Goal: Task Accomplishment & Management: Use online tool/utility

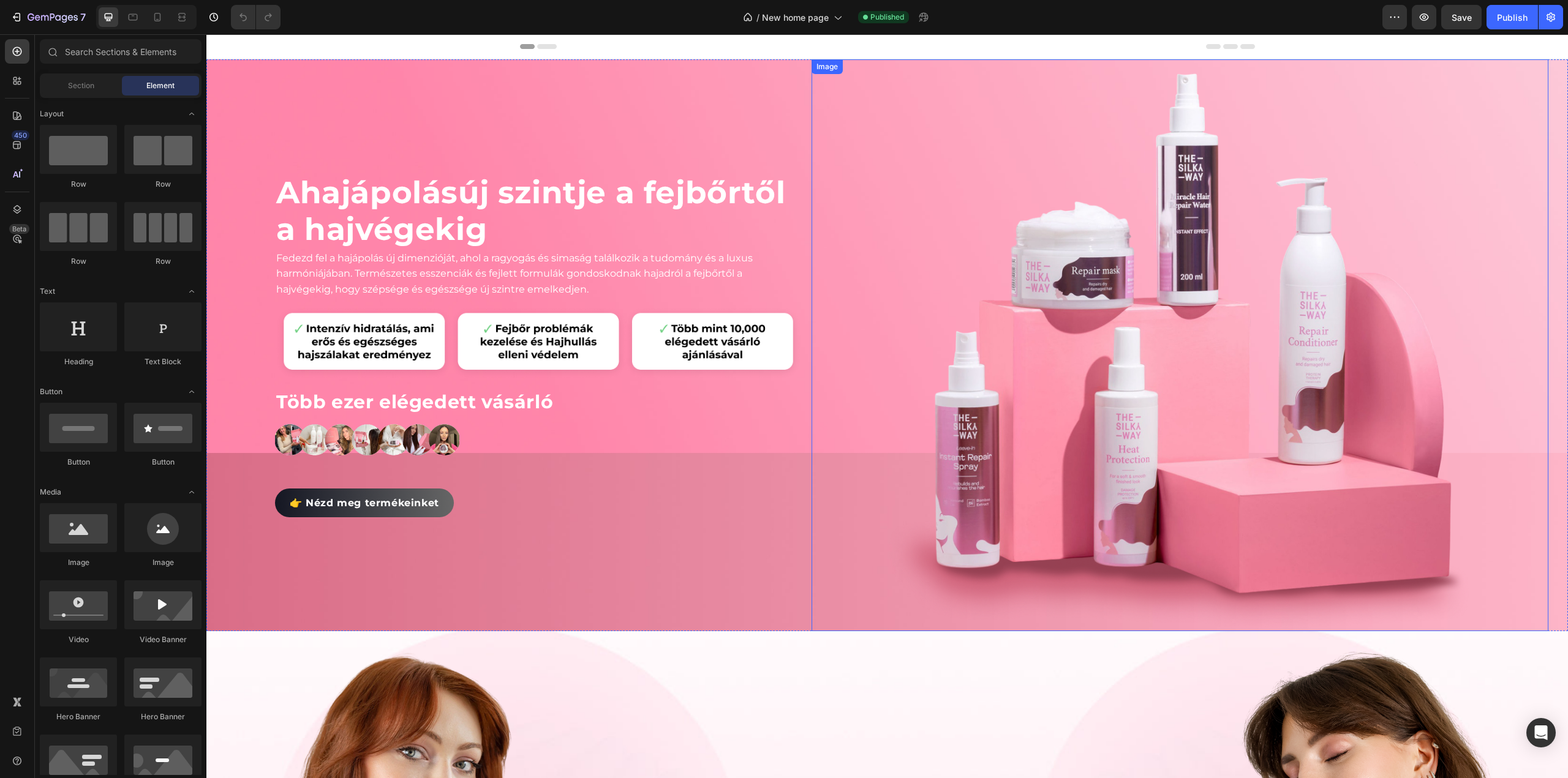
click at [865, 182] on div at bounding box center [1180, 346] width 737 height 572
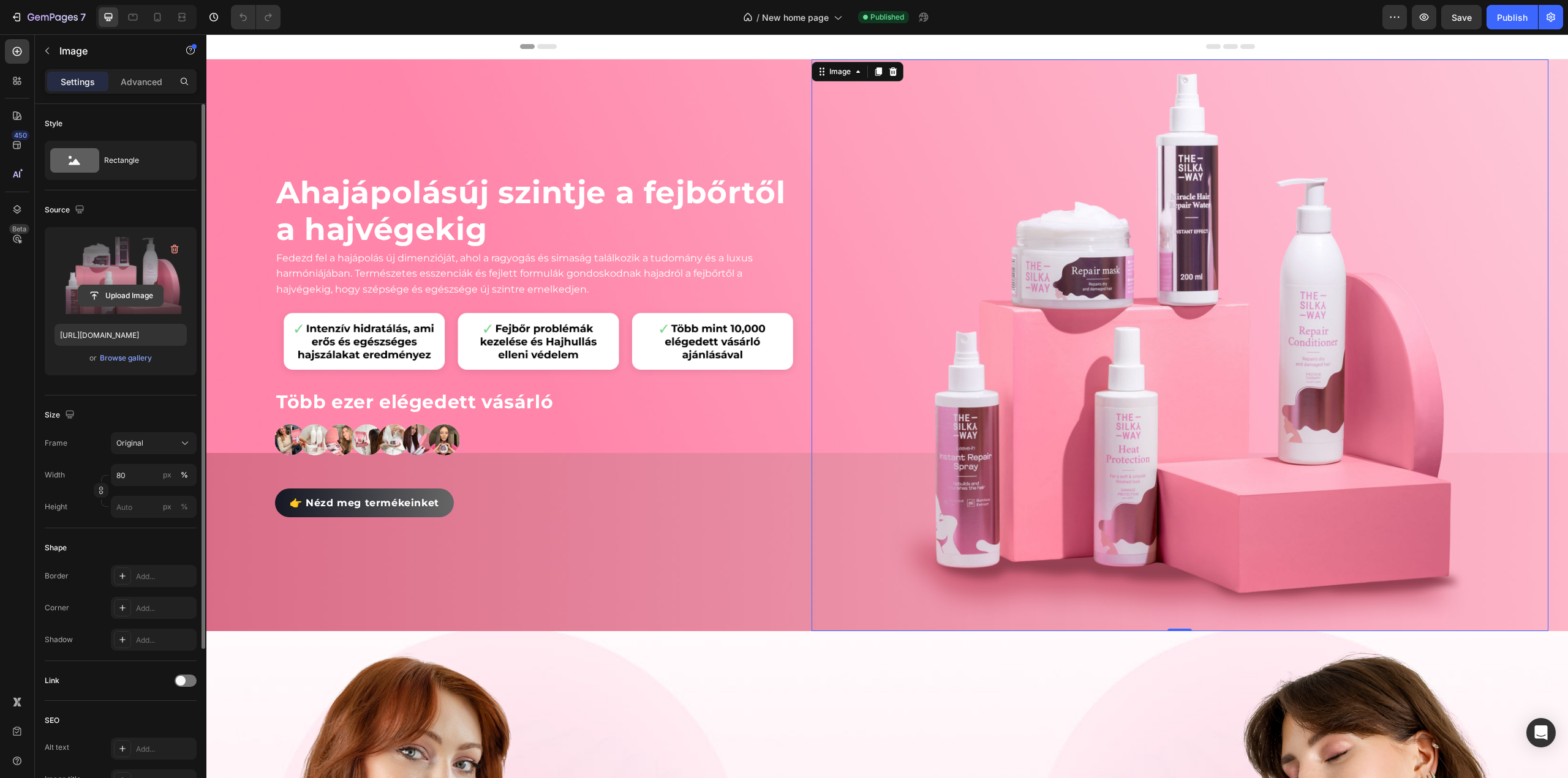
click at [130, 296] on input "file" at bounding box center [121, 296] width 85 height 21
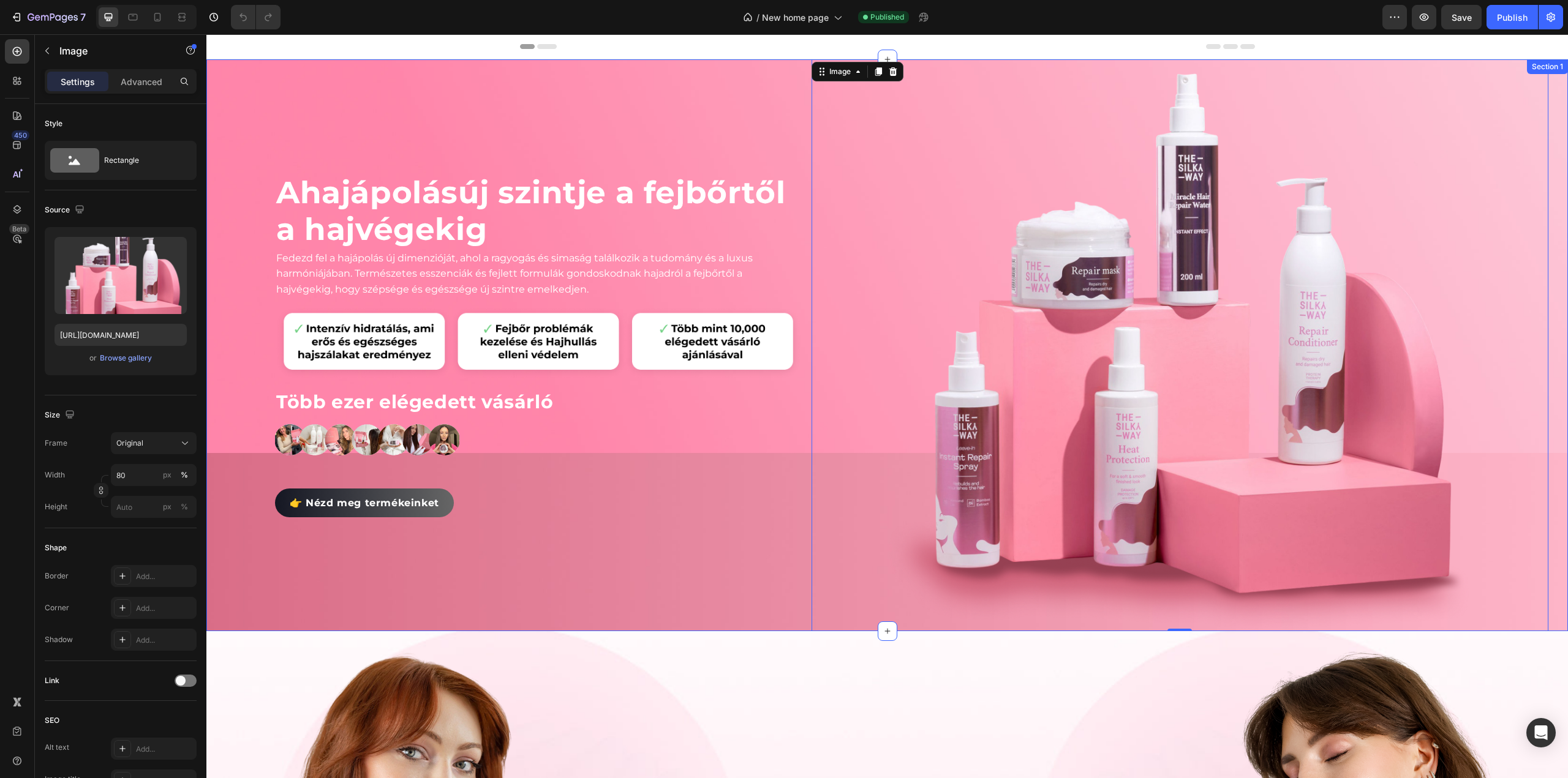
click at [801, 81] on div "A hajápolás új szintje a fejbőrtől a hajvégekig Heading Fedezd fel a hajápolás …" at bounding box center [887, 346] width 1361 height 572
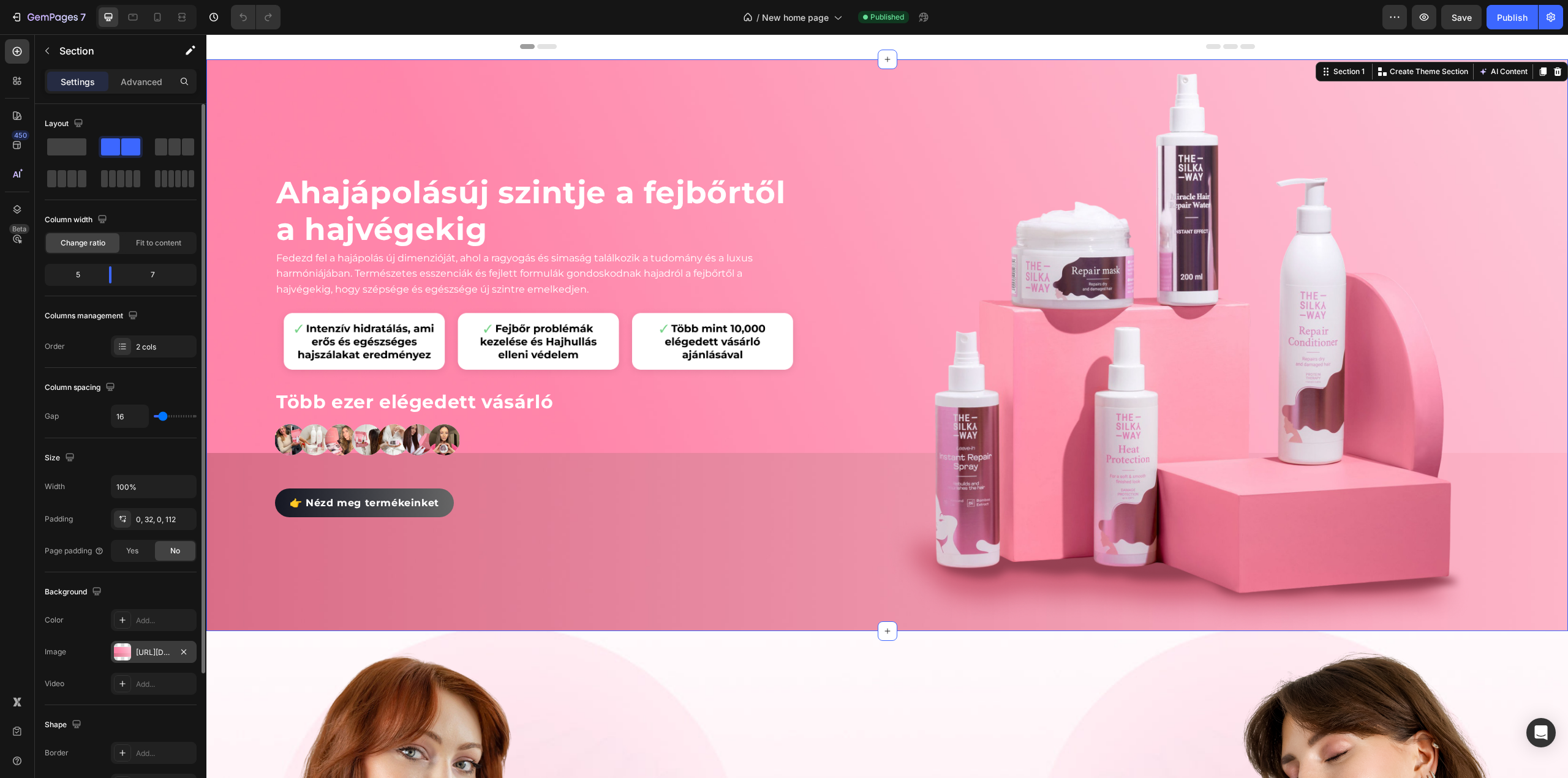
click at [126, 648] on div at bounding box center [123, 652] width 18 height 18
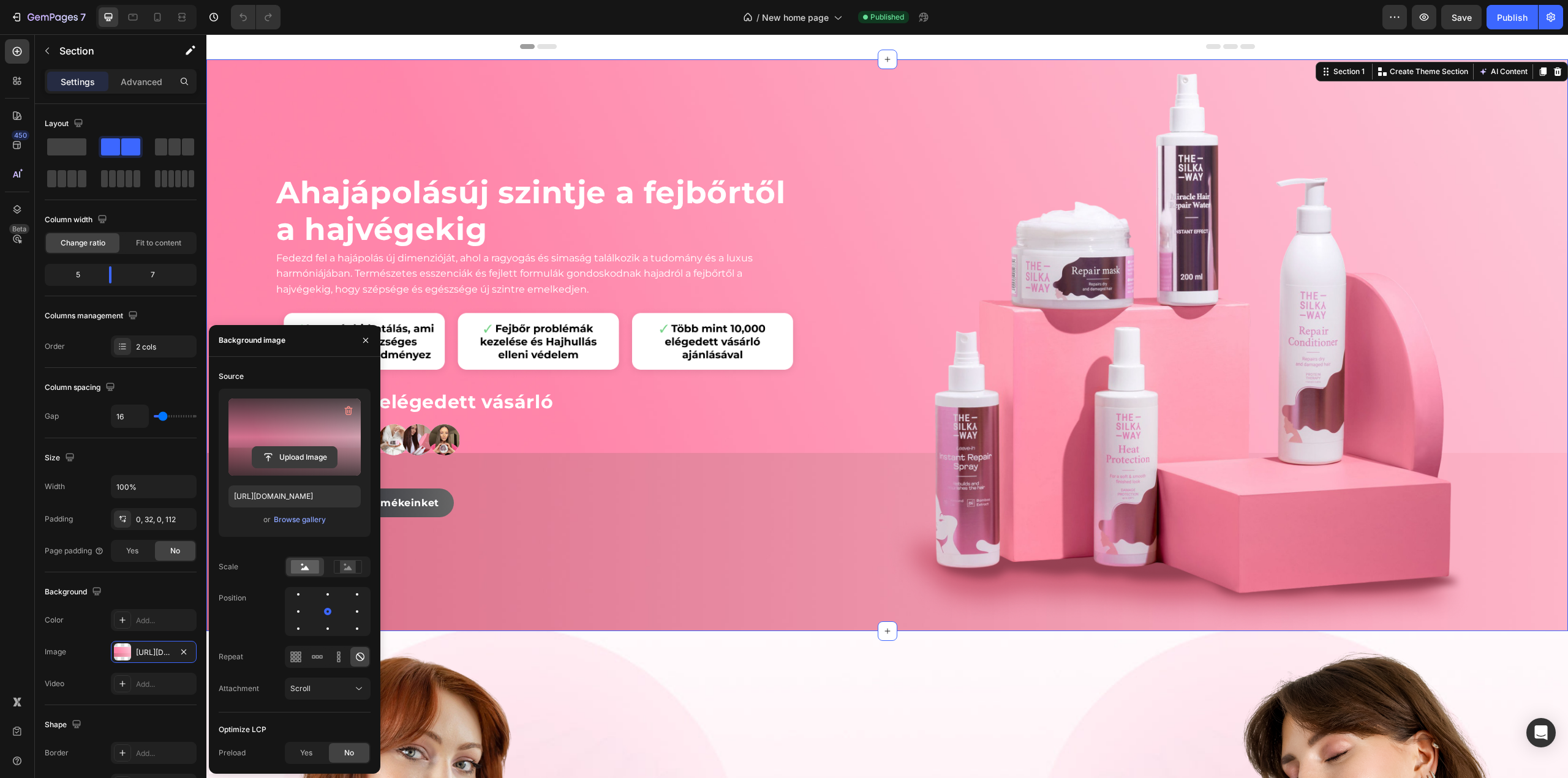
click at [297, 459] on input "file" at bounding box center [294, 458] width 85 height 21
type input "[URL][DOMAIN_NAME]"
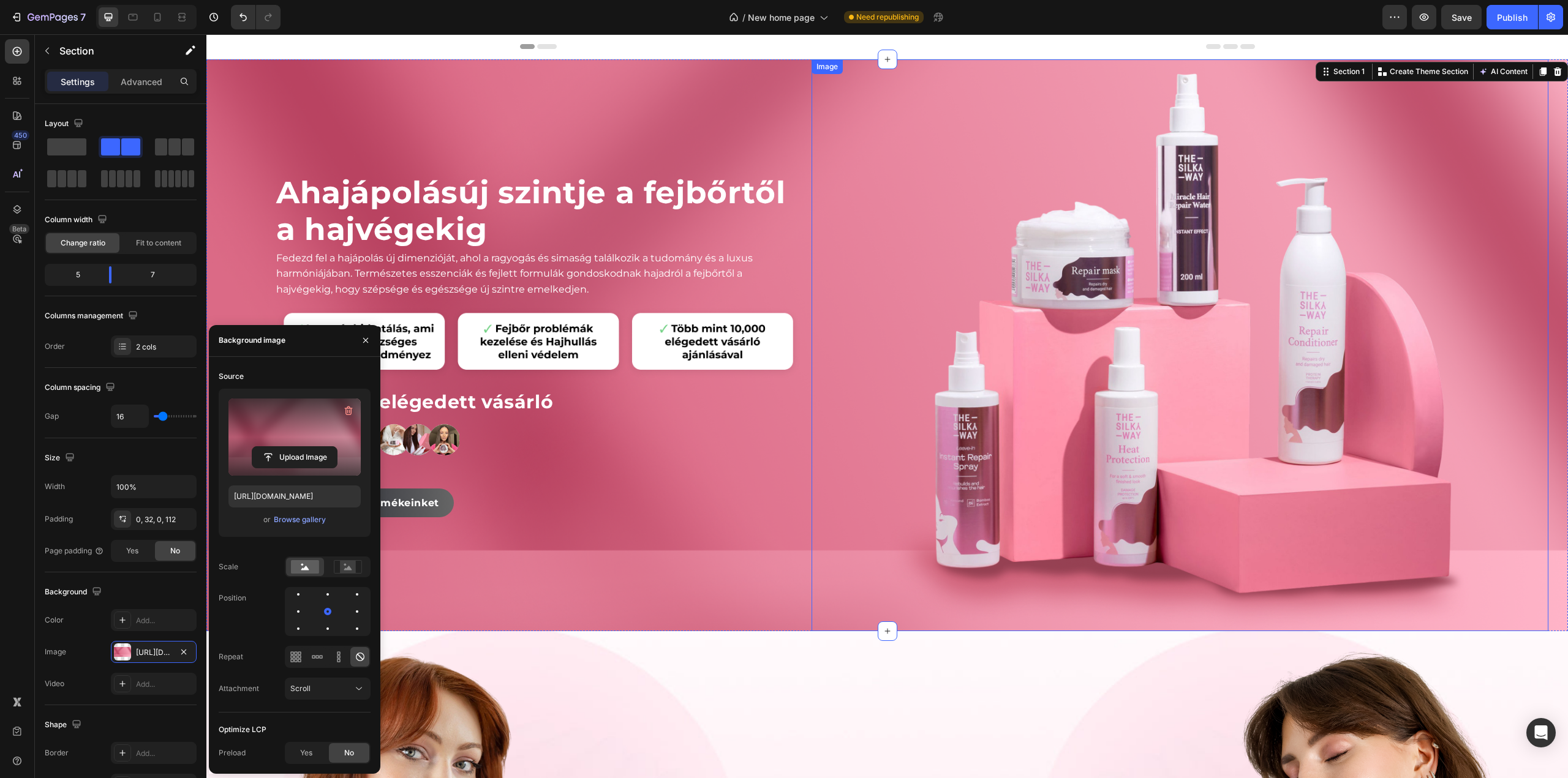
click at [1082, 439] on img at bounding box center [1180, 346] width 590 height 572
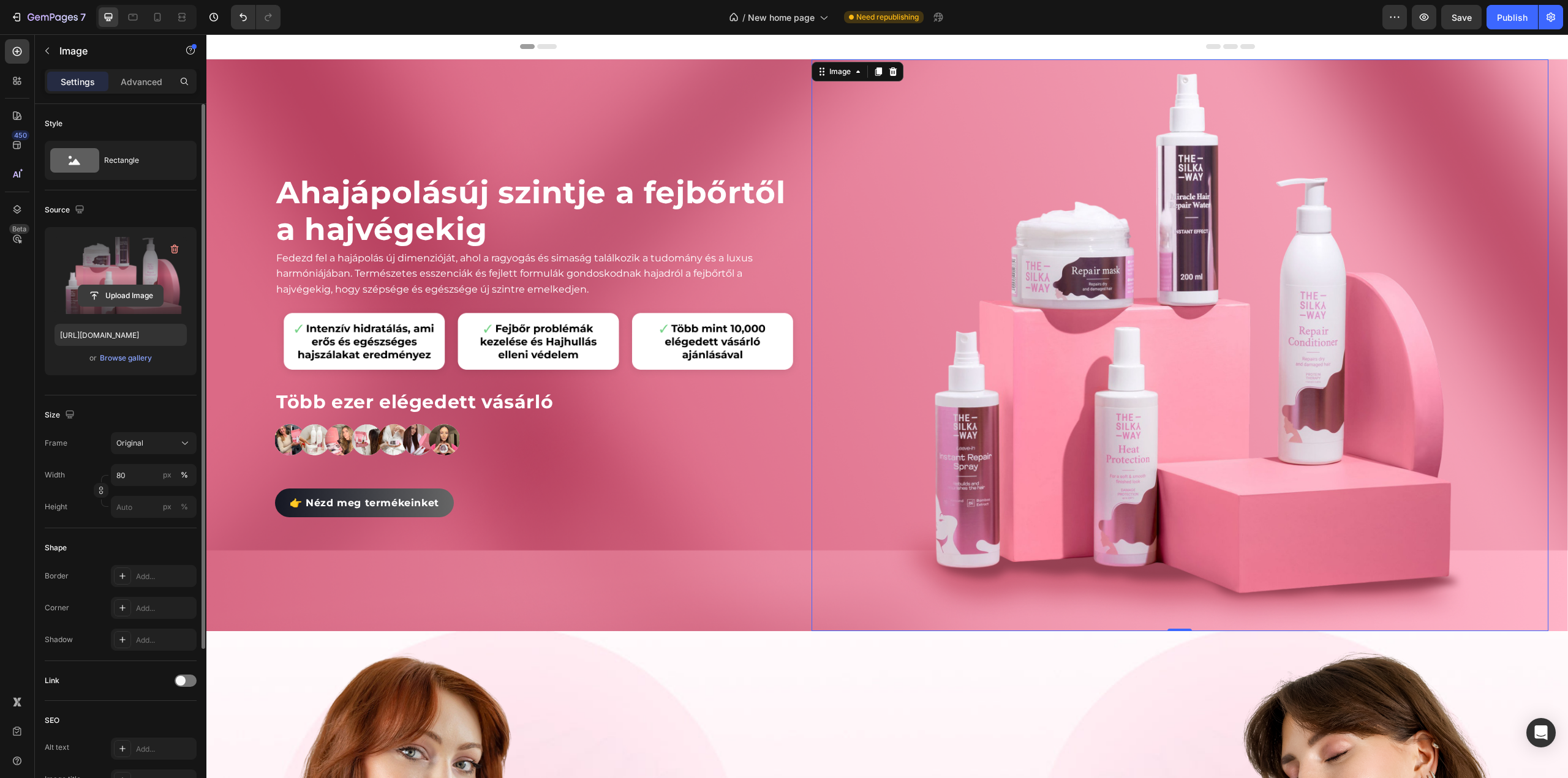
click at [123, 290] on input "file" at bounding box center [121, 296] width 85 height 21
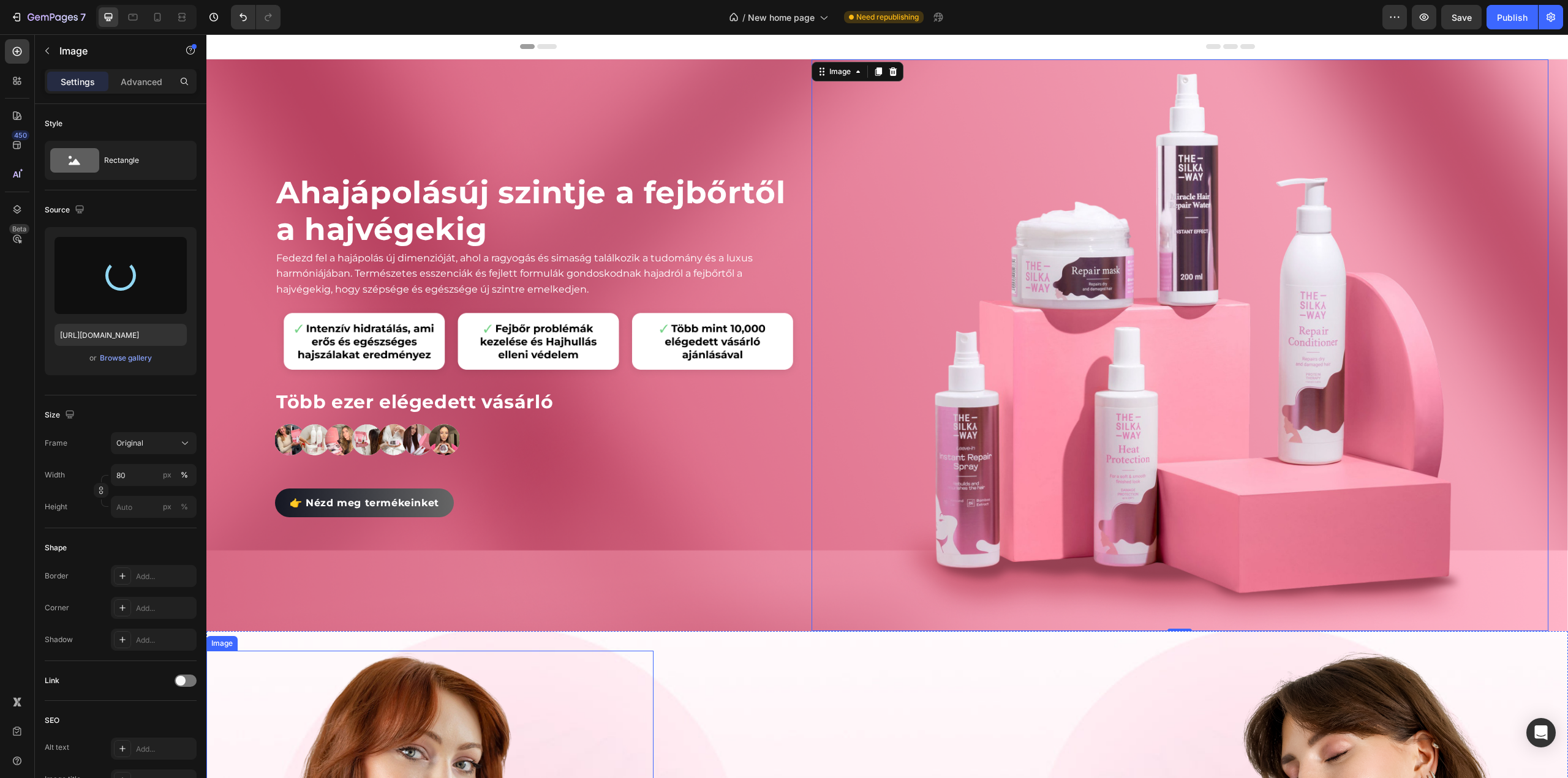
type input "[URL][DOMAIN_NAME]"
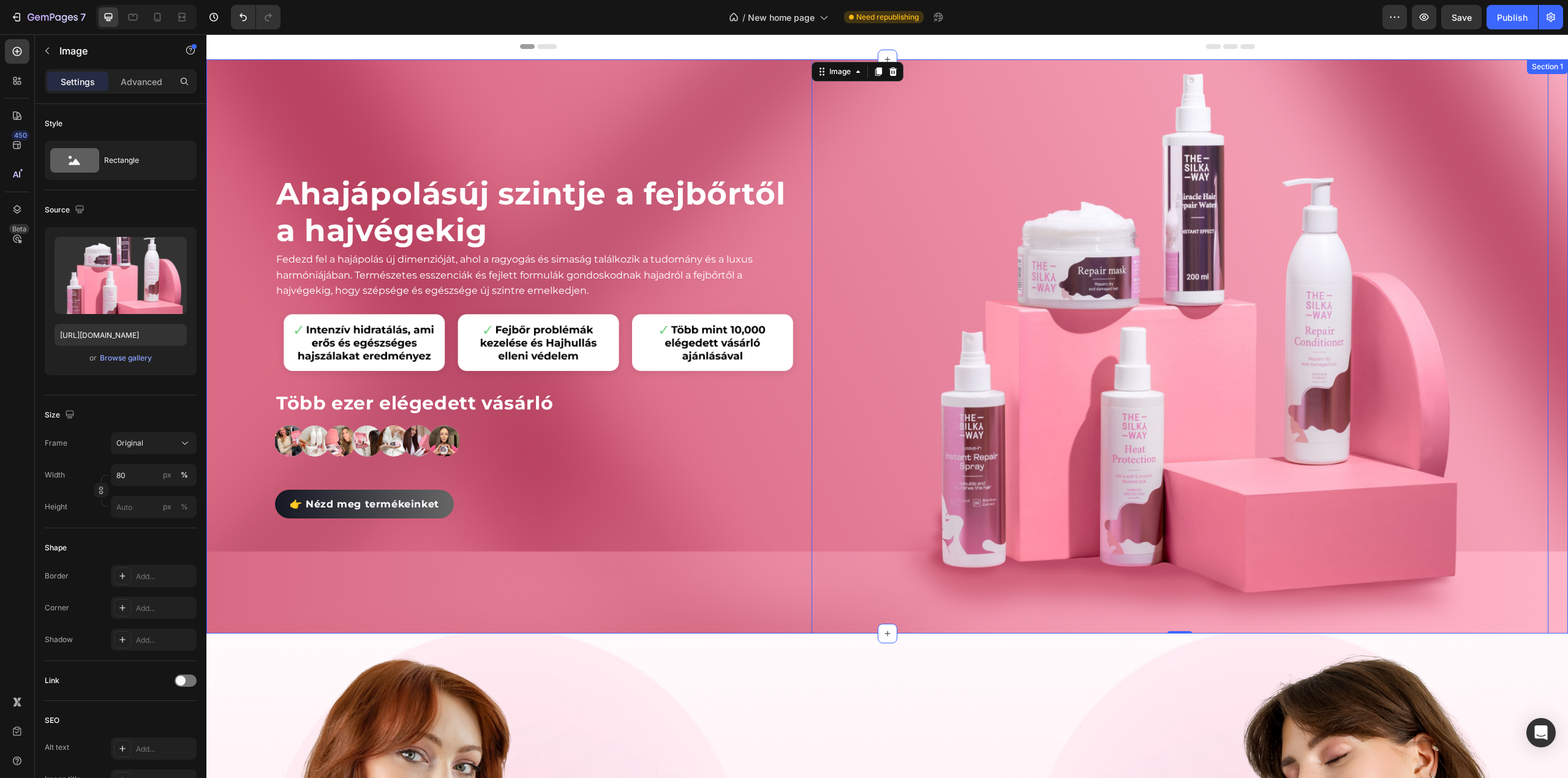
click at [806, 237] on div "A hajápolás új szintje a fejbőrtől a hajvégekig Heading Fedezd fel a hajápolás …" at bounding box center [887, 347] width 1361 height 574
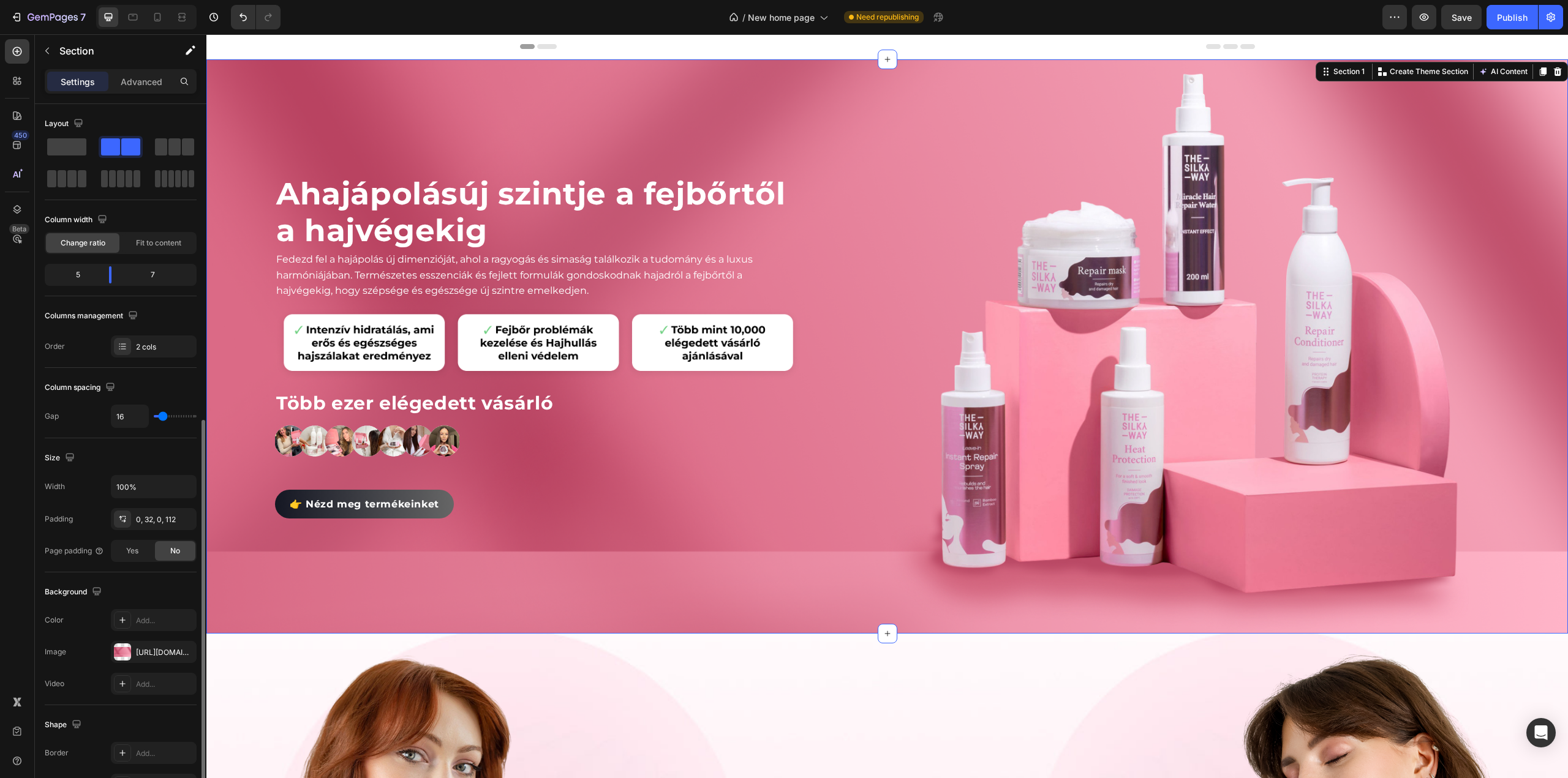
scroll to position [175, 0]
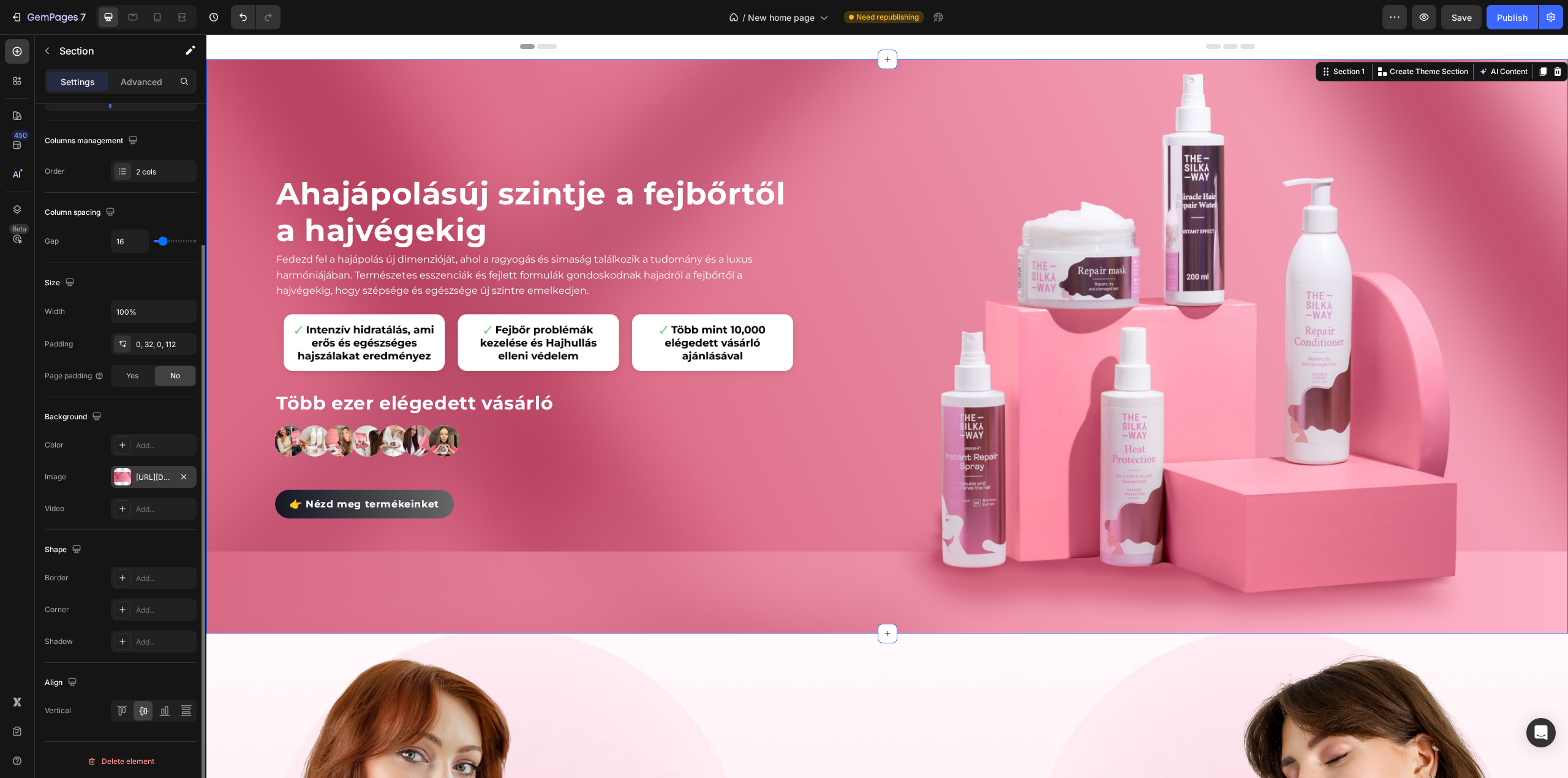
click at [125, 468] on div at bounding box center [123, 477] width 18 height 18
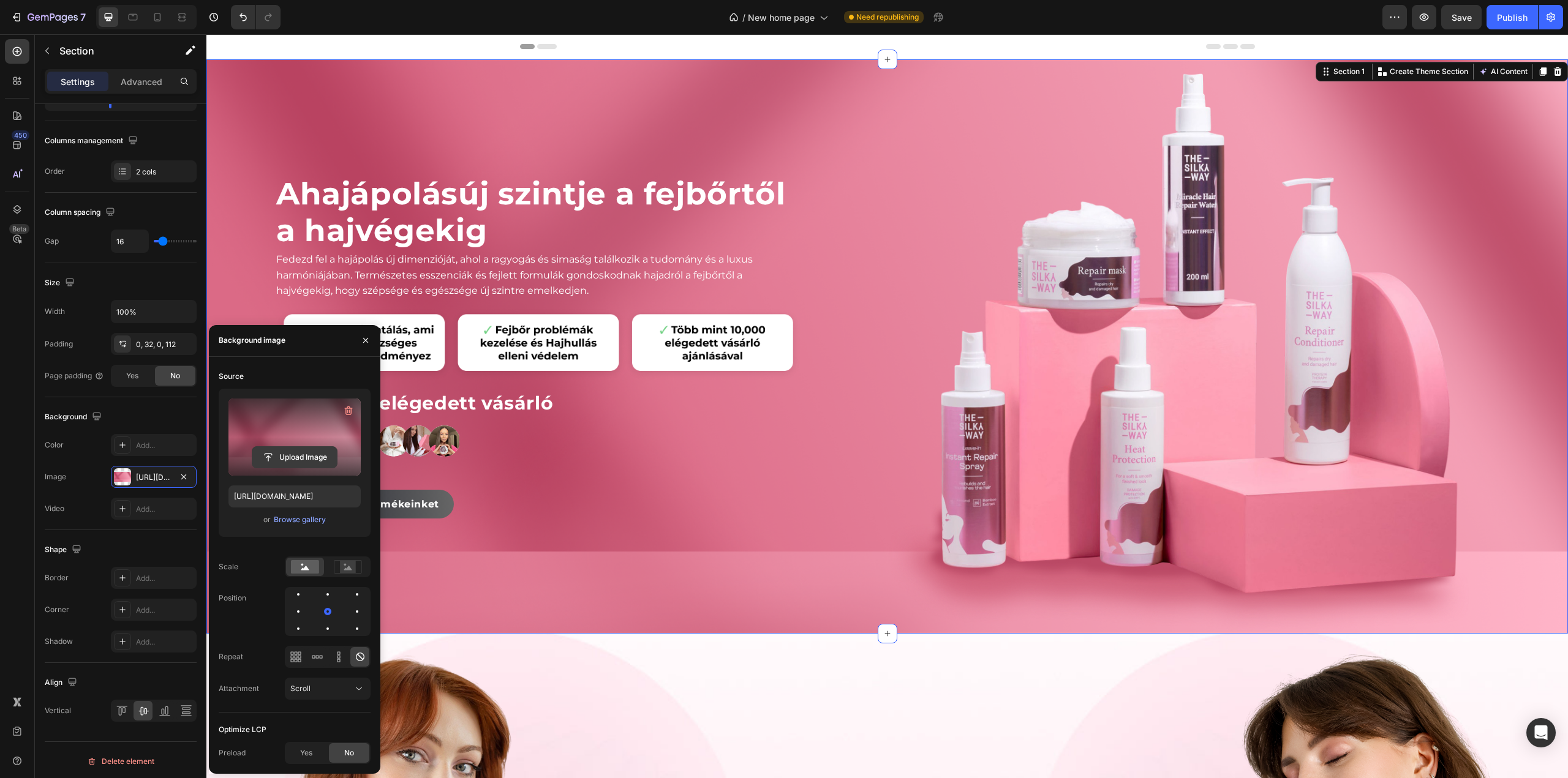
click at [284, 459] on input "file" at bounding box center [294, 458] width 85 height 21
click at [350, 627] on div at bounding box center [357, 628] width 15 height 15
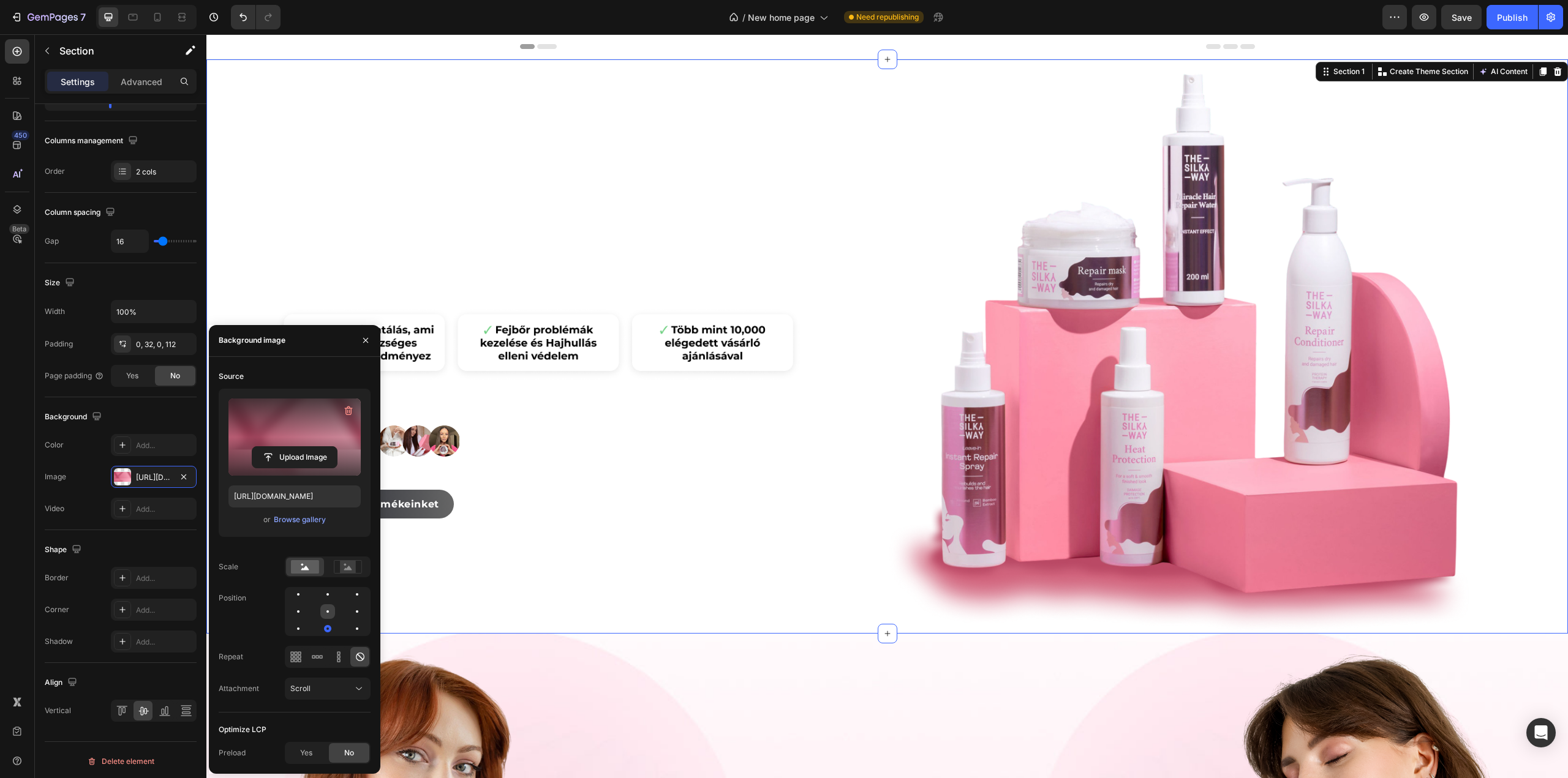
click at [350, 613] on div at bounding box center [357, 612] width 15 height 15
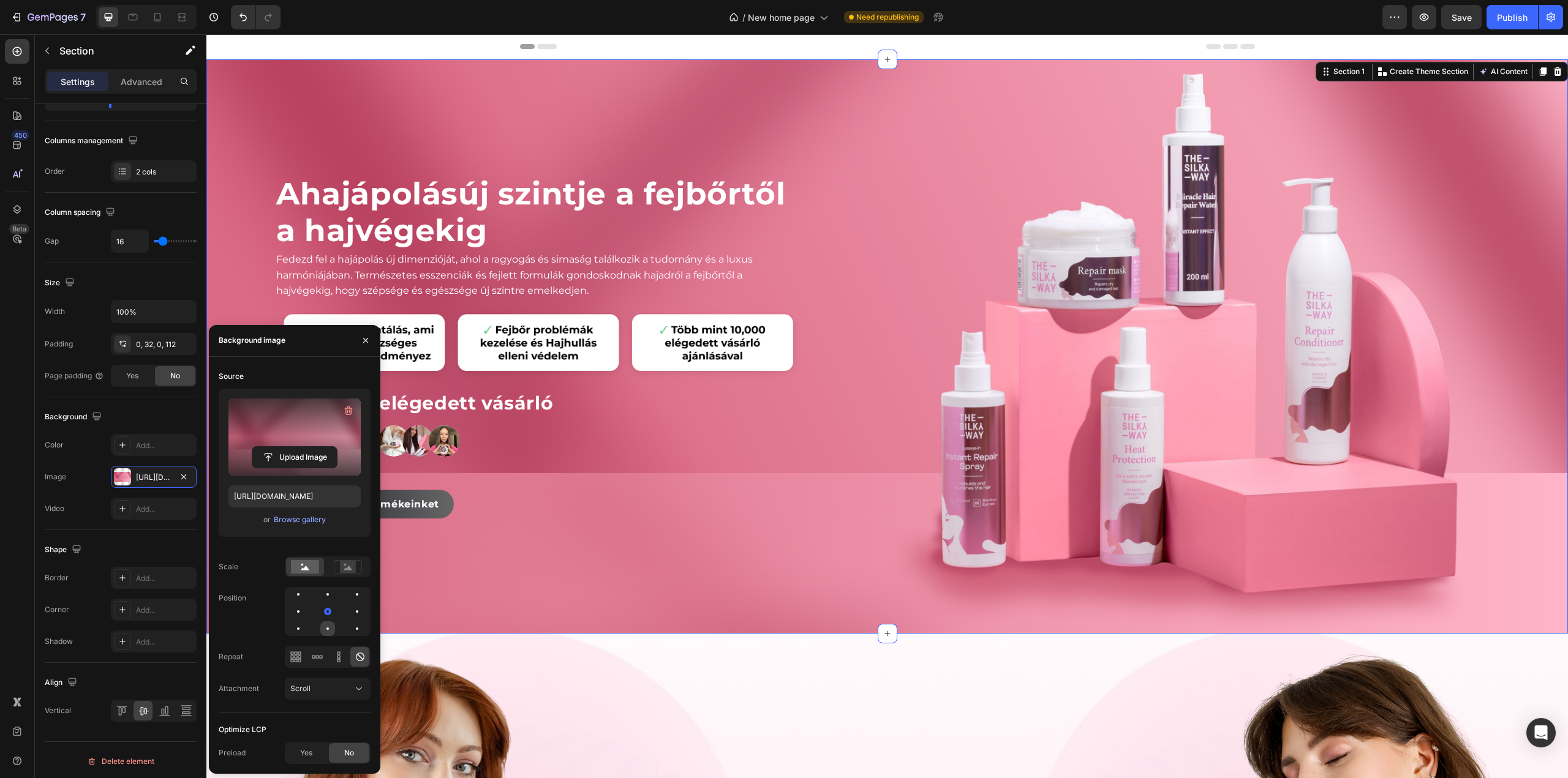
click at [350, 634] on div at bounding box center [357, 628] width 15 height 15
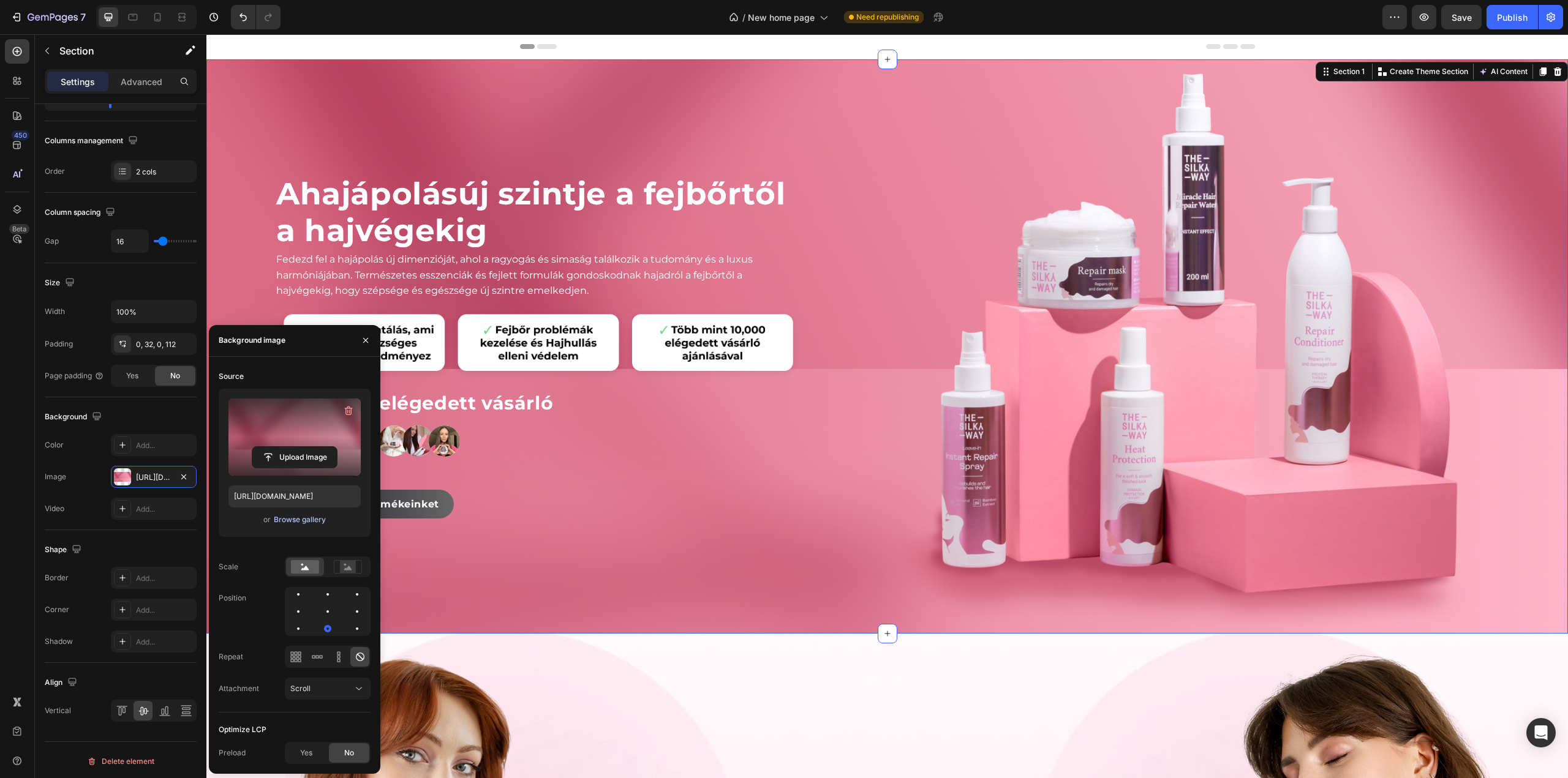
click at [309, 520] on div "Browse gallery" at bounding box center [299, 520] width 52 height 11
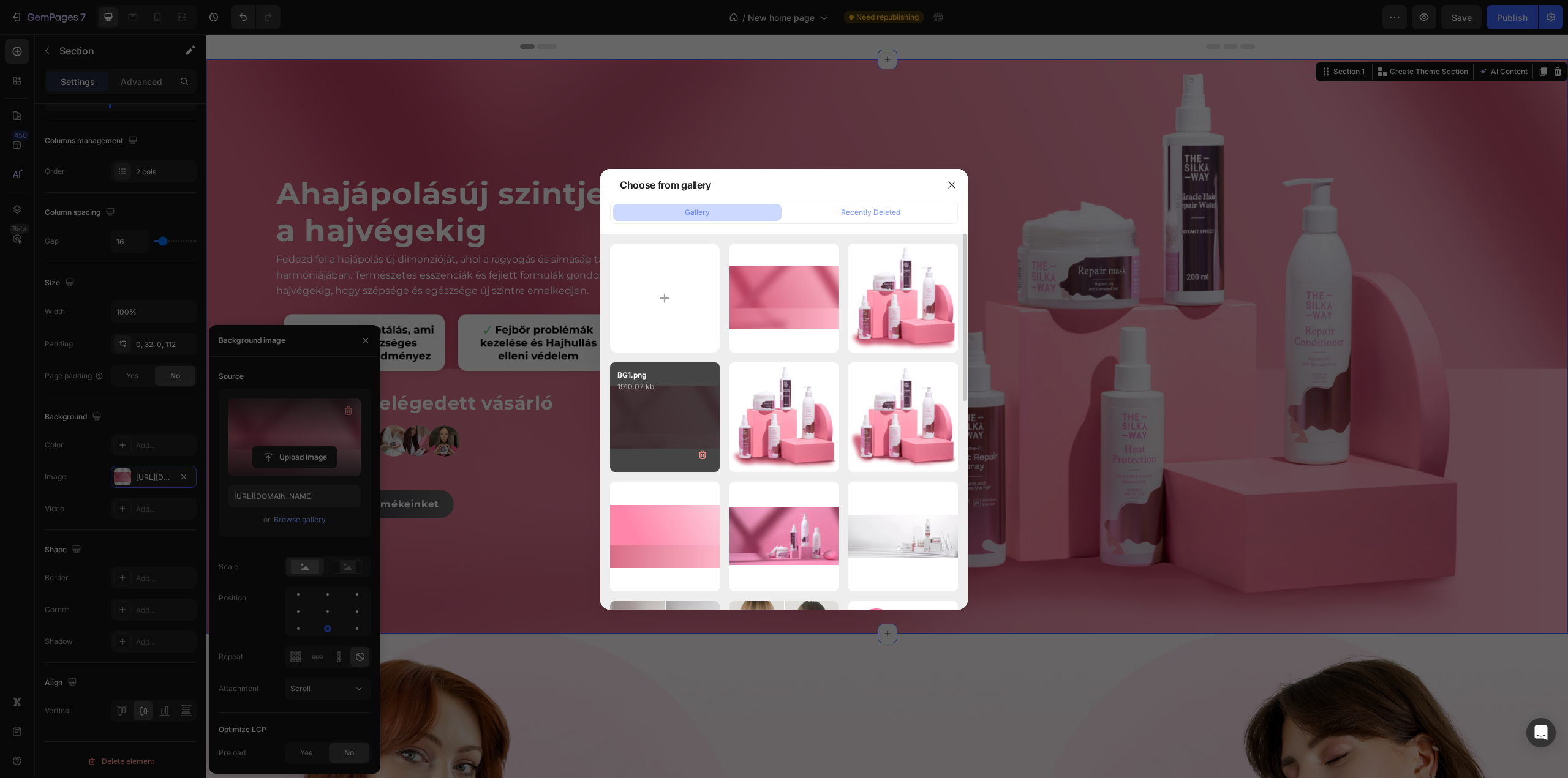
click at [686, 400] on div "BG1.png 1910.07 kb" at bounding box center [664, 417] width 109 height 109
type input "[URL][DOMAIN_NAME]"
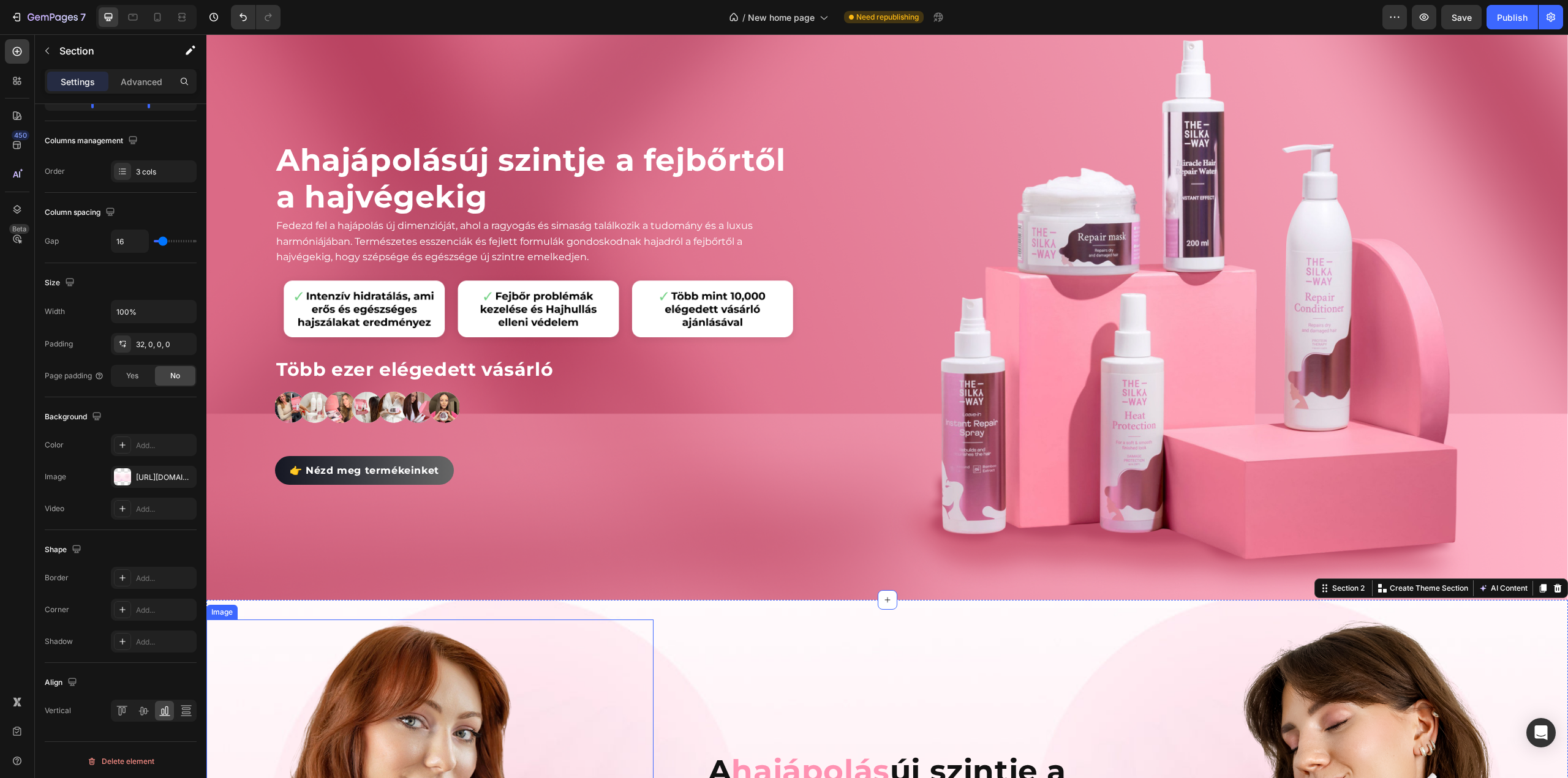
scroll to position [0, 0]
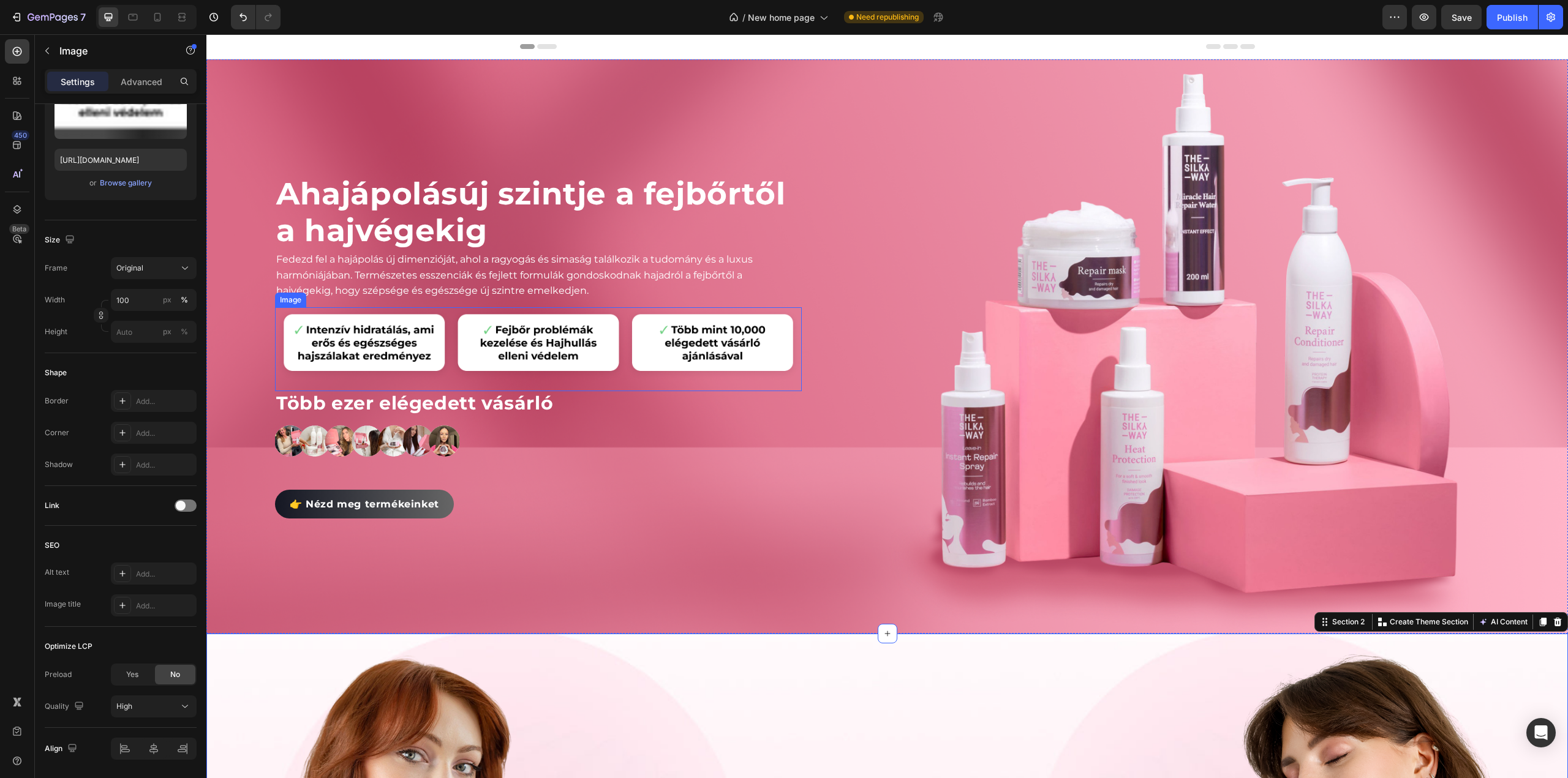
click at [522, 338] on img at bounding box center [538, 344] width 527 height 74
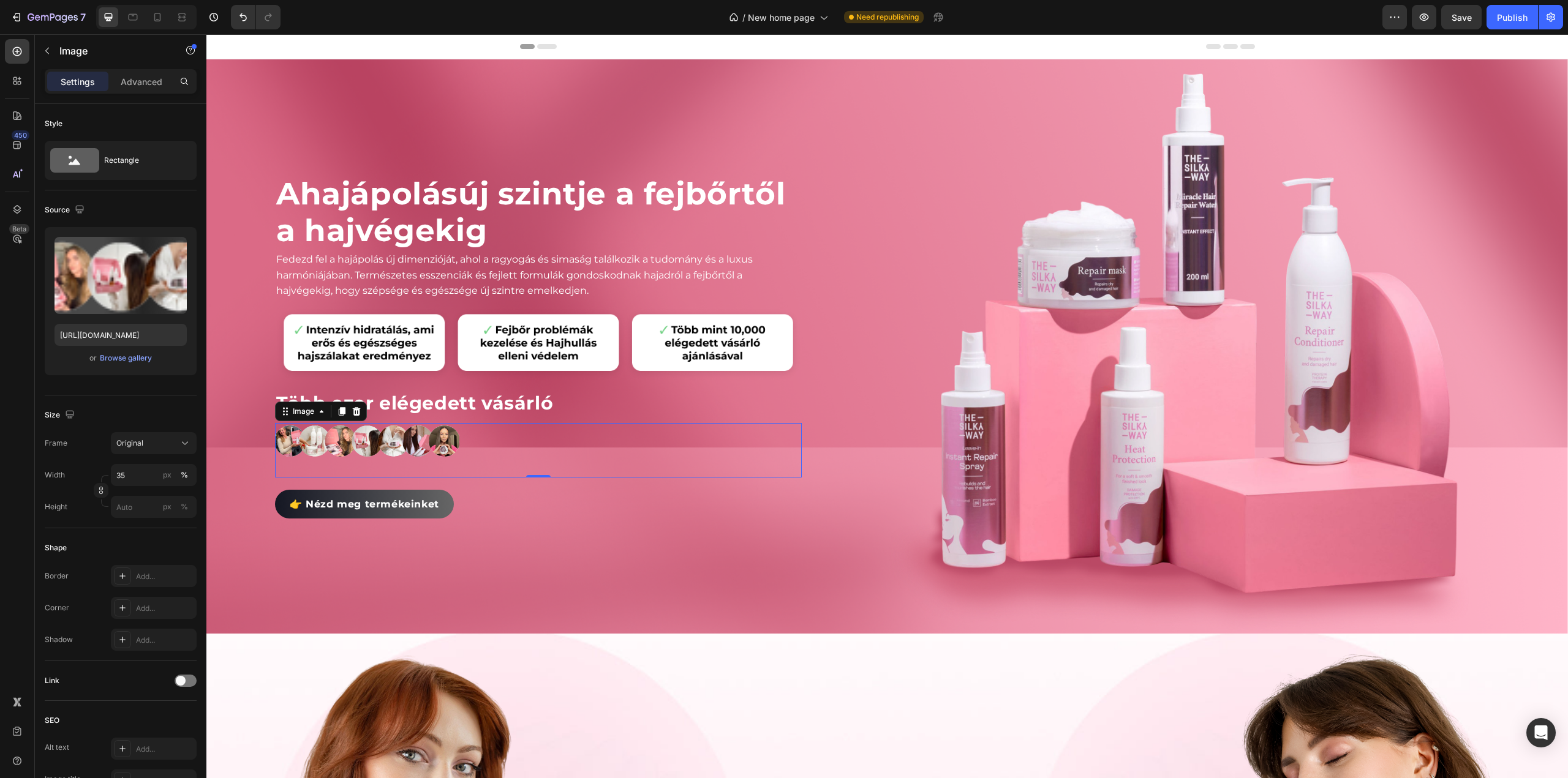
click at [383, 425] on img at bounding box center [367, 440] width 185 height 35
click at [147, 79] on p "Advanced" at bounding box center [142, 81] width 42 height 13
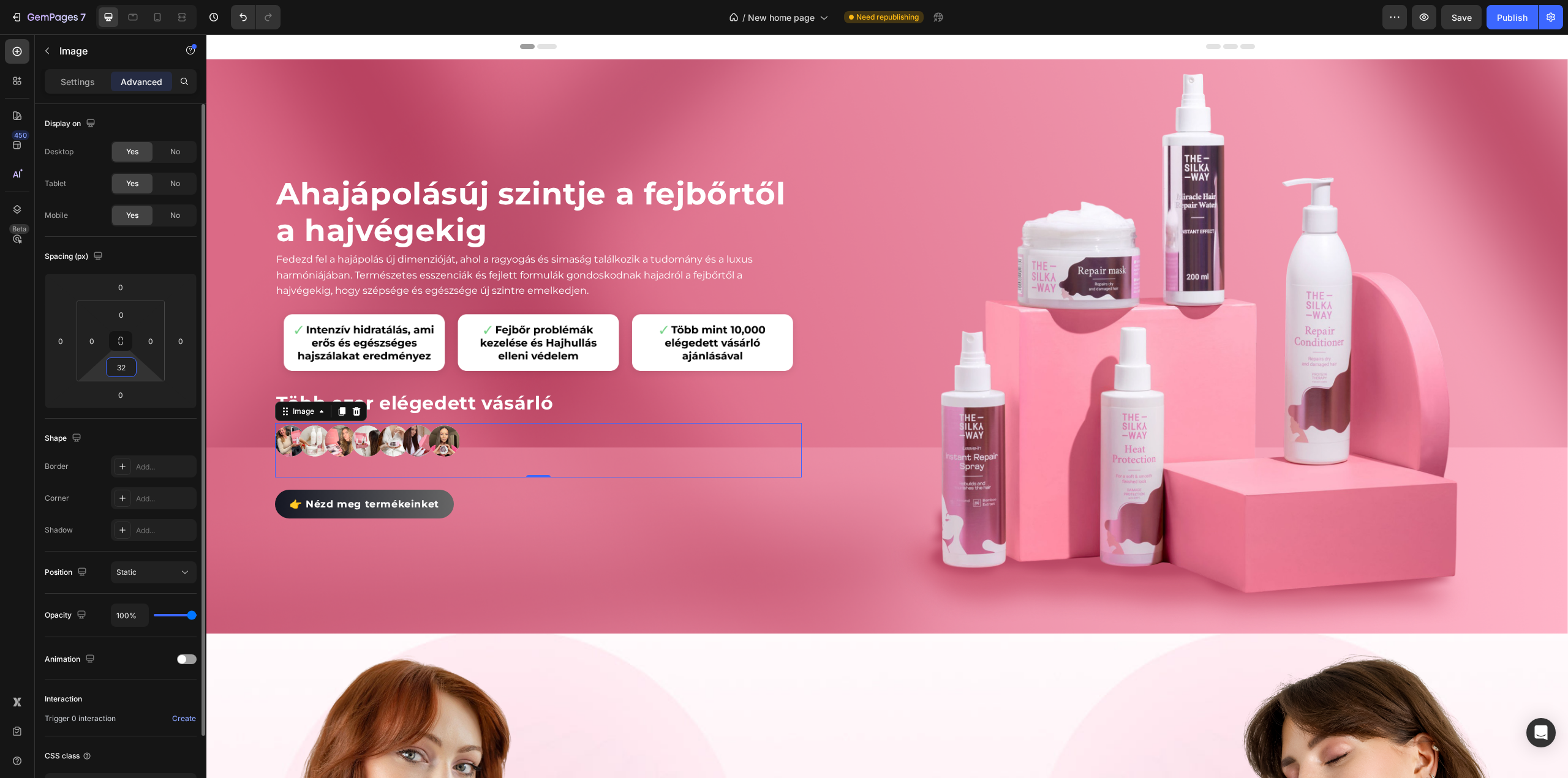
click at [120, 363] on input "32" at bounding box center [122, 367] width 25 height 18
type input "0"
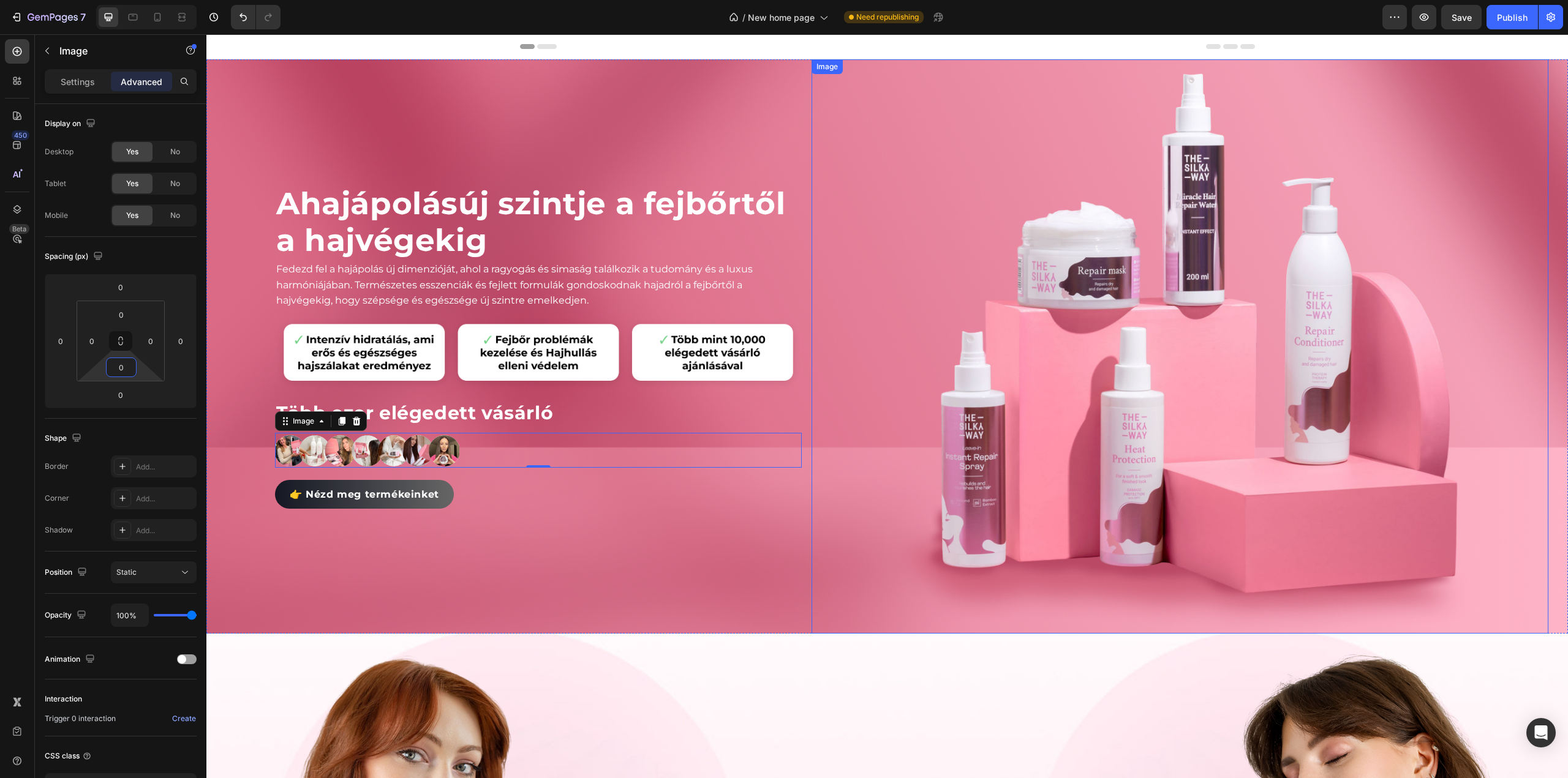
click at [837, 490] on div at bounding box center [1180, 347] width 737 height 574
click at [606, 347] on img at bounding box center [538, 354] width 527 height 74
click at [854, 171] on div at bounding box center [1180, 347] width 737 height 574
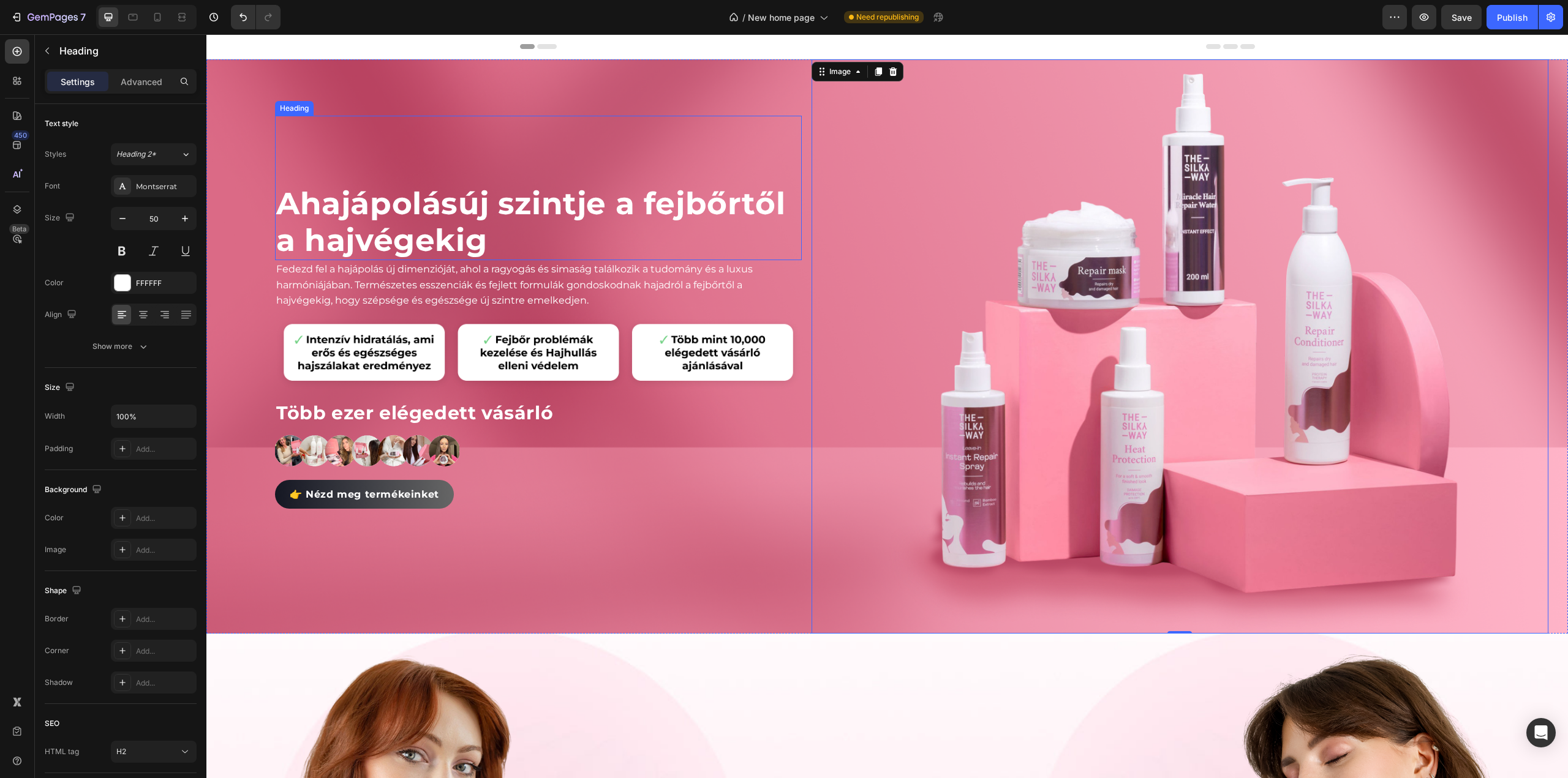
click at [784, 203] on p "A hajápolás új szintje a fejbőrtől a hajvégekig" at bounding box center [538, 222] width 524 height 74
click at [805, 81] on div "A hajápolás új szintje a fejbőrtől a hajvégekig Heading 0 Fedezd fel a hajápolá…" at bounding box center [887, 347] width 1361 height 574
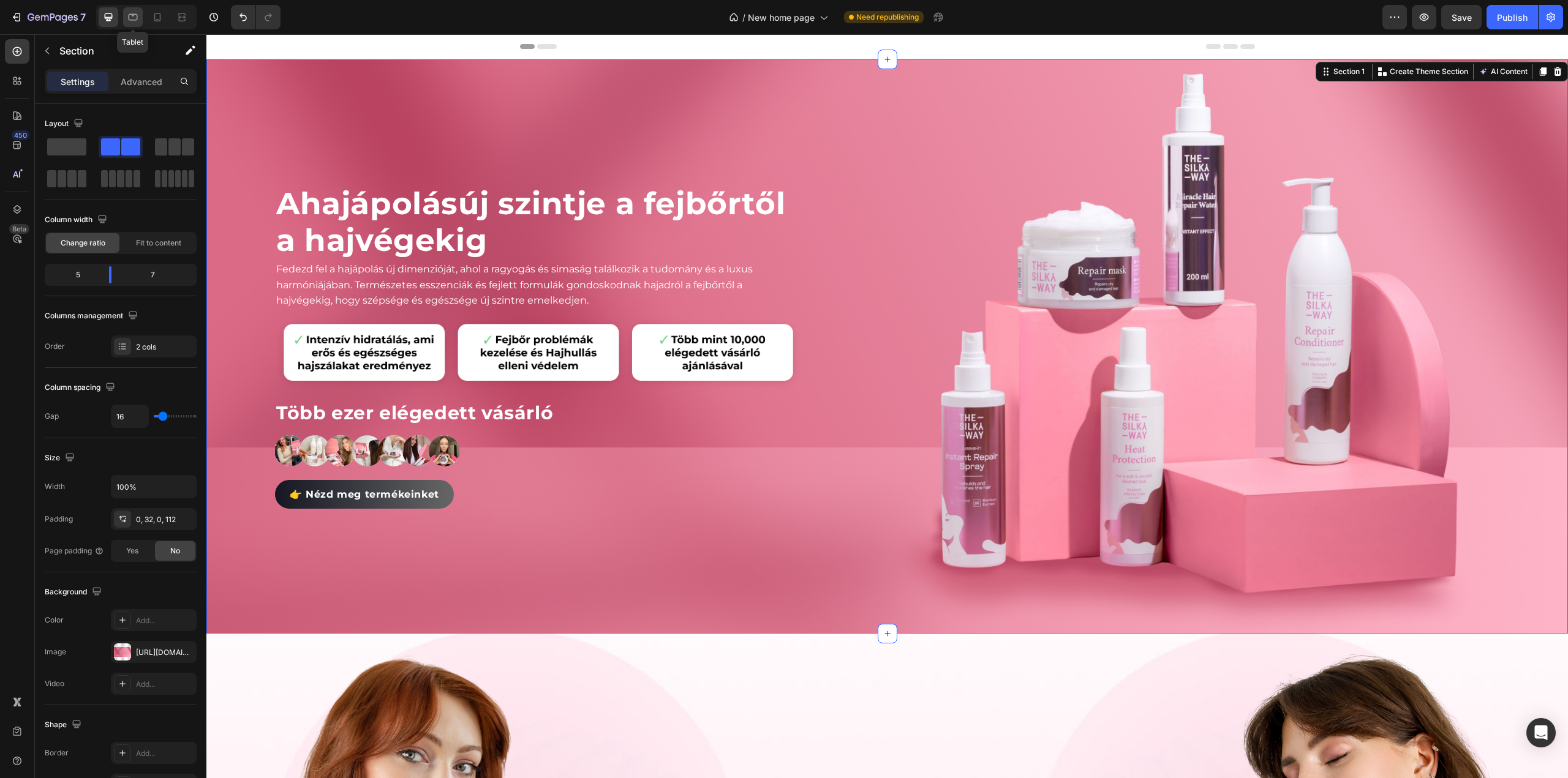
click at [130, 19] on icon at bounding box center [133, 18] width 9 height 7
type input "0"
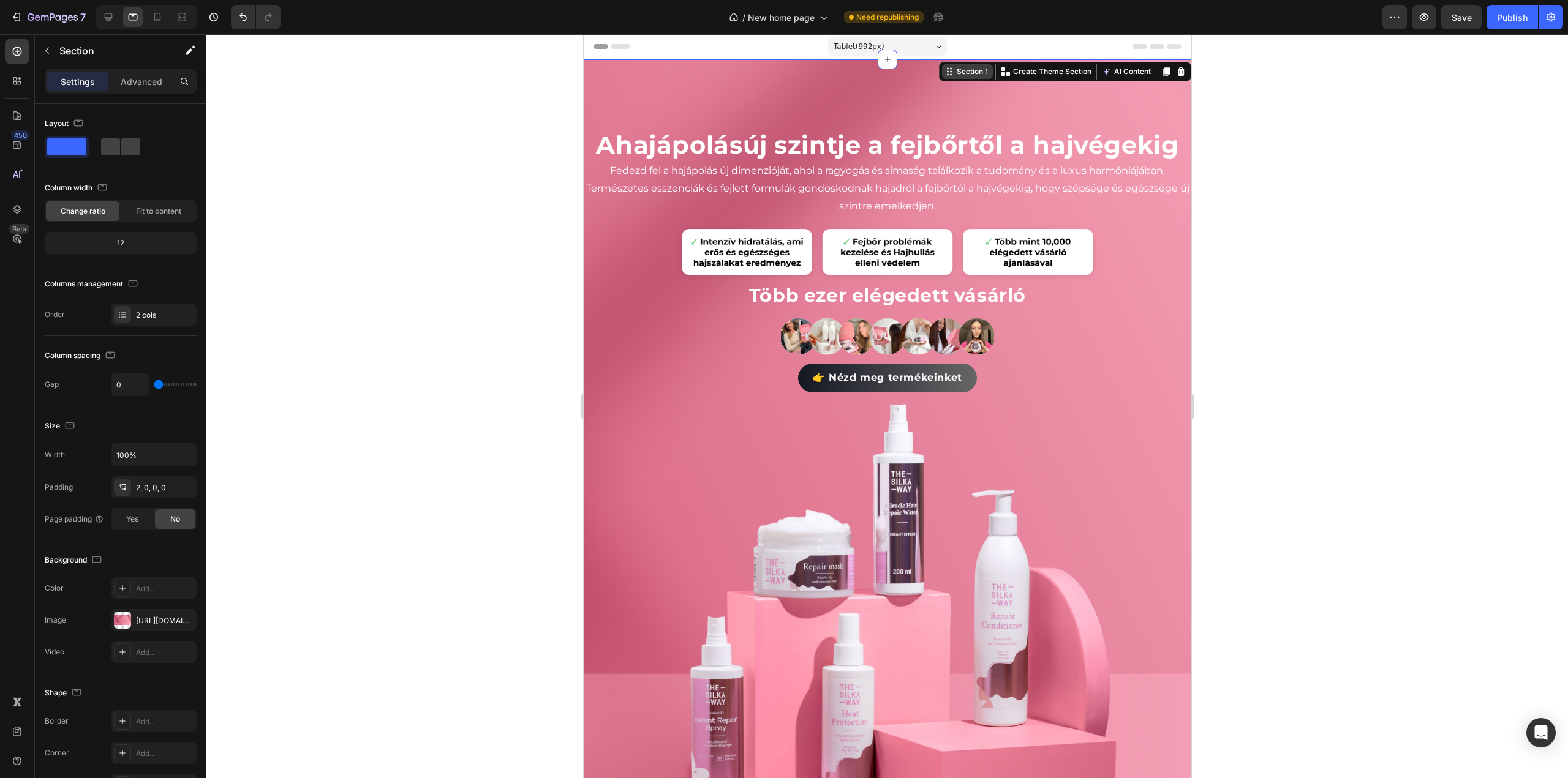
click at [961, 73] on div "Section 1" at bounding box center [971, 72] width 36 height 11
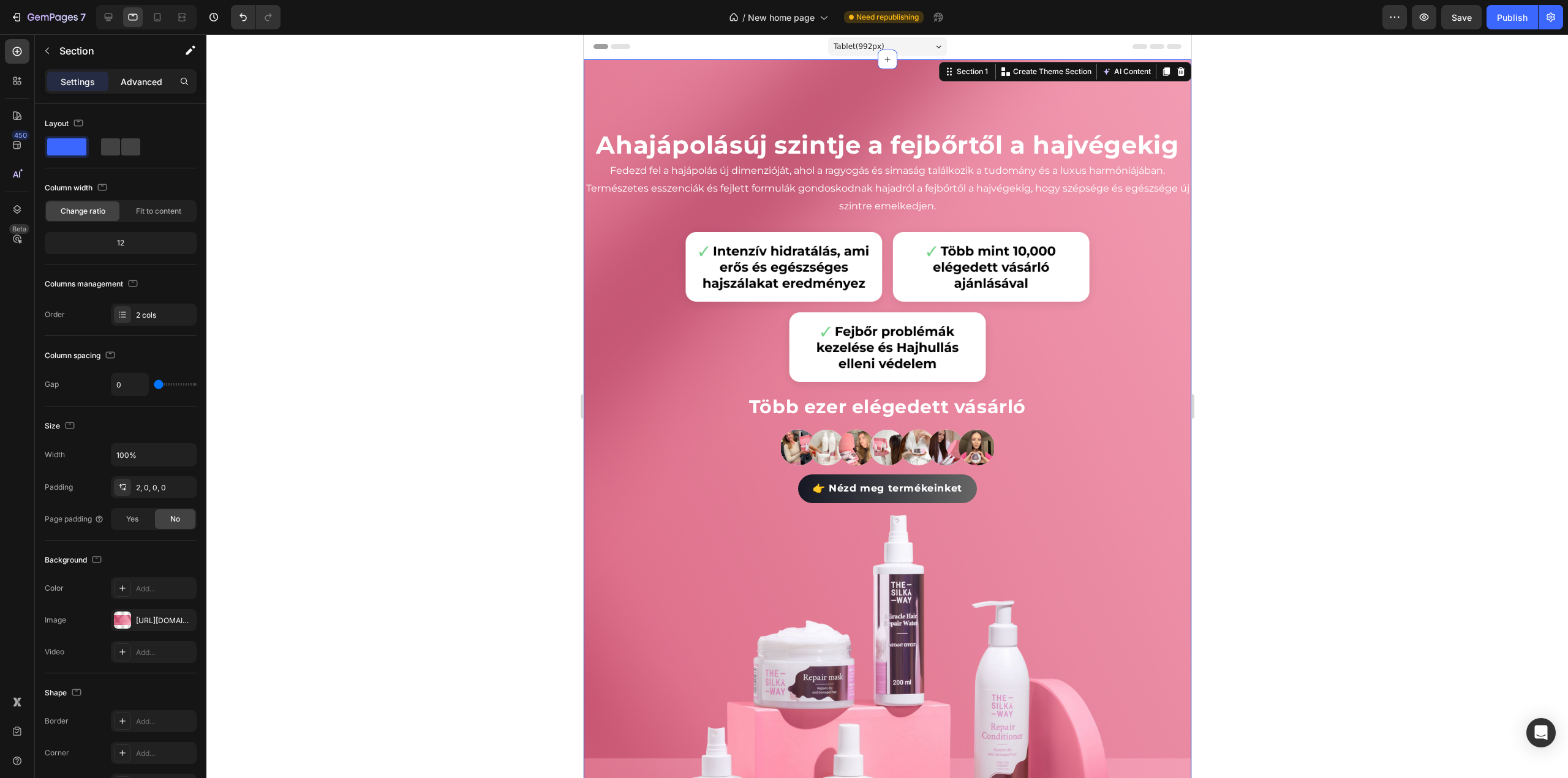
click at [150, 78] on p "Advanced" at bounding box center [142, 81] width 42 height 13
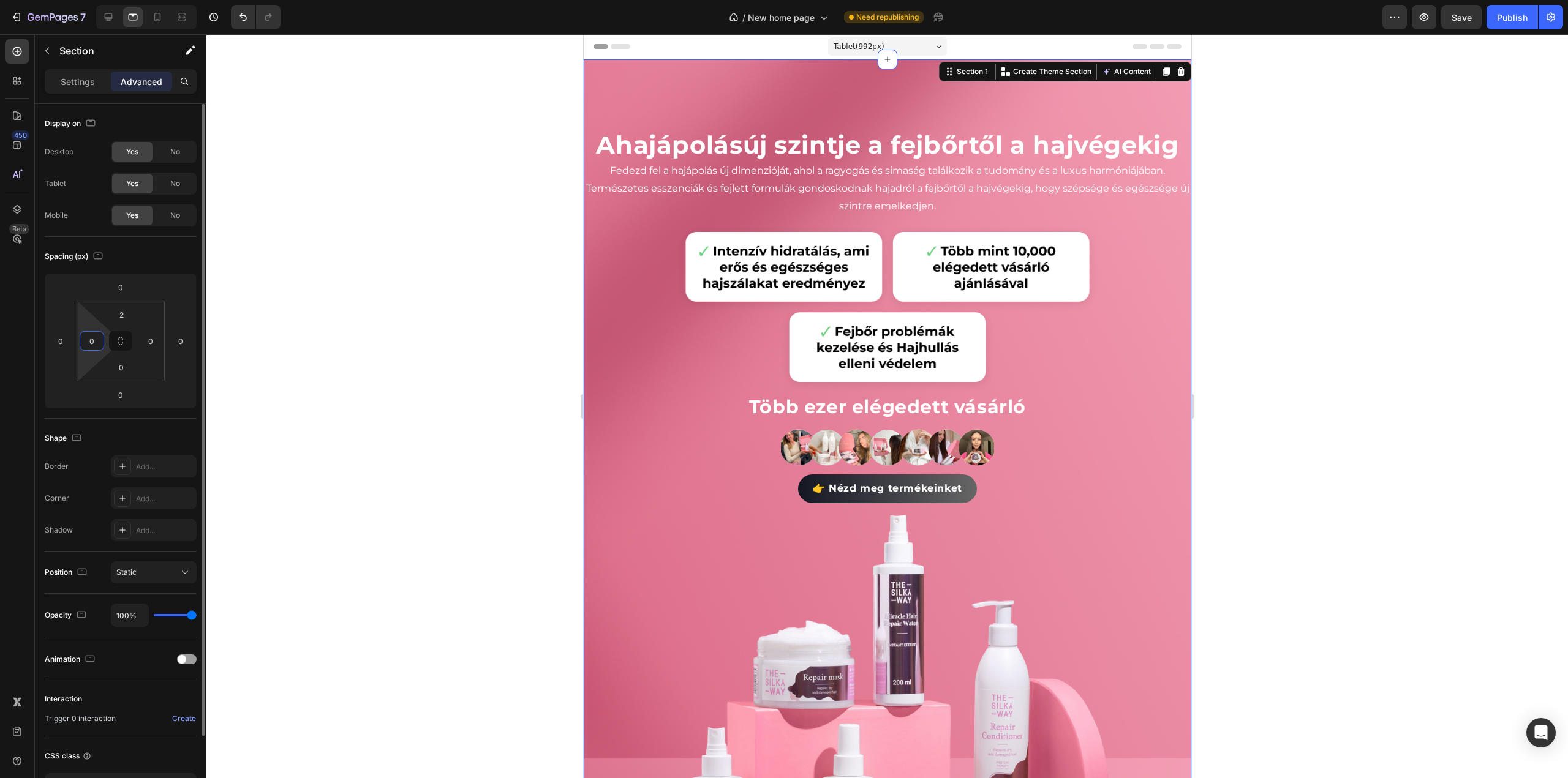
click at [97, 346] on input "0" at bounding box center [91, 340] width 18 height 18
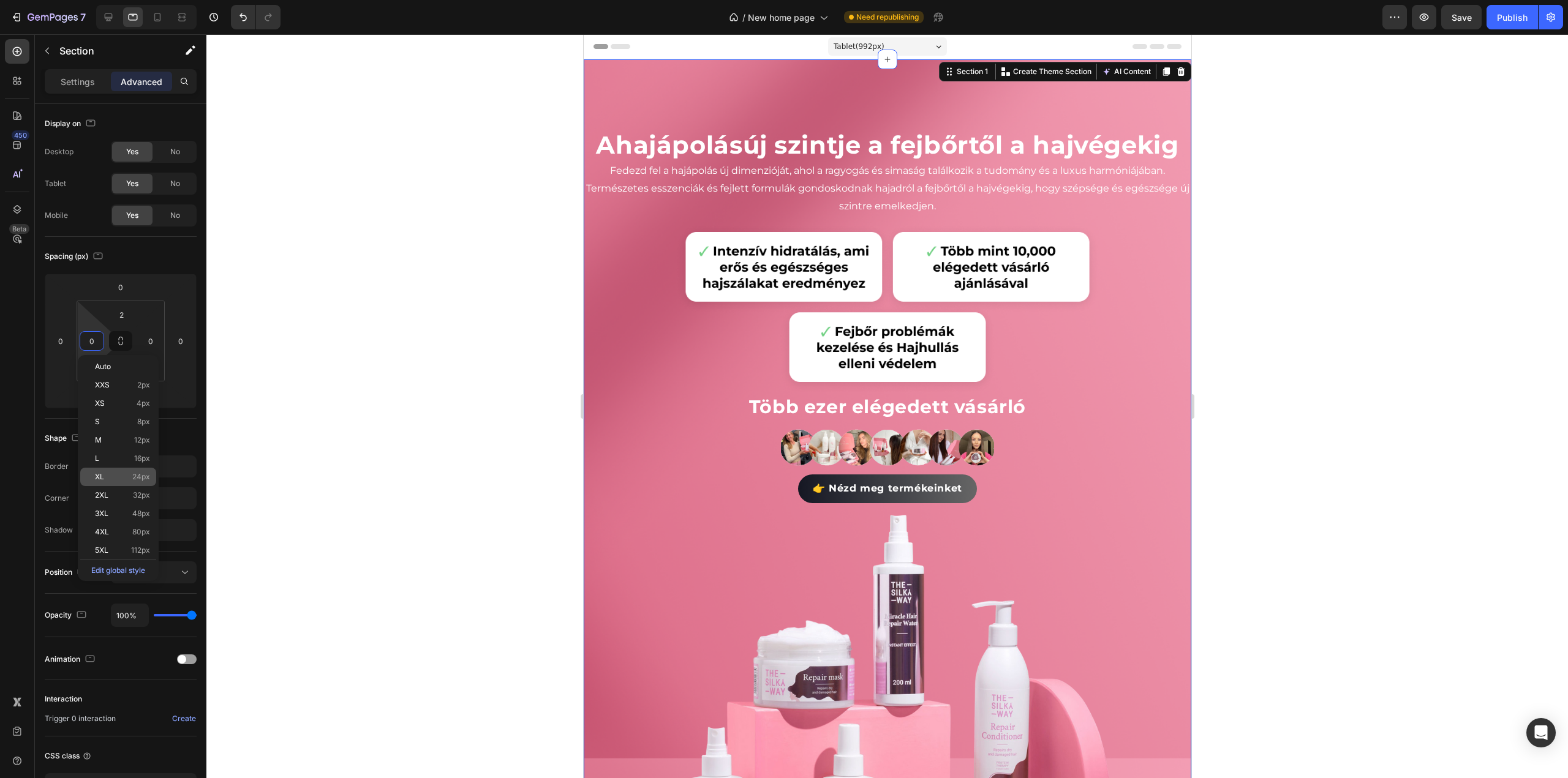
click at [99, 468] on div "XL 24px" at bounding box center [118, 477] width 76 height 18
type input "24"
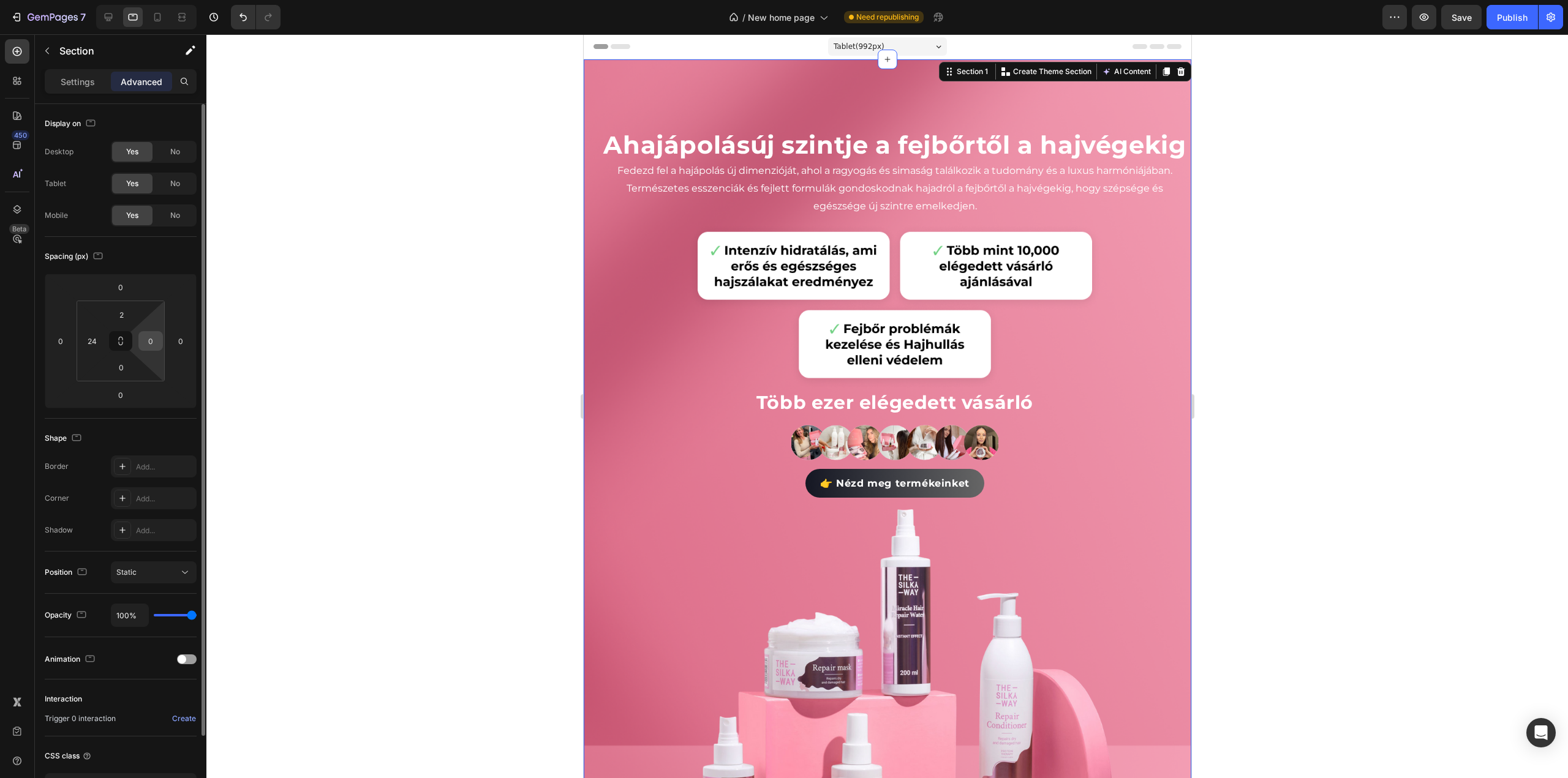
click at [150, 340] on input "0" at bounding box center [151, 340] width 18 height 18
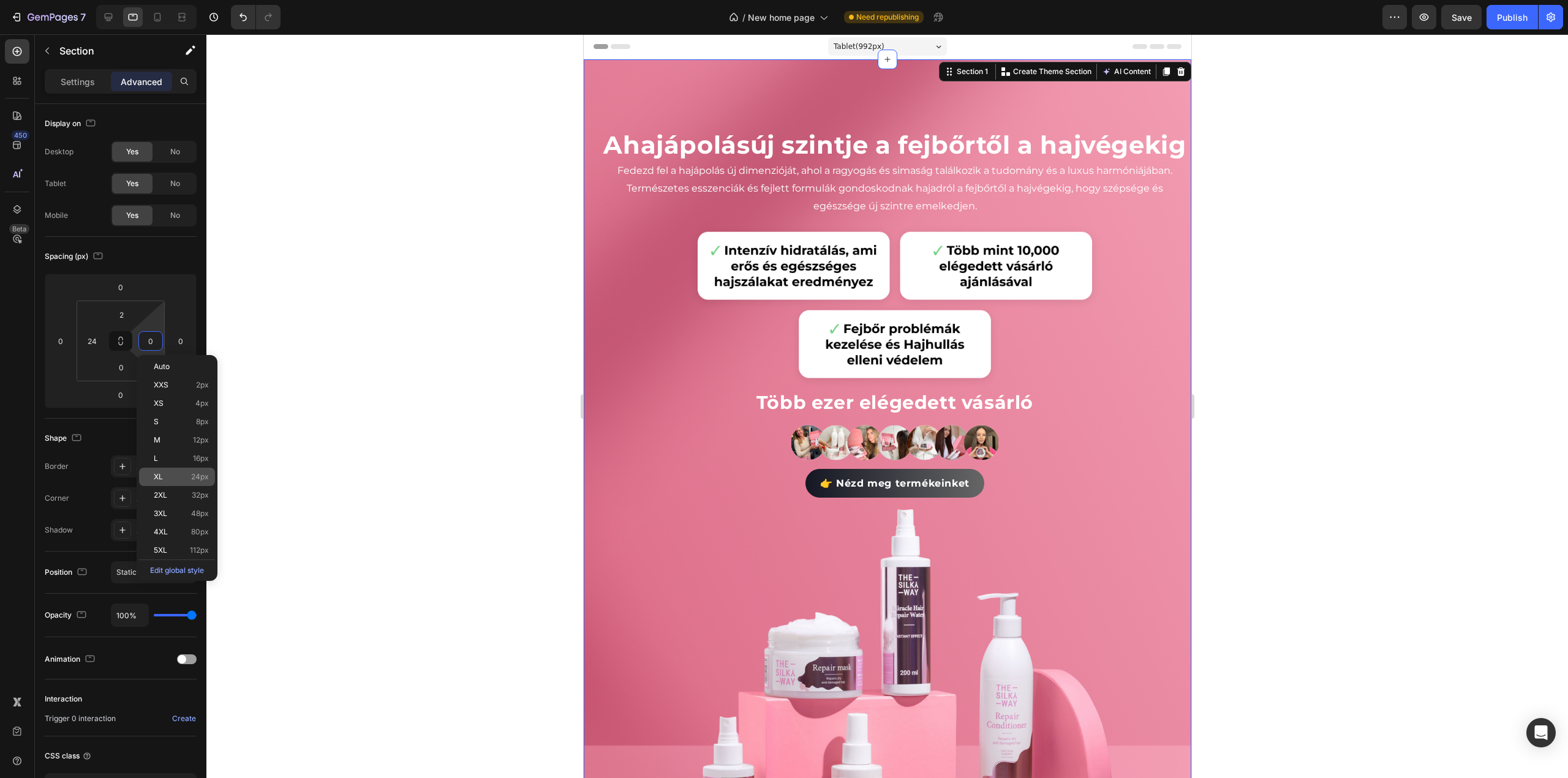
click at [163, 473] on p "XL 24px" at bounding box center [181, 477] width 55 height 9
type input "24"
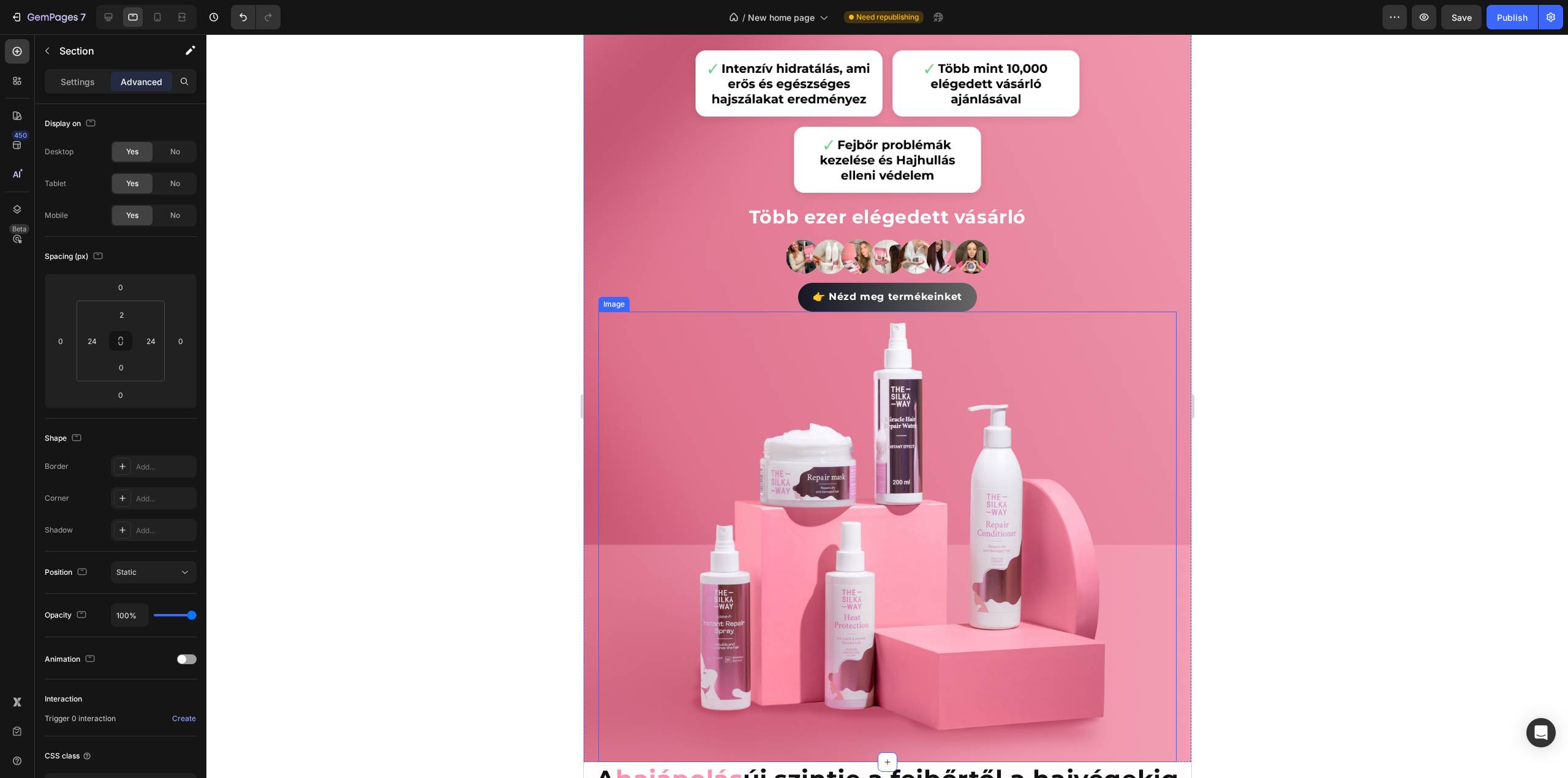
scroll to position [184, 0]
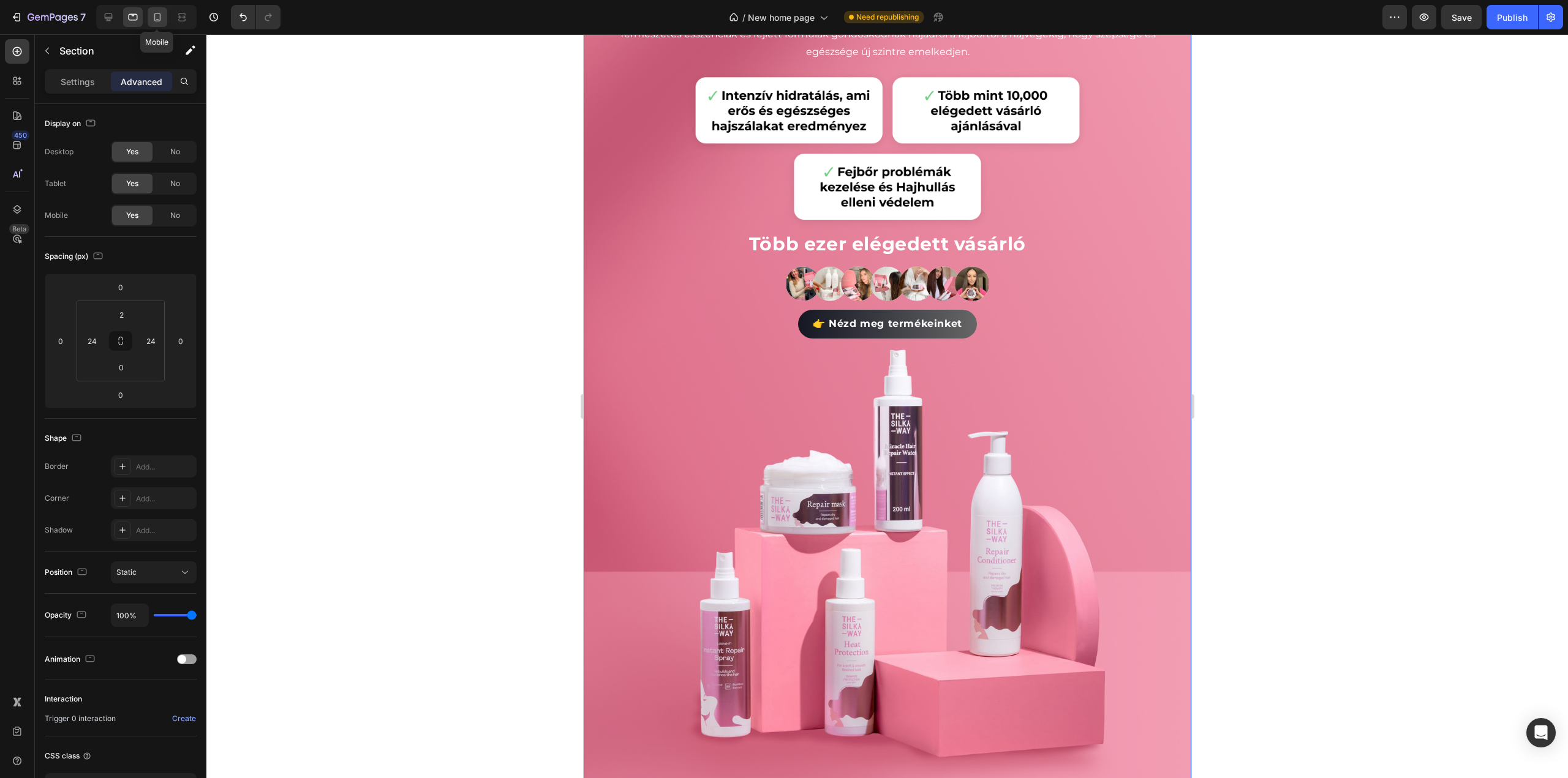
click at [154, 21] on icon at bounding box center [158, 18] width 12 height 12
type input "24"
type input "16"
type input "24"
type input "16"
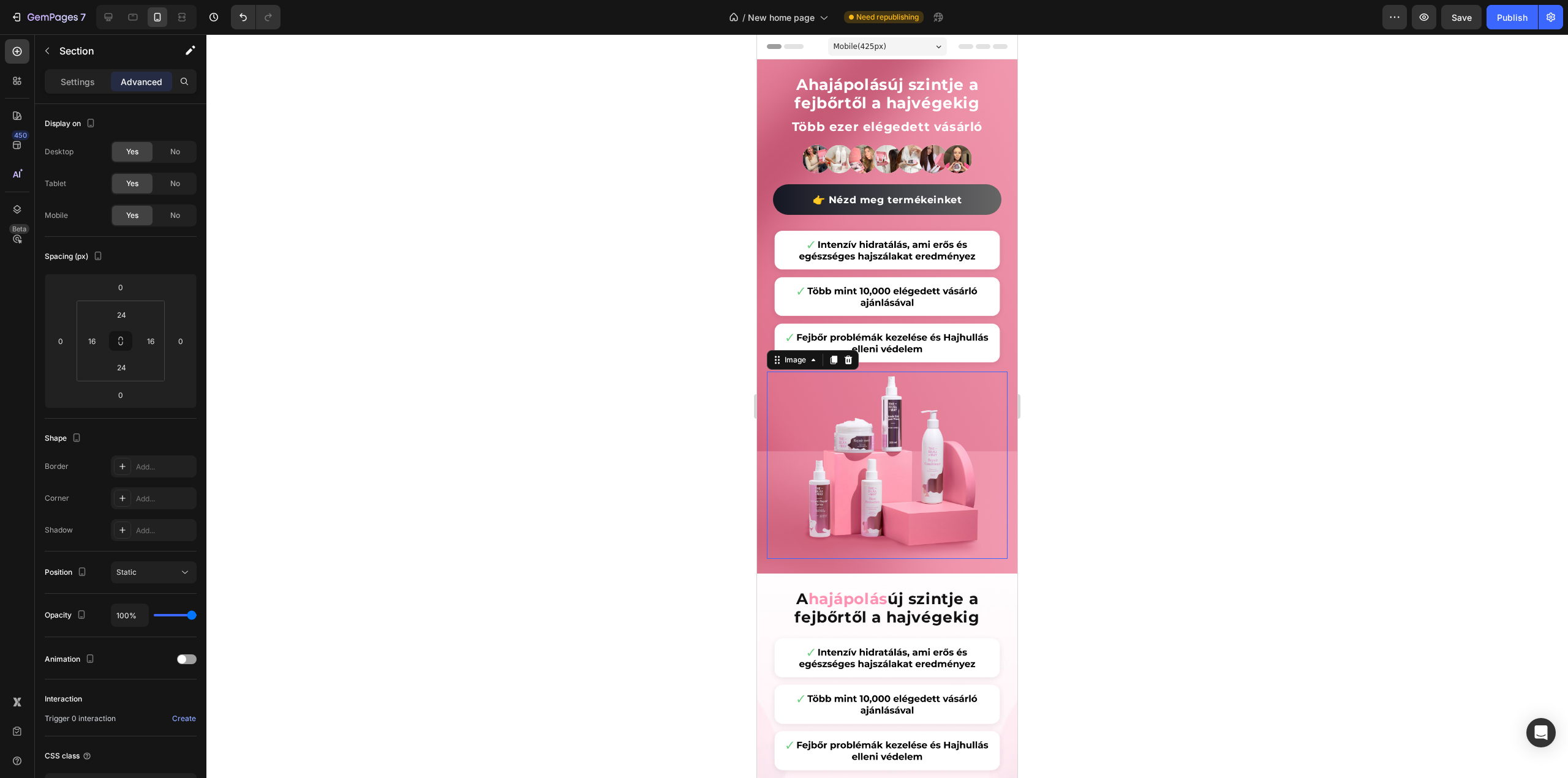
click at [881, 470] on img at bounding box center [887, 466] width 193 height 187
click at [70, 76] on p "Settings" at bounding box center [77, 81] width 34 height 13
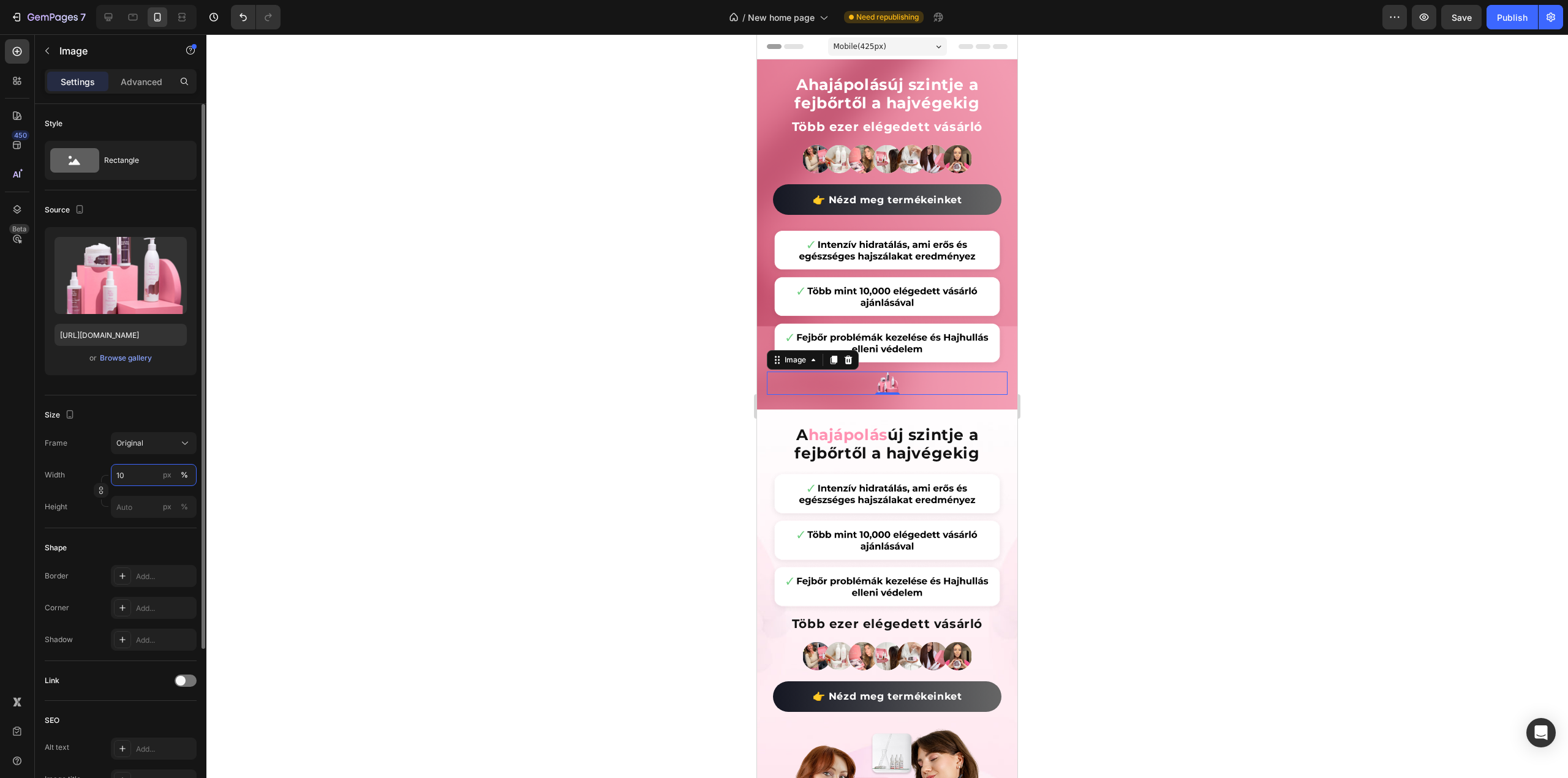
type input "100"
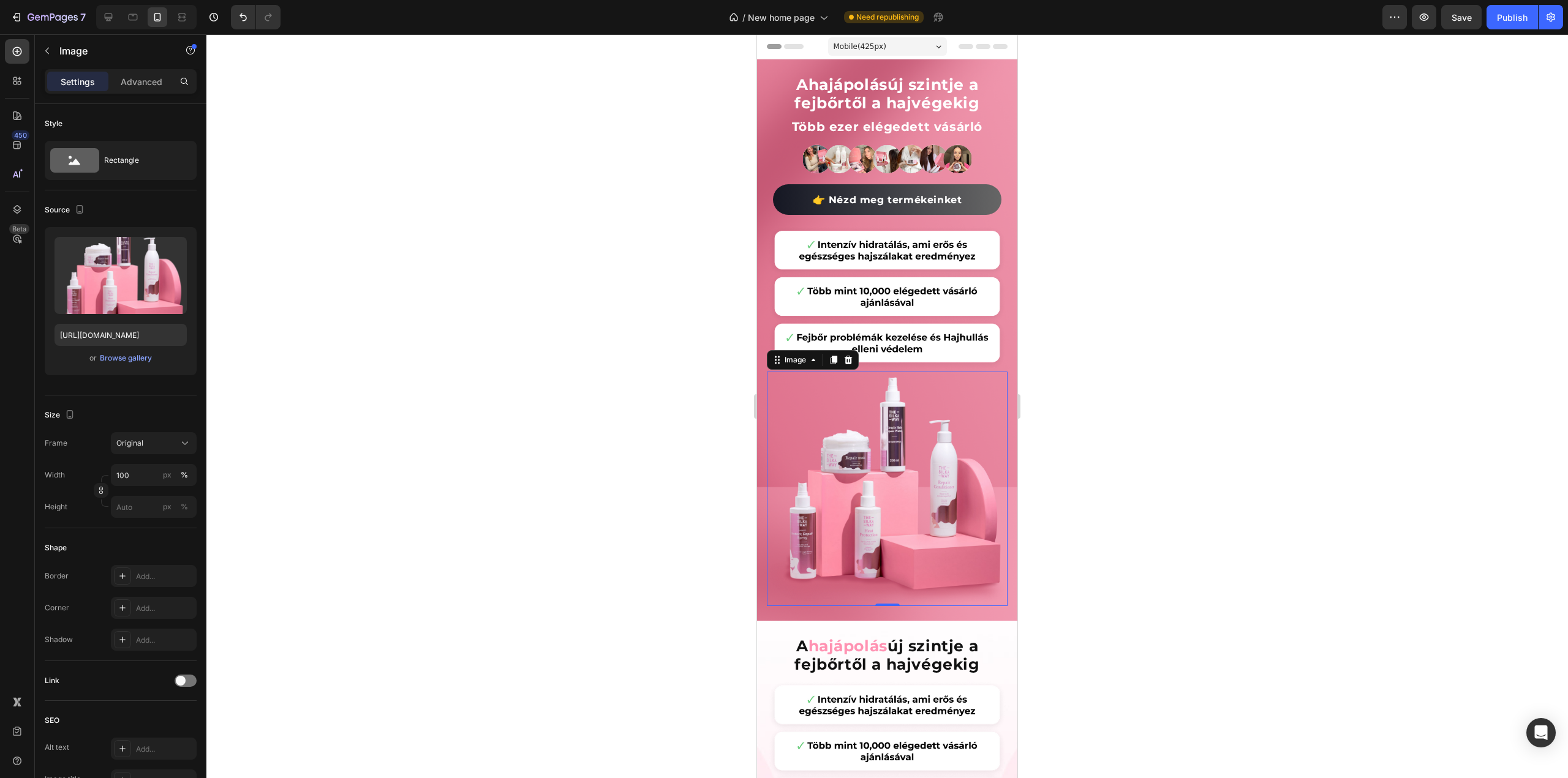
click at [1218, 340] on div at bounding box center [887, 406] width 1361 height 744
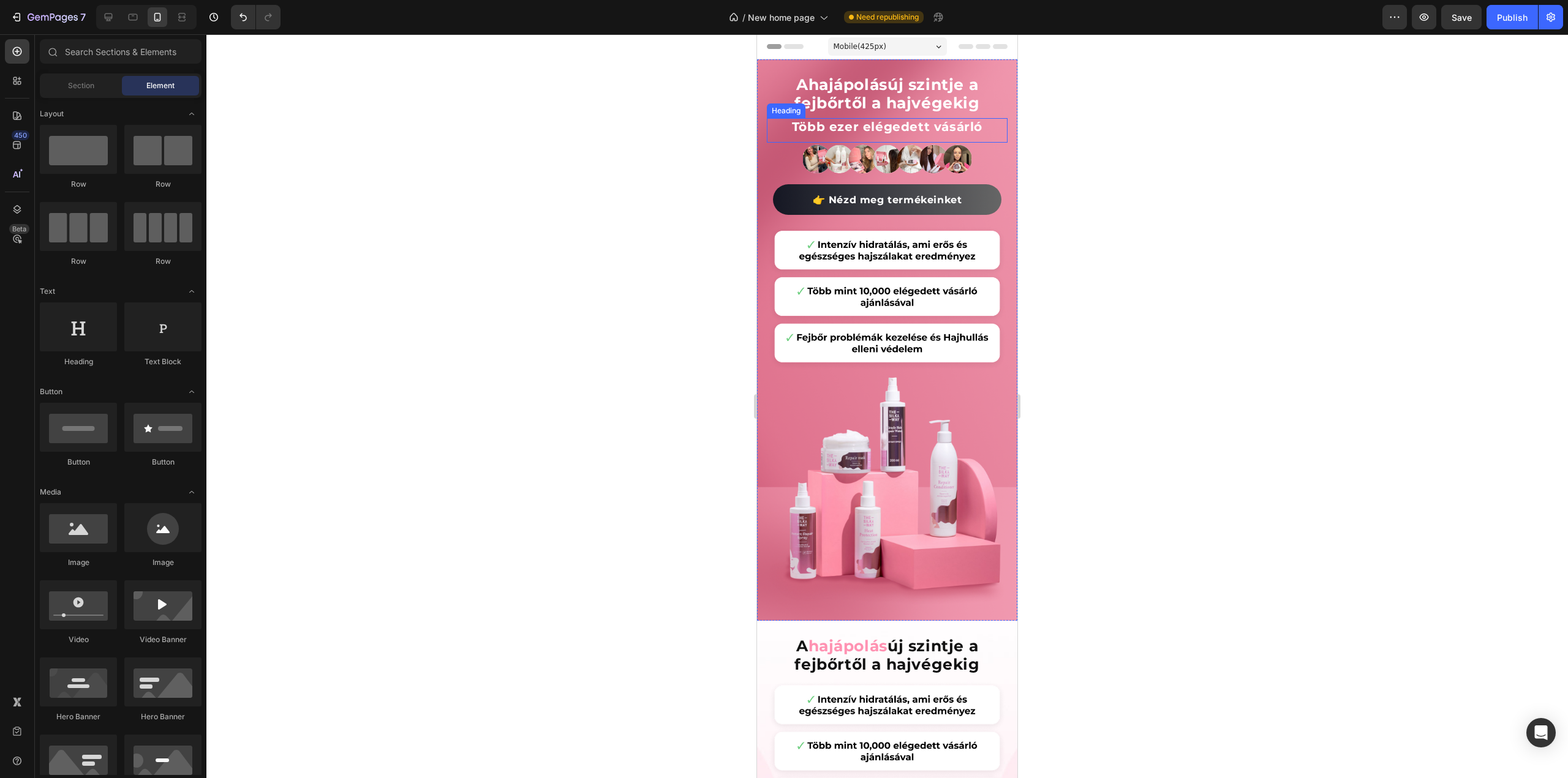
drag, startPoint x: 996, startPoint y: 127, endPoint x: 1002, endPoint y: 122, distance: 7.8
click at [996, 127] on h2 "Több ezer elégedett vásárló" at bounding box center [887, 127] width 241 height 18
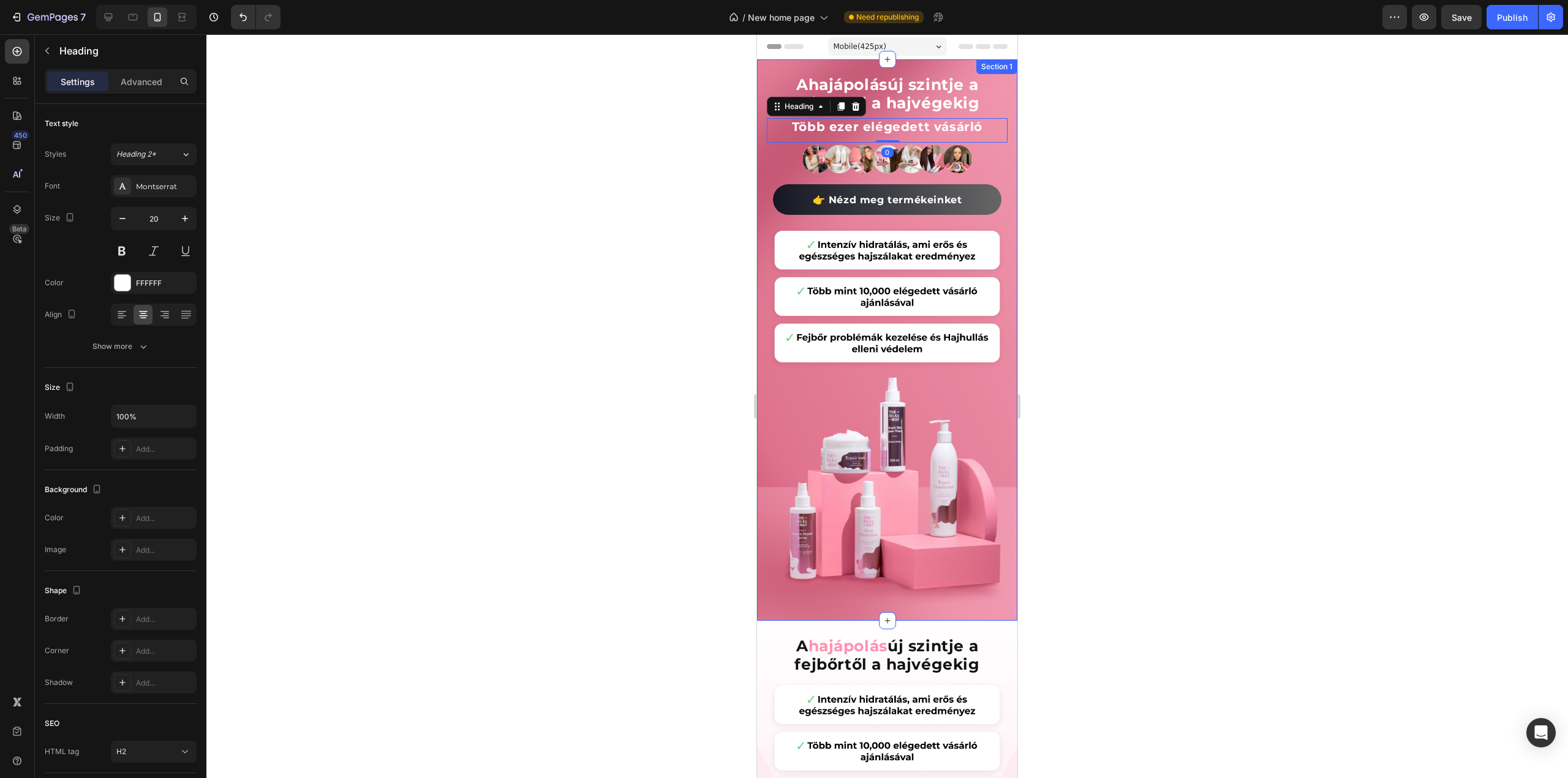
click at [1003, 107] on div "A hajápolás új szintje a fejbőrtől a hajvégekig Heading Fedezd fel a hajápolás …" at bounding box center [887, 340] width 260 height 562
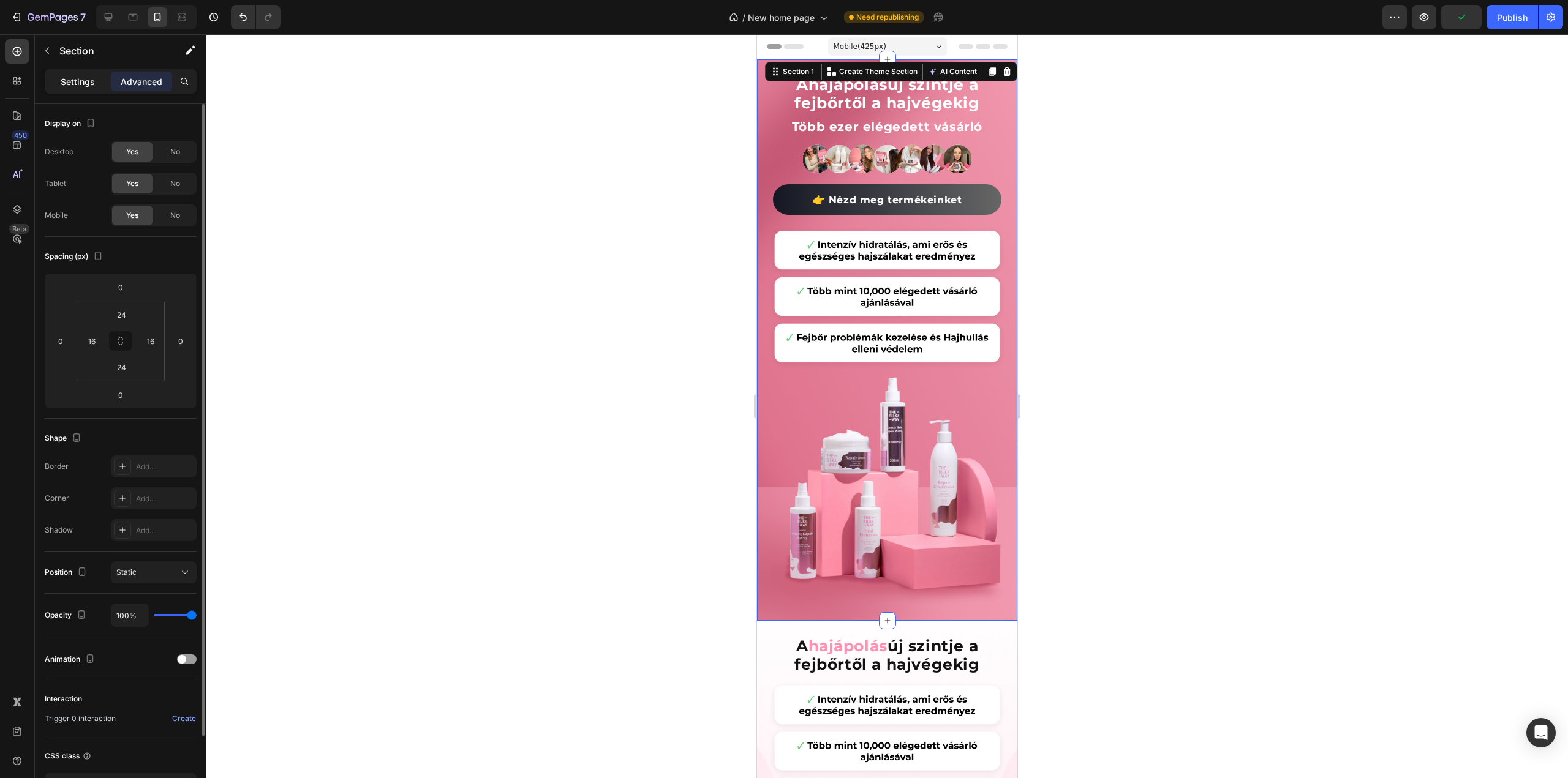
click at [74, 82] on p "Settings" at bounding box center [77, 81] width 34 height 13
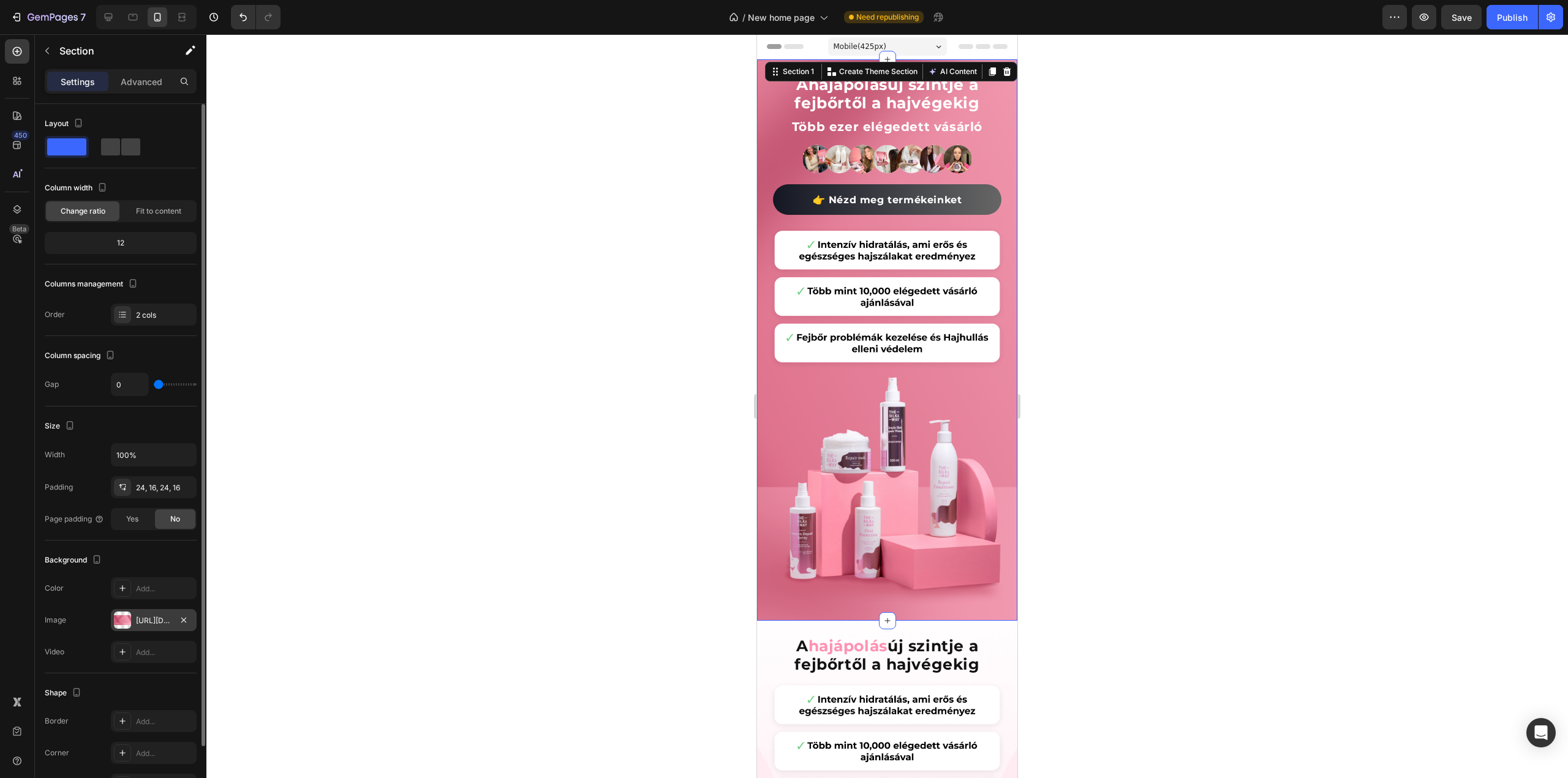
click at [117, 614] on div at bounding box center [123, 620] width 18 height 18
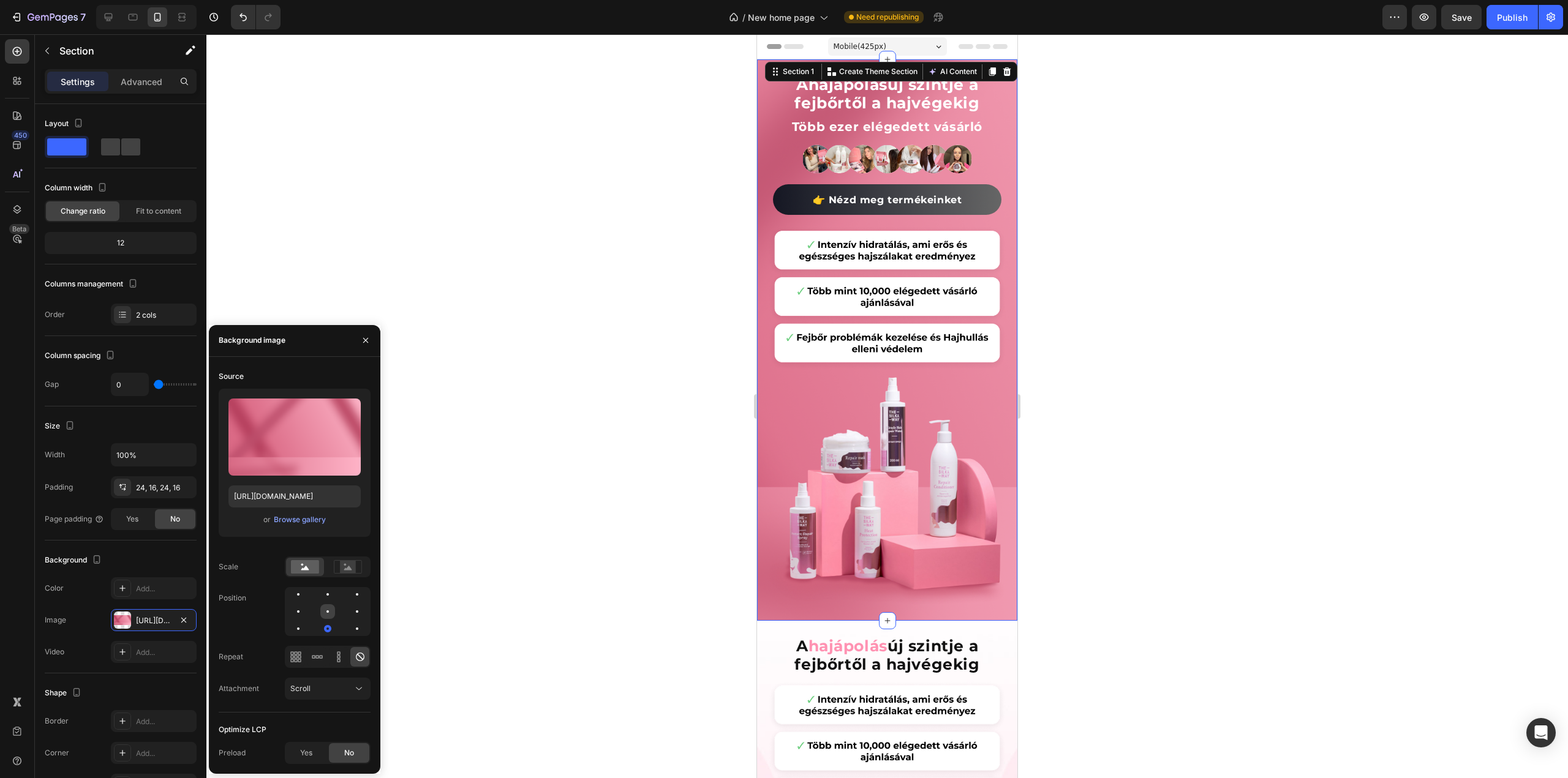
click at [350, 614] on div at bounding box center [357, 612] width 15 height 15
click at [350, 625] on div at bounding box center [357, 628] width 15 height 15
click at [348, 565] on rect at bounding box center [348, 566] width 16 height 12
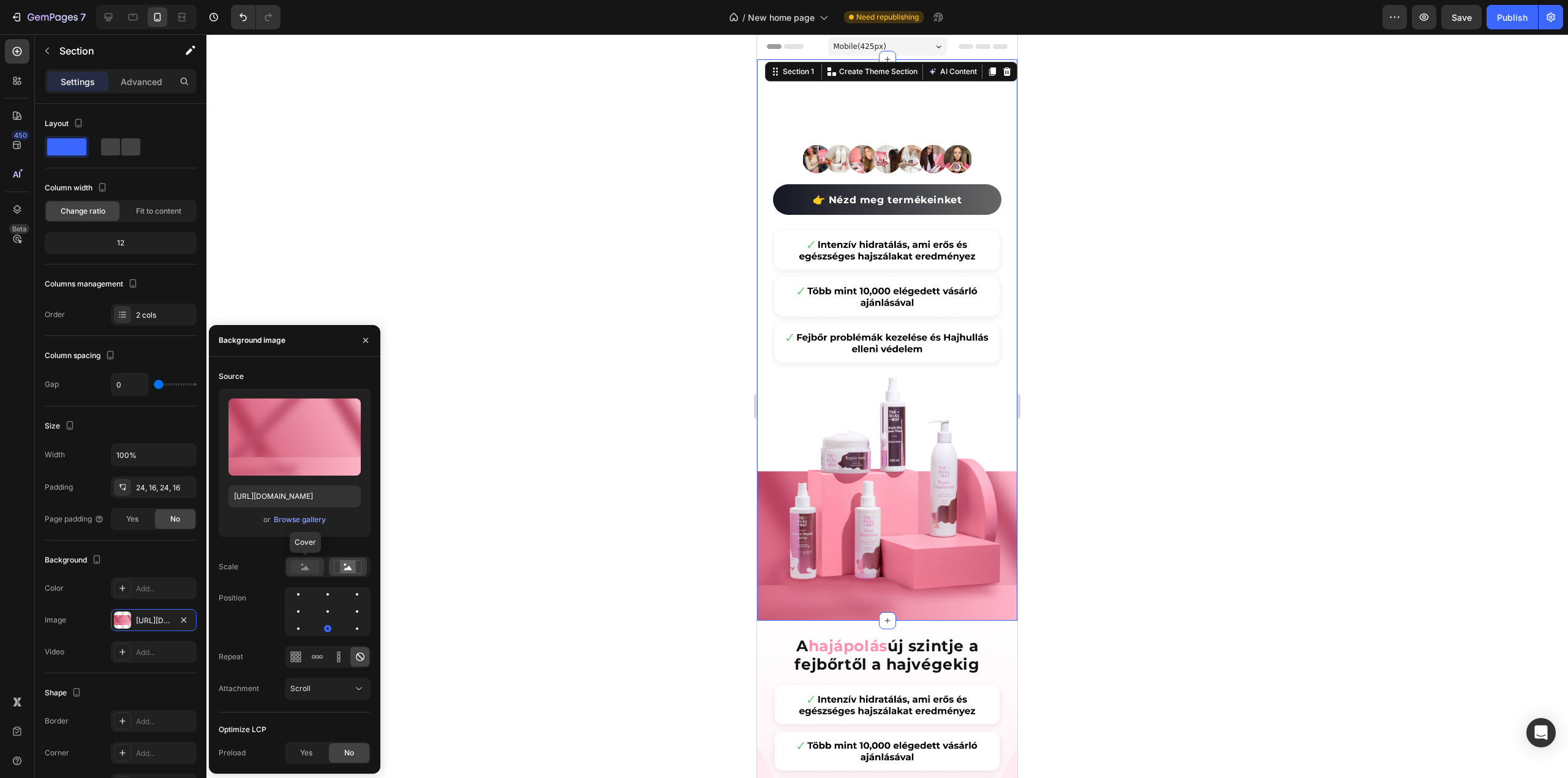
click at [308, 564] on rect at bounding box center [305, 566] width 28 height 13
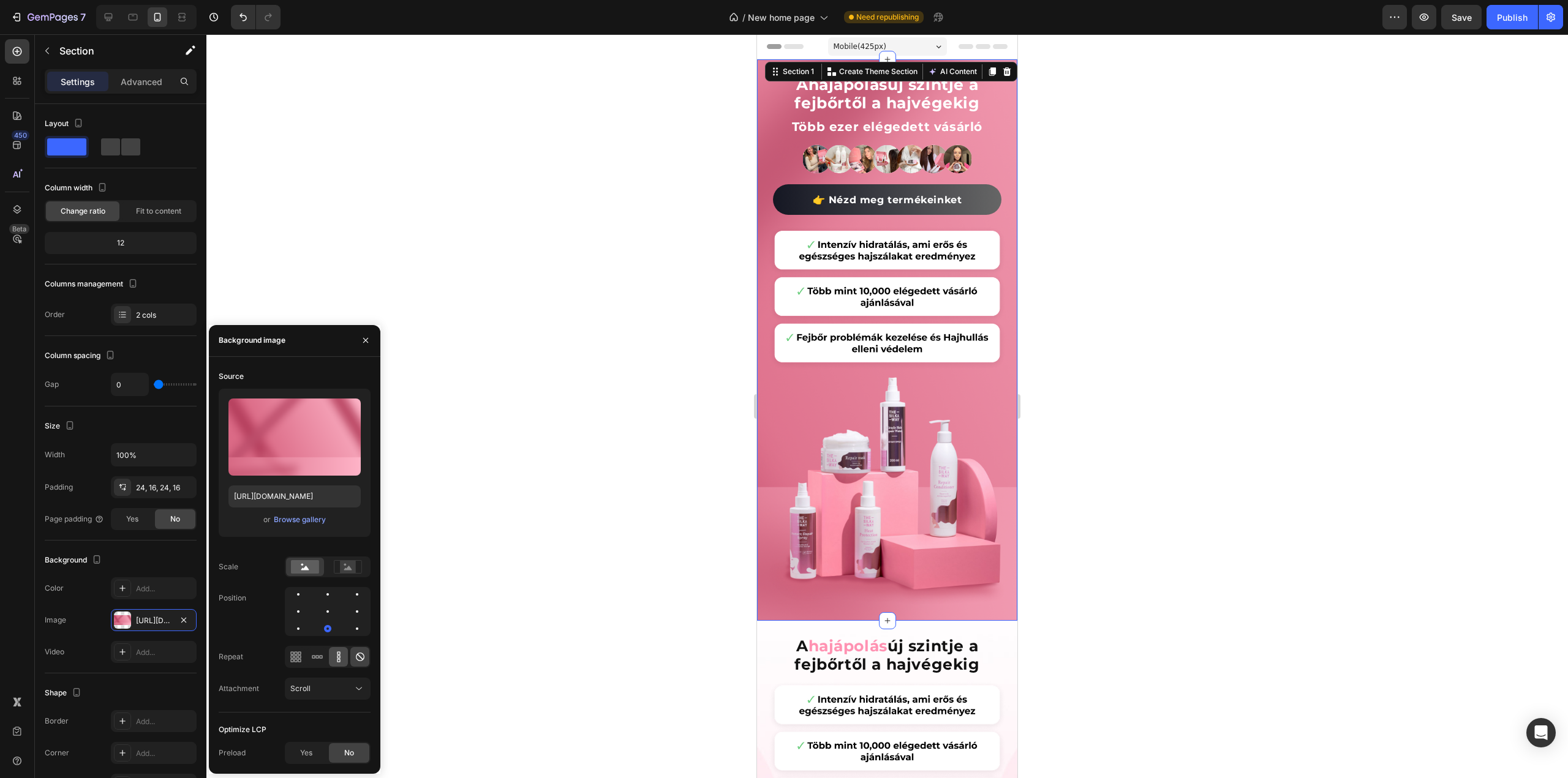
click at [341, 654] on icon at bounding box center [339, 657] width 12 height 12
click at [347, 571] on rect at bounding box center [348, 566] width 16 height 12
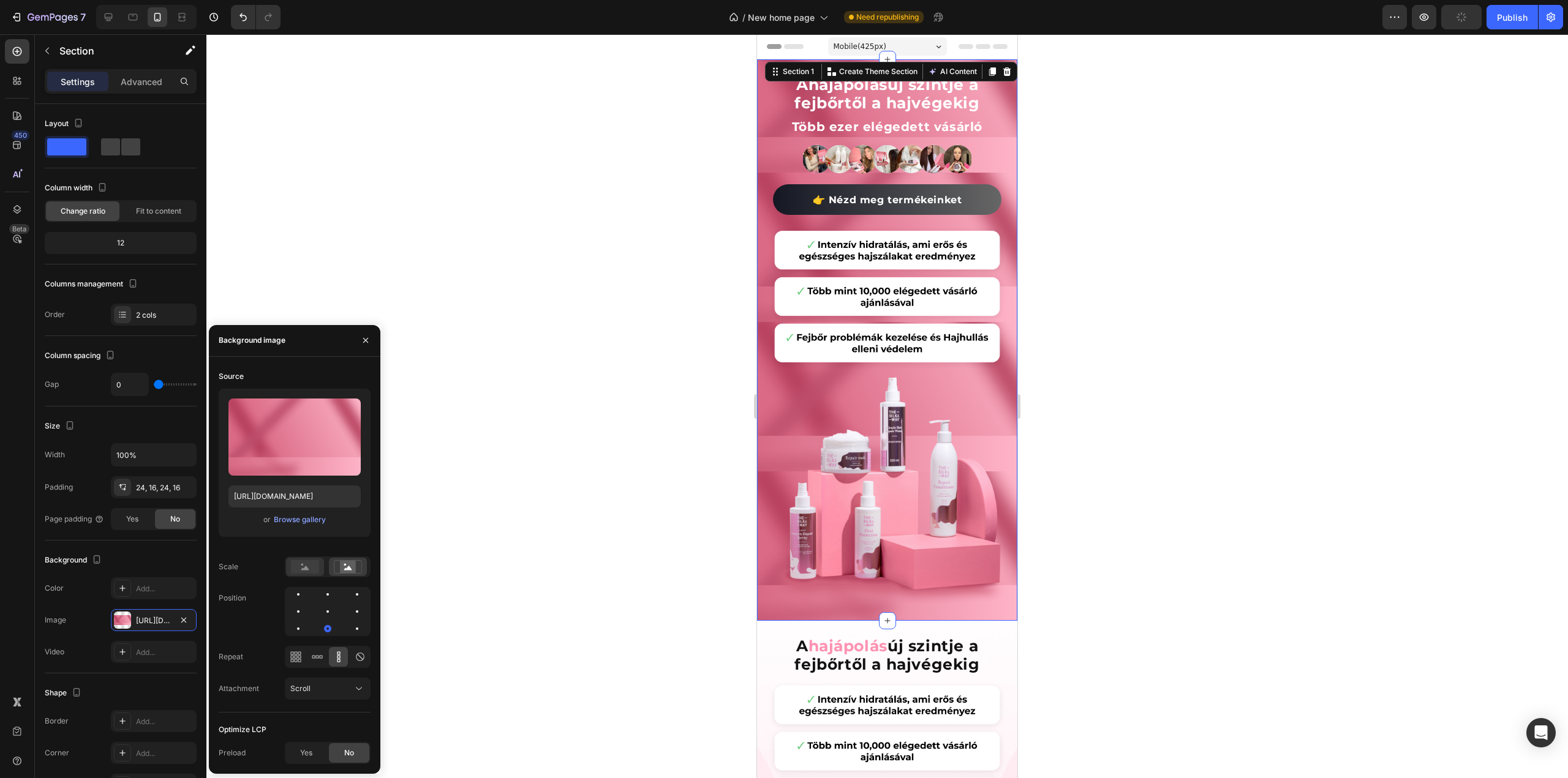
click at [295, 565] on rect at bounding box center [305, 566] width 28 height 13
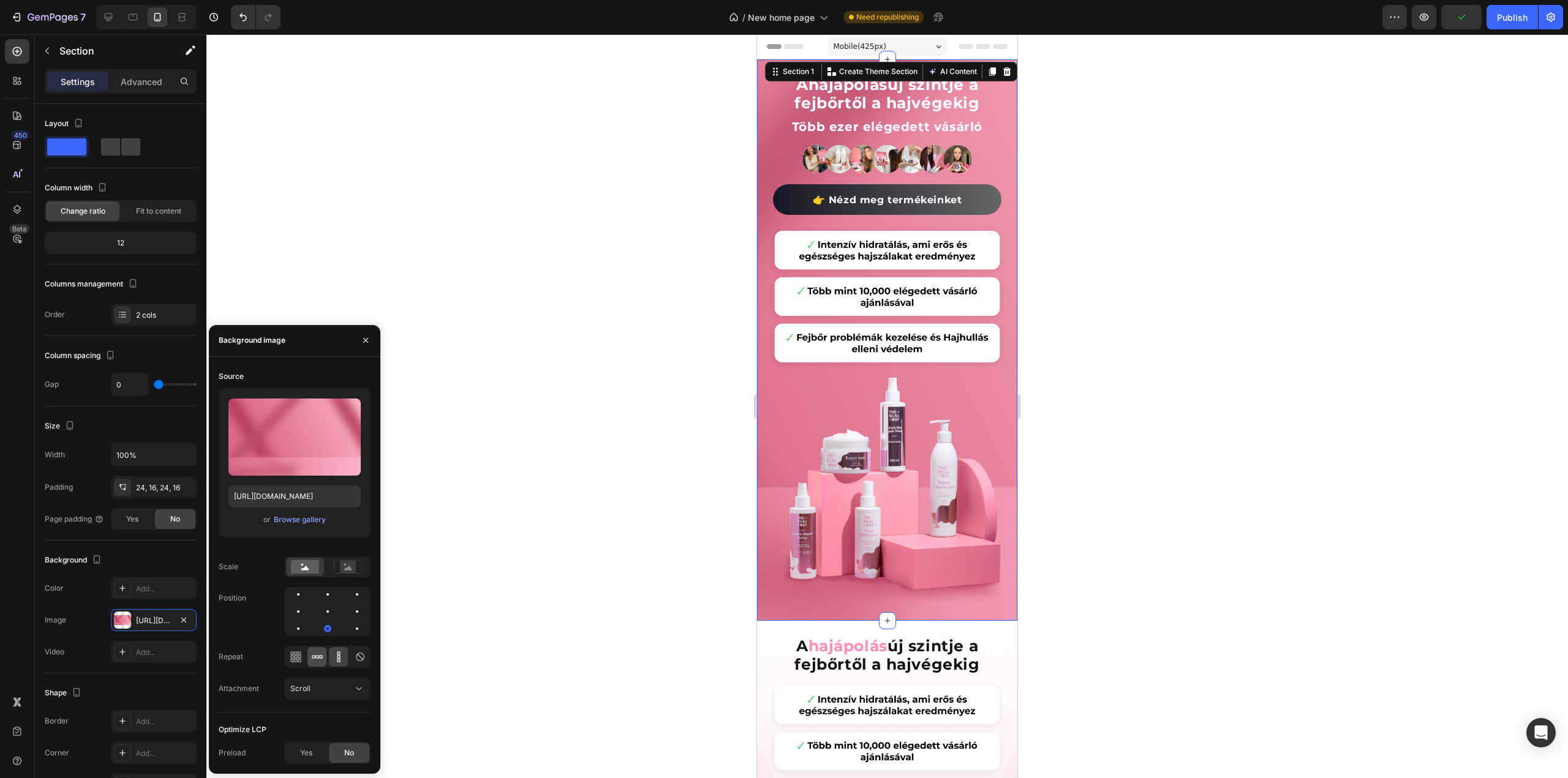
click at [315, 661] on icon at bounding box center [317, 657] width 12 height 12
click at [297, 659] on icon at bounding box center [295, 660] width 3 height 3
click at [358, 657] on icon at bounding box center [360, 657] width 12 height 12
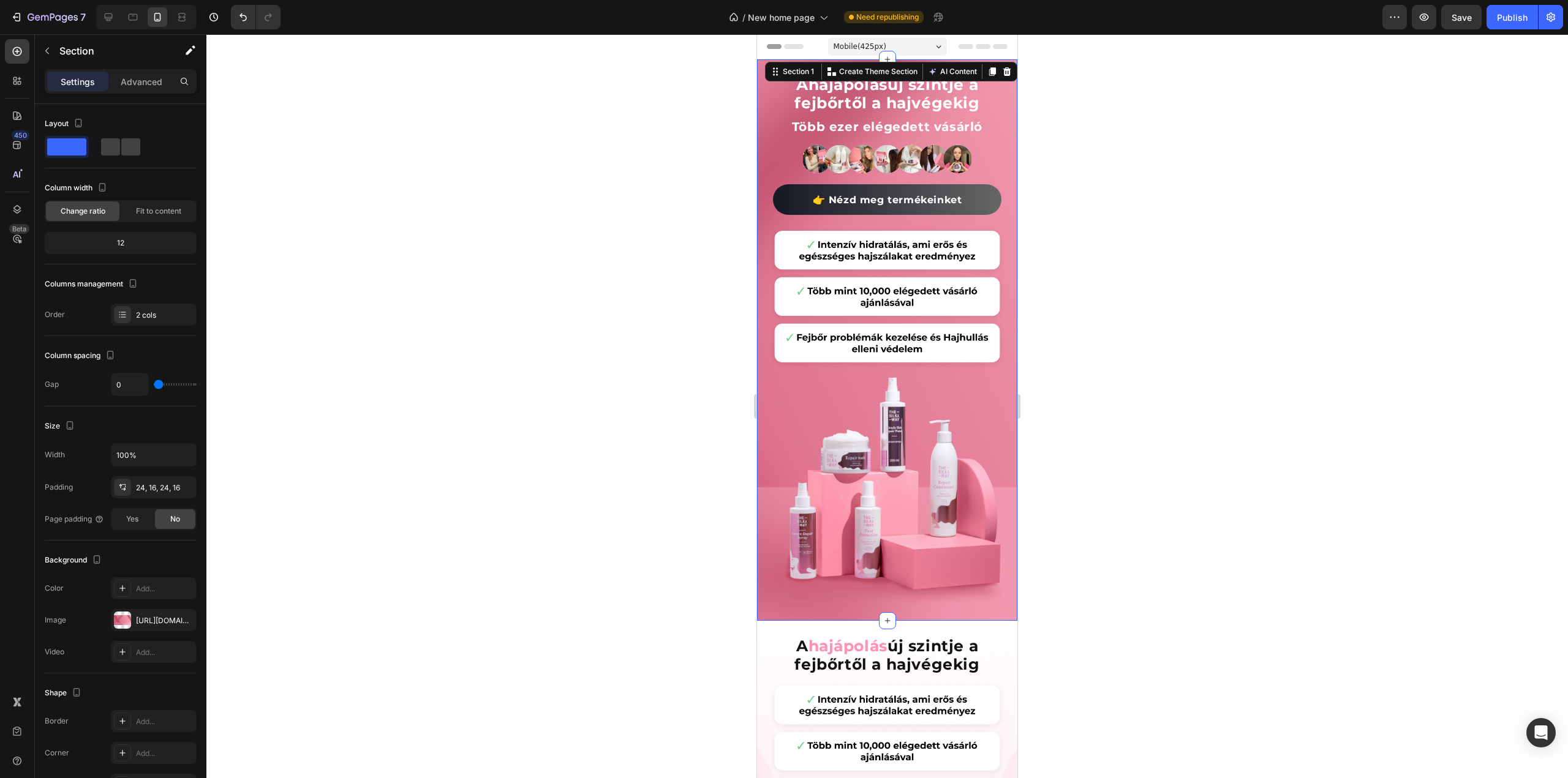
click at [526, 441] on div at bounding box center [887, 406] width 1361 height 744
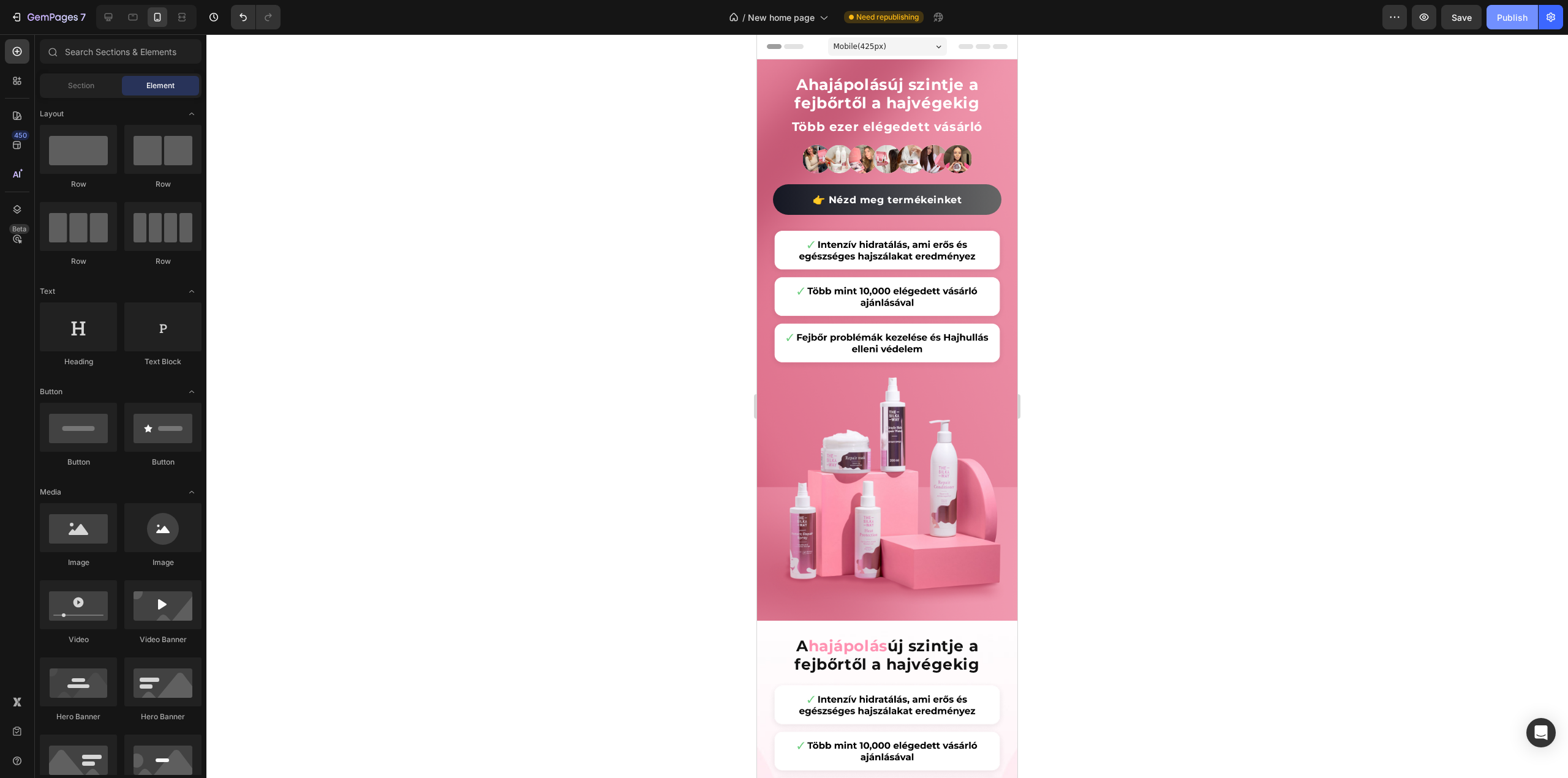
click at [1504, 18] on div "Publish" at bounding box center [1512, 18] width 31 height 13
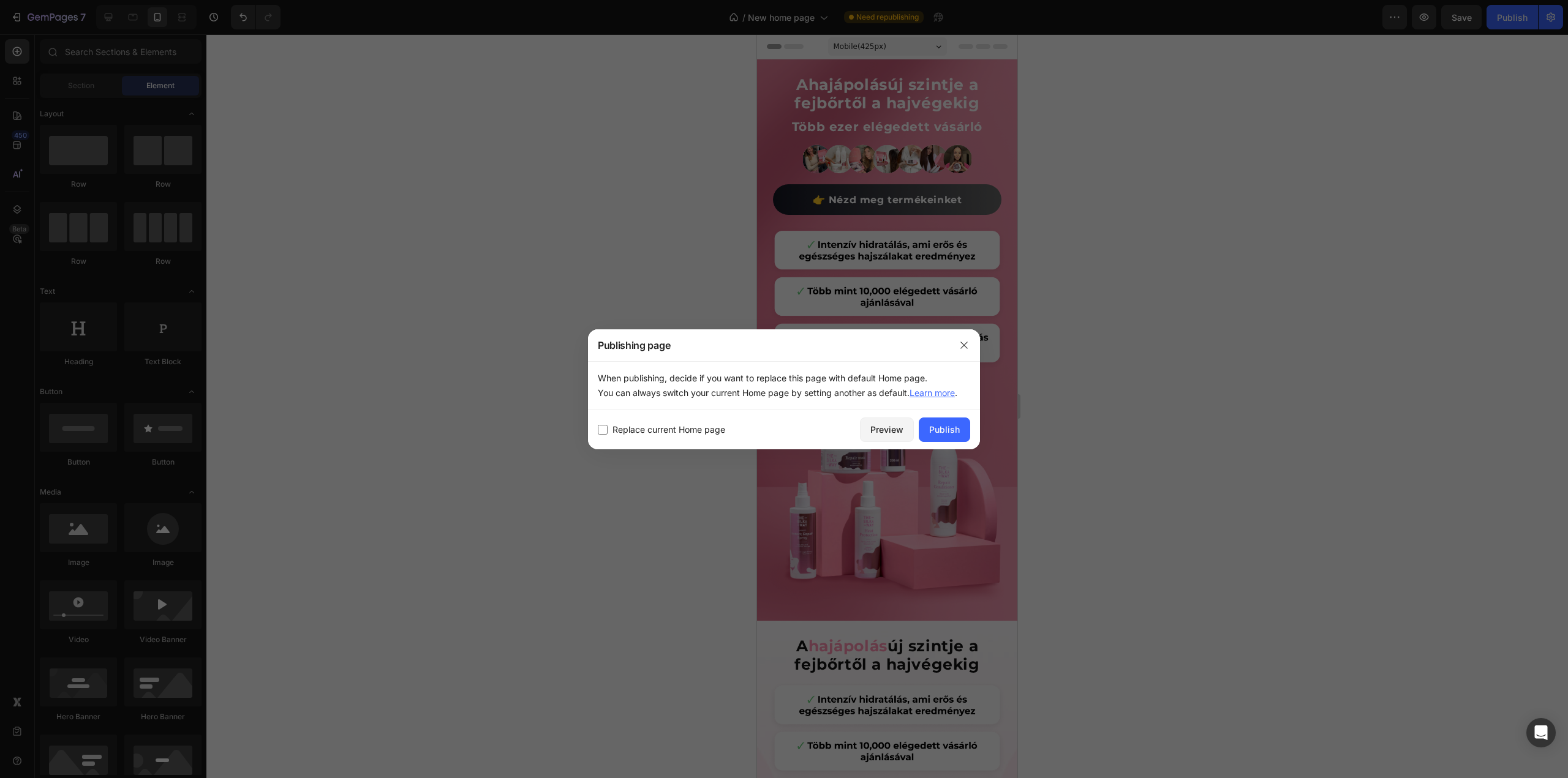
click at [945, 425] on div "Publish" at bounding box center [944, 429] width 31 height 13
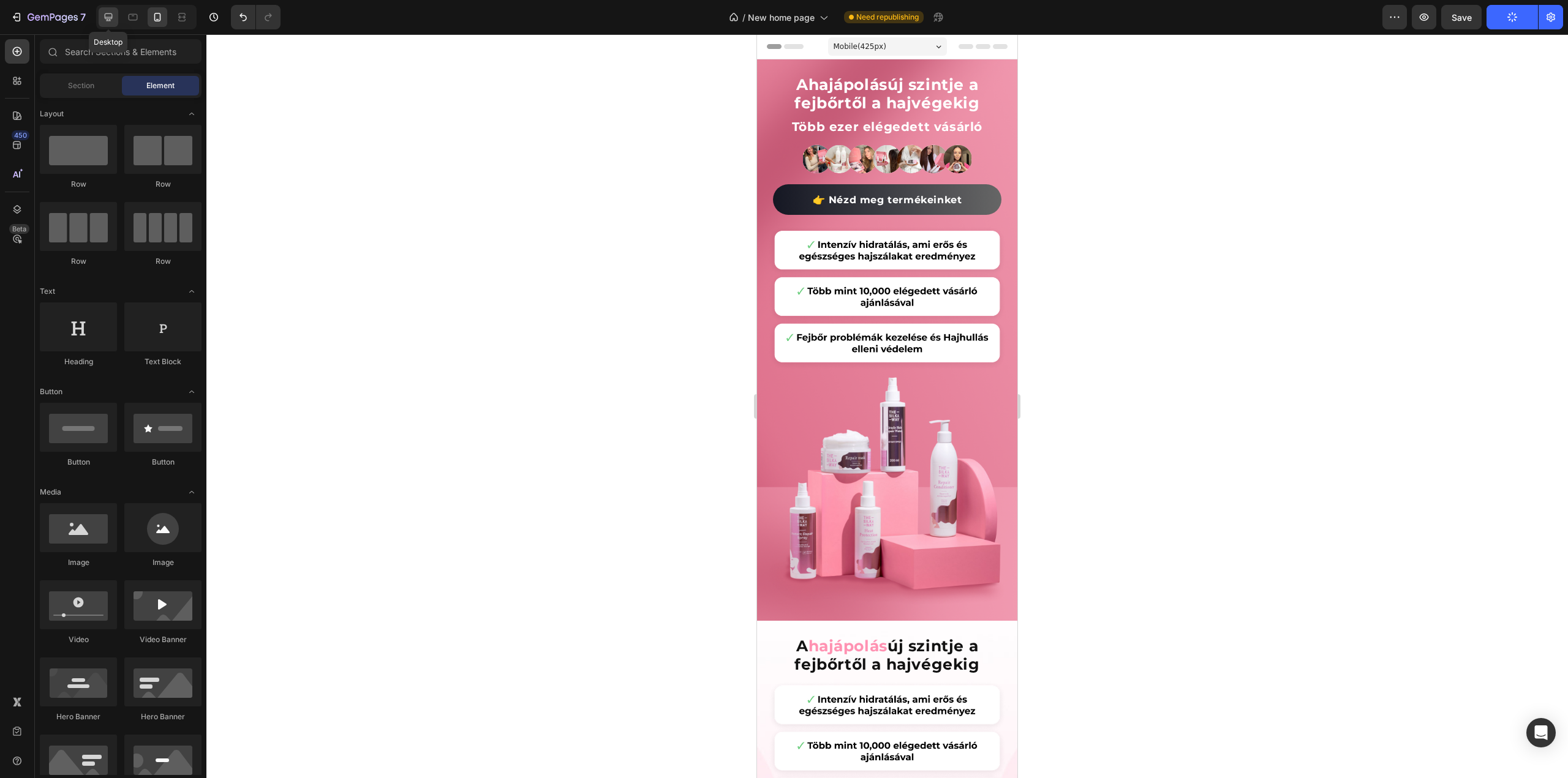
click at [106, 17] on icon at bounding box center [109, 17] width 8 height 8
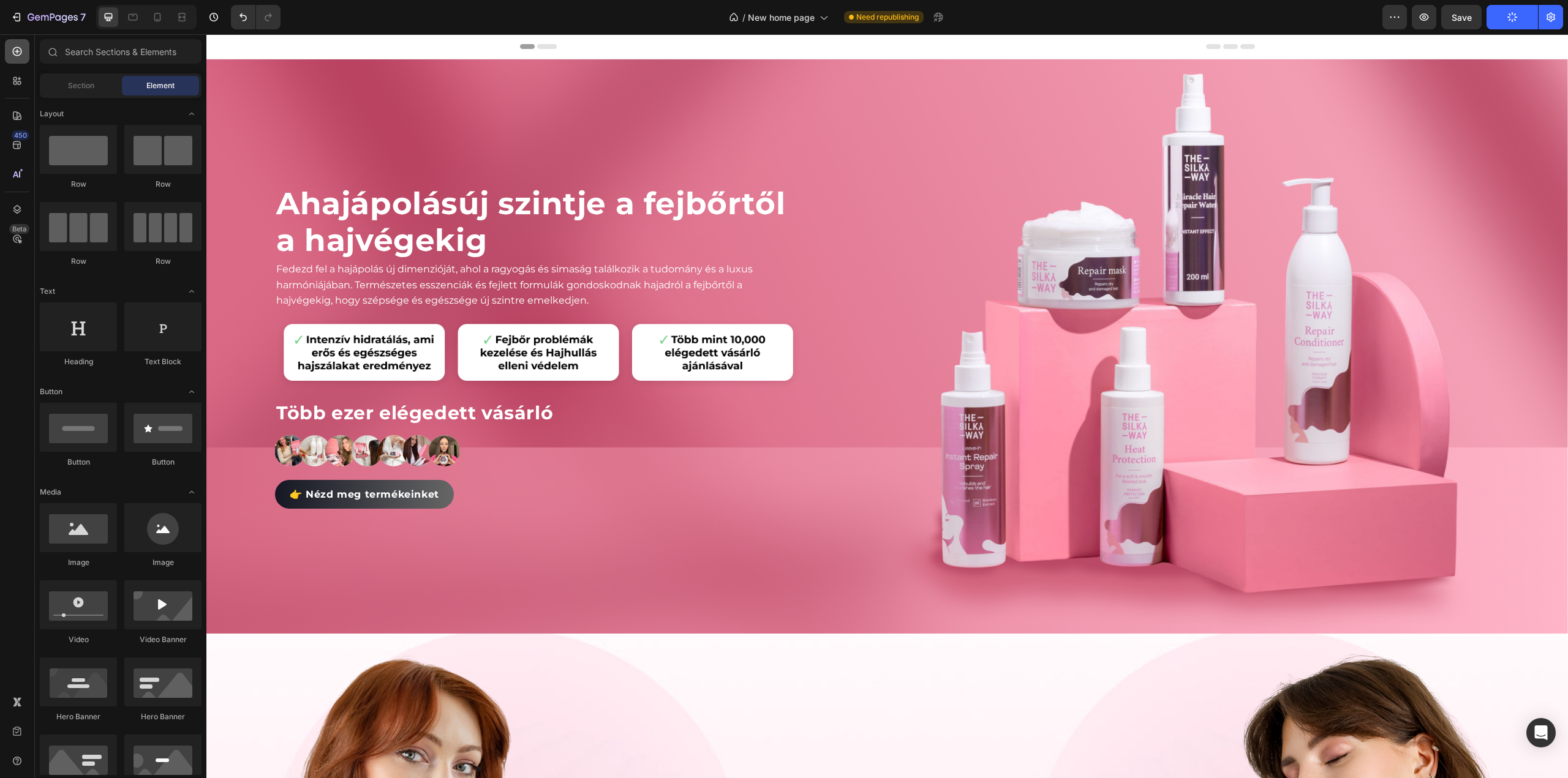
click at [15, 49] on icon at bounding box center [18, 52] width 12 height 12
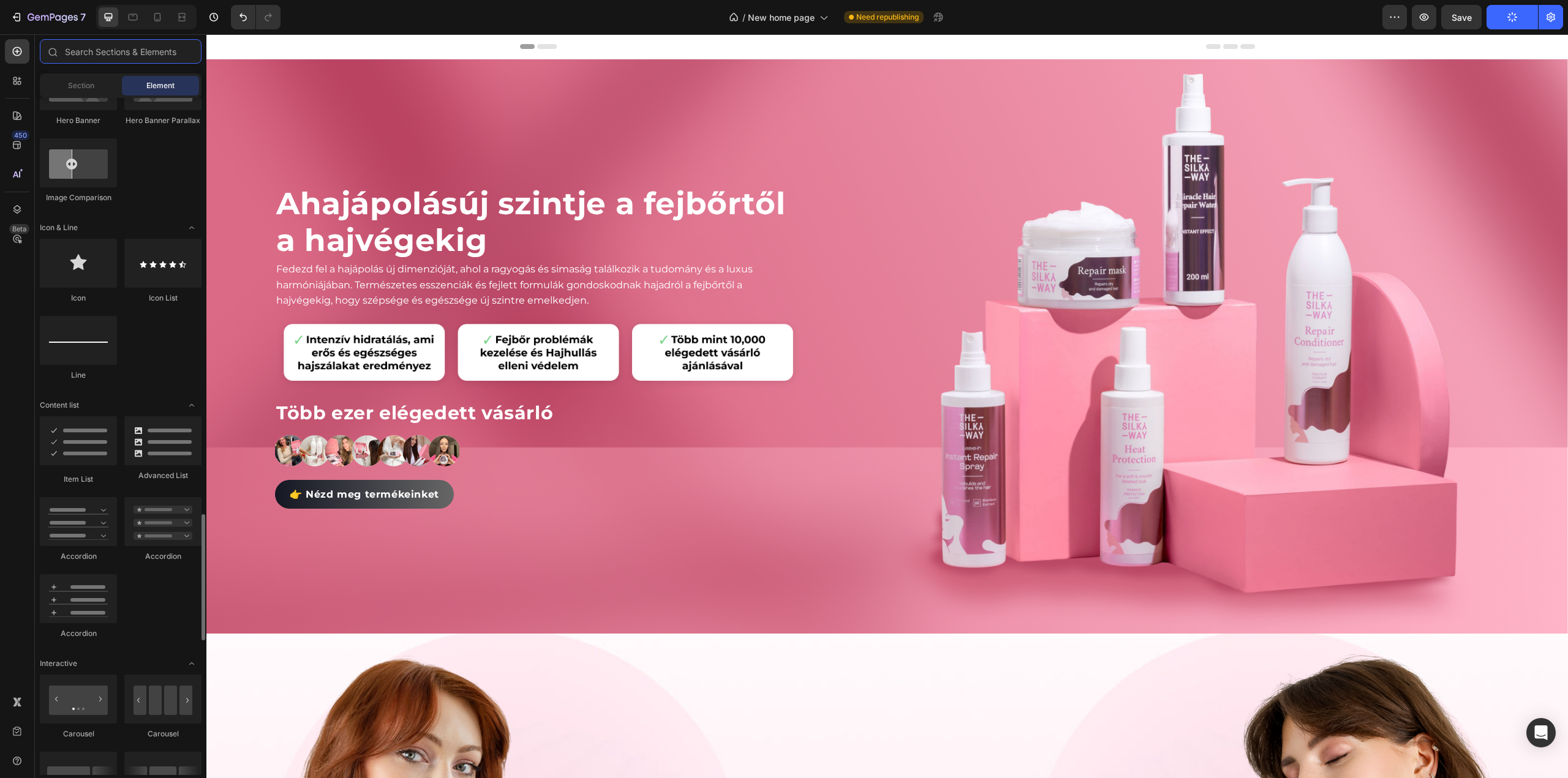
scroll to position [919, 0]
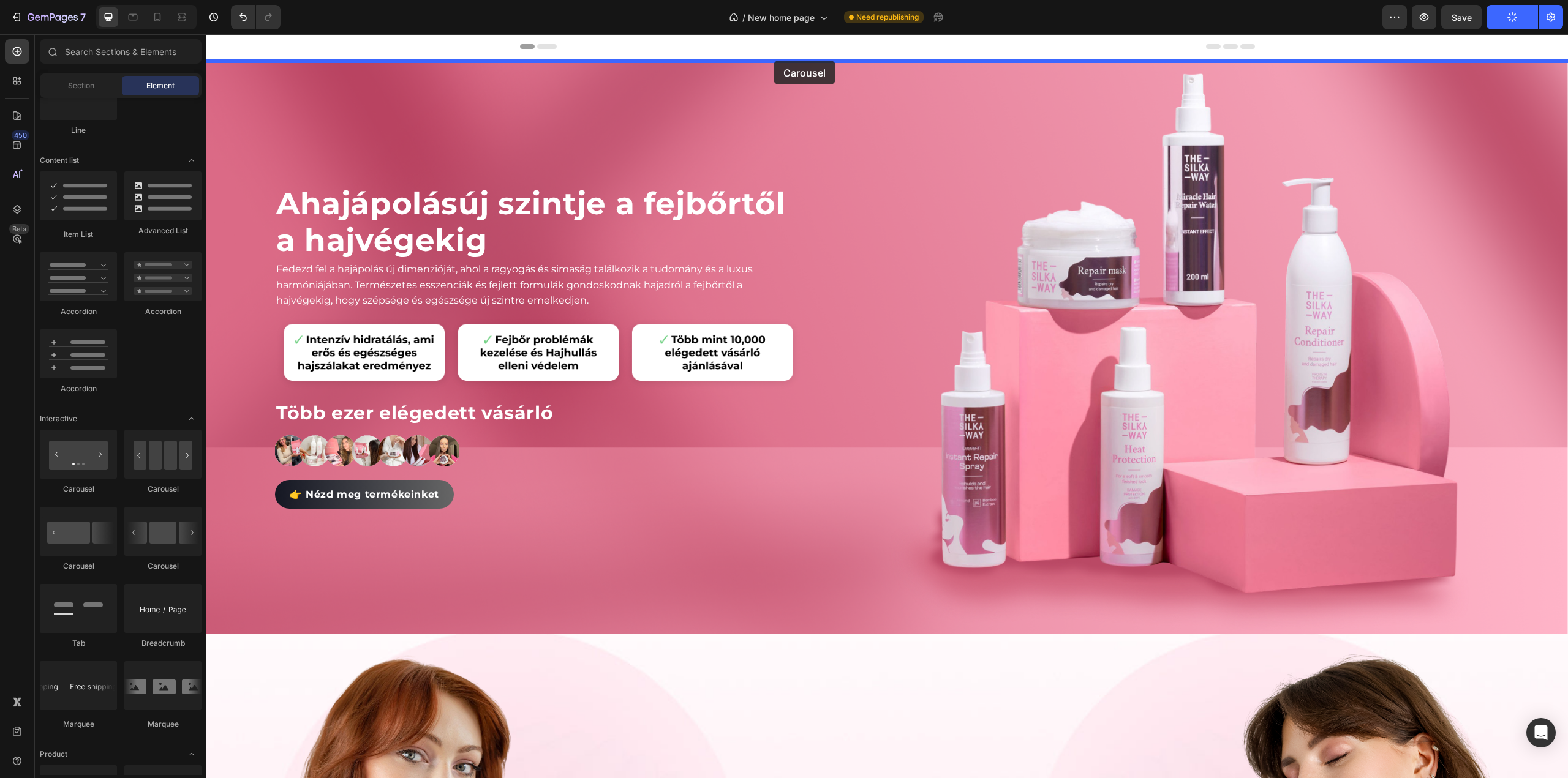
drag, startPoint x: 284, startPoint y: 495, endPoint x: 774, endPoint y: 60, distance: 655.2
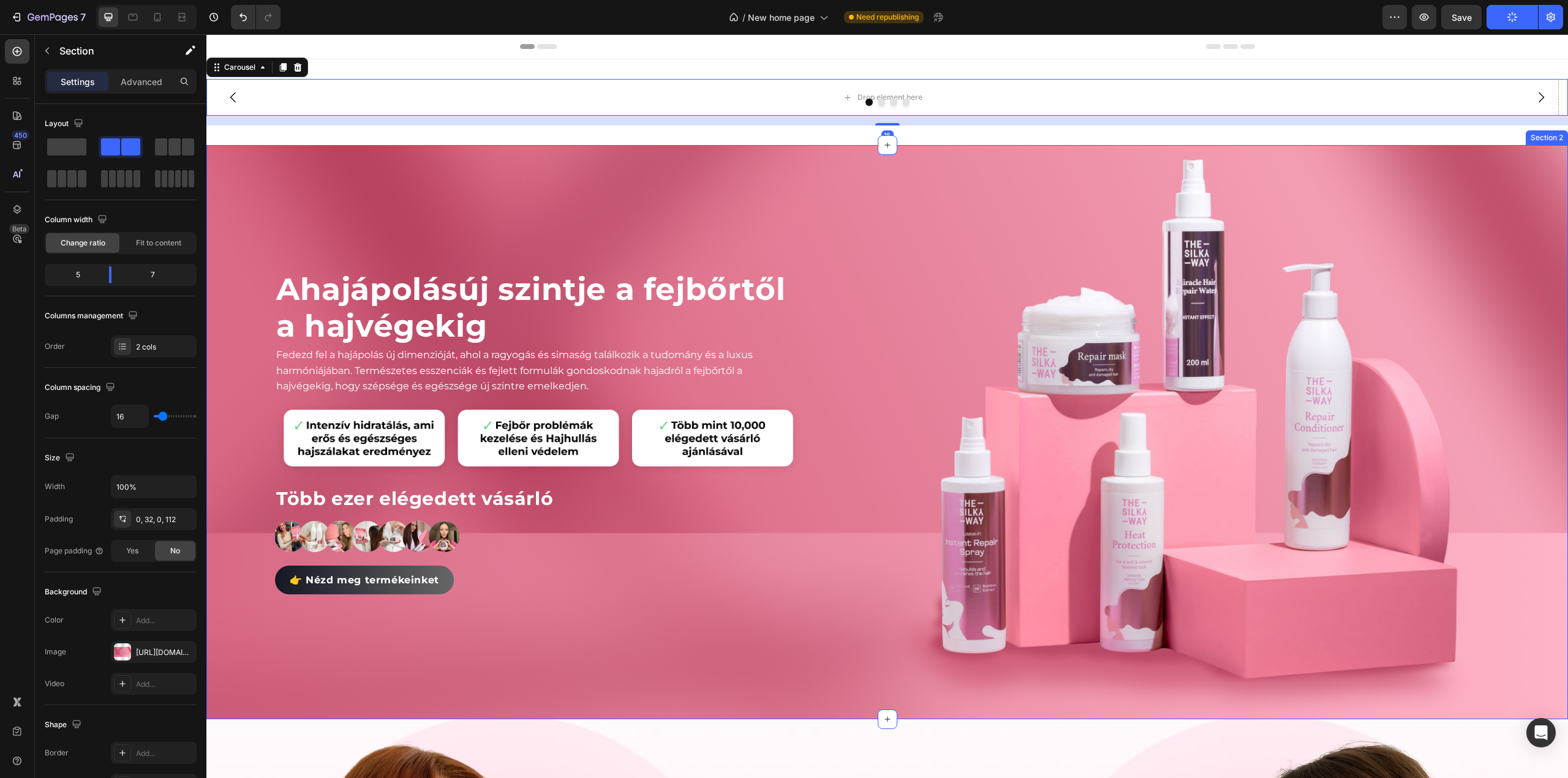
click at [805, 191] on div "A hajápolás új szintje a fejbőrtől a hajvégekig Heading Fedezd fel a hajápolás …" at bounding box center [887, 432] width 1361 height 574
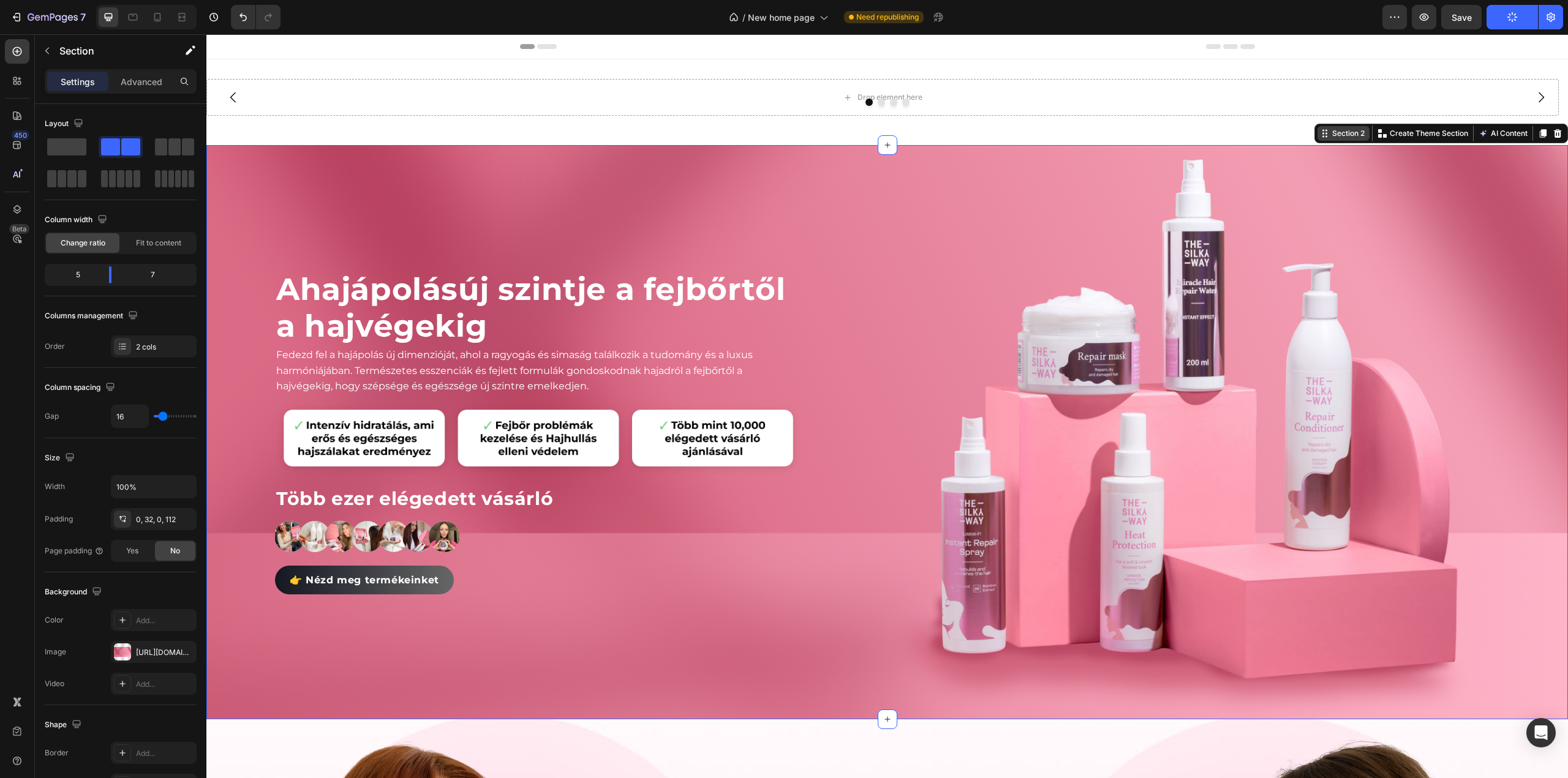
click at [1335, 131] on div "Section 2" at bounding box center [1348, 133] width 38 height 11
click at [1540, 133] on icon at bounding box center [1543, 134] width 7 height 9
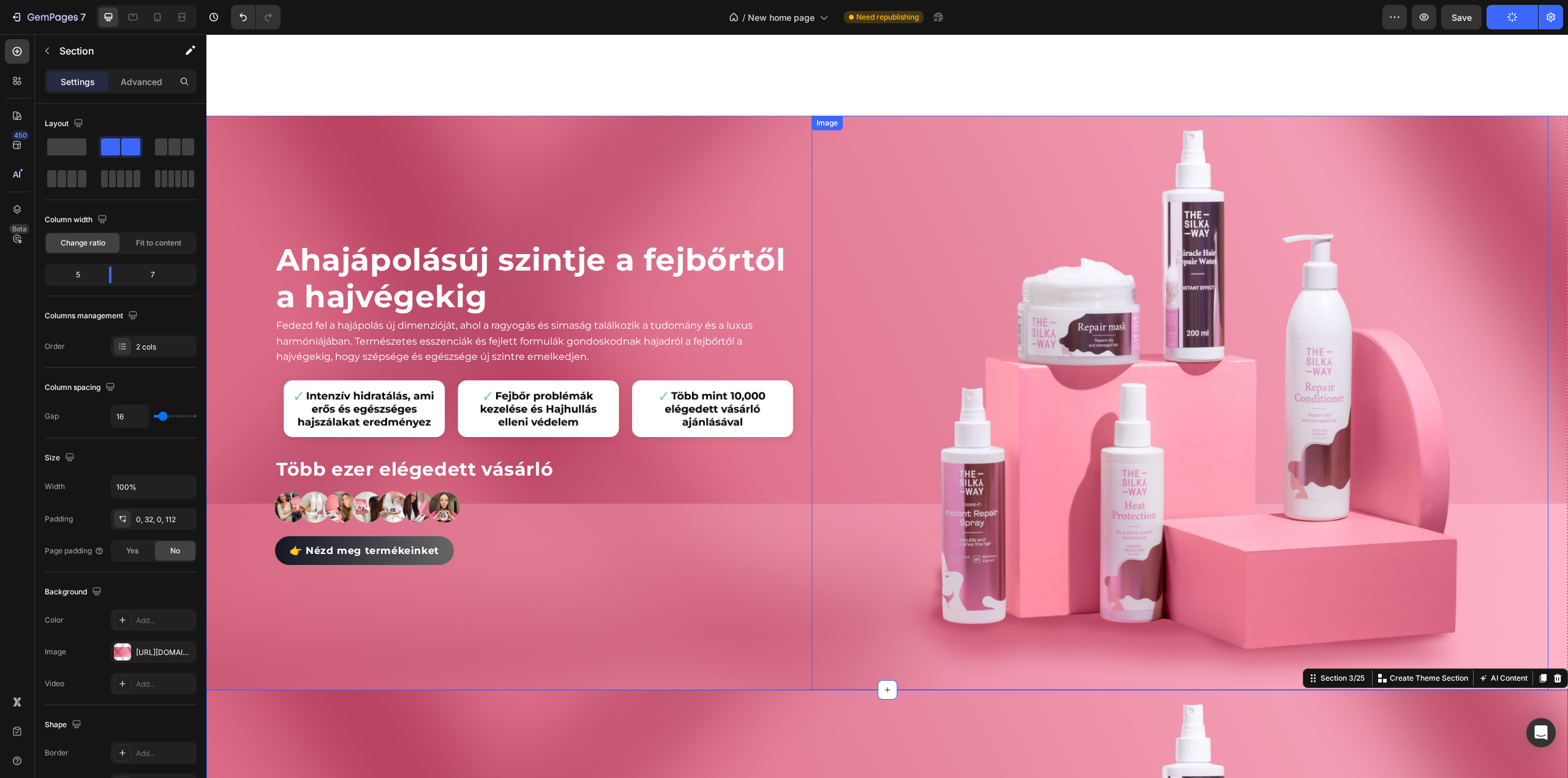
scroll to position [0, 0]
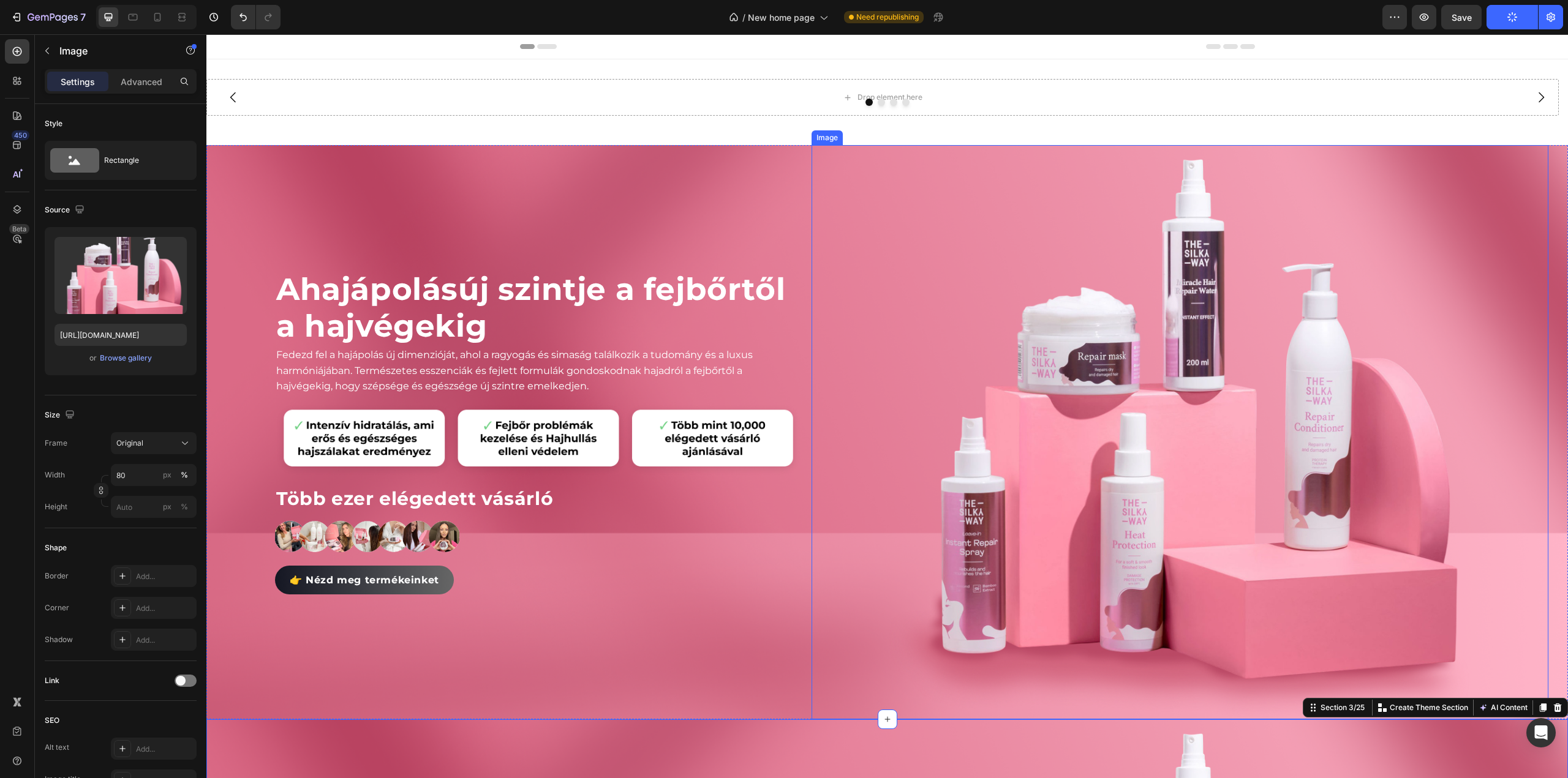
click at [826, 137] on div "Image" at bounding box center [827, 137] width 26 height 11
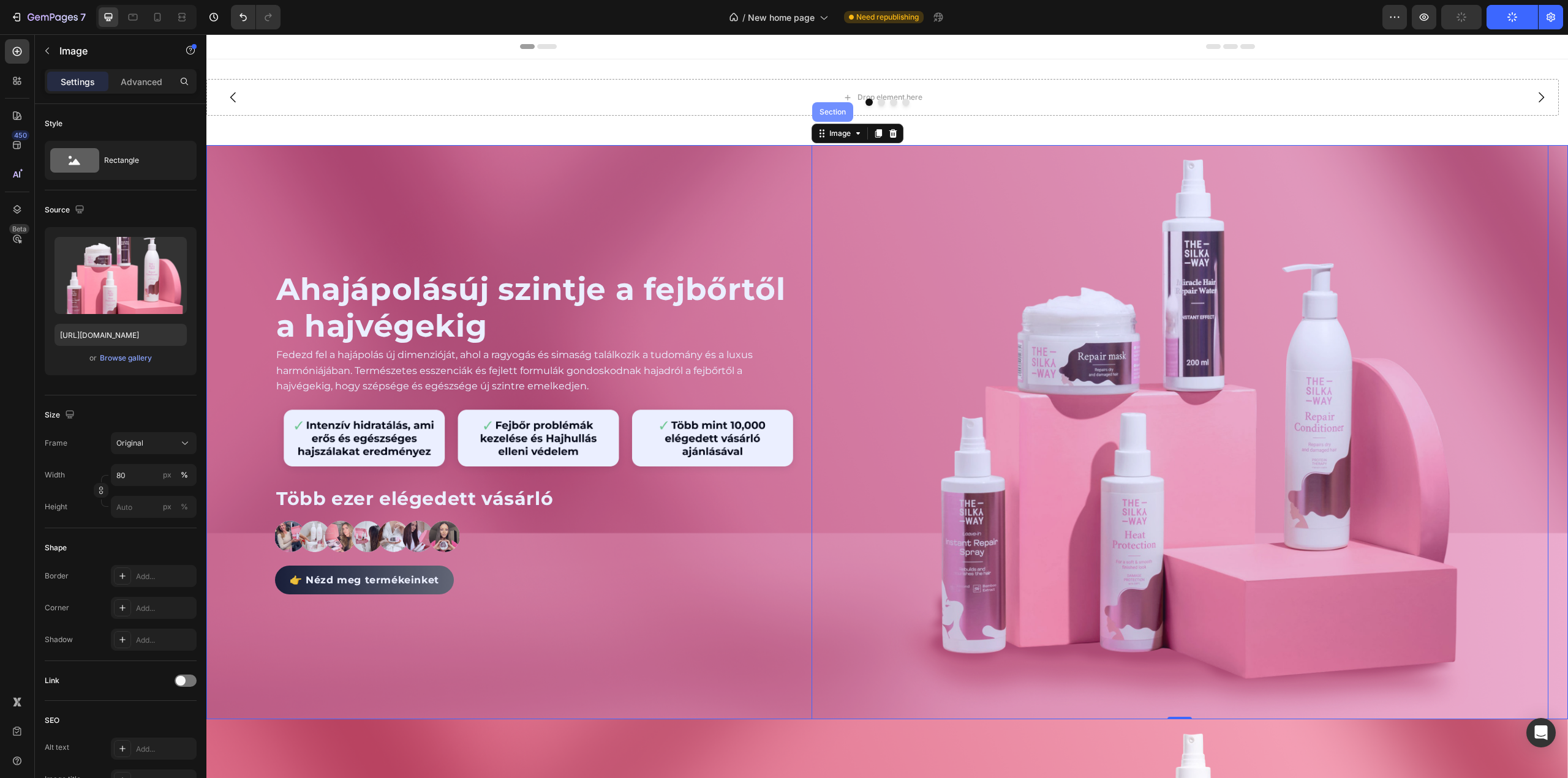
click at [833, 120] on div "Section" at bounding box center [833, 112] width 41 height 19
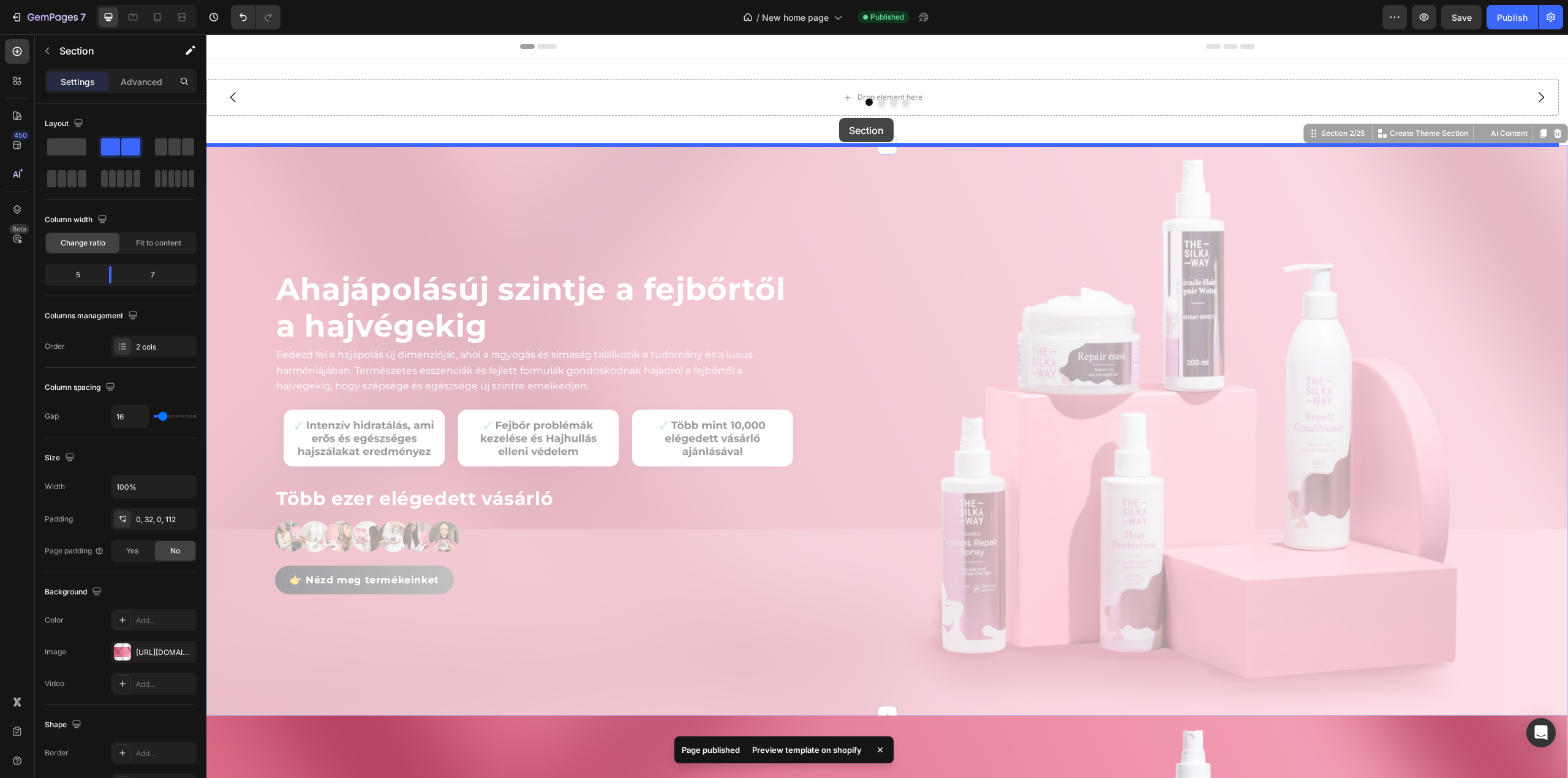
drag, startPoint x: 1303, startPoint y: 137, endPoint x: 840, endPoint y: 118, distance: 463.4
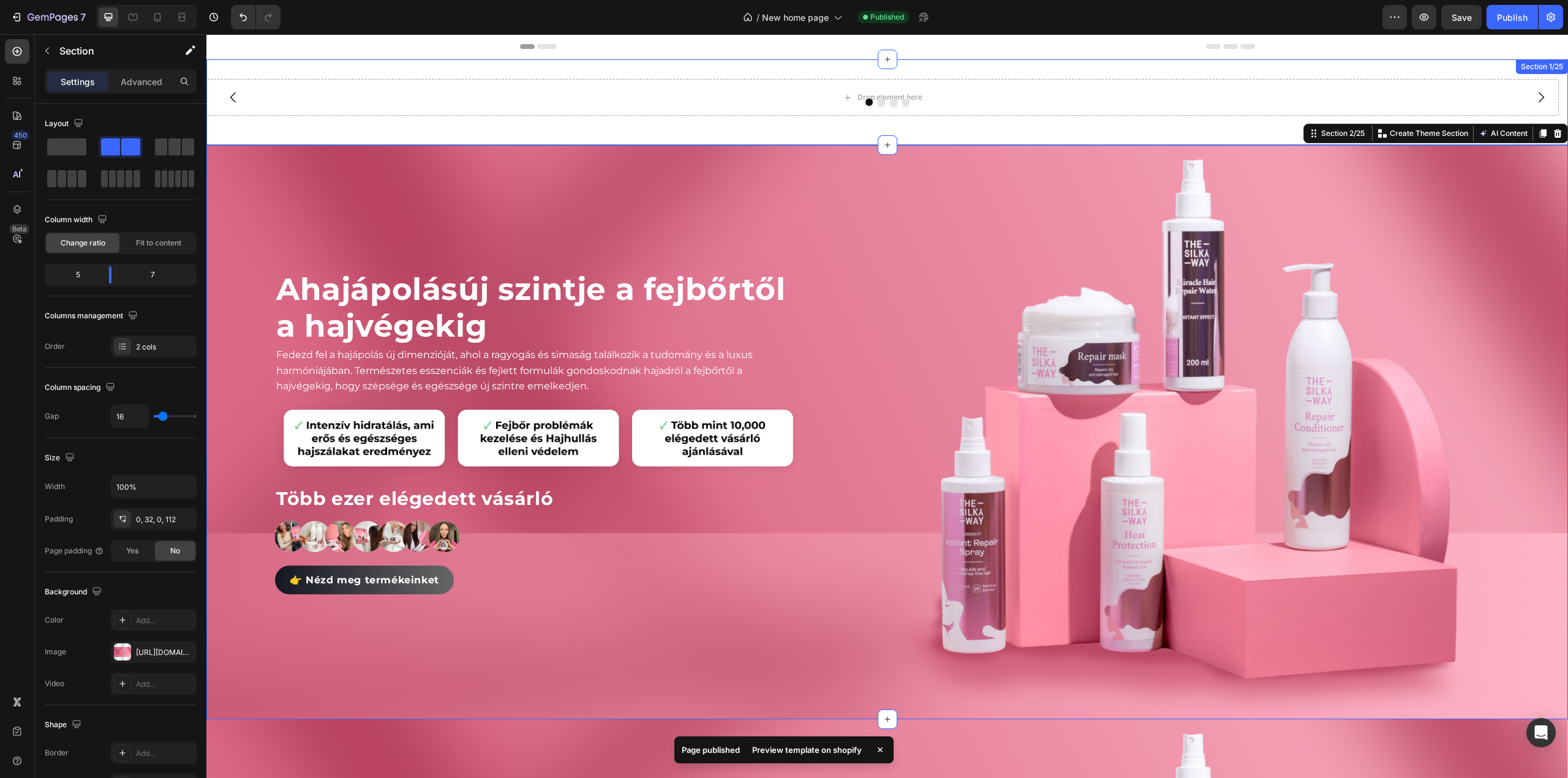
click at [766, 134] on div "Drop element here Drop element here Drop element here Drop element here Carouse…" at bounding box center [887, 102] width 1361 height 86
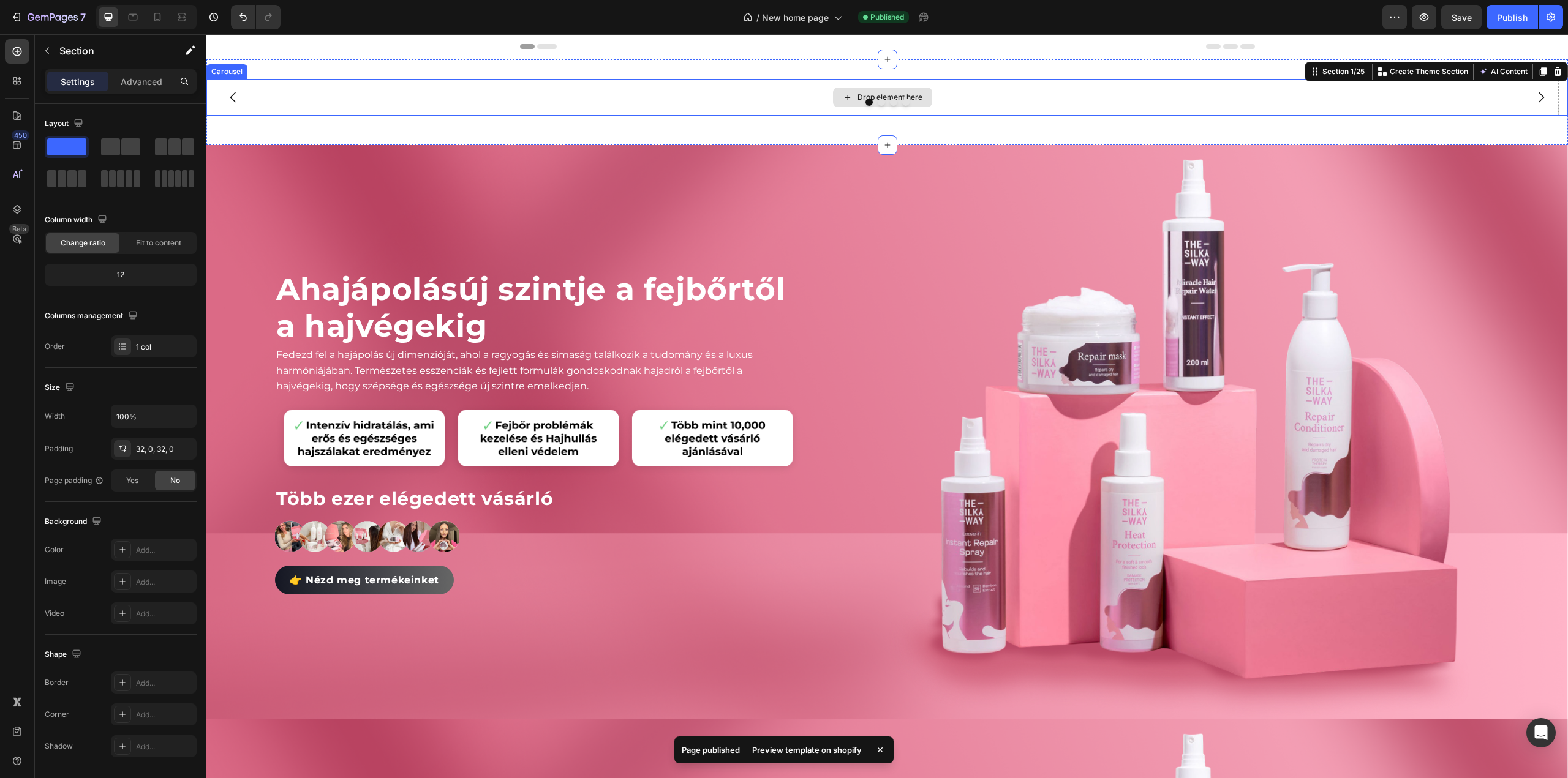
click at [801, 92] on div "Drop element here" at bounding box center [882, 97] width 1353 height 37
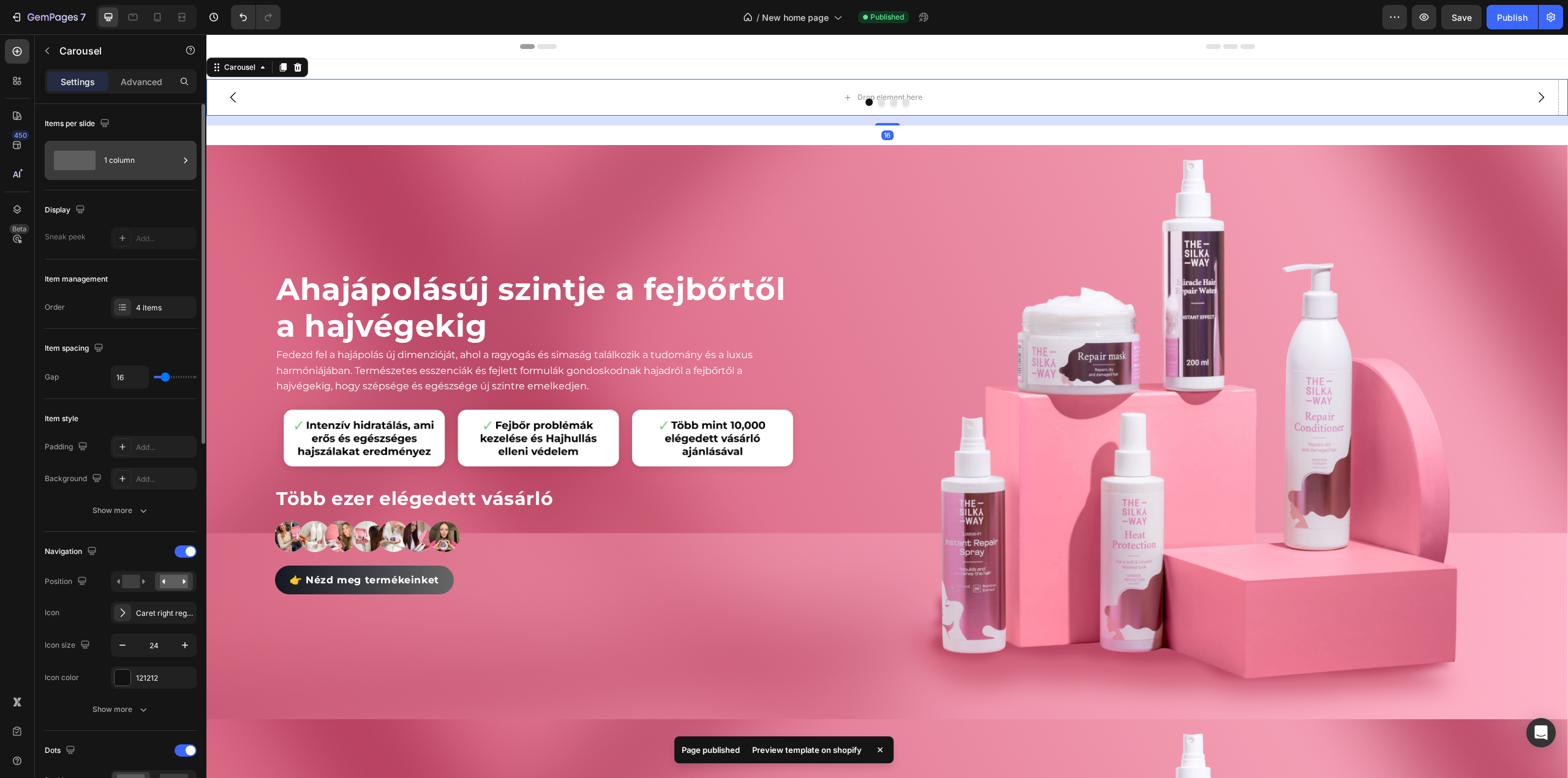
click at [70, 153] on span at bounding box center [75, 160] width 42 height 19
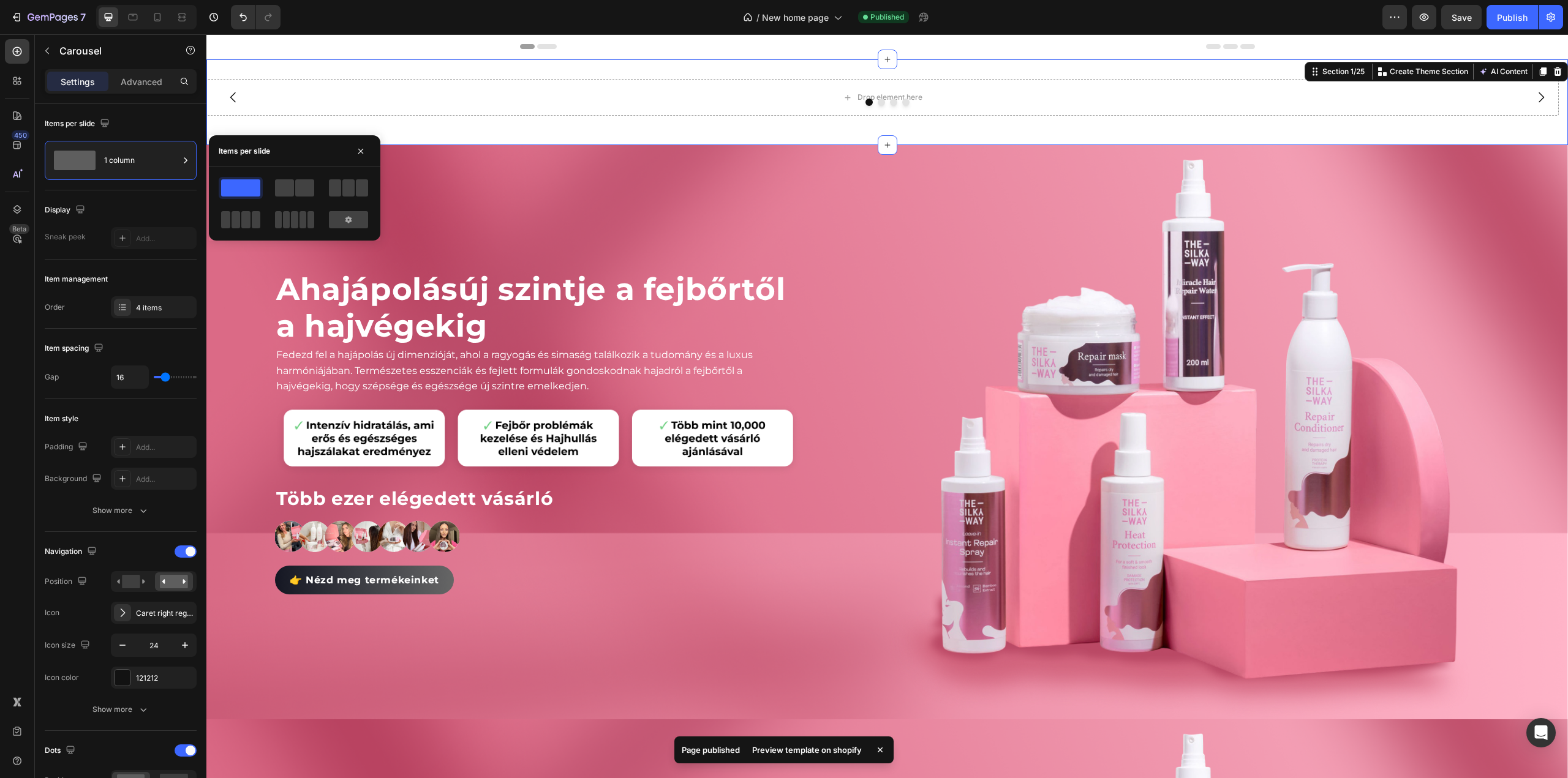
click at [482, 133] on div "Drop element here Drop element here Drop element here Drop element here Carouse…" at bounding box center [887, 102] width 1361 height 86
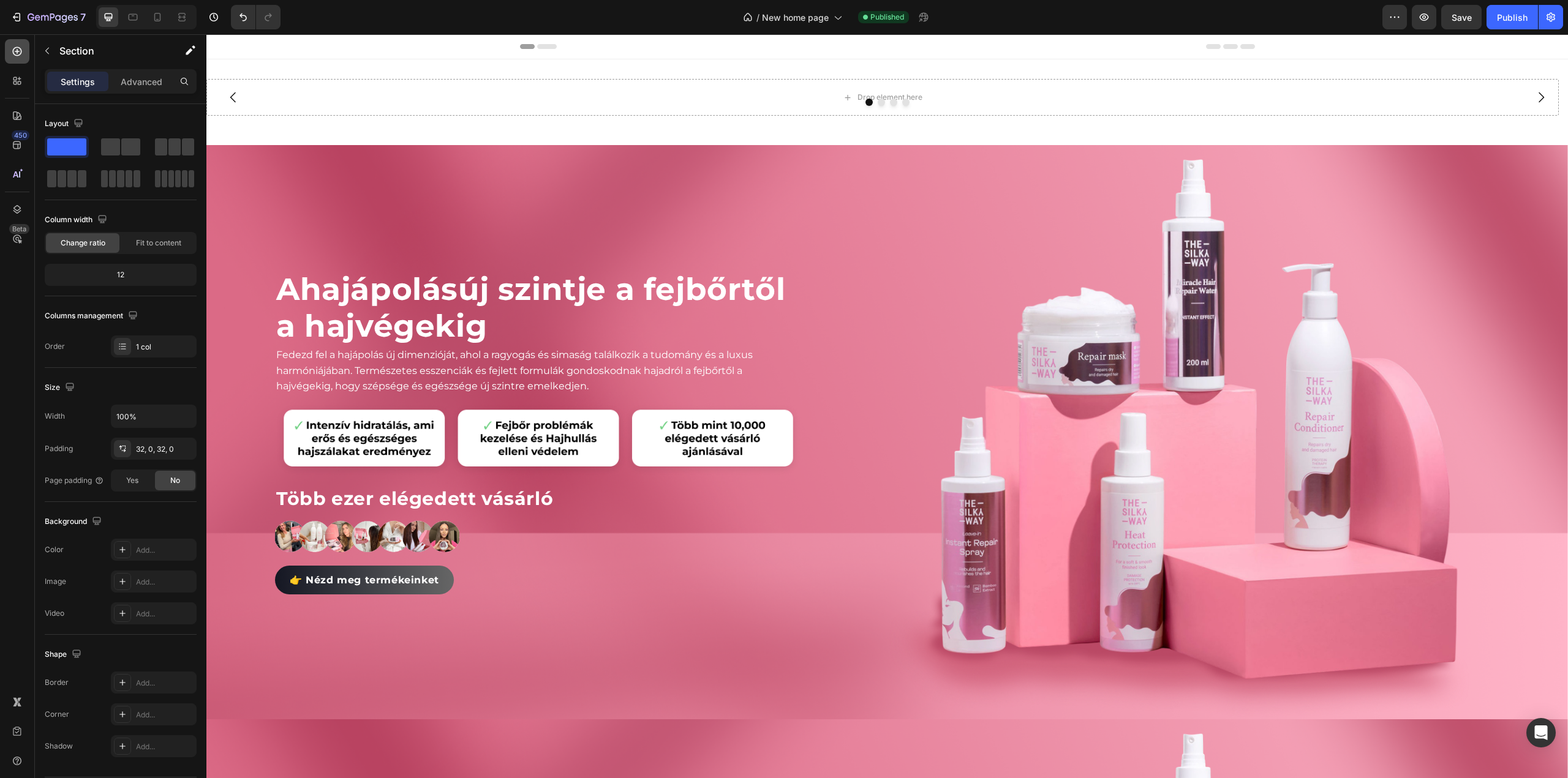
click at [15, 57] on icon at bounding box center [18, 52] width 12 height 12
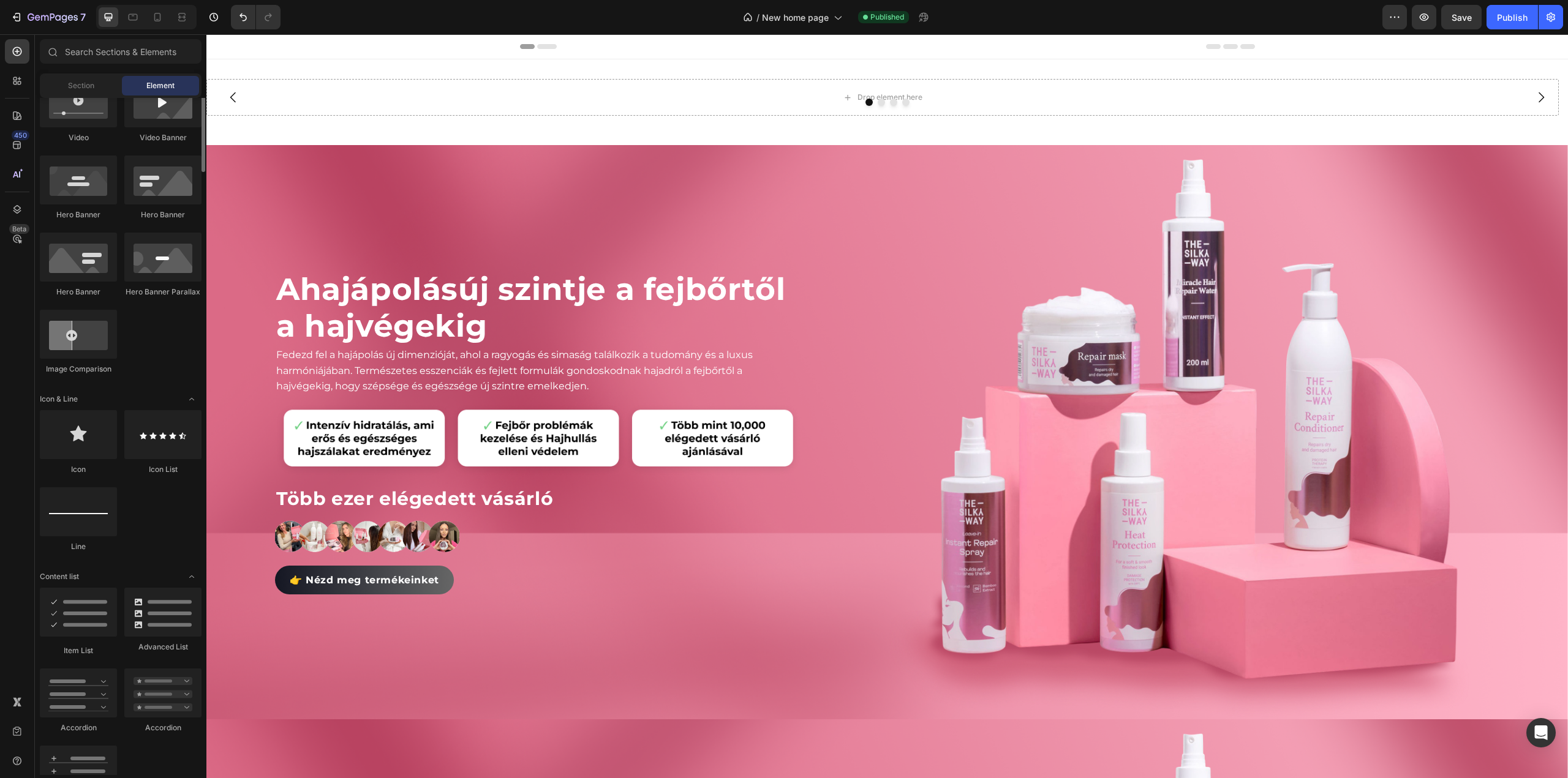
scroll to position [380, 0]
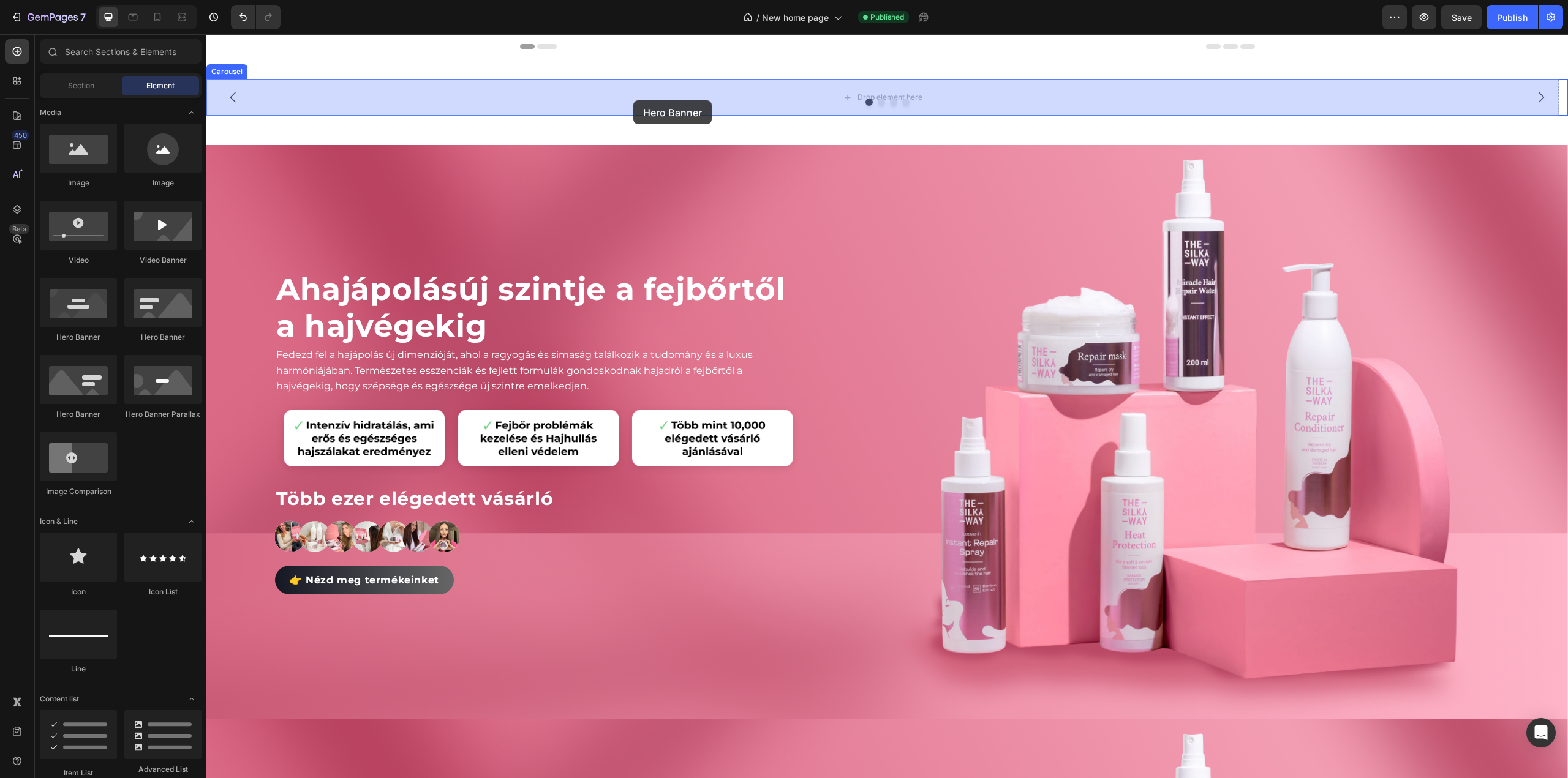
drag, startPoint x: 275, startPoint y: 342, endPoint x: 633, endPoint y: 101, distance: 431.6
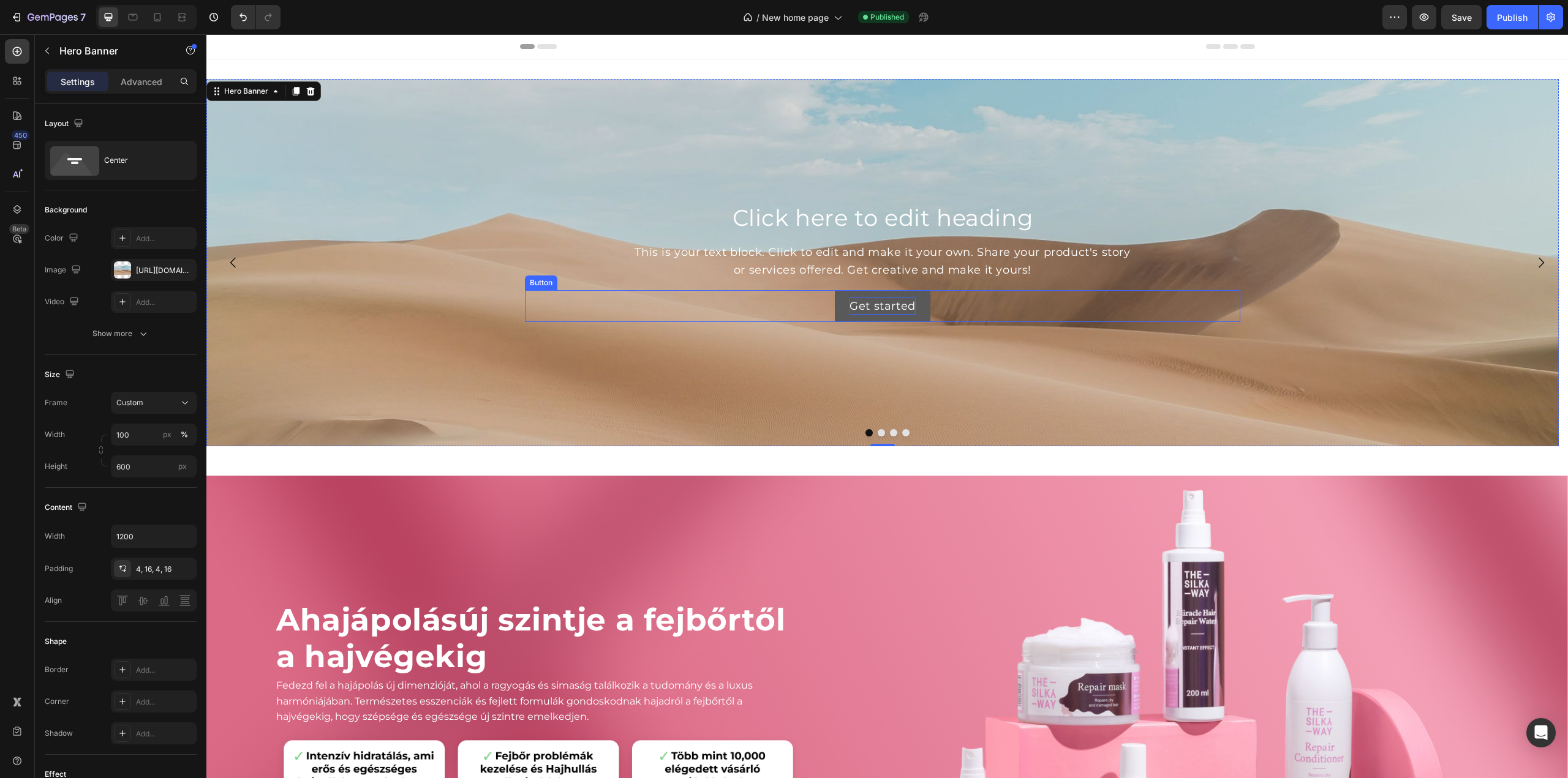
click at [904, 298] on div "Get started" at bounding box center [882, 306] width 67 height 18
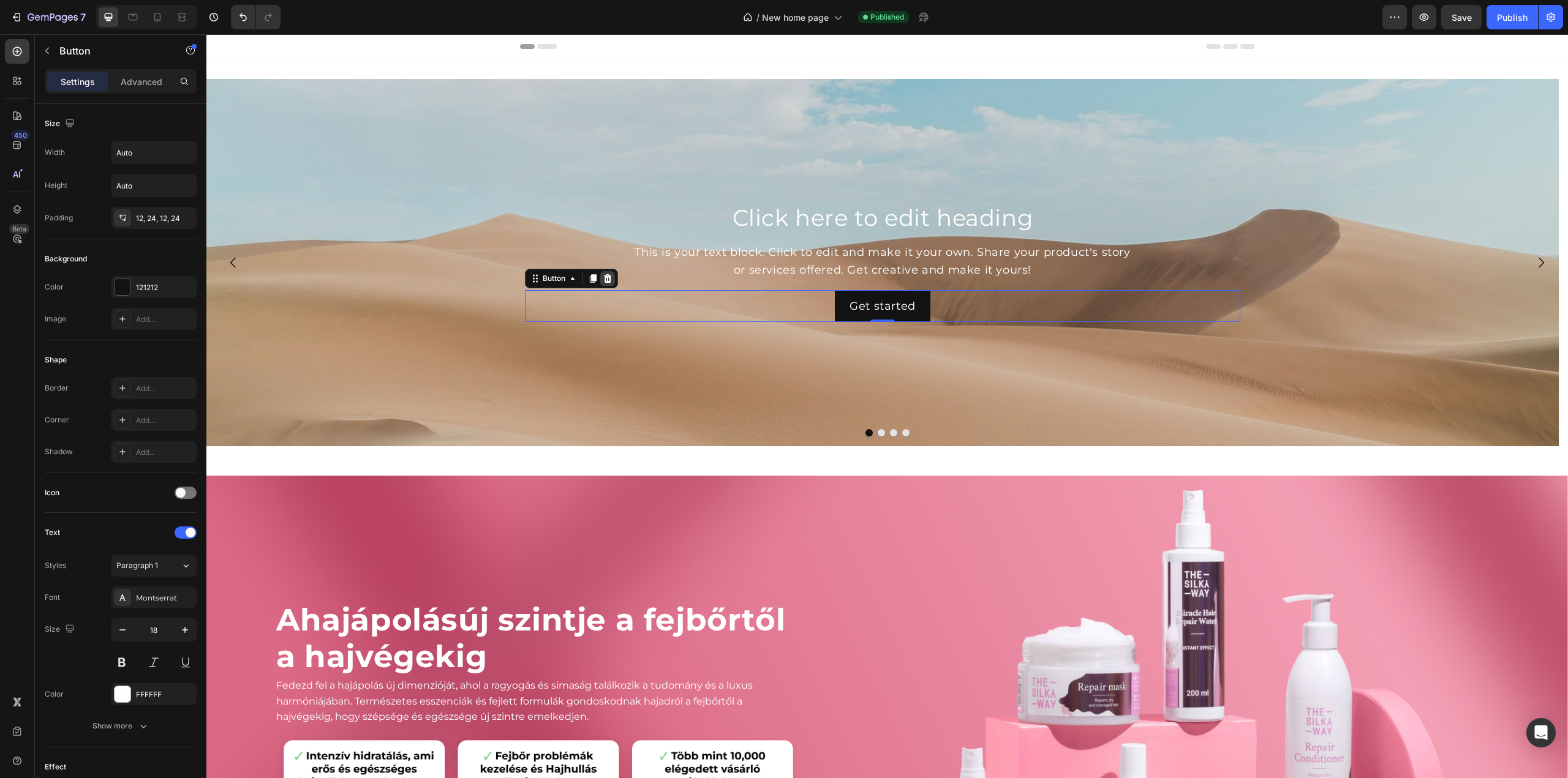
click at [608, 272] on div at bounding box center [608, 278] width 15 height 15
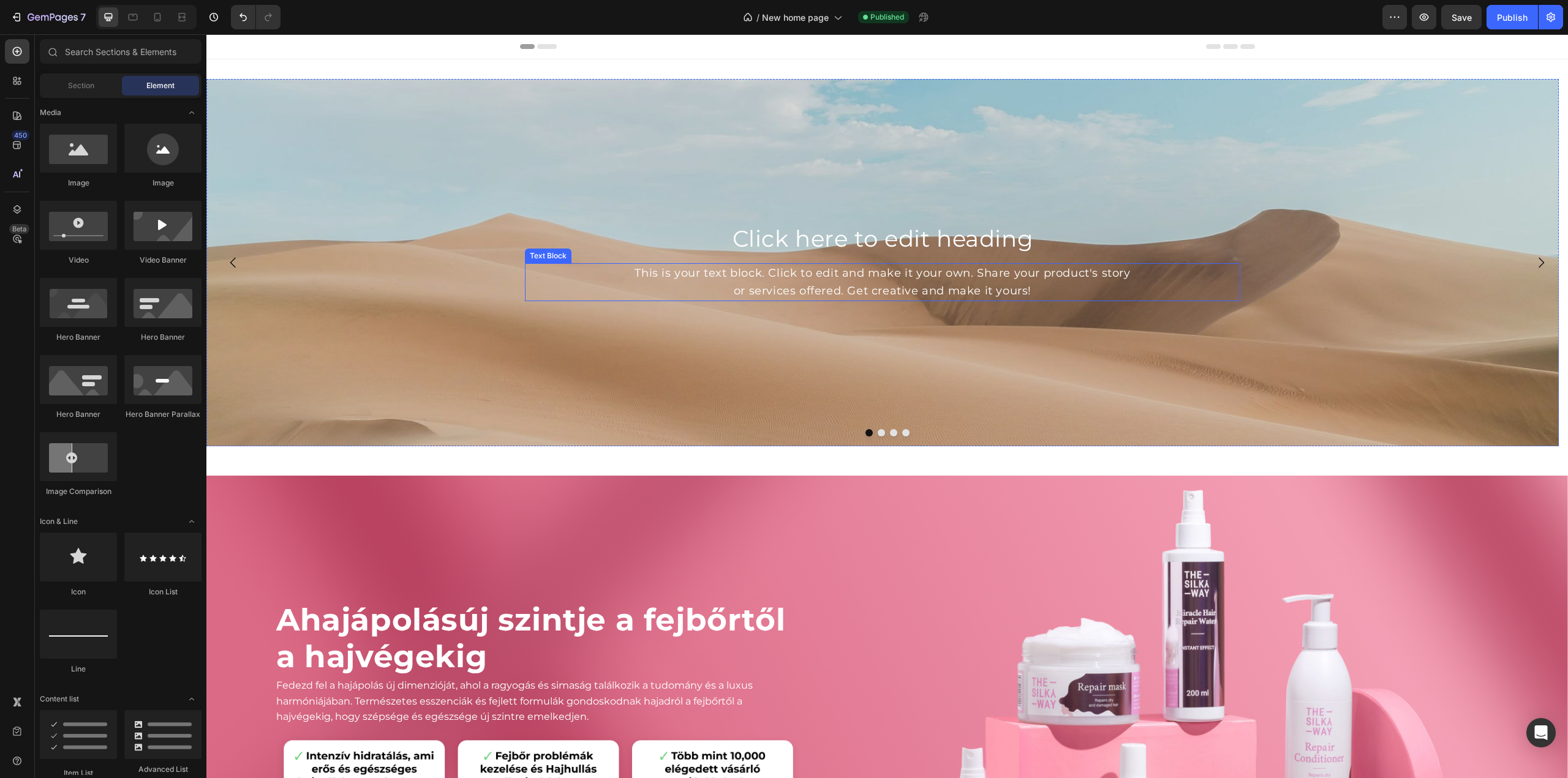
click at [815, 278] on div "This is your text block. Click to edit and make it your own. Share your product…" at bounding box center [882, 282] width 715 height 38
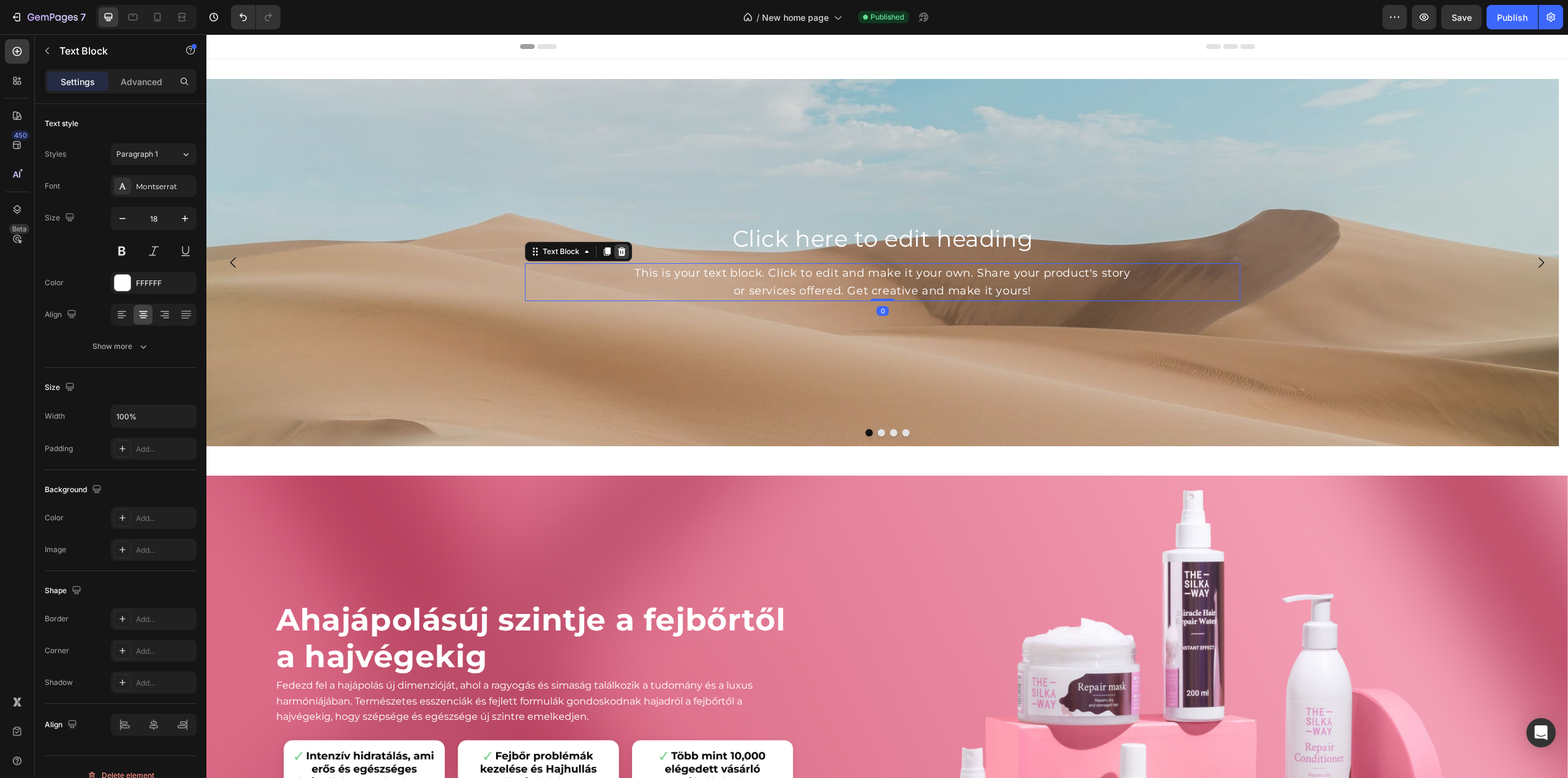
click at [625, 252] on icon at bounding box center [622, 251] width 10 height 10
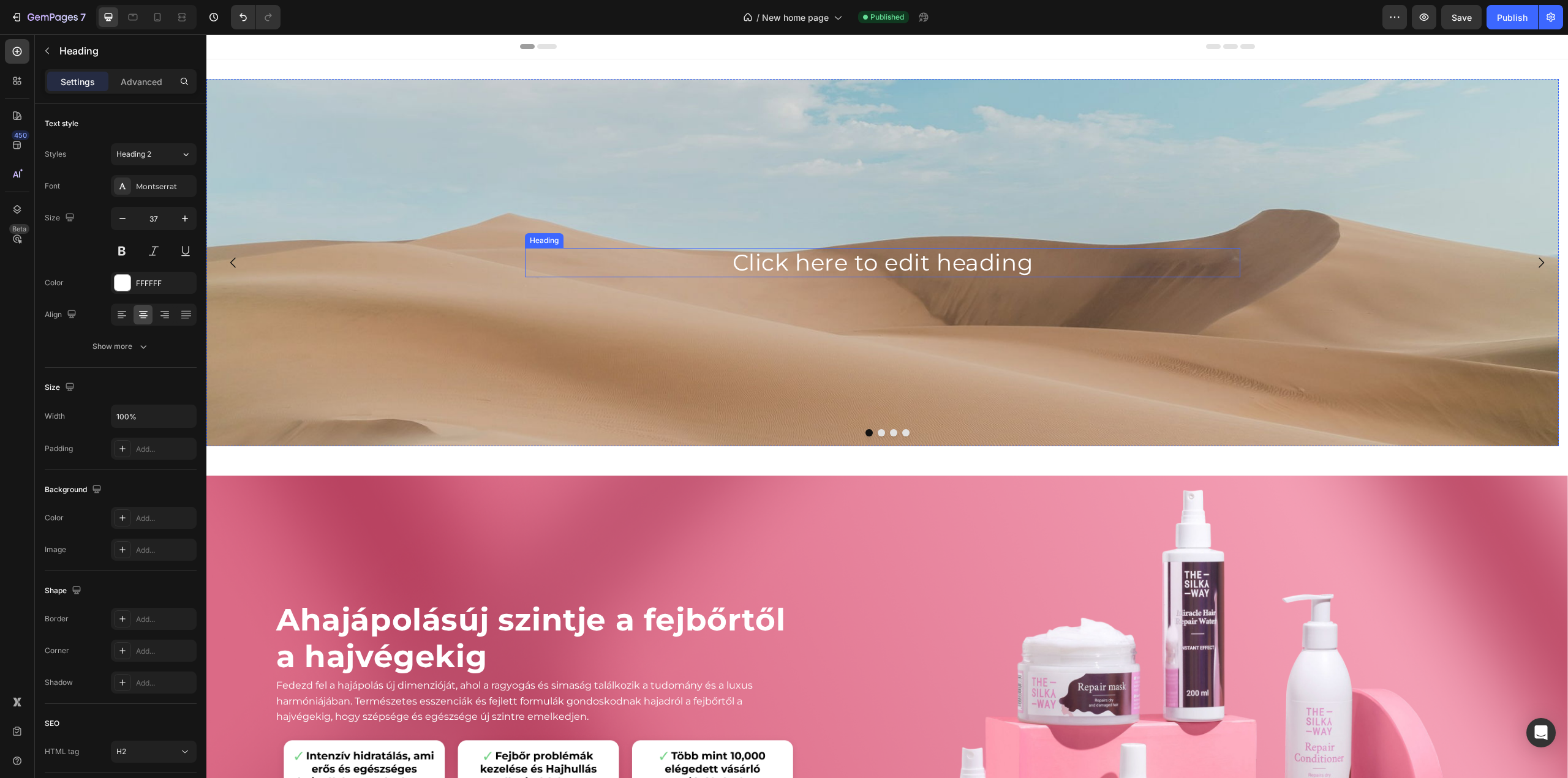
click at [815, 268] on h2 "Click here to edit heading" at bounding box center [882, 263] width 715 height 30
click at [613, 233] on icon at bounding box center [613, 235] width 10 height 10
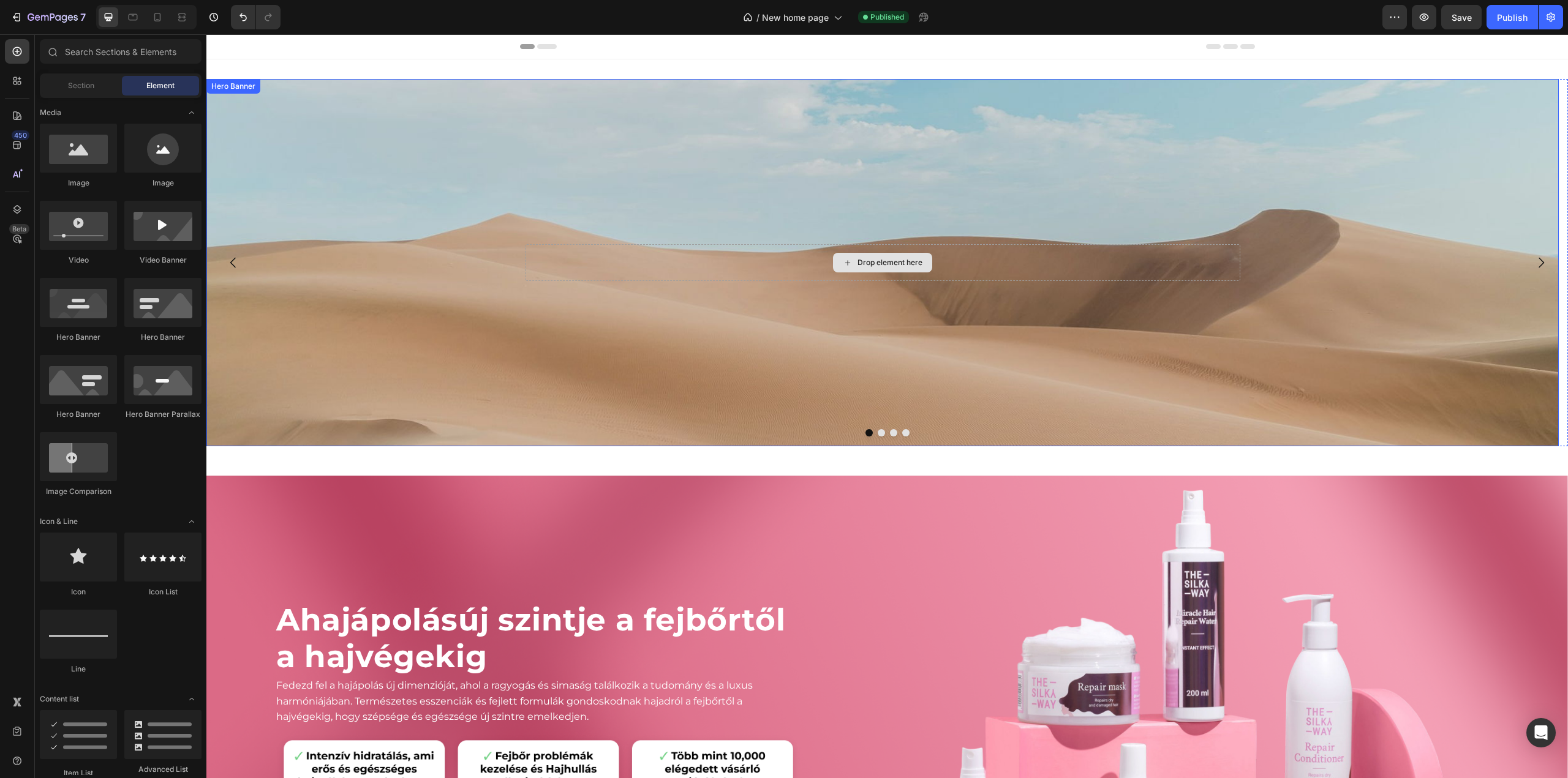
click at [767, 246] on div "Drop element here" at bounding box center [882, 263] width 715 height 37
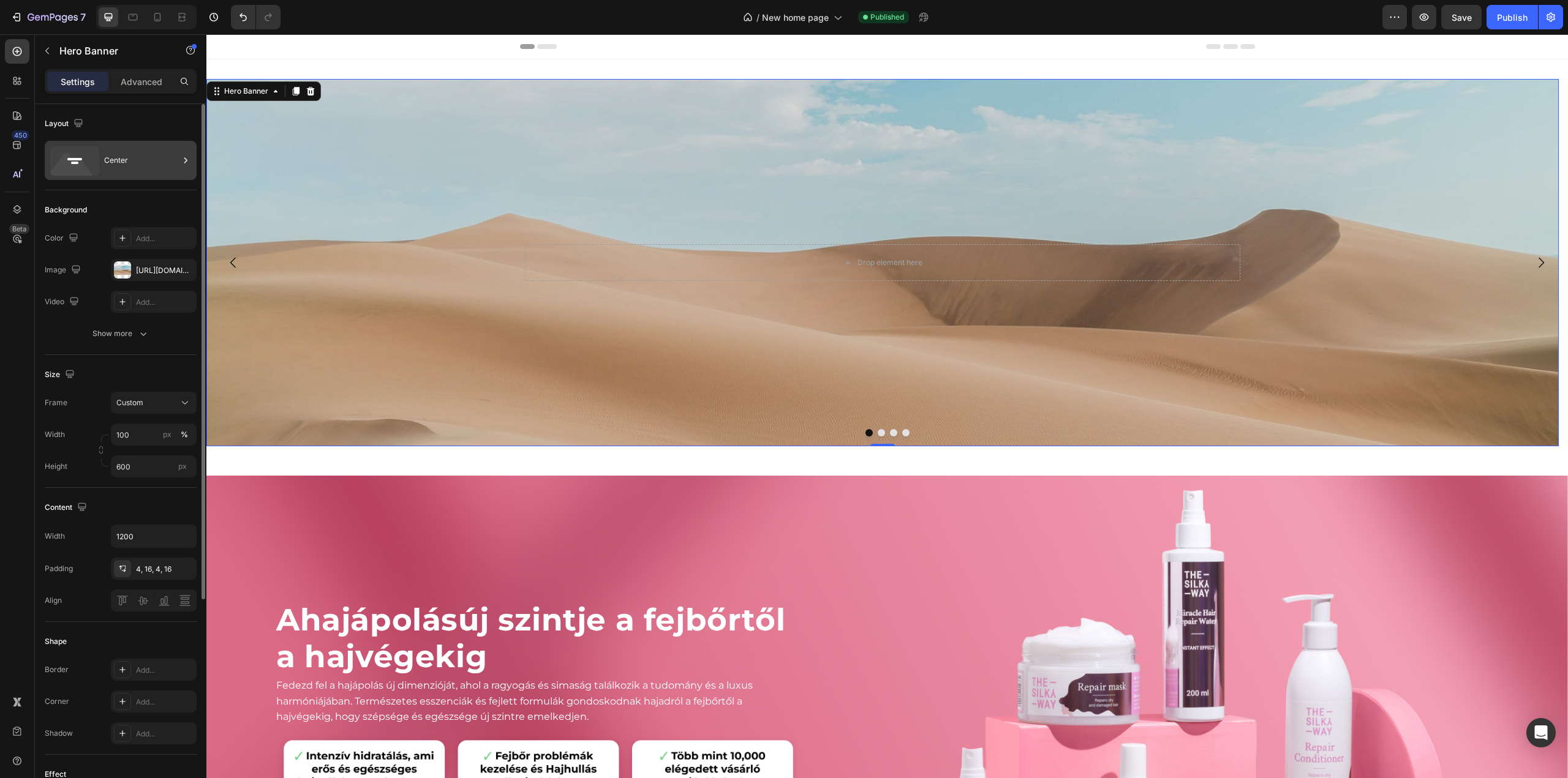
click at [142, 154] on div "Center" at bounding box center [141, 160] width 74 height 28
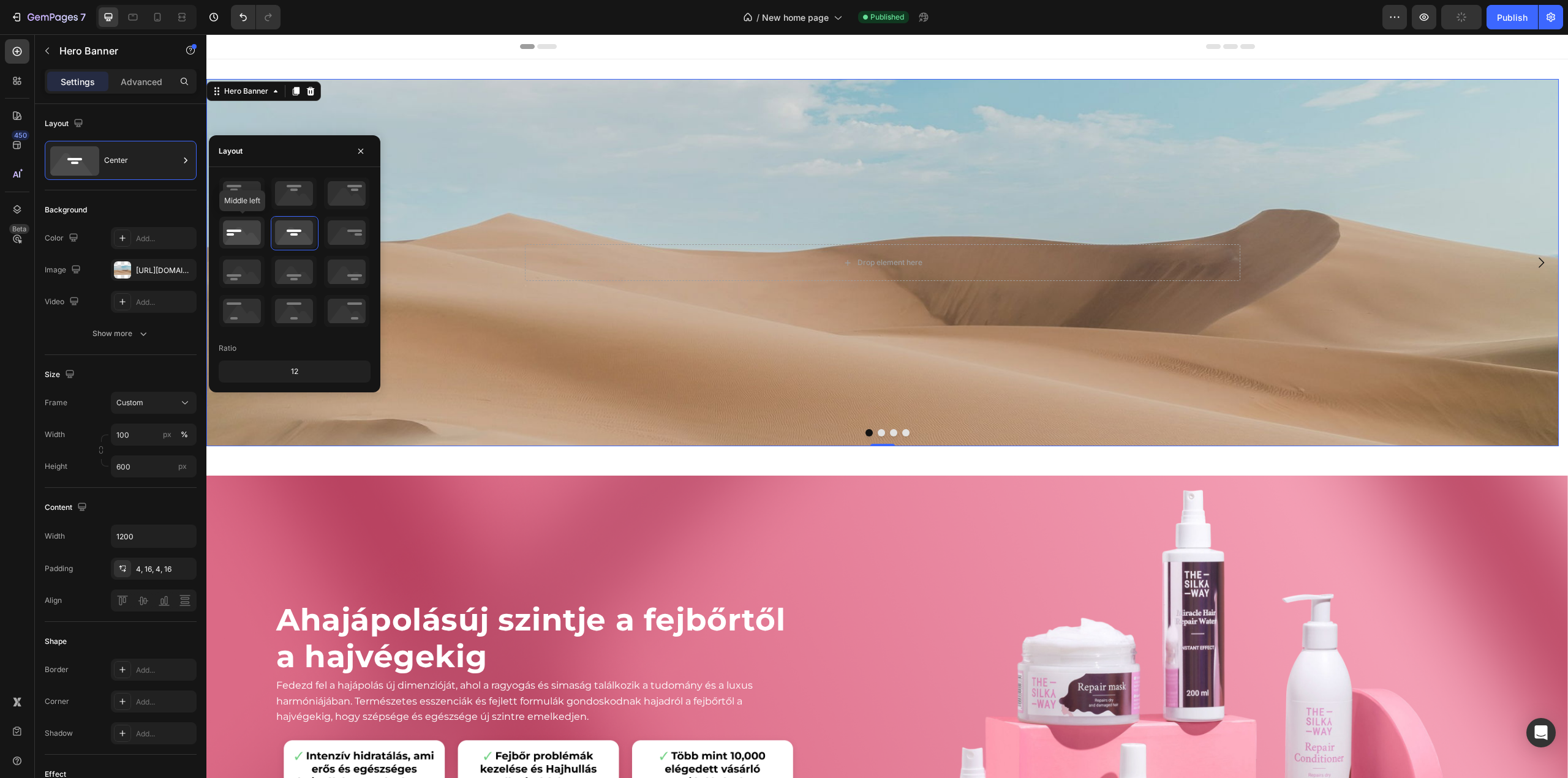
click at [234, 231] on icon at bounding box center [242, 233] width 46 height 32
click at [773, 158] on div "Background Image" at bounding box center [882, 263] width 1353 height 368
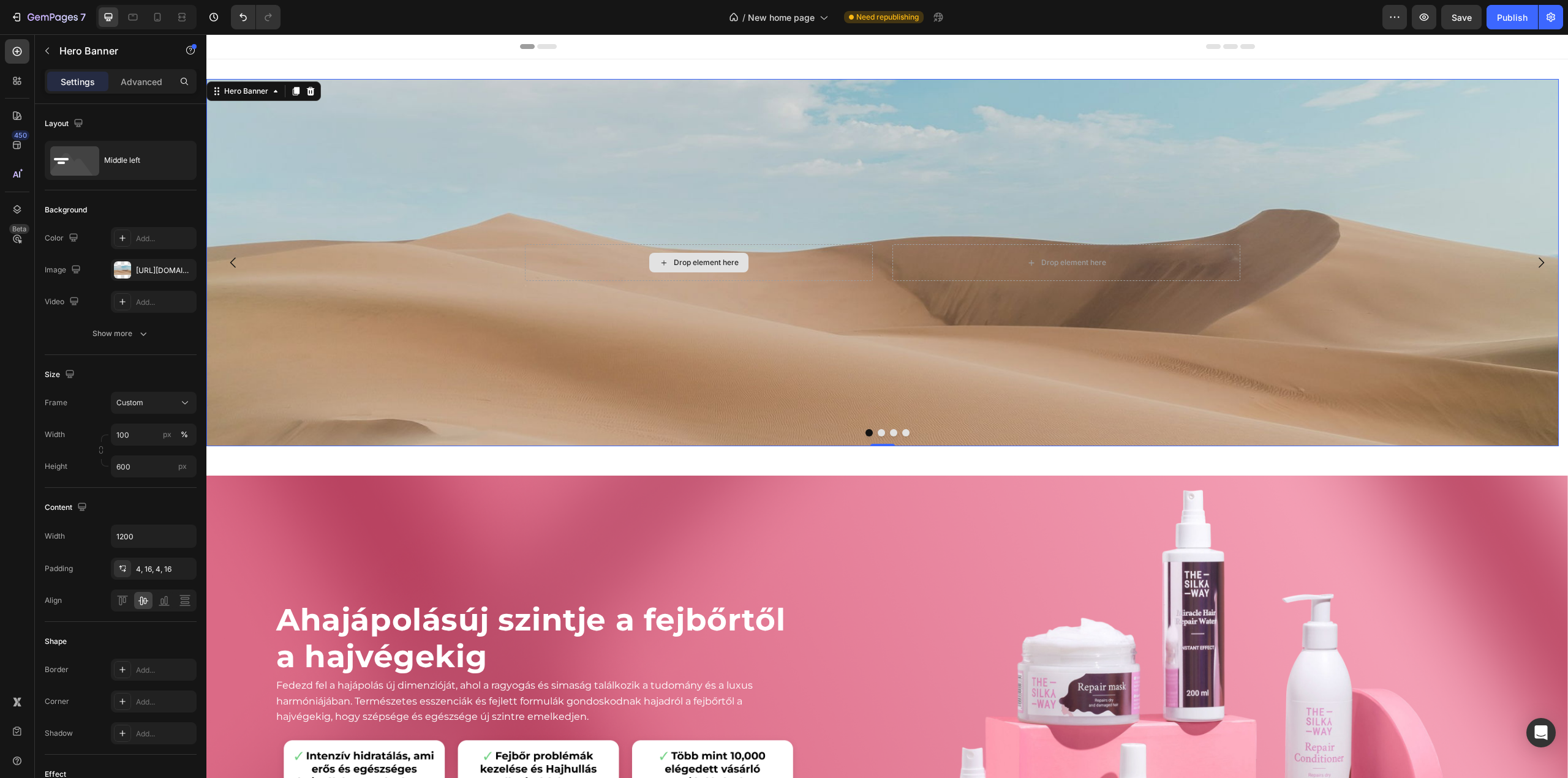
click at [577, 263] on div "Drop element here" at bounding box center [699, 263] width 348 height 37
click at [149, 529] on input "1200" at bounding box center [153, 536] width 85 height 22
click at [189, 535] on icon "button" at bounding box center [185, 536] width 12 height 12
click at [137, 571] on p "Full 100%" at bounding box center [151, 566] width 70 height 11
type input "100%"
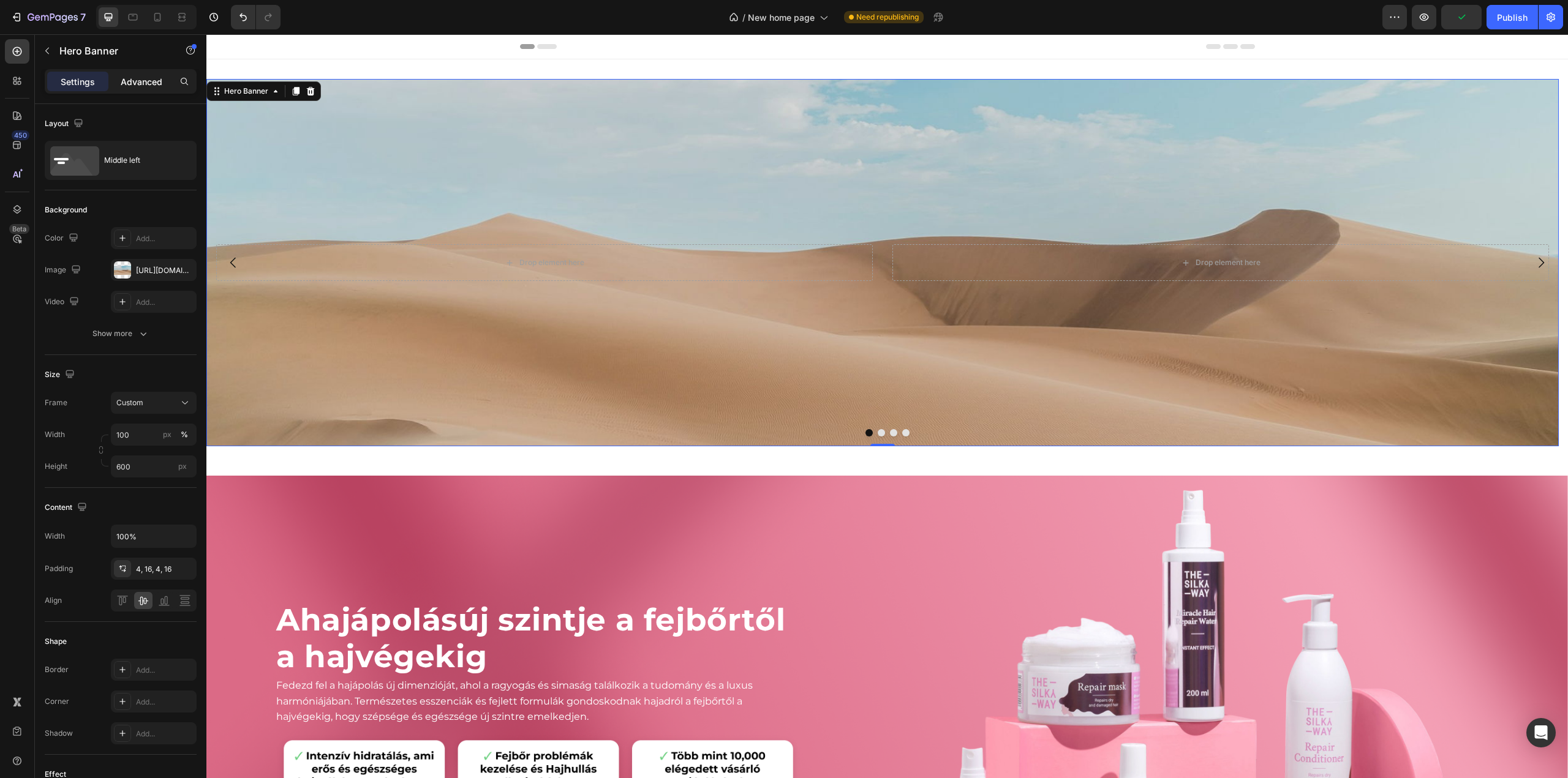
click at [150, 81] on p "Advanced" at bounding box center [142, 81] width 42 height 13
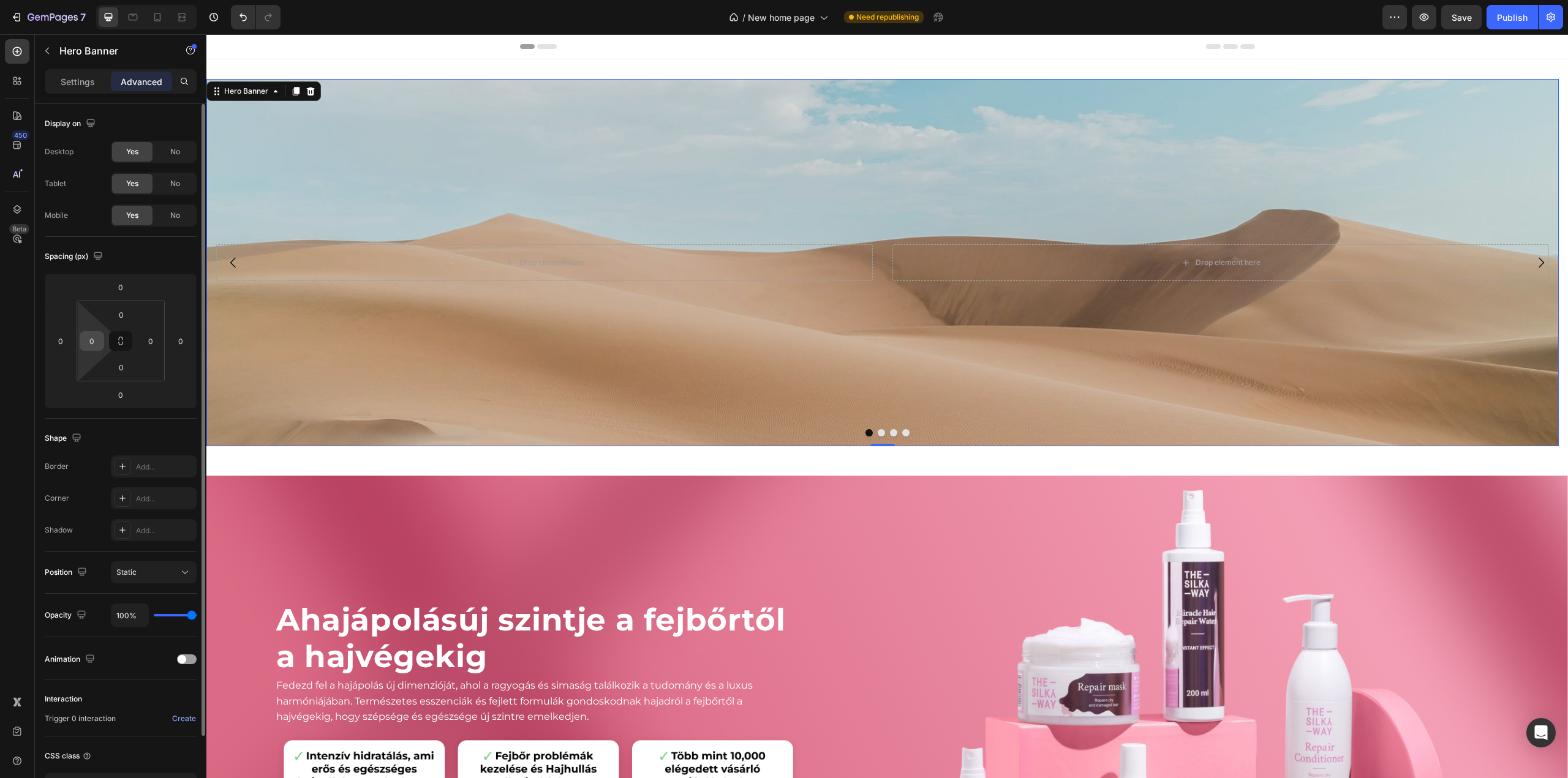
click at [88, 339] on input "0" at bounding box center [91, 340] width 18 height 18
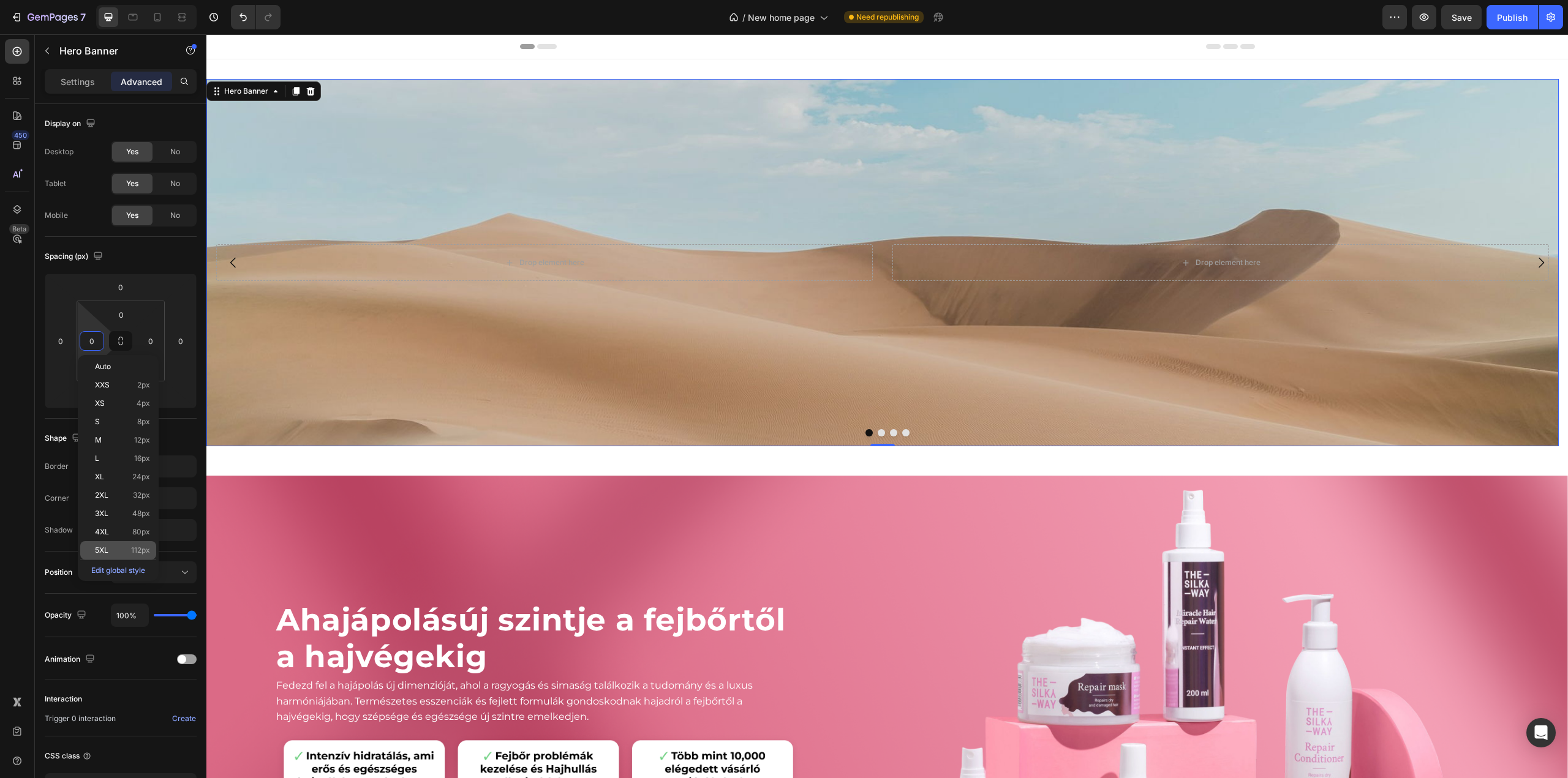
click at [114, 543] on div "5XL 112px" at bounding box center [118, 550] width 76 height 18
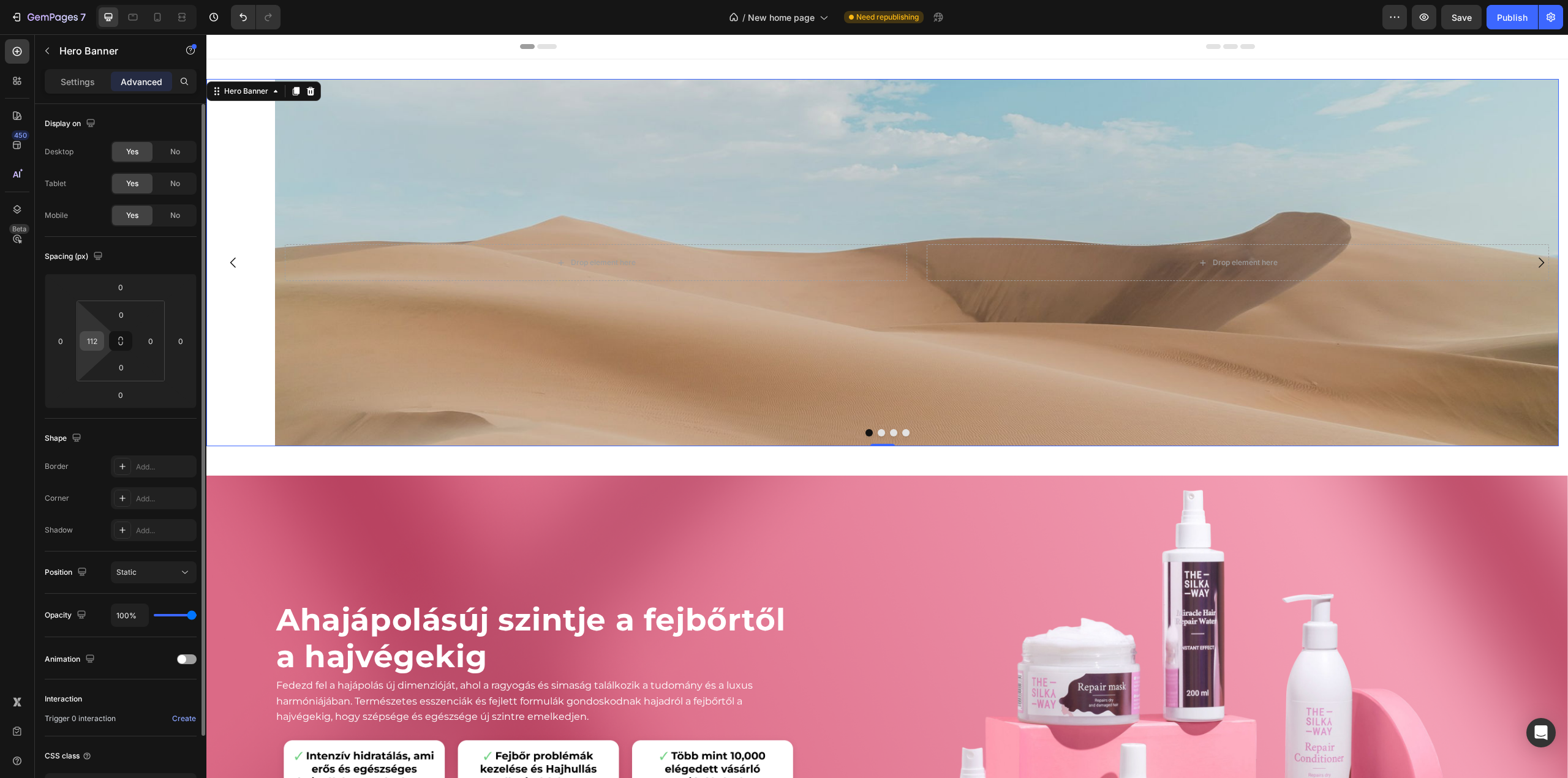
click at [97, 344] on input "112" at bounding box center [91, 340] width 18 height 18
type input "0"
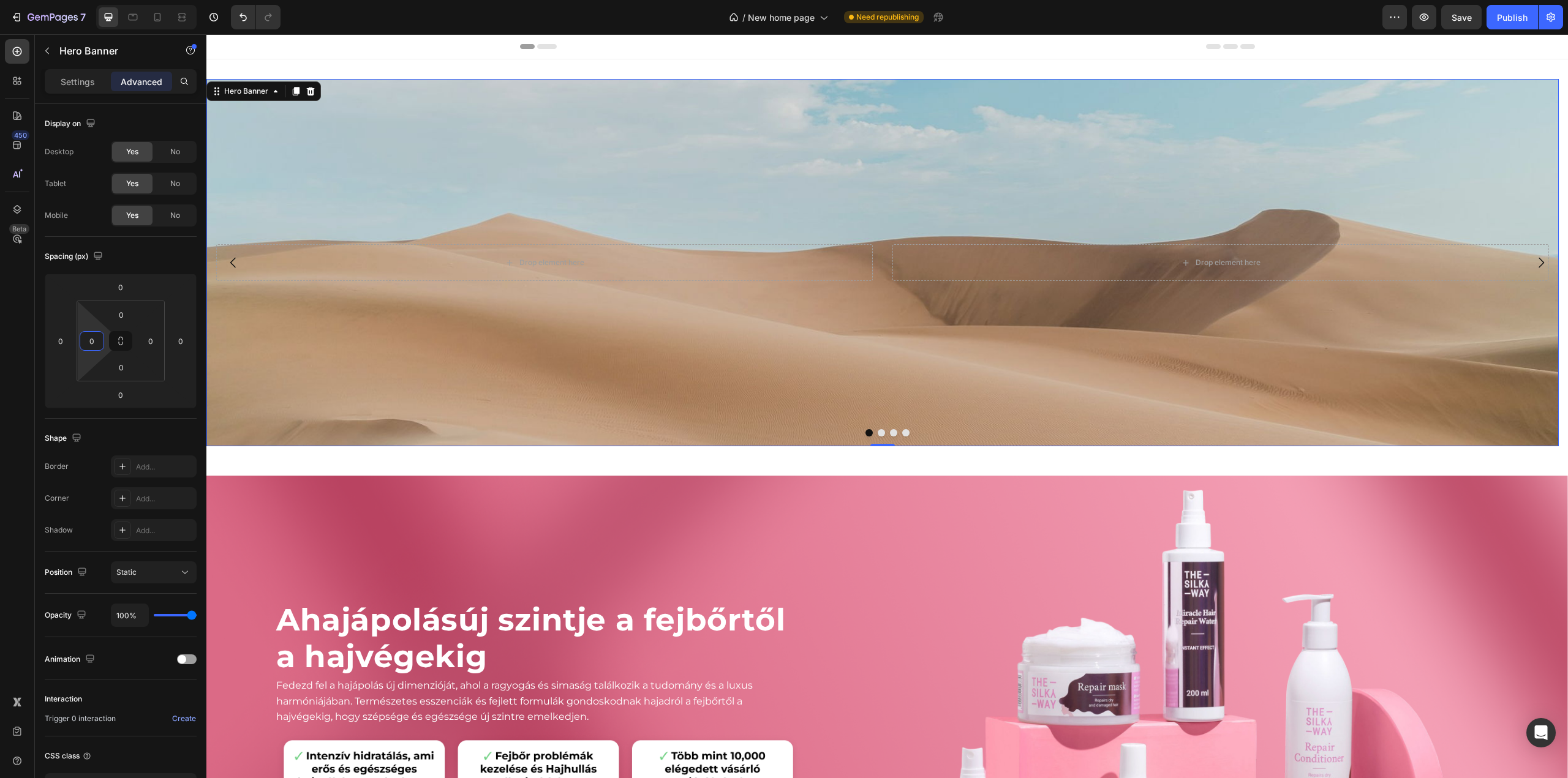
click at [258, 337] on div "Drop element here Drop element here Hero Banner 0" at bounding box center [882, 263] width 1353 height 368
click at [352, 305] on div "Background Image" at bounding box center [882, 263] width 1353 height 368
click at [380, 276] on div "Drop element here" at bounding box center [545, 263] width 657 height 37
click at [877, 261] on div "Drop element here Drop element here" at bounding box center [882, 263] width 1353 height 42
click at [627, 606] on p "A hajápolás új szintje a fejbőrtől a hajvégekig" at bounding box center [538, 639] width 524 height 74
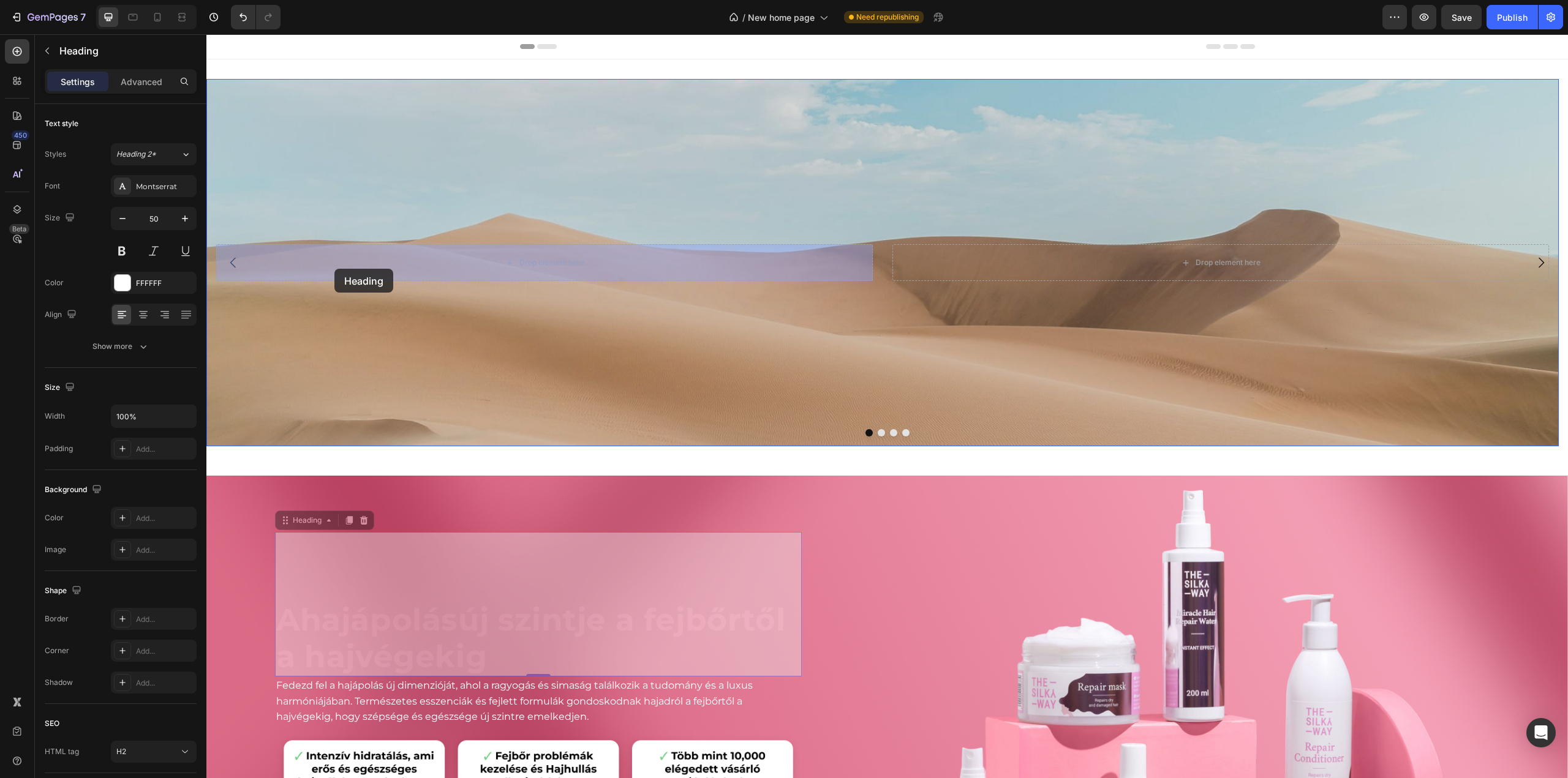
drag, startPoint x: 285, startPoint y: 523, endPoint x: 334, endPoint y: 269, distance: 258.7
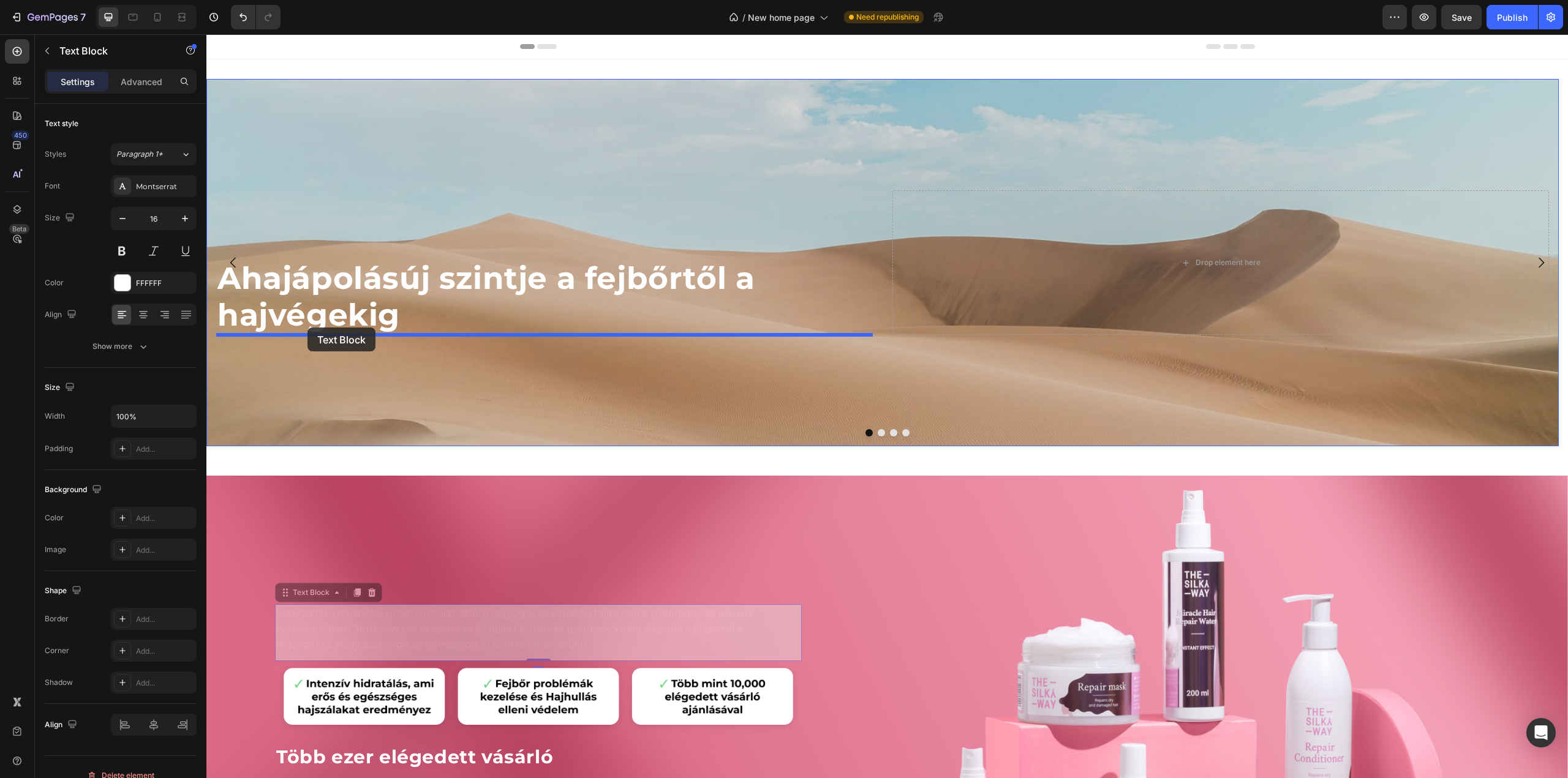
drag, startPoint x: 291, startPoint y: 595, endPoint x: 307, endPoint y: 327, distance: 268.5
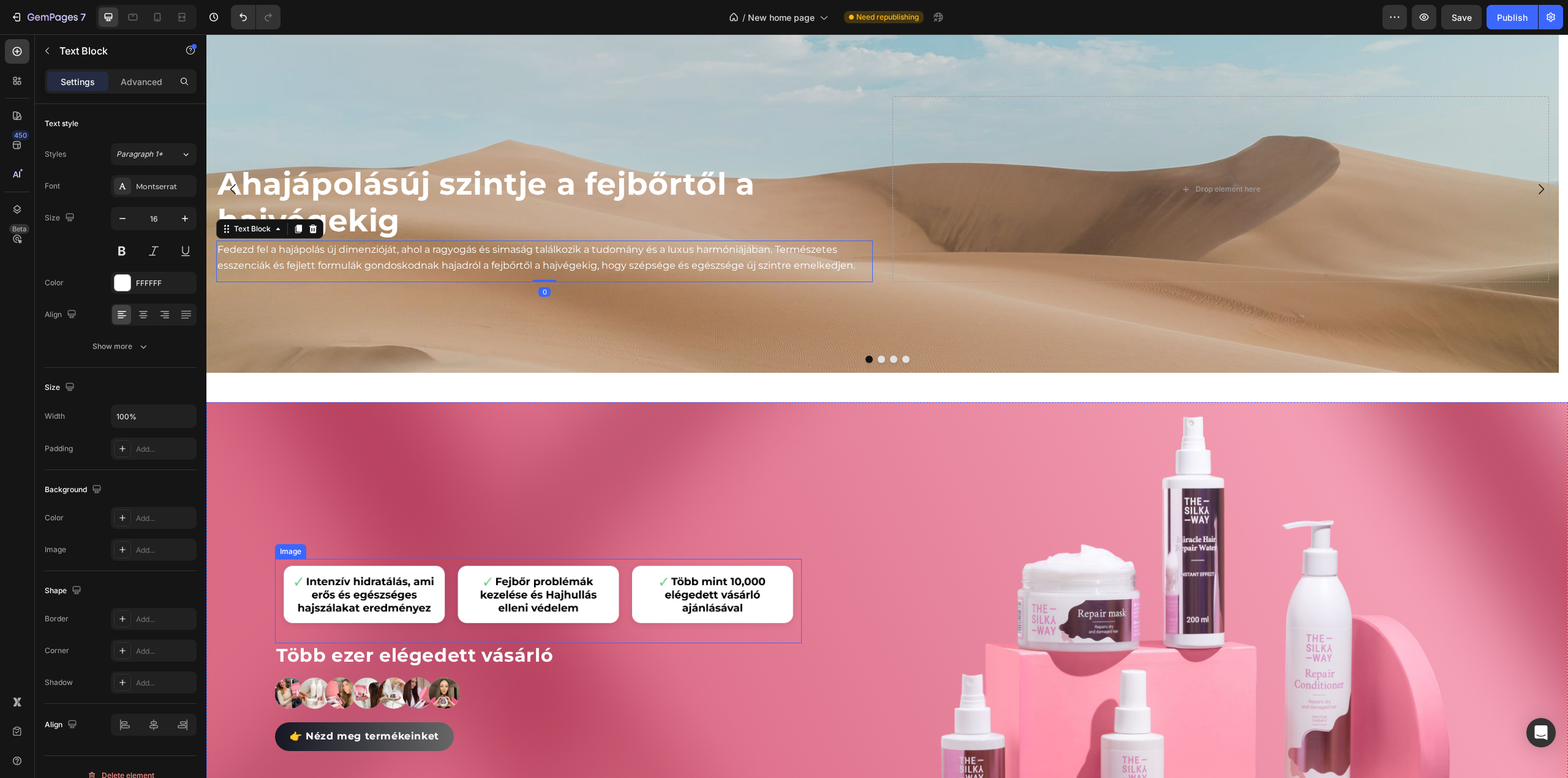
scroll to position [123, 0]
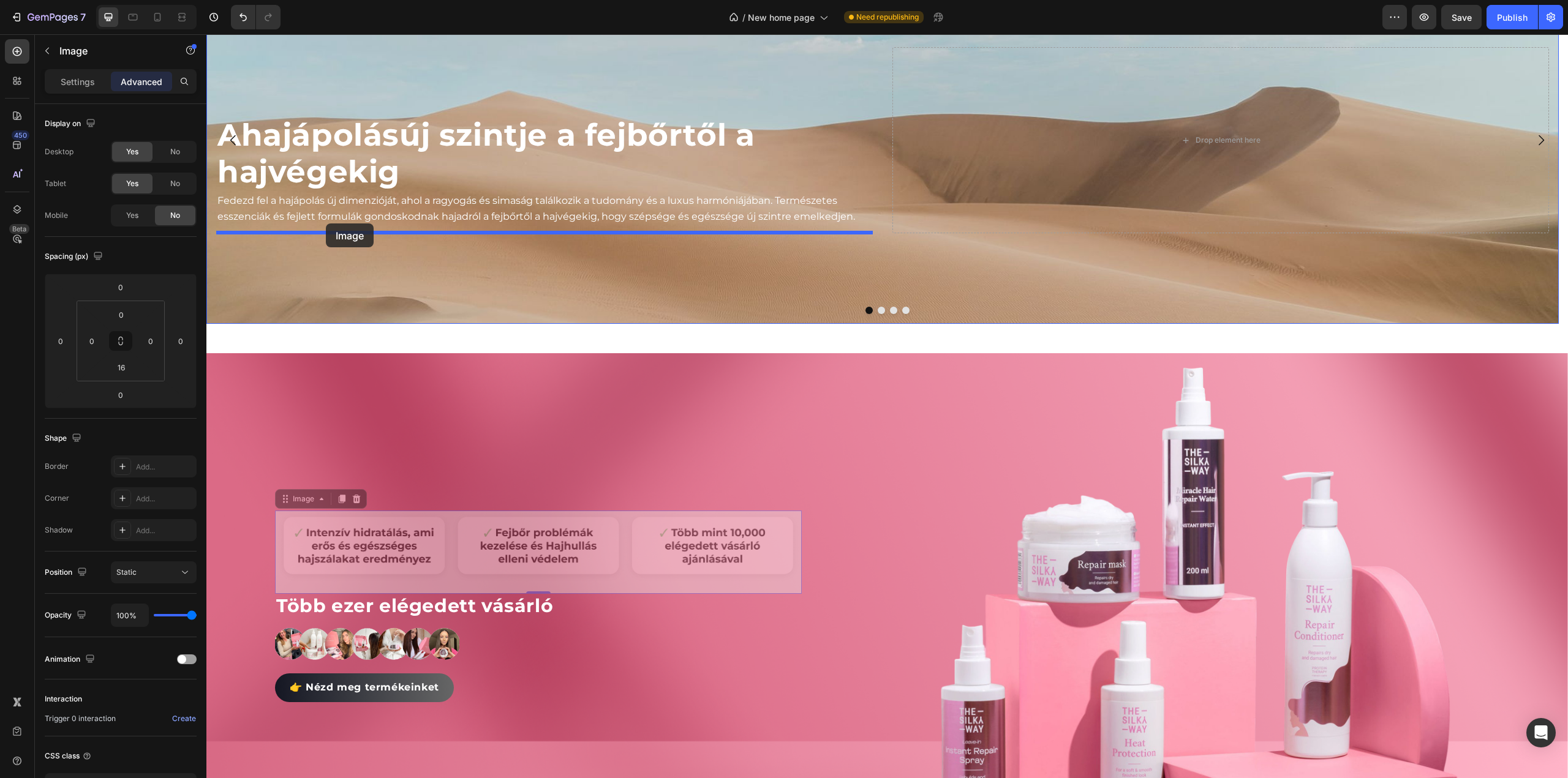
drag, startPoint x: 285, startPoint y: 502, endPoint x: 326, endPoint y: 223, distance: 282.0
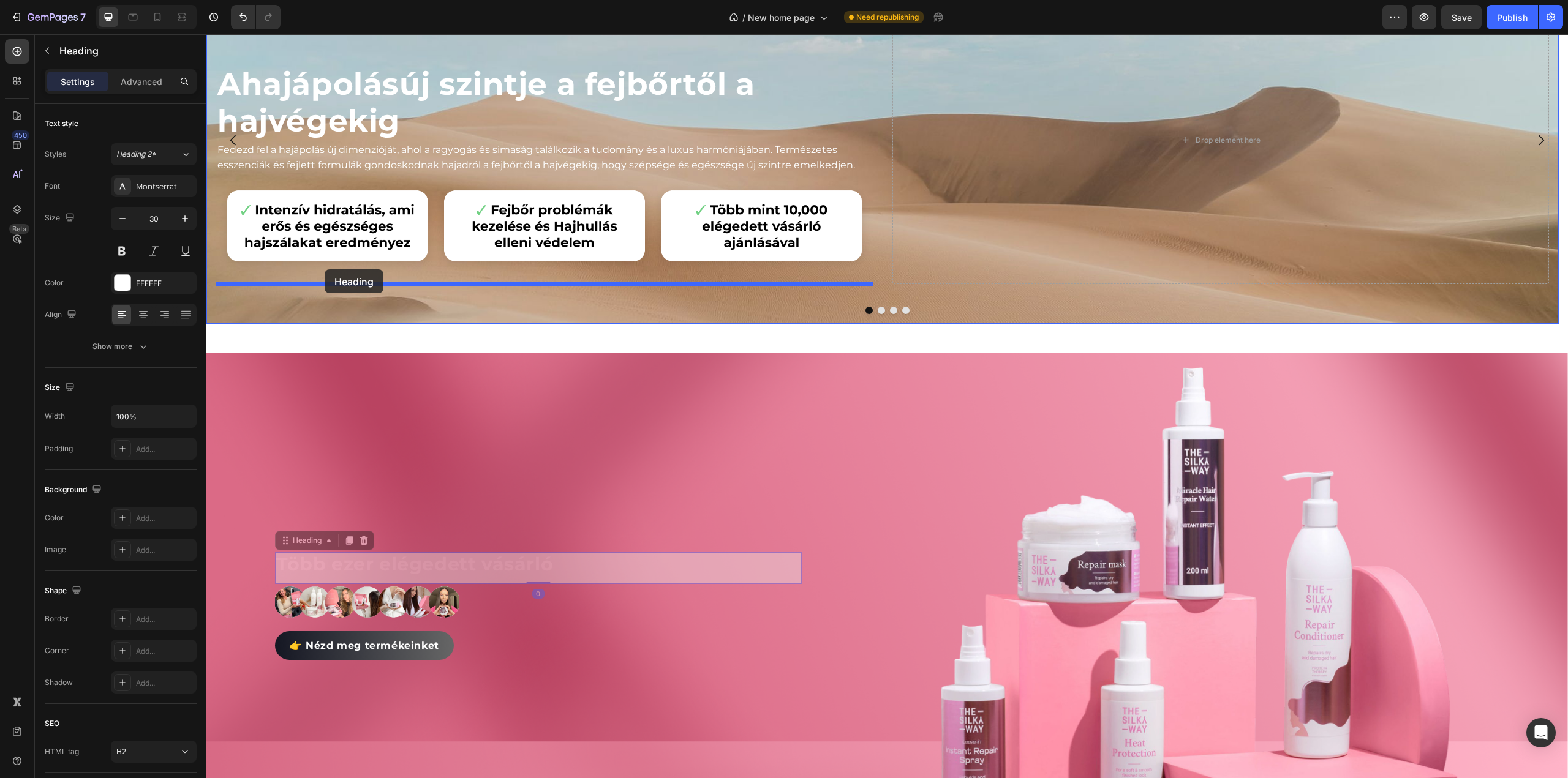
drag, startPoint x: 285, startPoint y: 543, endPoint x: 325, endPoint y: 270, distance: 275.9
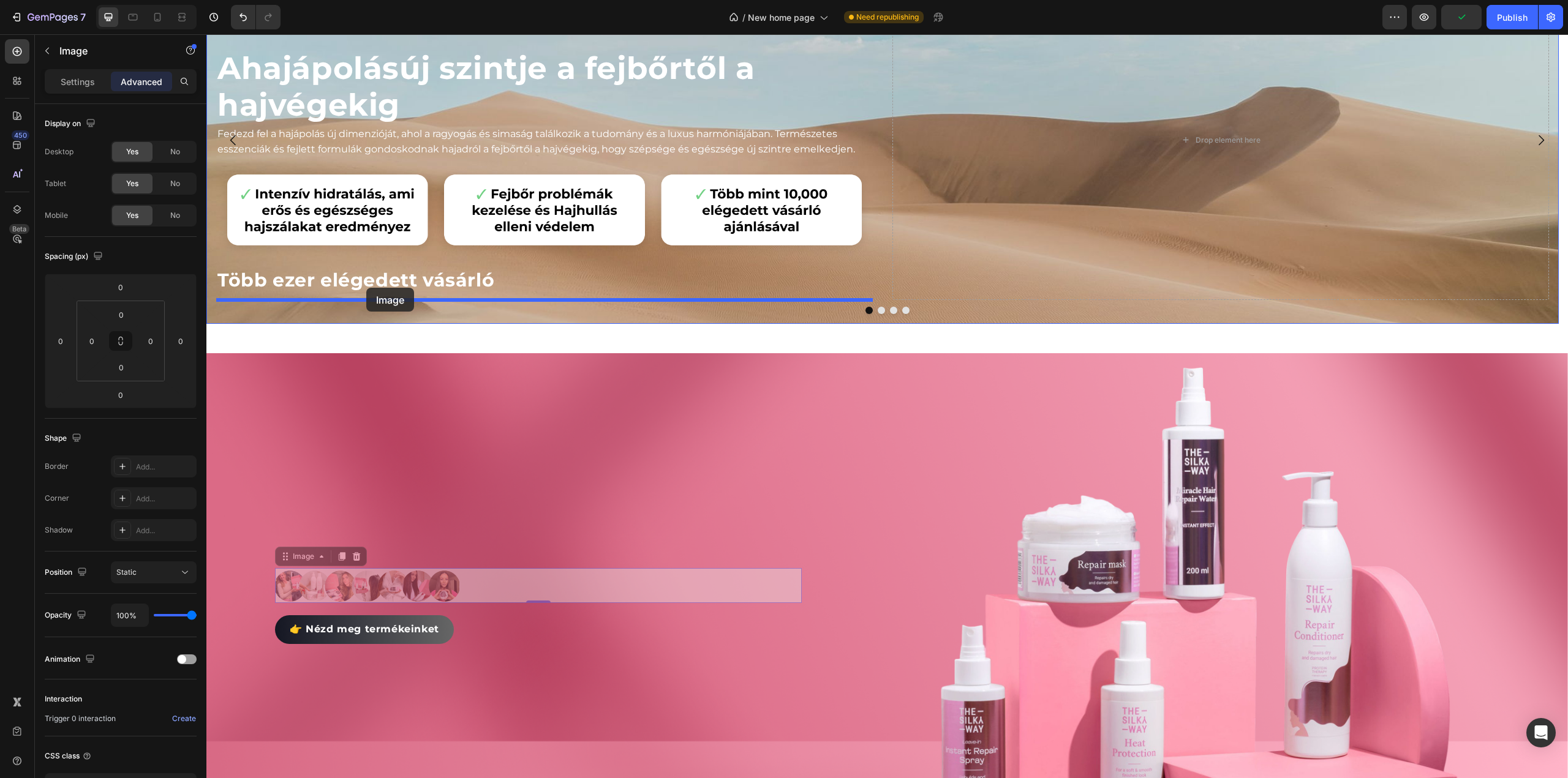
drag, startPoint x: 289, startPoint y: 559, endPoint x: 366, endPoint y: 288, distance: 281.7
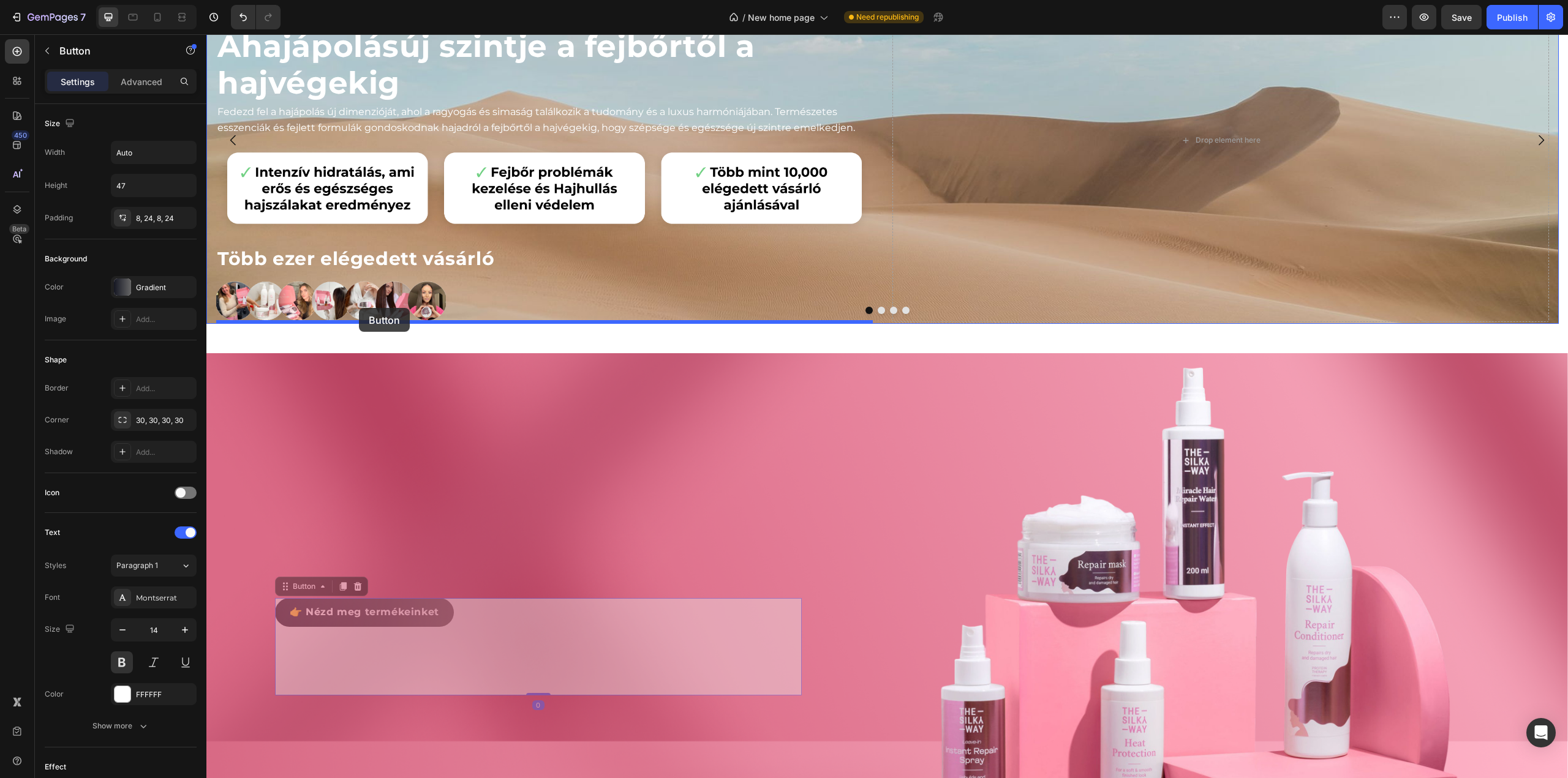
drag, startPoint x: 296, startPoint y: 592, endPoint x: 359, endPoint y: 308, distance: 290.9
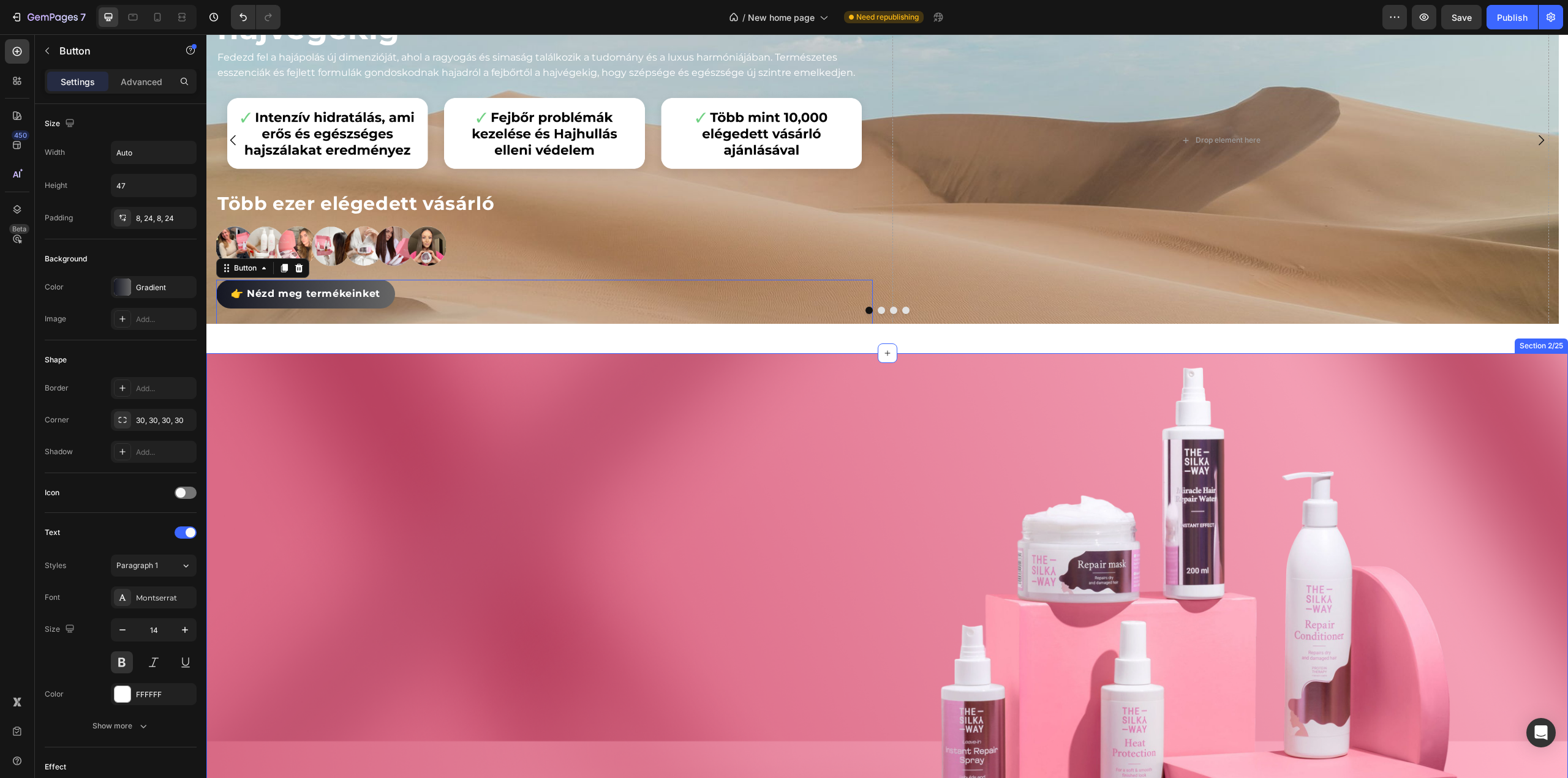
scroll to position [0, 0]
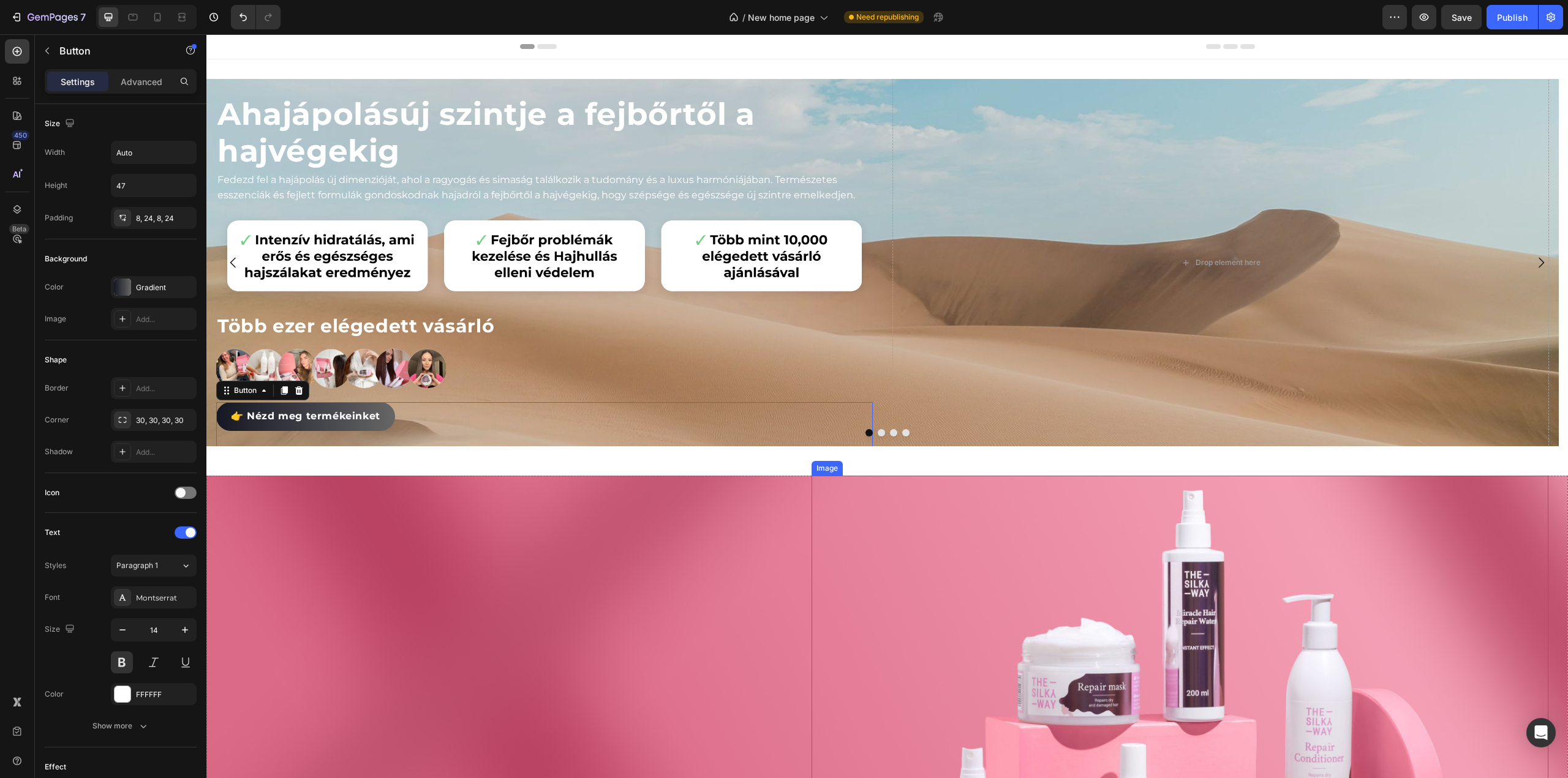
click at [1164, 621] on img at bounding box center [1180, 763] width 590 height 574
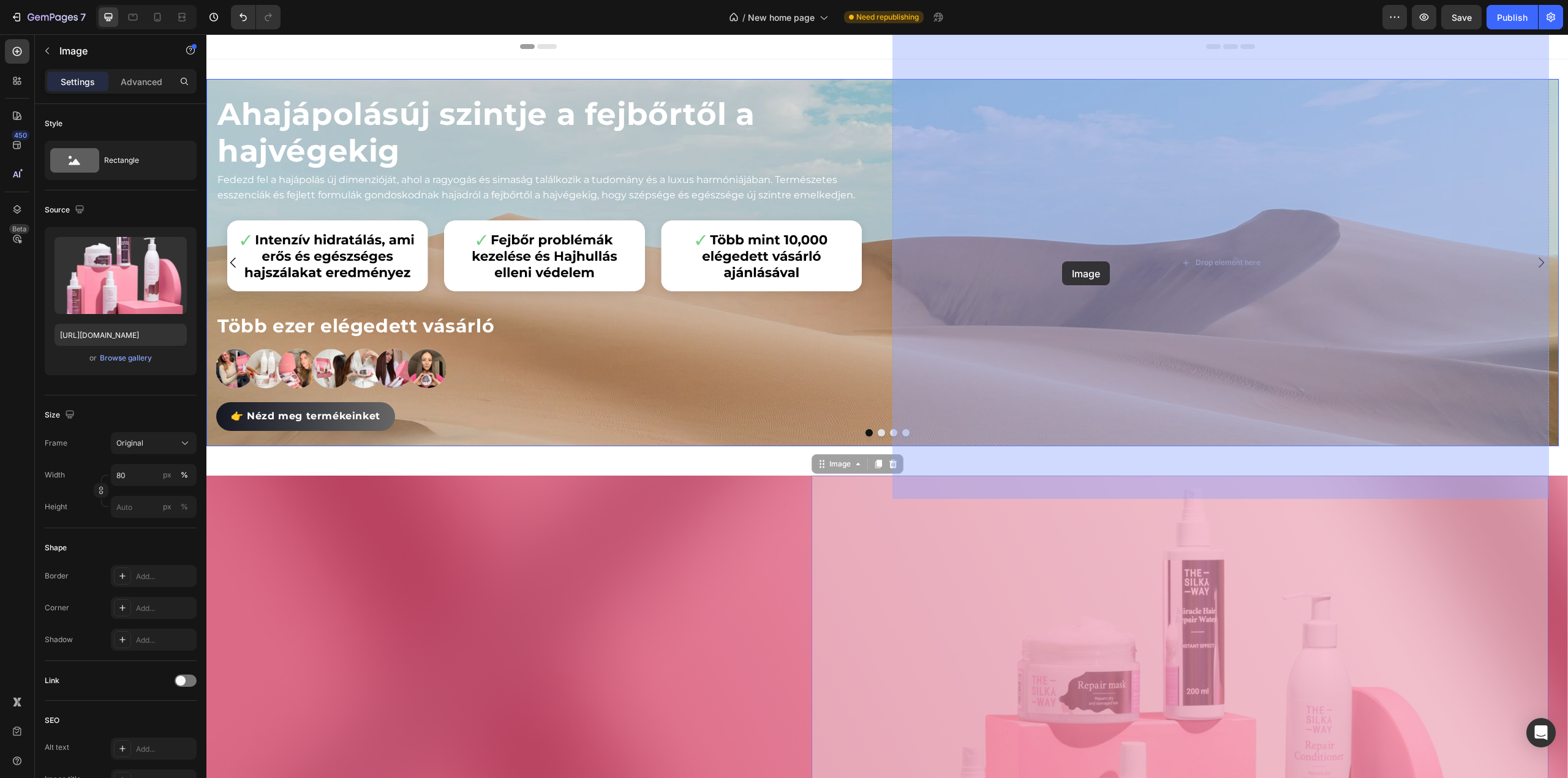
drag, startPoint x: 816, startPoint y: 466, endPoint x: 1057, endPoint y: 270, distance: 310.6
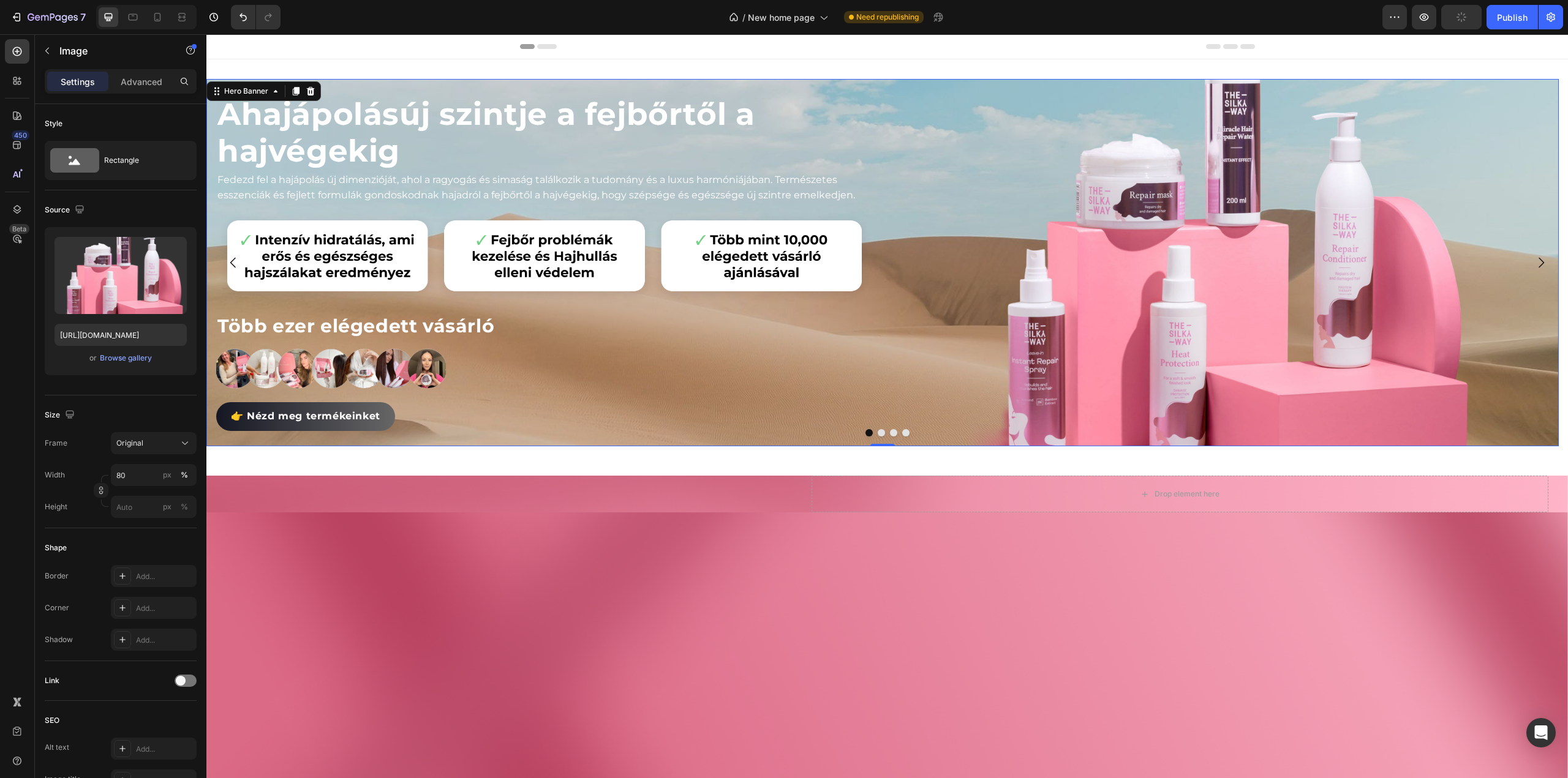
click at [887, 417] on div "A hajápolás új szintje a fejbőrtől a hajvégekig Heading Fedezd fel a hajápolás …" at bounding box center [882, 263] width 1353 height 517
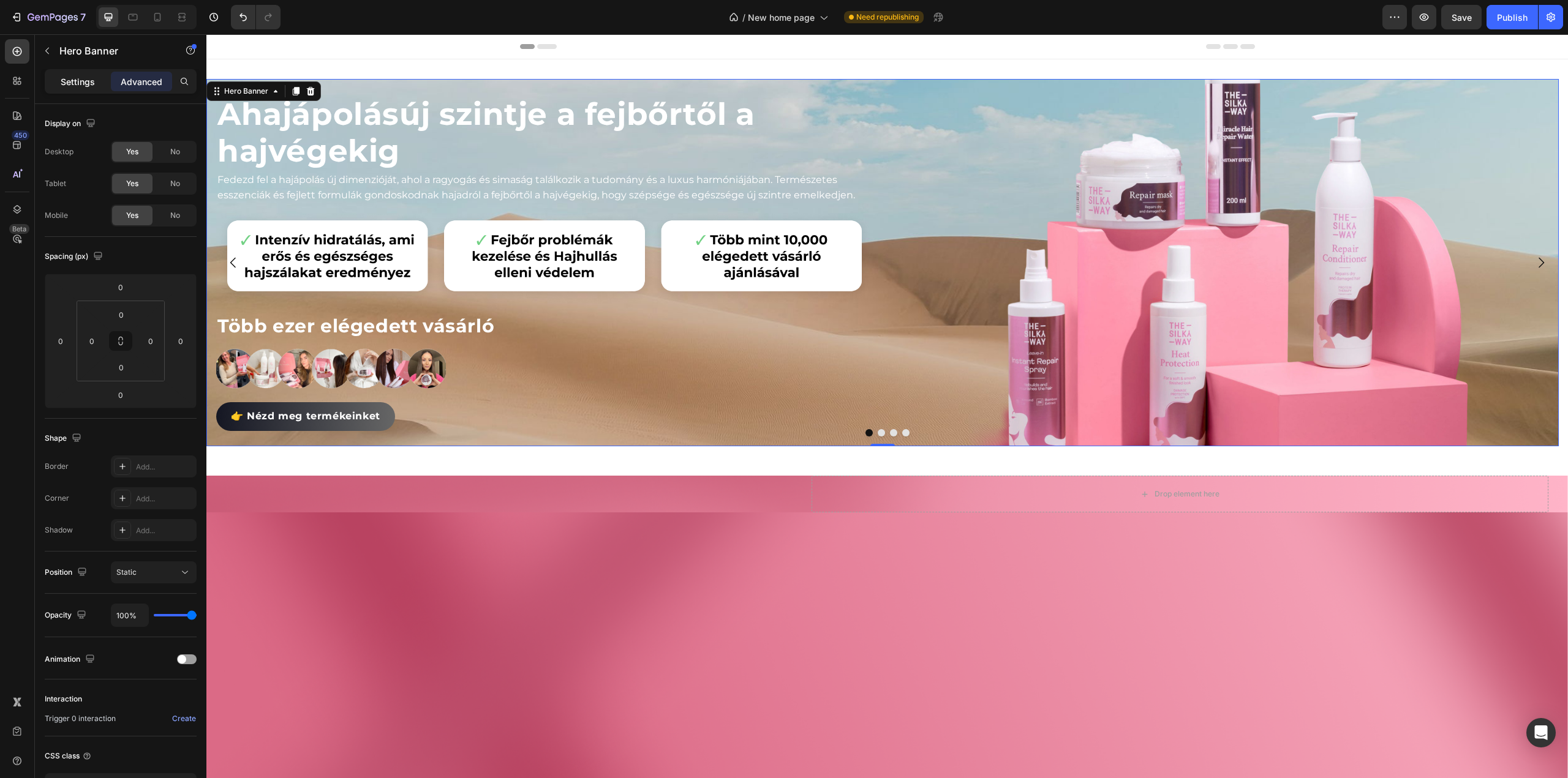
click at [81, 84] on p "Settings" at bounding box center [77, 81] width 34 height 13
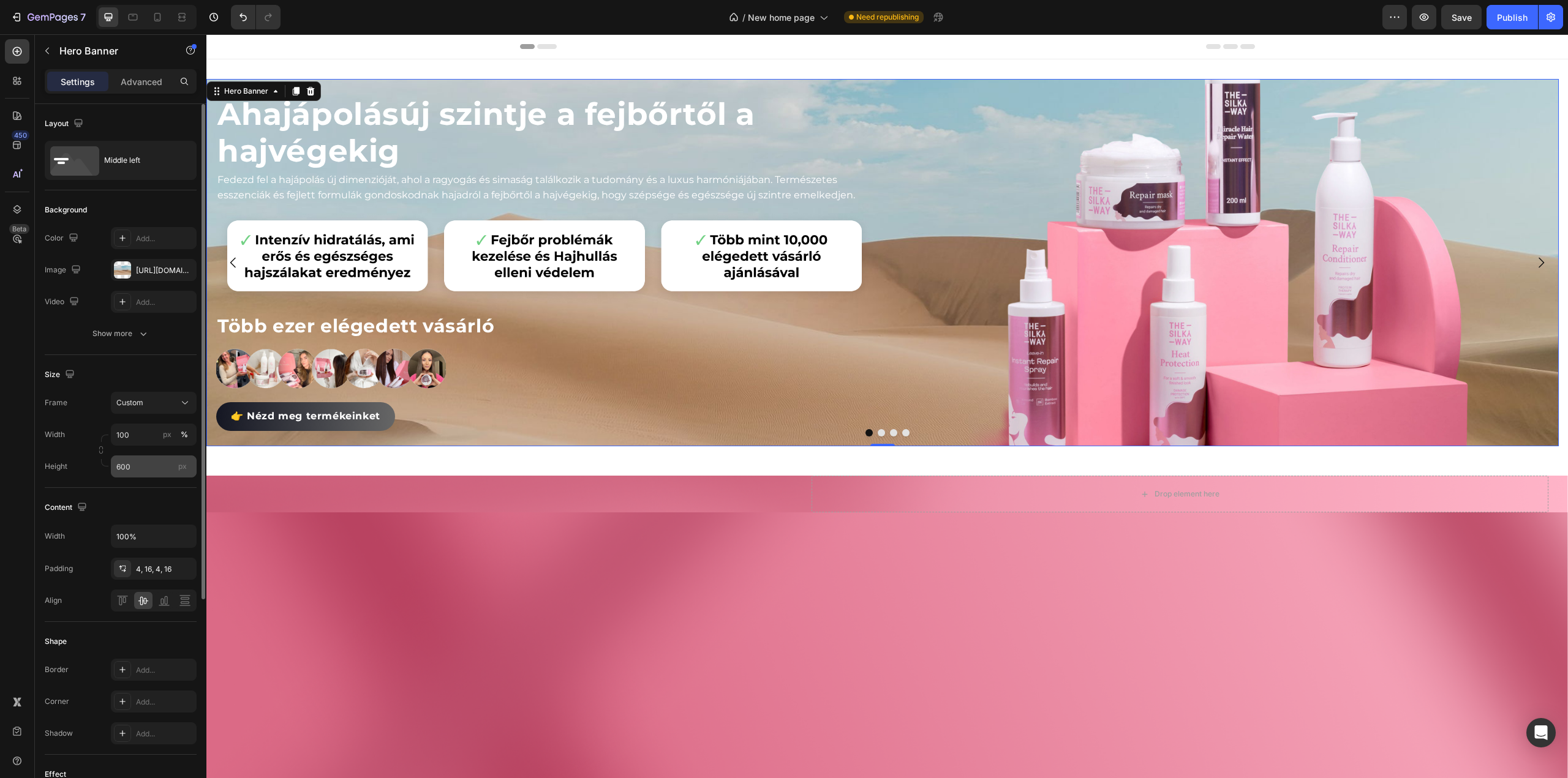
click at [179, 470] on span "px" at bounding box center [183, 466] width 9 height 9
click at [179, 470] on input "600" at bounding box center [154, 466] width 86 height 22
click at [152, 470] on input "600" at bounding box center [154, 466] width 86 height 22
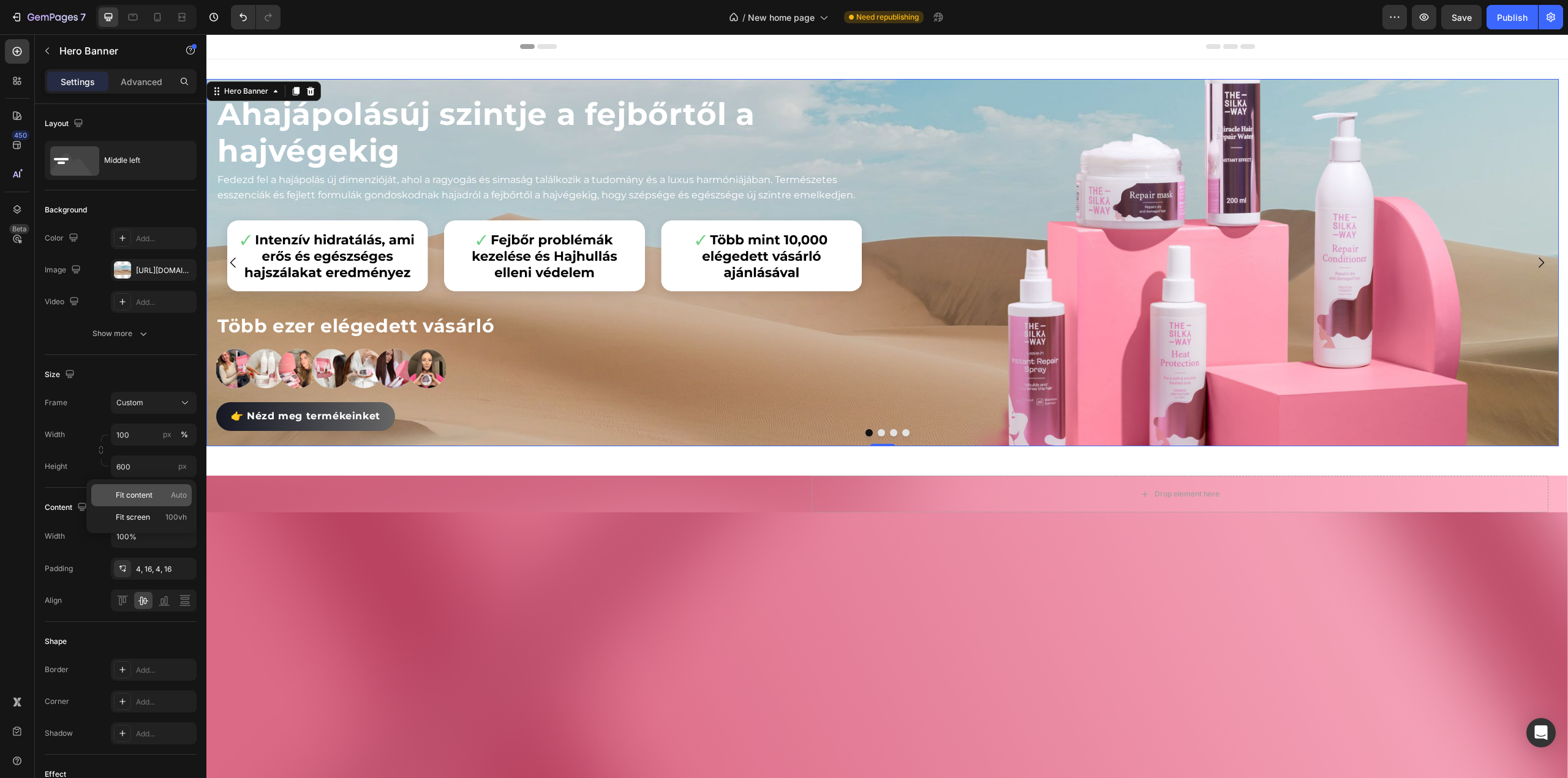
click at [150, 497] on span "Fit content" at bounding box center [134, 495] width 37 height 11
type input "Auto"
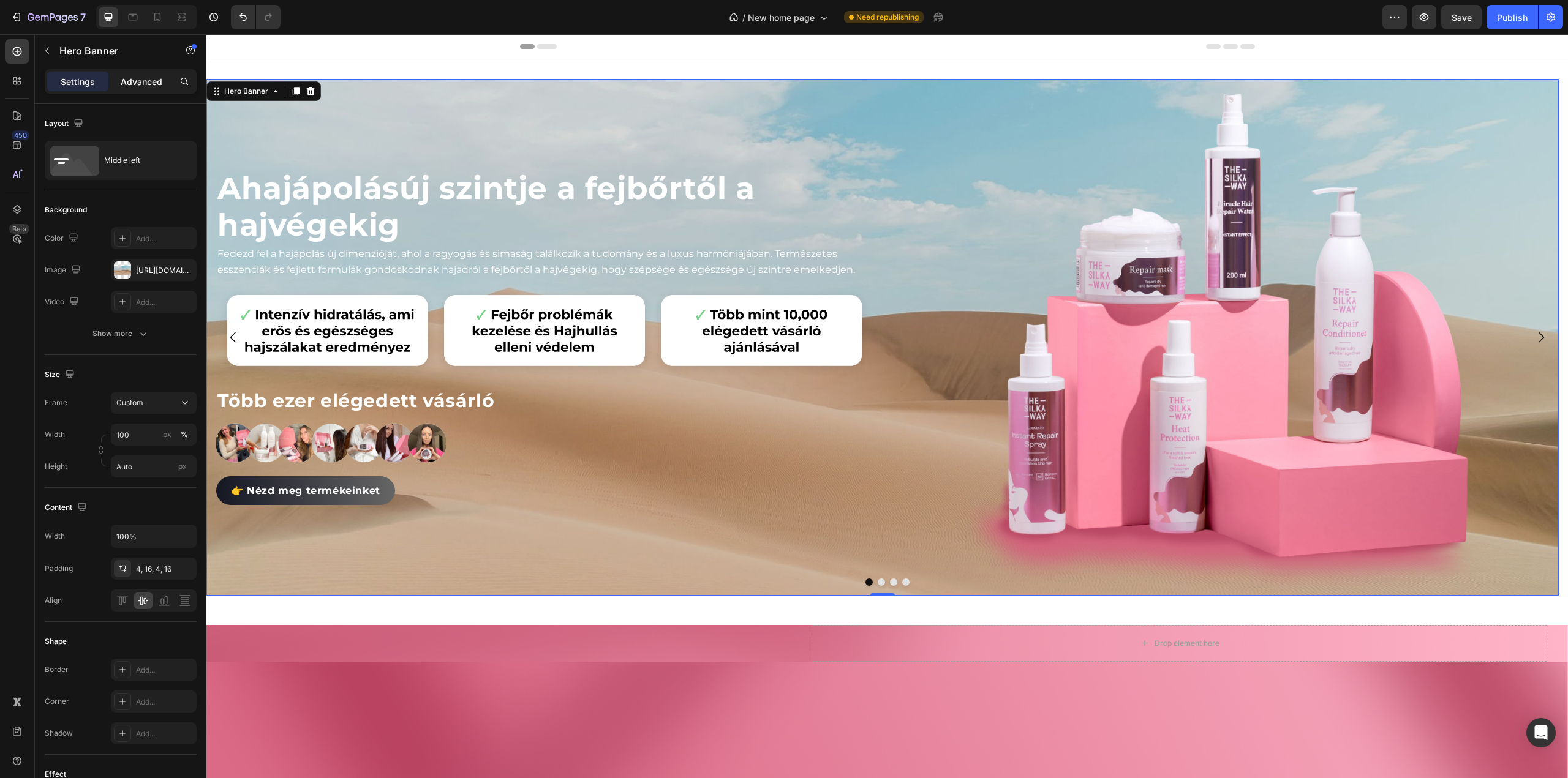
click at [144, 76] on p "Advanced" at bounding box center [142, 81] width 42 height 13
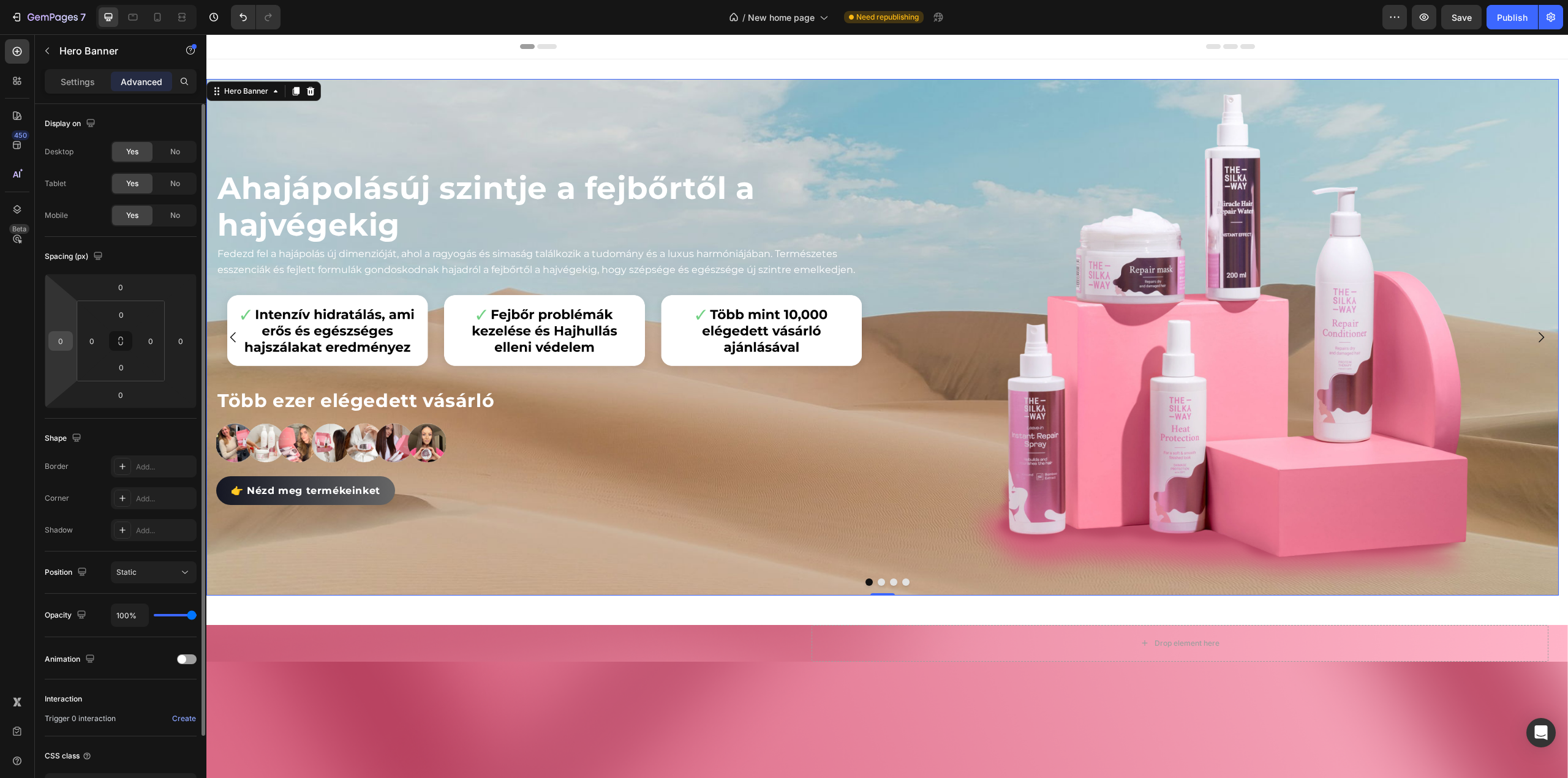
click at [64, 339] on input "0" at bounding box center [60, 340] width 18 height 18
click at [100, 333] on input "0" at bounding box center [91, 340] width 18 height 18
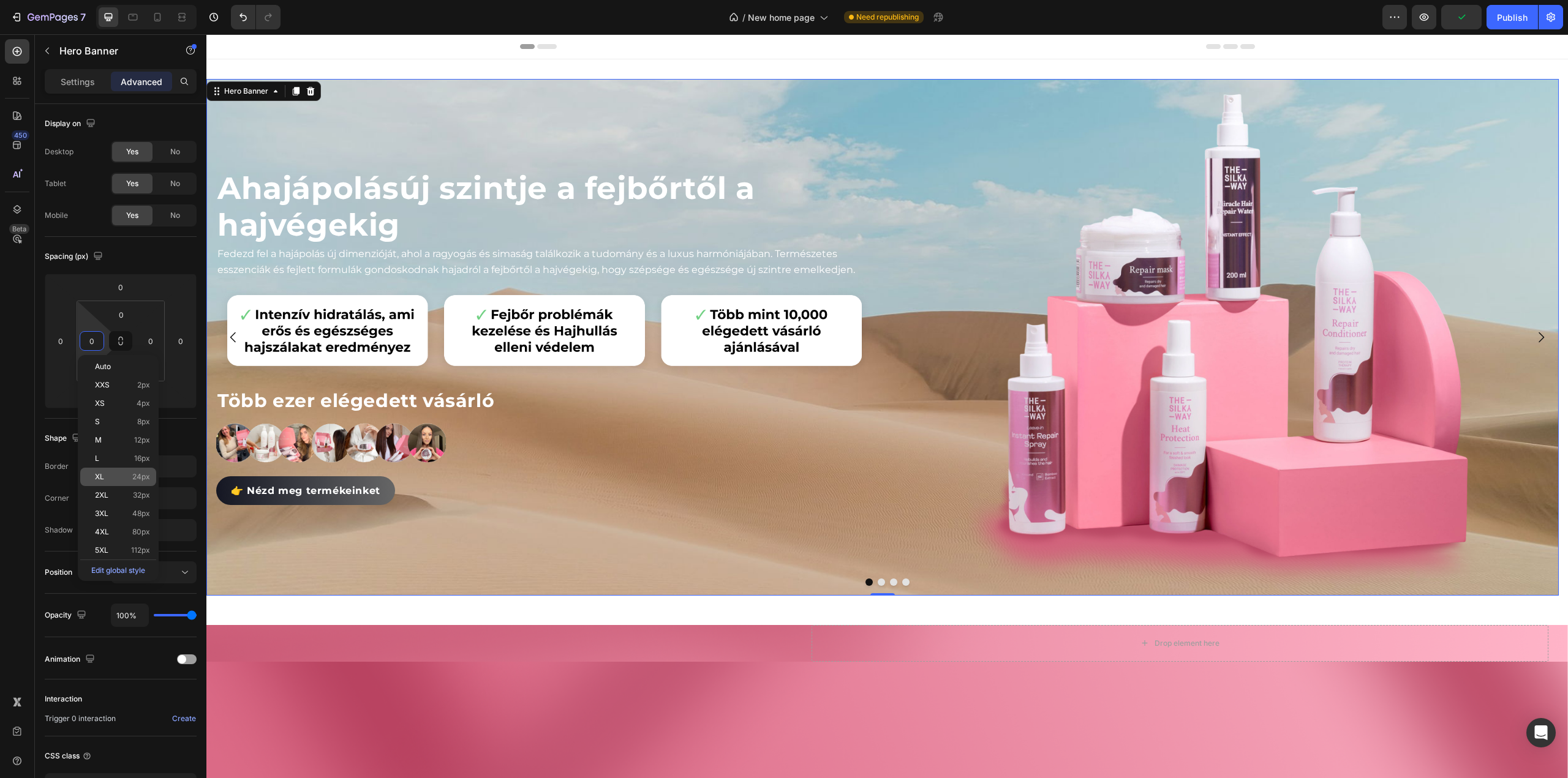
click at [111, 482] on div "XL 24px" at bounding box center [118, 477] width 76 height 18
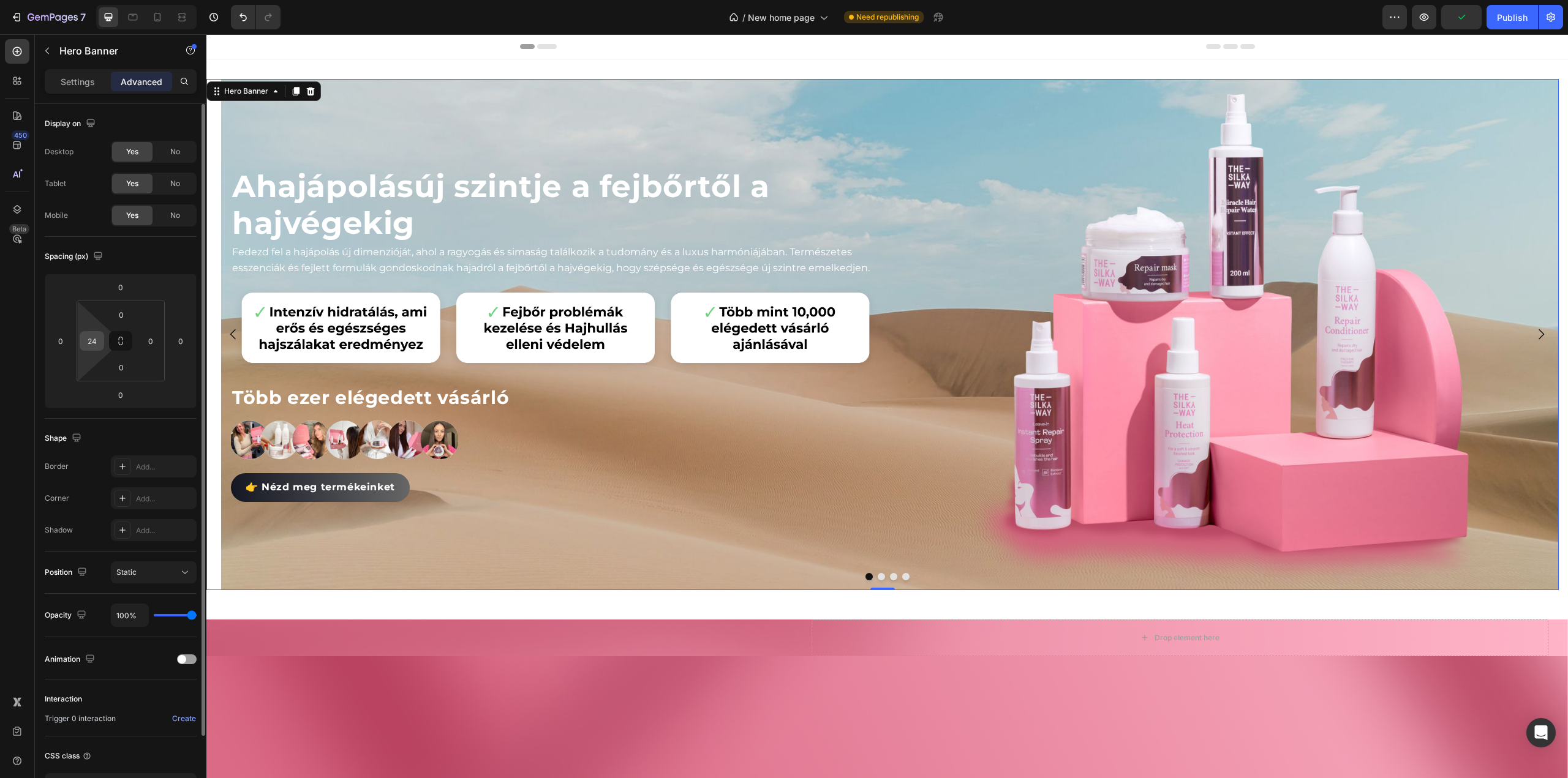
click at [100, 349] on div "24" at bounding box center [92, 341] width 25 height 19
click at [92, 340] on input "24" at bounding box center [91, 340] width 18 height 18
type input "0"
click at [989, 139] on img at bounding box center [1224, 334] width 519 height 507
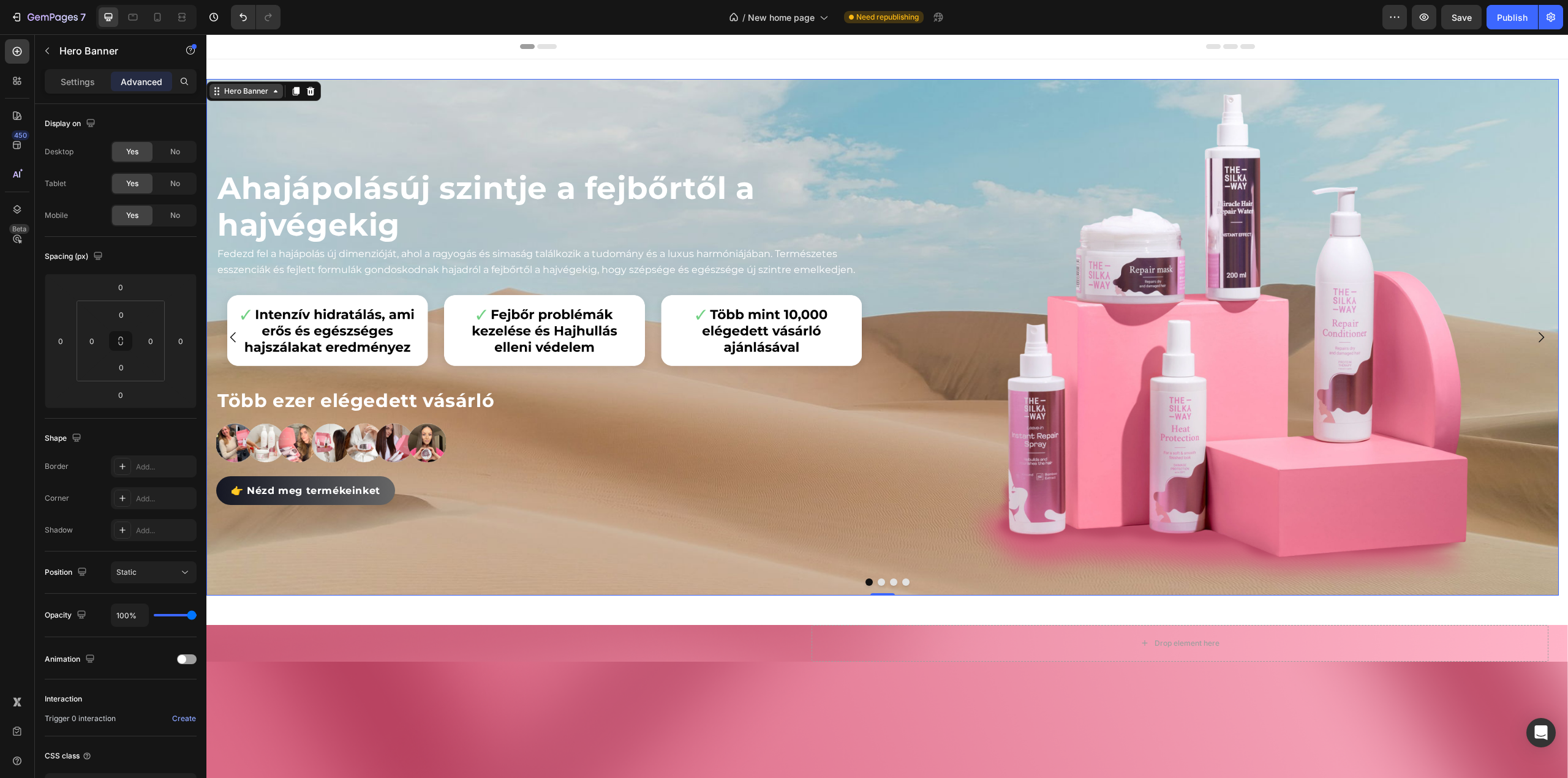
click at [239, 88] on div "Hero Banner" at bounding box center [246, 91] width 49 height 11
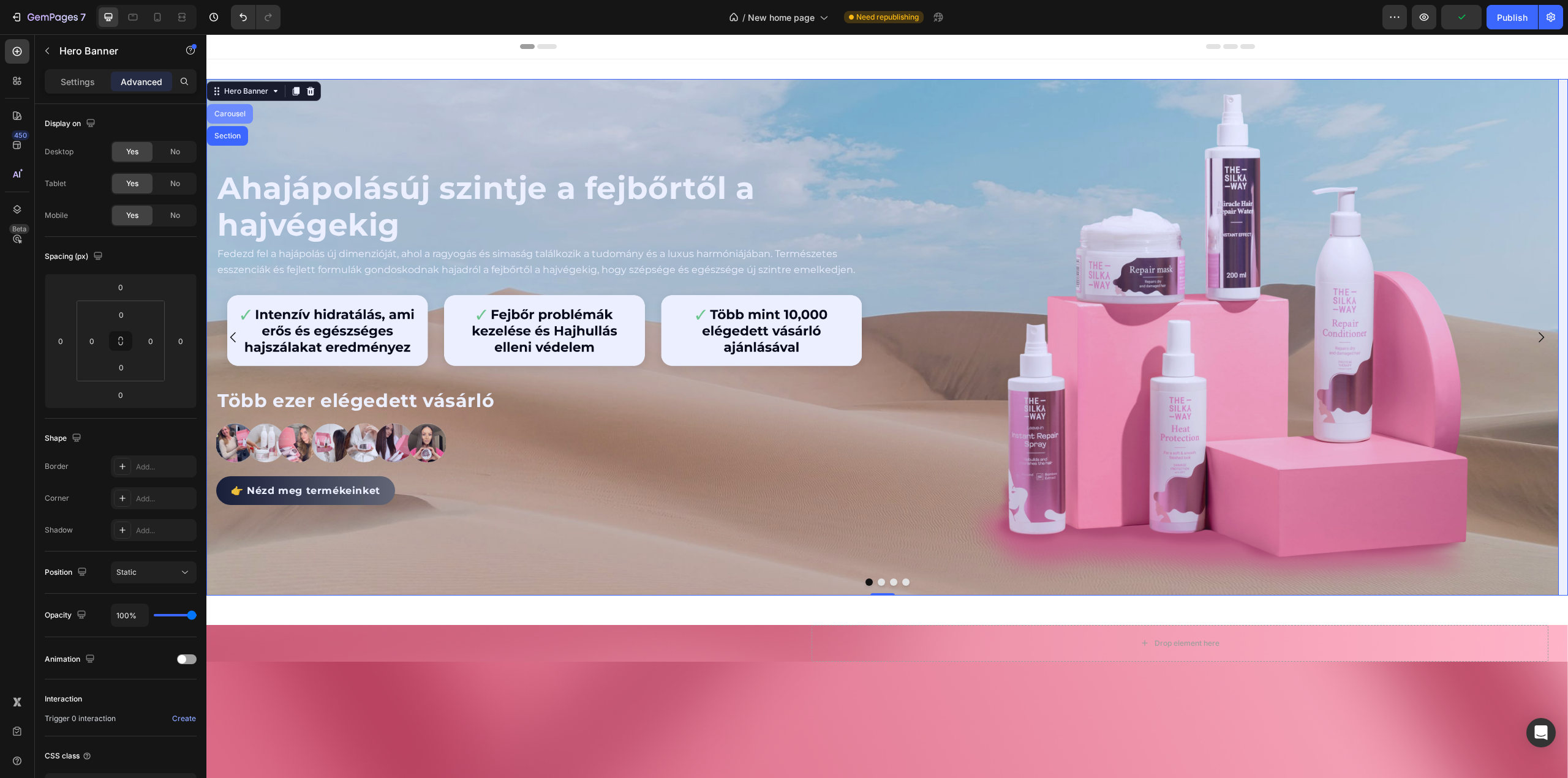
click at [236, 115] on div "Carousel" at bounding box center [229, 114] width 36 height 7
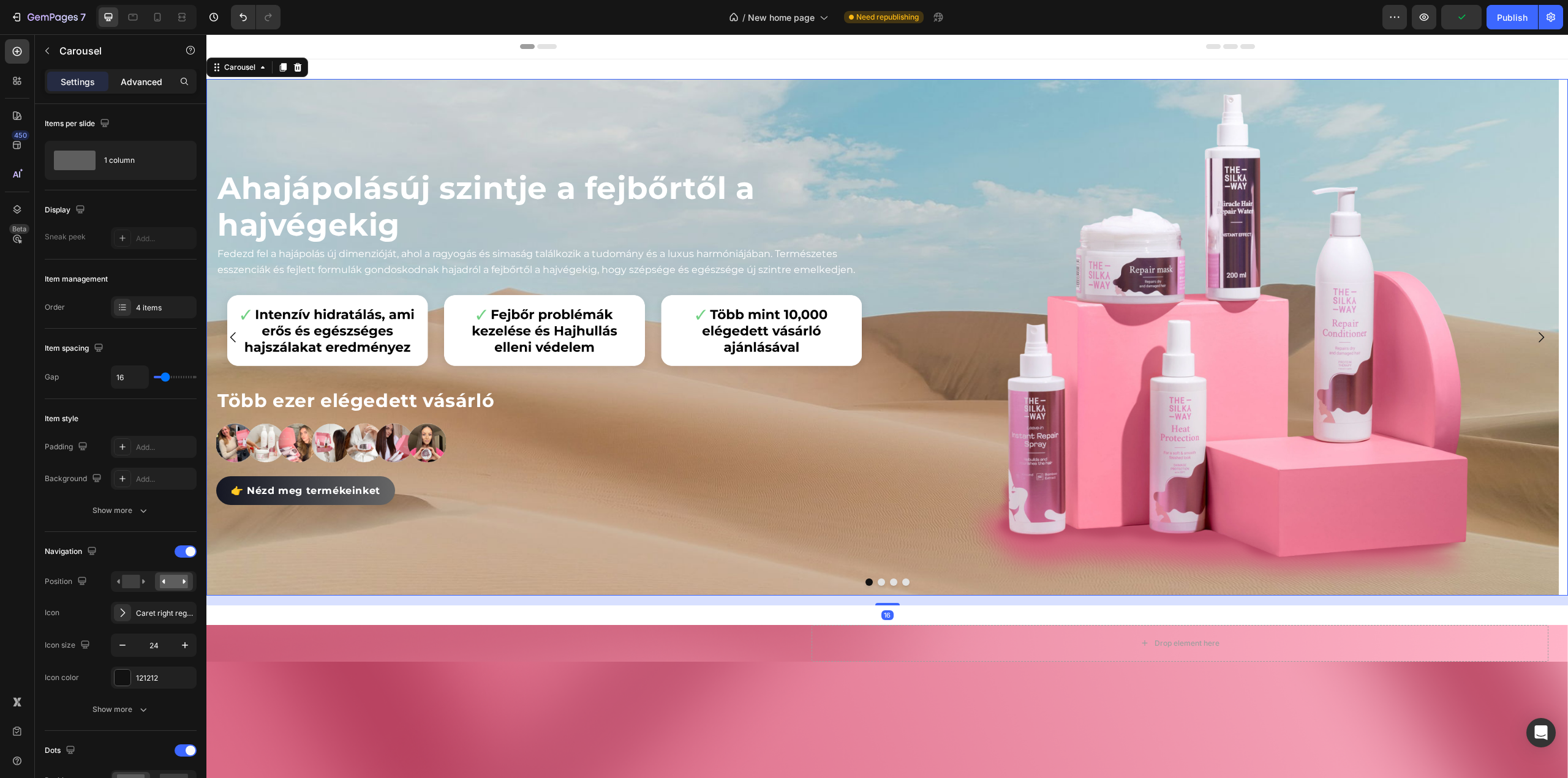
click at [146, 80] on p "Advanced" at bounding box center [142, 81] width 42 height 13
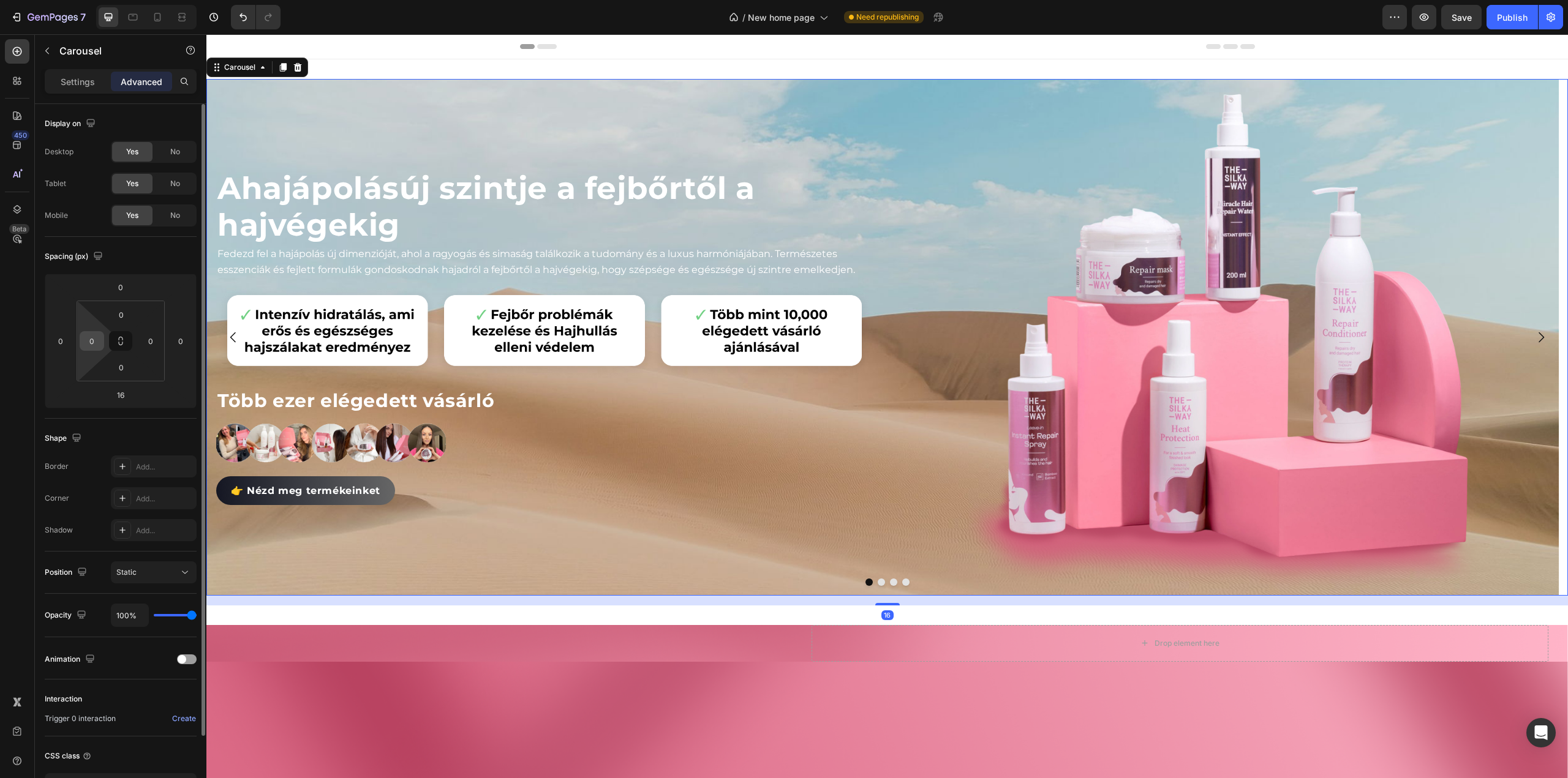
click at [98, 337] on input "0" at bounding box center [91, 340] width 18 height 18
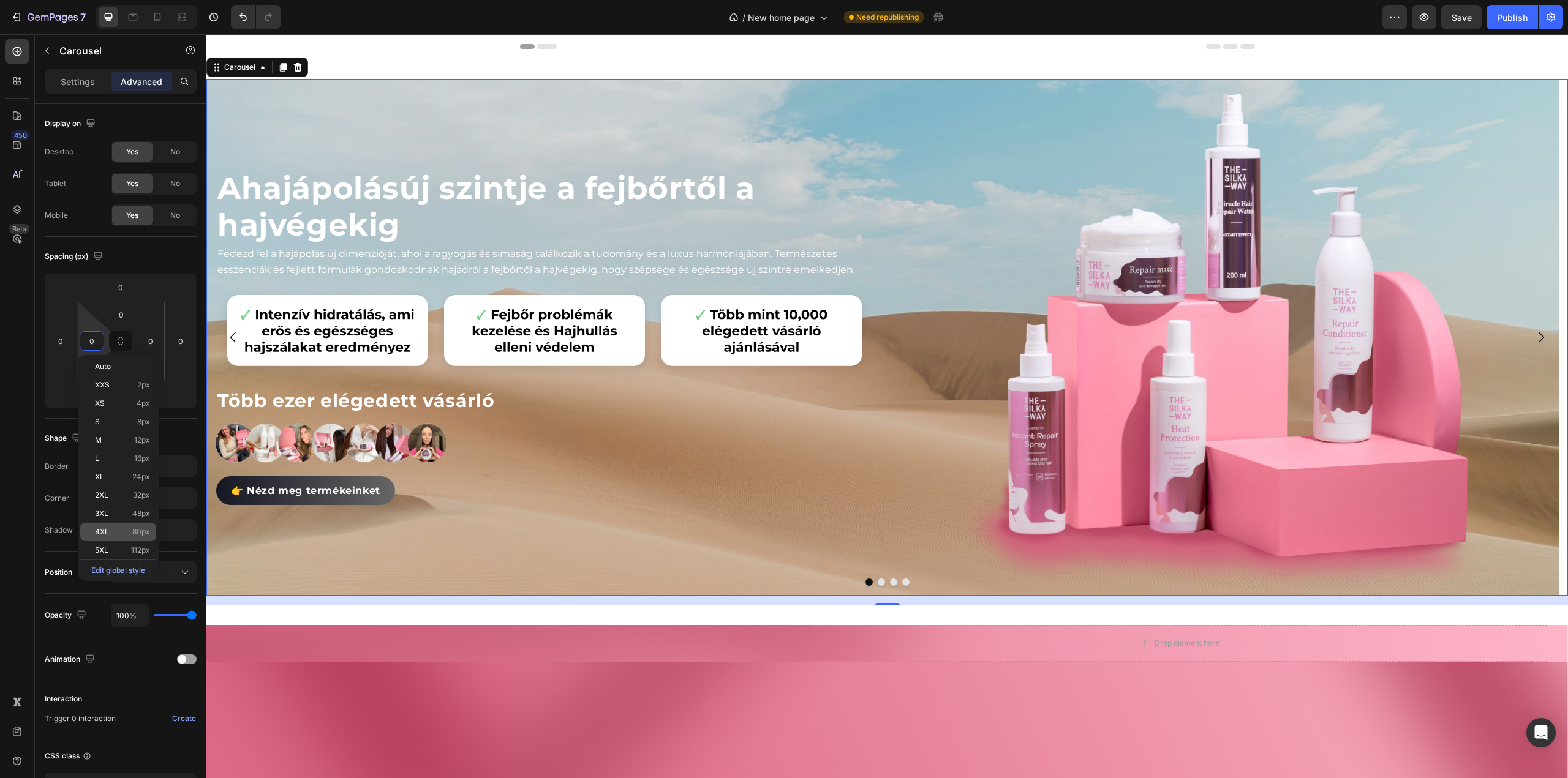
click at [115, 529] on p "4XL 80px" at bounding box center [122, 532] width 55 height 9
type input "80"
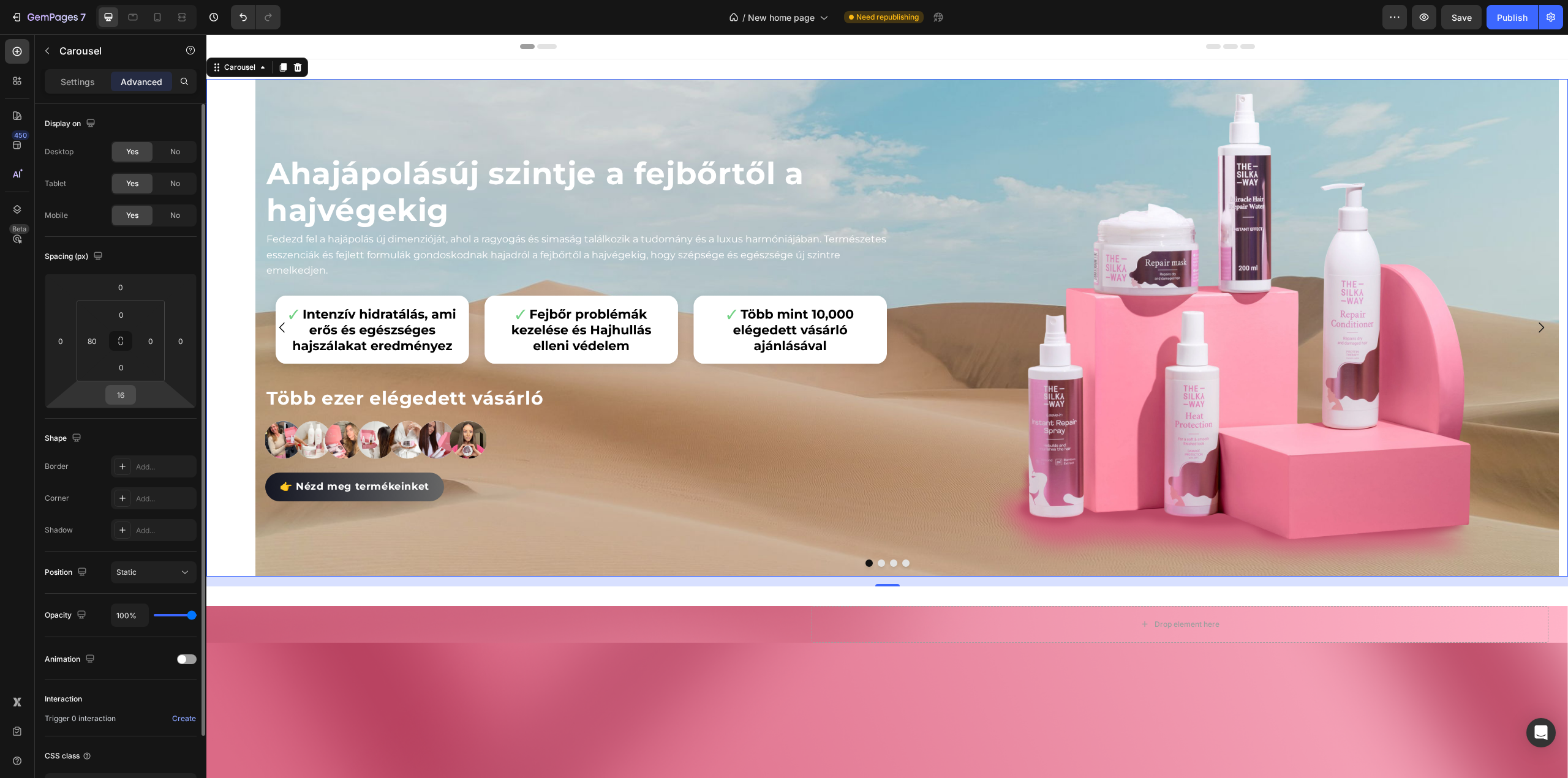
click at [129, 390] on input "16" at bounding box center [121, 395] width 25 height 18
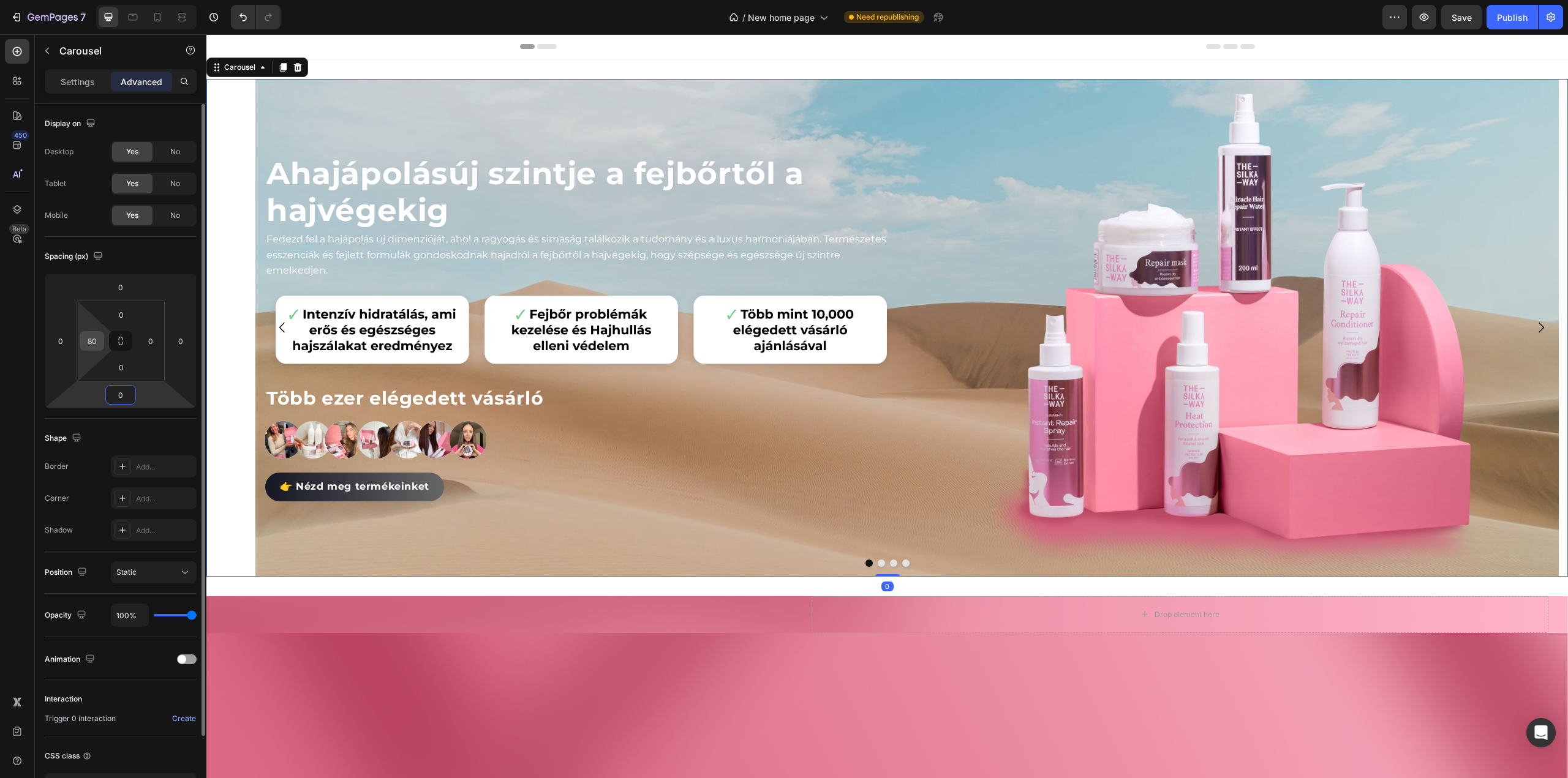
type input "0"
click at [98, 336] on input "80" at bounding box center [91, 340] width 18 height 18
type input "0"
click at [261, 69] on icon at bounding box center [263, 67] width 10 height 10
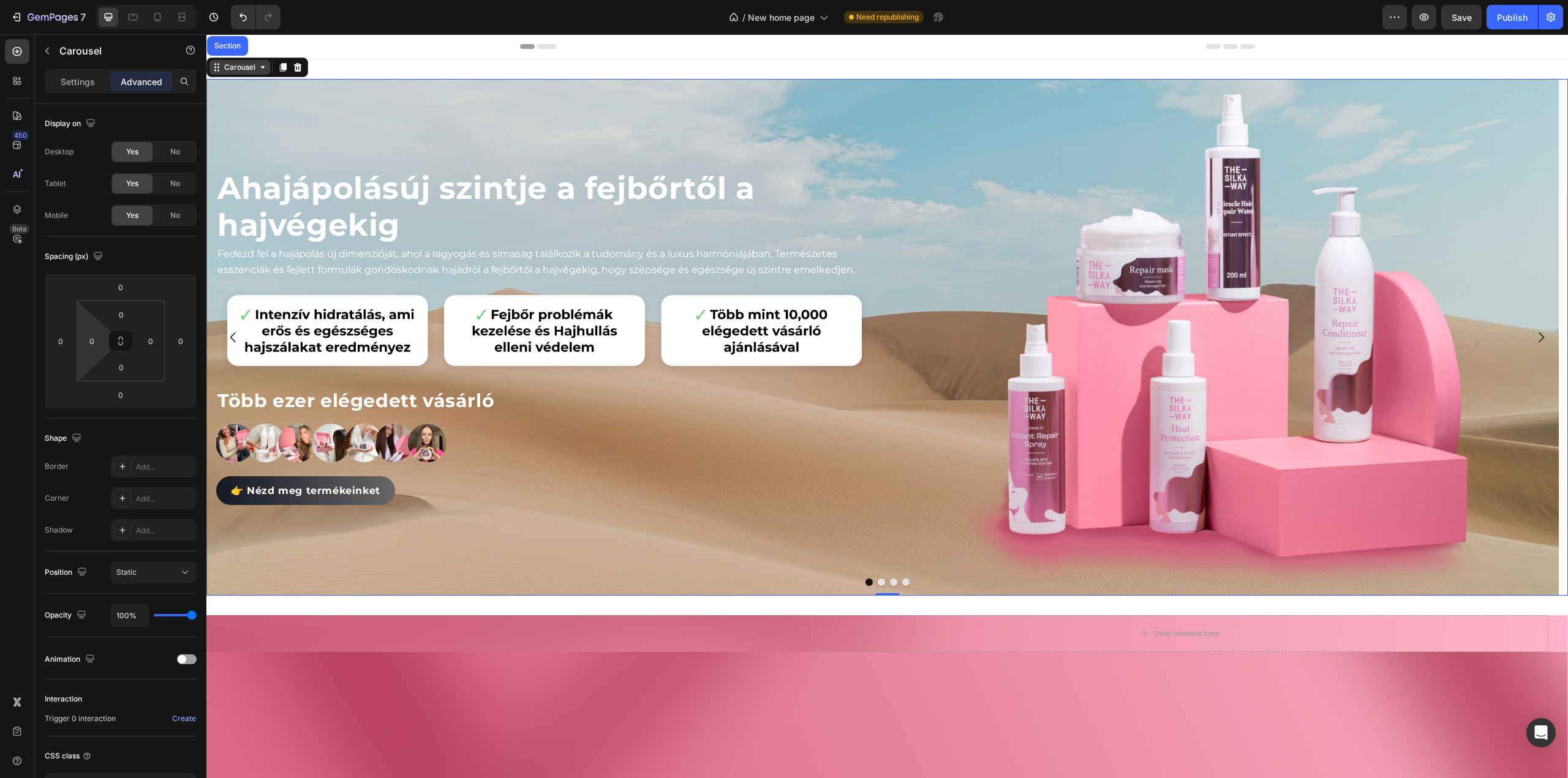
click at [266, 73] on div "Carousel" at bounding box center [239, 67] width 60 height 15
click at [259, 73] on div "Carousel" at bounding box center [239, 67] width 60 height 15
click at [365, 127] on div "A hajápolás új szintje a fejbőrtől a hajvégekig Heading" at bounding box center [545, 172] width 657 height 144
click at [882, 133] on div "A hajápolás új szintje a fejbőrtől a hajvégekig Heading 0 Fedezd fel a hajápolá…" at bounding box center [882, 337] width 1353 height 517
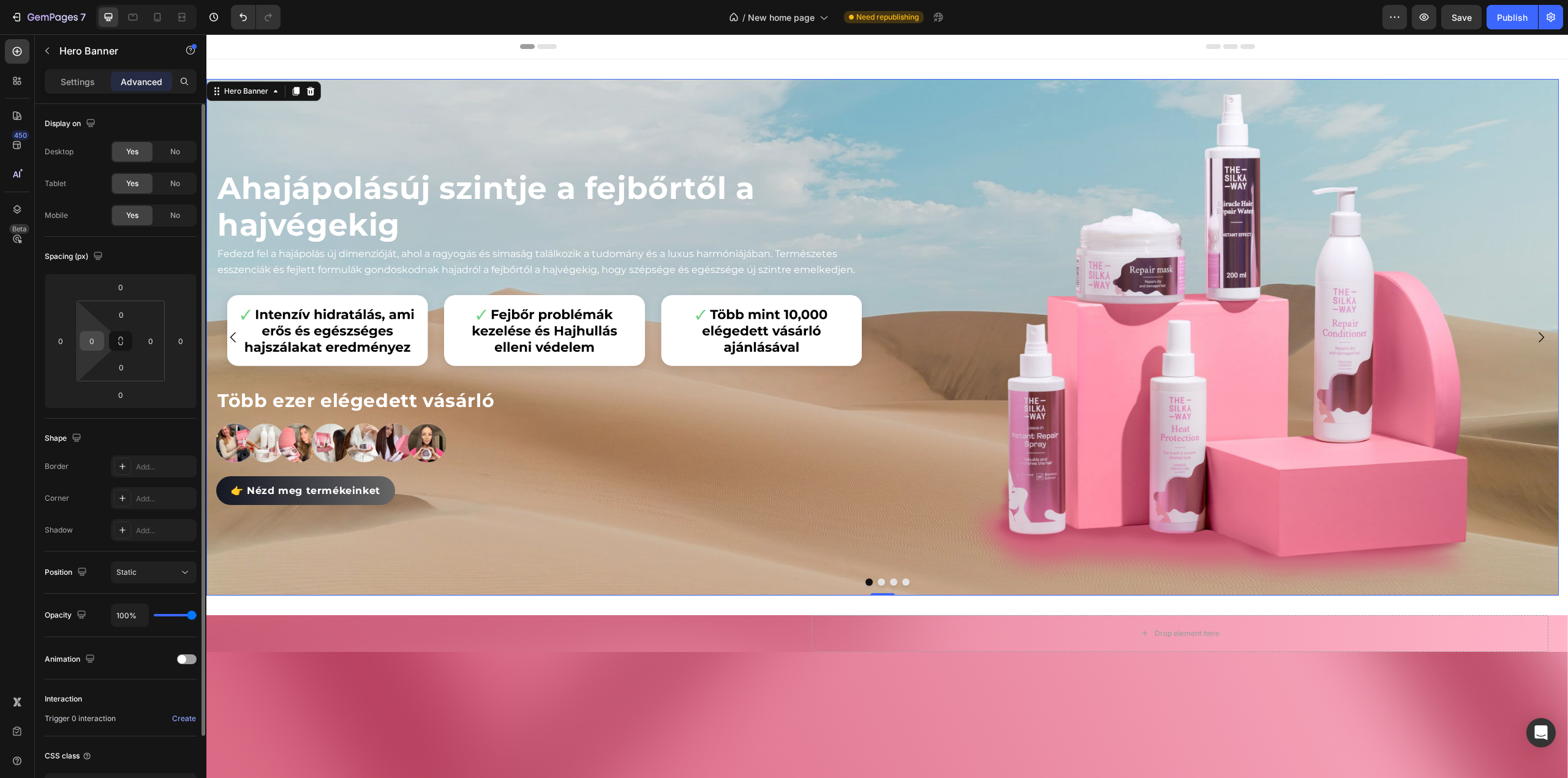
click at [93, 345] on input "0" at bounding box center [91, 340] width 18 height 18
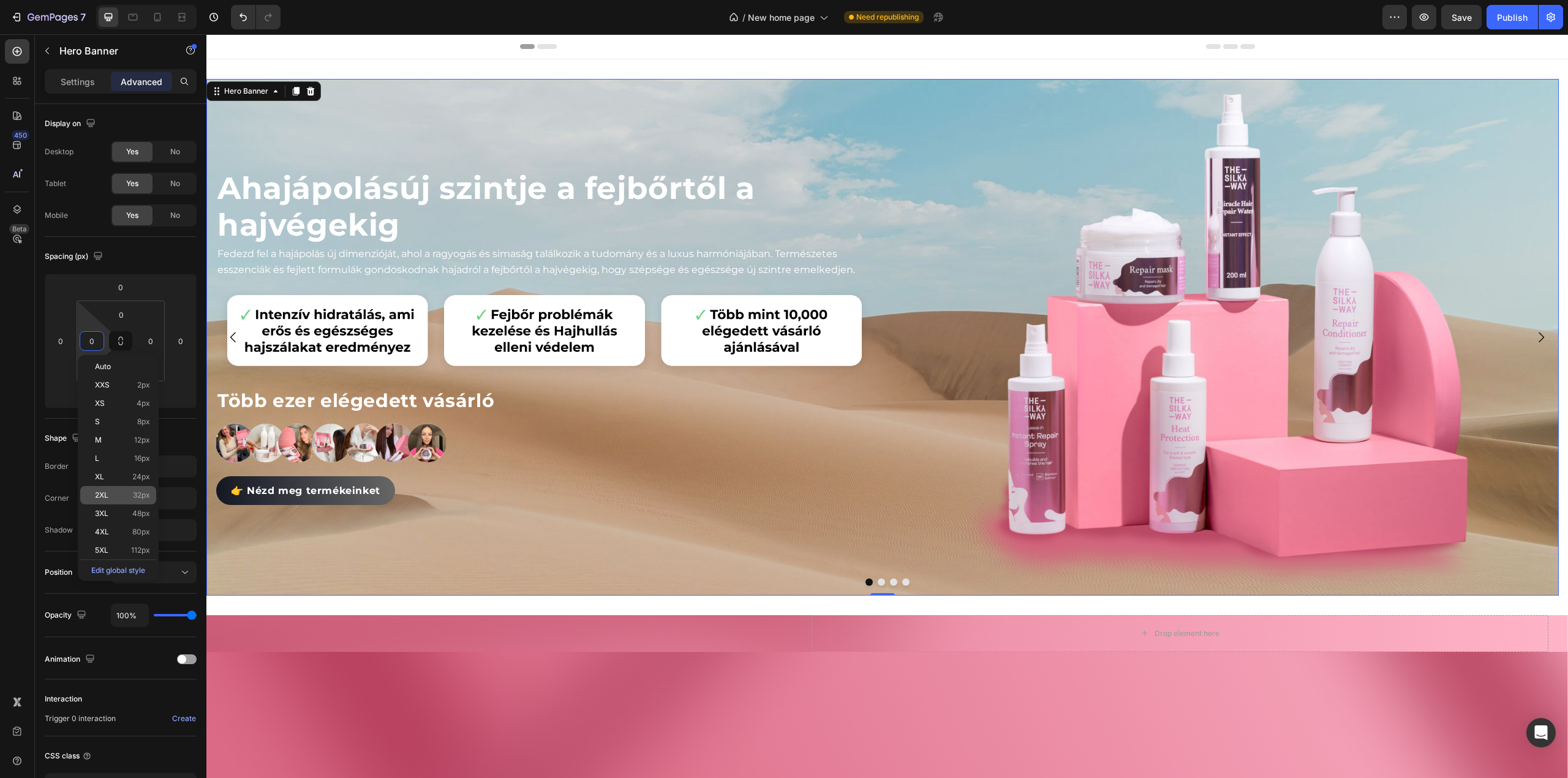
click at [95, 496] on span "2XL" at bounding box center [101, 495] width 13 height 9
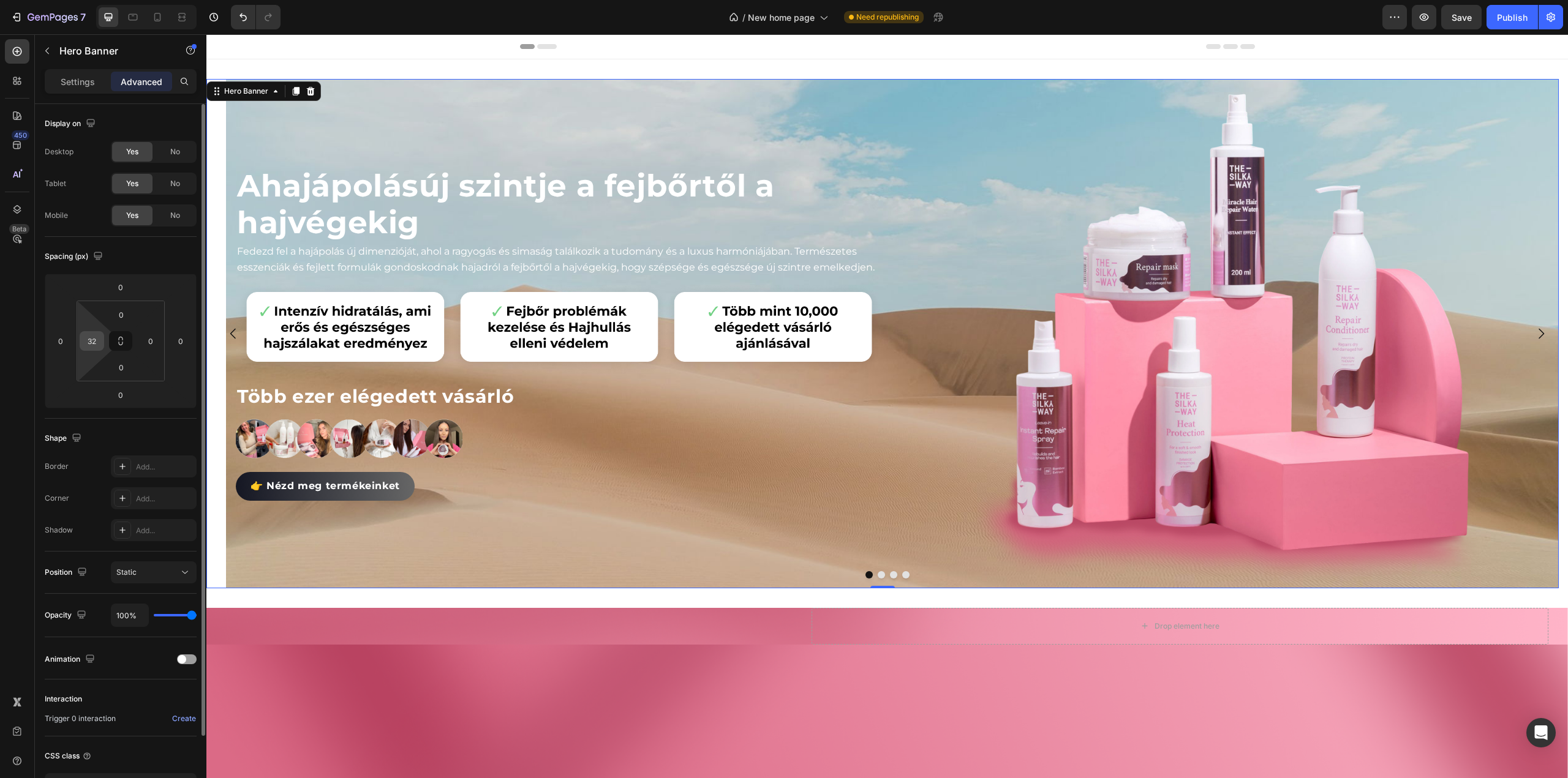
click at [89, 341] on input "32" at bounding box center [91, 340] width 18 height 18
type input "0"
click at [921, 165] on div at bounding box center [1226, 333] width 647 height 505
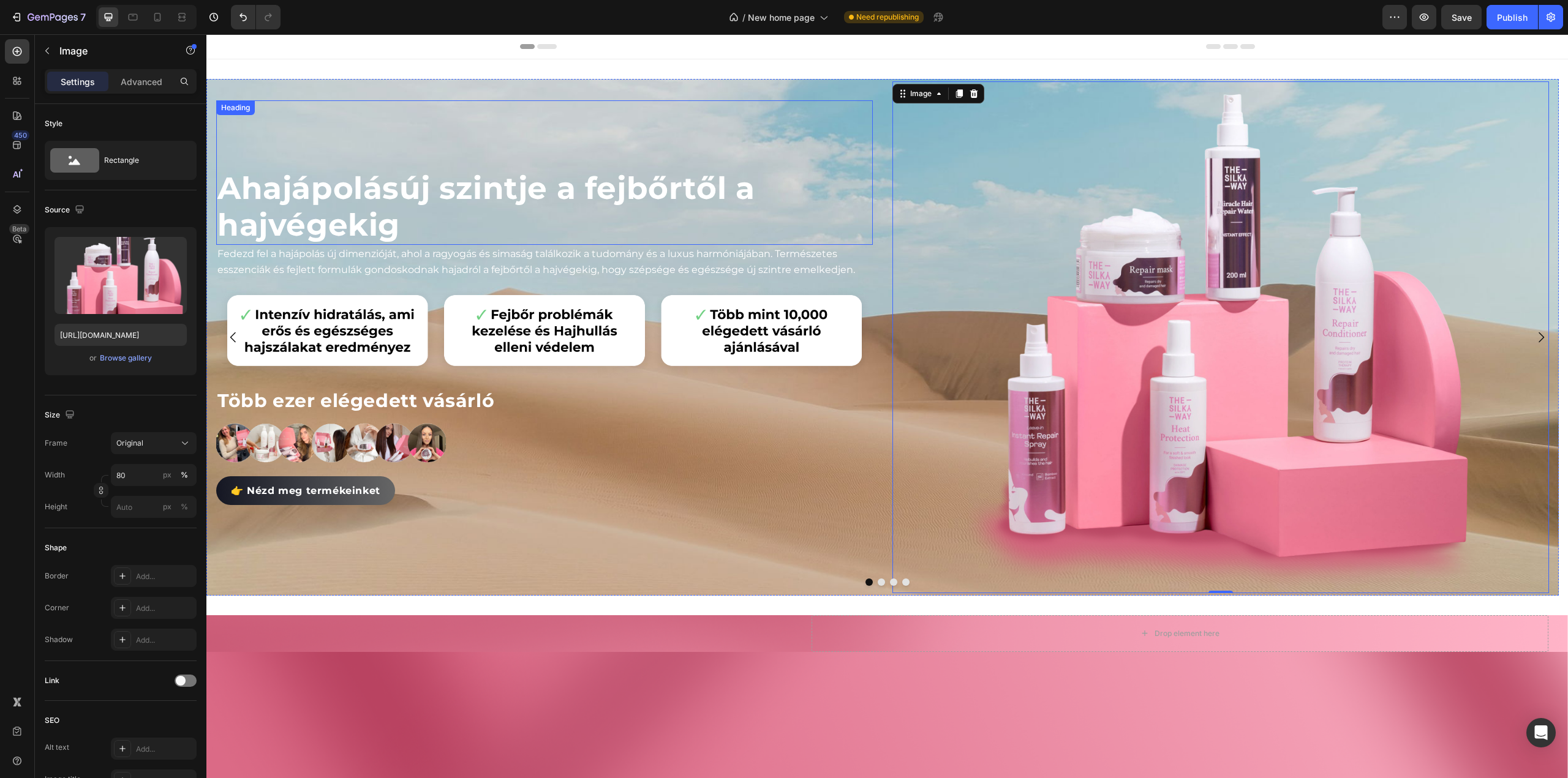
click at [350, 195] on span "hajápolás" at bounding box center [320, 188] width 158 height 38
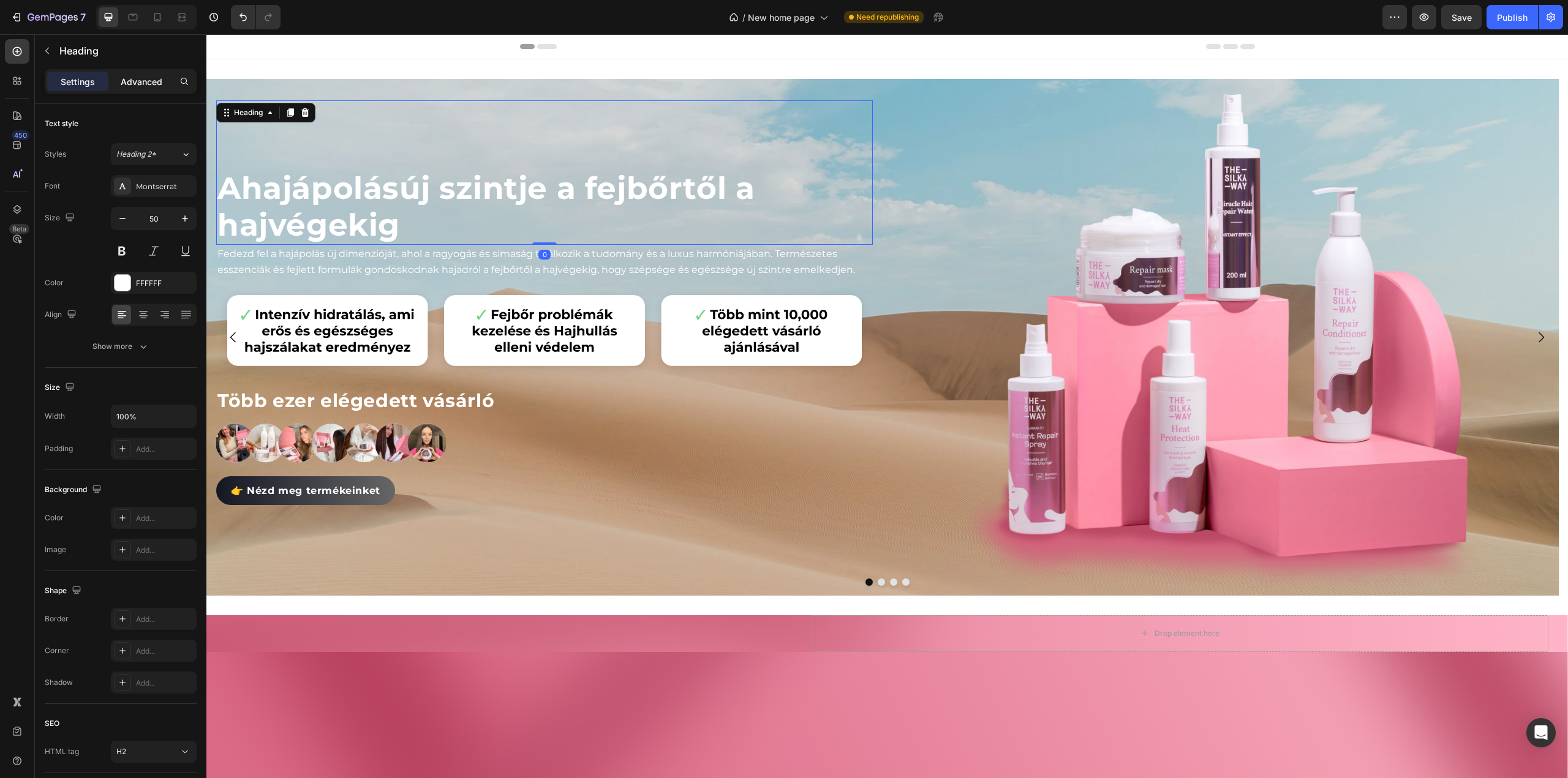
click at [142, 77] on p "Advanced" at bounding box center [142, 81] width 42 height 13
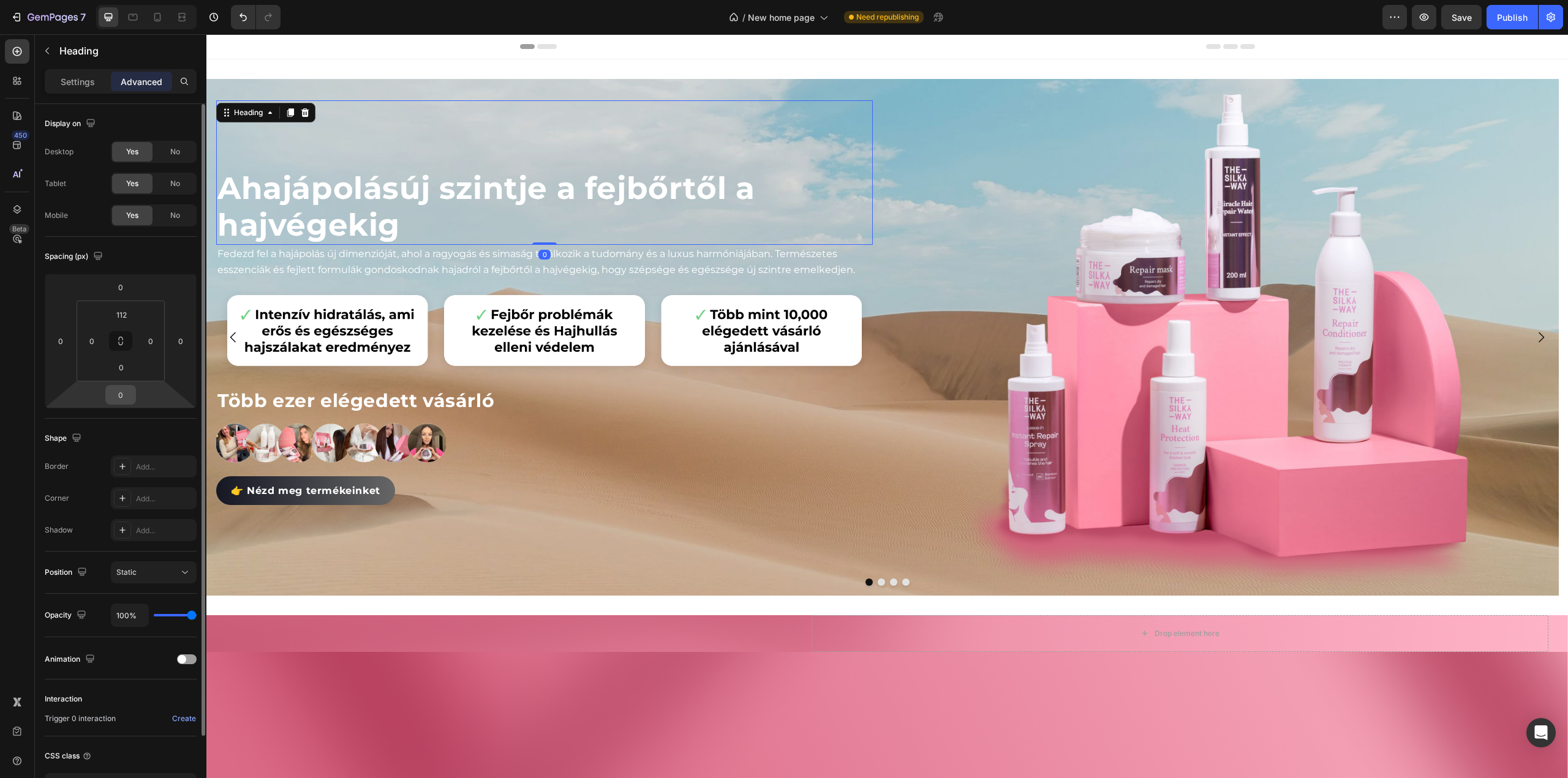
click at [123, 398] on input "0" at bounding box center [121, 395] width 25 height 18
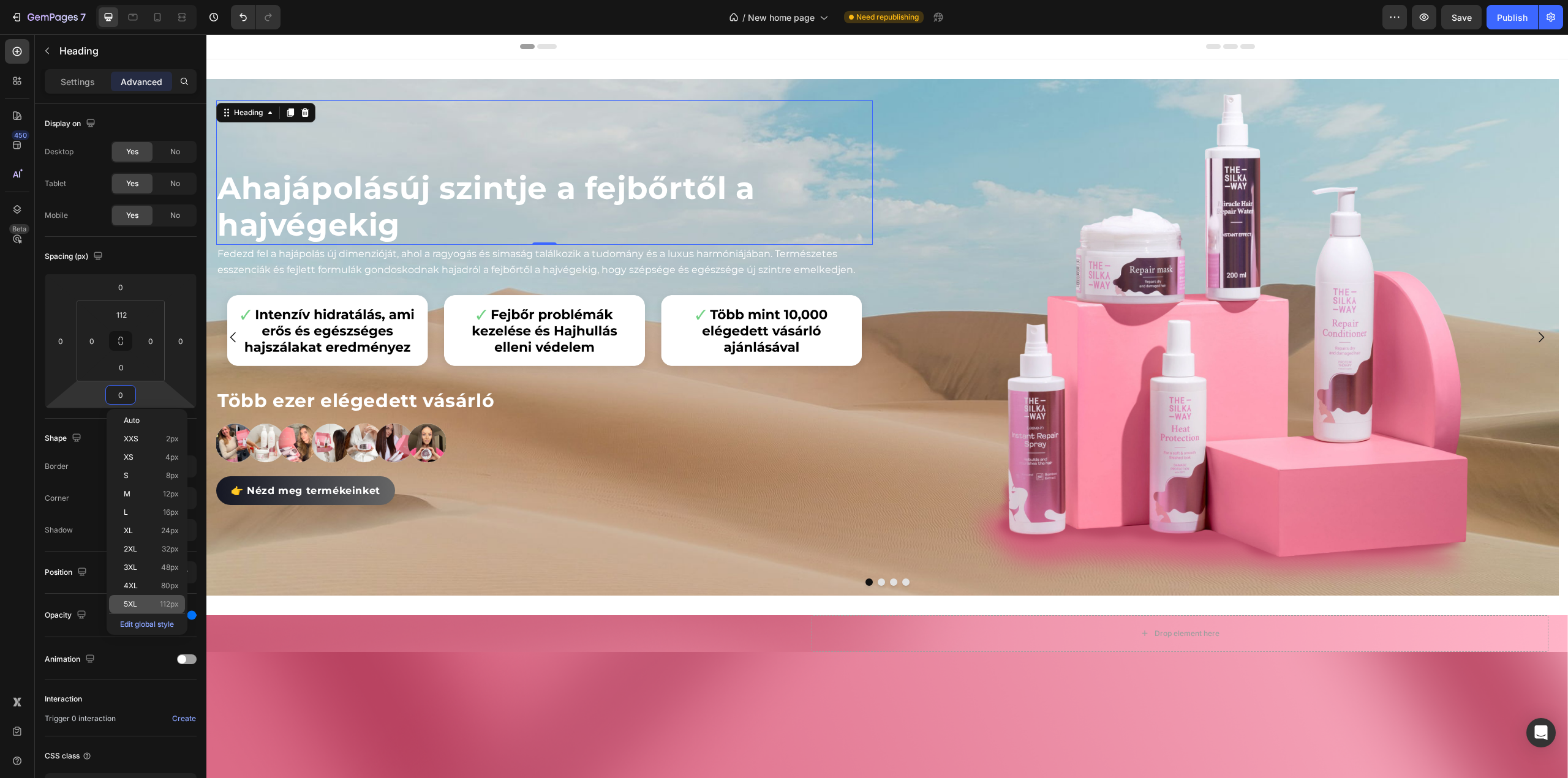
click at [137, 599] on div "5XL 112px" at bounding box center [147, 604] width 76 height 18
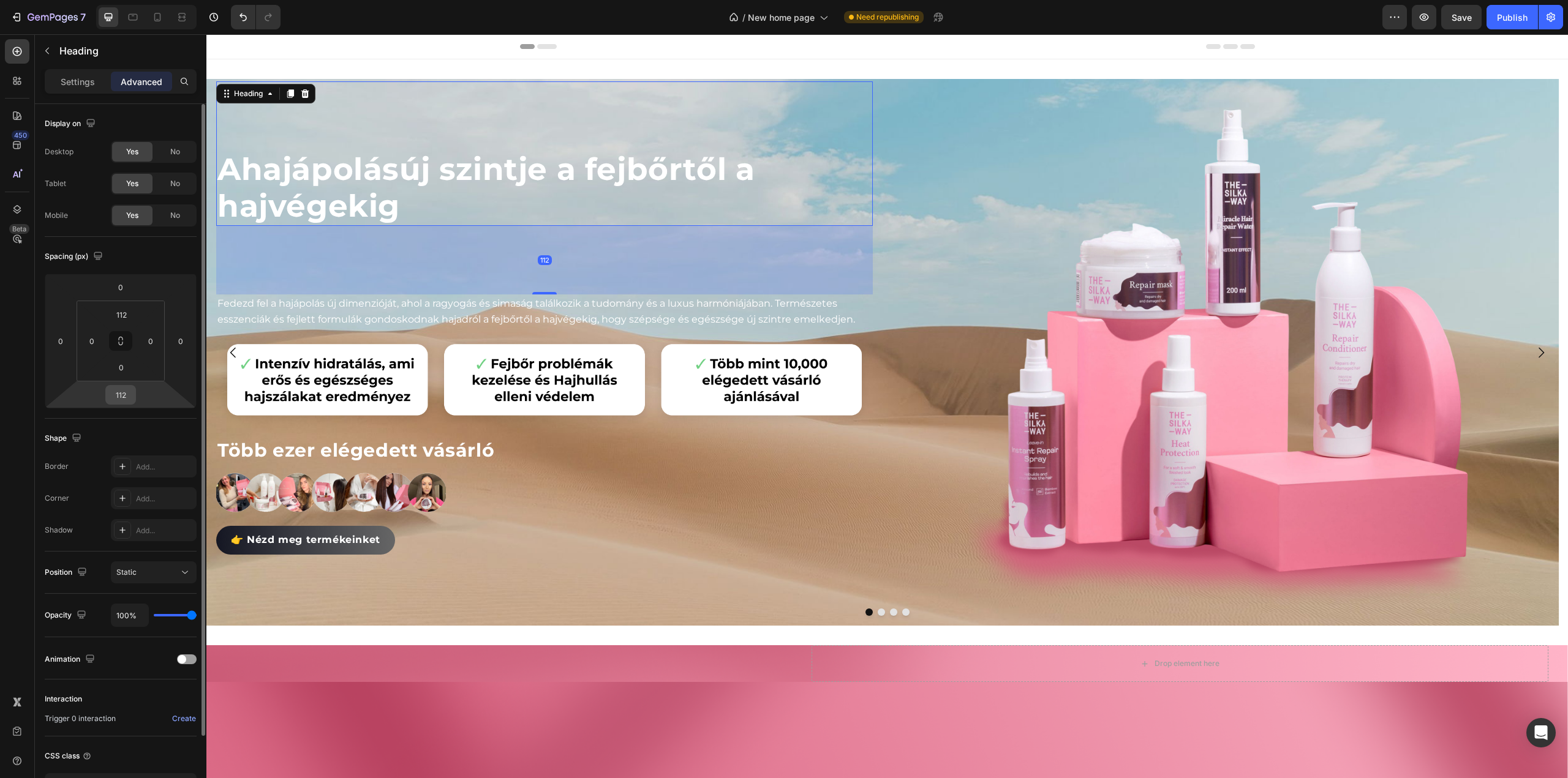
click at [123, 395] on input "112" at bounding box center [121, 395] width 25 height 18
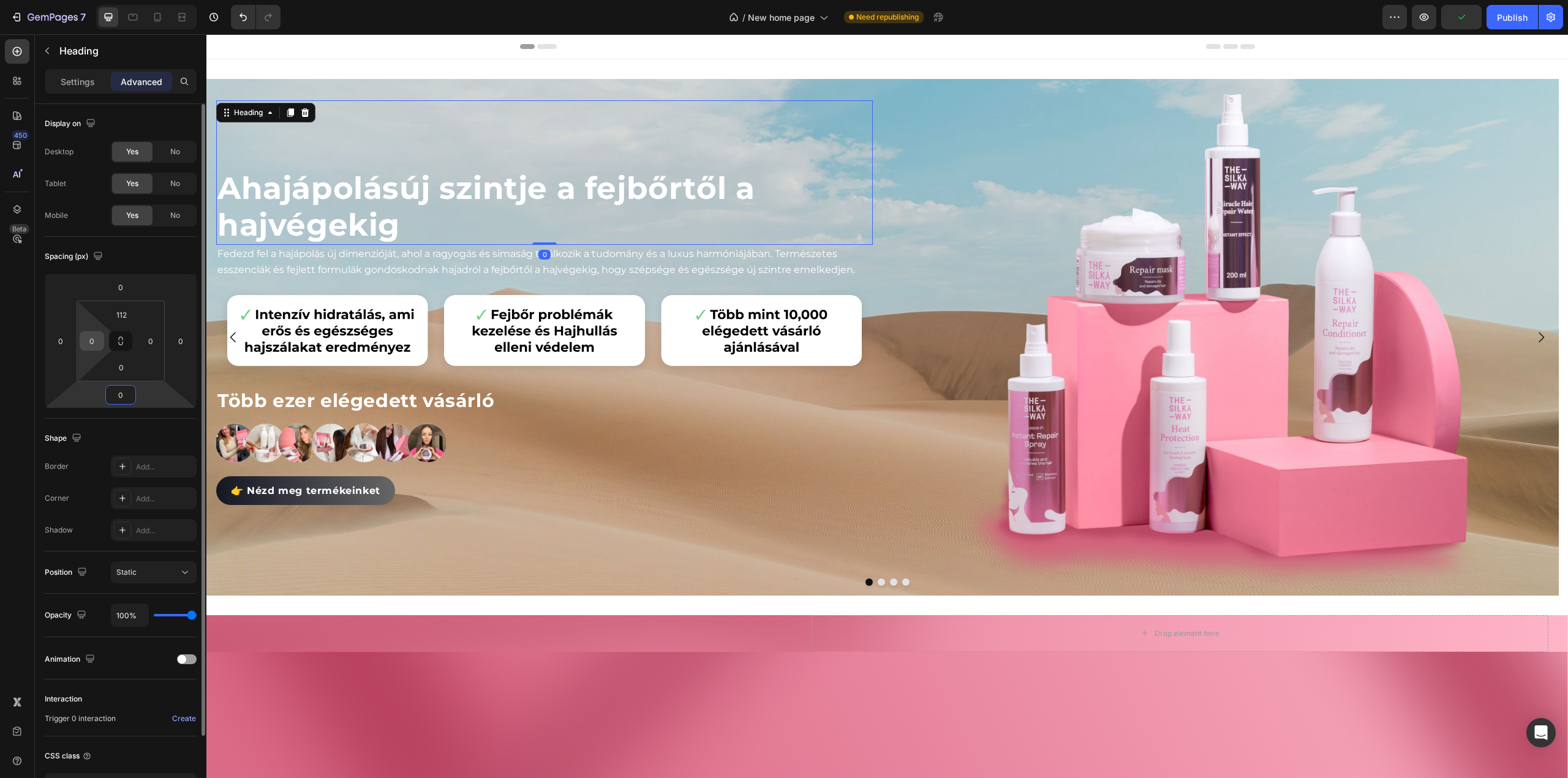
type input "0"
click at [91, 340] on input "0" at bounding box center [91, 340] width 18 height 18
click at [123, 314] on input "112" at bounding box center [122, 314] width 25 height 18
type input "0"
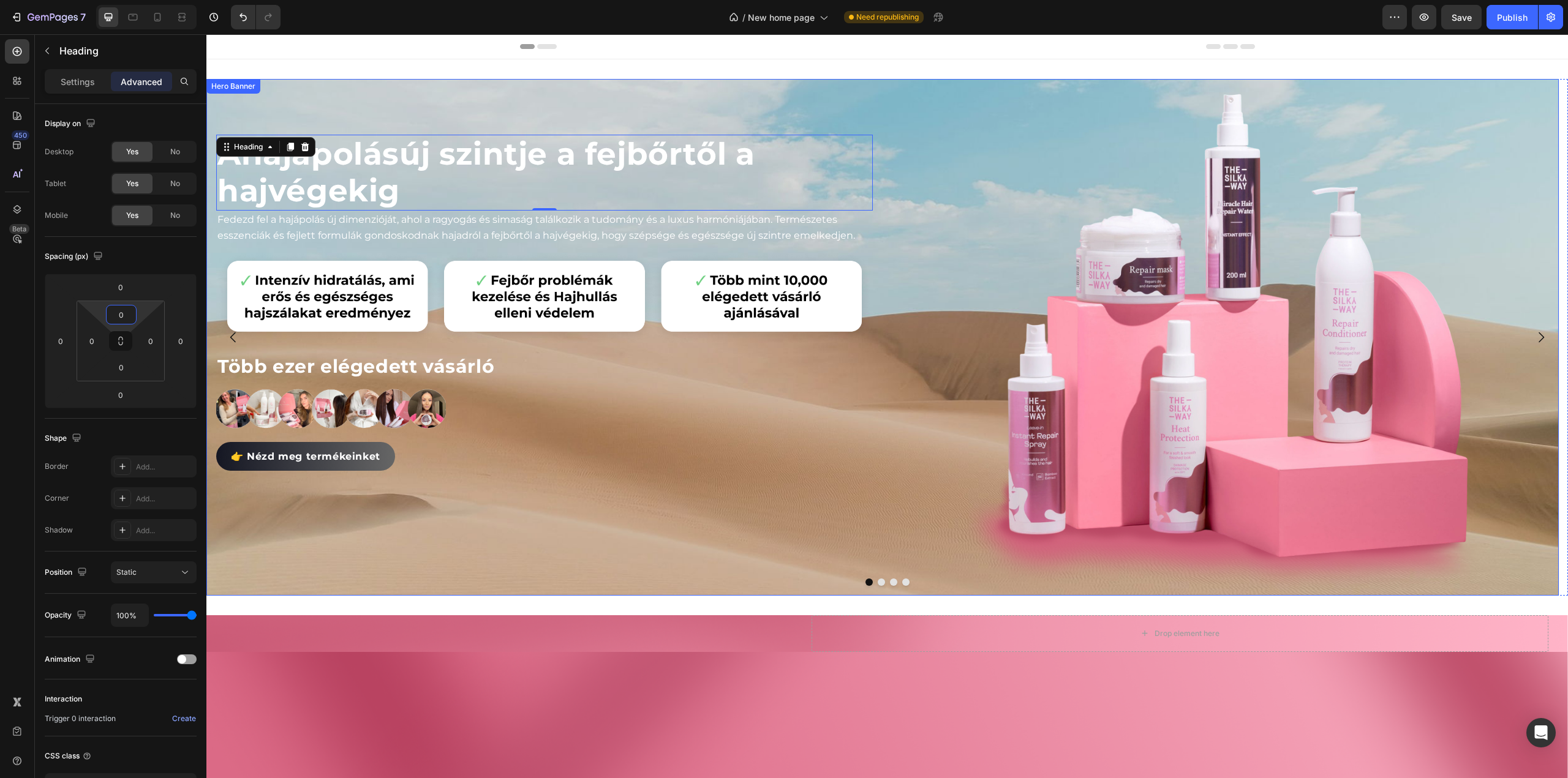
click at [889, 356] on div "A hajápolás új szintje a fejbőrtől a hajvégekig Heading 0 Fedezd fel a hajápolá…" at bounding box center [882, 337] width 1353 height 517
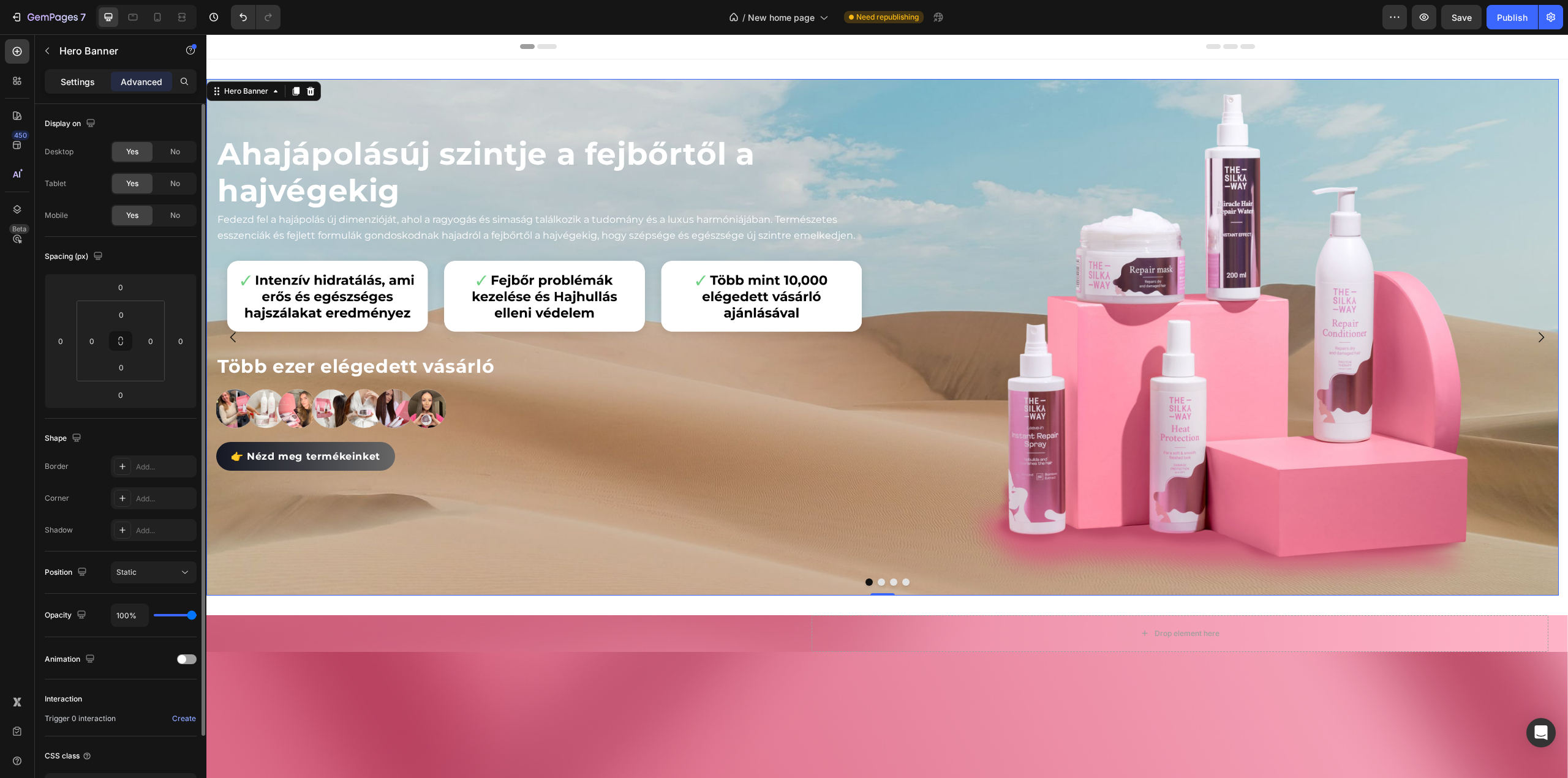
click at [90, 76] on p "Settings" at bounding box center [77, 81] width 34 height 13
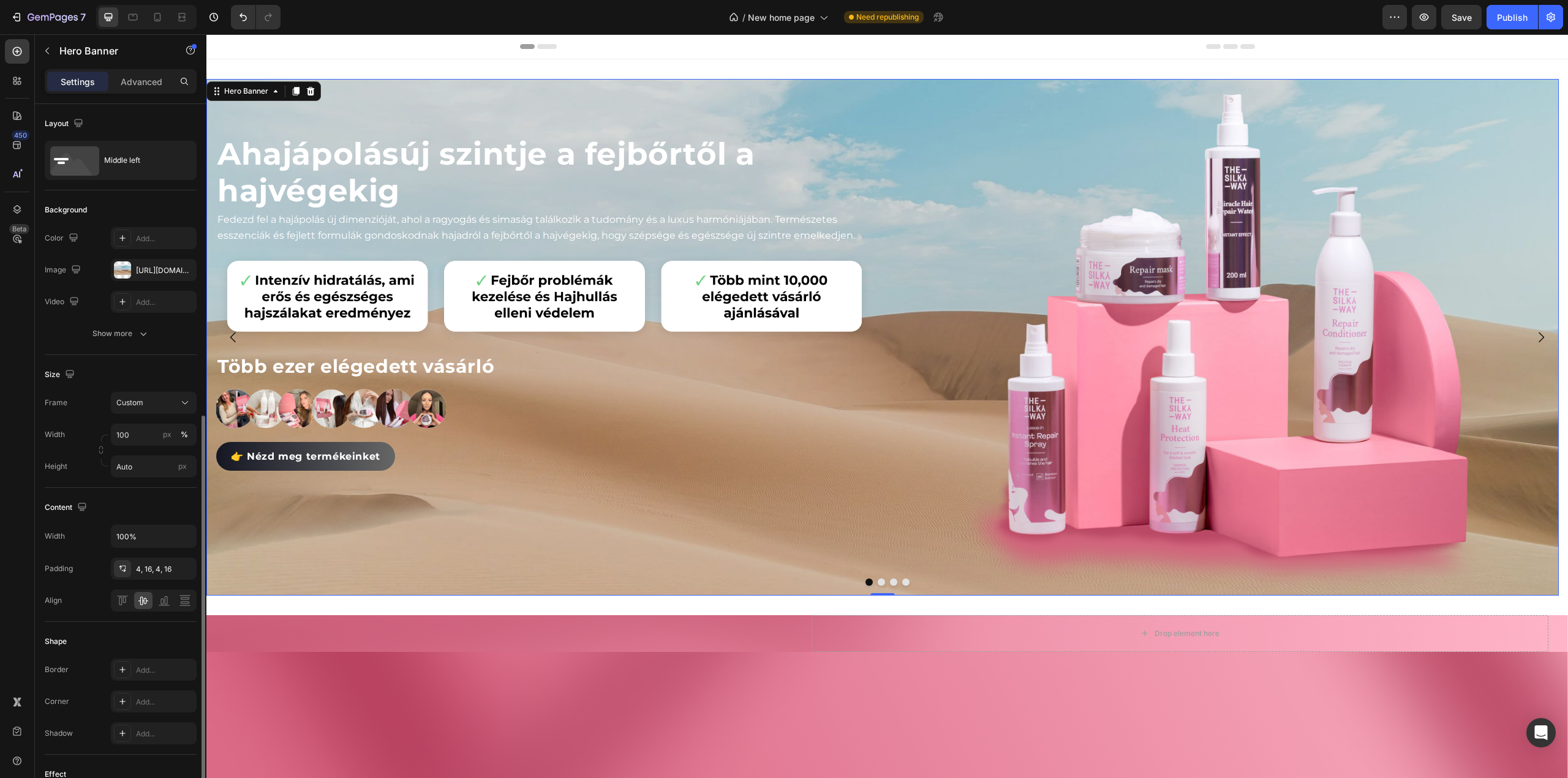
scroll to position [184, 0]
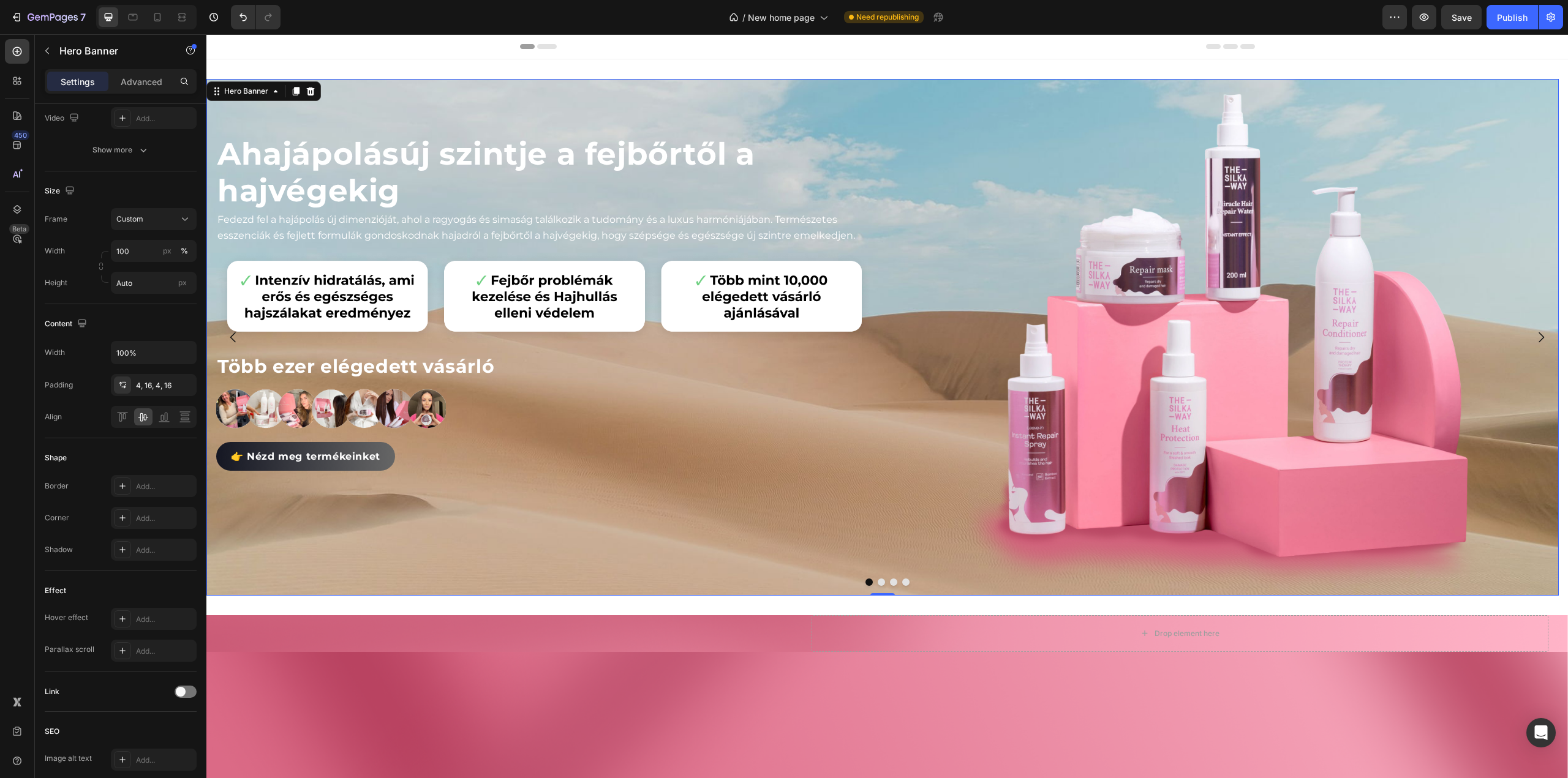
click at [889, 321] on div "A hajápolás új szintje a fejbőrtől a hajvégekig Heading Fedezd fel a hajápolás …" at bounding box center [882, 337] width 1353 height 517
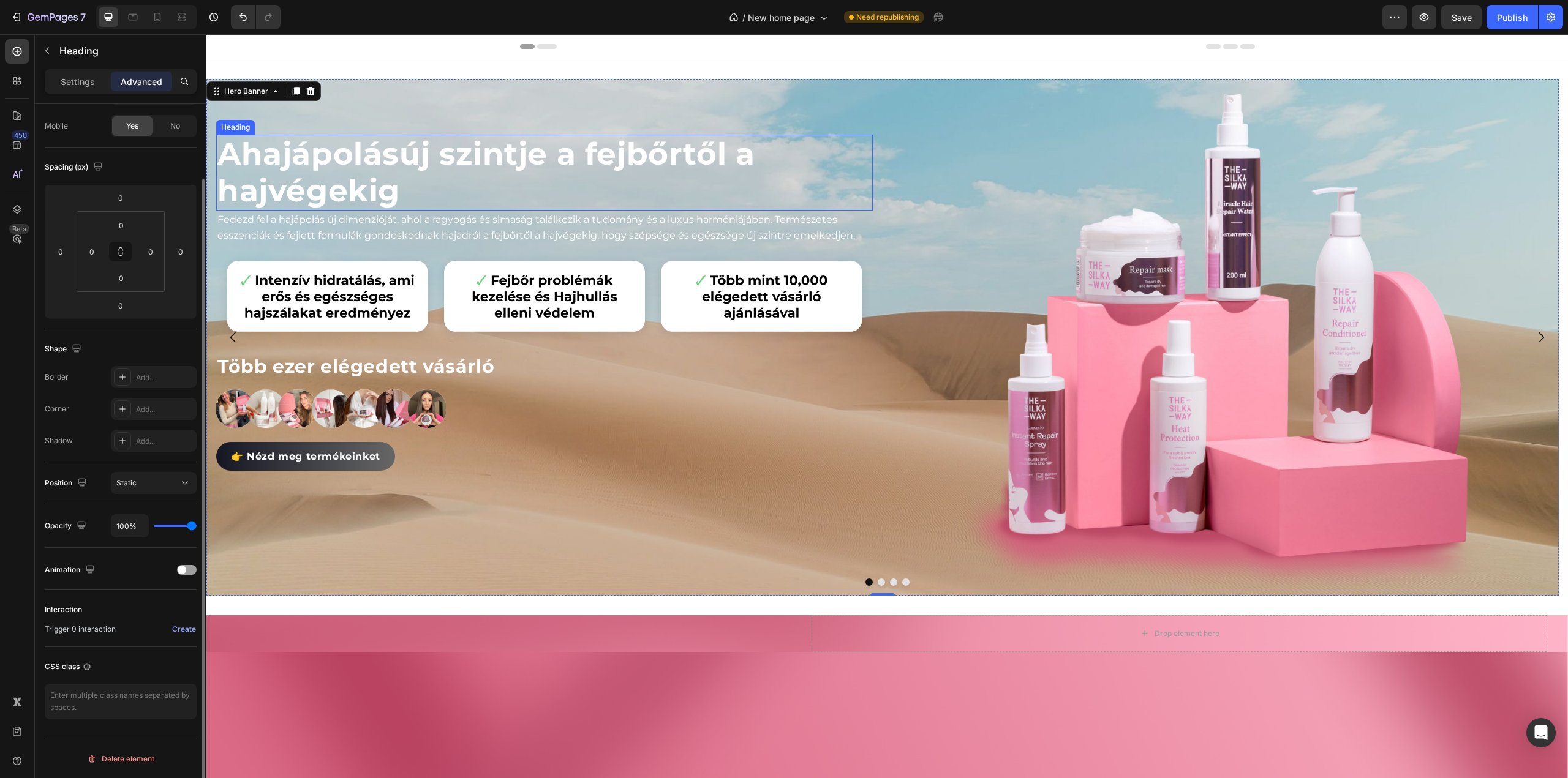
click at [304, 164] on span "hajápolás" at bounding box center [320, 154] width 158 height 38
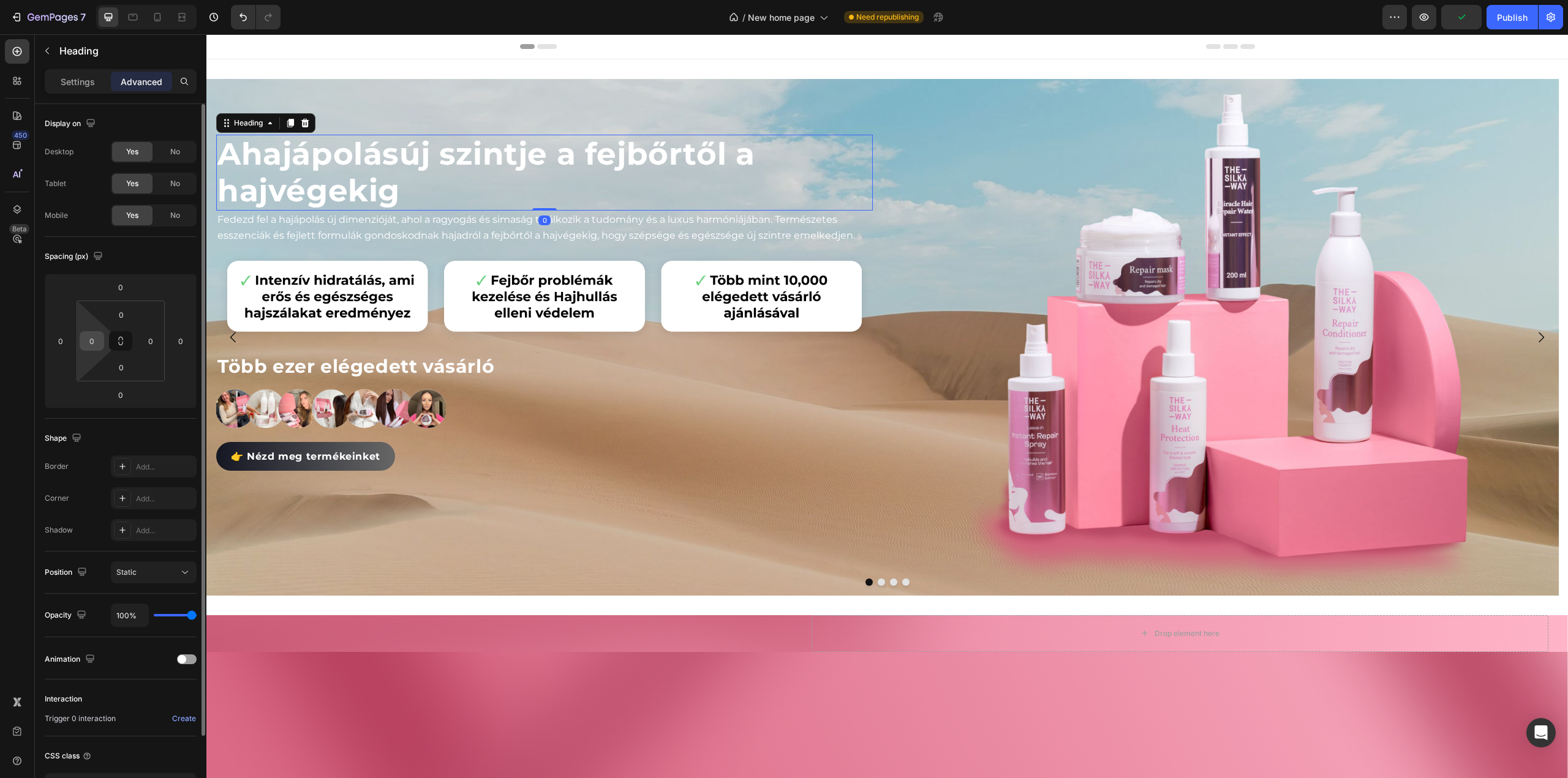
click at [95, 340] on input "0" at bounding box center [91, 340] width 18 height 18
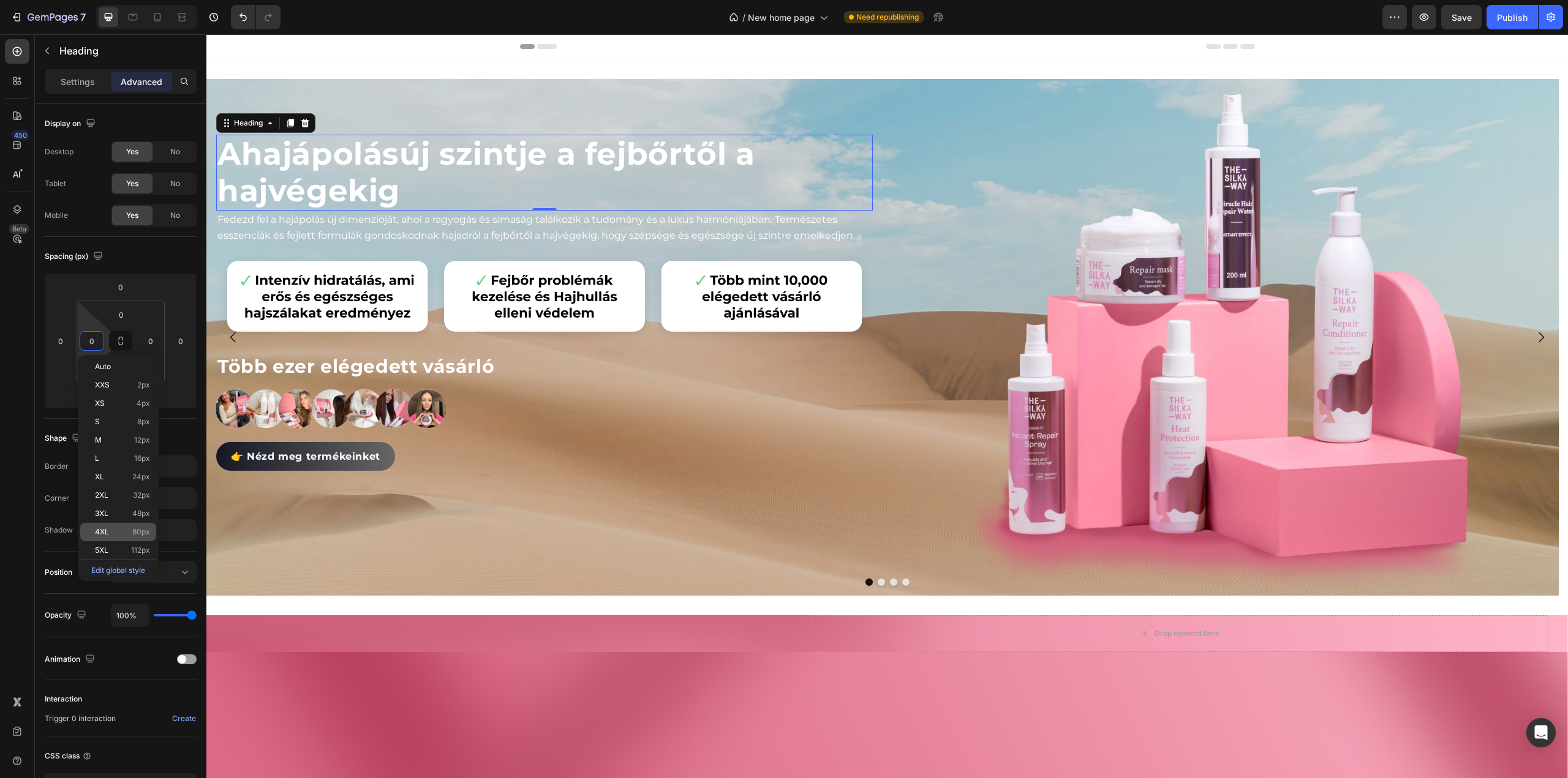
click at [115, 535] on p "4XL 80px" at bounding box center [122, 532] width 55 height 9
type input "80"
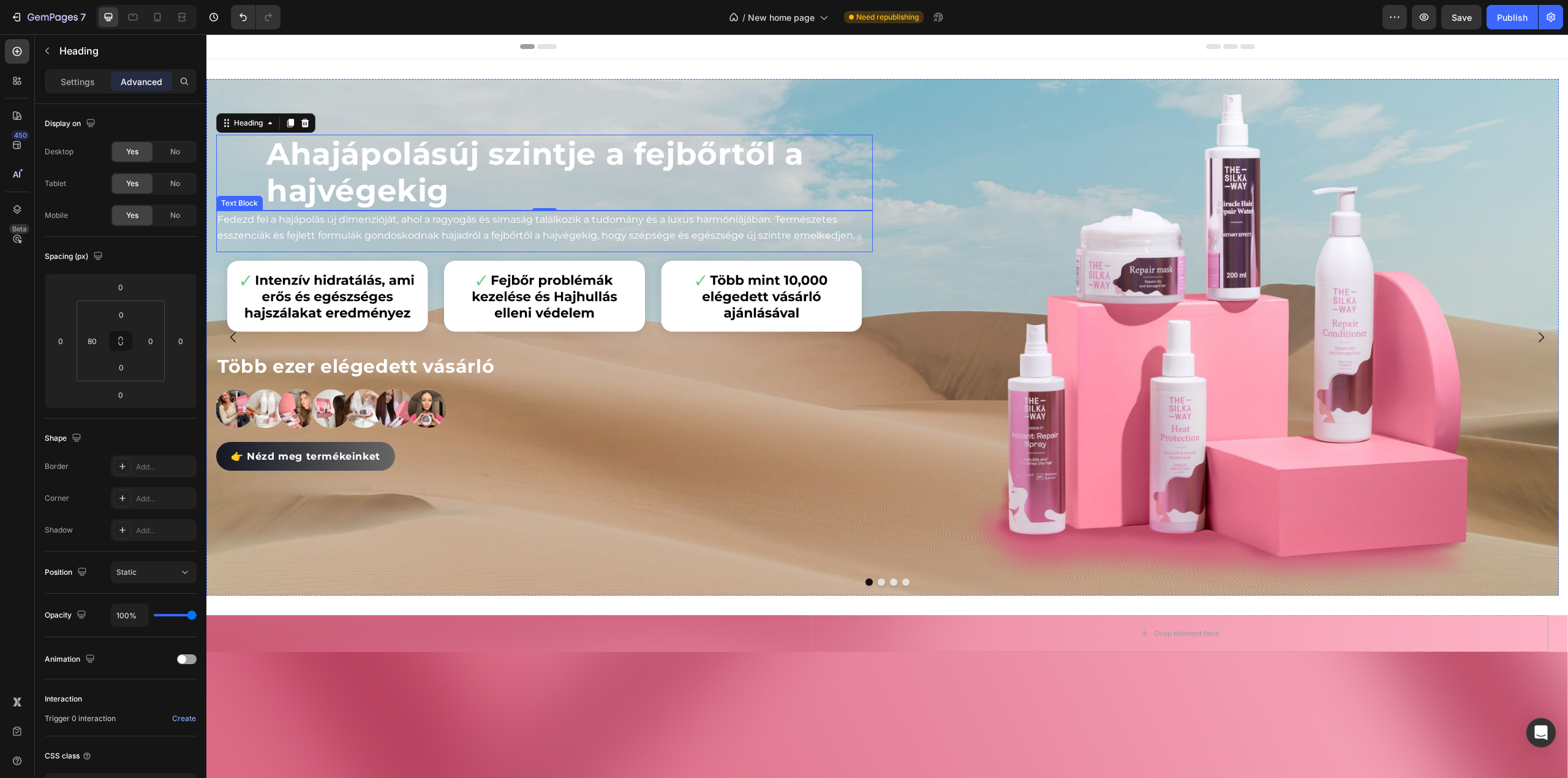
click at [310, 228] on p "Fedezd fel a hajápolás új dimenzióját, ahol a ragyogás és simaság találkozik a …" at bounding box center [544, 228] width 654 height 32
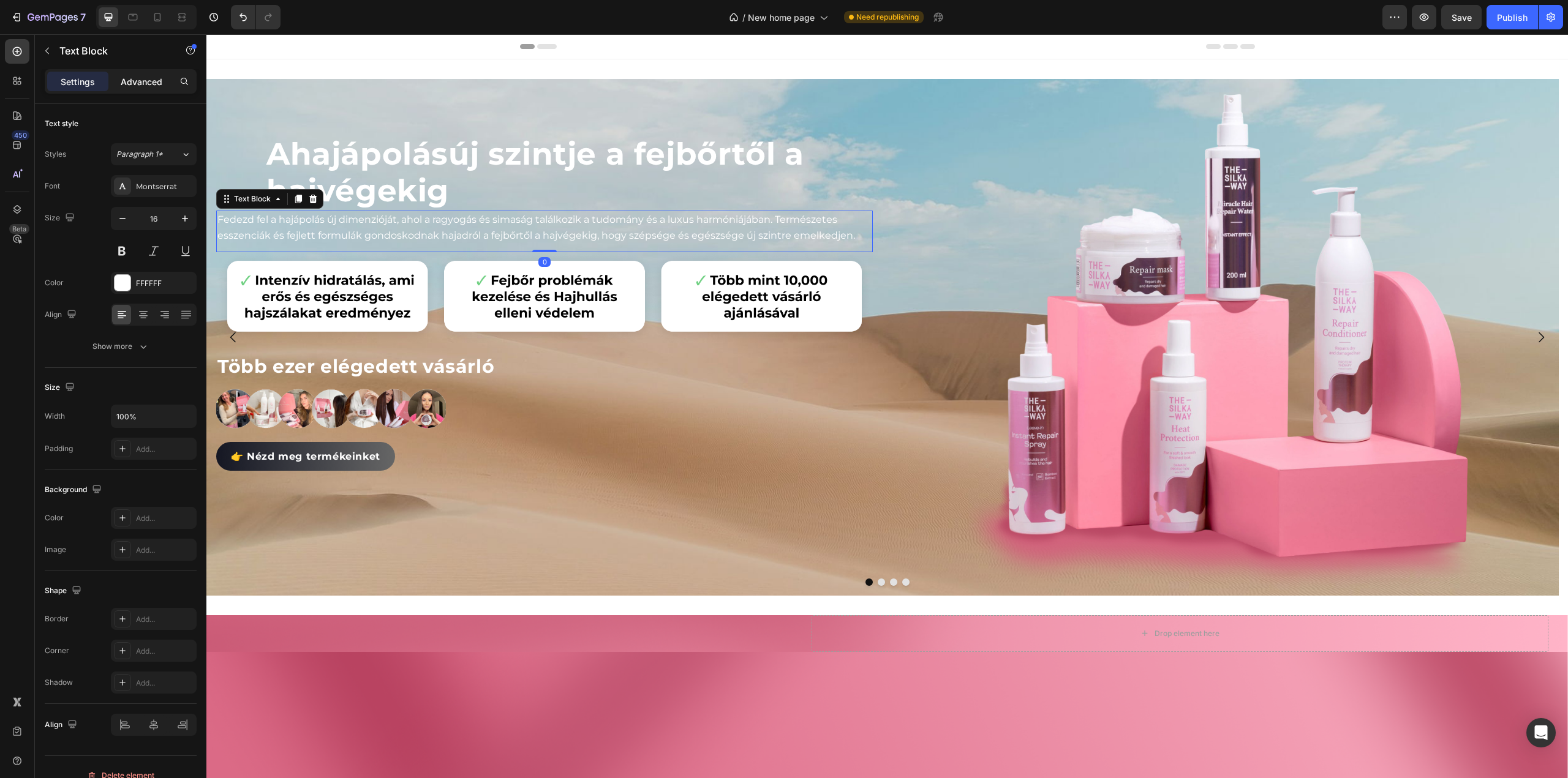
click at [154, 84] on p "Advanced" at bounding box center [142, 81] width 42 height 13
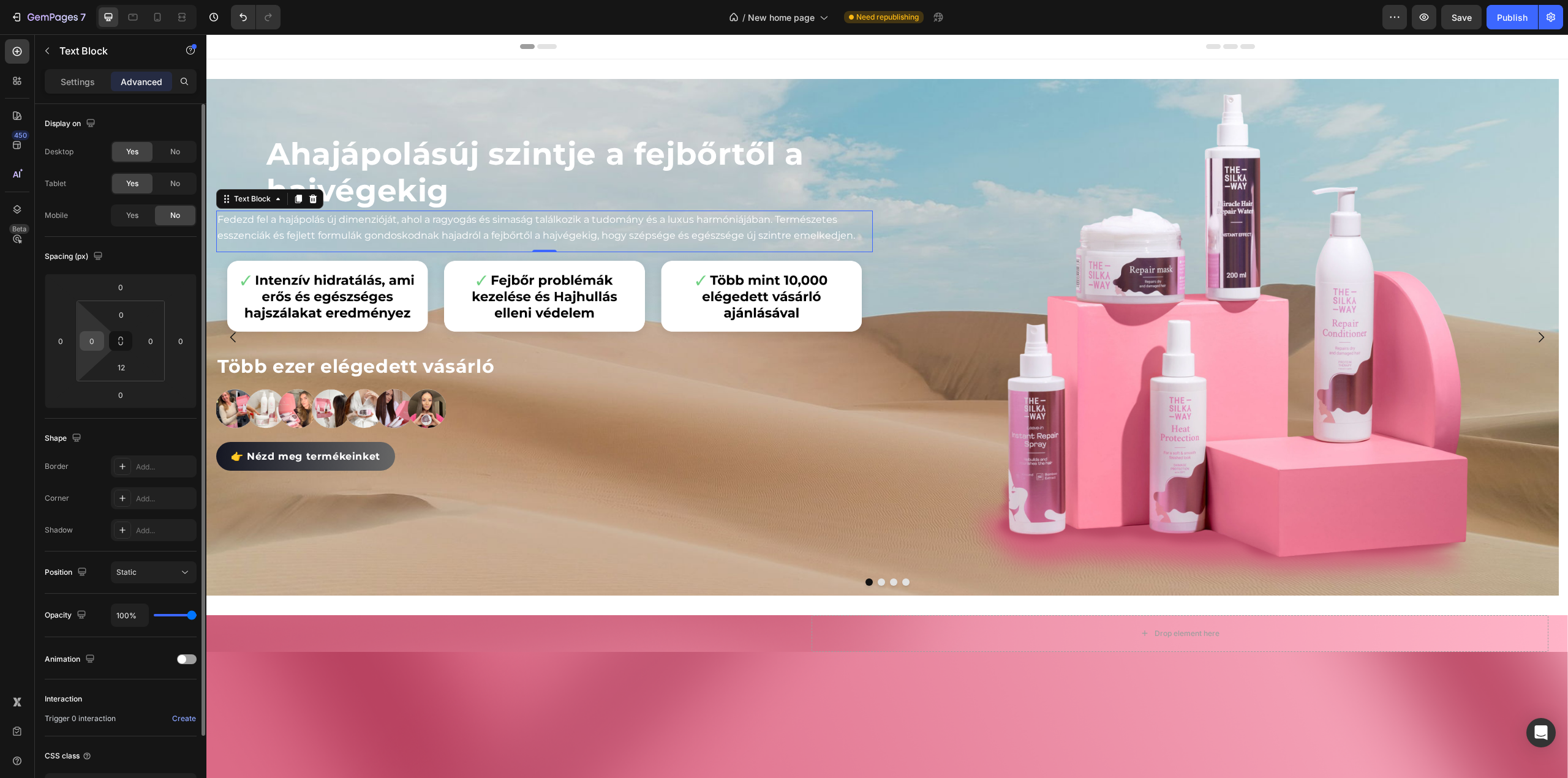
click at [91, 340] on input "0" at bounding box center [91, 340] width 18 height 18
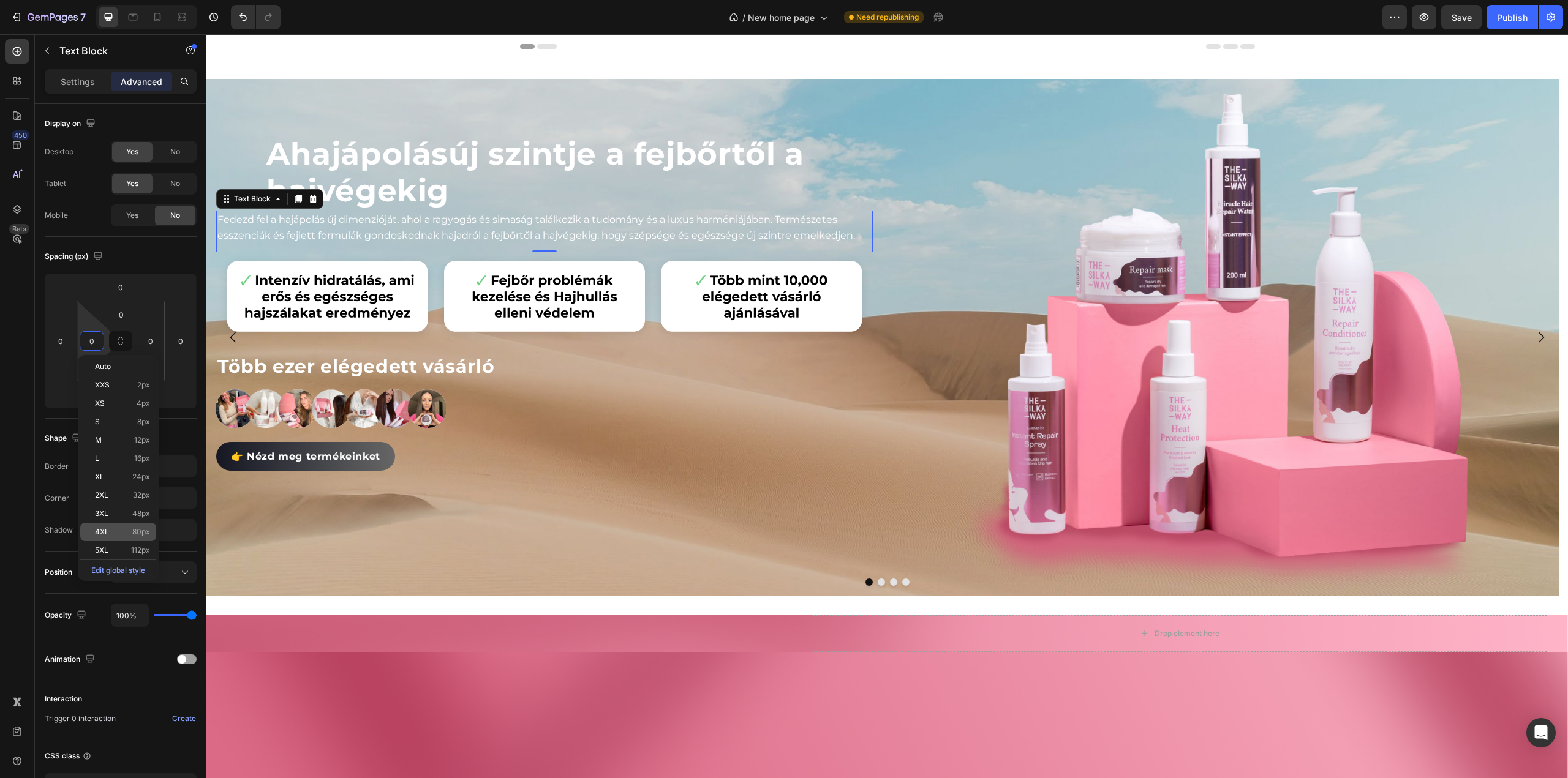
click at [103, 526] on div "4XL 80px" at bounding box center [118, 532] width 76 height 18
type input "80"
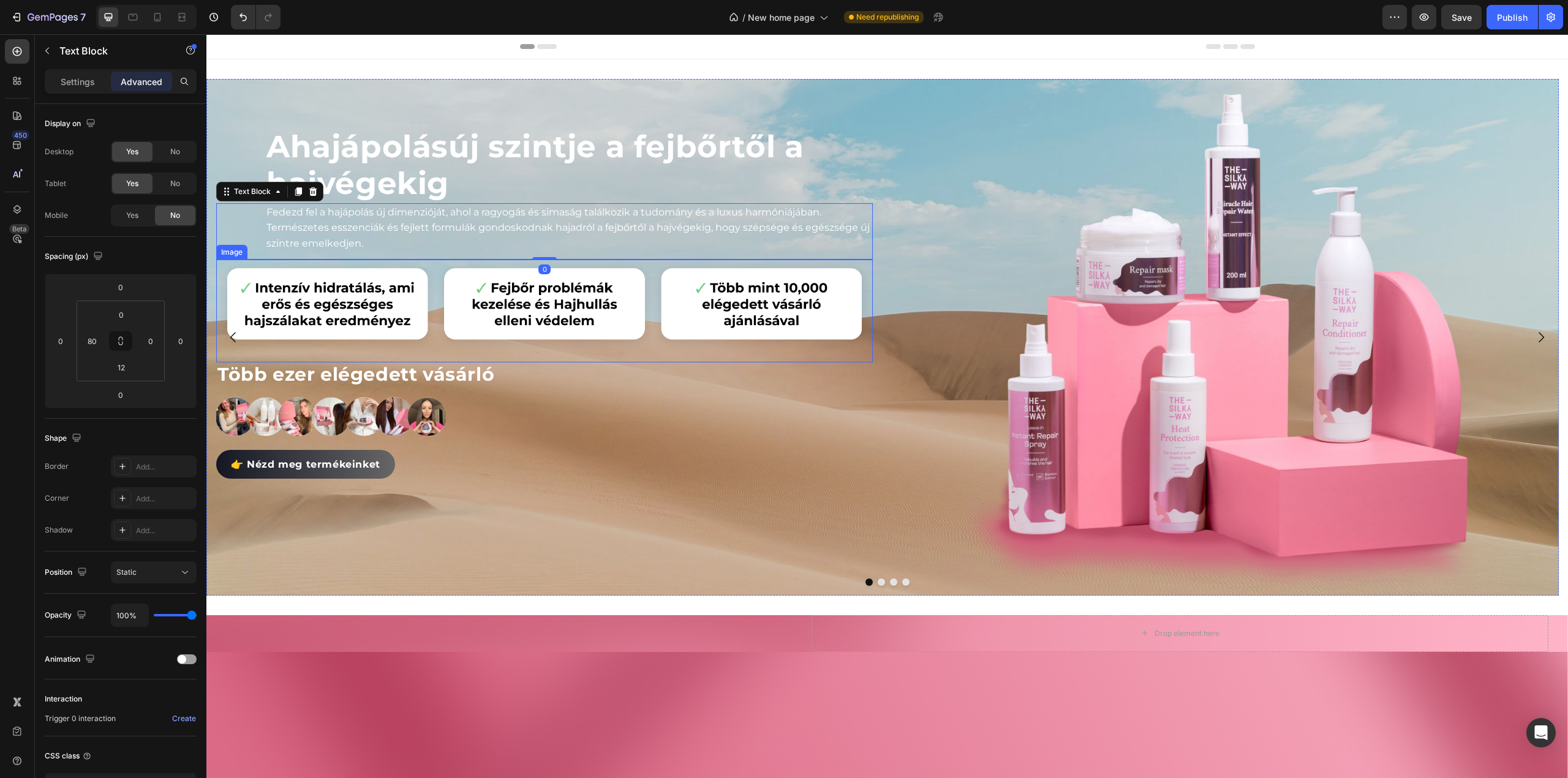
click at [270, 298] on img at bounding box center [545, 306] width 657 height 93
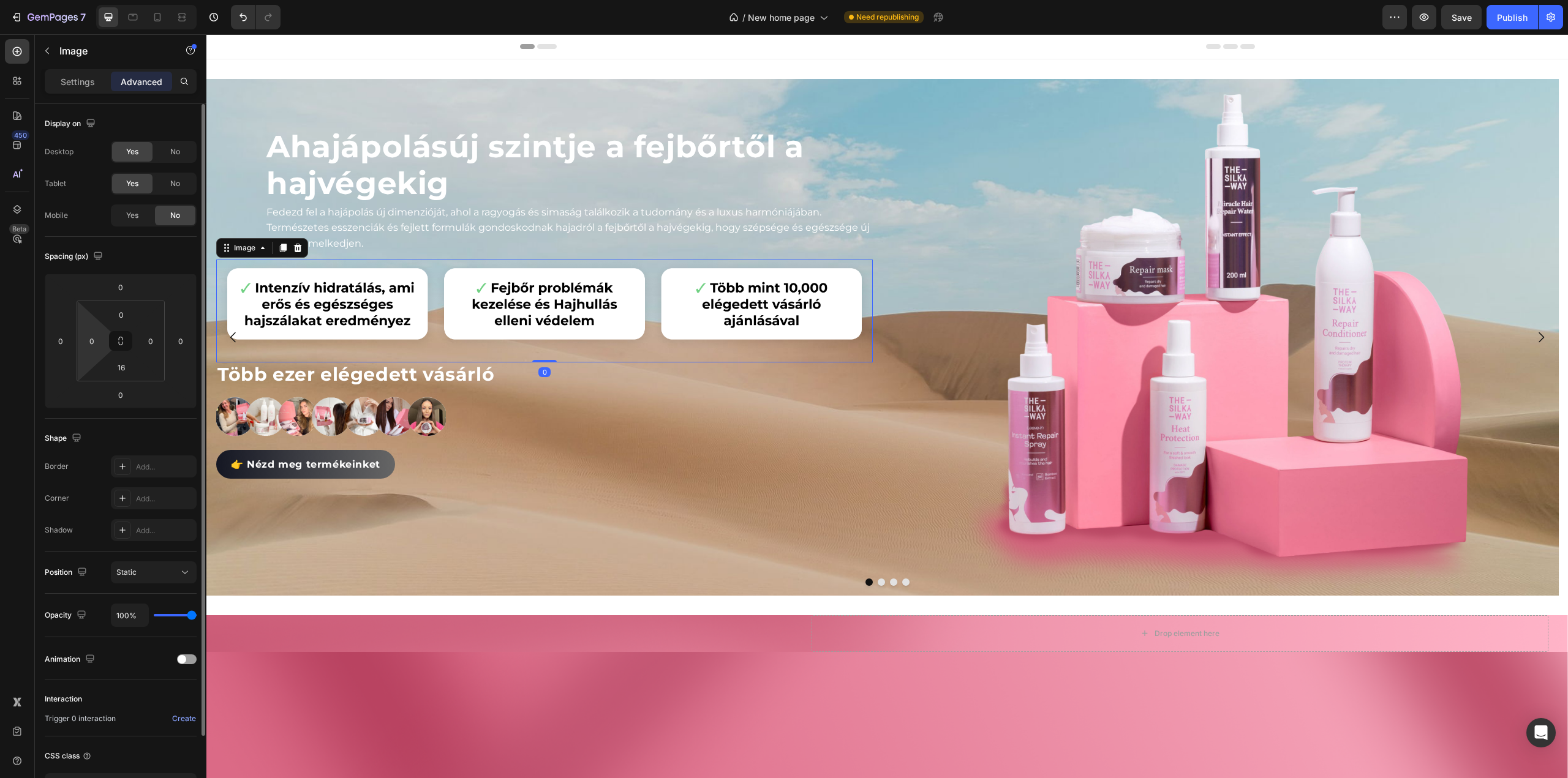
click at [97, 0] on html "7 Version history / New home page Need republishing Preview Save Publish 450 Be…" at bounding box center [784, 0] width 1568 height 0
click at [97, 342] on input "0" at bounding box center [91, 340] width 18 height 18
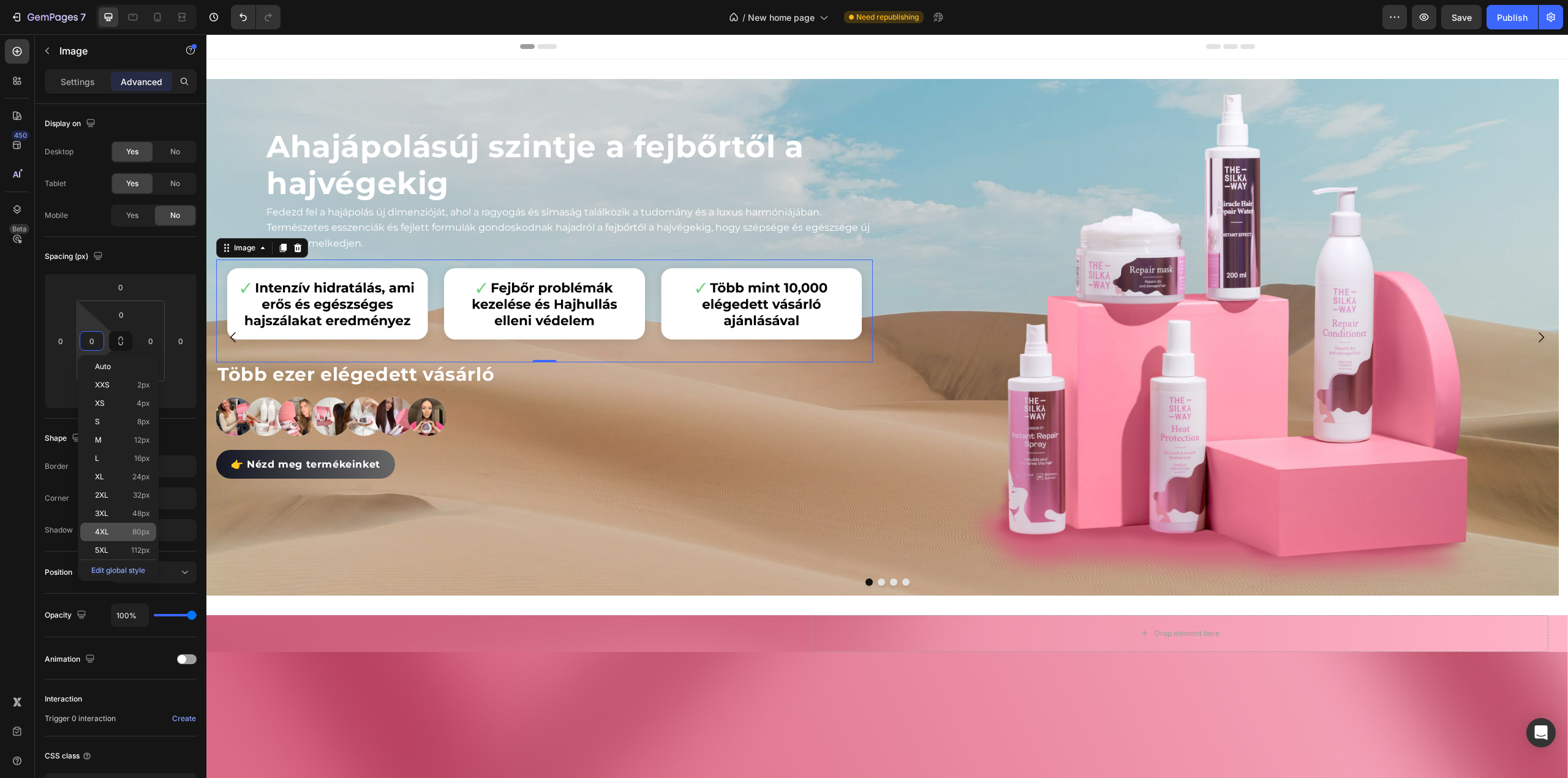
click at [119, 531] on p "4XL 80px" at bounding box center [122, 532] width 55 height 9
type input "80"
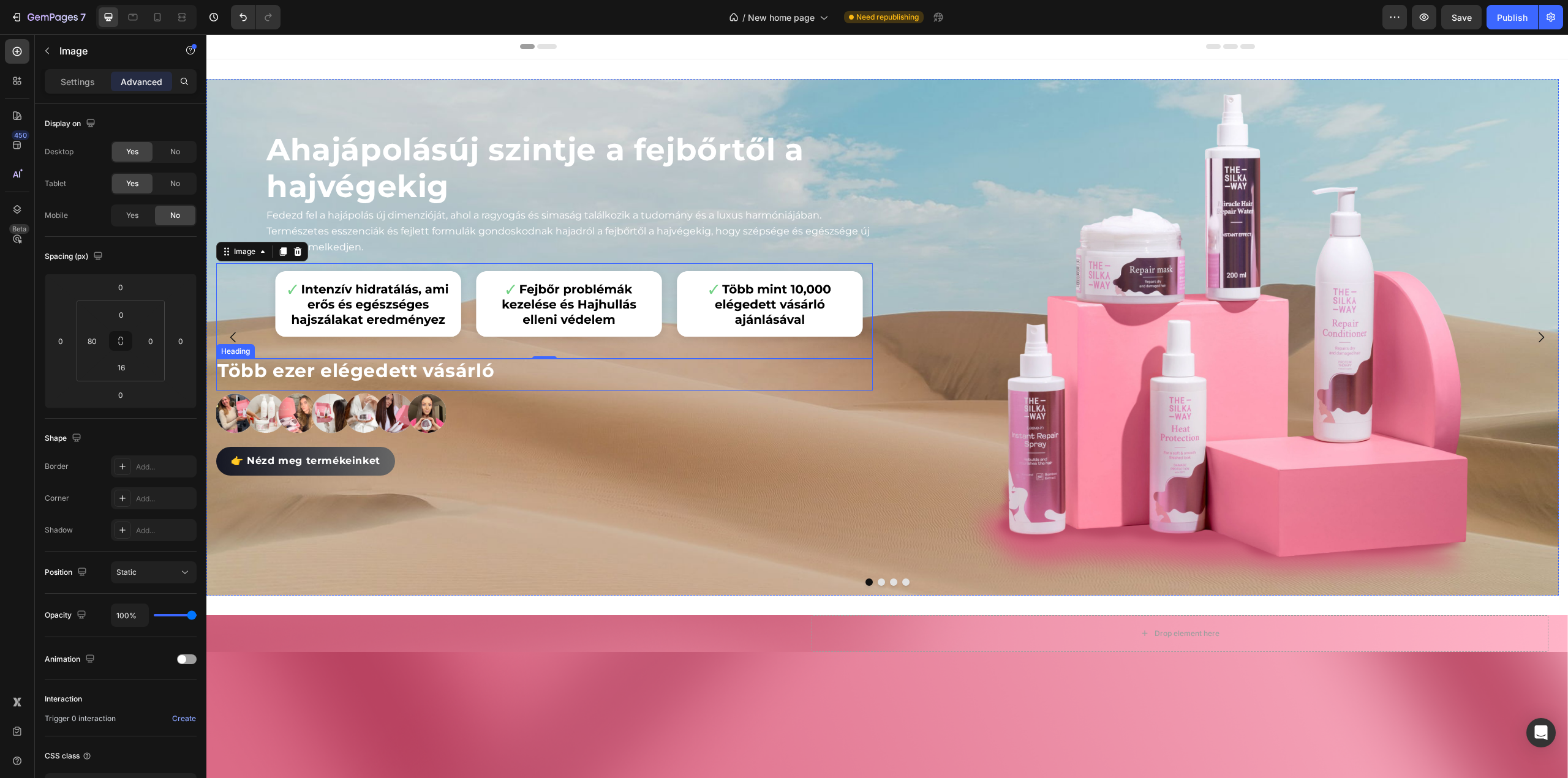
click at [301, 375] on h2 "Több ezer elégedett vásárló" at bounding box center [545, 371] width 657 height 25
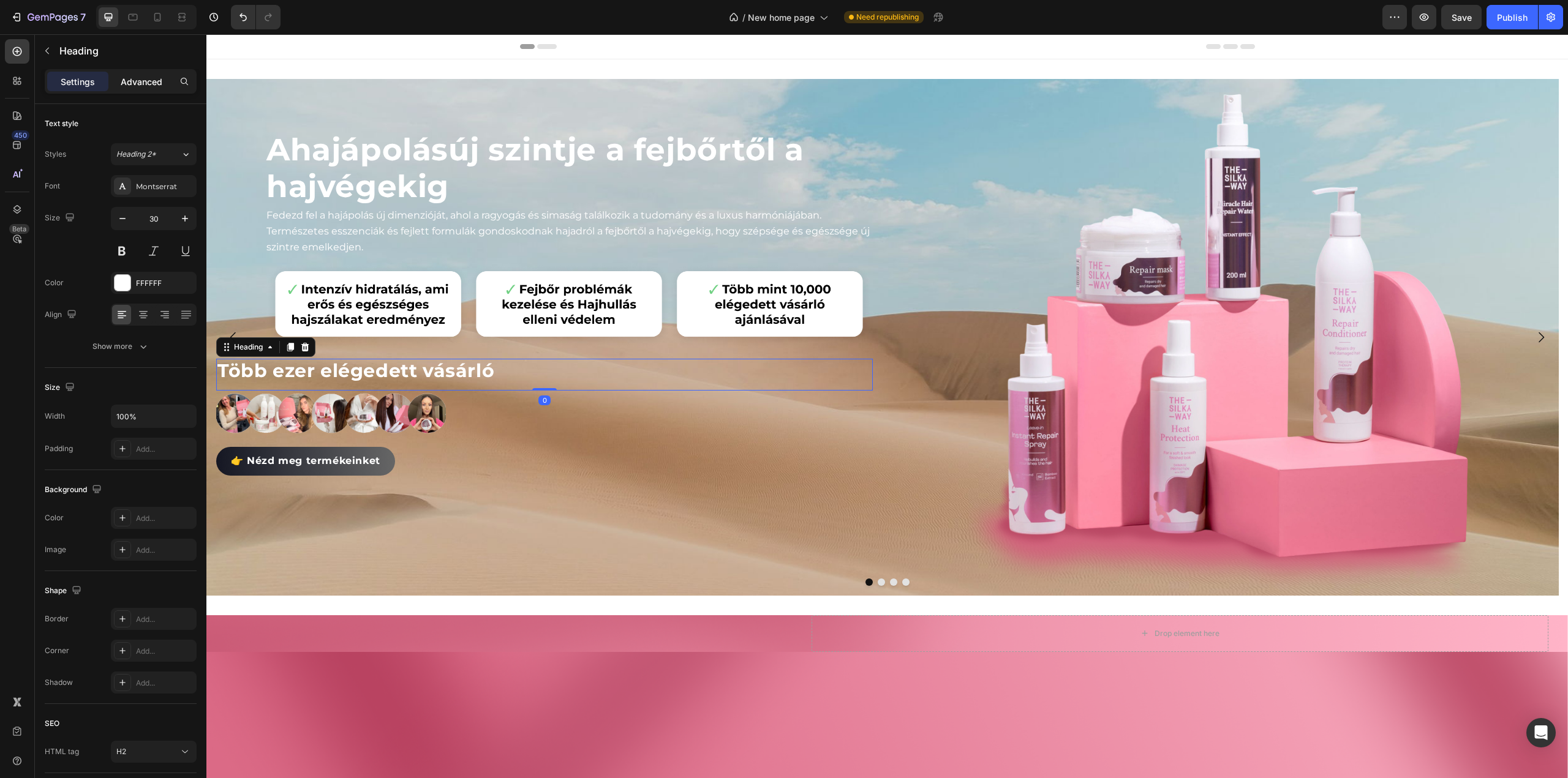
click at [144, 85] on p "Advanced" at bounding box center [142, 81] width 42 height 13
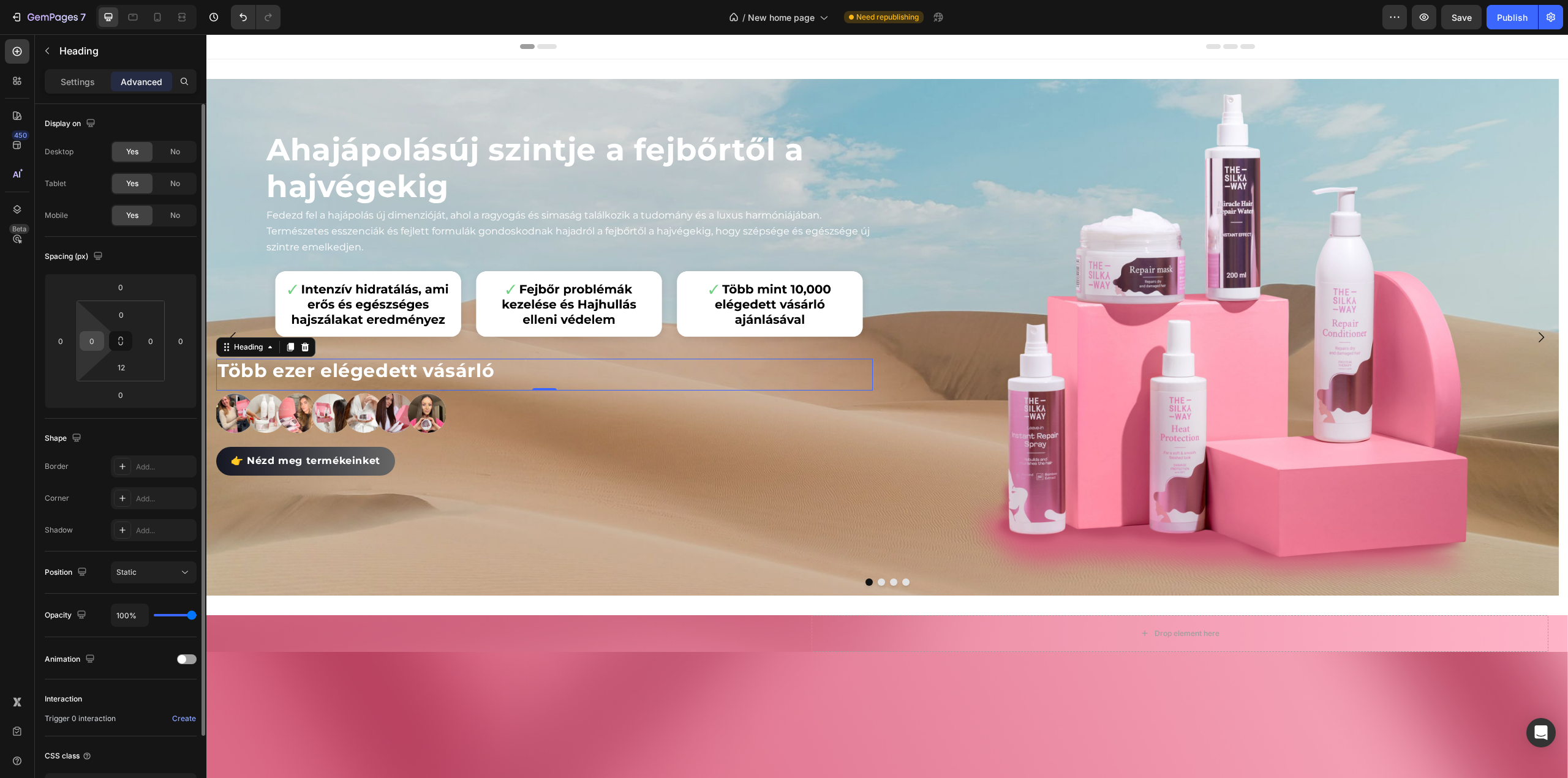
click at [91, 338] on input "0" at bounding box center [91, 340] width 18 height 18
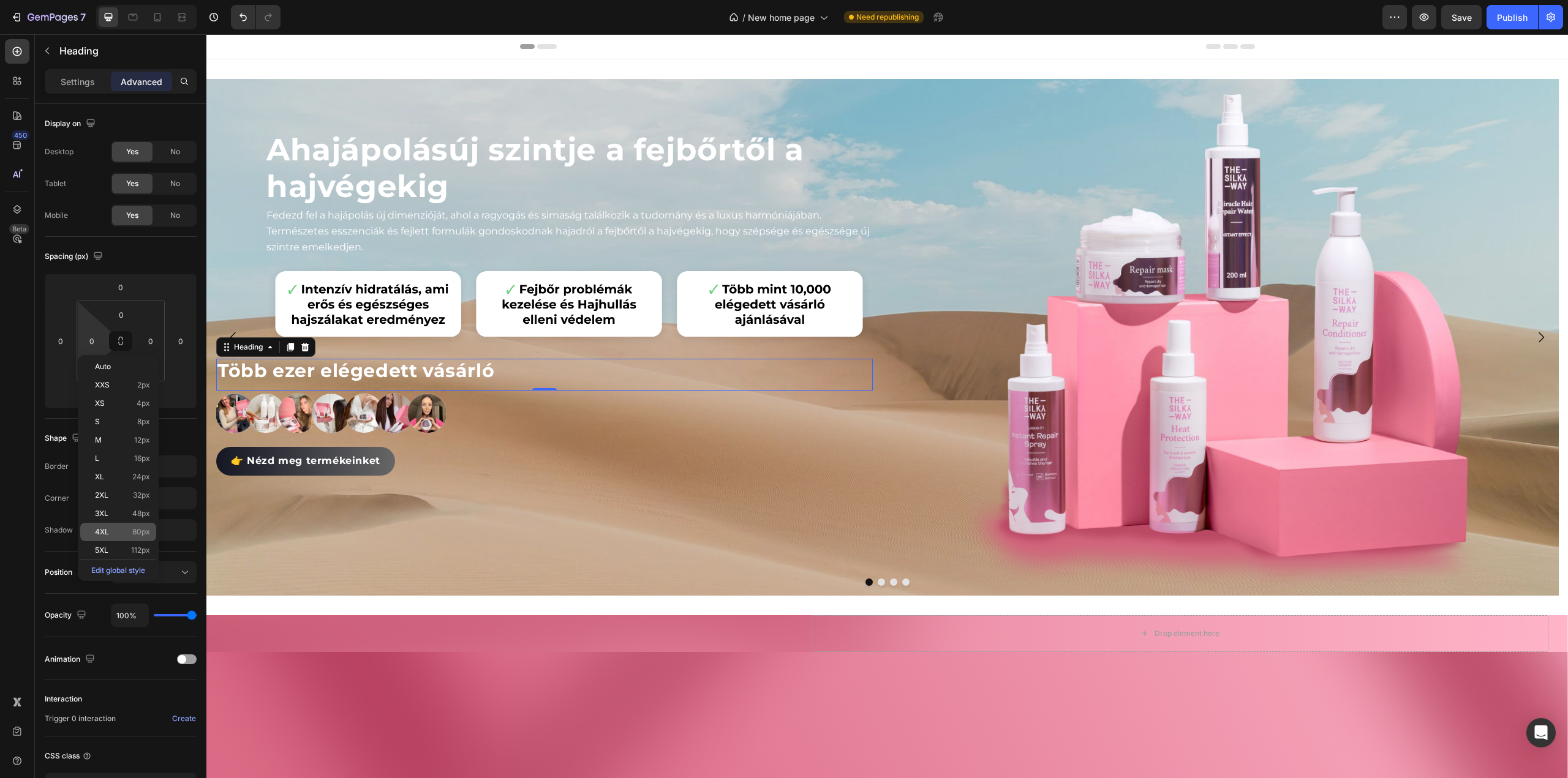
click at [99, 533] on span "4XL" at bounding box center [102, 532] width 14 height 9
type input "80"
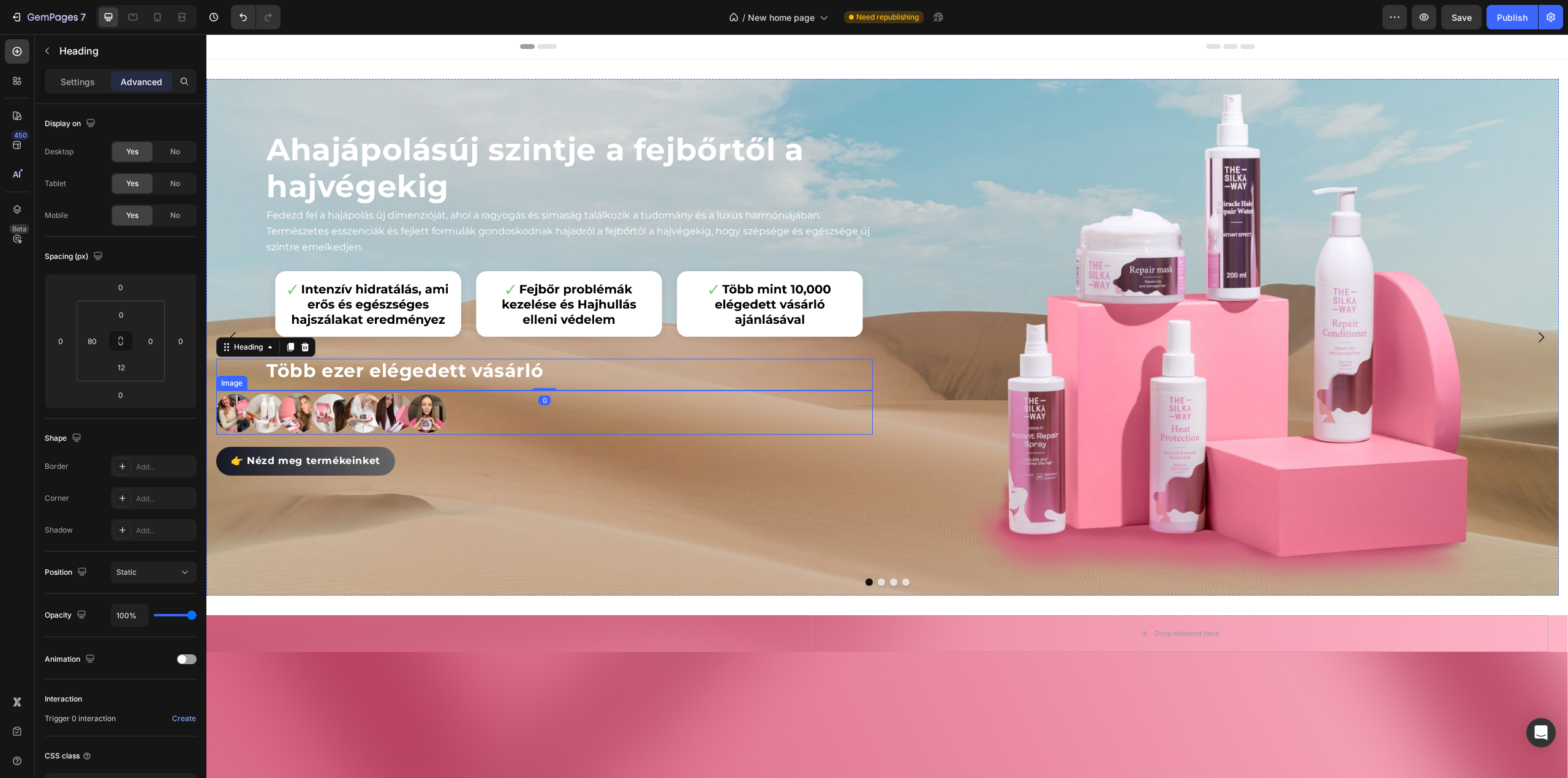
click at [309, 395] on img at bounding box center [331, 412] width 229 height 44
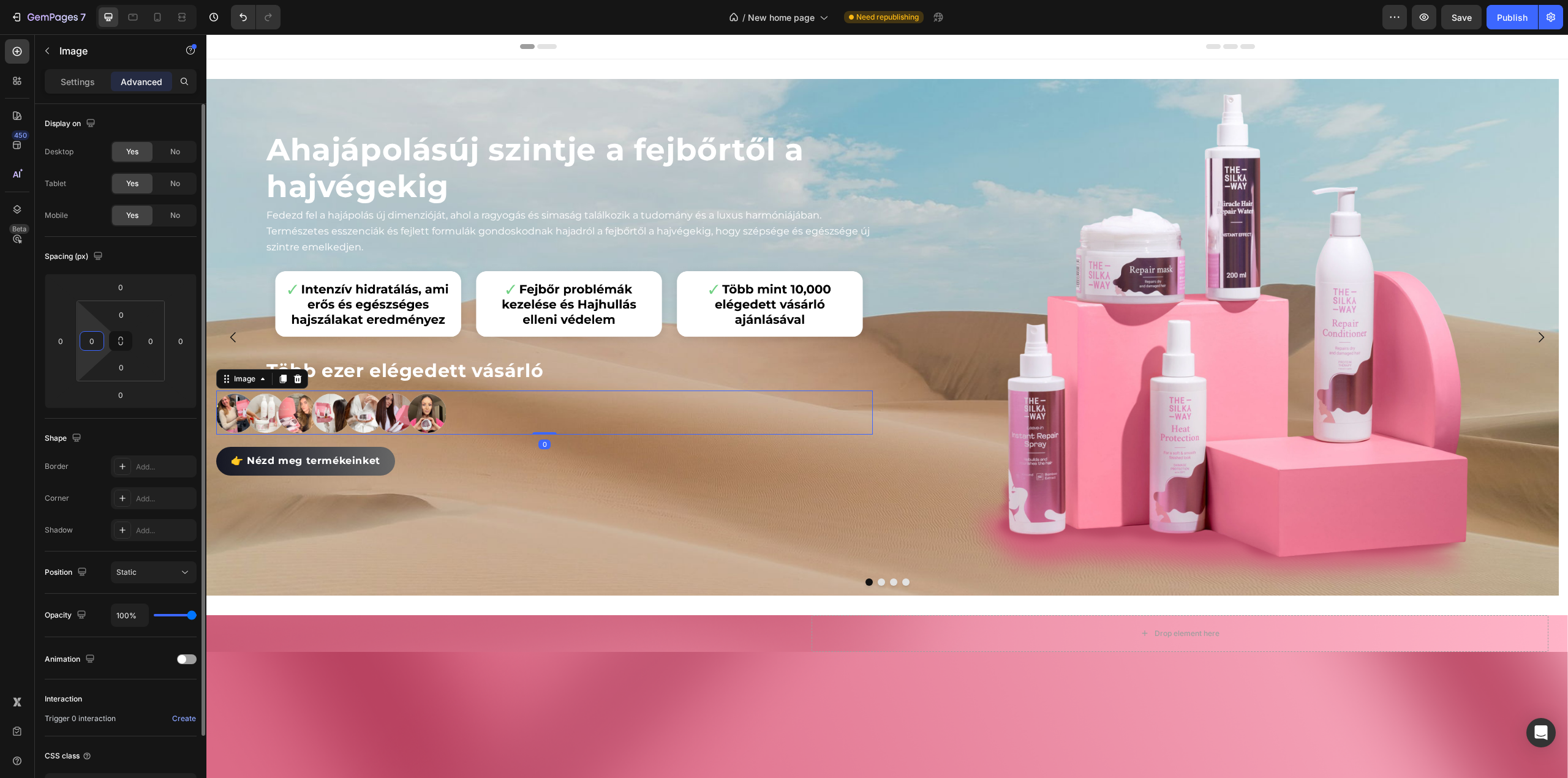
click at [99, 338] on input "0" at bounding box center [91, 340] width 18 height 18
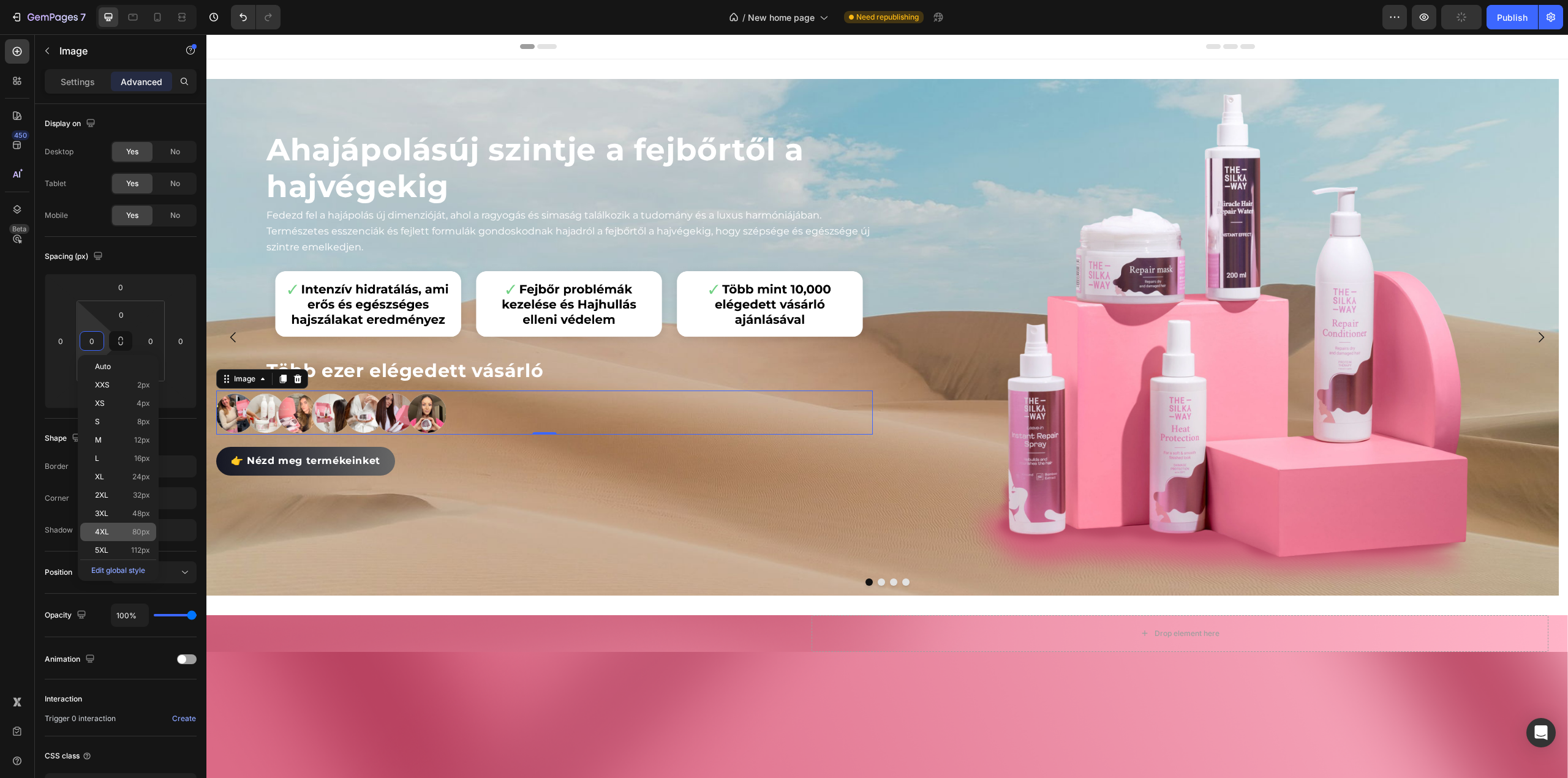
click at [102, 529] on span "4XL" at bounding box center [102, 532] width 14 height 9
type input "80"
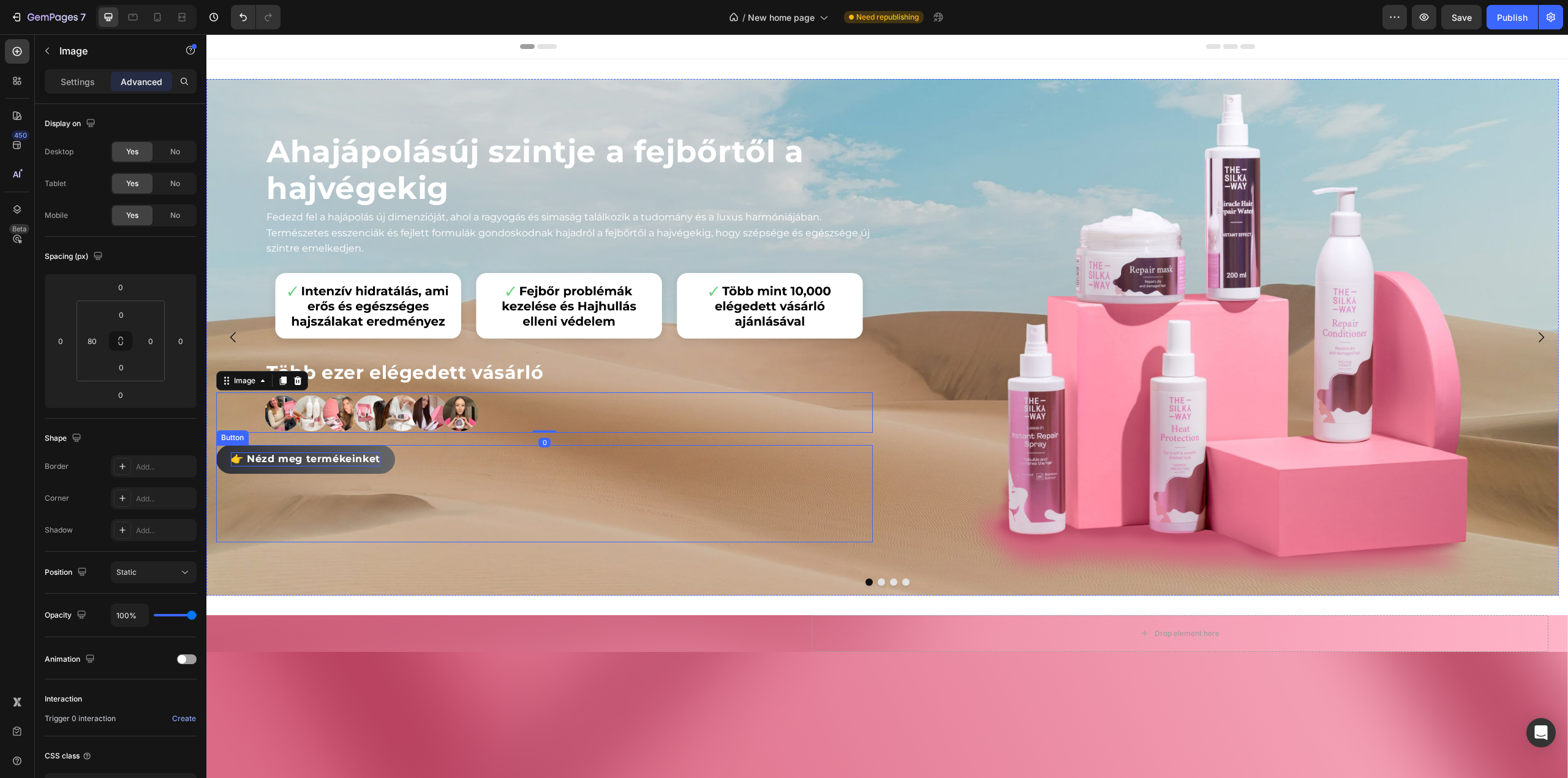
click at [334, 458] on span "👉 Nézd meg termékeinket" at bounding box center [306, 459] width 150 height 11
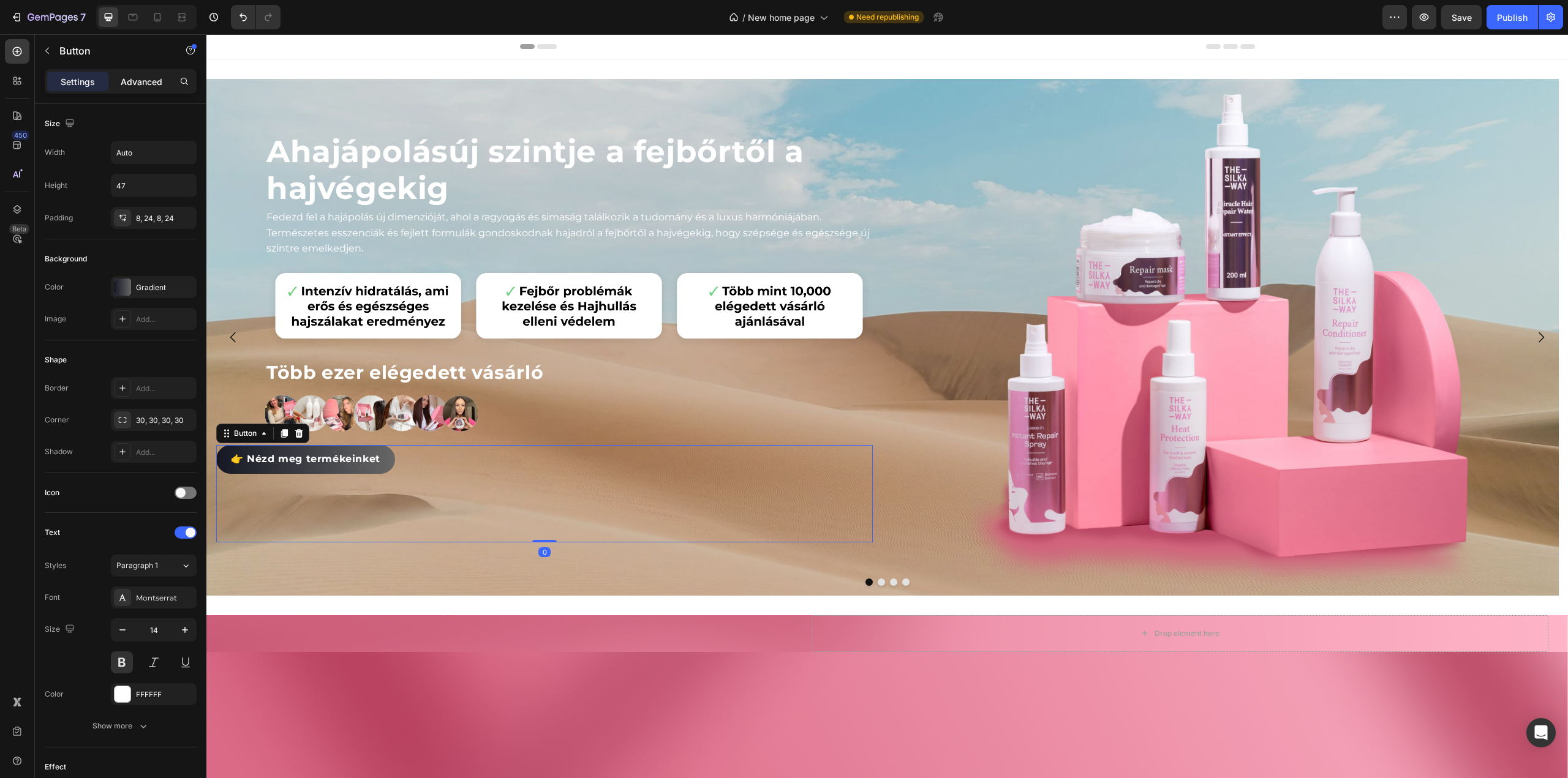
click at [142, 76] on p "Advanced" at bounding box center [142, 81] width 42 height 13
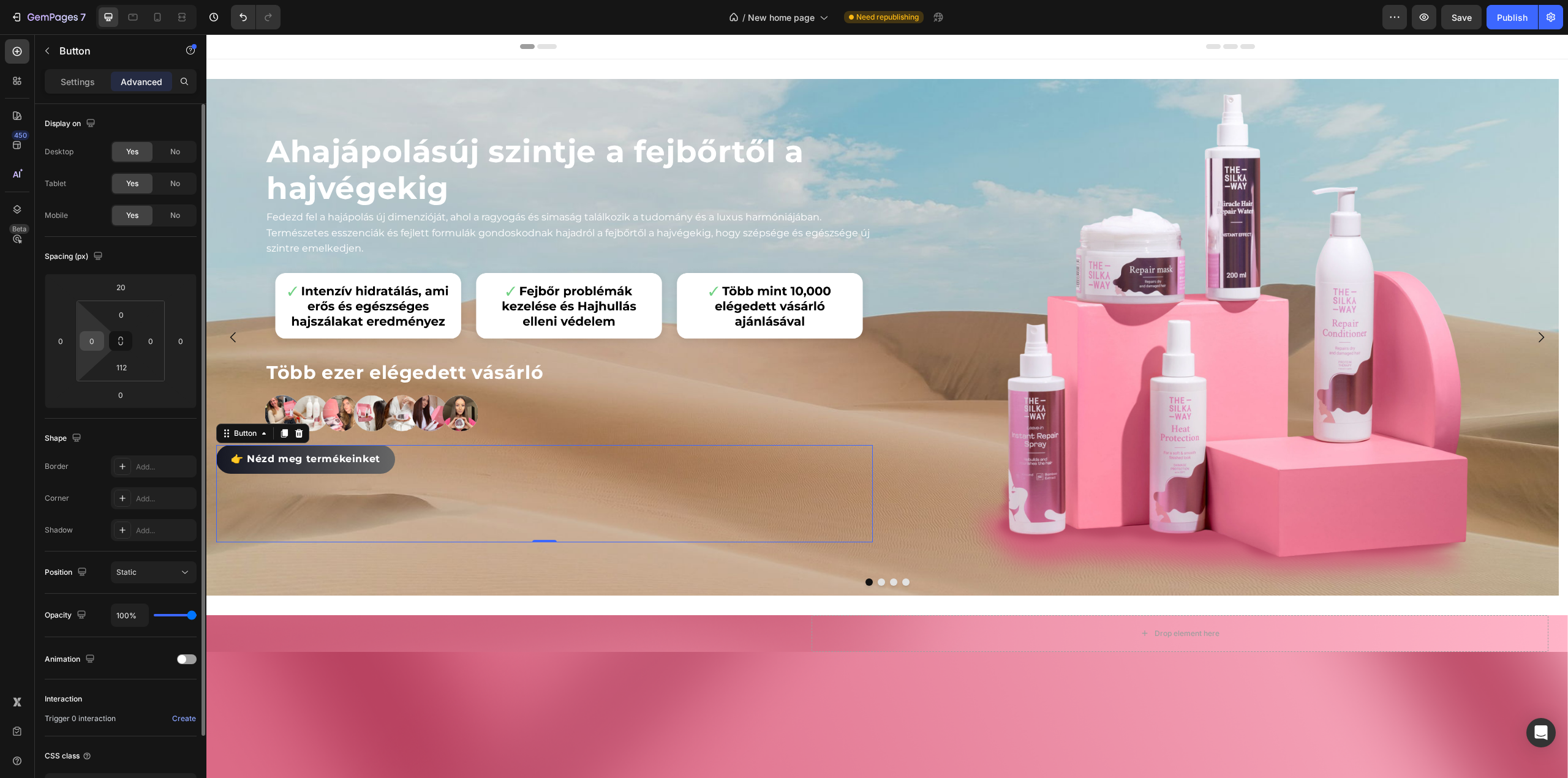
click at [91, 343] on input "0" at bounding box center [91, 340] width 18 height 18
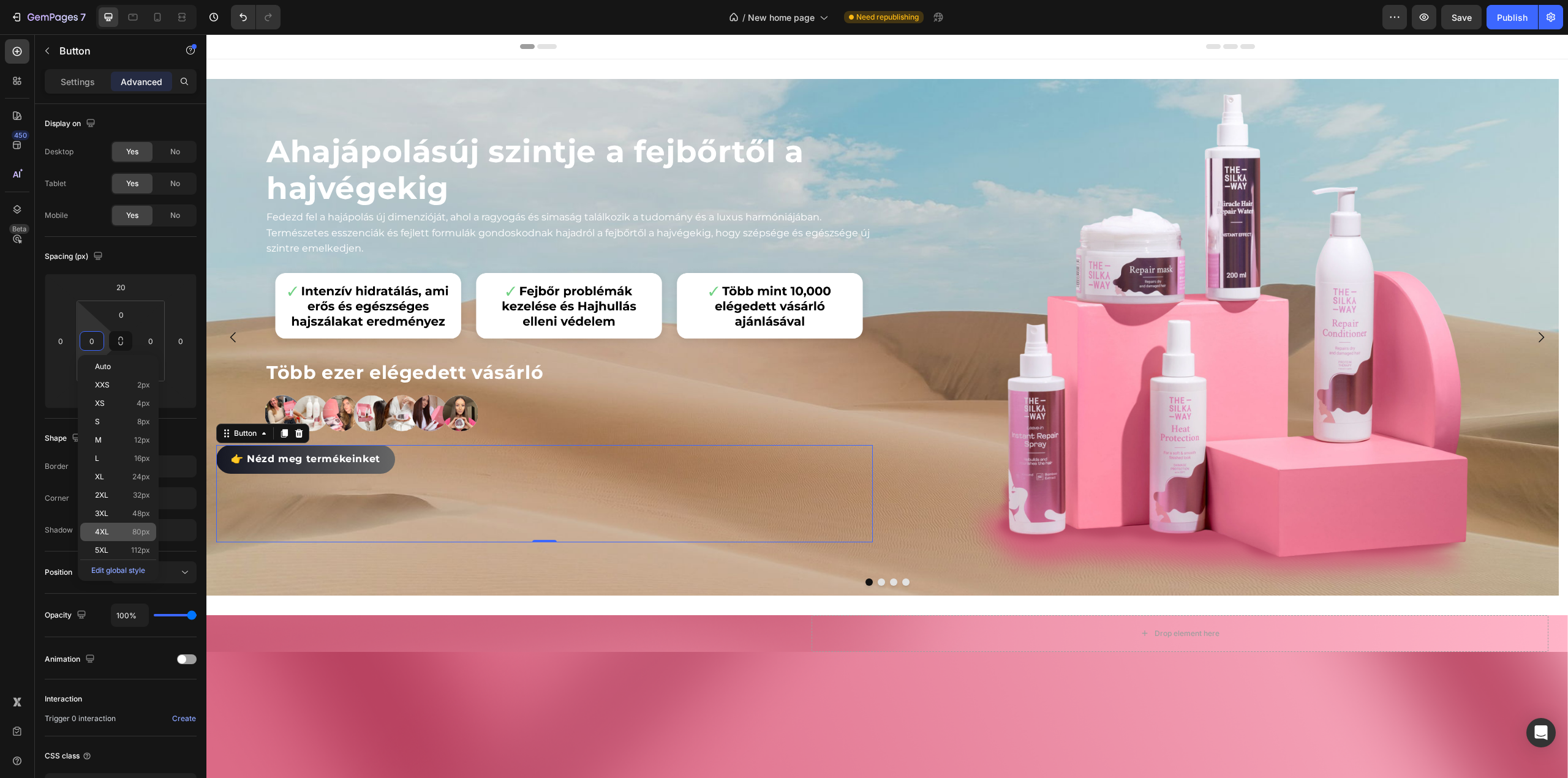
click at [111, 528] on p "4XL 80px" at bounding box center [122, 532] width 55 height 9
type input "80"
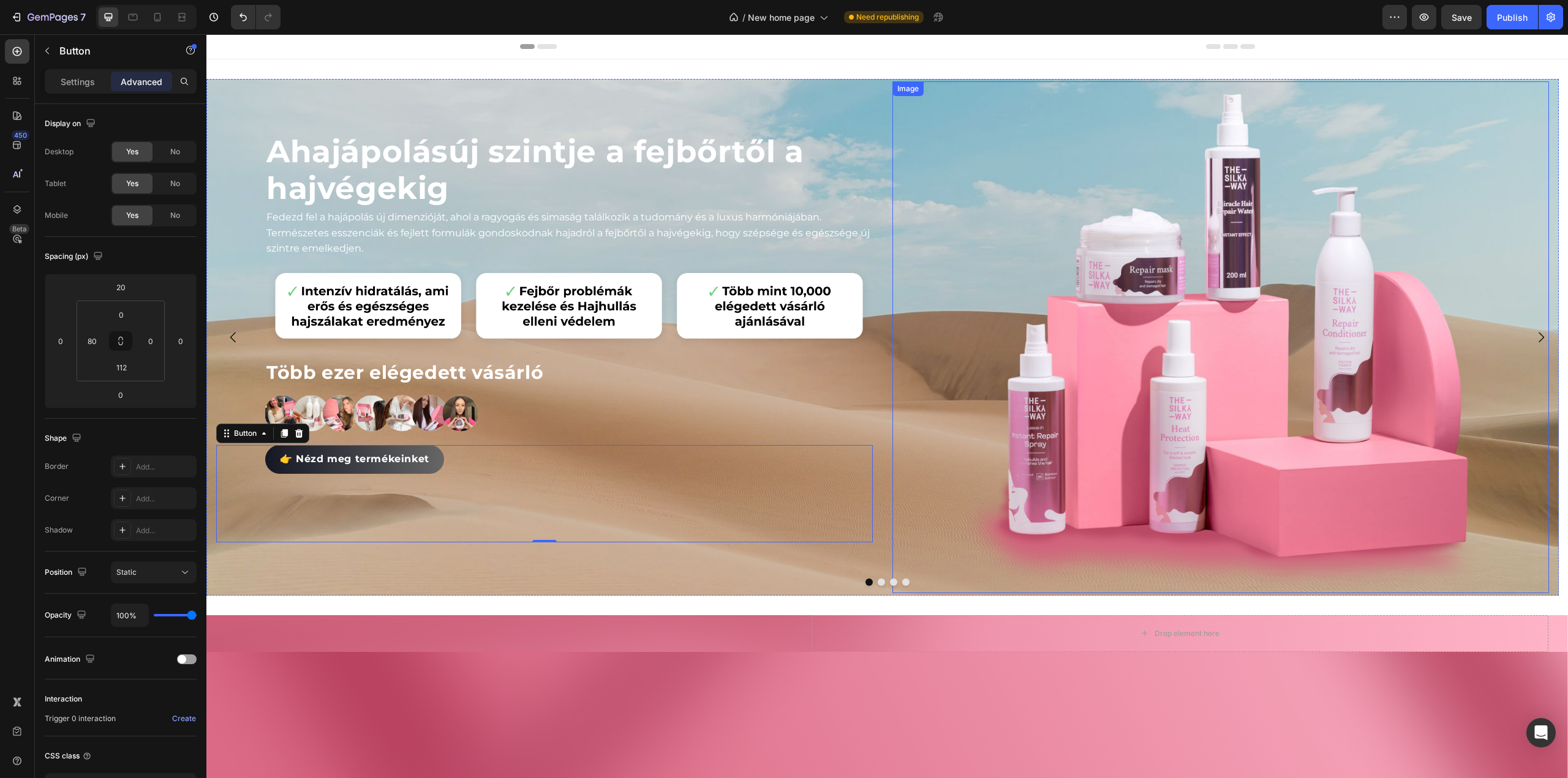
click at [956, 161] on div at bounding box center [1220, 337] width 657 height 512
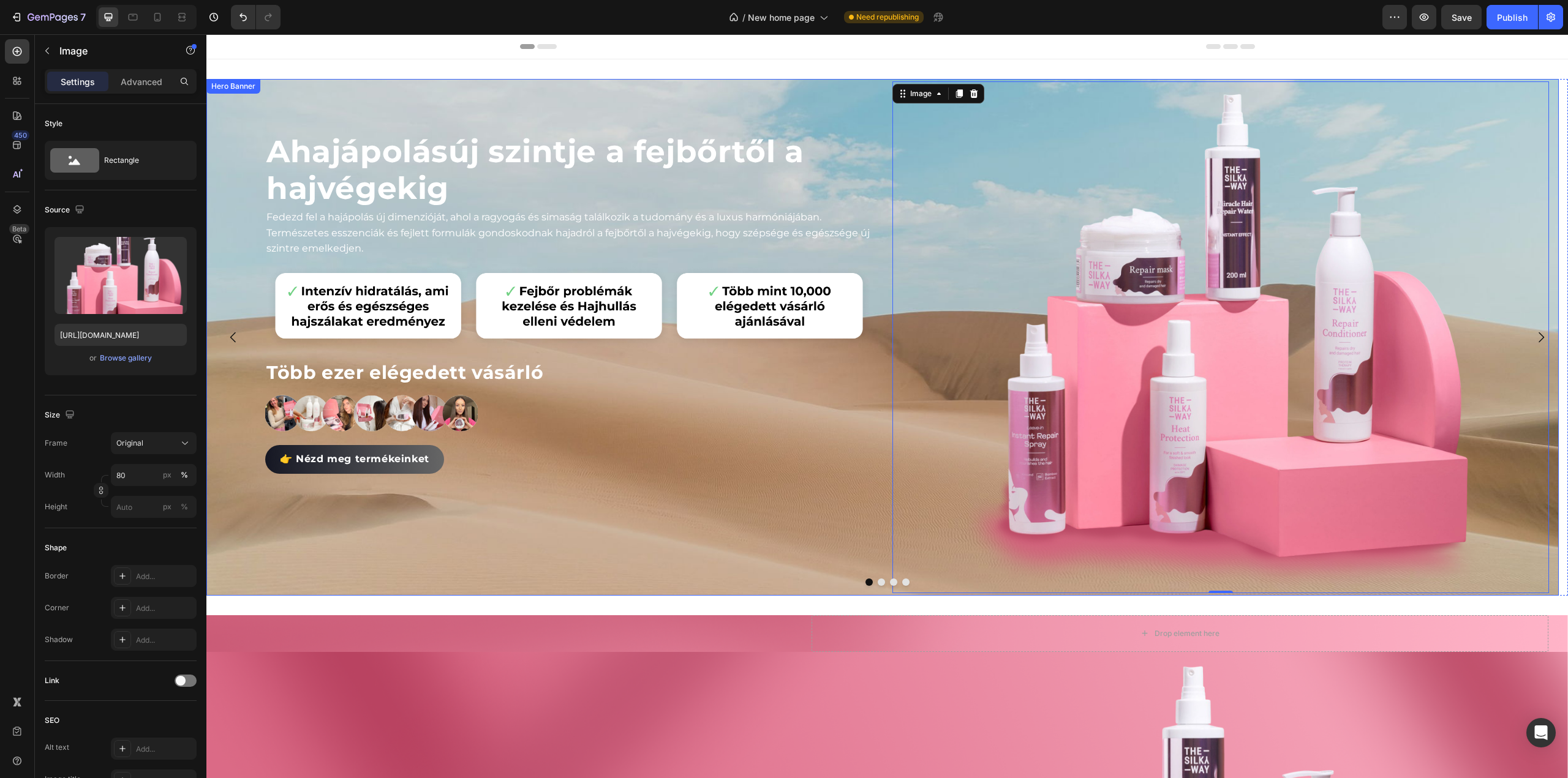
click at [499, 95] on div "A hajápolás új szintje a fejbőrtől a hajvégekig Heading Fedezd fel a hajápolás …" at bounding box center [545, 337] width 657 height 512
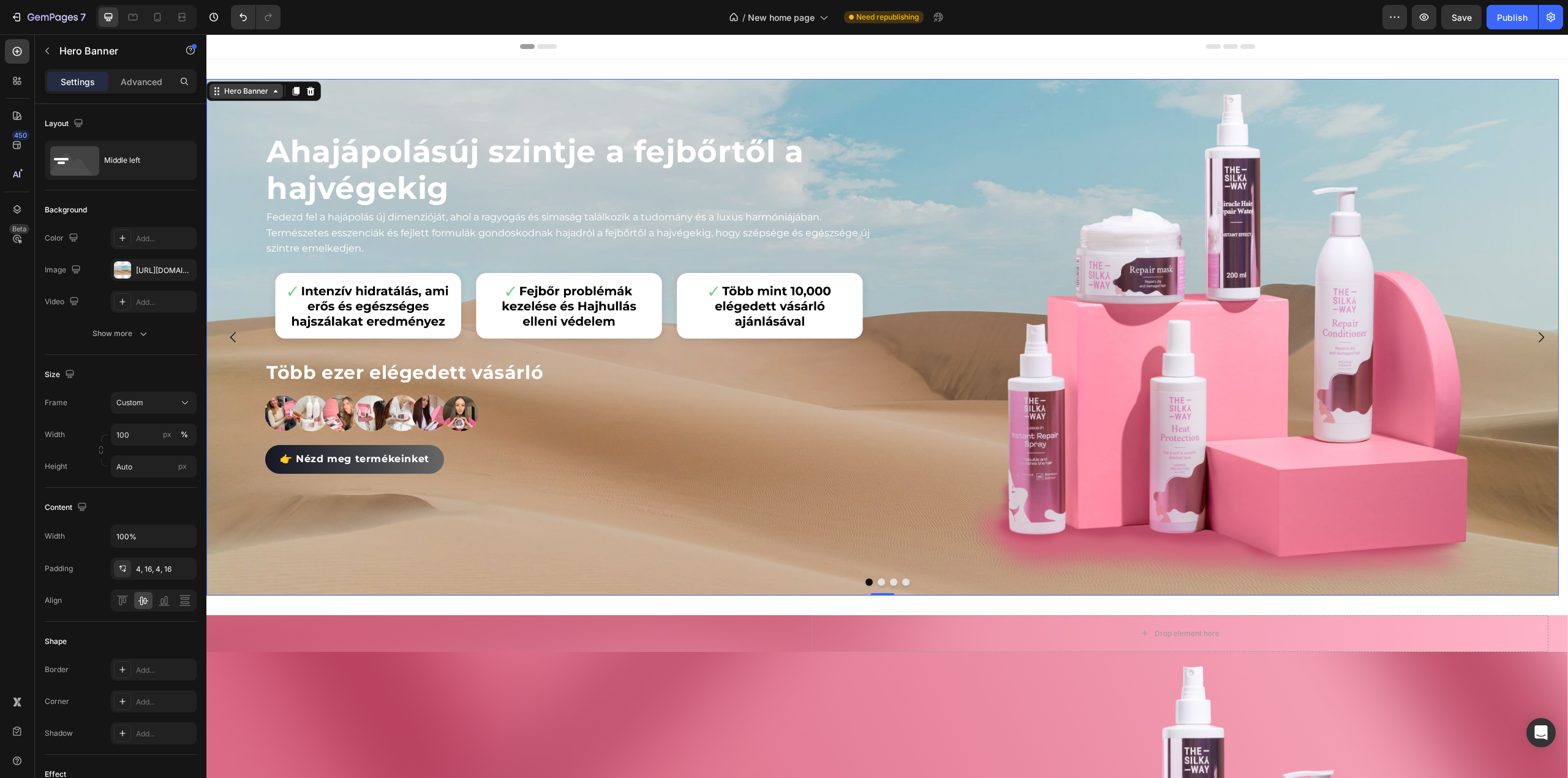
click at [268, 91] on div "Hero Banner" at bounding box center [246, 91] width 49 height 11
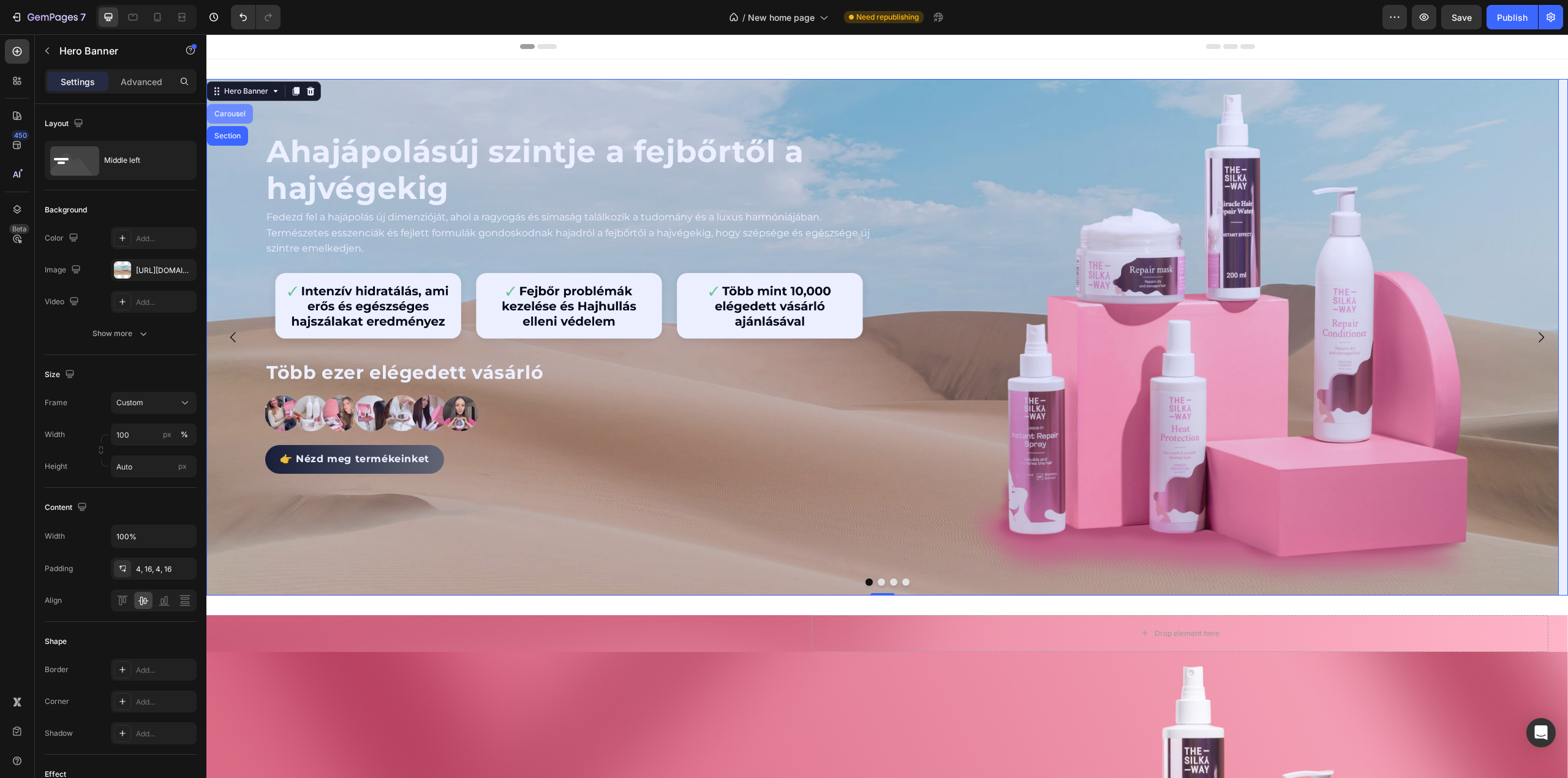
click at [233, 106] on div "Carousel" at bounding box center [229, 114] width 46 height 19
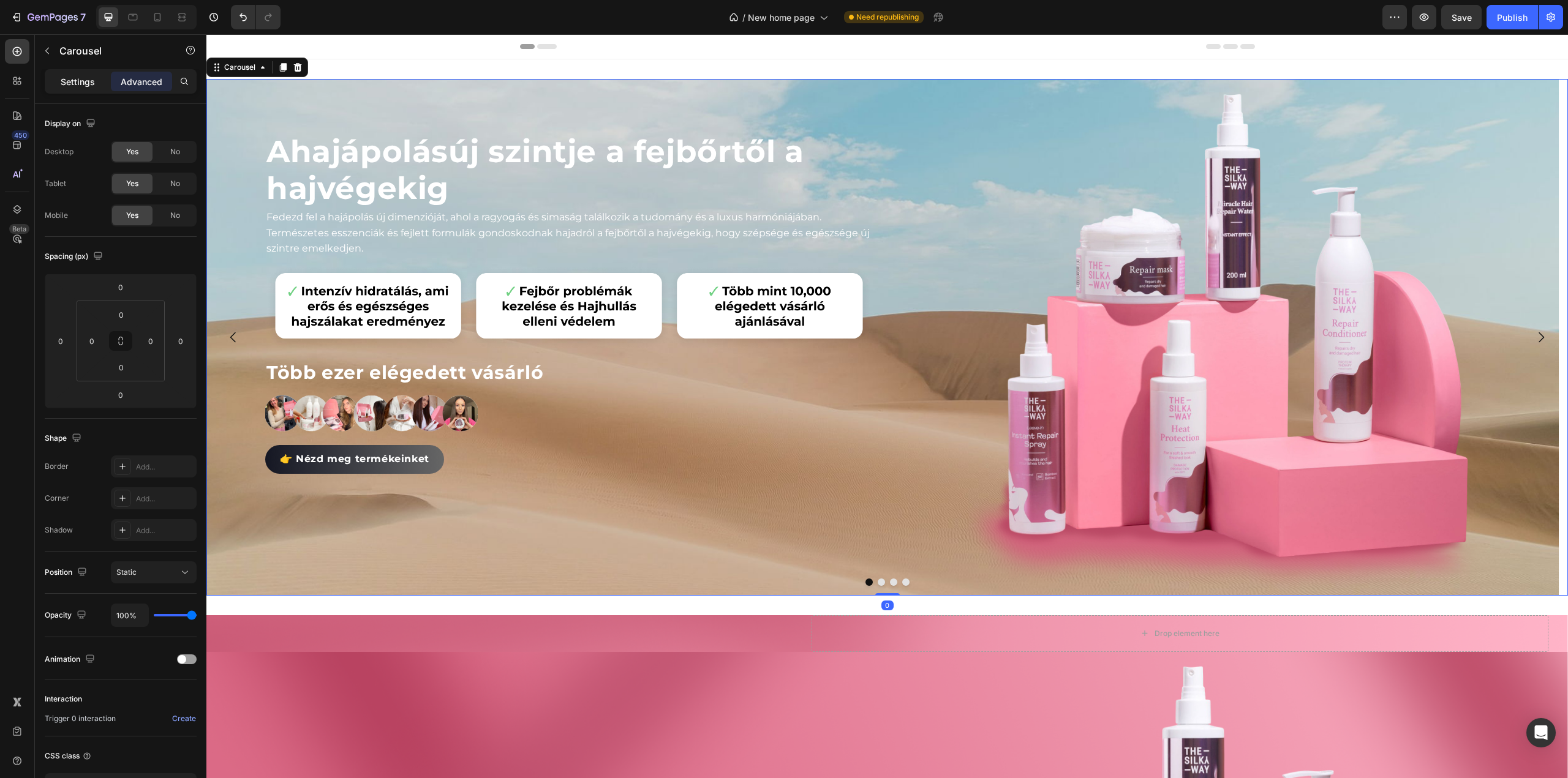
click at [77, 76] on p "Settings" at bounding box center [77, 81] width 34 height 13
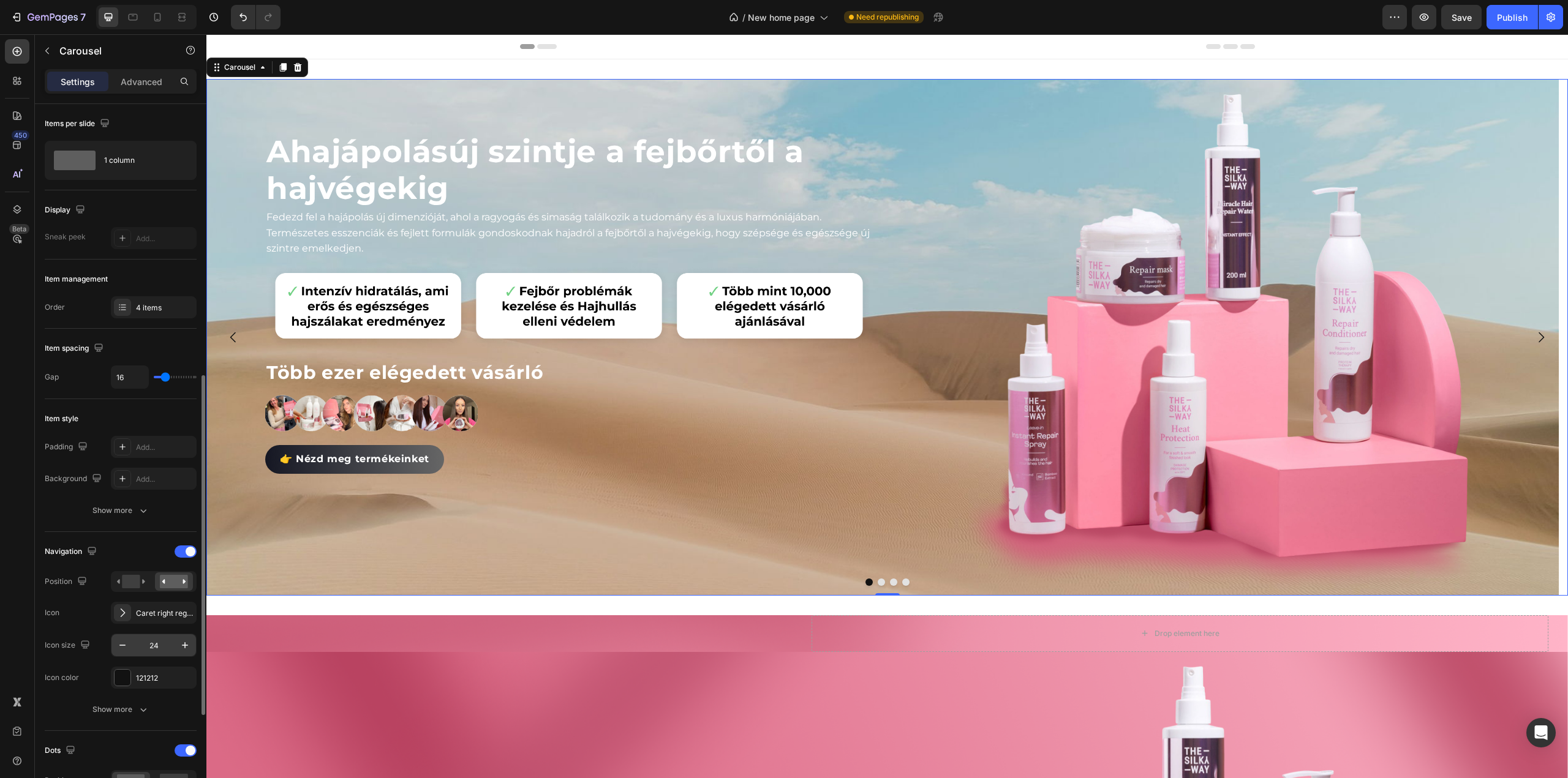
scroll to position [184, 0]
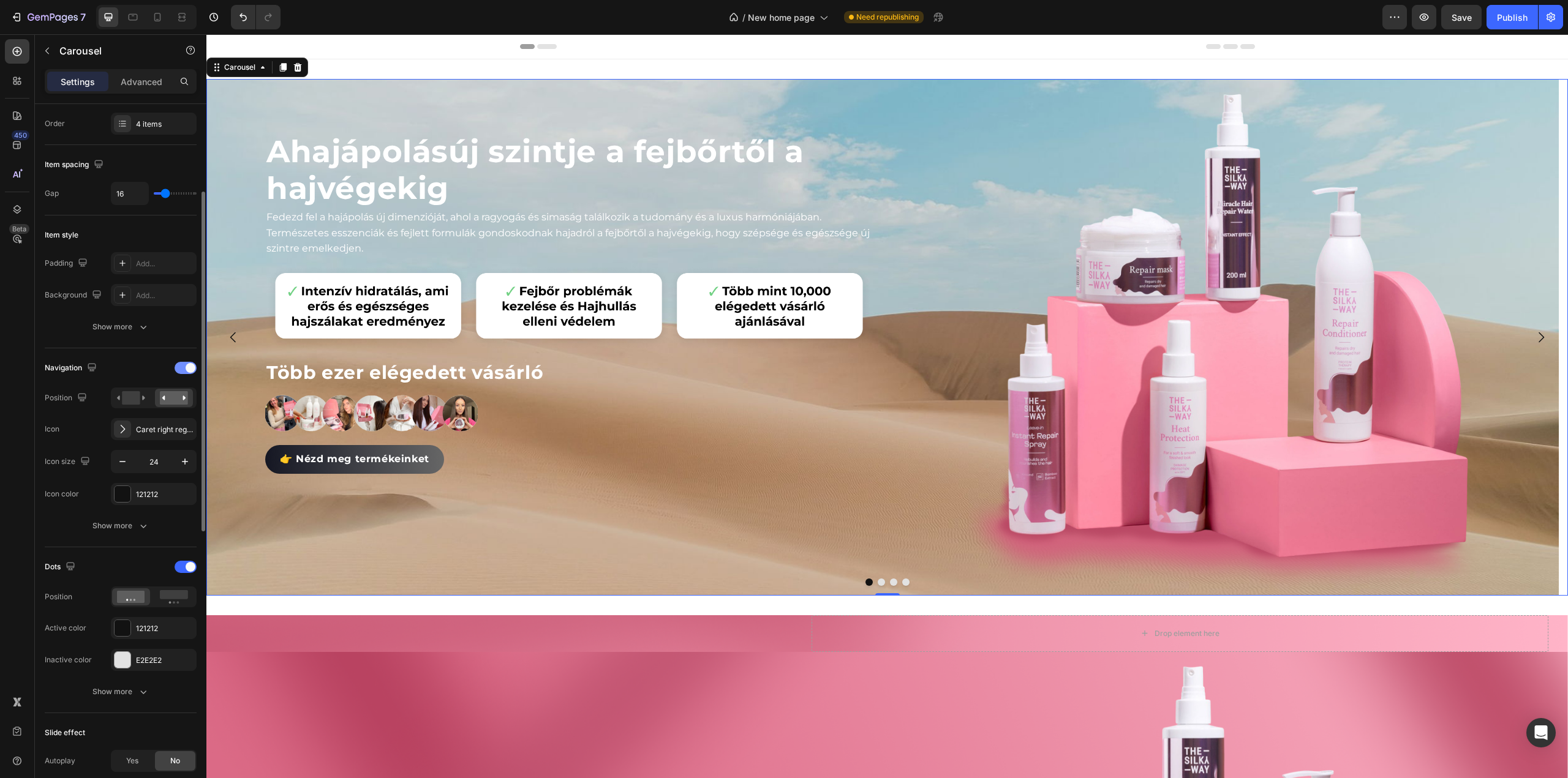
click at [185, 366] on div at bounding box center [185, 368] width 22 height 12
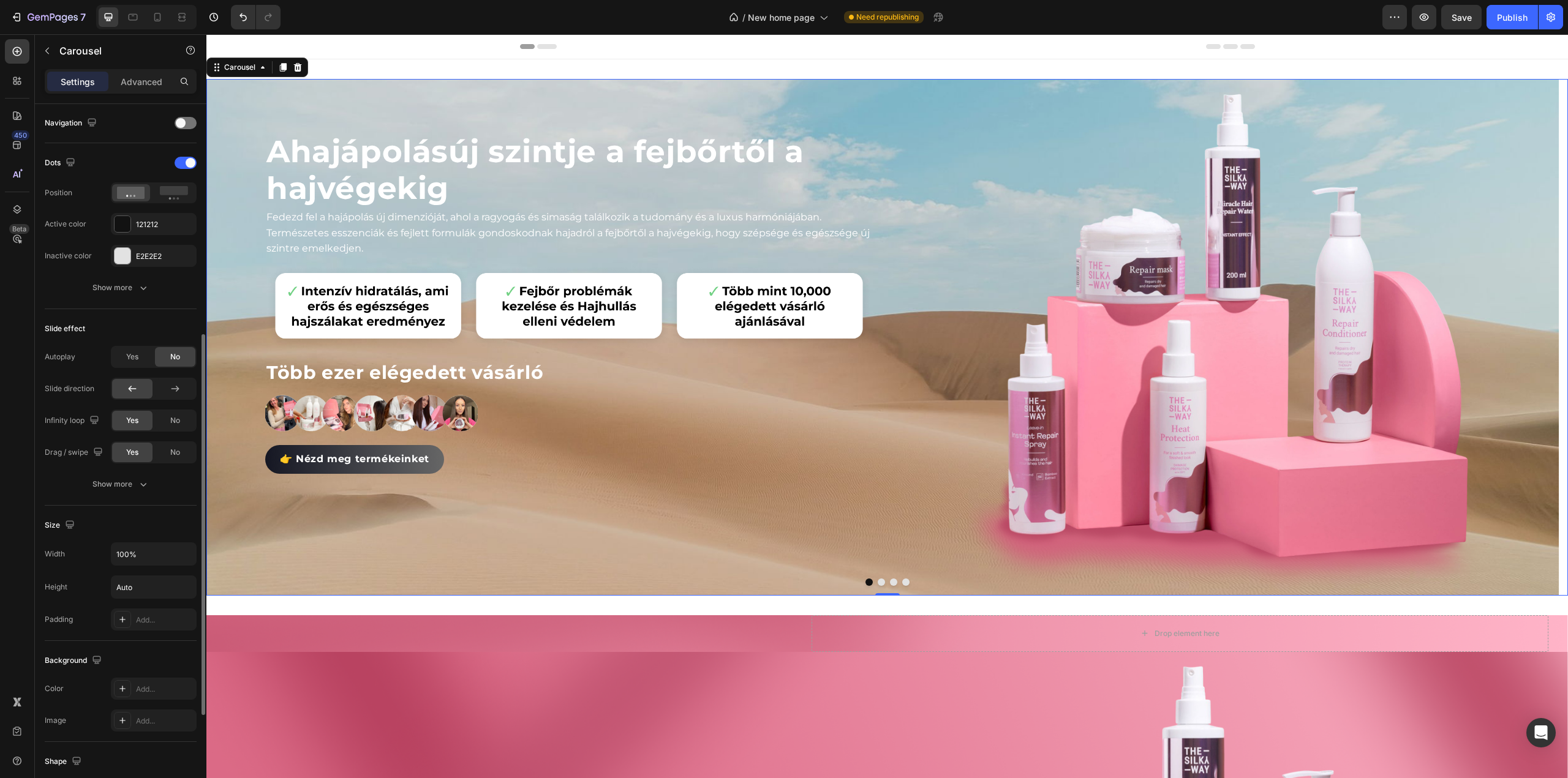
scroll to position [551, 0]
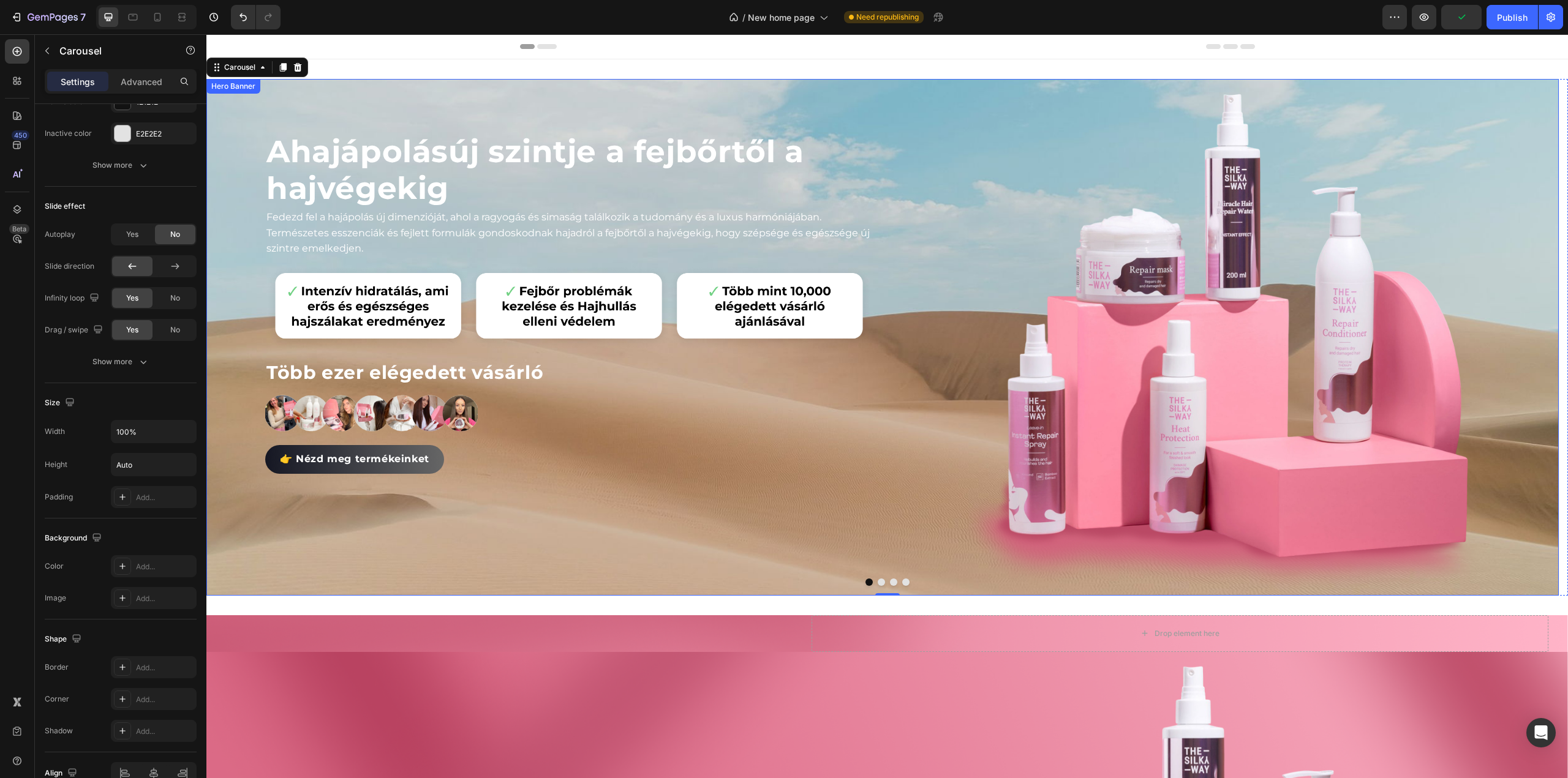
click at [890, 195] on div "A hajápolás új szintje a fejbőrtől a hajvégekig Heading Fedezd fel a hajápolás …" at bounding box center [882, 337] width 1353 height 517
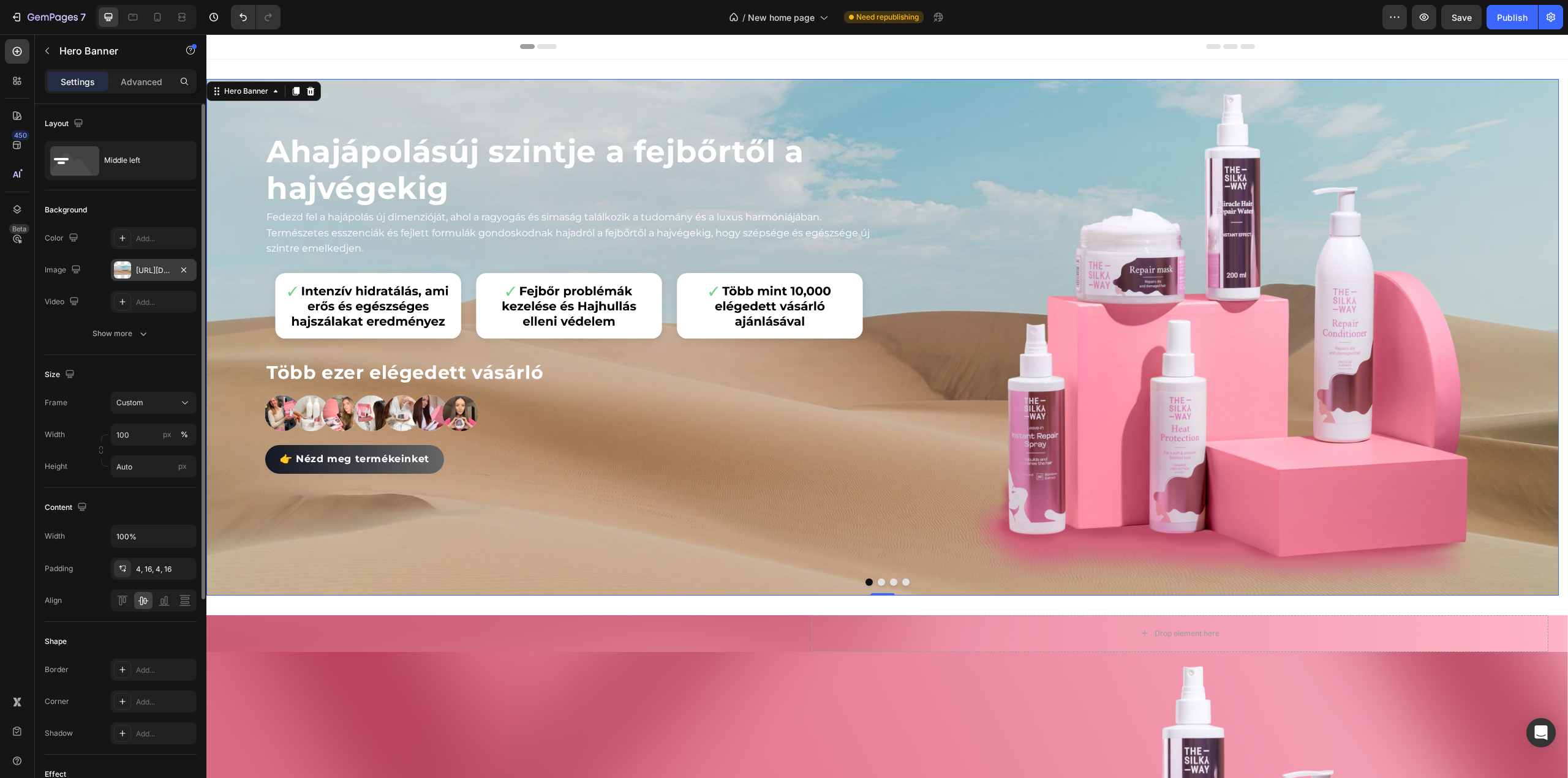
click at [122, 266] on div at bounding box center [123, 270] width 18 height 18
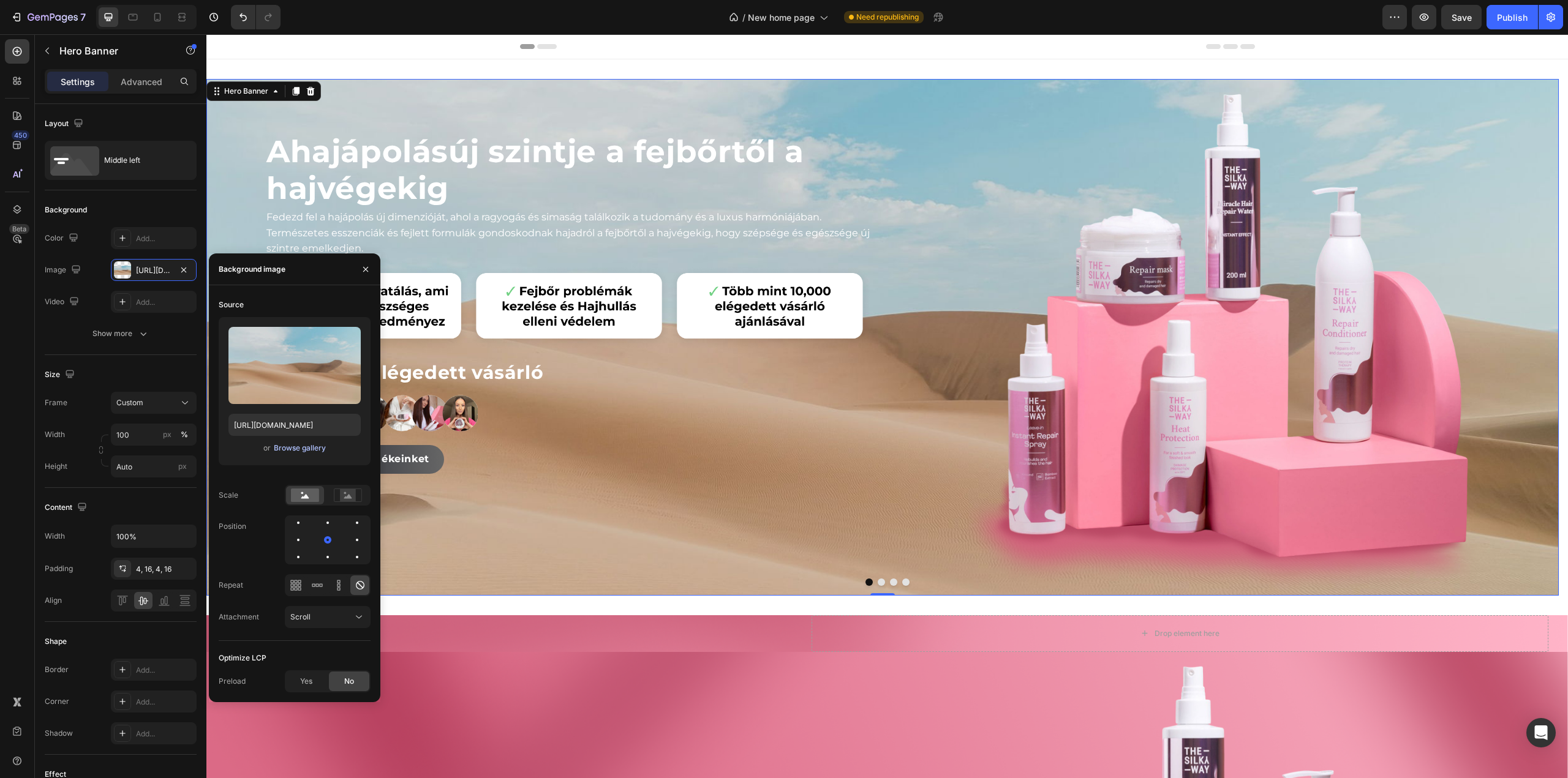
click at [288, 452] on div "Browse gallery" at bounding box center [299, 448] width 52 height 11
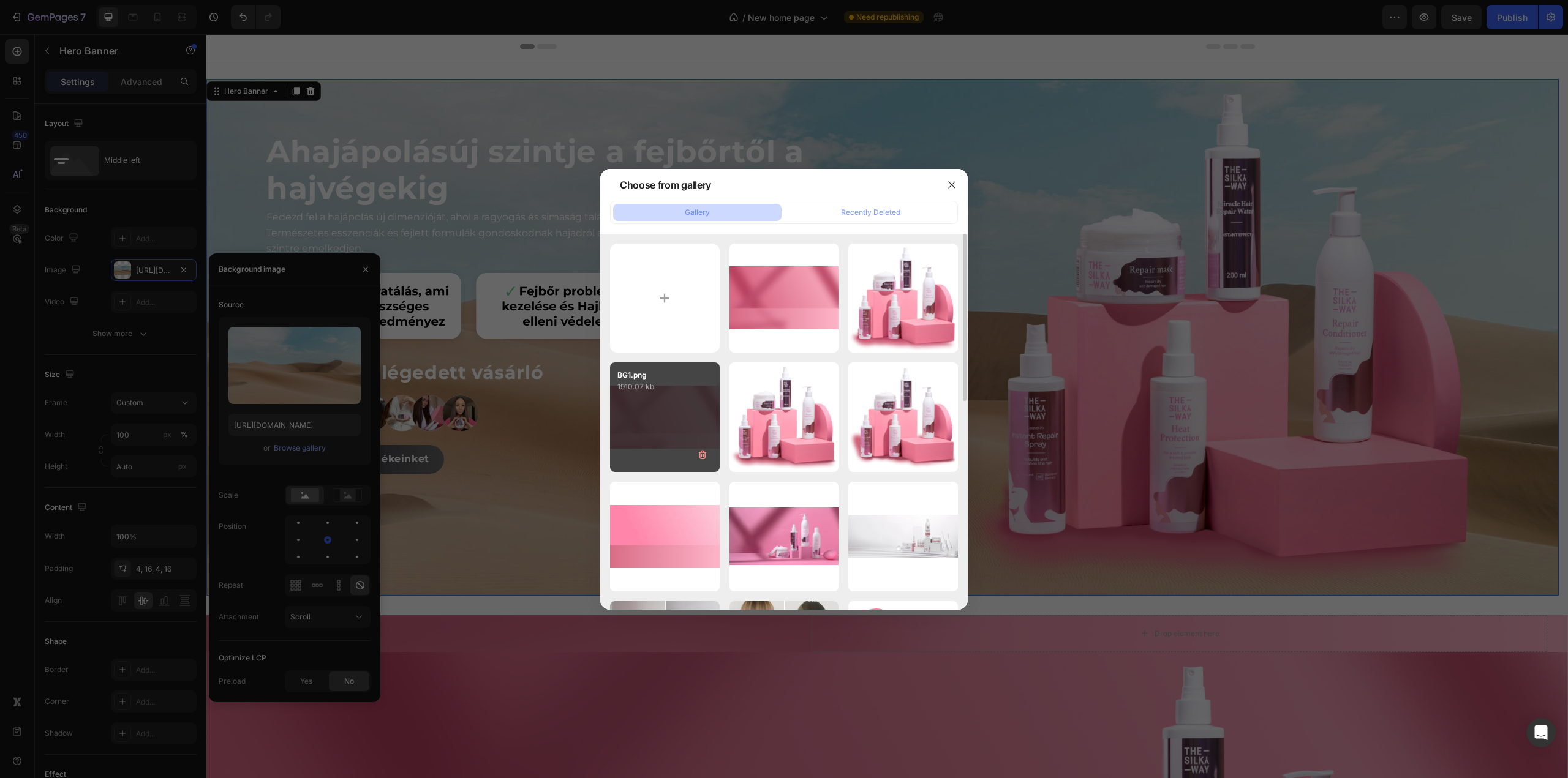
click at [703, 407] on div "BG1.png 1910.07 kb" at bounding box center [664, 417] width 109 height 109
type input "[URL][DOMAIN_NAME]"
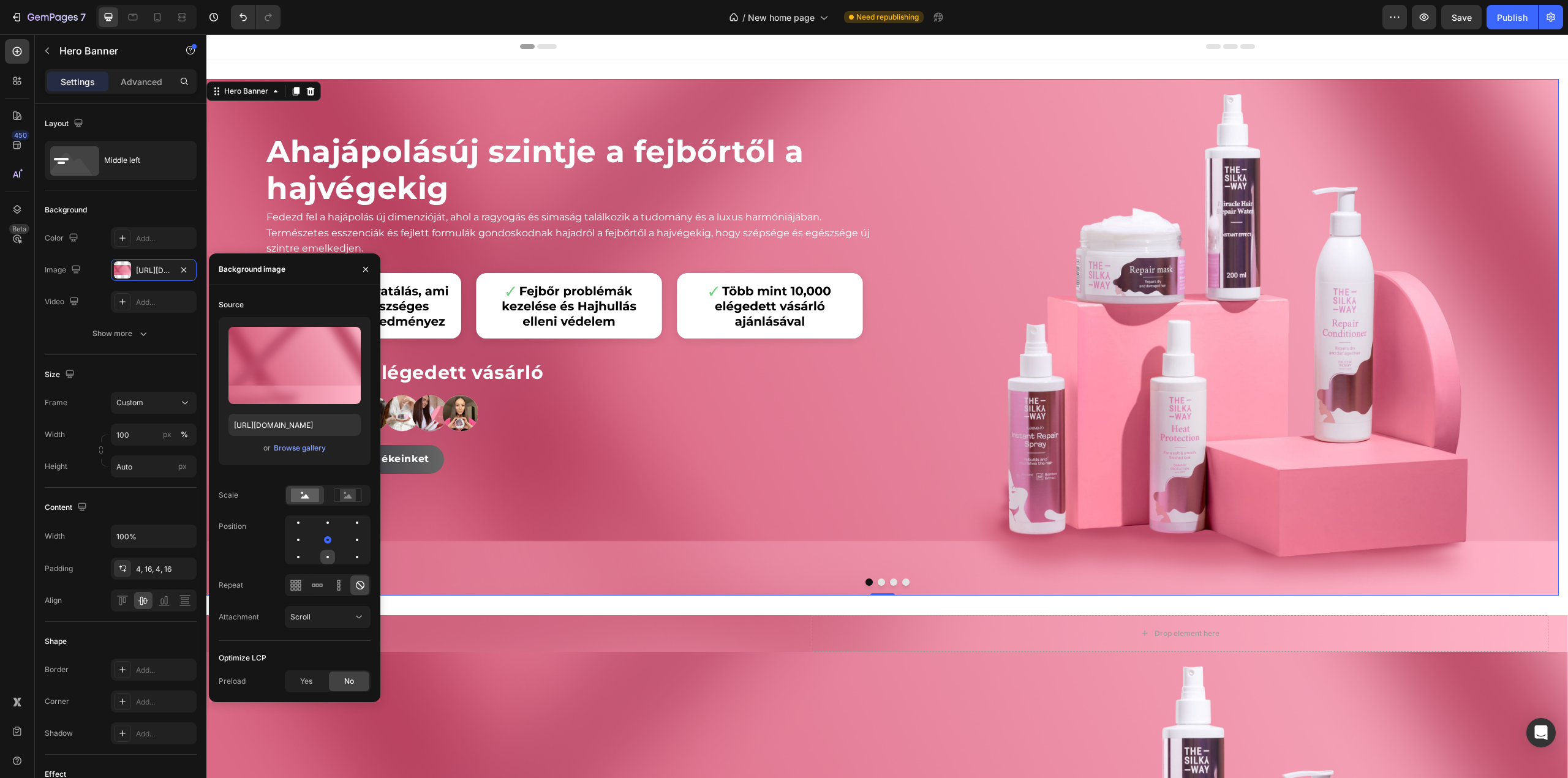
click at [350, 558] on div at bounding box center [357, 557] width 15 height 15
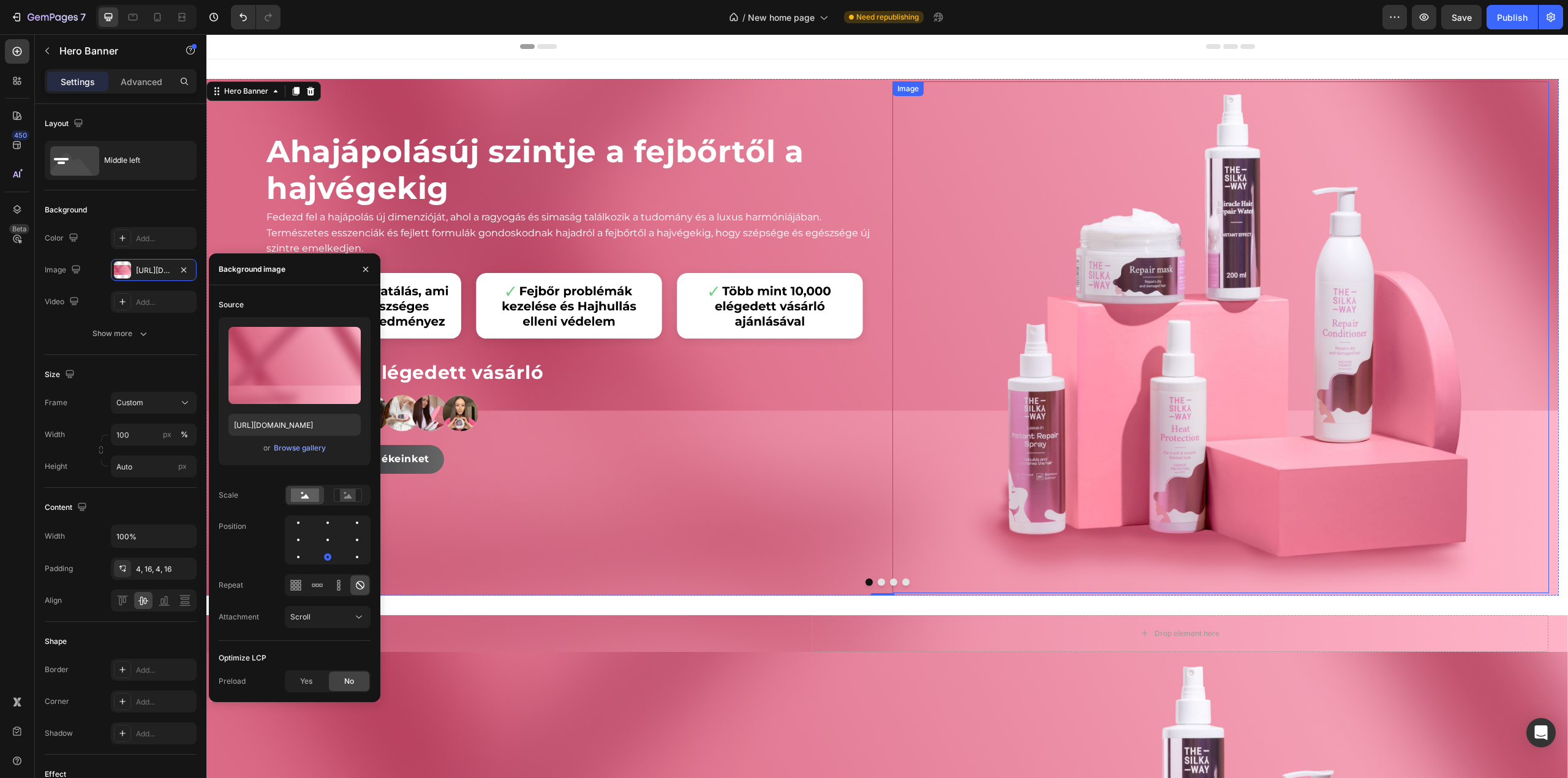
click at [951, 223] on div at bounding box center [1220, 337] width 657 height 512
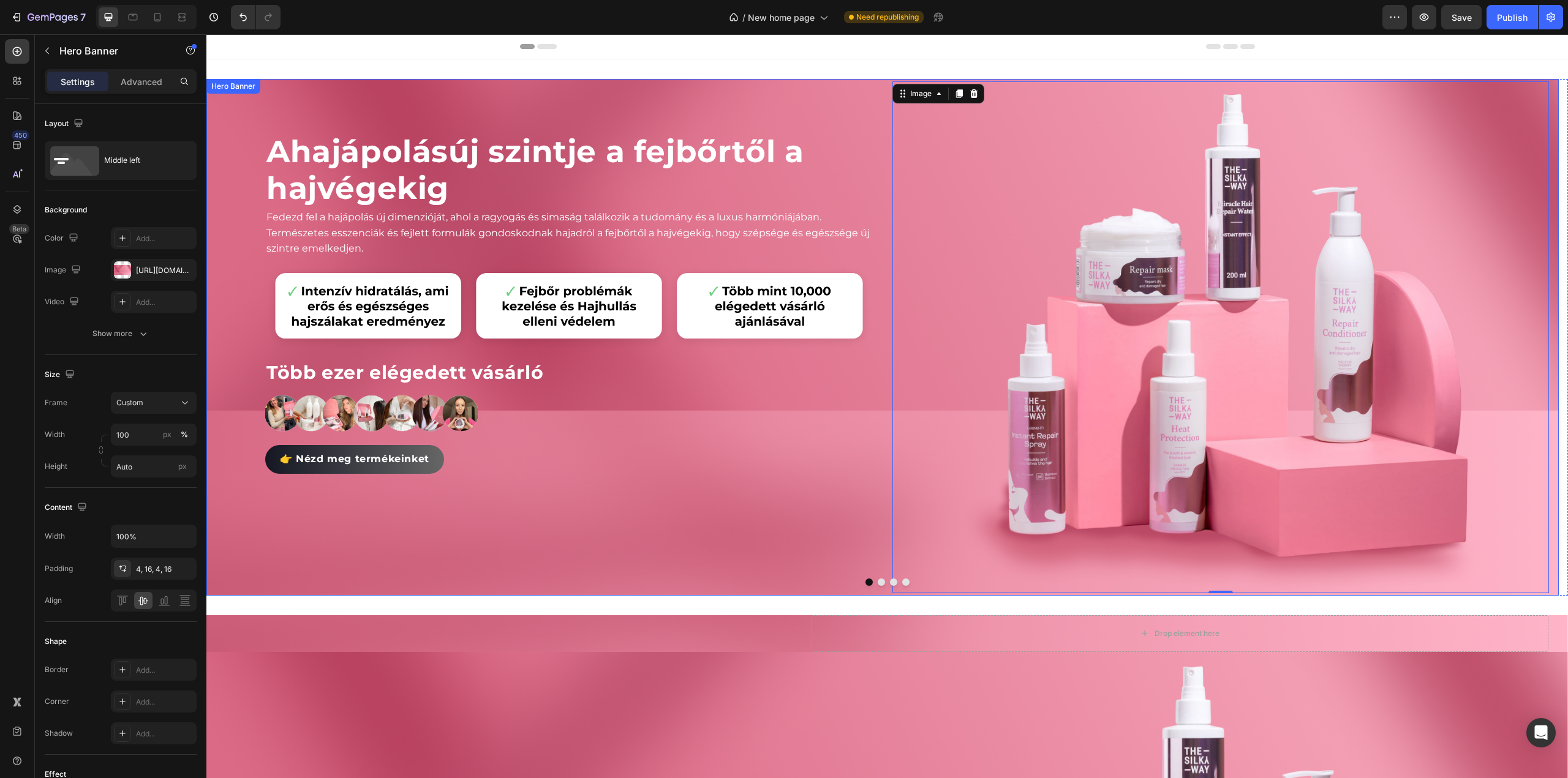
click at [886, 265] on div "A hajápolás új szintje a fejbőrtől a hajvégekig Heading Fedezd fel a hajápolás …" at bounding box center [882, 337] width 1353 height 517
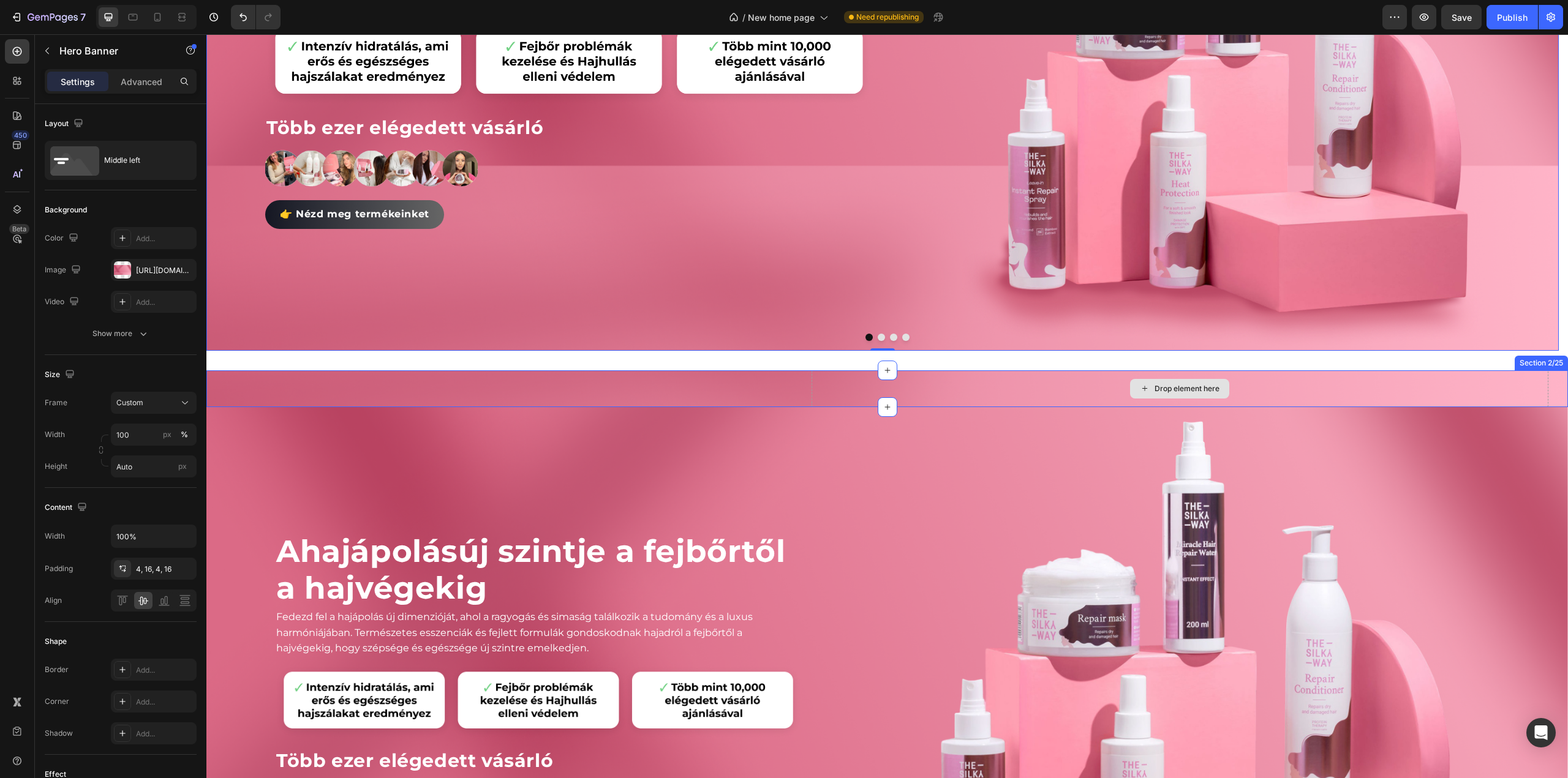
click at [905, 390] on div "Drop element here" at bounding box center [1180, 389] width 737 height 37
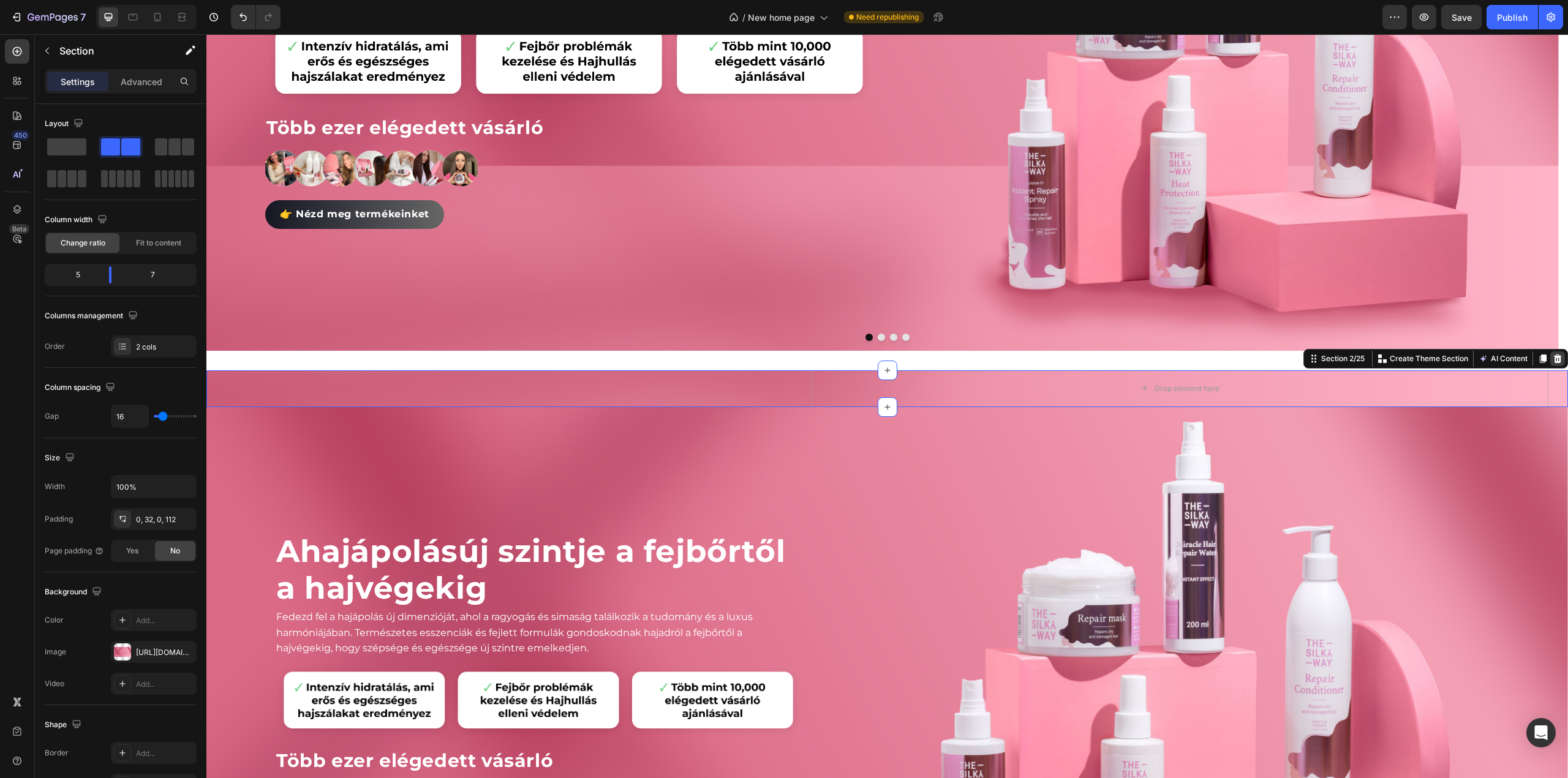
click at [1553, 361] on icon at bounding box center [1557, 358] width 10 height 10
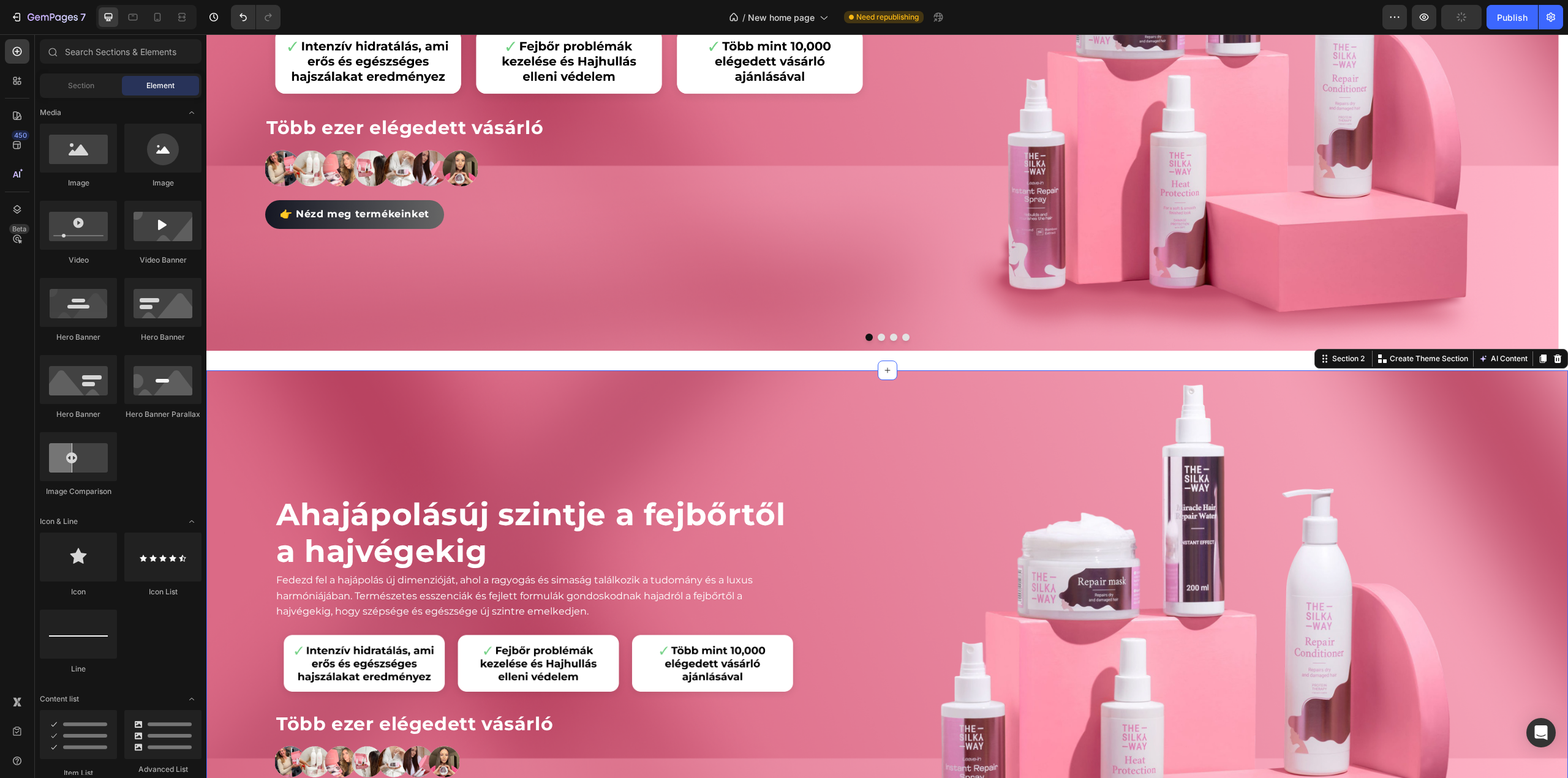
click at [805, 386] on div "A hajápolás új szintje a fejbőrtől a hajvégekig Heading Fedezd fel a hajápolás …" at bounding box center [887, 657] width 1361 height 574
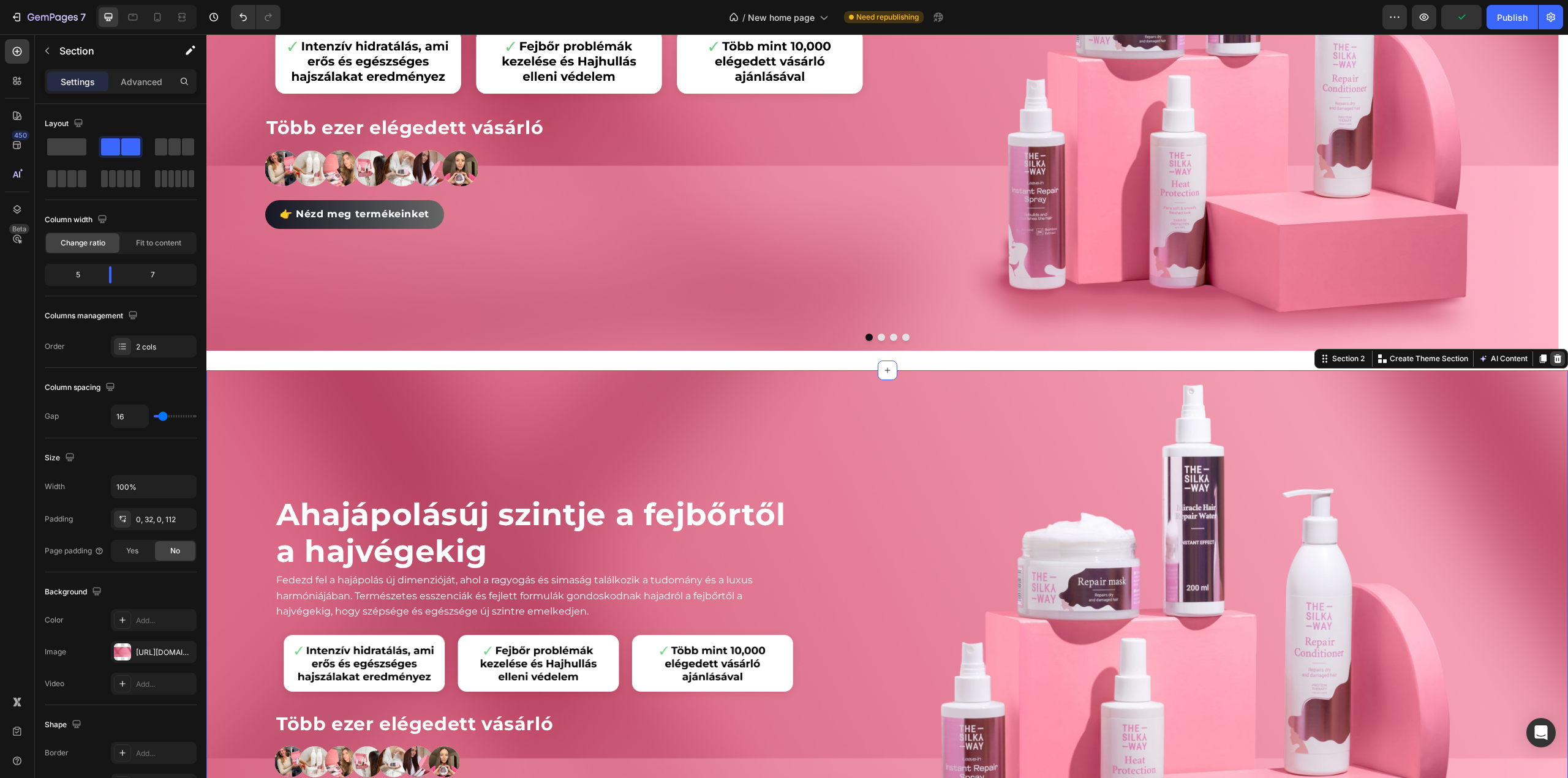
click at [1554, 357] on icon at bounding box center [1557, 359] width 8 height 9
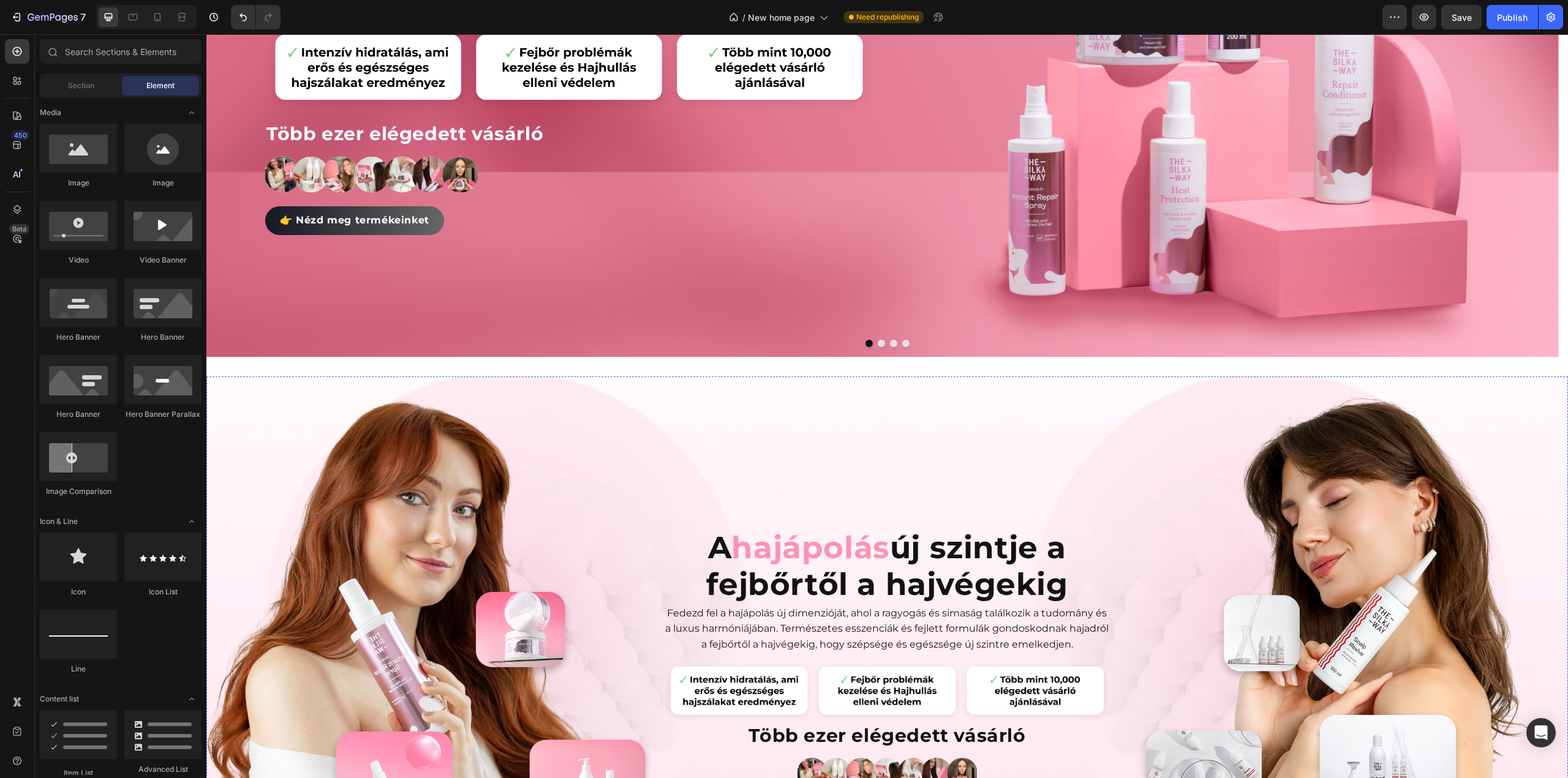
scroll to position [0, 0]
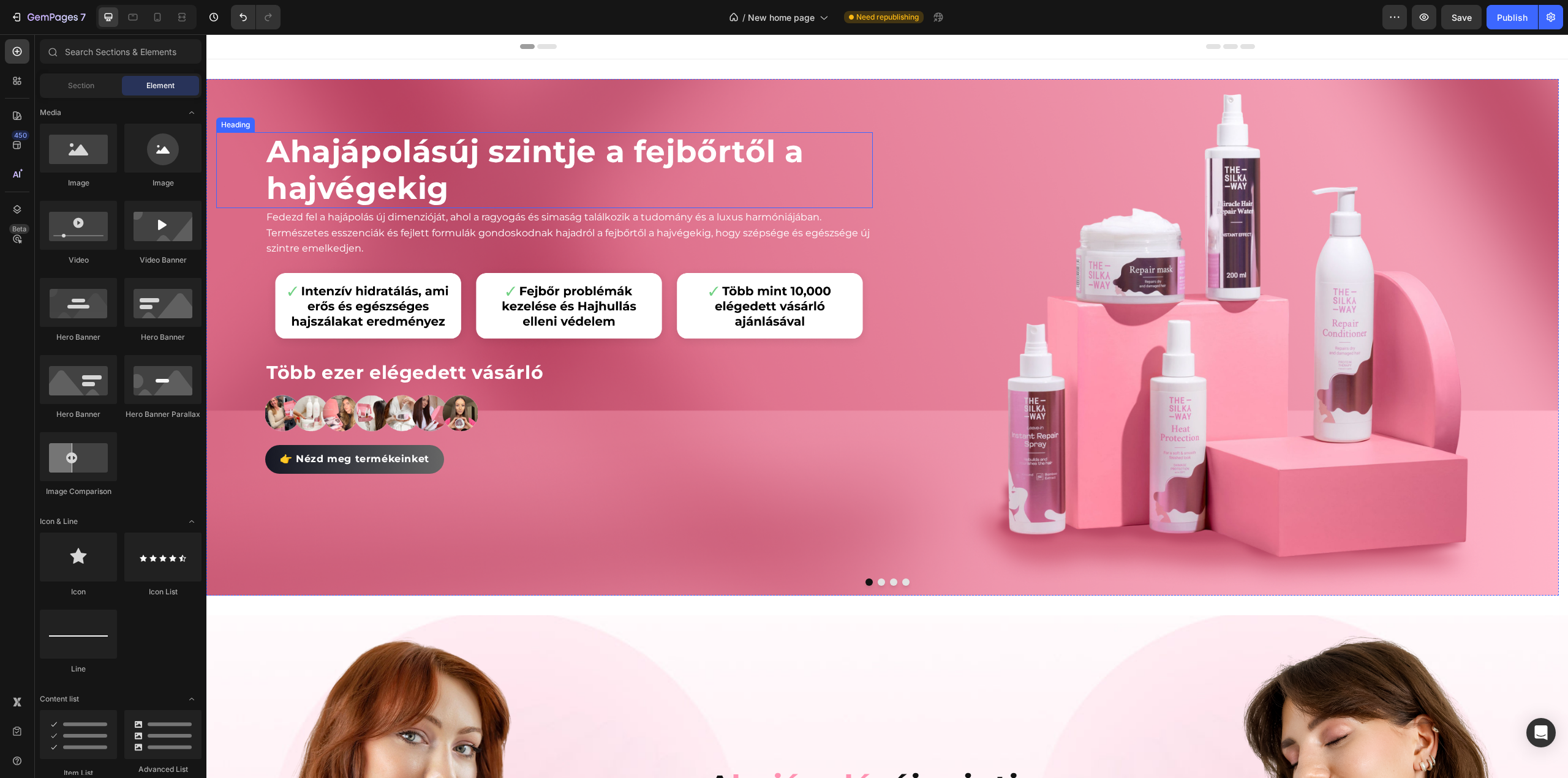
click at [547, 144] on p "A hajápolás új szintje a fejbőrtől a hajvégekig" at bounding box center [568, 171] width 605 height 74
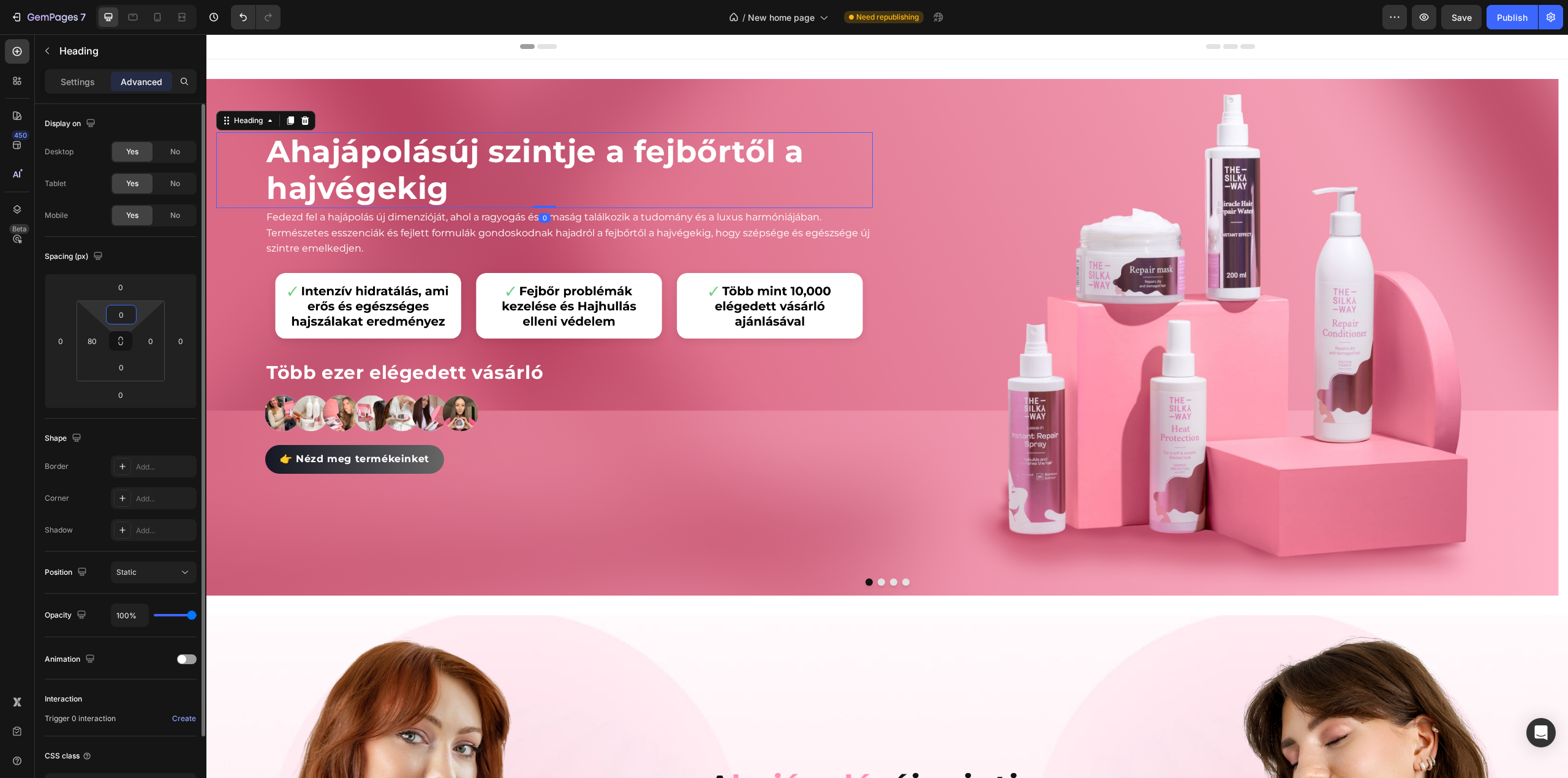
click at [125, 312] on input "0" at bounding box center [122, 314] width 25 height 18
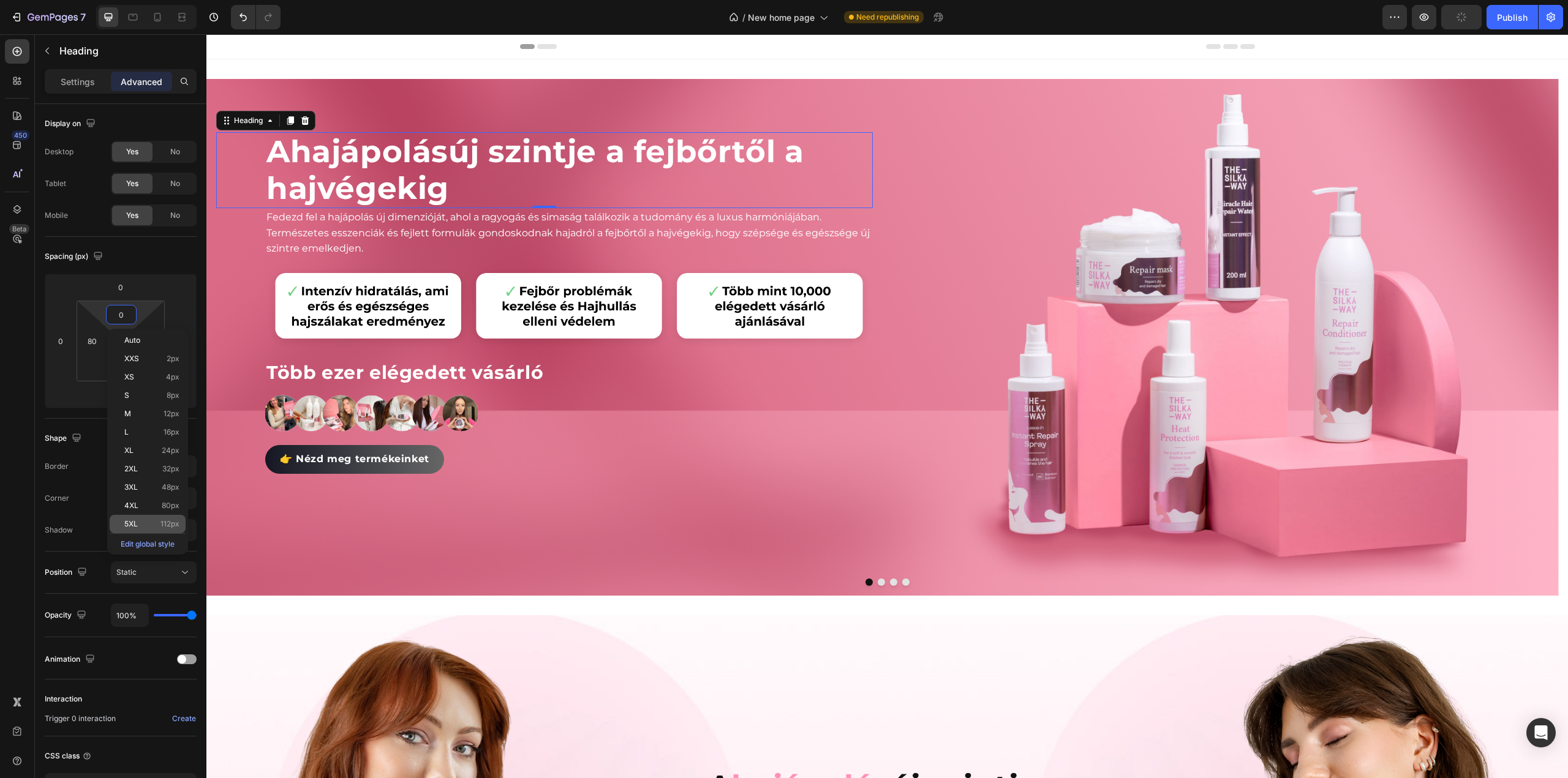
click at [142, 519] on div "5XL 112px" at bounding box center [147, 523] width 76 height 18
type input "112"
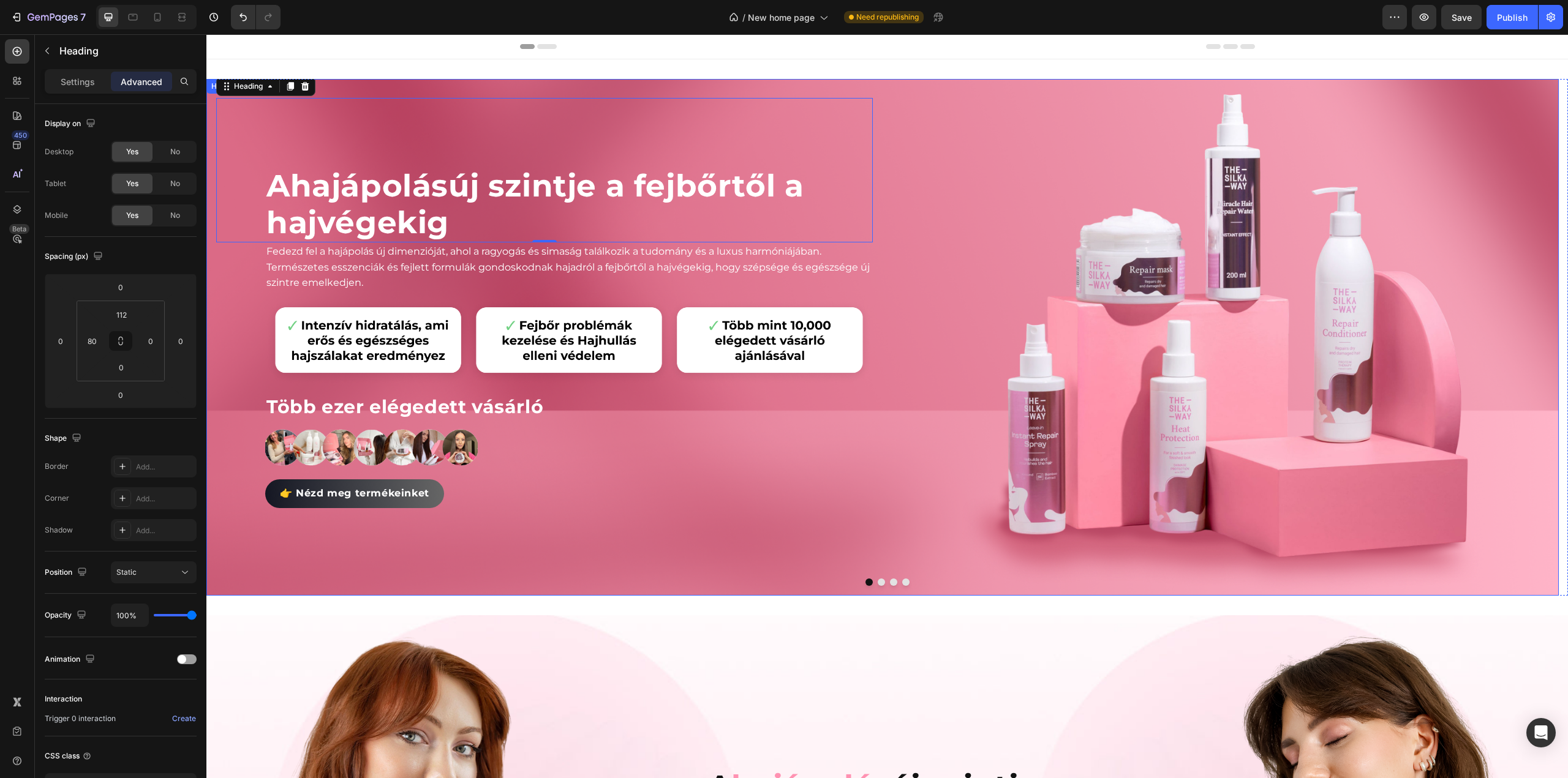
click at [889, 129] on div "A hajápolás új szintje a fejbőrtől a hajvégekig Heading 0 Fedezd fel a hajápolá…" at bounding box center [882, 337] width 1353 height 517
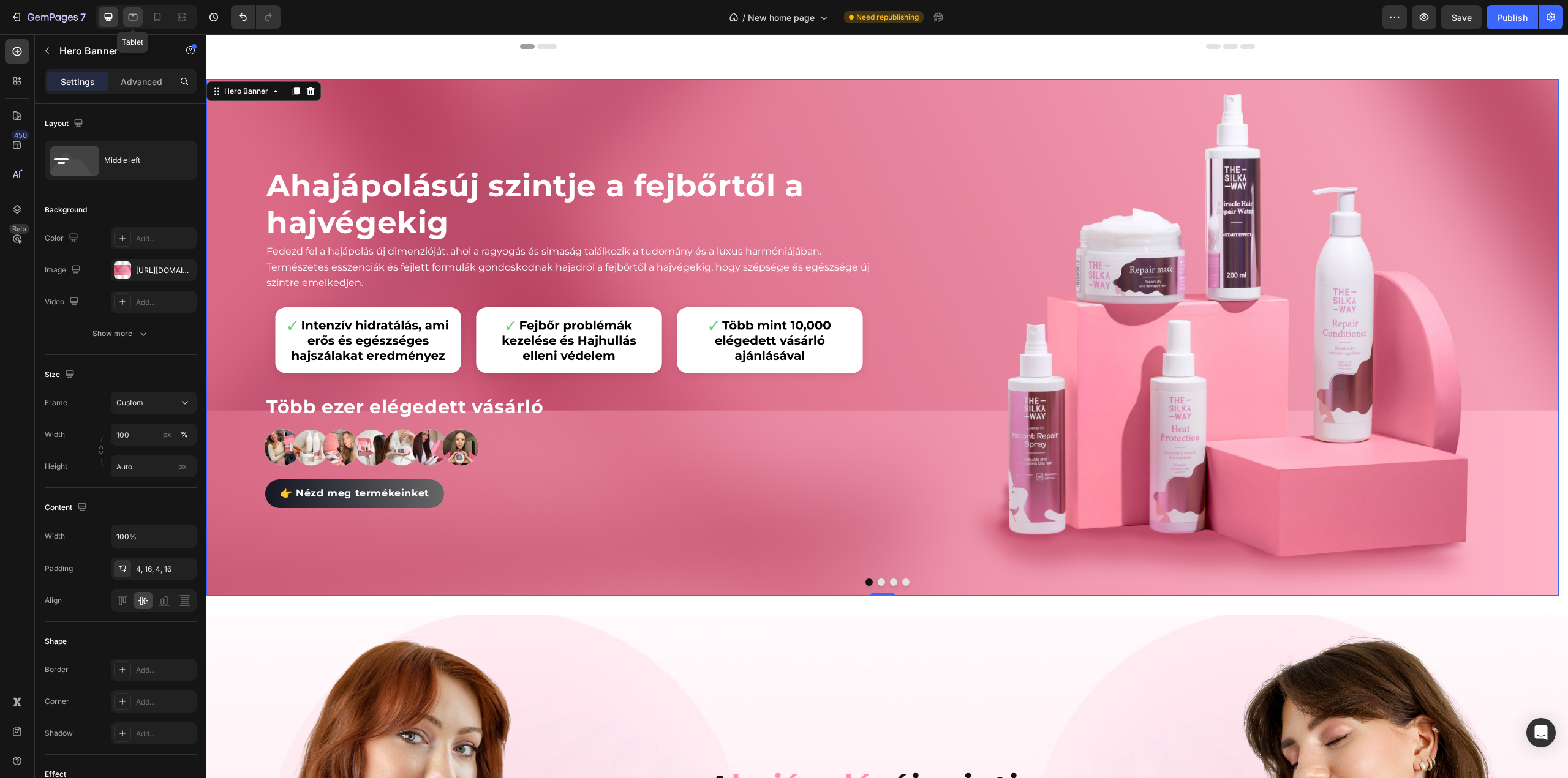
click at [130, 18] on icon at bounding box center [133, 18] width 12 height 12
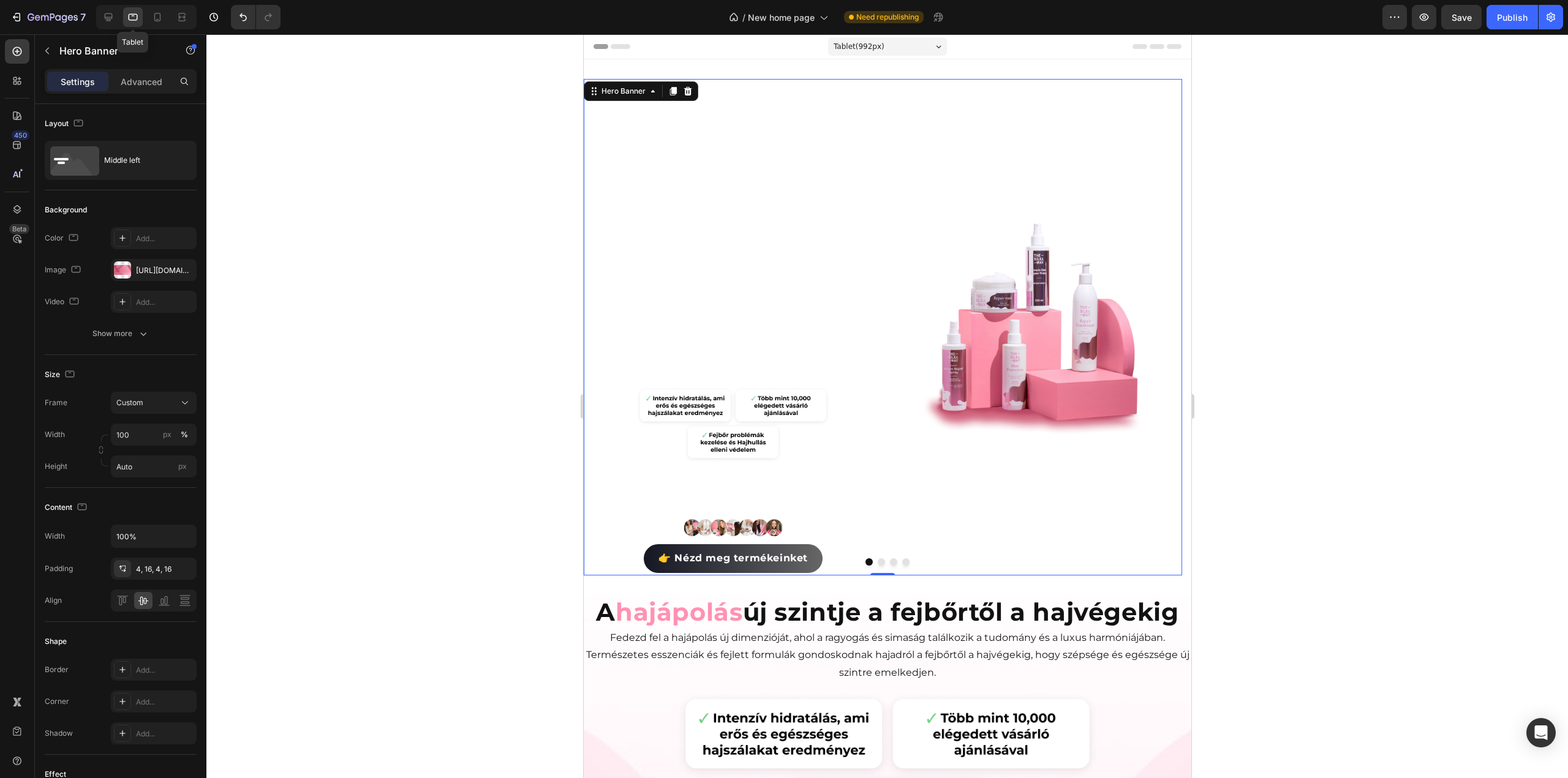
scroll to position [1, 0]
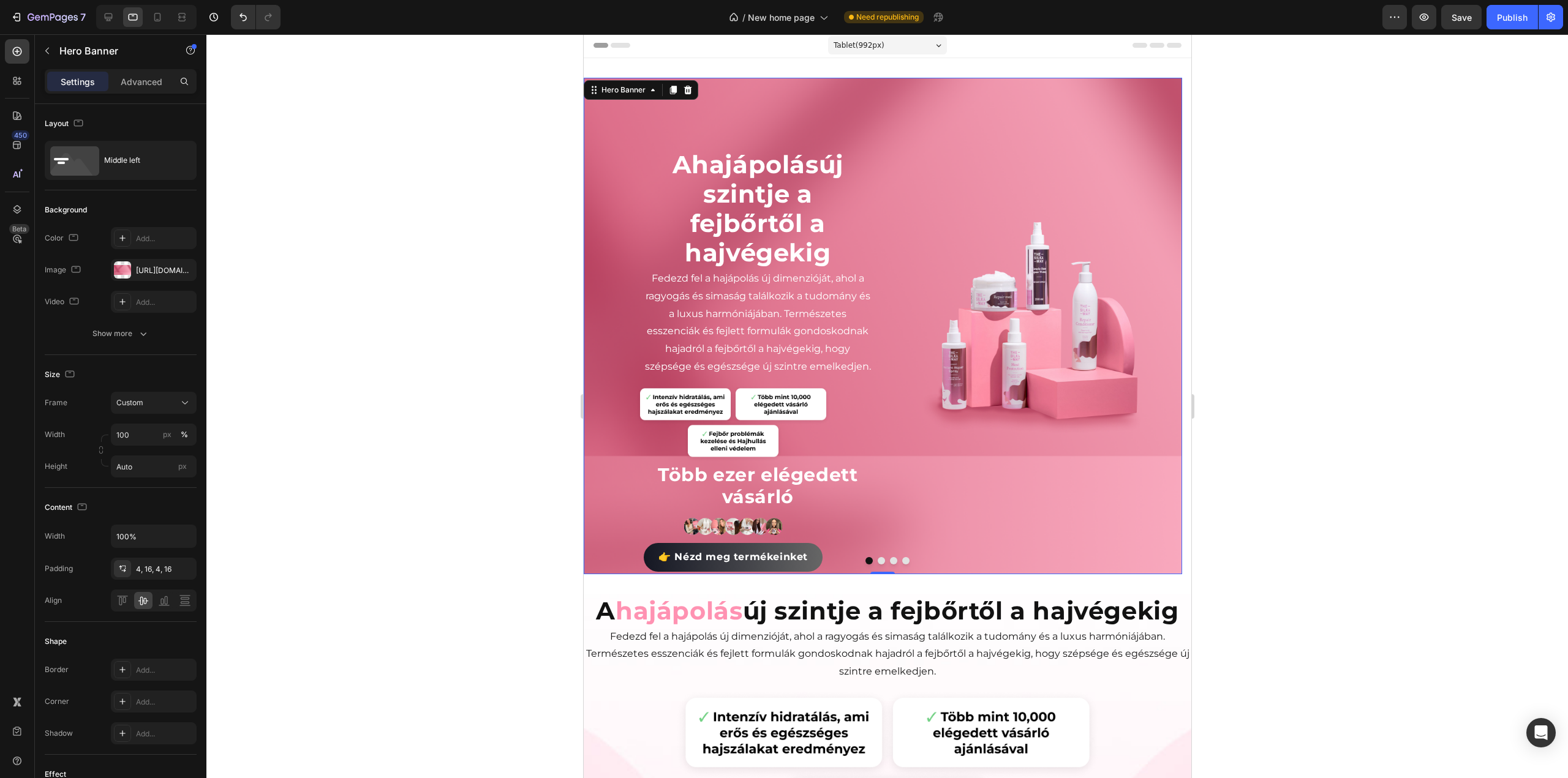
click at [878, 221] on div "A hajápolás új szintje a fejbőrtől a hajvégekig Heading Fedezd fel a hajápolás …" at bounding box center [882, 326] width 599 height 496
click at [102, 164] on div "Middle left" at bounding box center [121, 160] width 152 height 39
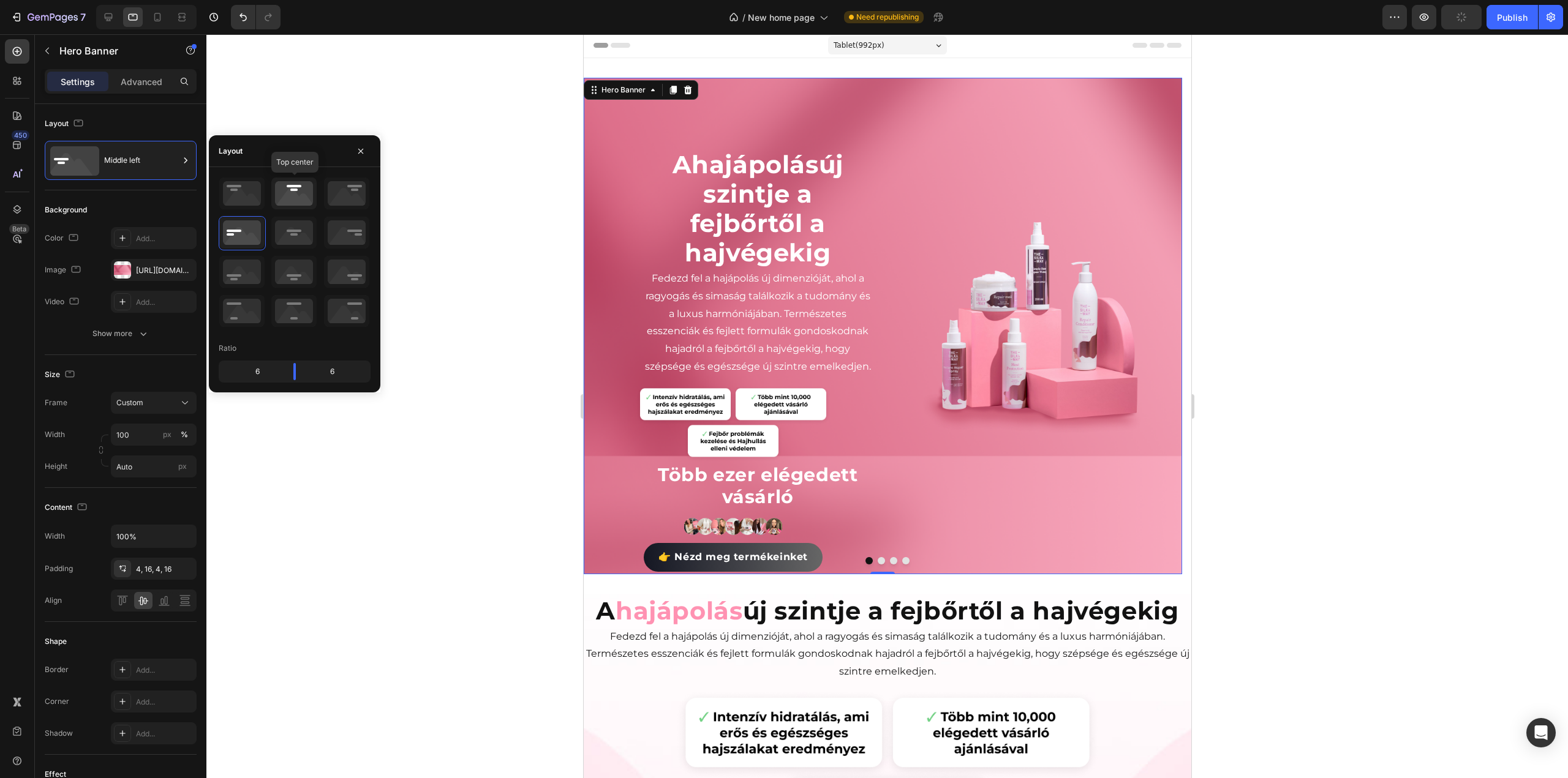
click at [290, 191] on icon at bounding box center [294, 193] width 46 height 32
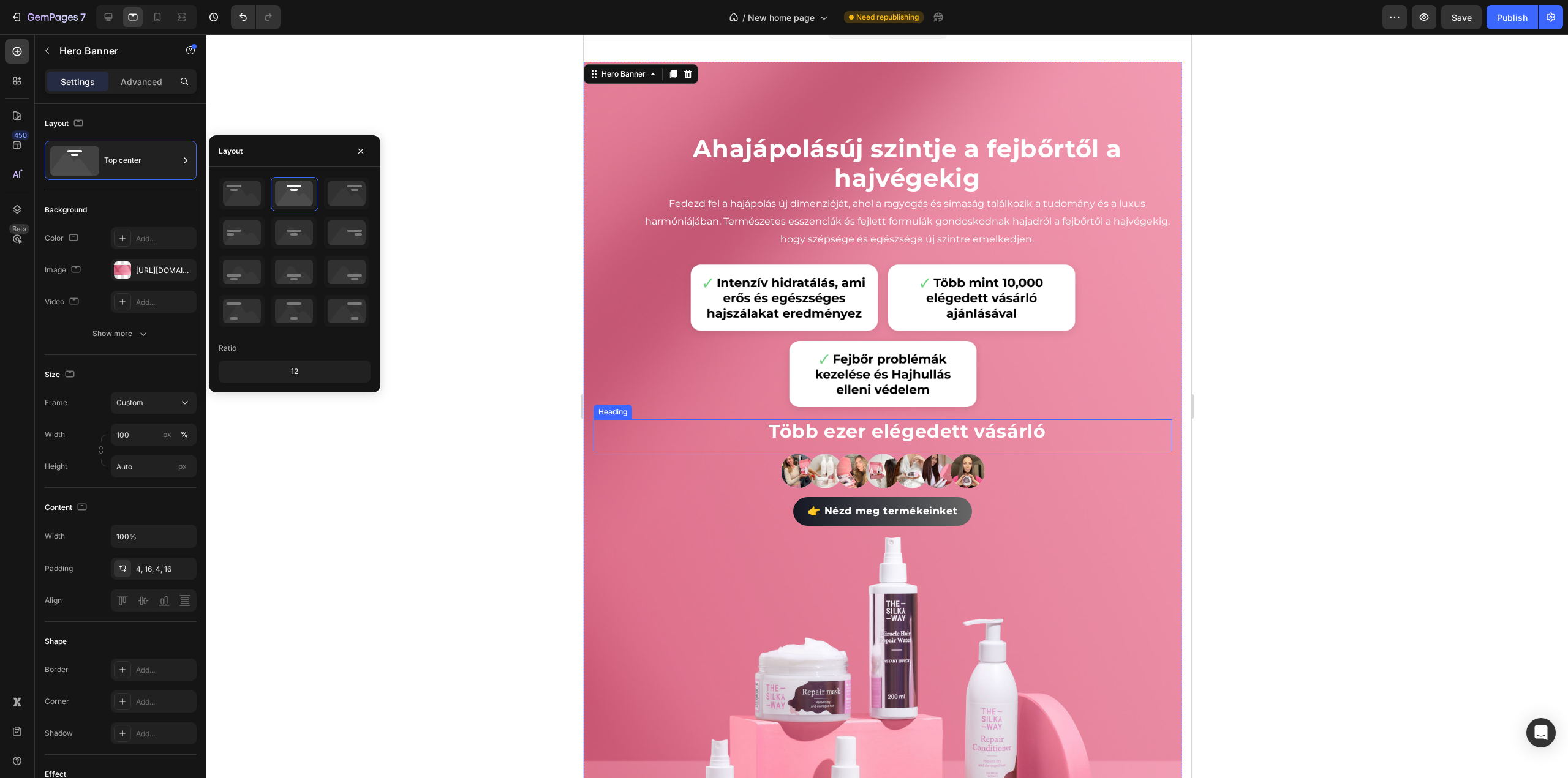
scroll to position [0, 0]
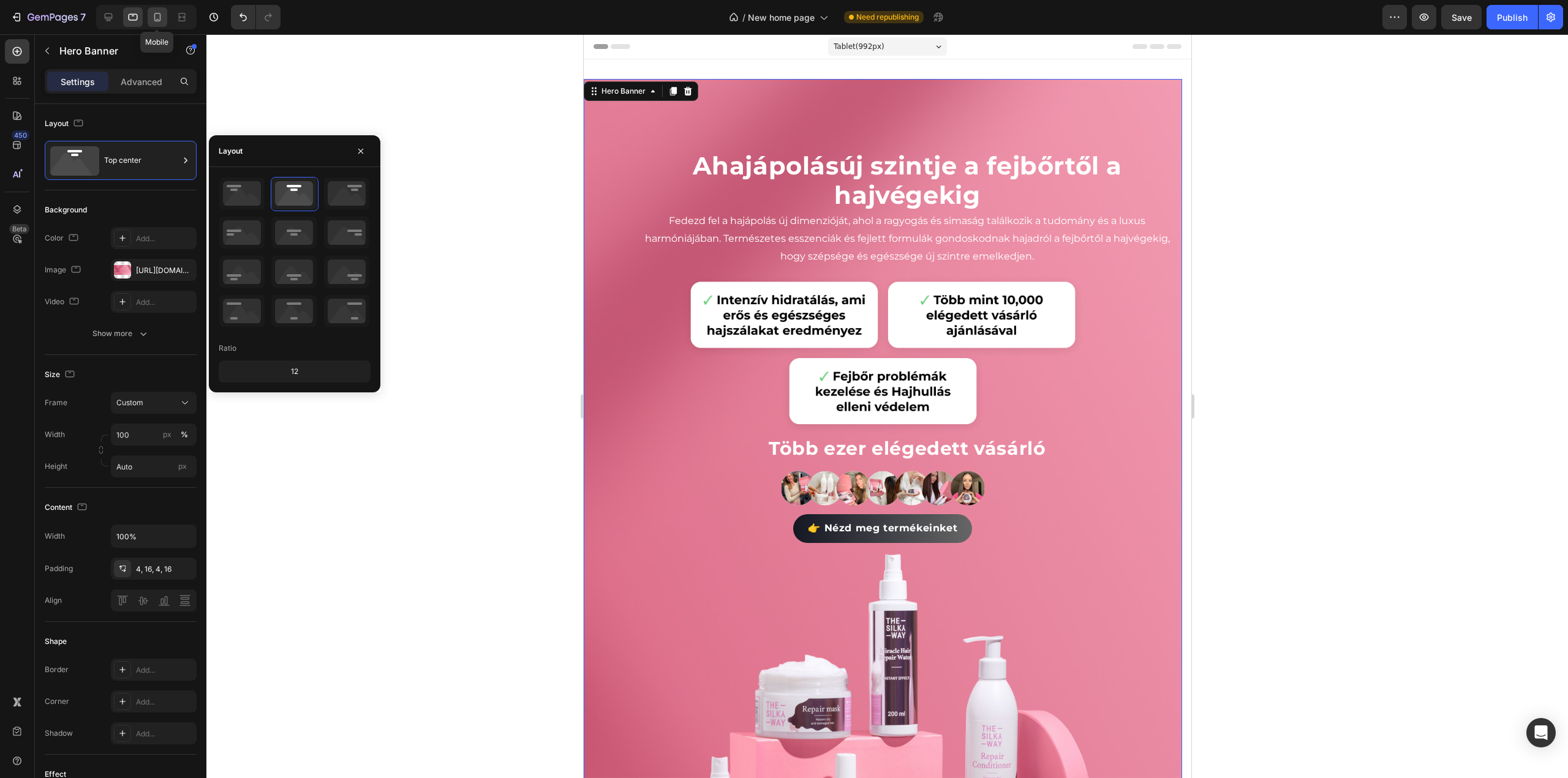
click at [152, 23] on icon at bounding box center [158, 18] width 12 height 12
type input "600"
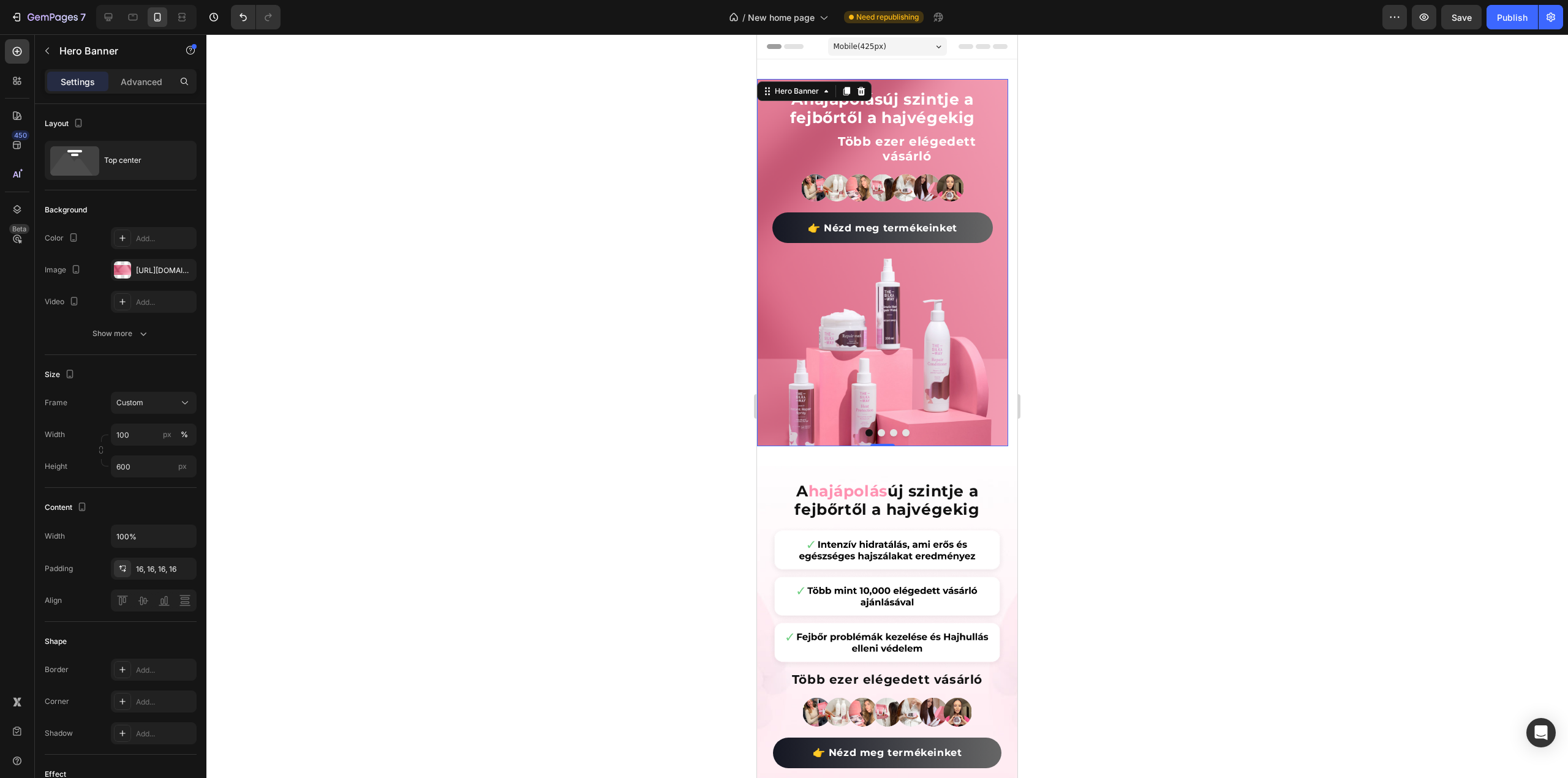
click at [1349, 419] on div at bounding box center [887, 406] width 1361 height 744
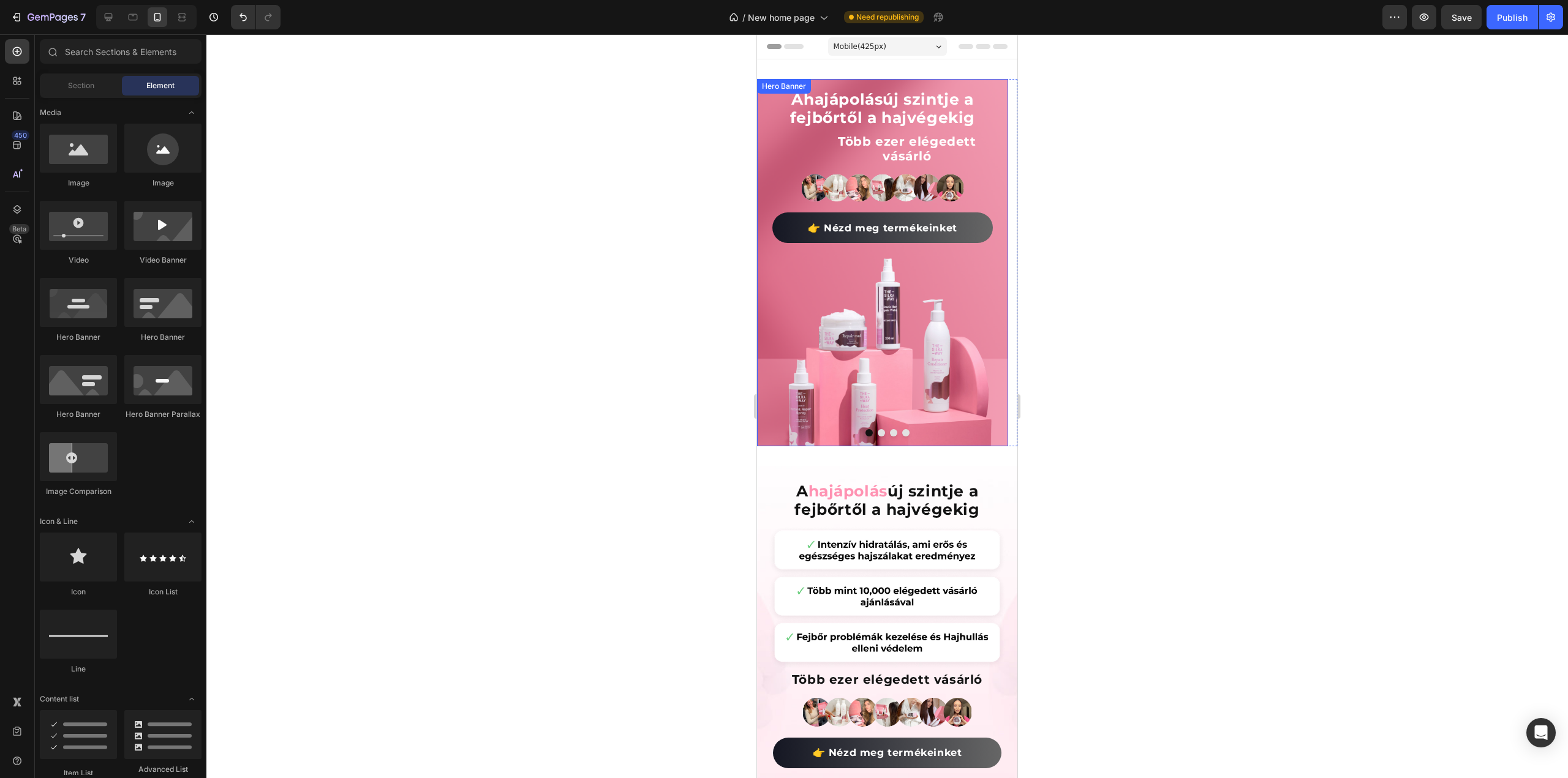
click at [1002, 234] on div "A hajápolás új szintje a fejbőrtől a hajvégekig Heading Fedezd fel a hajápolás …" at bounding box center [882, 284] width 251 height 410
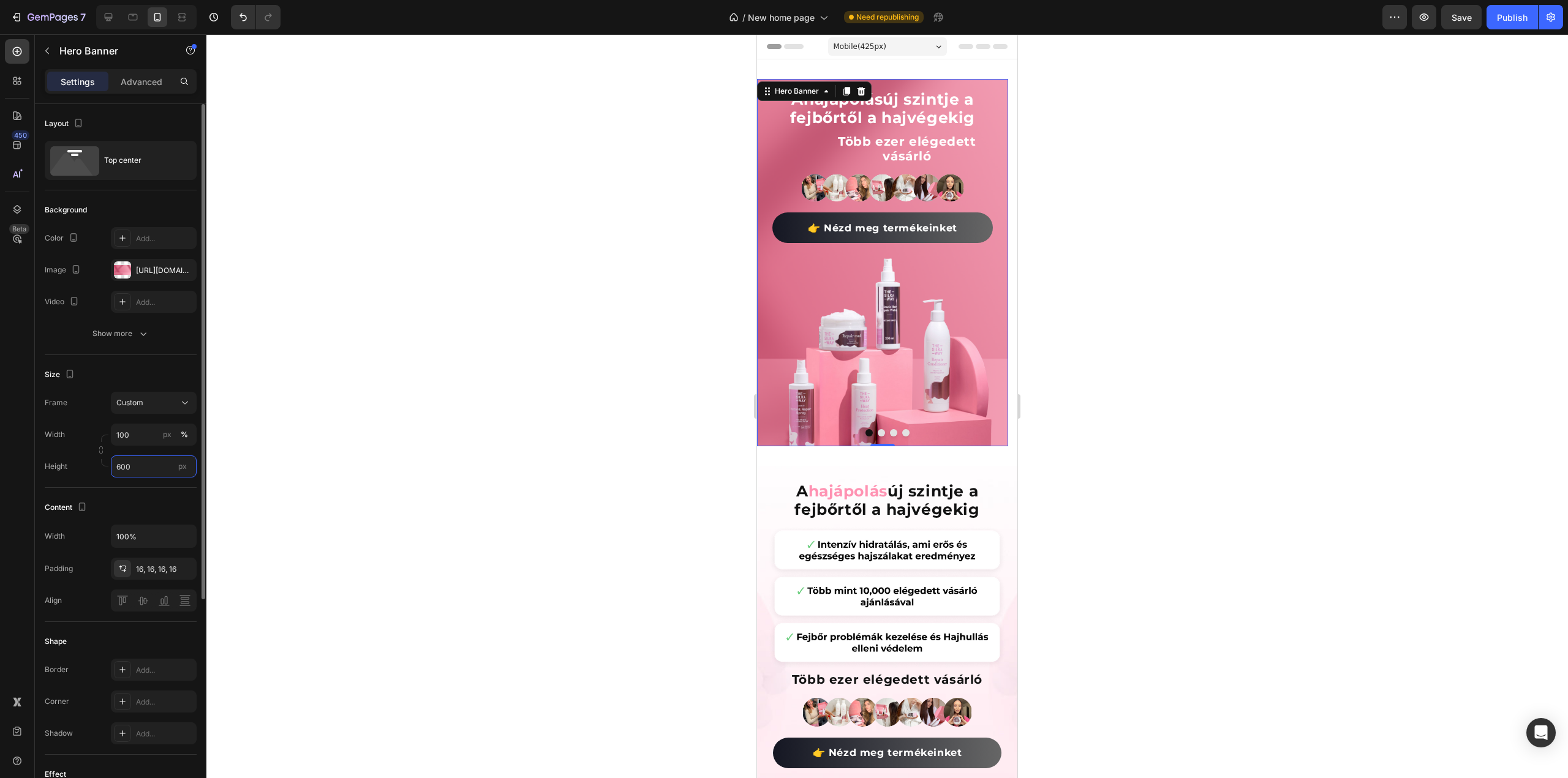
click at [154, 466] on input "600" at bounding box center [154, 466] width 86 height 22
click at [142, 495] on span "Fit content" at bounding box center [134, 495] width 37 height 11
type input "Auto"
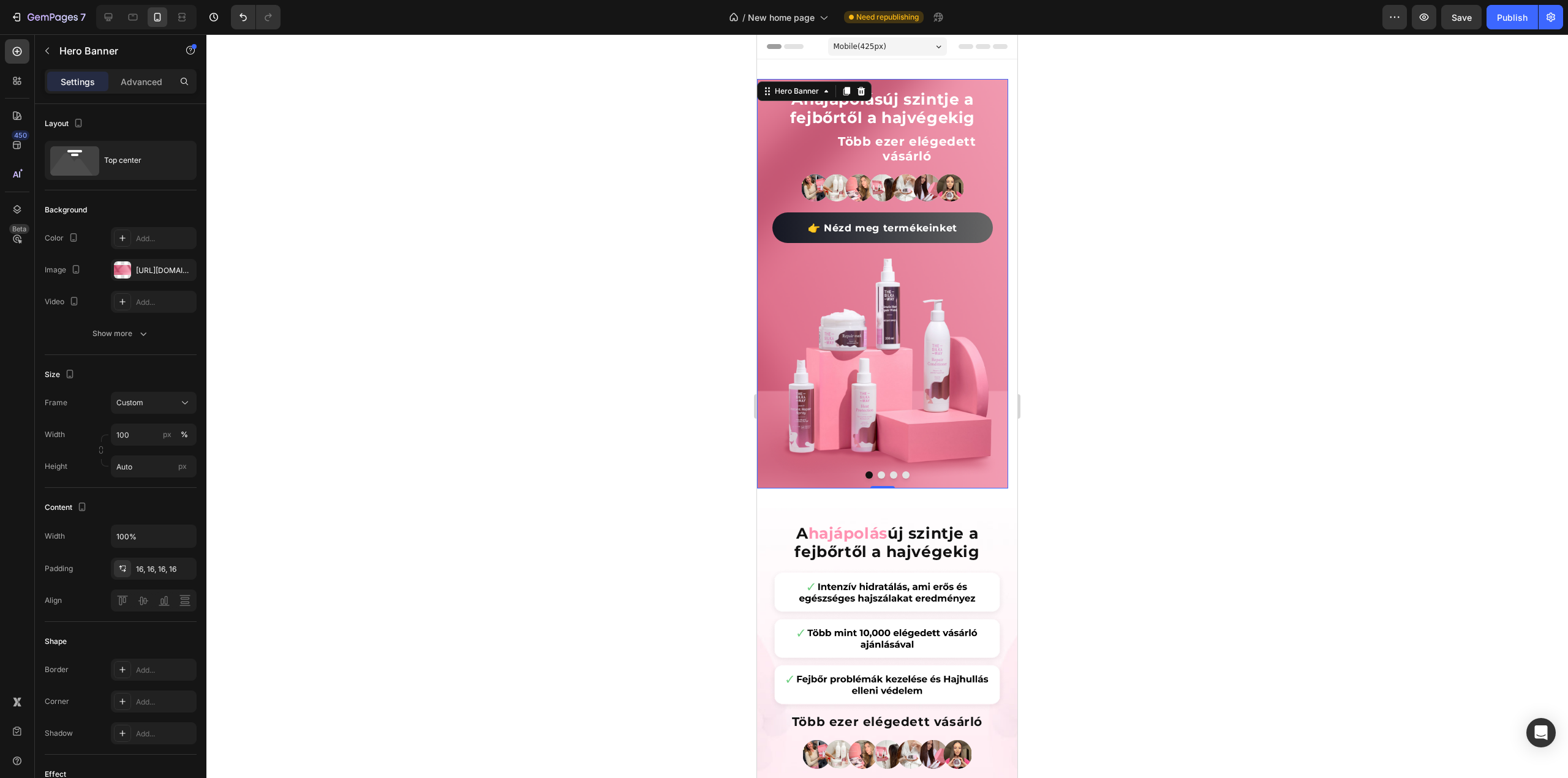
click at [374, 315] on div at bounding box center [887, 406] width 1361 height 744
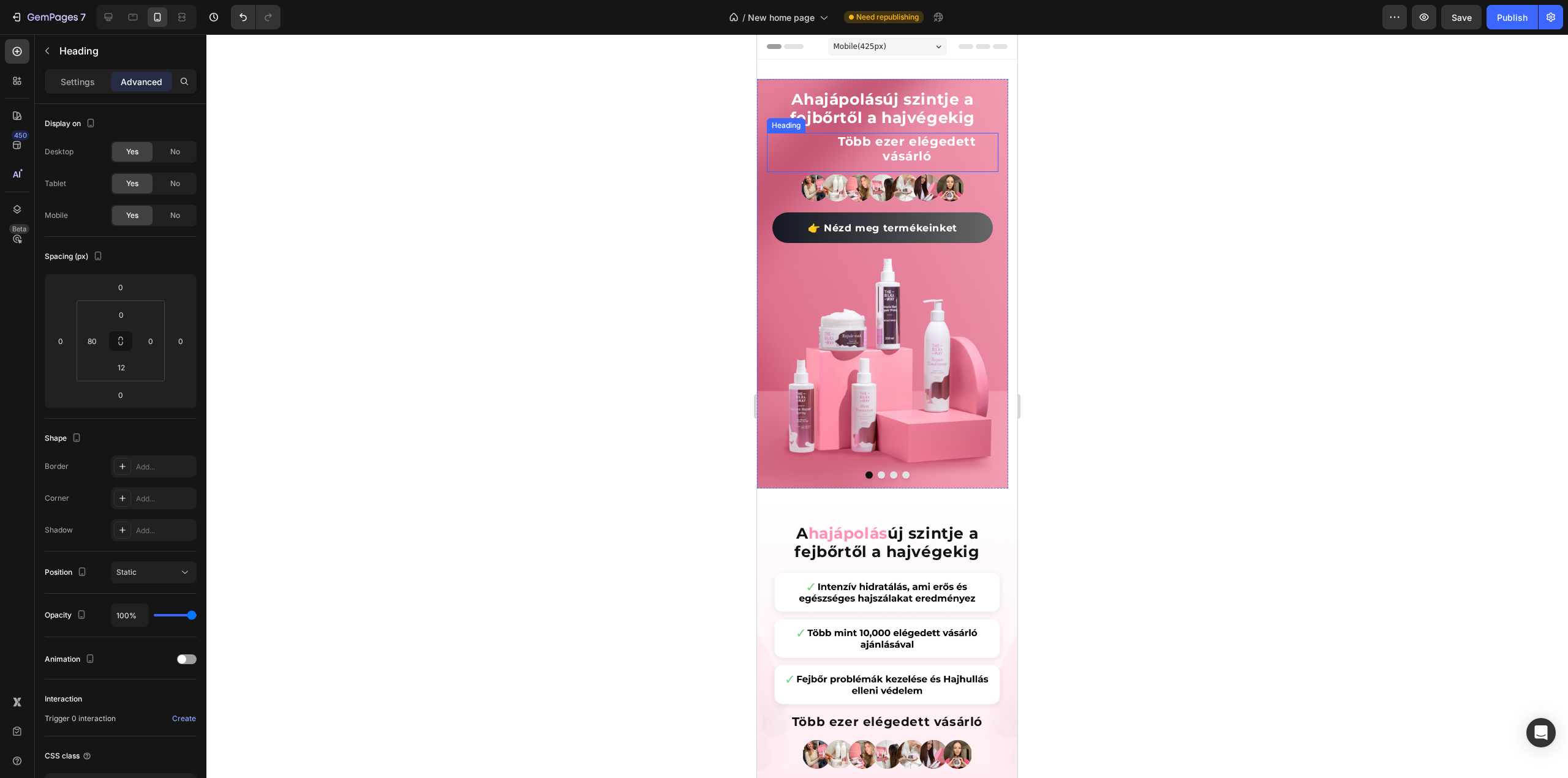
click at [909, 144] on h2 "Több ezer elégedett vásárló" at bounding box center [907, 149] width 183 height 32
click at [79, 77] on p "Settings" at bounding box center [77, 81] width 34 height 13
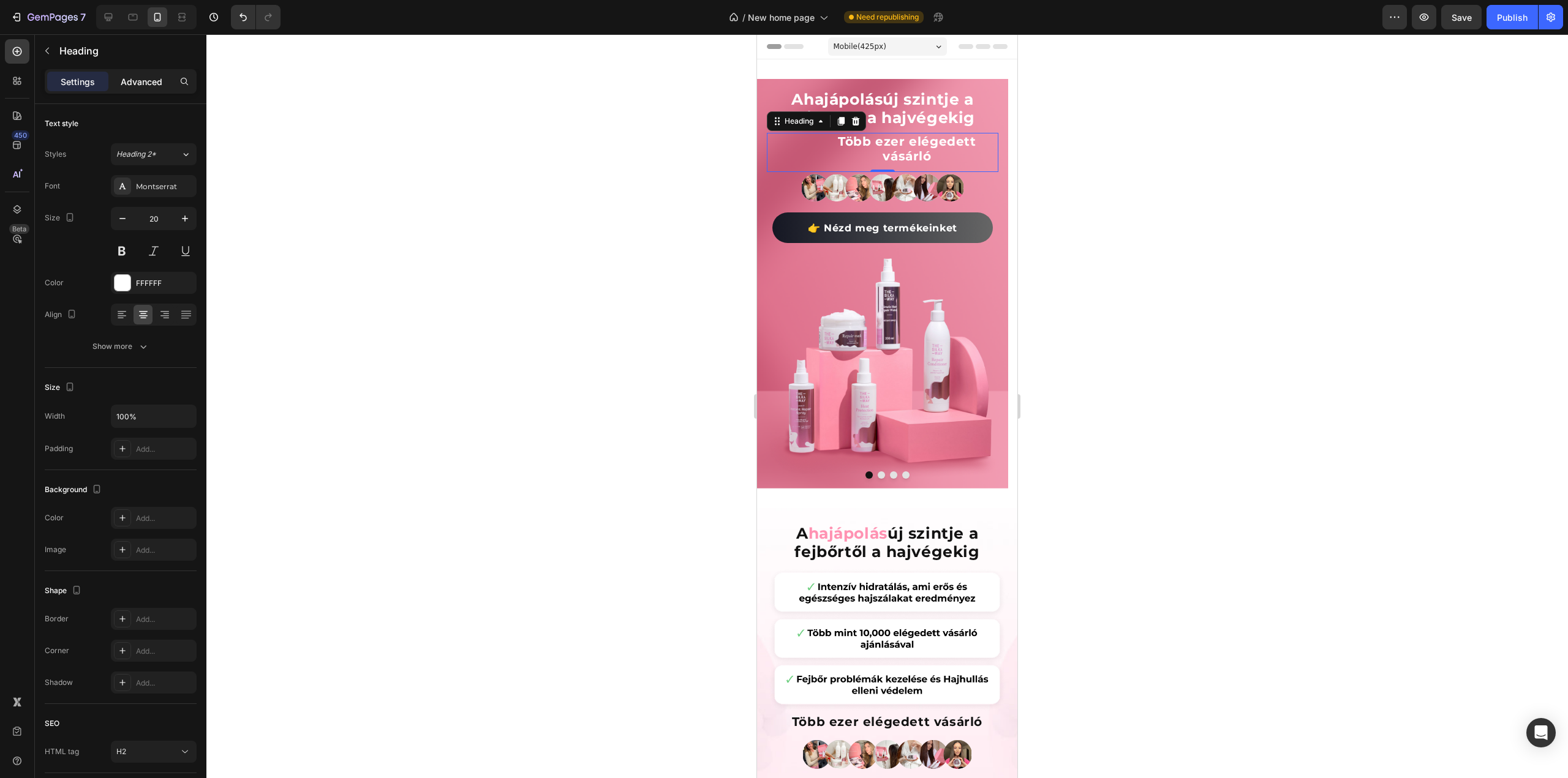
click at [162, 79] on p "Advanced" at bounding box center [142, 81] width 42 height 13
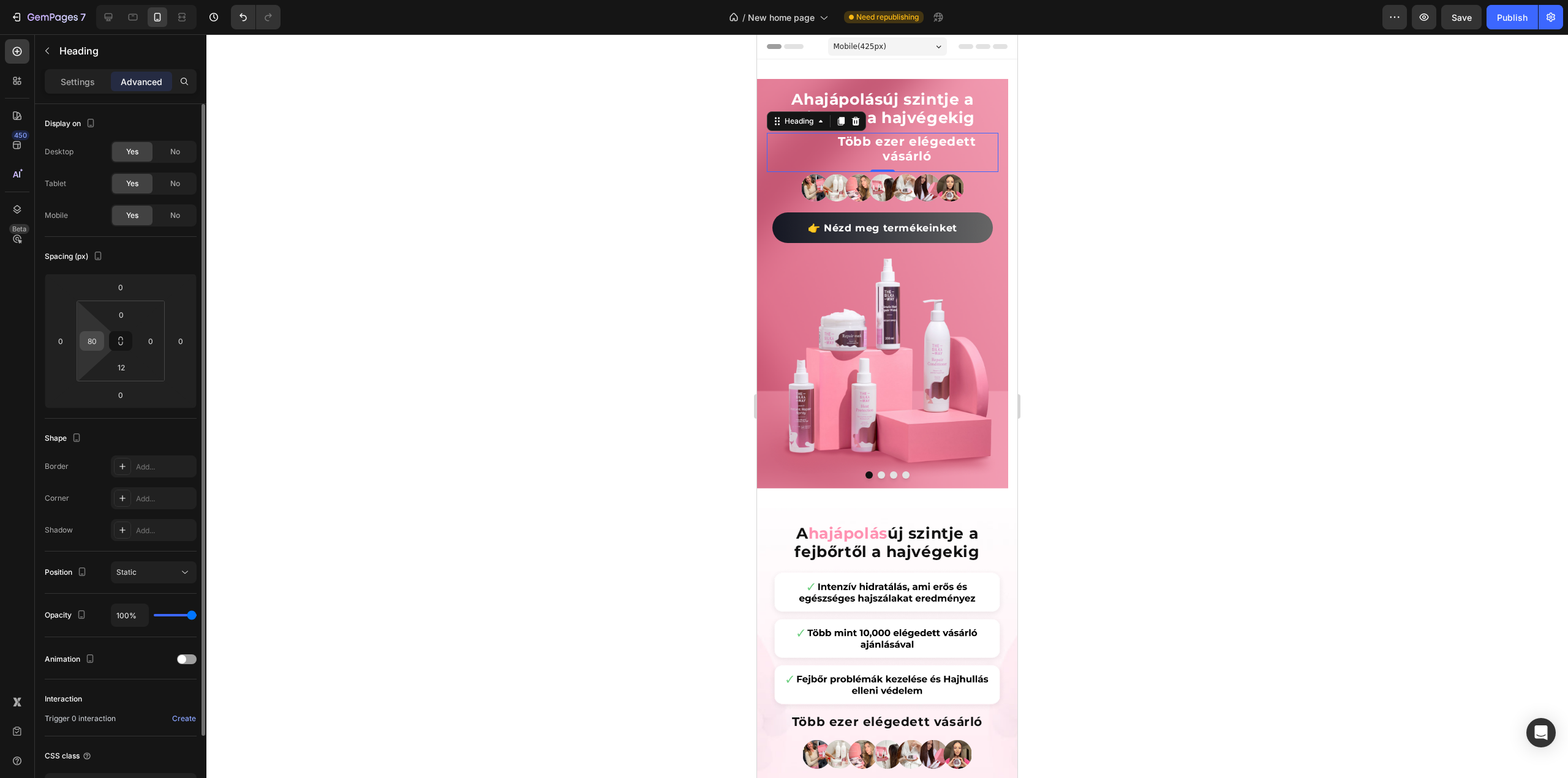
click at [92, 336] on input "80" at bounding box center [91, 340] width 18 height 18
type input "0"
click at [827, 93] on span "hajápolás" at bounding box center [843, 99] width 79 height 18
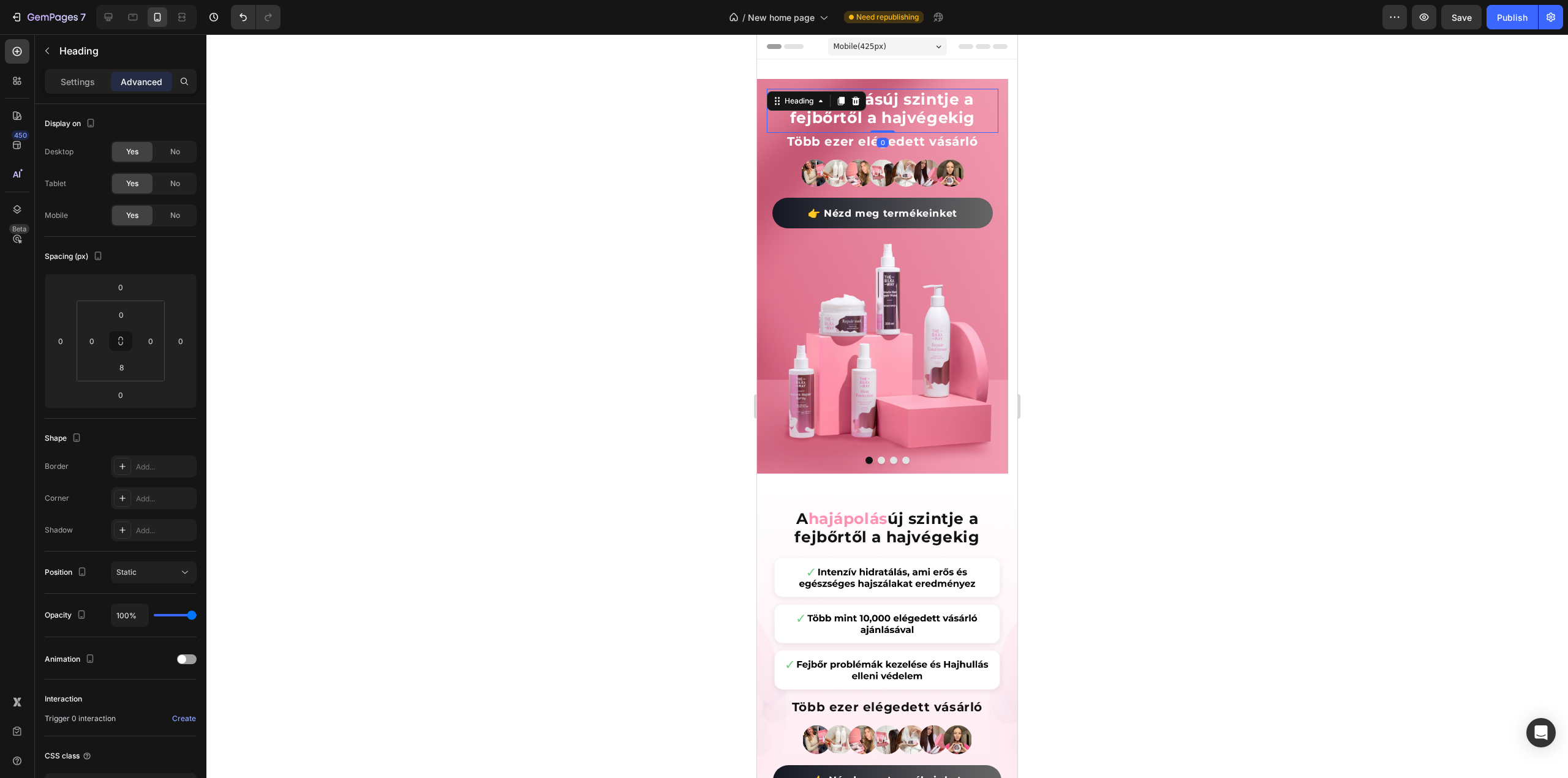
click at [1263, 223] on div at bounding box center [887, 406] width 1361 height 744
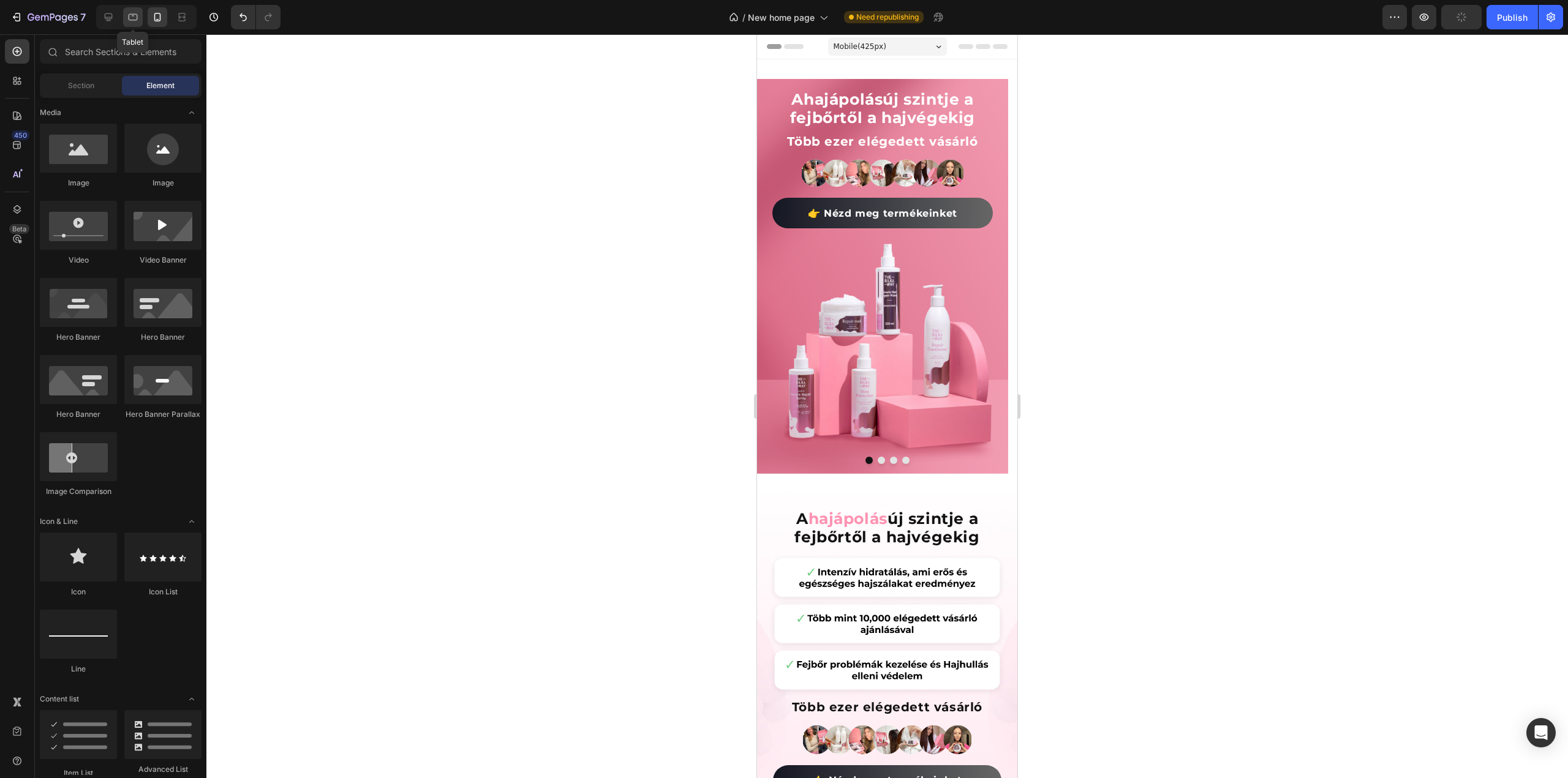
click at [131, 15] on icon at bounding box center [133, 18] width 12 height 12
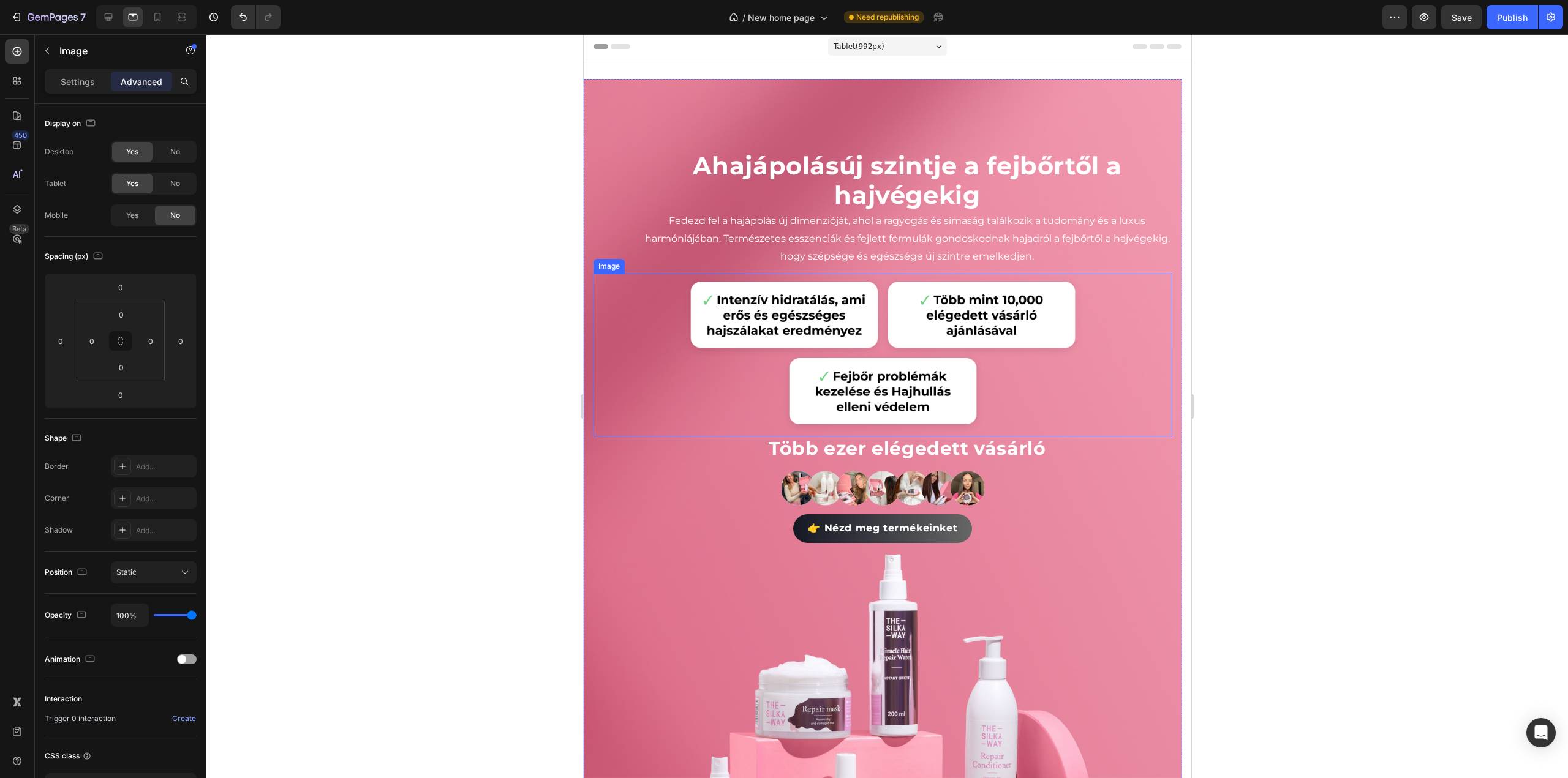
click at [805, 327] on img at bounding box center [882, 355] width 404 height 163
click at [144, 212] on div "Yes" at bounding box center [132, 215] width 40 height 19
click at [162, 20] on icon at bounding box center [158, 18] width 12 height 12
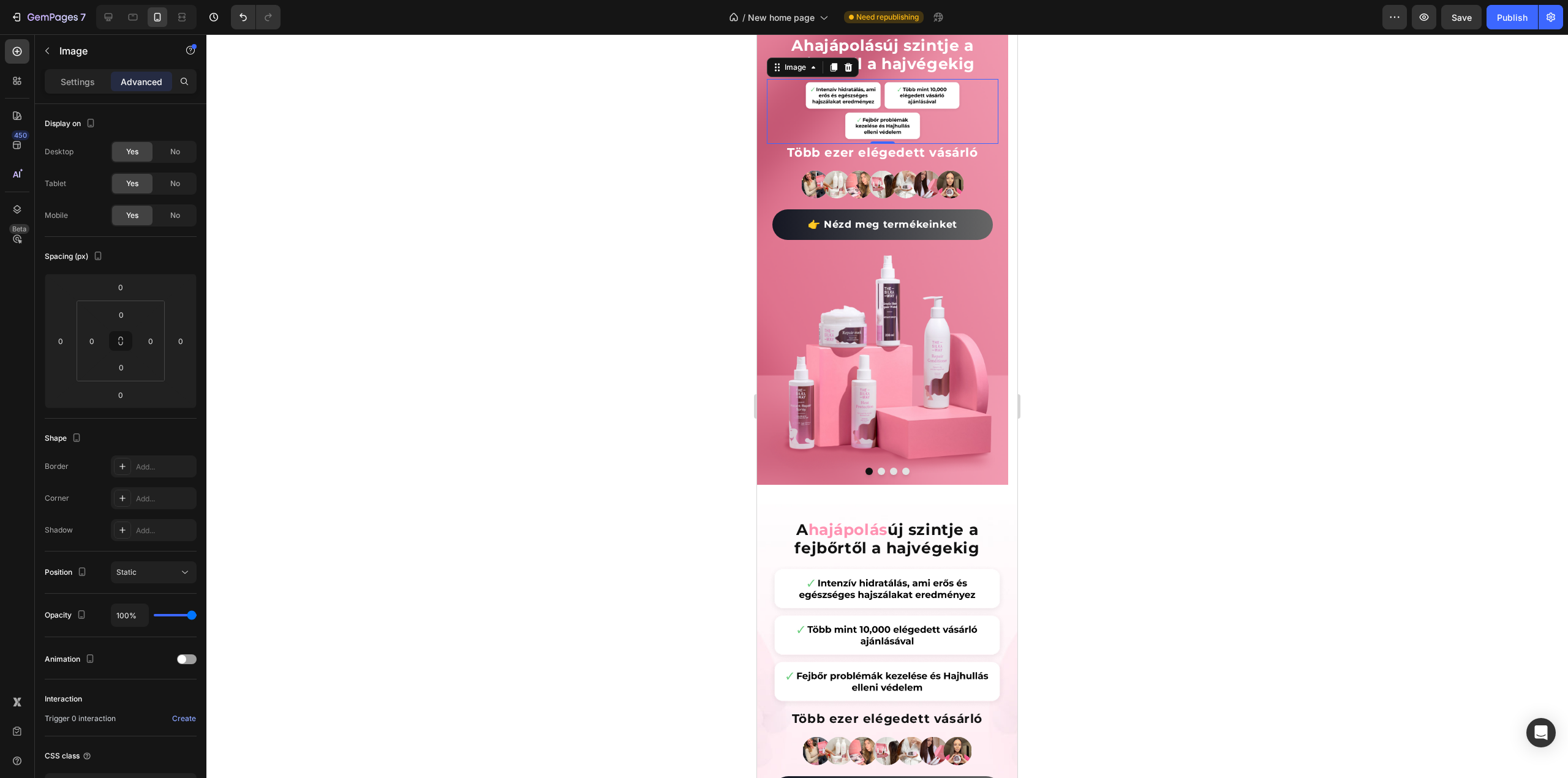
scroll to position [55, 0]
click at [1181, 173] on div at bounding box center [887, 406] width 1361 height 744
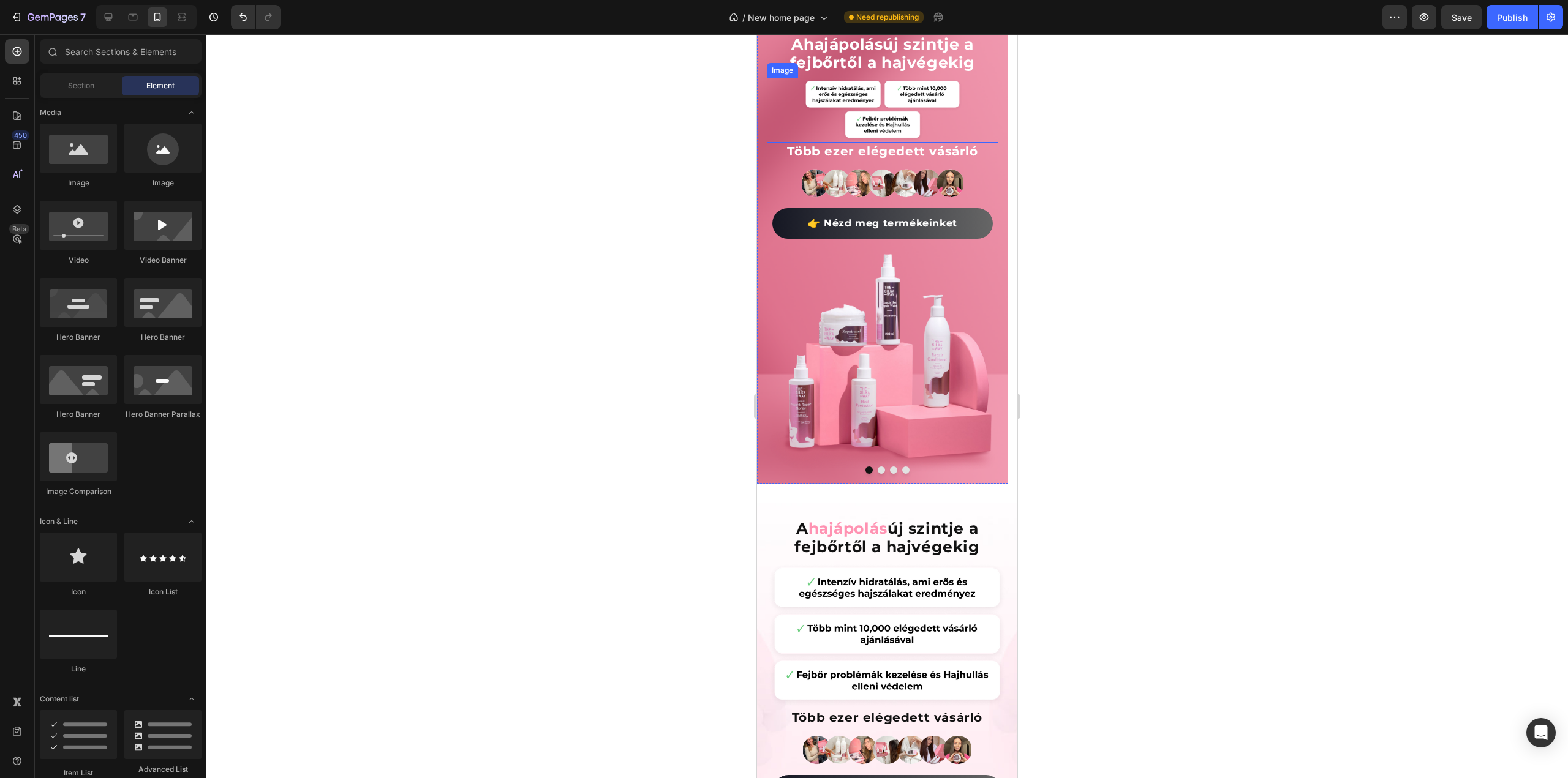
click at [847, 112] on img at bounding box center [882, 110] width 162 height 65
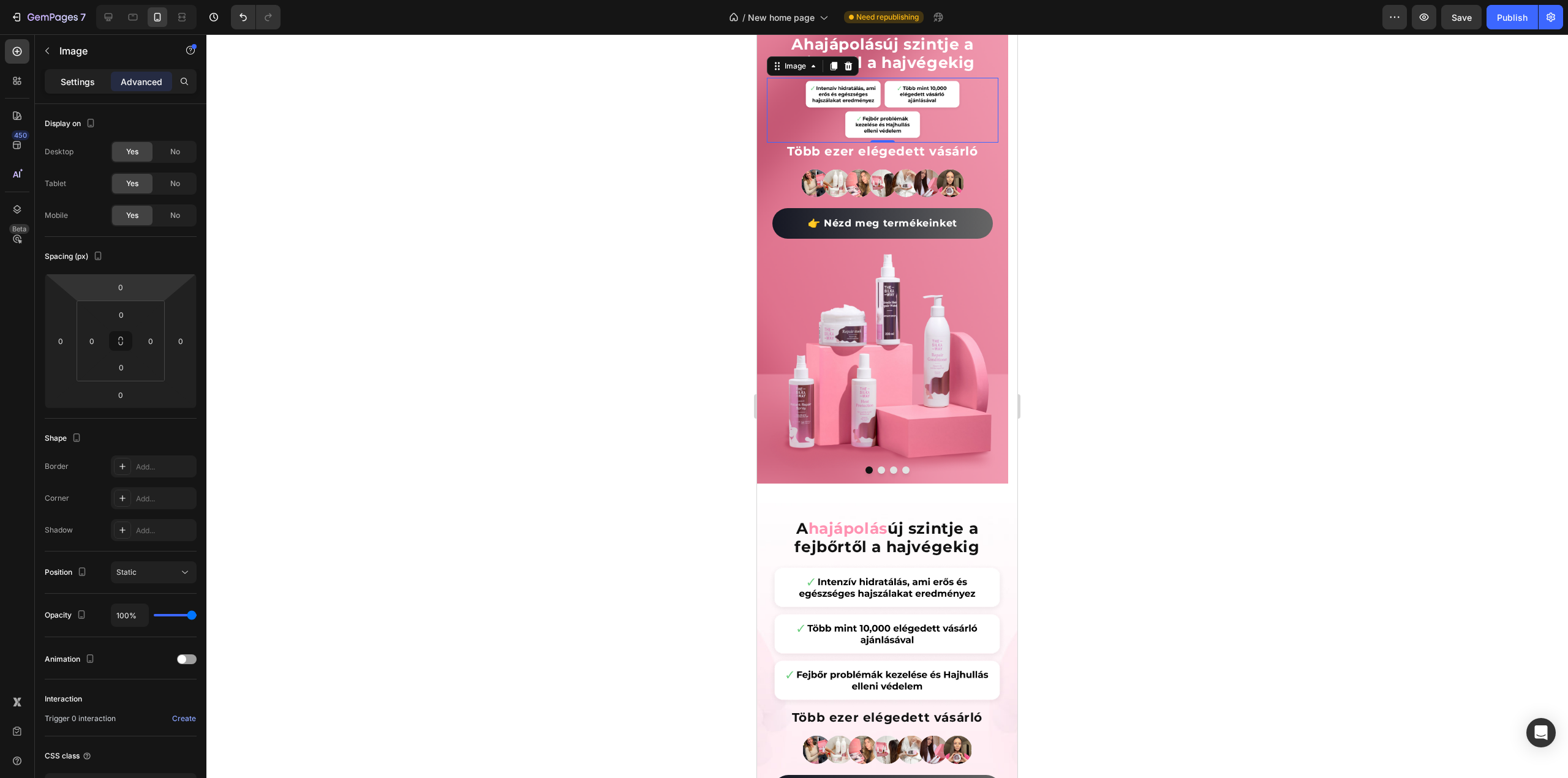
click at [80, 75] on p "Settings" at bounding box center [77, 81] width 34 height 13
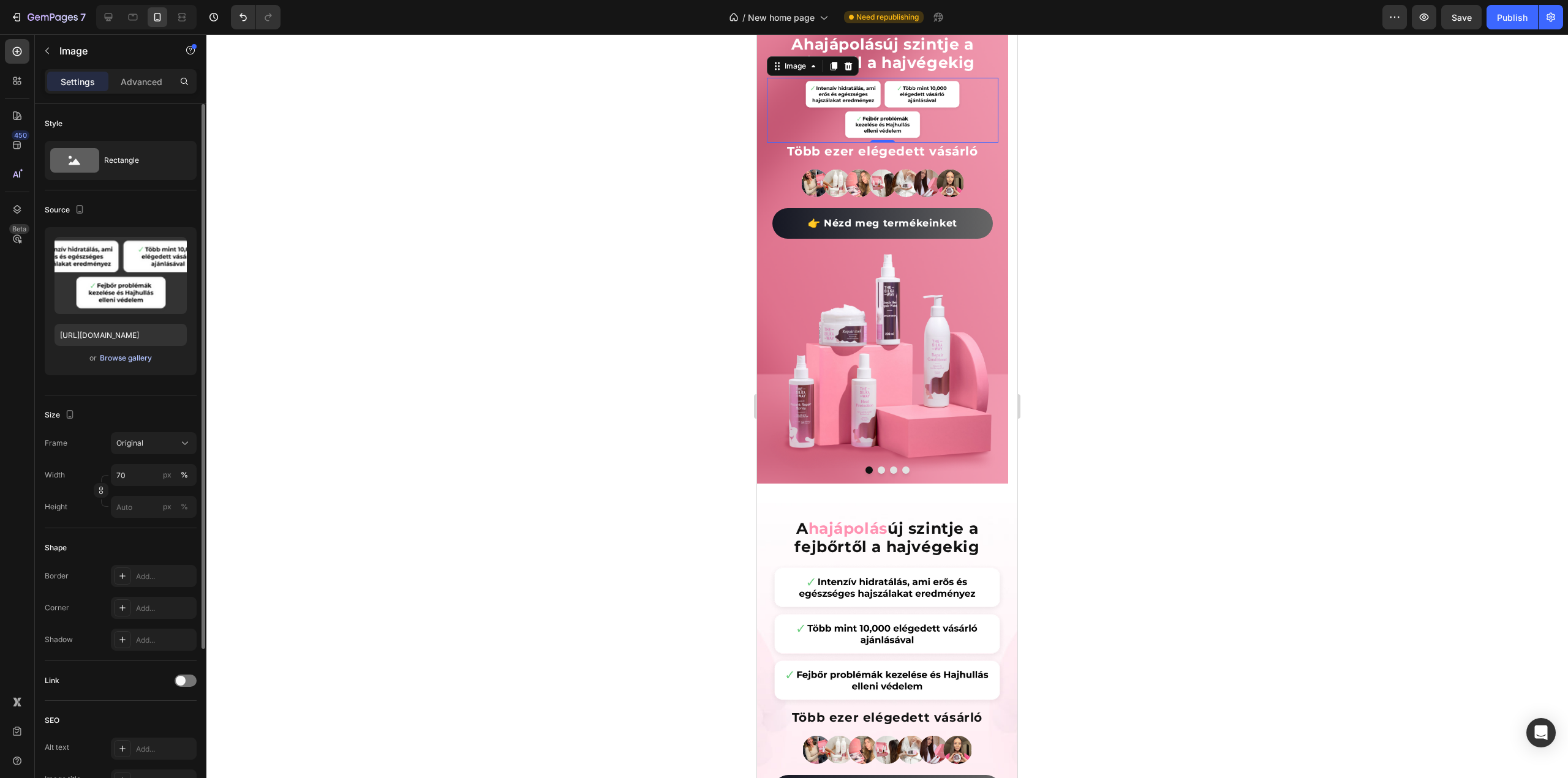
click at [125, 358] on div "Browse gallery" at bounding box center [125, 358] width 52 height 11
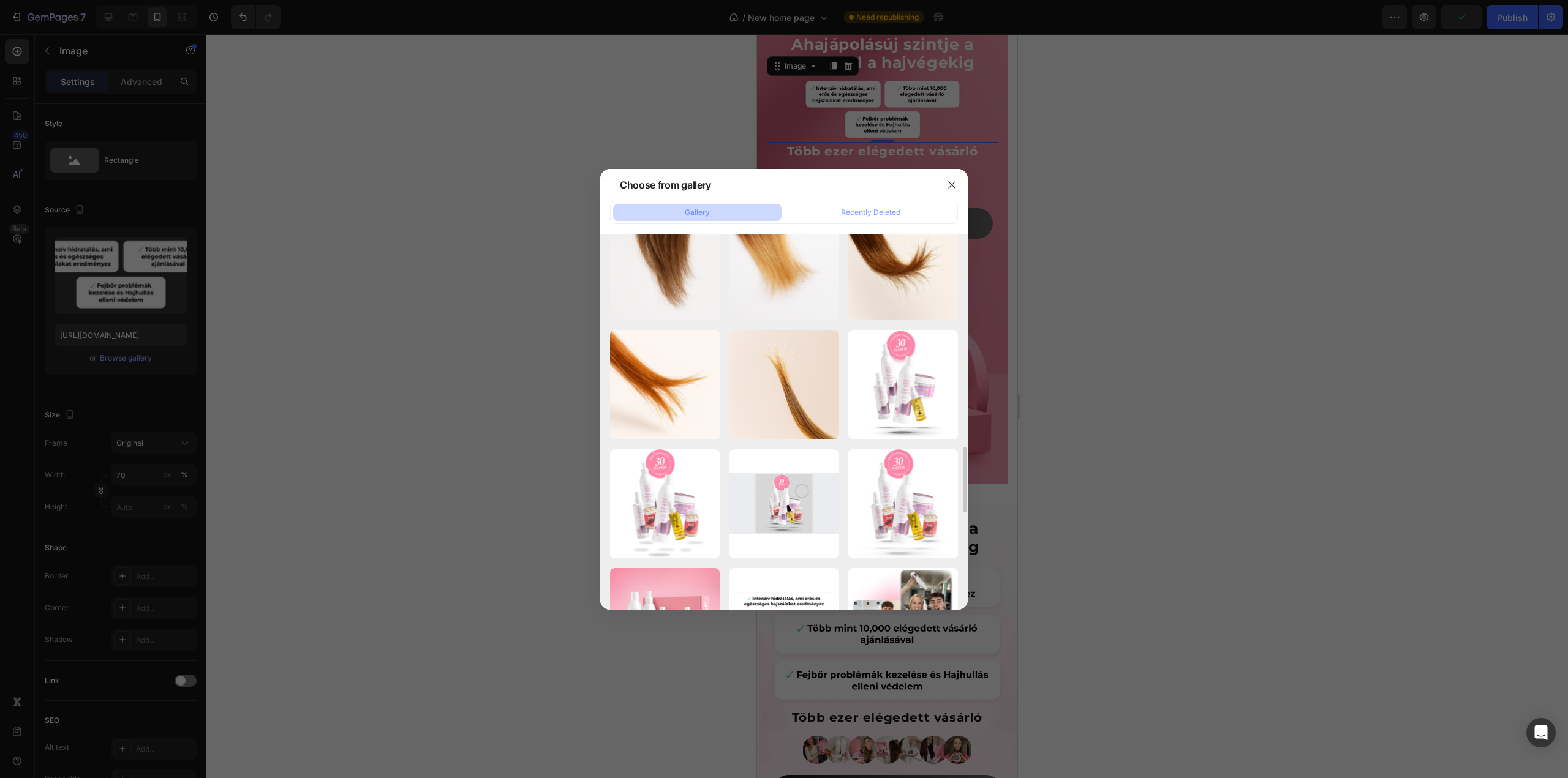
scroll to position [1347, 0]
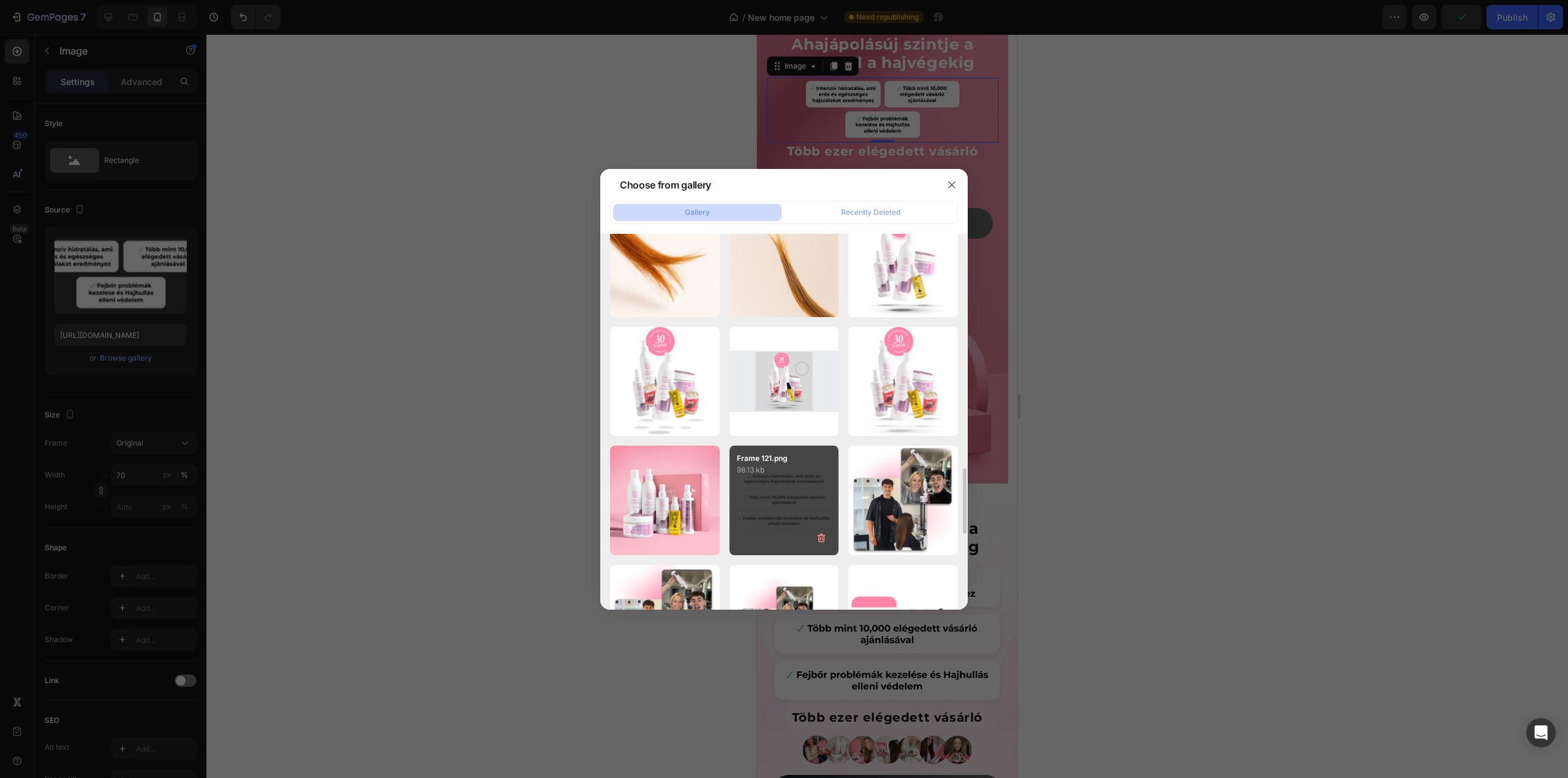
click at [784, 509] on div "Frame 121.png 98.13 kb" at bounding box center [784, 500] width 109 height 109
type input "https://cdn.shopify.com/s/files/1/0492/9470/4796/files/gempages_490611713016595…"
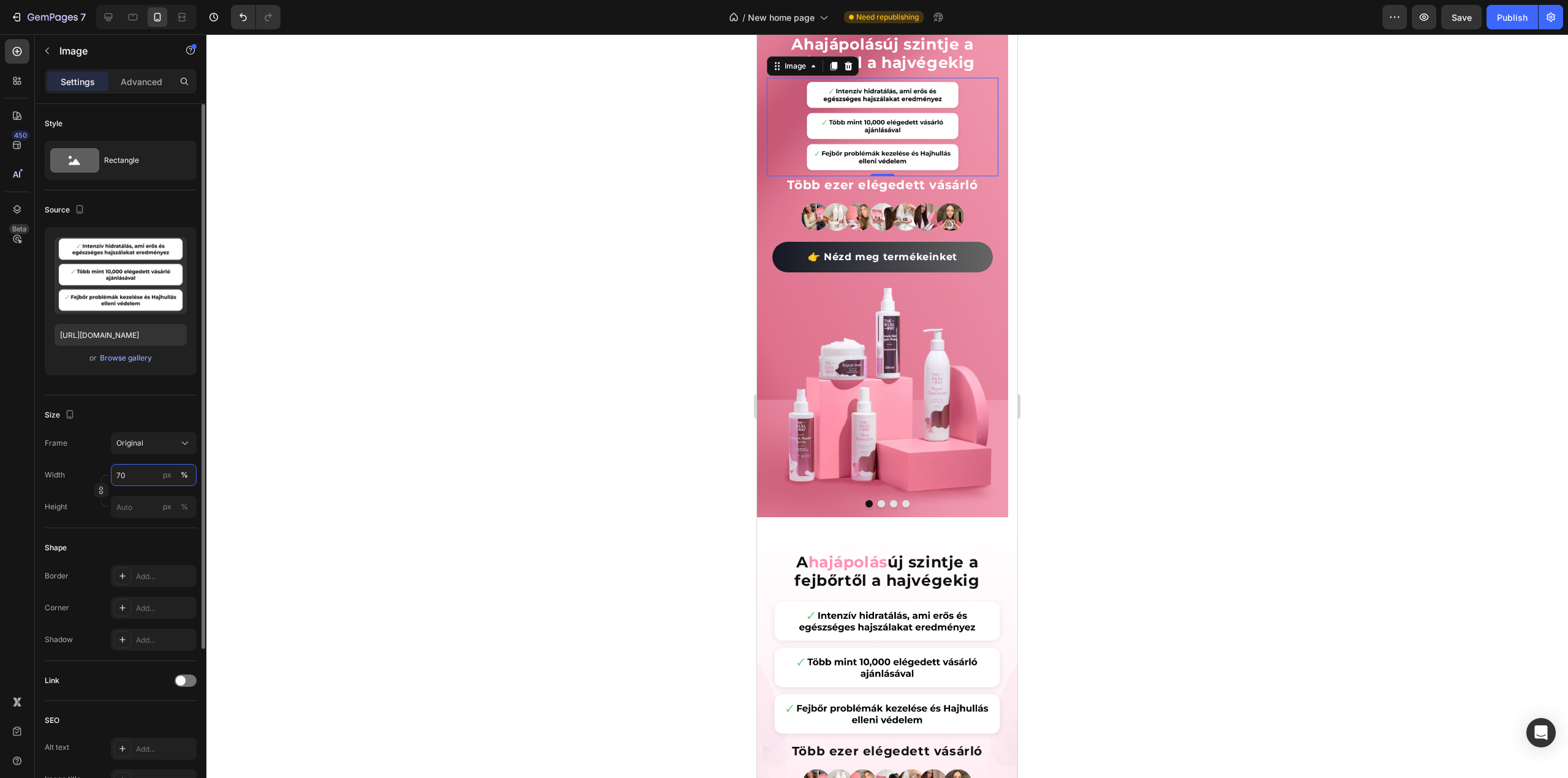
click at [144, 476] on input "70" at bounding box center [154, 474] width 86 height 22
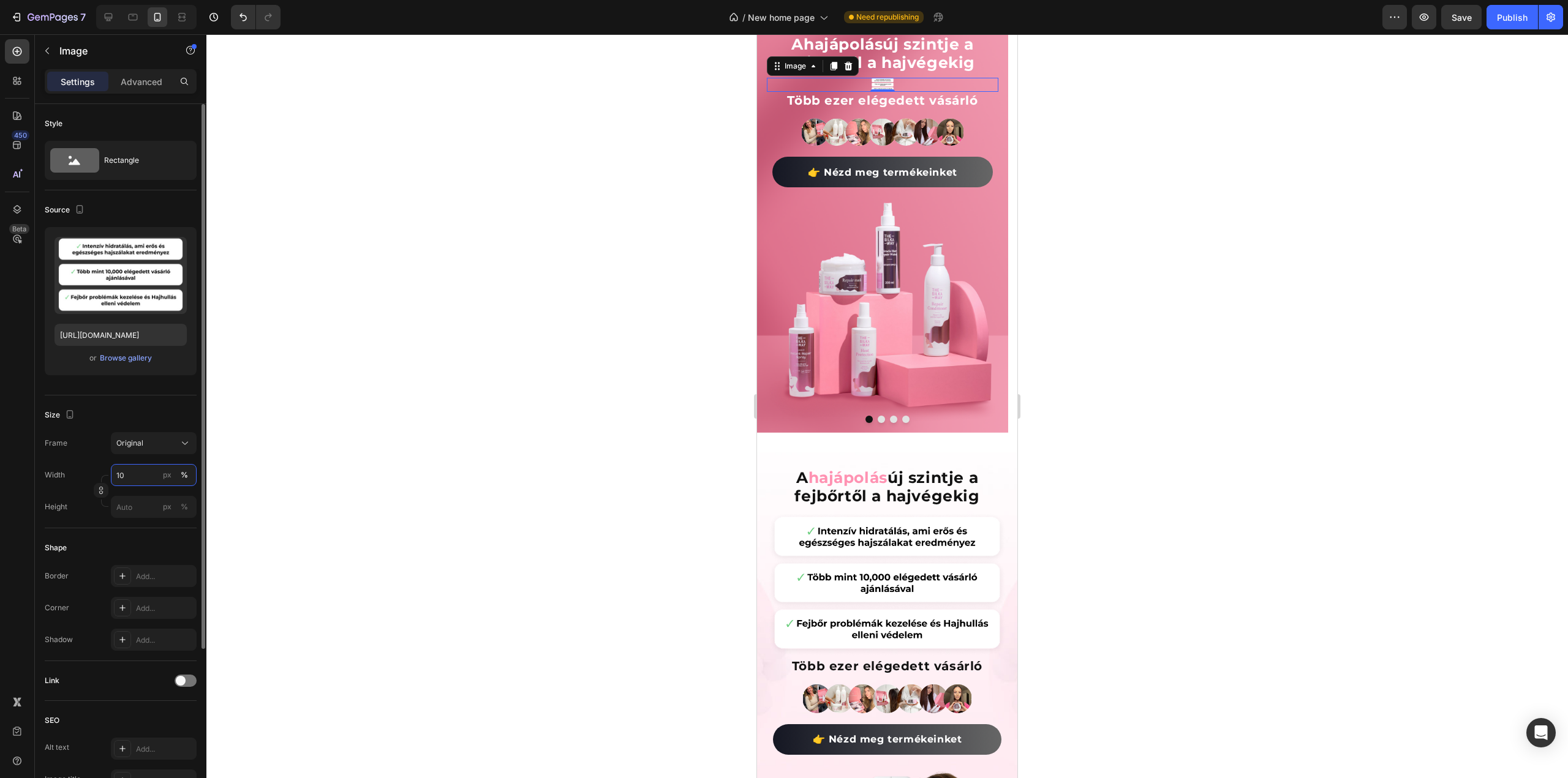
type input "100"
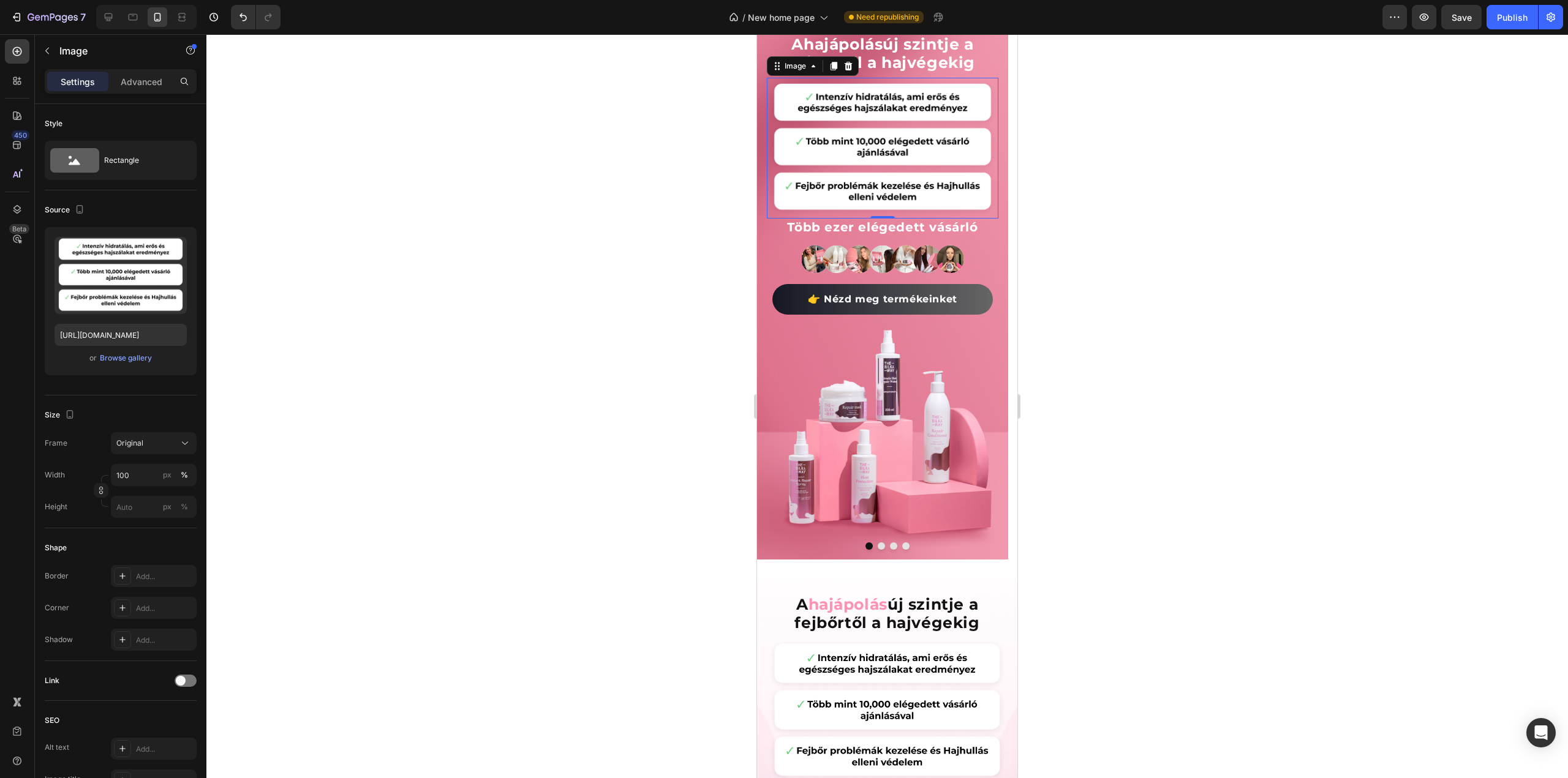
click at [1219, 256] on div at bounding box center [887, 406] width 1361 height 744
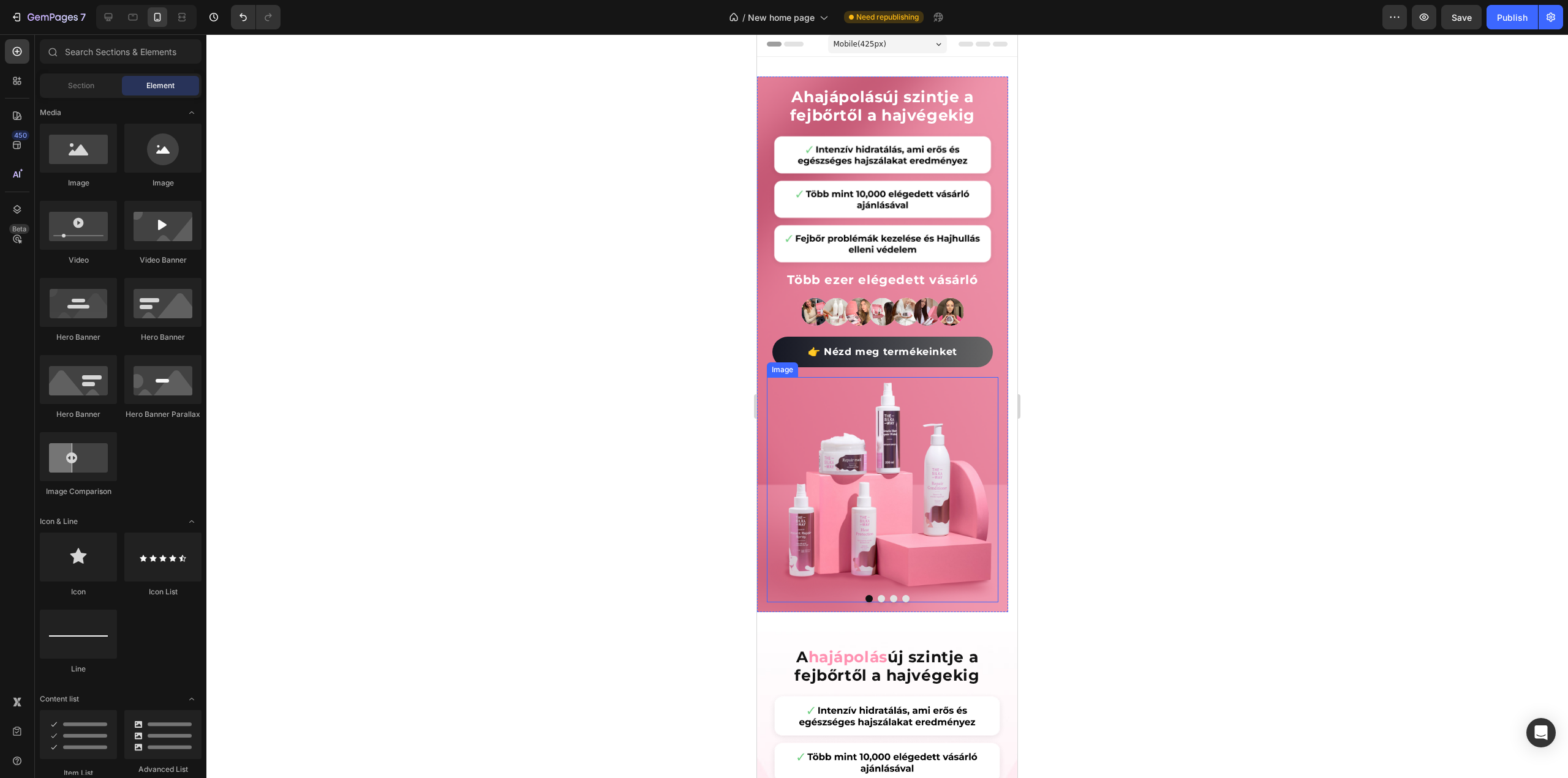
scroll to position [0, 0]
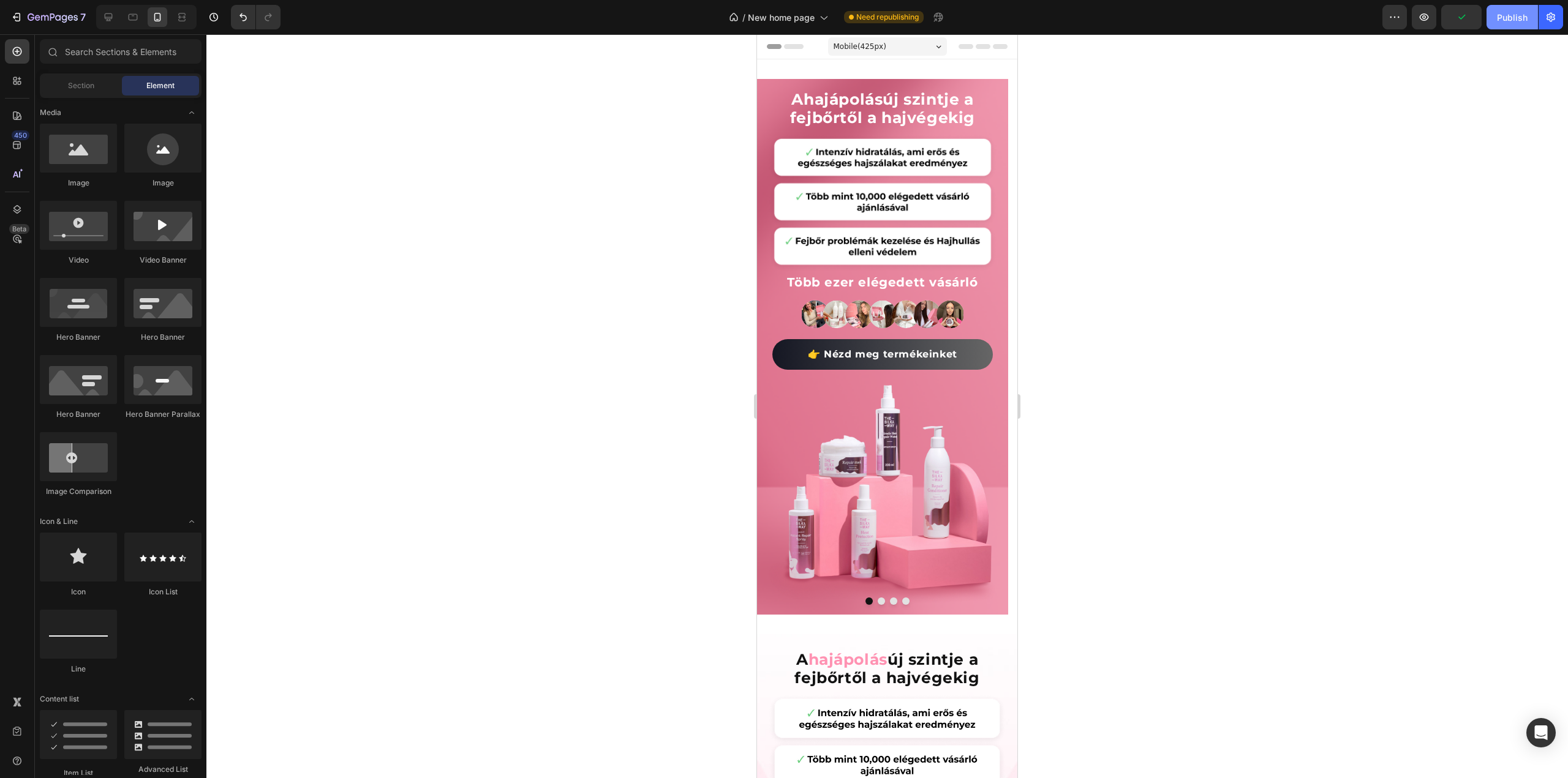
click at [1513, 14] on div "Publish" at bounding box center [1512, 18] width 31 height 13
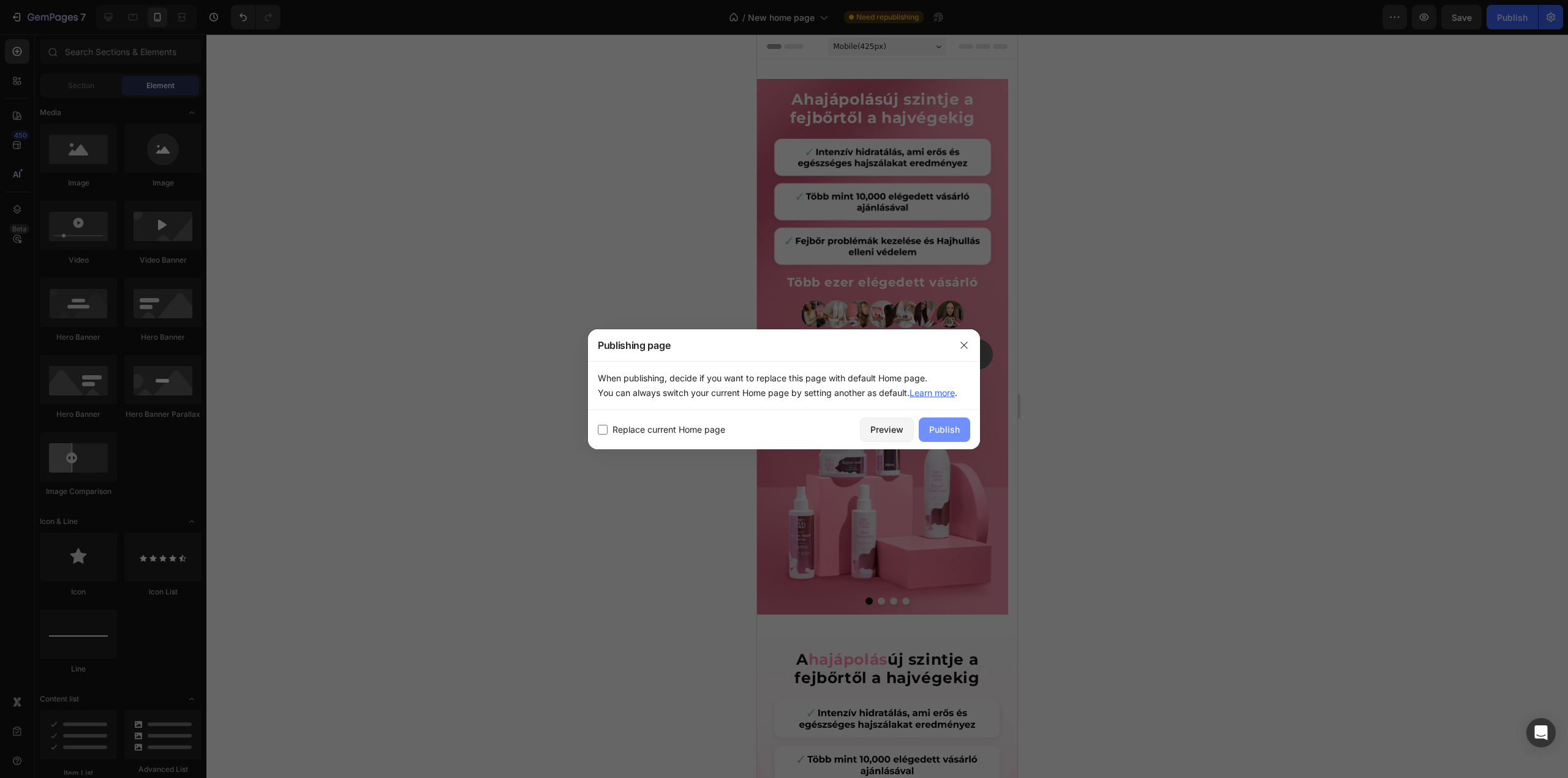
click at [948, 427] on div "Publish" at bounding box center [944, 429] width 31 height 13
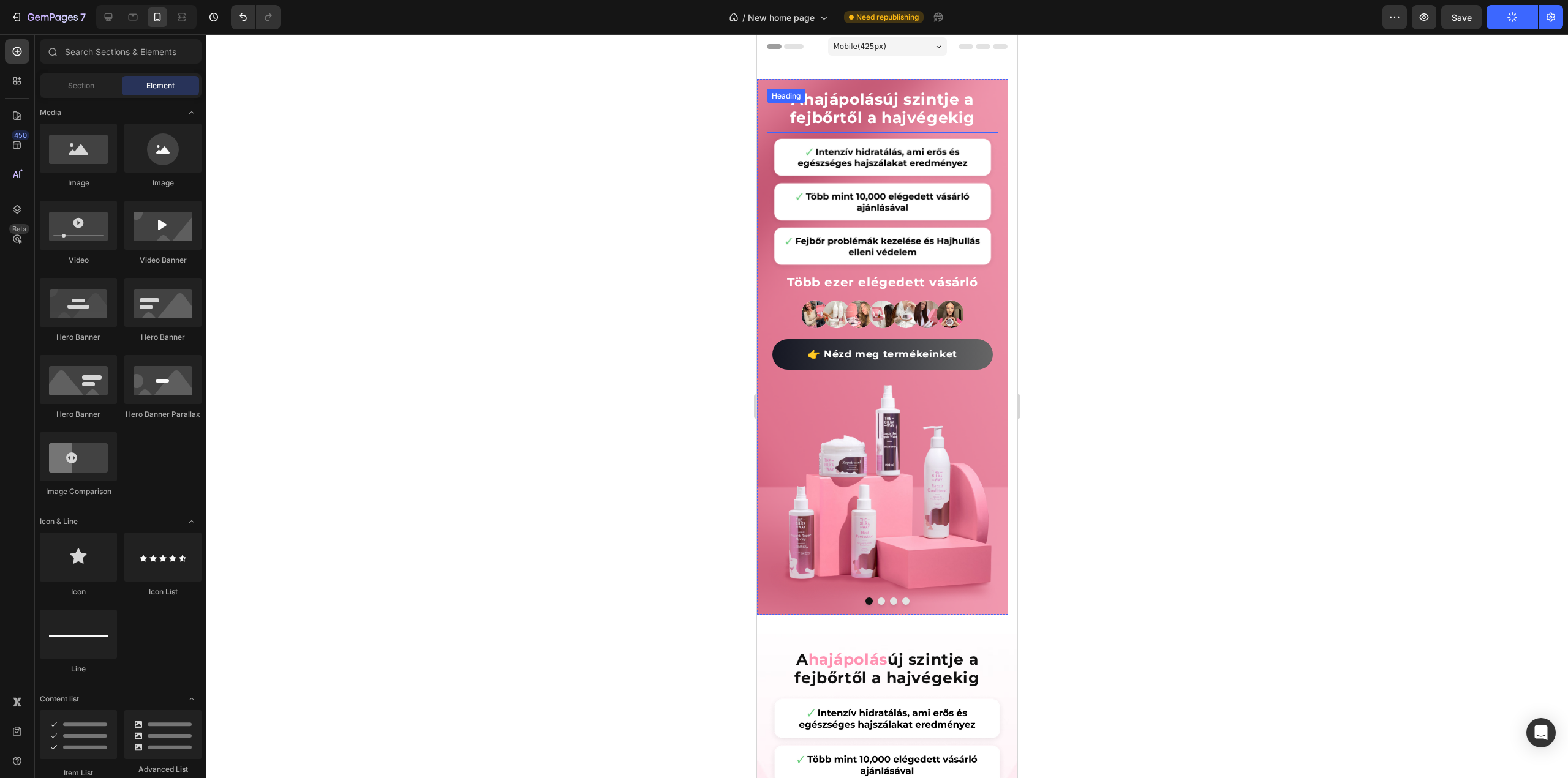
click at [871, 102] on span "hajápolás" at bounding box center [843, 99] width 79 height 18
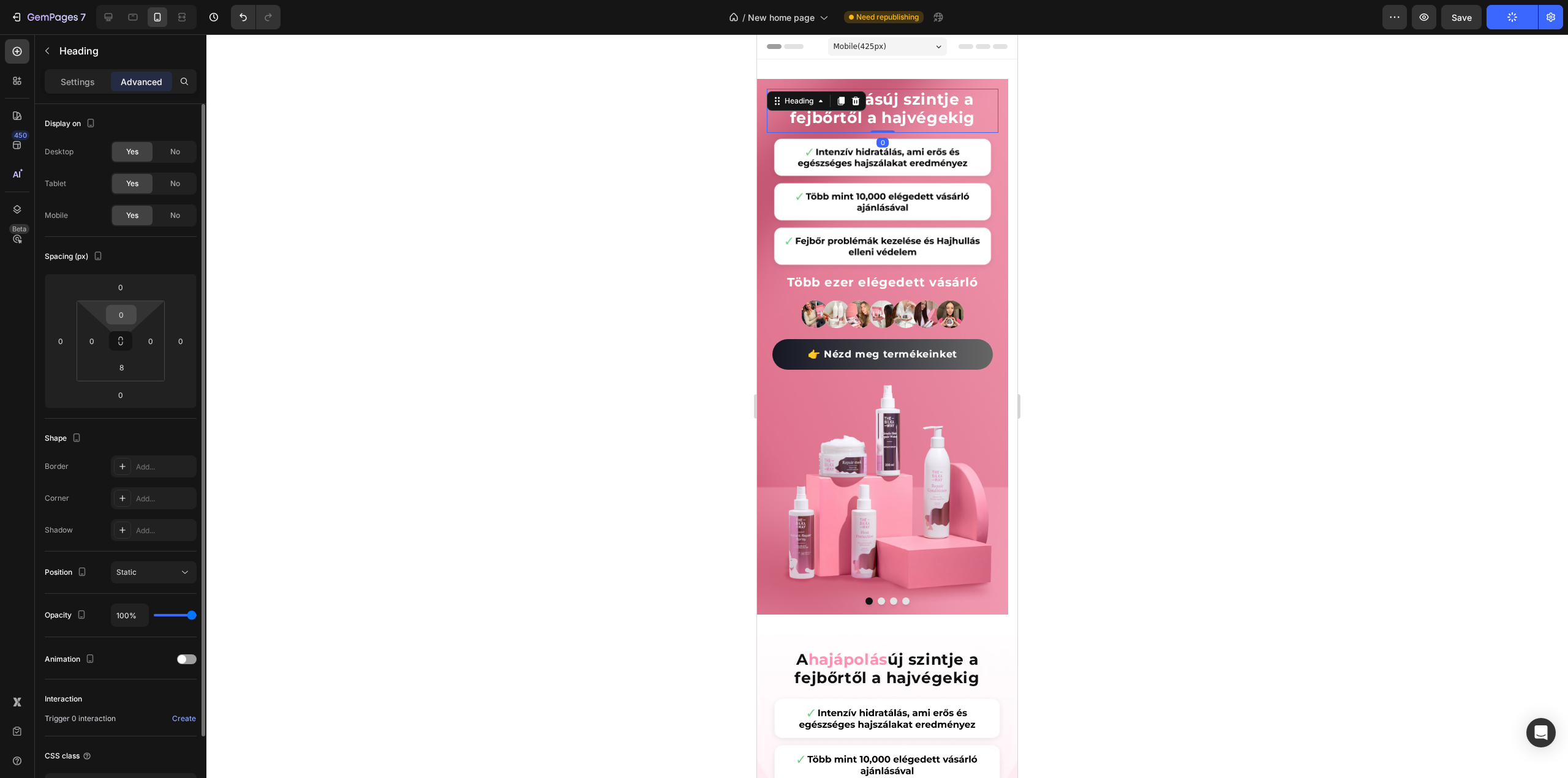
click at [125, 311] on input "0" at bounding box center [122, 314] width 25 height 18
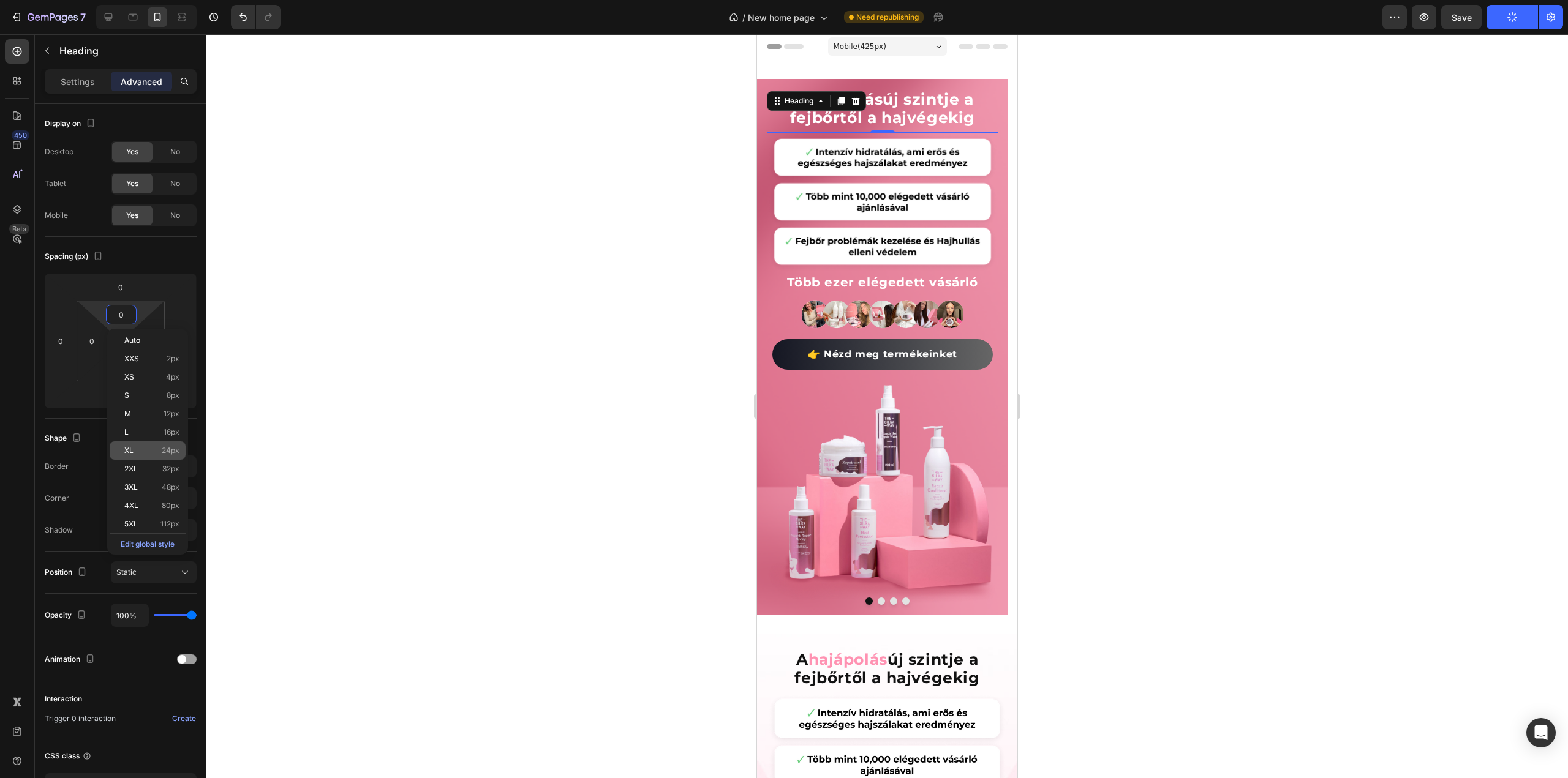
click at [142, 452] on p "XL 24px" at bounding box center [151, 451] width 55 height 9
type input "24"
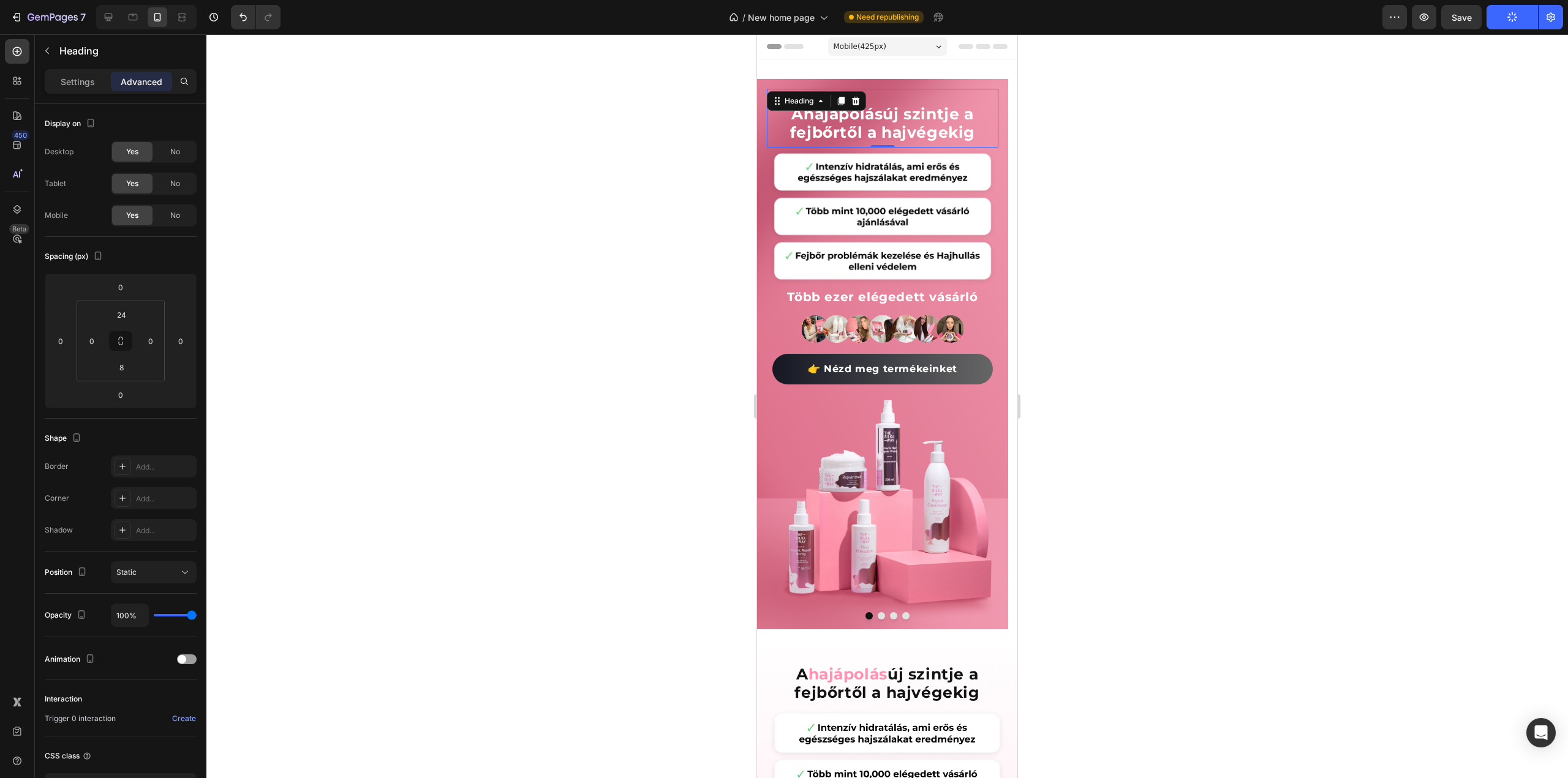
click at [414, 257] on div at bounding box center [887, 406] width 1361 height 744
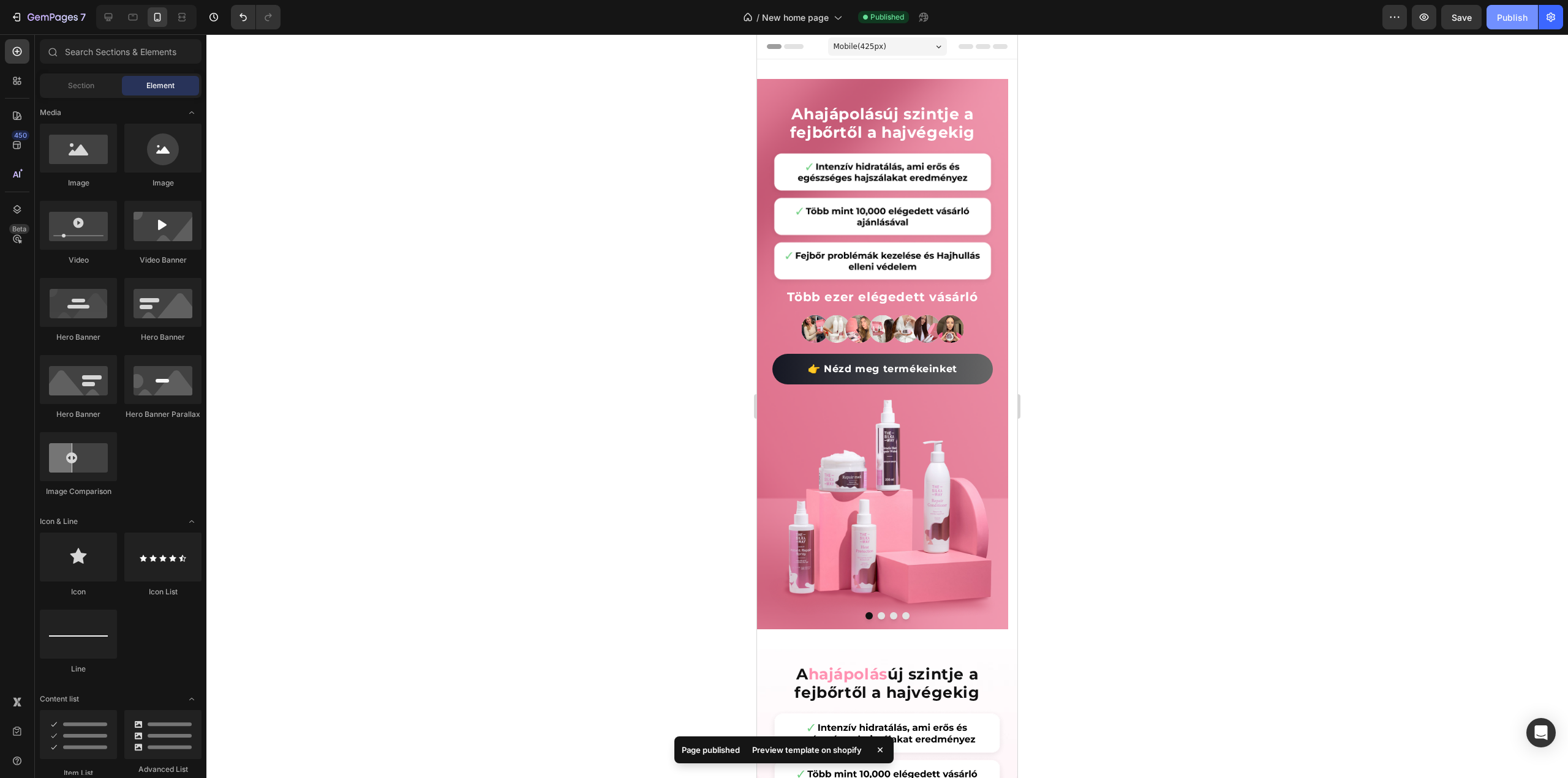
click at [1503, 18] on div "Publish" at bounding box center [1512, 18] width 31 height 13
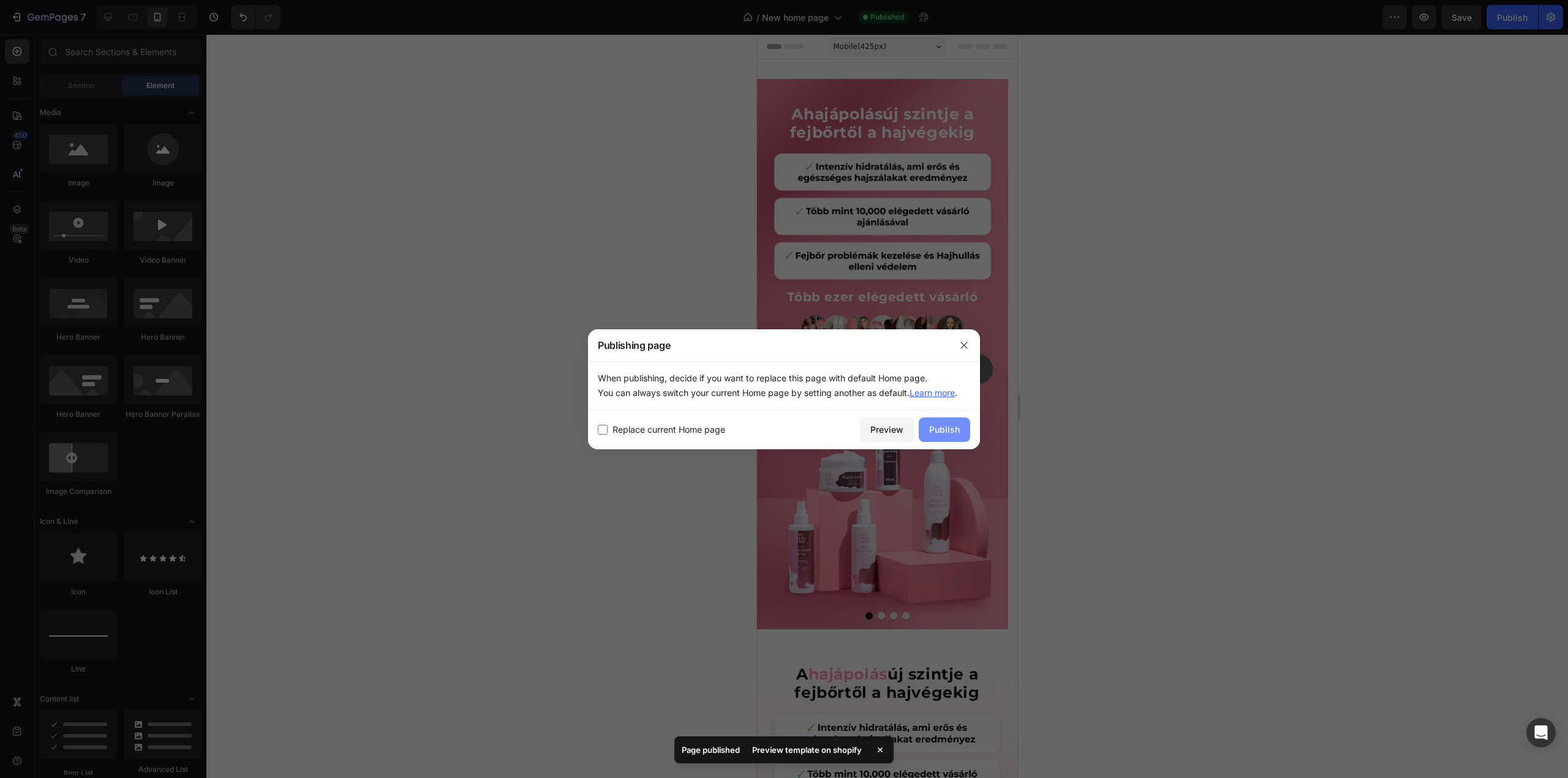
click at [952, 427] on div "Publish" at bounding box center [944, 429] width 31 height 13
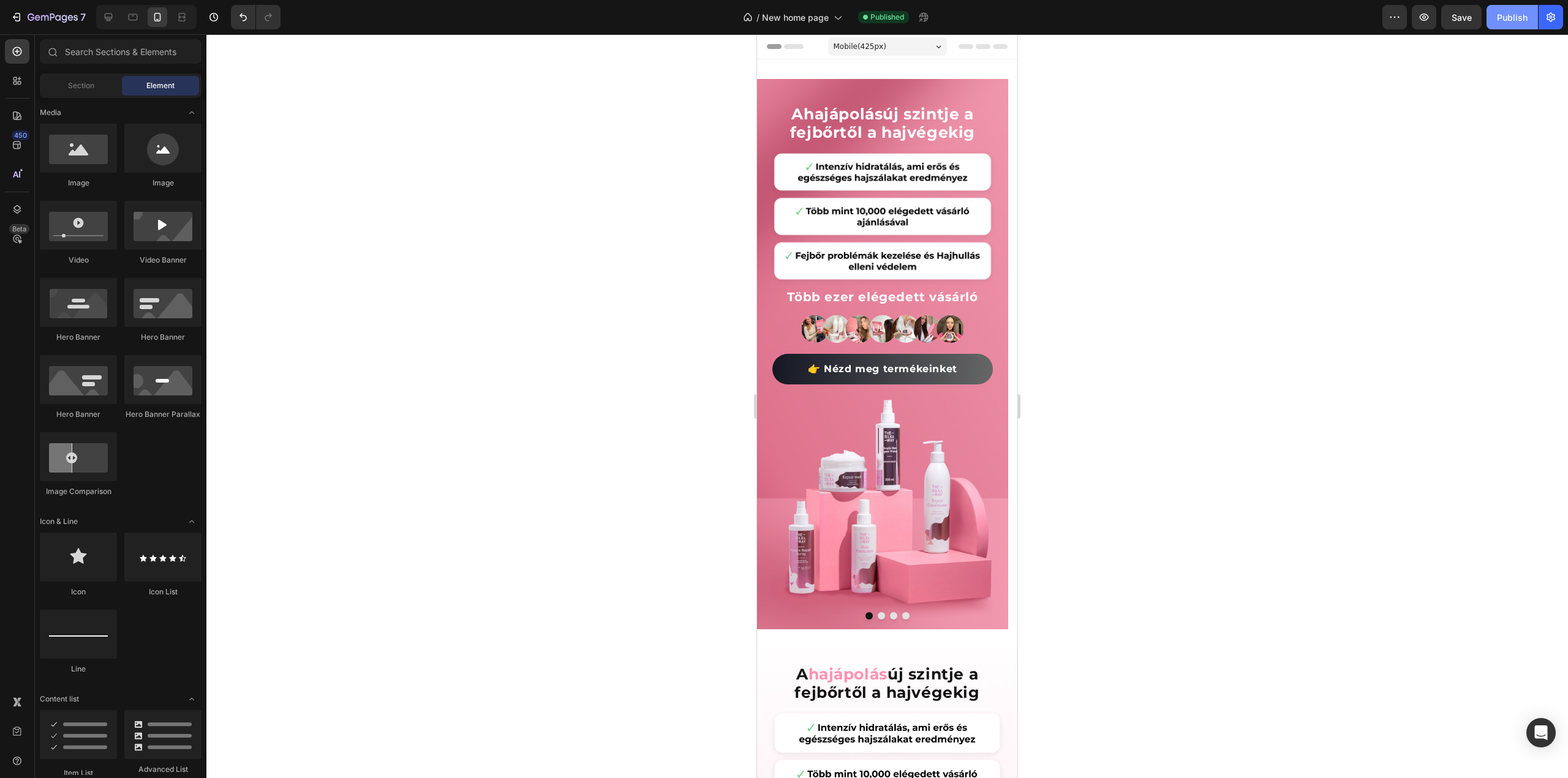
click at [1522, 21] on div "Publish" at bounding box center [1512, 18] width 31 height 13
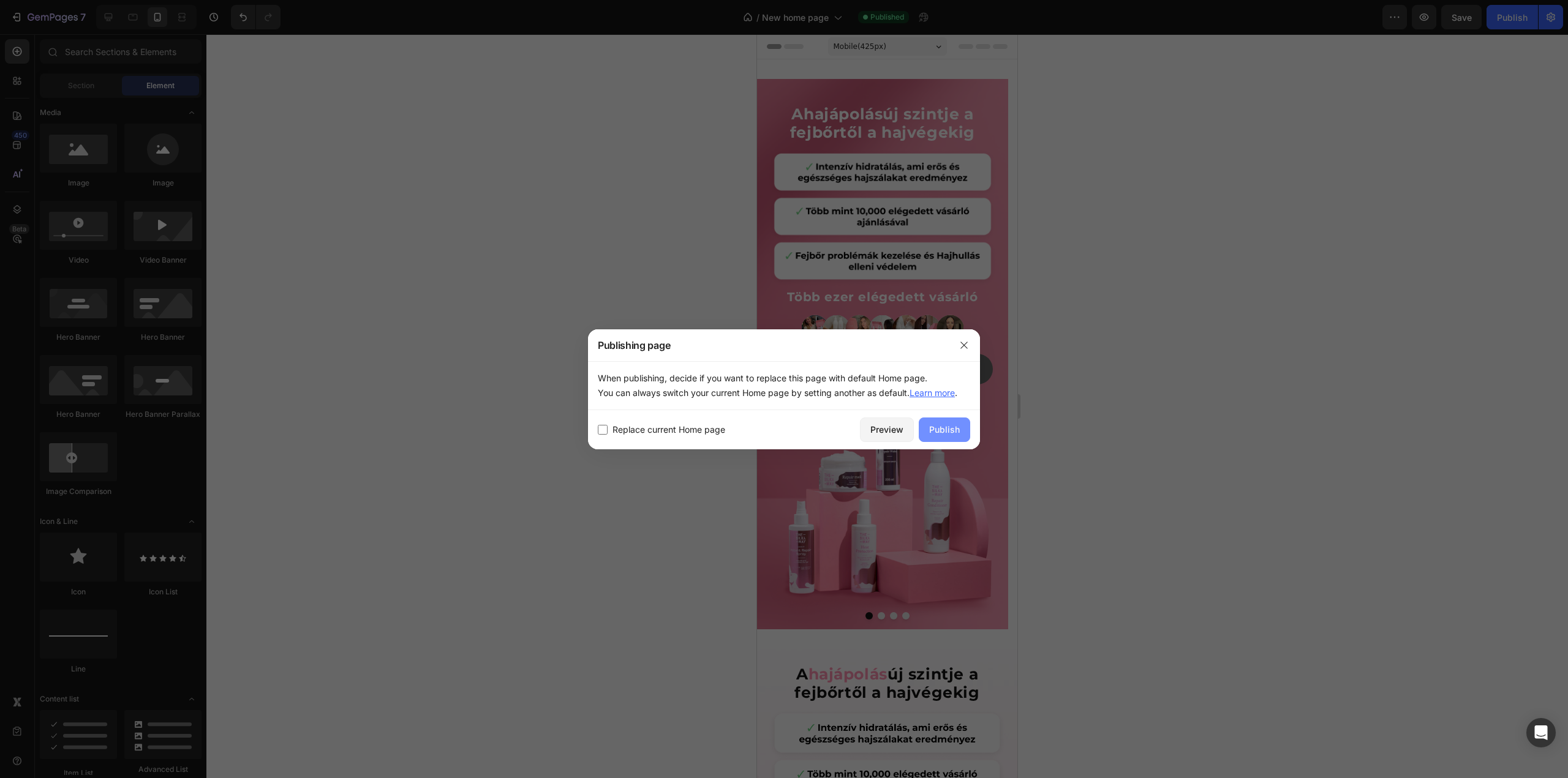
click at [953, 429] on div "Publish" at bounding box center [944, 429] width 31 height 13
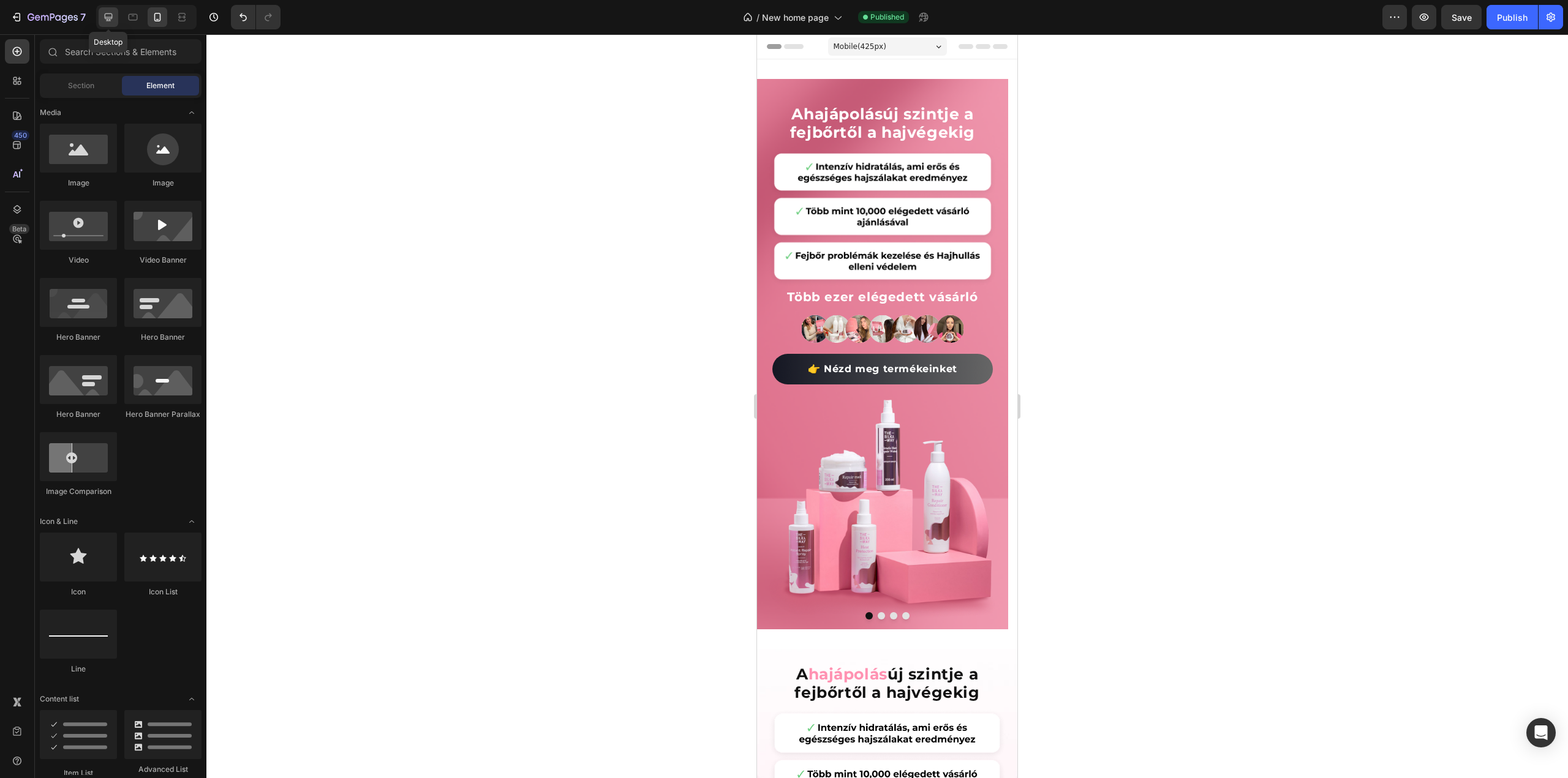
click at [110, 15] on icon at bounding box center [109, 18] width 12 height 12
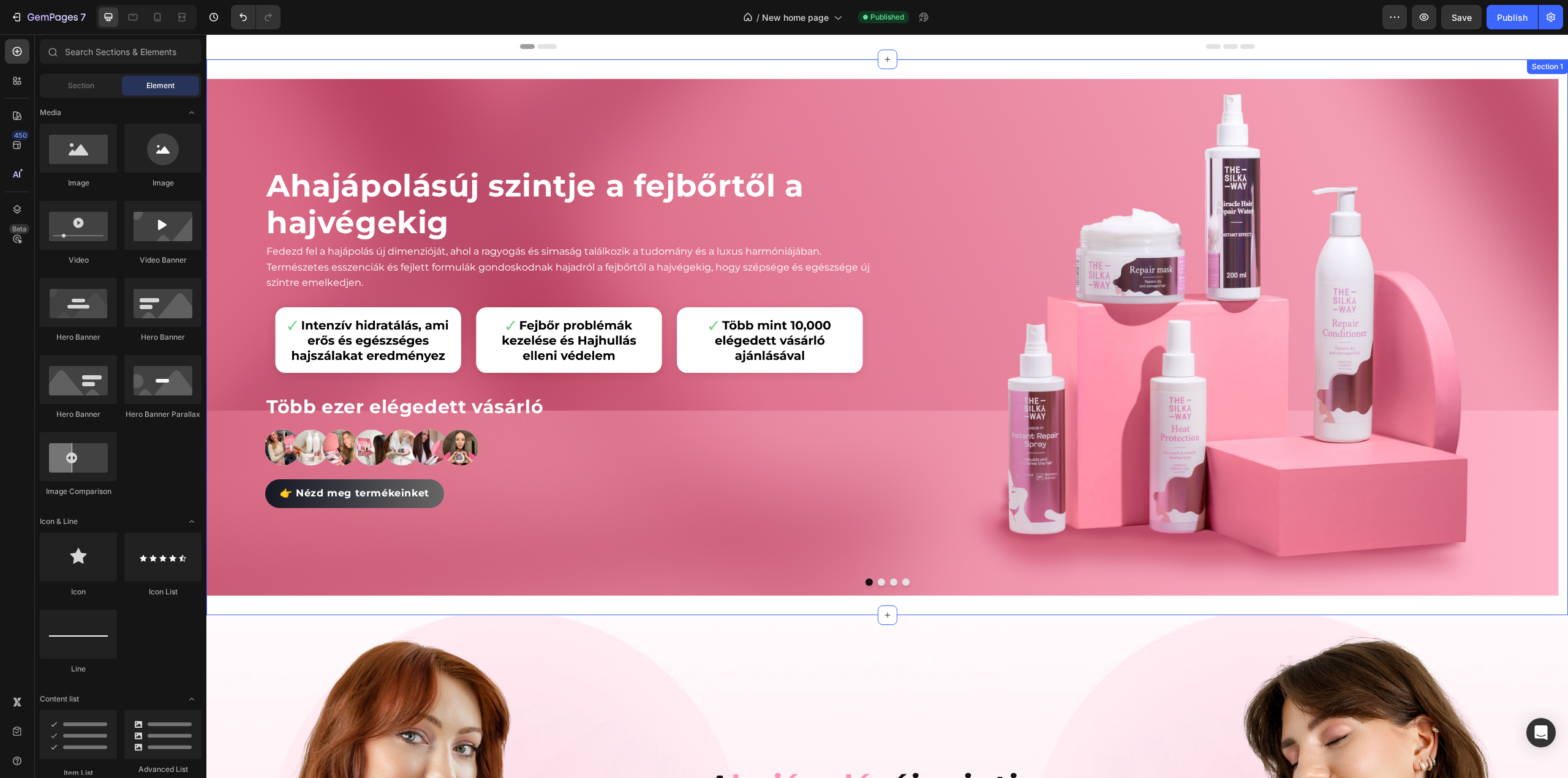
click at [748, 65] on div "A hajápolás új szintje a fejbőrtől a hajvégekig Heading Fedezd fel a hajápolás …" at bounding box center [887, 337] width 1361 height 556
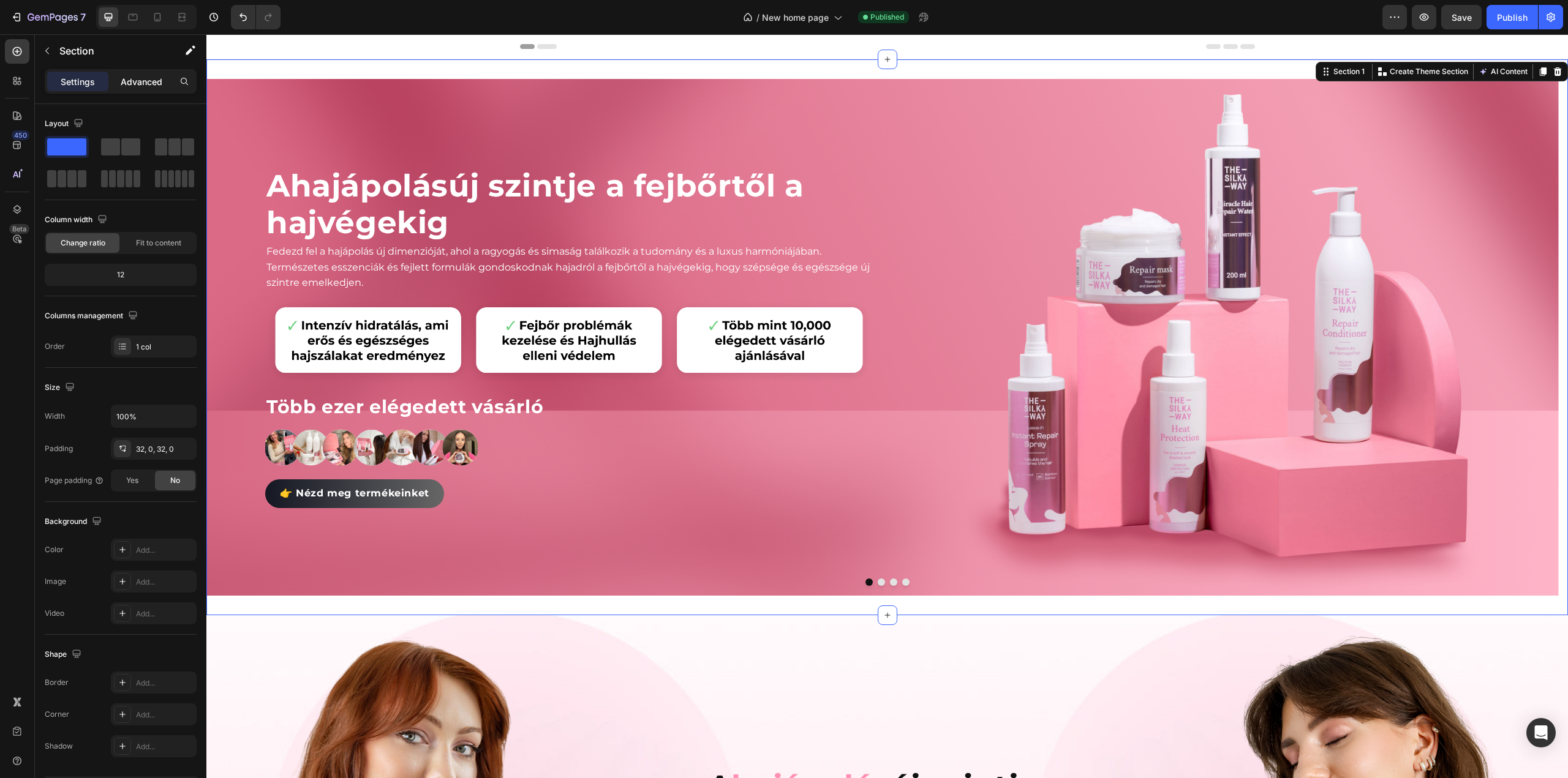
click at [141, 82] on p "Advanced" at bounding box center [142, 81] width 42 height 13
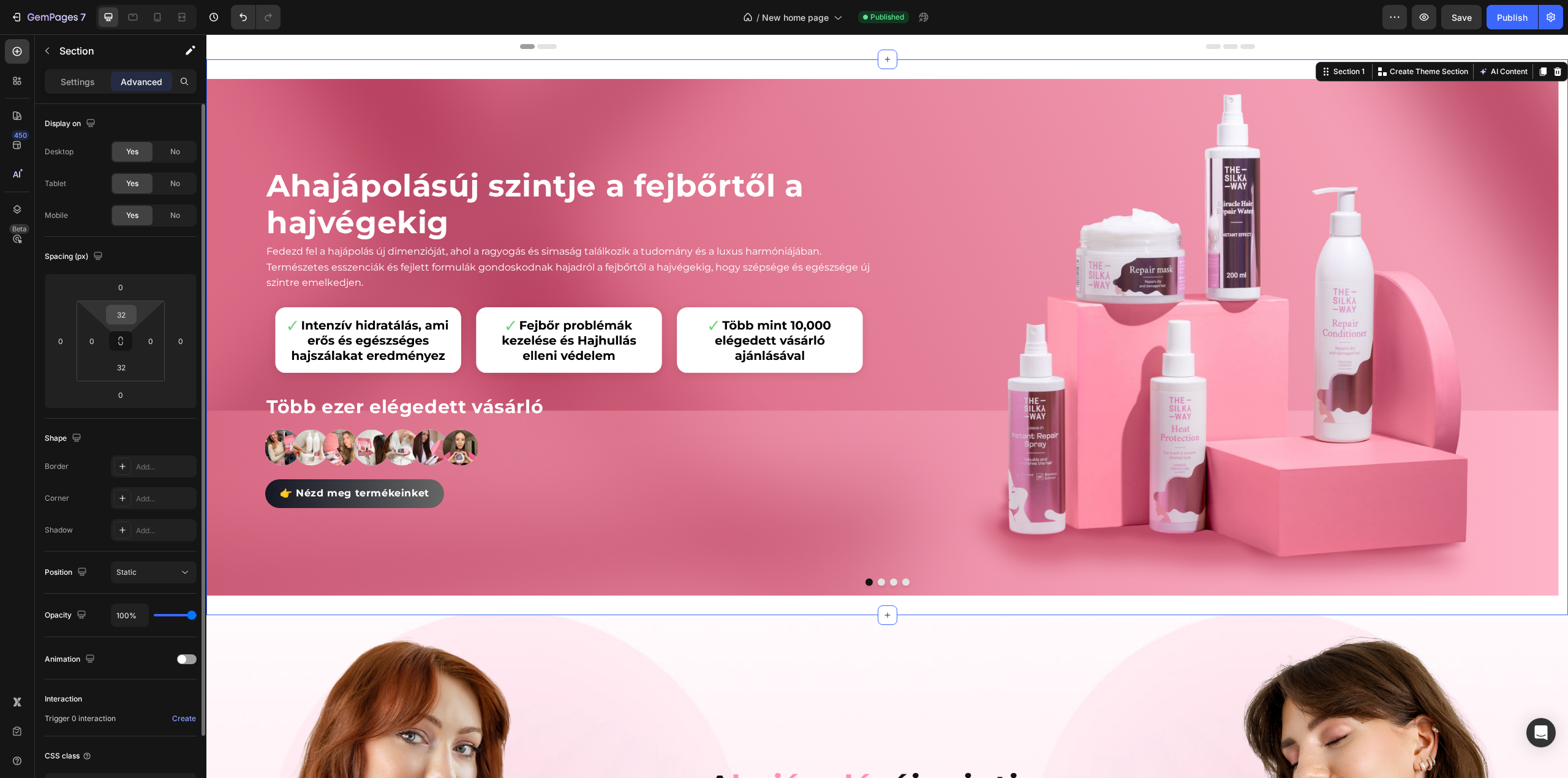
click at [130, 320] on input "32" at bounding box center [122, 314] width 25 height 18
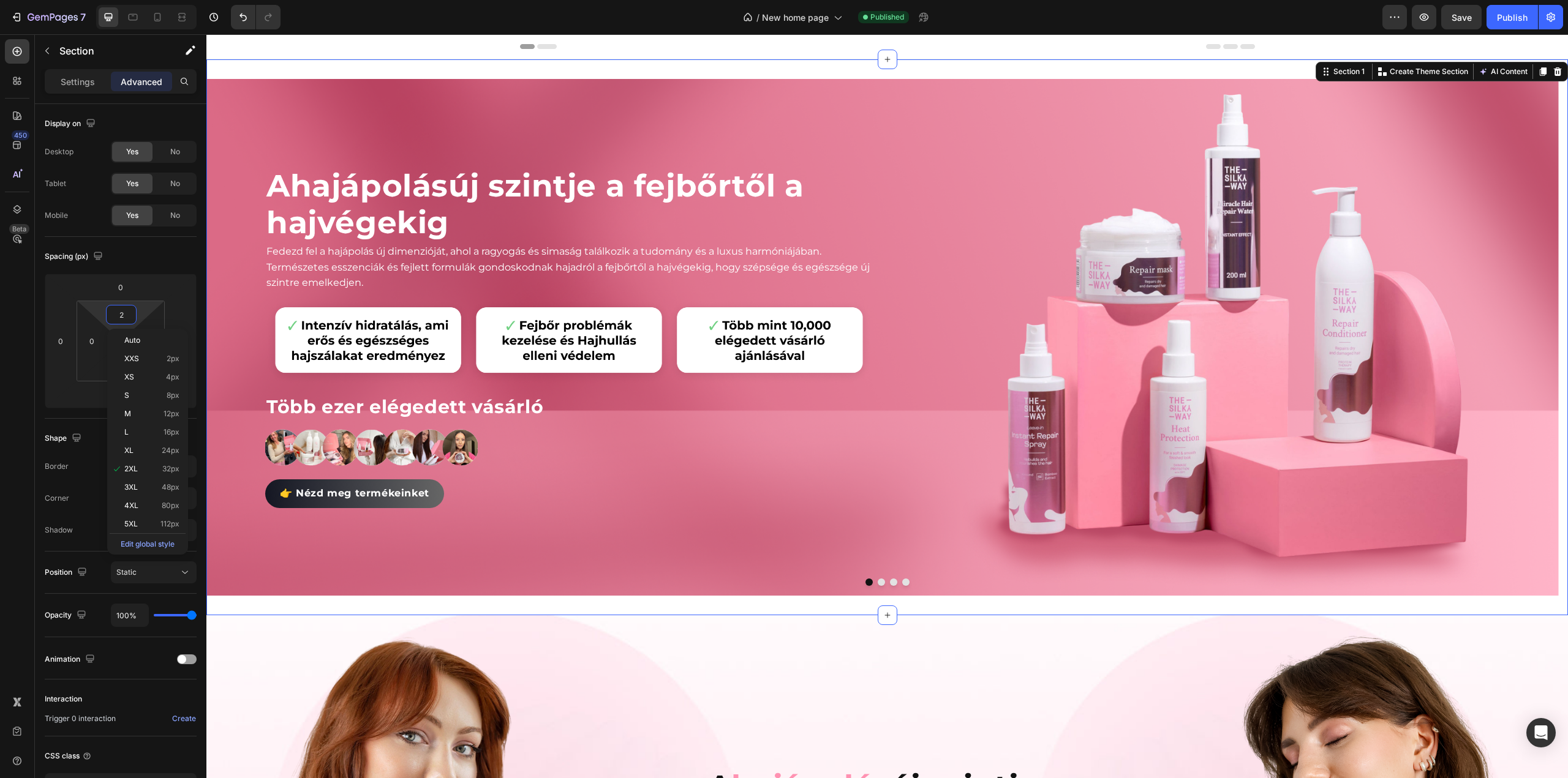
click at [861, 50] on div "Header" at bounding box center [888, 46] width 735 height 25
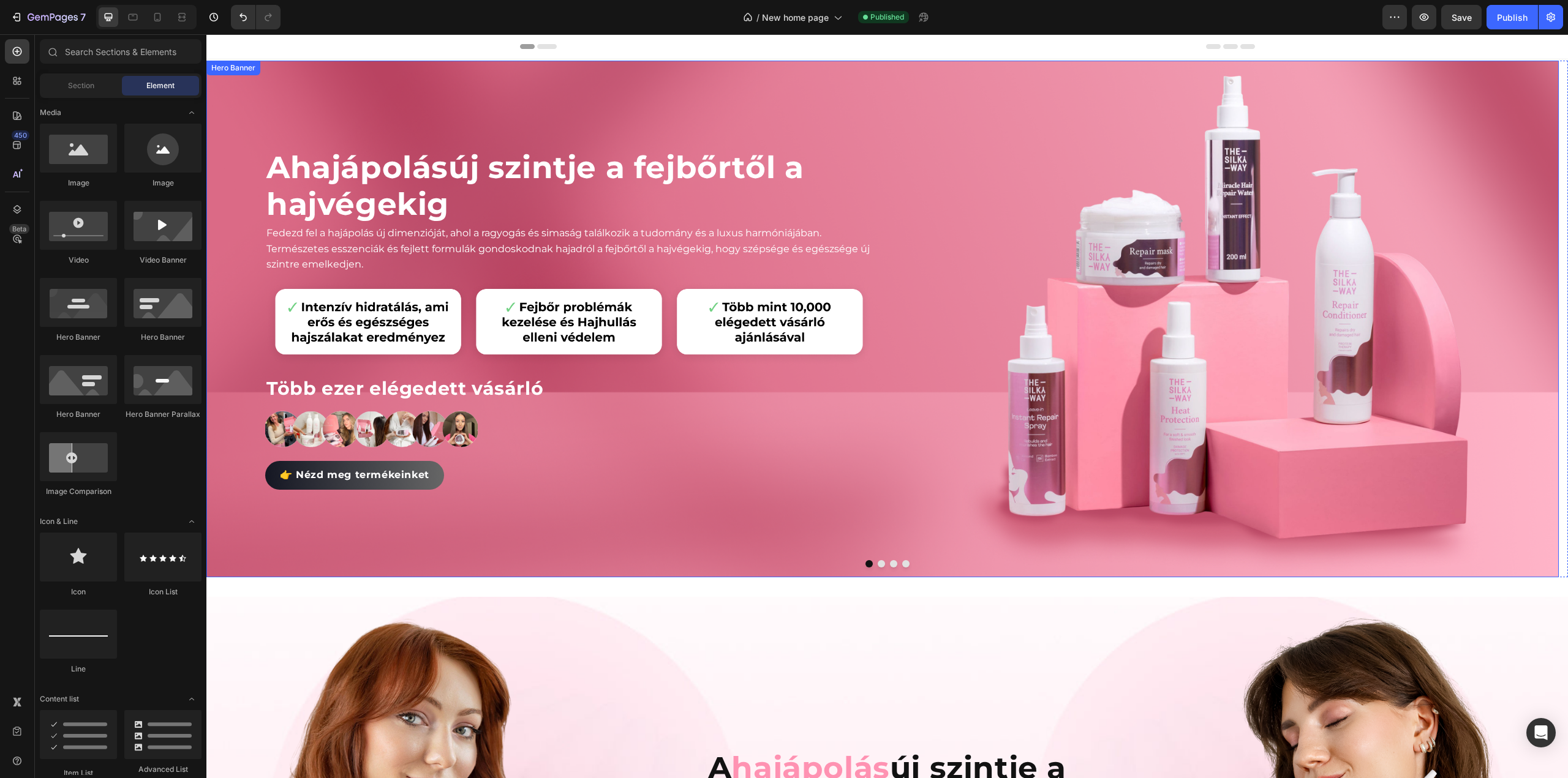
click at [679, 68] on div "A hajápolás új szintje a fejbőrtől a hajvégekig Heading Fedezd fel a hajápolás …" at bounding box center [545, 319] width 657 height 512
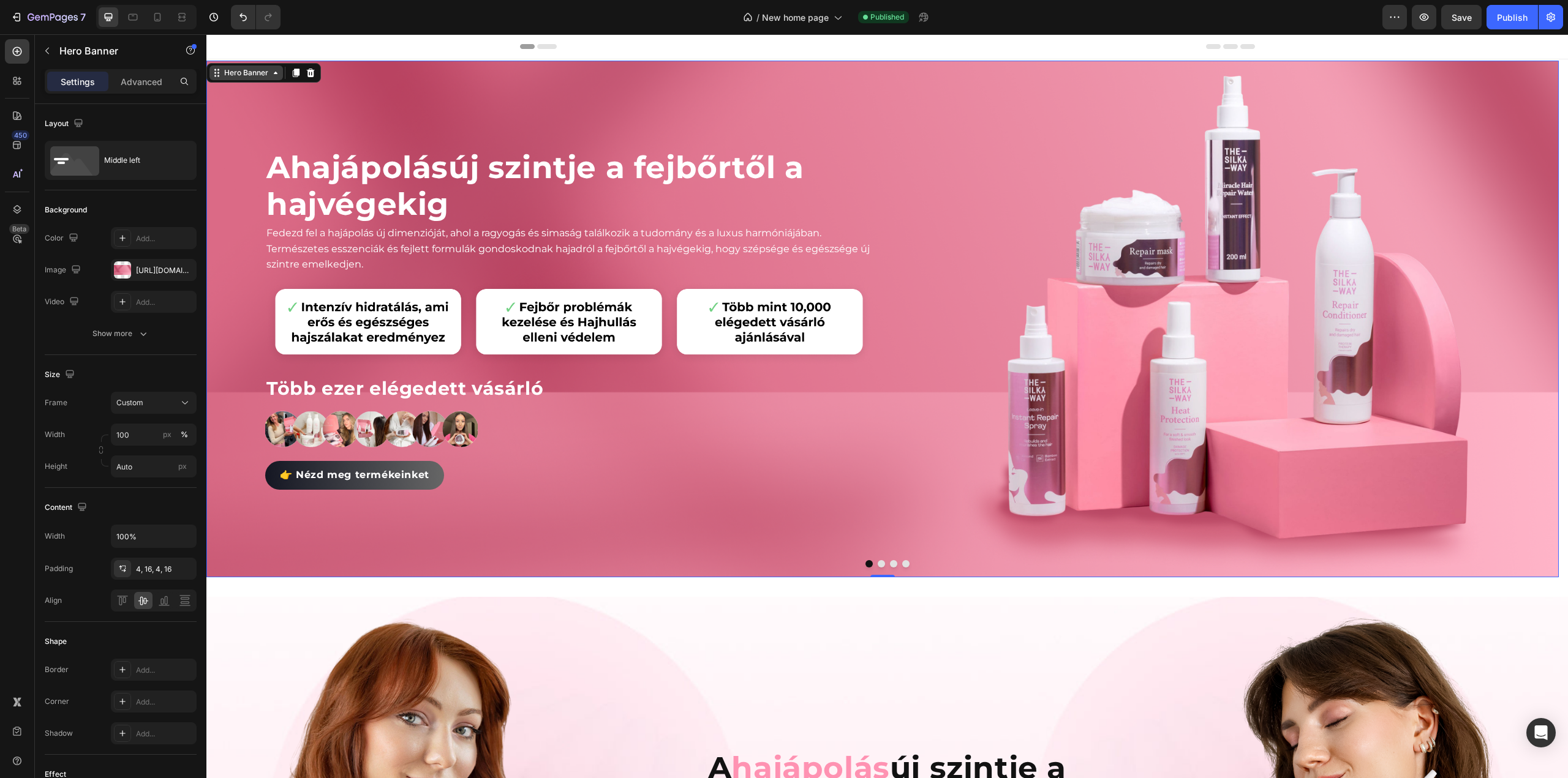
click at [278, 71] on icon at bounding box center [275, 73] width 10 height 10
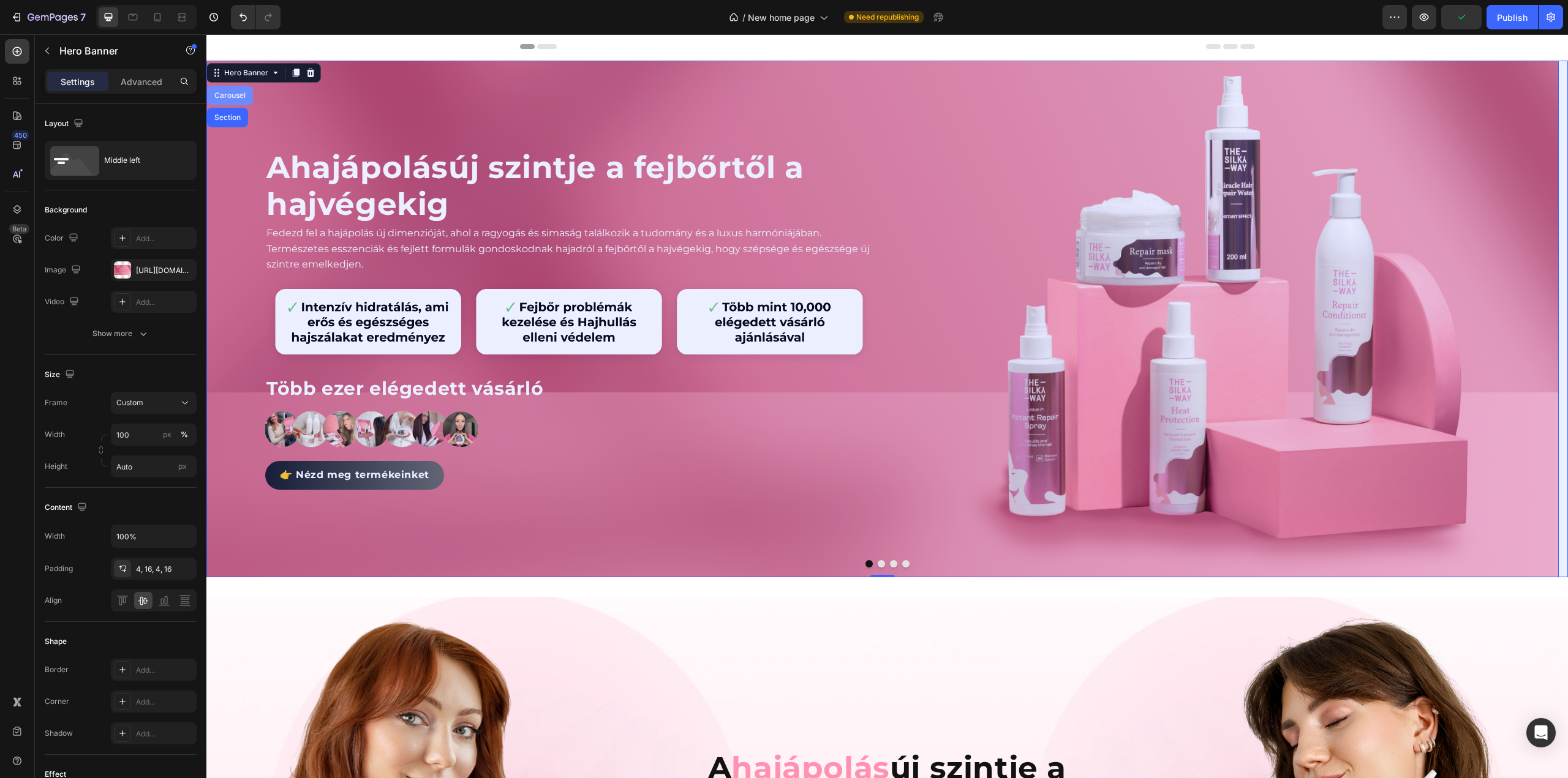
click at [236, 95] on div "Carousel" at bounding box center [229, 95] width 36 height 7
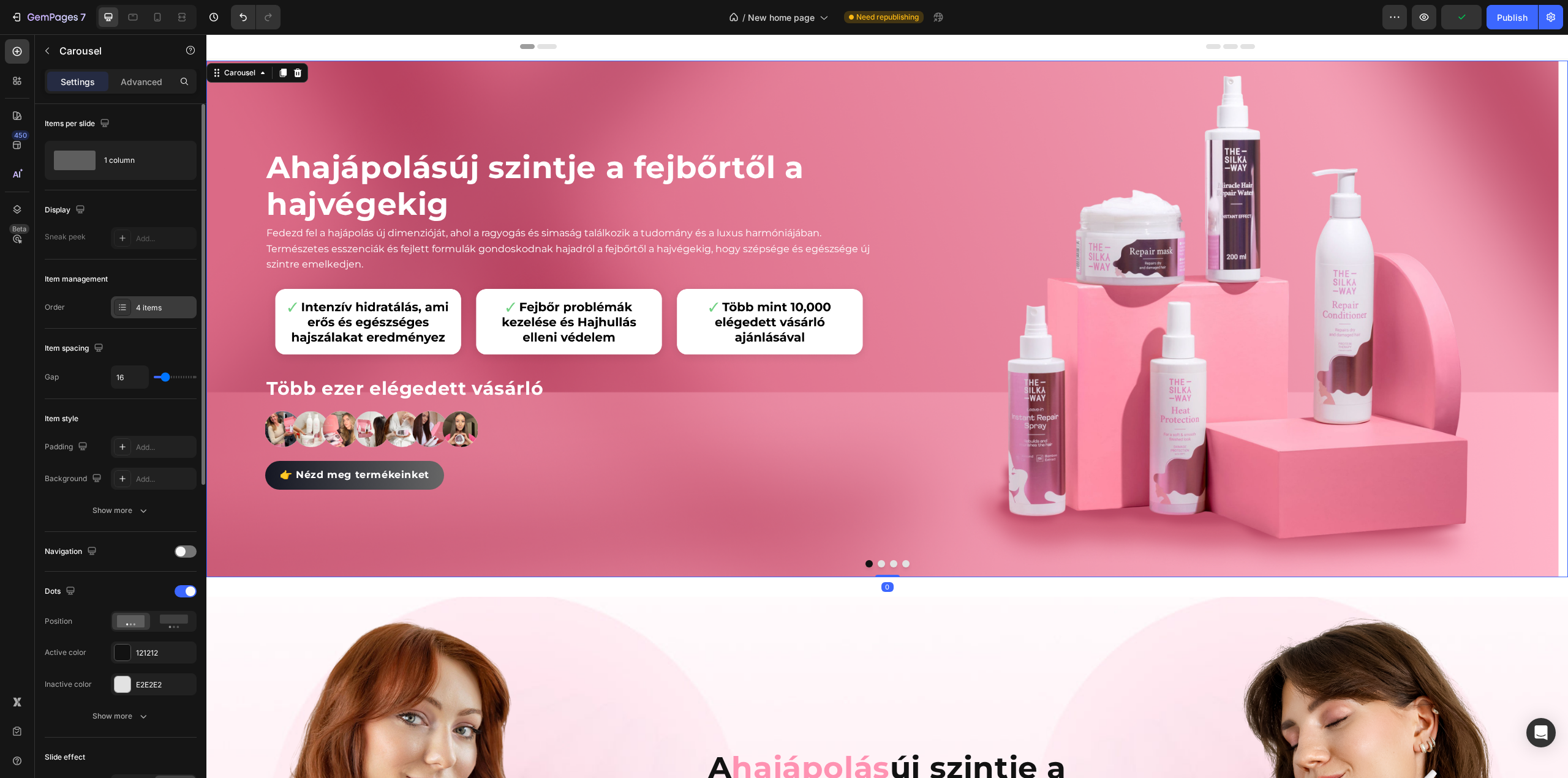
click at [158, 303] on div "4 items" at bounding box center [165, 308] width 58 height 11
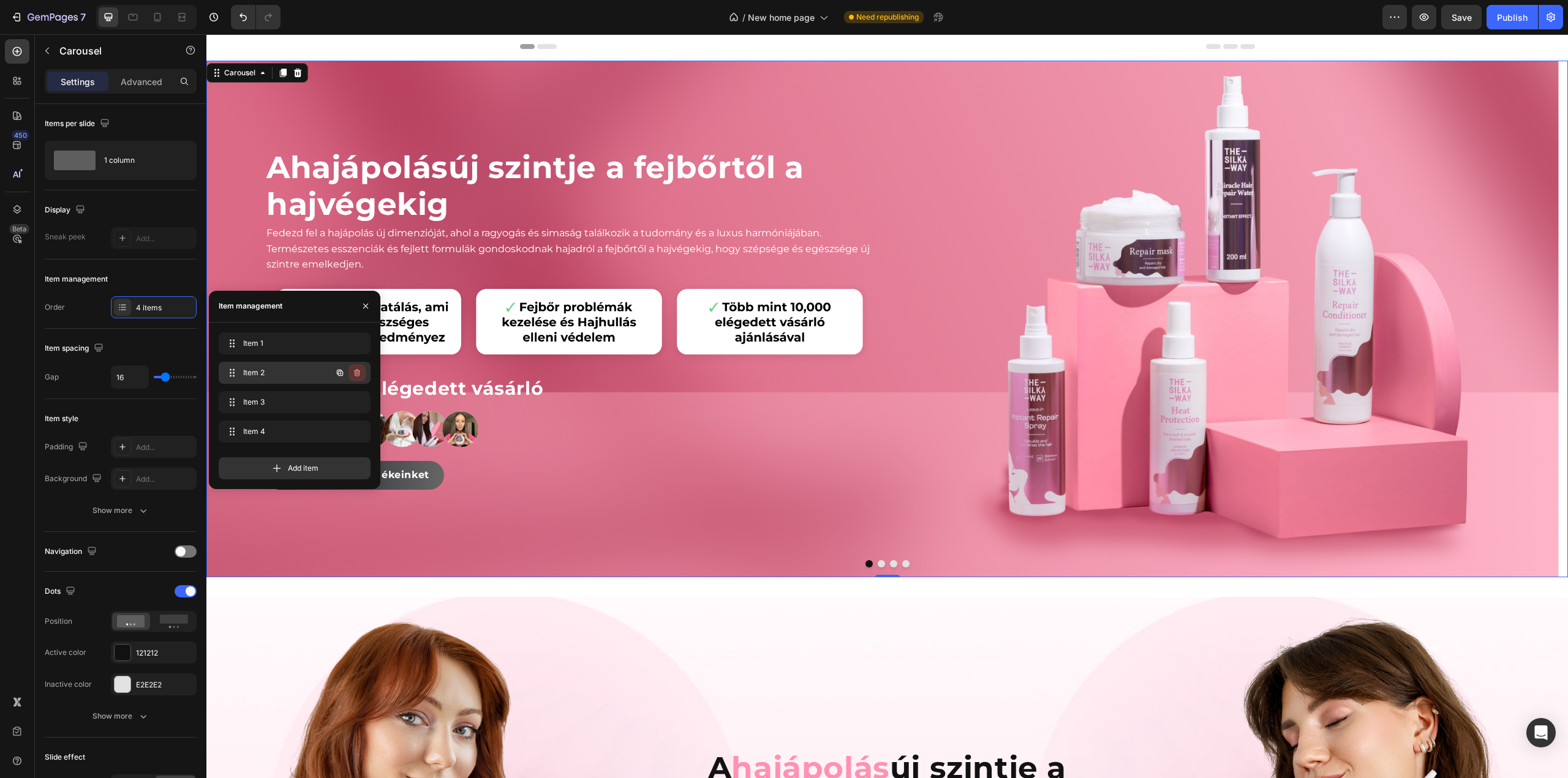
click at [359, 372] on icon "button" at bounding box center [356, 373] width 6 height 7
click at [355, 375] on div "Delete" at bounding box center [349, 373] width 23 height 11
click at [355, 375] on icon "button" at bounding box center [356, 373] width 6 height 7
click at [355, 375] on div "Delete" at bounding box center [349, 373] width 23 height 11
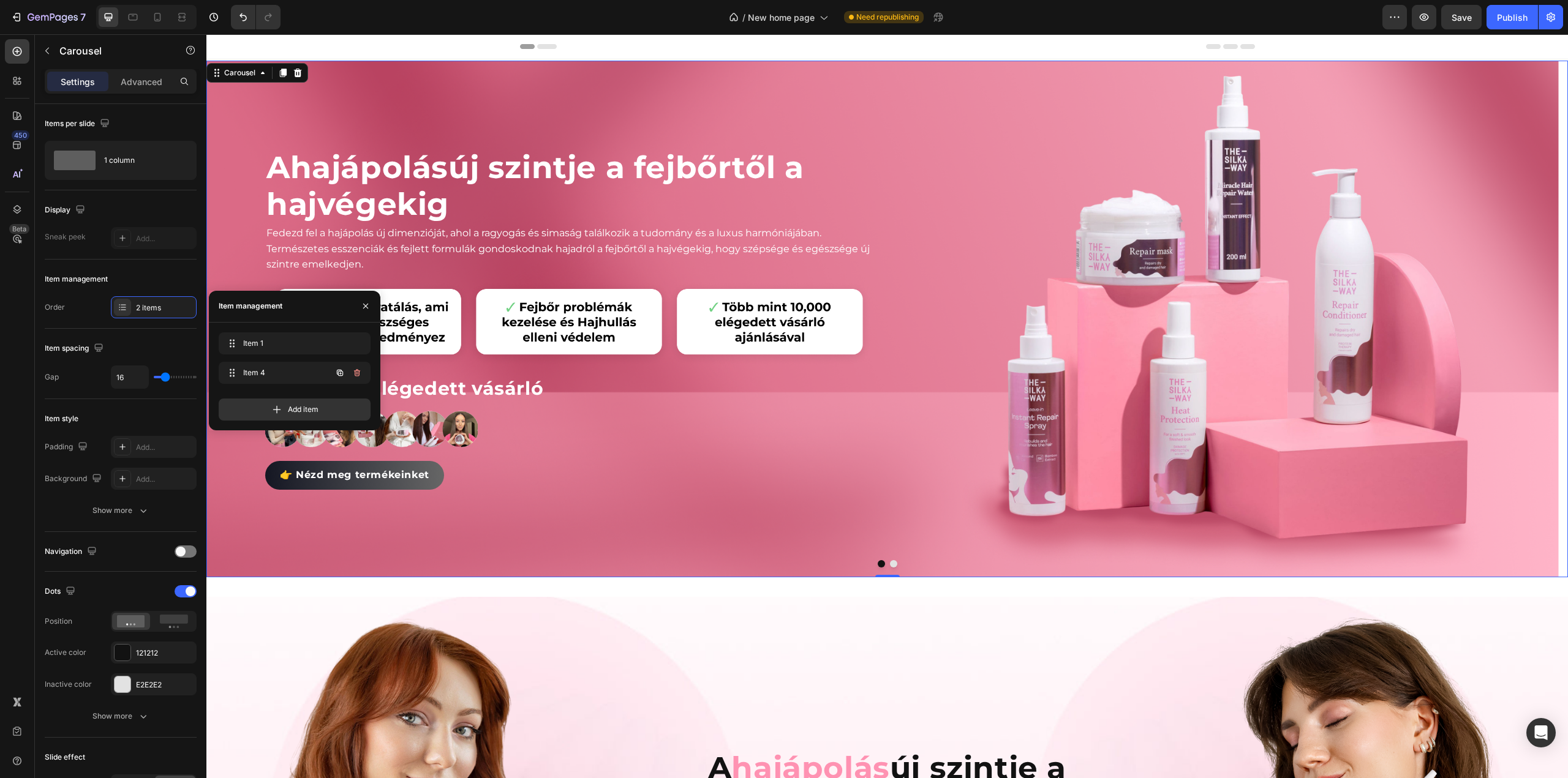
click at [355, 375] on icon "button" at bounding box center [356, 373] width 6 height 7
click at [355, 375] on div "Delete" at bounding box center [349, 373] width 23 height 11
click at [335, 343] on icon "button" at bounding box center [340, 343] width 10 height 10
click at [888, 559] on div "A hajápolás új szintje a fejbőrtől a hajvégekig Heading Fedezd fel a hajápolás …" at bounding box center [882, 319] width 1353 height 517
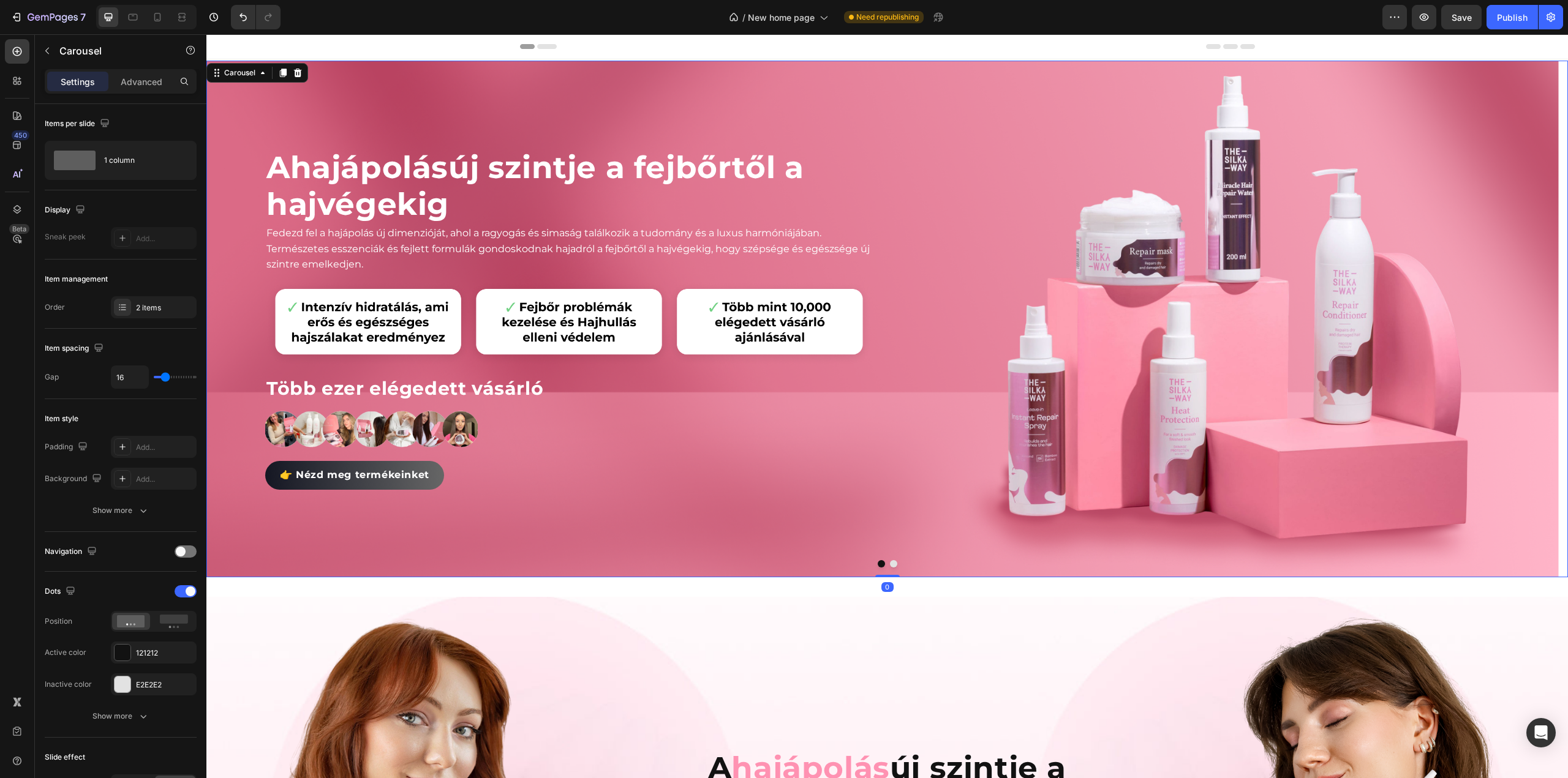
click at [890, 565] on button "Dot" at bounding box center [894, 564] width 7 height 7
click at [871, 423] on div at bounding box center [569, 429] width 608 height 40
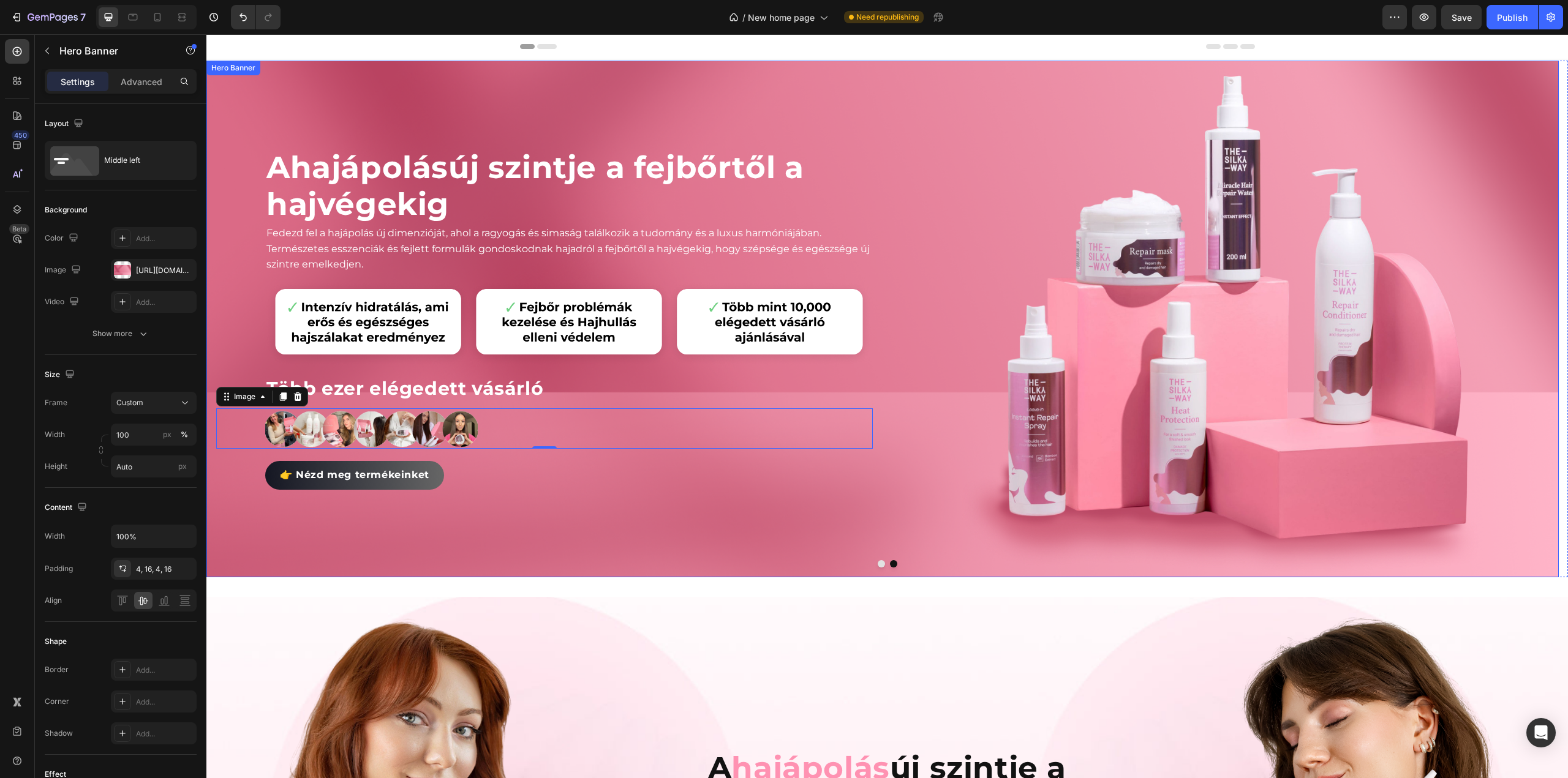
click at [878, 404] on div "A hajápolás új szintje a fejbőrtől a hajvégekig Heading Fedezd fel a hajápolás …" at bounding box center [882, 319] width 1353 height 517
click at [1246, 356] on img at bounding box center [1220, 319] width 525 height 512
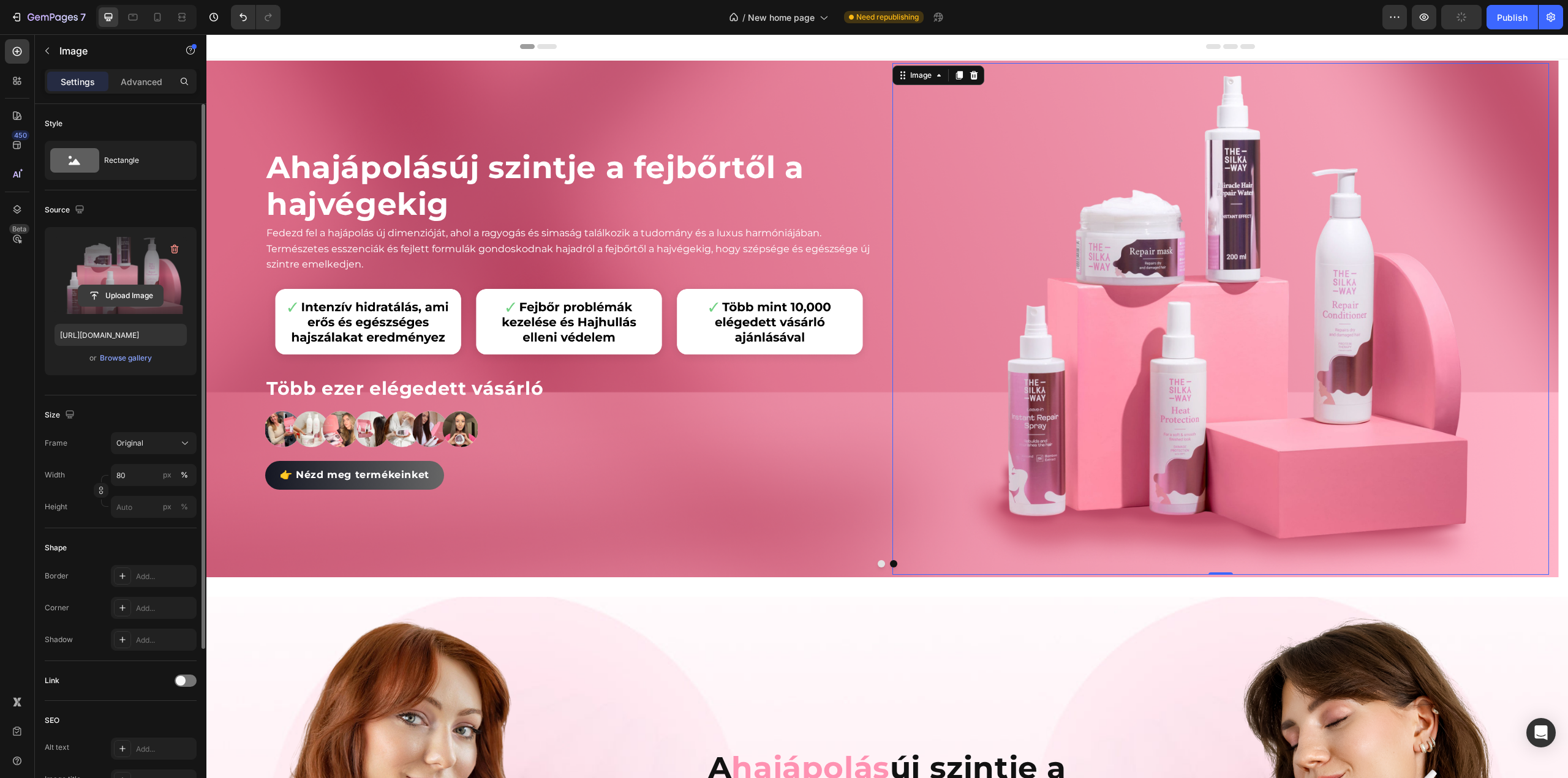
click at [132, 297] on input "file" at bounding box center [121, 296] width 85 height 21
type input "[URL][DOMAIN_NAME]"
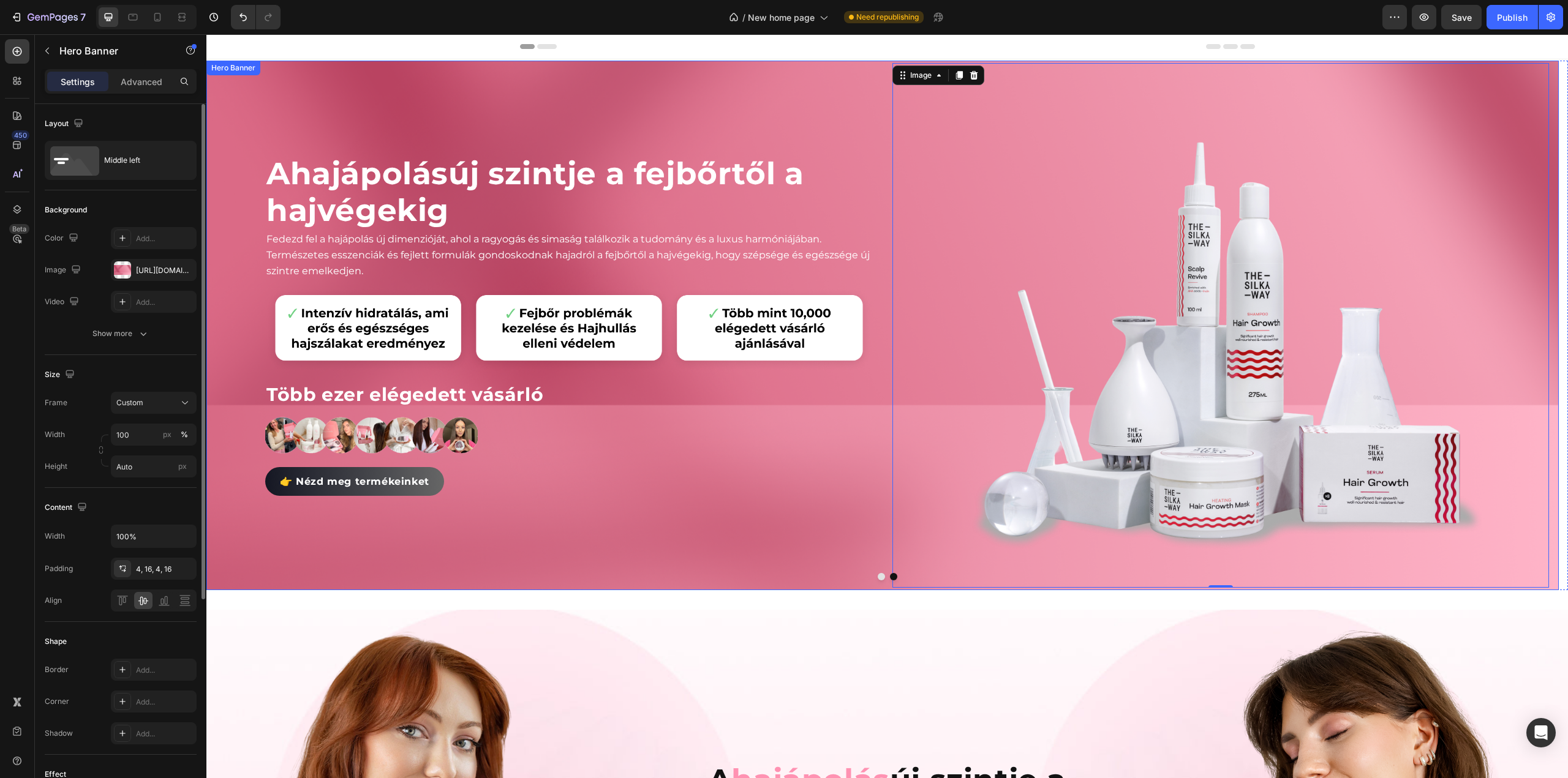
click at [885, 317] on div "A hajápolás új szintje a fejbőrtől a hajvégekig Heading Fedezd fel a hajápolás …" at bounding box center [882, 325] width 1353 height 529
click at [126, 266] on div at bounding box center [123, 270] width 18 height 18
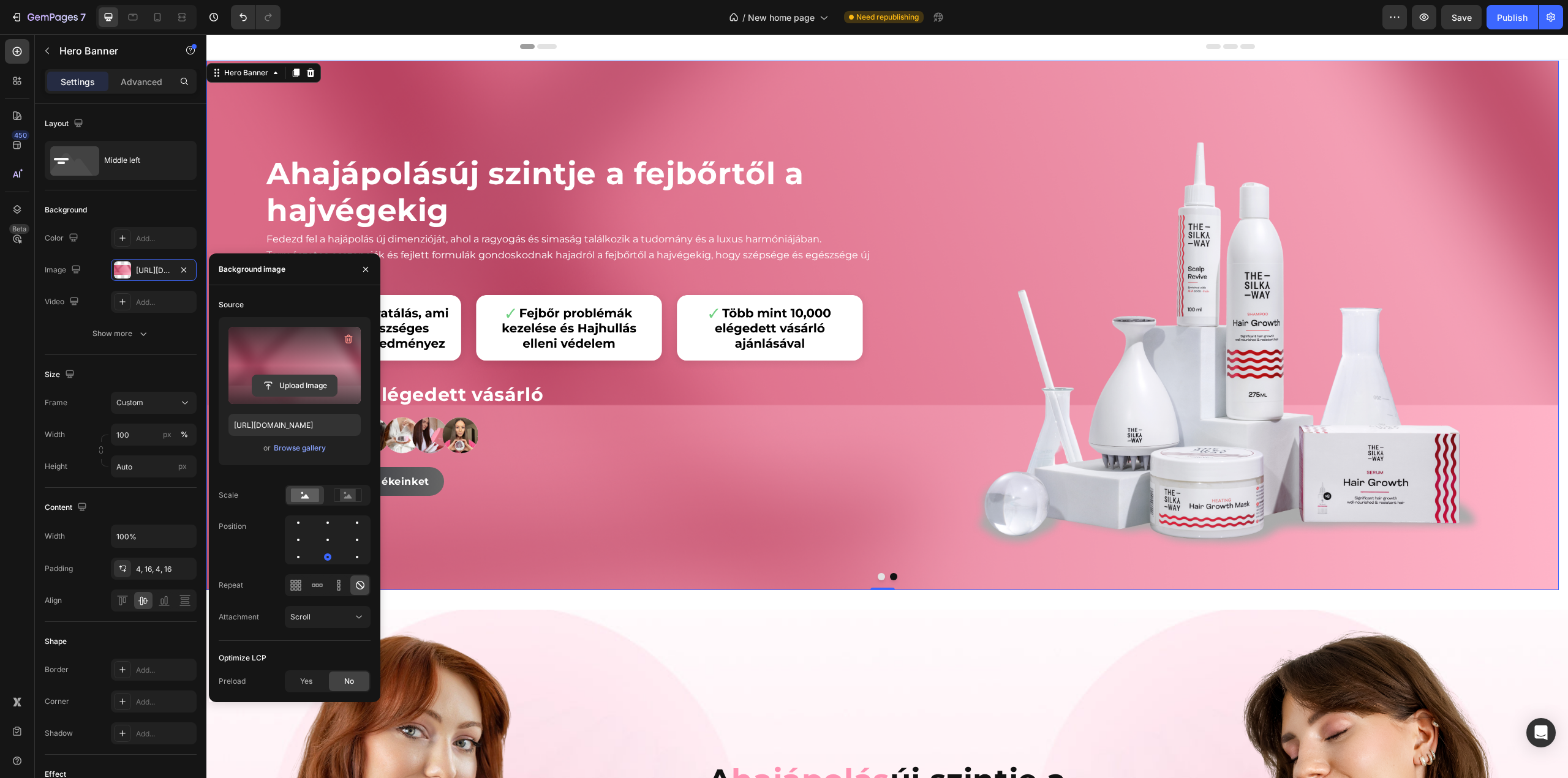
click at [289, 384] on input "file" at bounding box center [294, 386] width 85 height 21
type input "[URL][DOMAIN_NAME]"
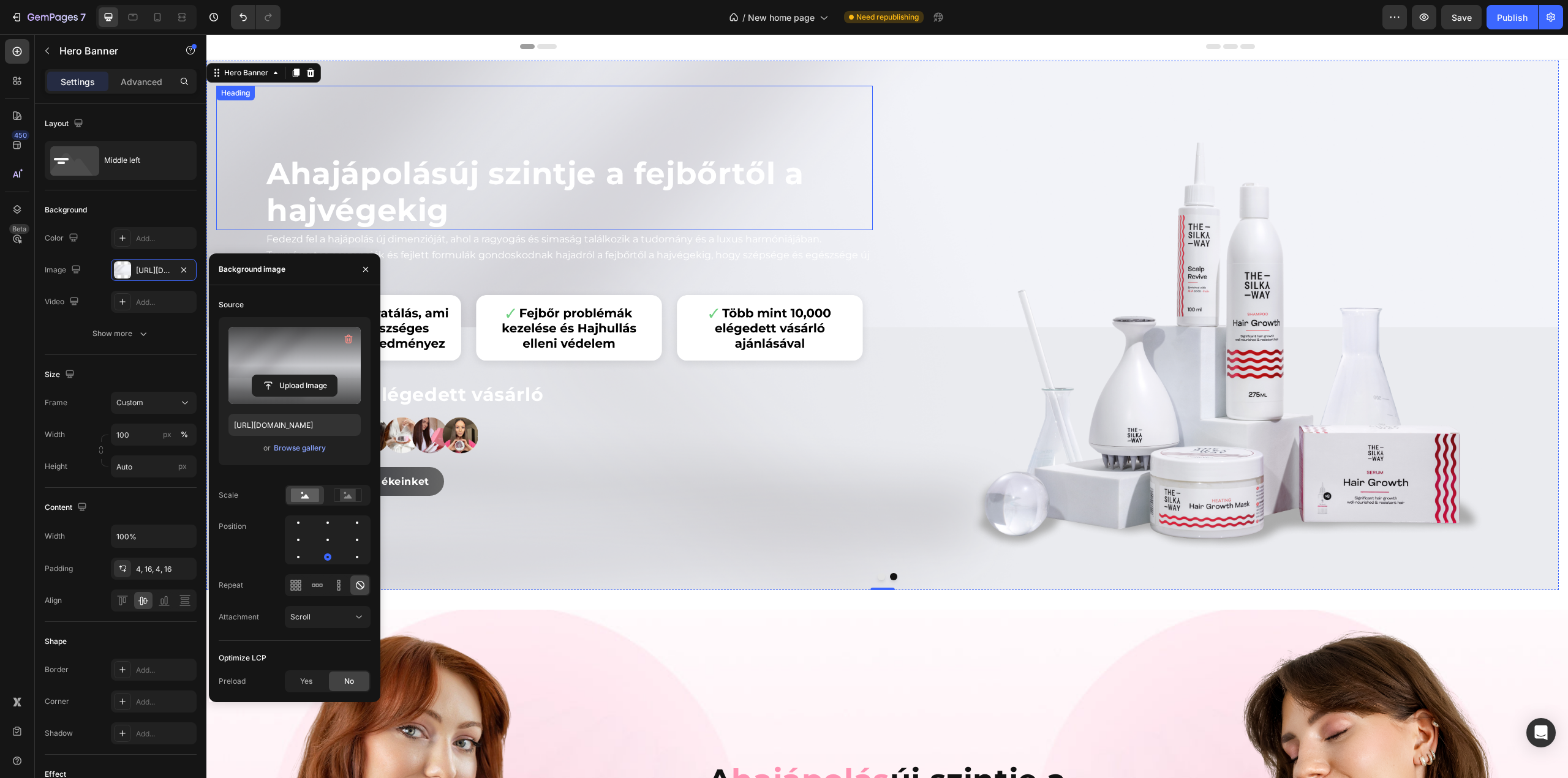
click at [536, 185] on p "A hajápolás új szintje a fejbőrtől a hajvégekig" at bounding box center [568, 193] width 605 height 74
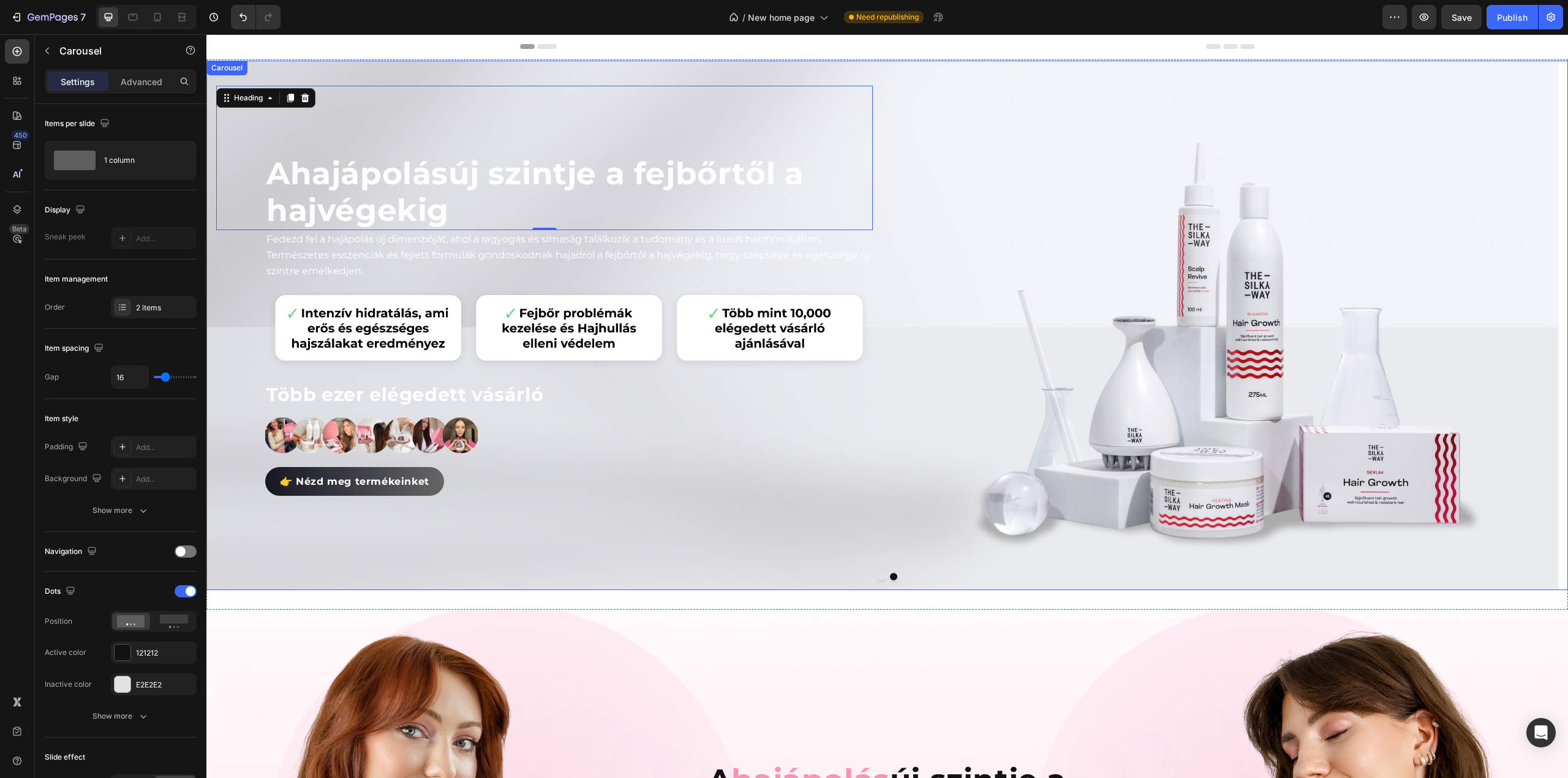
click at [872, 578] on div at bounding box center [887, 577] width 1361 height 7
click at [878, 577] on button "Dot" at bounding box center [882, 577] width 7 height 7
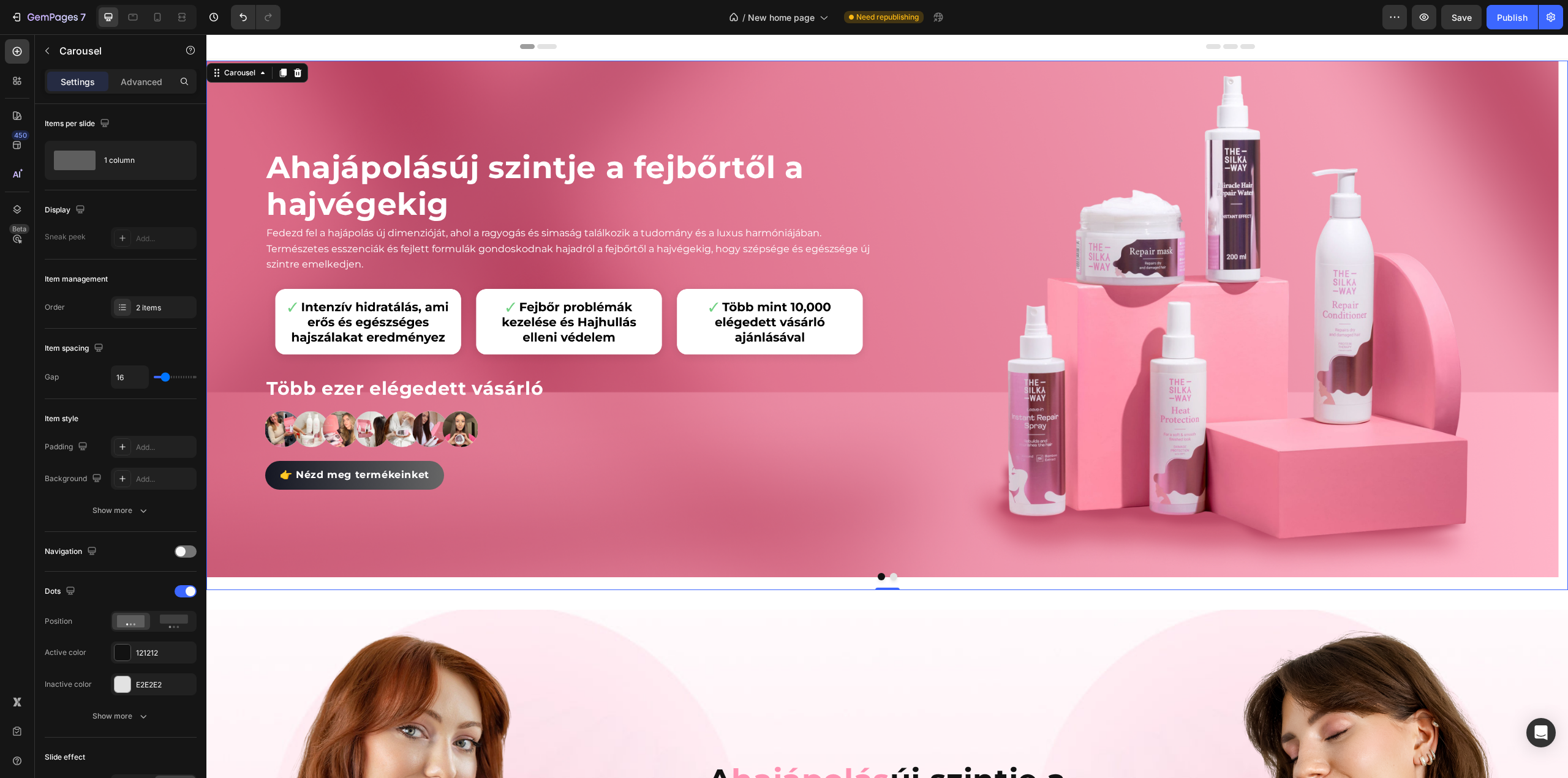
click at [890, 576] on button "Dot" at bounding box center [894, 577] width 7 height 7
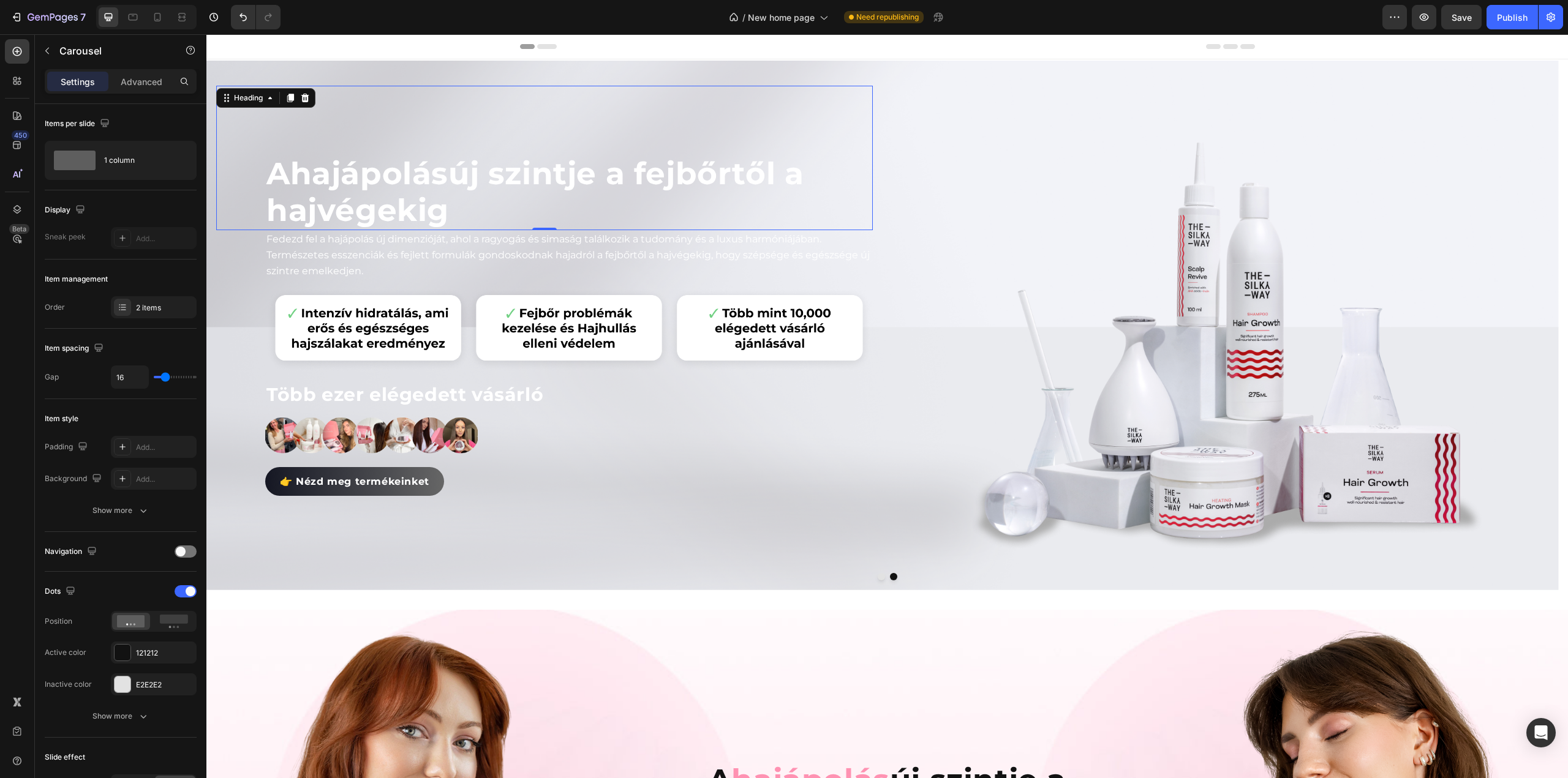
click at [445, 156] on span "hajápolás" at bounding box center [369, 173] width 158 height 38
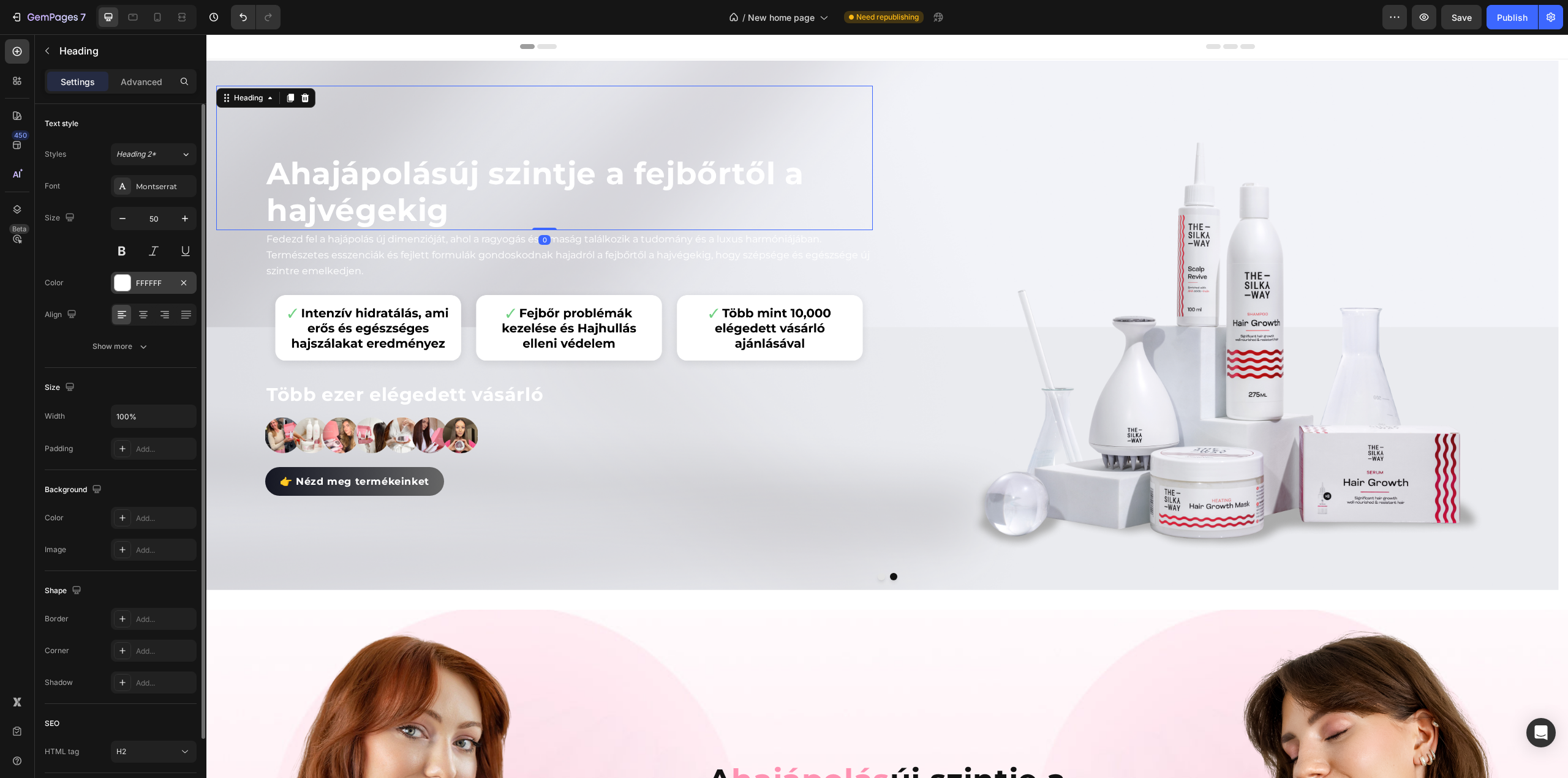
click at [123, 277] on div at bounding box center [123, 283] width 16 height 16
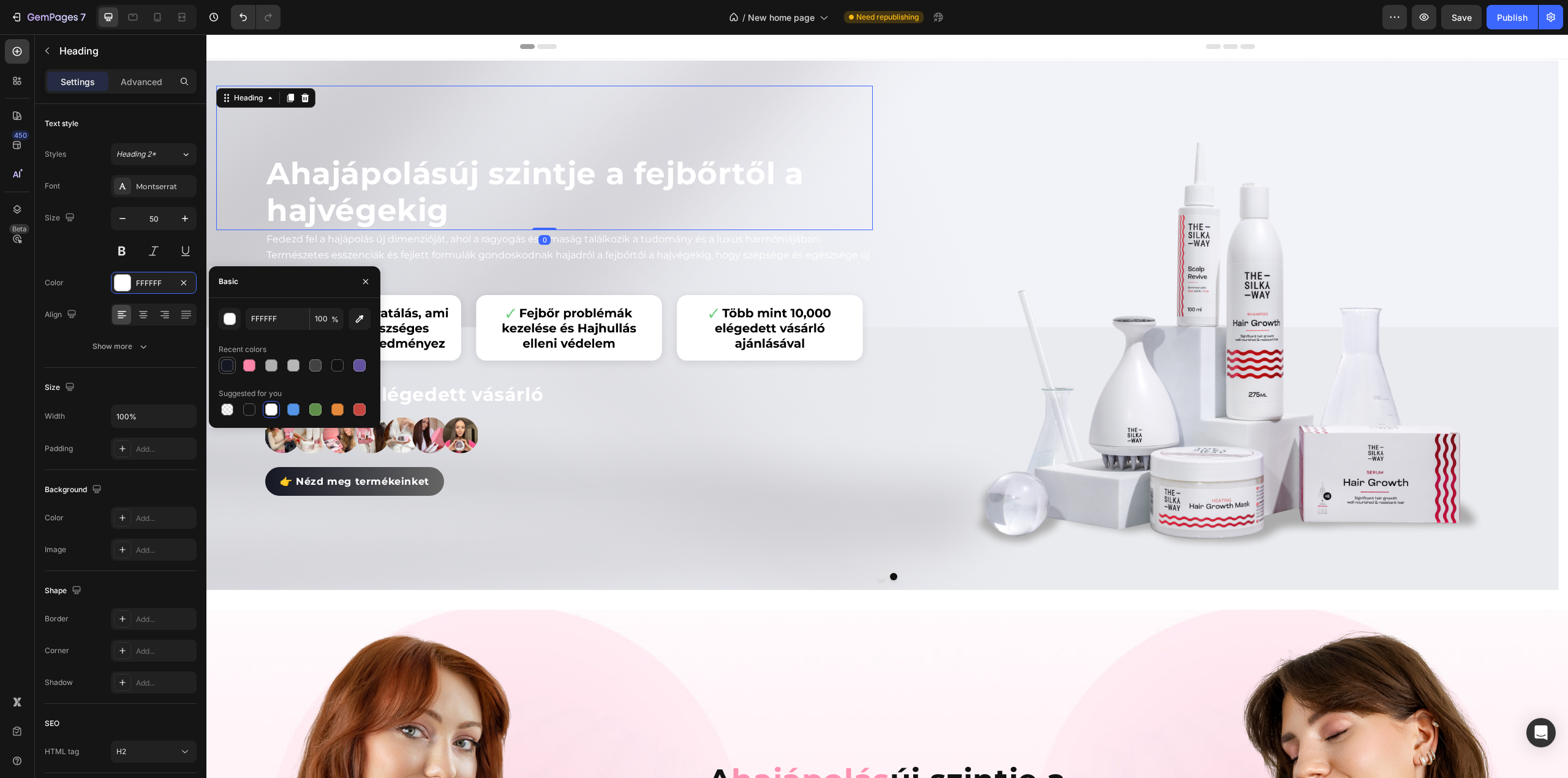
click at [224, 367] on div at bounding box center [228, 366] width 12 height 12
type input "151723"
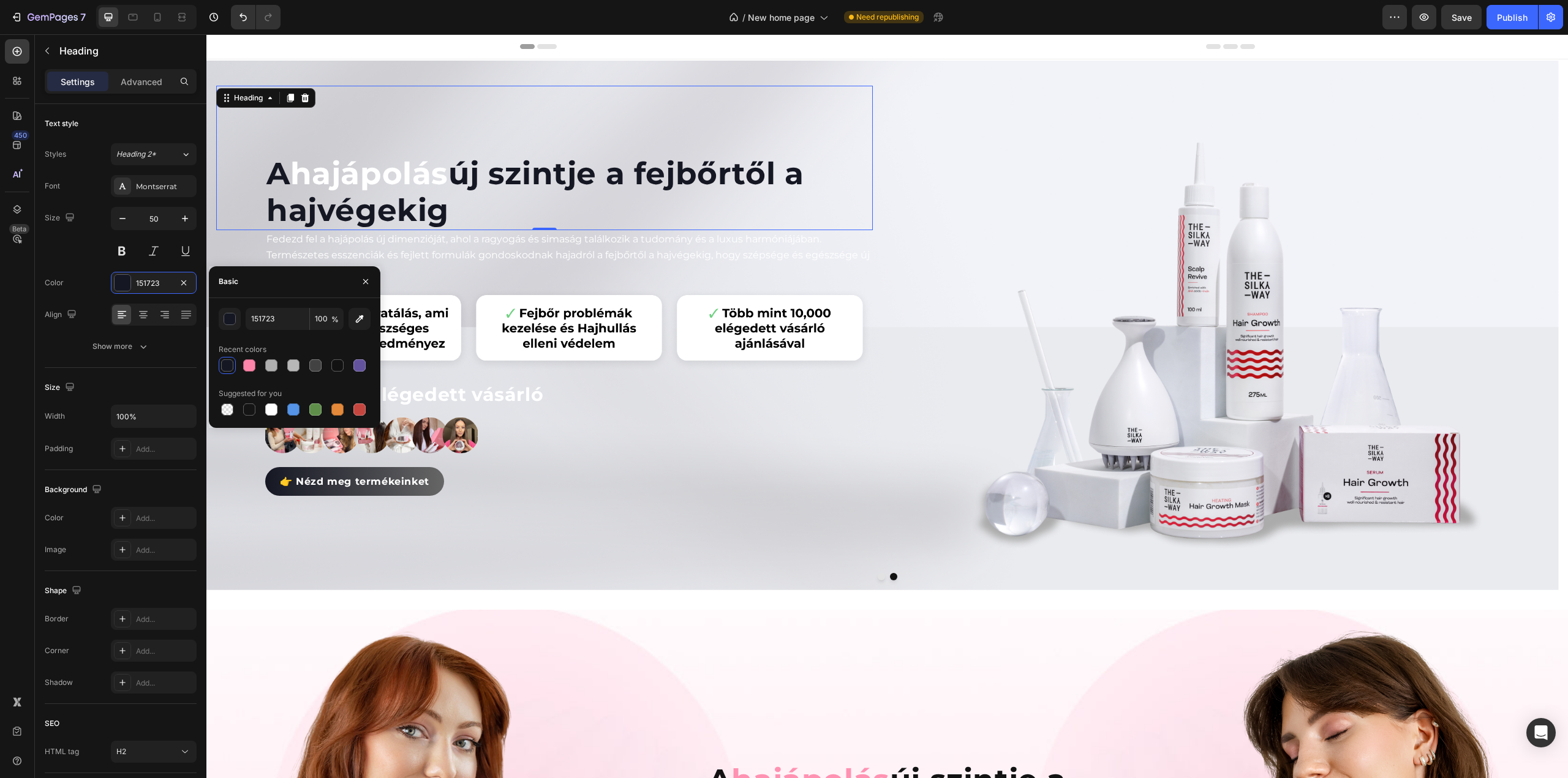
click at [349, 175] on span "hajápolás" at bounding box center [369, 173] width 158 height 38
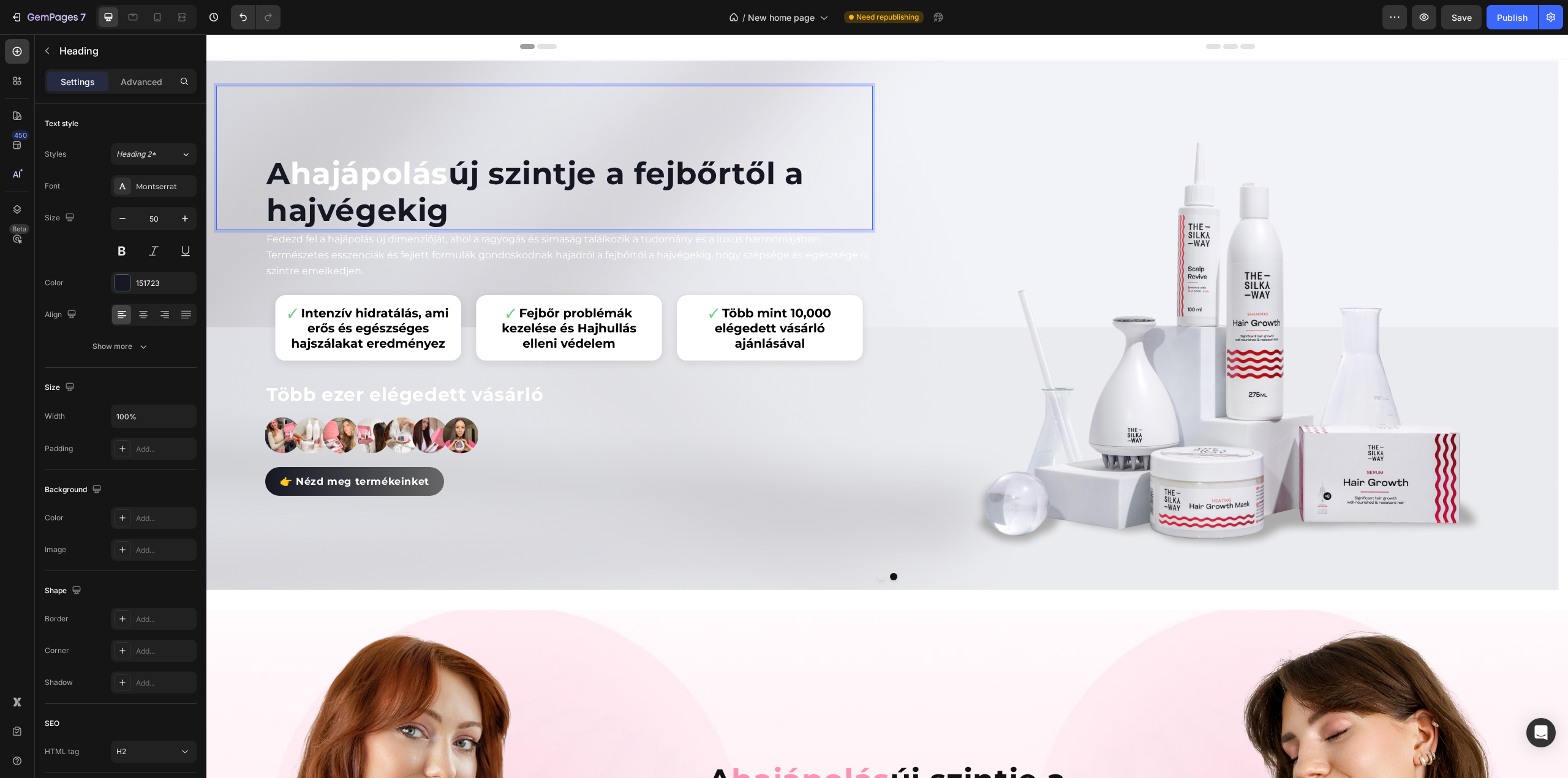
click at [349, 175] on span "hajápolás" at bounding box center [369, 173] width 158 height 38
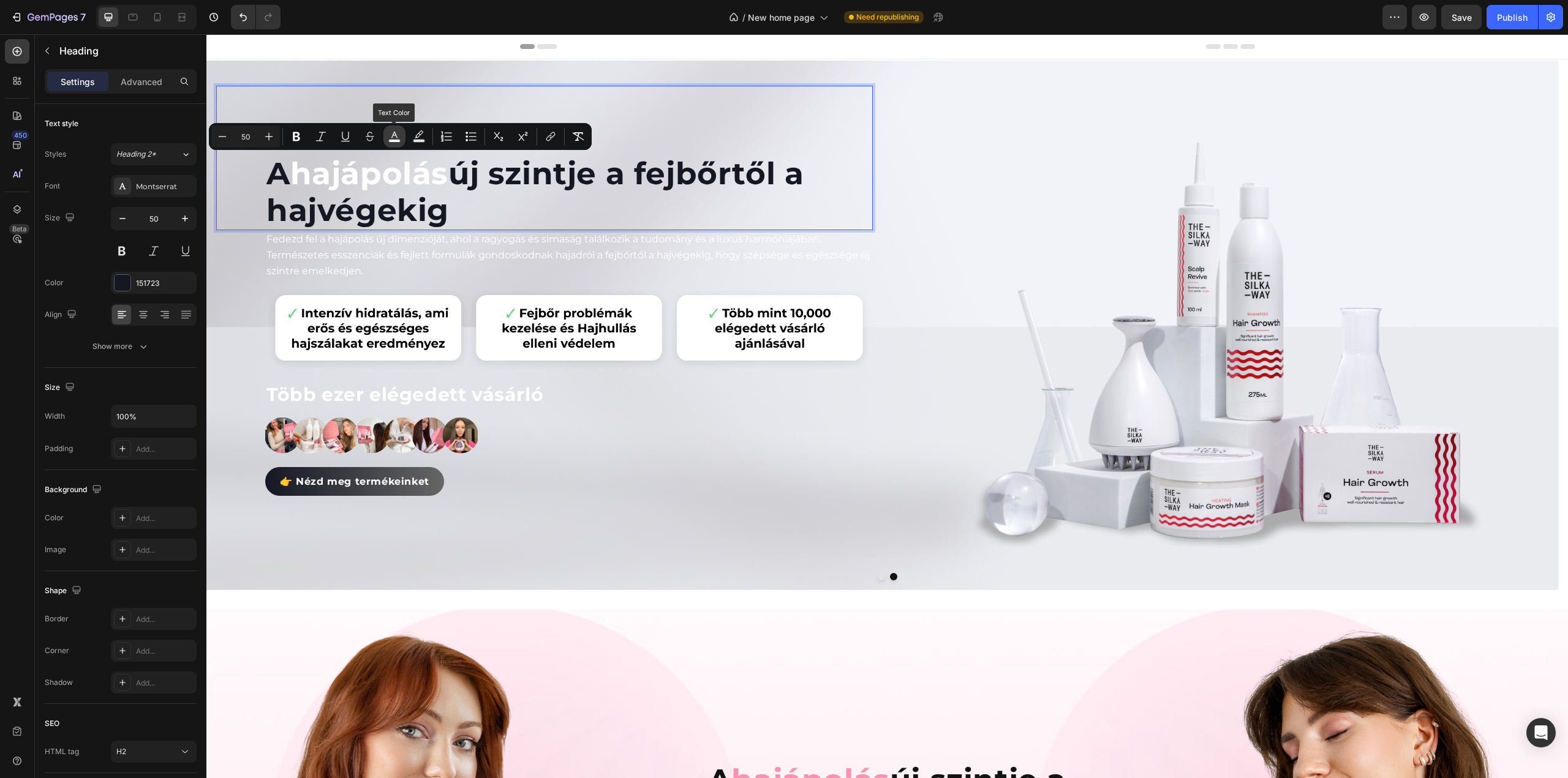
click at [395, 137] on icon "Editor contextual toolbar" at bounding box center [395, 137] width 12 height 12
type input "FFFFFF"
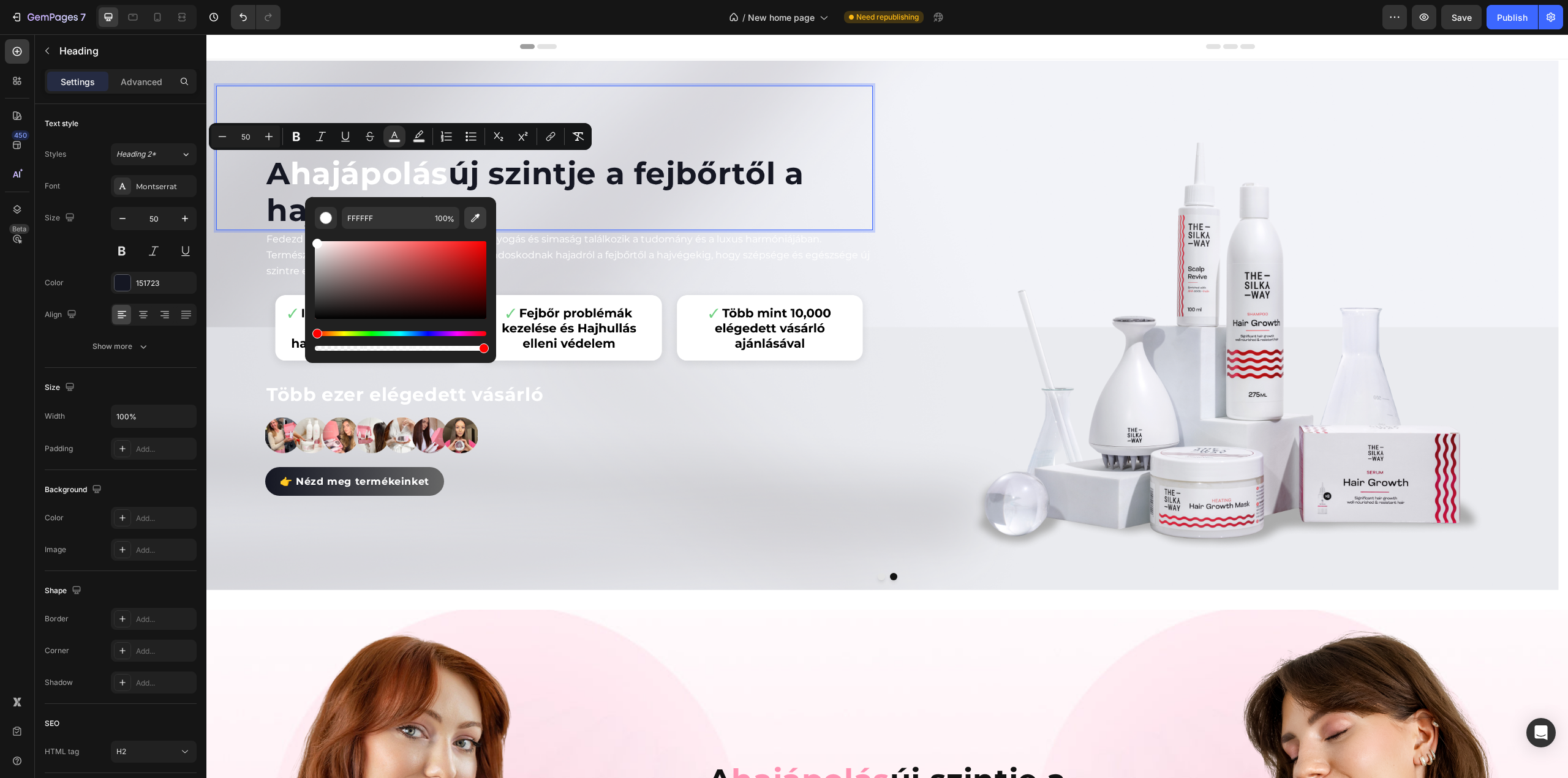
click at [472, 225] on button "Editor contextual toolbar" at bounding box center [475, 217] width 22 height 22
type input "BA1017"
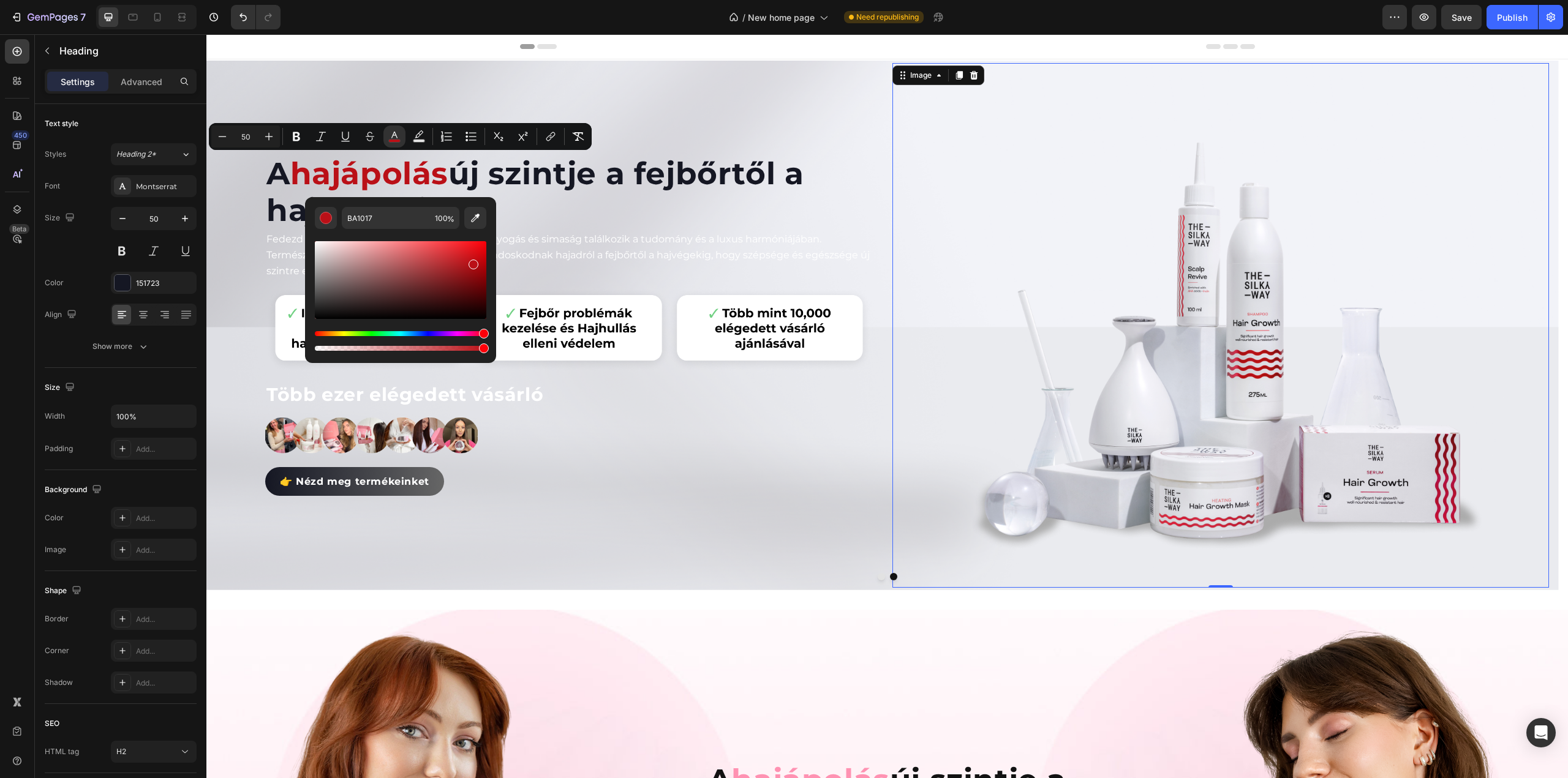
click at [965, 415] on img at bounding box center [1220, 326] width 525 height 525
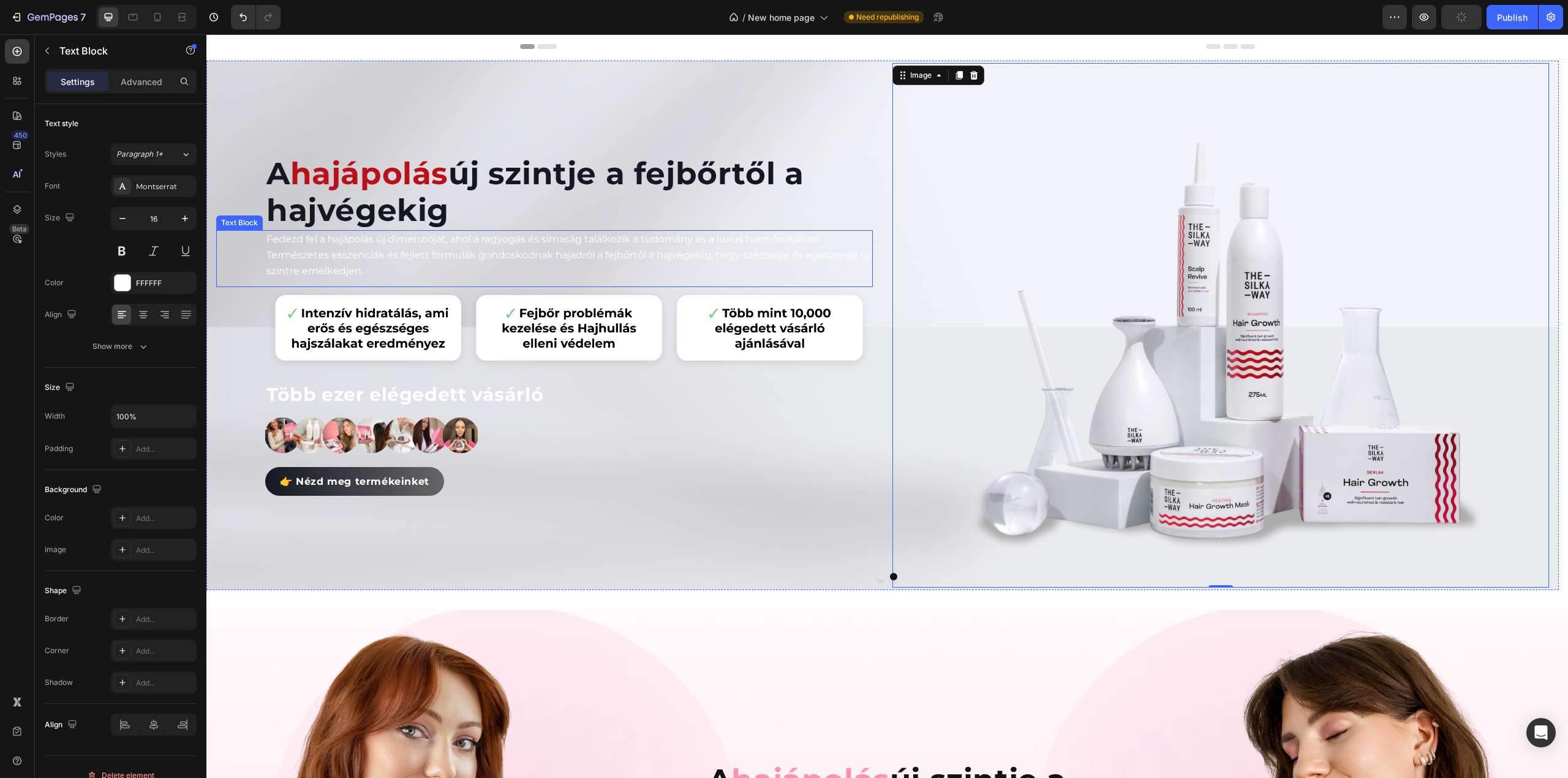
click at [519, 253] on p "Fedezd fel a hajápolás új dimenzióját, ahol a ragyogás és simaság találkozik a …" at bounding box center [568, 255] width 605 height 47
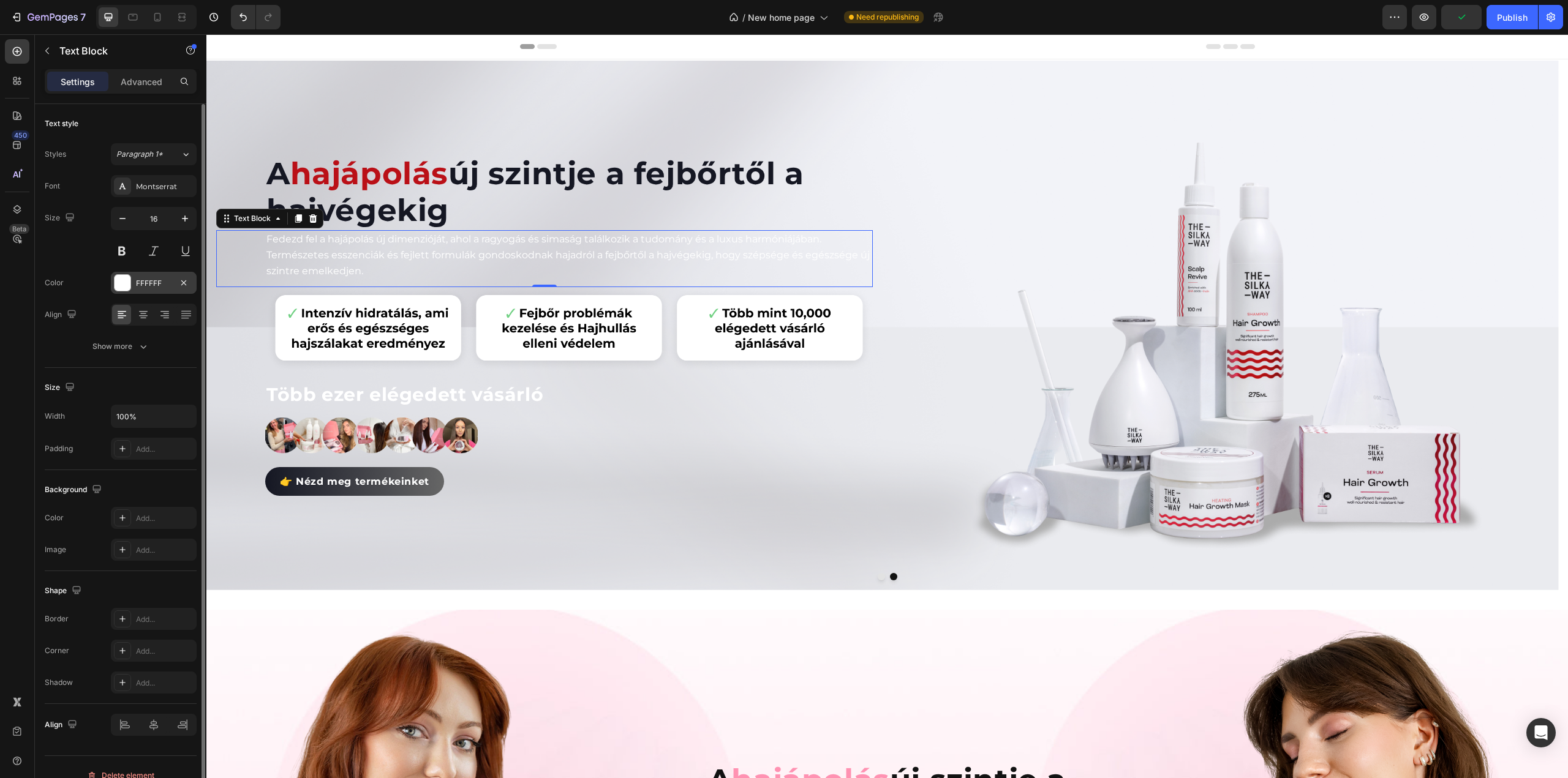
click at [116, 281] on div at bounding box center [123, 283] width 16 height 16
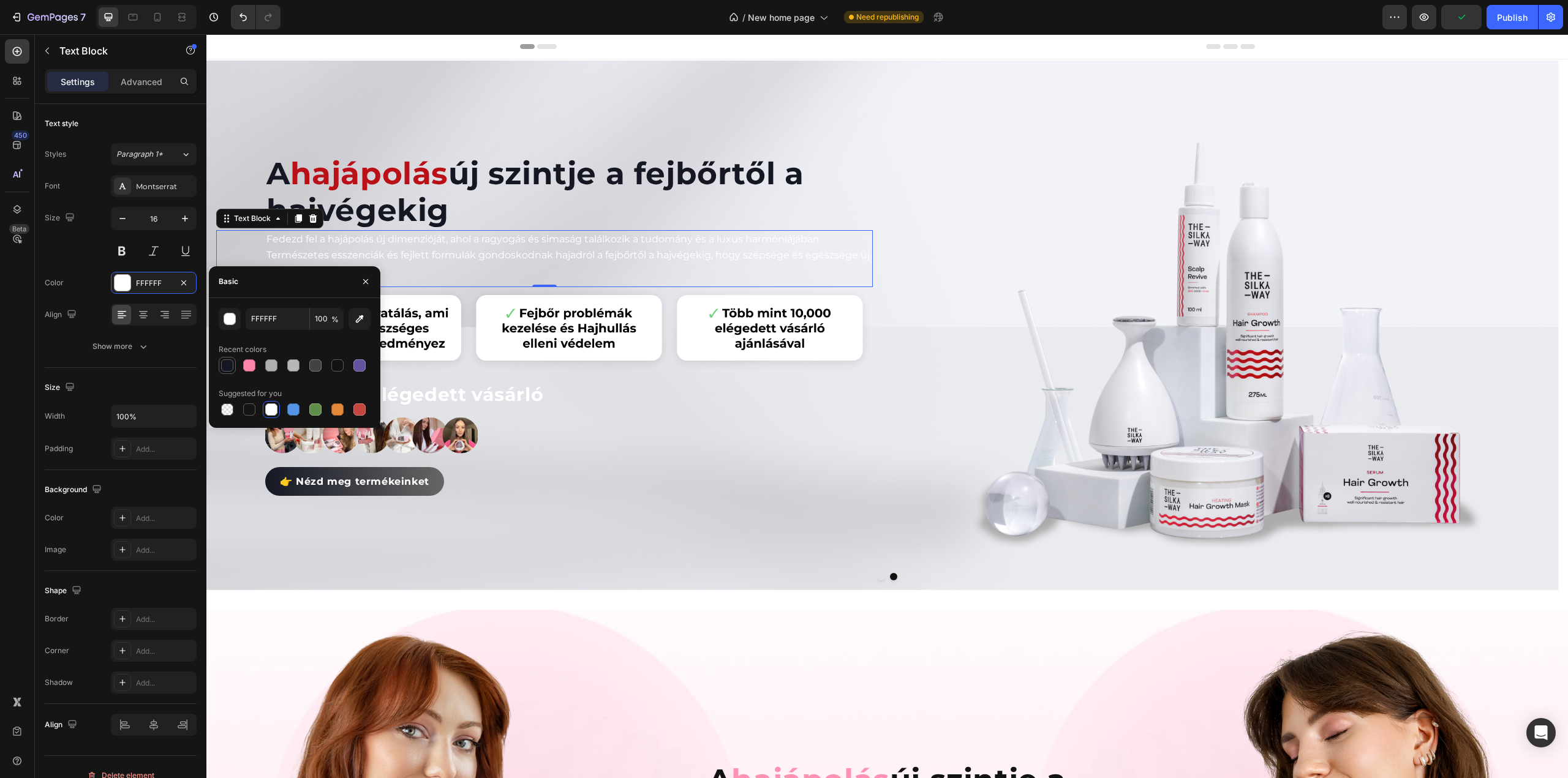
click at [228, 366] on div at bounding box center [228, 366] width 12 height 12
type input "151723"
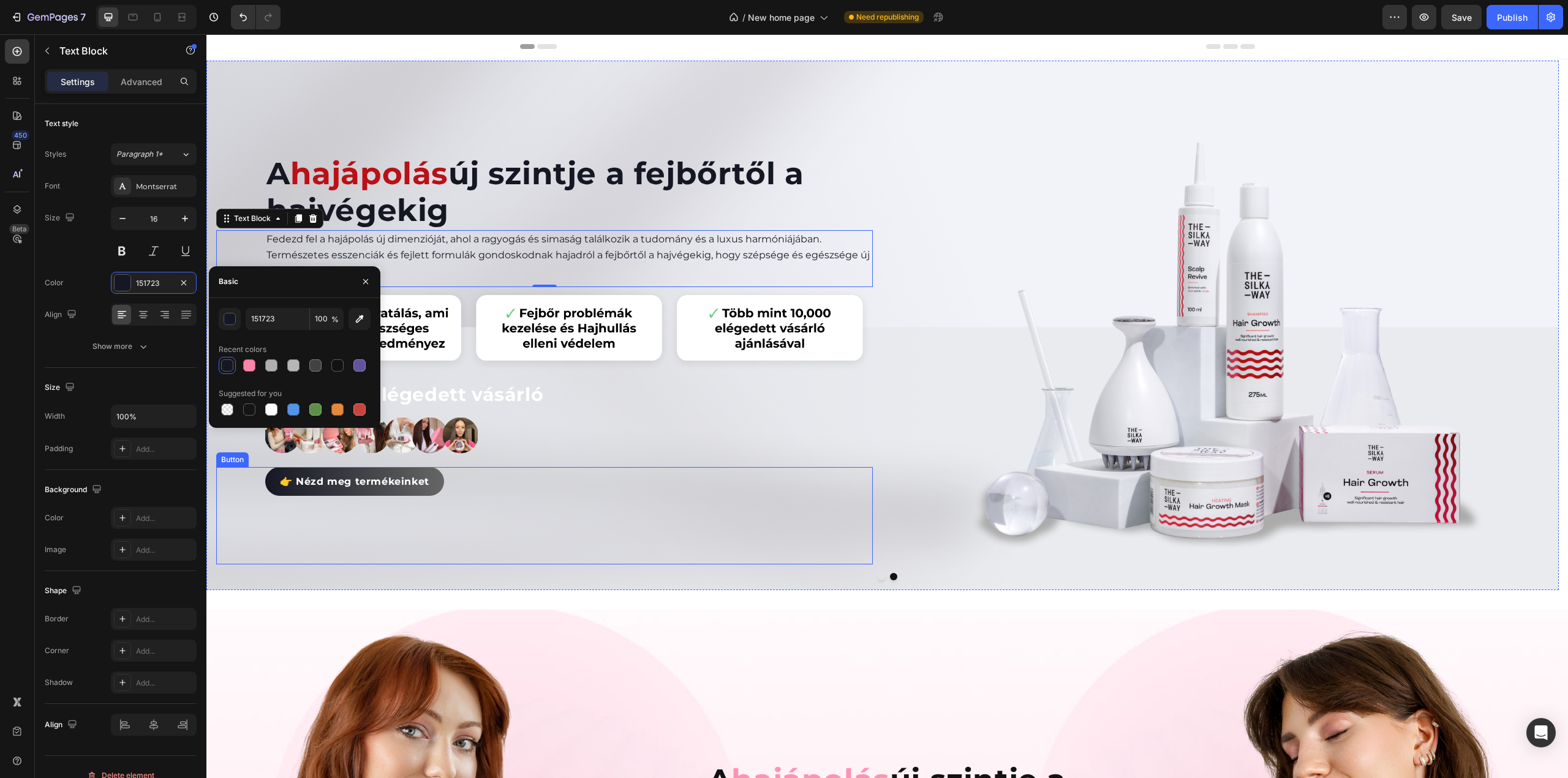
click at [714, 533] on div "👉 Nézd meg termékeinket Button" at bounding box center [545, 515] width 657 height 97
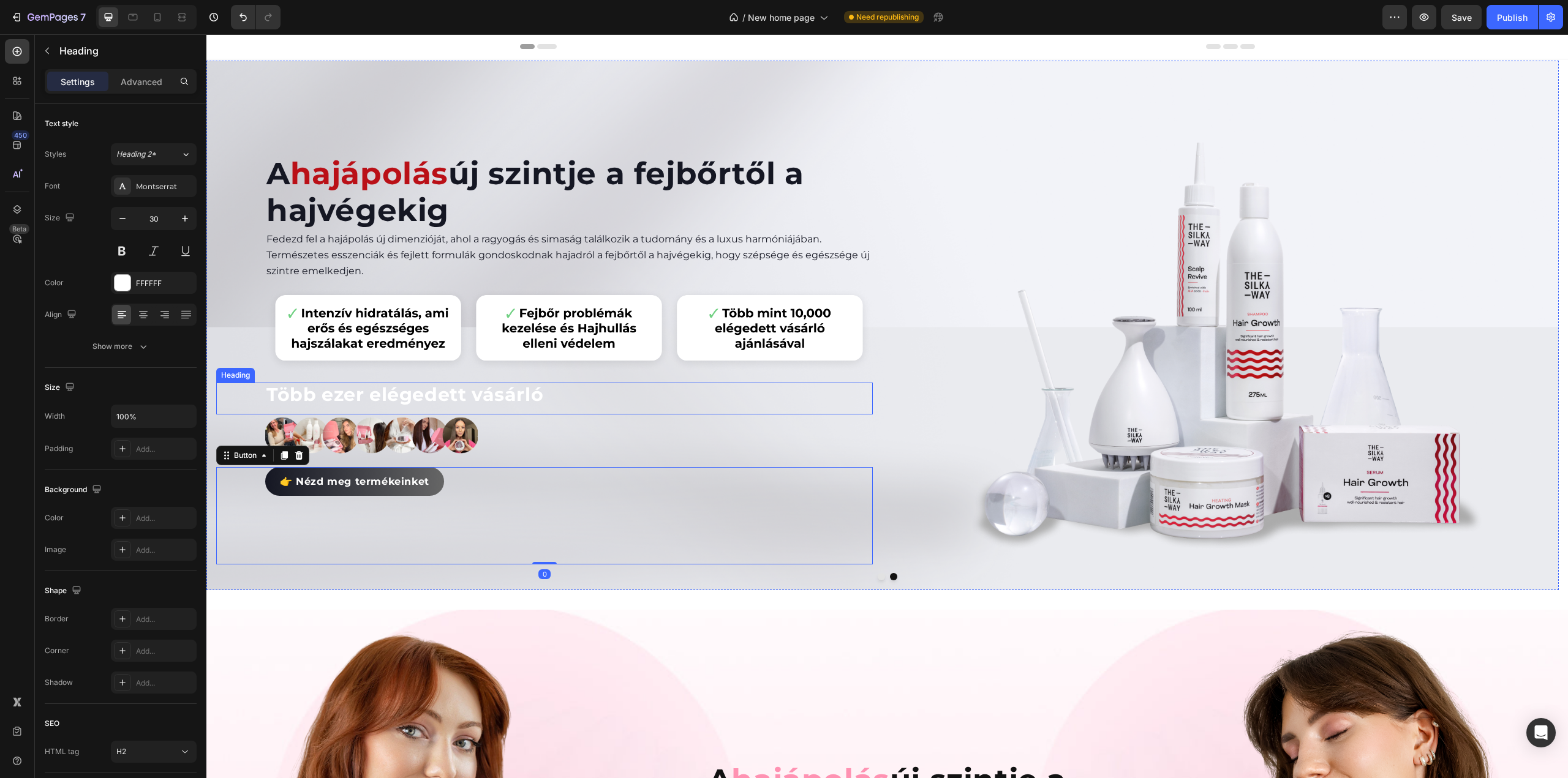
click at [457, 396] on h2 "Több ezer elégedett vásárló" at bounding box center [569, 395] width 608 height 25
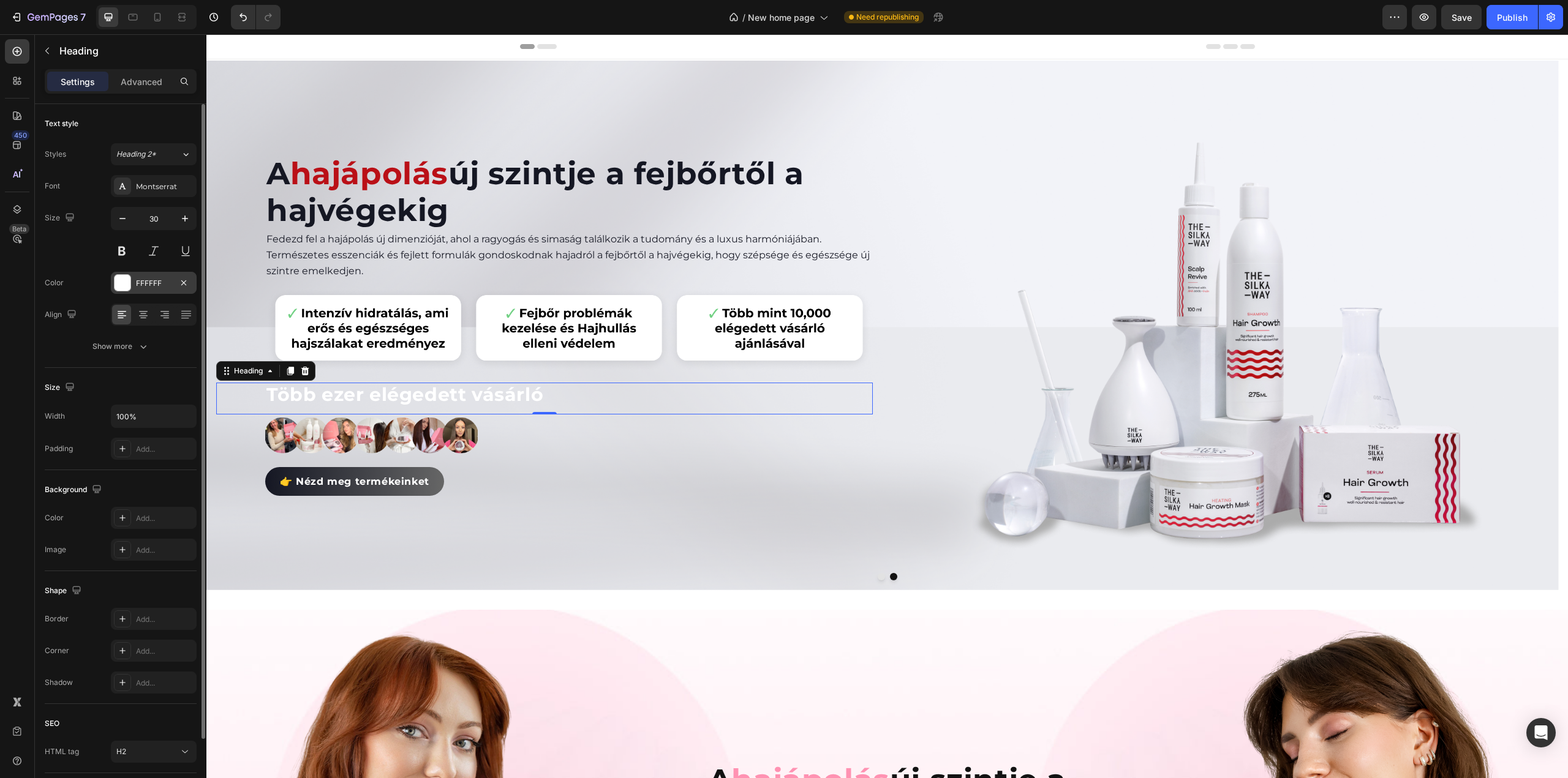
click at [120, 277] on div at bounding box center [123, 283] width 16 height 16
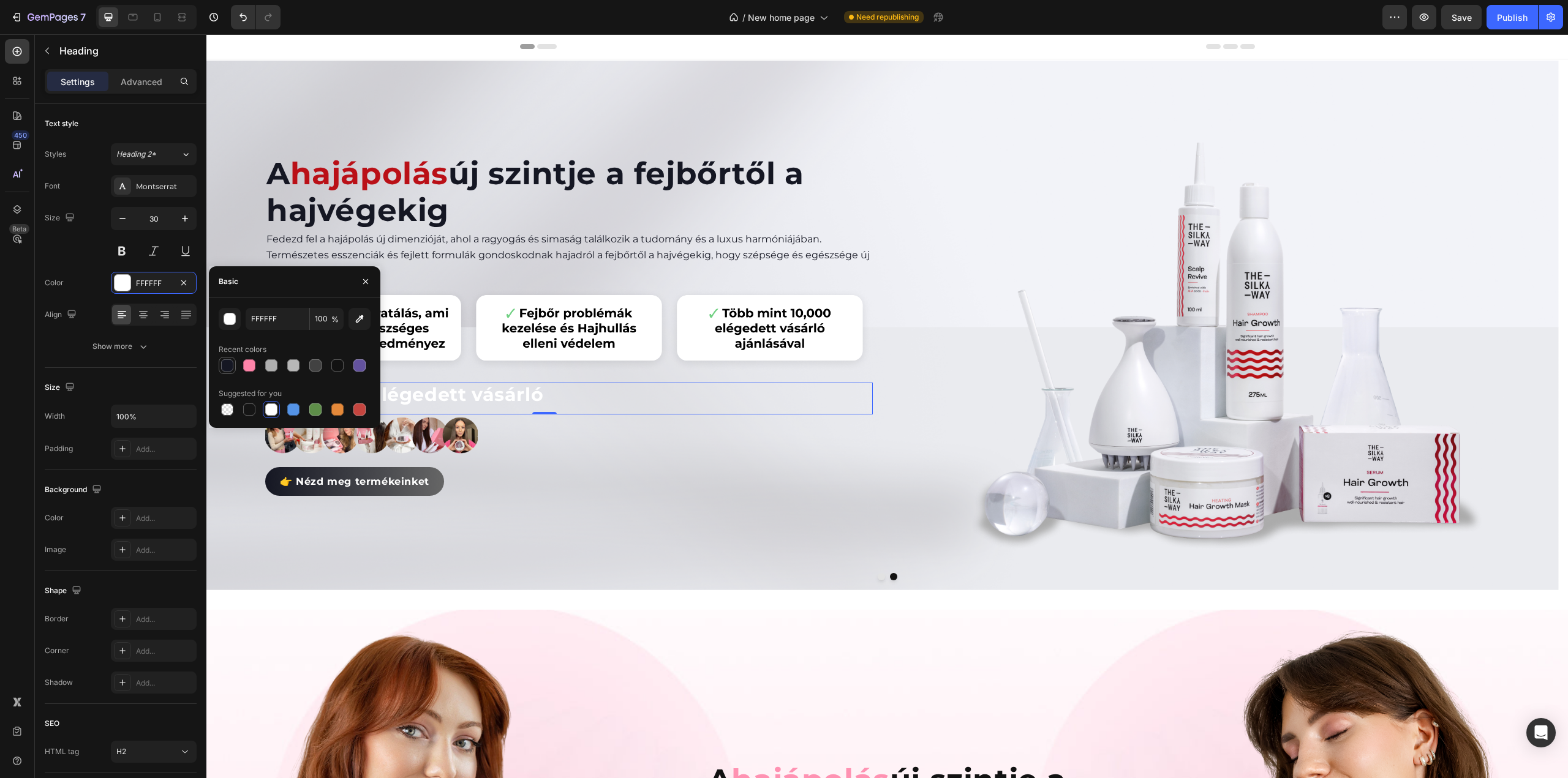
click at [225, 363] on div at bounding box center [228, 366] width 12 height 12
type input "151723"
click at [622, 543] on div "👉 Nézd meg termékeinket Button" at bounding box center [545, 515] width 657 height 97
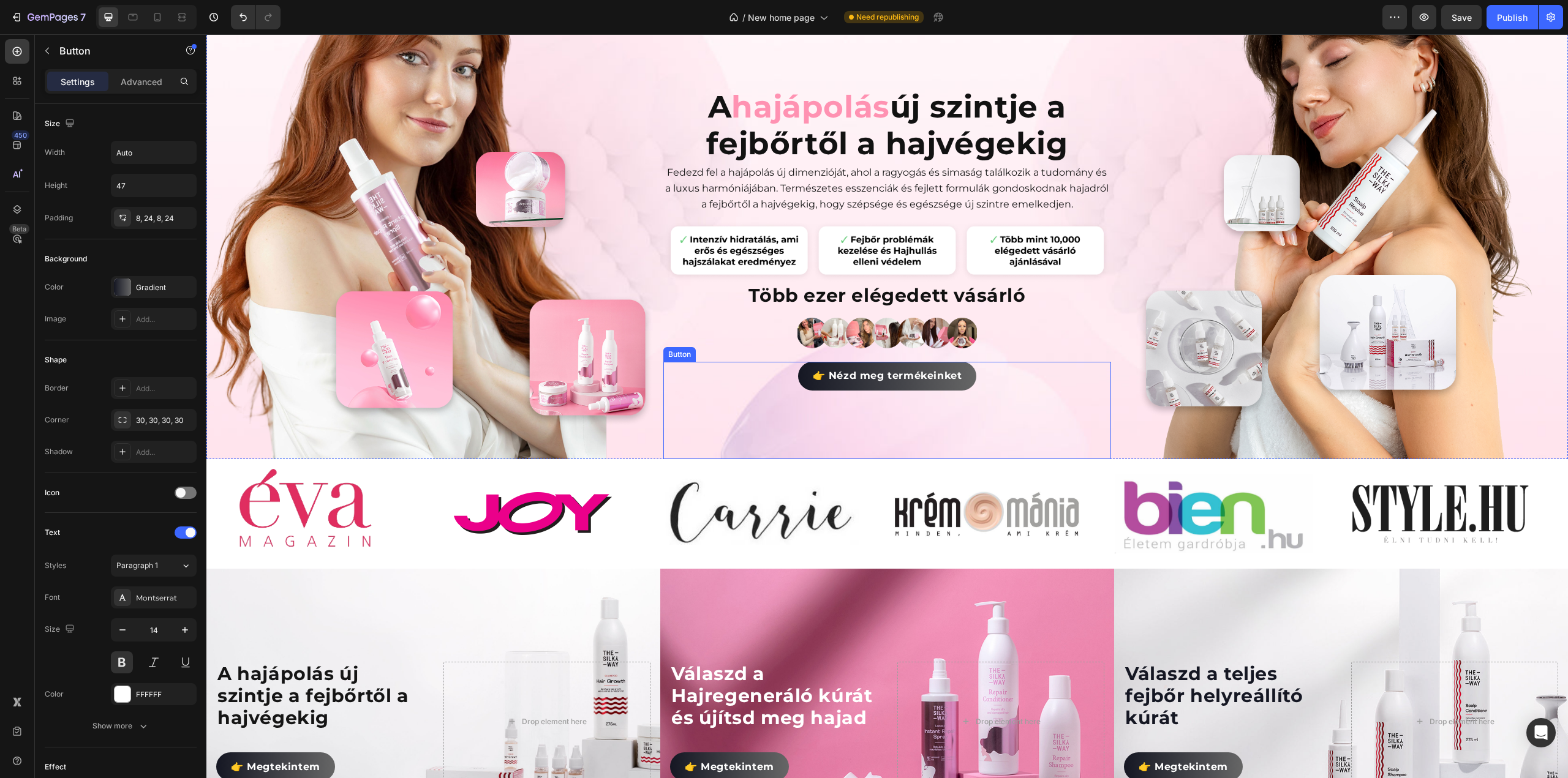
scroll to position [1102, 0]
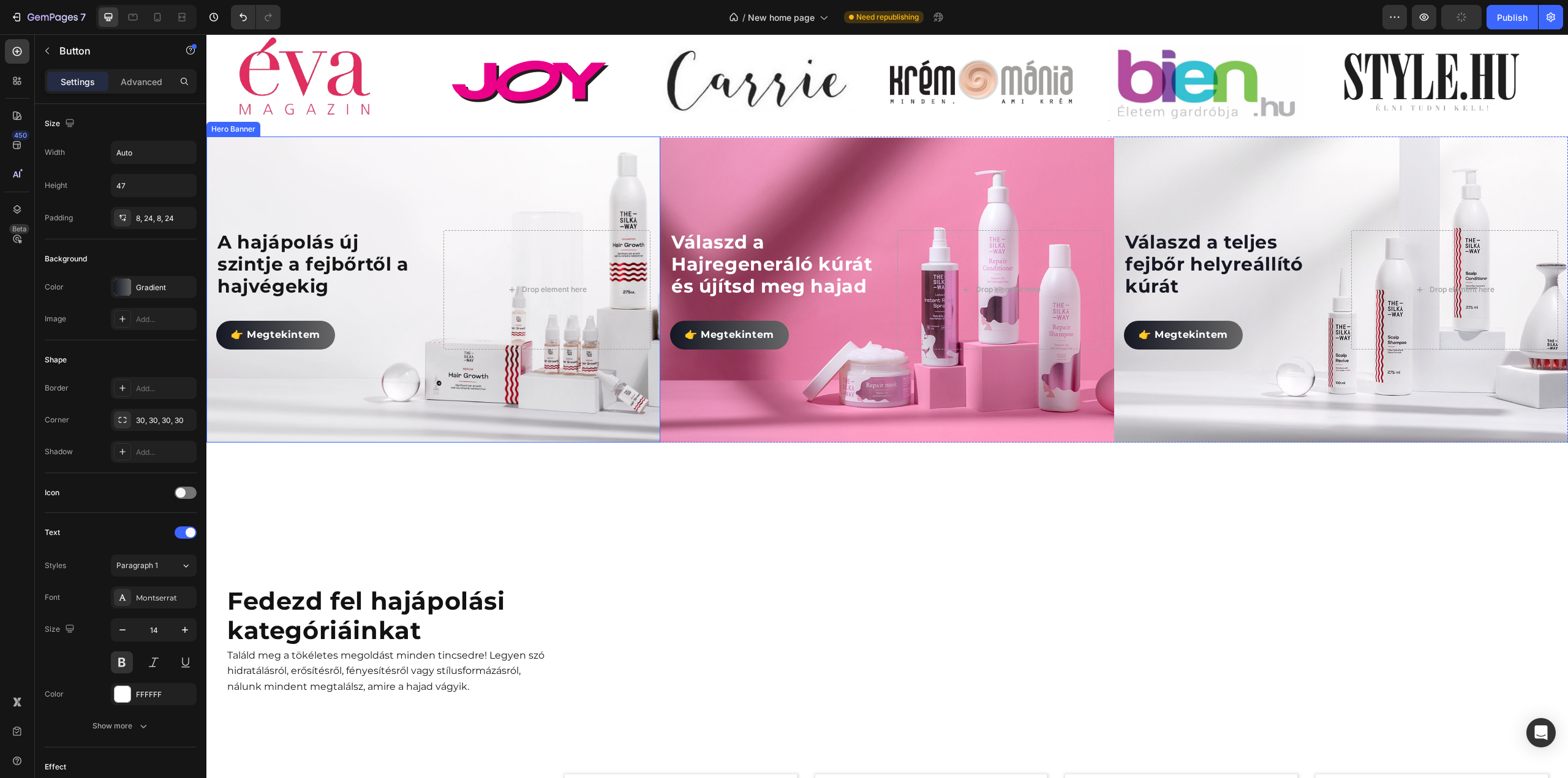
click at [323, 264] on p "A hajápolás új szintje a fejbőrtől a hajvégekig" at bounding box center [320, 264] width 205 height 67
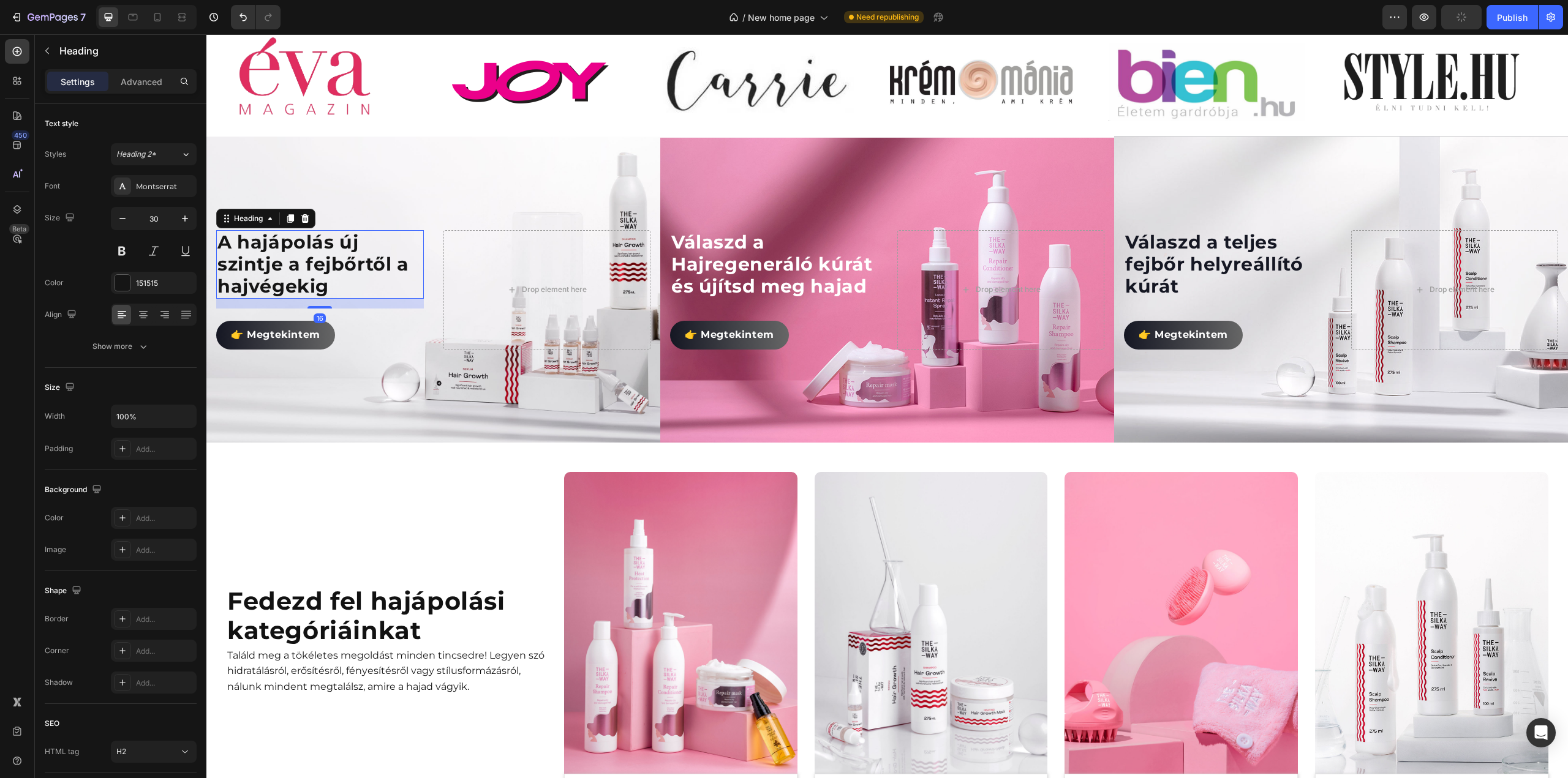
click at [323, 264] on p "A hajápolás új szintje a fejbőrtől a hajvégekig" at bounding box center [320, 264] width 205 height 67
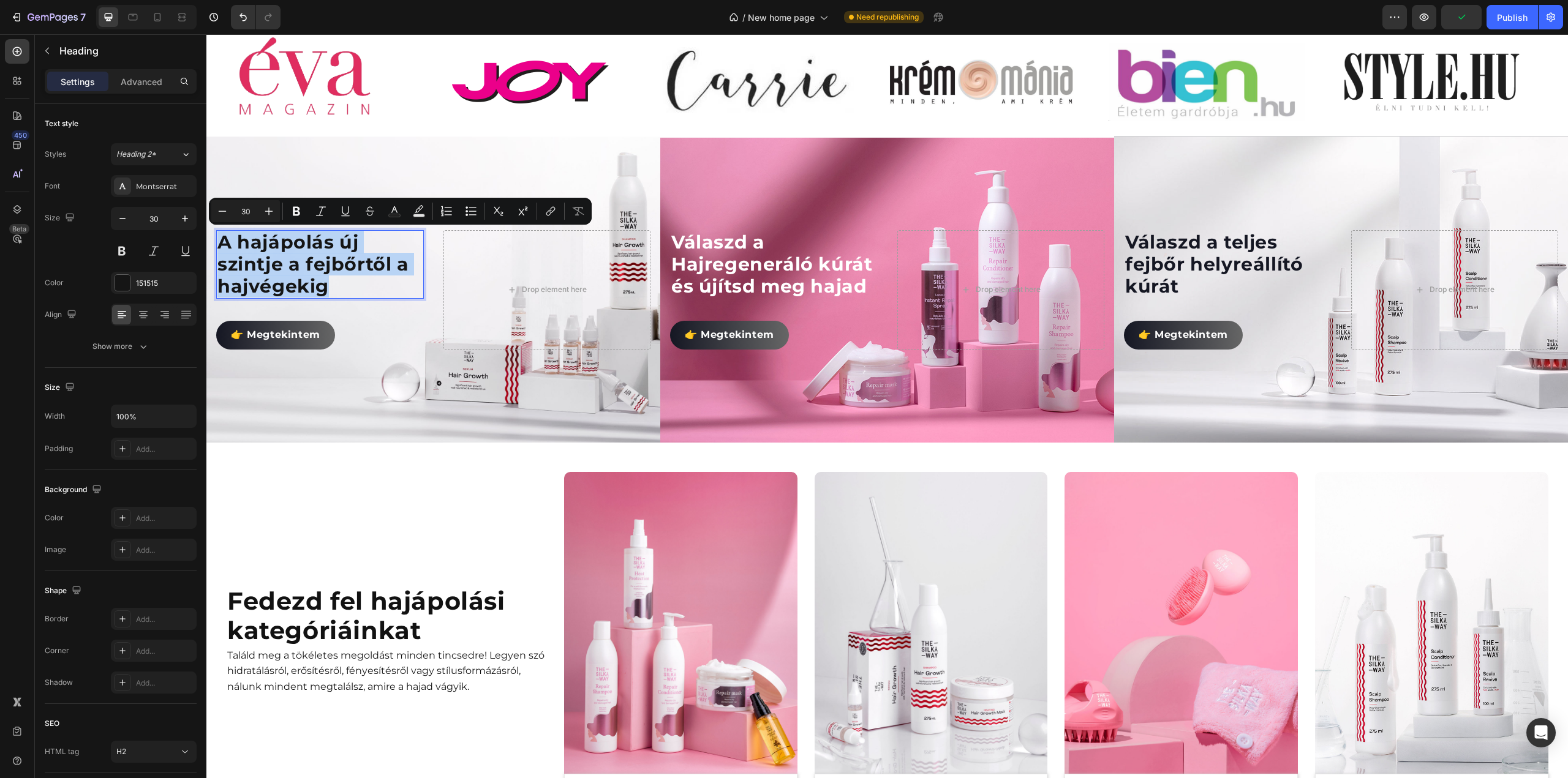
copy p "A hajápolás új szintje a fejbőrtől a hajvégekig"
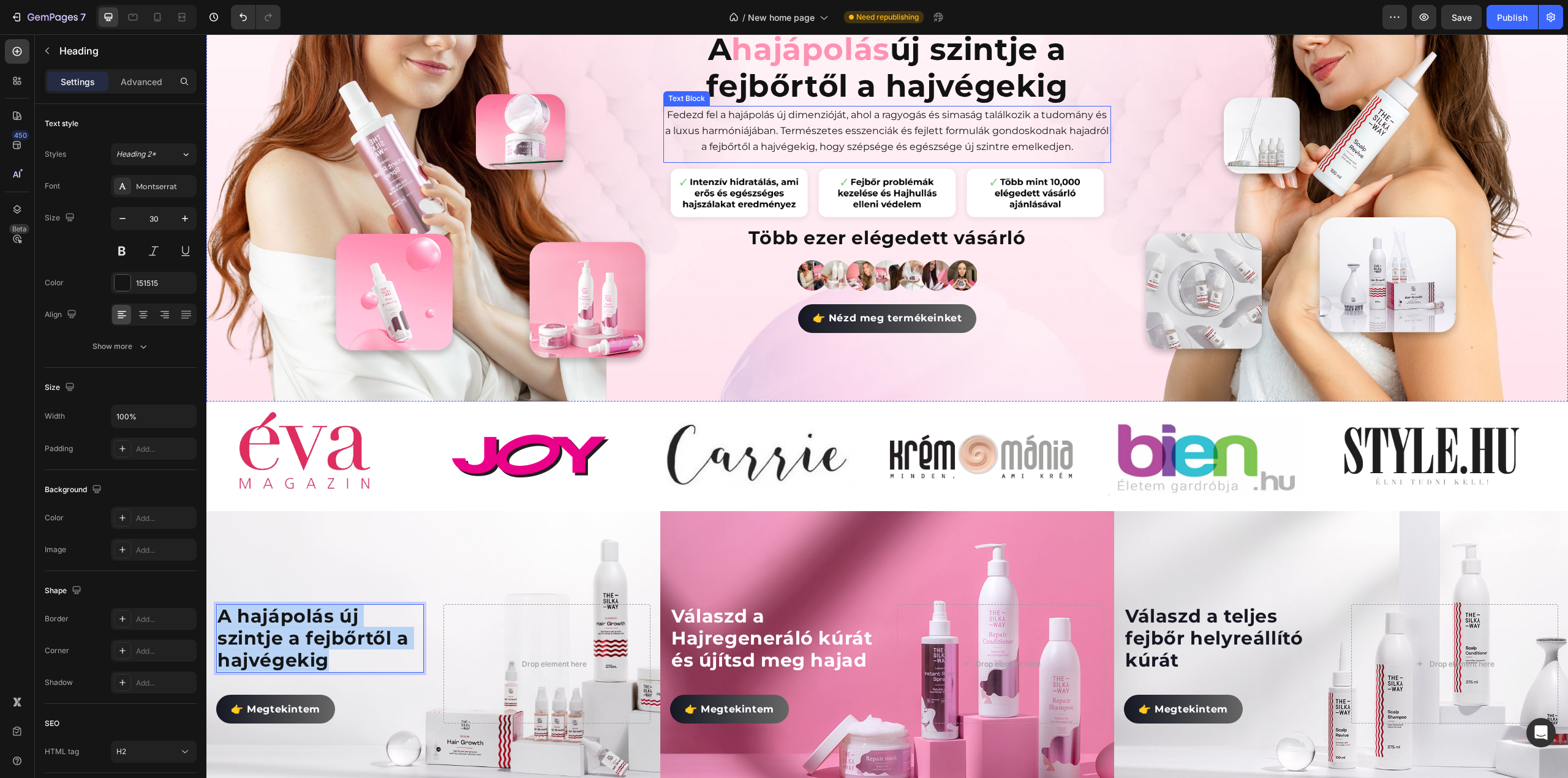
type input "16"
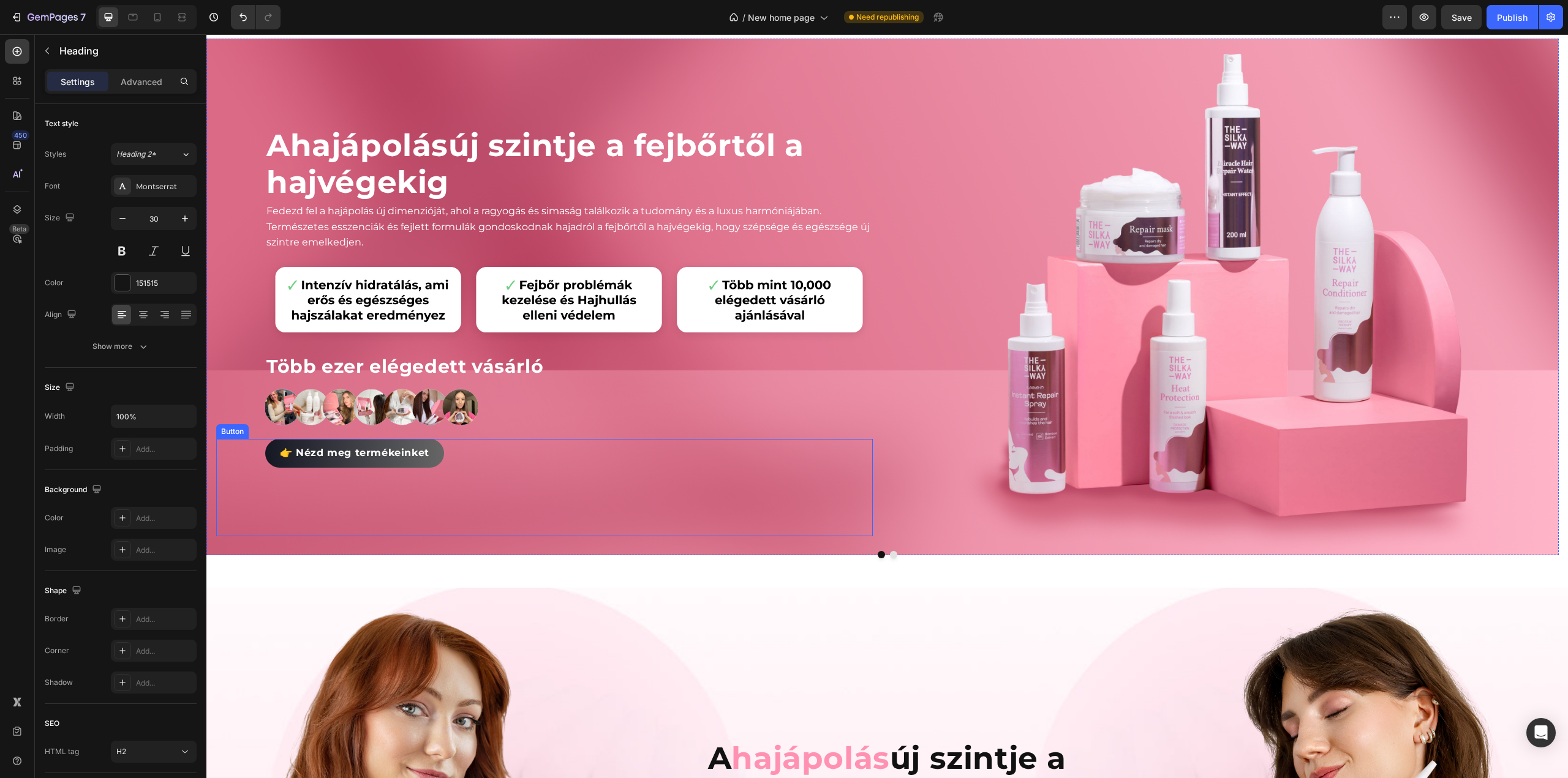
scroll to position [0, 0]
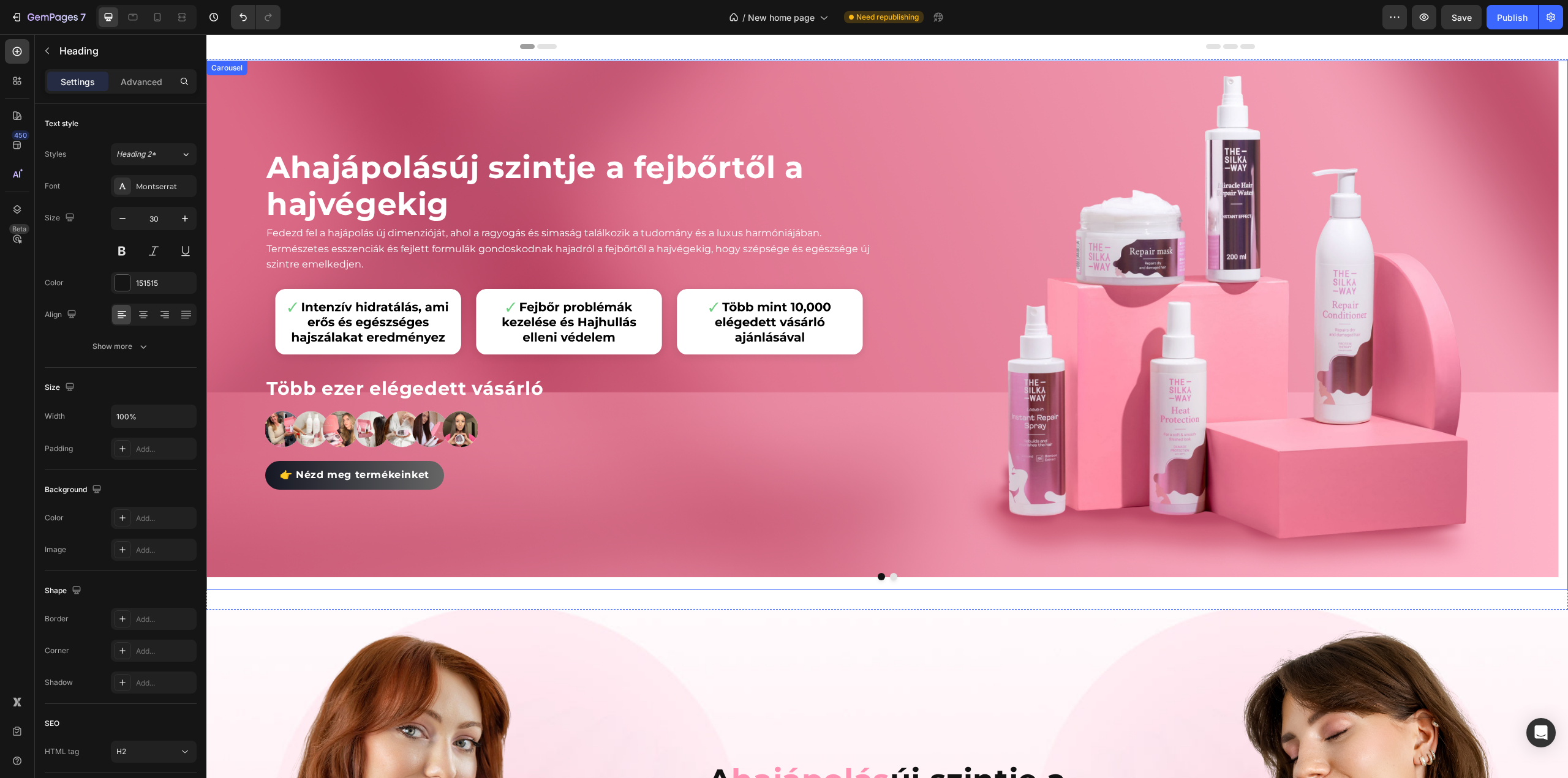
click at [890, 578] on button "Dot" at bounding box center [894, 577] width 7 height 7
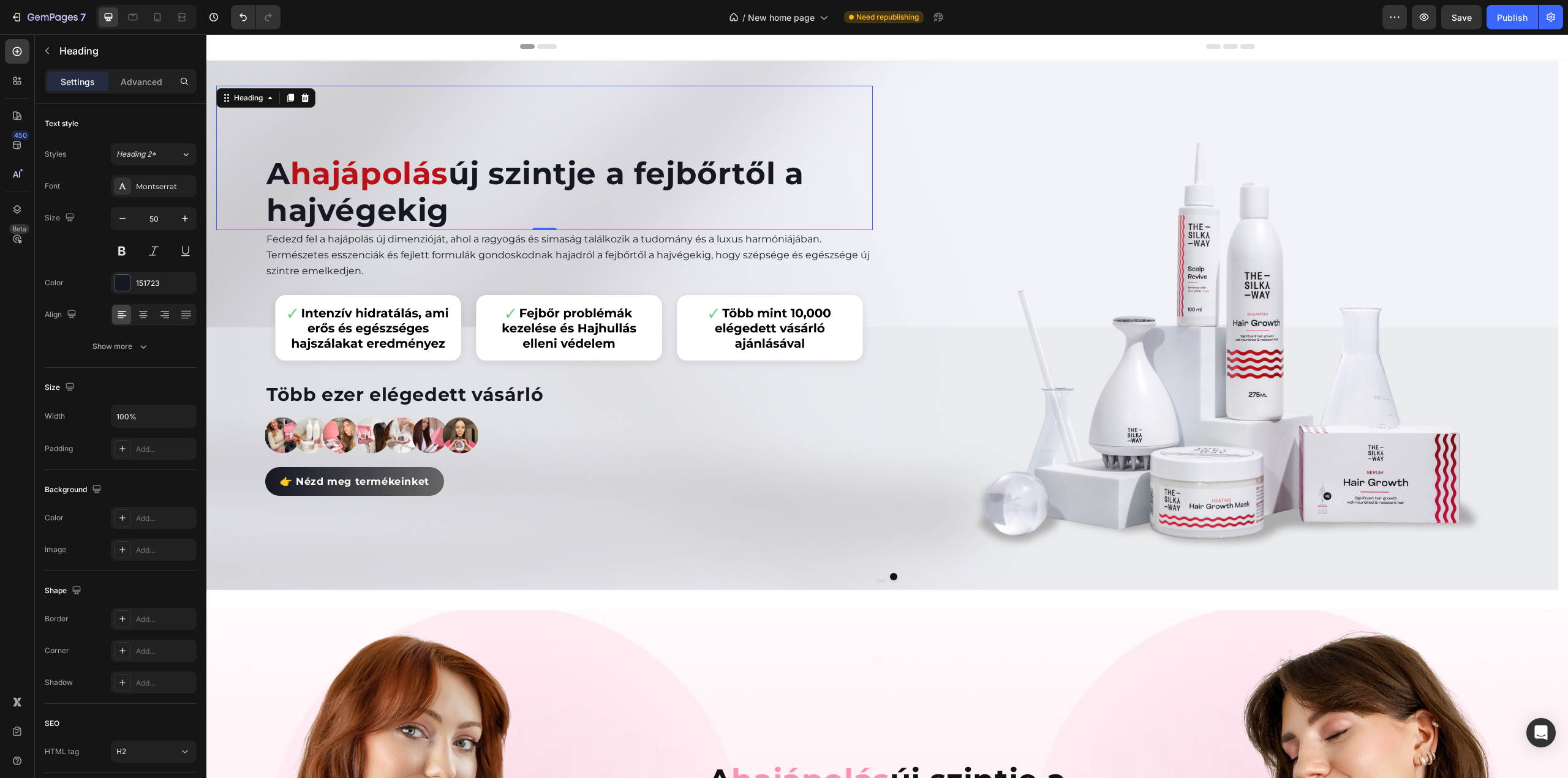
click at [427, 172] on span "hajápolás" at bounding box center [369, 173] width 158 height 38
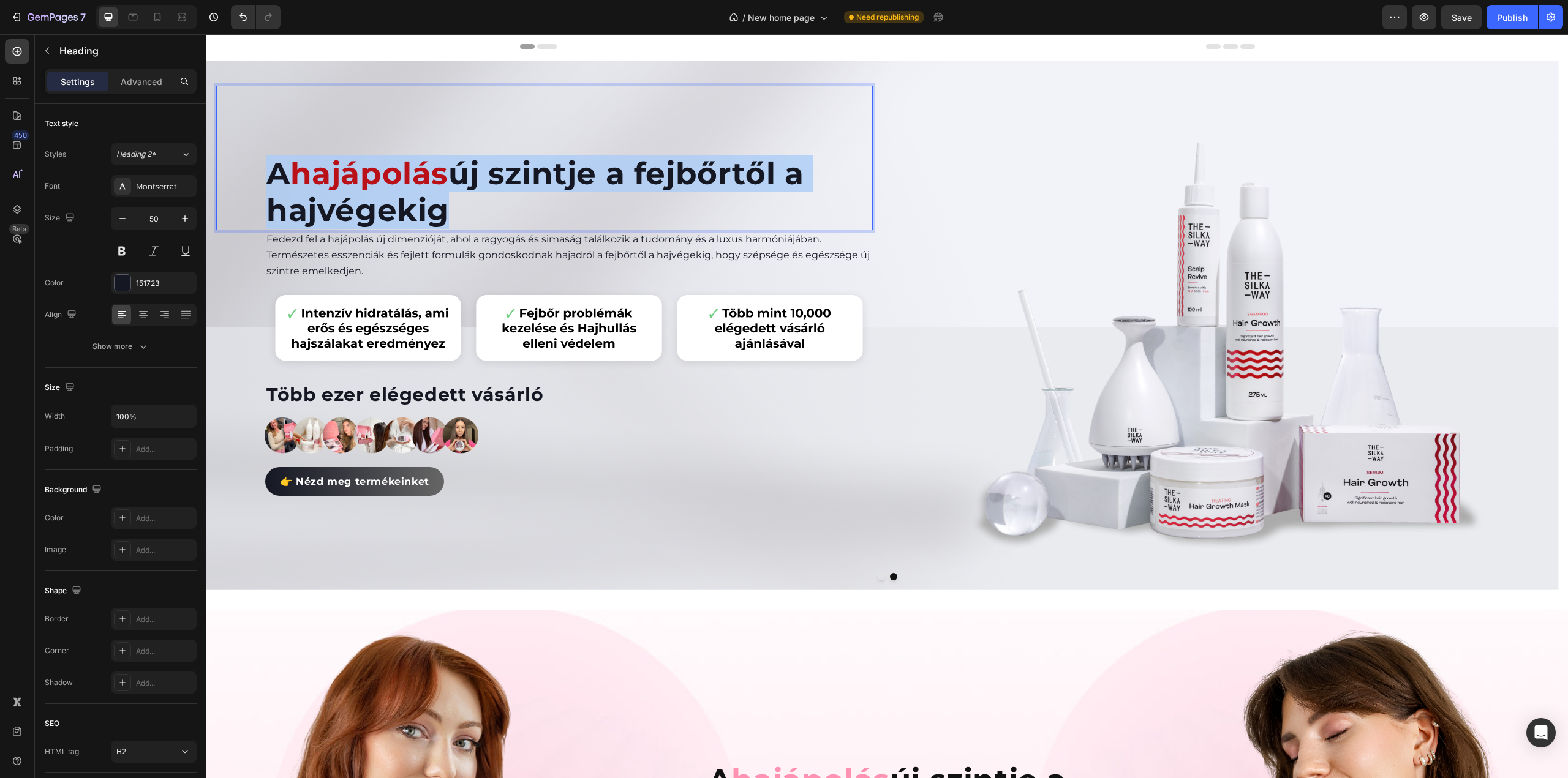
click at [427, 172] on span "hajápolás" at bounding box center [369, 173] width 158 height 38
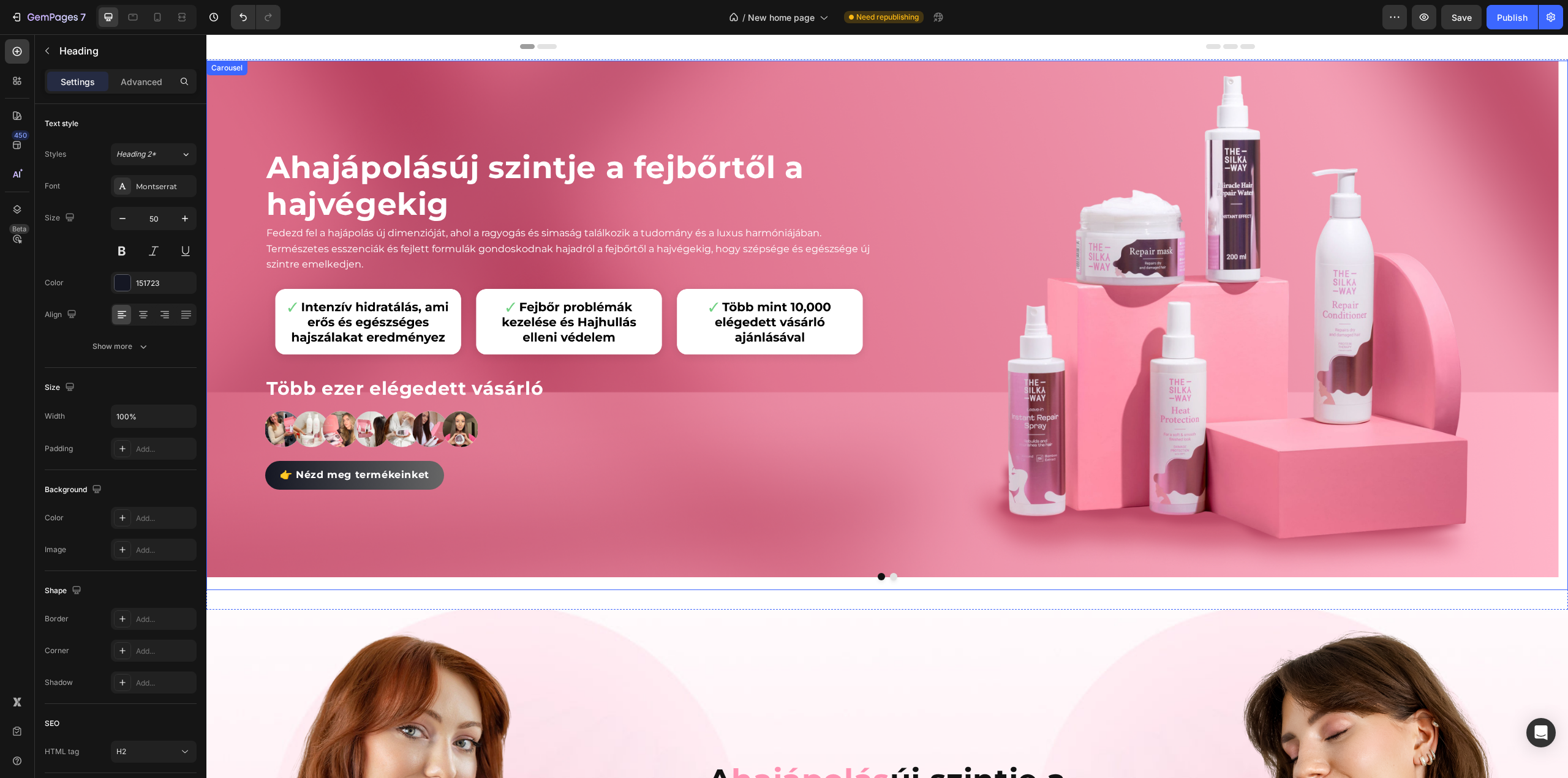
click at [878, 578] on button "Dot" at bounding box center [882, 577] width 7 height 7
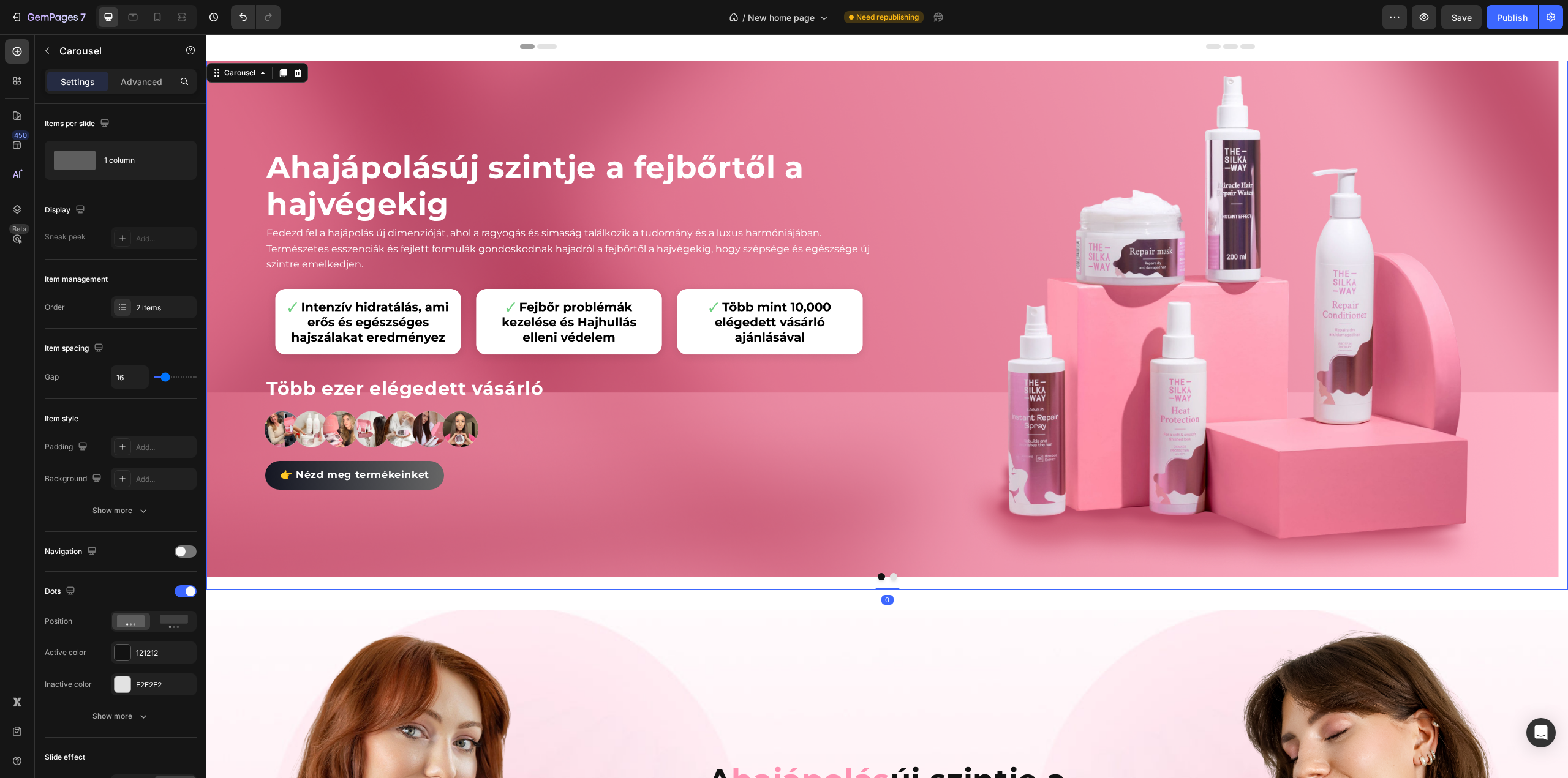
click at [893, 576] on div at bounding box center [887, 577] width 1361 height 7
click at [890, 576] on button "Dot" at bounding box center [894, 577] width 7 height 7
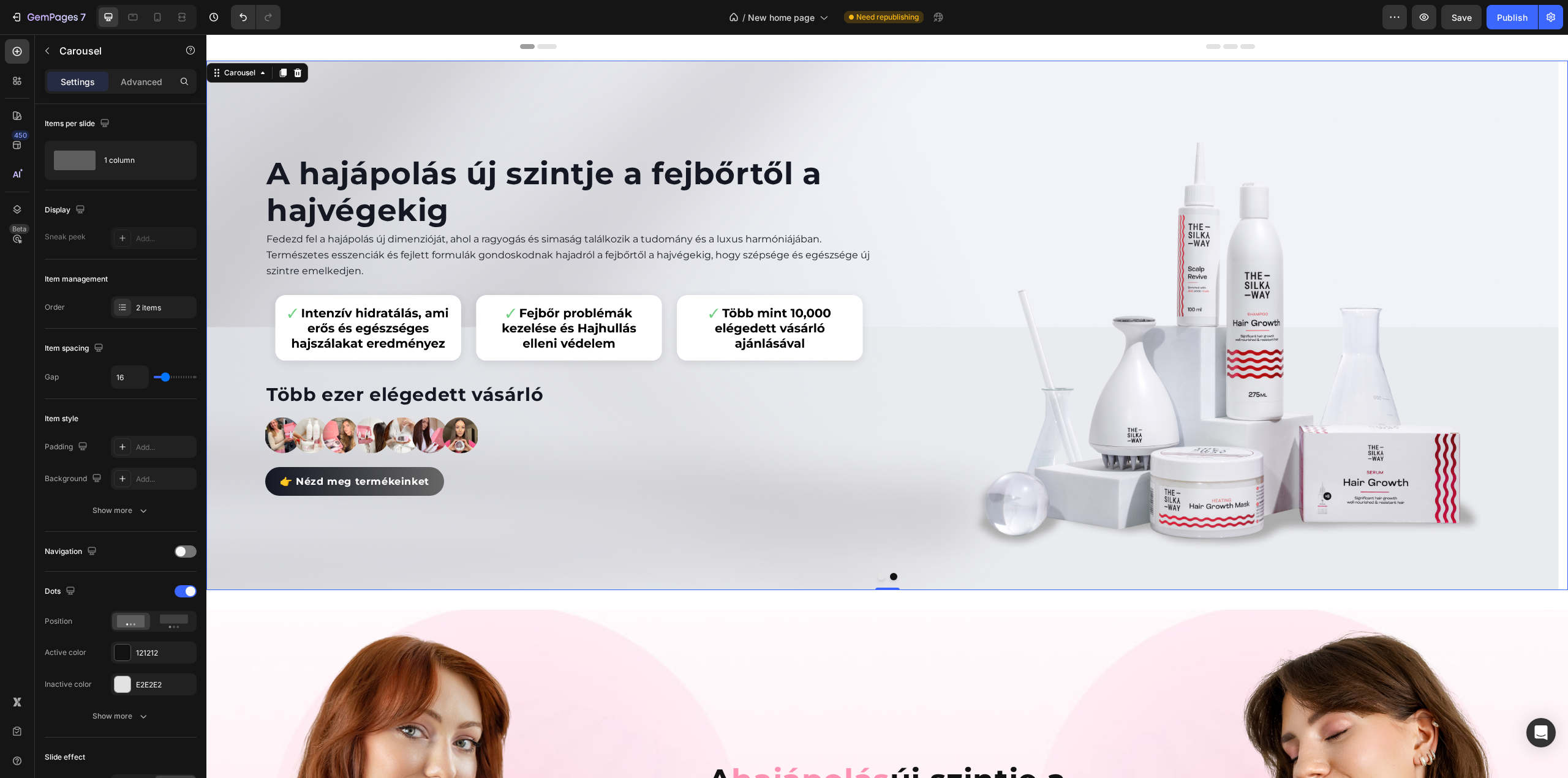
click at [878, 576] on button "Dot" at bounding box center [882, 577] width 7 height 7
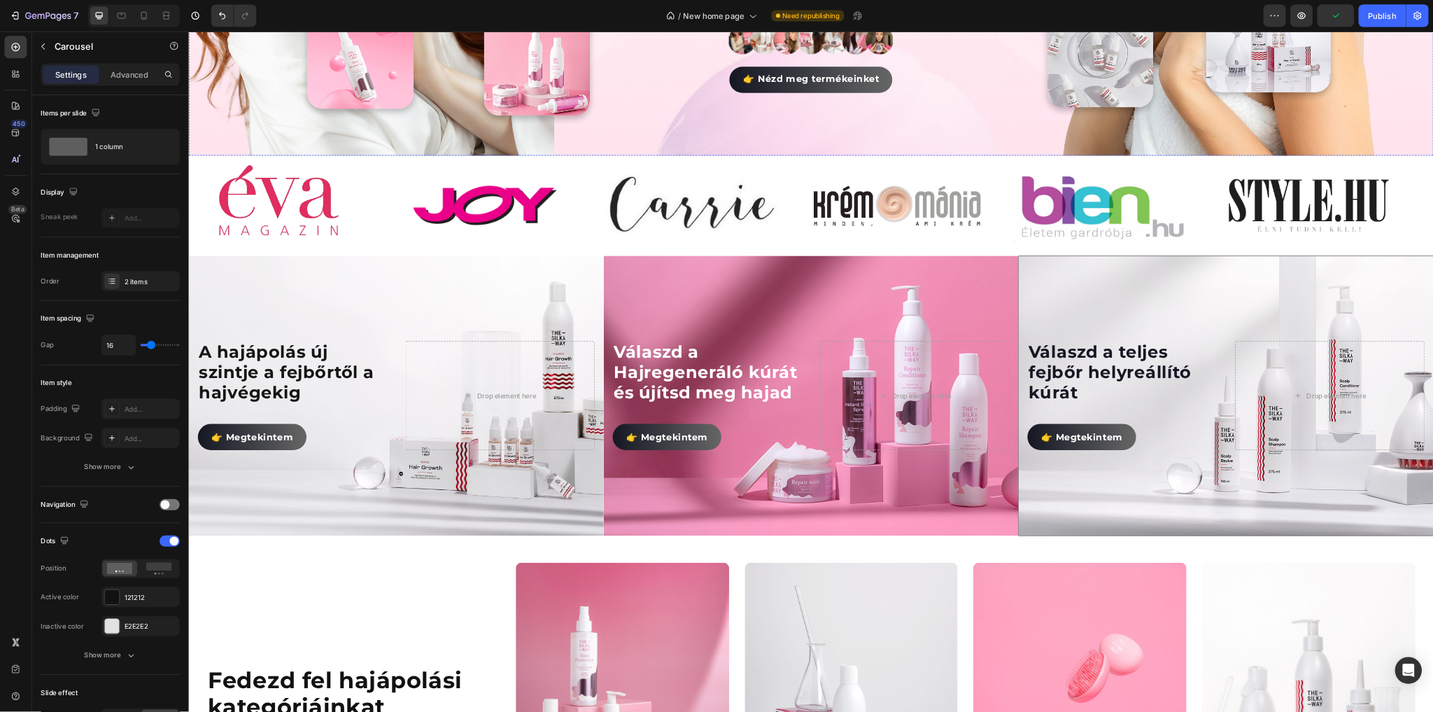
scroll to position [1119, 0]
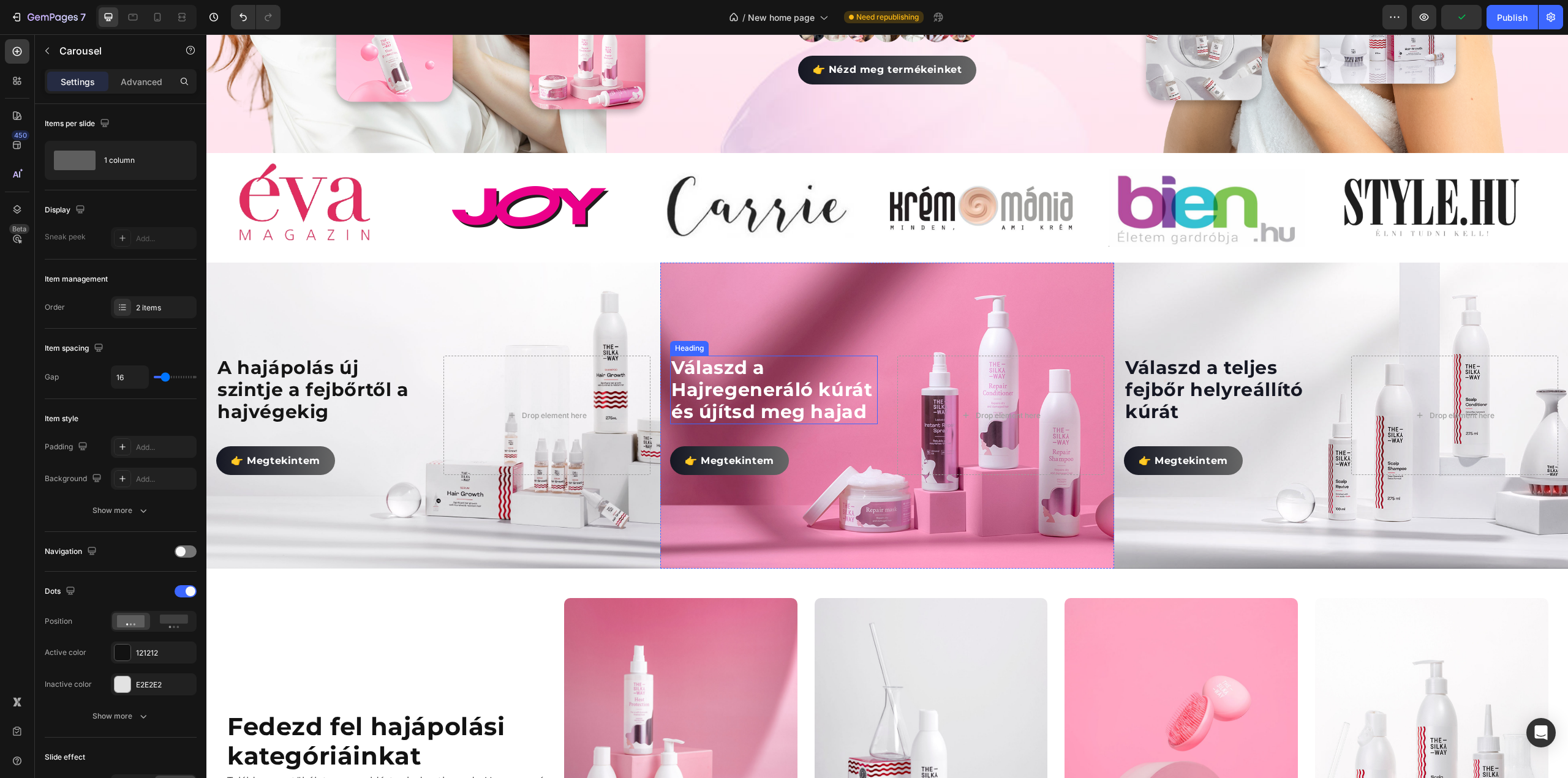
click at [821, 402] on h2 "Válaszd a Hajregeneráló kúrát és újítsd meg hajad" at bounding box center [773, 390] width 207 height 68
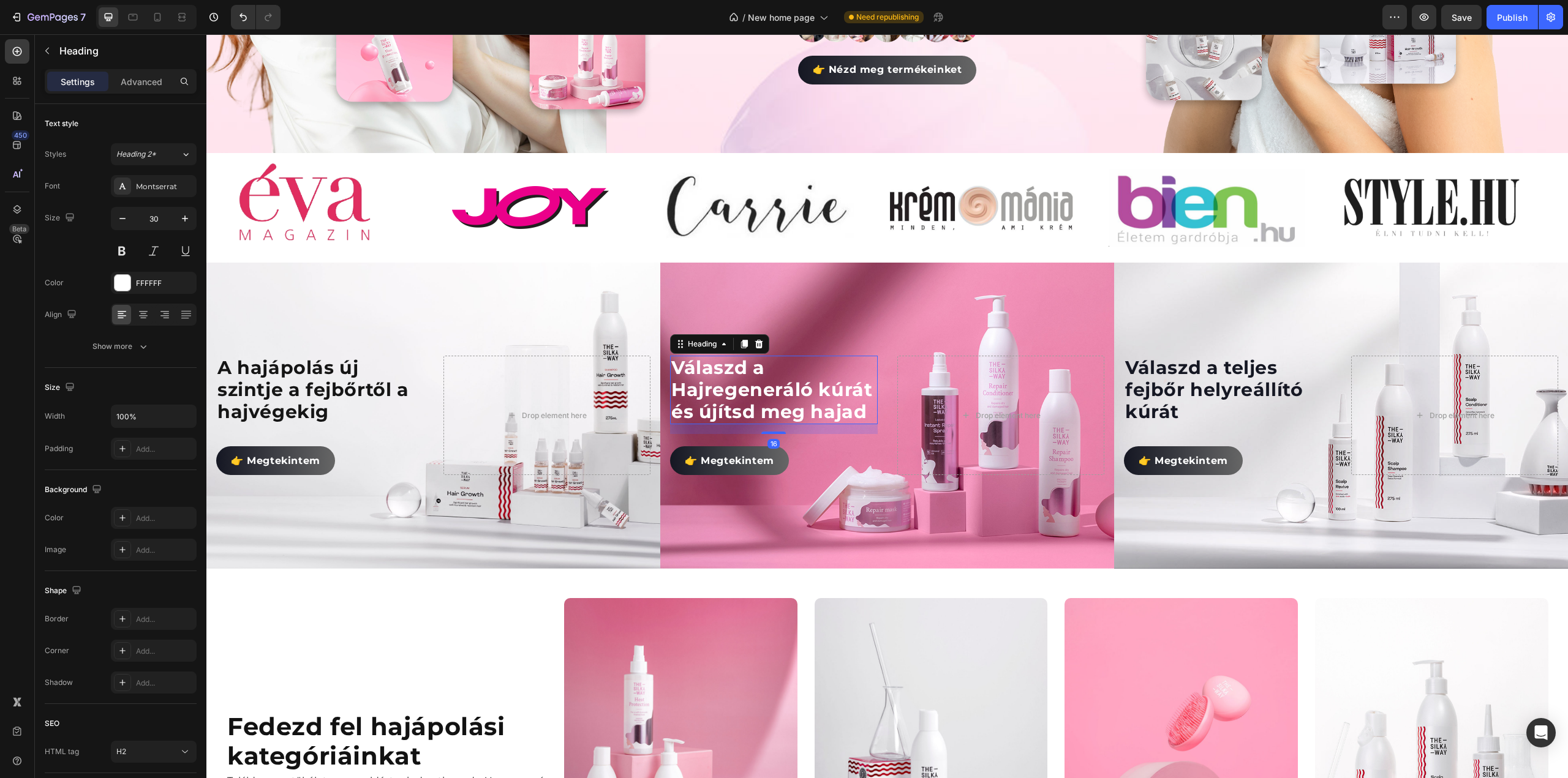
click at [821, 402] on h2 "Válaszd a Hajregeneráló kúrát és újítsd meg hajad" at bounding box center [773, 390] width 207 height 68
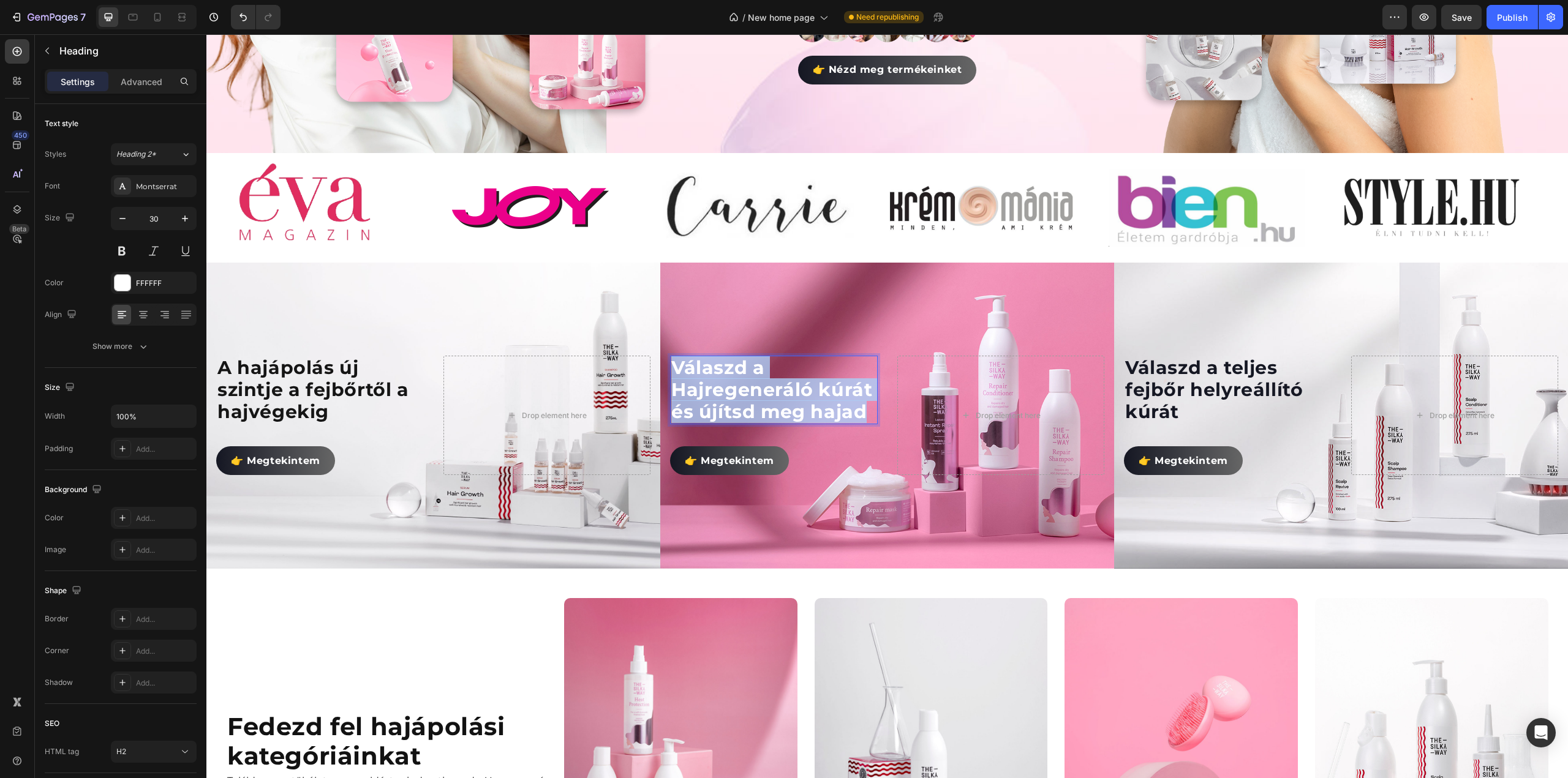
click at [821, 402] on p "Válaszd a Hajregeneráló kúrát és újítsd meg hajad" at bounding box center [774, 390] width 205 height 67
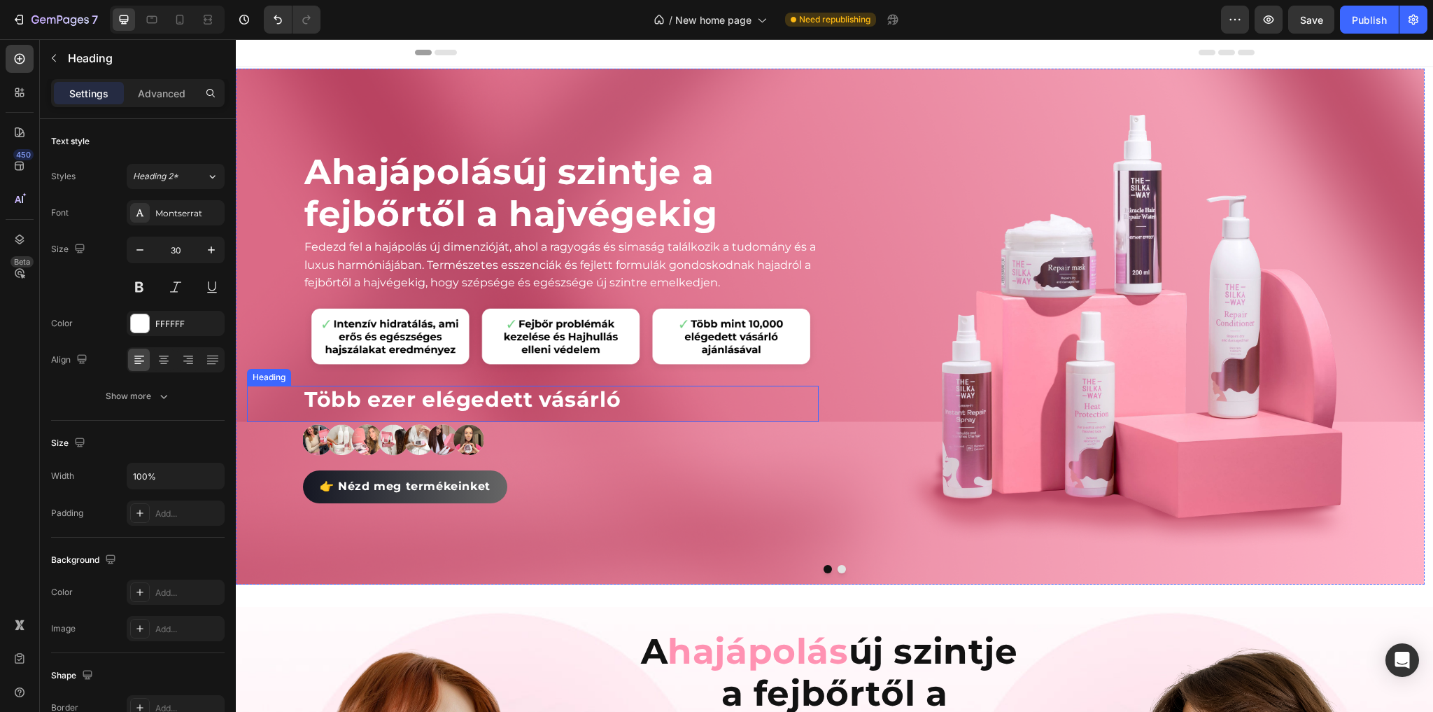
scroll to position [0, 0]
click at [512, 169] on span "hajápolás" at bounding box center [422, 172] width 181 height 43
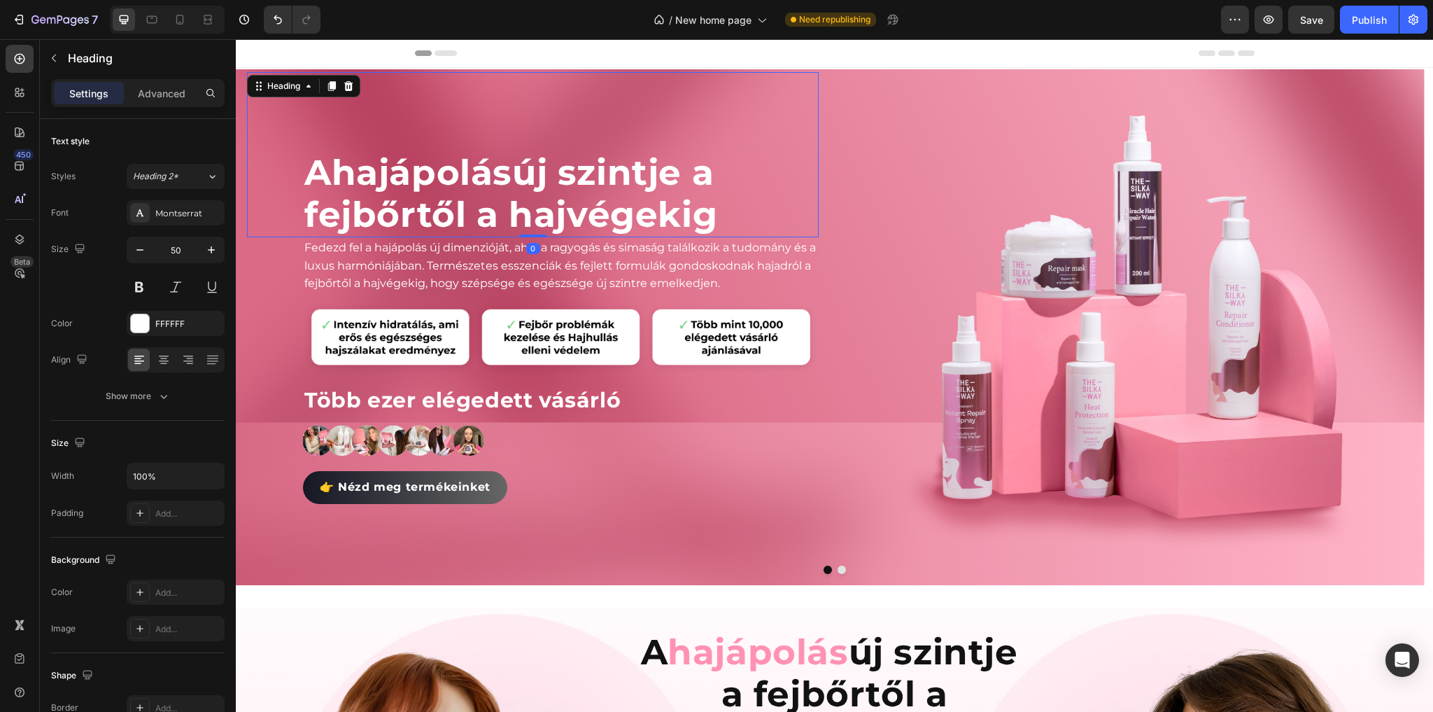
click at [512, 169] on span "hajápolás" at bounding box center [422, 172] width 181 height 43
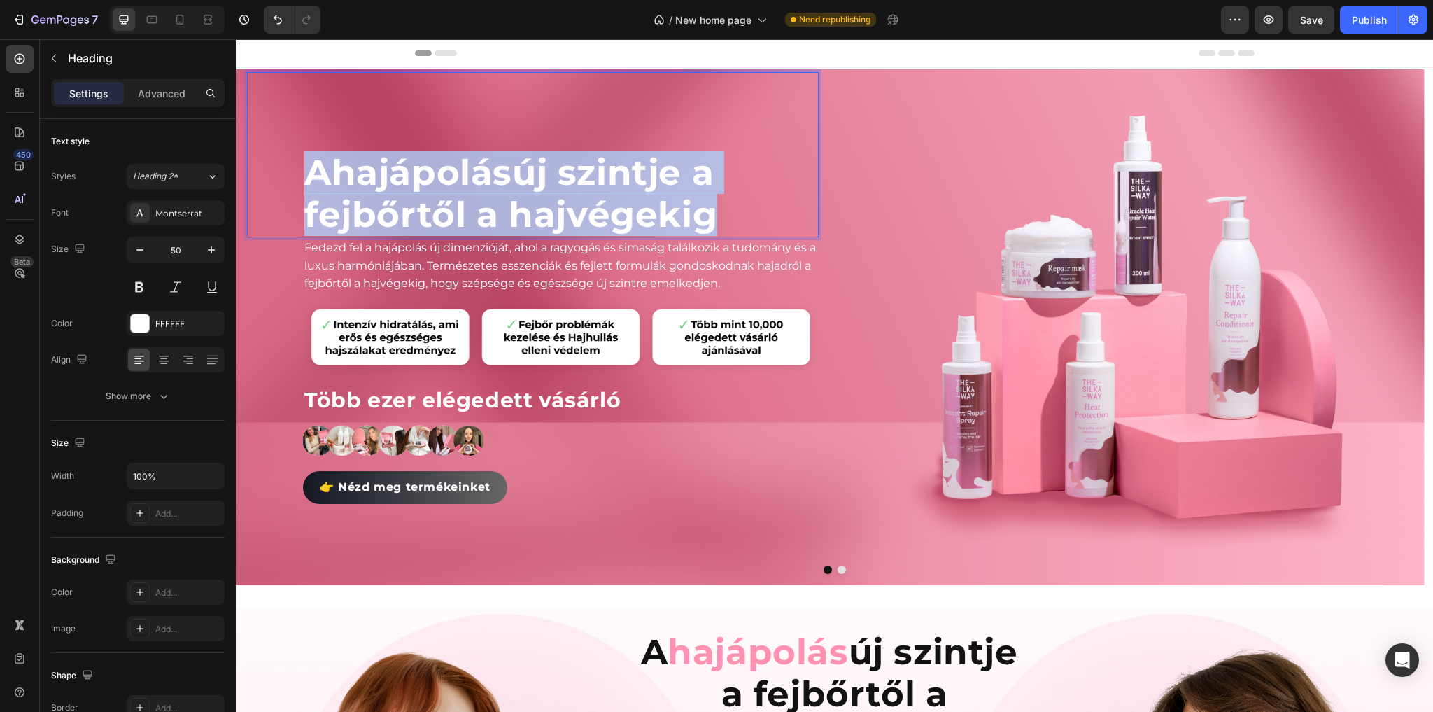
click at [512, 169] on span "hajápolás" at bounding box center [422, 172] width 181 height 43
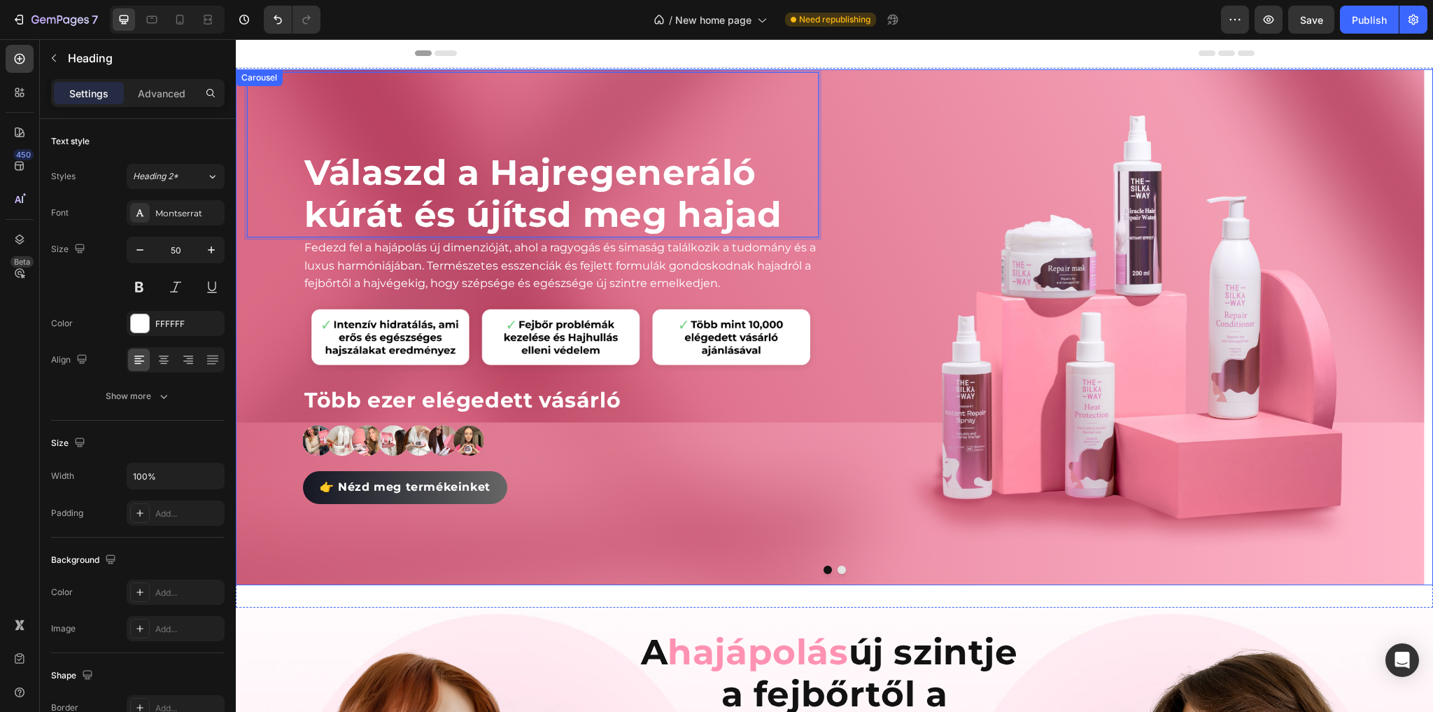
click at [838, 567] on button "Dot" at bounding box center [842, 569] width 8 height 8
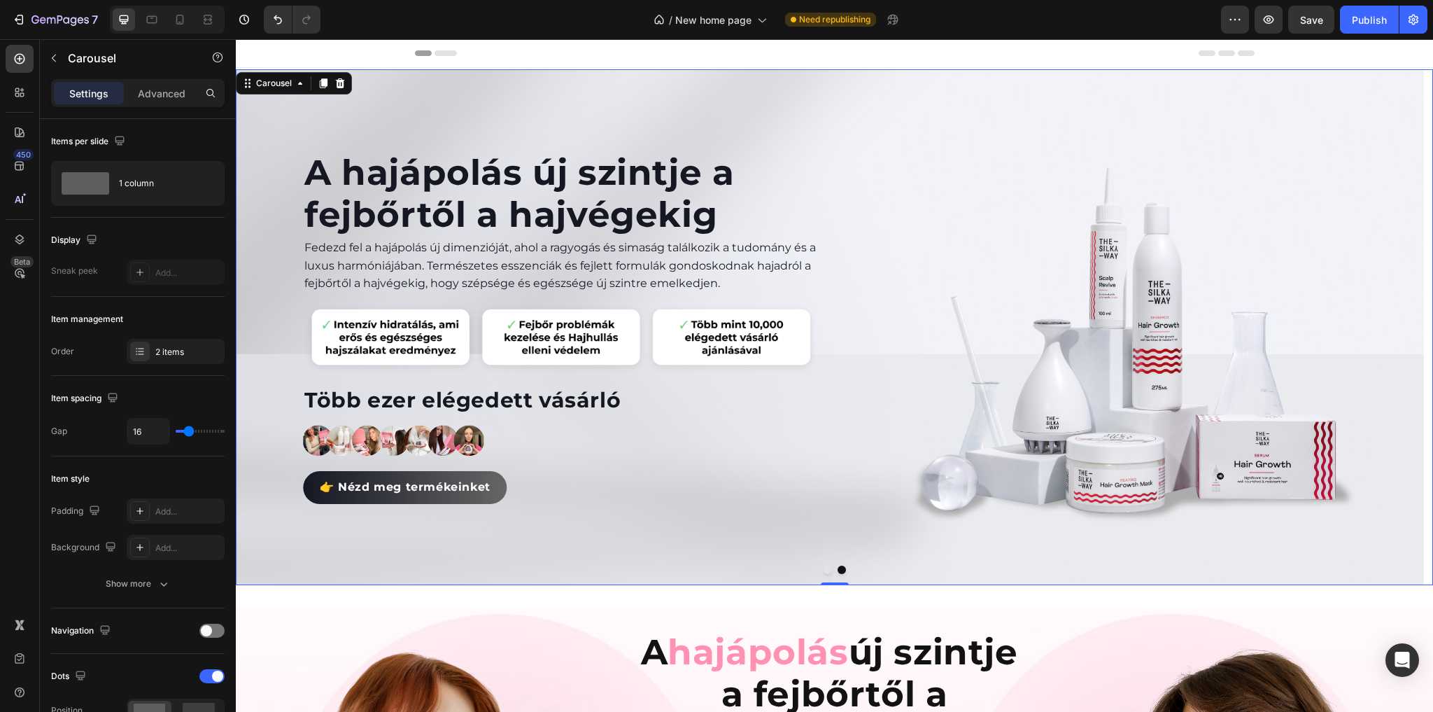
click at [824, 572] on button "Dot" at bounding box center [828, 569] width 8 height 8
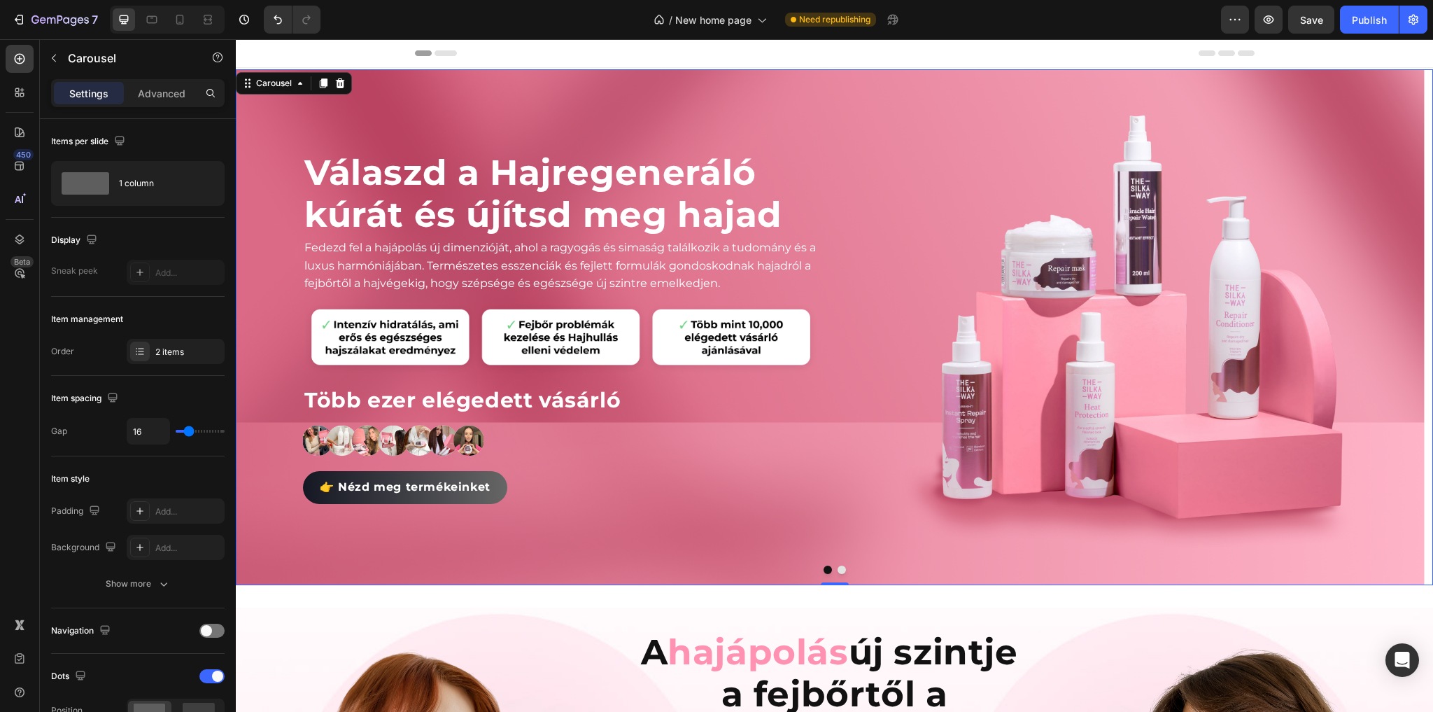
click at [838, 570] on button "Dot" at bounding box center [842, 569] width 8 height 8
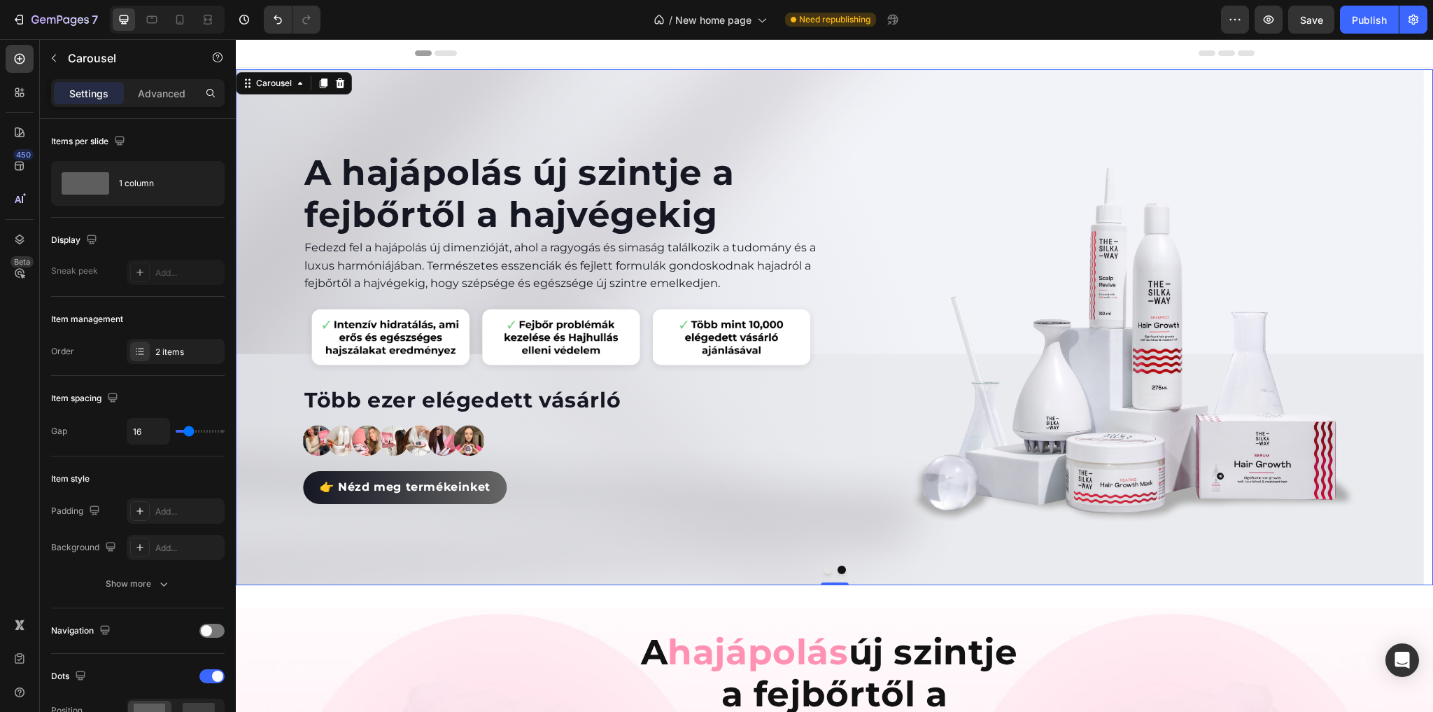
click at [824, 570] on button "Dot" at bounding box center [828, 569] width 8 height 8
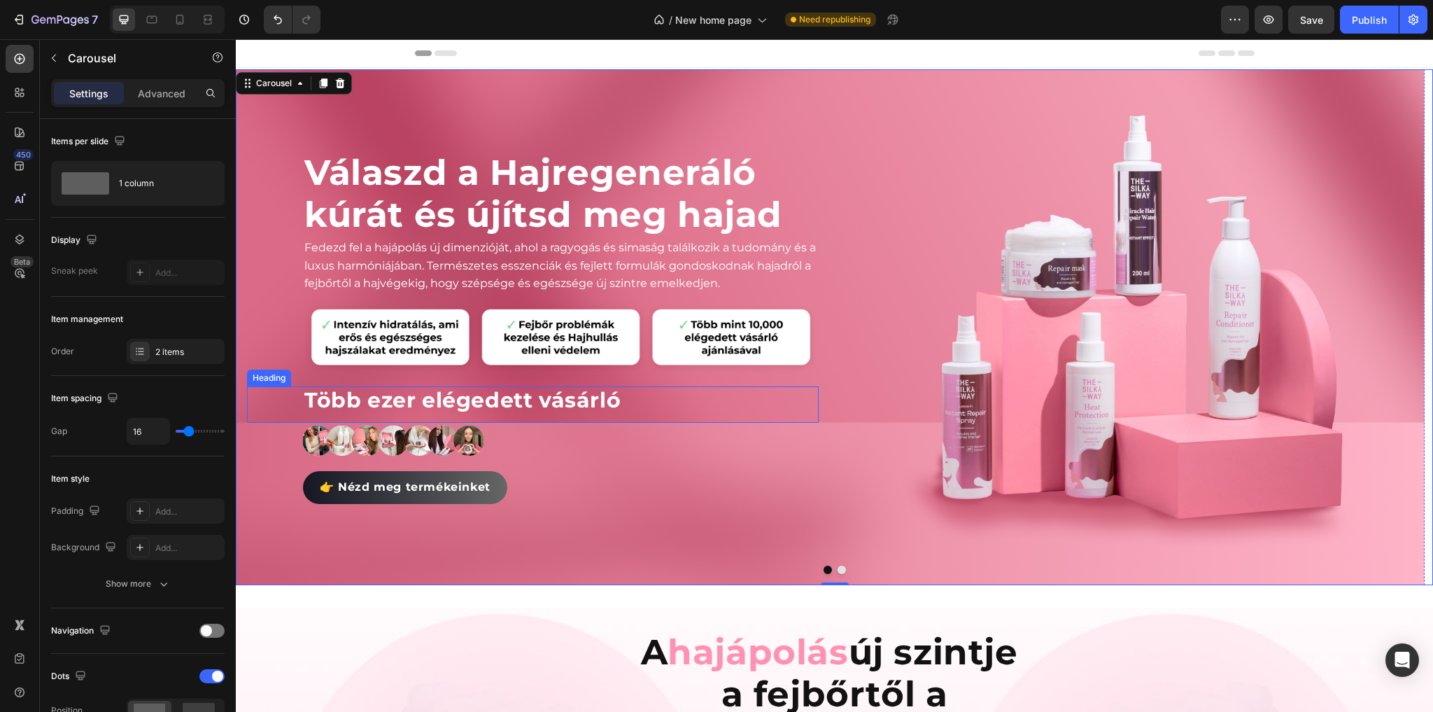
click at [458, 397] on h2 "Több ezer elégedett vásárló" at bounding box center [561, 400] width 516 height 28
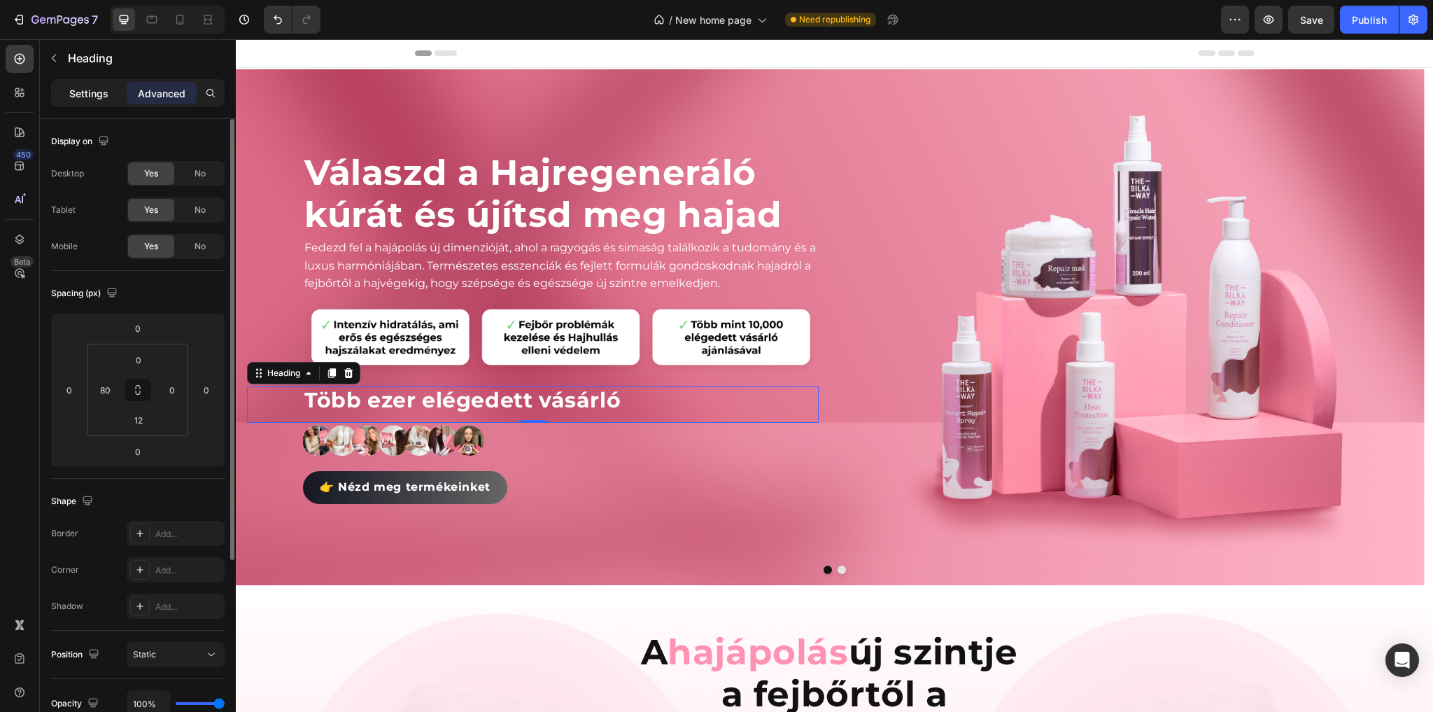
click at [87, 99] on p "Settings" at bounding box center [88, 93] width 39 height 15
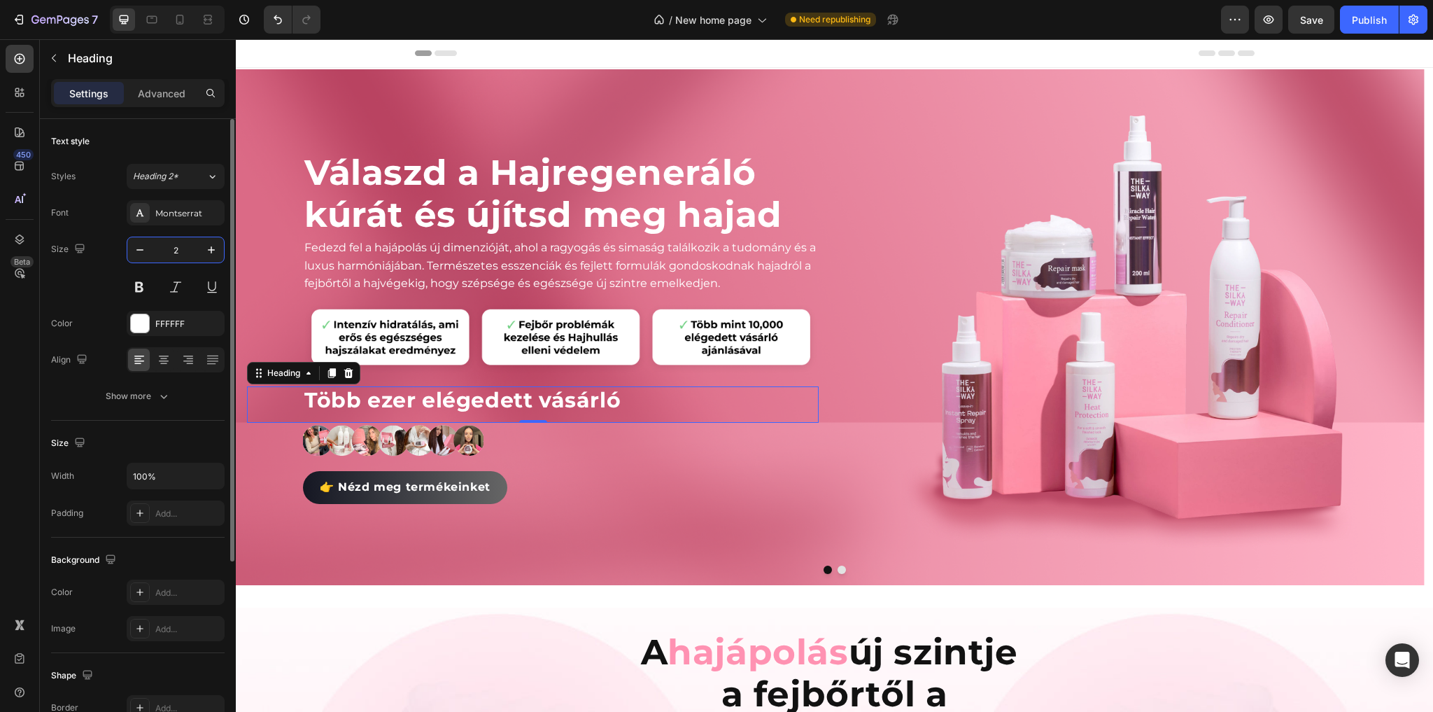
type input "20"
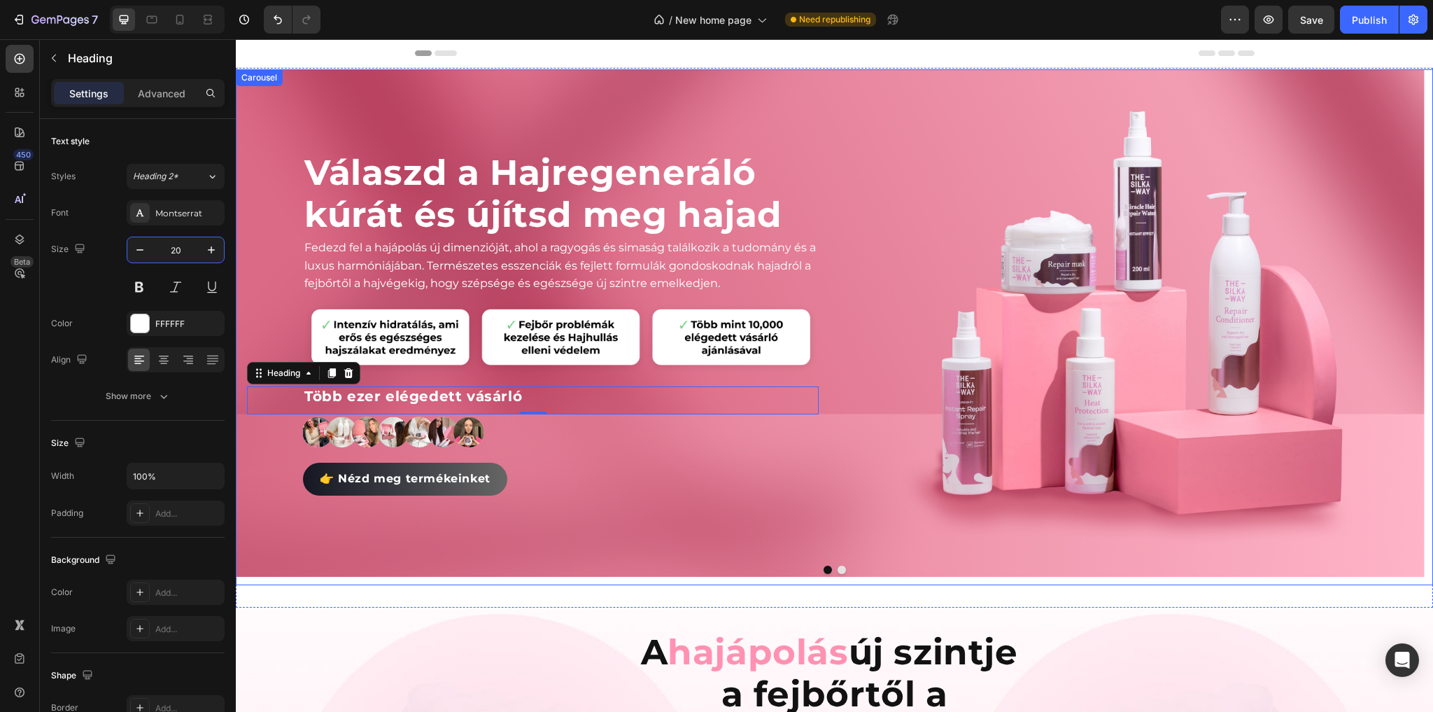
click at [838, 567] on button "Dot" at bounding box center [842, 569] width 8 height 8
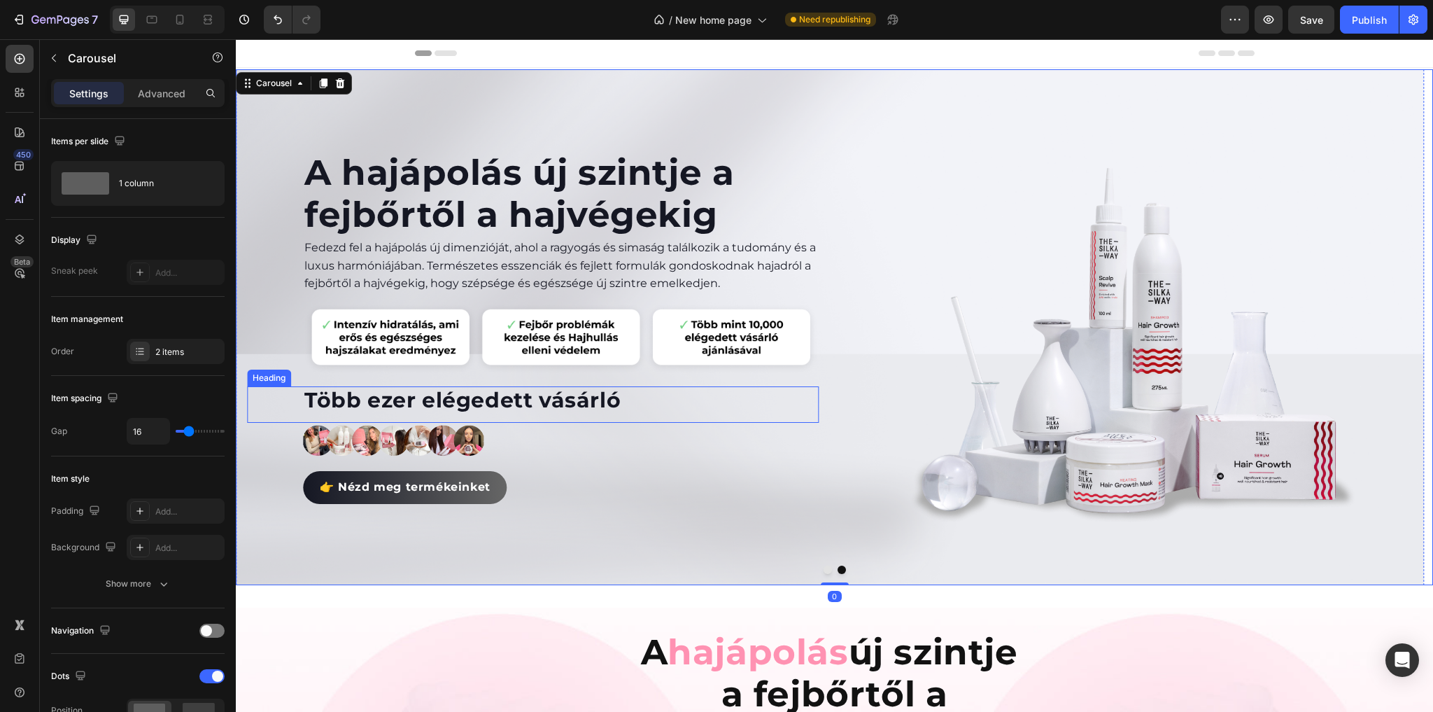
click at [451, 397] on h2 "Több ezer elégedett vásárló" at bounding box center [561, 400] width 516 height 28
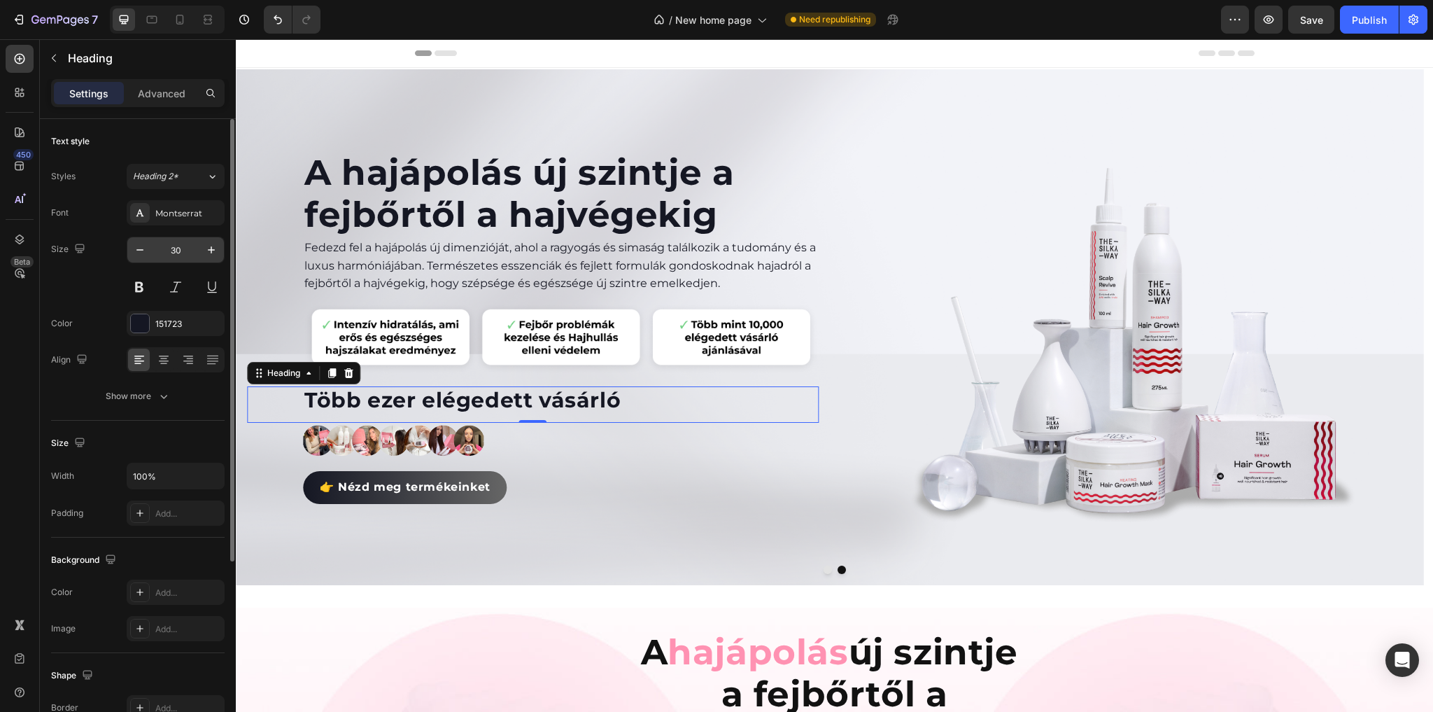
click at [180, 254] on input "30" at bounding box center [176, 249] width 46 height 25
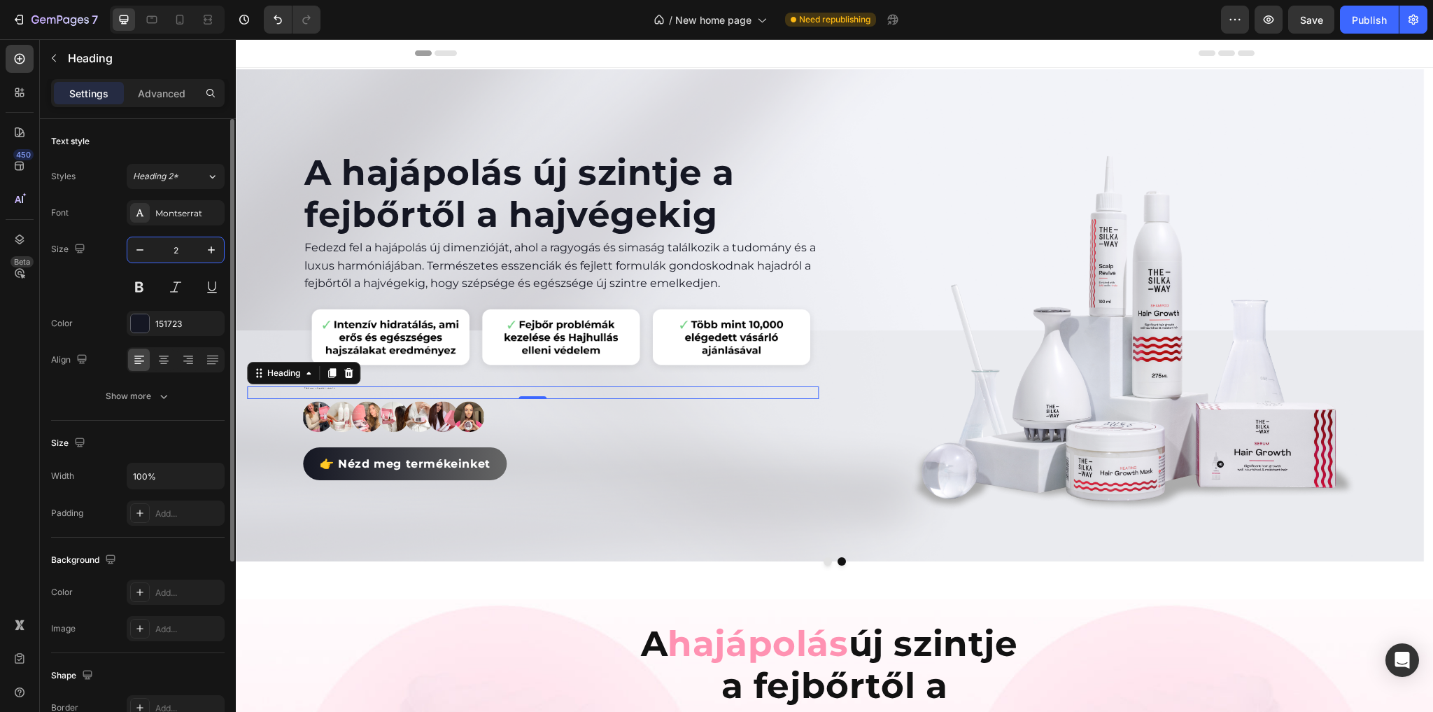
type input "20"
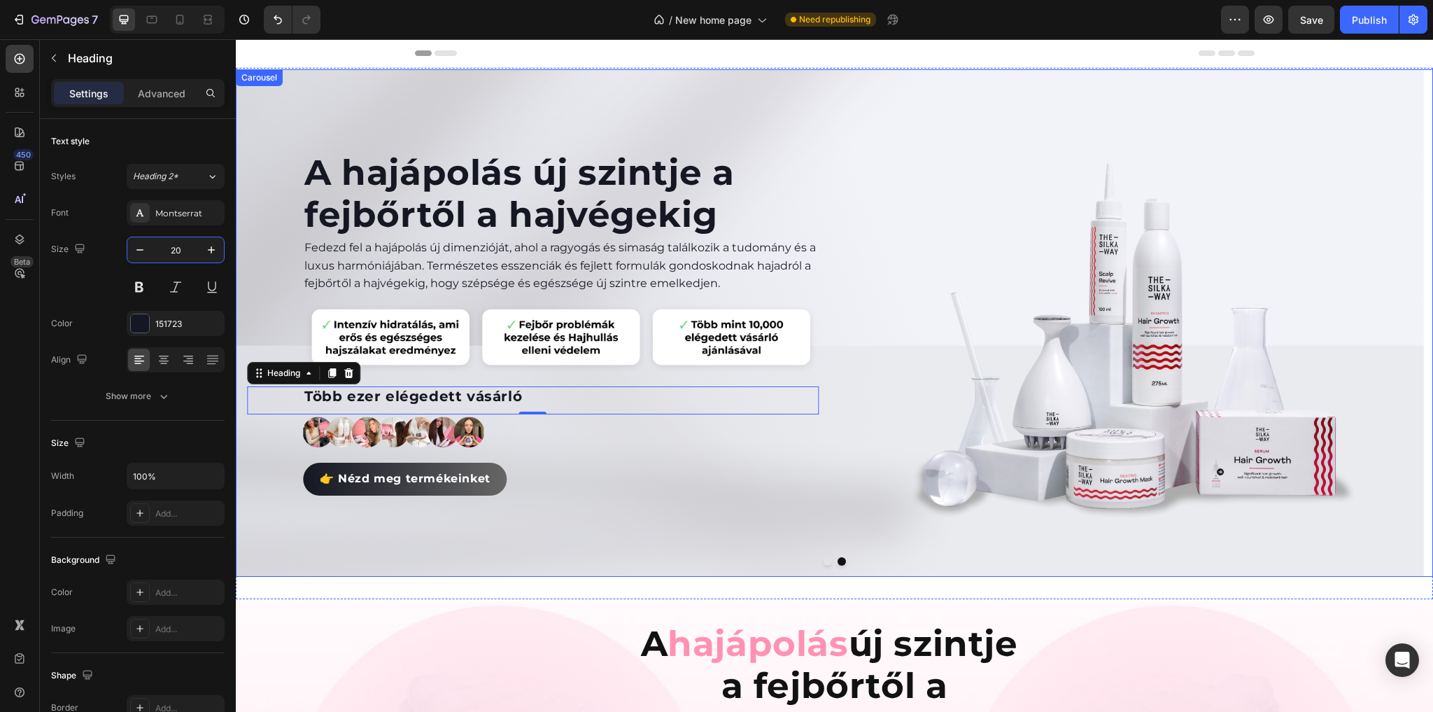
click at [824, 561] on button "Dot" at bounding box center [828, 561] width 8 height 8
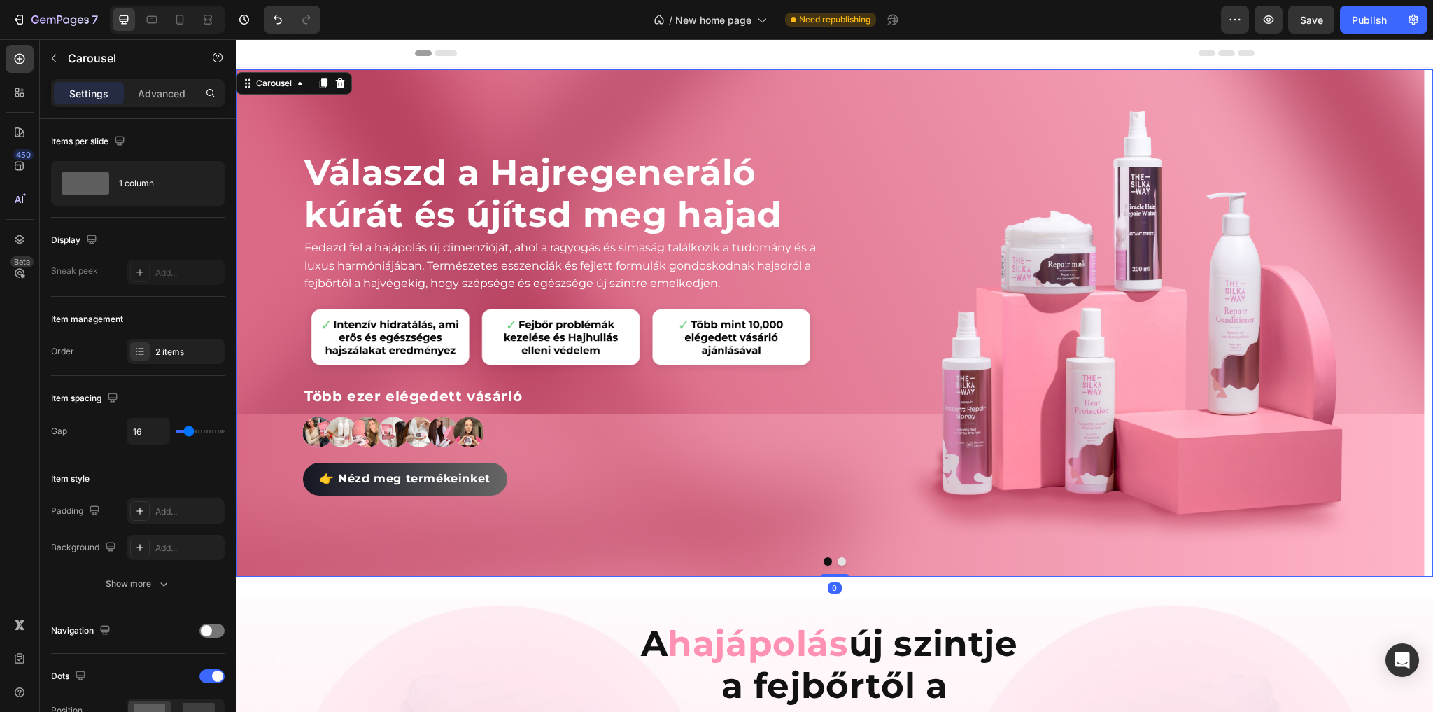
click at [839, 563] on button "Dot" at bounding box center [842, 561] width 8 height 8
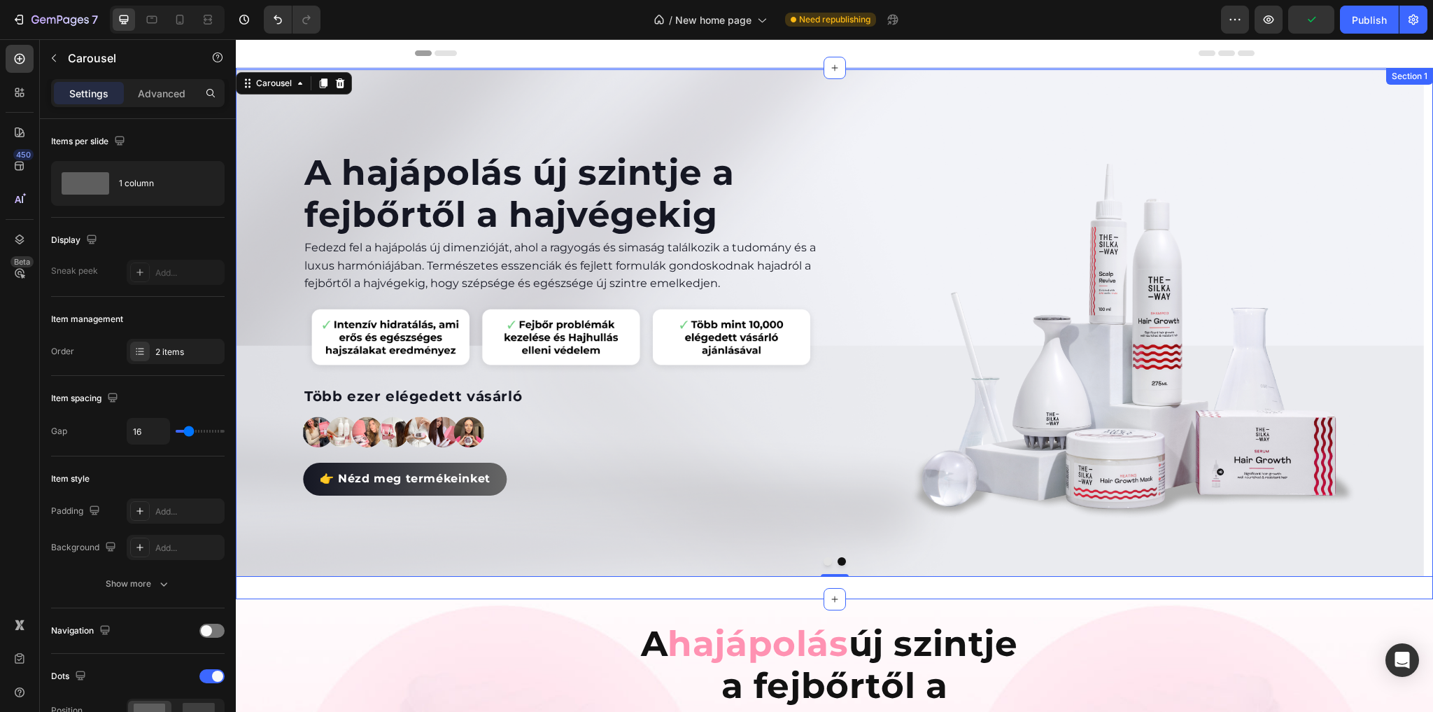
click at [621, 592] on div "Válaszd a Hajregeneráló kúrát és újítsd meg hajad Heading Fedezd fel a hajápolá…" at bounding box center [834, 333] width 1197 height 531
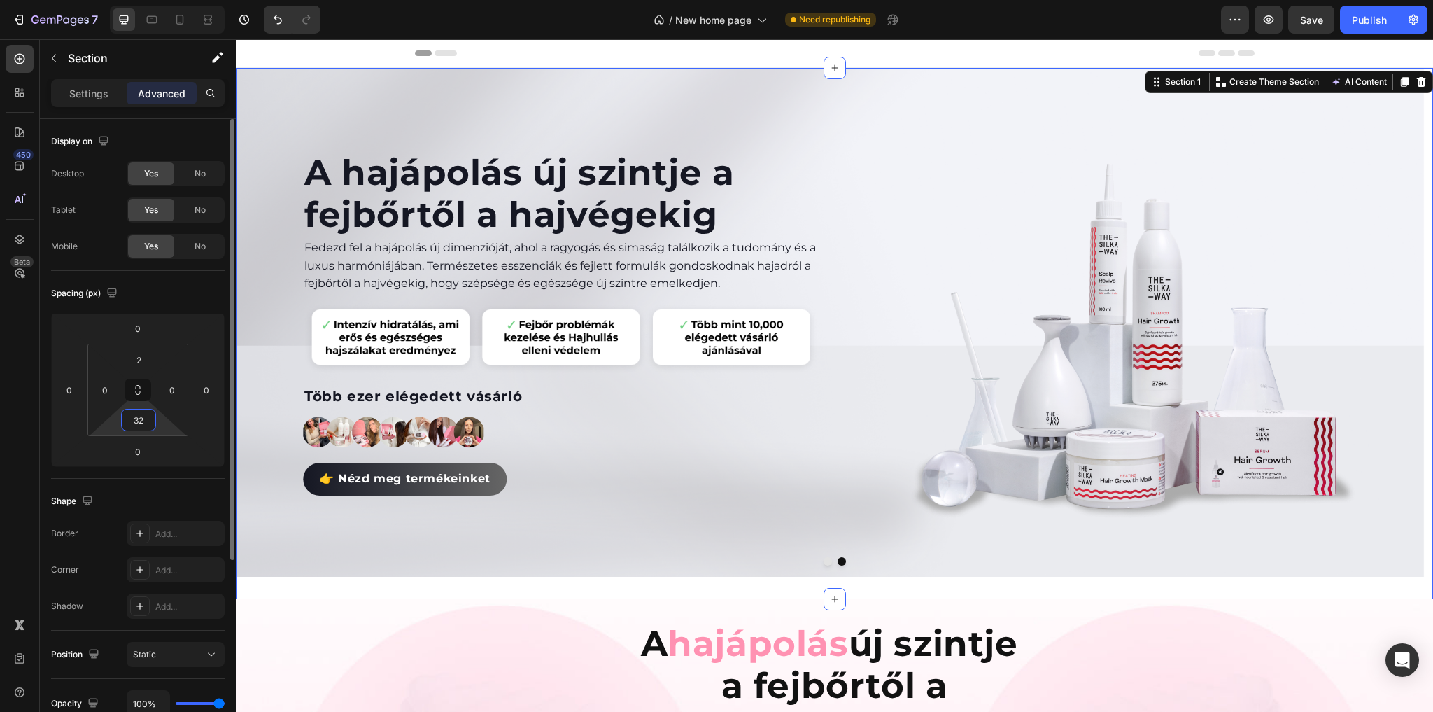
click at [134, 414] on input "32" at bounding box center [139, 419] width 28 height 21
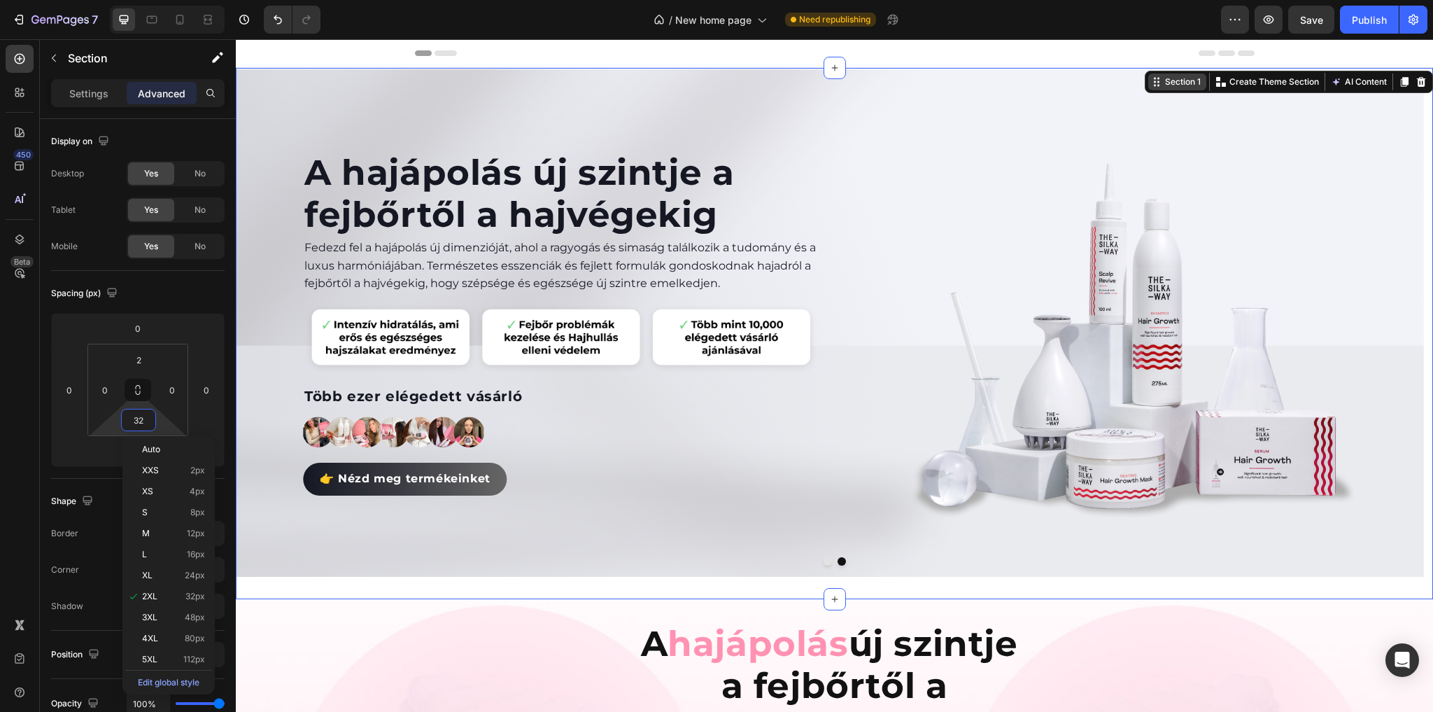
click at [1162, 82] on div "Section 1" at bounding box center [1182, 82] width 41 height 13
type input "2"
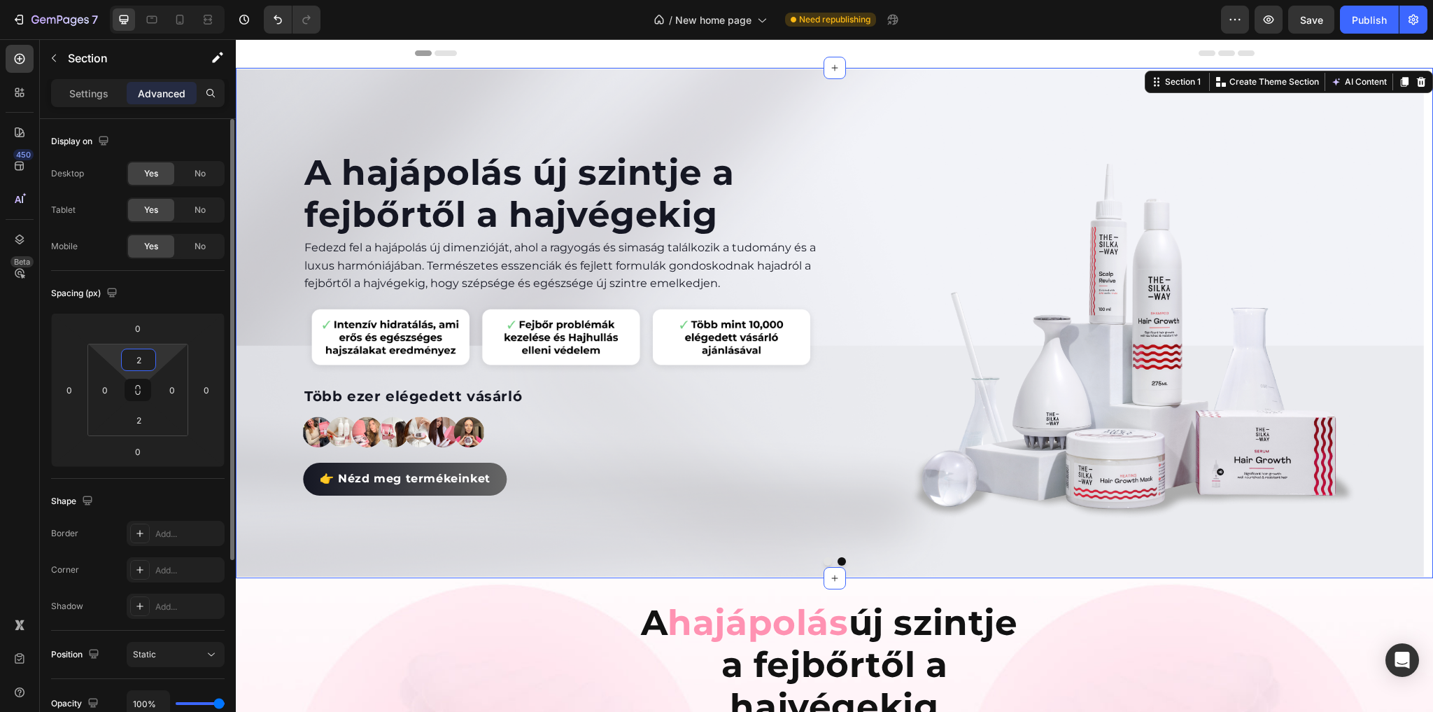
click at [131, 362] on input "2" at bounding box center [139, 359] width 28 height 21
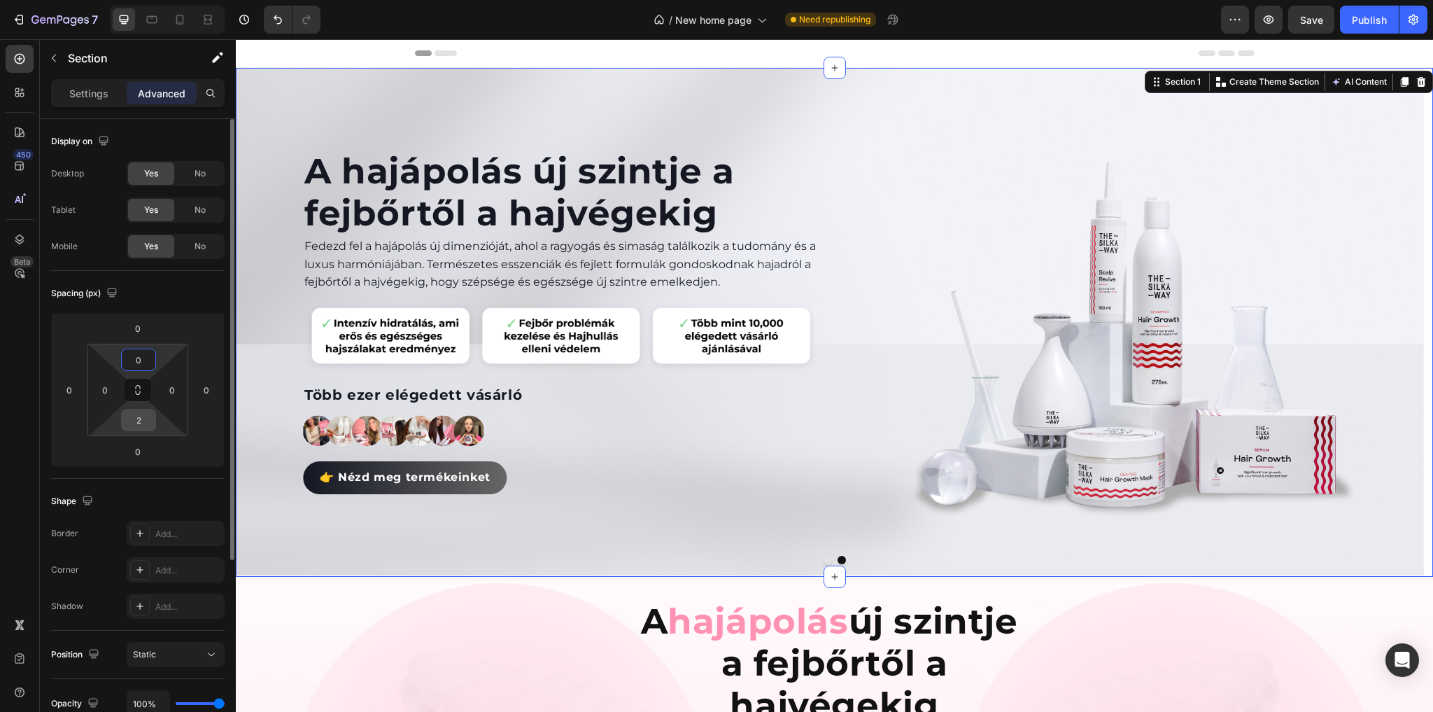
type input "0"
click at [141, 424] on input "2" at bounding box center [139, 419] width 28 height 21
type input "0"
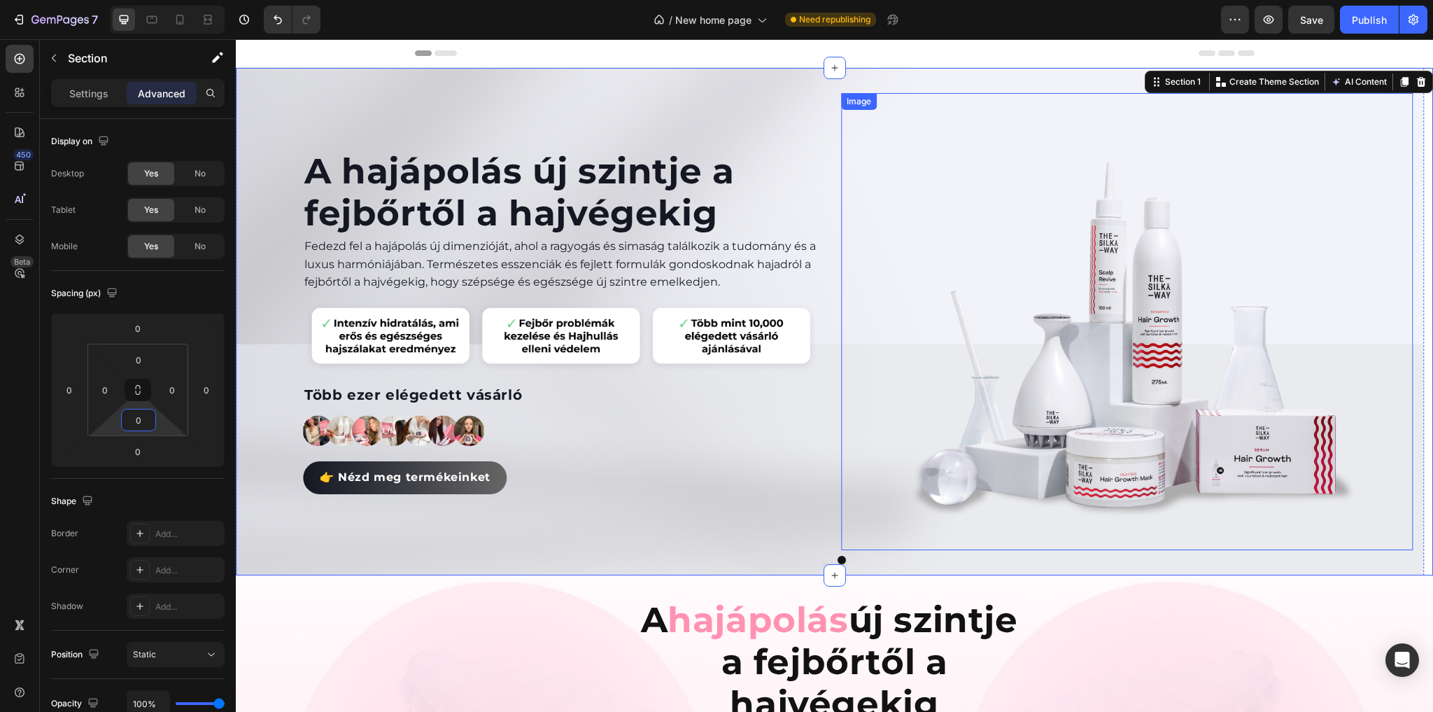
click at [845, 437] on div at bounding box center [1127, 321] width 572 height 457
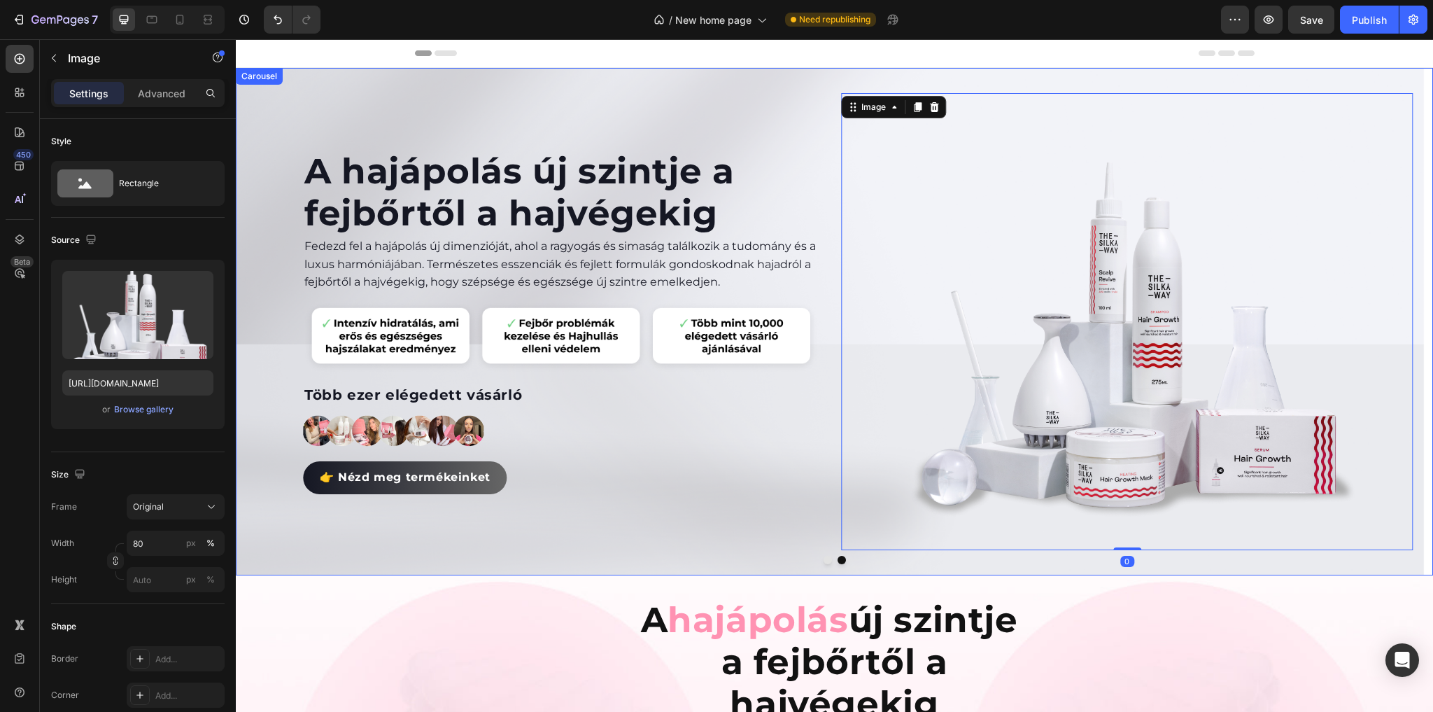
click at [824, 563] on button "Dot" at bounding box center [828, 560] width 8 height 8
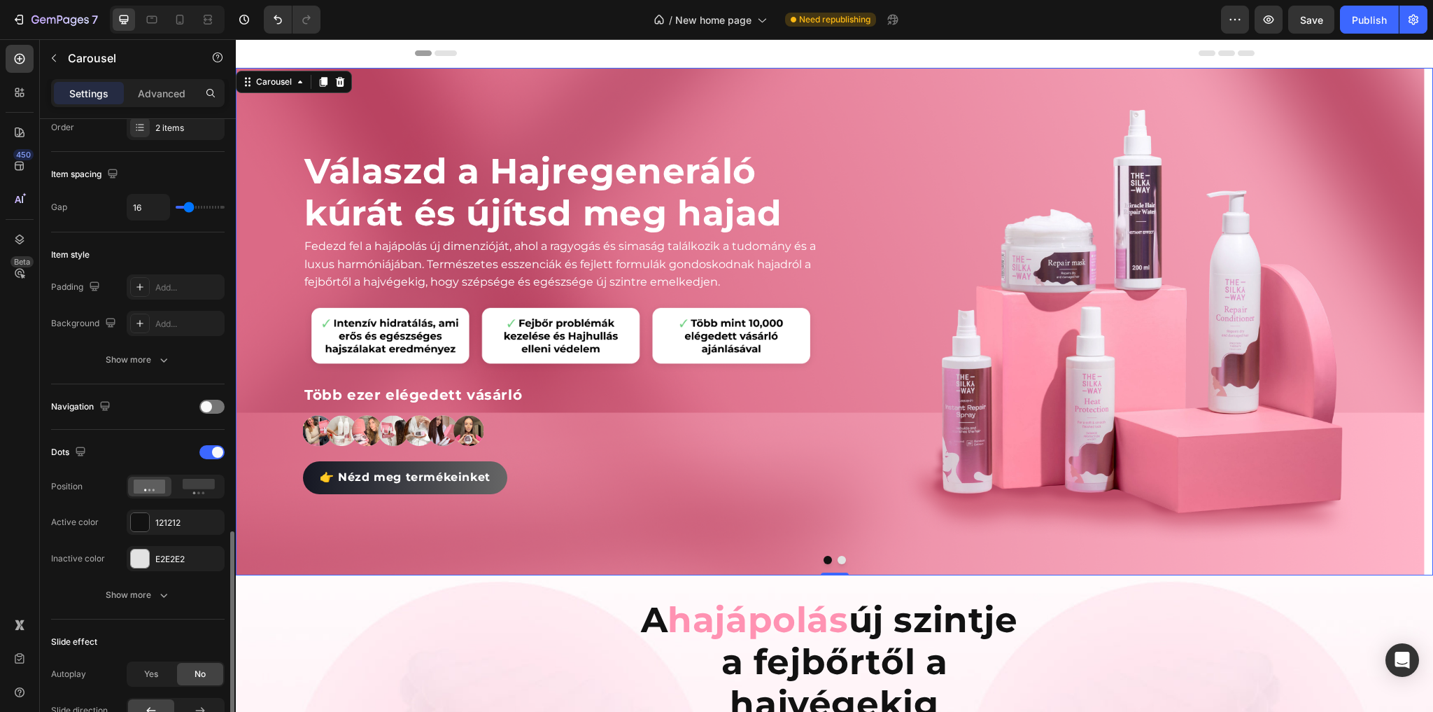
scroll to position [448, 0]
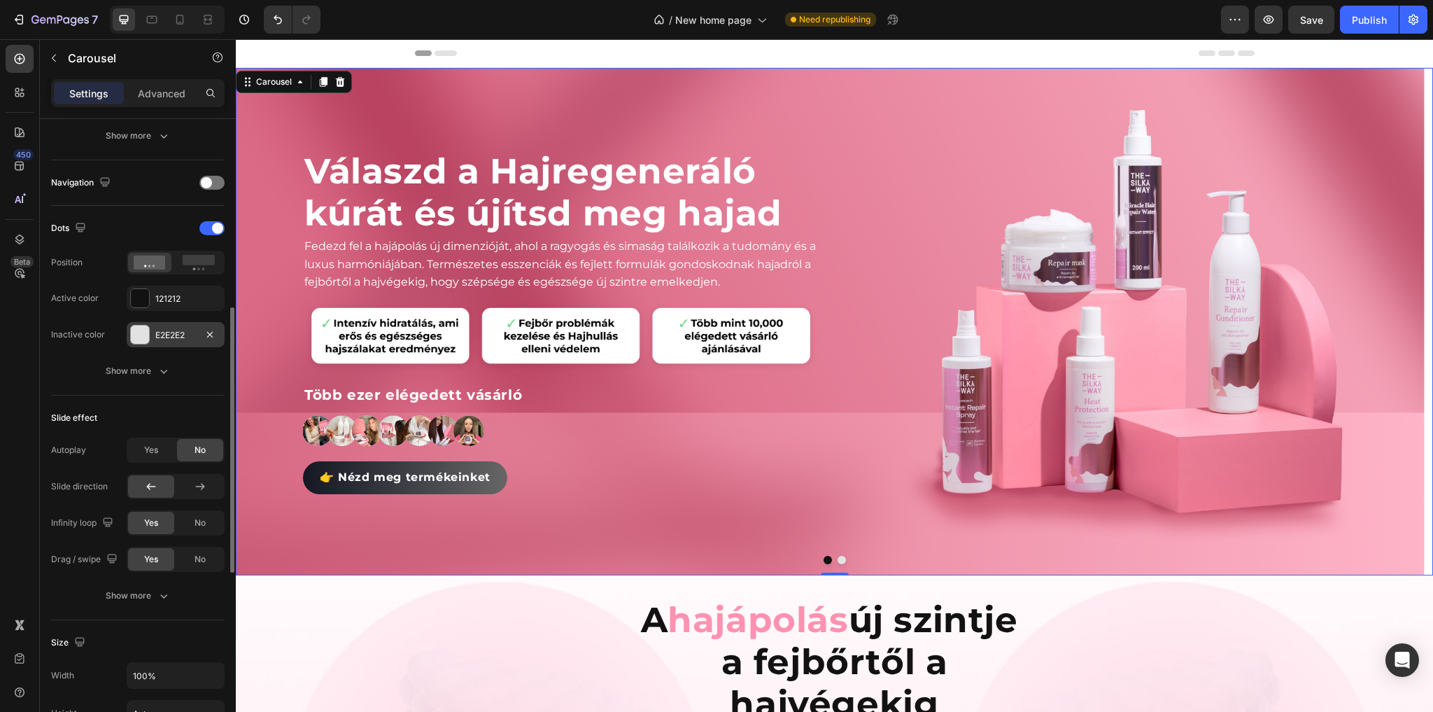
click at [134, 334] on div at bounding box center [140, 334] width 18 height 18
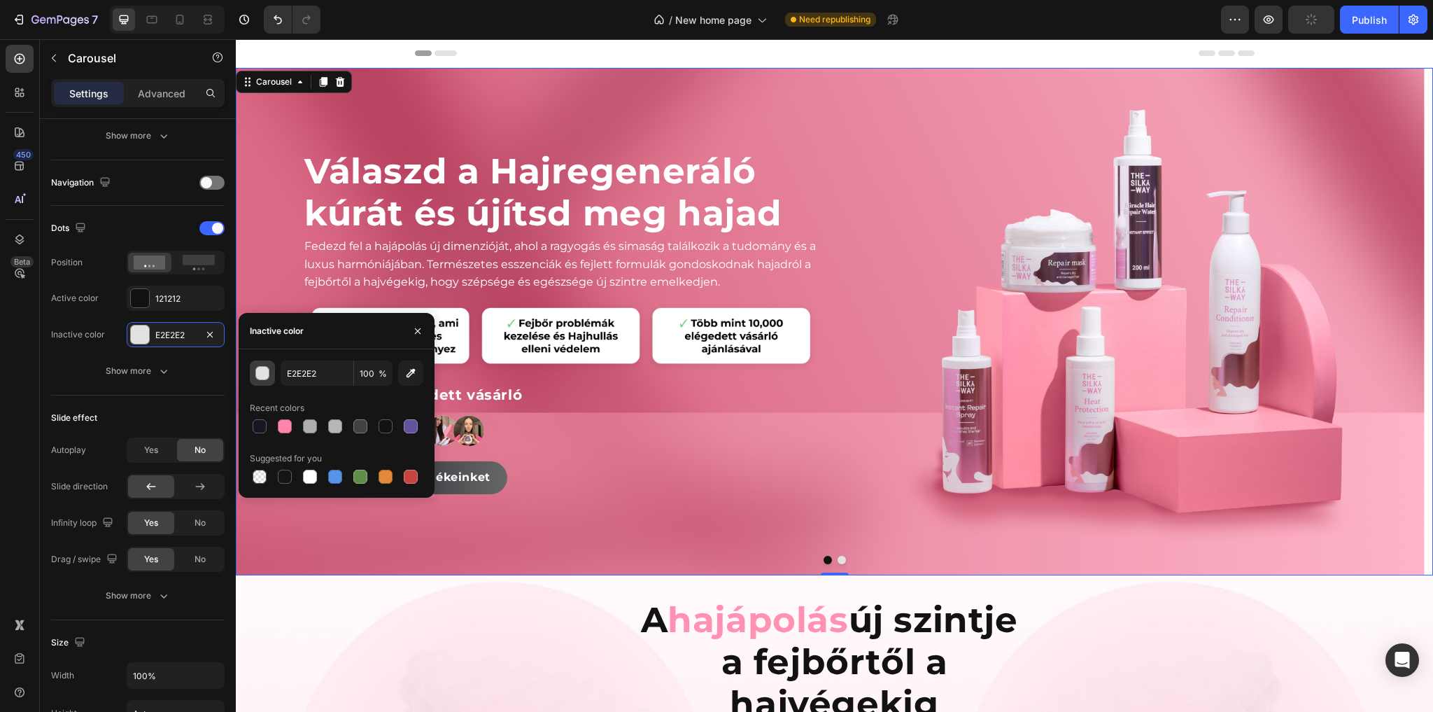
click at [269, 373] on div "button" at bounding box center [263, 374] width 14 height 14
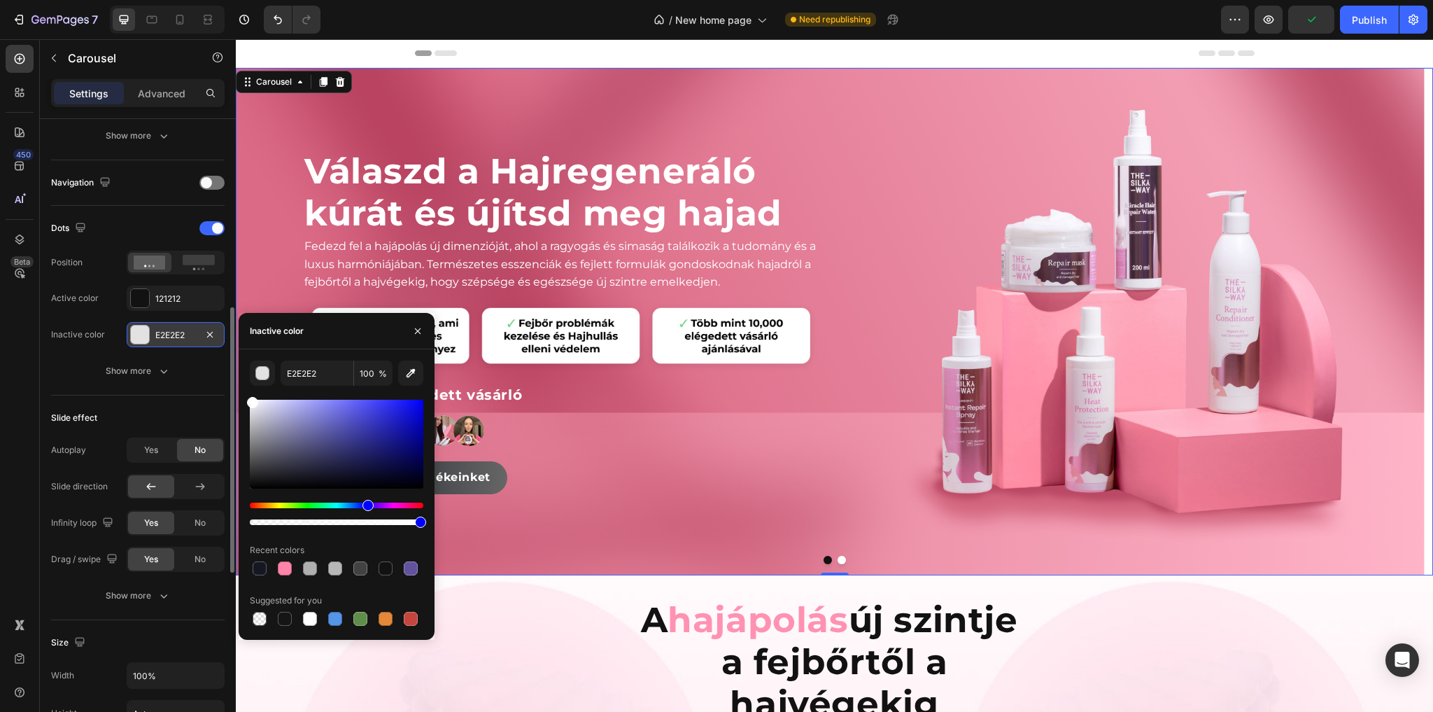
drag, startPoint x: 174, startPoint y: 341, endPoint x: 152, endPoint y: 323, distance: 27.9
click at [152, 323] on div "450 Beta Sections(18) Elements(83) Section Element Hero Section Product Detail …" at bounding box center [118, 375] width 236 height 672
type input "FFFFFF"
click at [138, 296] on div at bounding box center [140, 298] width 18 height 18
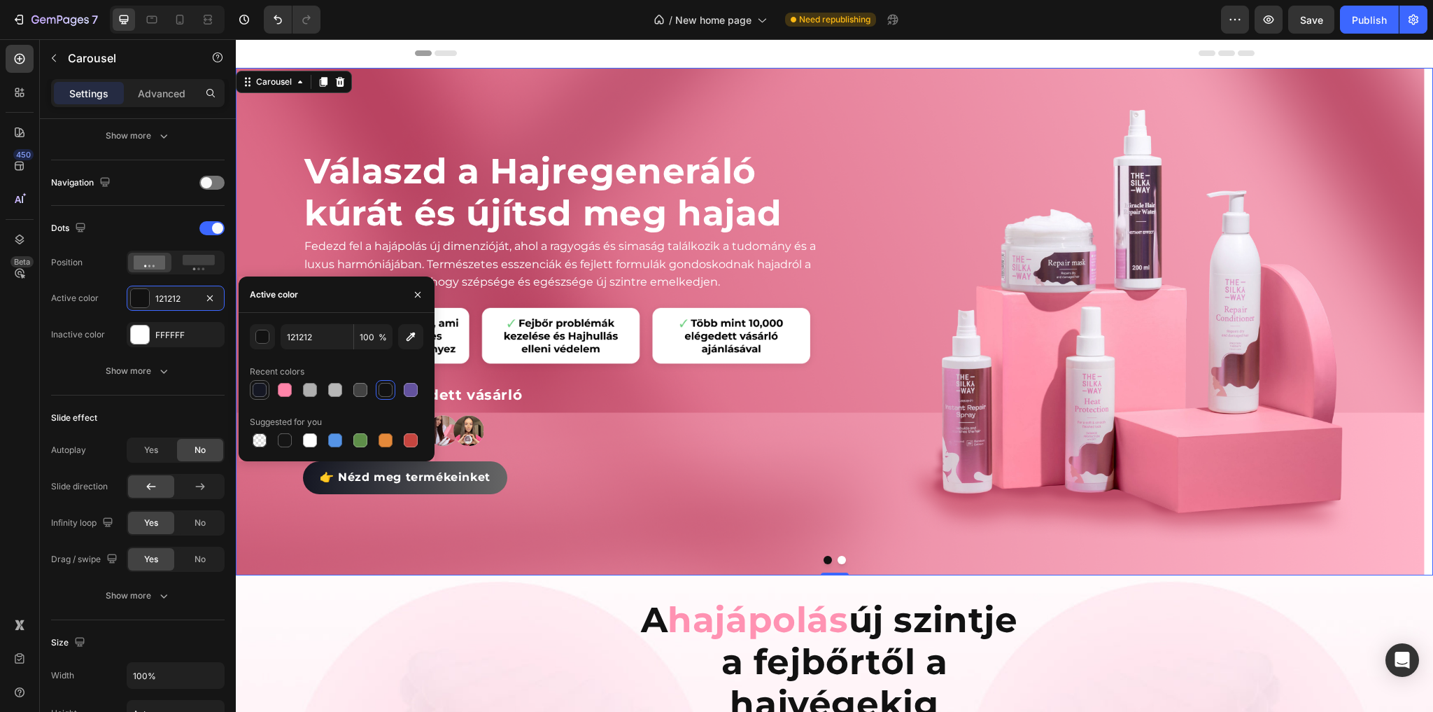
click at [260, 388] on div at bounding box center [260, 390] width 14 height 14
type input "151723"
click at [64, 364] on button "Show more" at bounding box center [138, 370] width 174 height 25
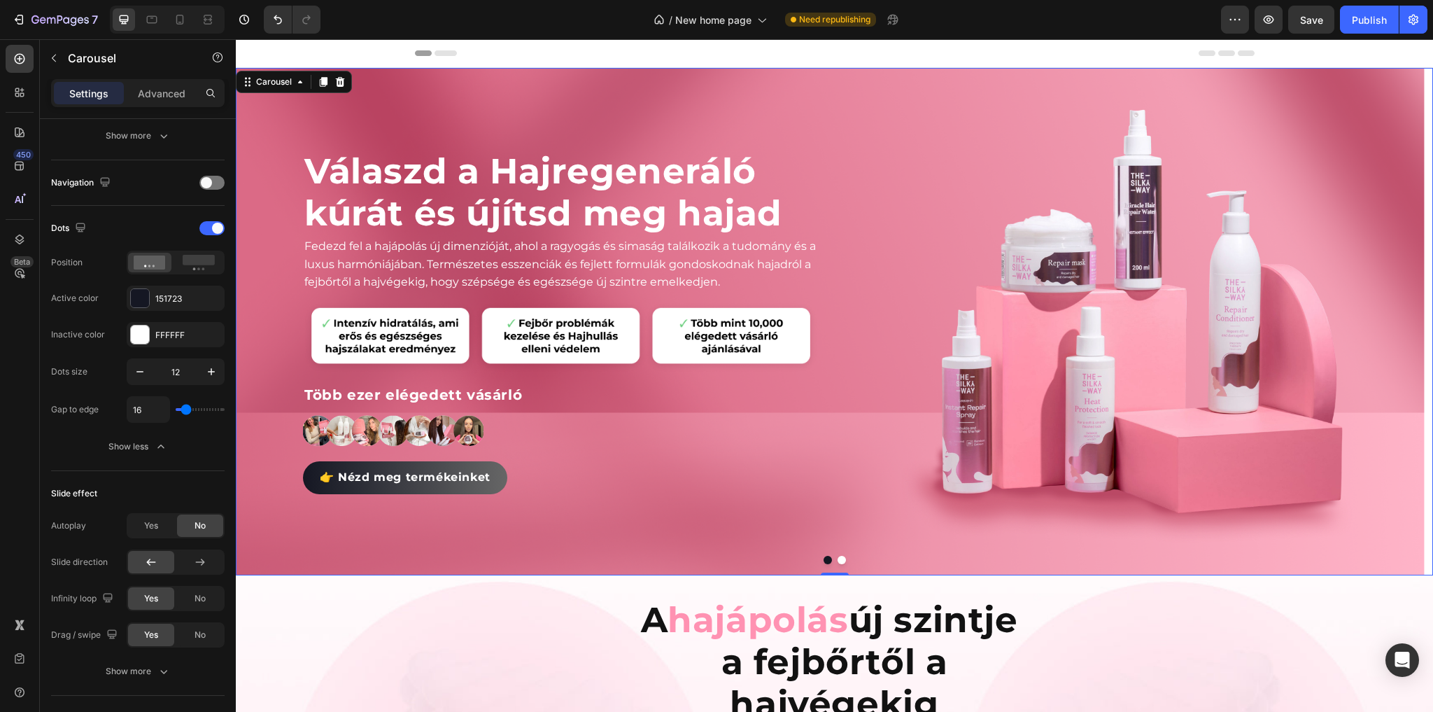
click at [838, 563] on button "Dot" at bounding box center [842, 560] width 8 height 8
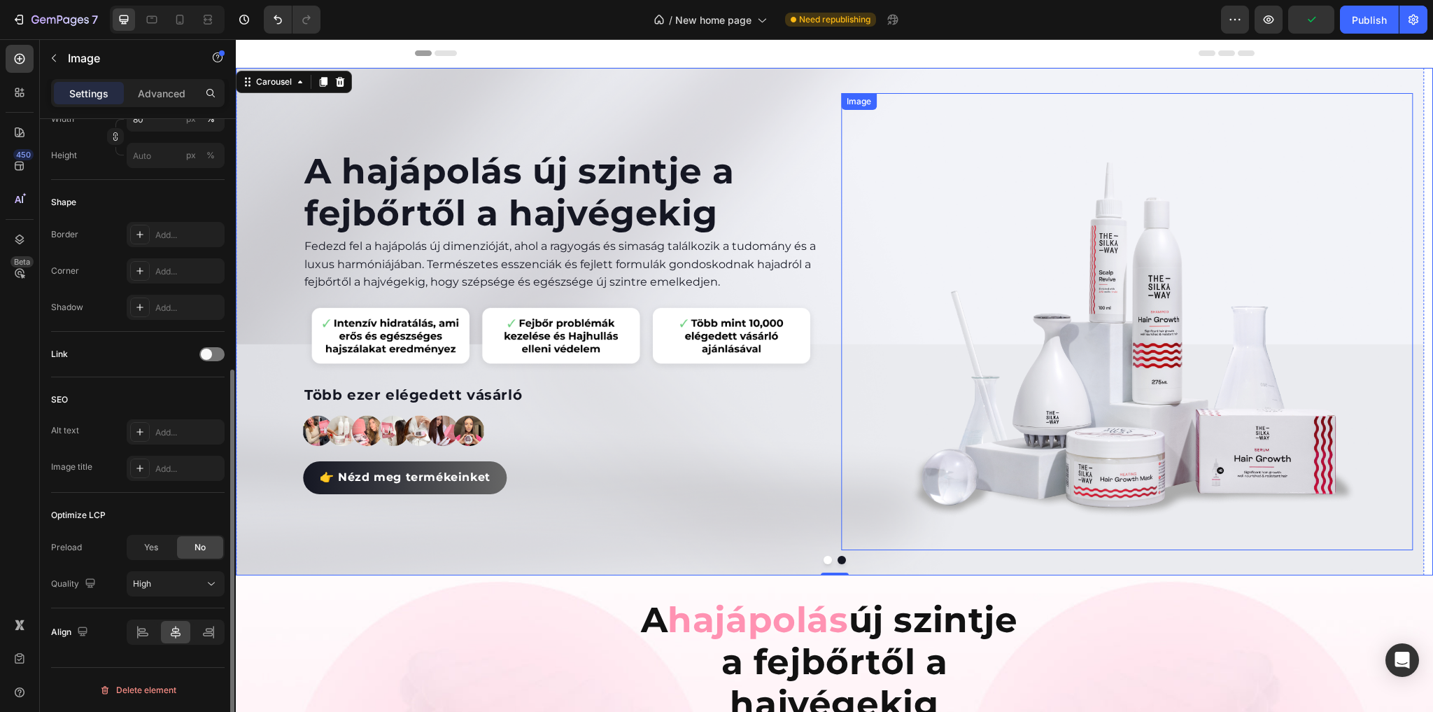
click at [1192, 341] on img at bounding box center [1127, 321] width 458 height 457
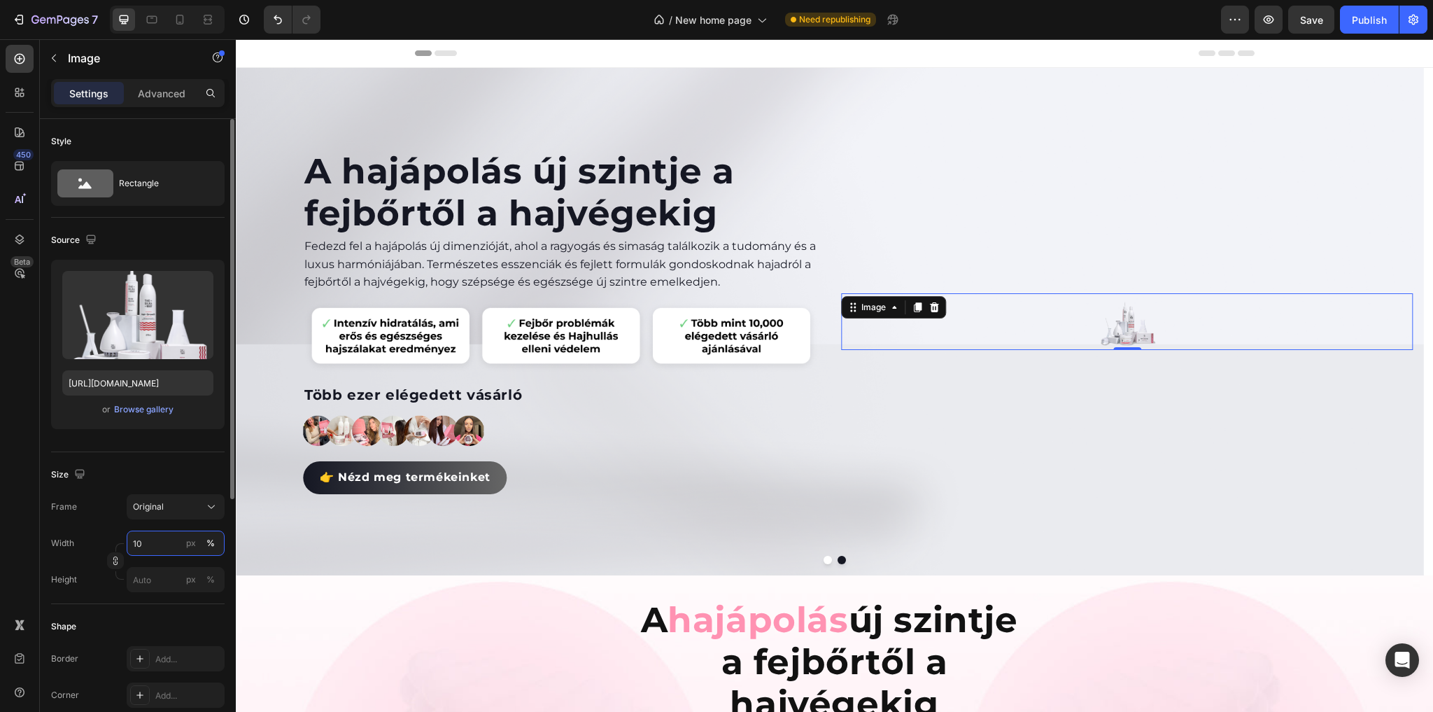
type input "100"
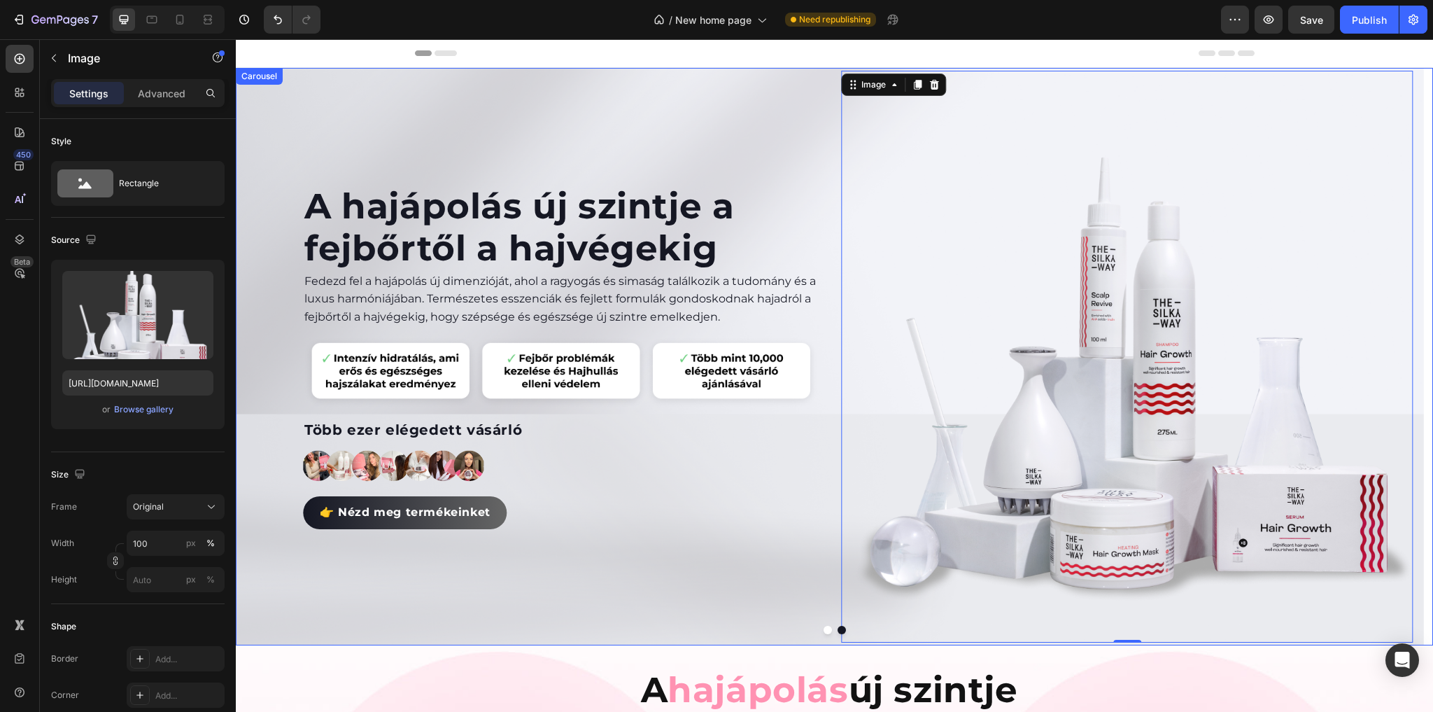
click at [824, 630] on button "Dot" at bounding box center [828, 630] width 8 height 8
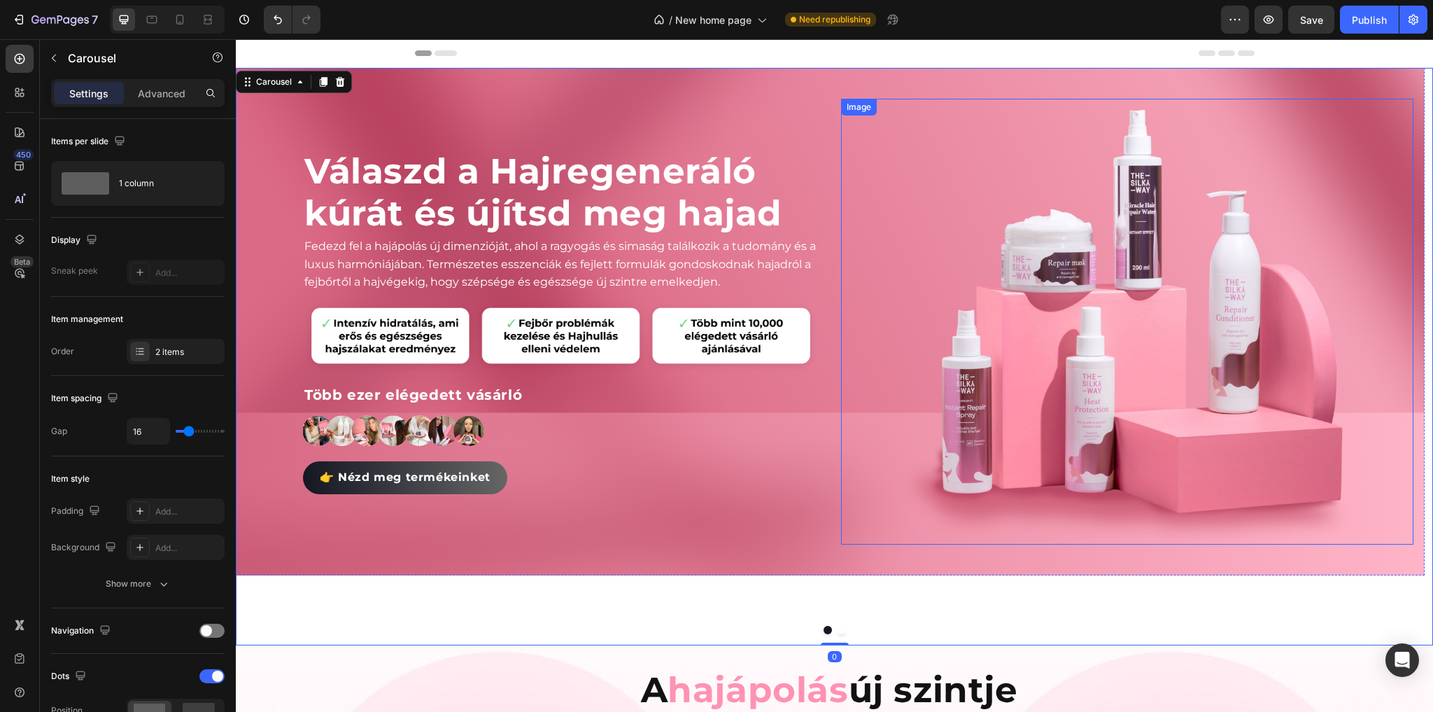
click at [1170, 372] on img at bounding box center [1127, 322] width 458 height 446
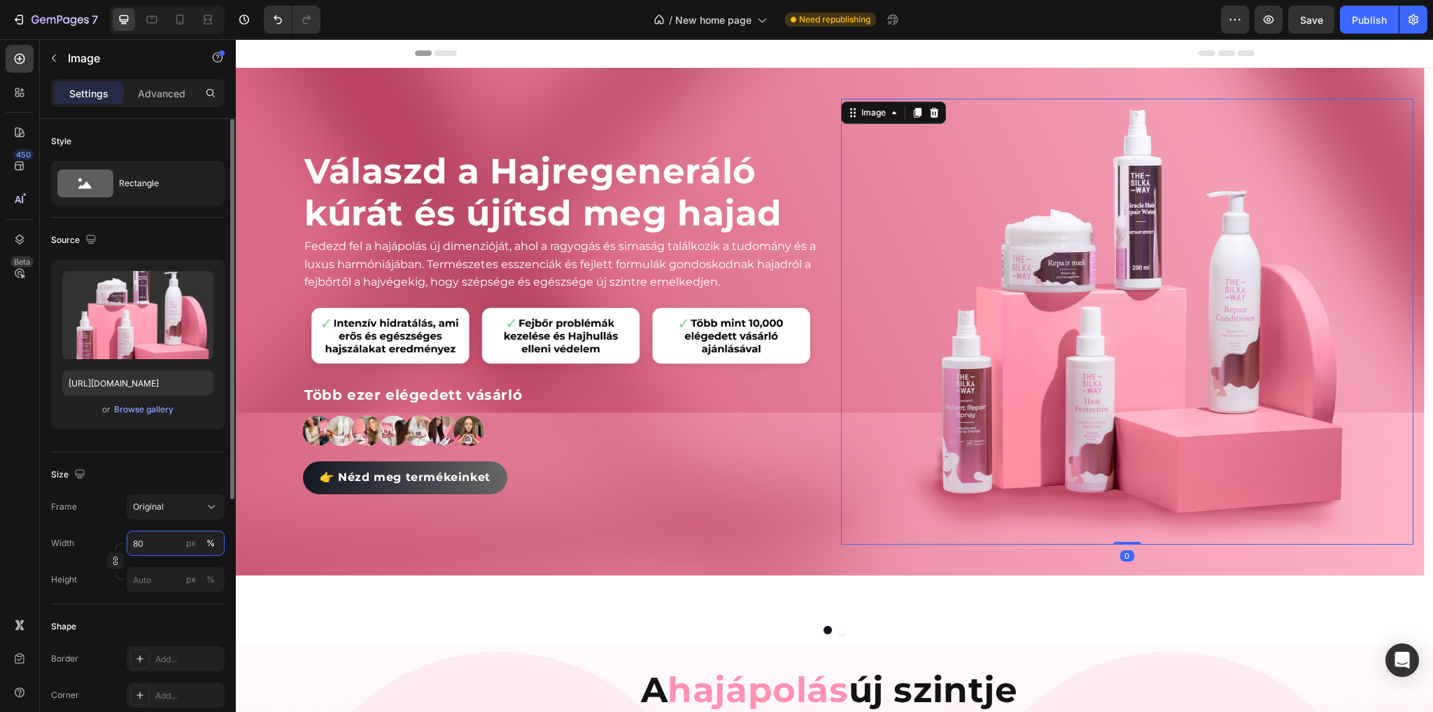
click at [137, 548] on input "80" at bounding box center [176, 542] width 98 height 25
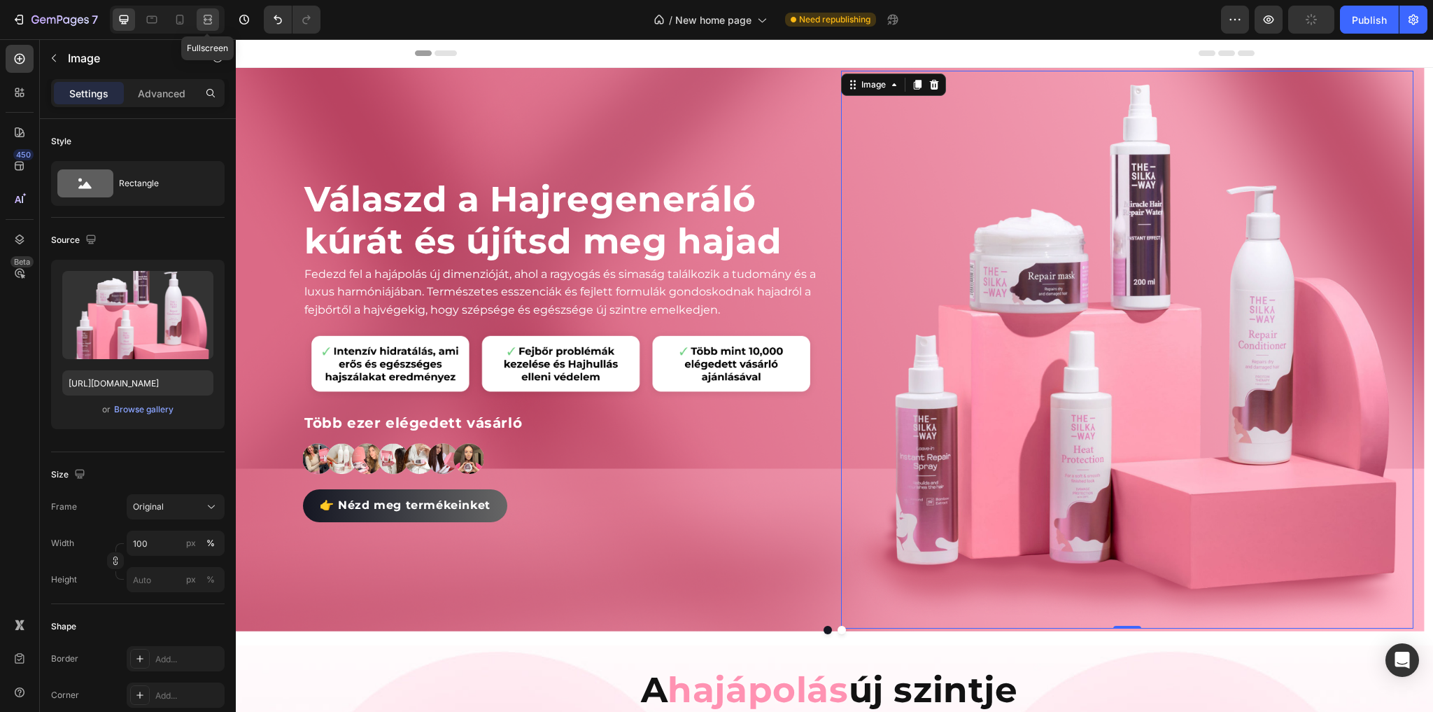
click at [213, 23] on icon at bounding box center [208, 20] width 14 height 14
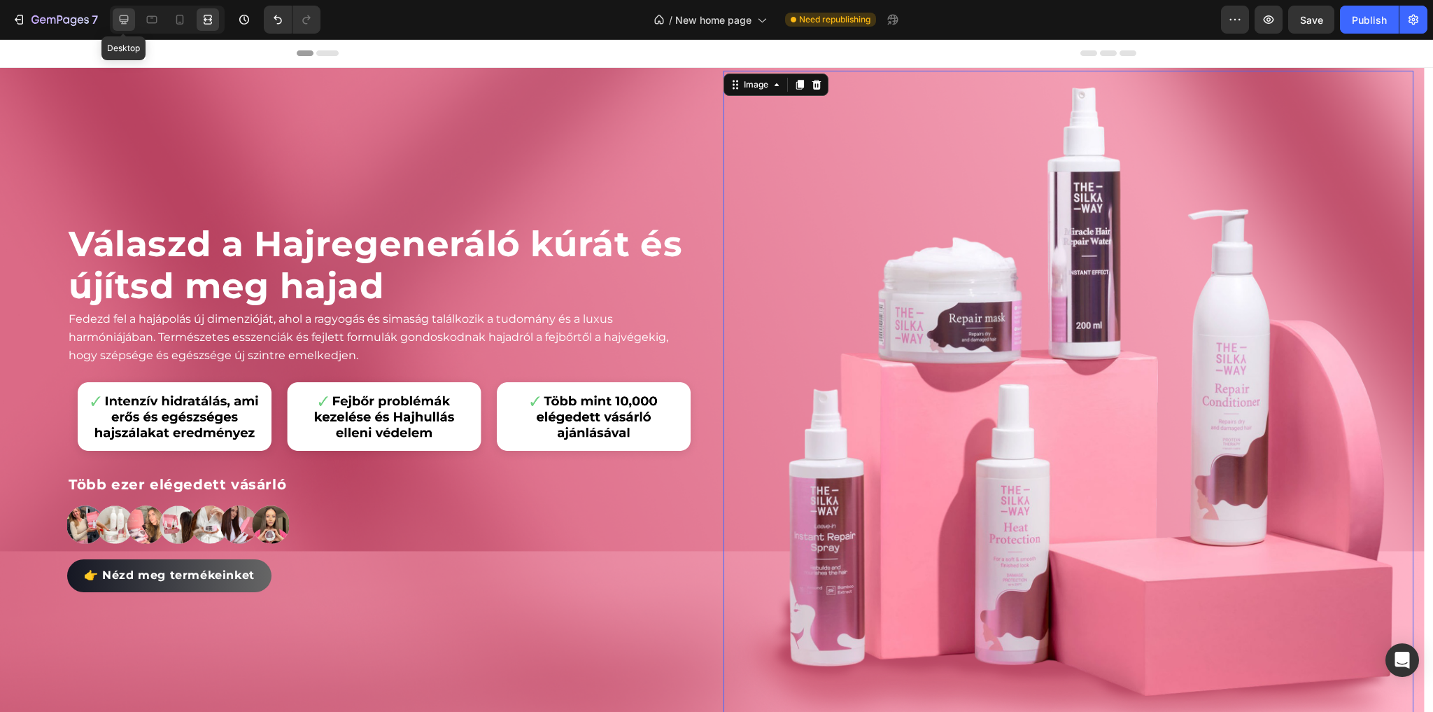
click at [123, 16] on icon at bounding box center [124, 20] width 14 height 14
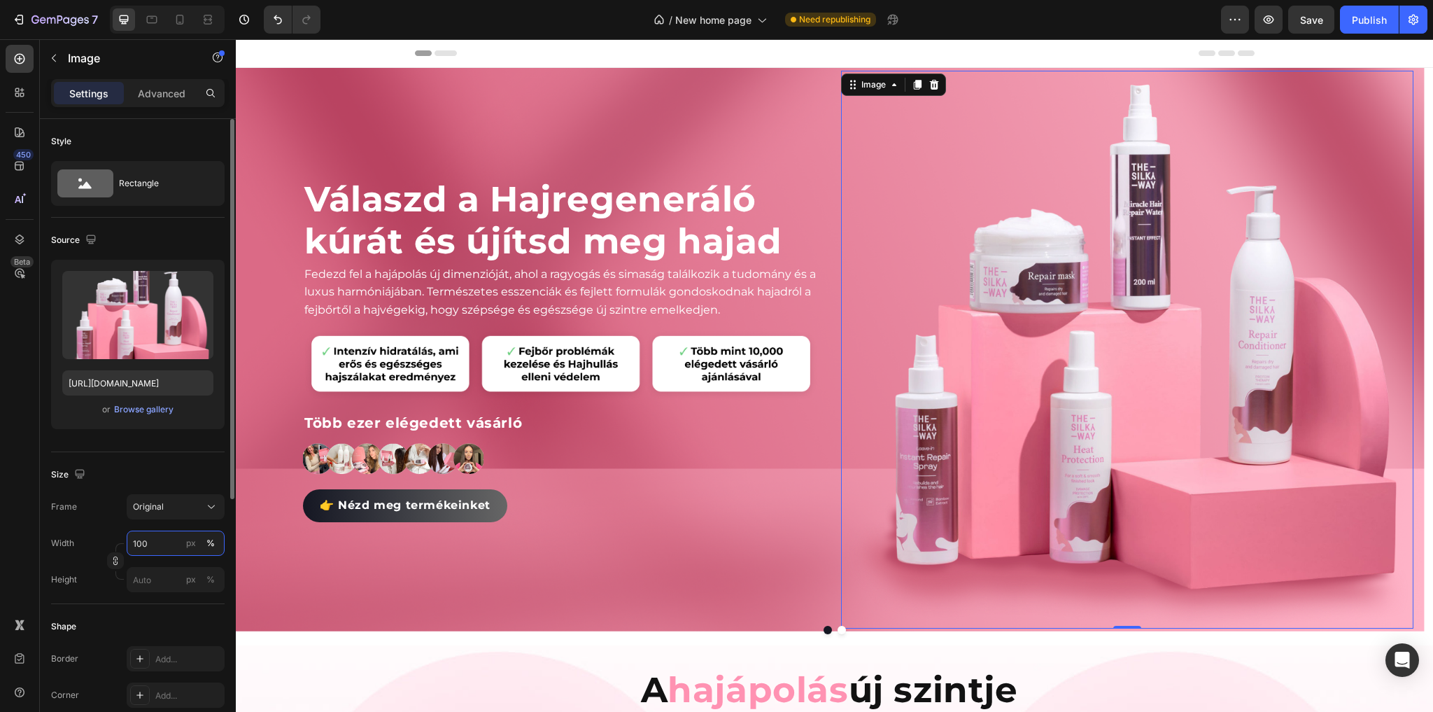
click at [152, 550] on input "100" at bounding box center [176, 542] width 98 height 25
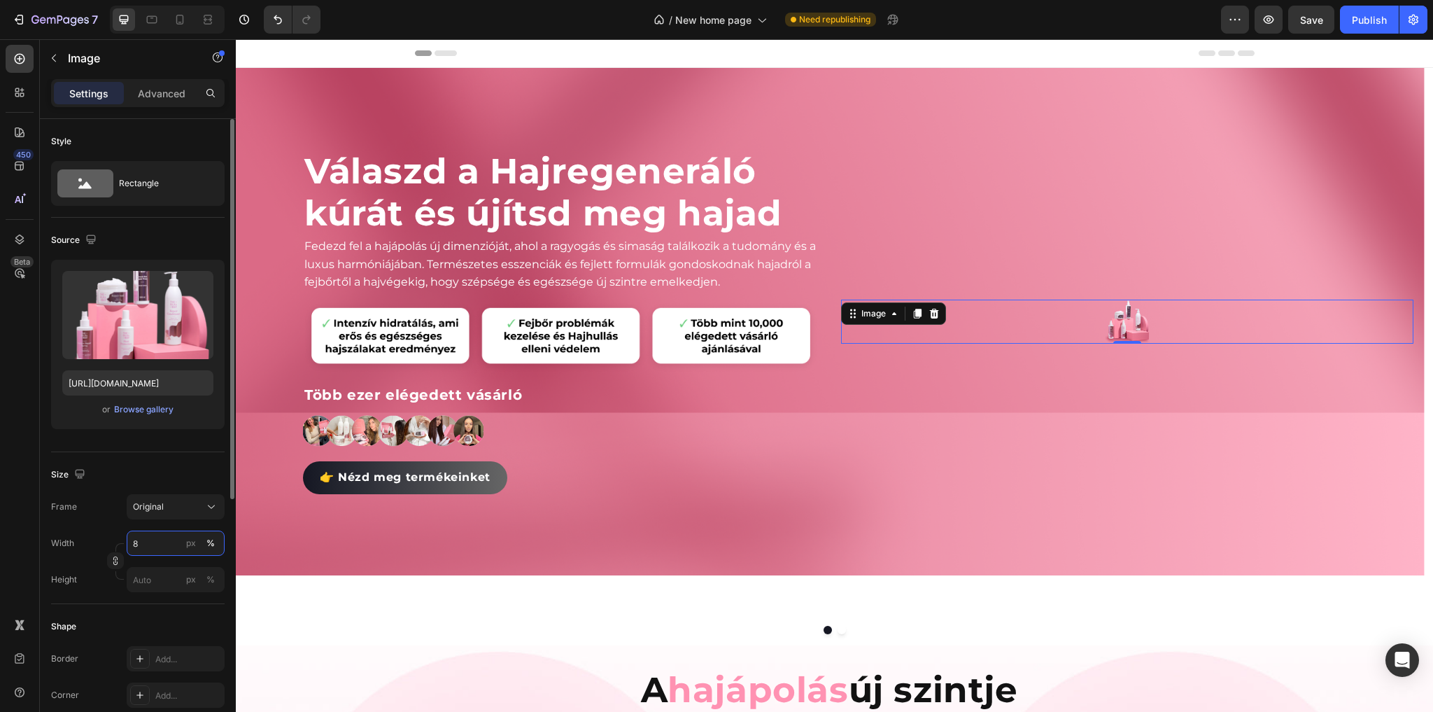
type input "80"
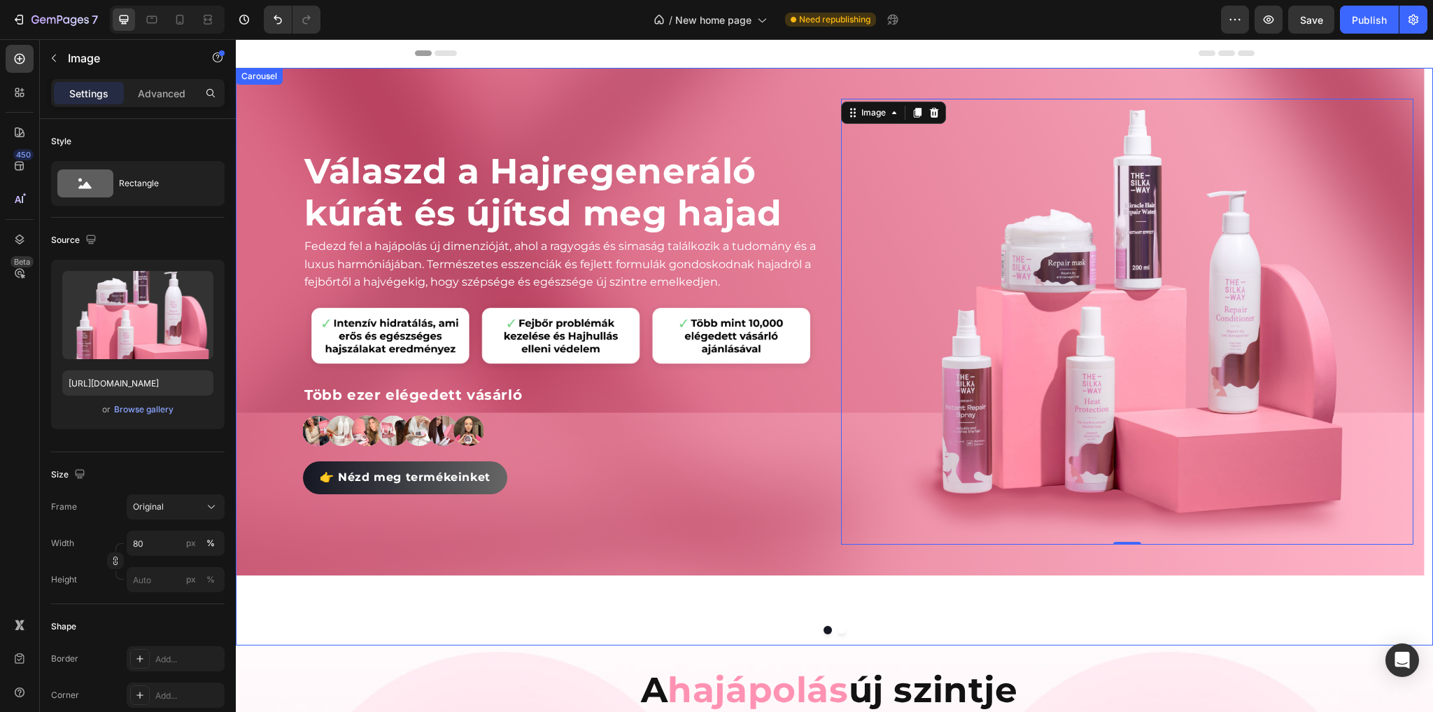
click at [838, 626] on button "Dot" at bounding box center [842, 630] width 8 height 8
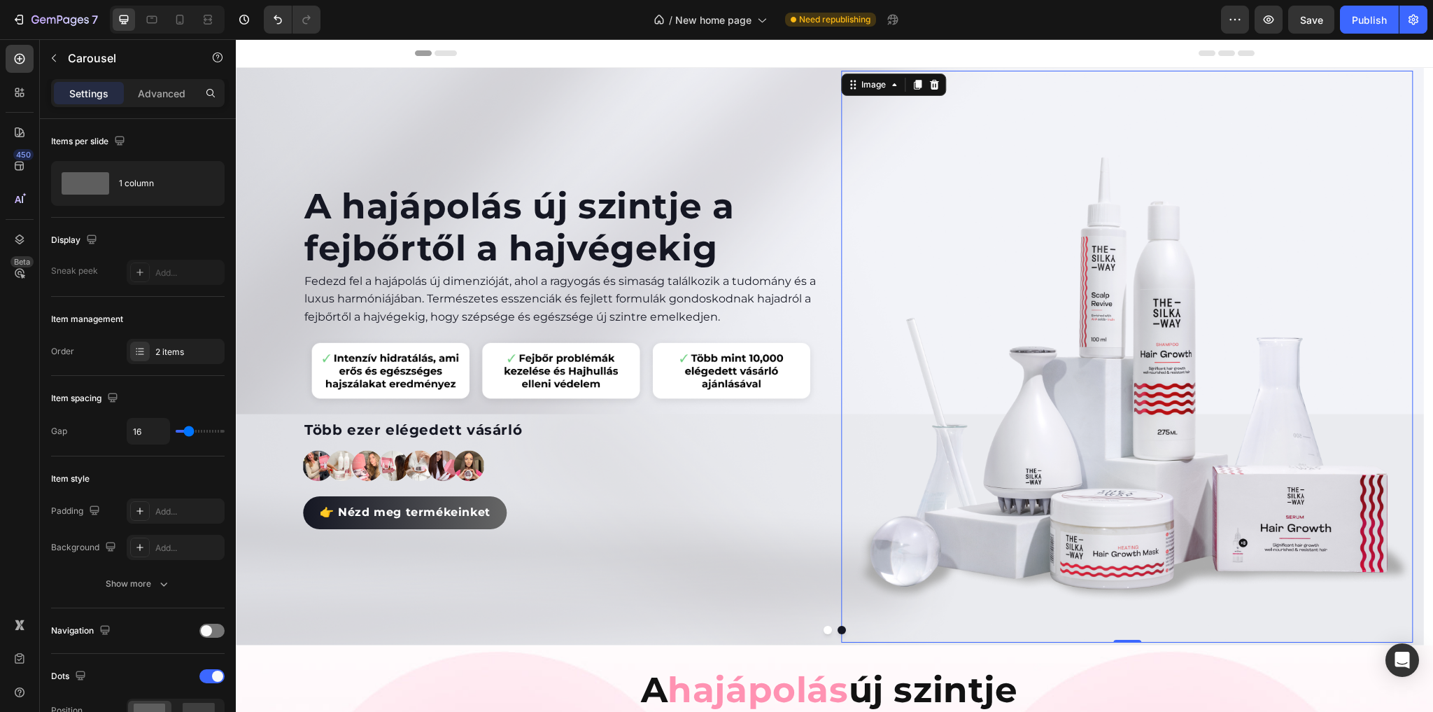
click at [1125, 386] on img at bounding box center [1127, 357] width 572 height 572
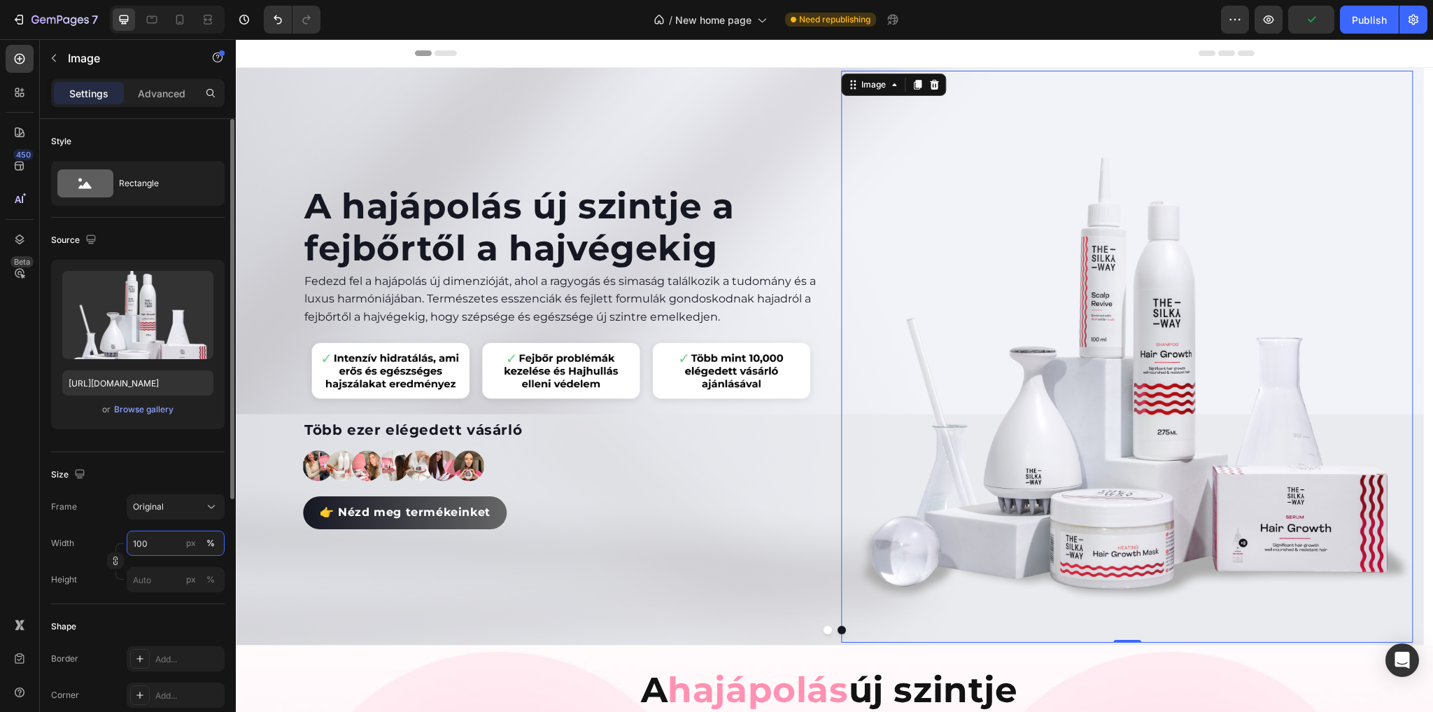
click at [167, 542] on input "100" at bounding box center [176, 542] width 98 height 25
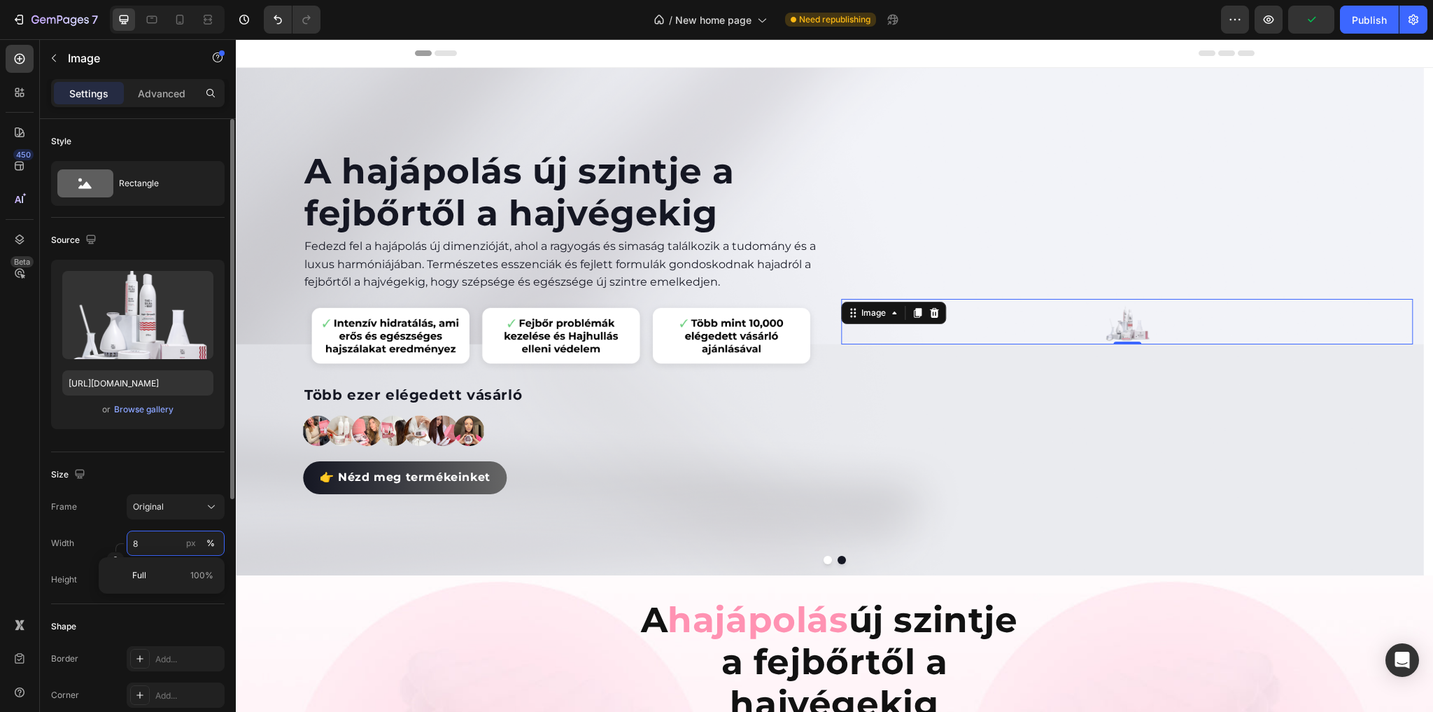
type input "80"
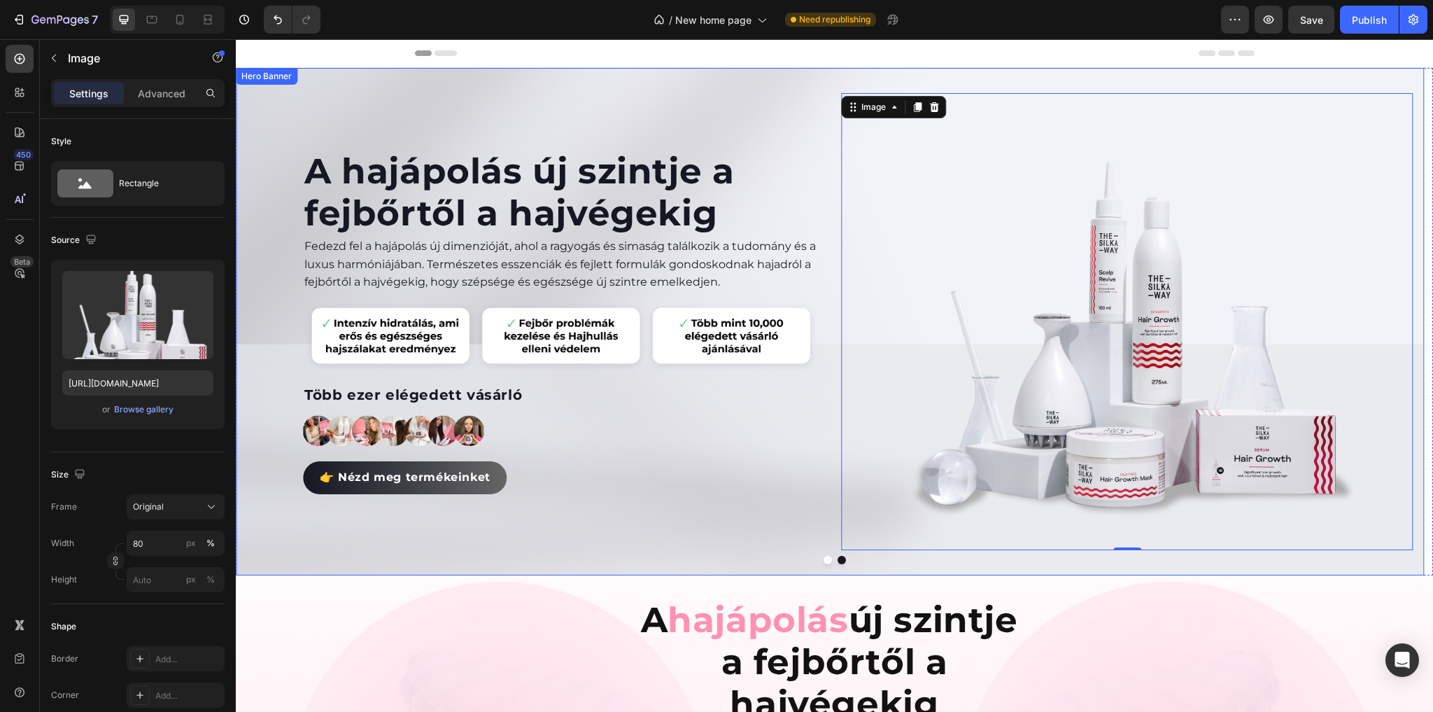
click at [831, 386] on div "A hajápolás új szintje a fejbőrtől a hajvégekig Heading Fedezd fel a hajápolás …" at bounding box center [830, 321] width 1189 height 507
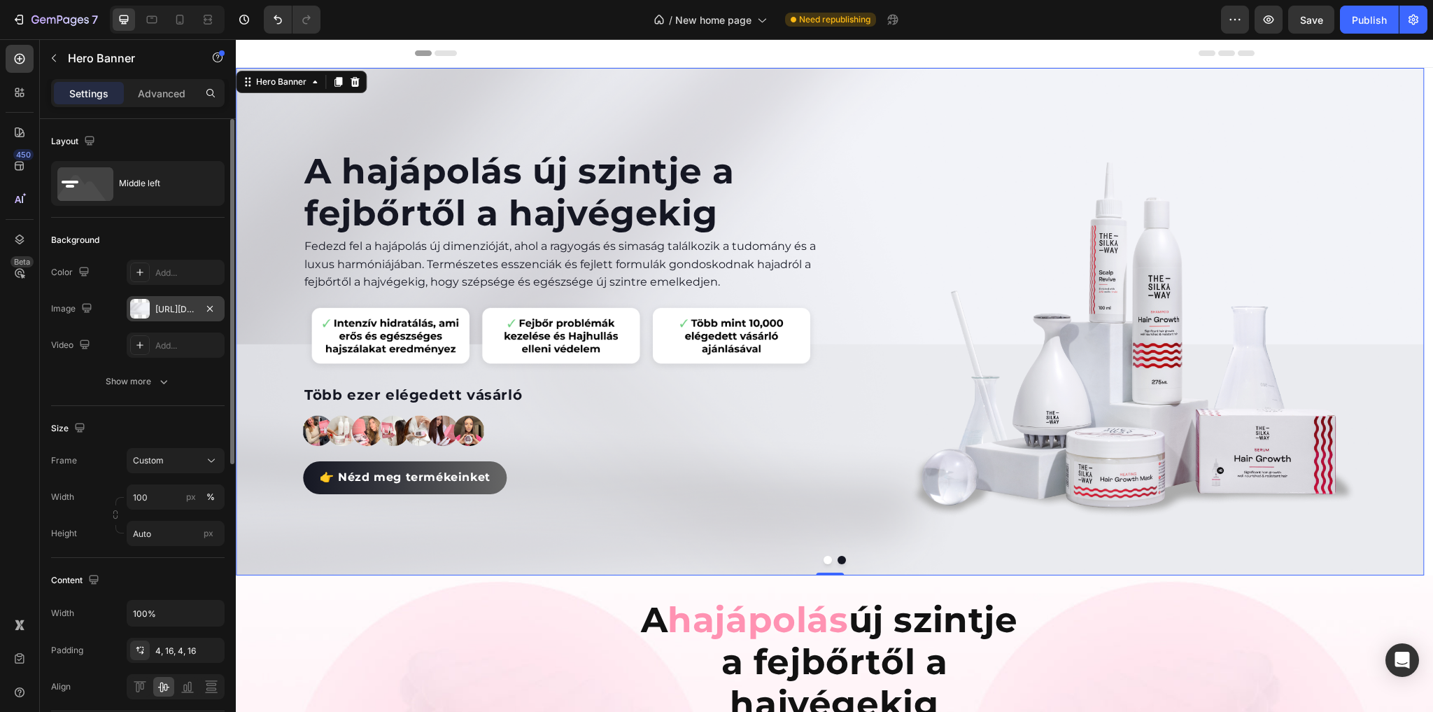
click at [146, 307] on div at bounding box center [140, 309] width 20 height 20
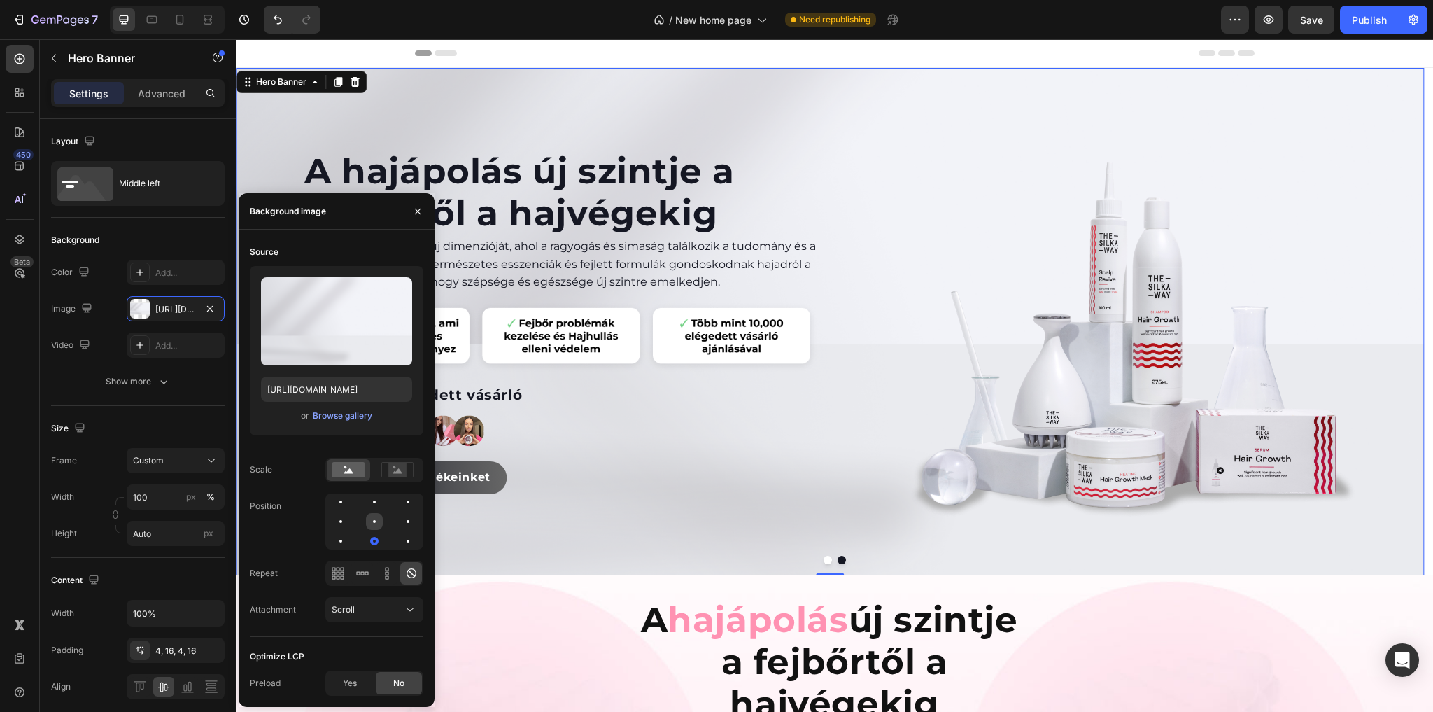
click at [400, 523] on div at bounding box center [408, 521] width 17 height 17
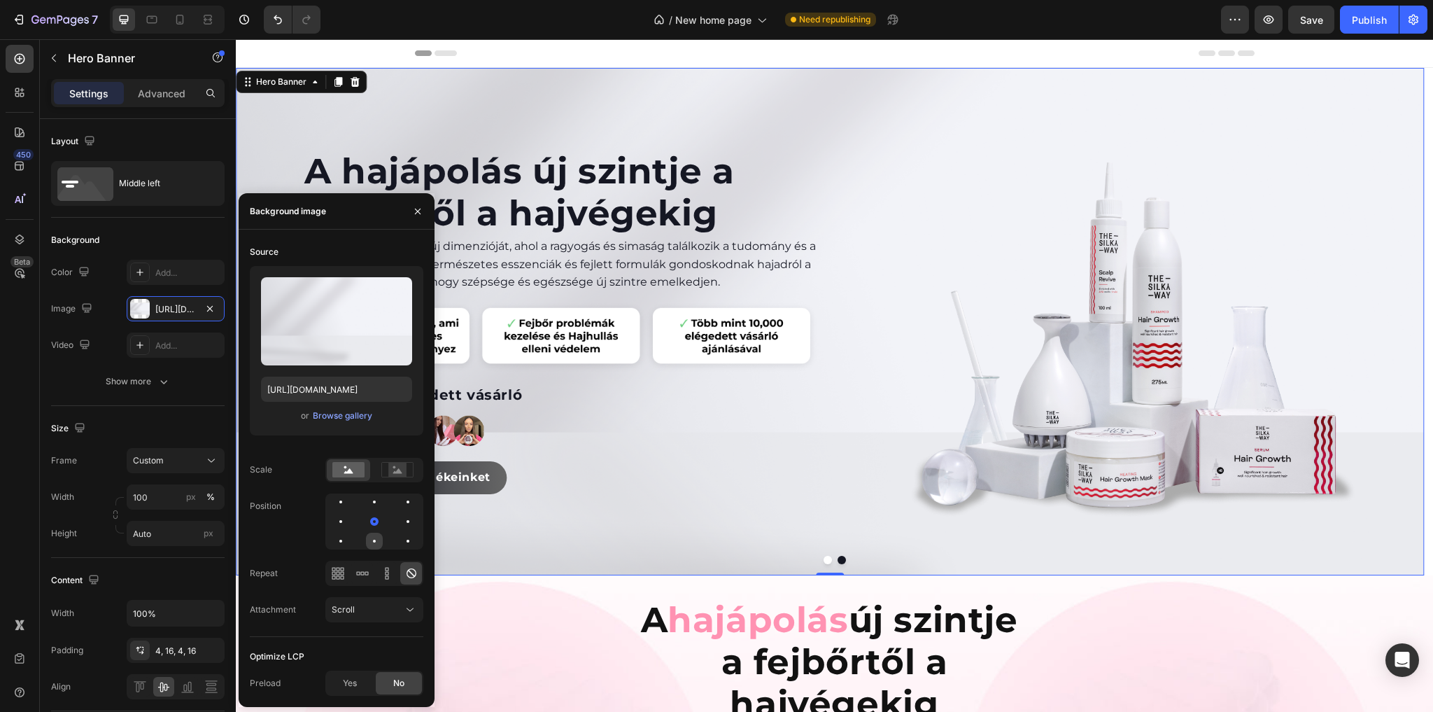
click at [400, 541] on div at bounding box center [408, 540] width 17 height 17
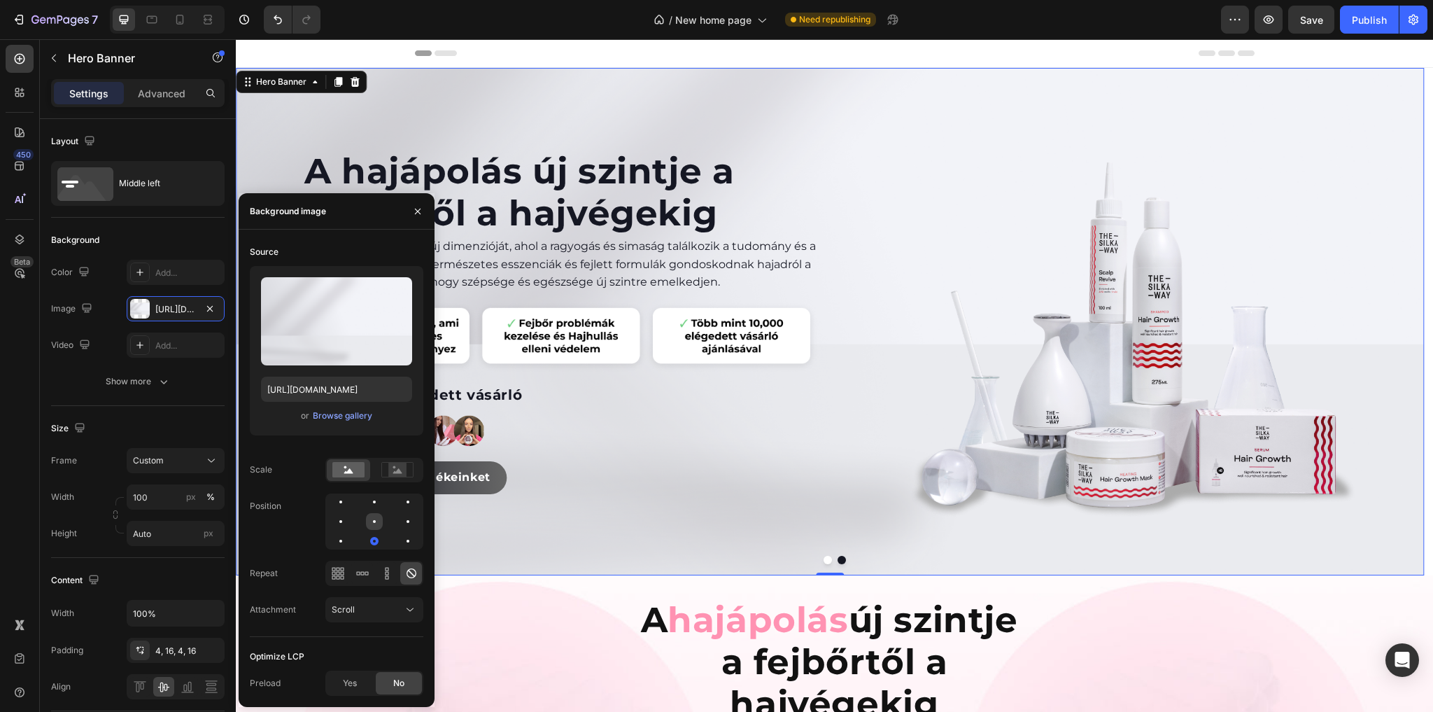
click at [400, 526] on div at bounding box center [408, 521] width 17 height 17
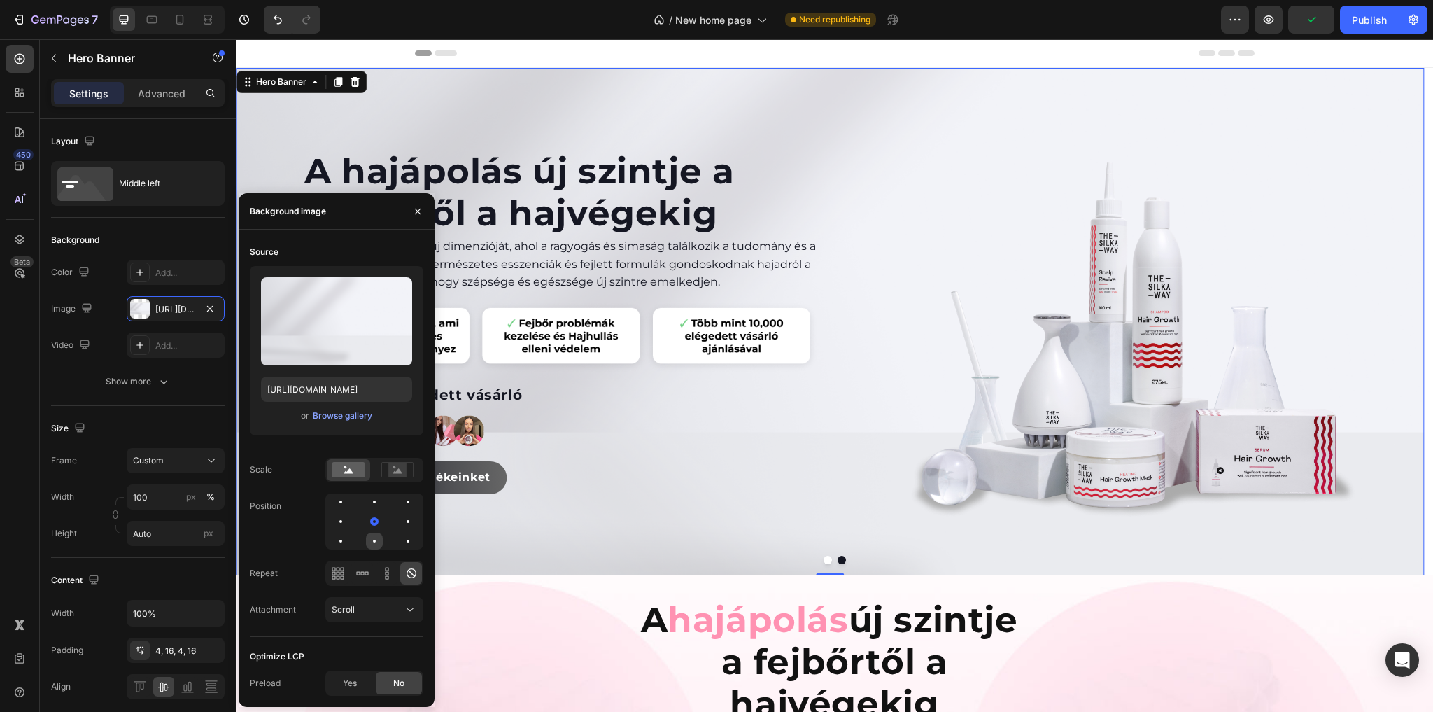
click at [400, 538] on div at bounding box center [408, 540] width 17 height 17
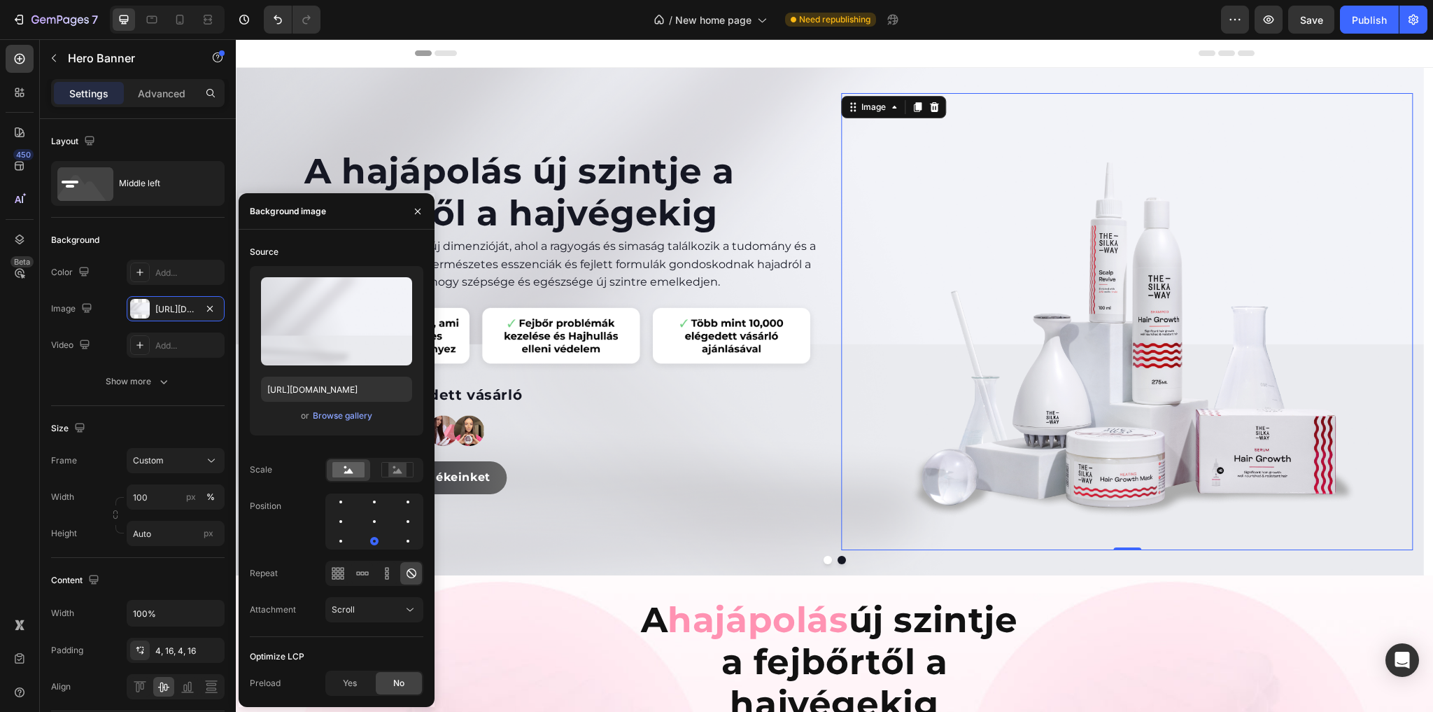
click at [985, 178] on img at bounding box center [1127, 321] width 458 height 457
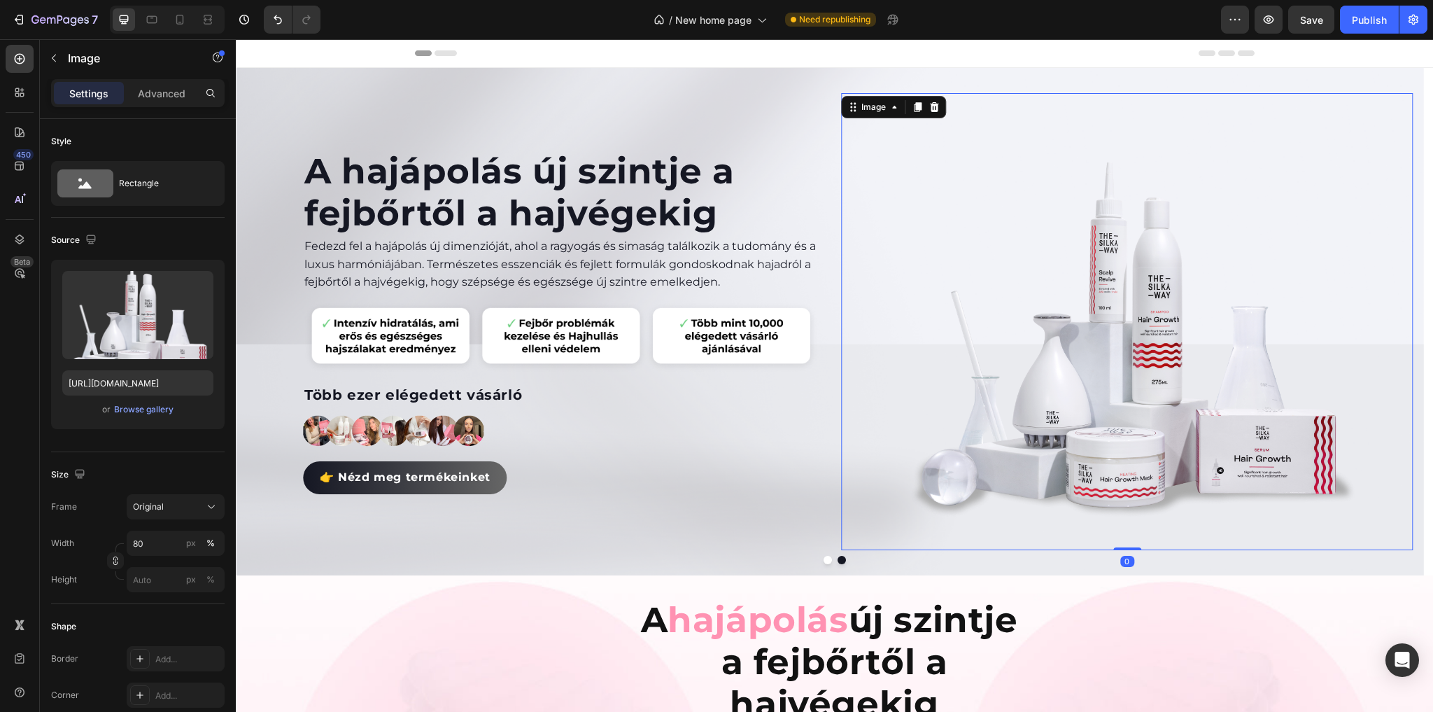
click at [944, 47] on div "Header" at bounding box center [835, 53] width 840 height 28
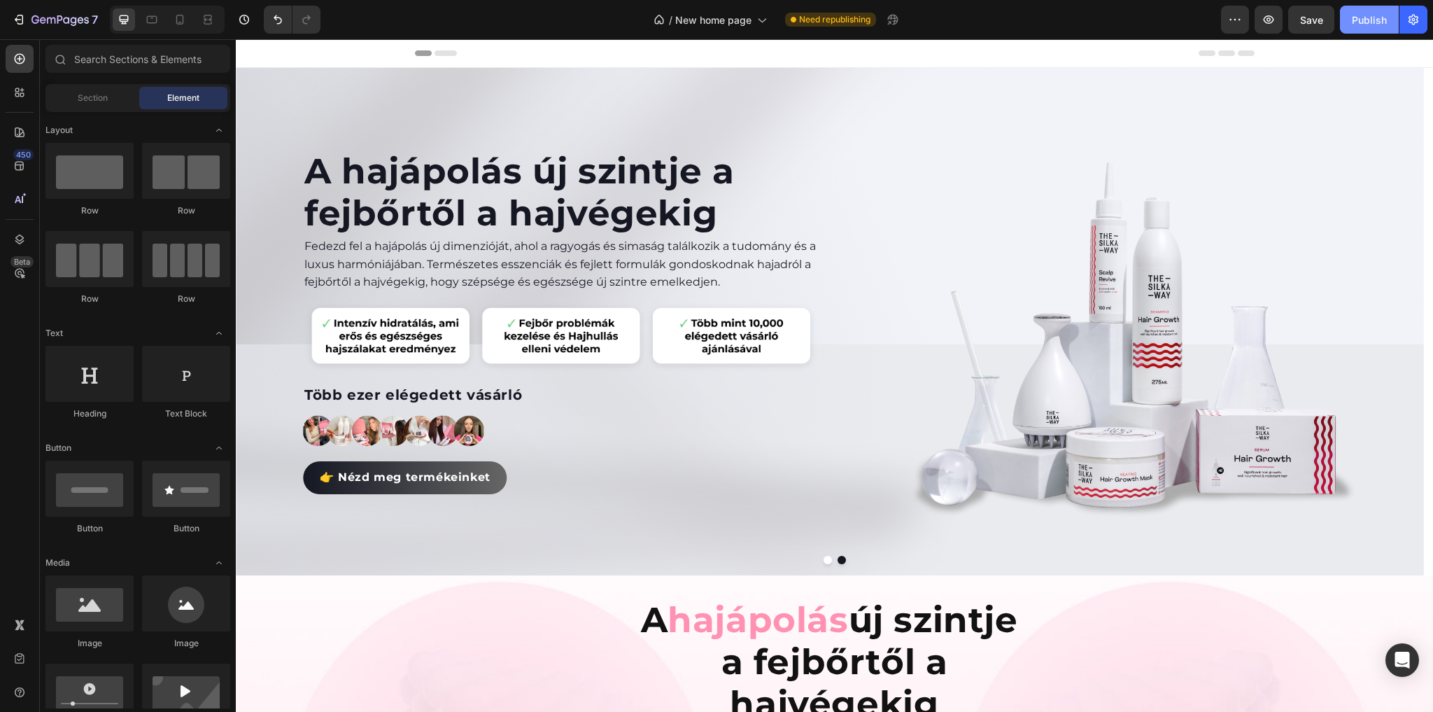
click at [1363, 27] on div "Publish" at bounding box center [1369, 20] width 35 height 15
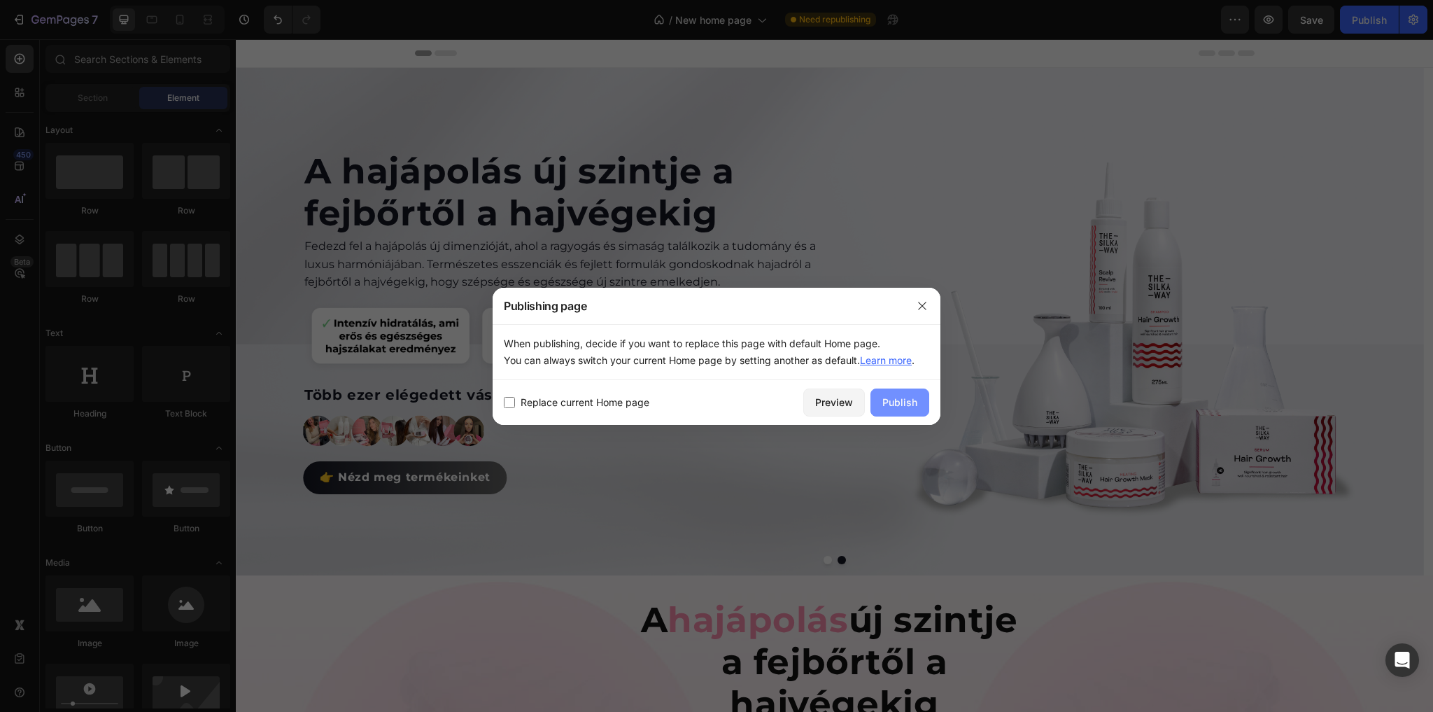
click at [891, 403] on div "Publish" at bounding box center [899, 402] width 35 height 15
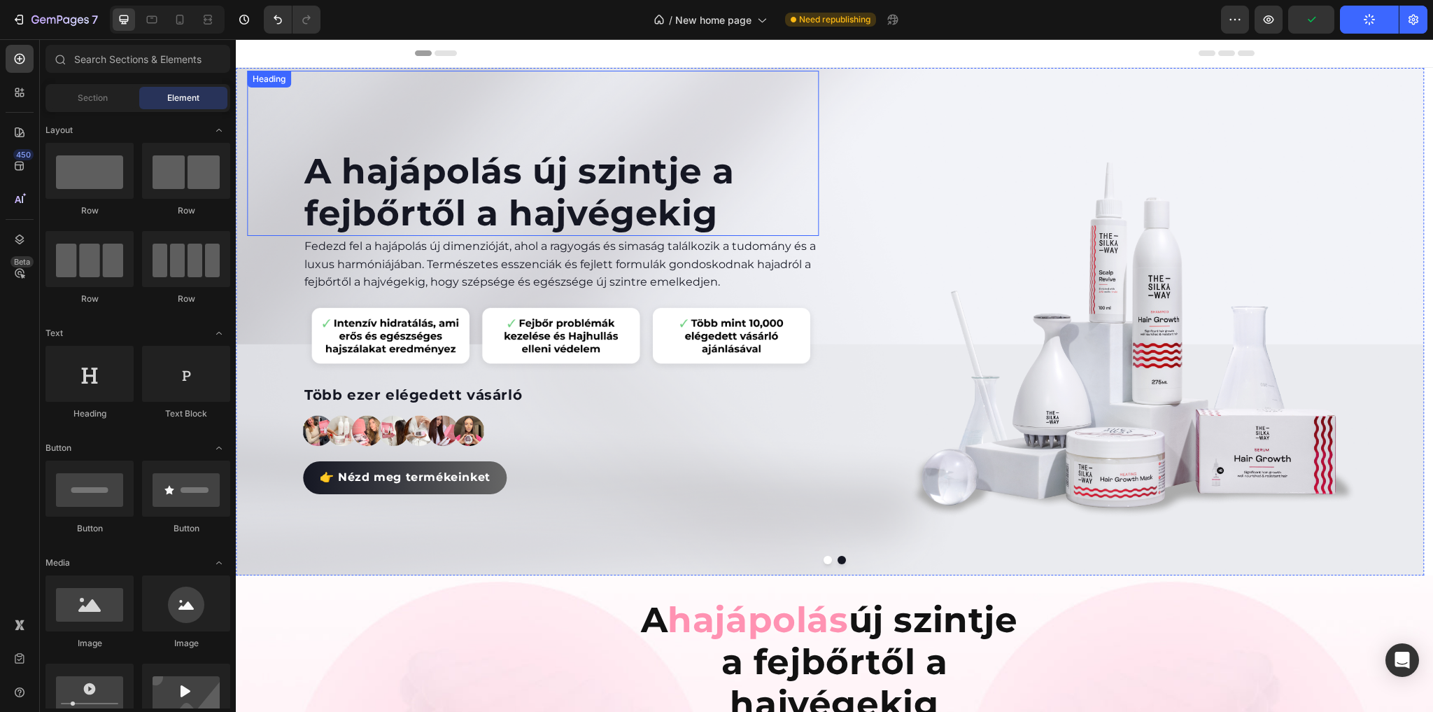
click at [433, 172] on p "A hajápolás új szintje a fejbőrtől a hajvégekig" at bounding box center [560, 192] width 513 height 84
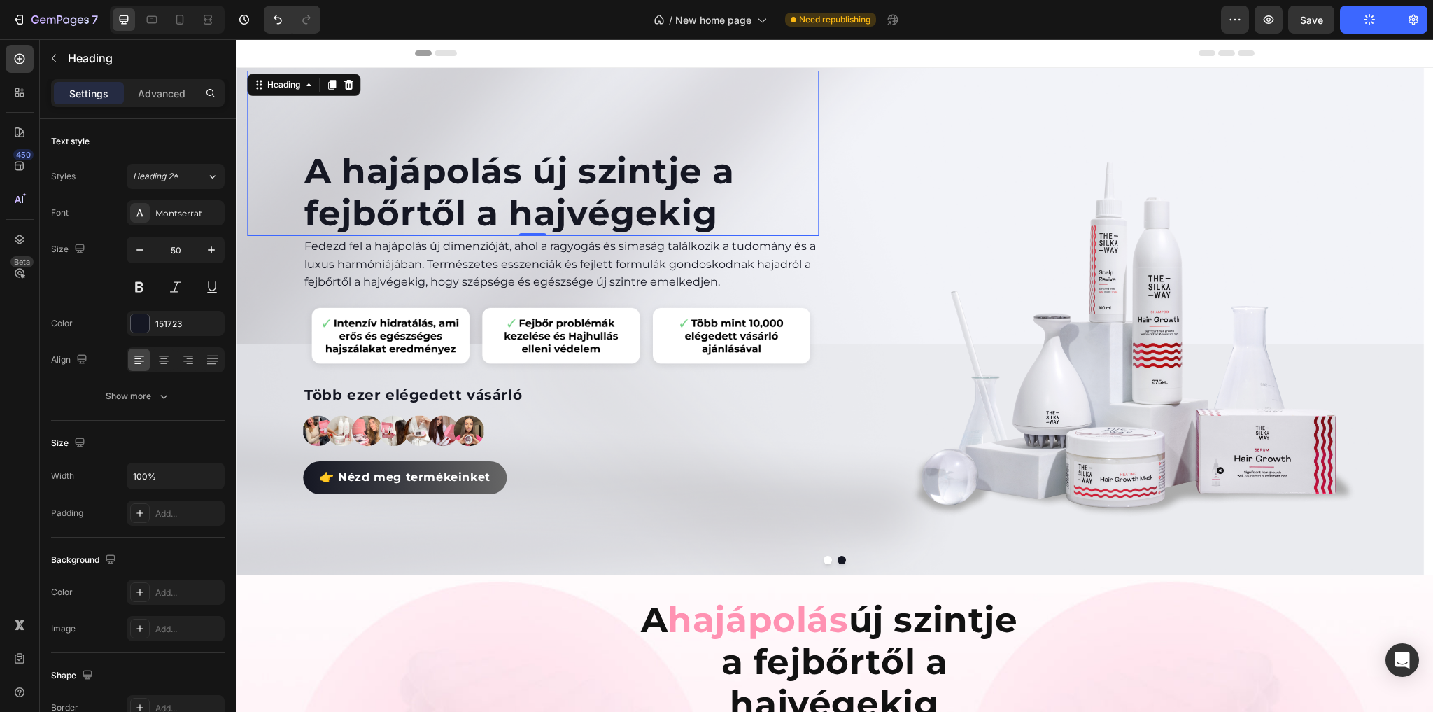
click at [433, 172] on p "A hajápolás új szintje a fejbőrtől a hajvégekig" at bounding box center [560, 192] width 513 height 84
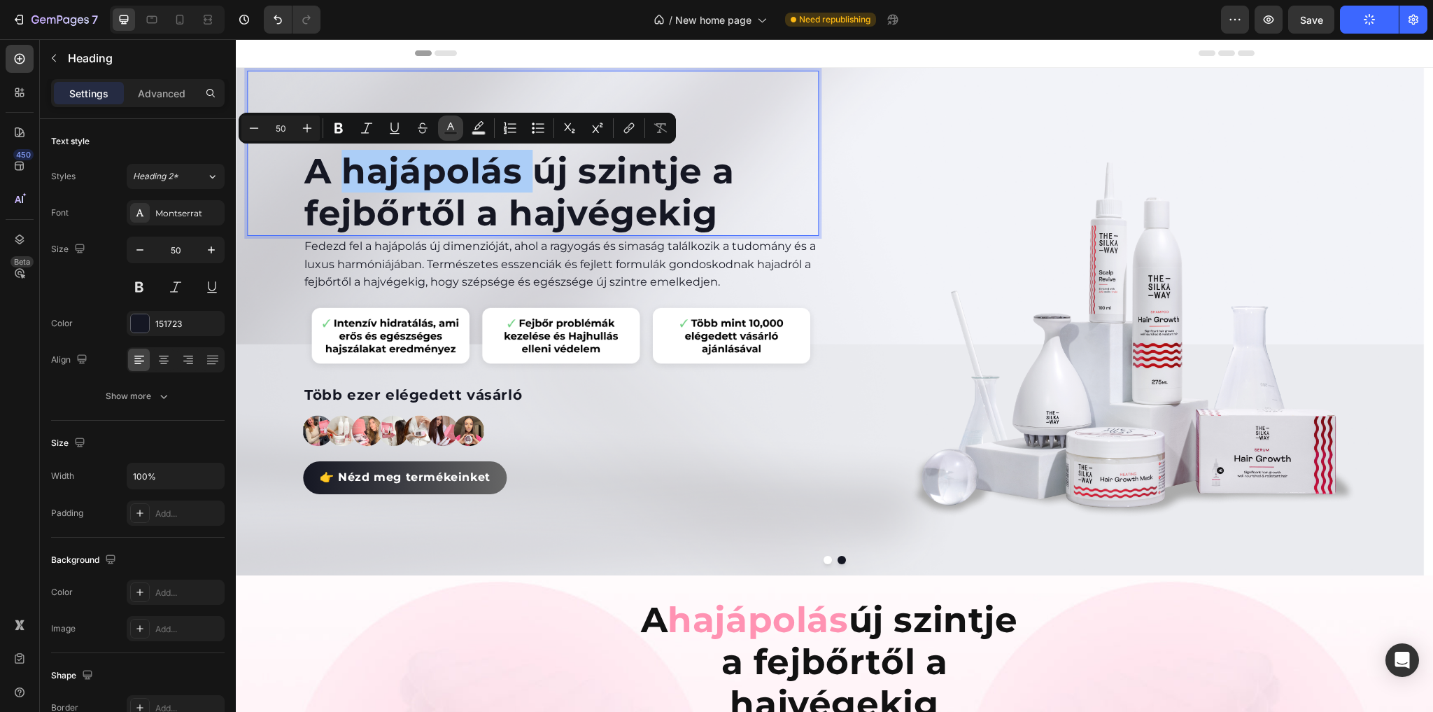
click at [446, 129] on icon "Editor contextual toolbar" at bounding box center [451, 128] width 14 height 14
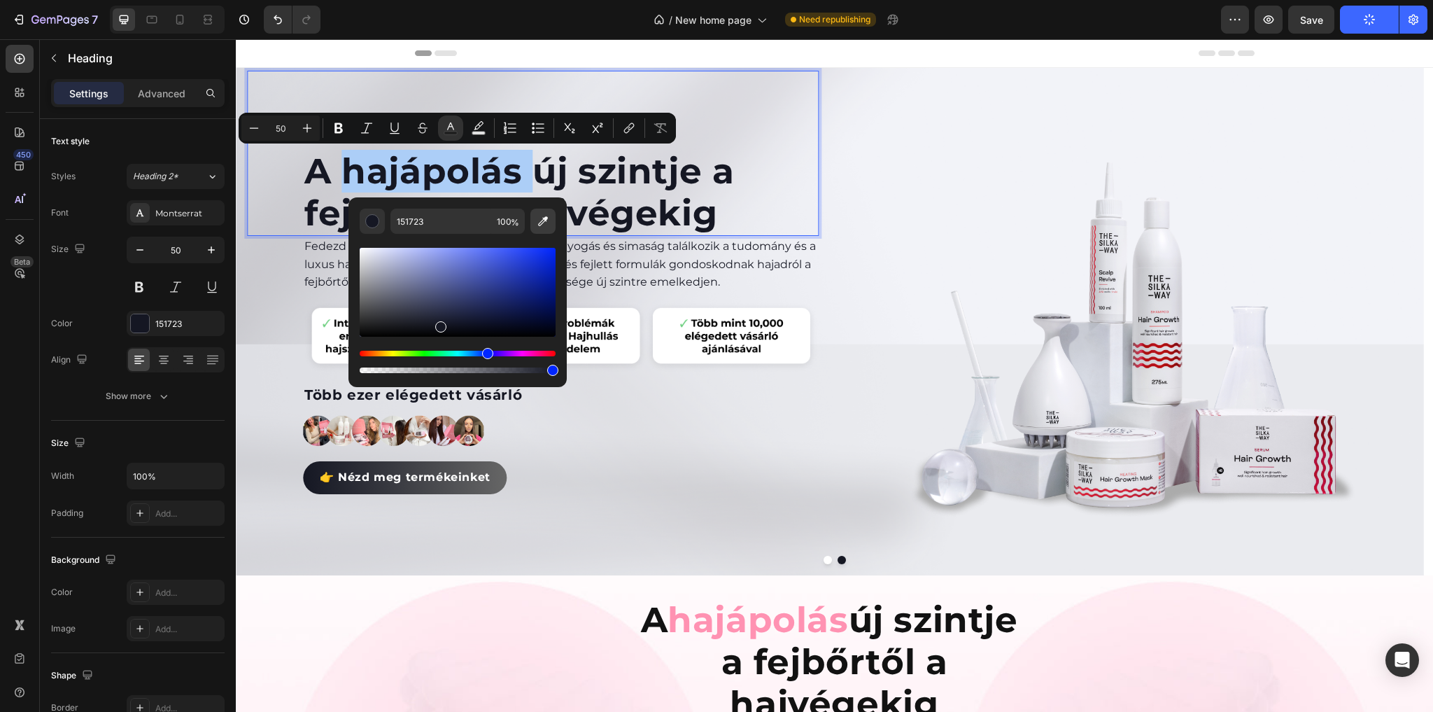
click at [537, 222] on icon "Editor contextual toolbar" at bounding box center [543, 221] width 14 height 14
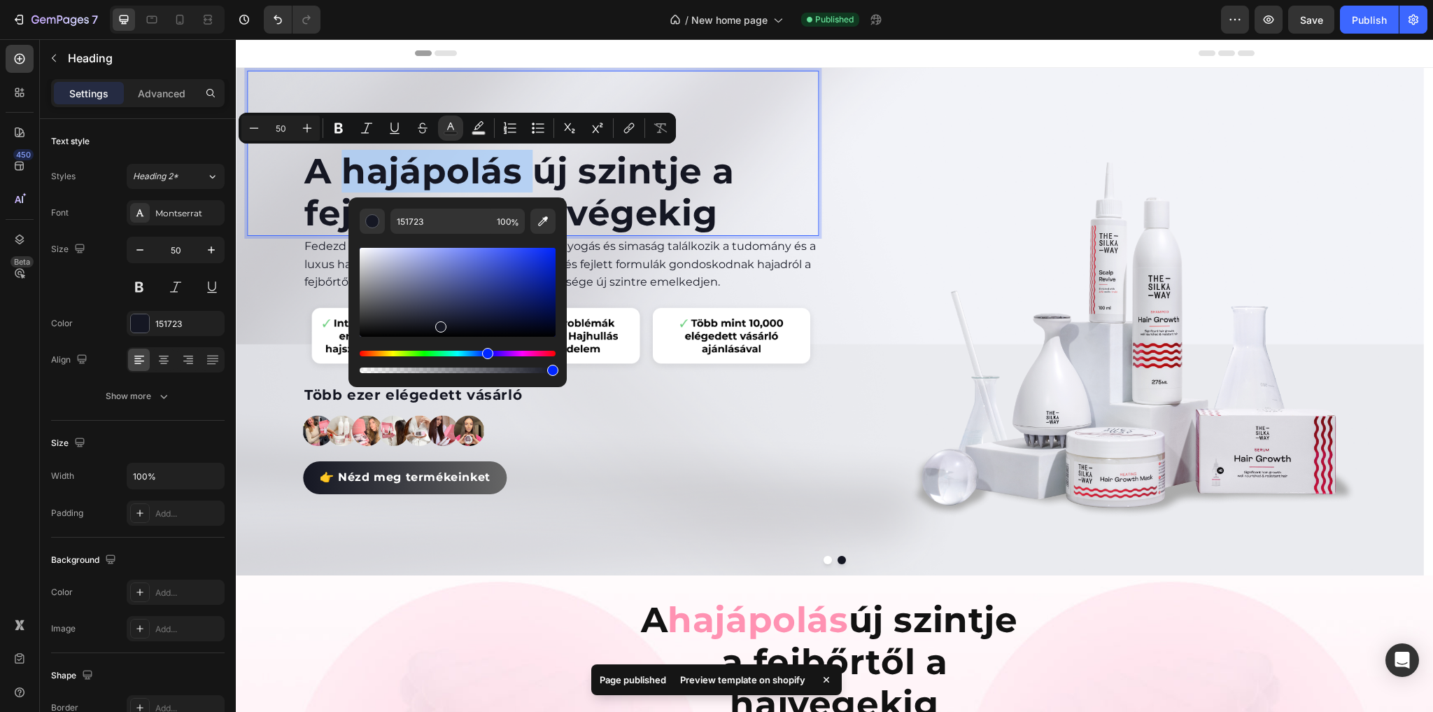
type input "AE1114"
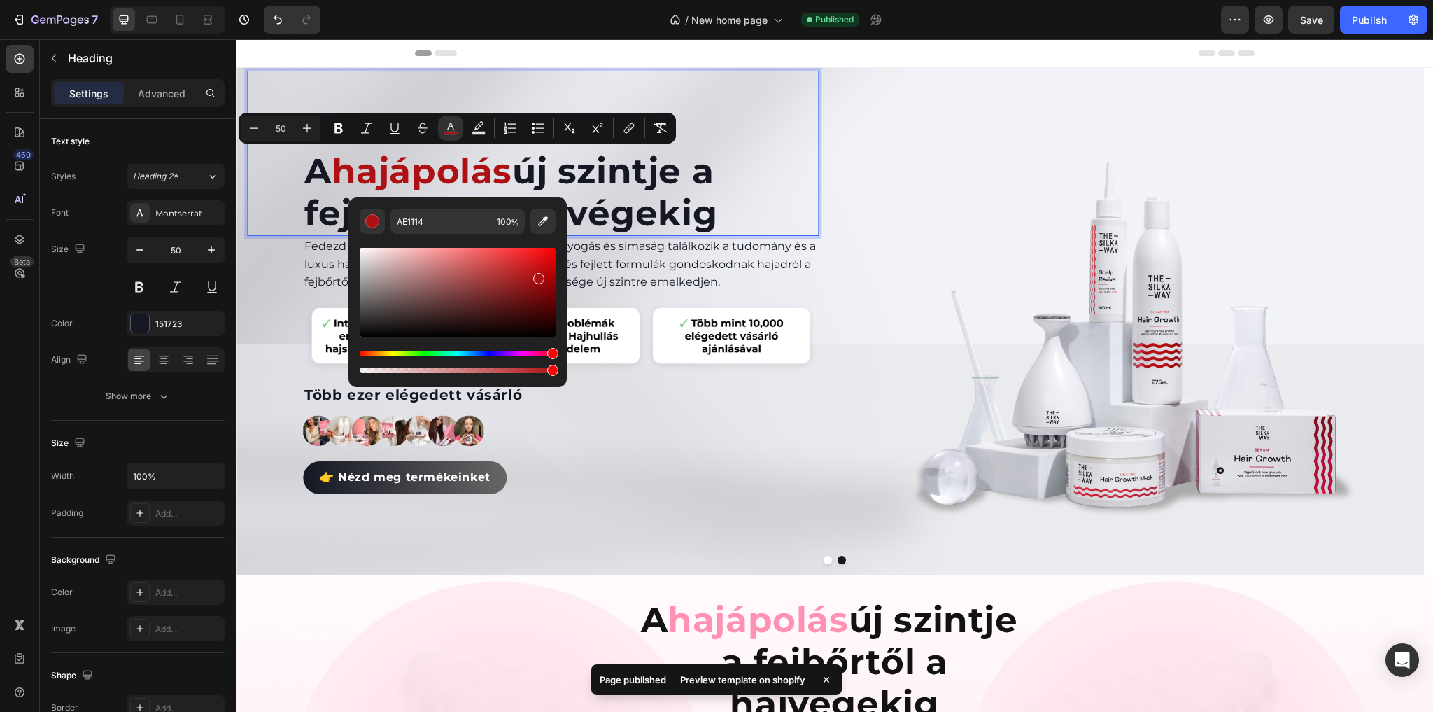
click at [959, 54] on div "Header" at bounding box center [835, 53] width 840 height 28
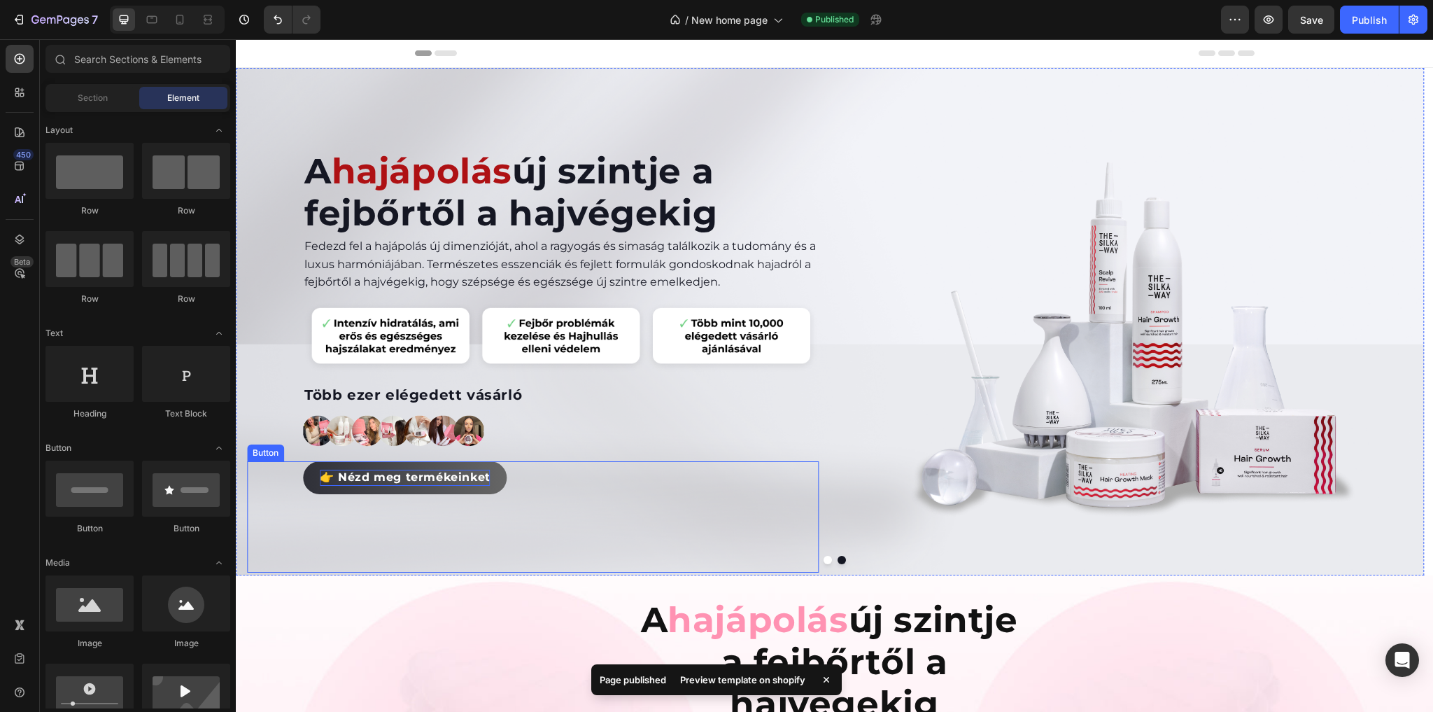
click at [446, 474] on span "👉 Nézd meg termékeinket" at bounding box center [405, 476] width 171 height 13
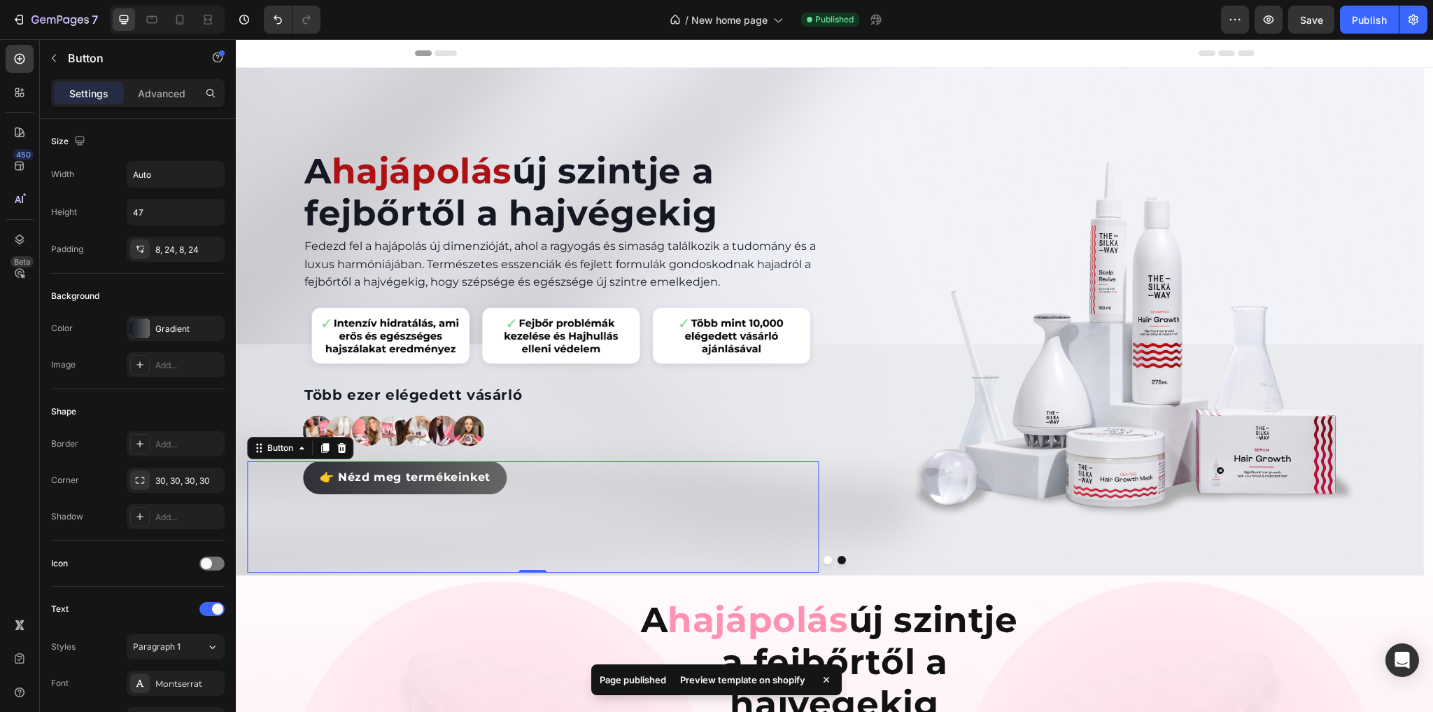
click at [496, 475] on link "👉 Nézd meg termékeinket" at bounding box center [405, 477] width 204 height 33
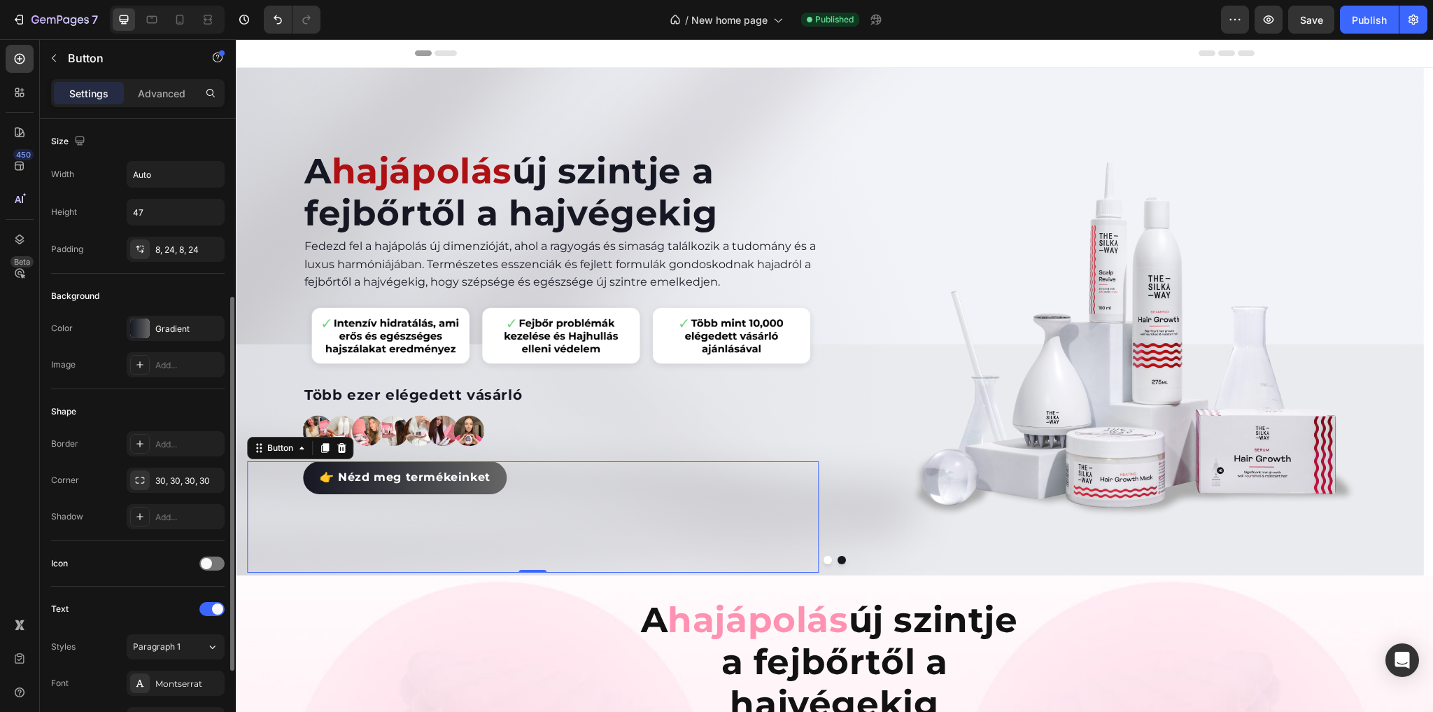
scroll to position [112, 0]
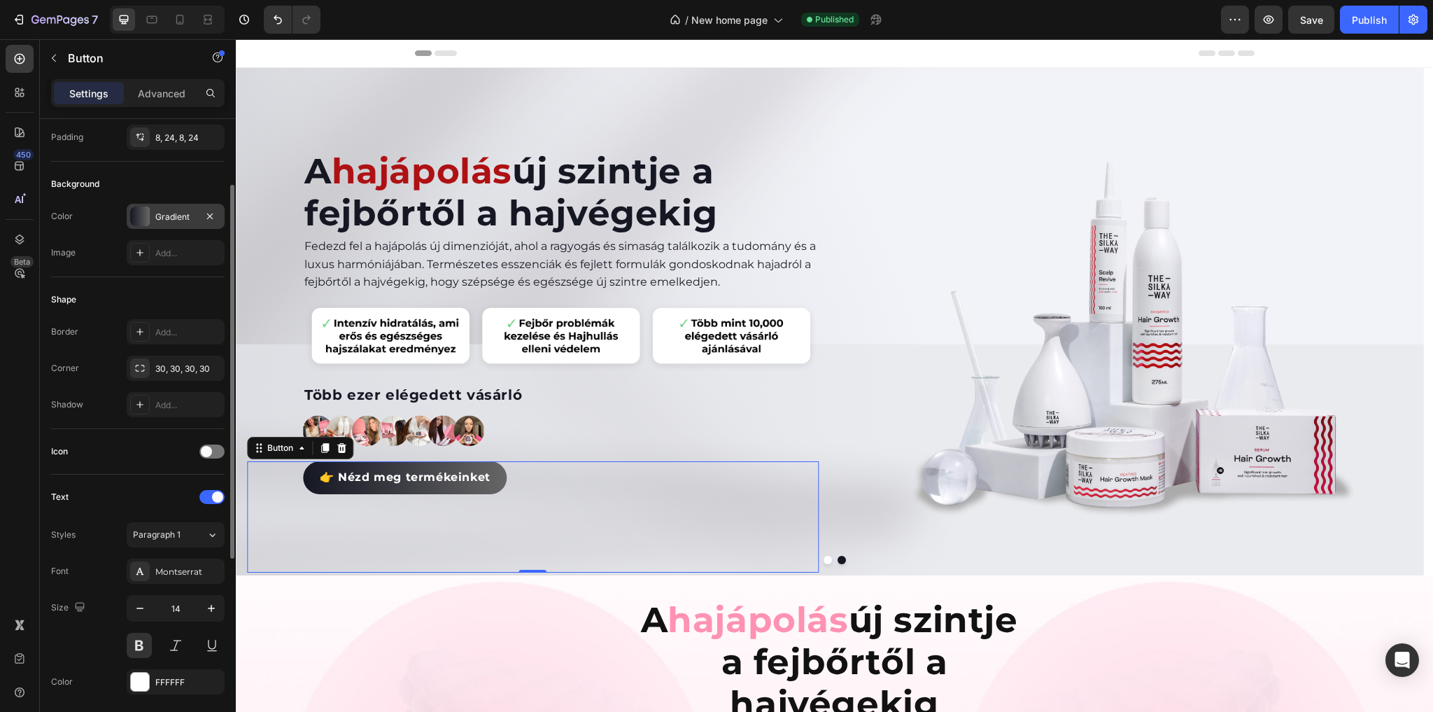
click at [147, 218] on div at bounding box center [140, 216] width 20 height 20
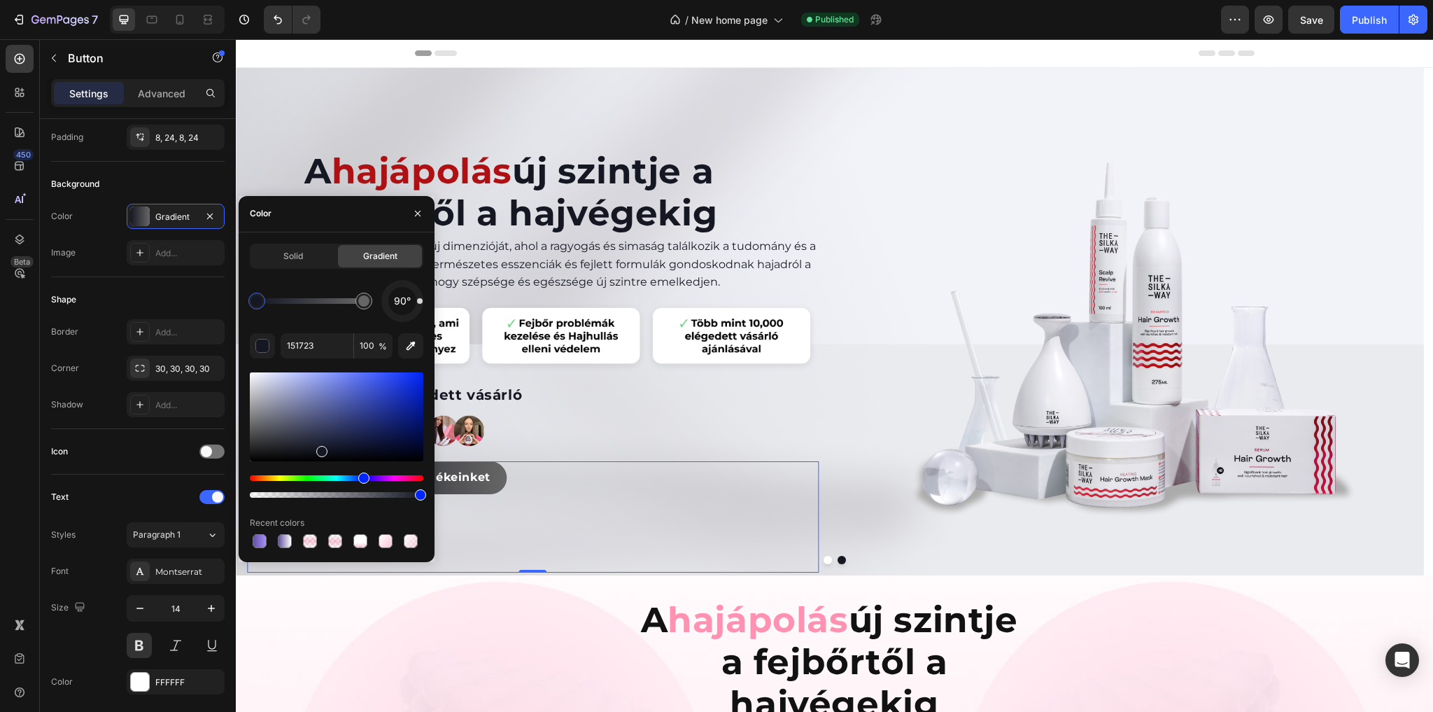
click at [257, 304] on div at bounding box center [256, 300] width 11 height 11
click at [407, 341] on icon "button" at bounding box center [411, 346] width 14 height 14
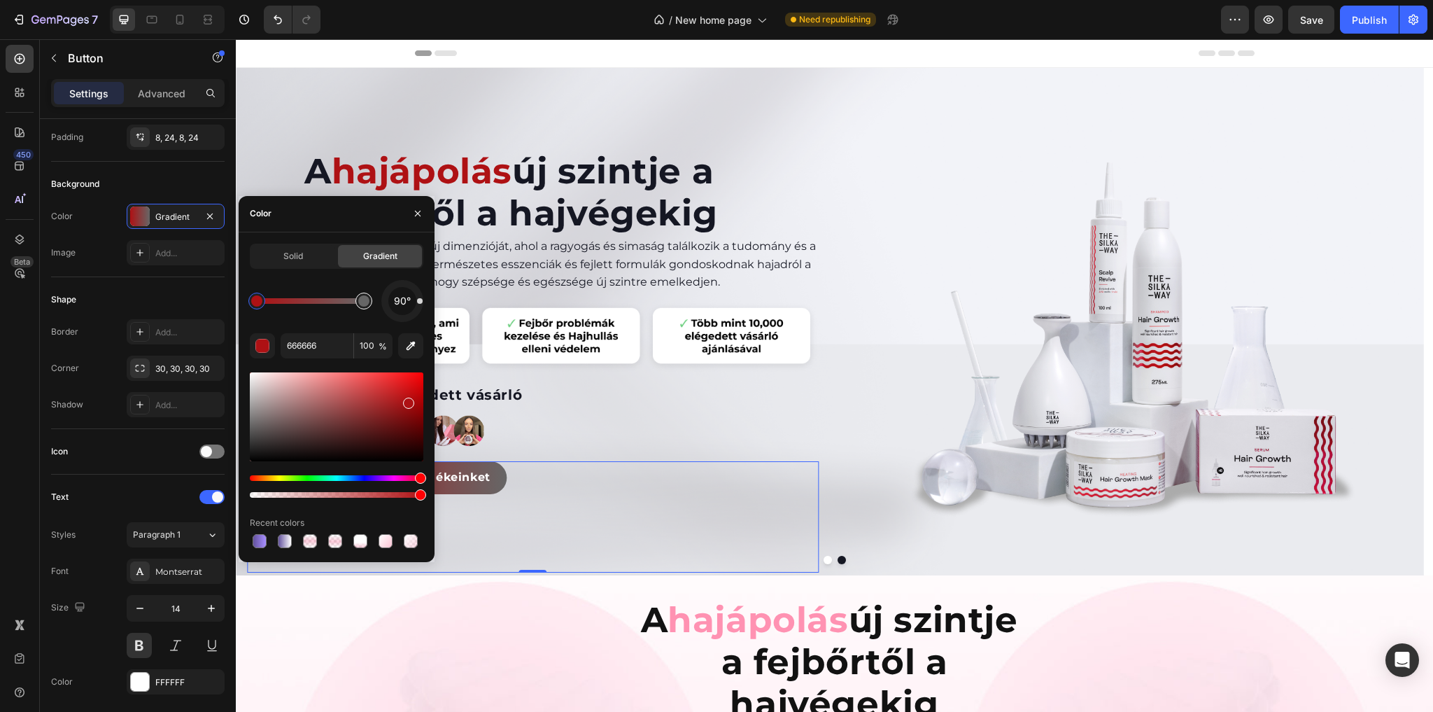
click at [368, 304] on div at bounding box center [363, 300] width 17 height 17
click at [413, 345] on icon "button" at bounding box center [411, 346] width 14 height 14
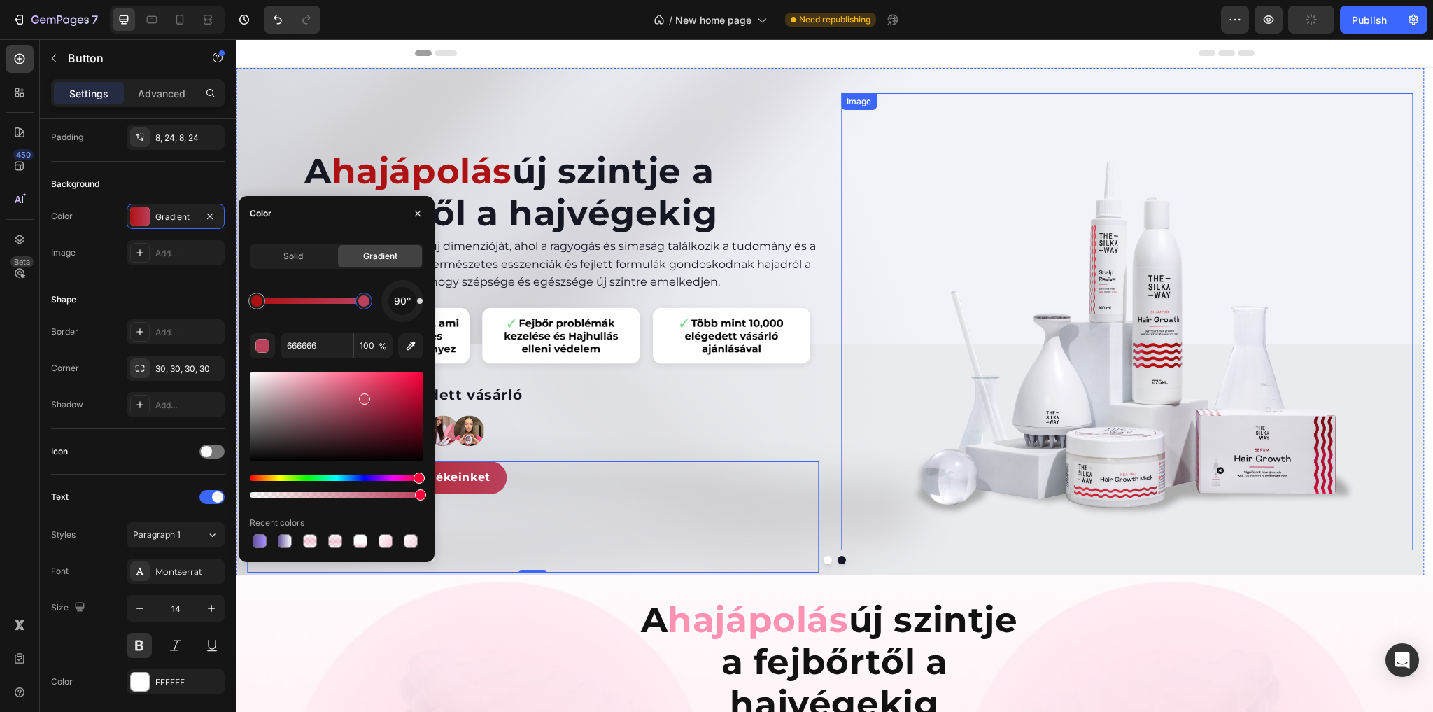
type input "B9415C"
click at [930, 157] on img at bounding box center [1127, 321] width 458 height 457
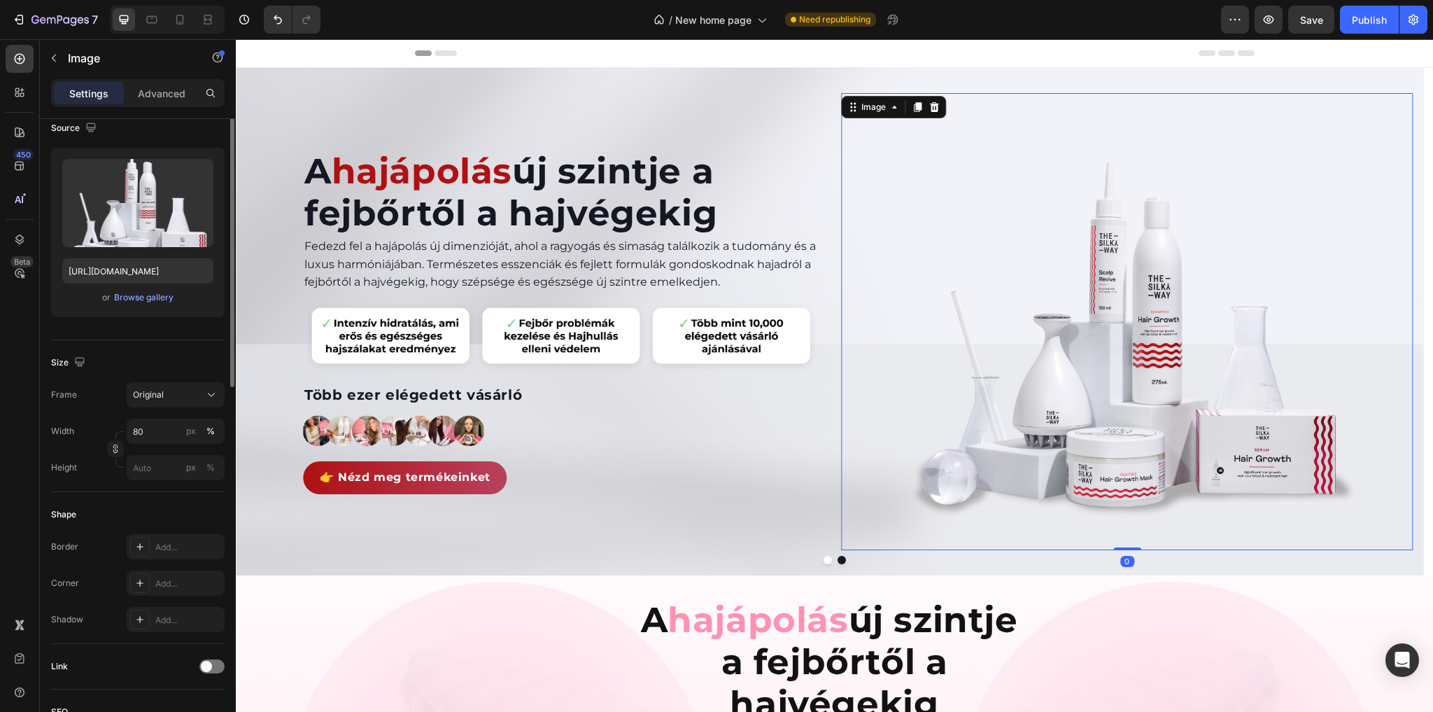
scroll to position [0, 0]
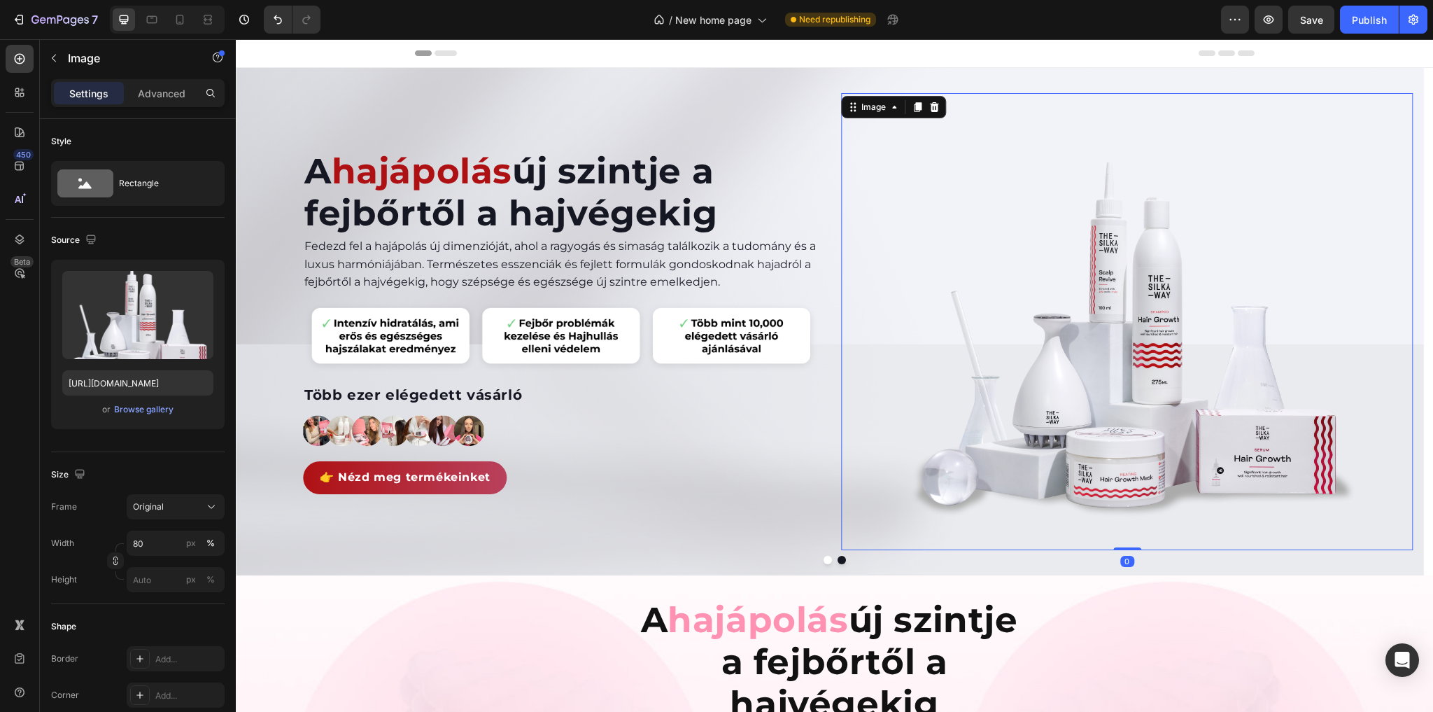
click at [876, 50] on div "Header" at bounding box center [835, 53] width 840 height 28
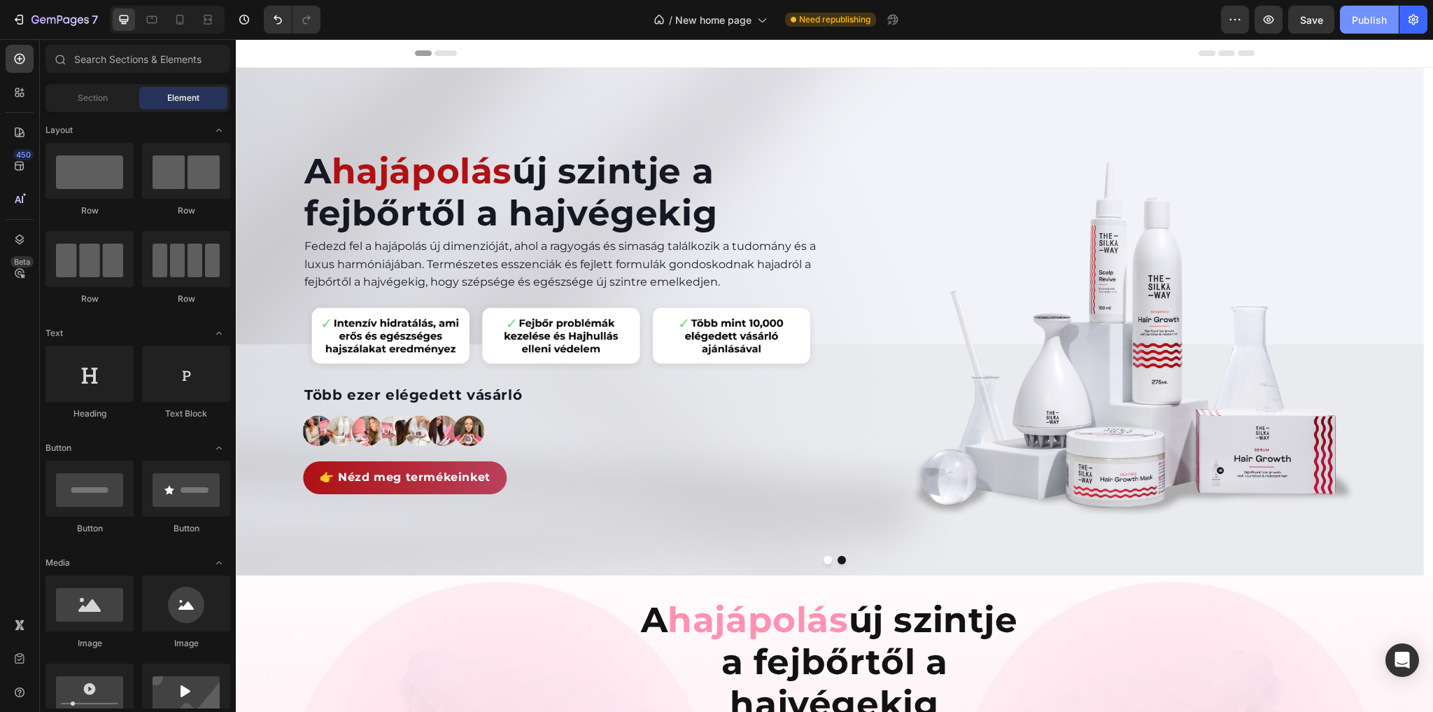
click at [1362, 21] on div "Publish" at bounding box center [1369, 20] width 35 height 15
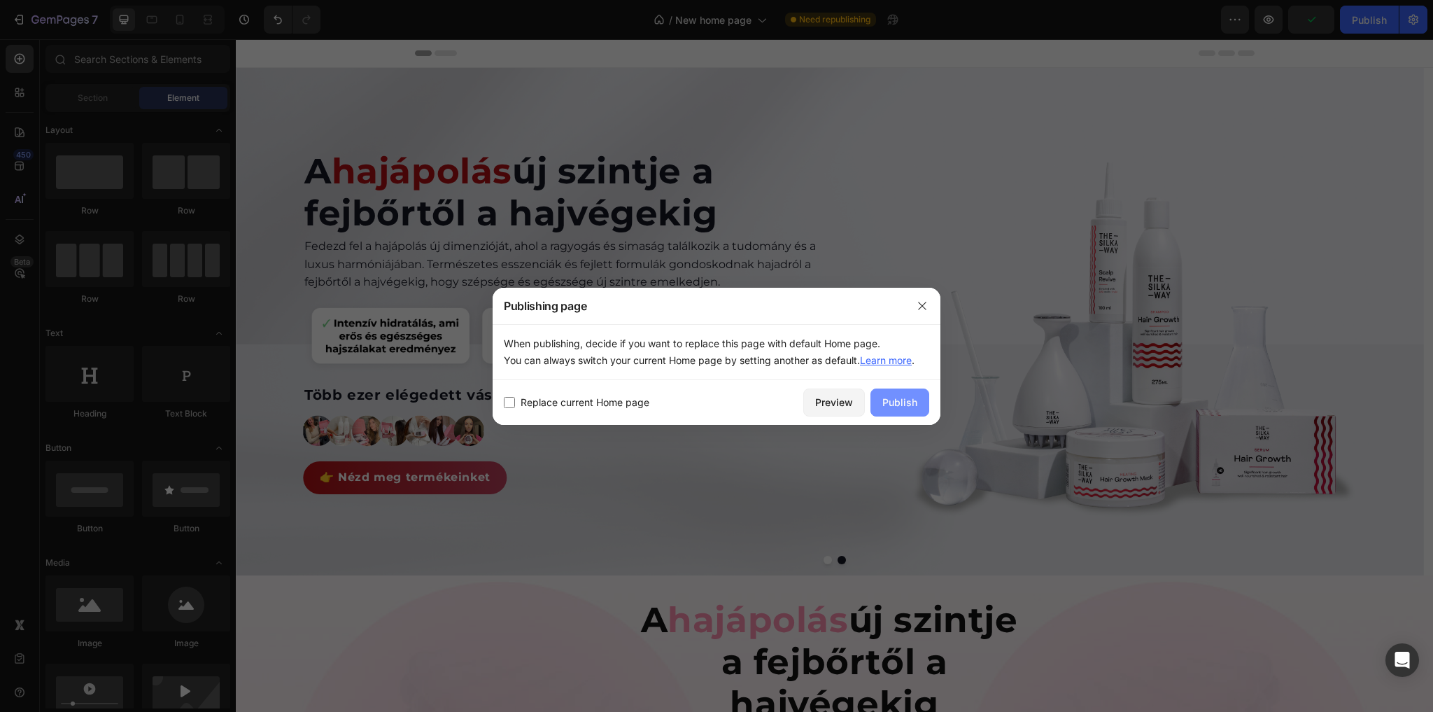
click at [896, 397] on div "Publish" at bounding box center [899, 402] width 35 height 15
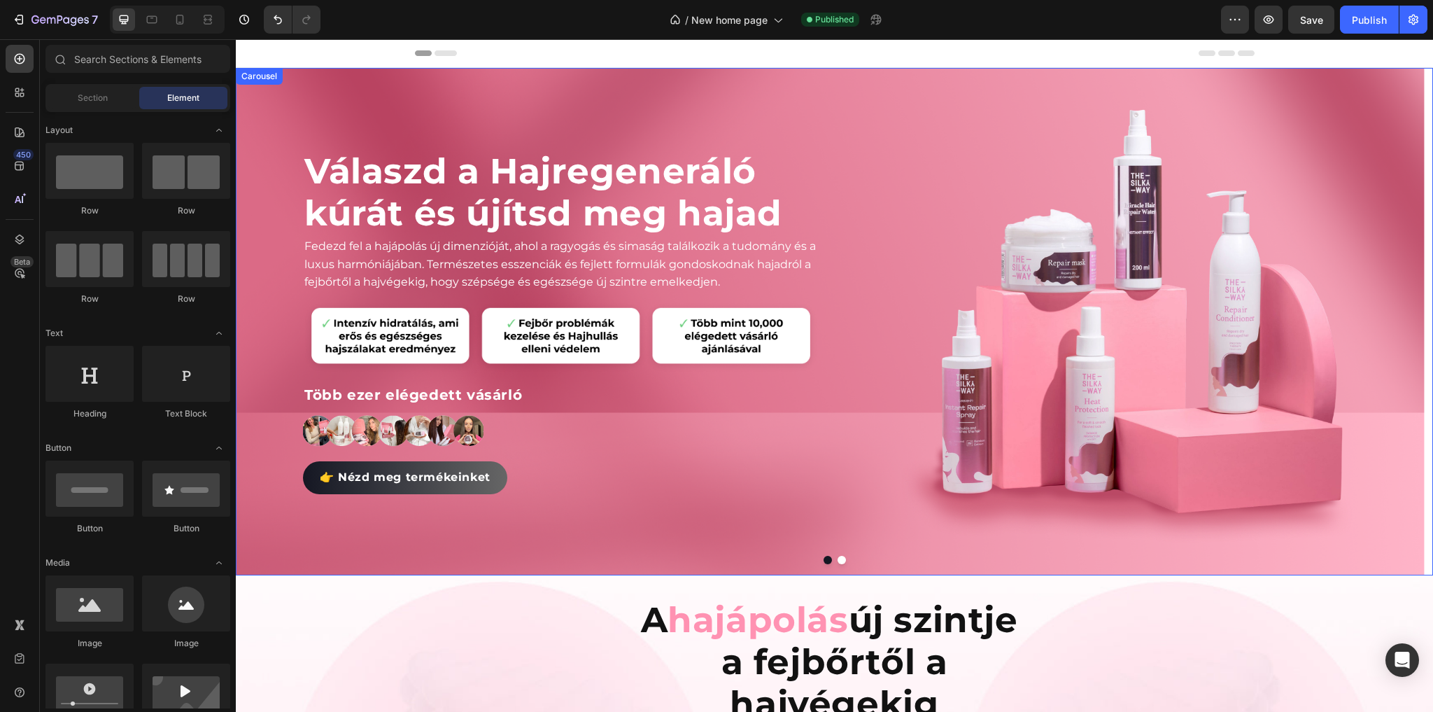
click at [838, 560] on button "Dot" at bounding box center [842, 560] width 8 height 8
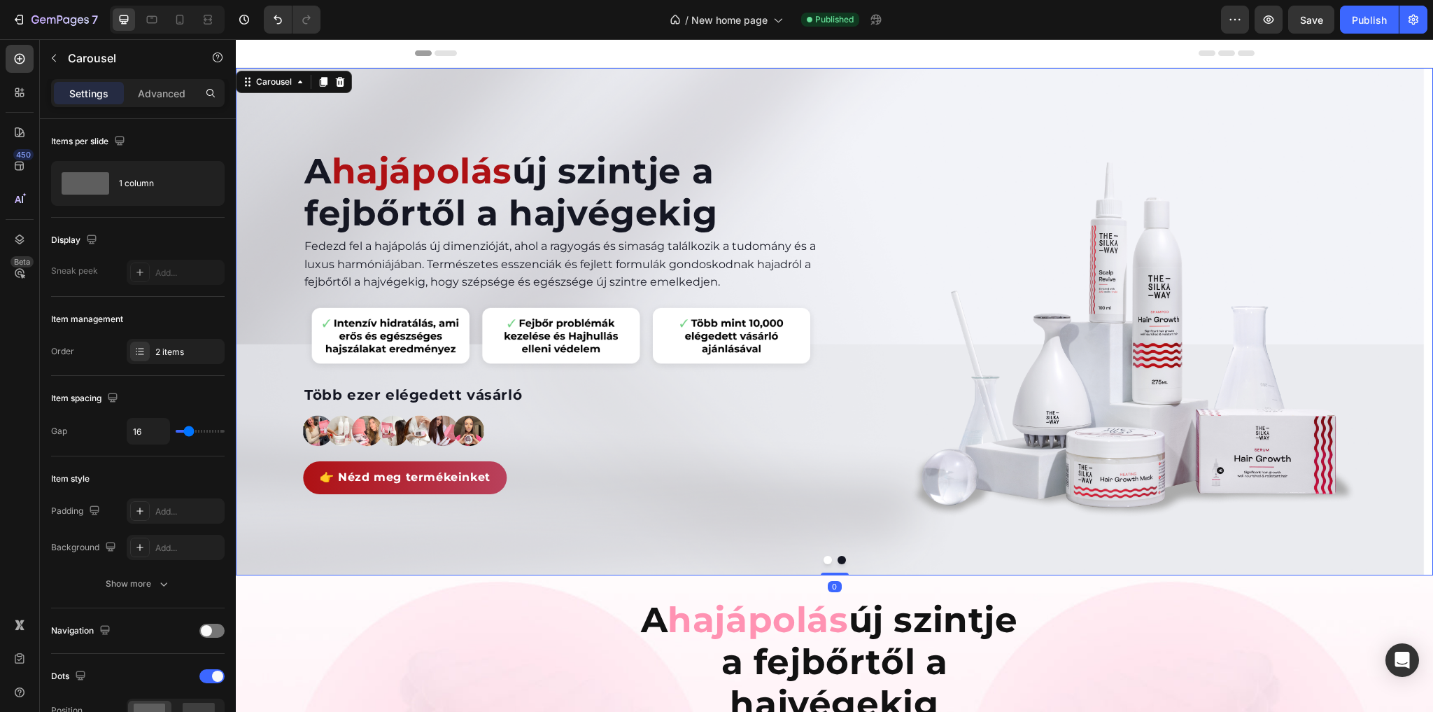
click at [824, 557] on button "Dot" at bounding box center [828, 560] width 8 height 8
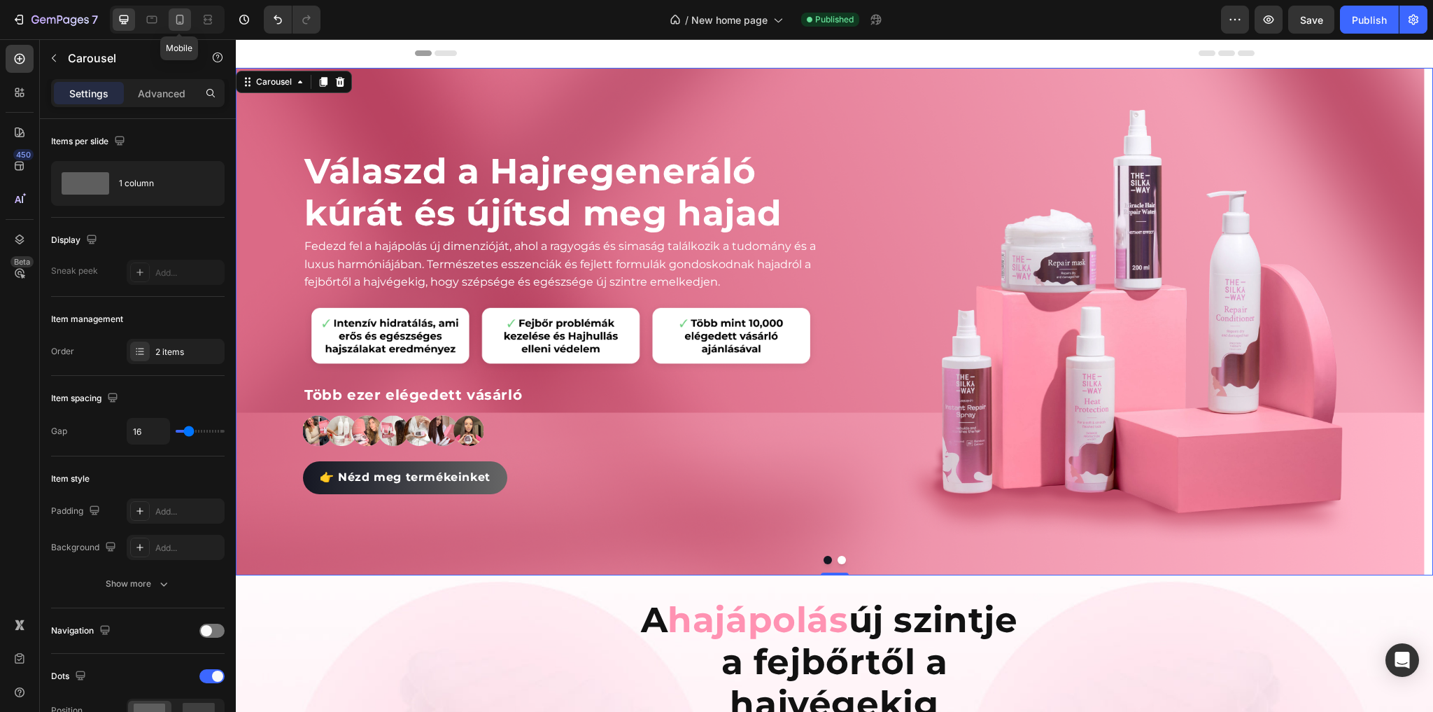
click at [173, 24] on icon at bounding box center [180, 20] width 14 height 14
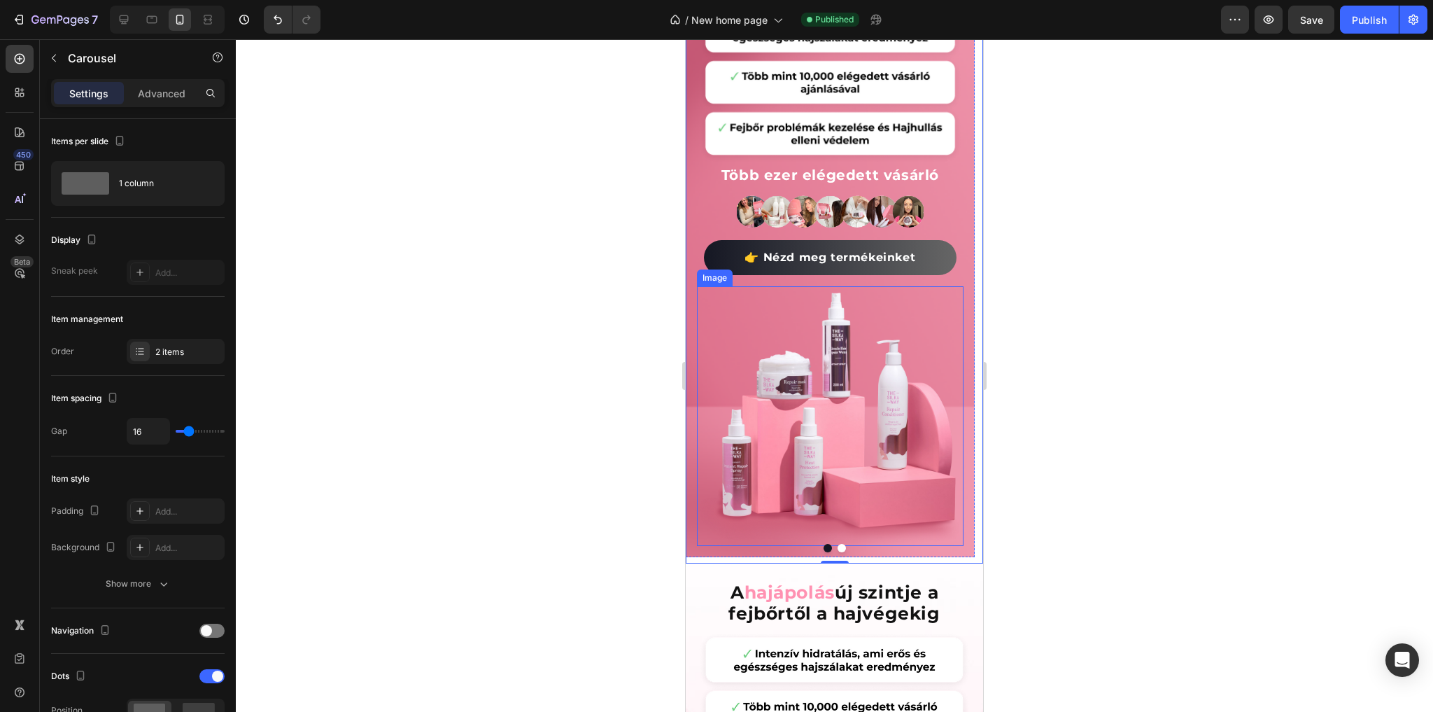
scroll to position [168, 0]
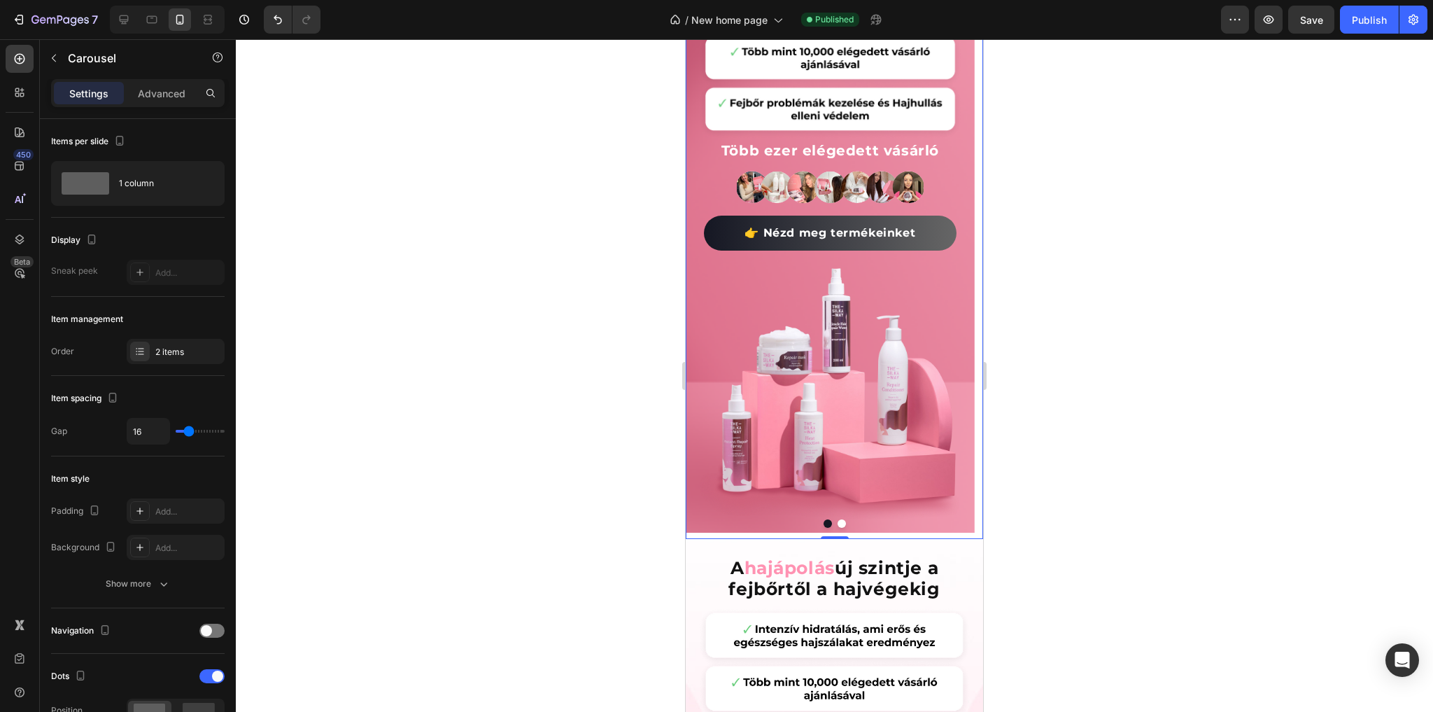
click at [838, 523] on button "Dot" at bounding box center [842, 523] width 8 height 8
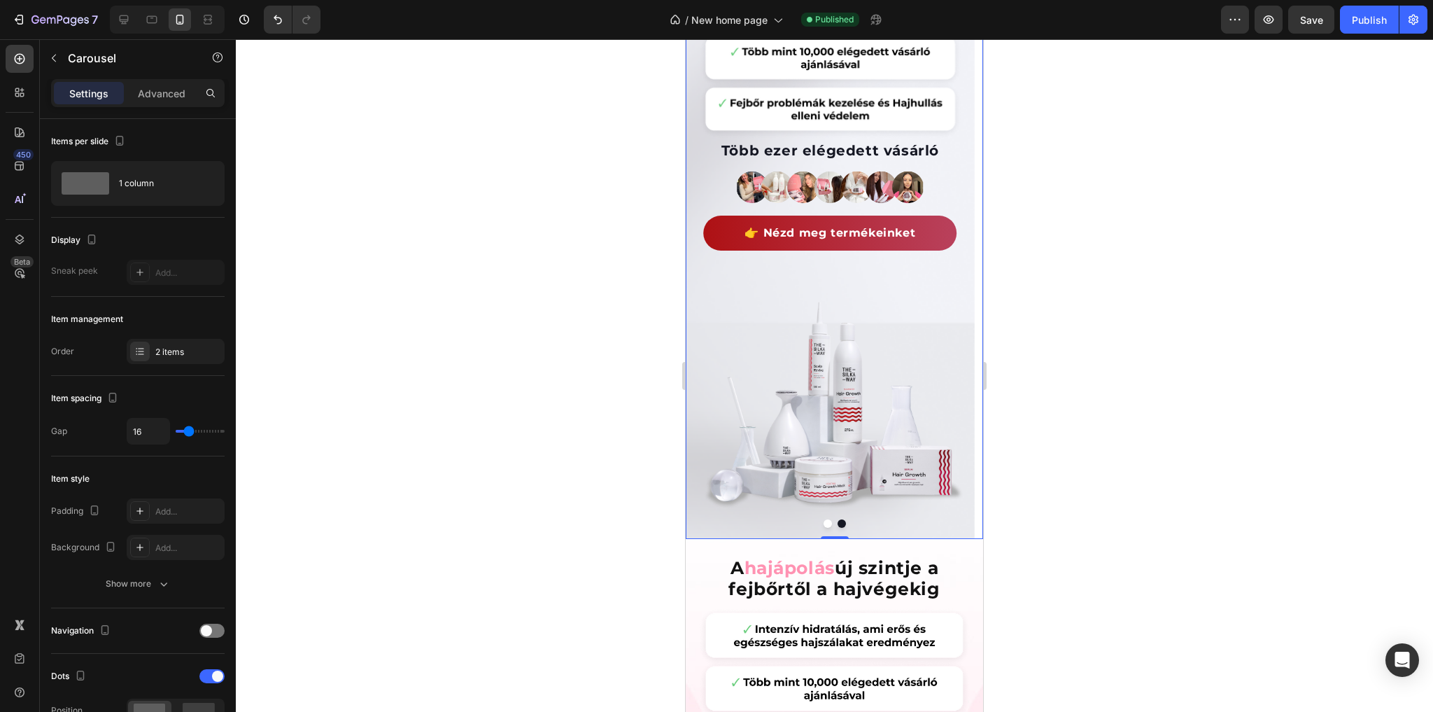
click at [1126, 363] on div at bounding box center [834, 375] width 1197 height 672
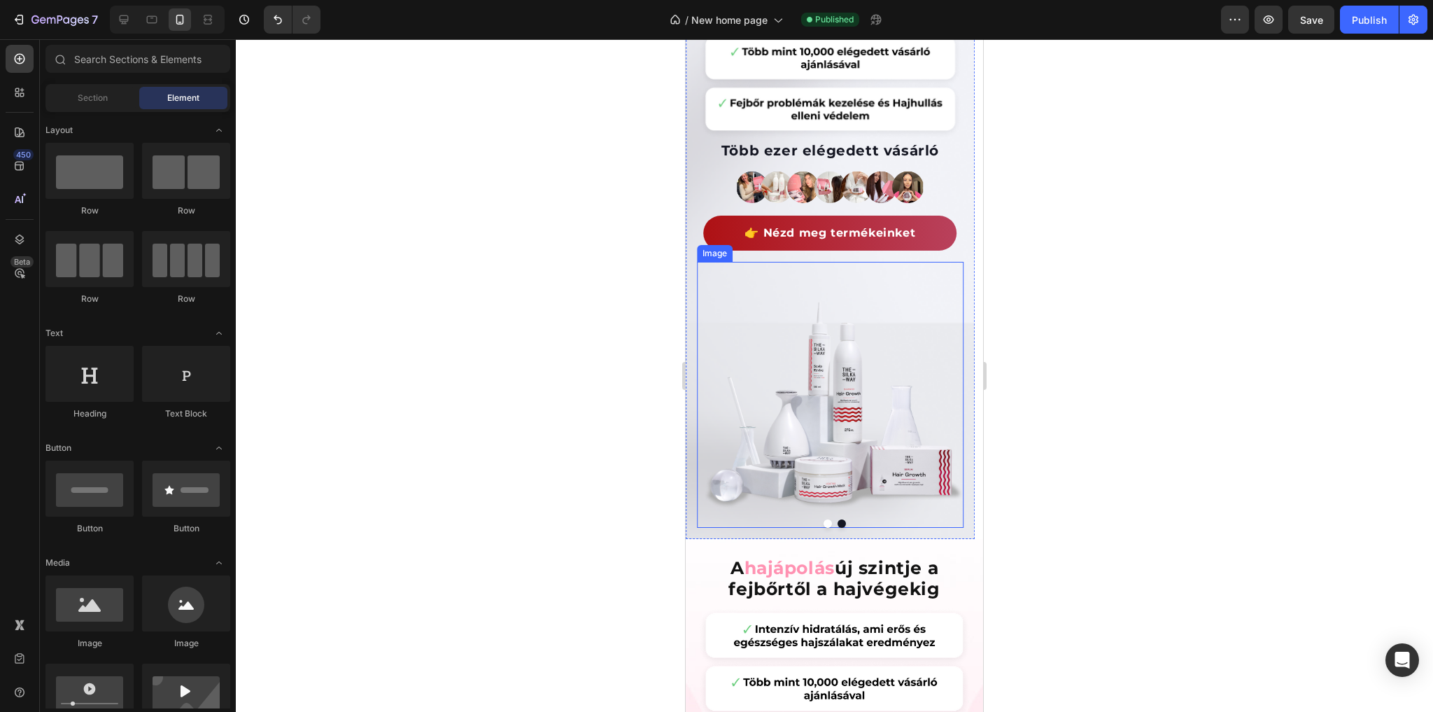
click at [798, 414] on img at bounding box center [830, 395] width 267 height 266
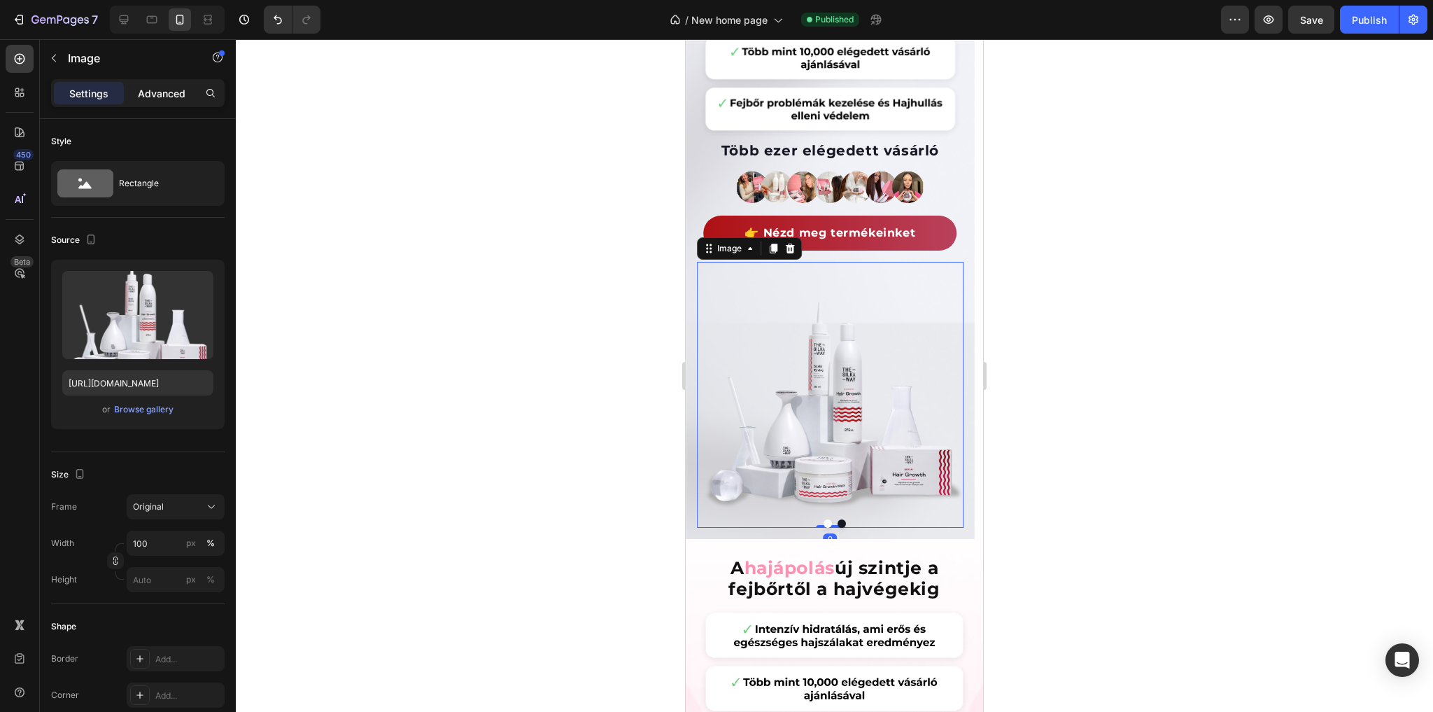
click at [162, 94] on p "Advanced" at bounding box center [162, 93] width 48 height 15
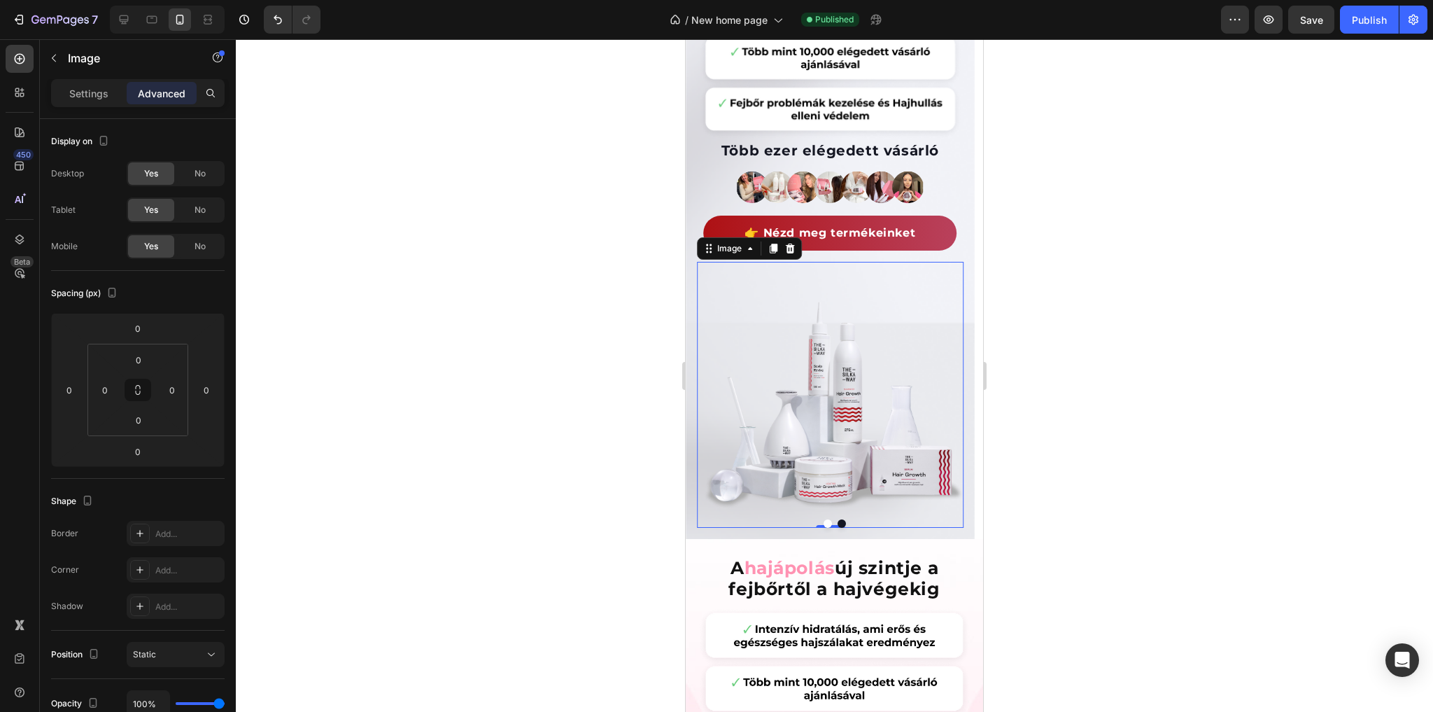
click at [1019, 234] on div at bounding box center [834, 375] width 1197 height 672
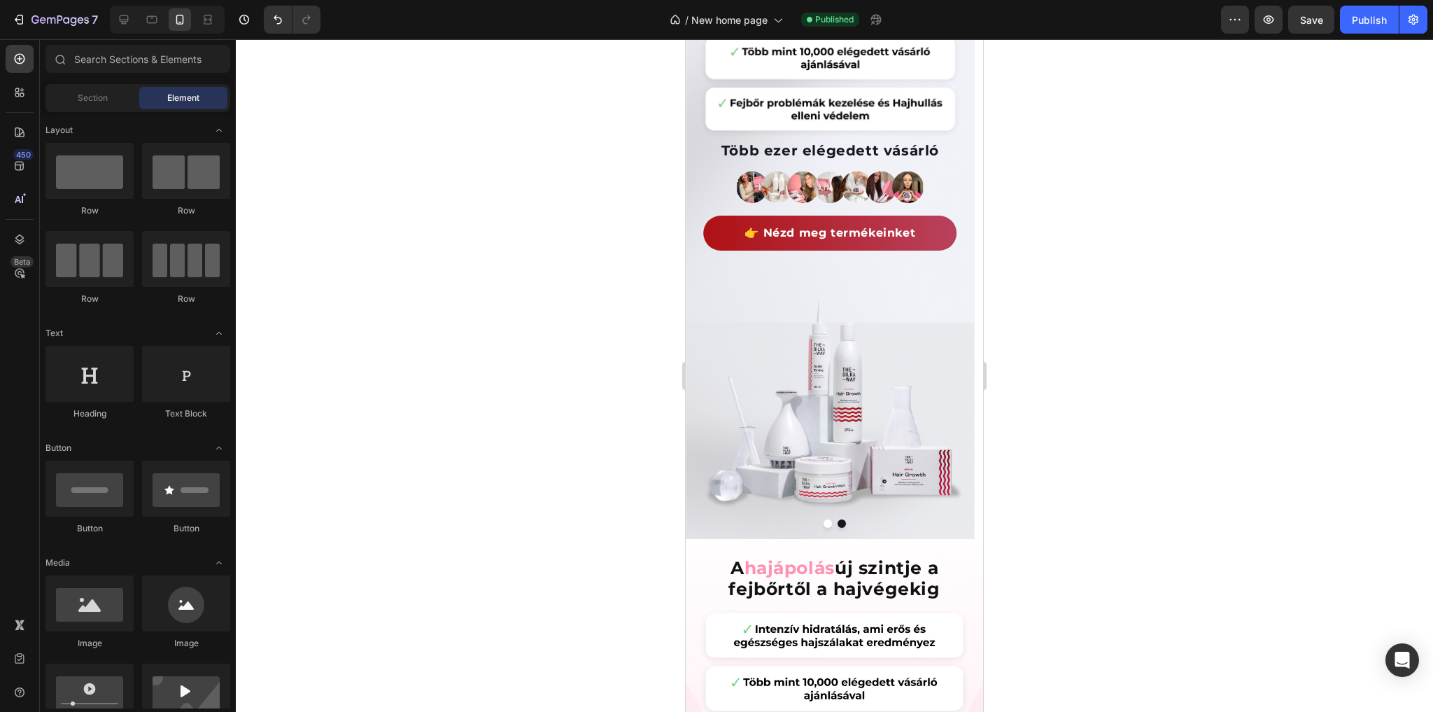
scroll to position [0, 0]
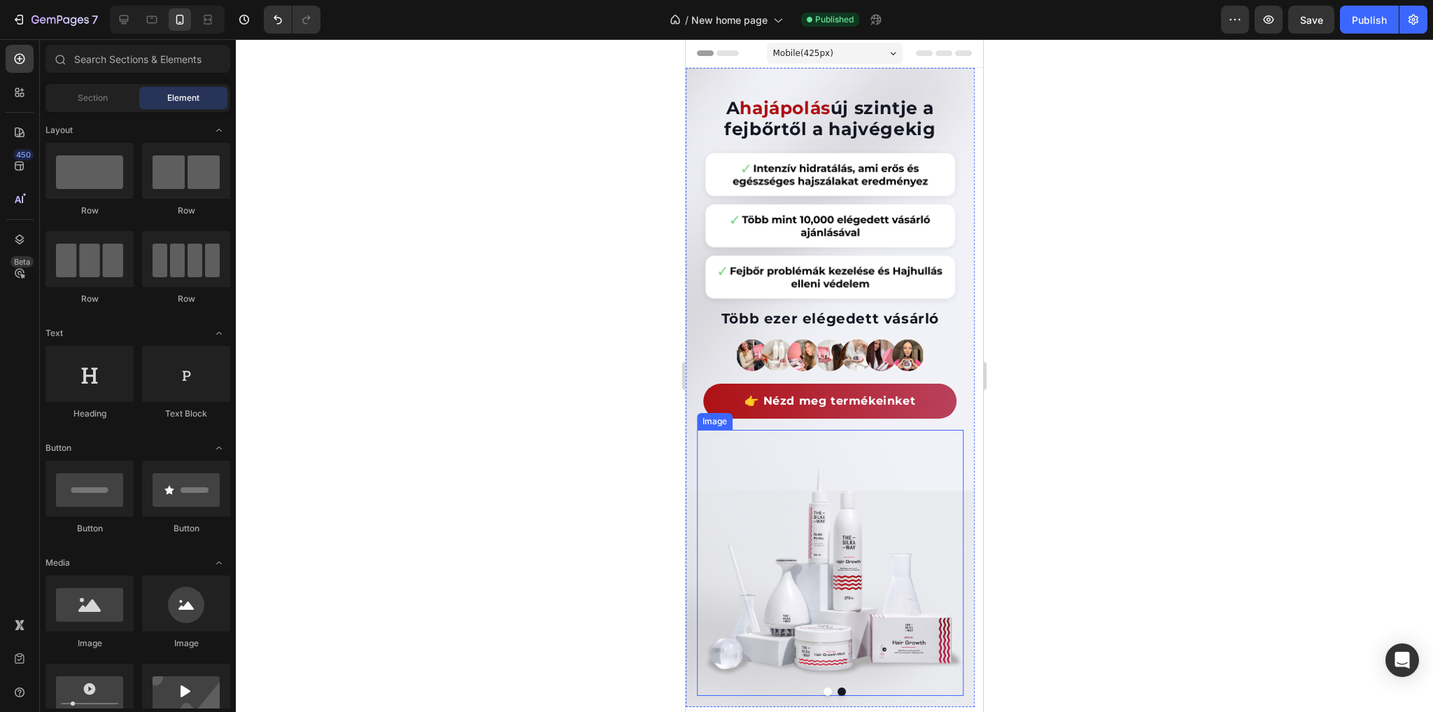
click at [812, 510] on img at bounding box center [830, 563] width 267 height 266
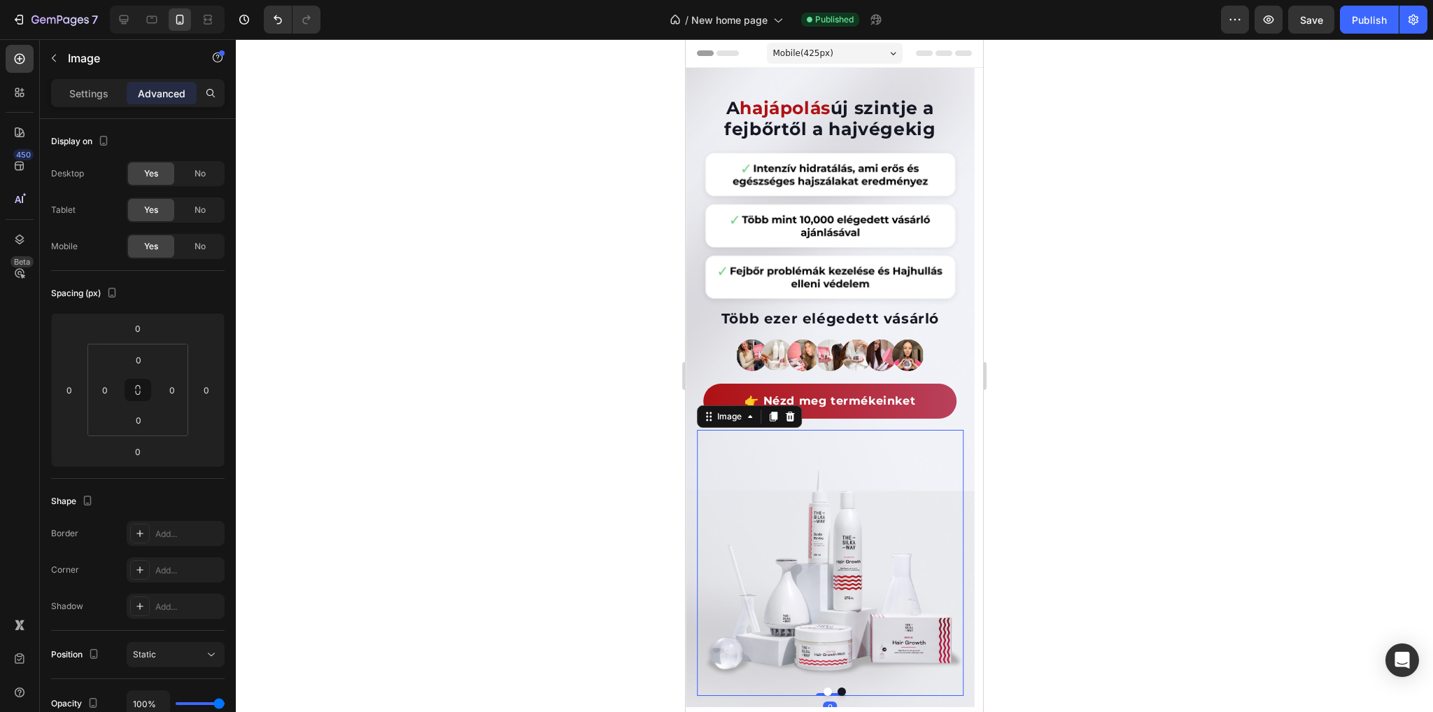
click at [525, 434] on div at bounding box center [834, 375] width 1197 height 672
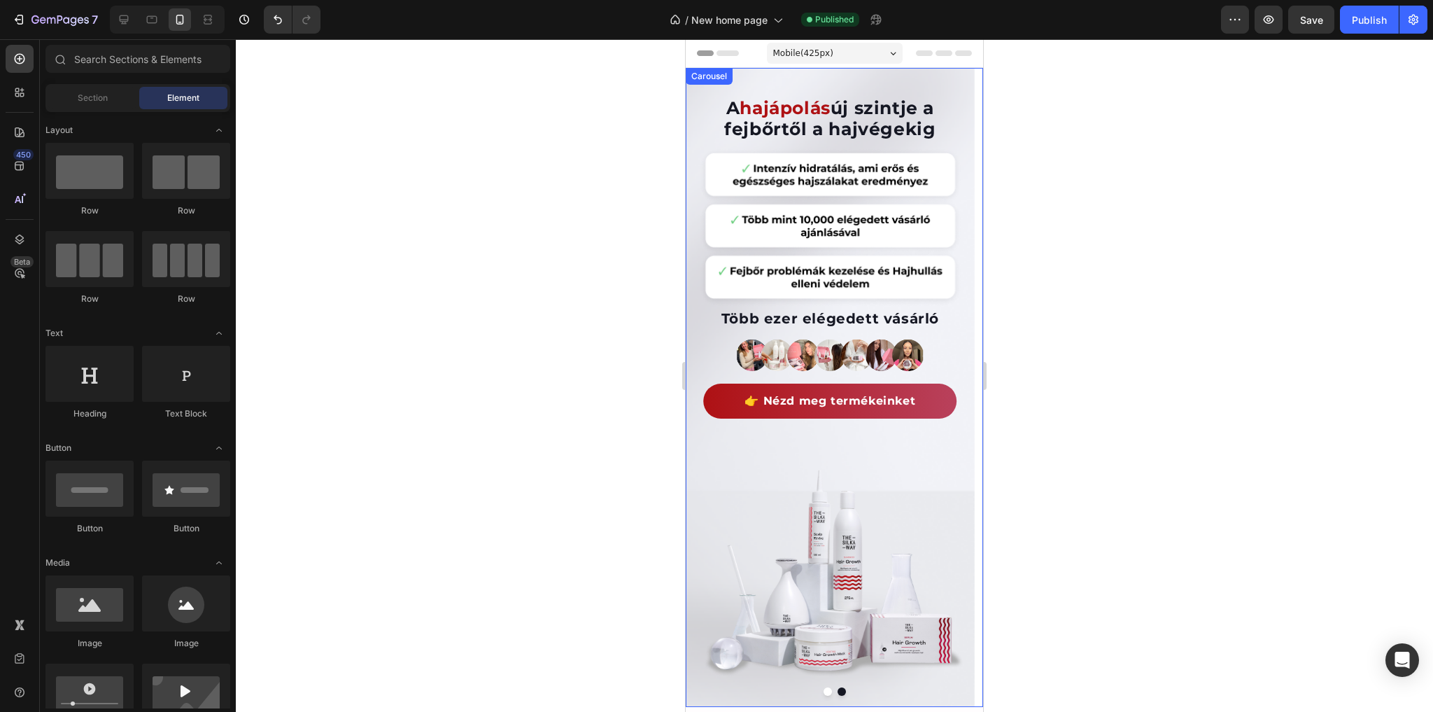
click at [824, 693] on button "Dot" at bounding box center [828, 691] width 8 height 8
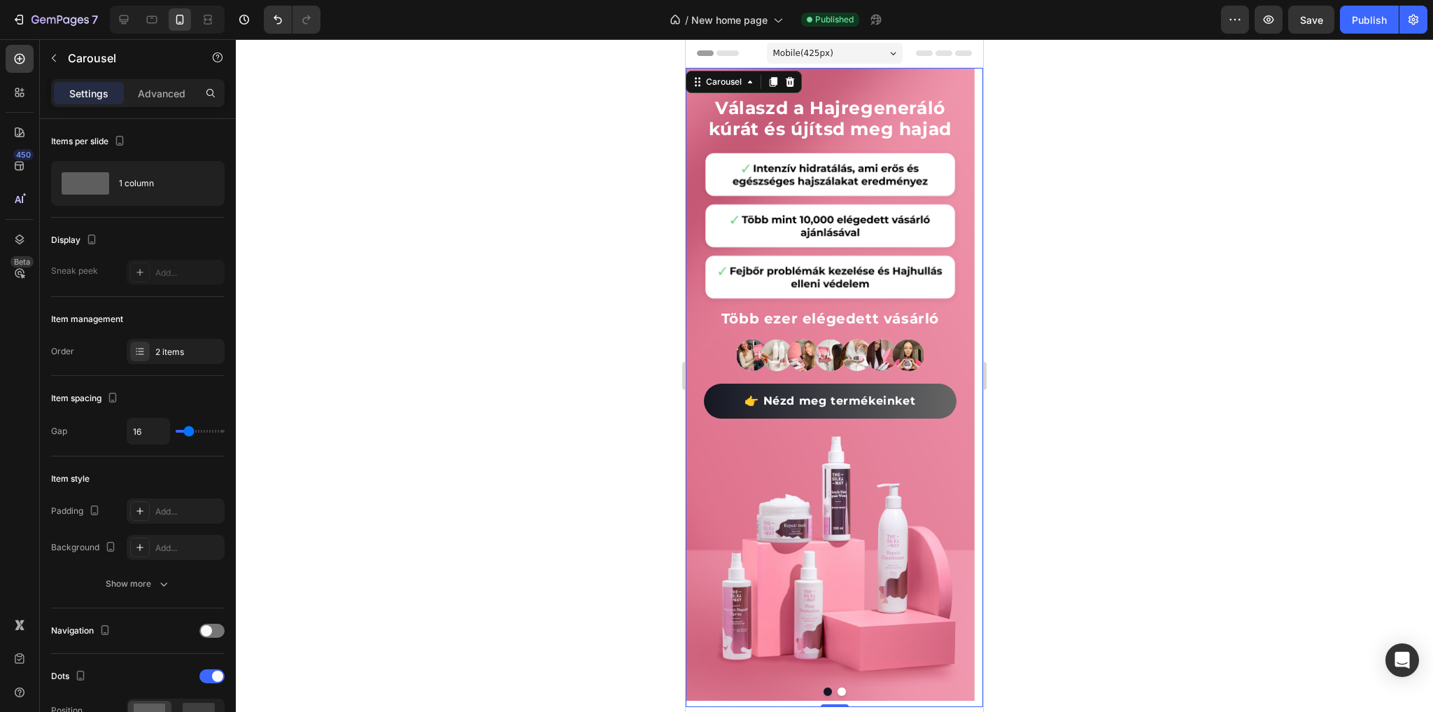
click at [838, 691] on button "Dot" at bounding box center [842, 691] width 8 height 8
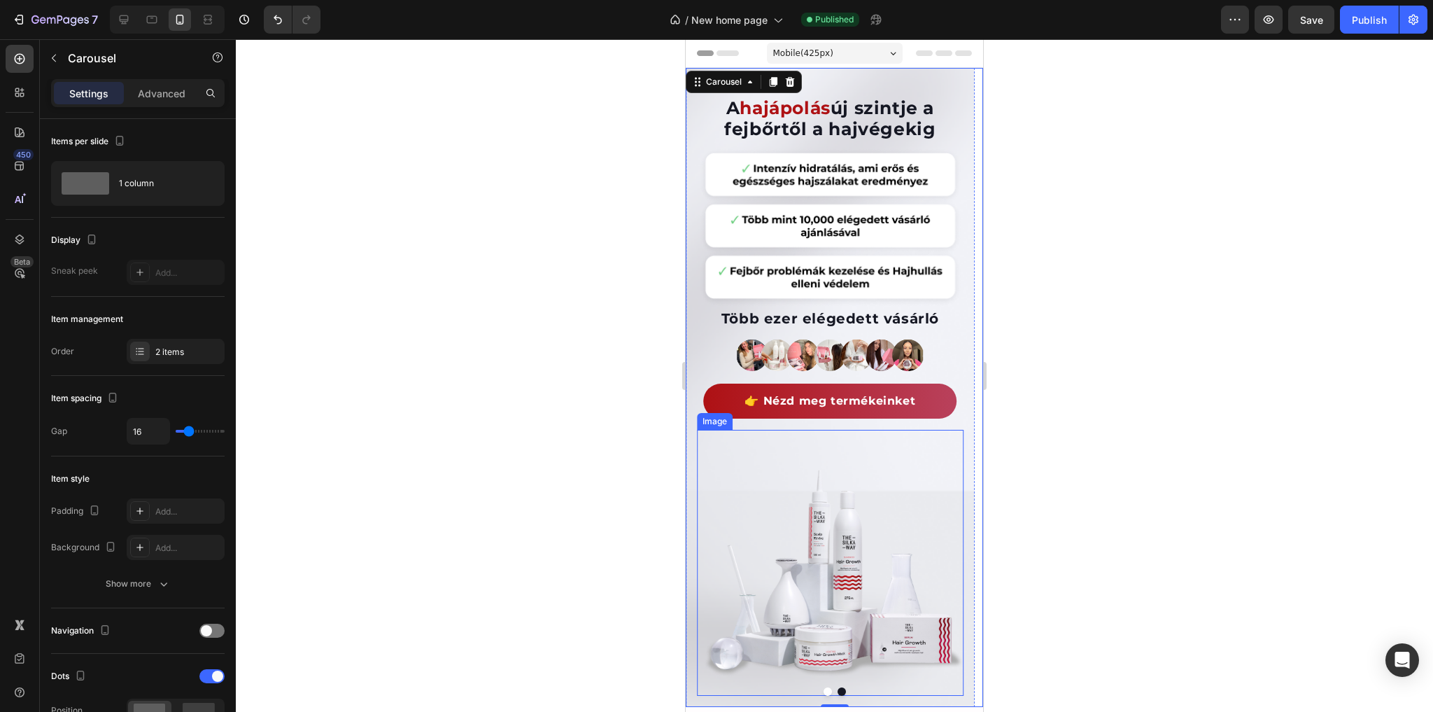
click at [823, 548] on img at bounding box center [830, 563] width 267 height 266
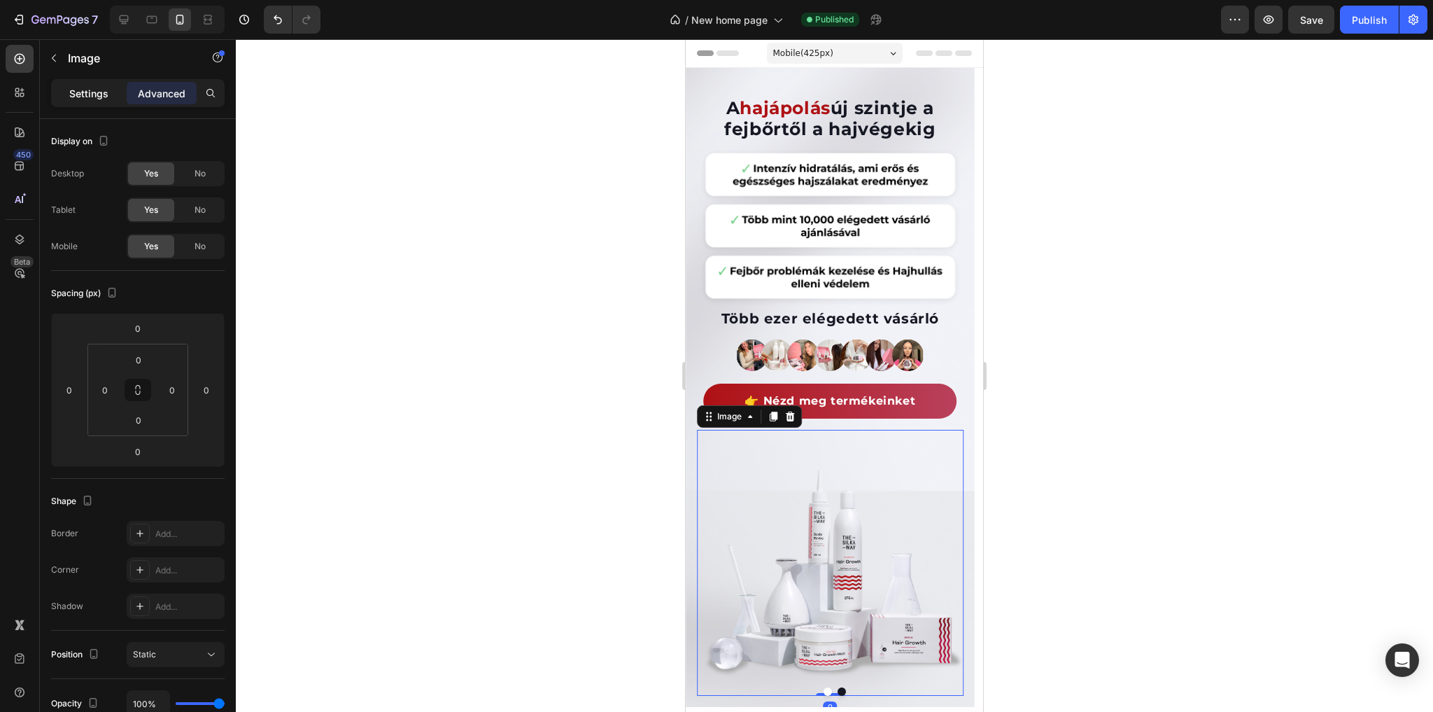
click at [74, 96] on p "Settings" at bounding box center [88, 93] width 39 height 15
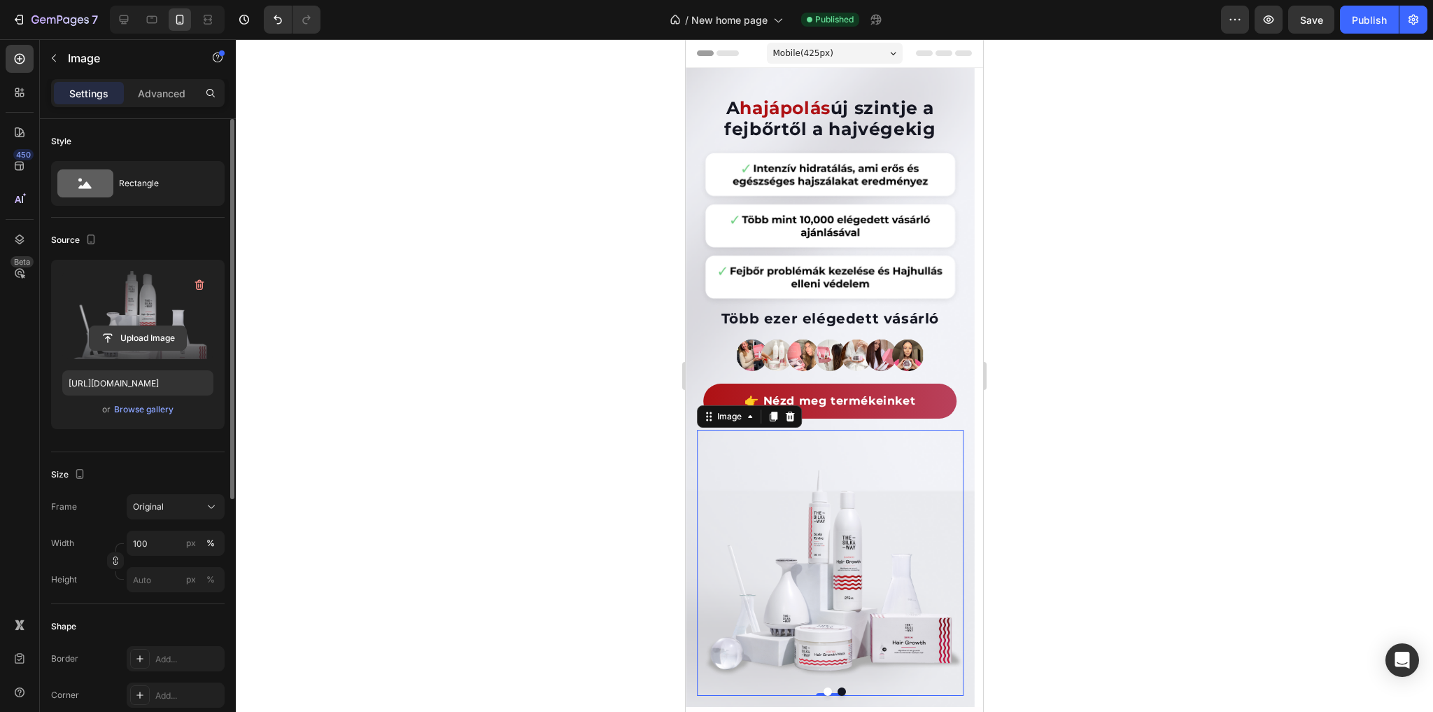
click at [141, 340] on input "file" at bounding box center [138, 338] width 97 height 24
type input "[URL][DOMAIN_NAME]"
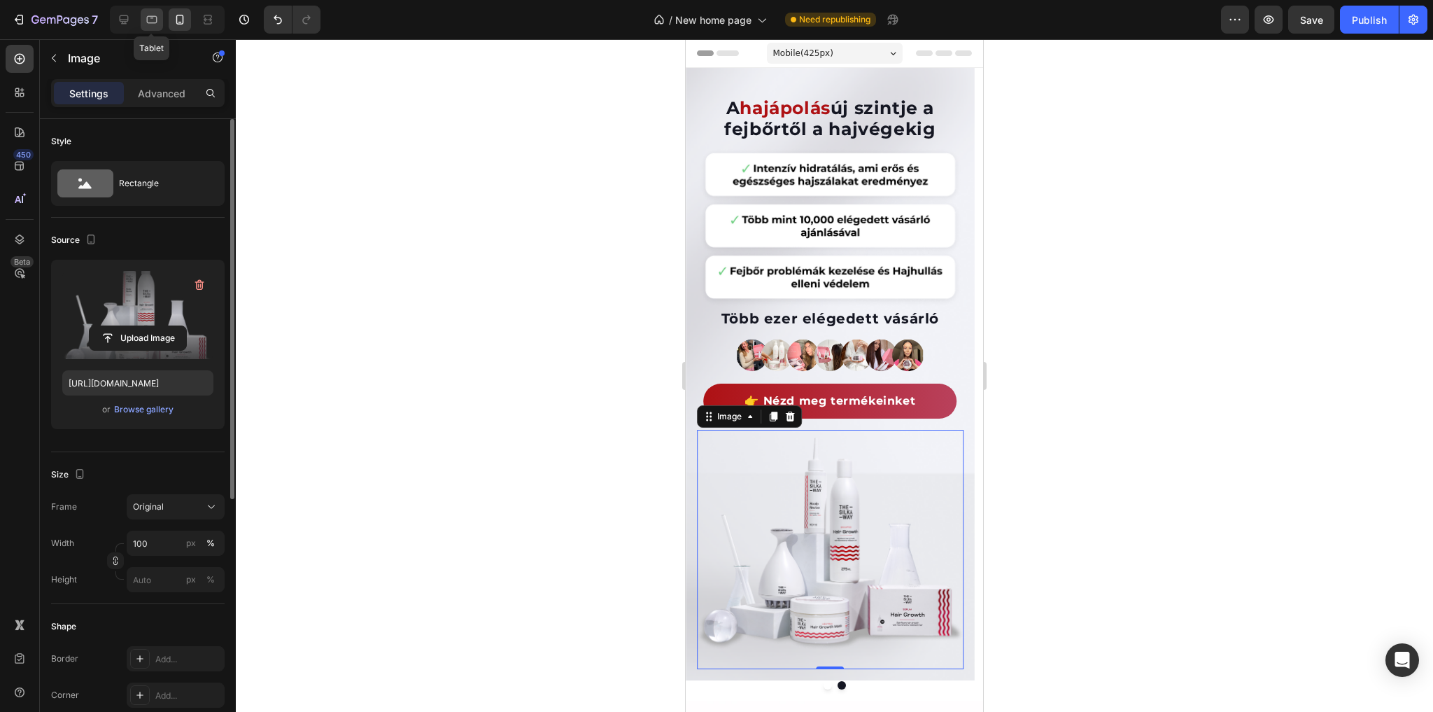
click at [150, 20] on icon at bounding box center [152, 20] width 14 height 14
type input "80"
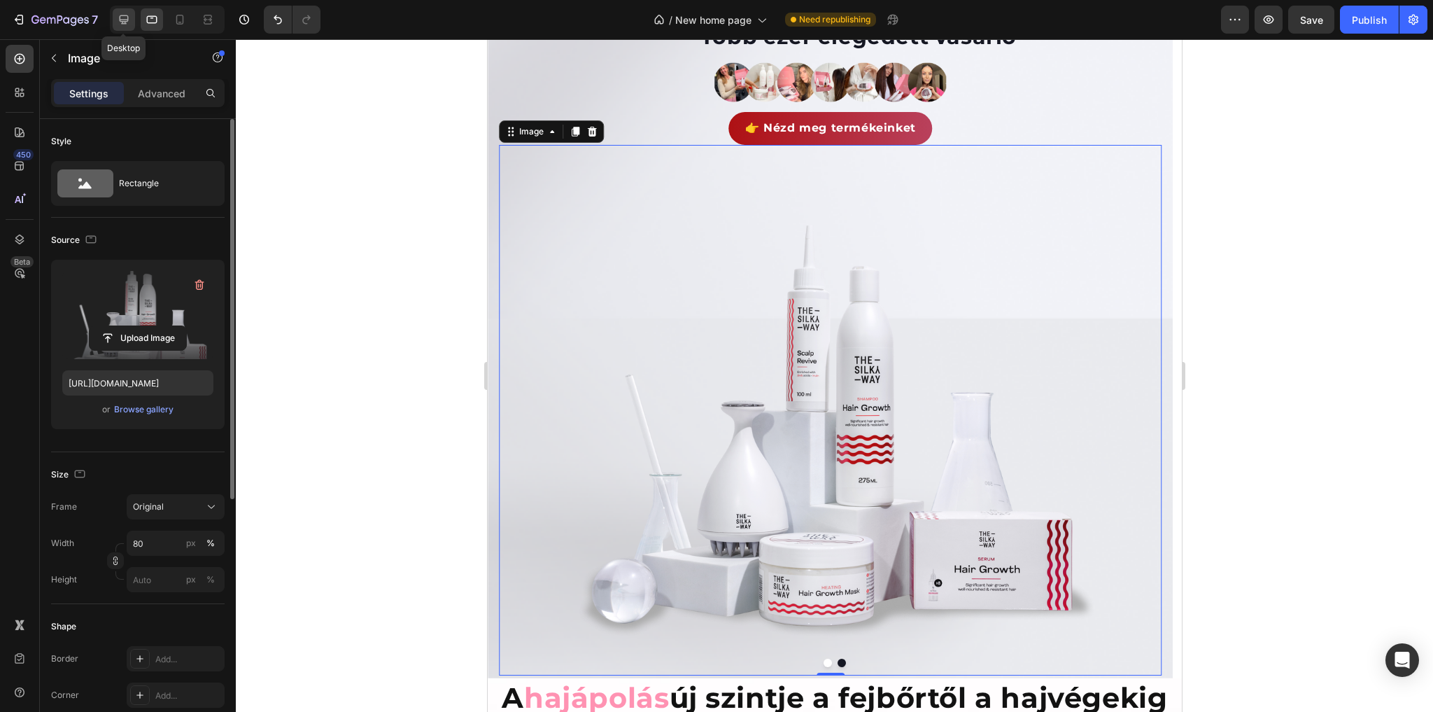
scroll to position [483, 0]
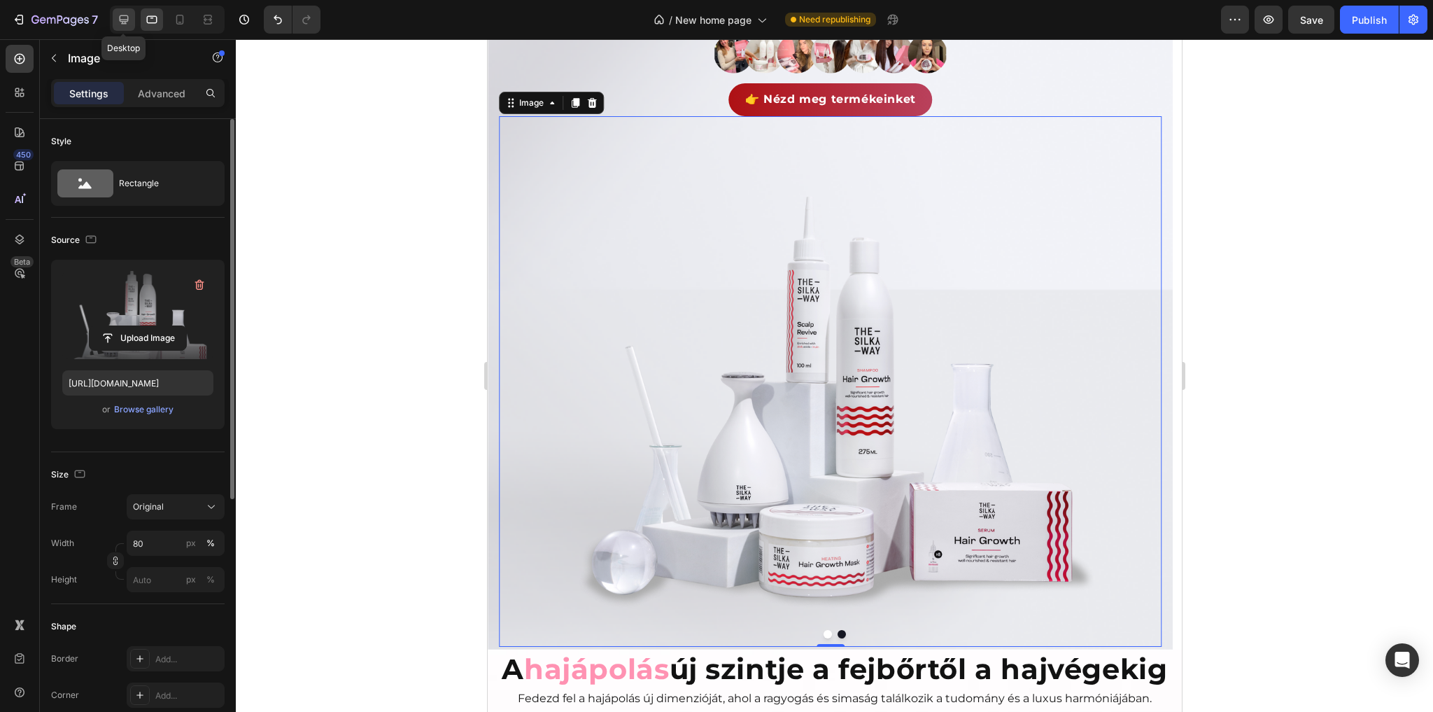
click at [124, 22] on icon at bounding box center [124, 20] width 14 height 14
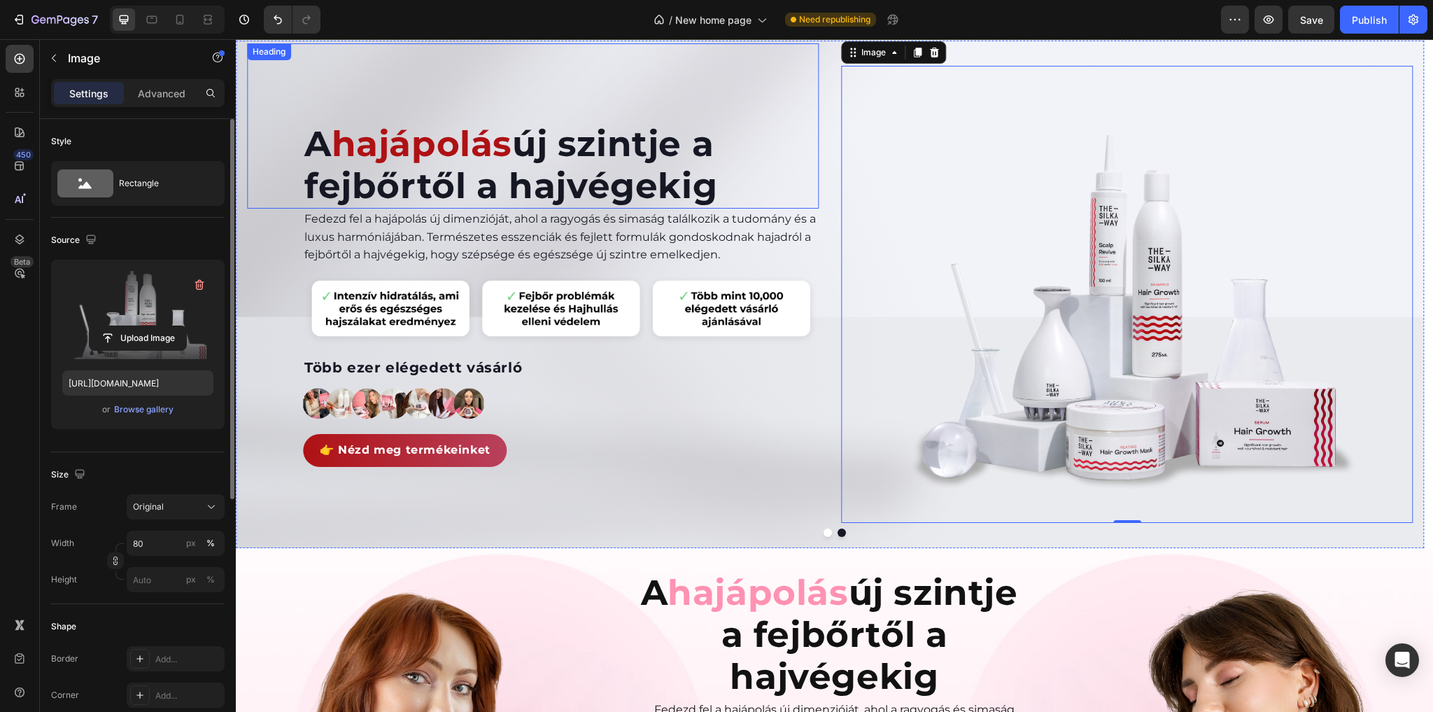
scroll to position [4, 0]
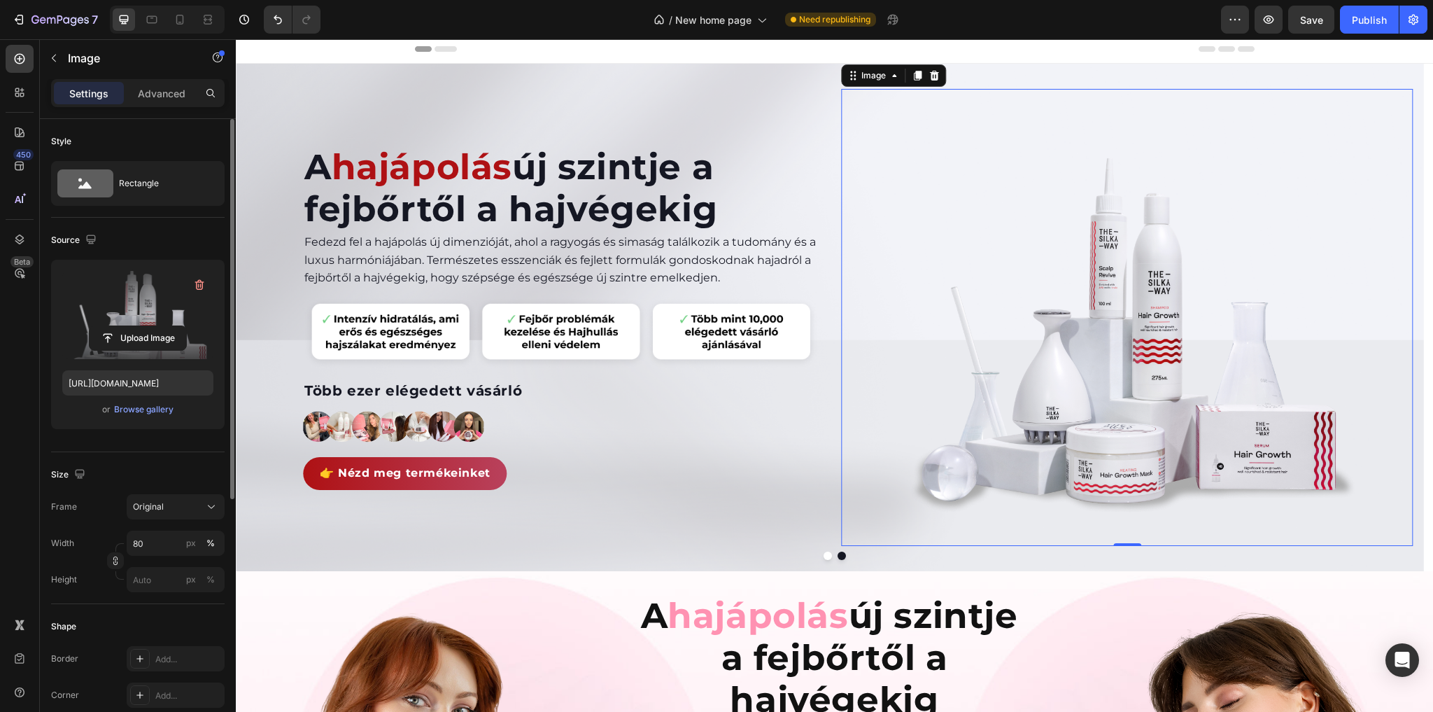
click at [1156, 313] on img at bounding box center [1127, 317] width 458 height 457
click at [148, 406] on div "Browse gallery" at bounding box center [143, 409] width 59 height 13
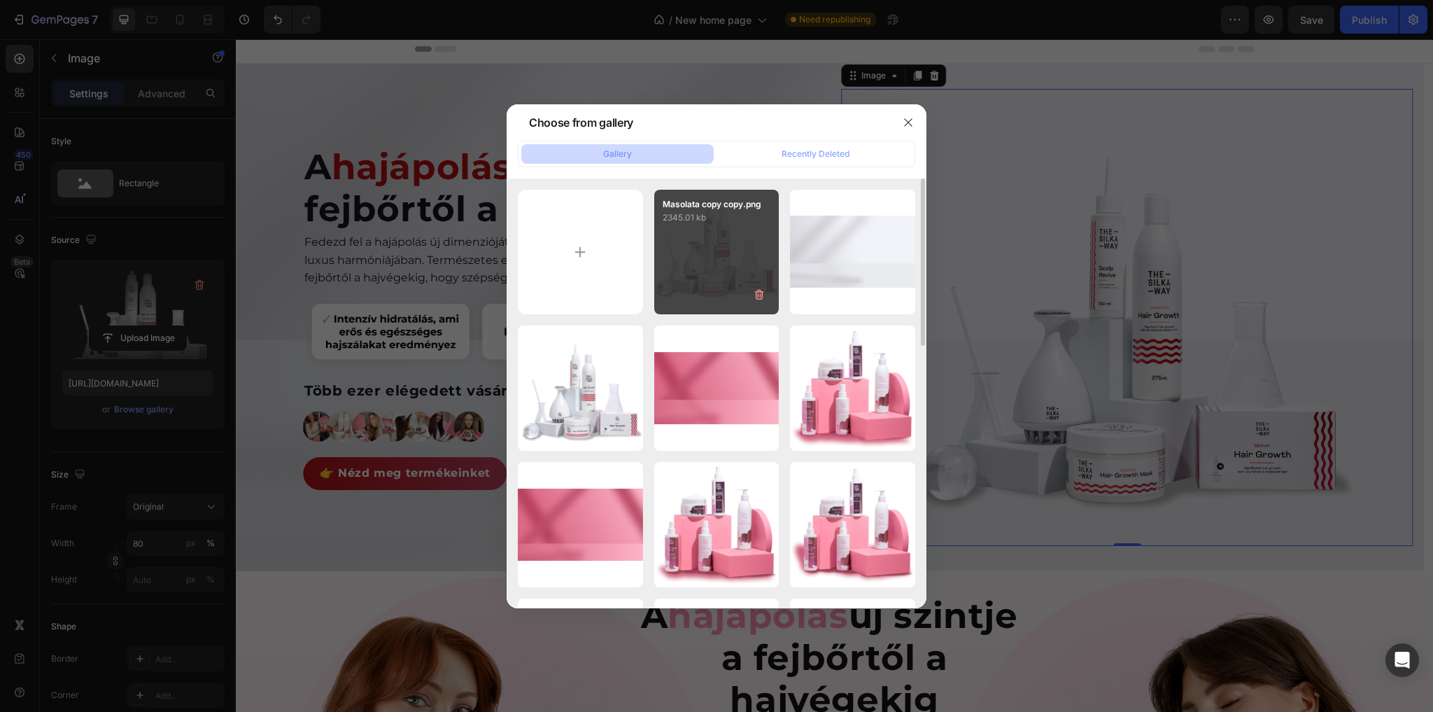
click at [711, 240] on div "Masolata copy copy.png 2345.01 kb" at bounding box center [716, 252] width 125 height 125
type input "[URL][DOMAIN_NAME]"
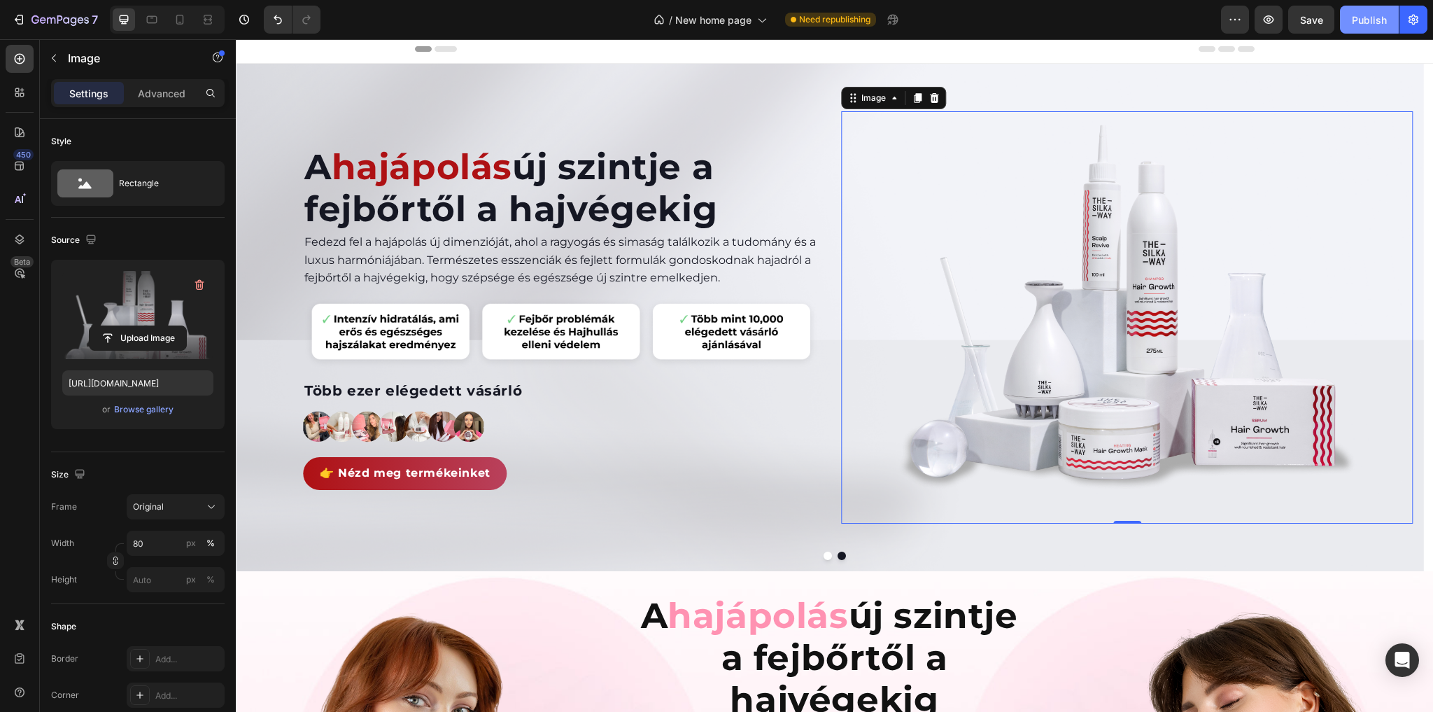
click at [1382, 19] on div "Publish" at bounding box center [1369, 20] width 35 height 15
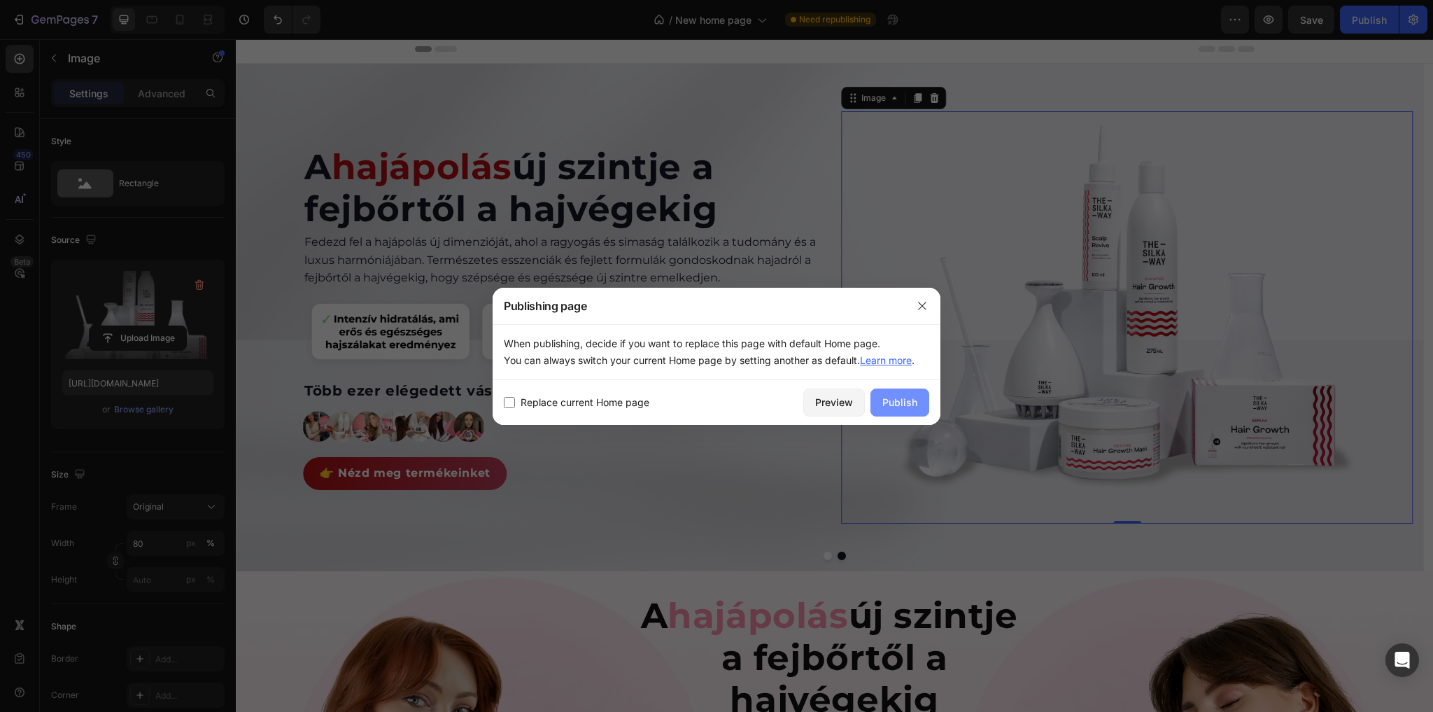
click at [892, 402] on div "Publish" at bounding box center [899, 402] width 35 height 15
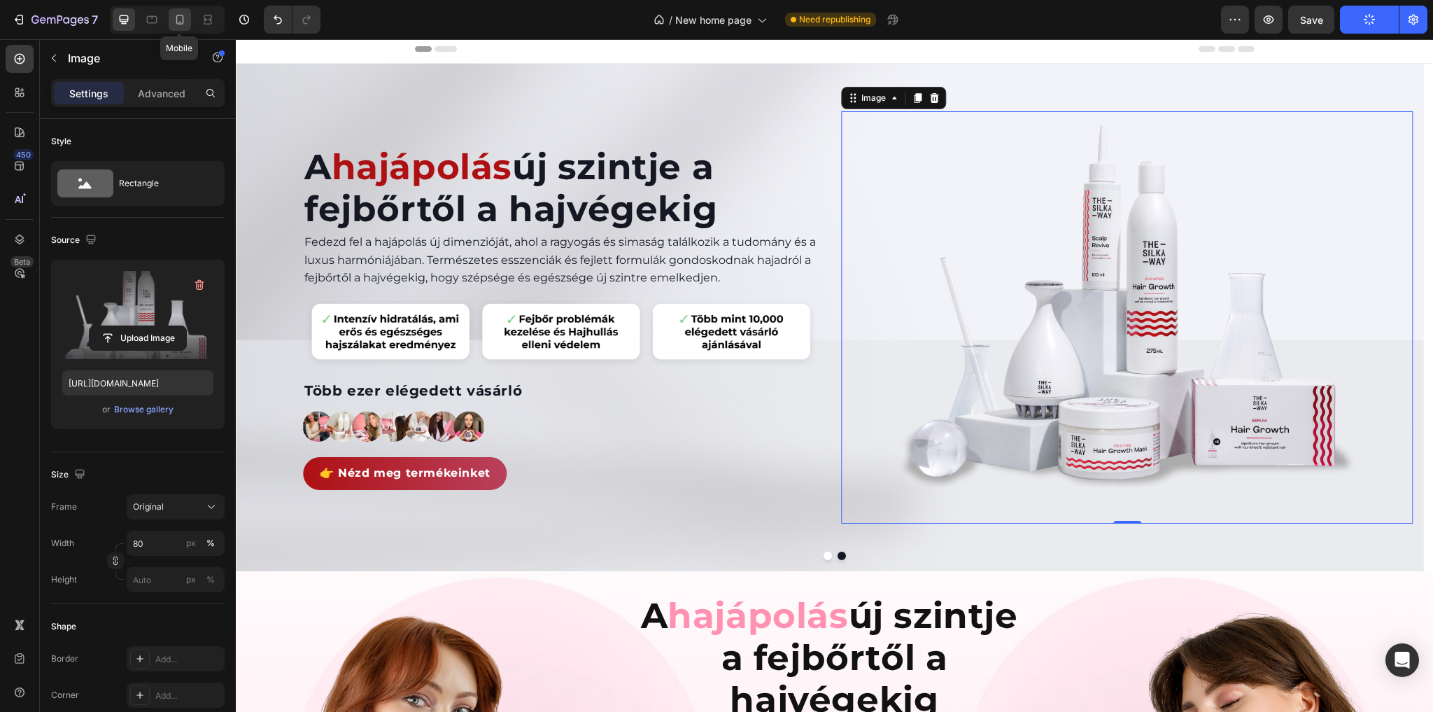
click at [173, 18] on icon at bounding box center [180, 20] width 14 height 14
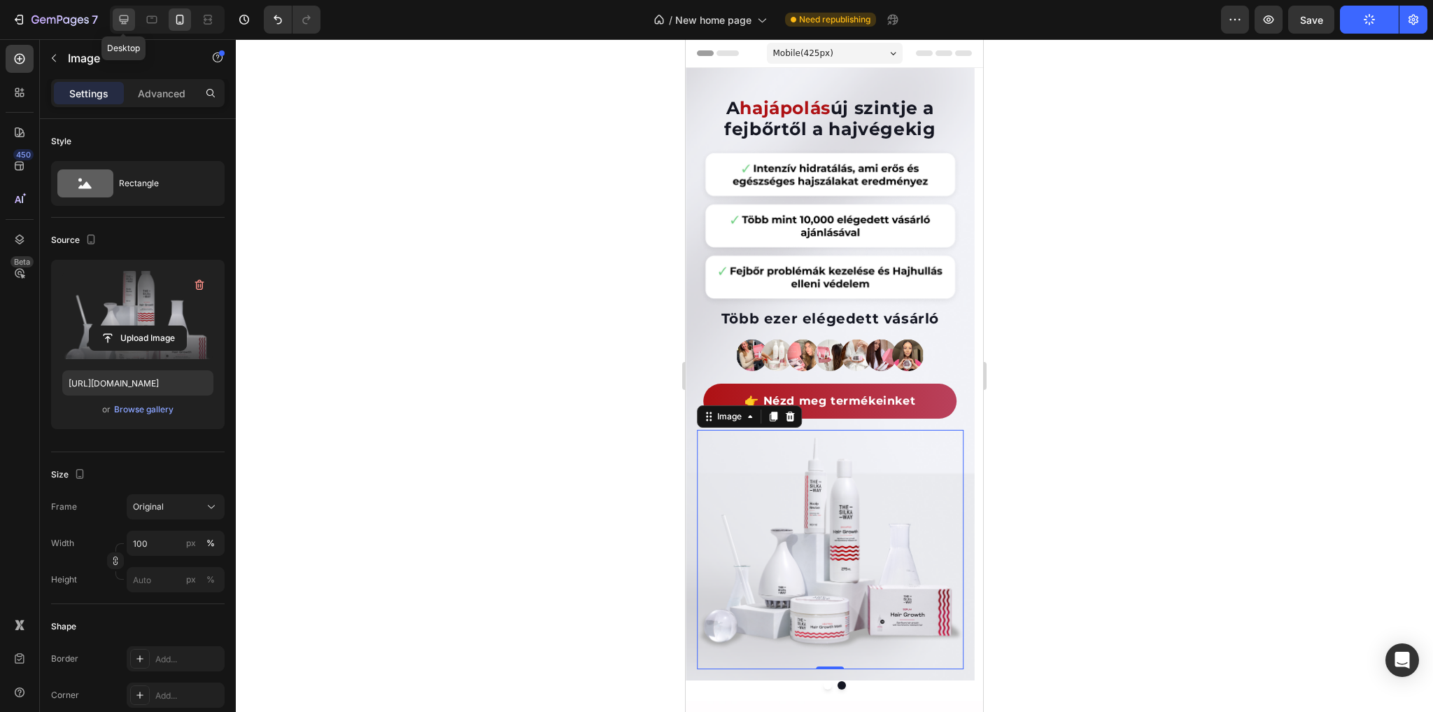
click at [120, 20] on icon at bounding box center [124, 19] width 9 height 9
type input "80"
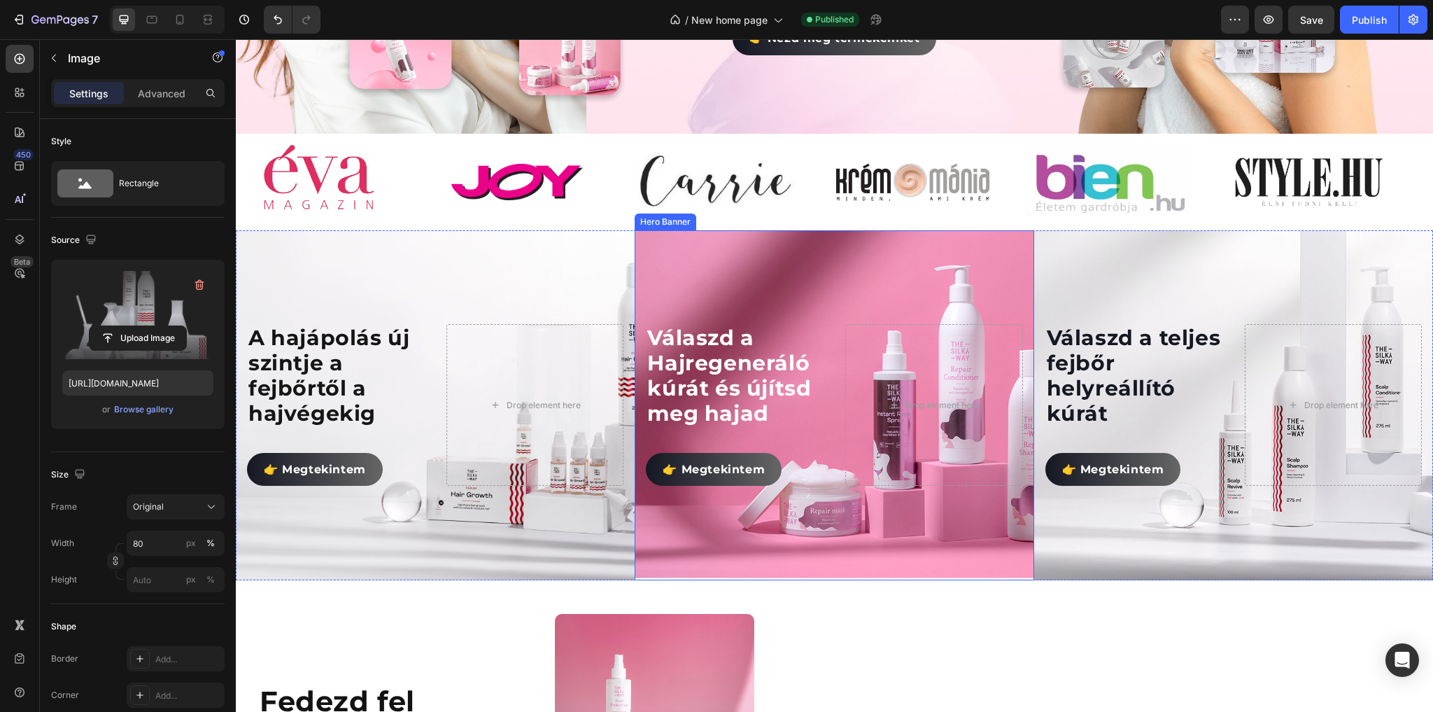
scroll to position [810, 0]
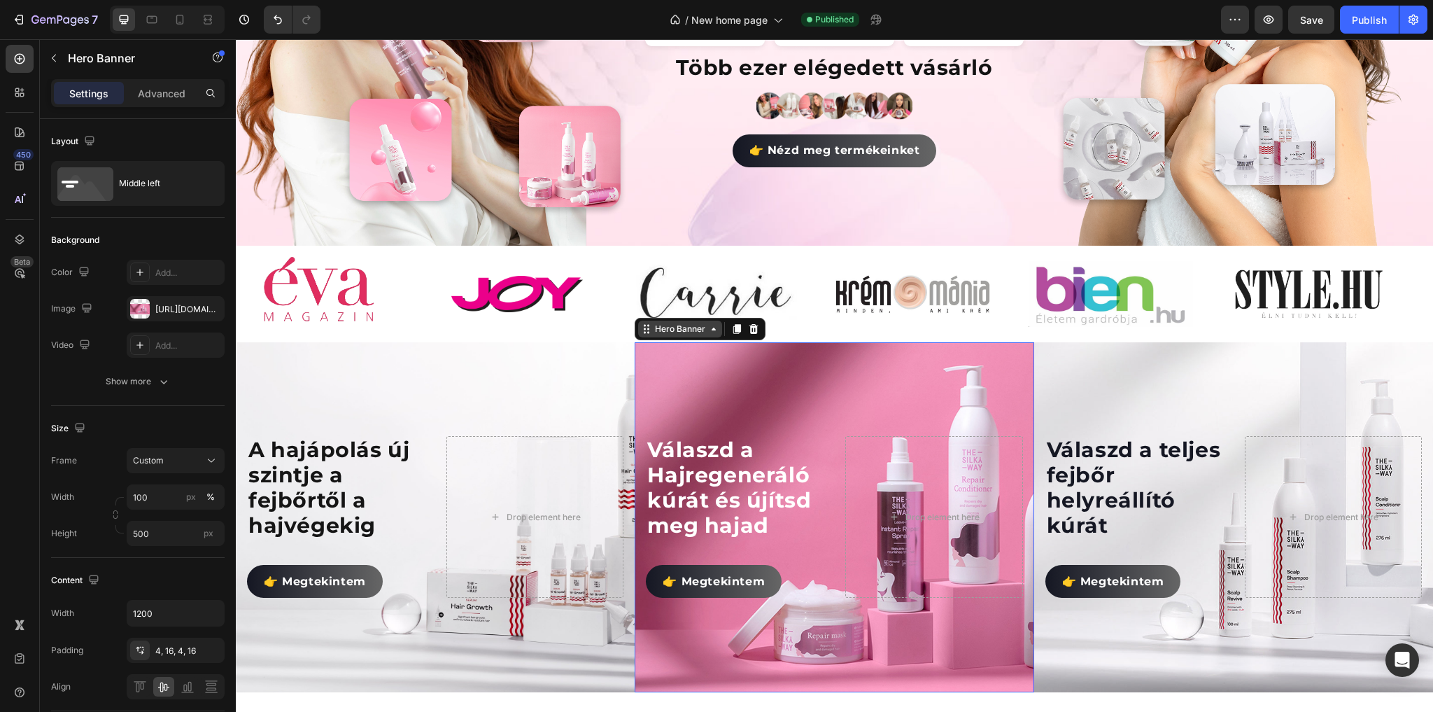
click at [664, 334] on div "Hero Banner" at bounding box center [680, 328] width 84 height 17
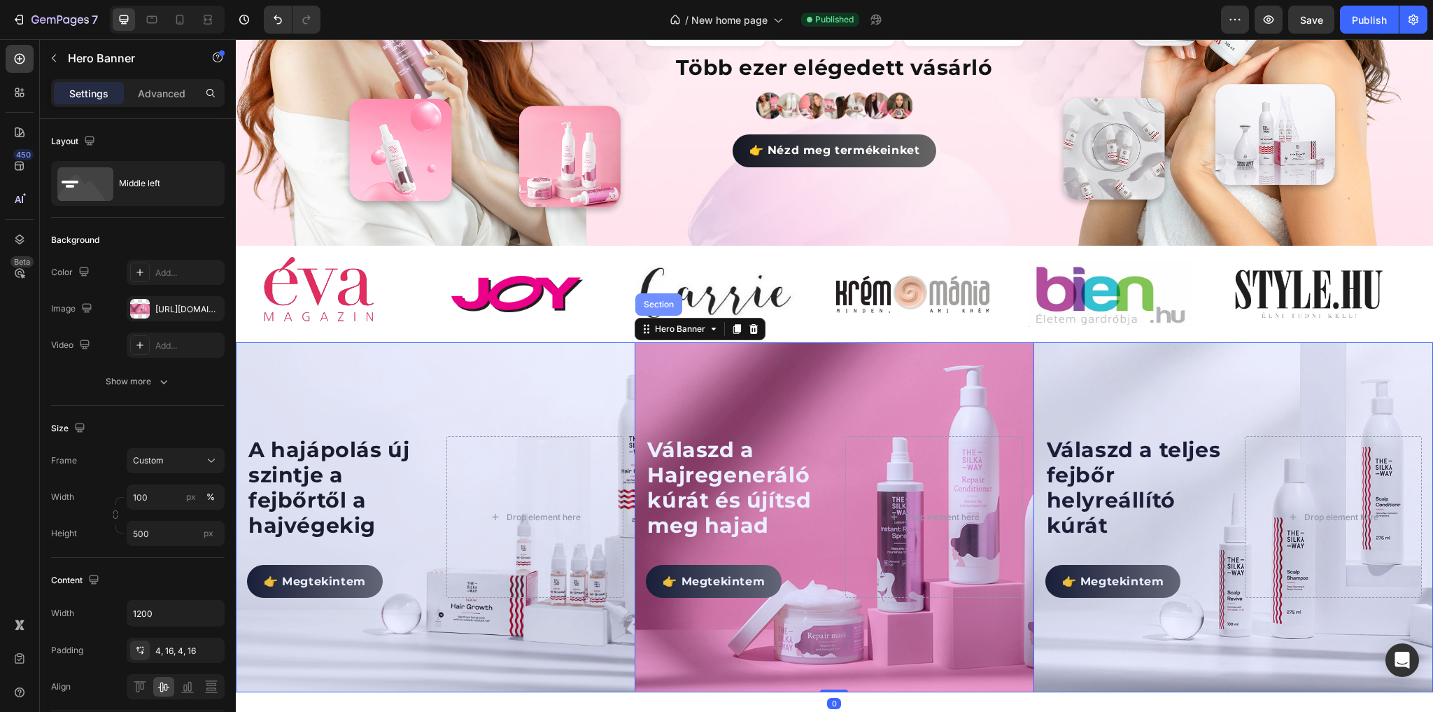
click at [669, 308] on div "Section" at bounding box center [658, 304] width 47 height 22
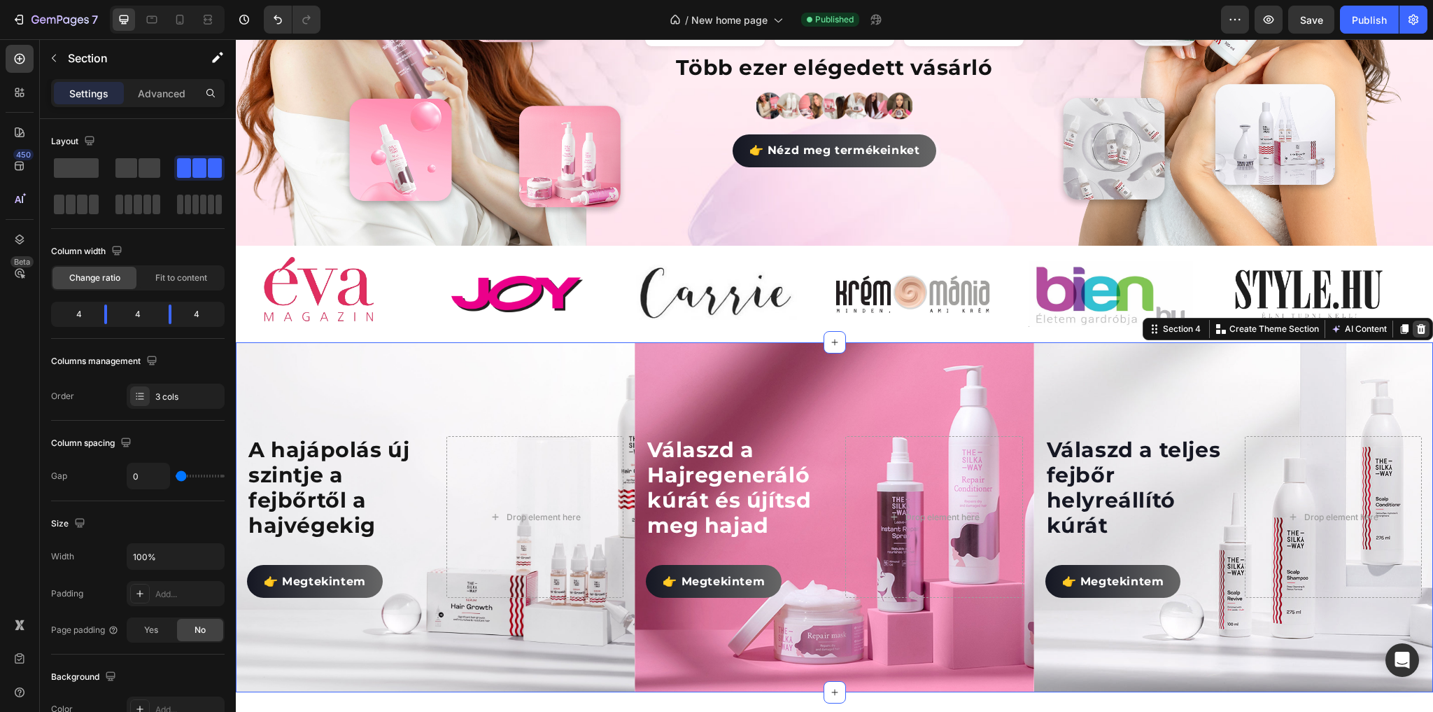
click at [1417, 329] on icon at bounding box center [1421, 329] width 9 height 10
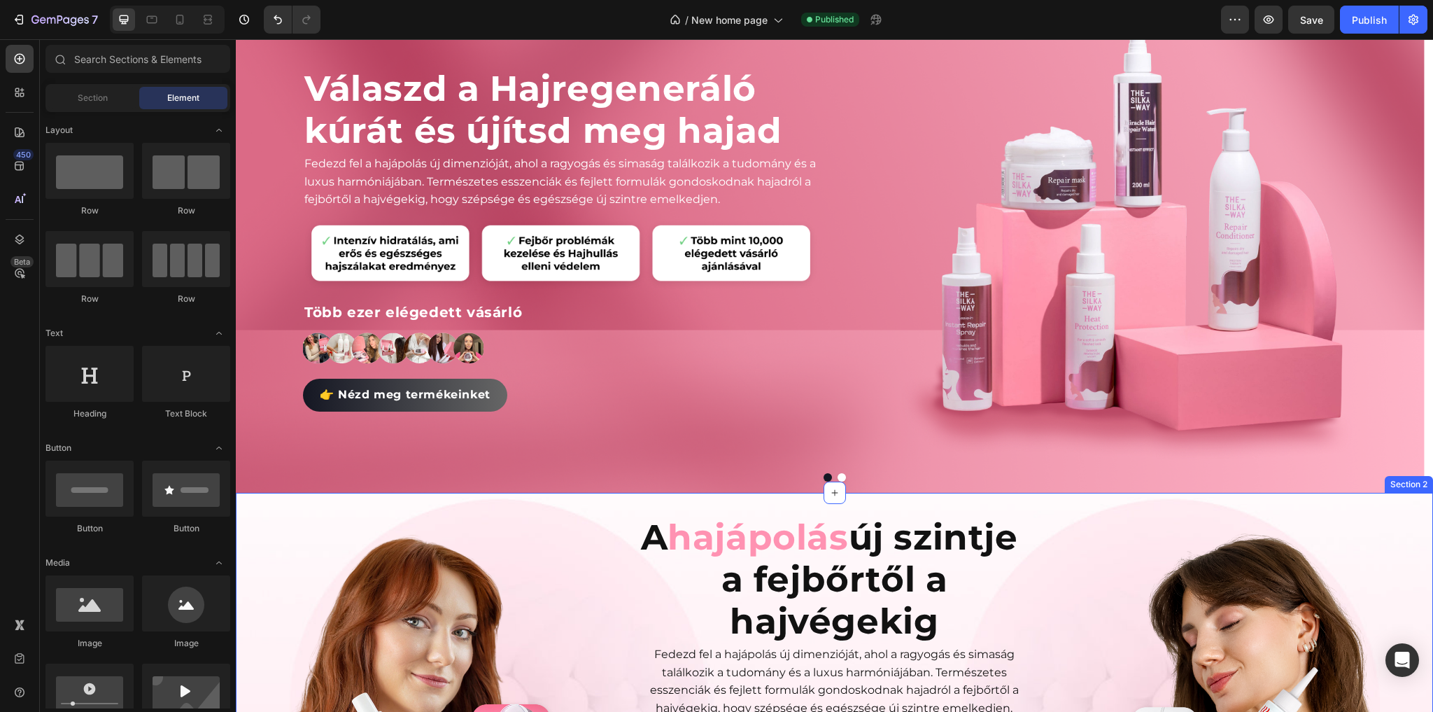
scroll to position [306, 0]
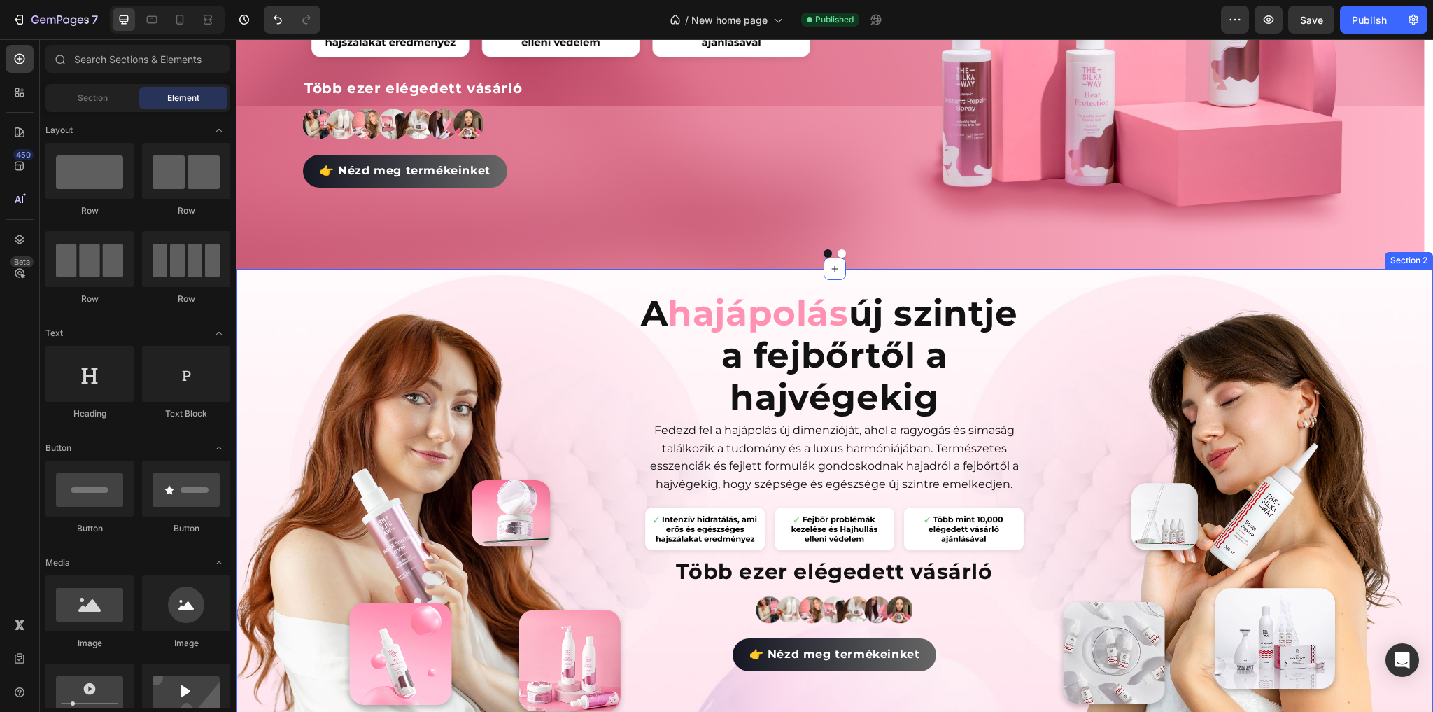
click at [687, 273] on div "Image A hajápolás új szintje a fejbőrtől a hajvégekig Heading Fedezd fel a hajá…" at bounding box center [834, 509] width 1197 height 481
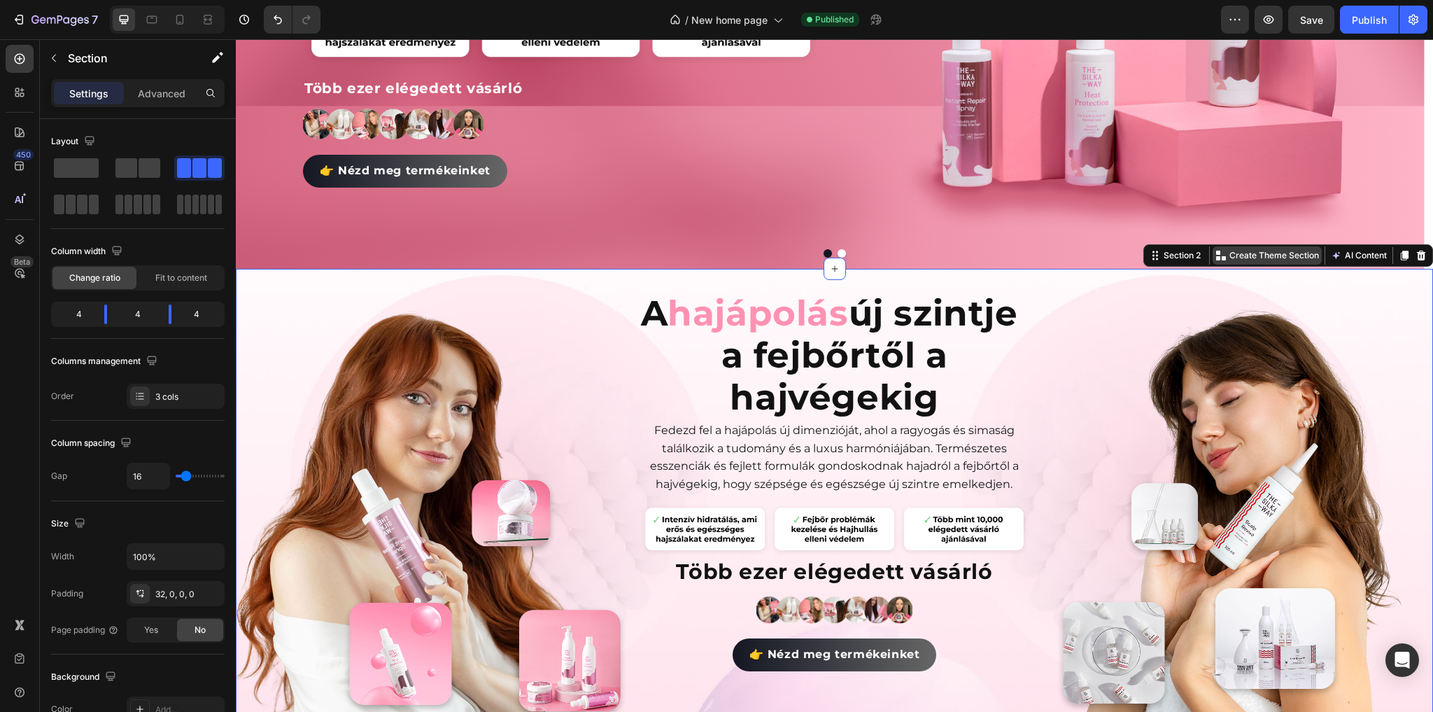
click at [1241, 253] on p "Create Theme Section" at bounding box center [1274, 255] width 90 height 13
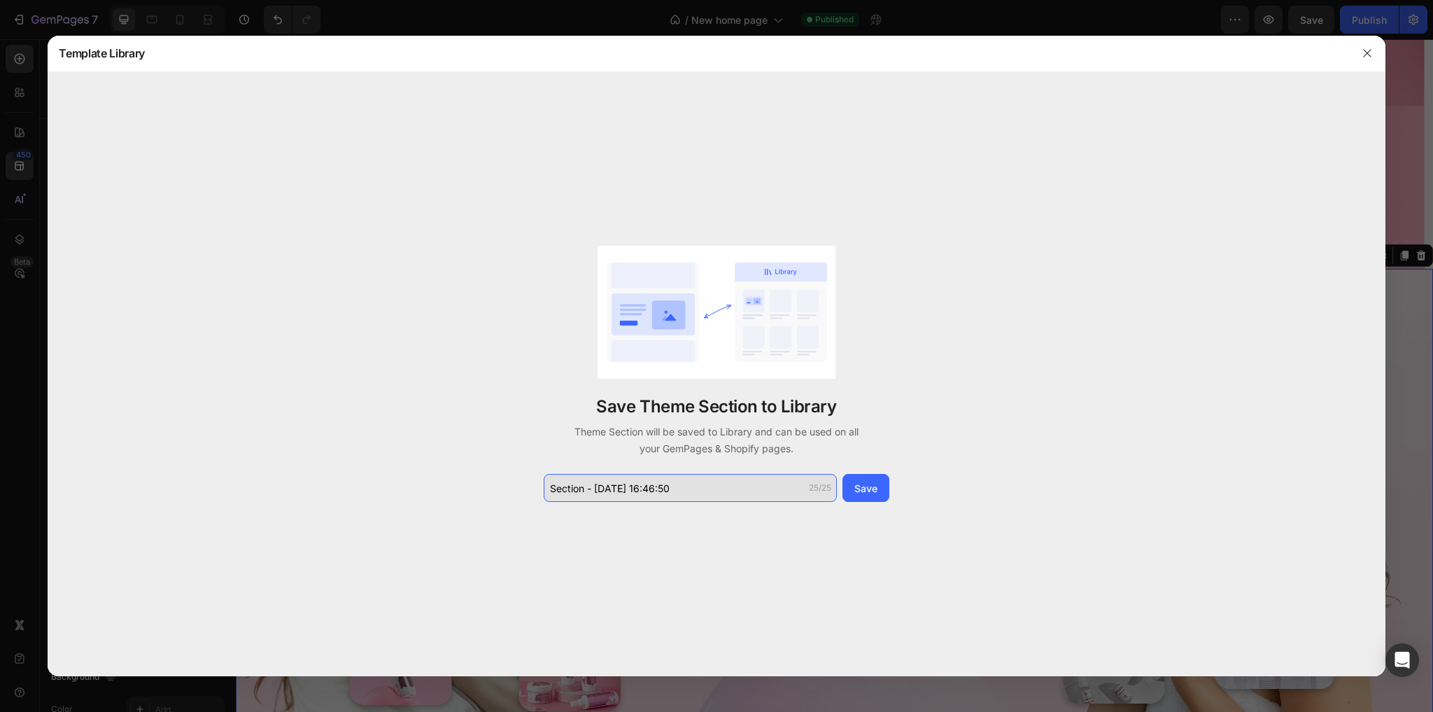
click at [626, 488] on input "Section - [DATE] 16:46:50" at bounding box center [690, 488] width 293 height 28
type input "Old hero banner"
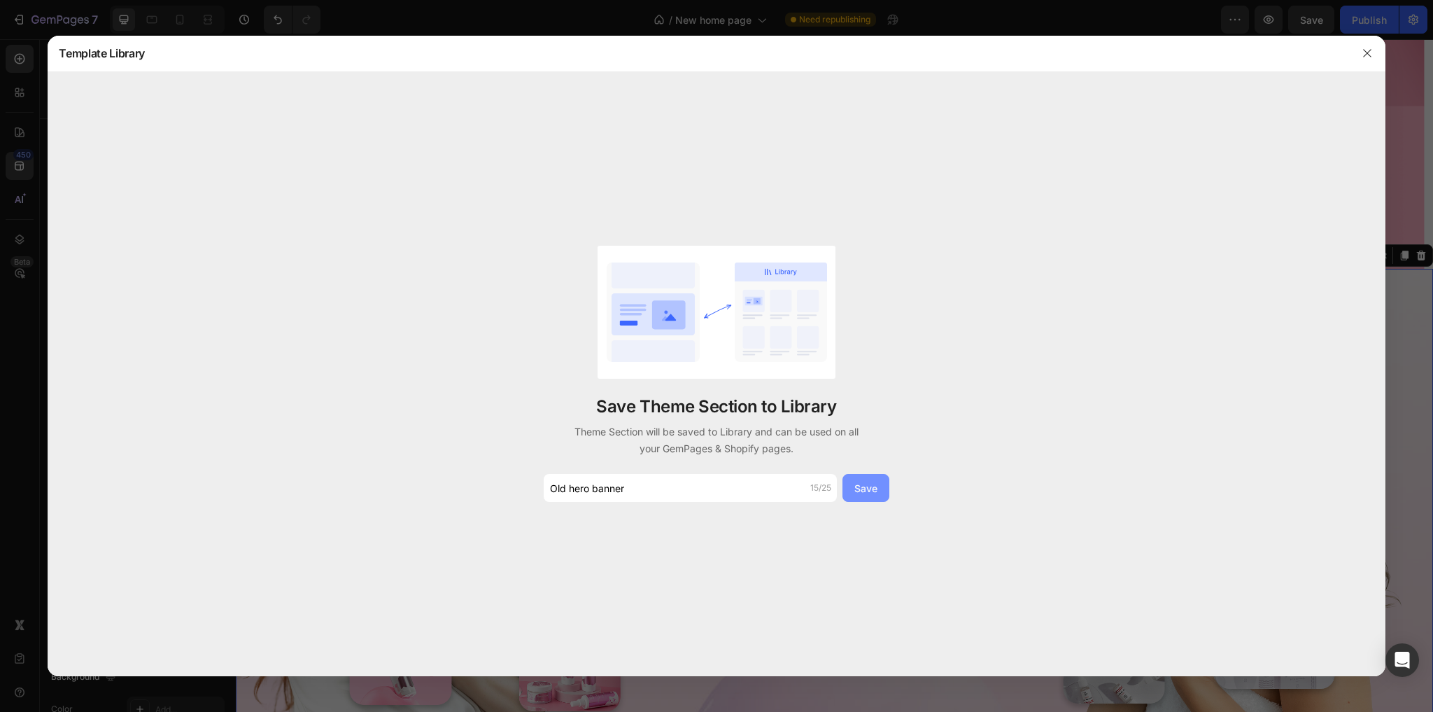
click at [877, 494] on div "Save" at bounding box center [865, 488] width 23 height 15
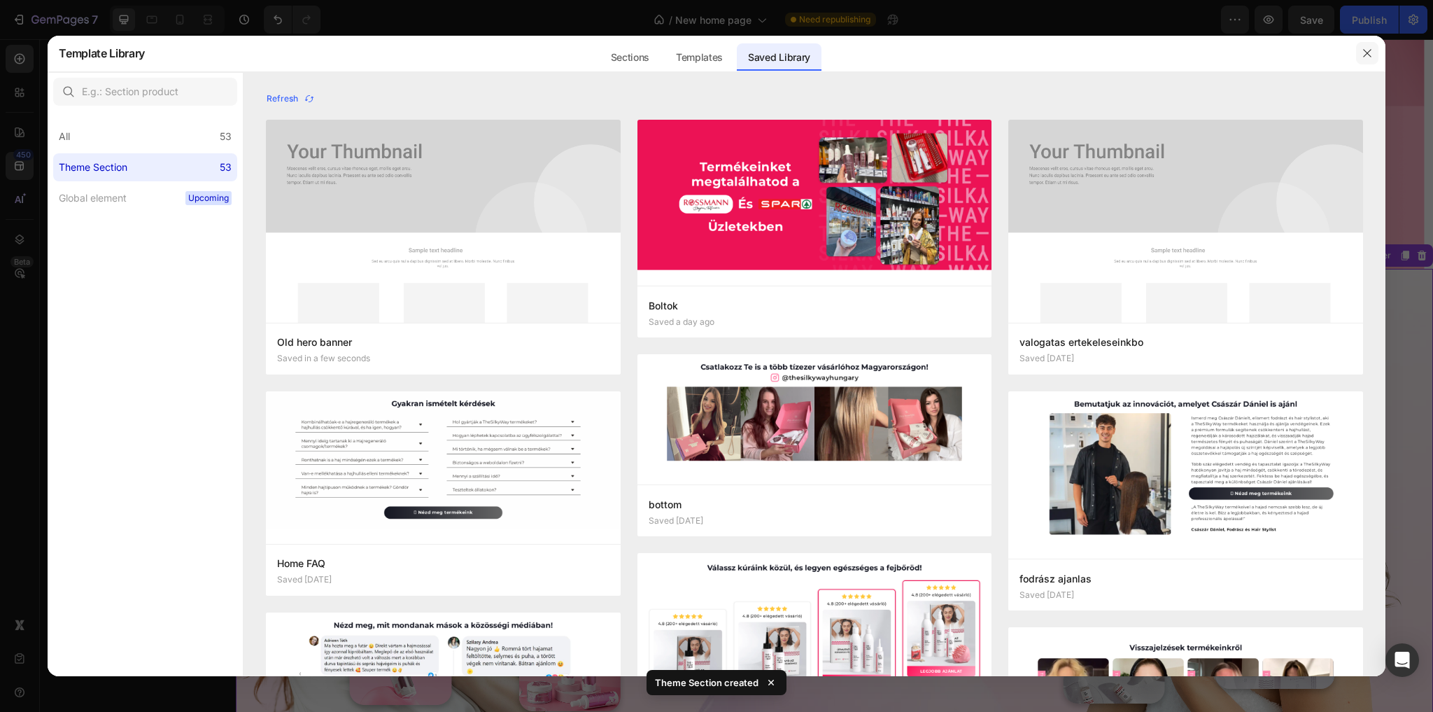
click at [1362, 53] on icon "button" at bounding box center [1367, 53] width 11 height 11
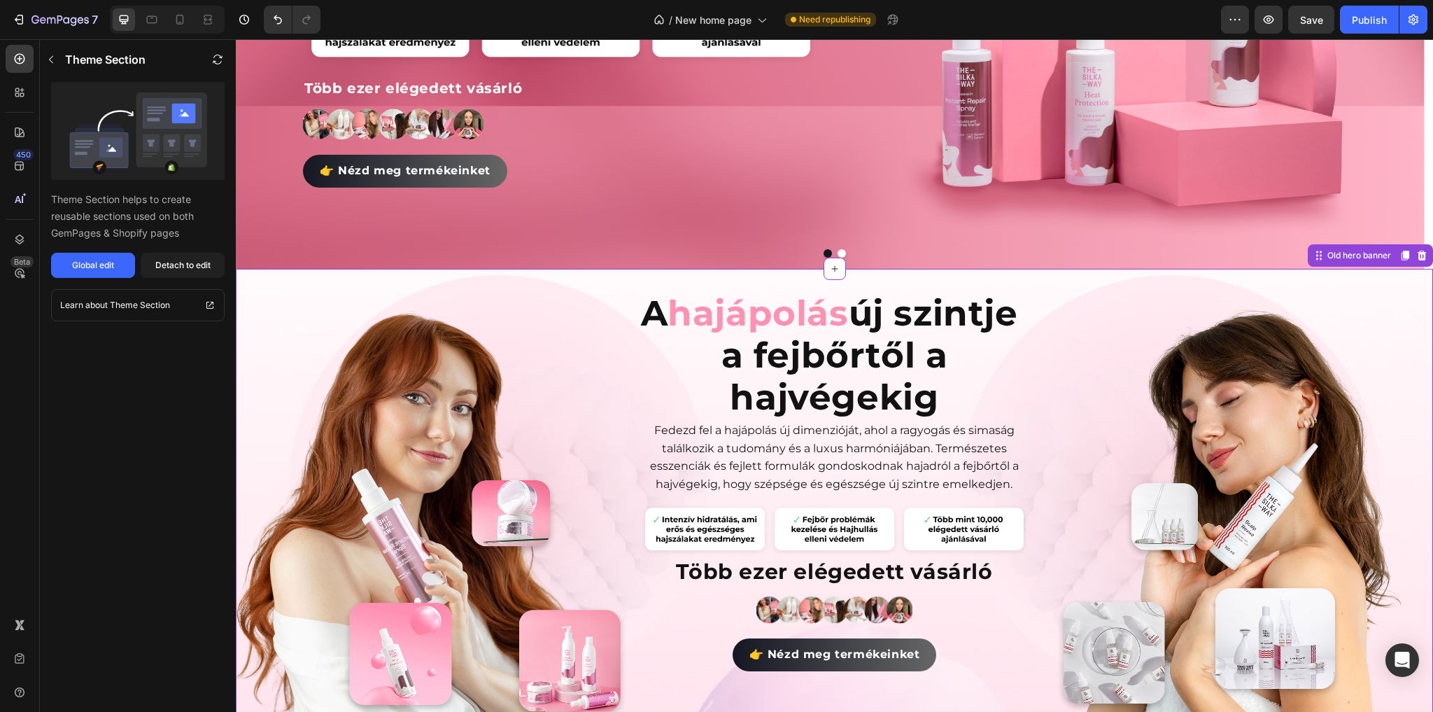
click at [1098, 322] on img at bounding box center [1237, 529] width 392 height 441
click at [1086, 196] on img at bounding box center [1127, 15] width 458 height 446
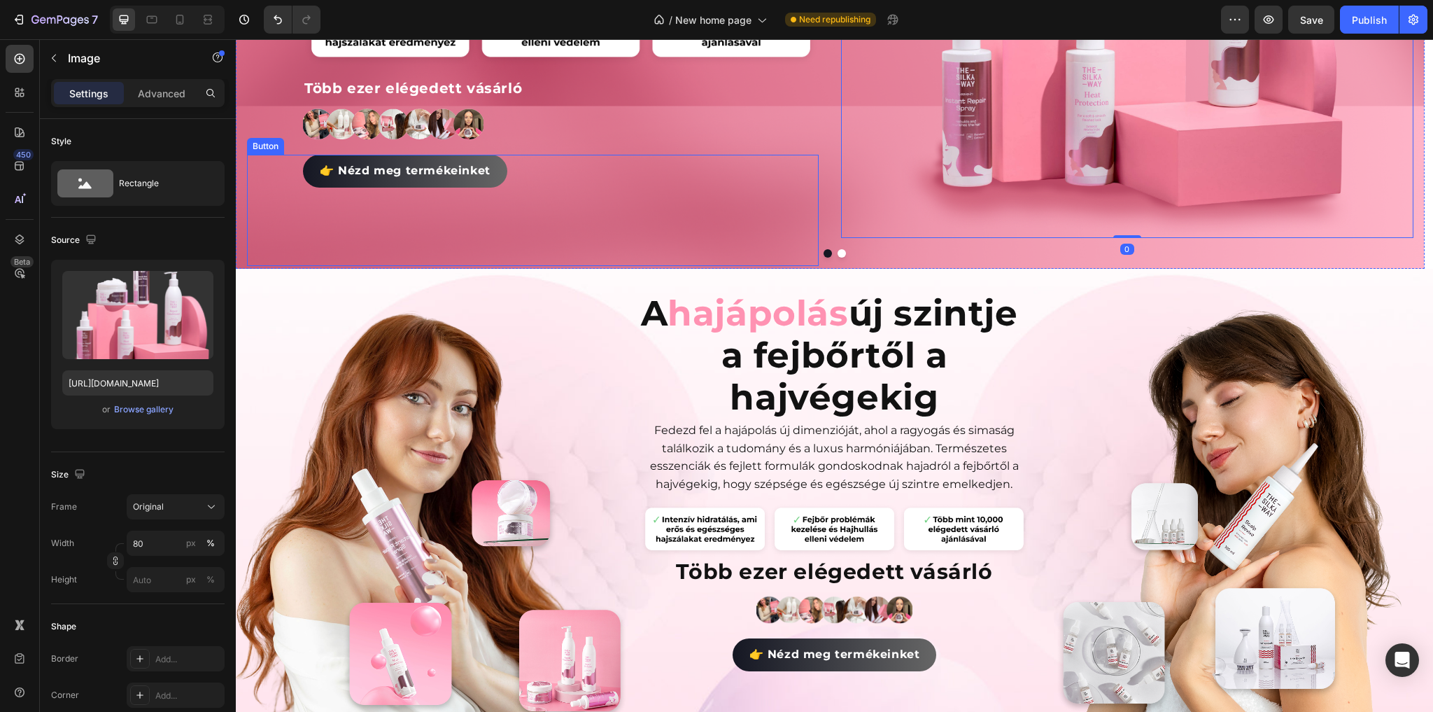
click at [735, 231] on div "👉 Nézd meg termékeinket Button" at bounding box center [533, 210] width 572 height 111
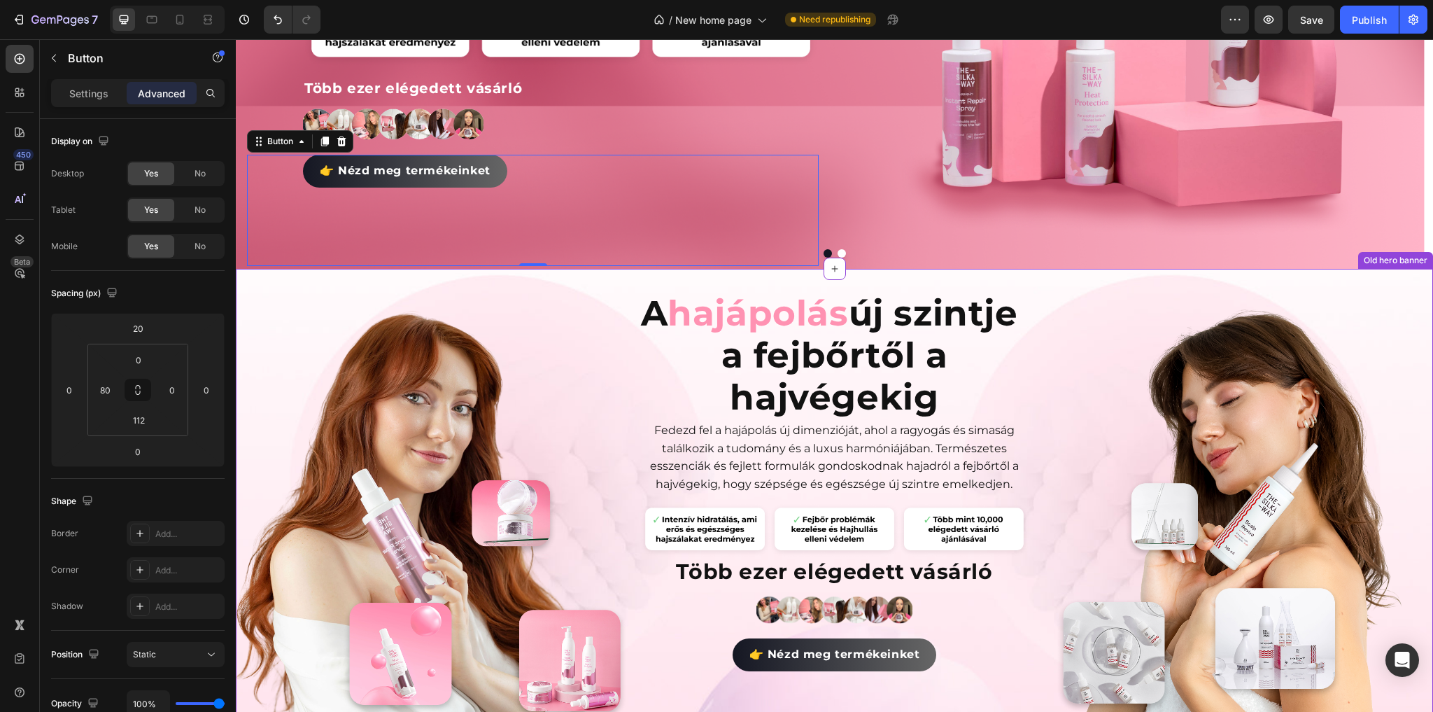
click at [765, 318] on span "hajápolás" at bounding box center [757, 313] width 181 height 43
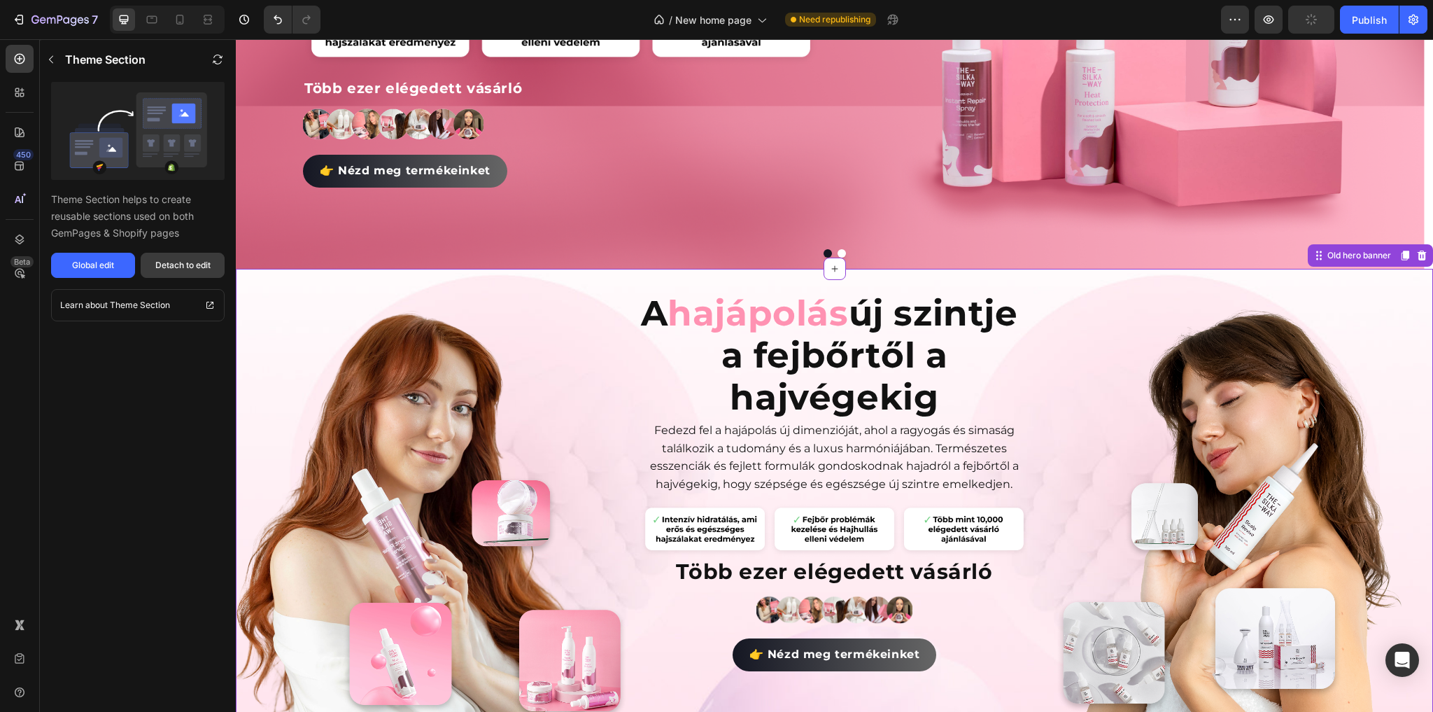
click at [207, 267] on div "Detach to edit" at bounding box center [182, 265] width 55 height 13
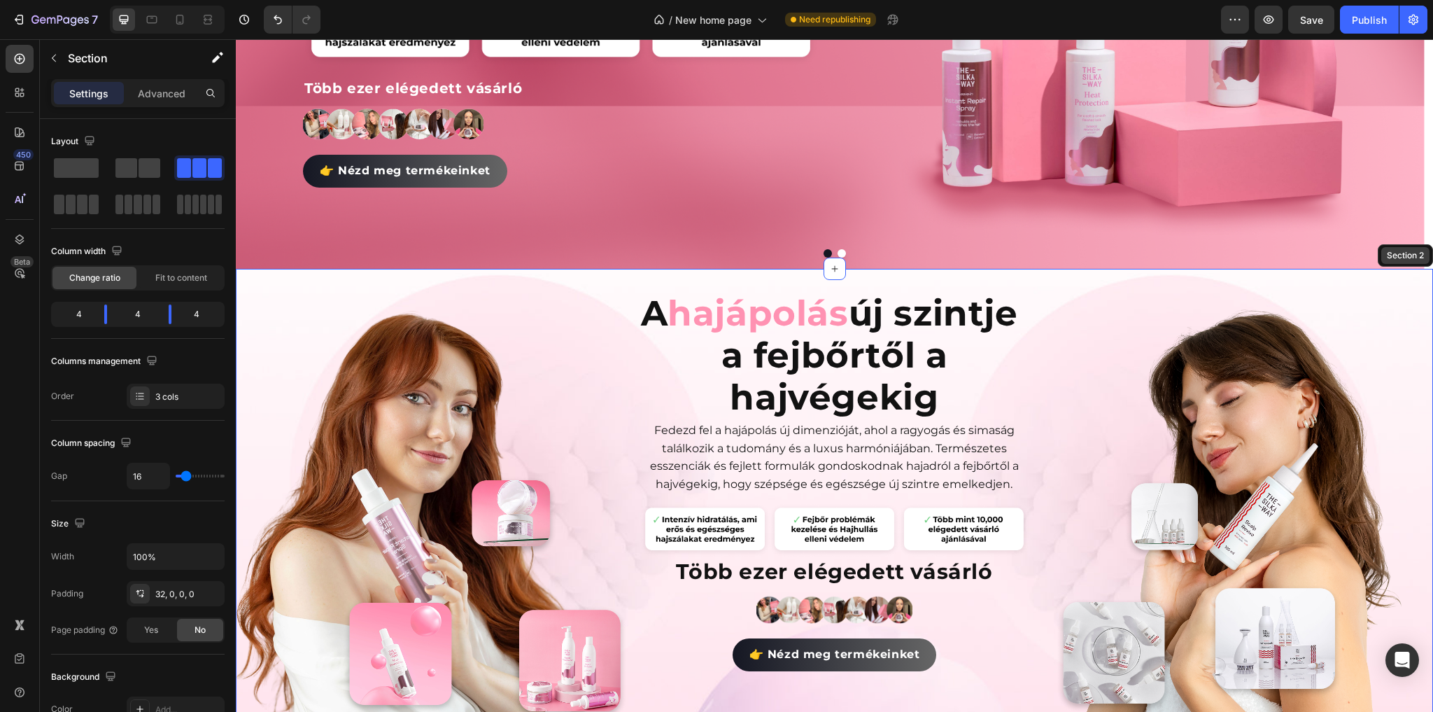
click at [1396, 259] on div "Section 2" at bounding box center [1405, 255] width 43 height 13
click at [1397, 256] on div "Section 2" at bounding box center [1405, 255] width 43 height 13
click at [1062, 334] on img at bounding box center [1237, 529] width 392 height 441
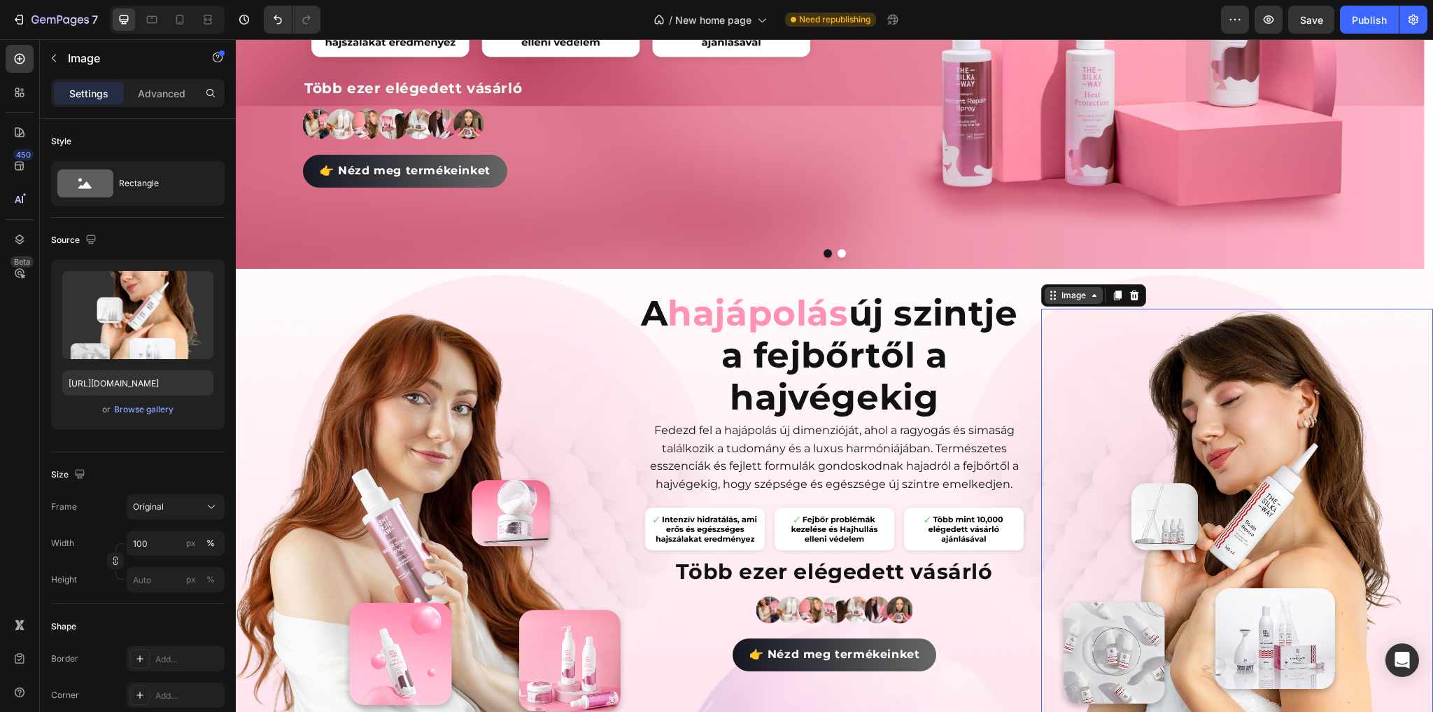
click at [1071, 298] on div "Image" at bounding box center [1074, 295] width 30 height 13
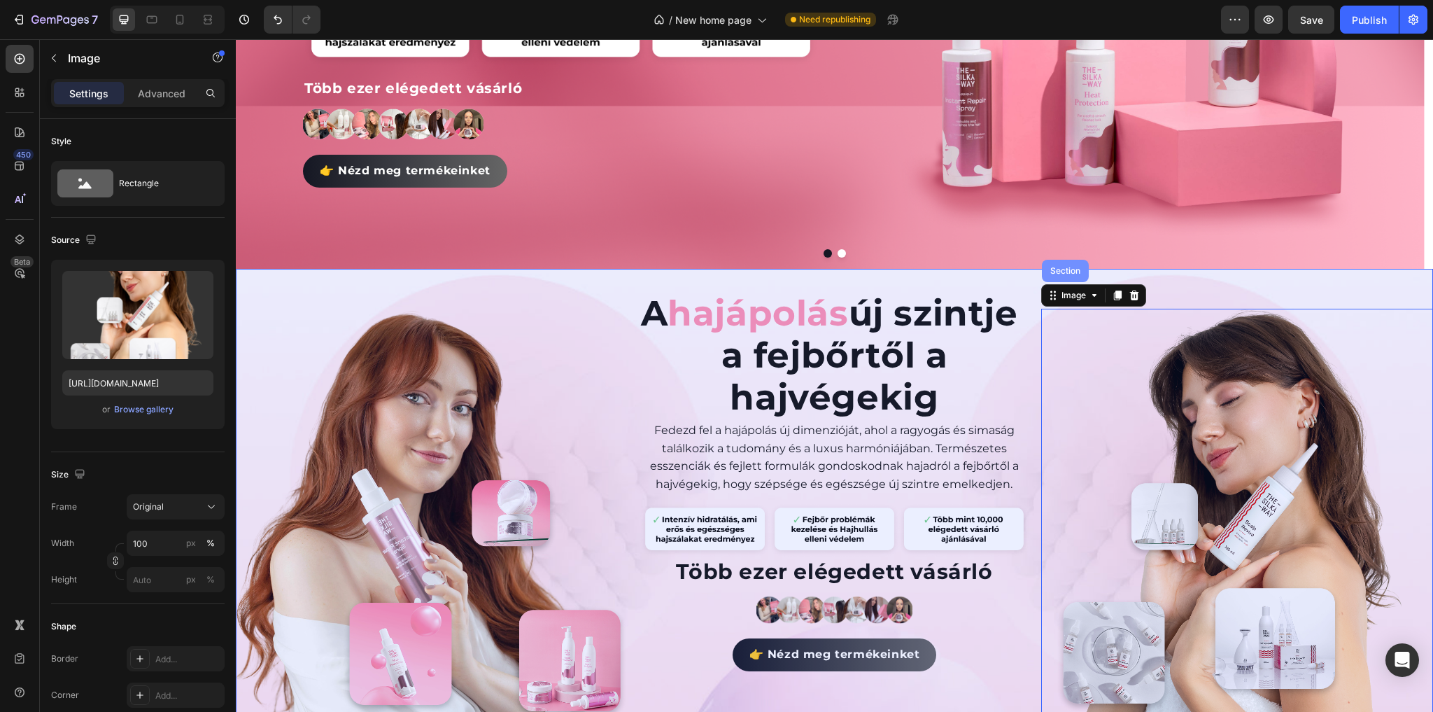
click at [1071, 277] on div "Section" at bounding box center [1065, 271] width 47 height 22
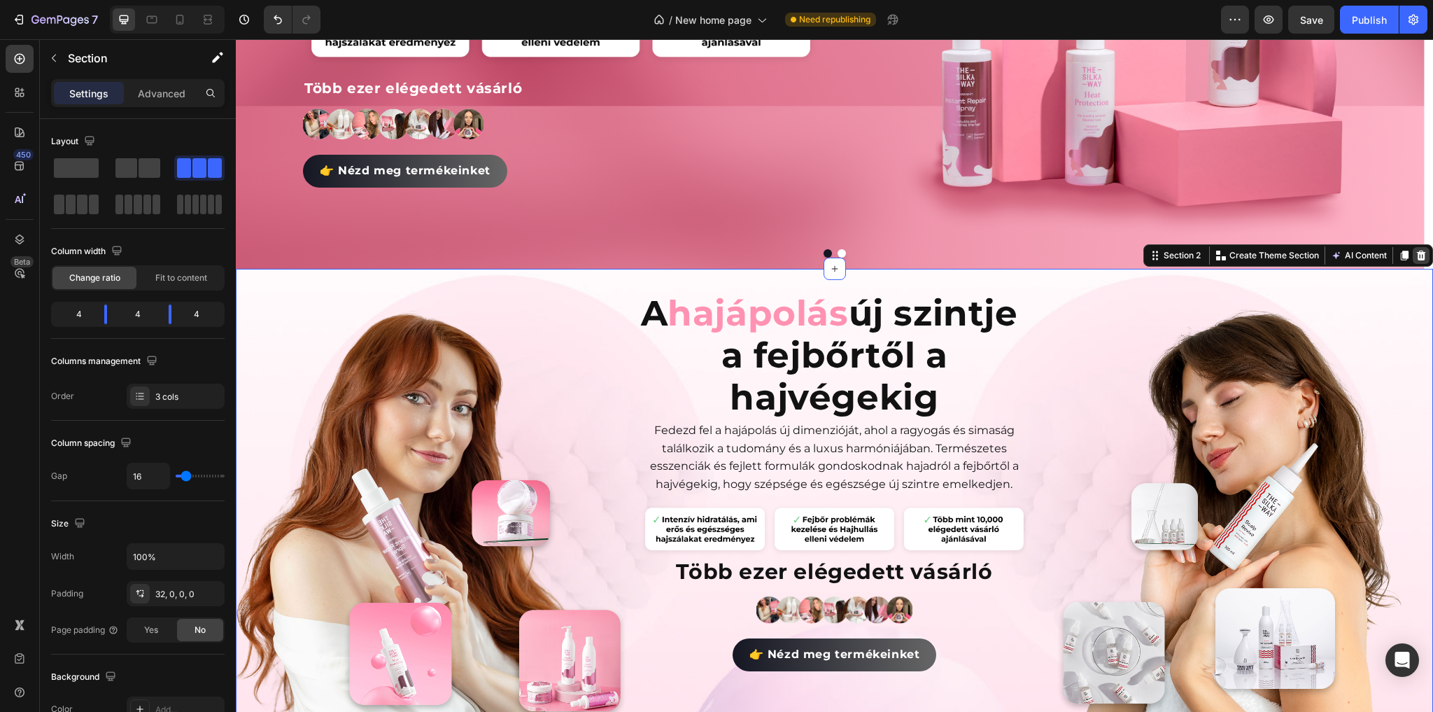
click at [1417, 252] on icon at bounding box center [1421, 255] width 9 height 10
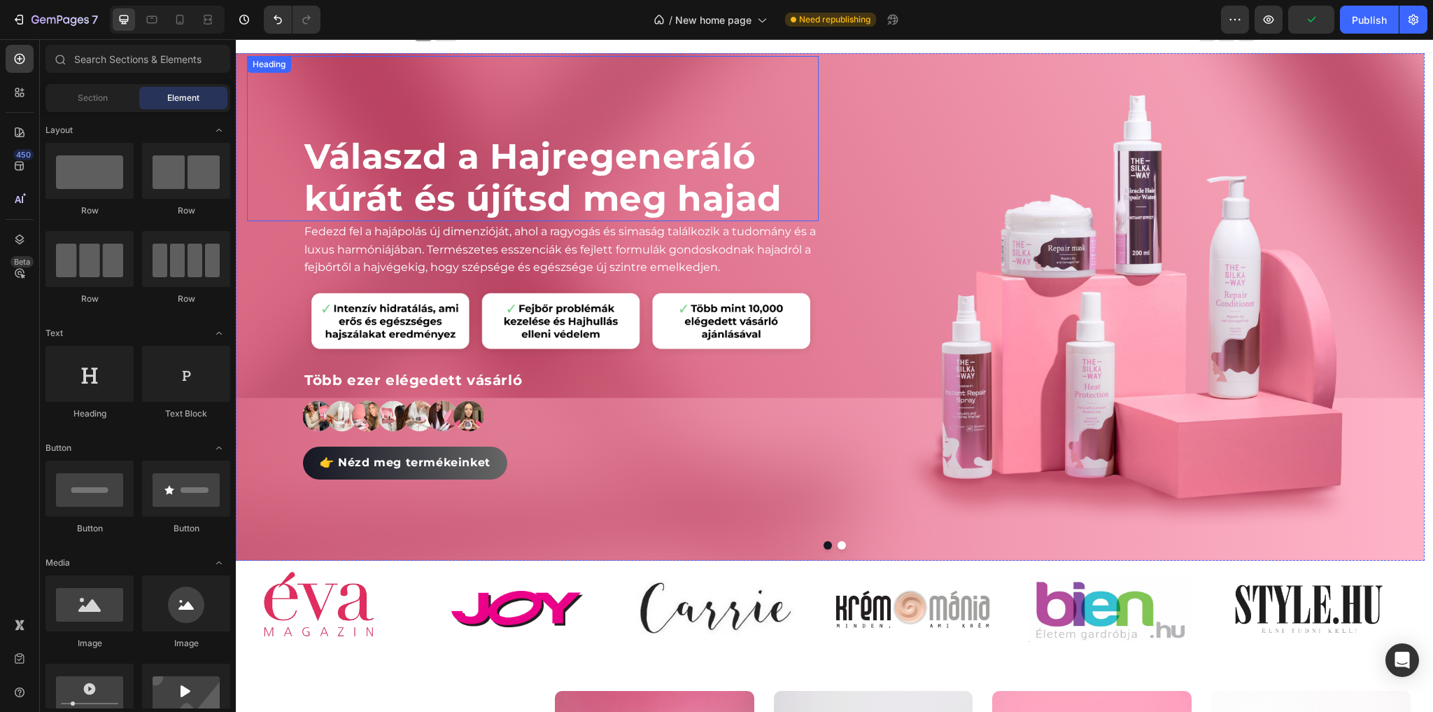
scroll to position [0, 0]
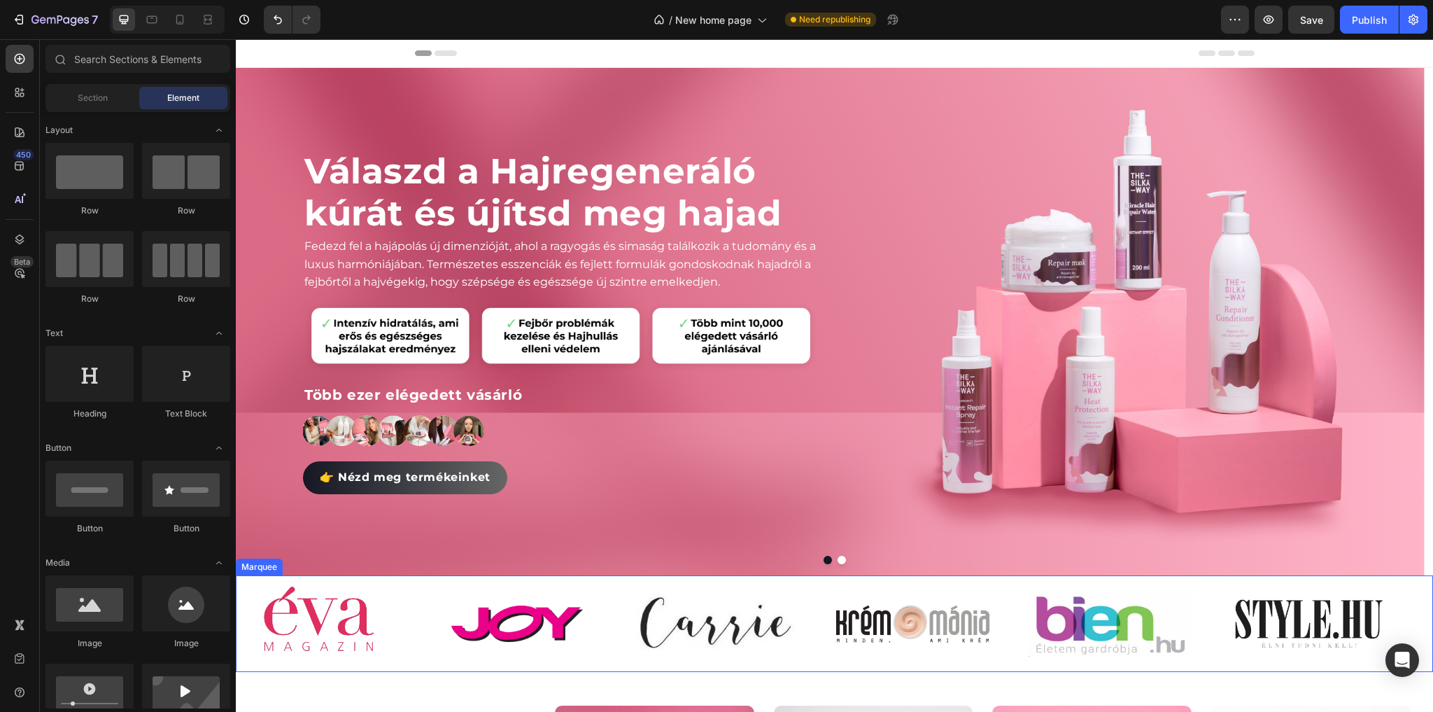
click at [819, 603] on div "Image" at bounding box center [732, 624] width 198 height 76
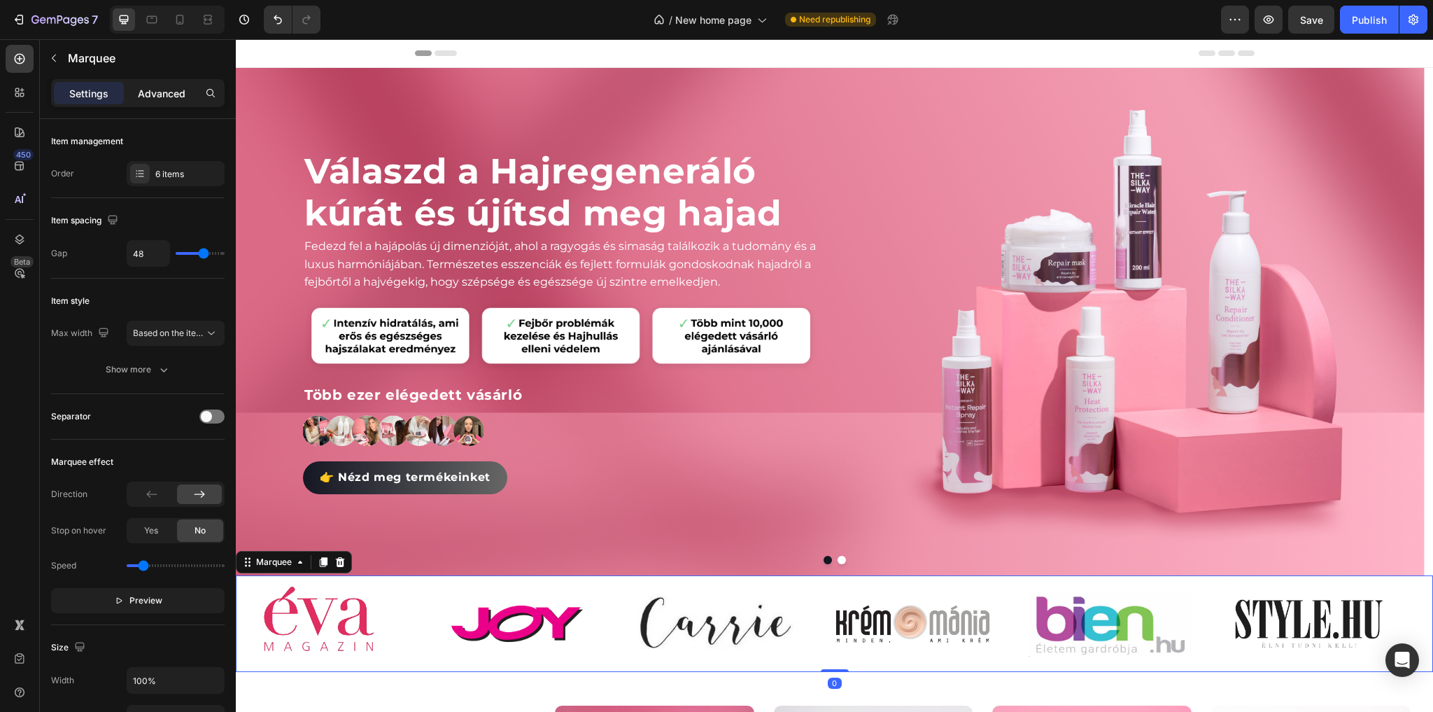
click at [177, 92] on p "Advanced" at bounding box center [162, 93] width 48 height 15
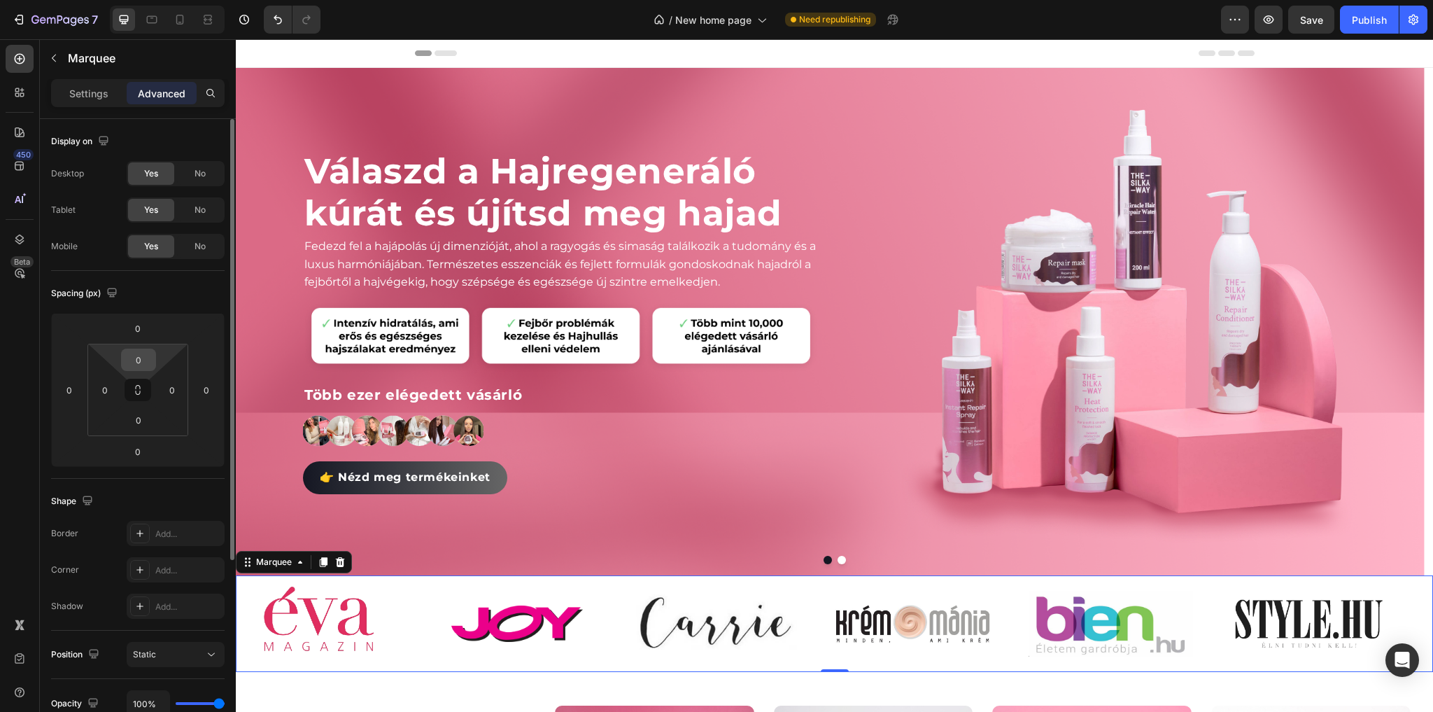
click at [143, 366] on input "0" at bounding box center [139, 359] width 28 height 21
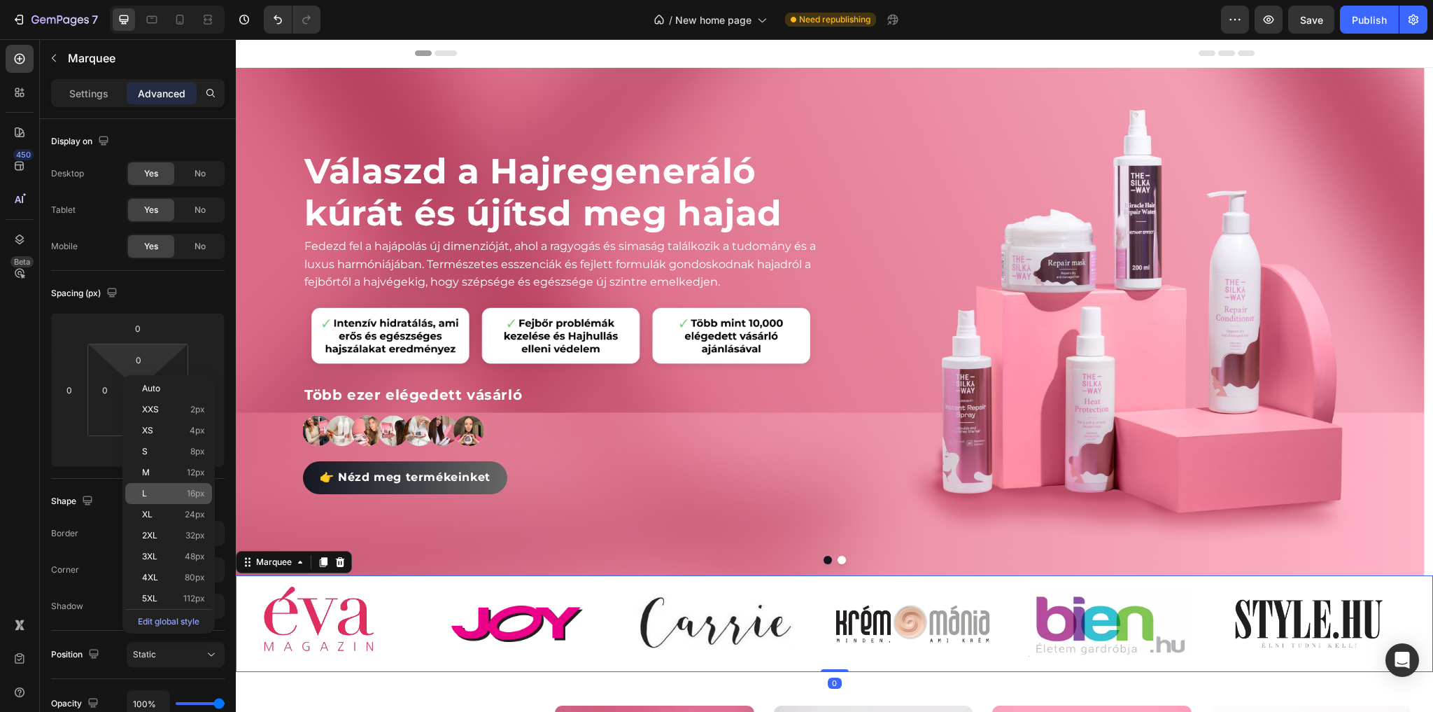
click at [161, 499] on div "L 16px" at bounding box center [168, 493] width 87 height 21
type input "16"
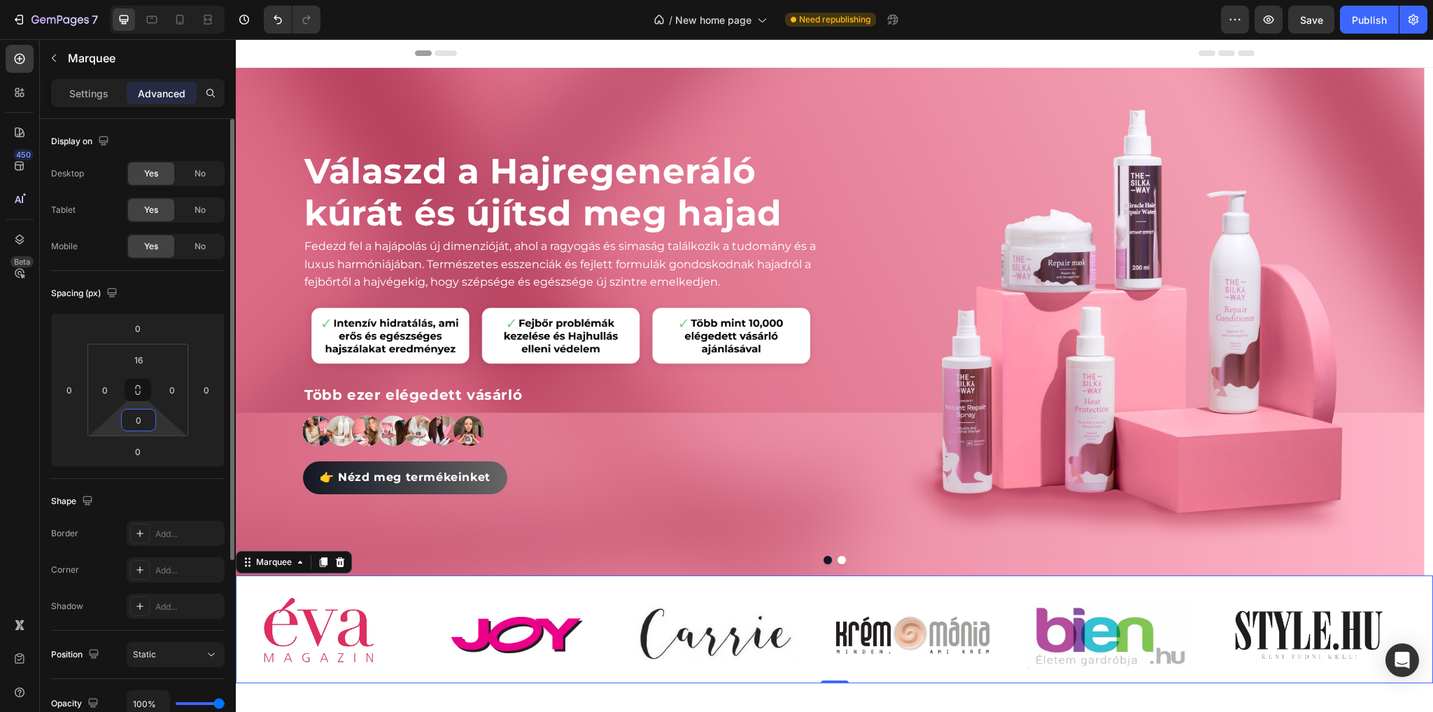
click at [139, 420] on input "0" at bounding box center [139, 419] width 28 height 21
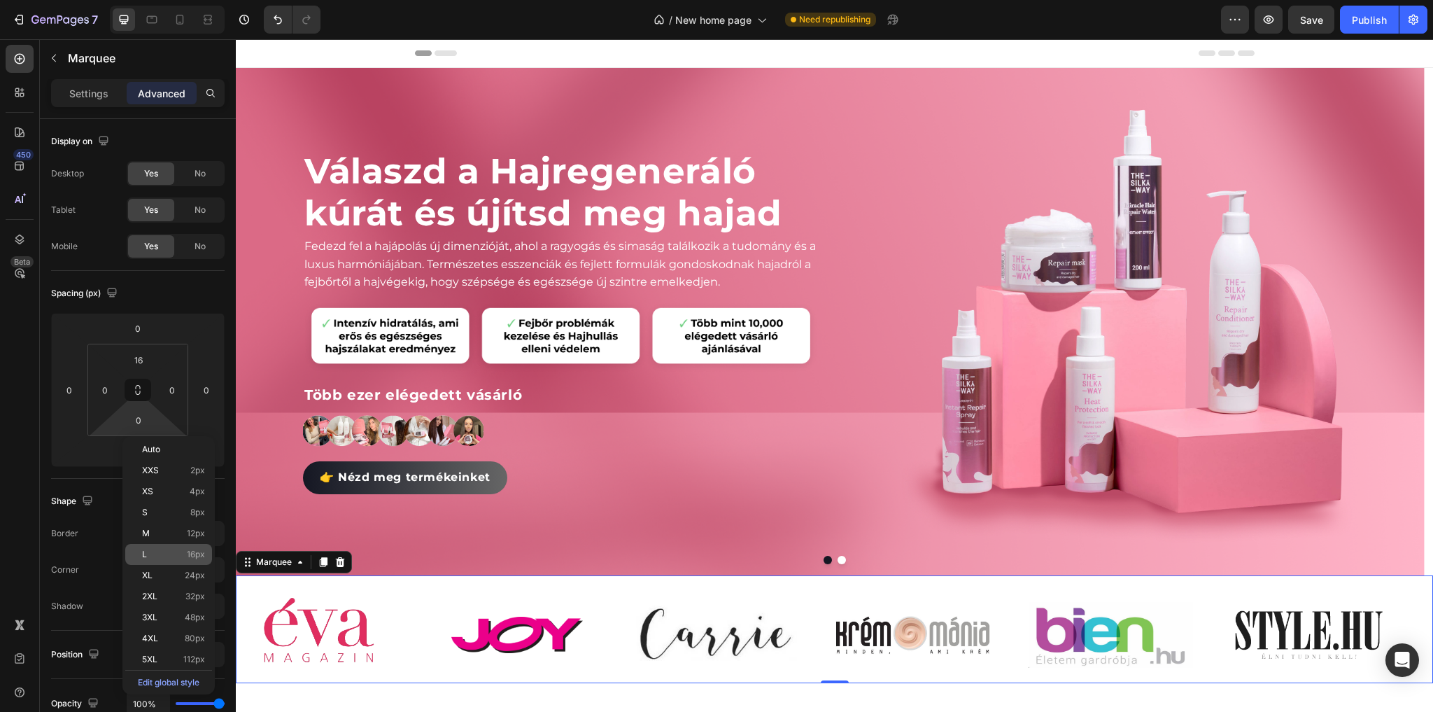
click at [162, 549] on p "L 16px" at bounding box center [173, 554] width 63 height 10
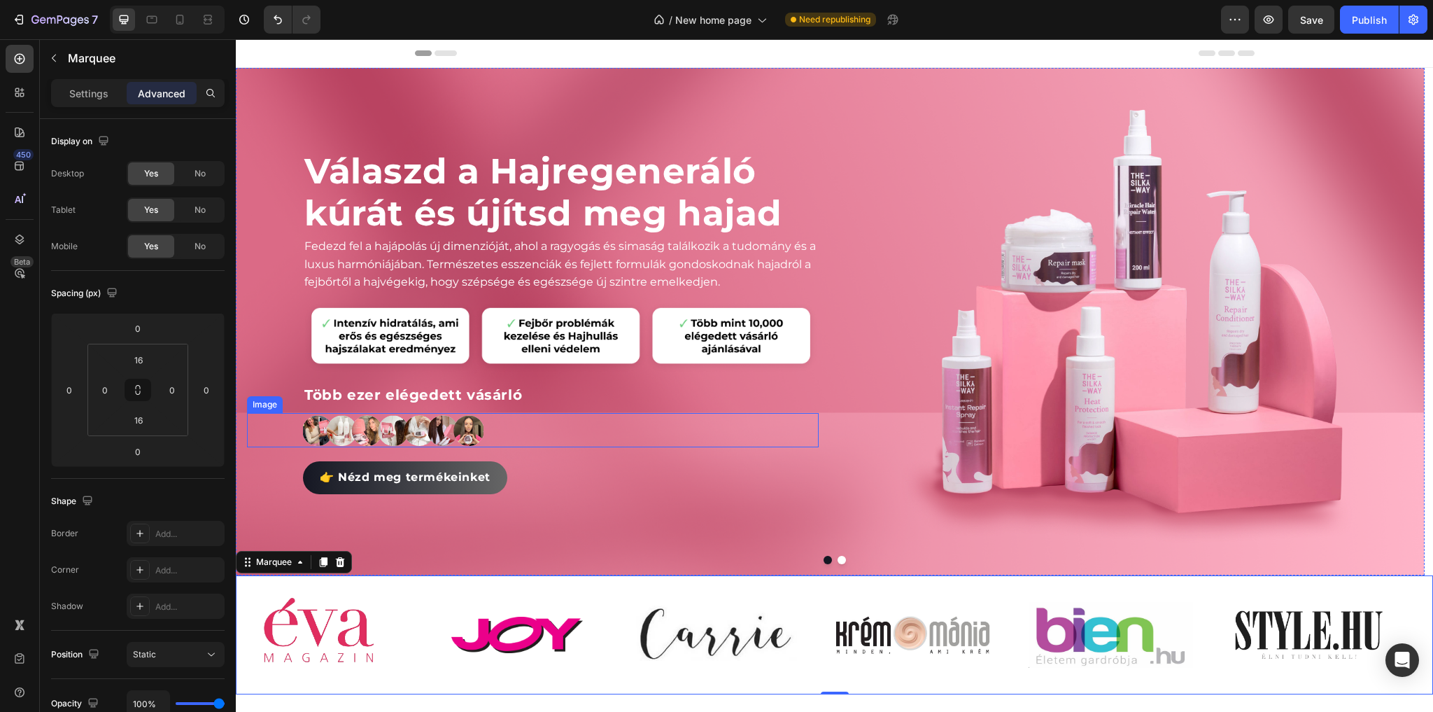
scroll to position [168, 0]
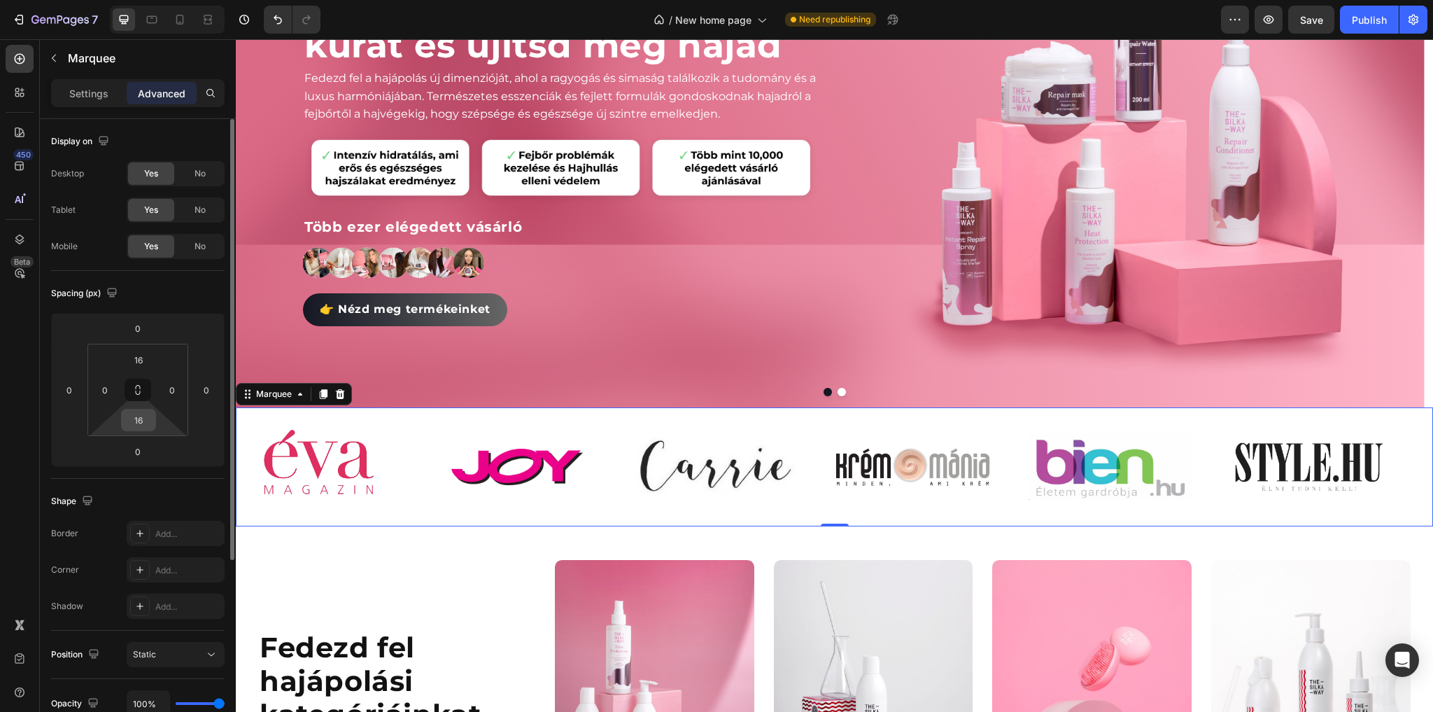
click at [142, 423] on input "16" at bounding box center [139, 419] width 28 height 21
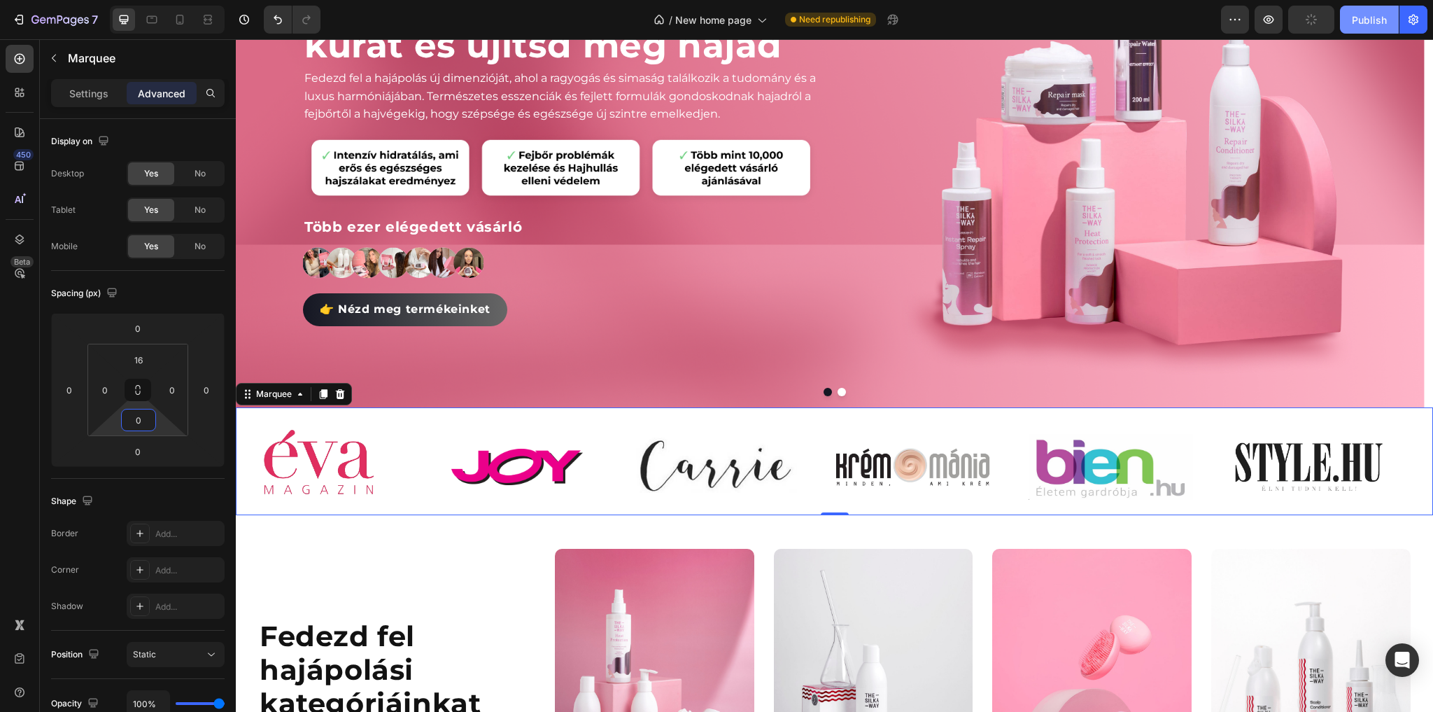
type input "0"
click at [1369, 20] on div "Publish" at bounding box center [1369, 20] width 35 height 15
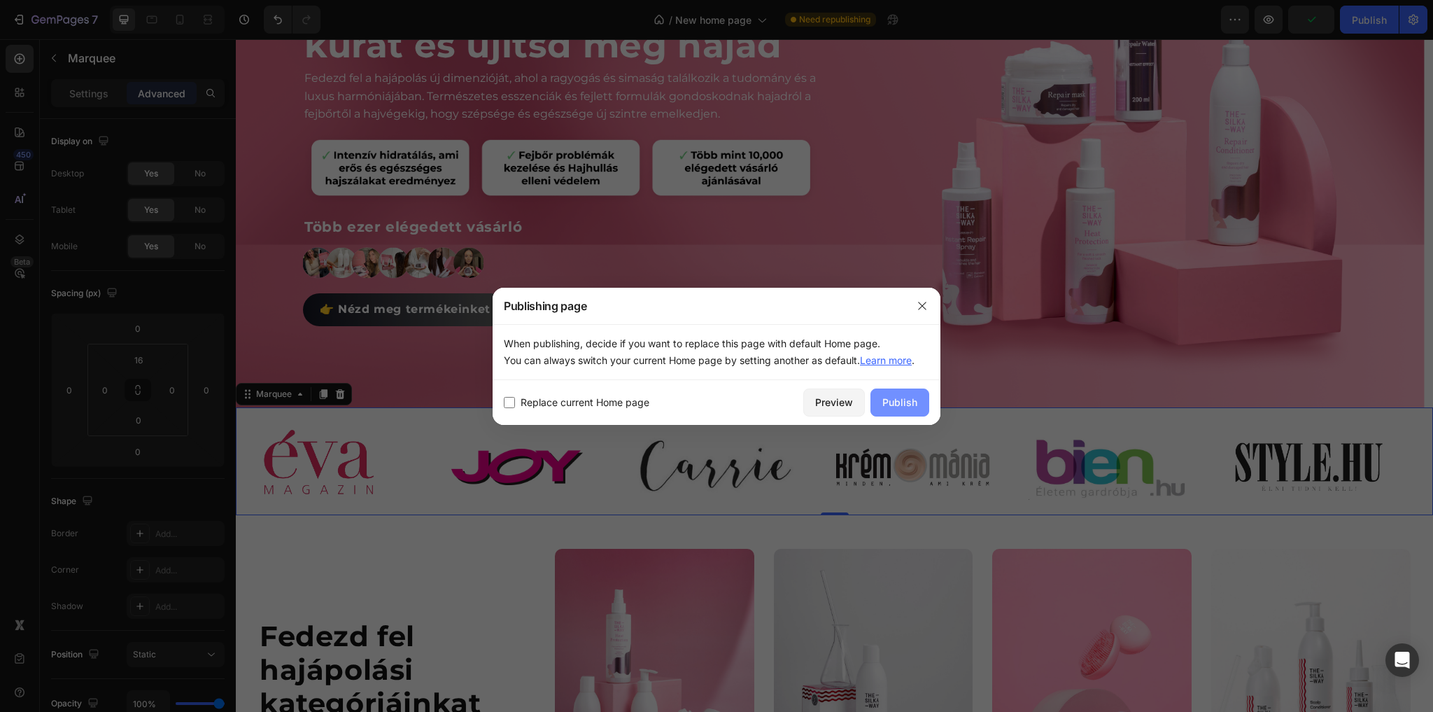
click at [903, 402] on div "Publish" at bounding box center [899, 402] width 35 height 15
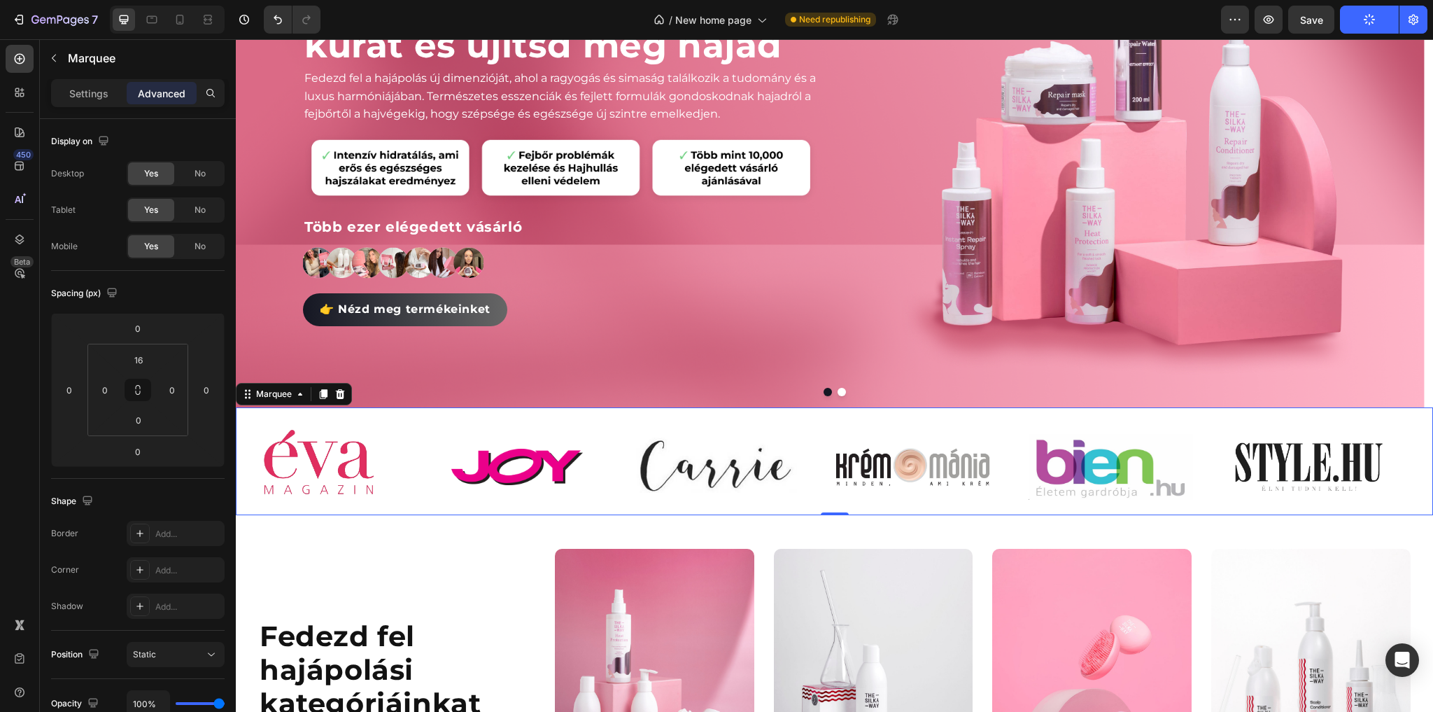
scroll to position [0, 0]
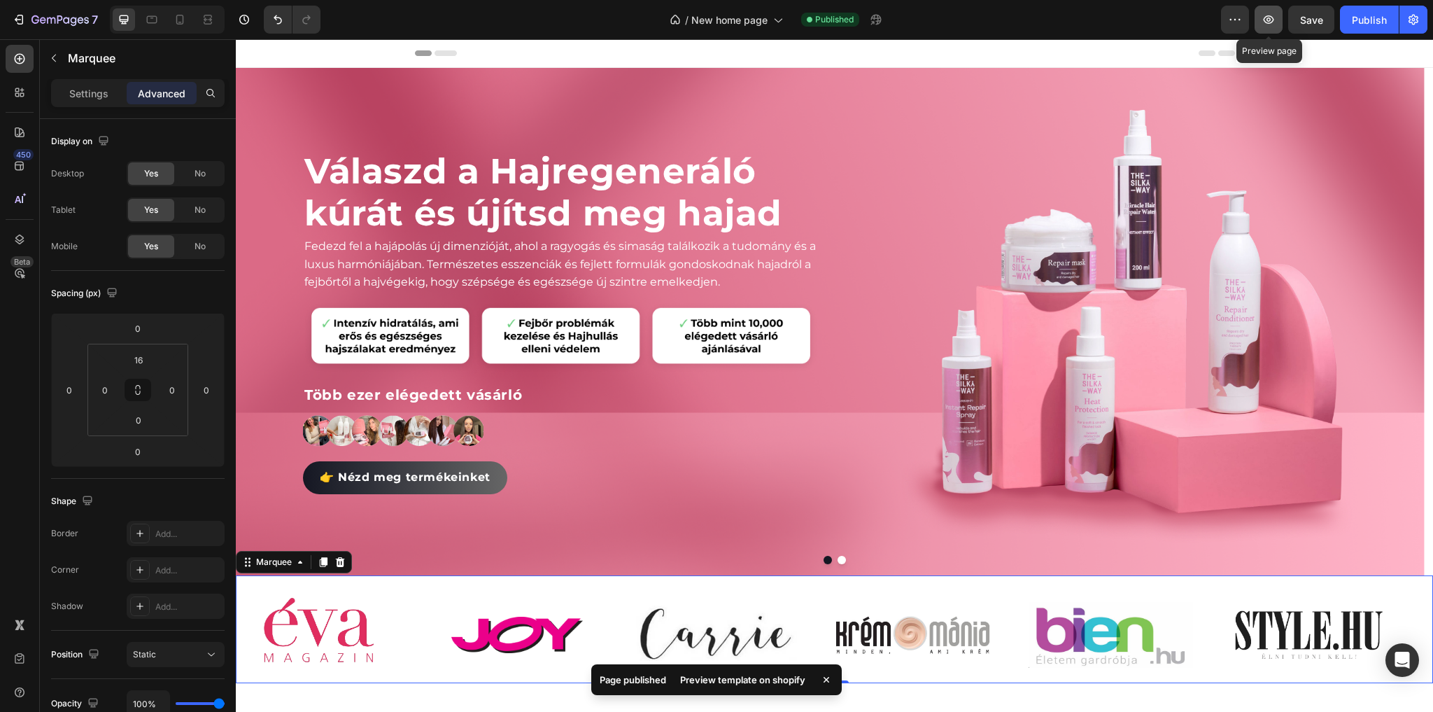
click at [1276, 22] on icon "button" at bounding box center [1269, 20] width 14 height 14
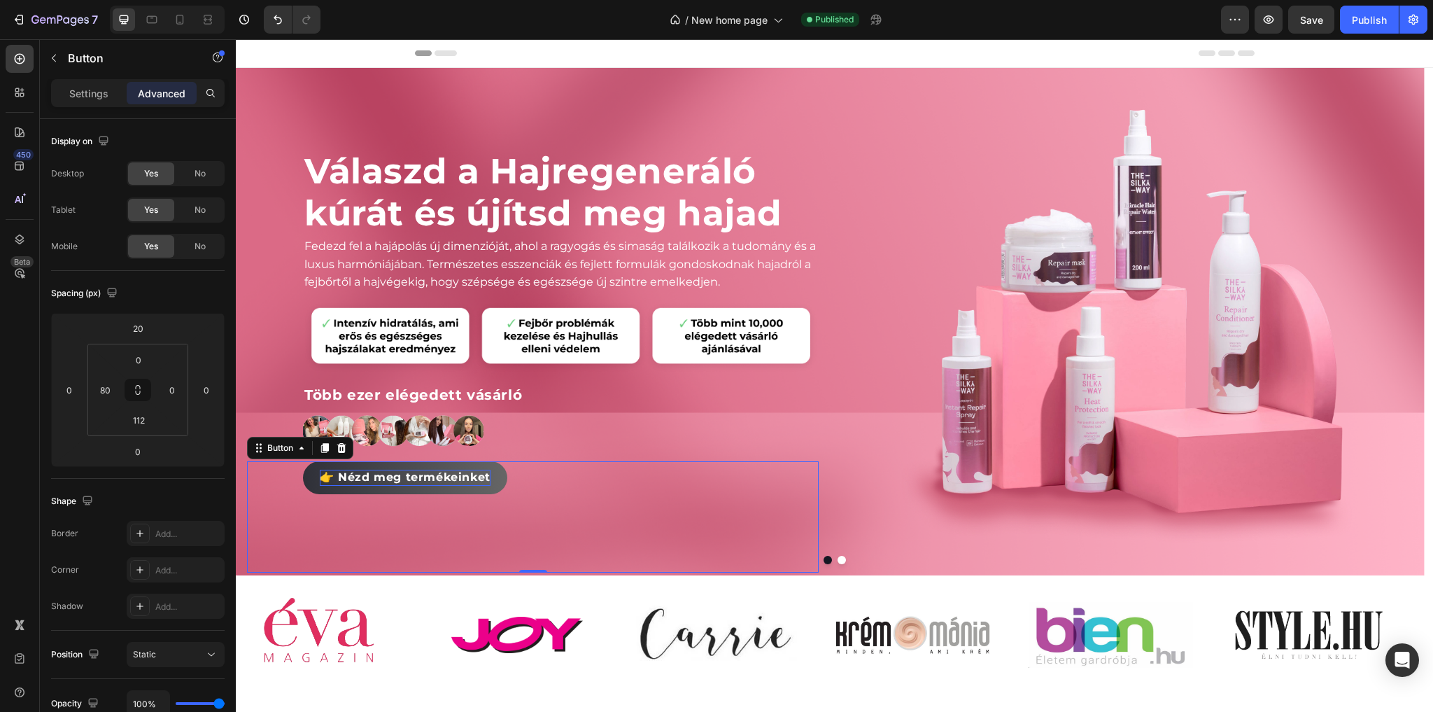
click at [432, 476] on span "👉 Nézd meg termékeinket" at bounding box center [405, 476] width 171 height 13
click at [85, 97] on p "Settings" at bounding box center [88, 93] width 39 height 15
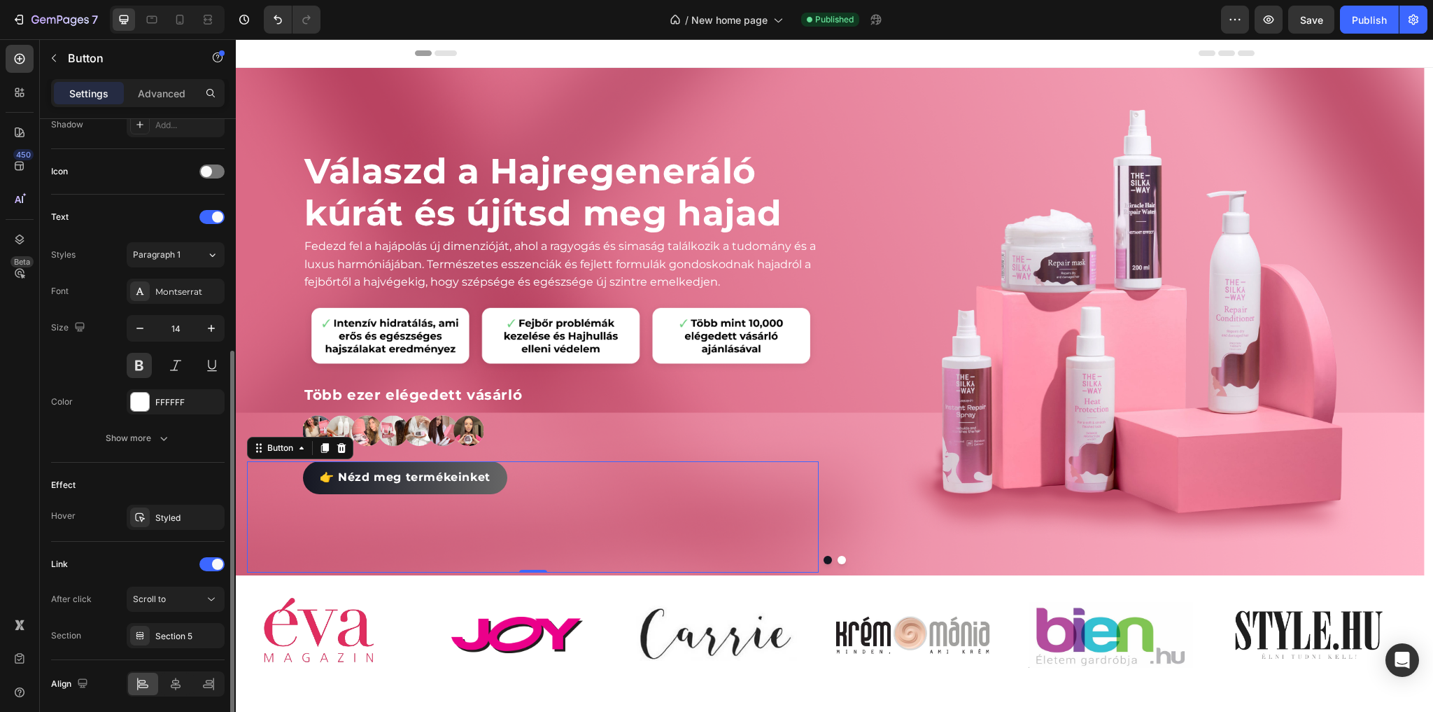
scroll to position [439, 0]
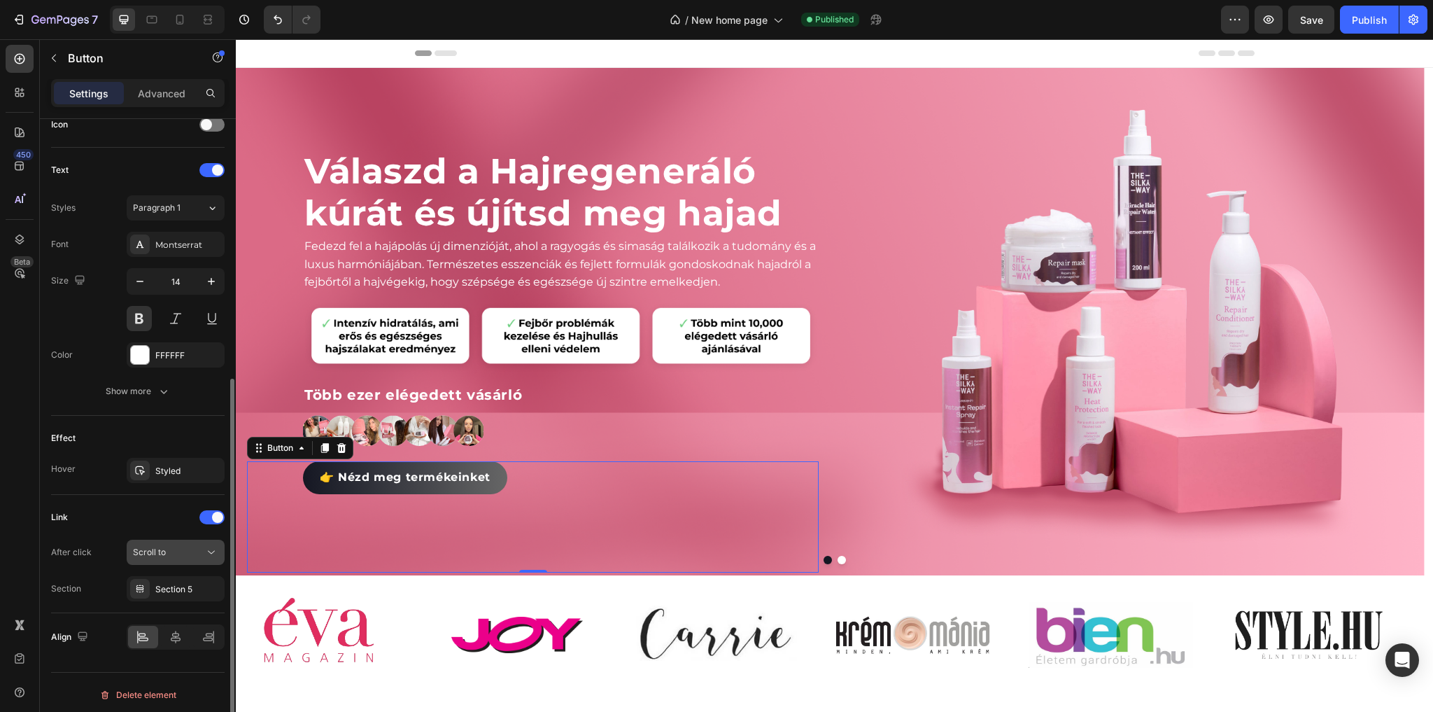
click at [164, 550] on span "Scroll to" at bounding box center [149, 551] width 33 height 10
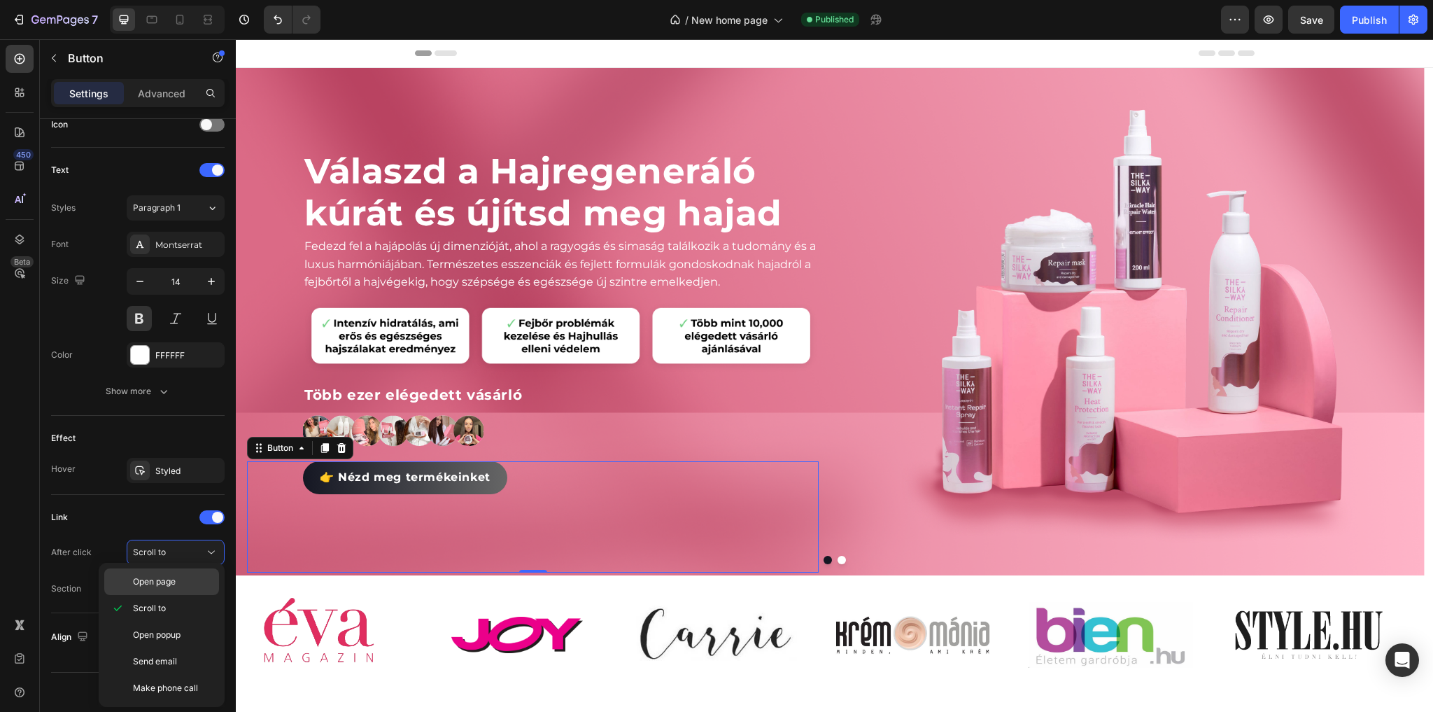
click at [160, 584] on span "Open page" at bounding box center [154, 581] width 43 height 13
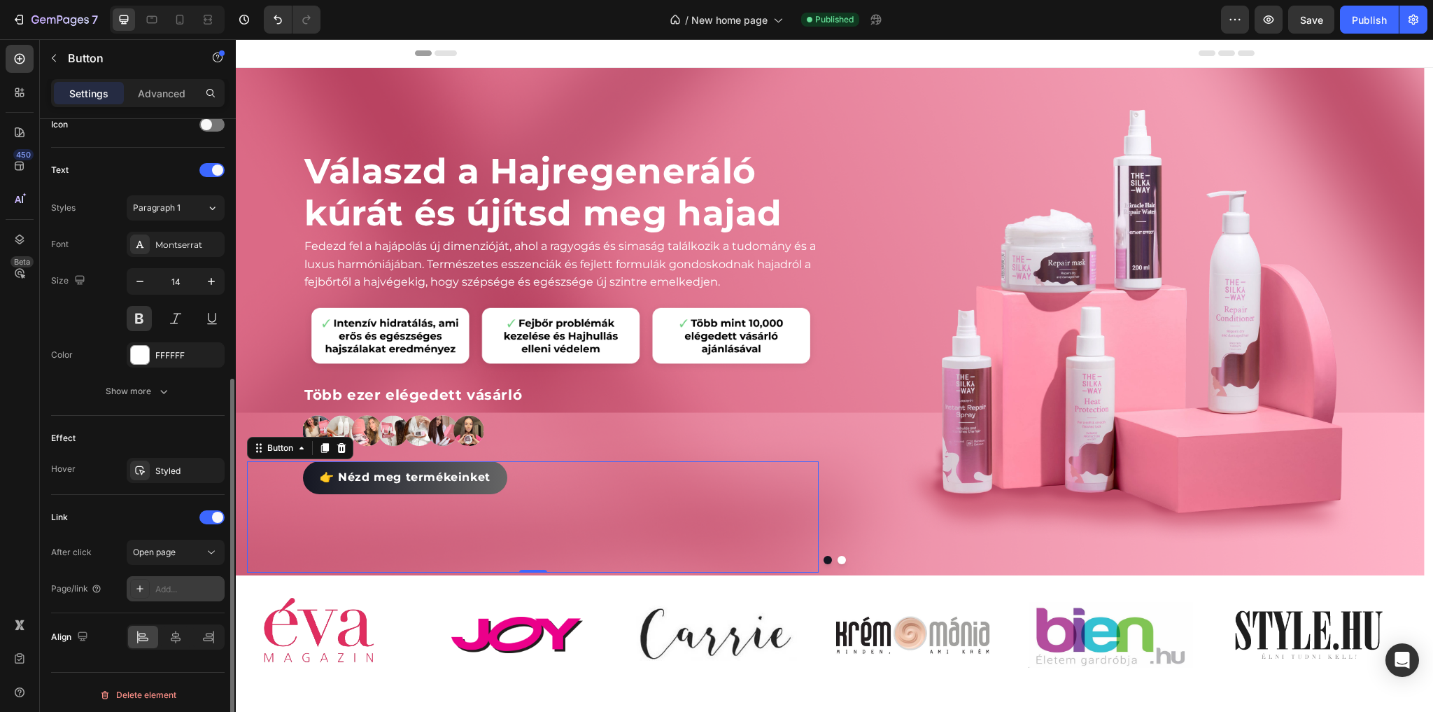
click at [162, 583] on div "Add..." at bounding box center [188, 589] width 66 height 13
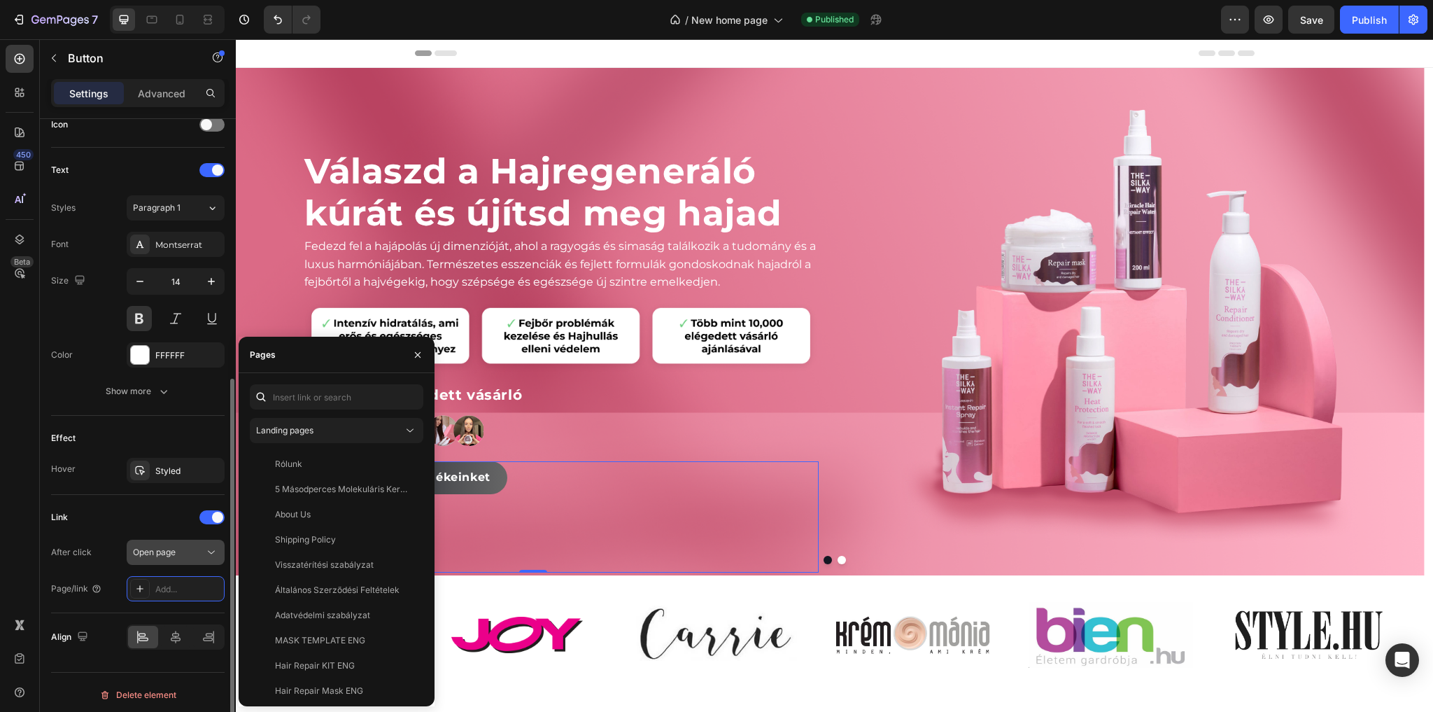
click at [165, 551] on span "Open page" at bounding box center [154, 551] width 43 height 10
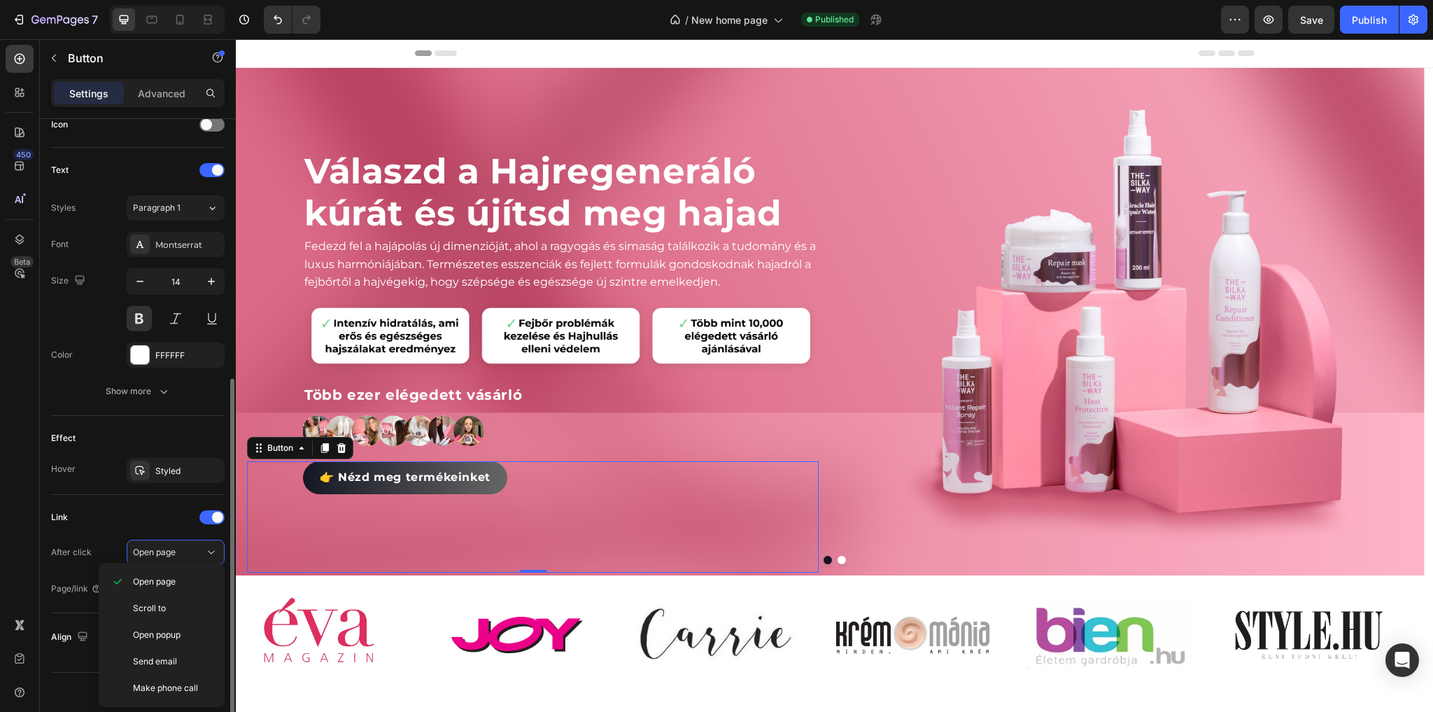
click at [155, 509] on div "Link" at bounding box center [138, 517] width 174 height 22
click at [169, 589] on div "Add..." at bounding box center [188, 589] width 66 height 13
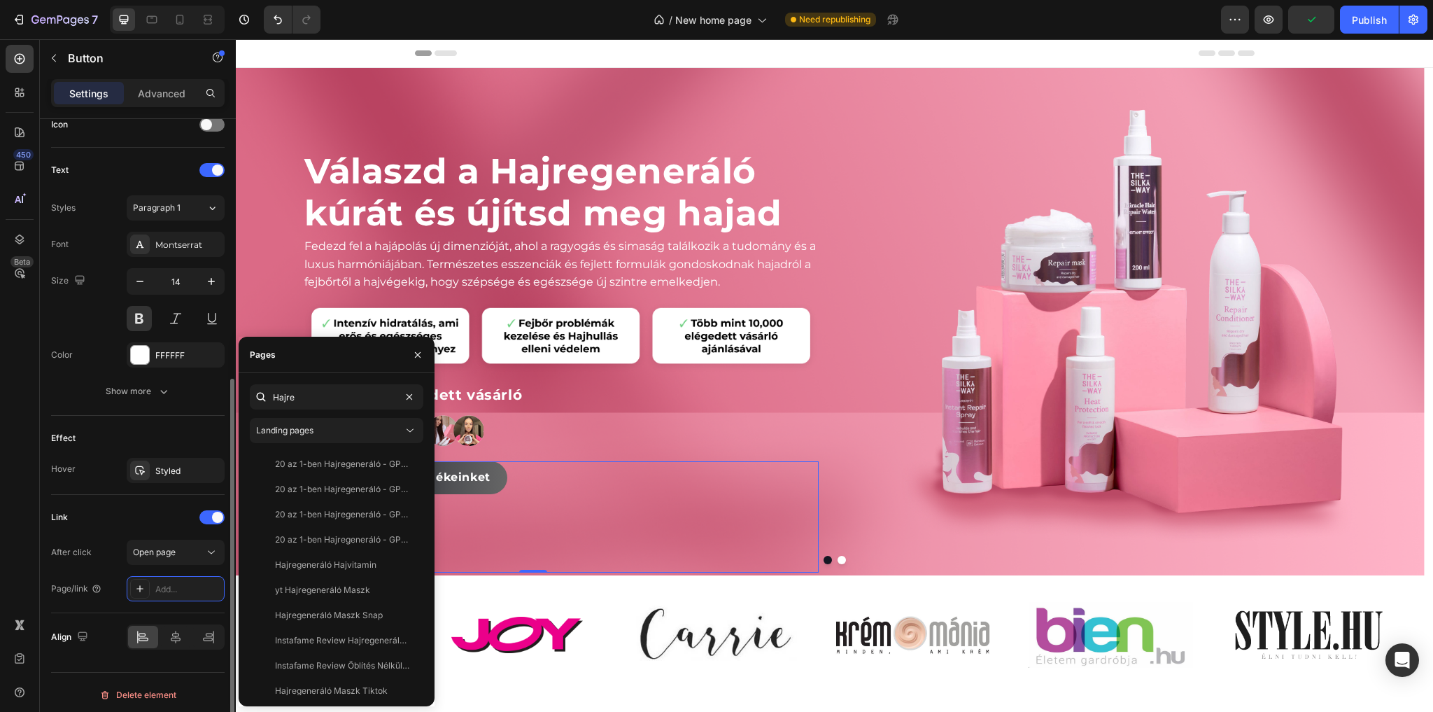
click at [222, 431] on div "Effect" at bounding box center [138, 438] width 174 height 22
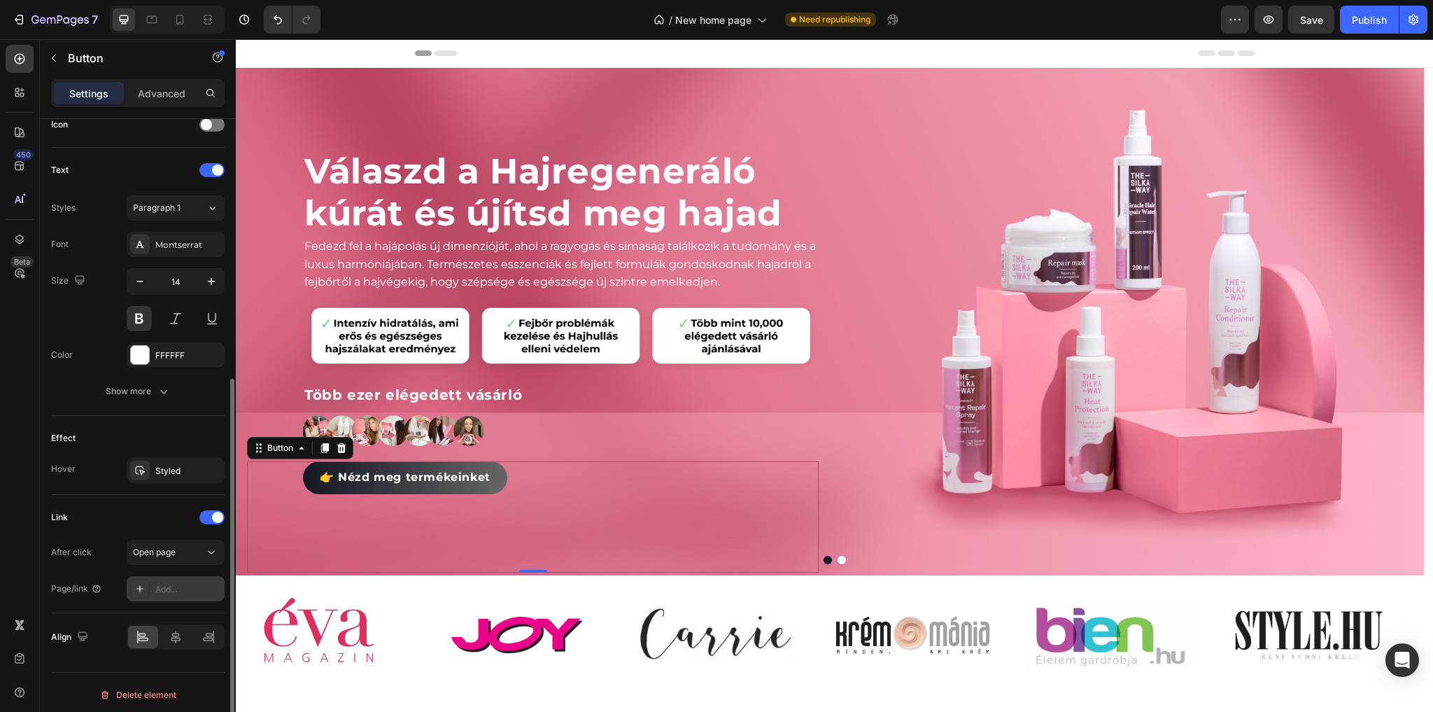
click at [158, 586] on div "Add..." at bounding box center [188, 589] width 66 height 13
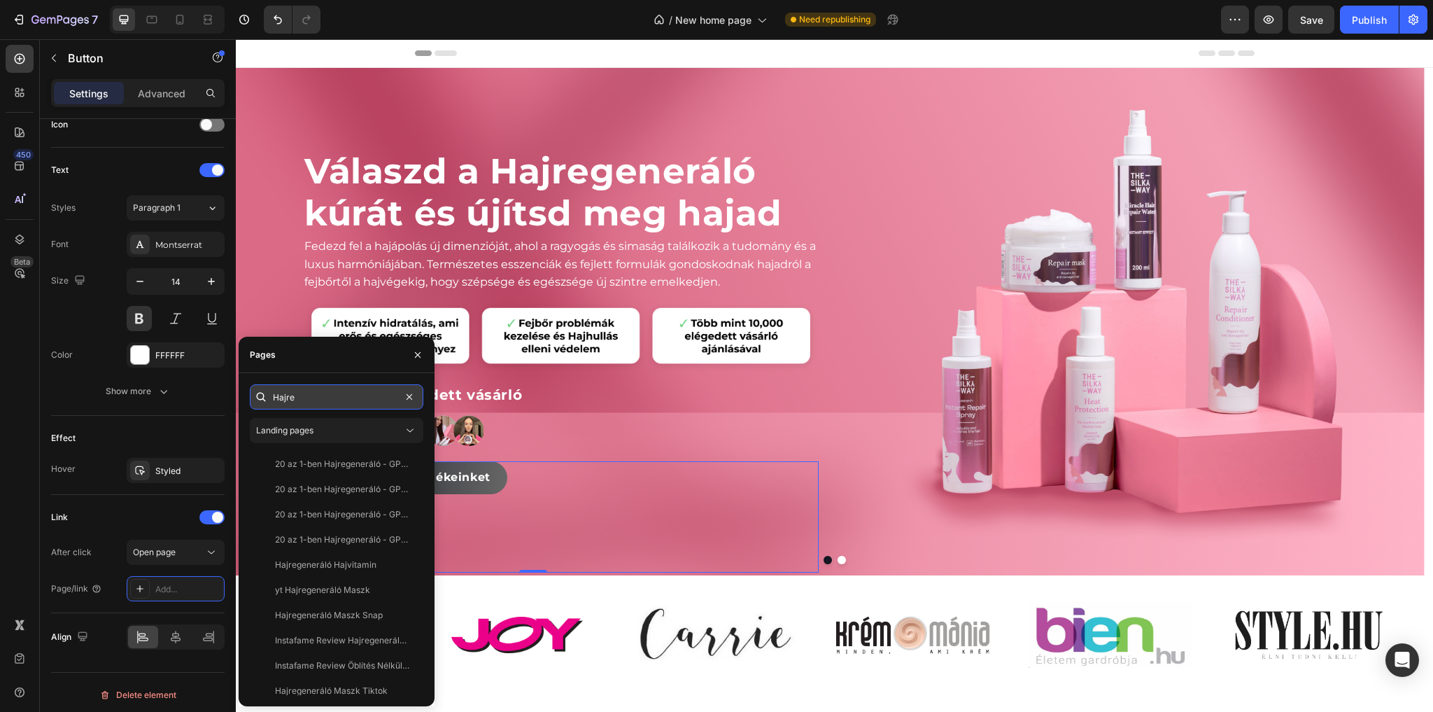
click at [339, 402] on input "Hajre" at bounding box center [337, 396] width 174 height 25
paste input "[URL][DOMAIN_NAME]"
type input "[URL][DOMAIN_NAME]"
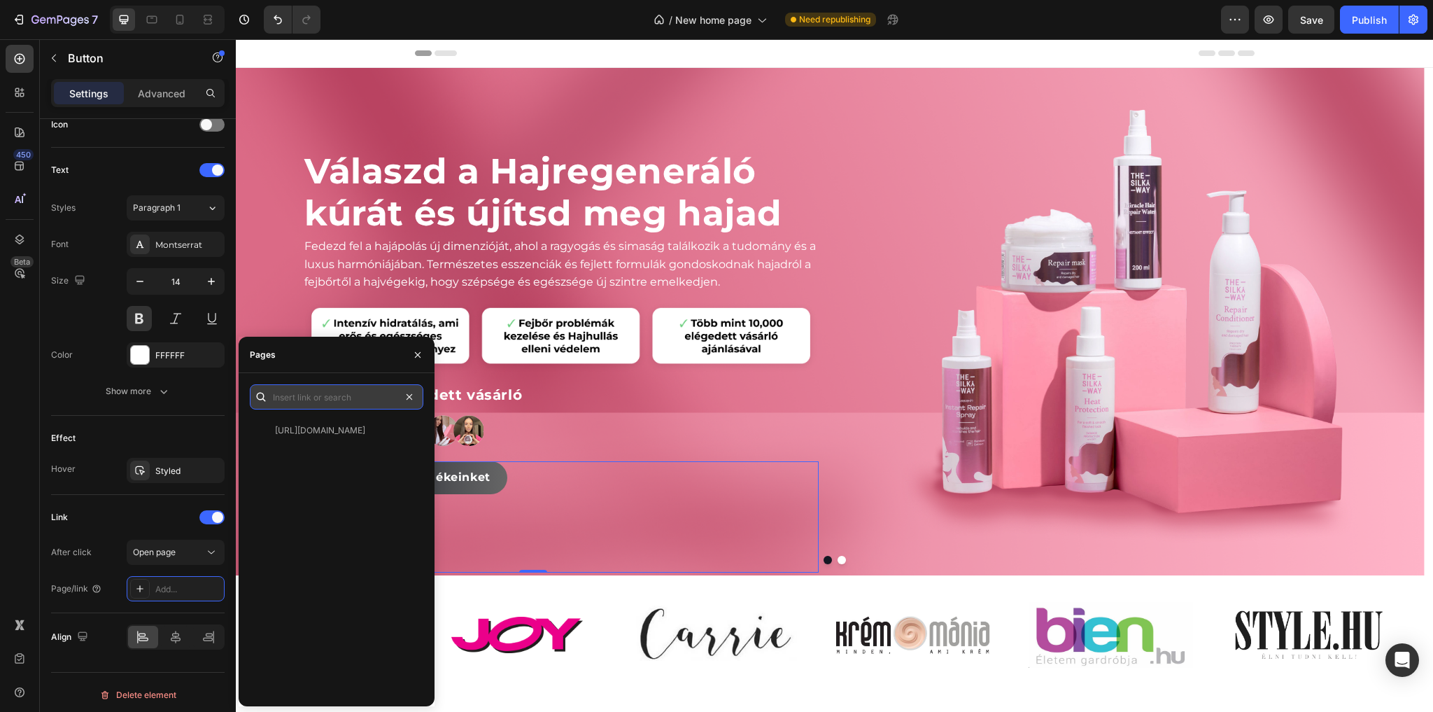
scroll to position [0, 0]
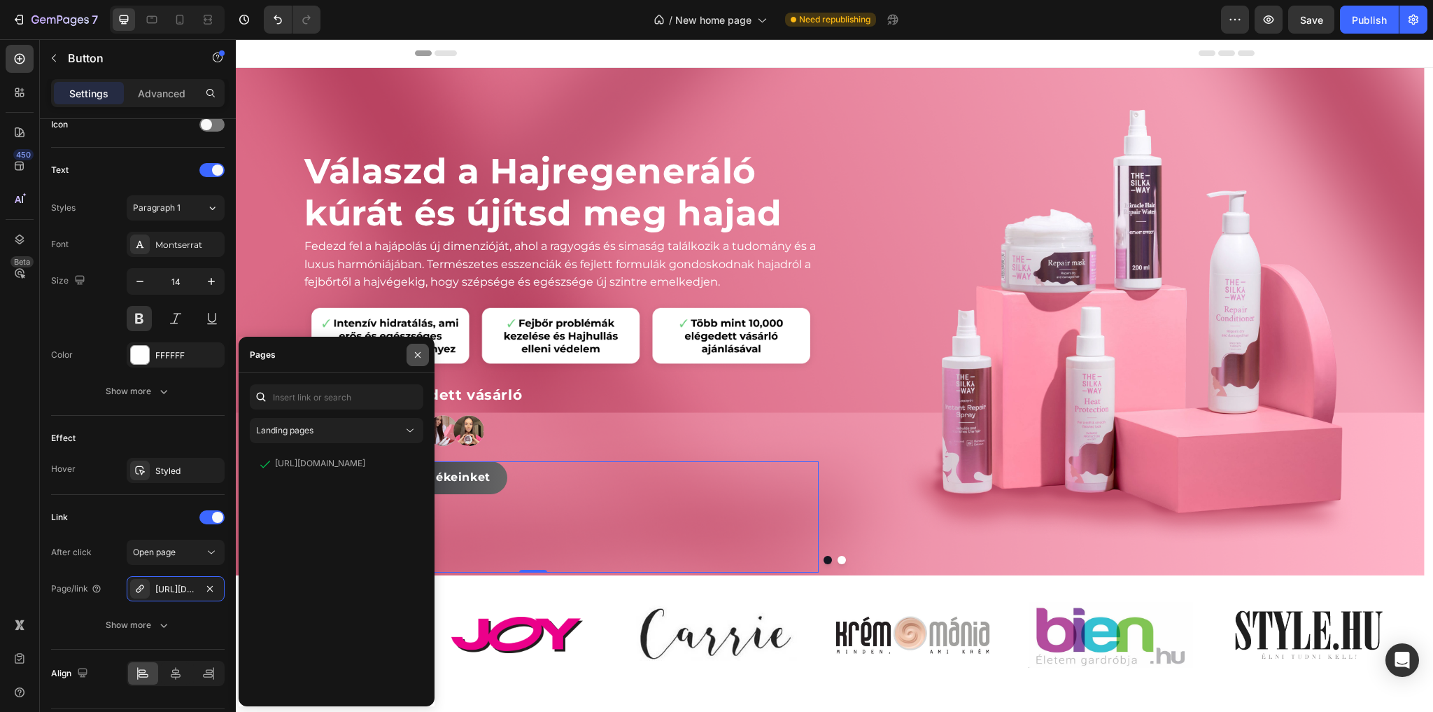
click at [411, 353] on button "button" at bounding box center [418, 355] width 22 height 22
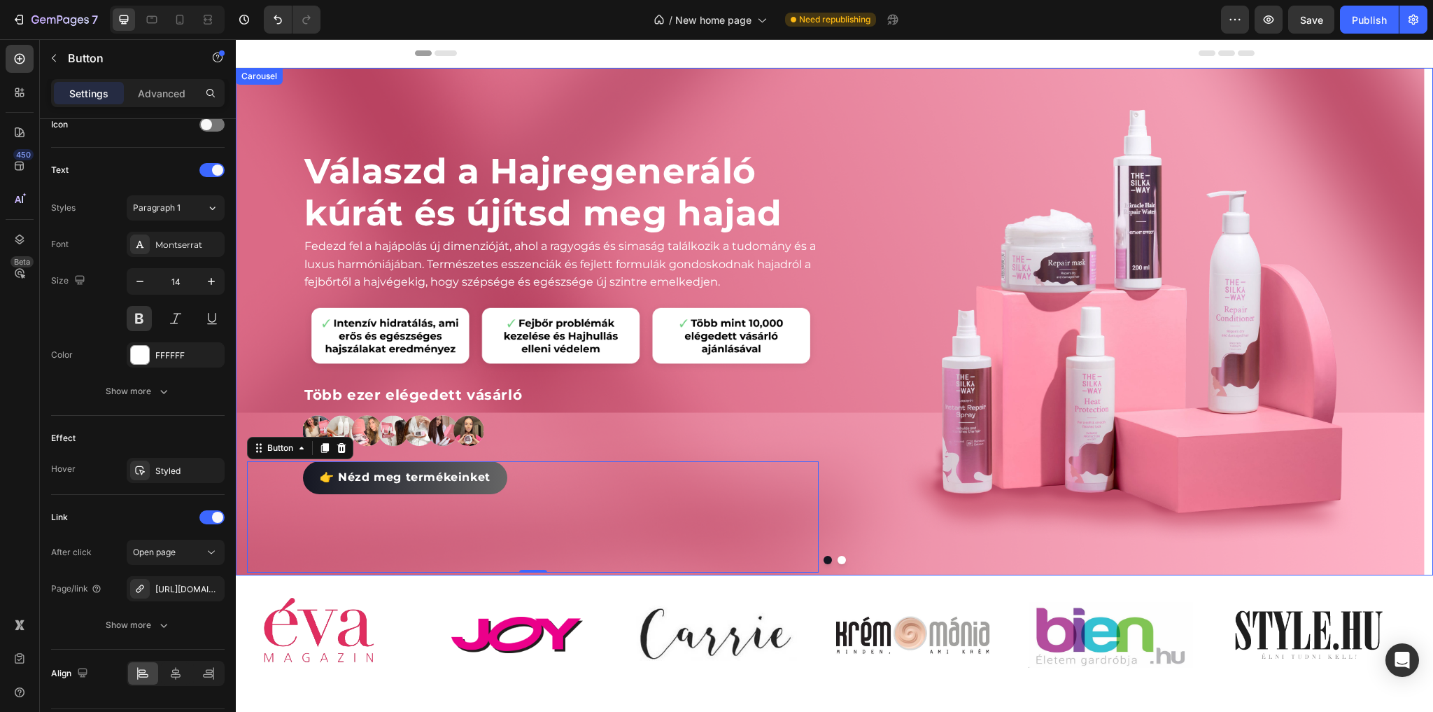
click at [838, 559] on button "Dot" at bounding box center [842, 560] width 8 height 8
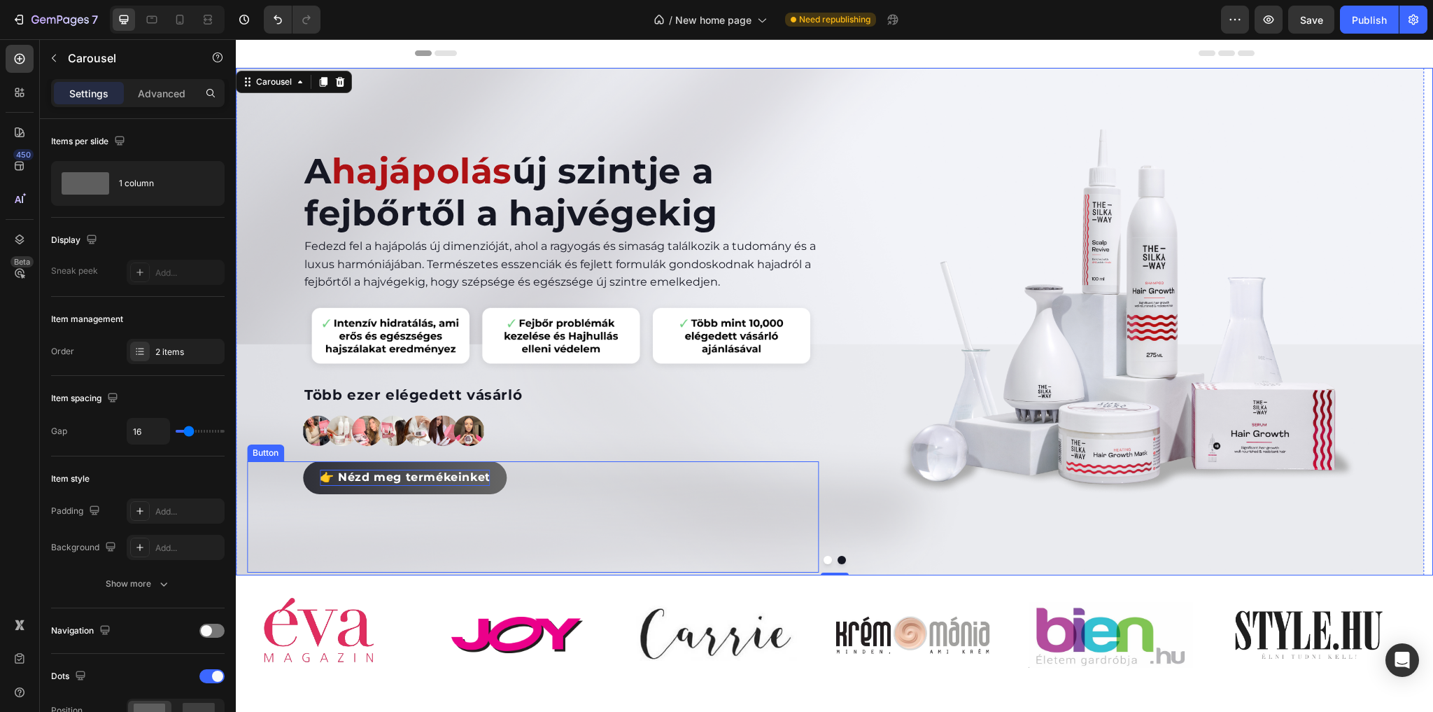
click at [388, 477] on span "👉 Nézd meg termékeinket" at bounding box center [405, 476] width 171 height 13
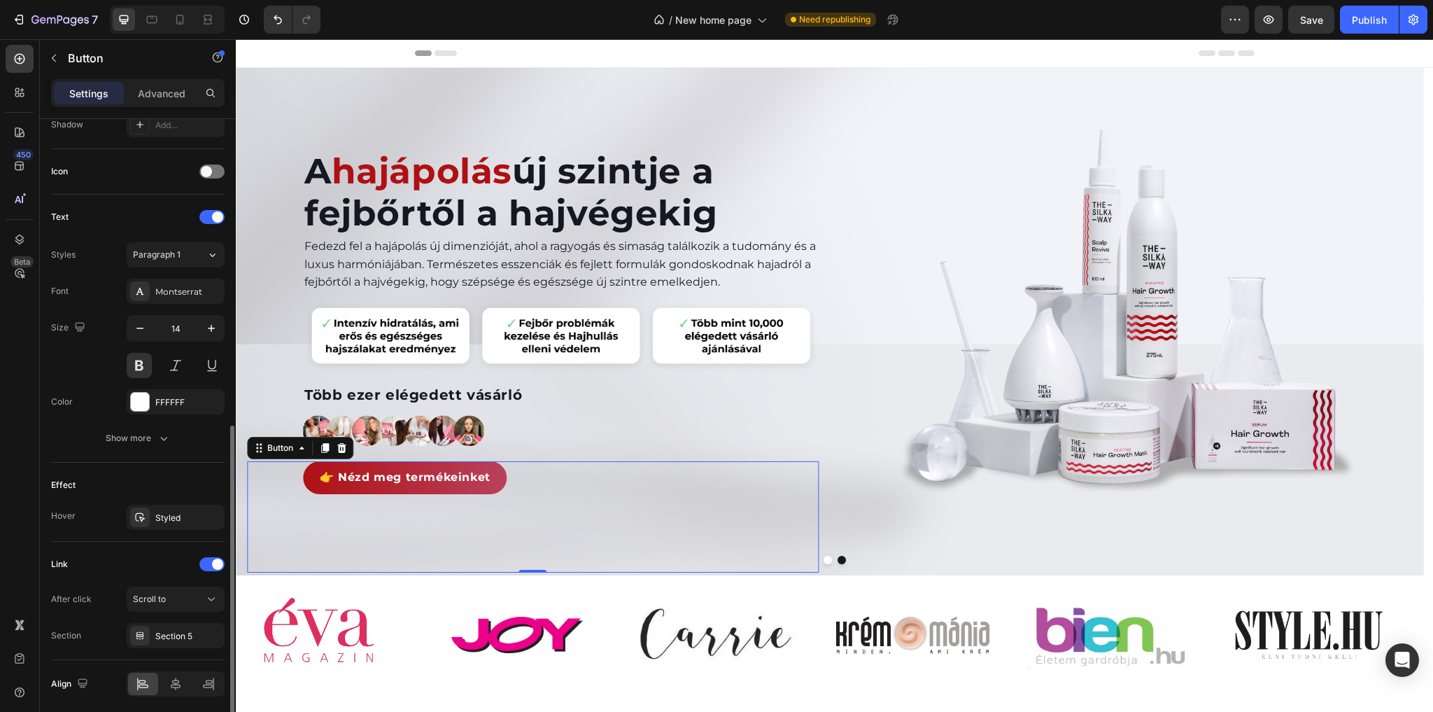
scroll to position [439, 0]
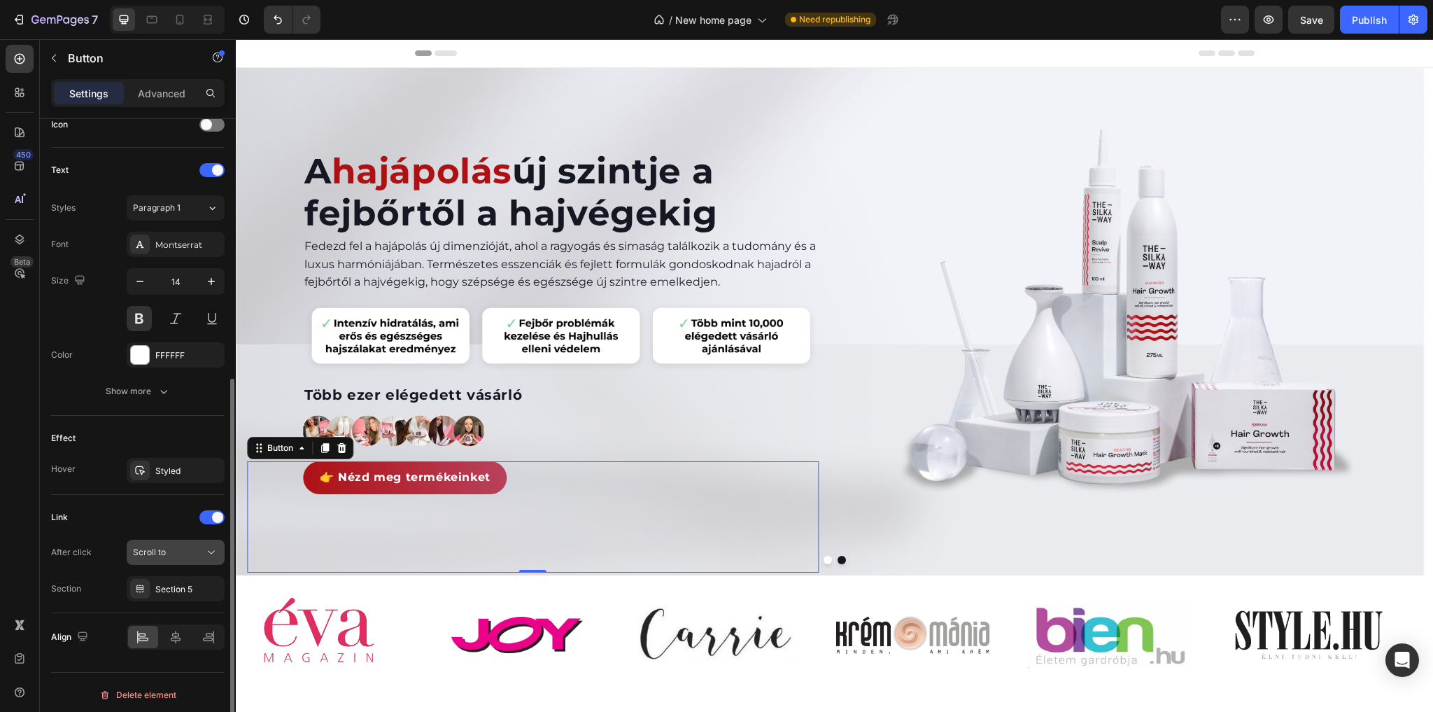
click at [171, 546] on div "Scroll to" at bounding box center [168, 552] width 71 height 13
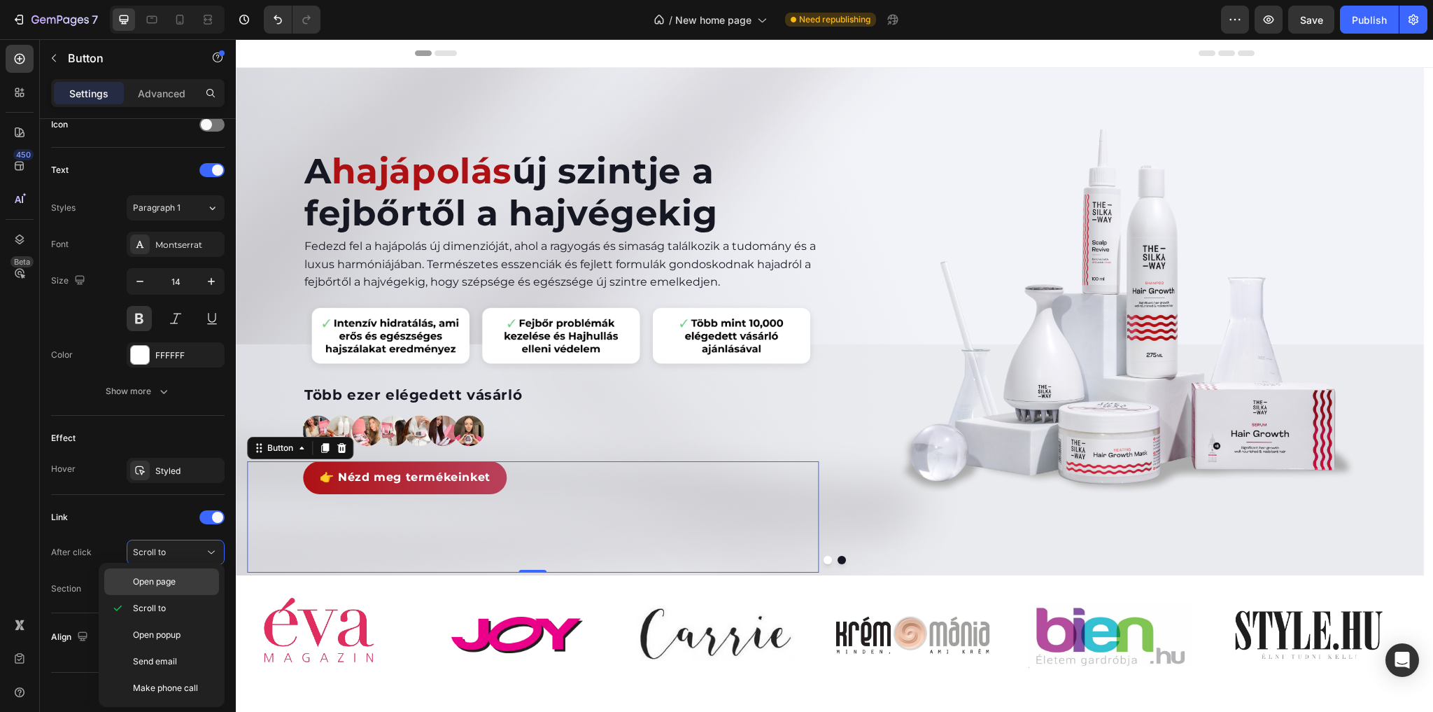
click at [157, 581] on span "Open page" at bounding box center [154, 581] width 43 height 13
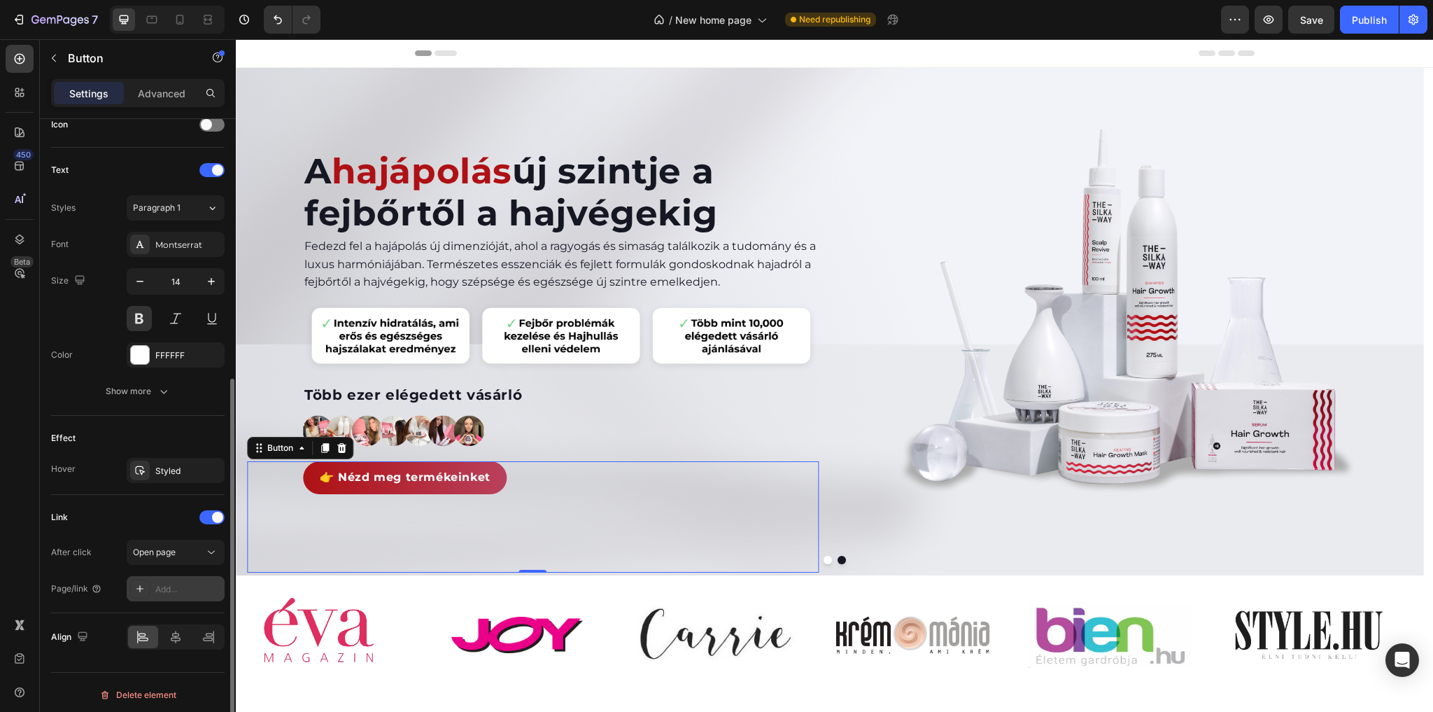
click at [176, 583] on div "Add..." at bounding box center [188, 589] width 66 height 13
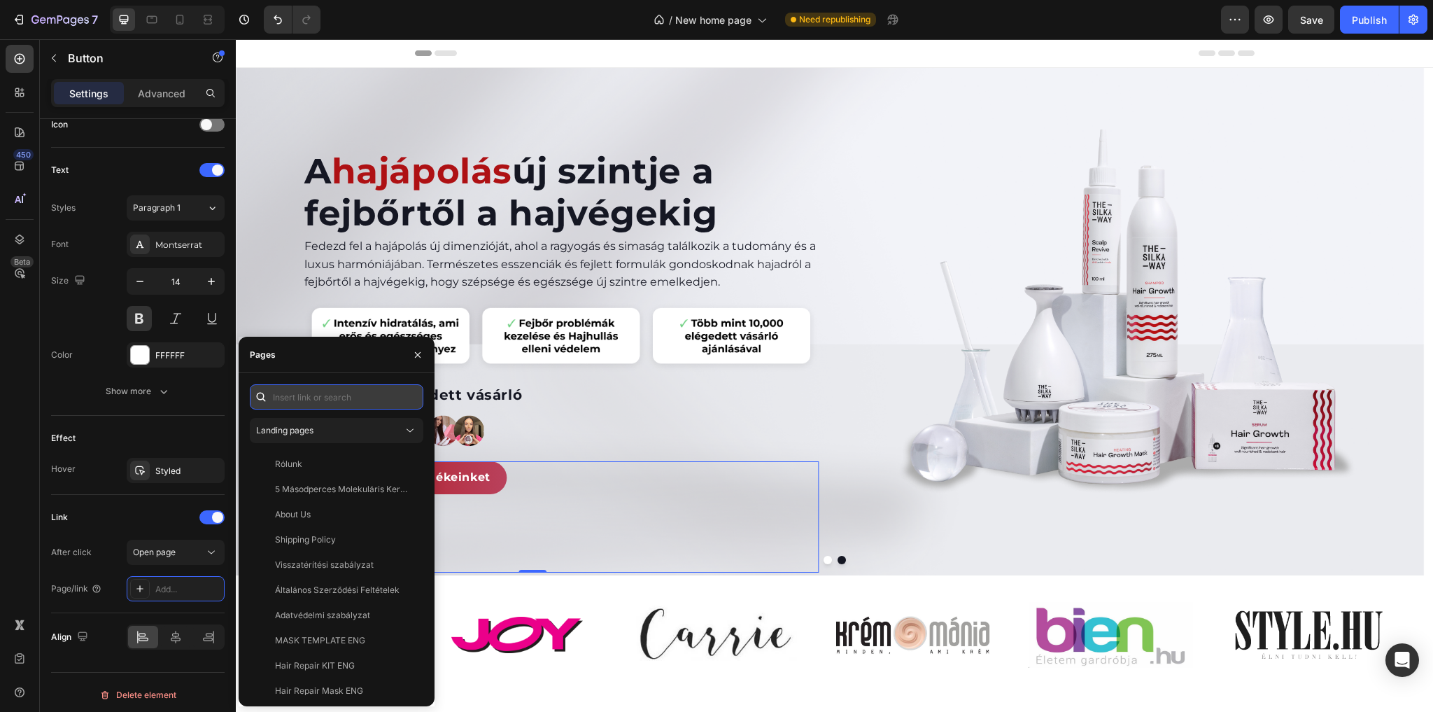
click at [306, 400] on input "text" at bounding box center [337, 396] width 174 height 25
paste input "[URL][DOMAIN_NAME]"
type input "[URL][DOMAIN_NAME]"
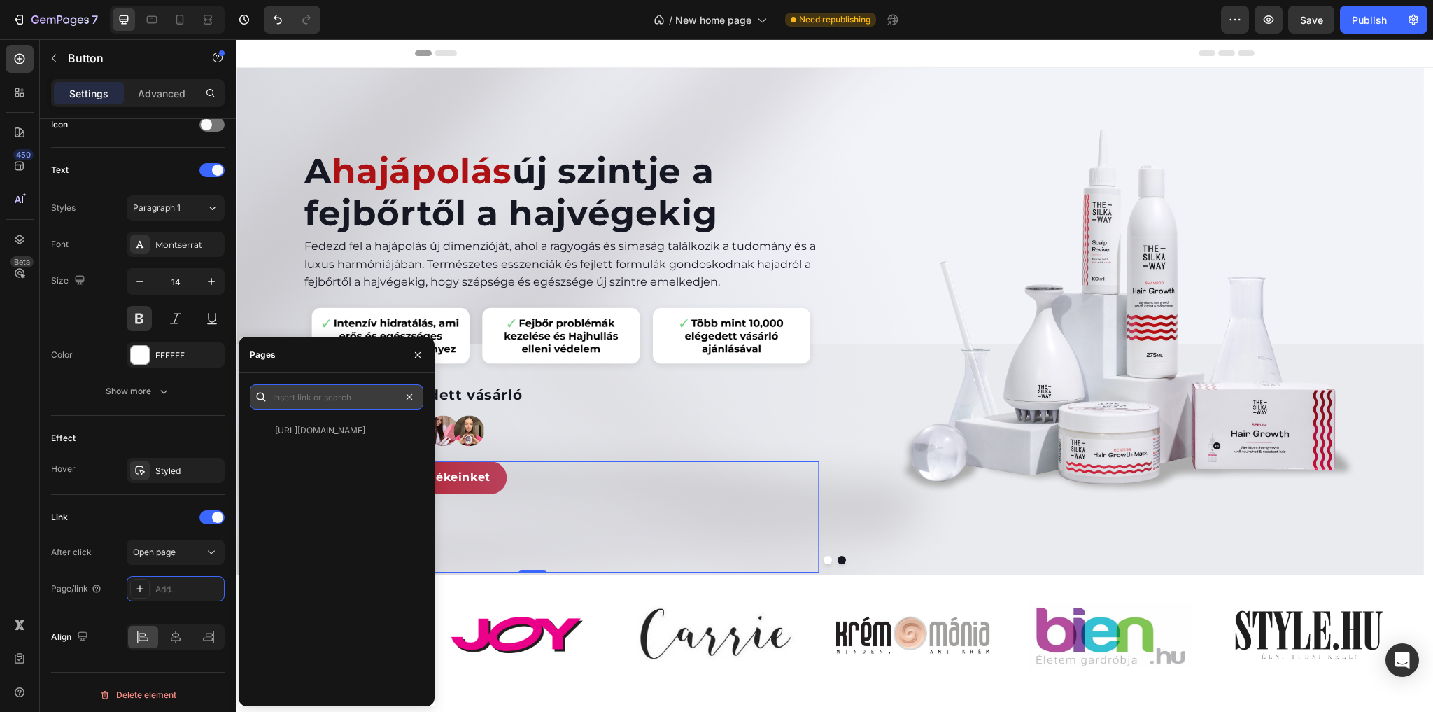
scroll to position [0, 0]
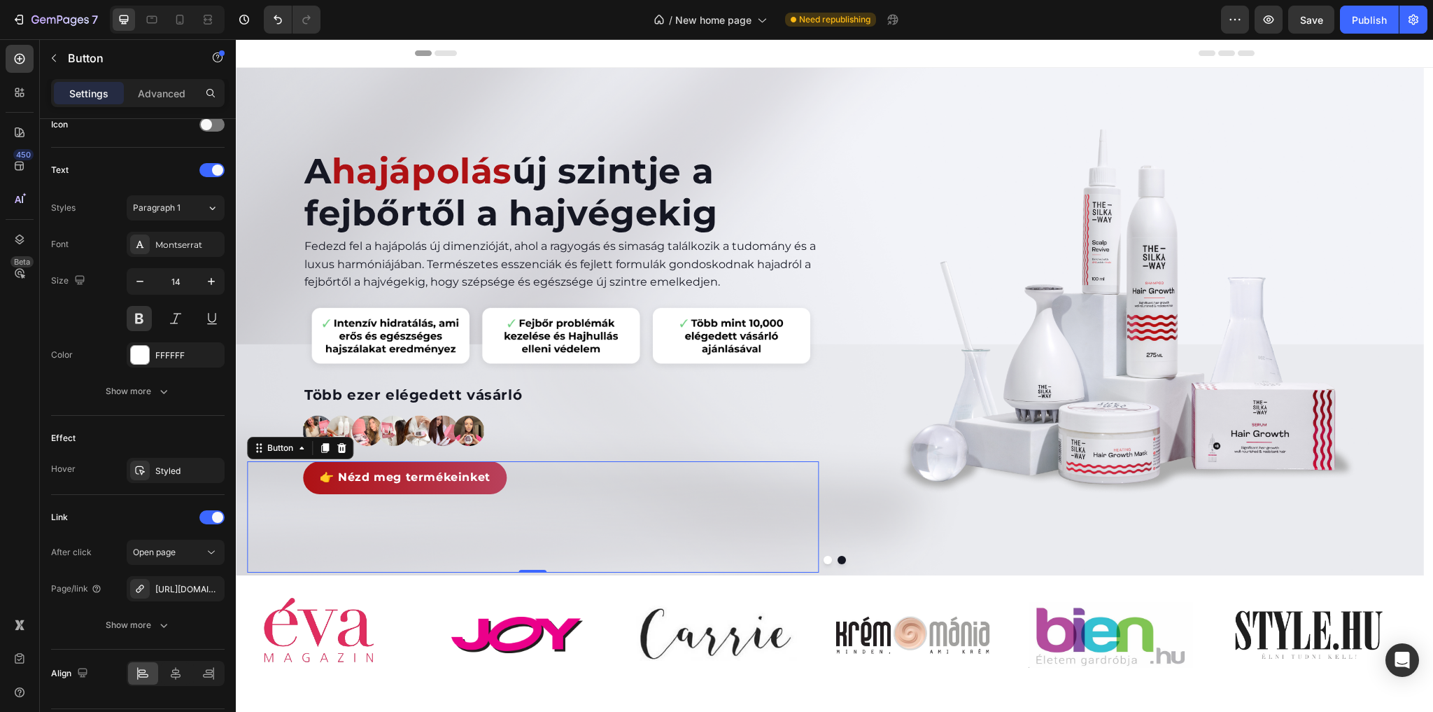
click at [10, 412] on div "450 Beta" at bounding box center [20, 328] width 28 height 566
click at [450, 262] on p "Fedezd fel a hajápolás új dimenzióját, ahol a ragyogás és simaság találkozik a …" at bounding box center [560, 264] width 513 height 54
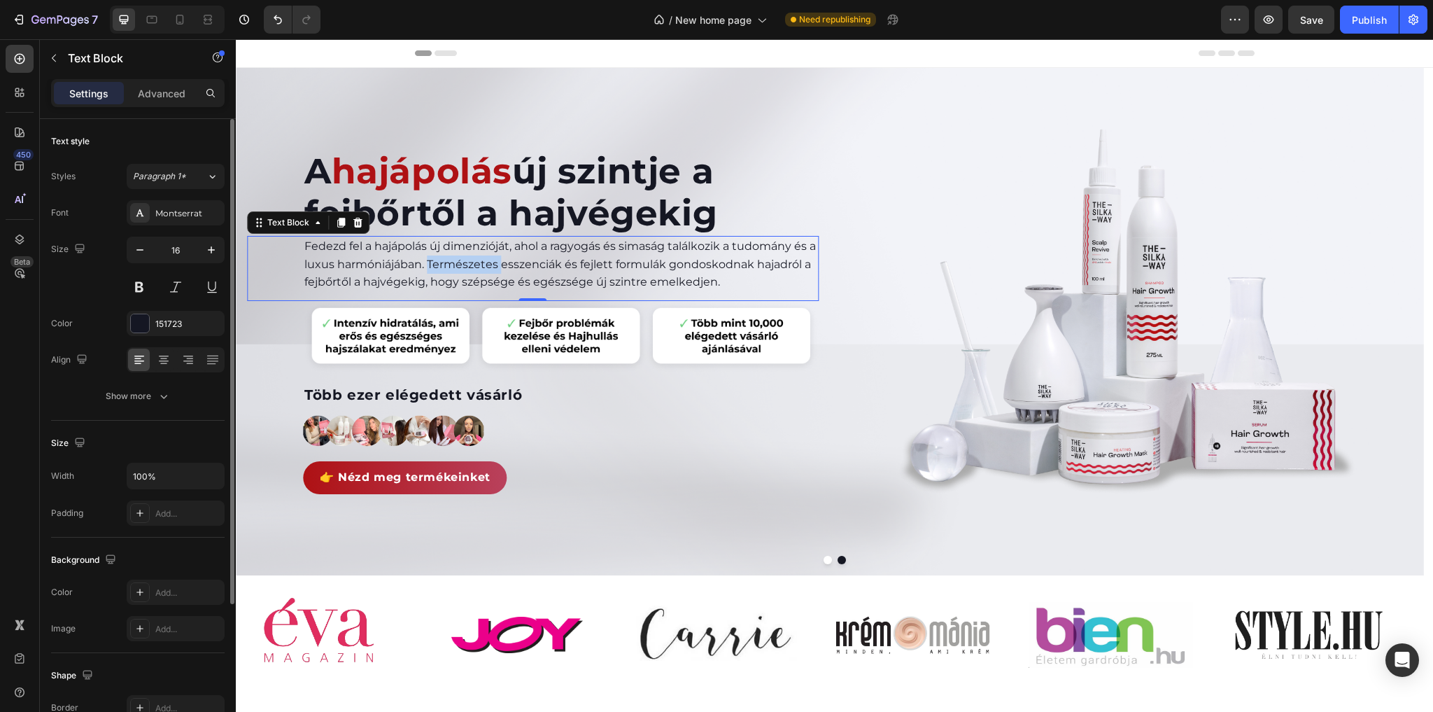
click at [450, 262] on p "Fedezd fel a hajápolás új dimenzióját, ahol a ragyogás és simaság találkozik a …" at bounding box center [560, 264] width 513 height 54
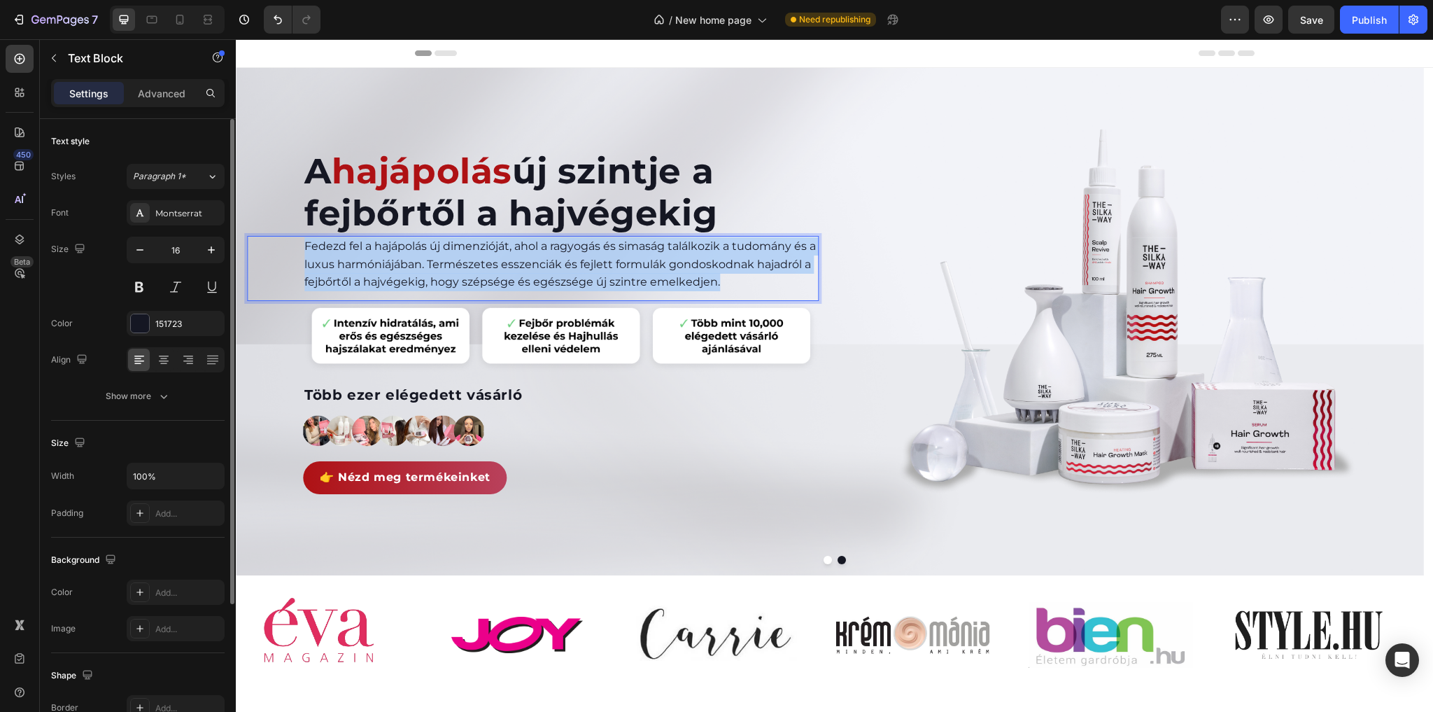
click at [450, 262] on p "Fedezd fel a hajápolás új dimenzióját, ahol a ragyogás és simaság találkozik a …" at bounding box center [560, 264] width 513 height 54
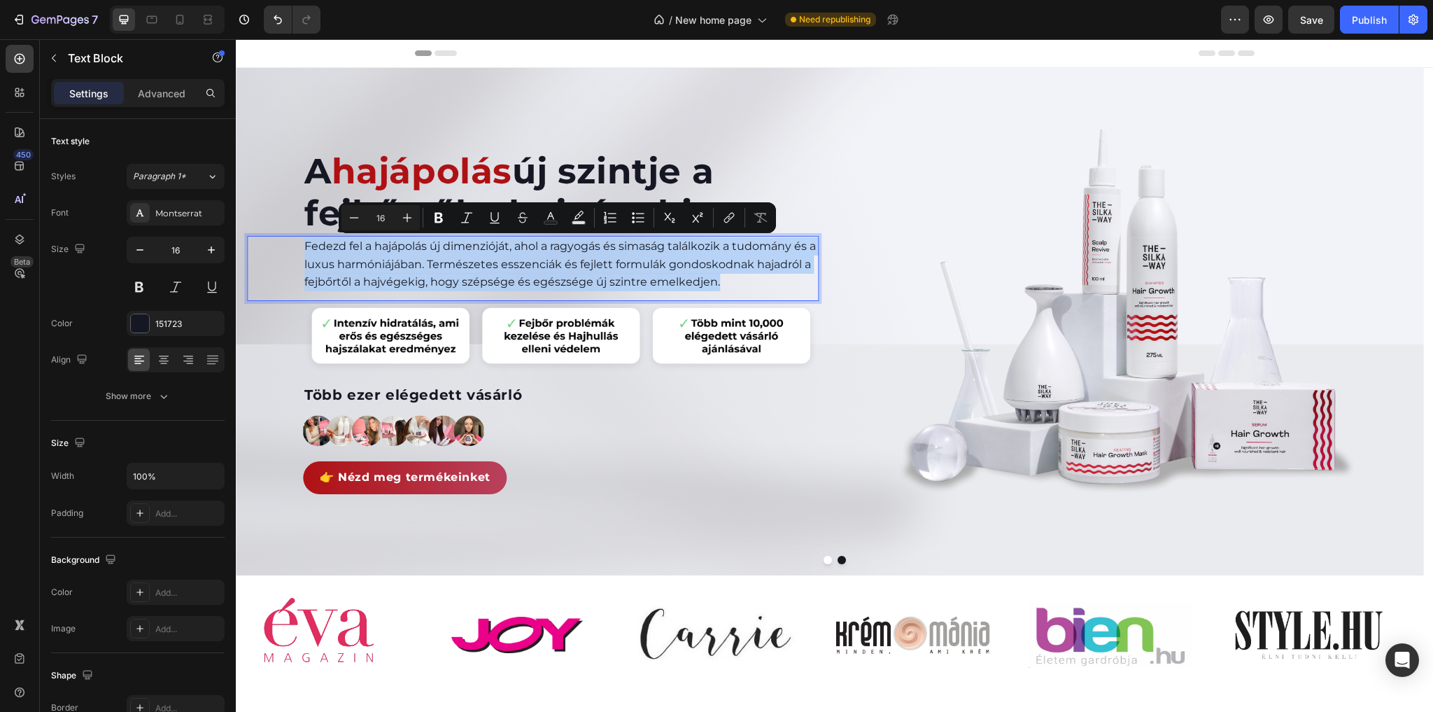
copy p "Fedezd fel a hajápolás új dimenzióját, ahol a ragyogás és simaság találkozik a …"
click at [425, 262] on p "Fedezd fel a hajápolás új dimenzióját, ahol a ragyogás és simaság találkozik a …" at bounding box center [560, 264] width 513 height 54
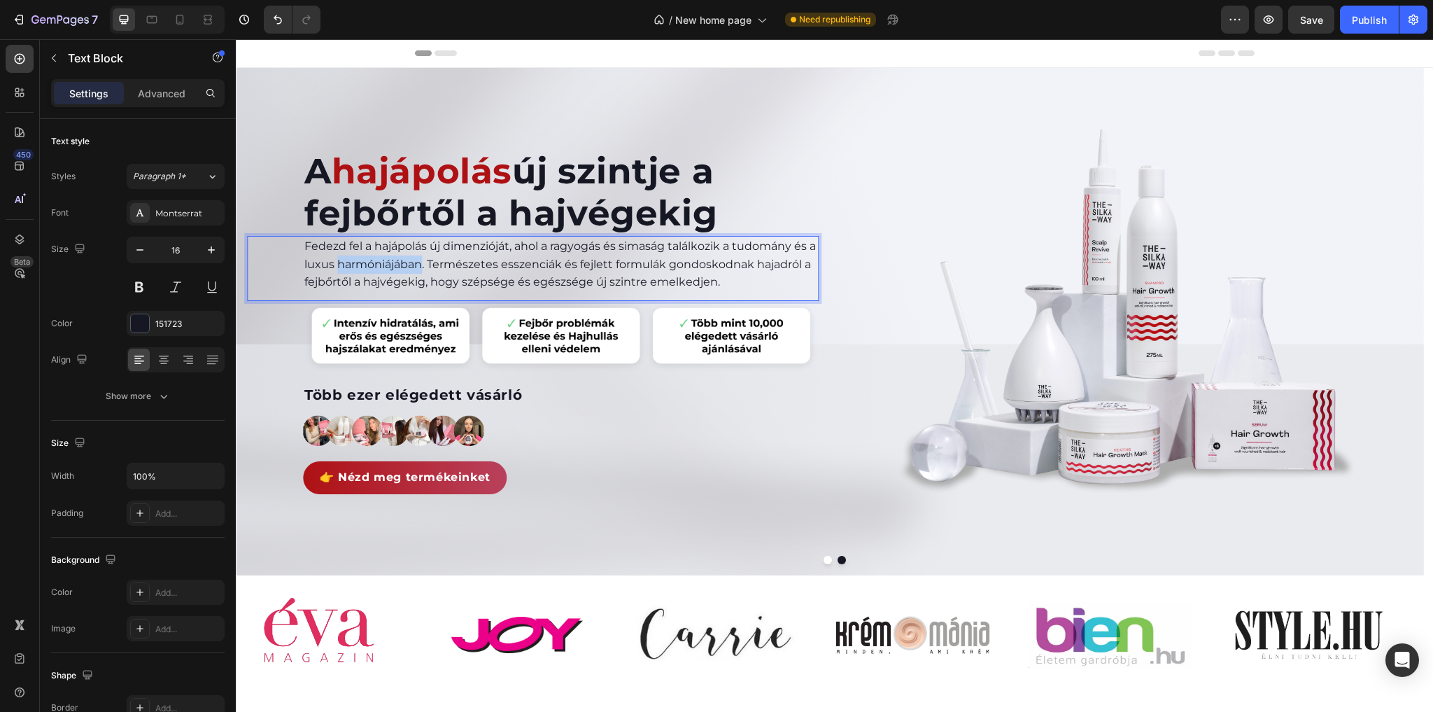
click at [425, 262] on p "Fedezd fel a hajápolás új dimenzióját, ahol a ragyogás és simaság találkozik a …" at bounding box center [560, 264] width 513 height 54
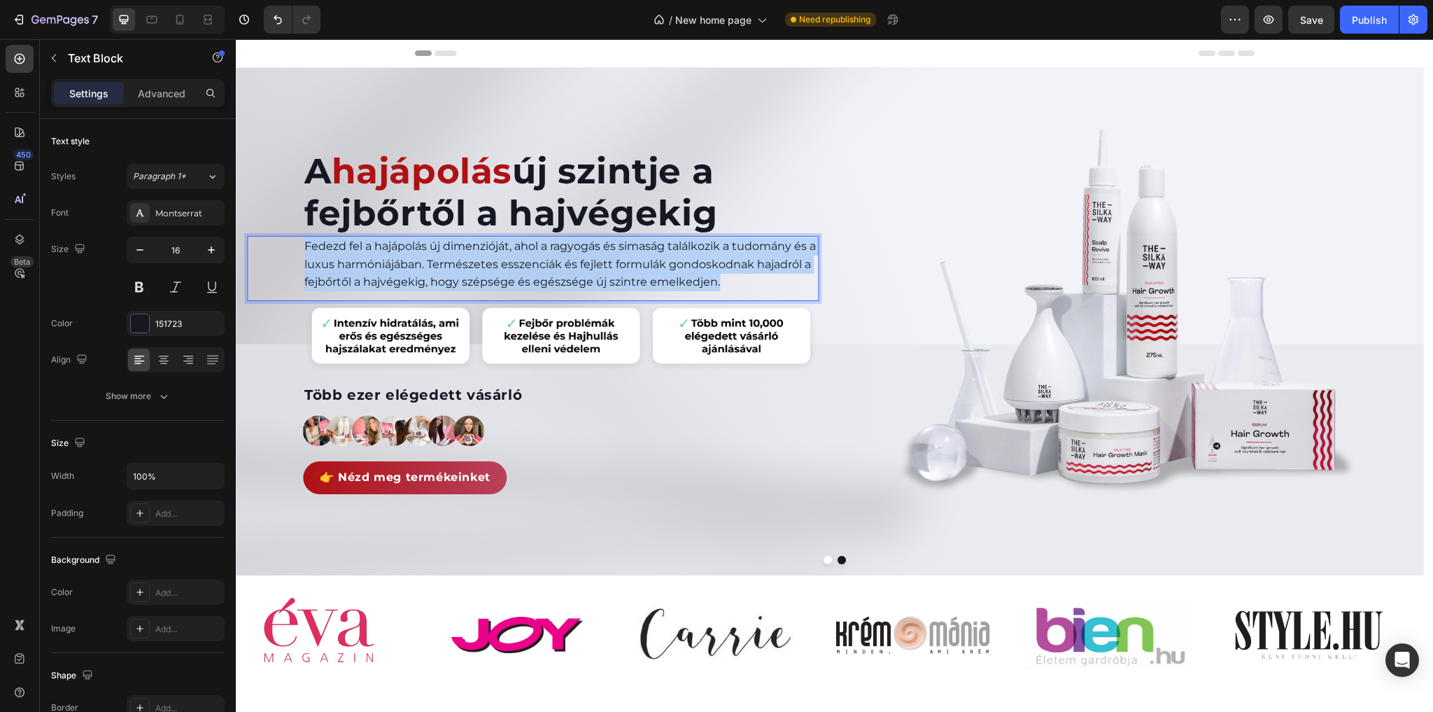
click at [425, 262] on p "Fedezd fel a hajápolás új dimenzióját, ahol a ragyogás és simaság találkozik a …" at bounding box center [560, 264] width 513 height 54
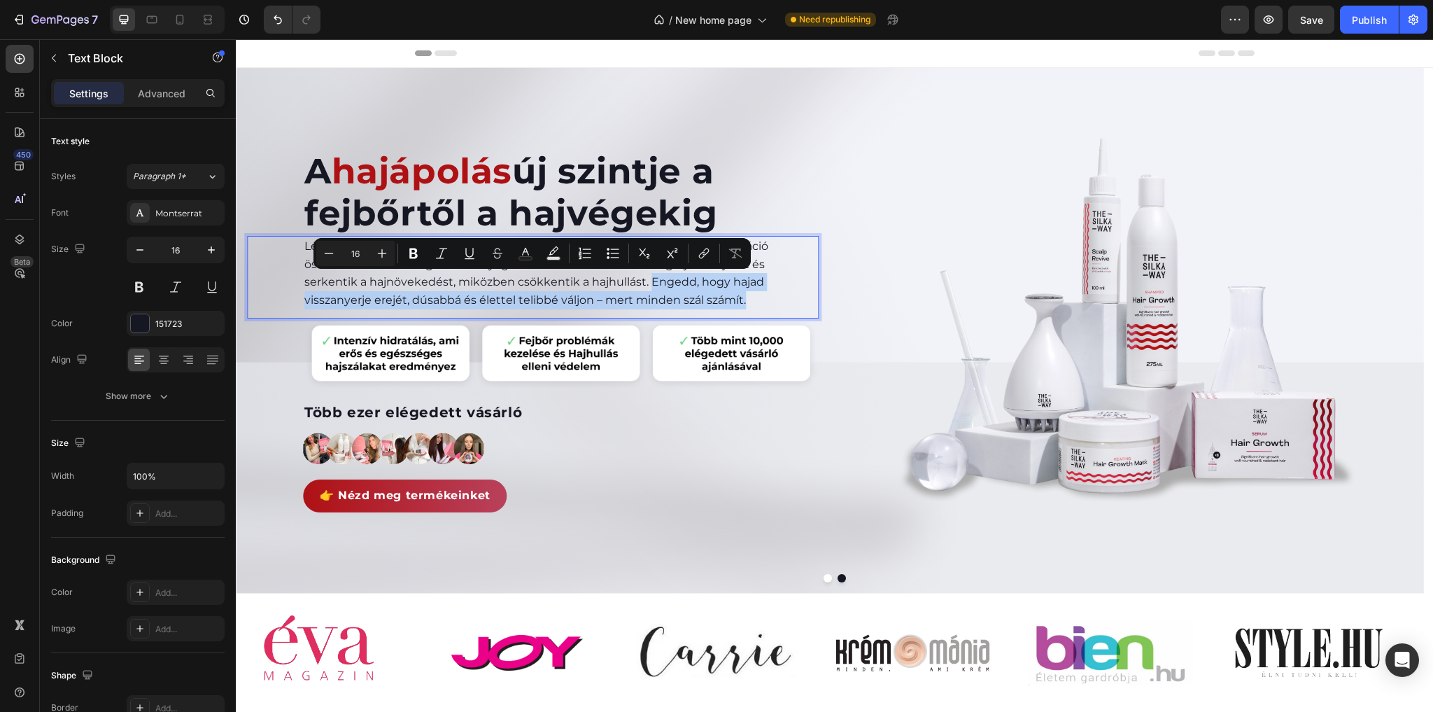
drag, startPoint x: 750, startPoint y: 298, endPoint x: 650, endPoint y: 283, distance: 101.1
click at [650, 283] on p "Lépj be a hajmegújulás világába, ahol a természet ereje és a tudományos innovác…" at bounding box center [560, 272] width 513 height 71
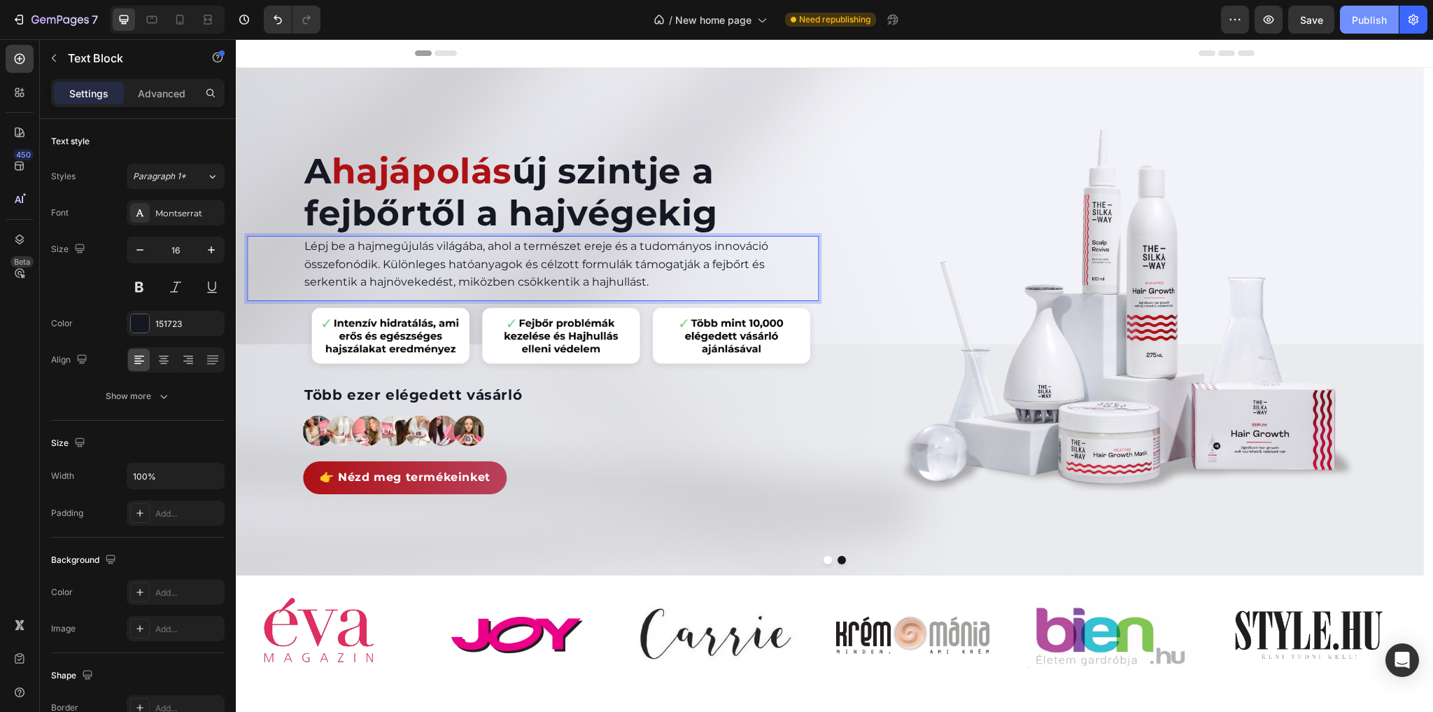
click at [1374, 24] on div "Publish" at bounding box center [1369, 20] width 35 height 15
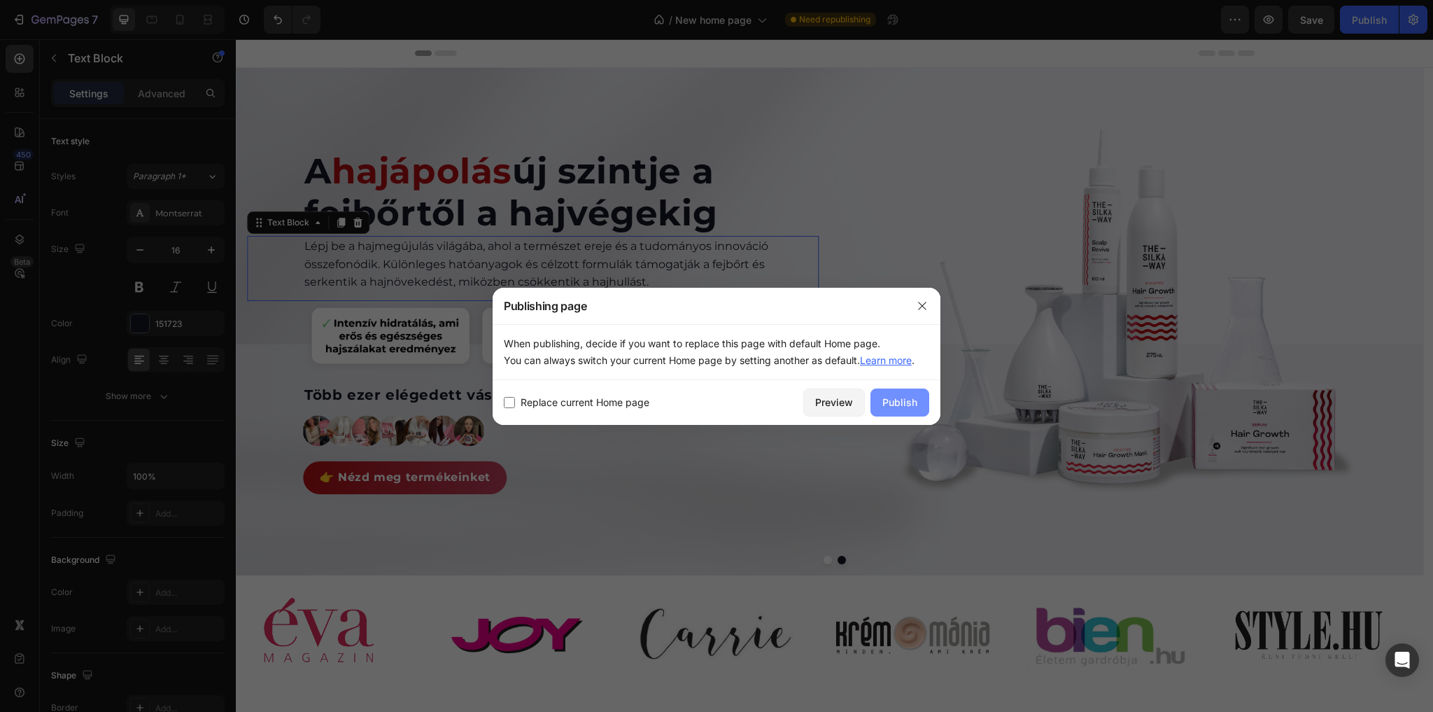
click at [893, 397] on div "Publish" at bounding box center [899, 402] width 35 height 15
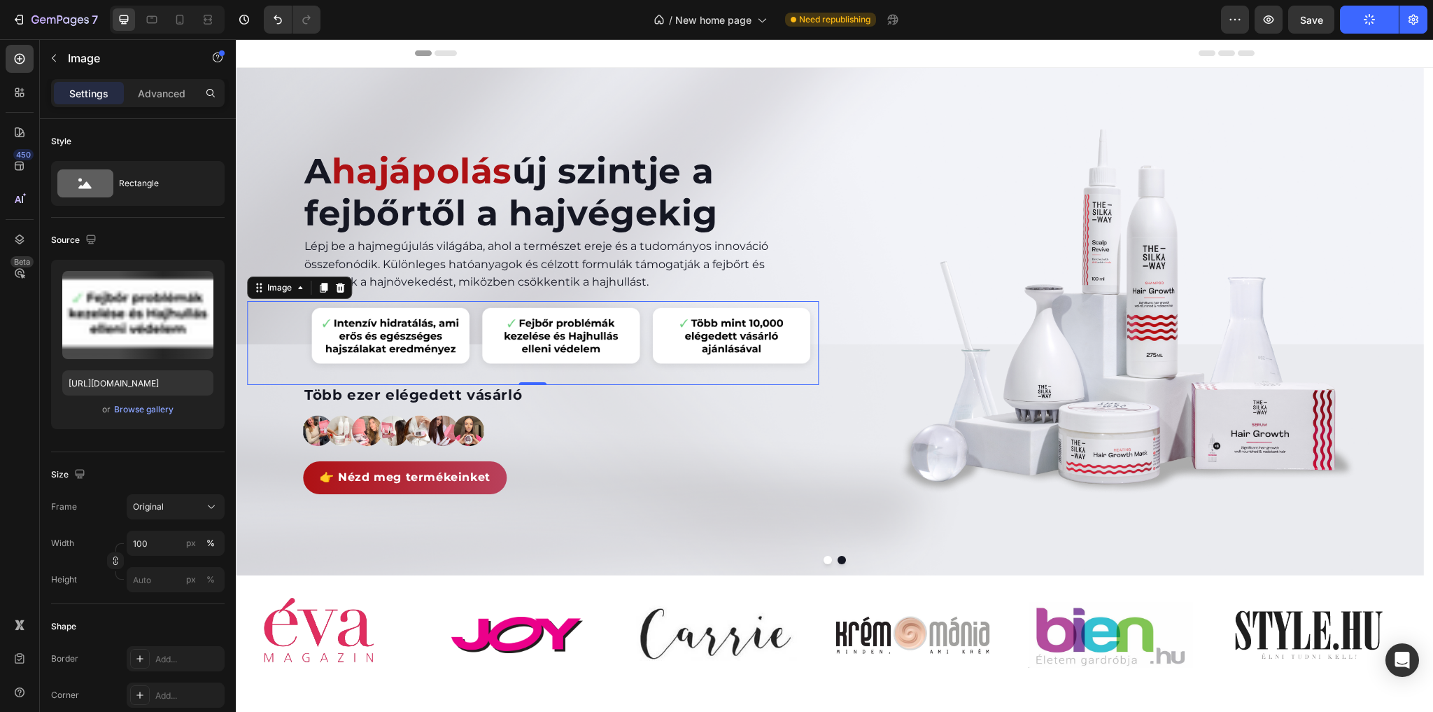
click at [422, 327] on img at bounding box center [561, 337] width 516 height 73
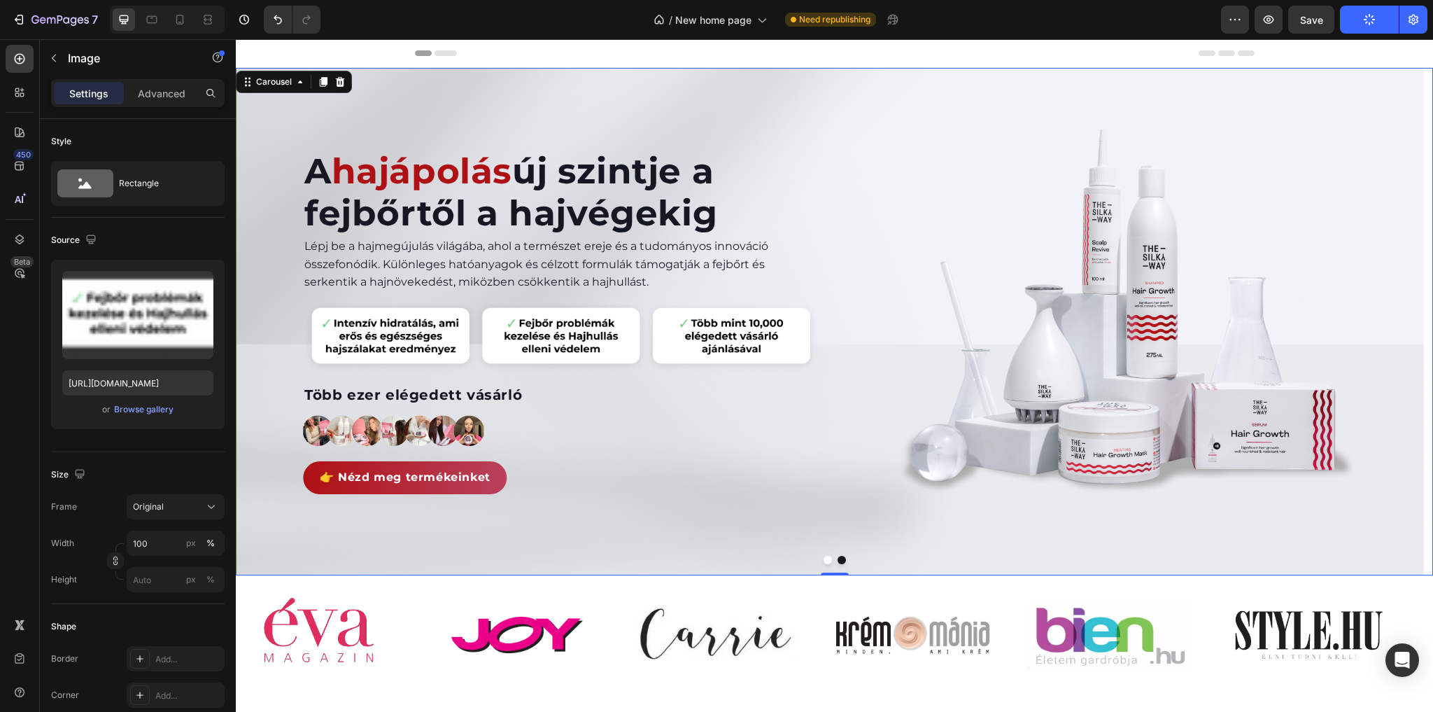
click at [824, 560] on button "Dot" at bounding box center [828, 560] width 8 height 8
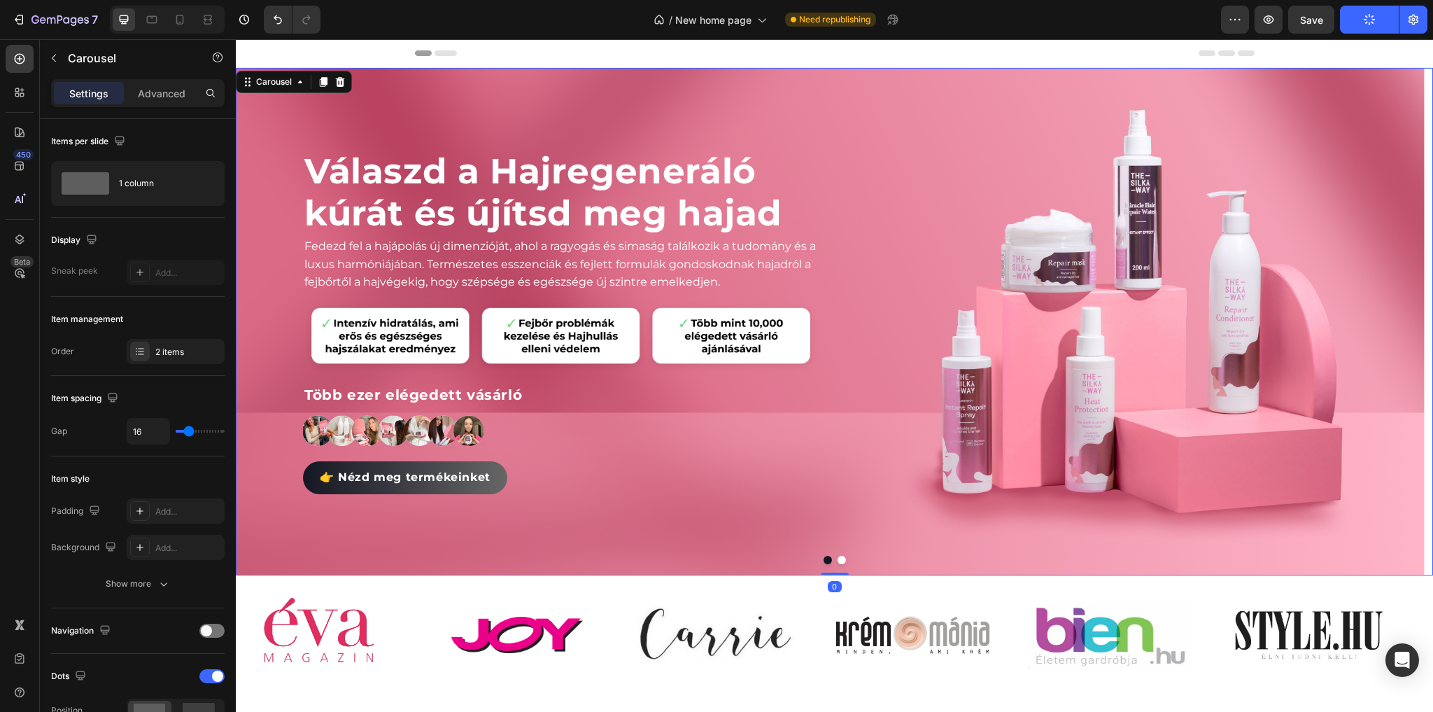
click at [840, 557] on button "Dot" at bounding box center [842, 560] width 8 height 8
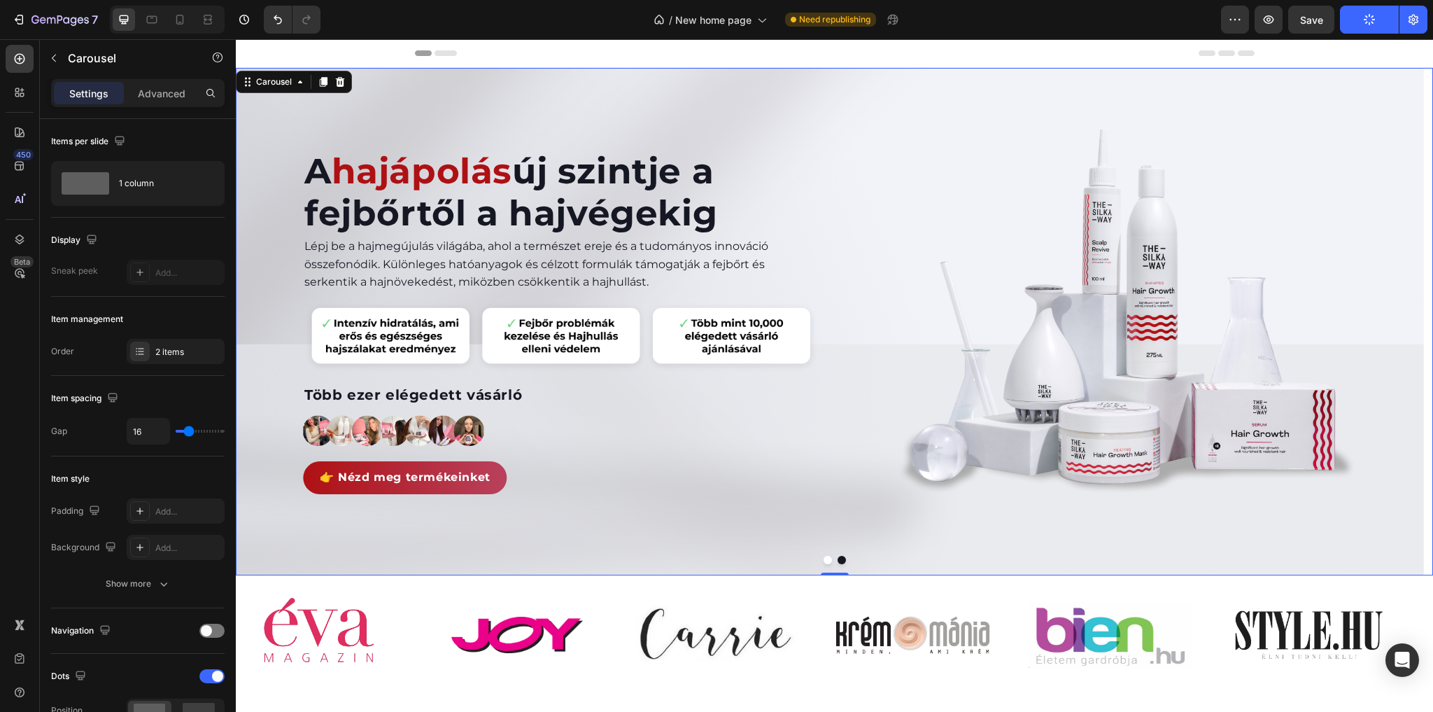
click at [824, 557] on button "Dot" at bounding box center [828, 560] width 8 height 8
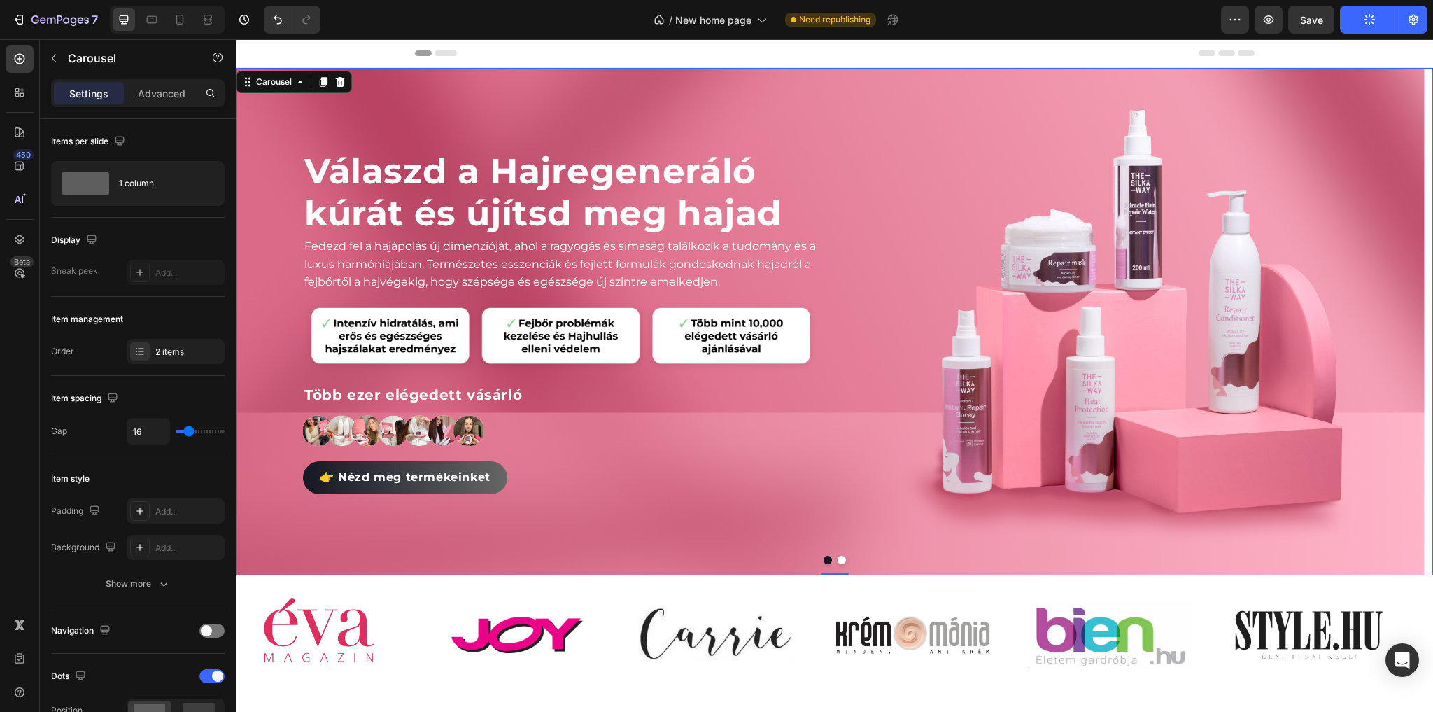
click at [838, 559] on button "Dot" at bounding box center [842, 560] width 8 height 8
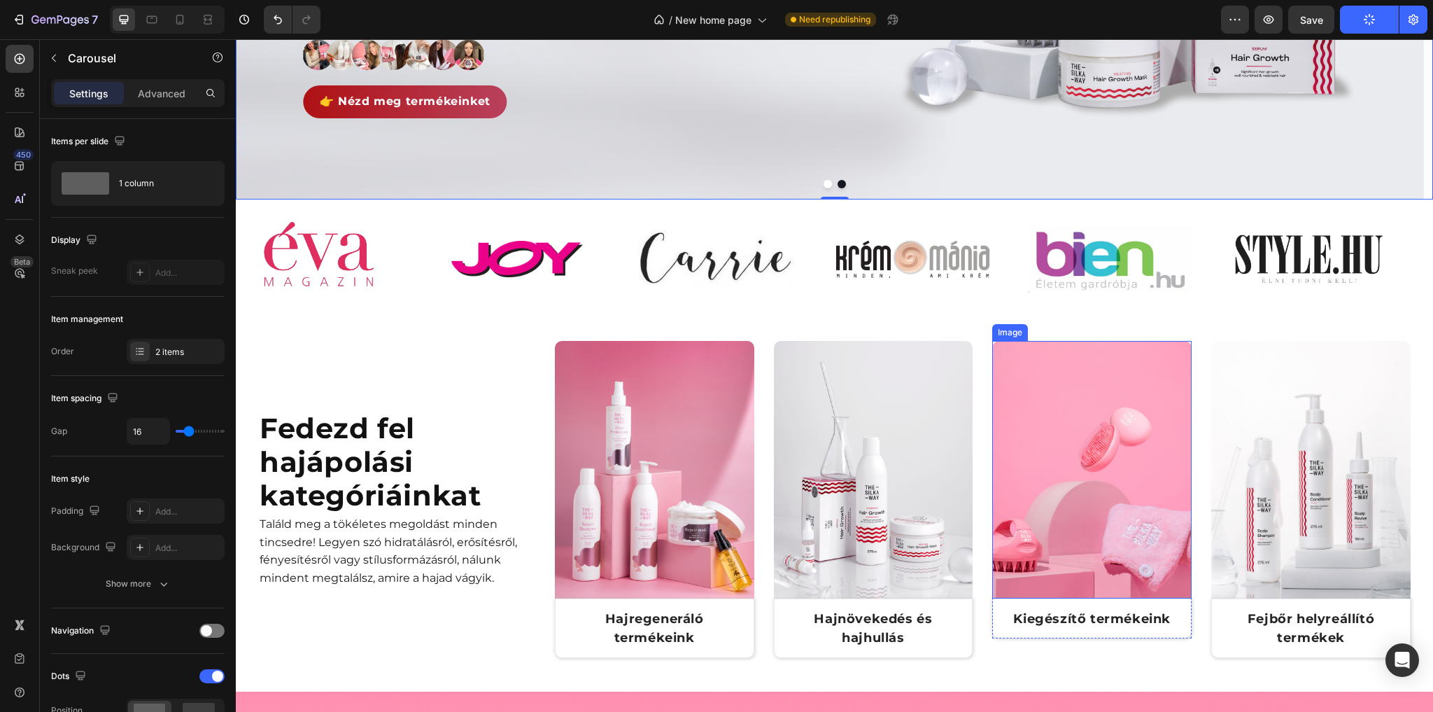
scroll to position [392, 0]
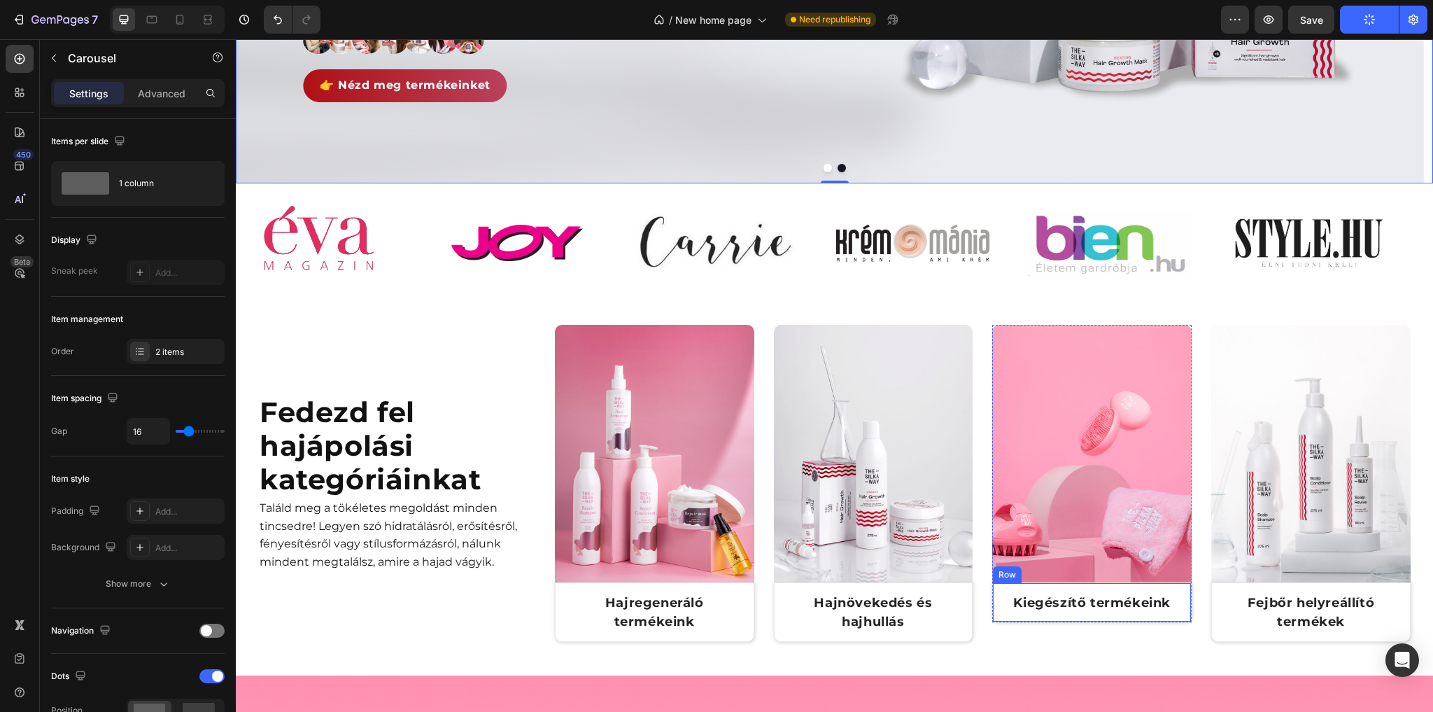
click at [1011, 609] on div "Kiegészítő termékeink Text Block Row" at bounding box center [1091, 602] width 199 height 40
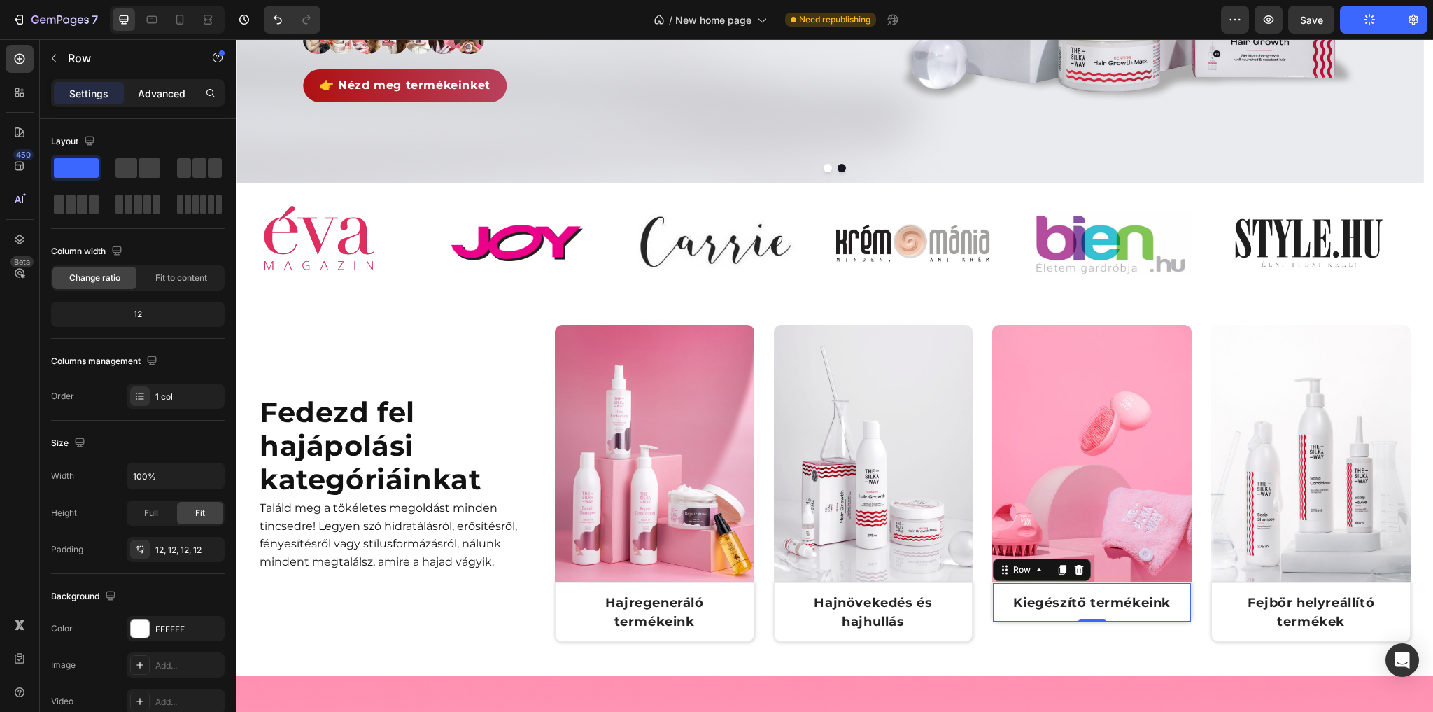
click at [160, 93] on p "Advanced" at bounding box center [162, 93] width 48 height 15
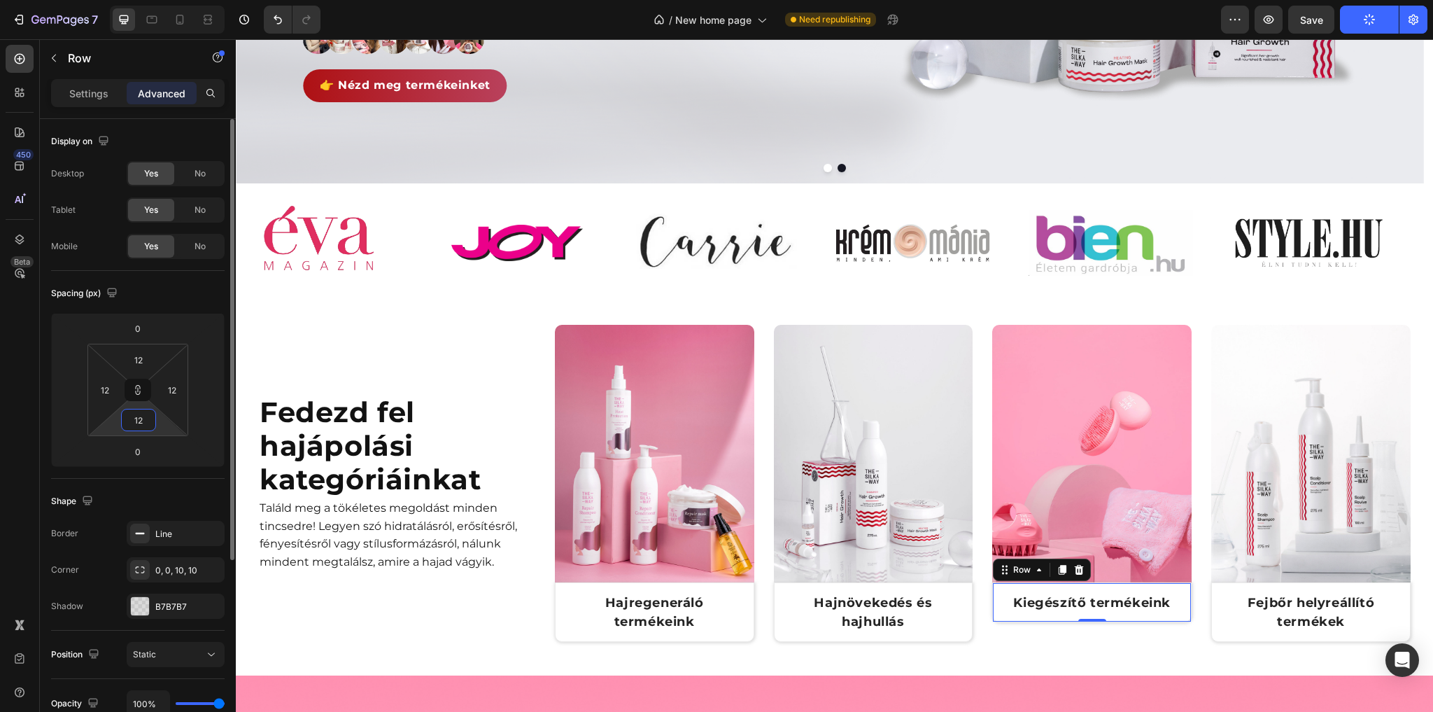
click at [141, 413] on input "12" at bounding box center [139, 419] width 28 height 21
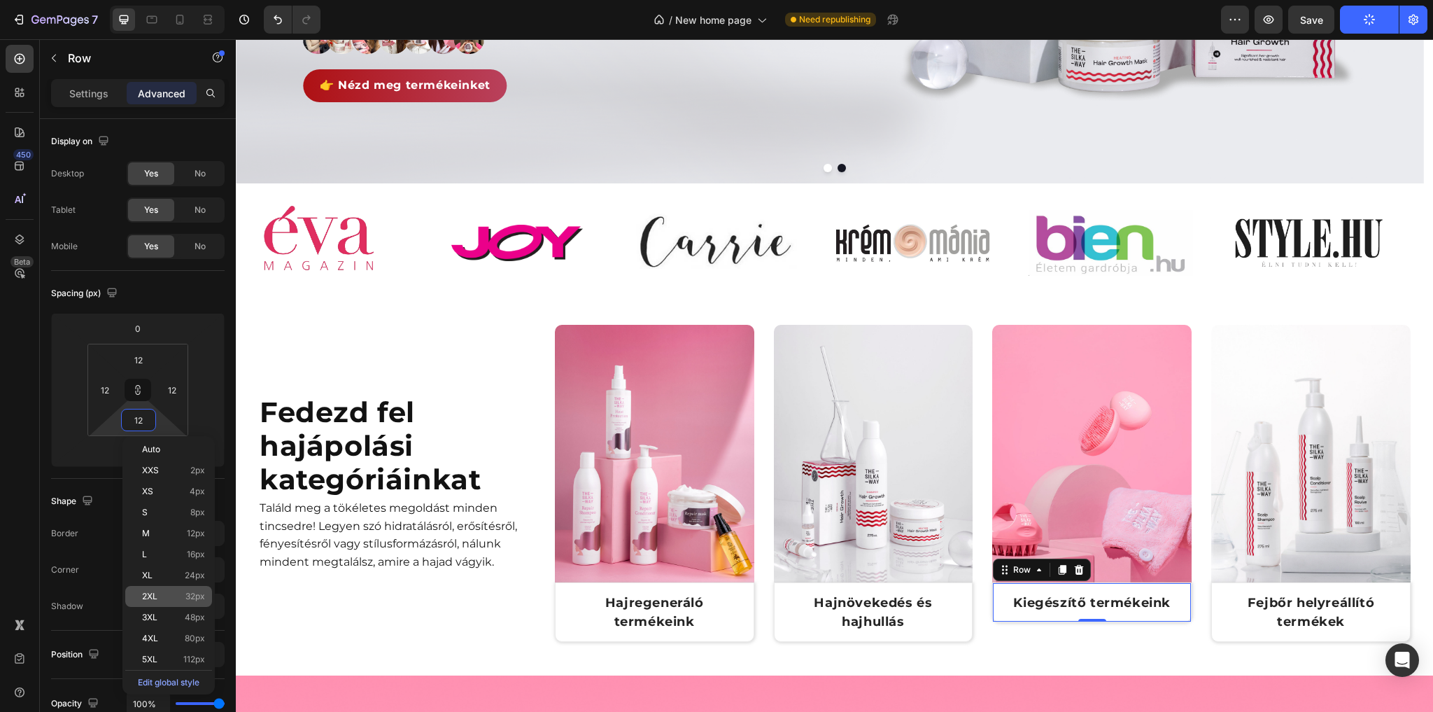
click at [153, 599] on span "2XL" at bounding box center [149, 596] width 15 height 10
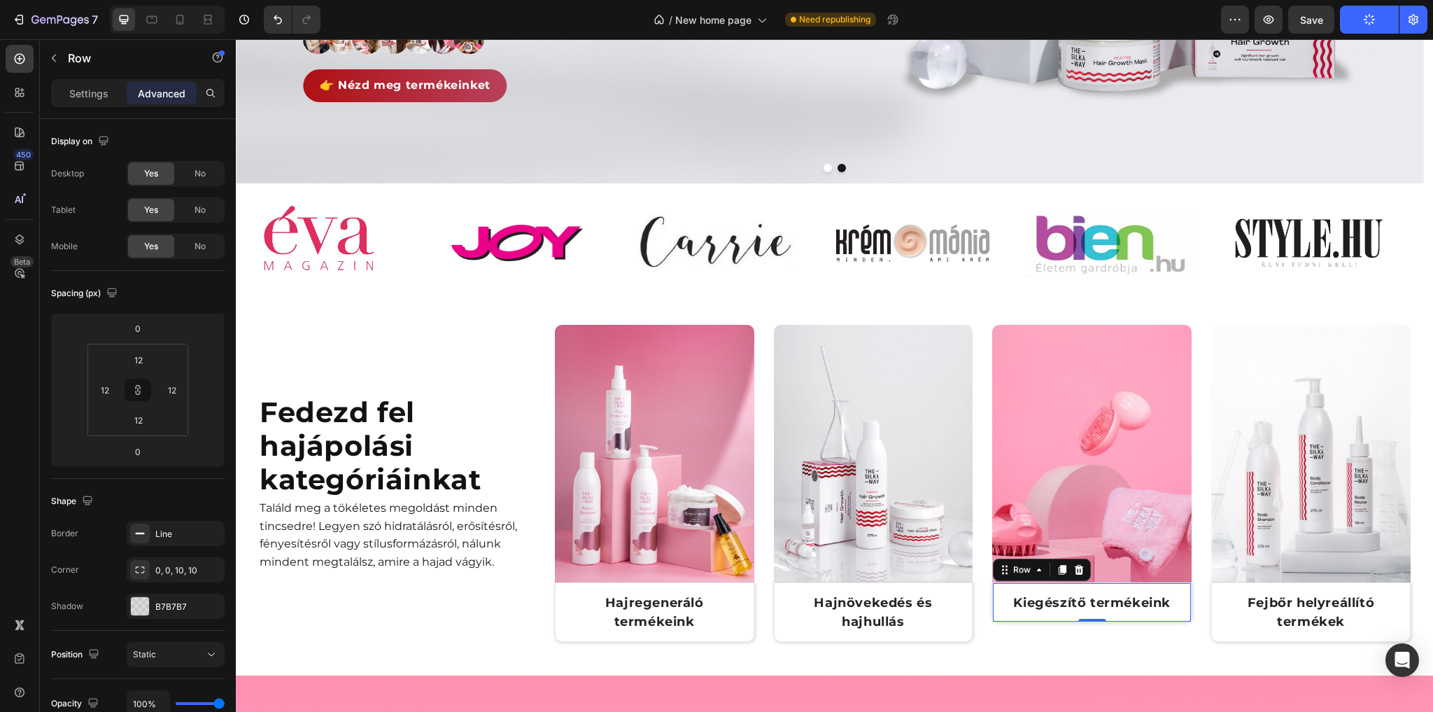
type input "32"
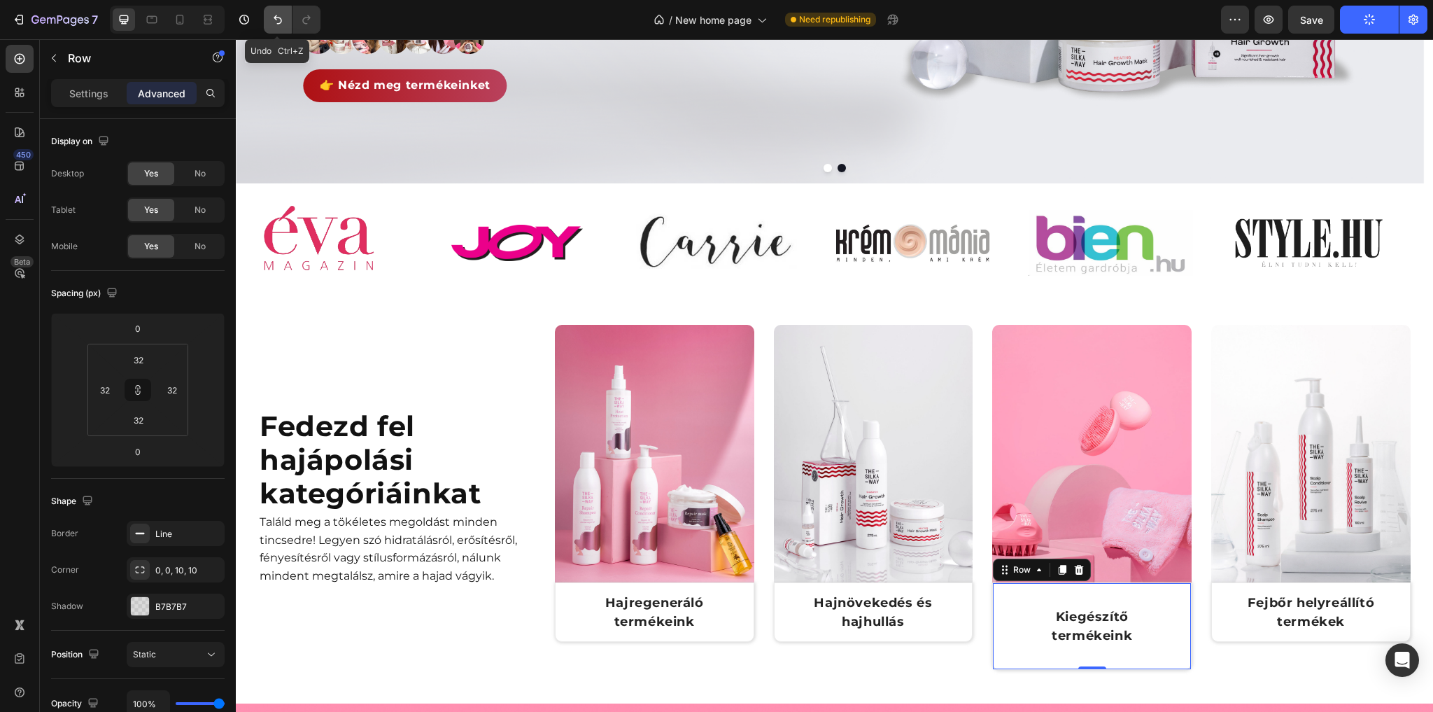
click at [274, 25] on icon "Undo/Redo" at bounding box center [278, 20] width 14 height 14
type input "12"
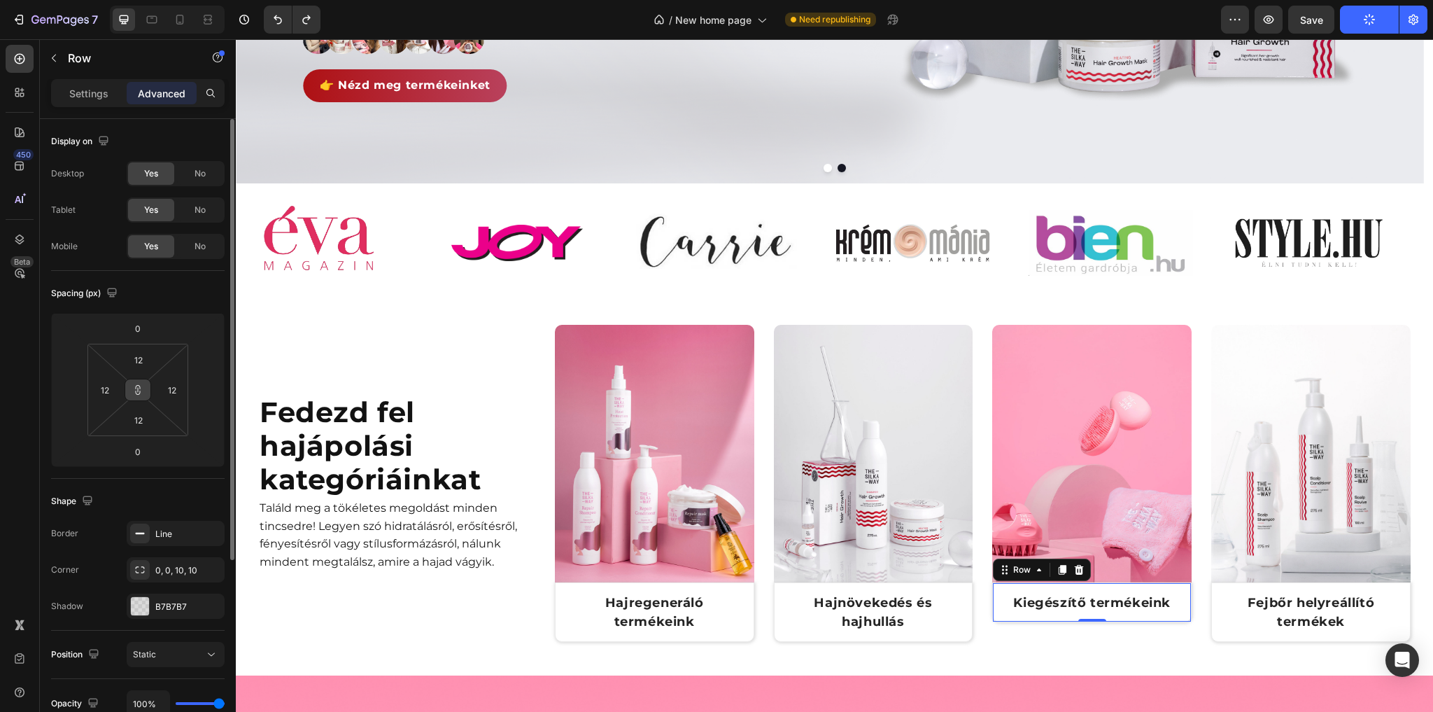
click at [138, 390] on icon at bounding box center [138, 390] width 1 height 5
click at [137, 421] on input "12" at bounding box center [139, 419] width 28 height 21
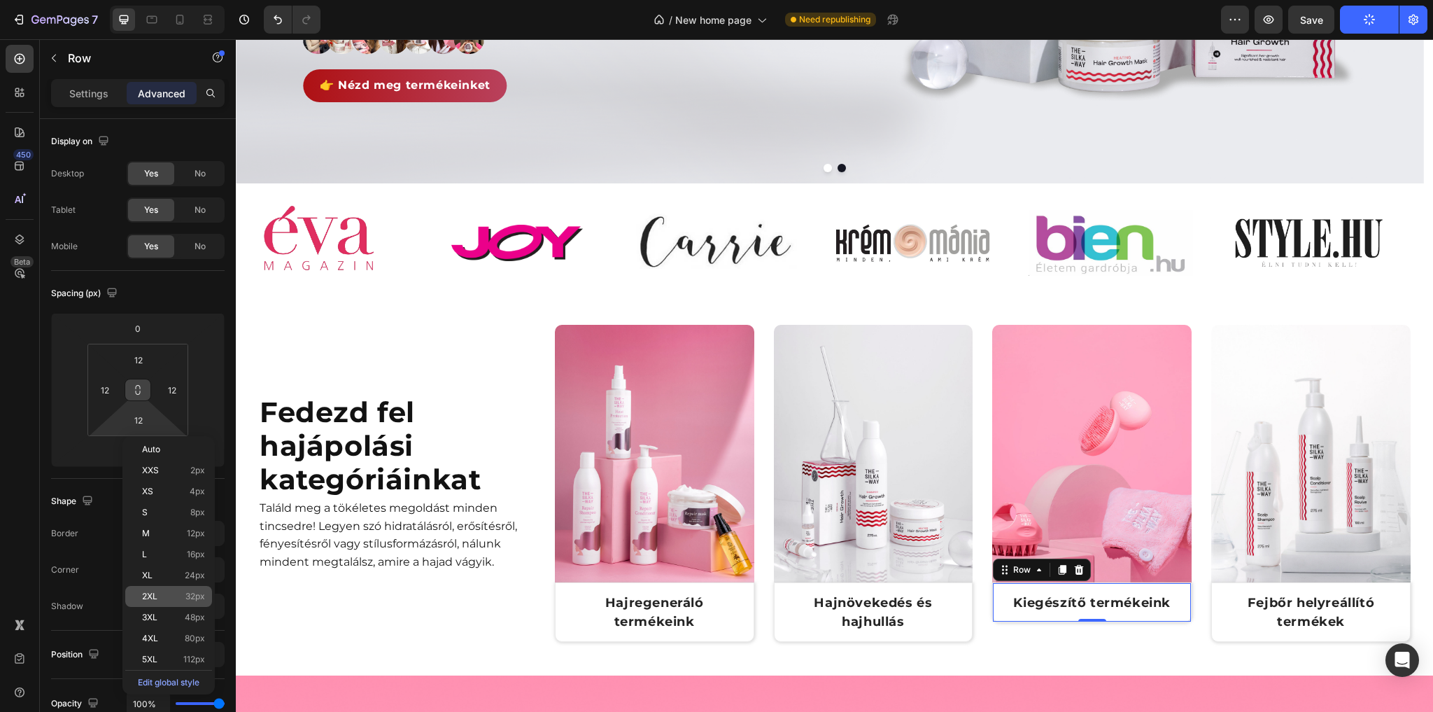
click at [150, 600] on span "2XL" at bounding box center [149, 596] width 15 height 10
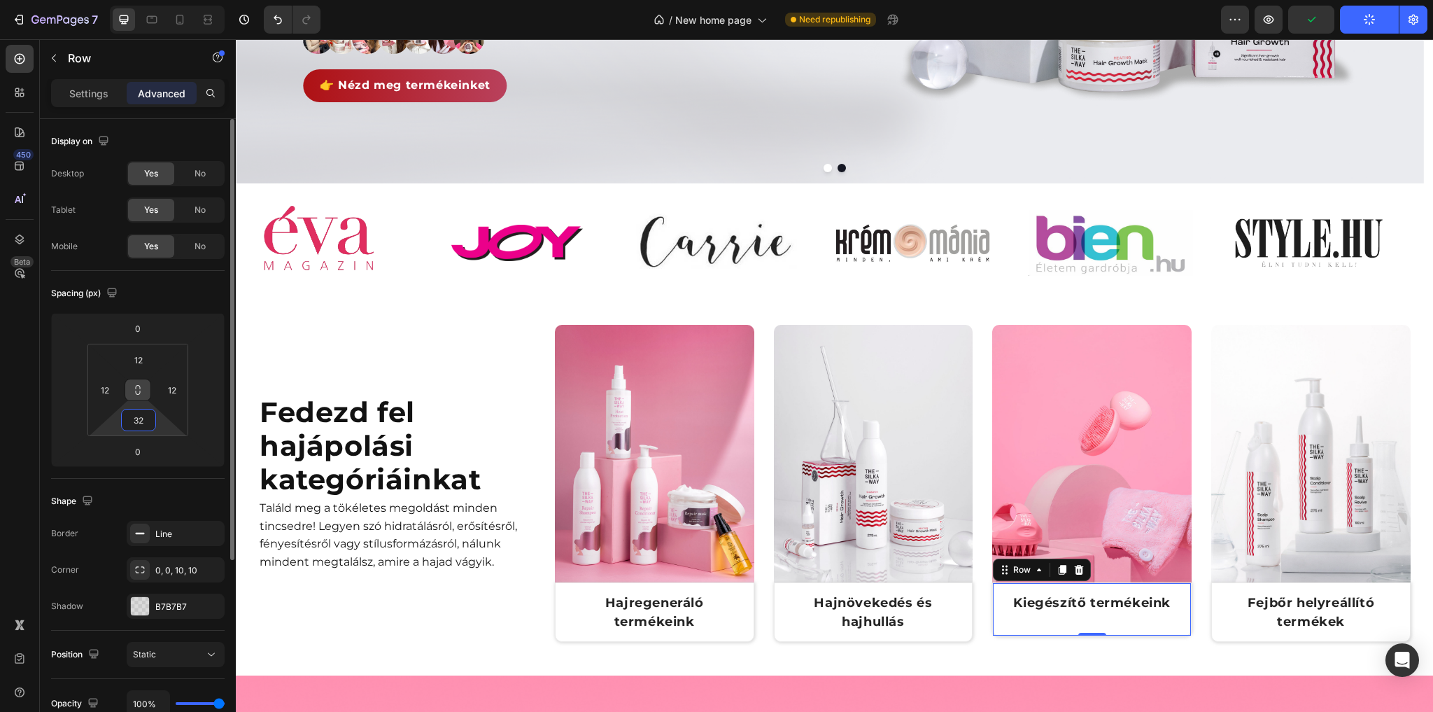
click at [142, 421] on input "32" at bounding box center [139, 419] width 28 height 21
type input "40"
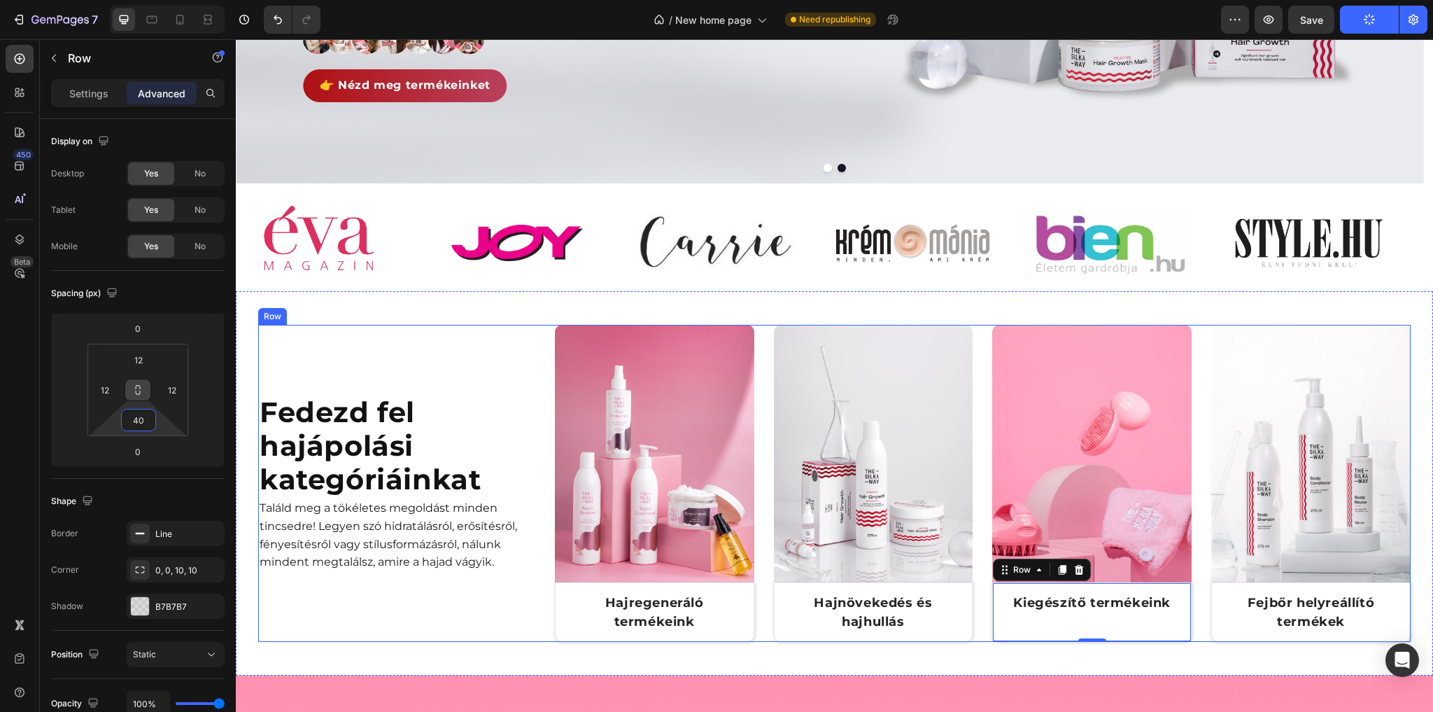
click at [438, 599] on div "Fedezd fel hajápolási kategóriáinkat Heading Találd meg a tökéletes megoldást m…" at bounding box center [400, 483] width 285 height 317
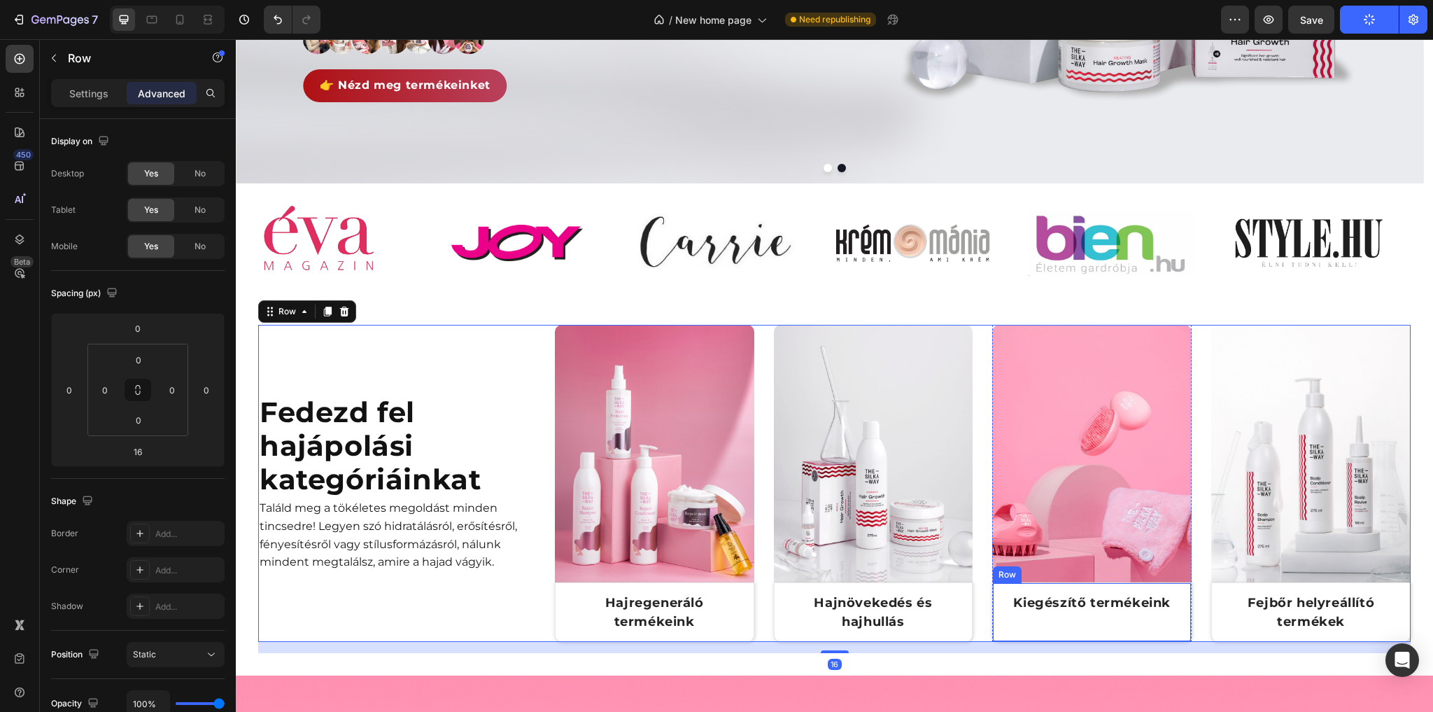
click at [1055, 623] on div "Kiegészítő termékeink Text Block Row" at bounding box center [1091, 611] width 199 height 59
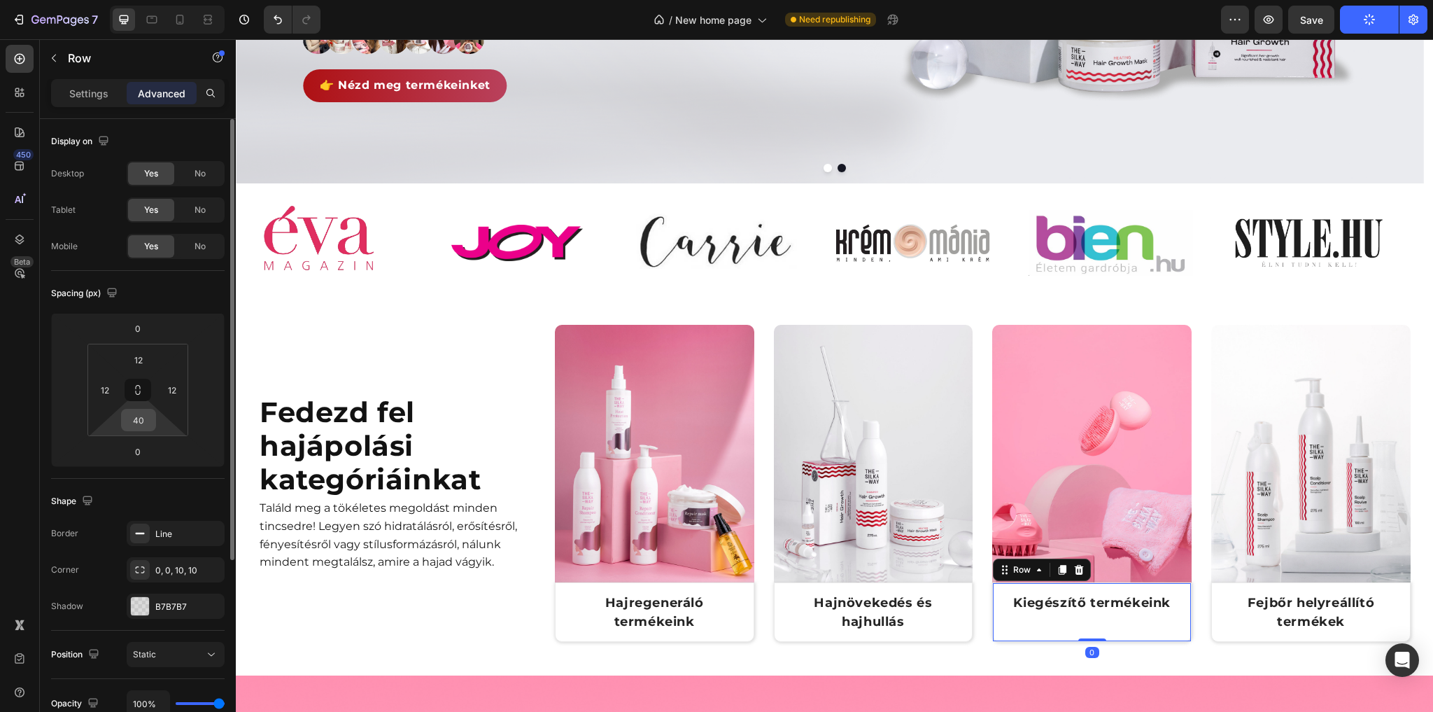
click at [154, 420] on div "40" at bounding box center [138, 420] width 35 height 22
click at [144, 420] on input "40" at bounding box center [139, 419] width 28 height 21
type input "36"
click at [418, 497] on div "Találd meg a tökéletes megoldást minden tincsedre! Legyen szó hidratálásról, er…" at bounding box center [400, 534] width 285 height 74
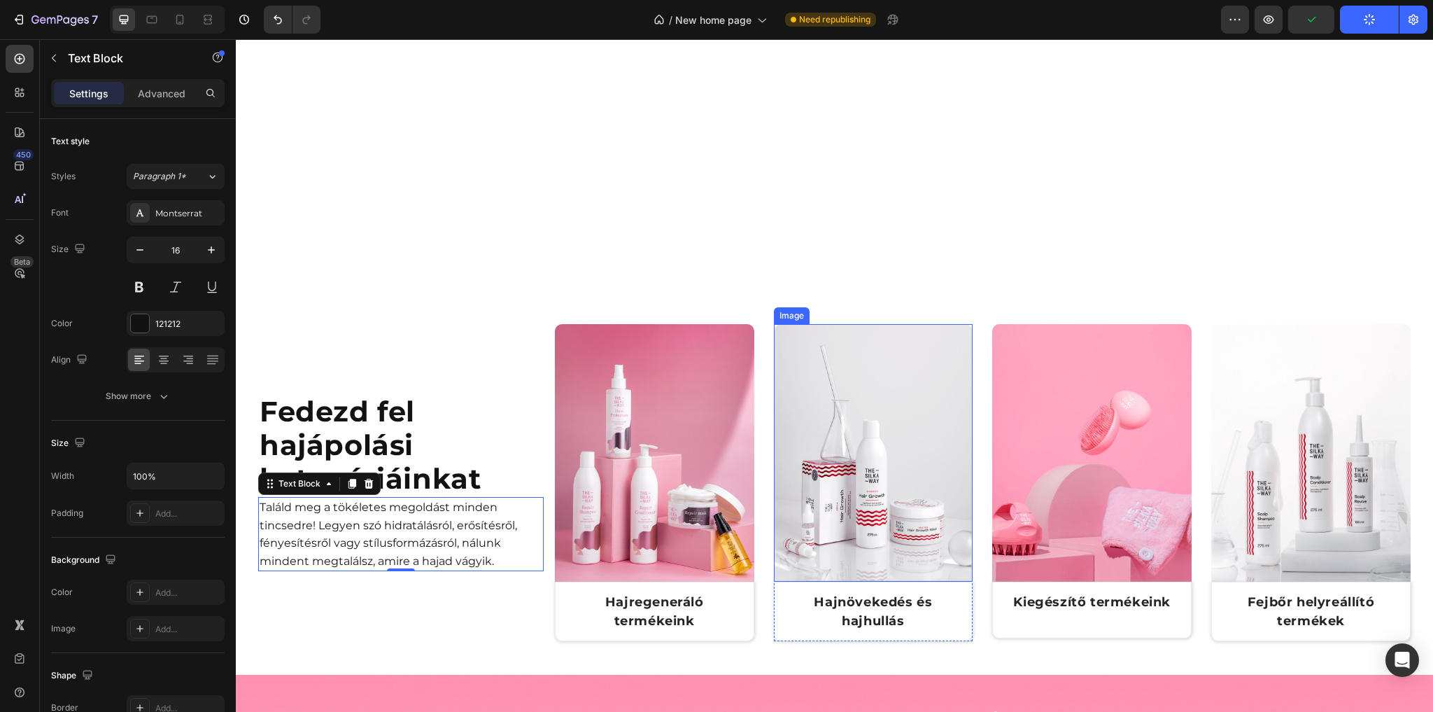
scroll to position [728, 0]
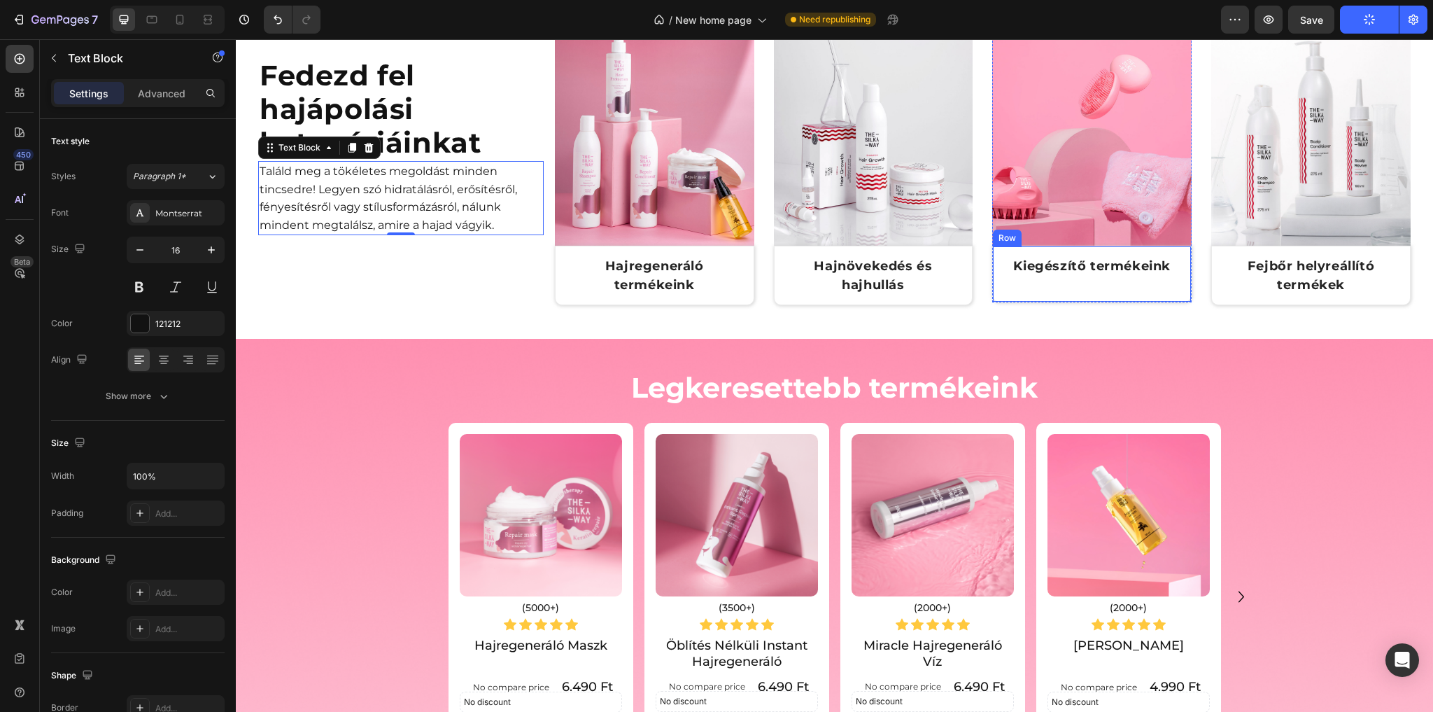
click at [1045, 283] on div "Kiegészítő termékeink Text Block Row" at bounding box center [1091, 274] width 199 height 57
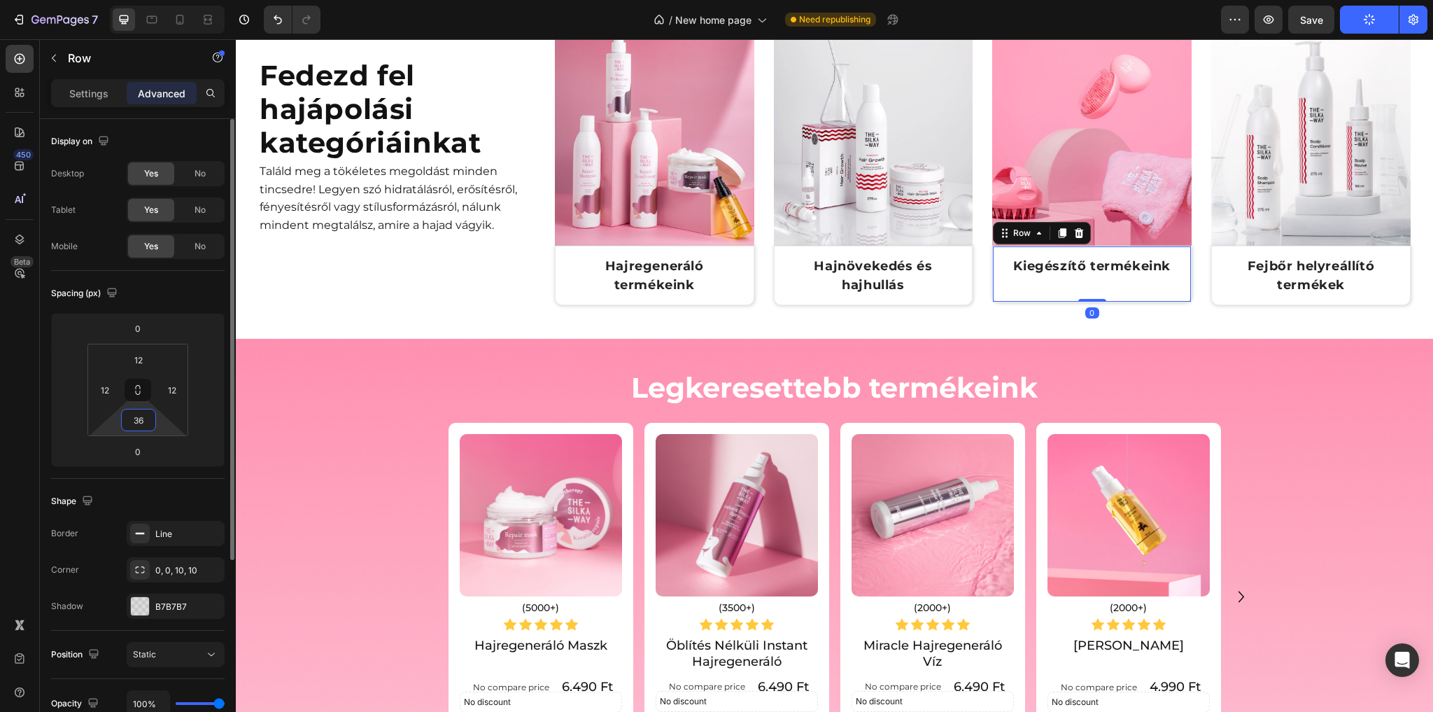
click at [138, 425] on input "36" at bounding box center [139, 419] width 28 height 21
type input "38"
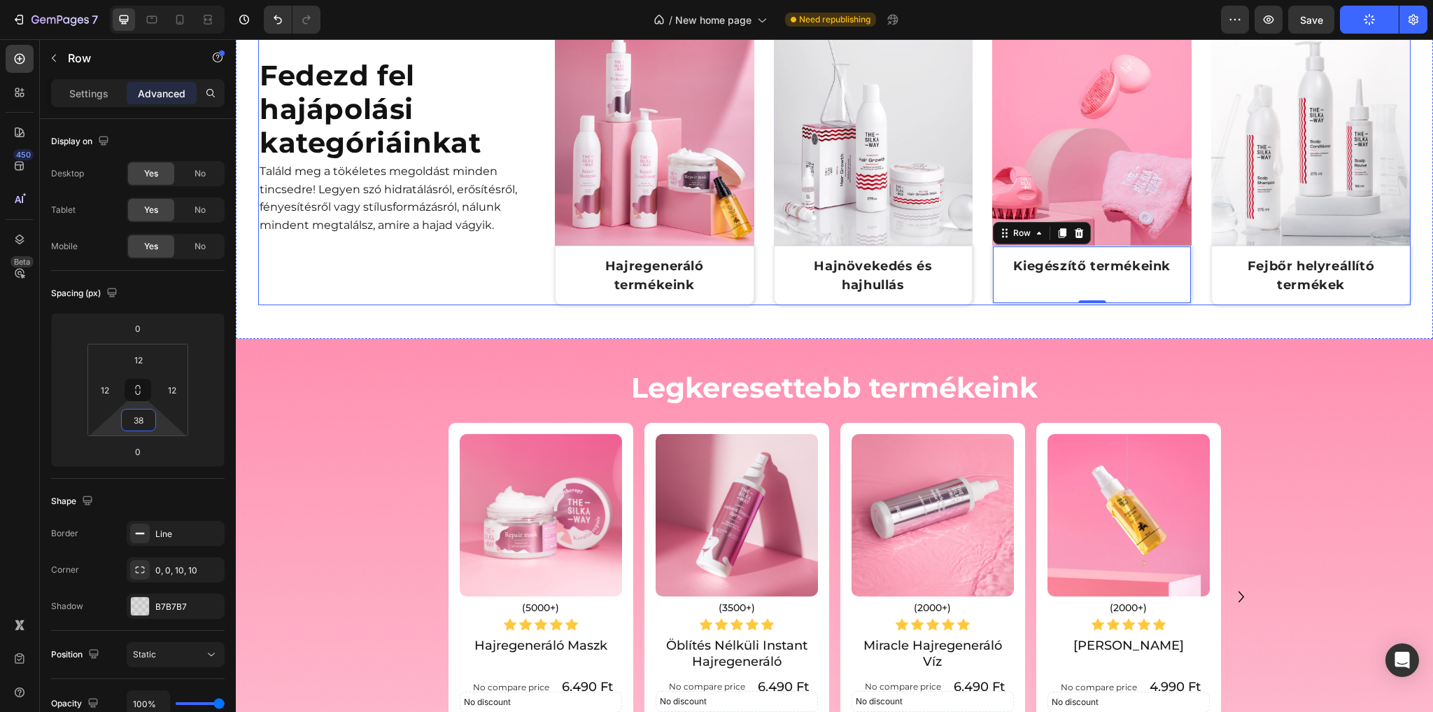
click at [418, 268] on div "Fedezd fel hajápolási kategóriáinkat Heading Találd meg a tökéletes megoldást m…" at bounding box center [400, 146] width 285 height 317
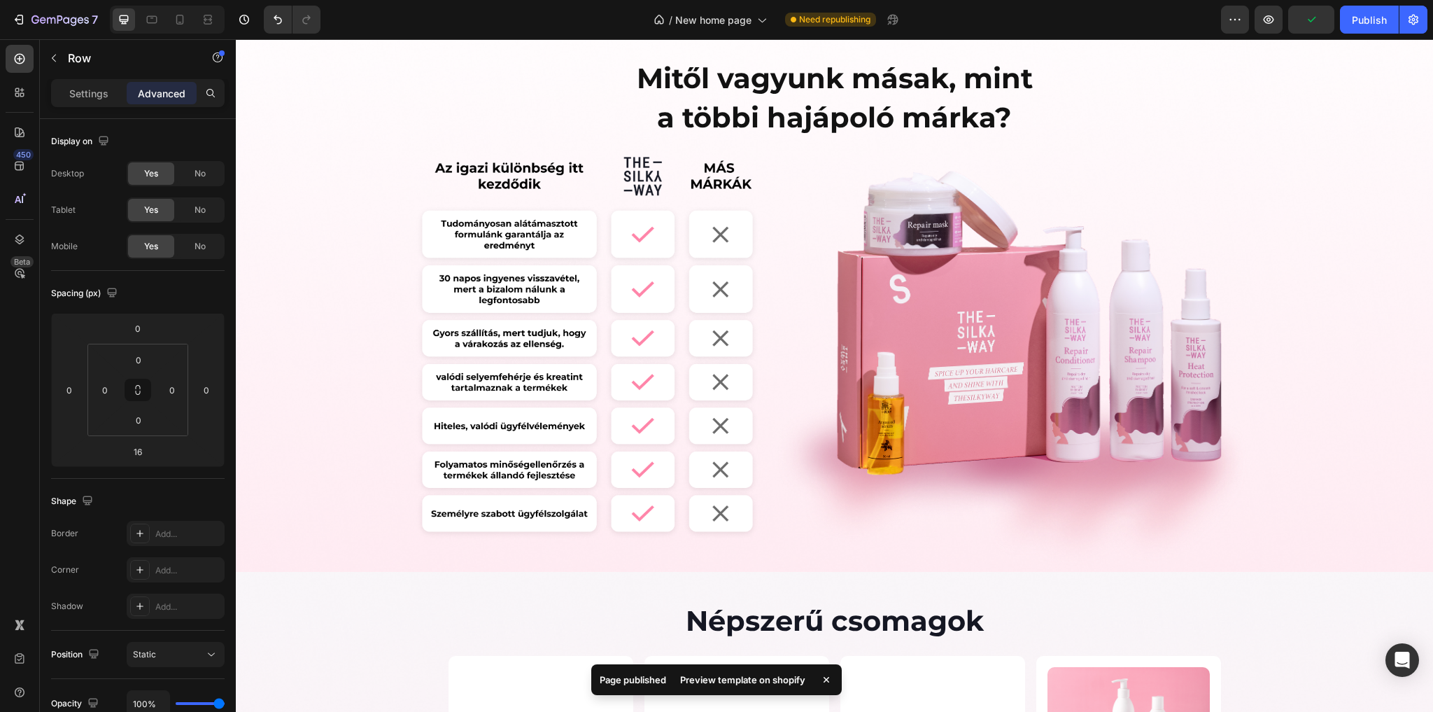
scroll to position [1623, 0]
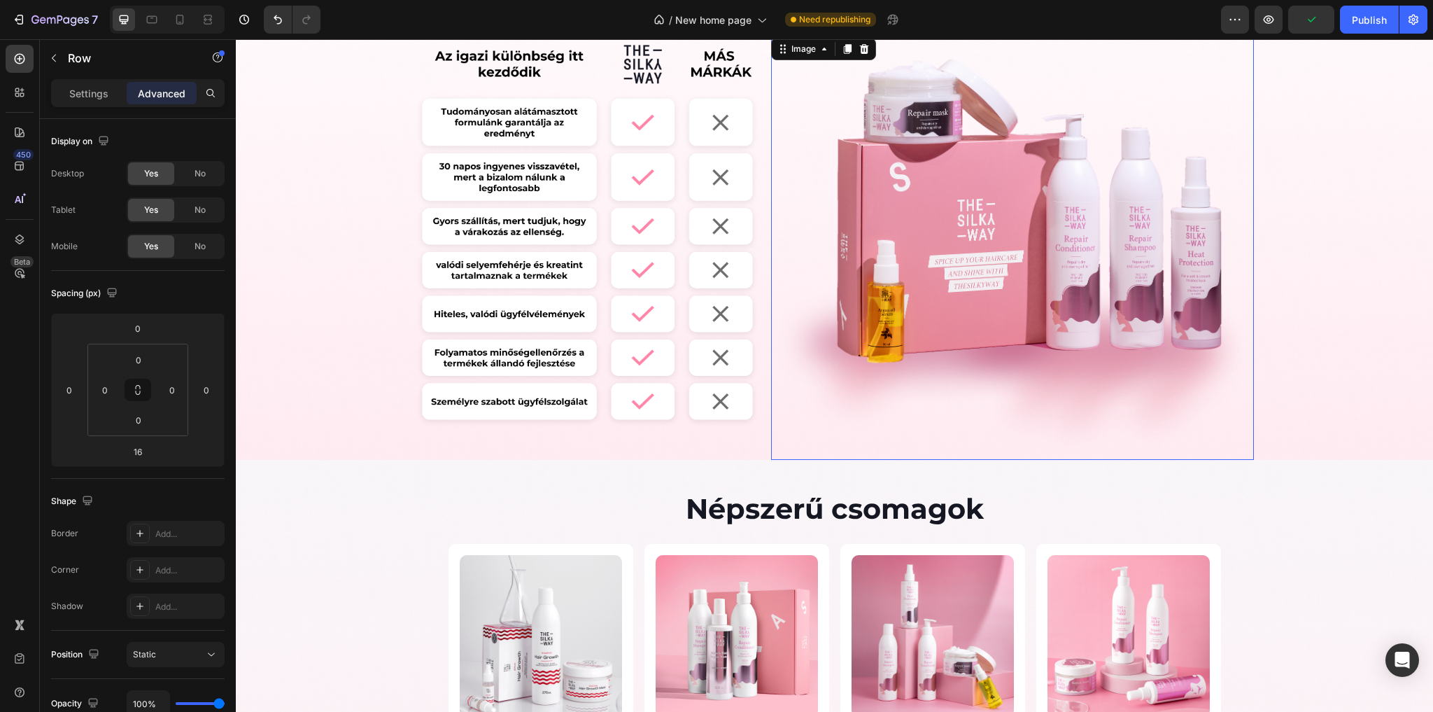
click at [882, 345] on img at bounding box center [1012, 258] width 483 height 403
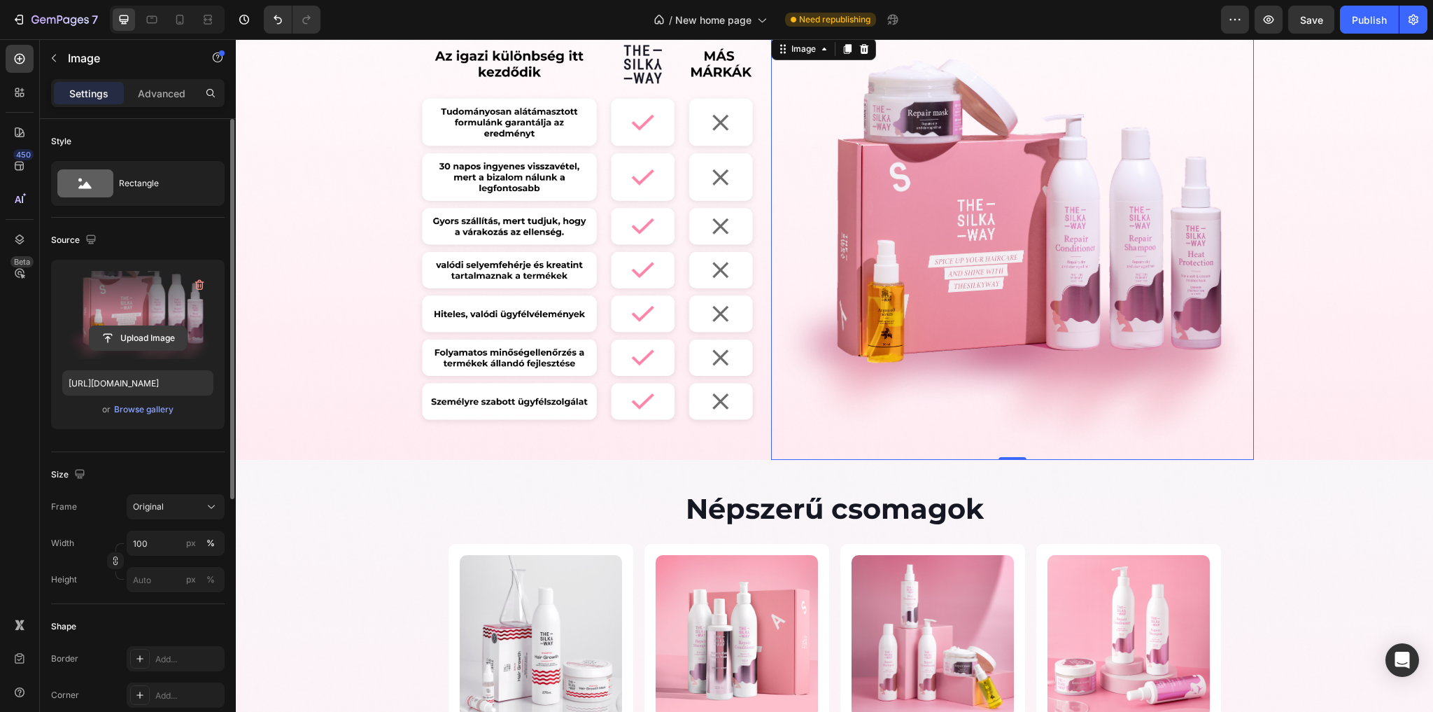
click at [152, 337] on input "file" at bounding box center [138, 338] width 97 height 24
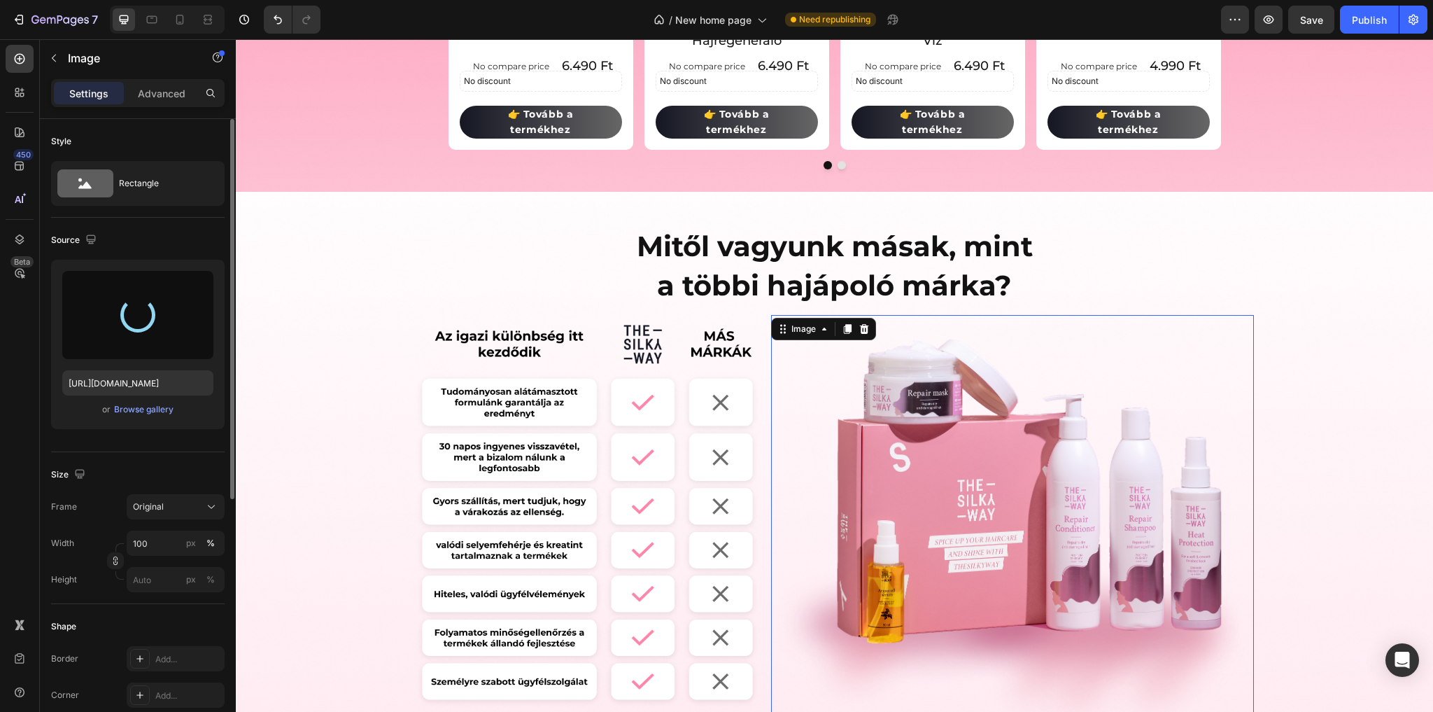
scroll to position [1511, 0]
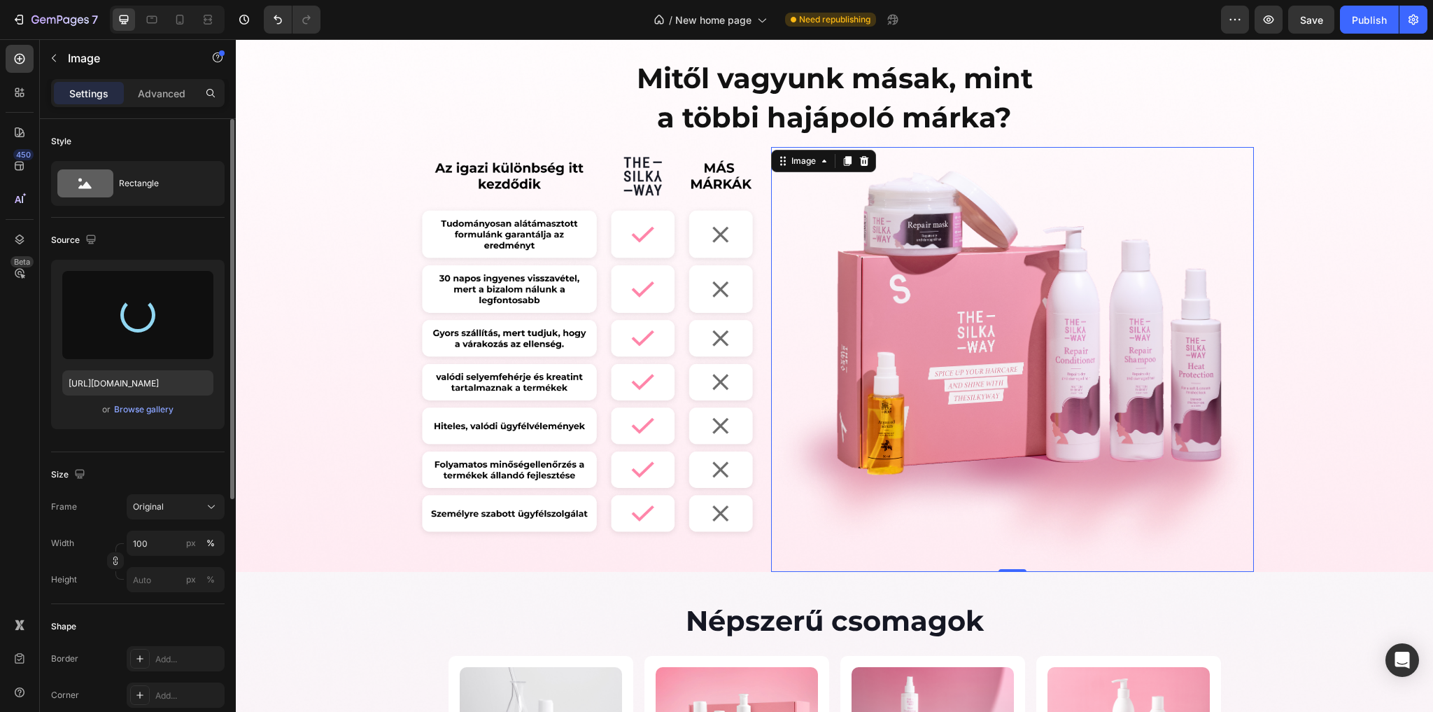
type input "[URL][DOMAIN_NAME]"
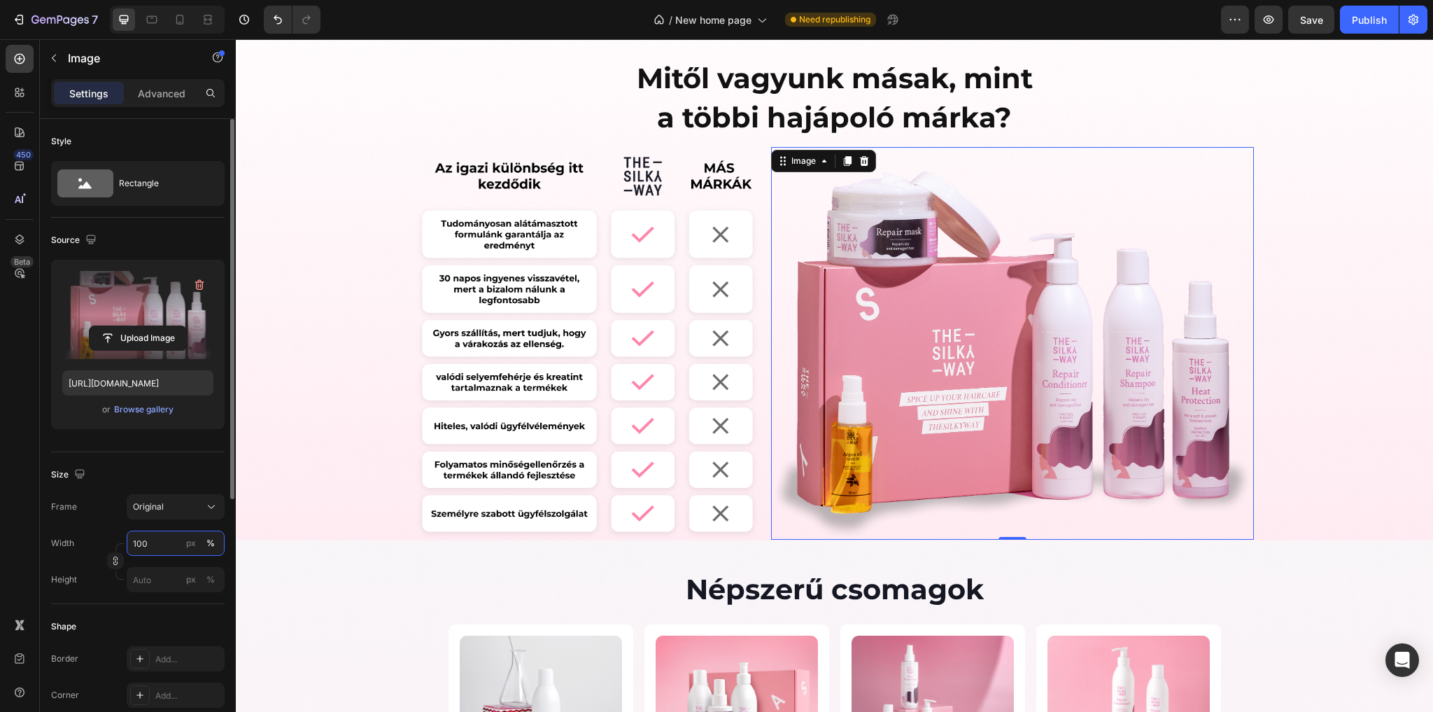
click at [144, 548] on input "100" at bounding box center [176, 542] width 98 height 25
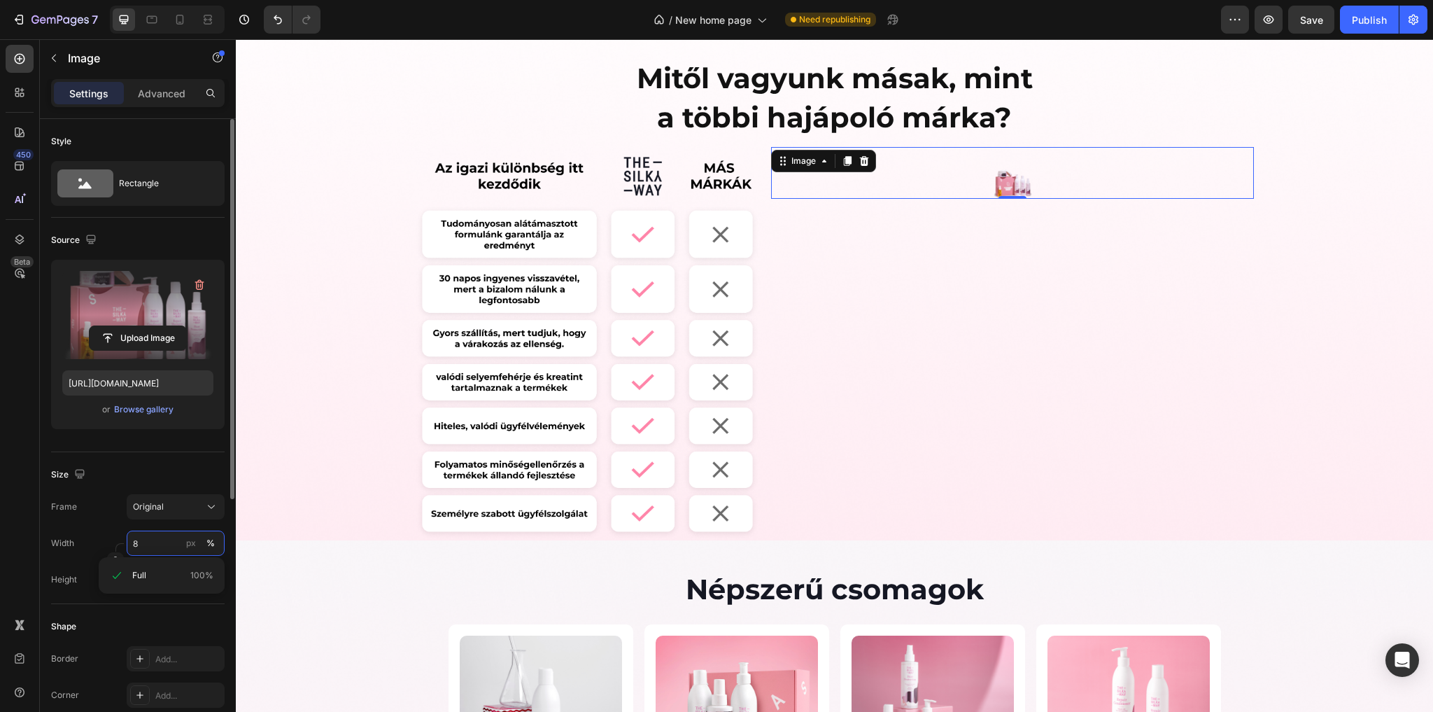
type input "80"
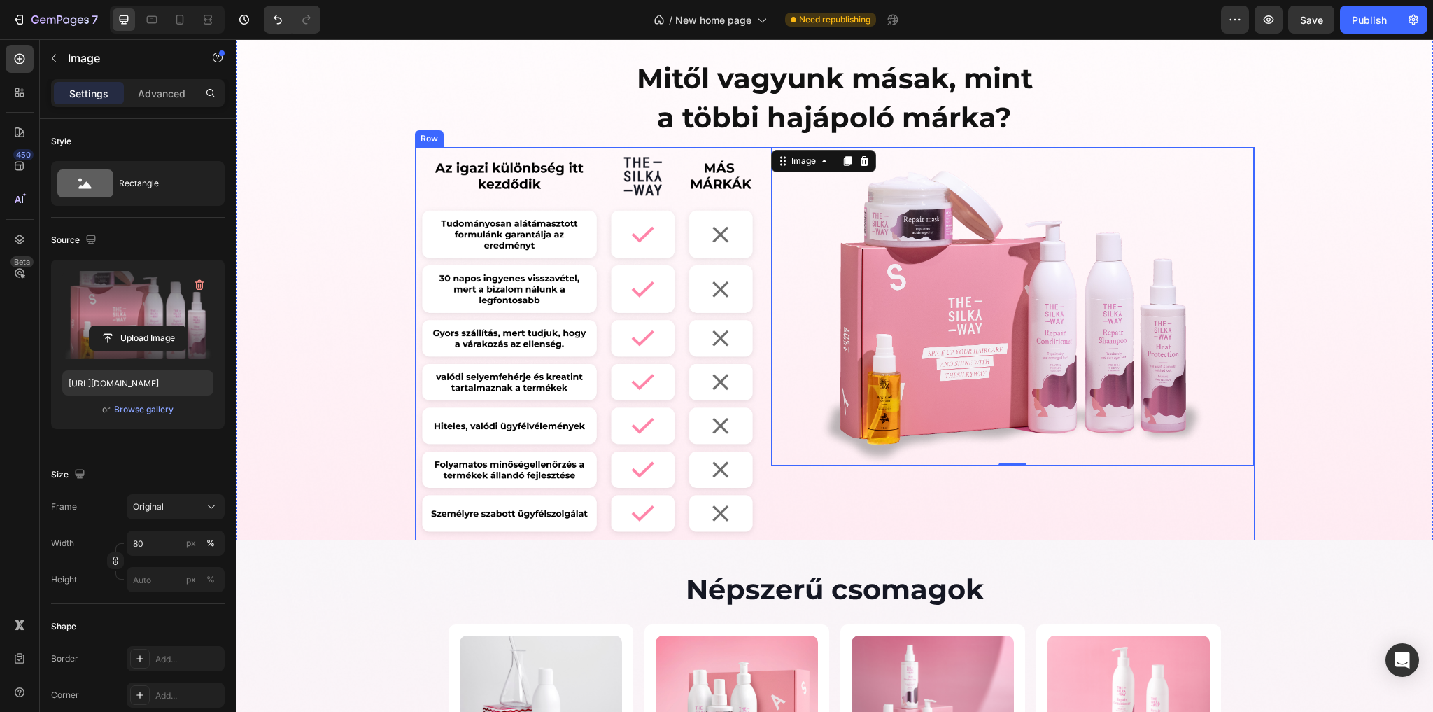
click at [760, 417] on div "Image Image 0 Row" at bounding box center [835, 343] width 840 height 393
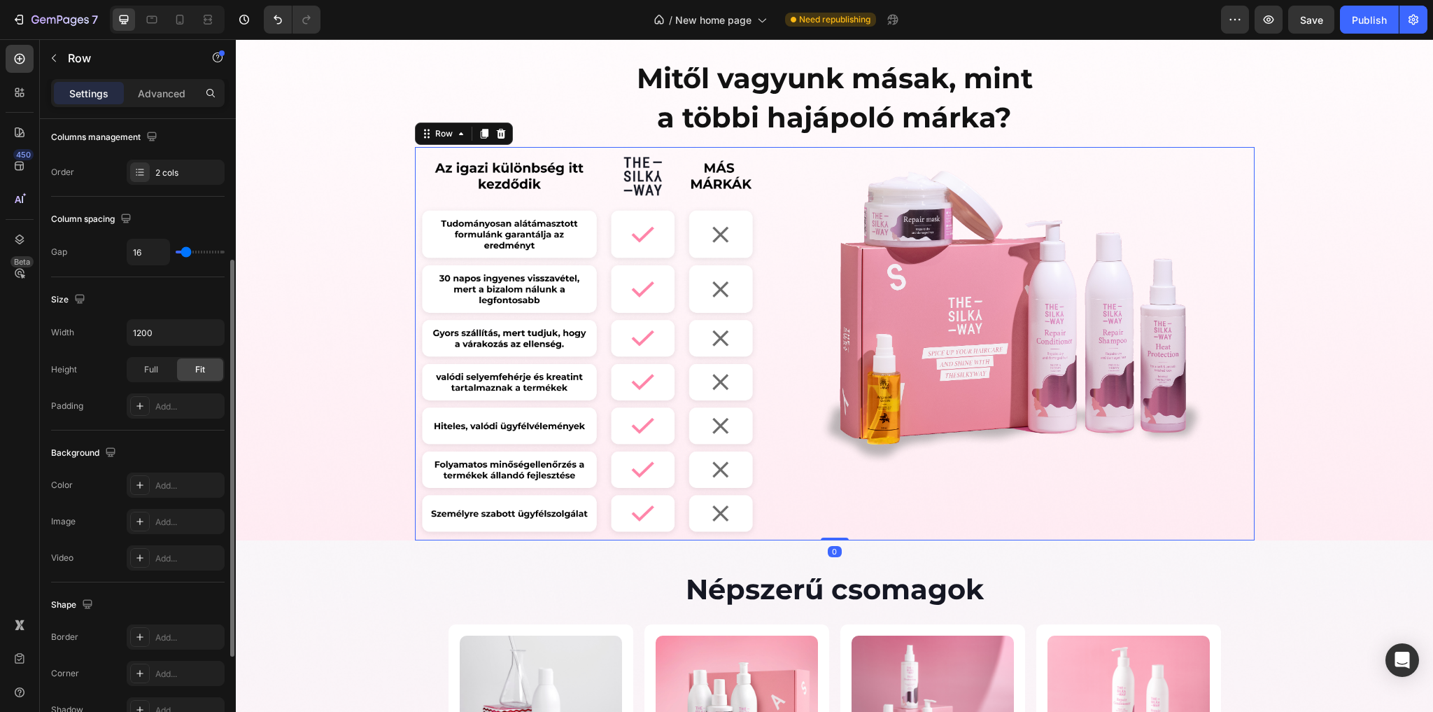
scroll to position [376, 0]
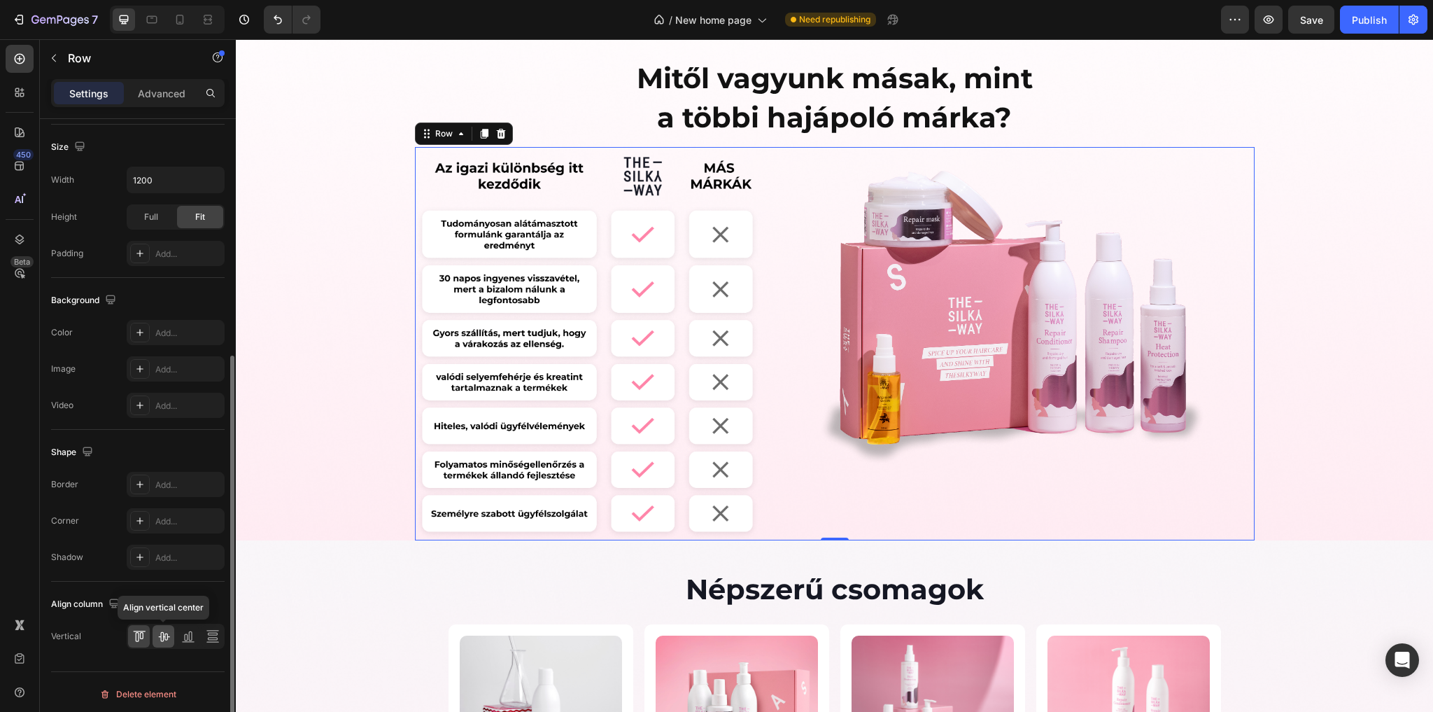
click at [164, 629] on icon at bounding box center [164, 636] width 14 height 14
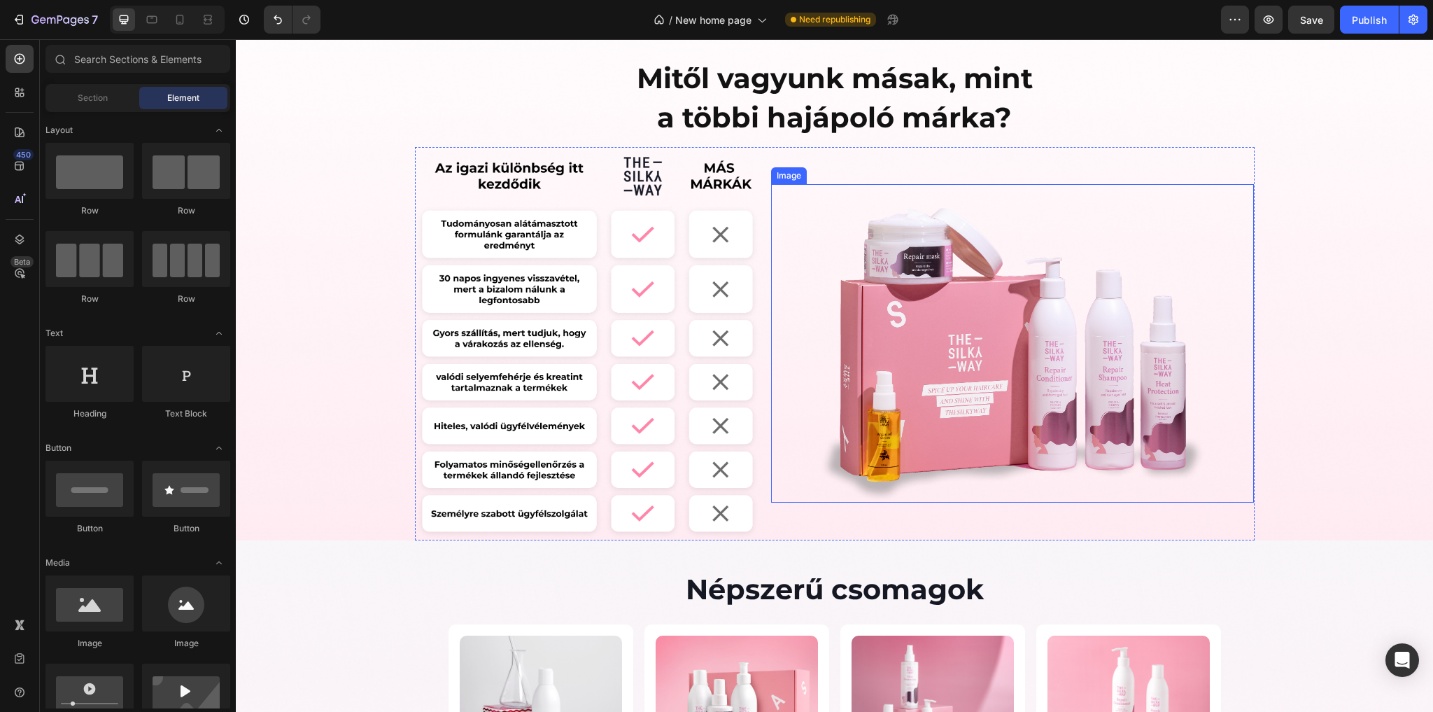
click at [1023, 332] on img at bounding box center [1012, 354] width 387 height 296
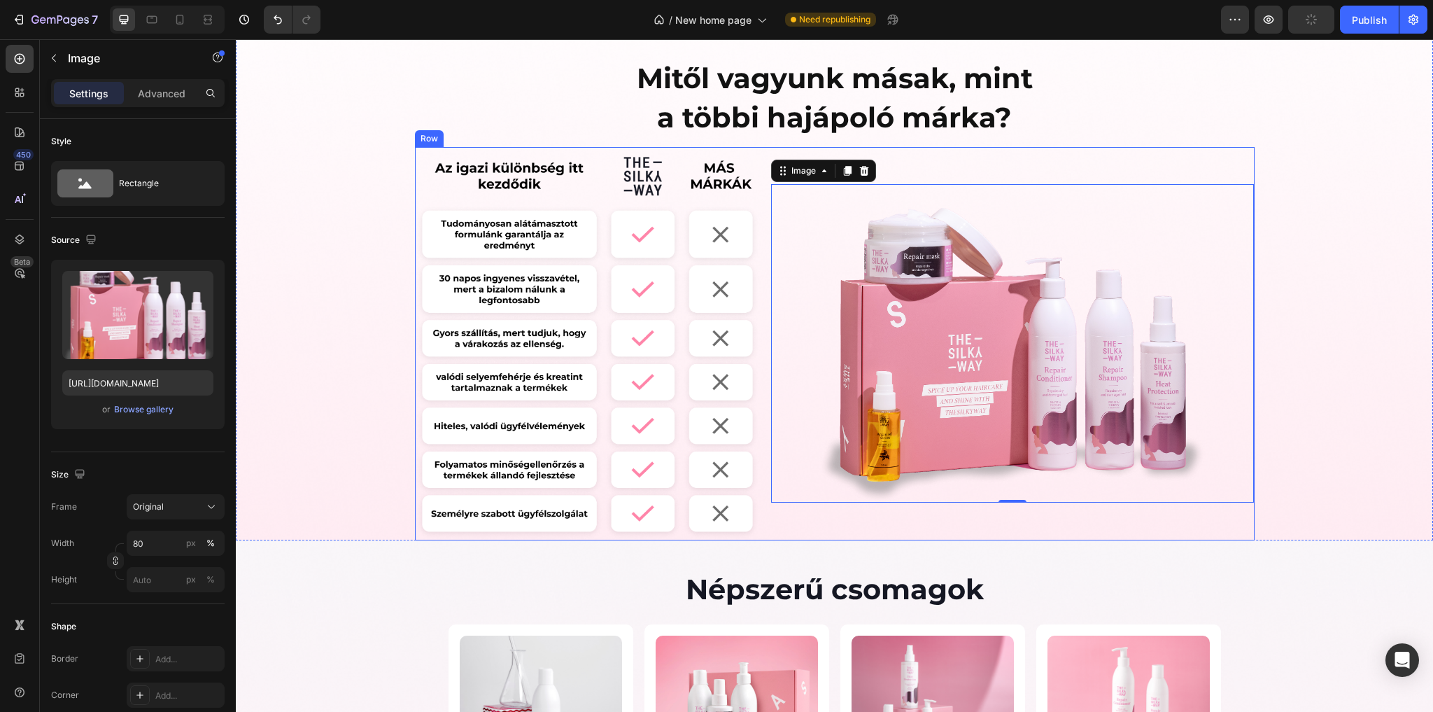
click at [761, 456] on div "Image Image 0 Row" at bounding box center [835, 343] width 840 height 393
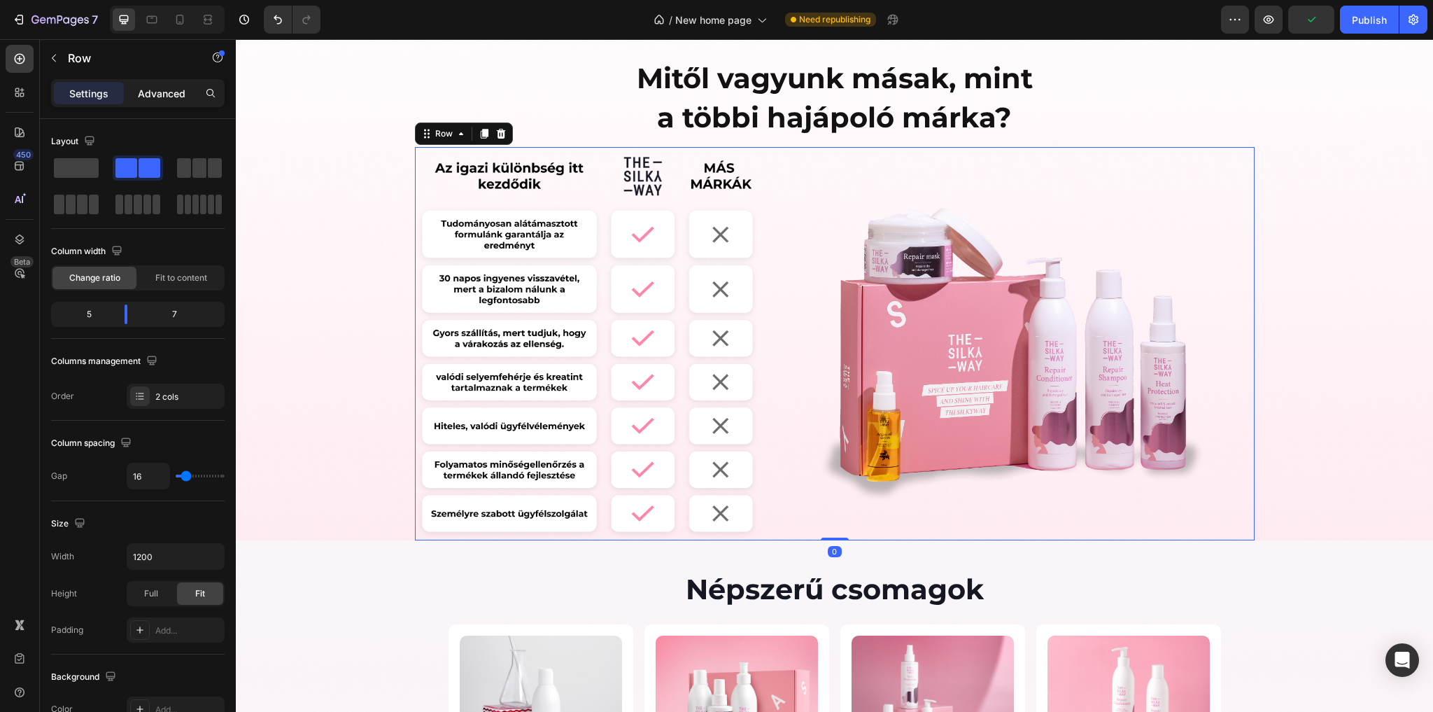
click at [132, 85] on div "Advanced" at bounding box center [162, 93] width 70 height 22
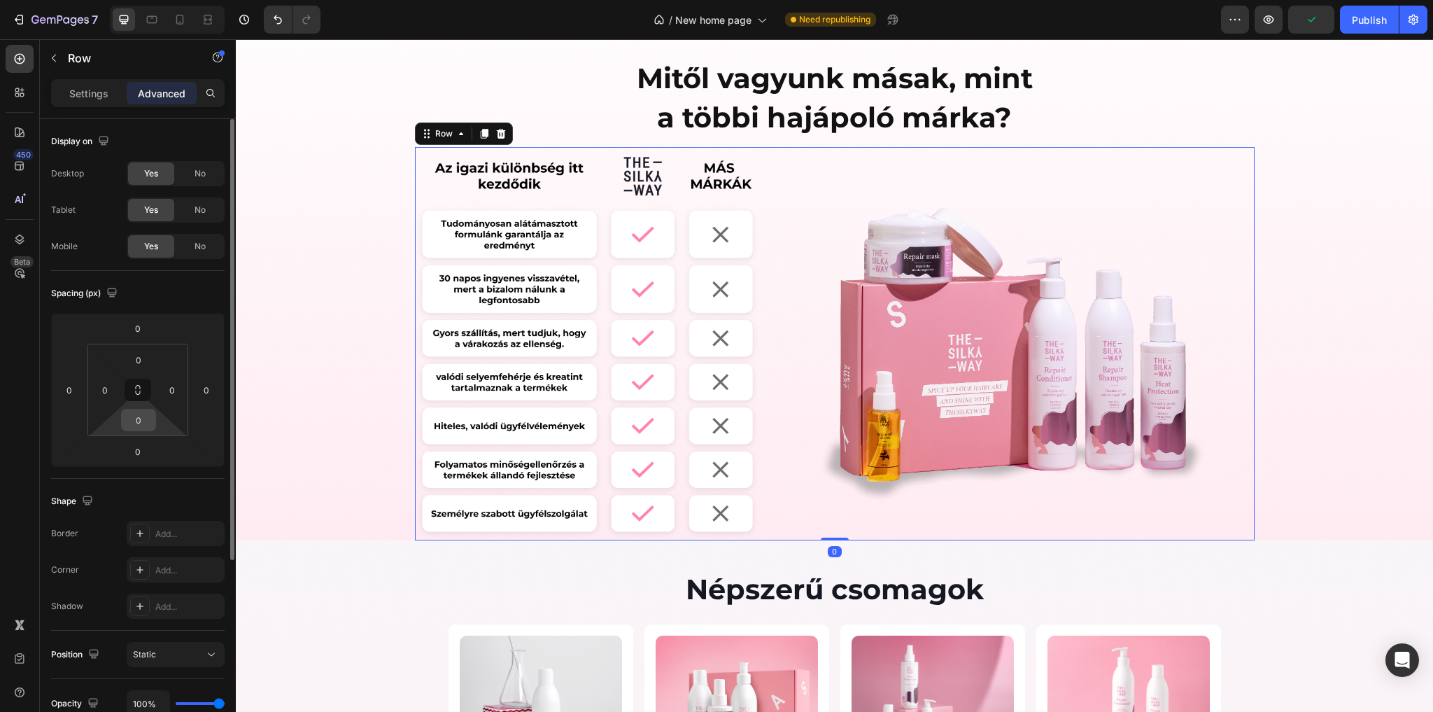
click at [146, 423] on input "0" at bounding box center [139, 419] width 28 height 21
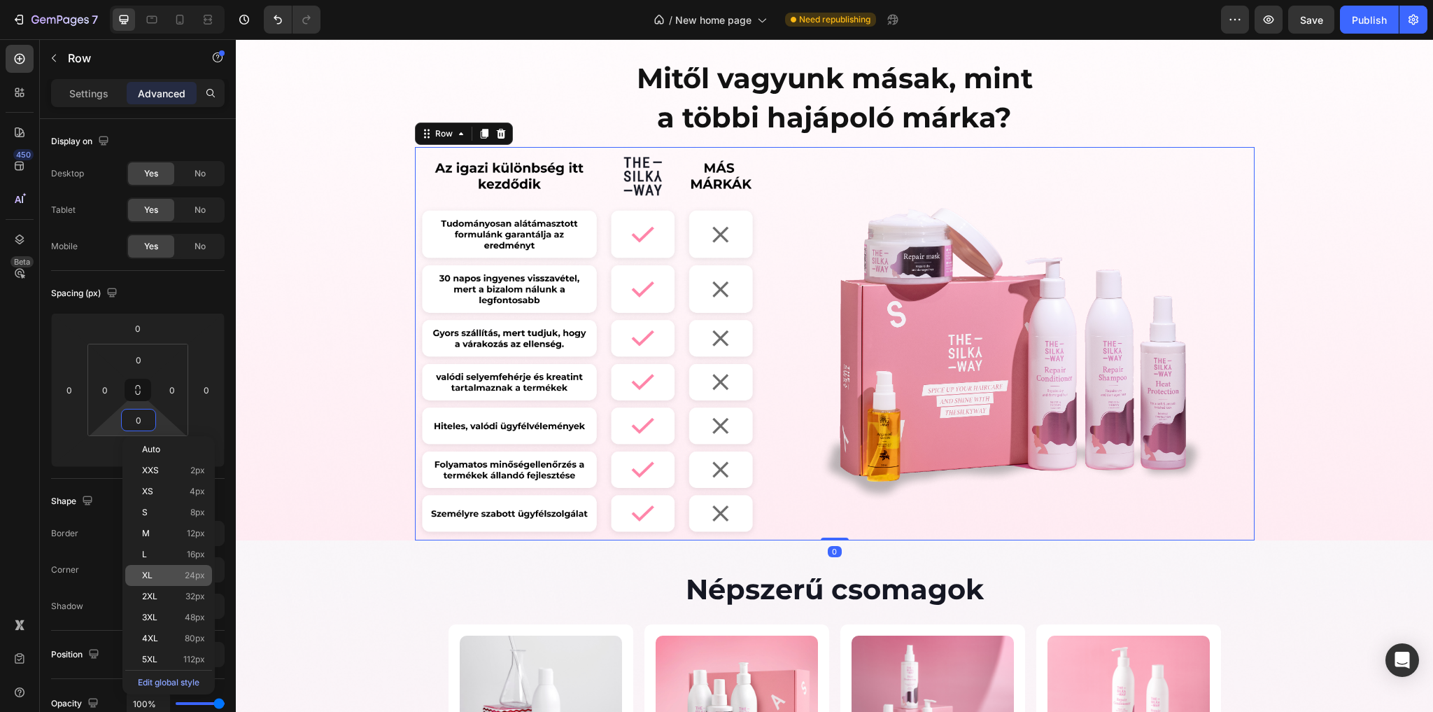
click at [166, 572] on p "XL 24px" at bounding box center [173, 575] width 63 height 10
type input "24"
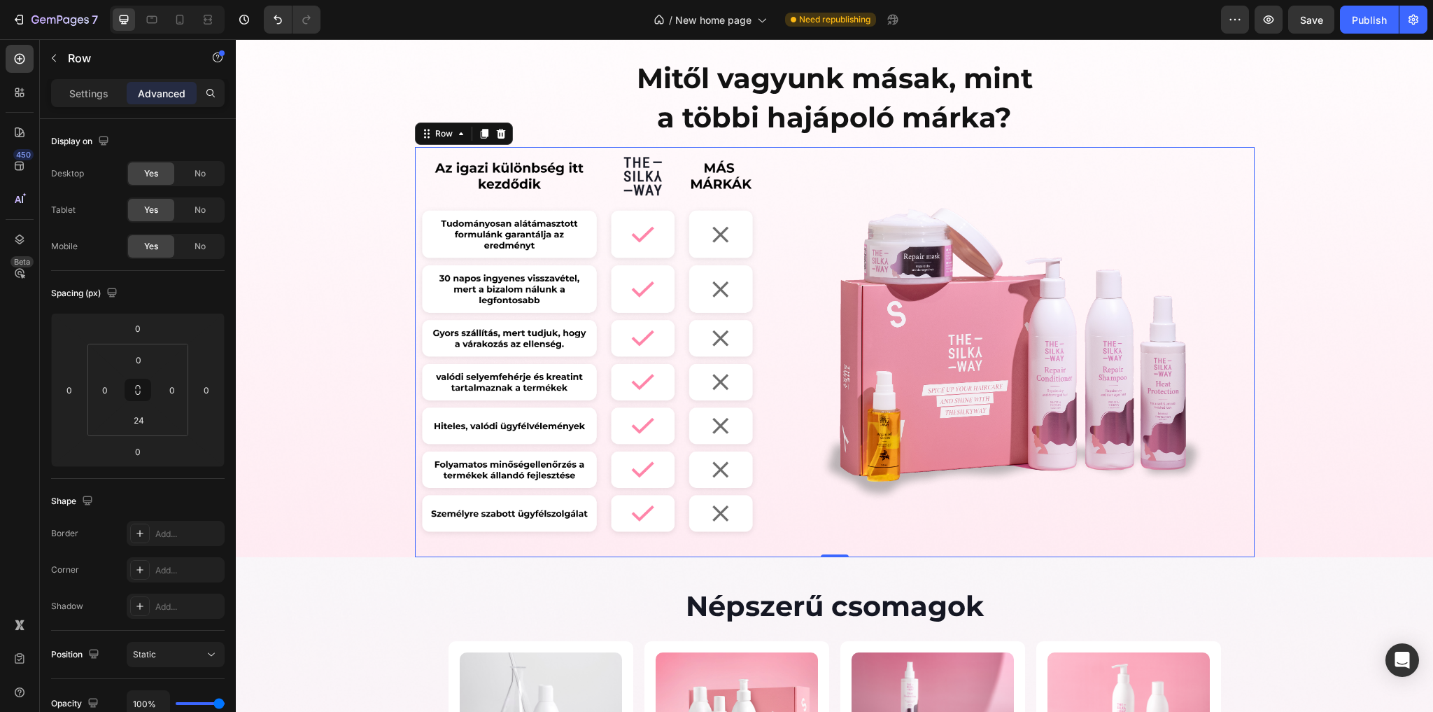
click at [765, 446] on div "Image Image Row 0" at bounding box center [835, 352] width 840 height 410
click at [763, 443] on div "Image Image Row 0" at bounding box center [835, 352] width 840 height 410
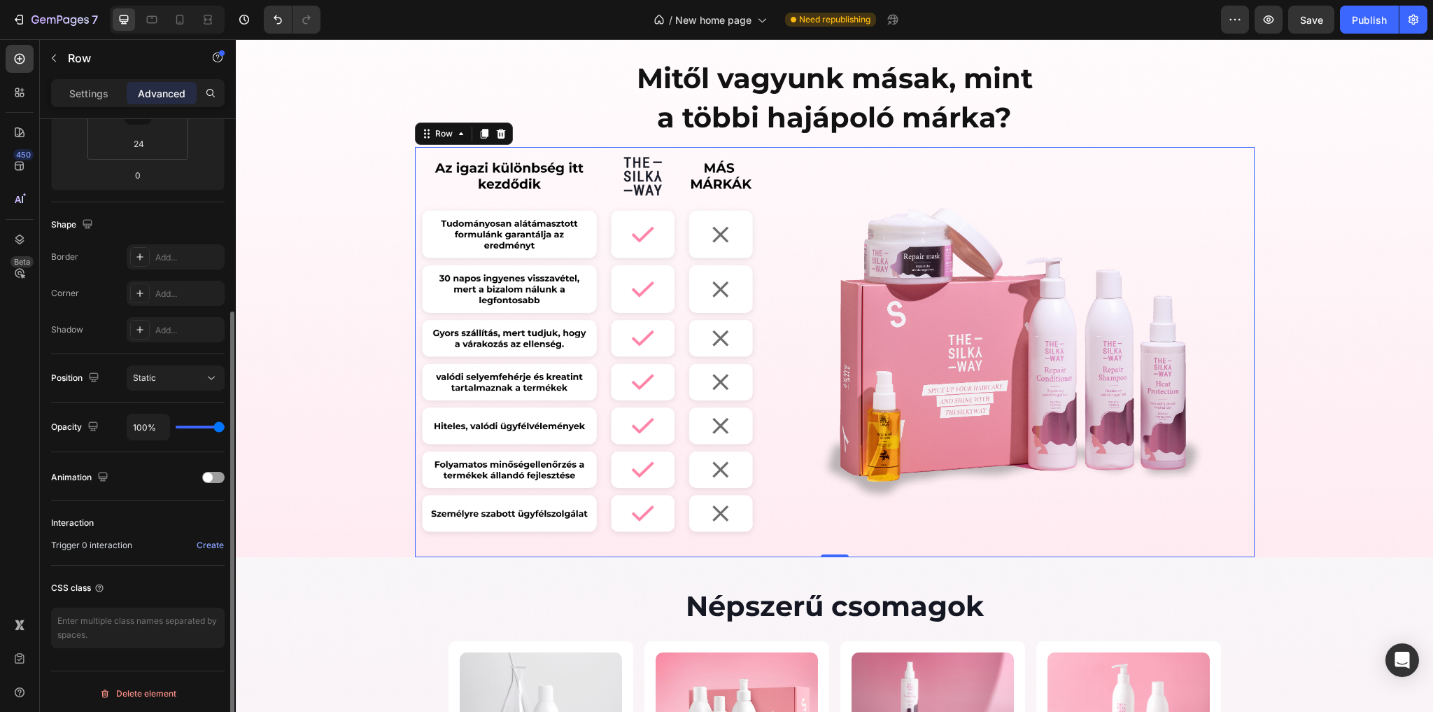
scroll to position [276, 0]
click at [79, 83] on div "Settings" at bounding box center [89, 93] width 70 height 22
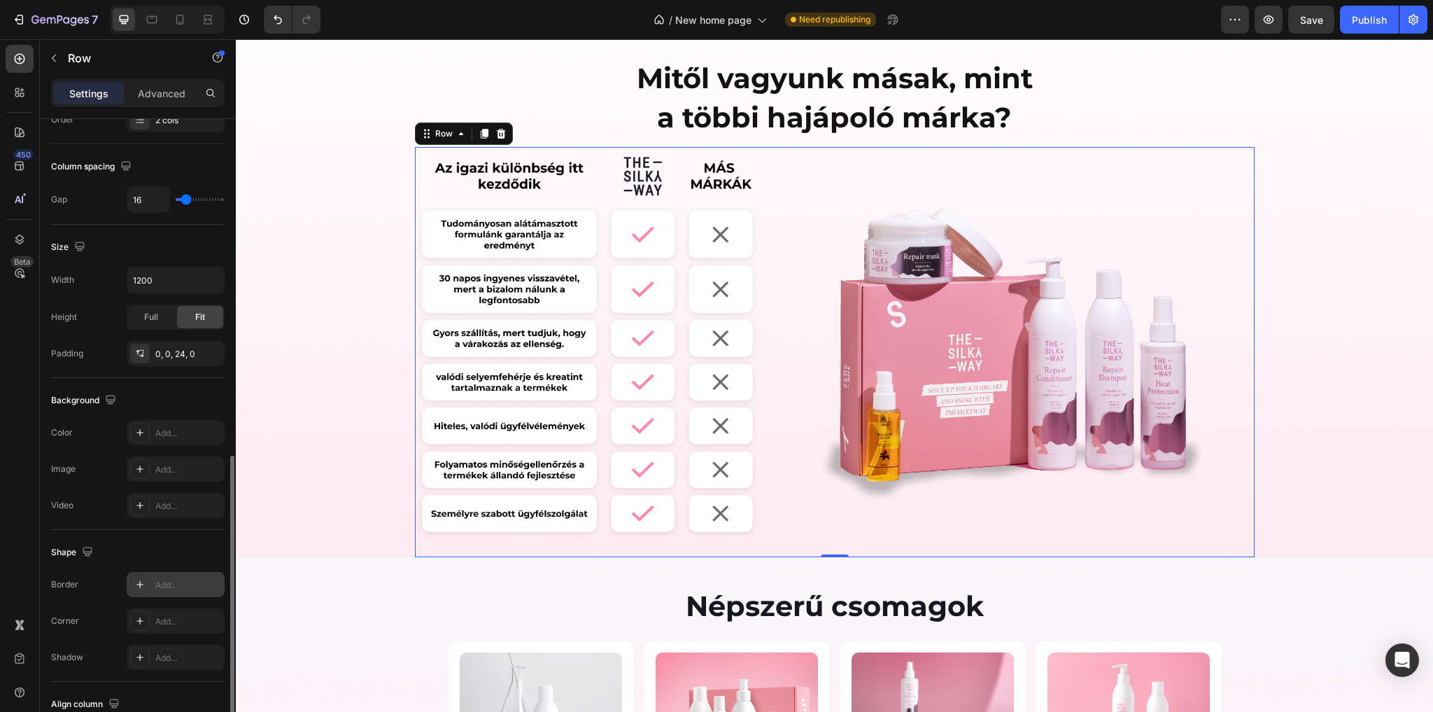
scroll to position [376, 0]
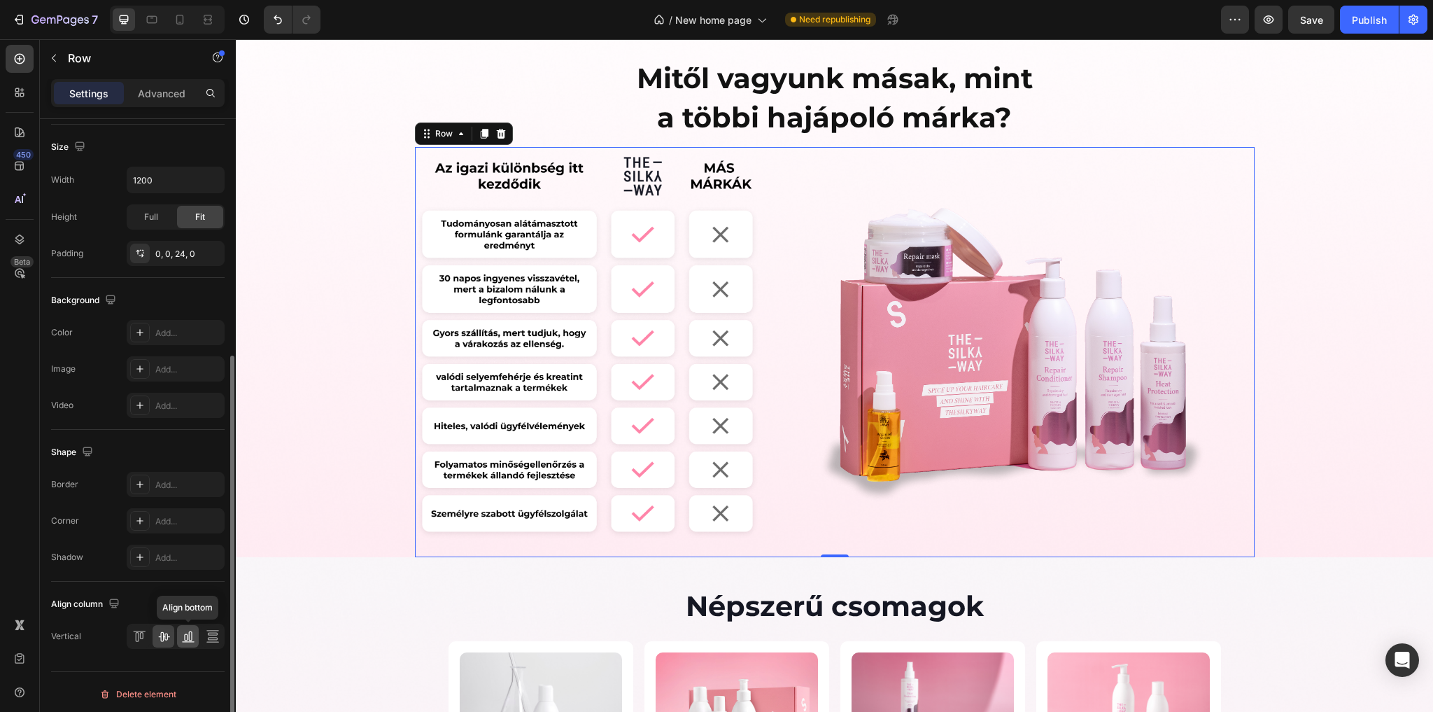
click at [191, 635] on icon at bounding box center [189, 636] width 3 height 10
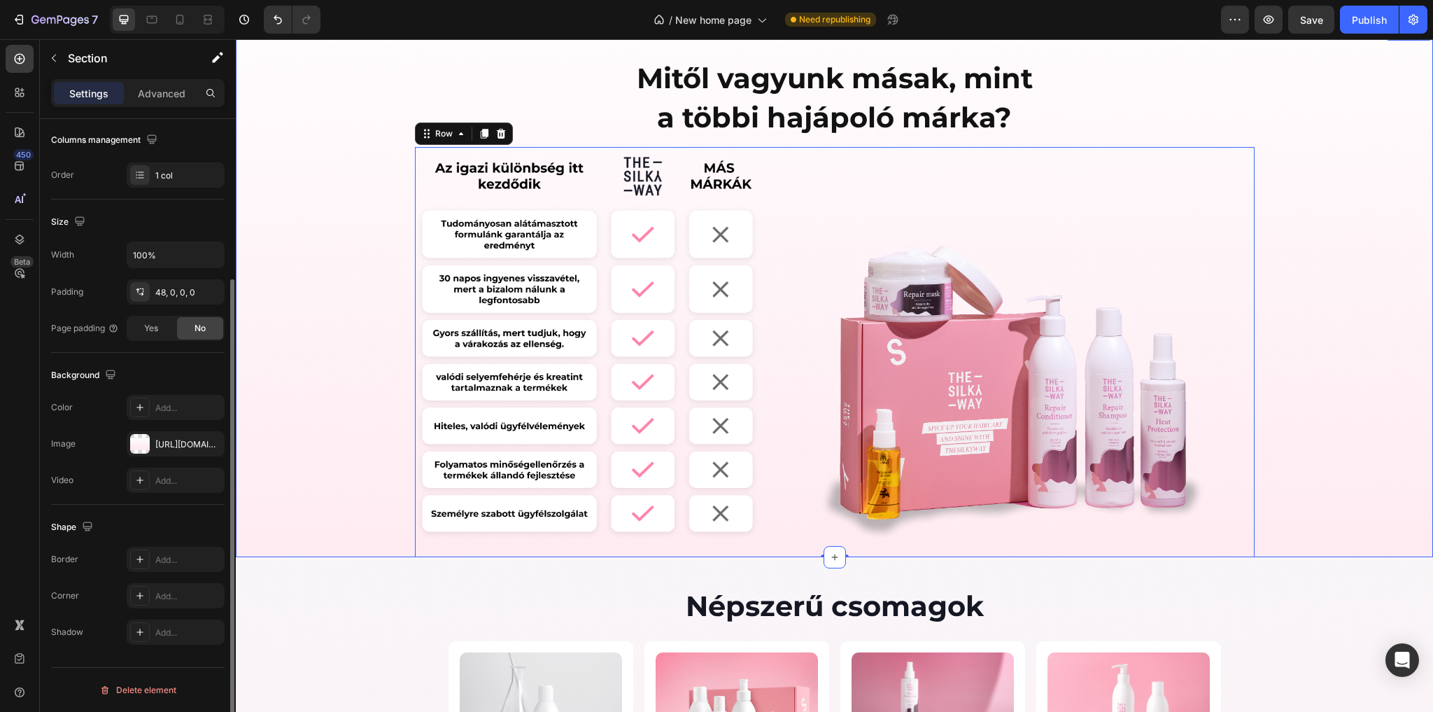
click at [1367, 251] on div "Mitől vagyunk másak, mint a többi hajápoló márka? Heading Image Image Row 0" at bounding box center [834, 307] width 1197 height 500
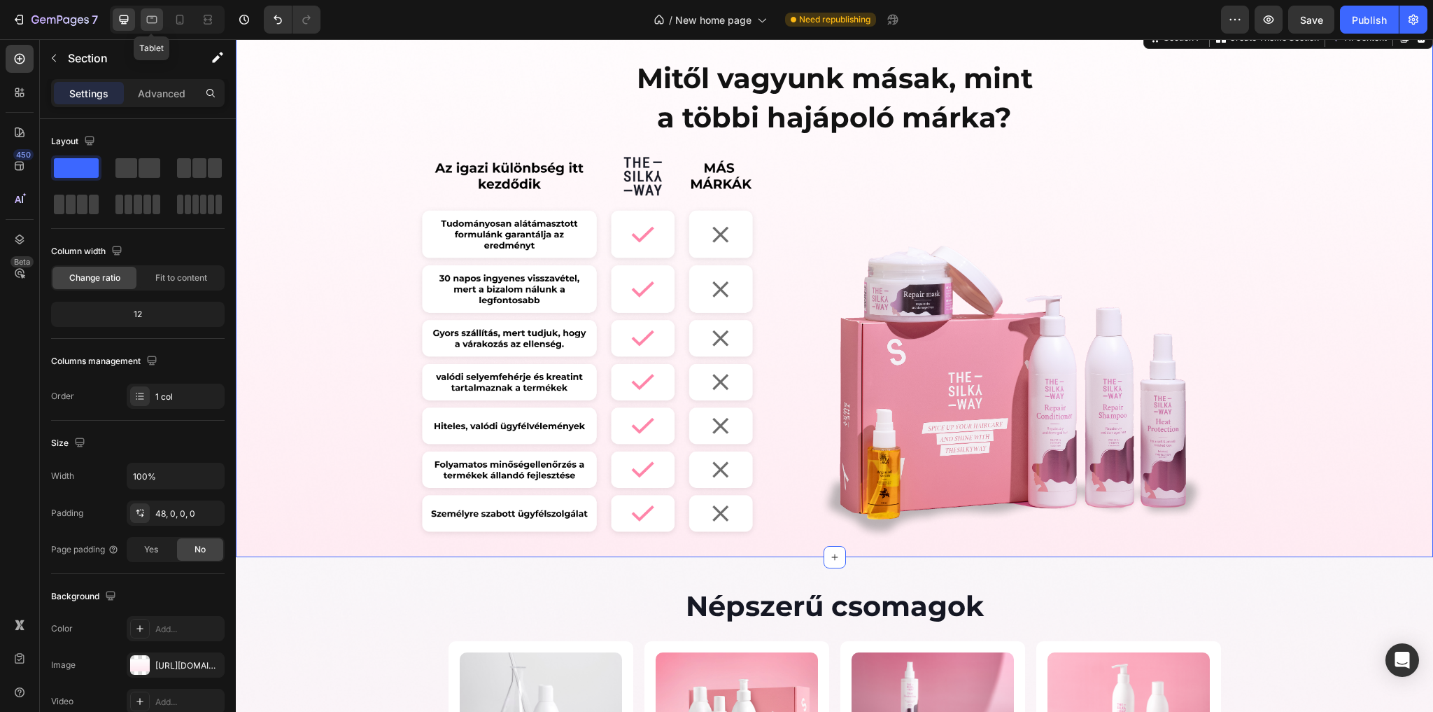
click at [159, 25] on div at bounding box center [152, 19] width 22 height 22
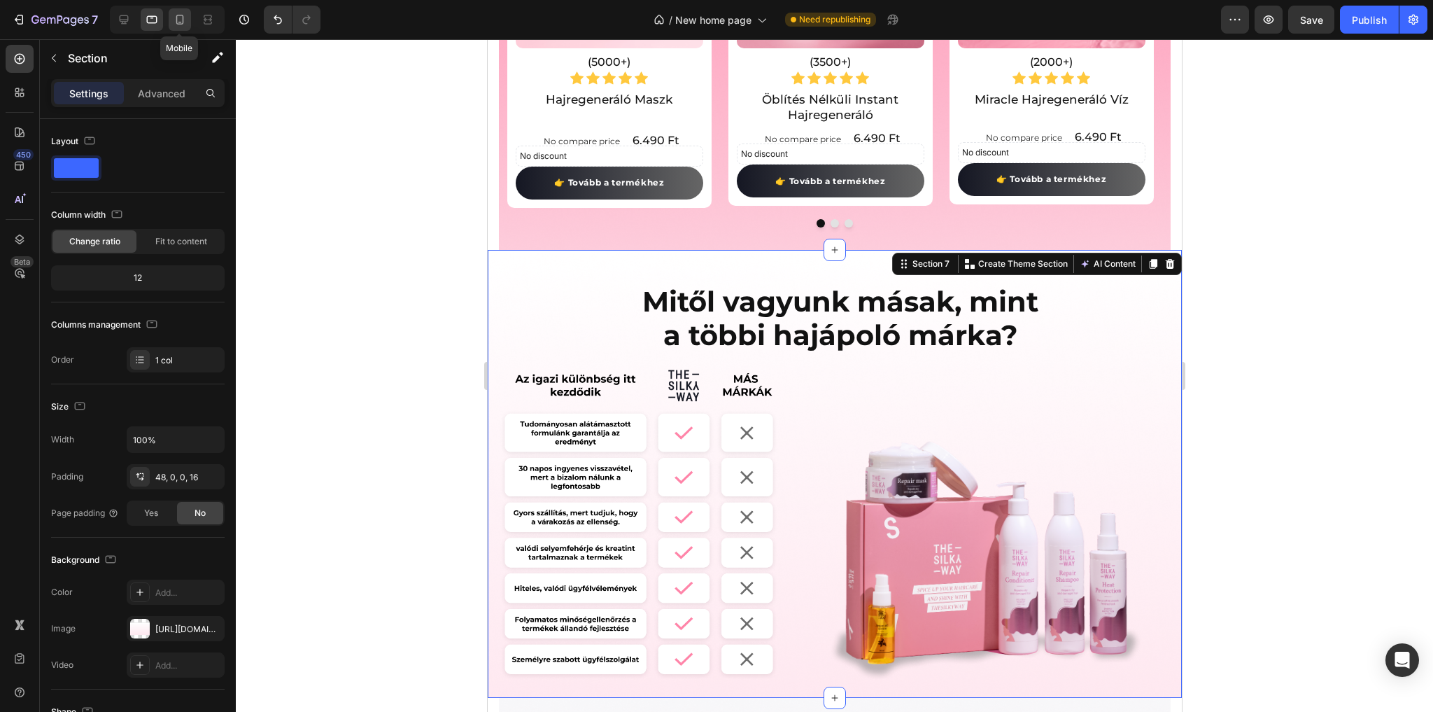
scroll to position [1792, 0]
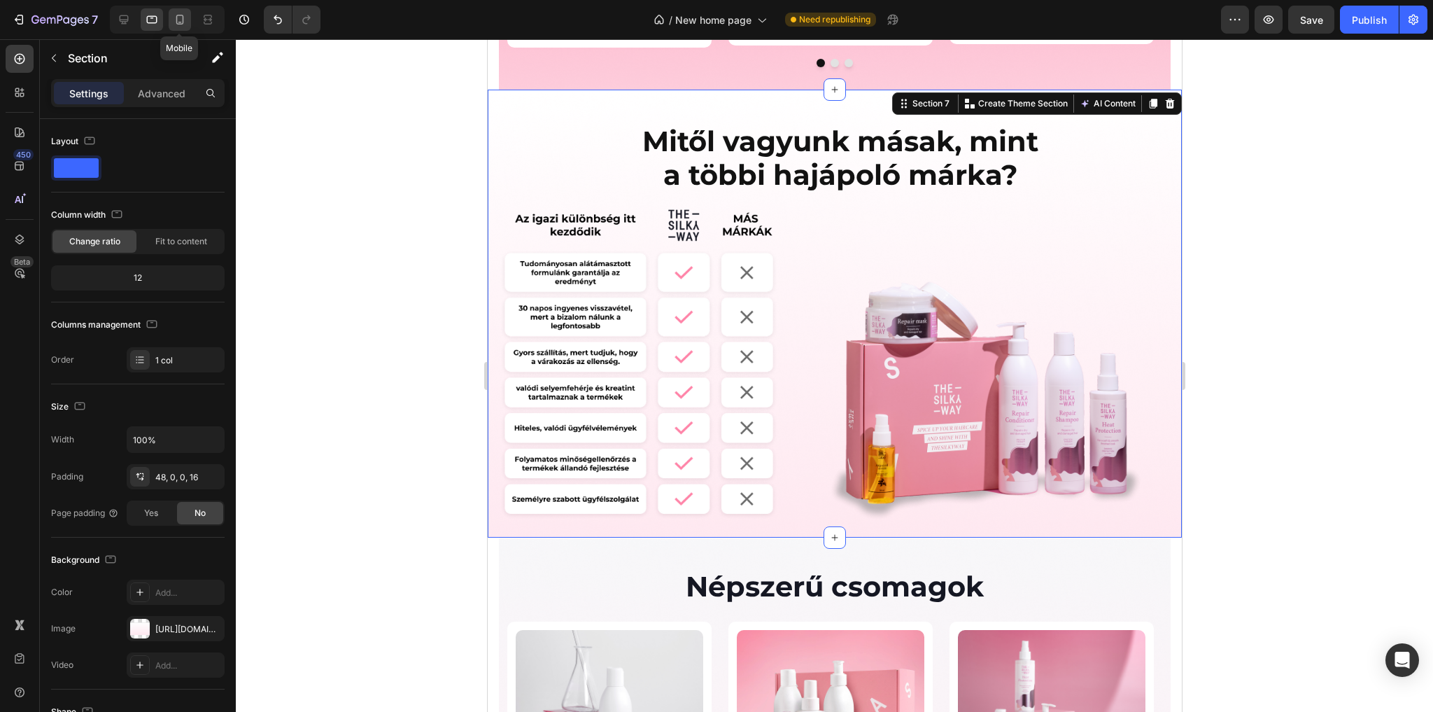
click at [181, 22] on icon at bounding box center [180, 20] width 14 height 14
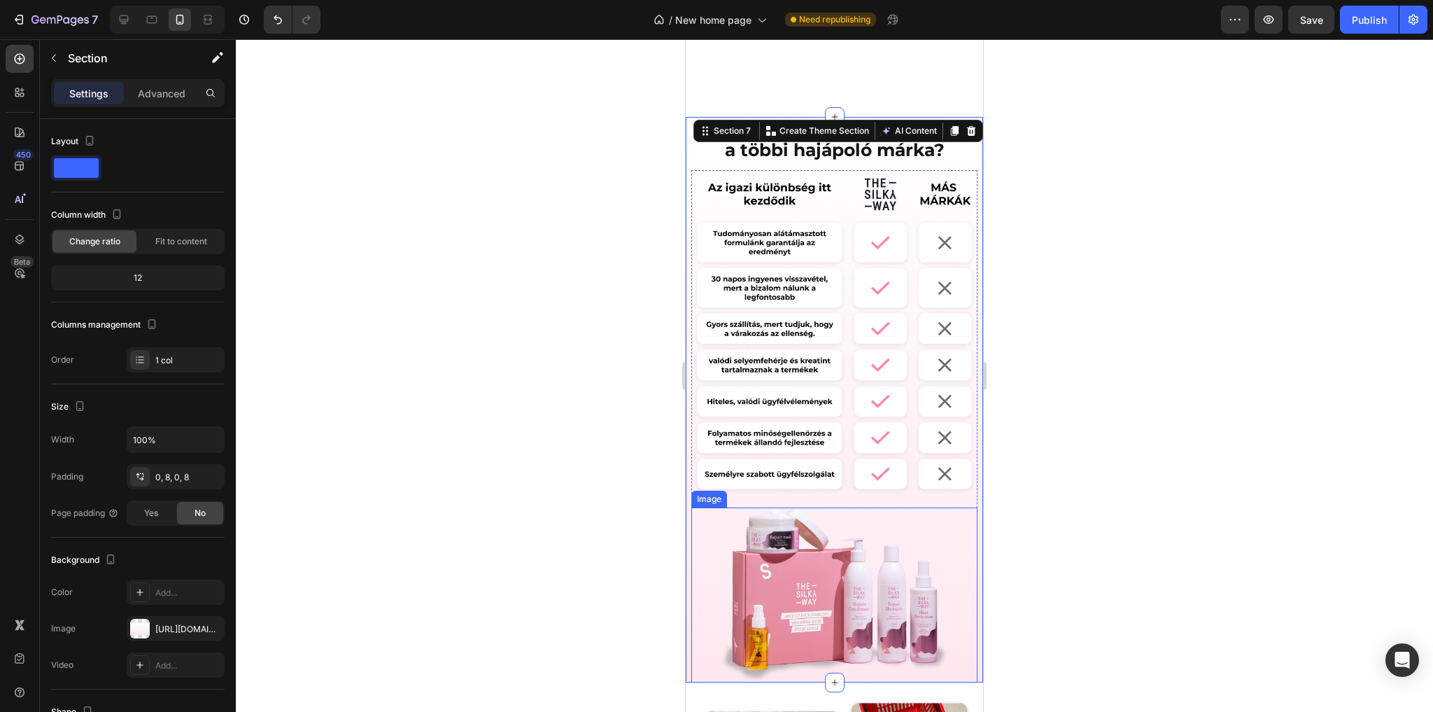
scroll to position [1580, 0]
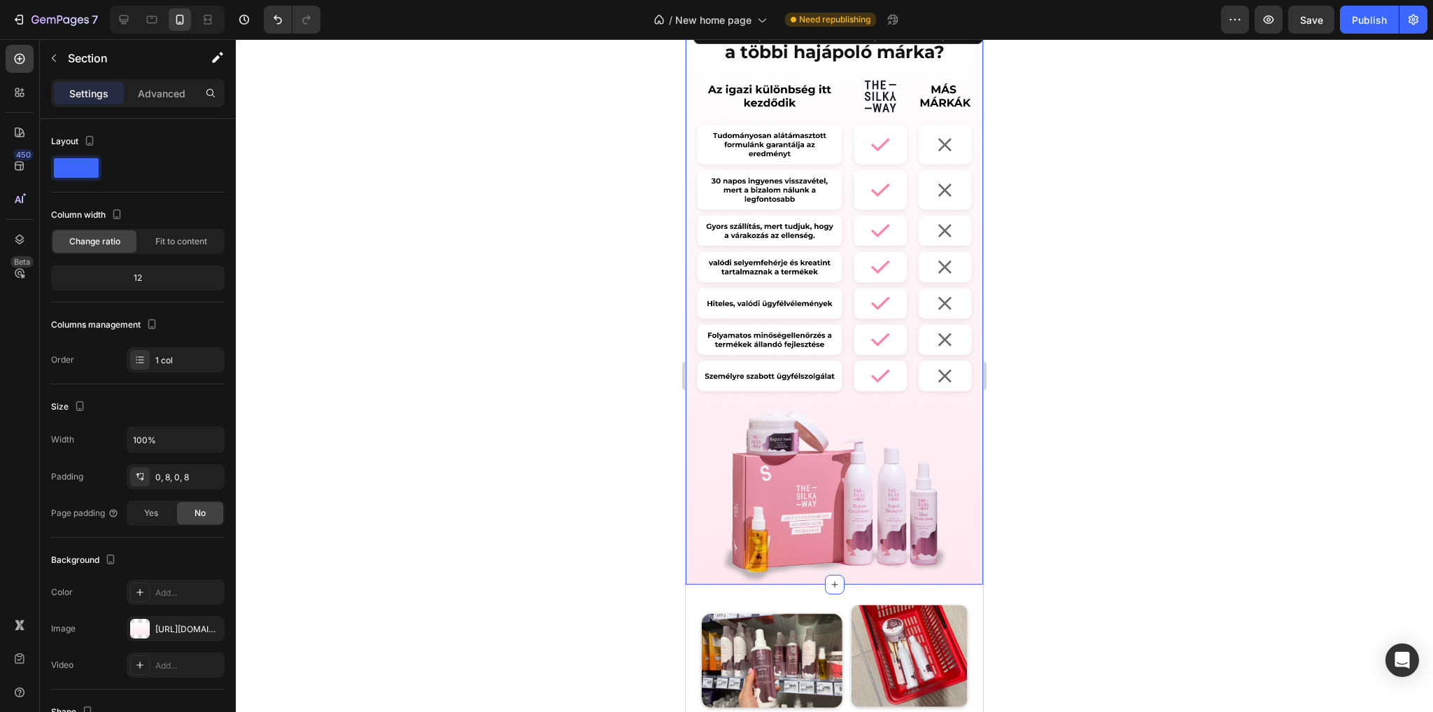
click at [1145, 276] on div at bounding box center [834, 375] width 1197 height 672
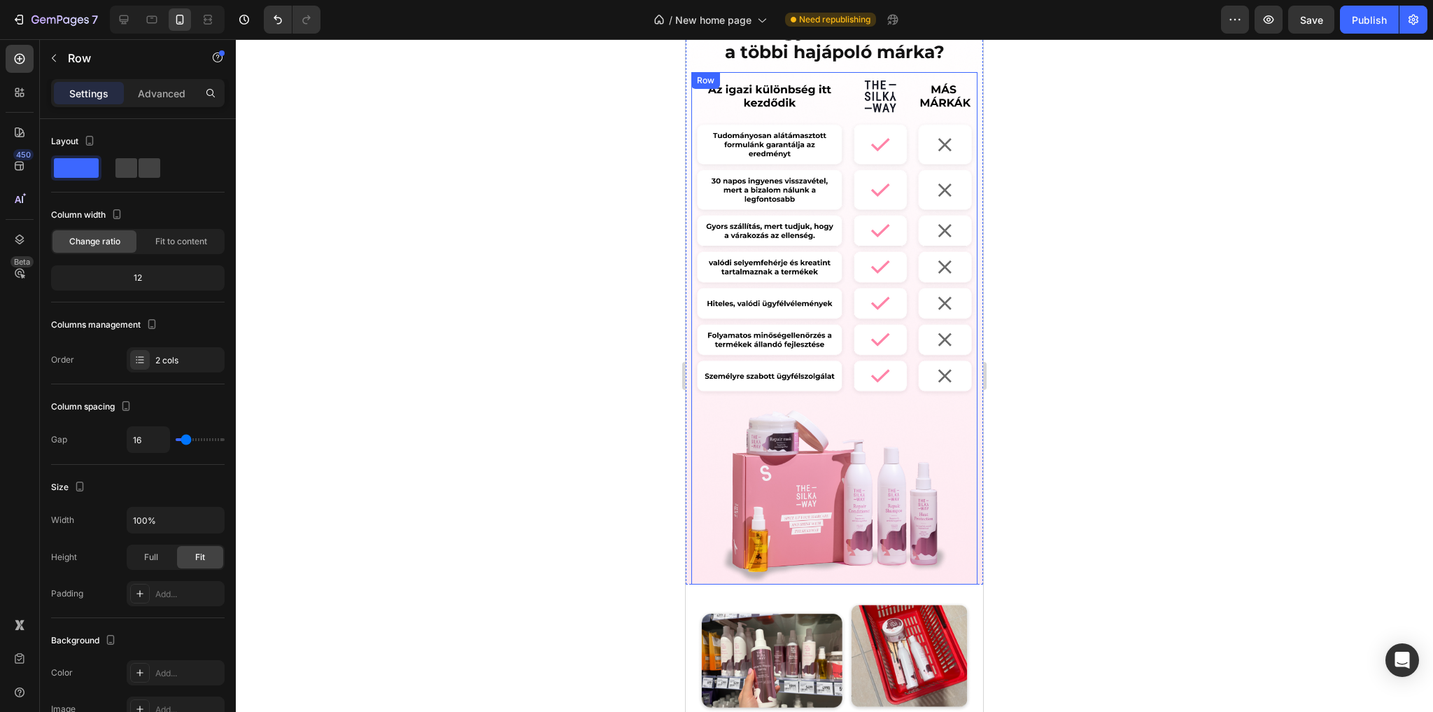
click at [958, 390] on div "Image Image Row" at bounding box center [834, 328] width 286 height 512
click at [156, 87] on p "Advanced" at bounding box center [162, 93] width 48 height 15
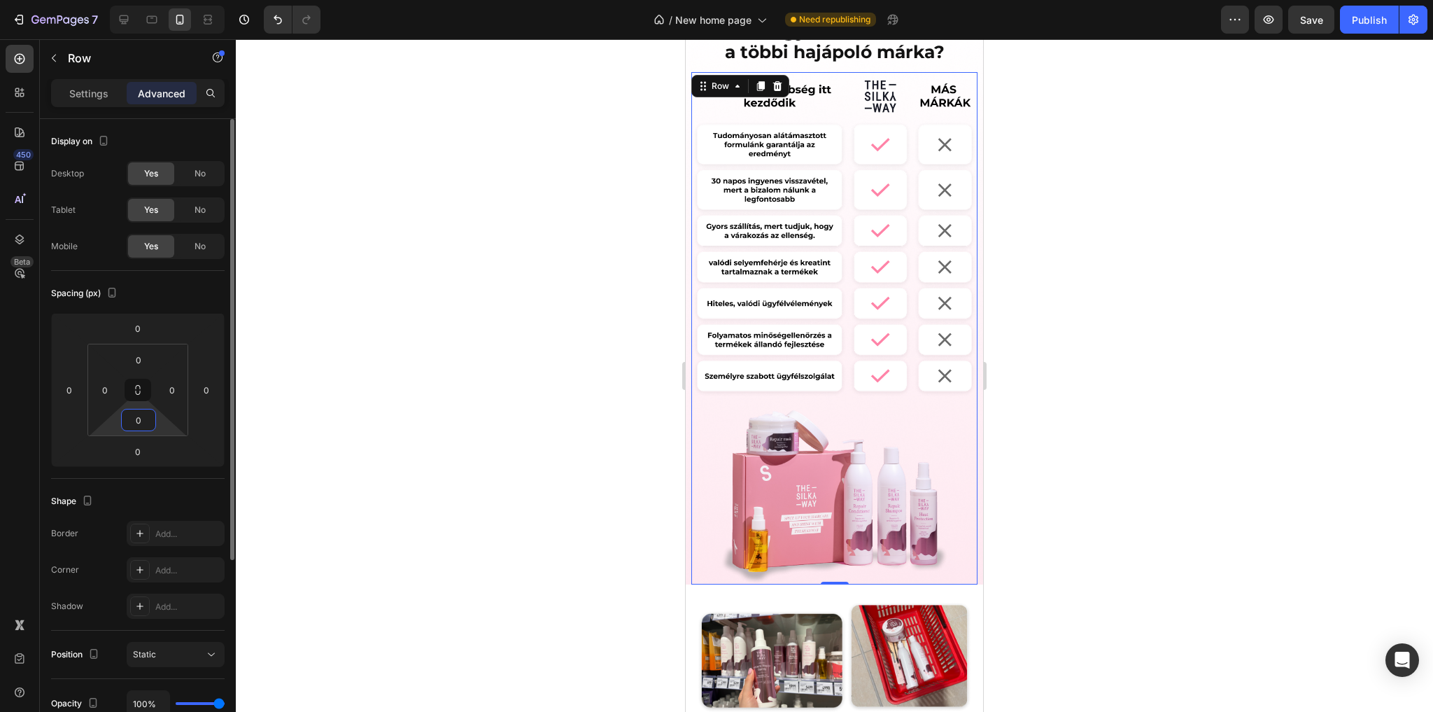
click at [136, 416] on input "0" at bounding box center [139, 419] width 28 height 21
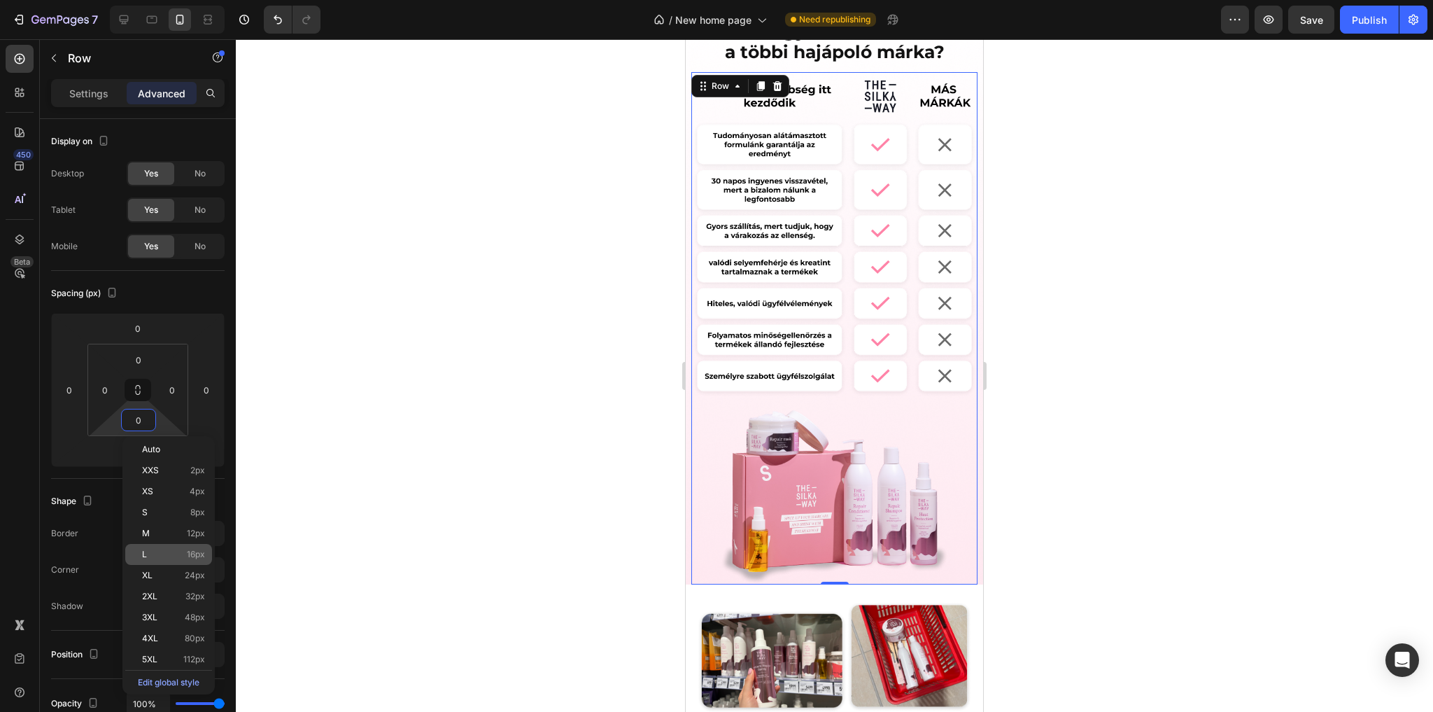
click at [148, 546] on div "L 16px" at bounding box center [168, 554] width 87 height 21
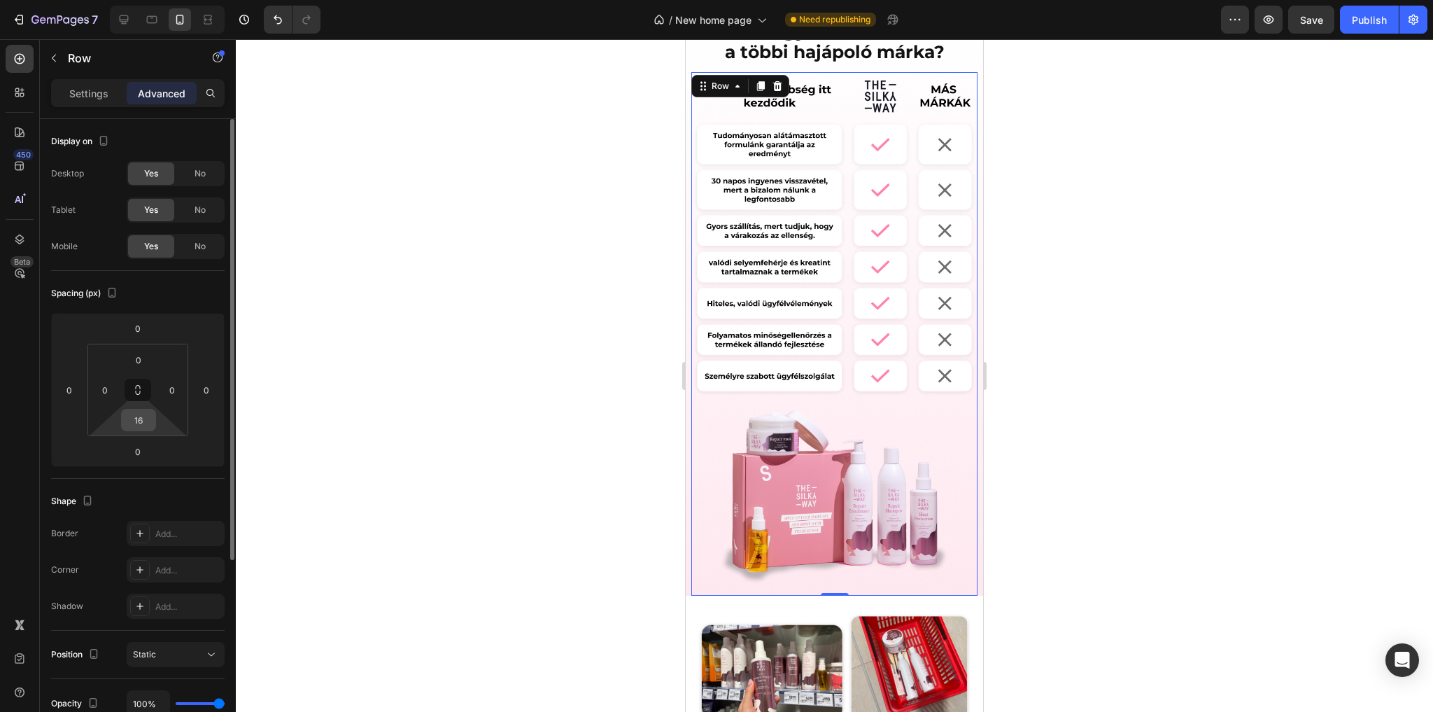
click at [147, 418] on input "16" at bounding box center [139, 419] width 28 height 21
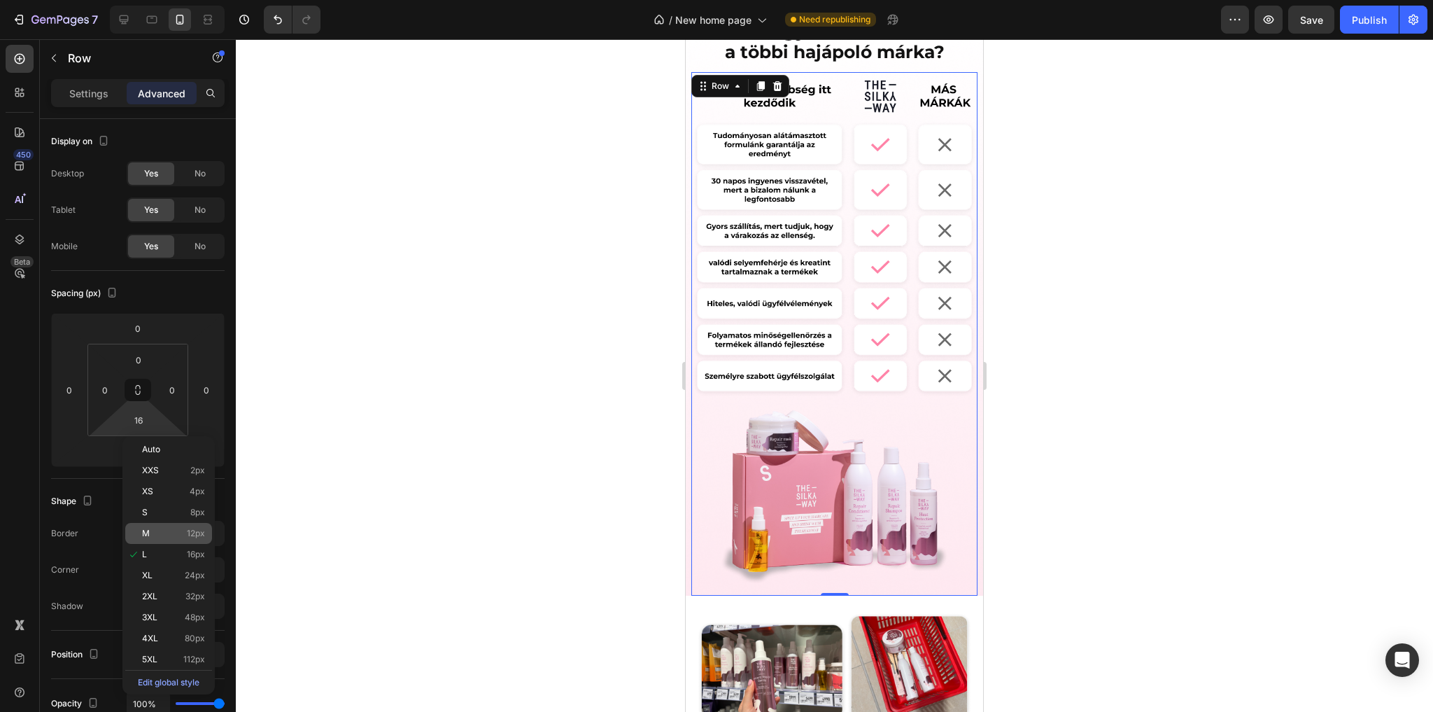
click at [160, 532] on p "M 12px" at bounding box center [173, 533] width 63 height 10
type input "12"
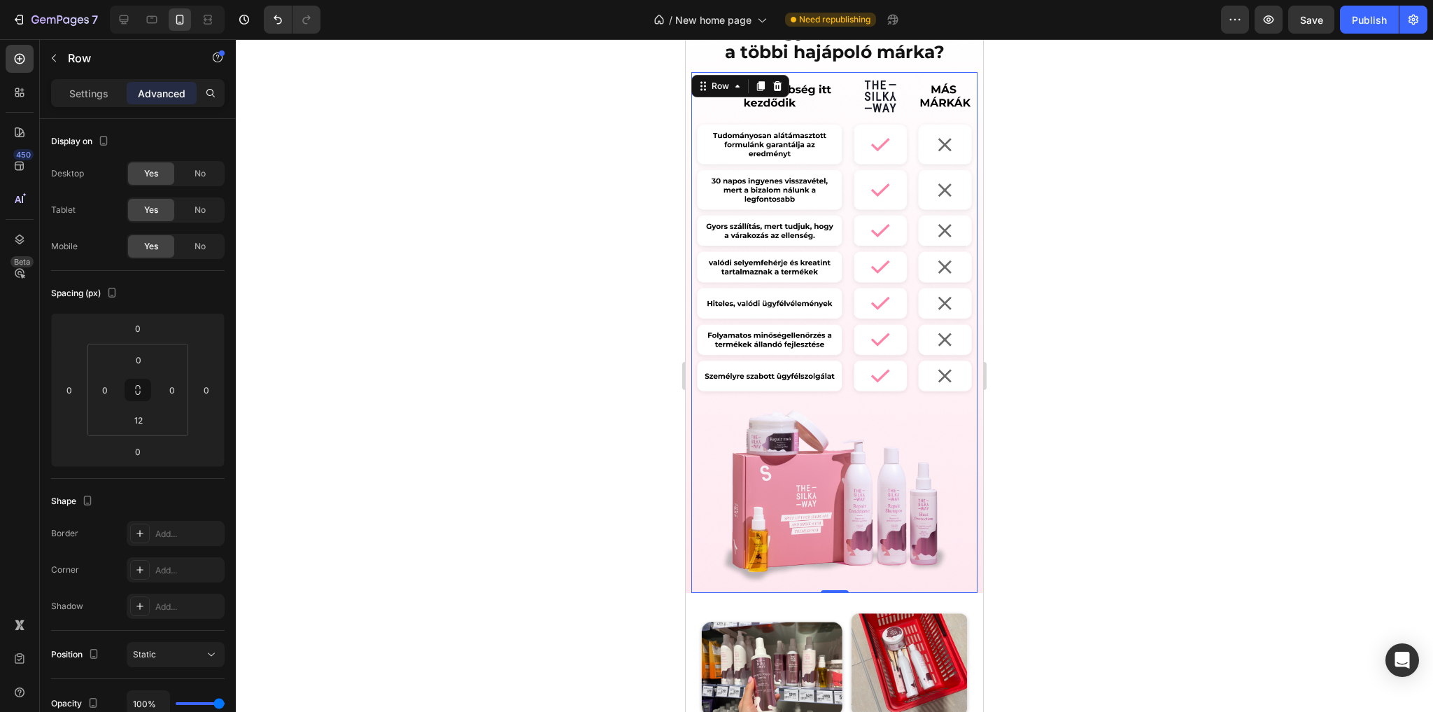
click at [317, 365] on div at bounding box center [834, 375] width 1197 height 672
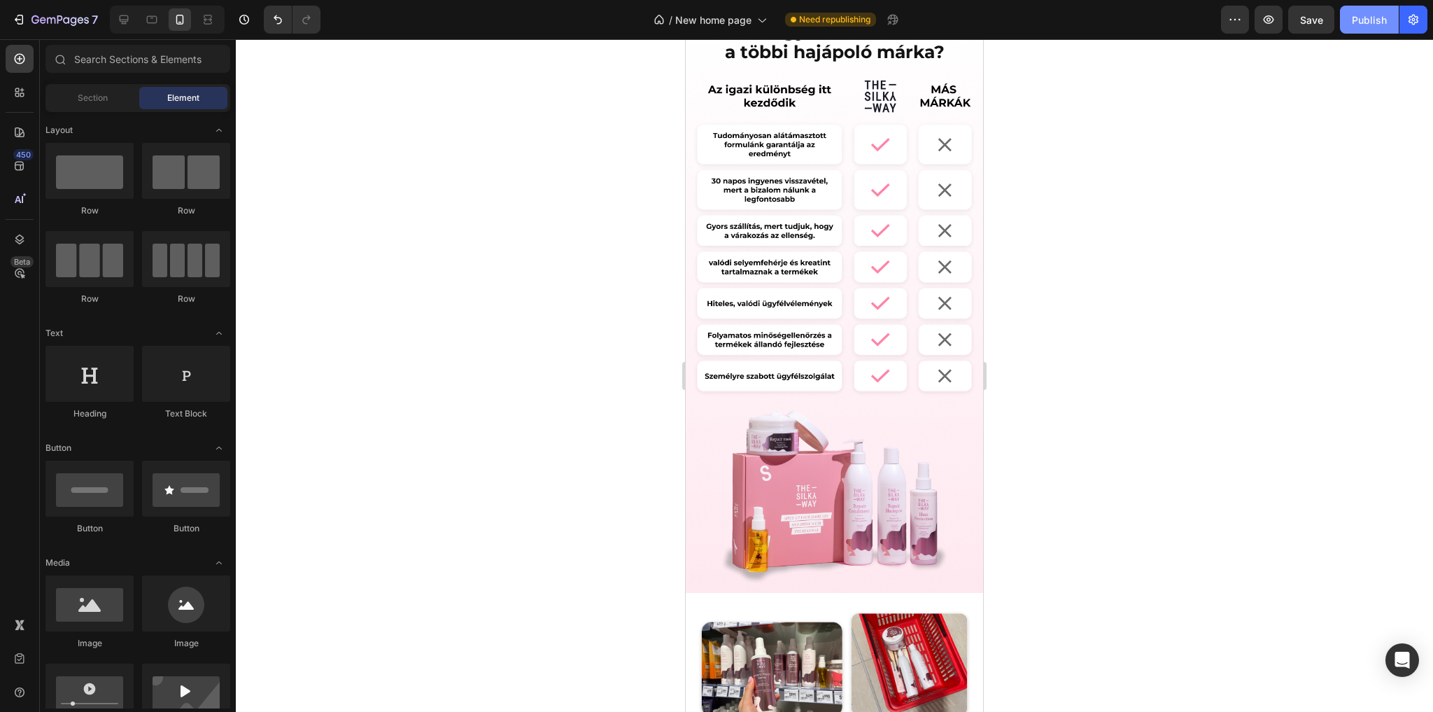
click at [1374, 21] on div "Publish" at bounding box center [1369, 20] width 35 height 15
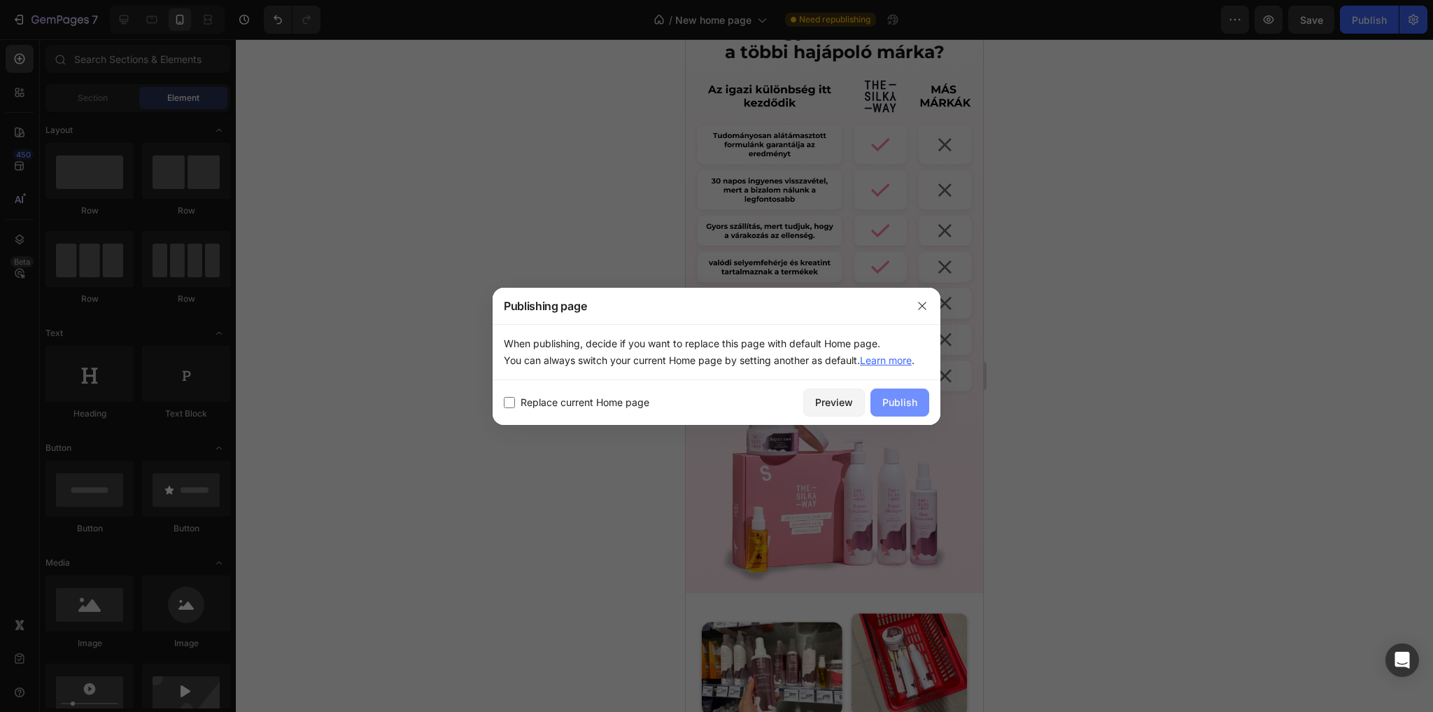
click at [896, 400] on div "Publish" at bounding box center [899, 402] width 35 height 15
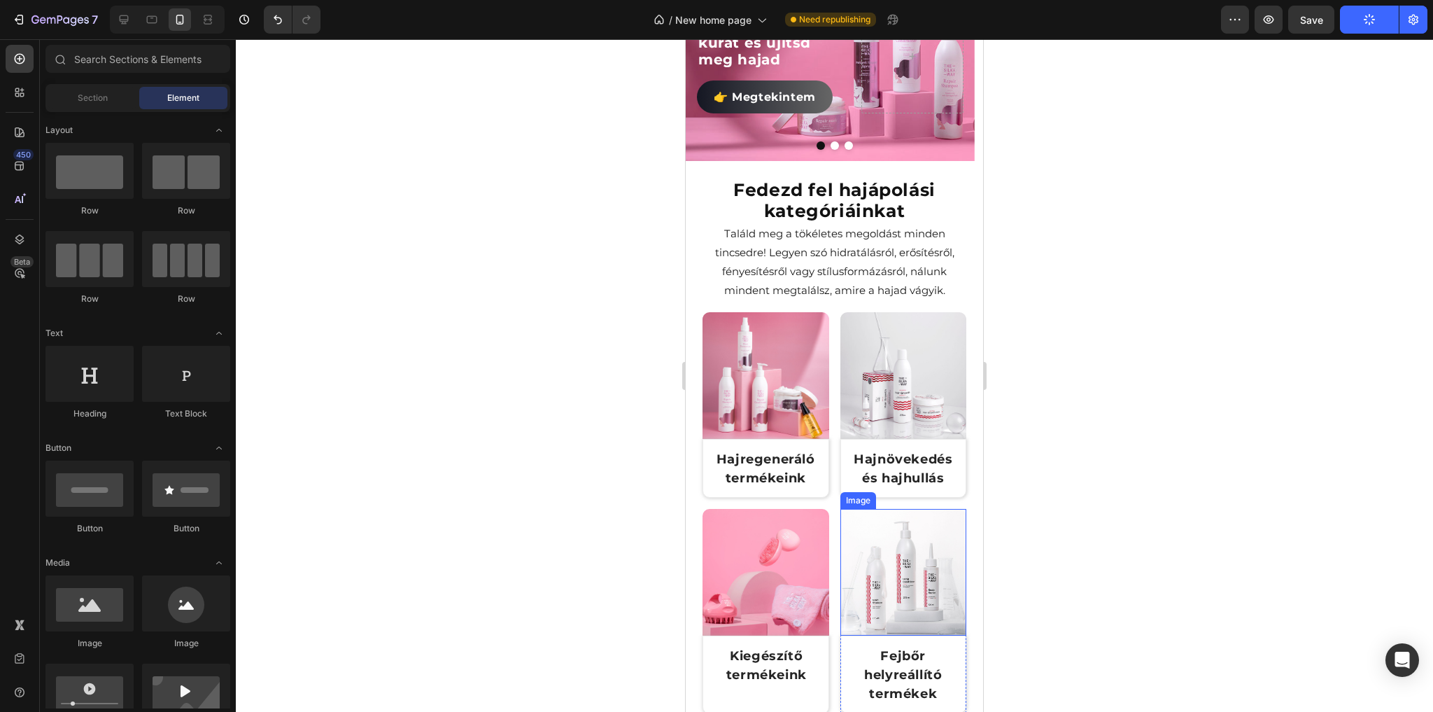
scroll to position [404, 0]
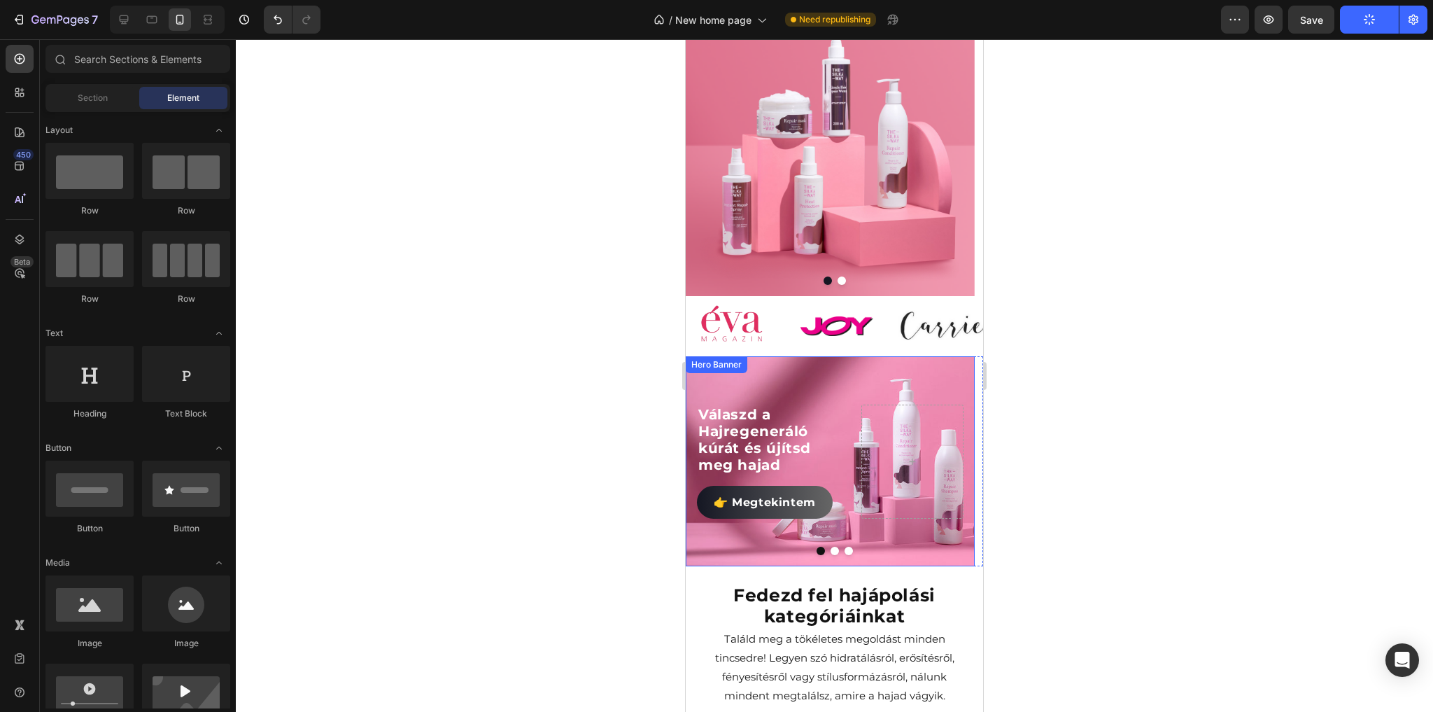
click at [797, 369] on div "Background Image" at bounding box center [830, 461] width 289 height 210
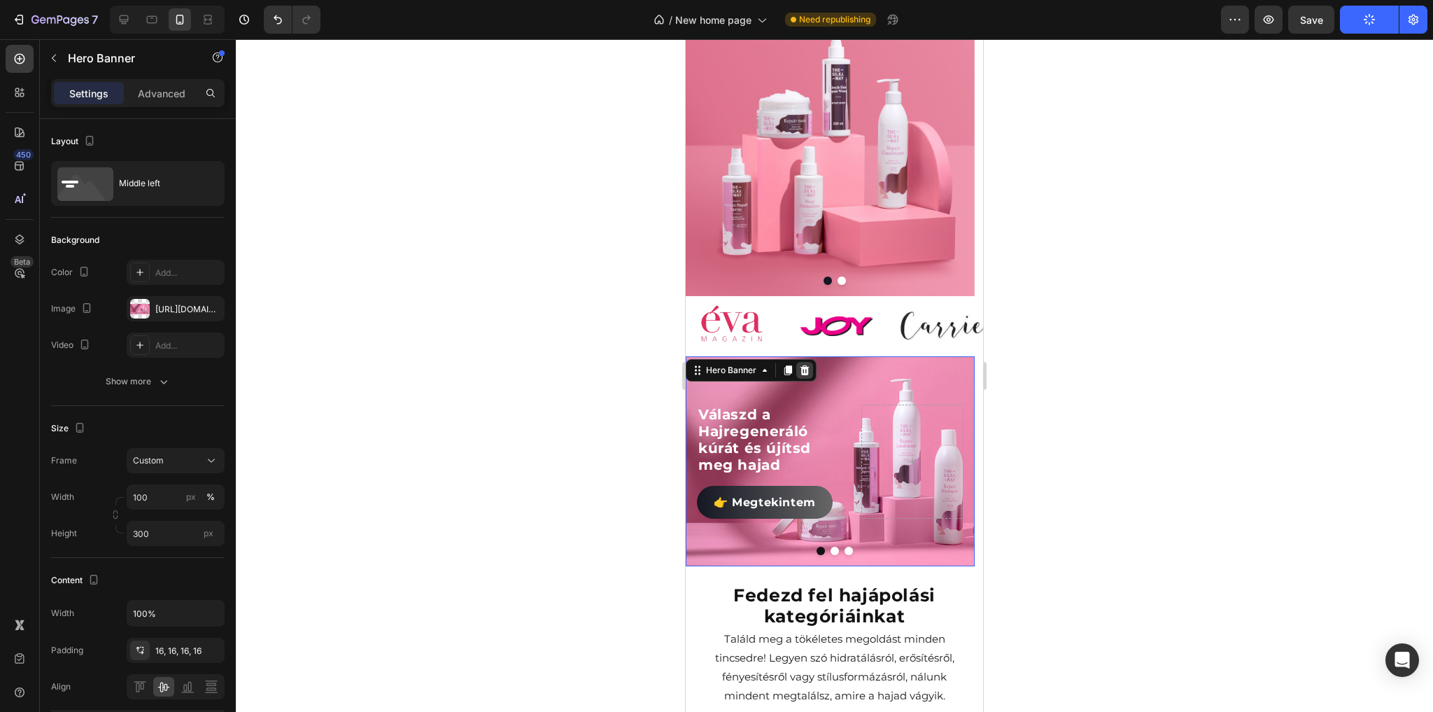
click at [801, 369] on icon at bounding box center [804, 370] width 9 height 10
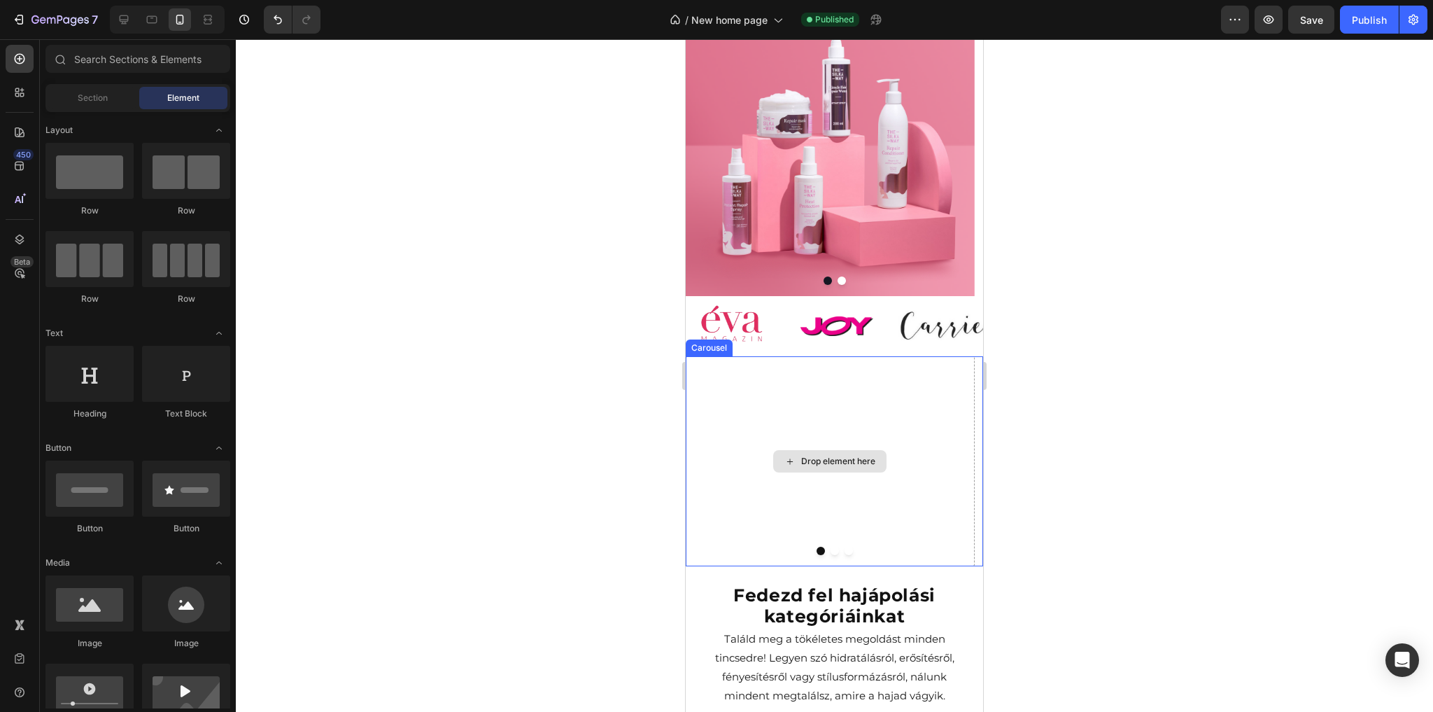
click at [815, 366] on div "Drop element here" at bounding box center [830, 461] width 289 height 210
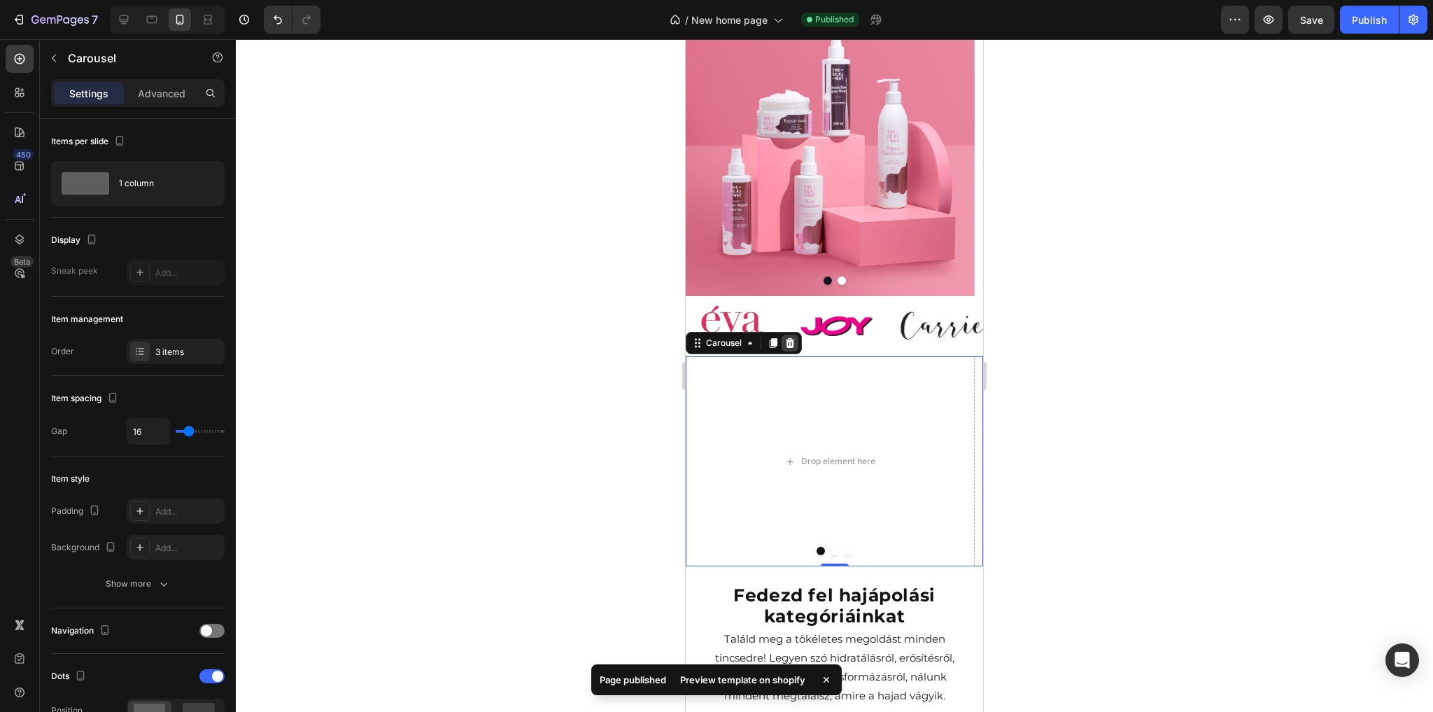
click at [796, 344] on div at bounding box center [790, 342] width 17 height 17
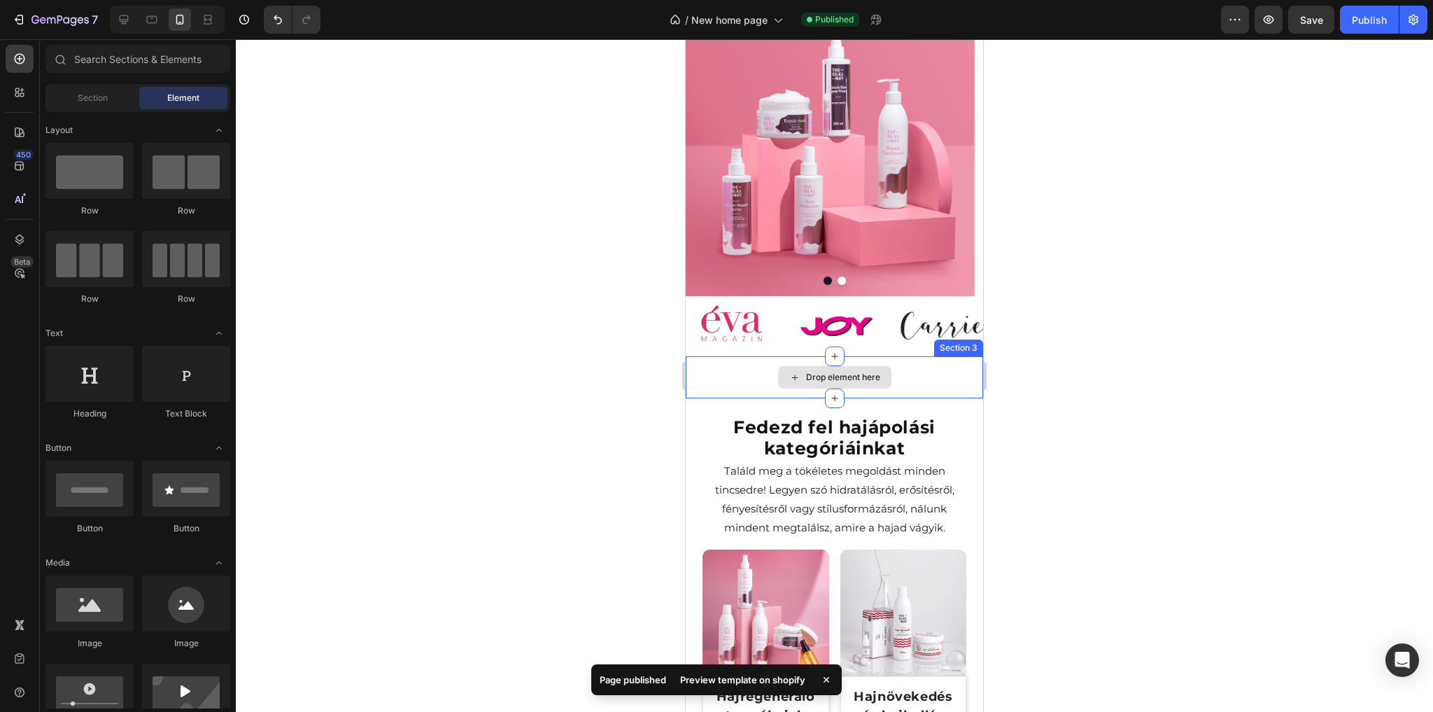
click at [756, 370] on div "Drop element here" at bounding box center [834, 377] width 297 height 42
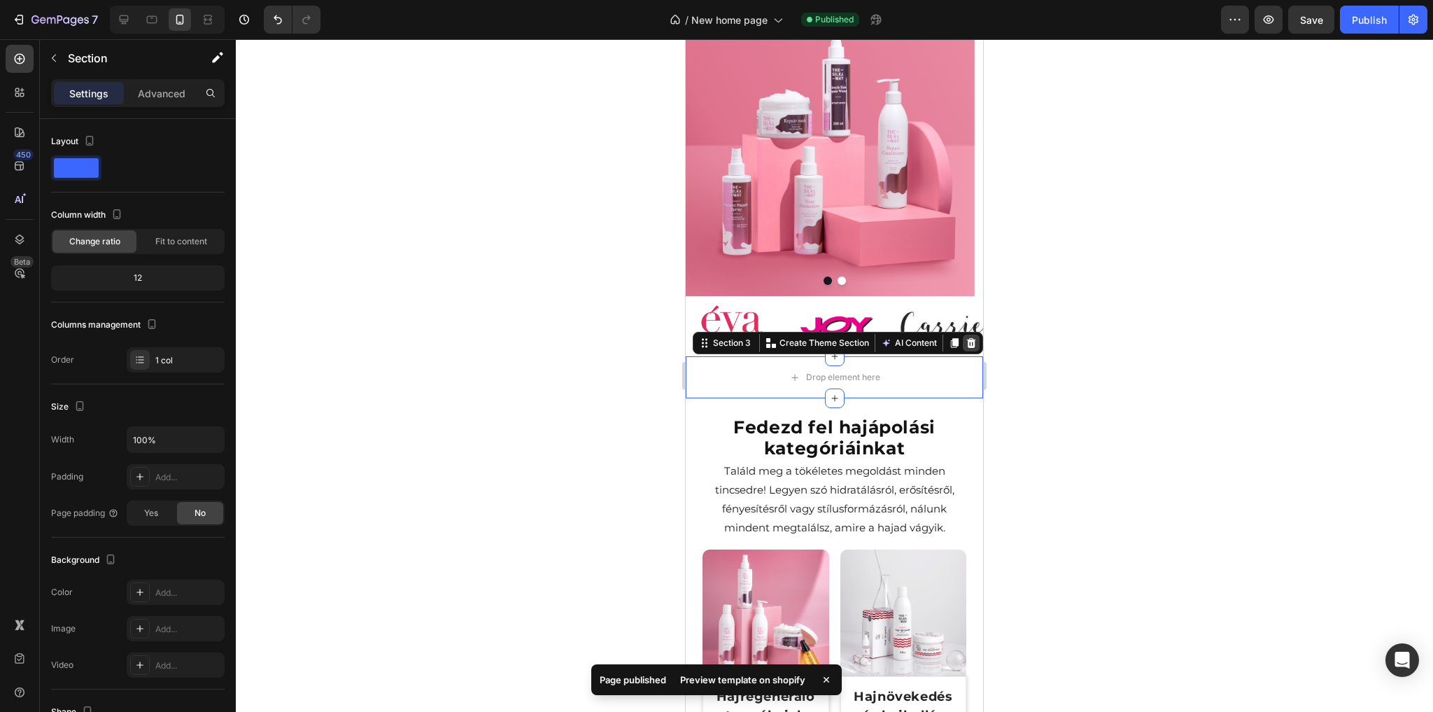
click at [967, 346] on icon at bounding box center [971, 342] width 11 height 11
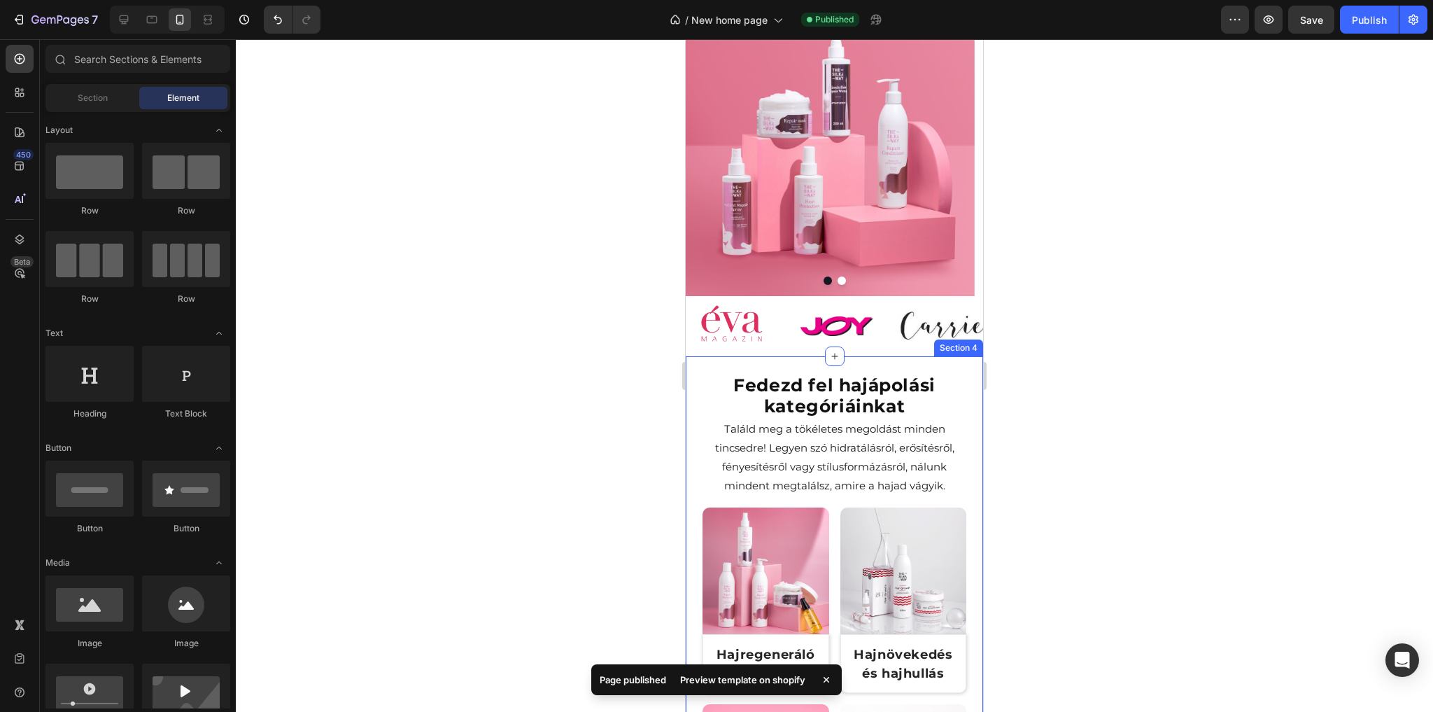
click at [818, 365] on div "Fedezd fel hajápolási kategóriáinkat Heading Találd meg a tökéletes megoldást m…" at bounding box center [834, 646] width 297 height 581
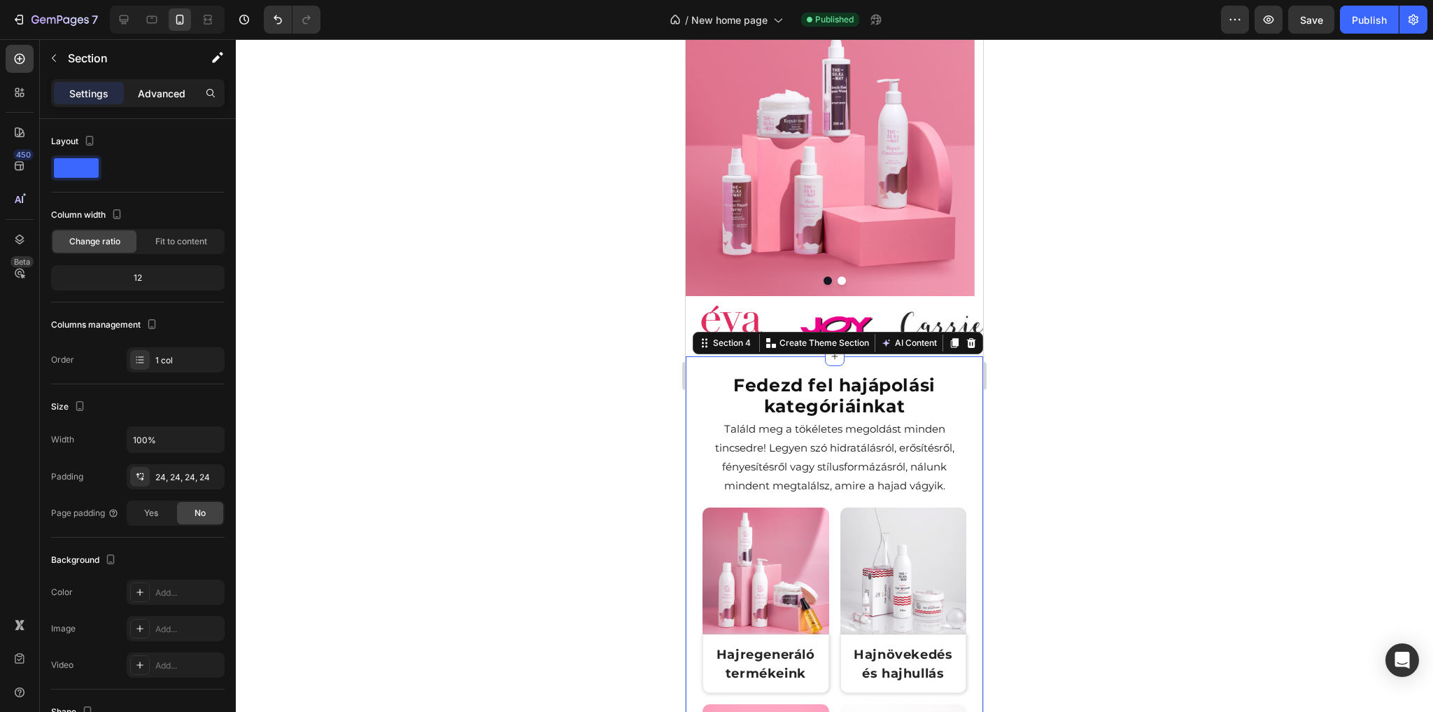
click at [157, 96] on p "Advanced" at bounding box center [162, 93] width 48 height 15
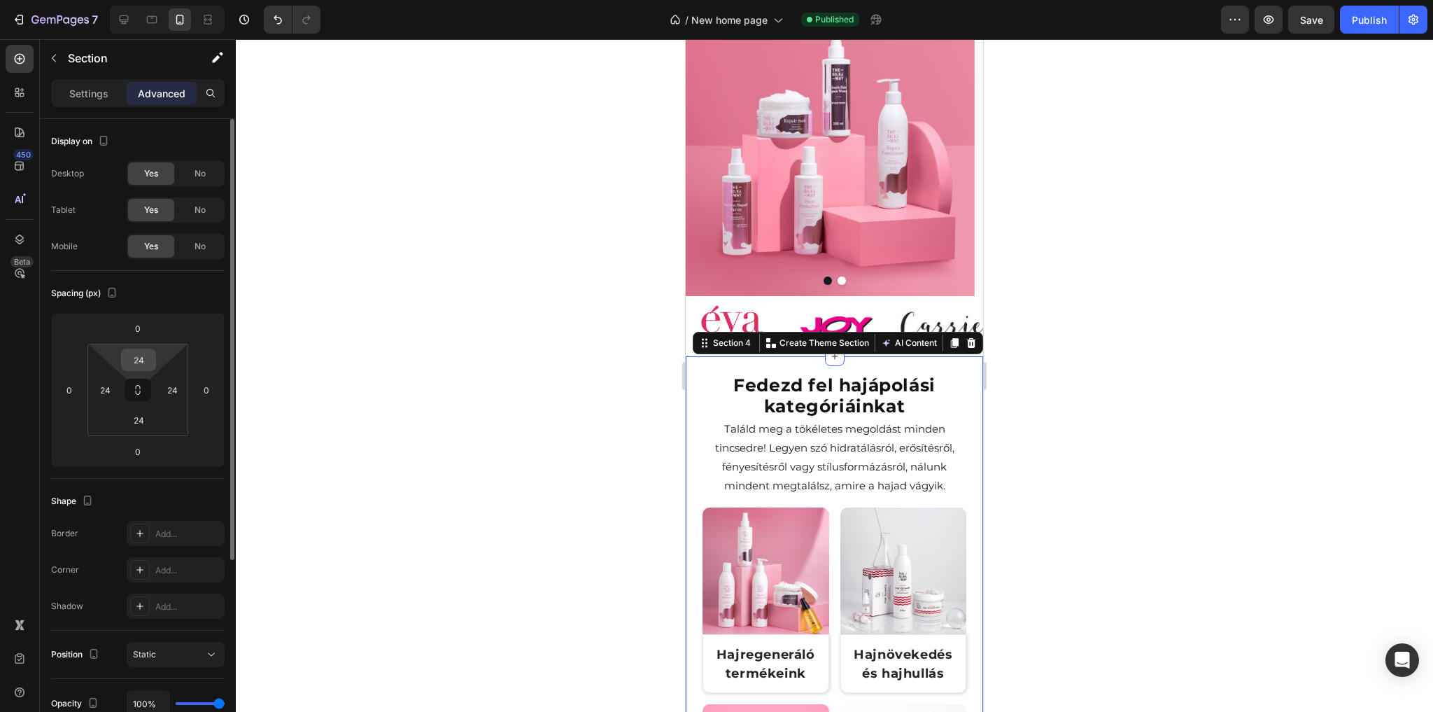
click at [138, 351] on input "24" at bounding box center [139, 359] width 28 height 21
type input "0"
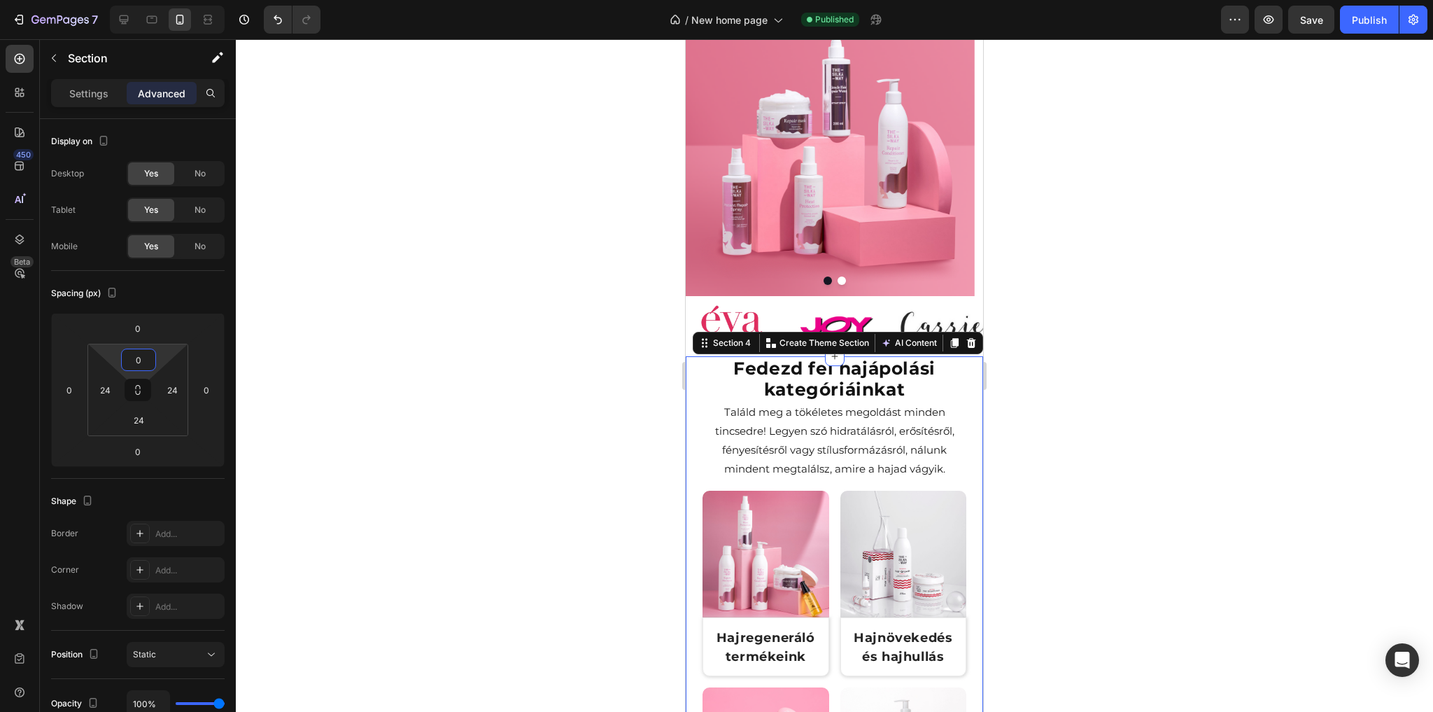
drag, startPoint x: 1345, startPoint y: 414, endPoint x: 1302, endPoint y: 381, distance: 54.9
click at [1345, 413] on div at bounding box center [834, 375] width 1197 height 672
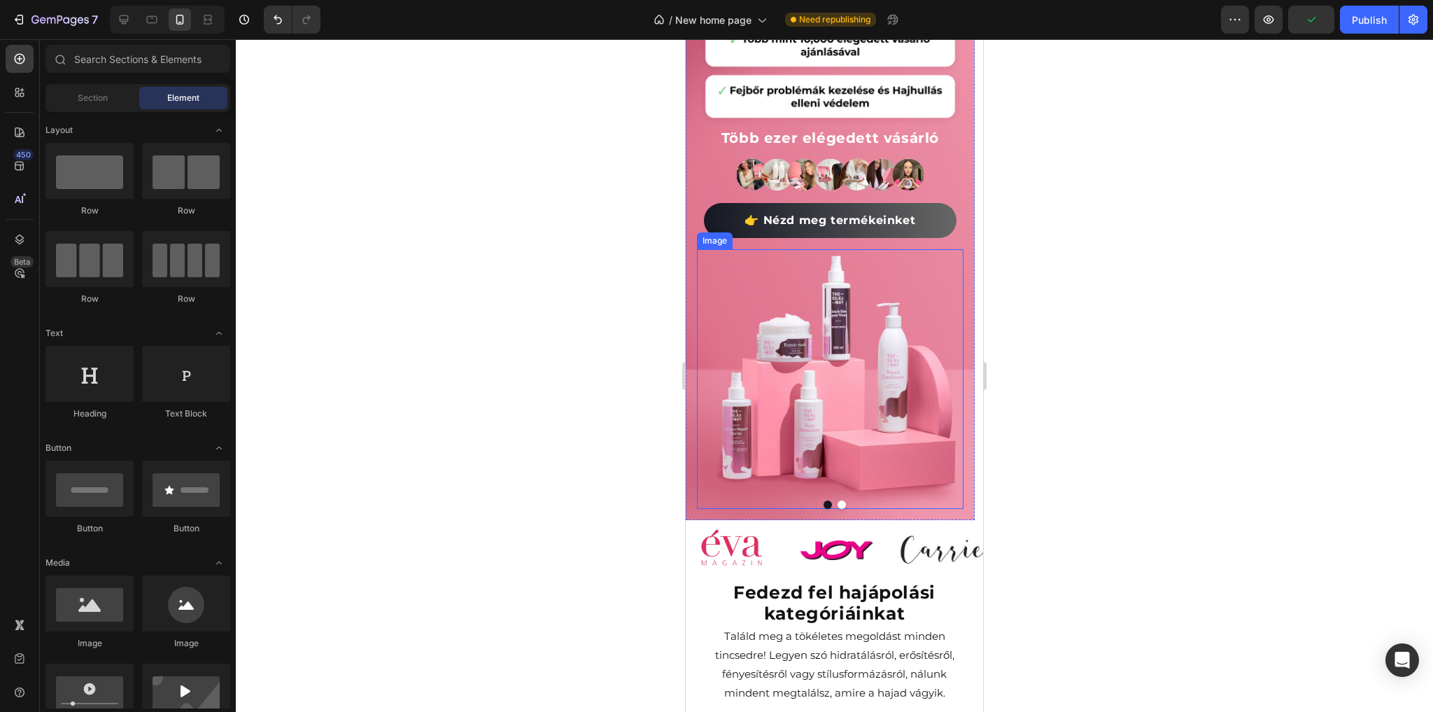
scroll to position [69, 0]
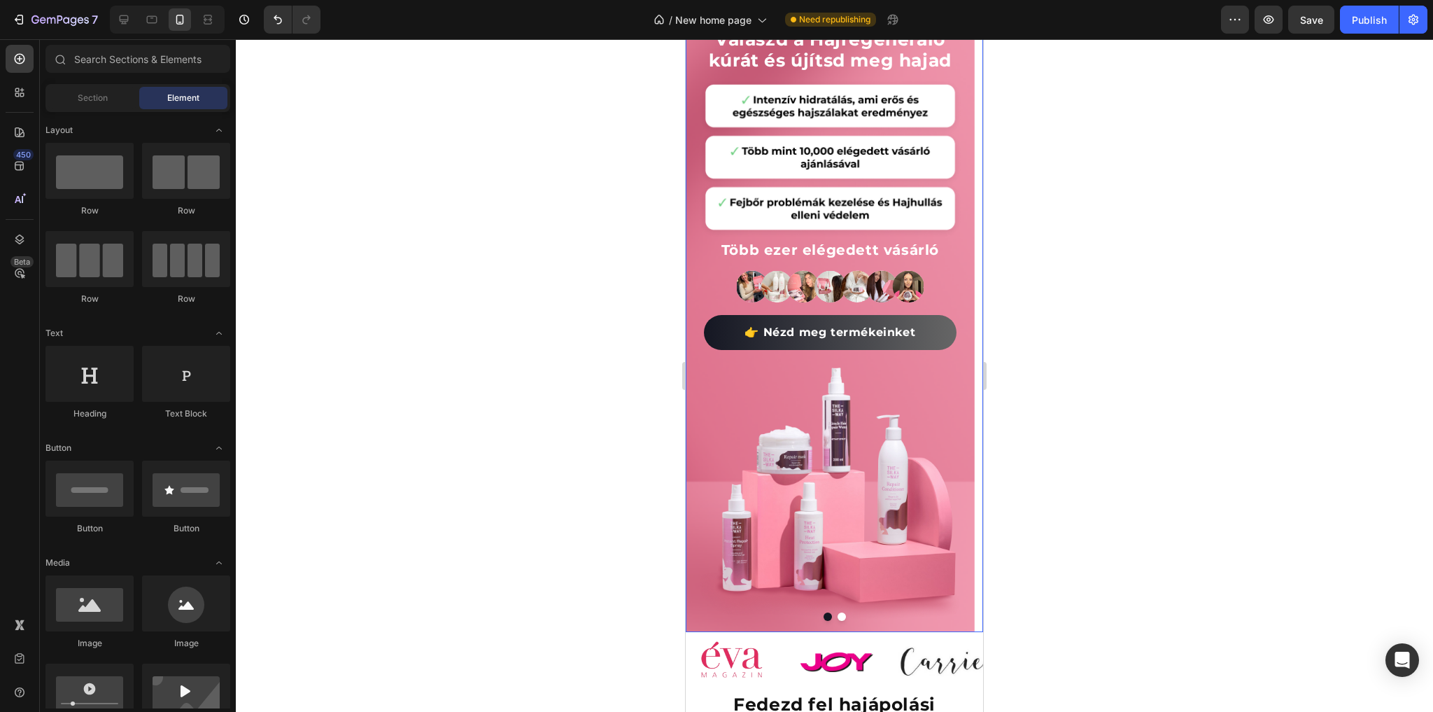
click at [838, 614] on button "Dot" at bounding box center [842, 616] width 8 height 8
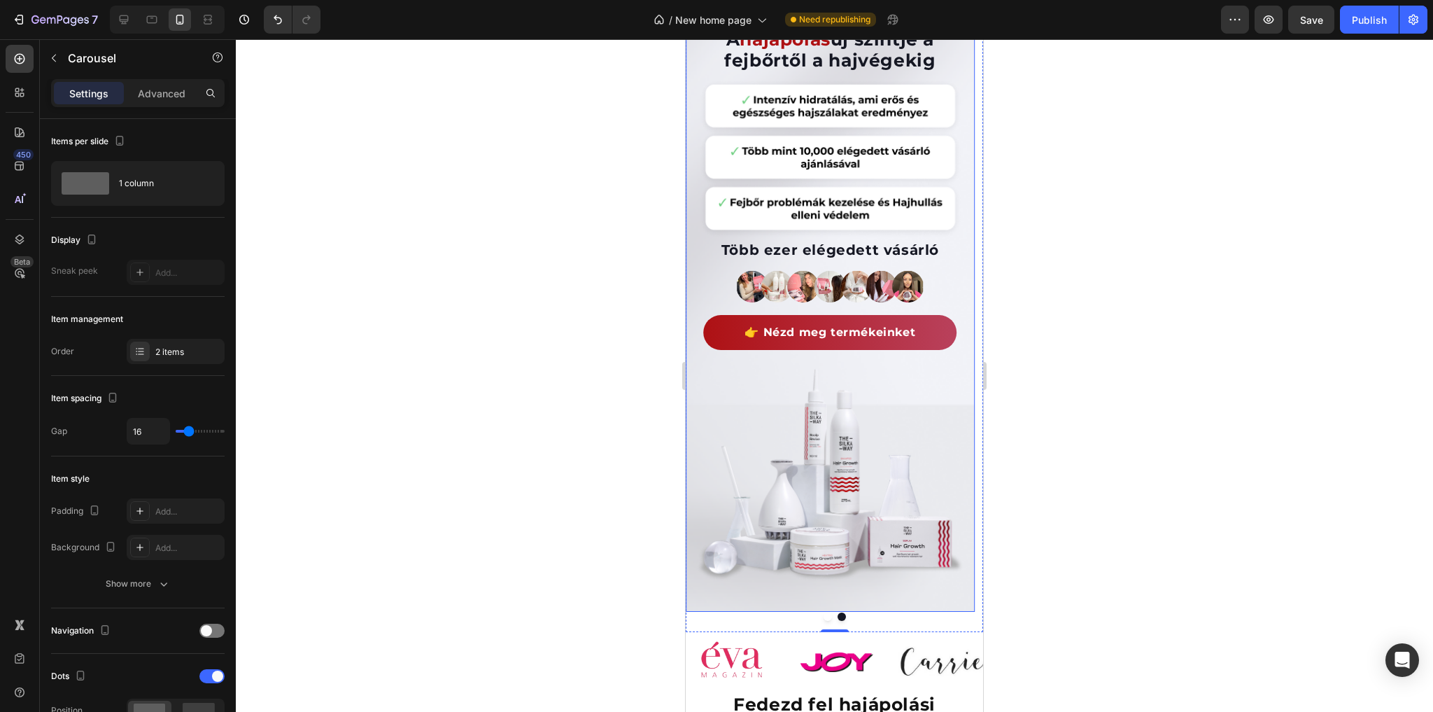
click at [967, 473] on div "A hajápolás új szintje a fejbőrtől a hajvégekig Heading Lépj be a hajmegújulás …" at bounding box center [830, 305] width 289 height 612
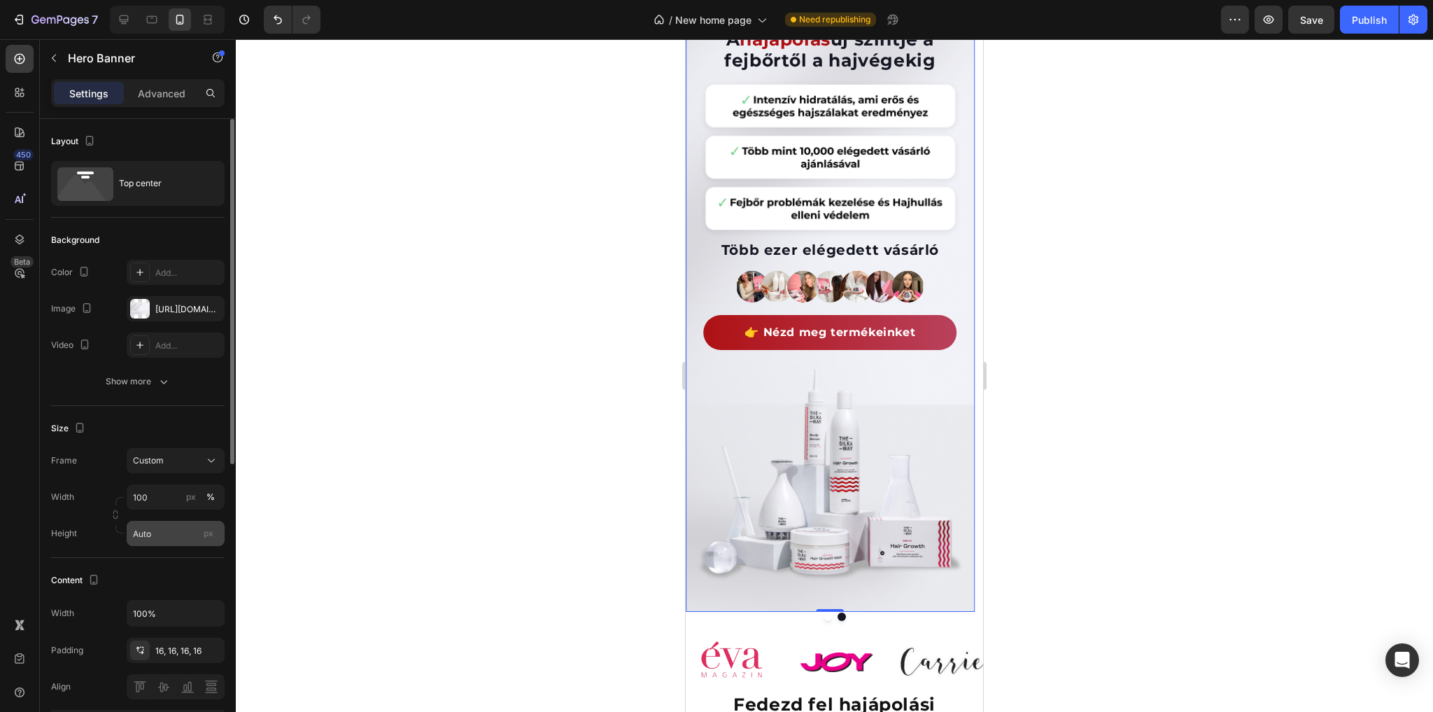
click at [206, 532] on span "px" at bounding box center [209, 533] width 10 height 10
click at [206, 532] on input "Auto" at bounding box center [176, 533] width 98 height 25
click at [175, 532] on input "Auto" at bounding box center [176, 533] width 98 height 25
click at [154, 589] on span "Fit screen" at bounding box center [151, 590] width 39 height 13
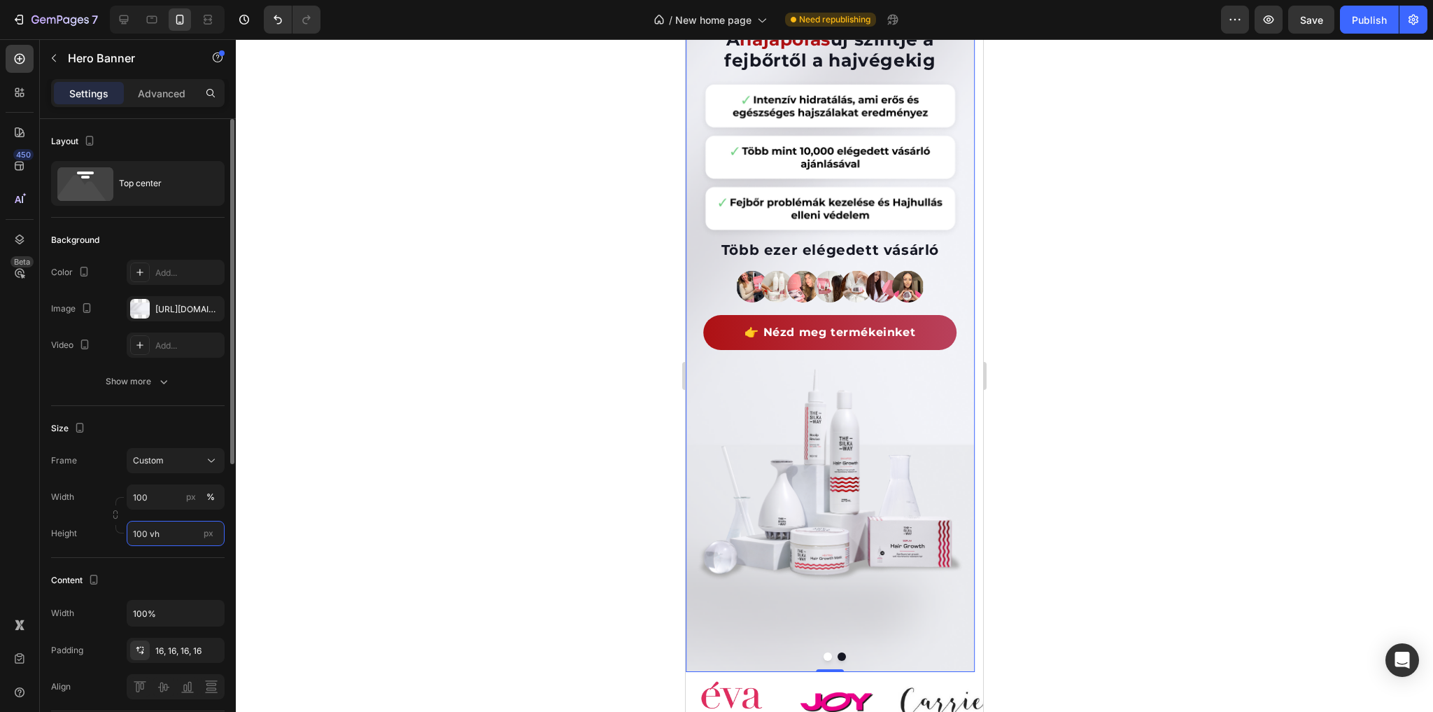
click at [157, 534] on input "100 vh" at bounding box center [176, 533] width 98 height 25
click at [168, 567] on span "Fit content" at bounding box center [153, 565] width 42 height 13
type input "Auto"
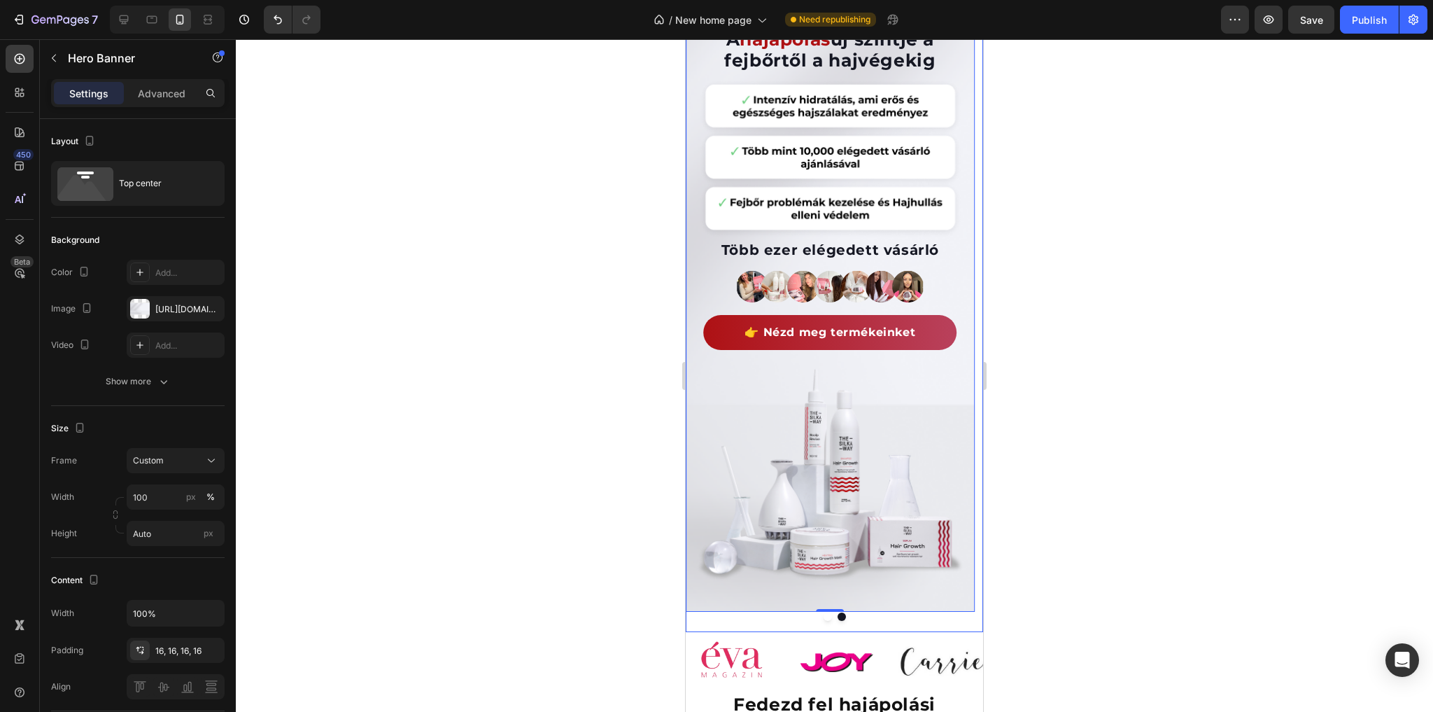
click at [824, 616] on button "Dot" at bounding box center [828, 616] width 8 height 8
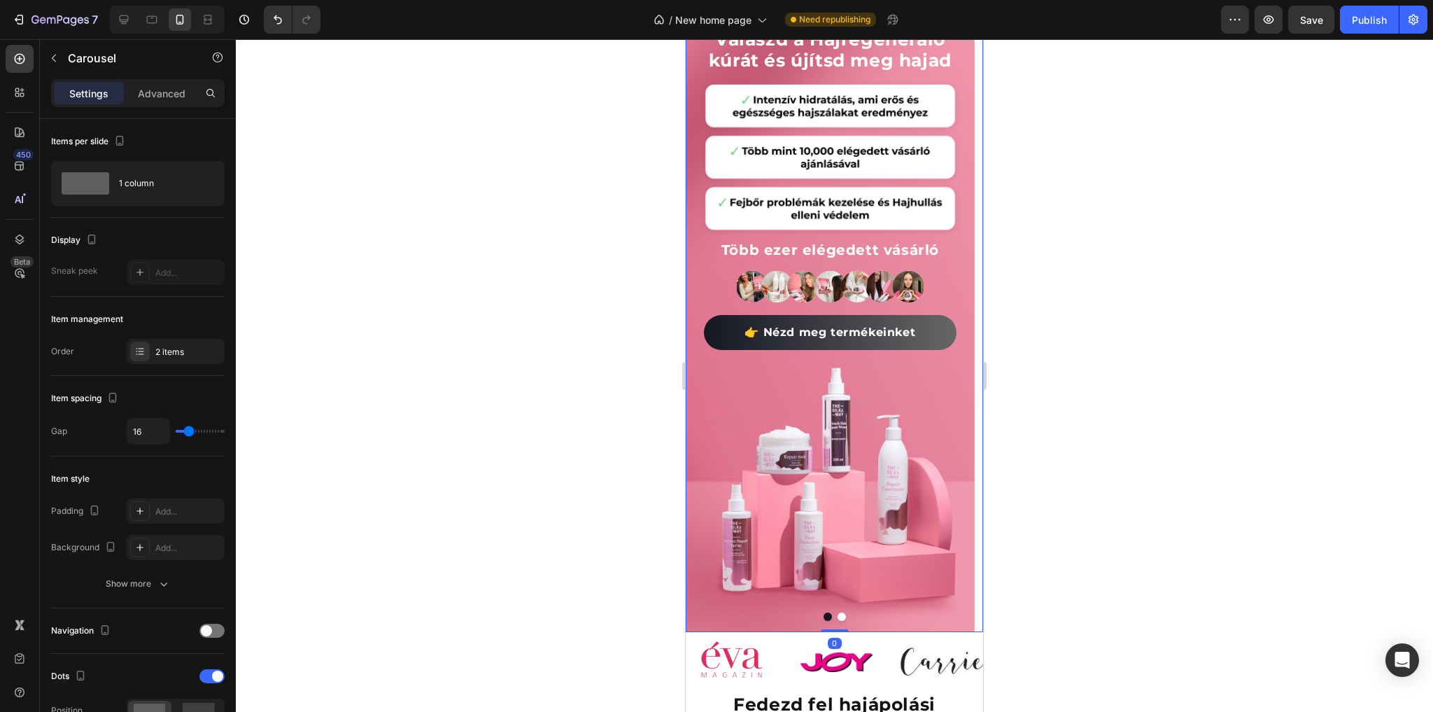
click at [838, 616] on button "Dot" at bounding box center [842, 616] width 8 height 8
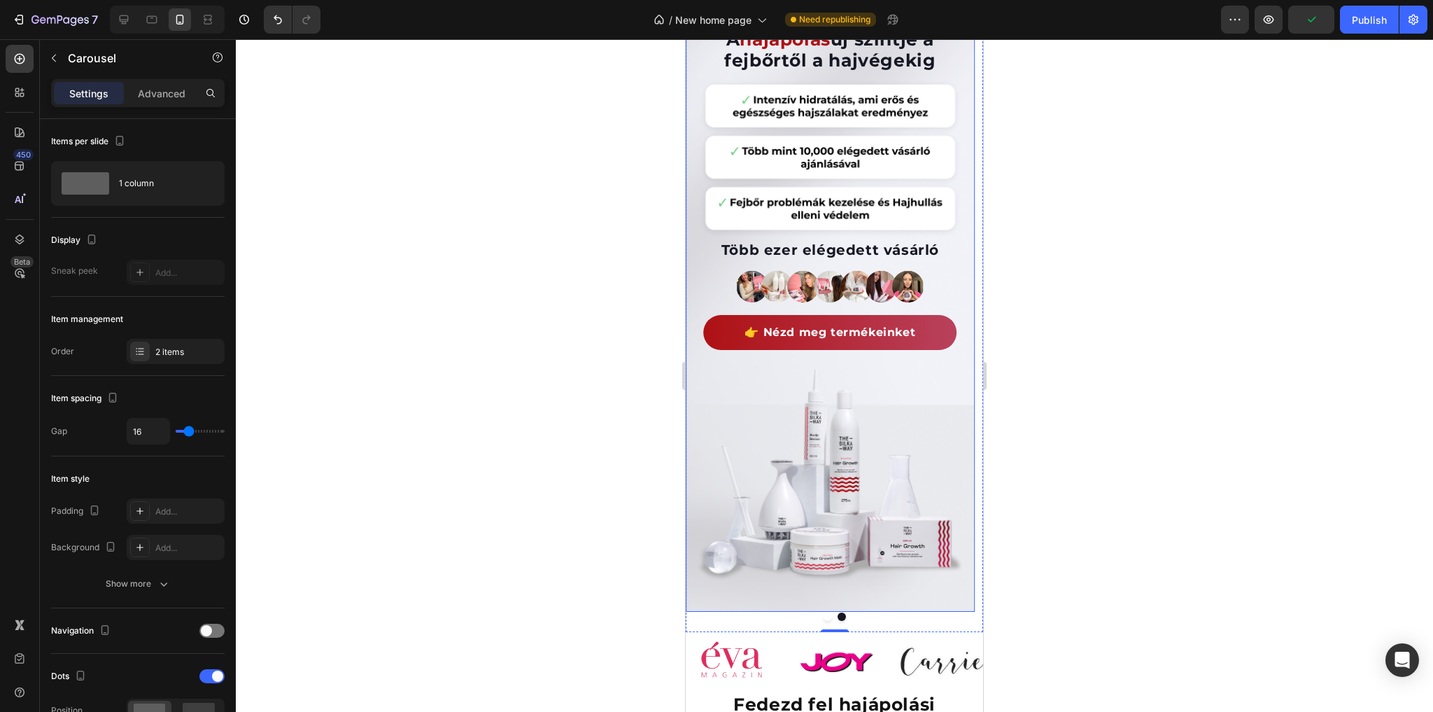
click at [940, 602] on div "A hajápolás új szintje a fejbőrtől a hajvégekig Heading Lépj be a hajmegújulás …" at bounding box center [830, 305] width 289 height 612
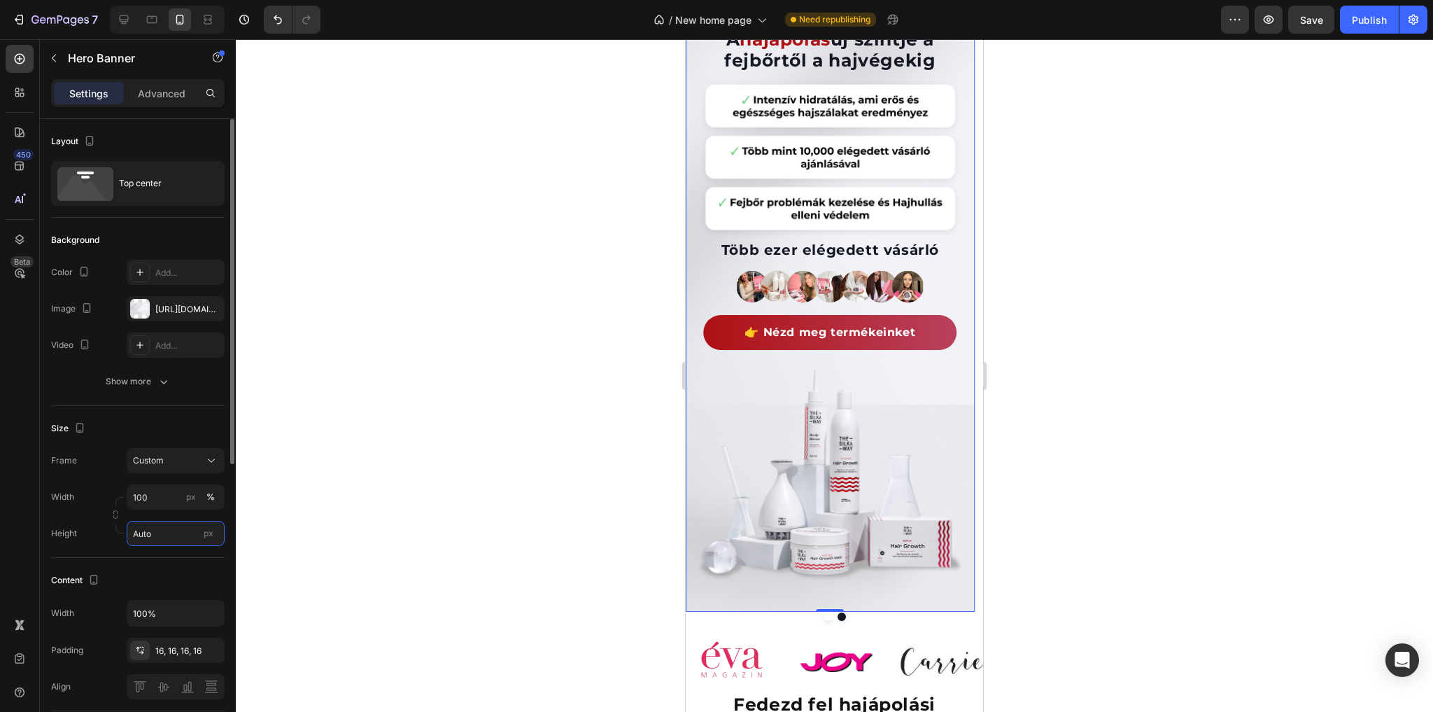
click at [183, 530] on input "Auto" at bounding box center [176, 533] width 98 height 25
click at [170, 587] on span "Fit screen" at bounding box center [151, 590] width 39 height 13
type input "100 vh"
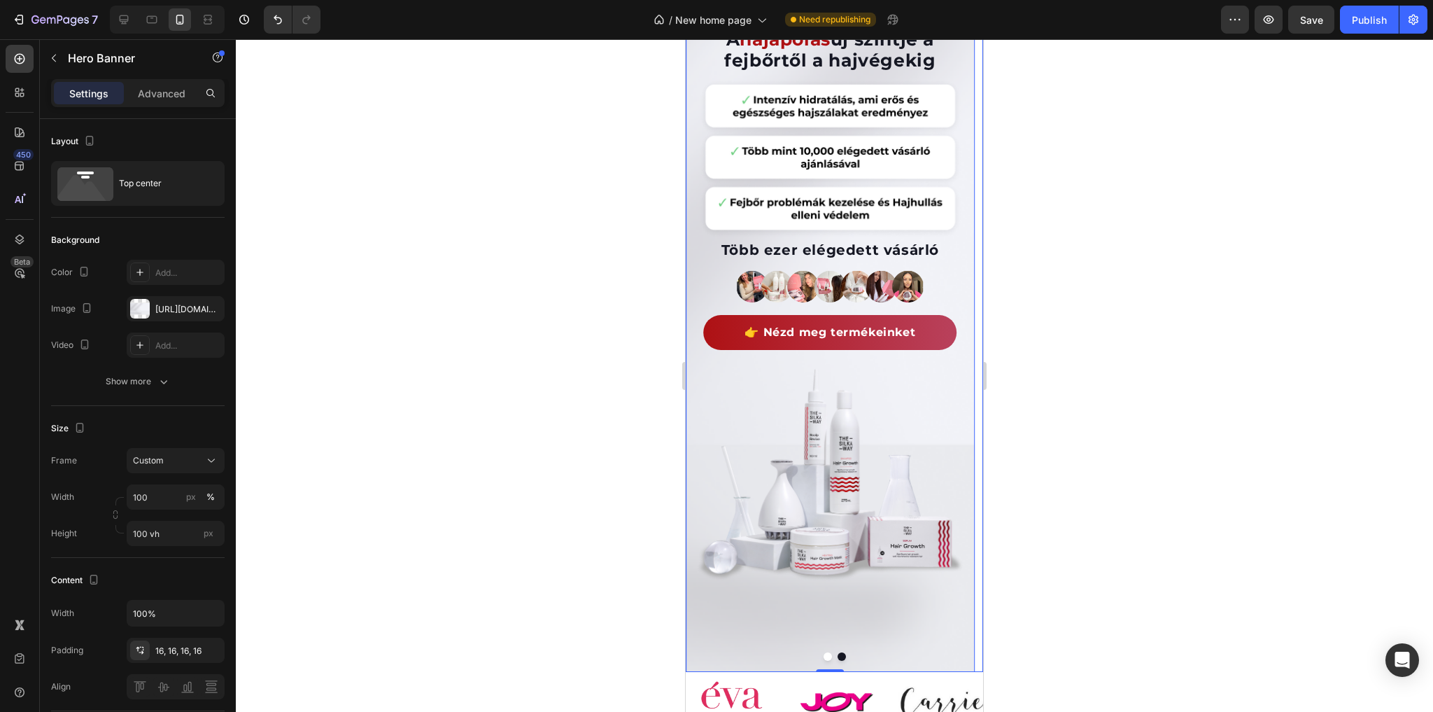
click at [824, 658] on button "Dot" at bounding box center [828, 656] width 8 height 8
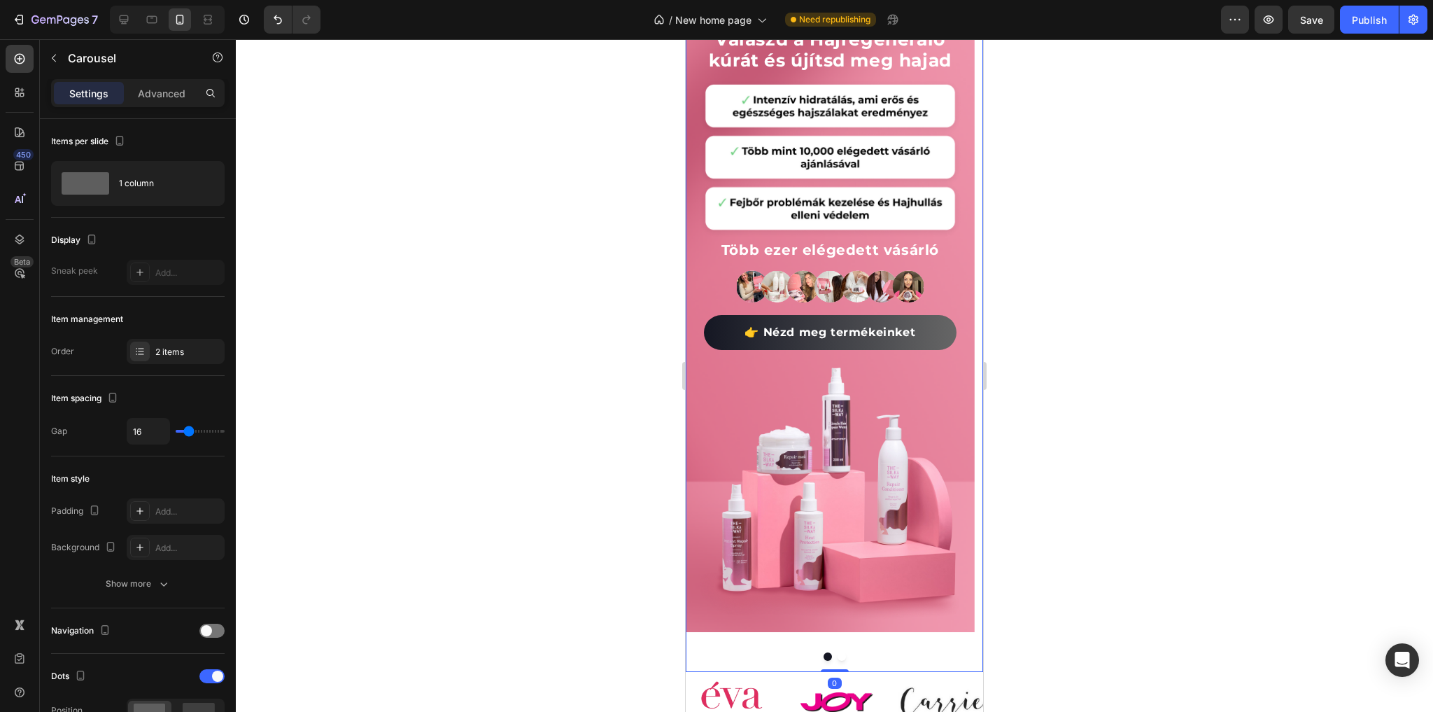
click at [838, 658] on button "Dot" at bounding box center [842, 656] width 8 height 8
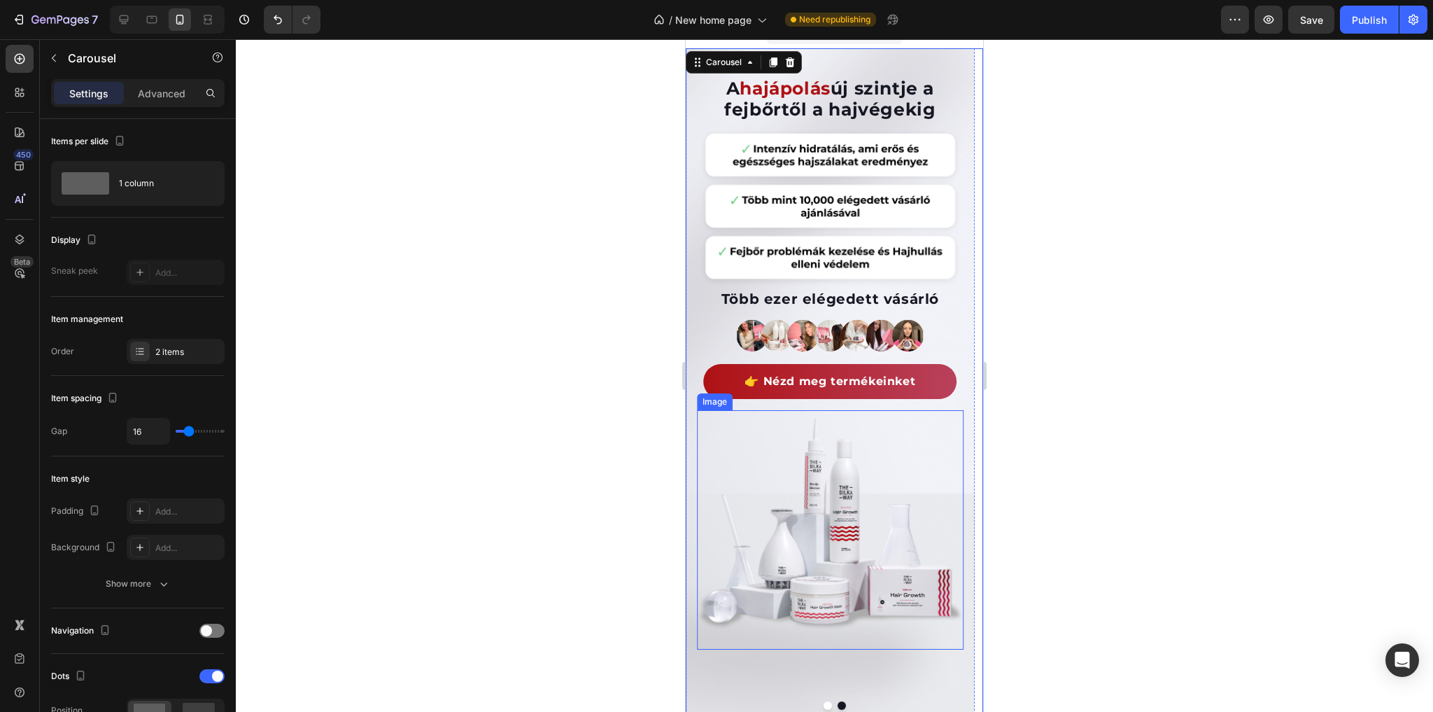
scroll to position [280, 0]
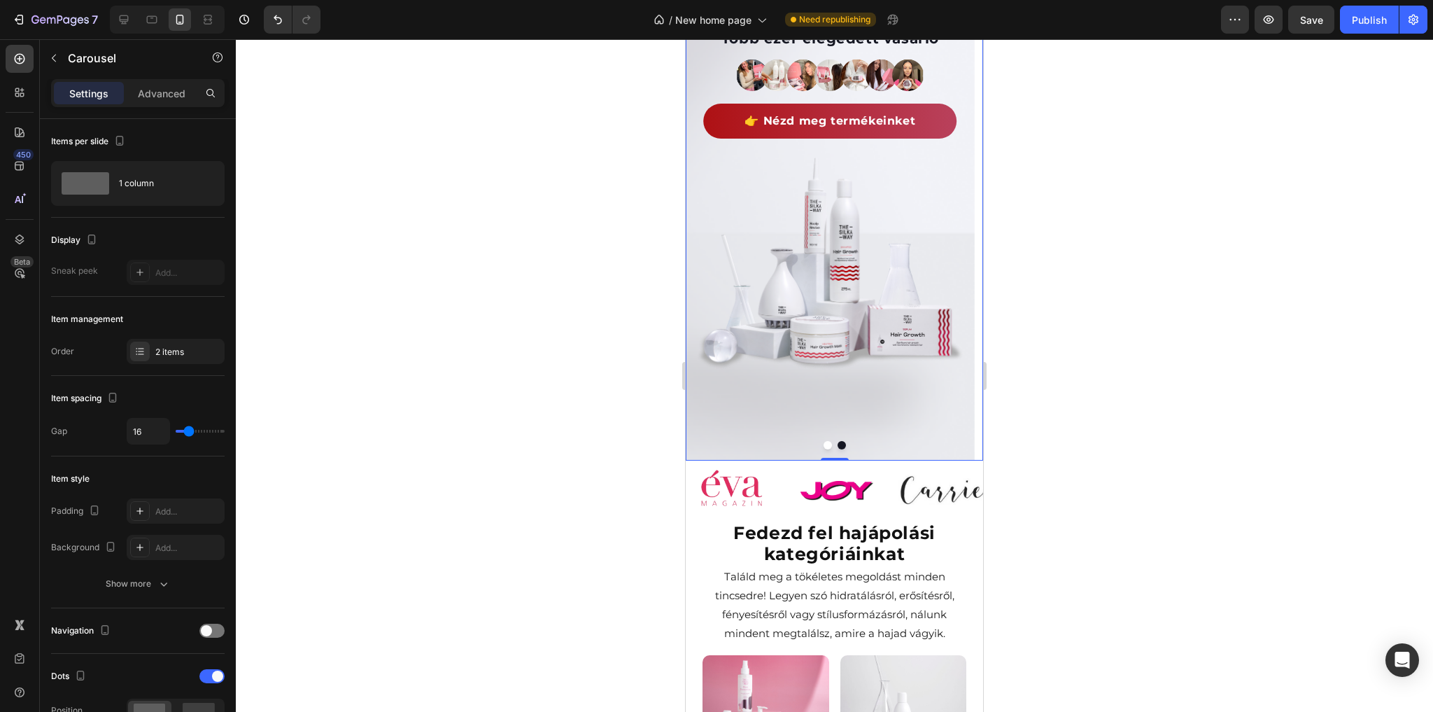
click at [824, 444] on button "Dot" at bounding box center [828, 445] width 8 height 8
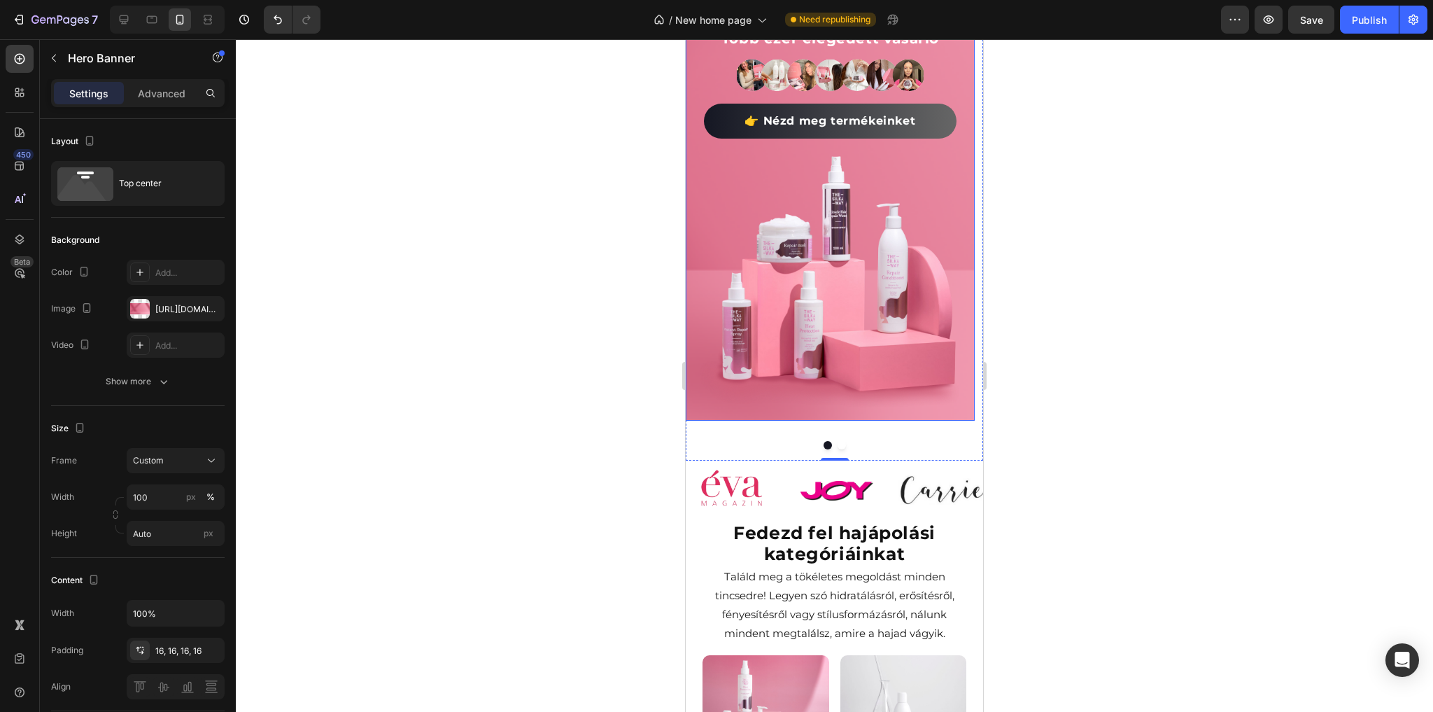
click at [952, 411] on div "Válaszd a Hajregeneráló kúrát és újítsd meg hajad Heading Fedezd fel a hajápolá…" at bounding box center [830, 104] width 289 height 633
click at [164, 526] on input "Auto" at bounding box center [176, 533] width 98 height 25
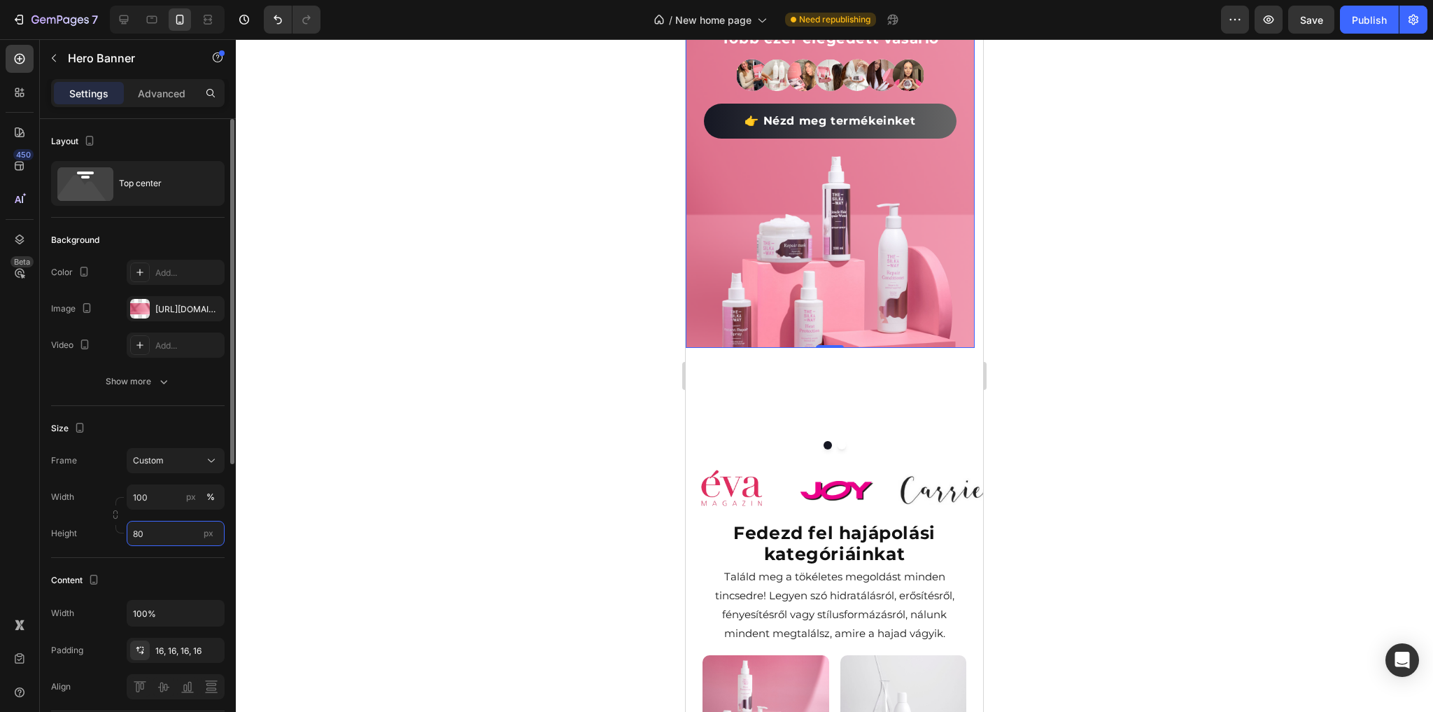
type input "8"
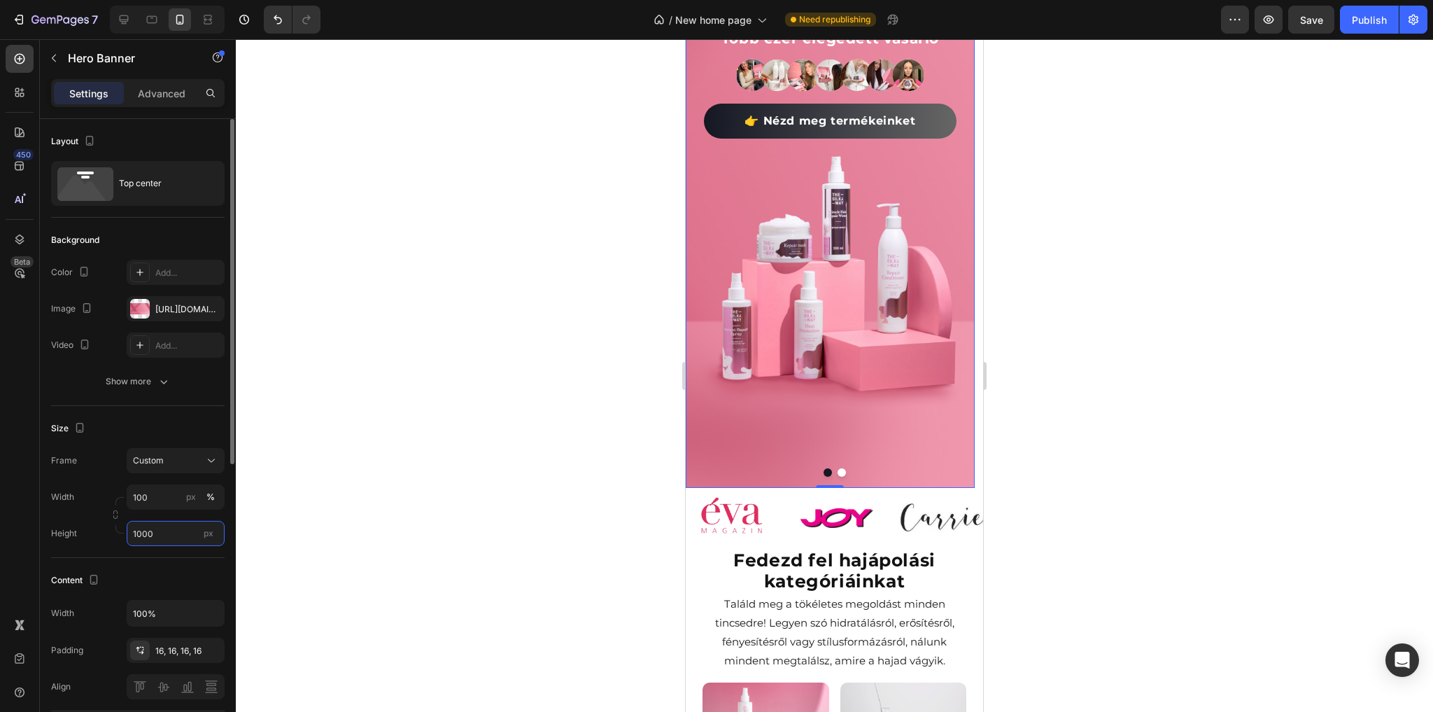
drag, startPoint x: 150, startPoint y: 532, endPoint x: 110, endPoint y: 533, distance: 39.9
click at [110, 533] on div "Height 1000 px" at bounding box center [138, 533] width 174 height 25
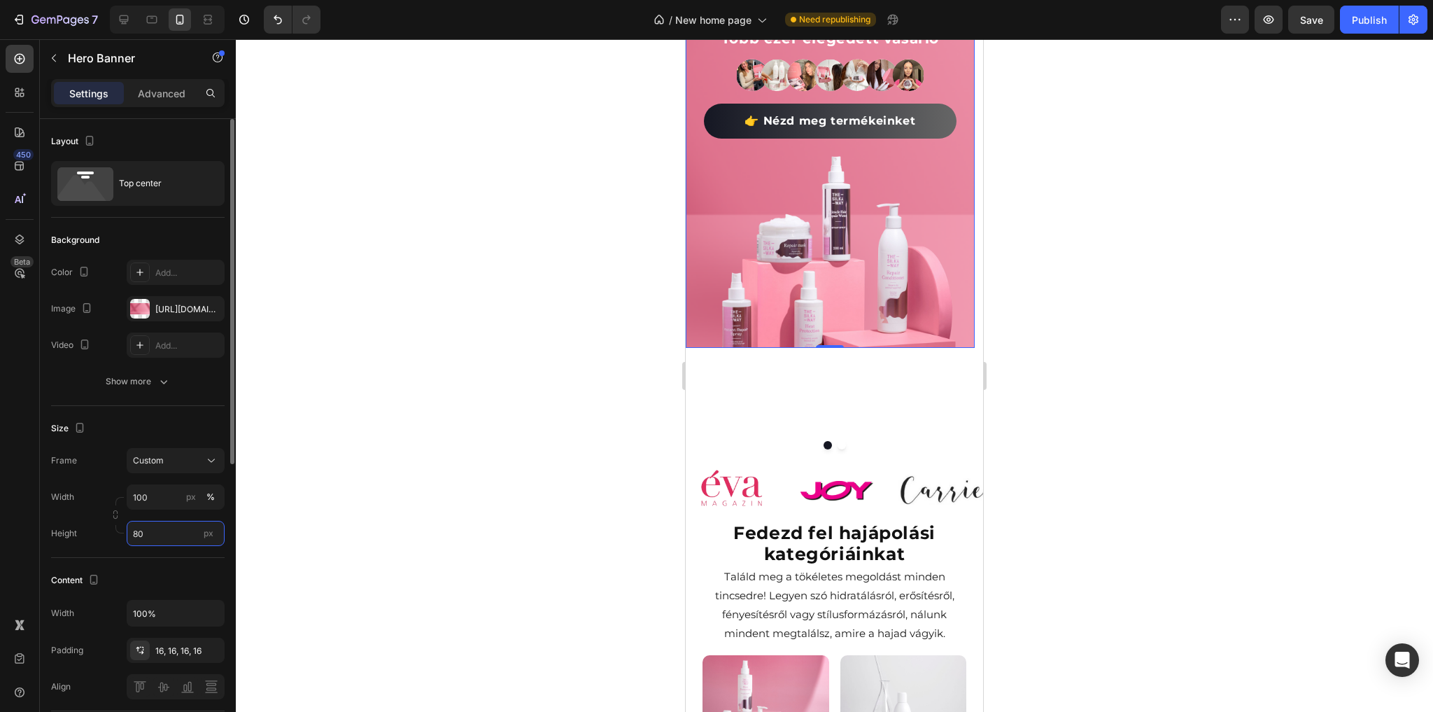
type input "8"
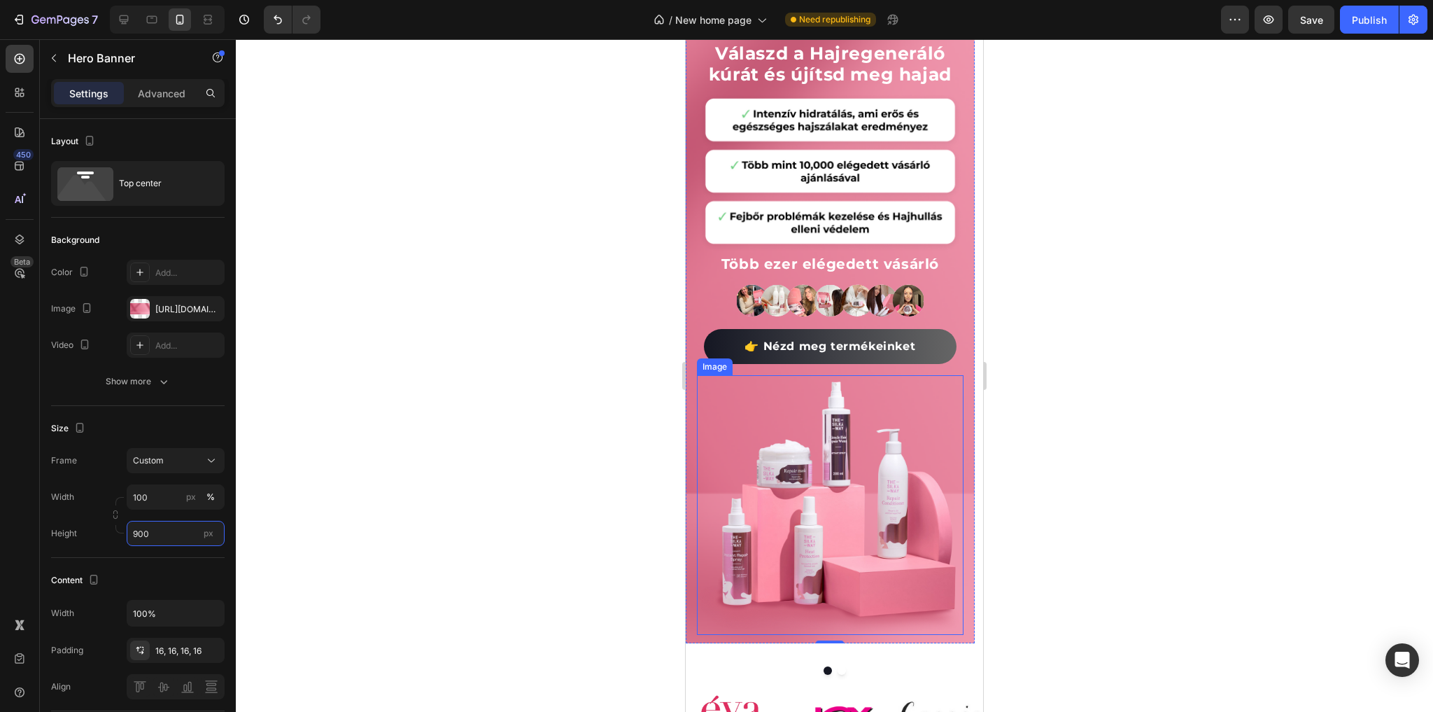
scroll to position [112, 0]
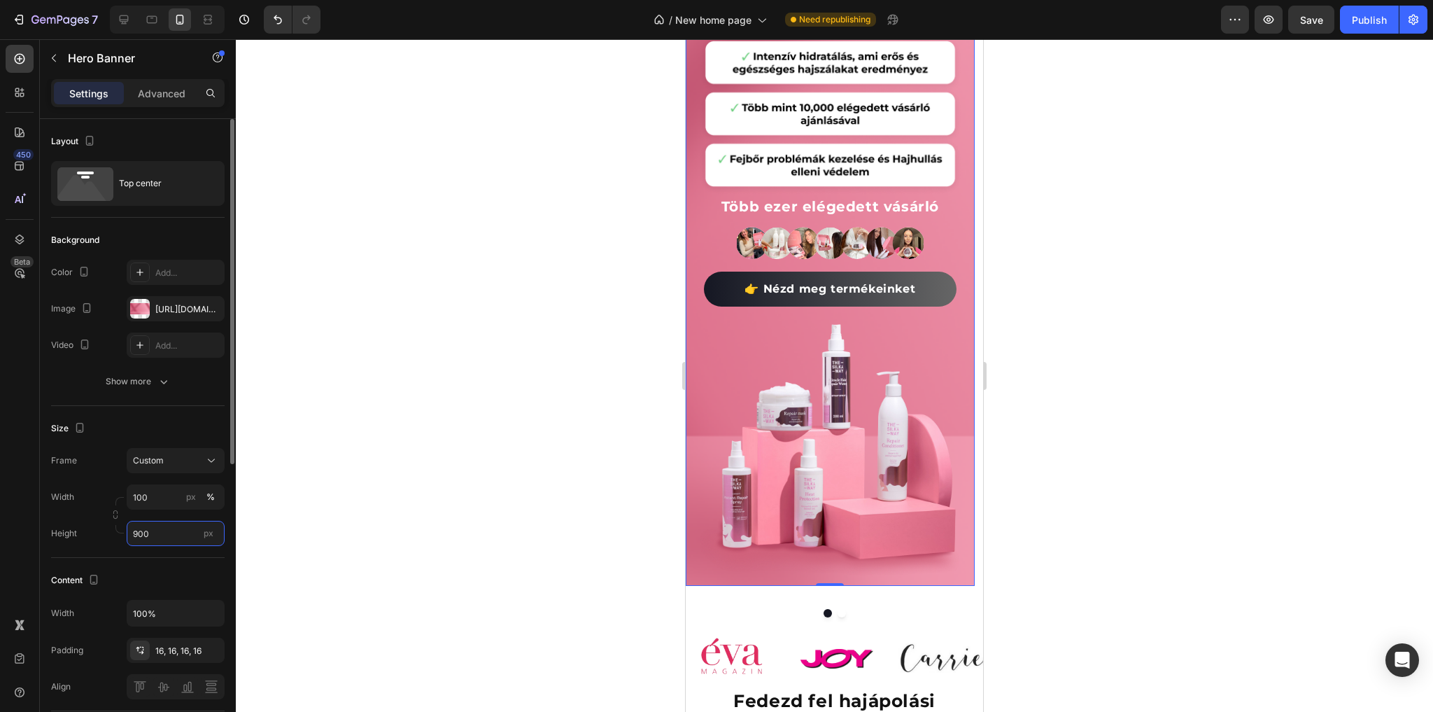
drag, startPoint x: 165, startPoint y: 530, endPoint x: 123, endPoint y: 530, distance: 42.0
click at [123, 530] on div "Width 100 px % Height 900 px" at bounding box center [138, 515] width 174 height 62
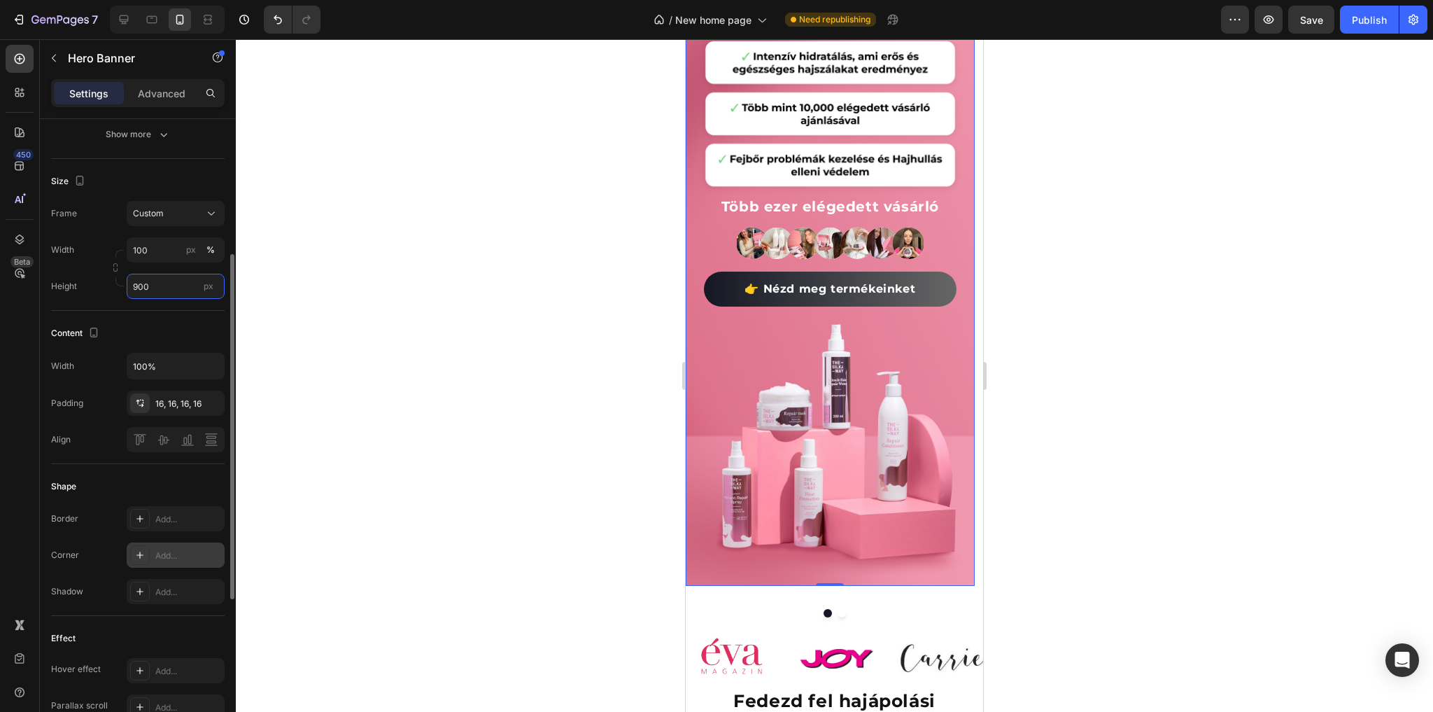
scroll to position [79, 0]
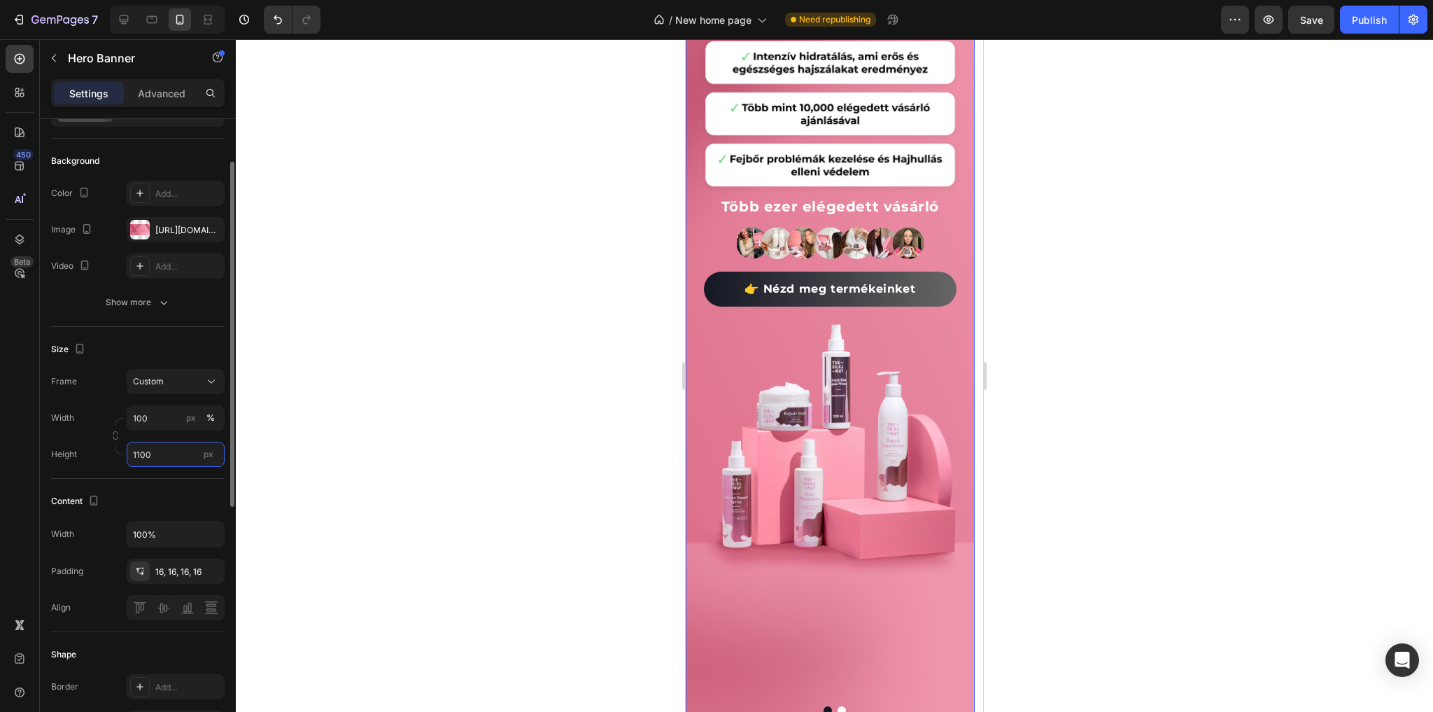
click at [169, 445] on input "1100" at bounding box center [176, 453] width 98 height 25
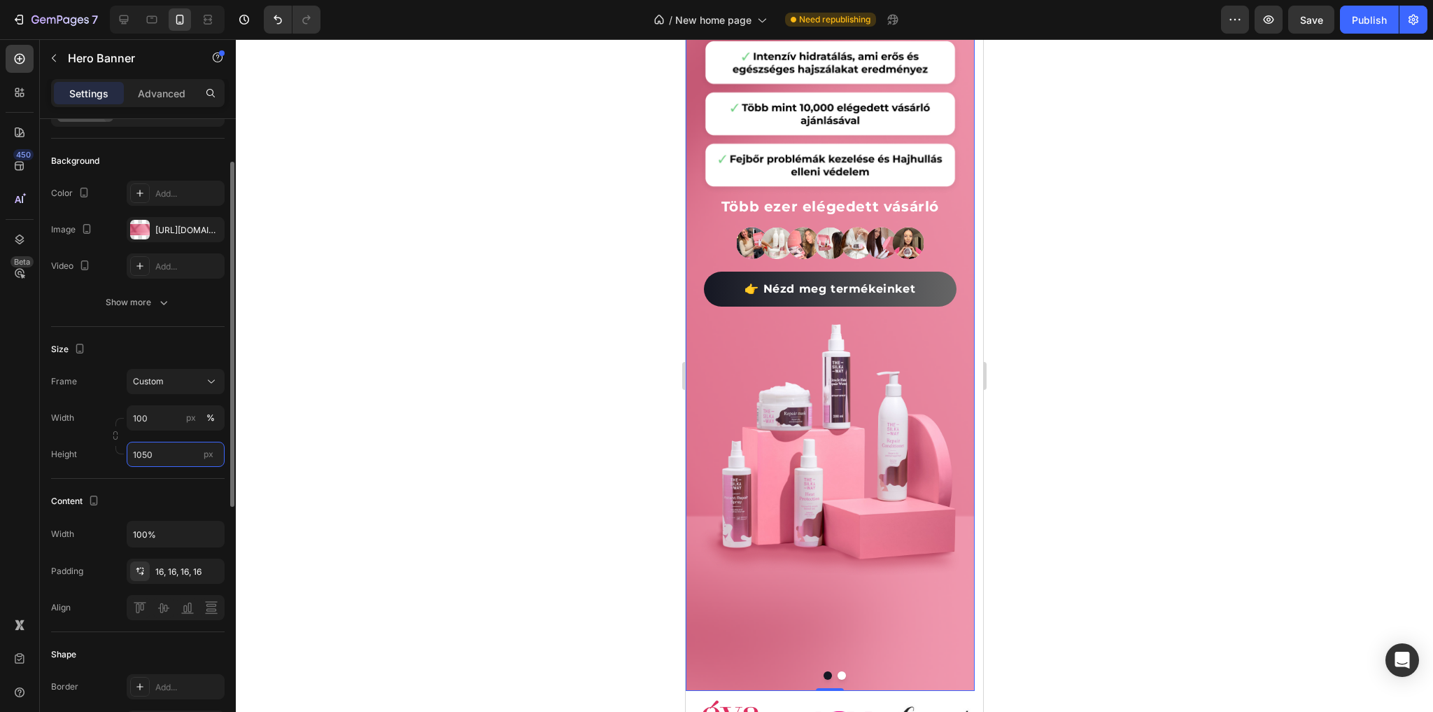
click at [171, 452] on input "1050" at bounding box center [176, 453] width 98 height 25
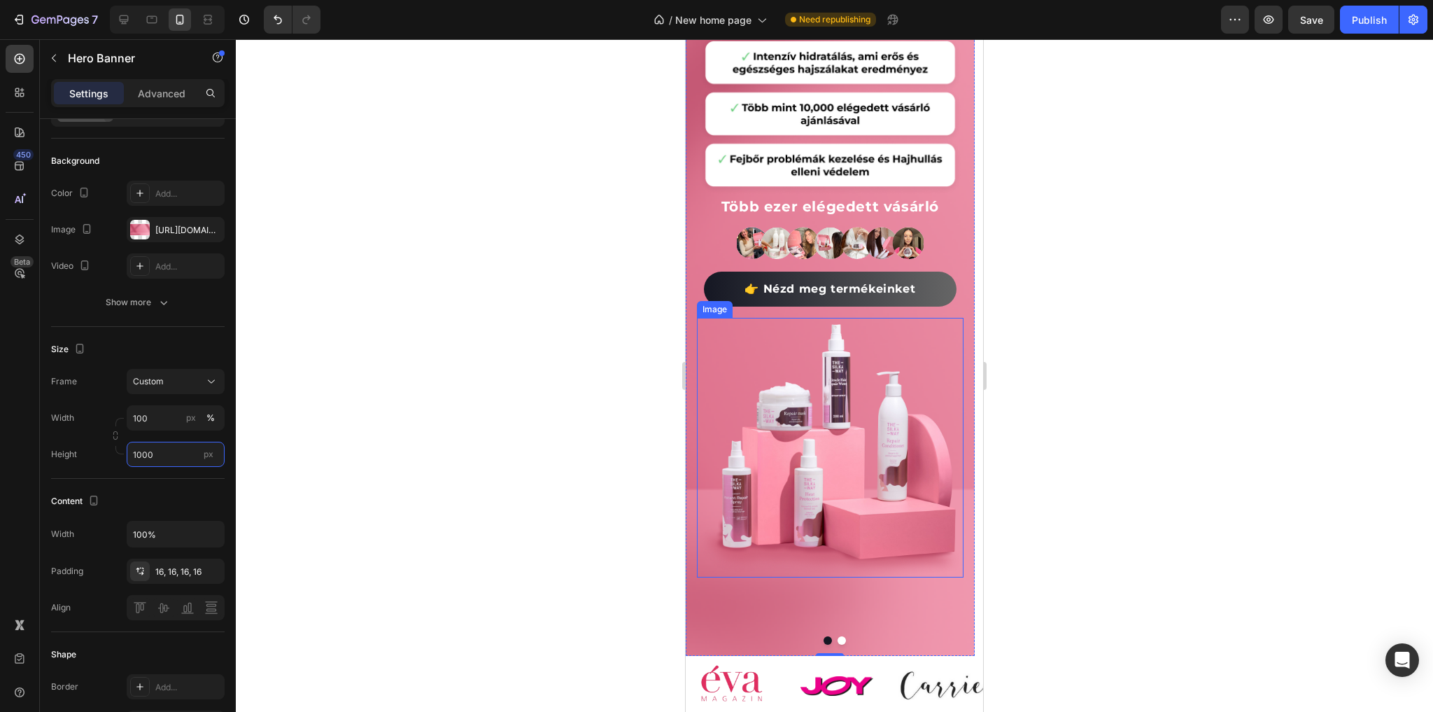
scroll to position [280, 0]
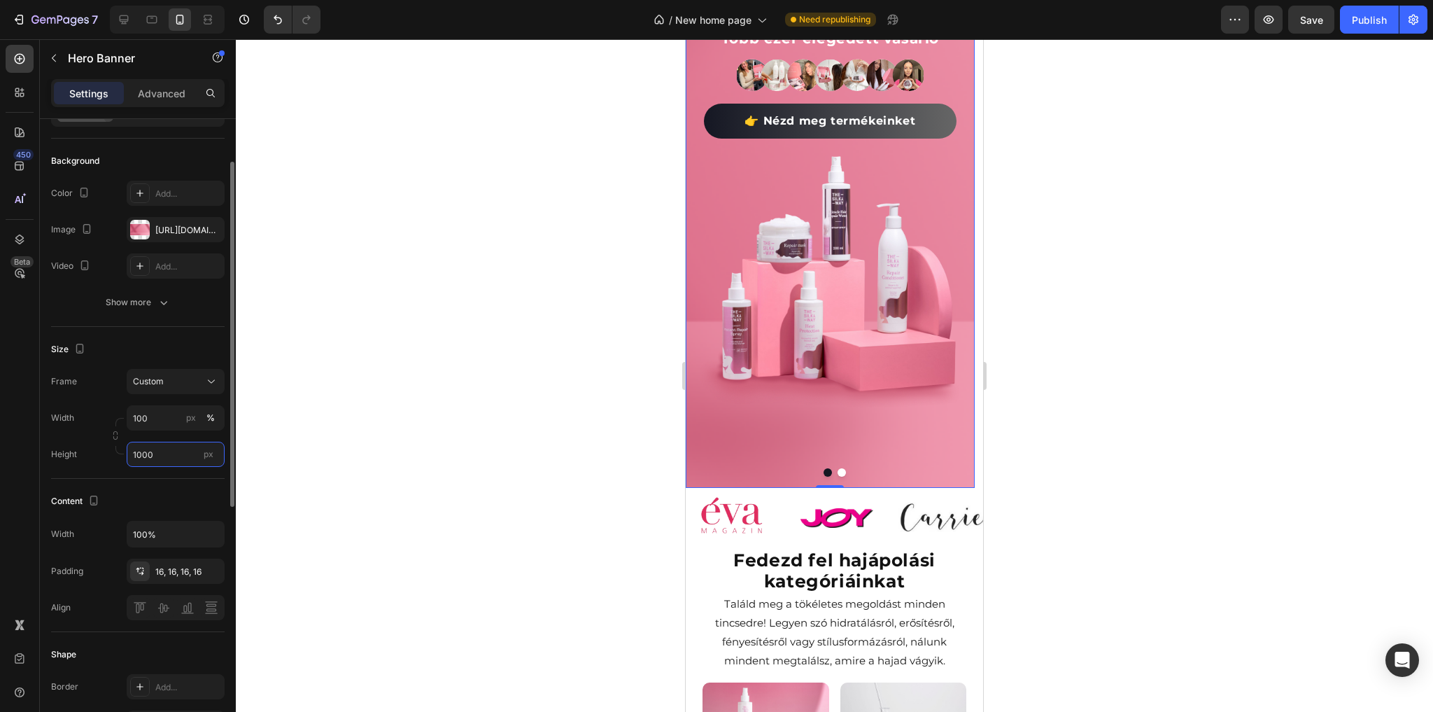
click at [165, 457] on input "1000" at bounding box center [176, 453] width 98 height 25
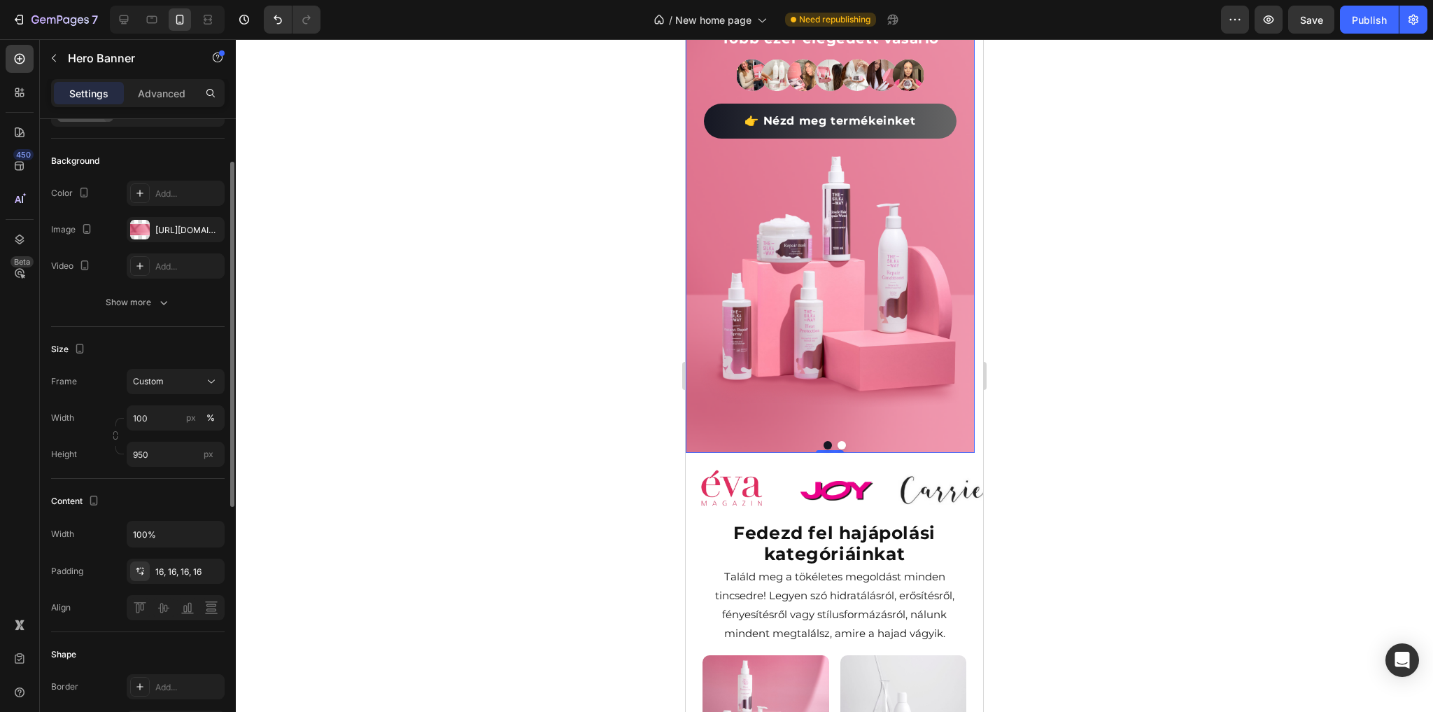
click at [176, 439] on div "Width 100 px % Height 950 px" at bounding box center [138, 436] width 174 height 62
click at [180, 453] on input "950" at bounding box center [176, 453] width 98 height 25
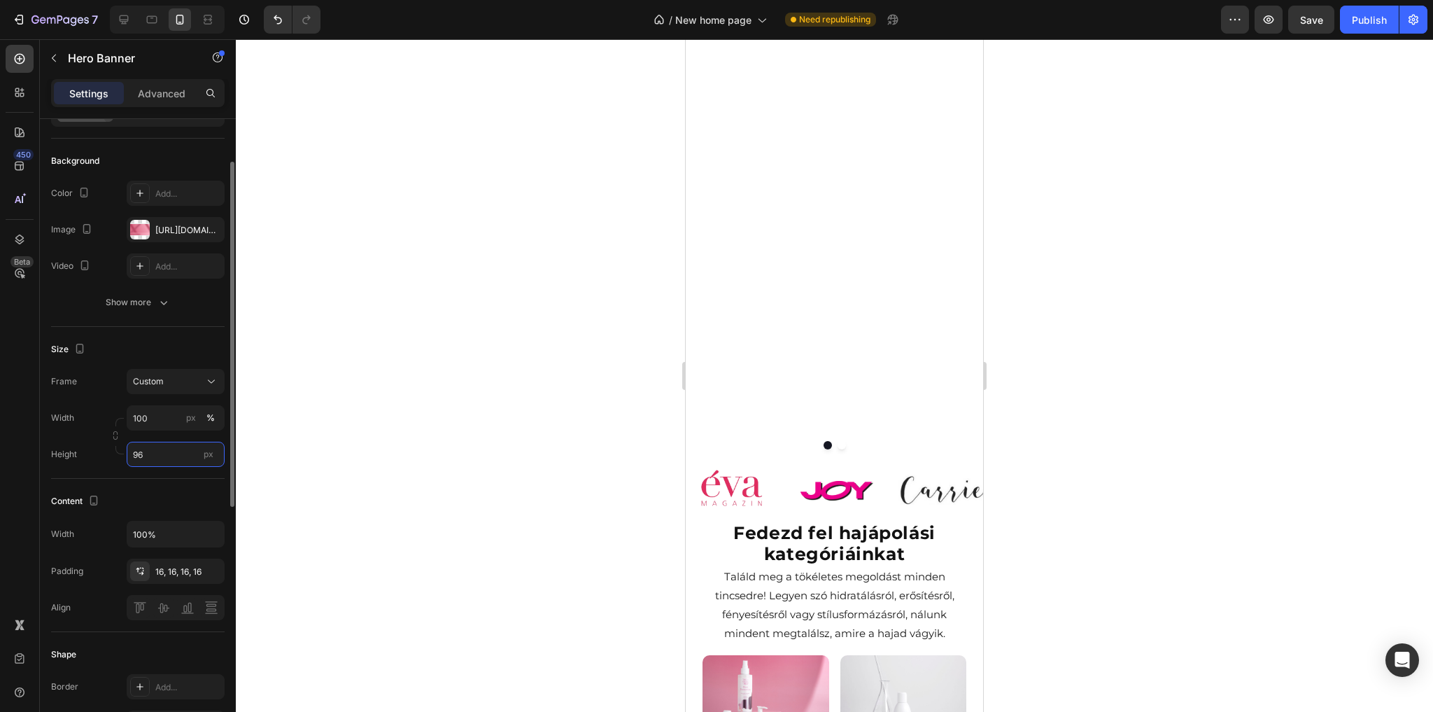
type input "960"
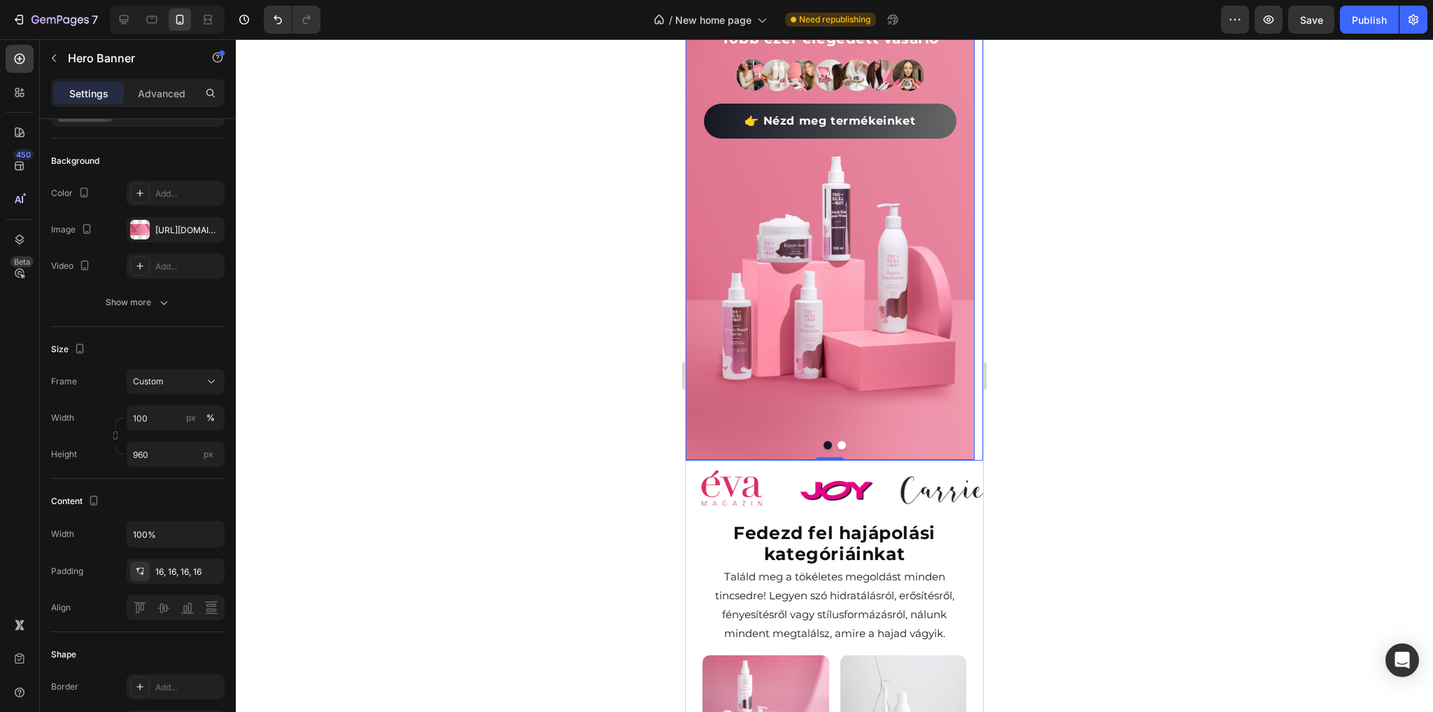
click at [839, 446] on button "Dot" at bounding box center [842, 445] width 8 height 8
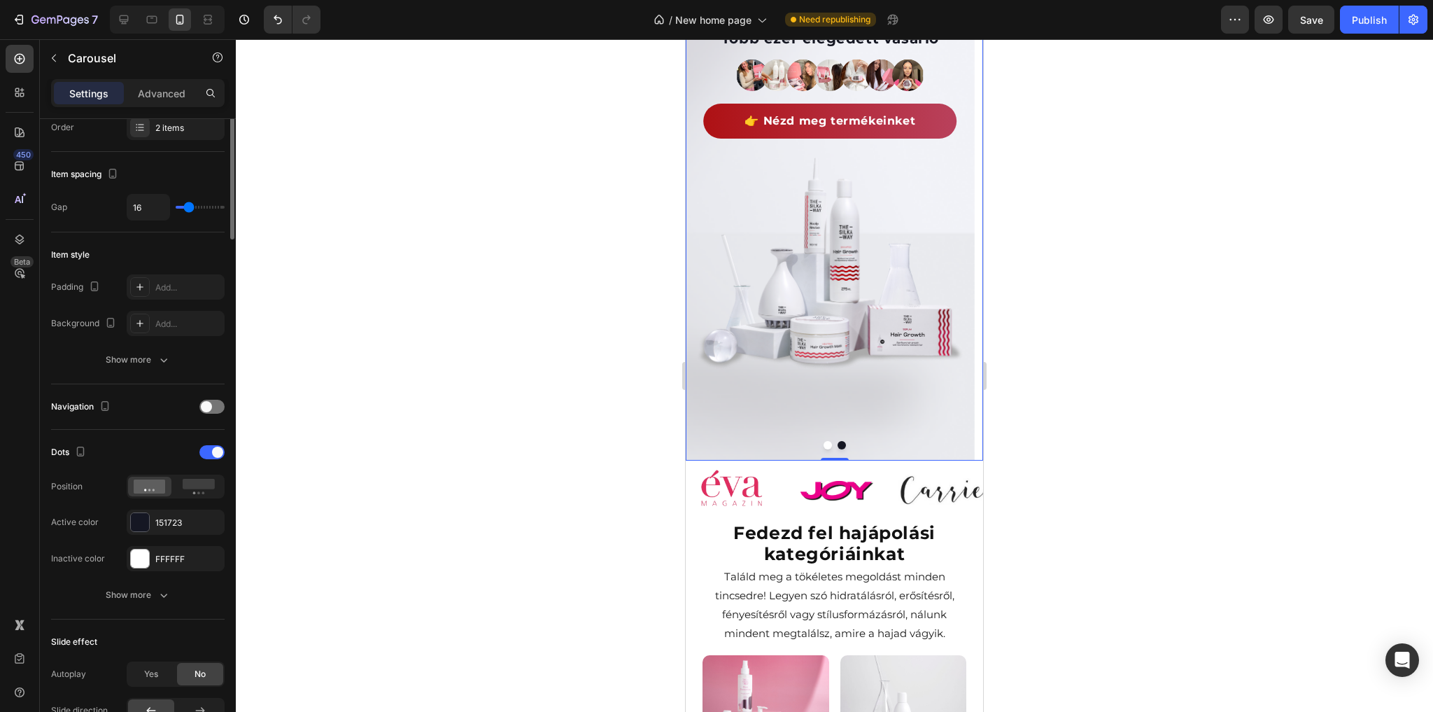
scroll to position [0, 0]
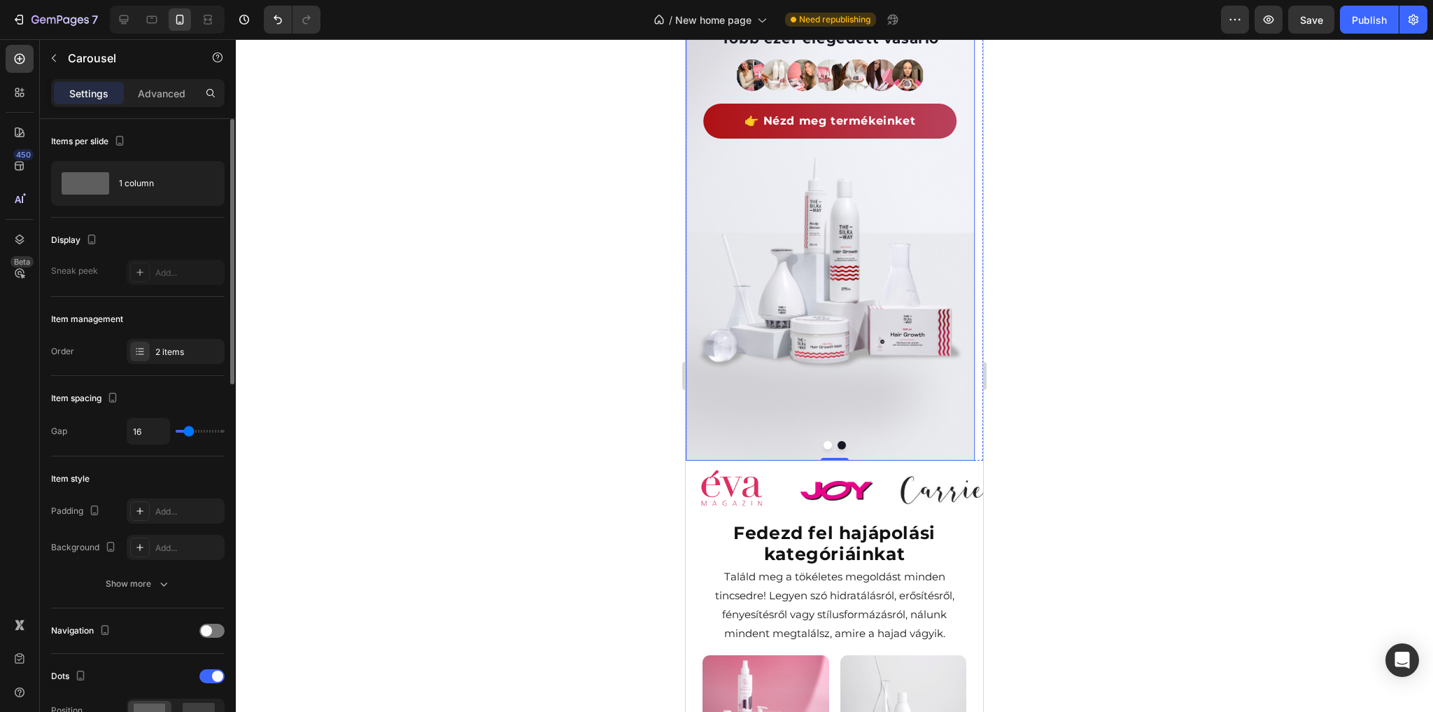
click at [910, 432] on div "Background Image" at bounding box center [830, 124] width 289 height 672
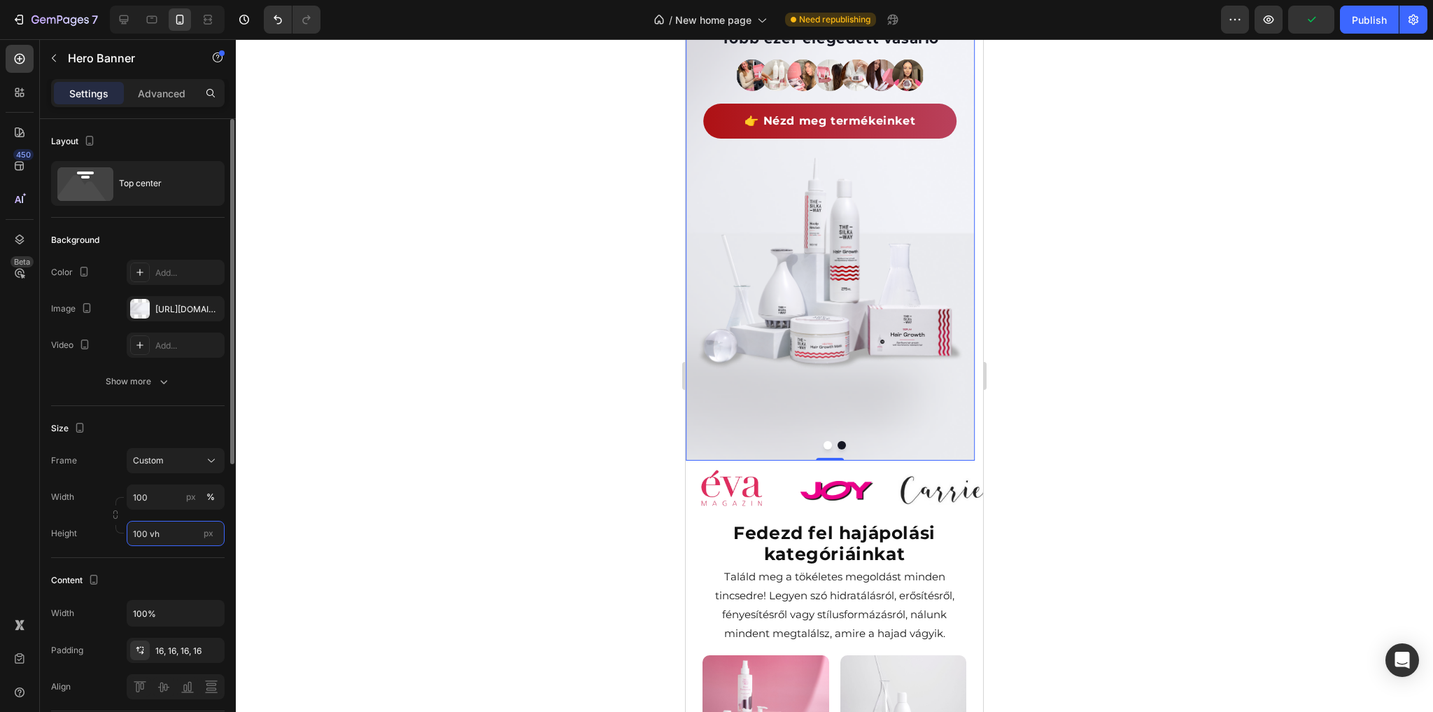
click at [176, 532] on input "100 vh" at bounding box center [176, 533] width 98 height 25
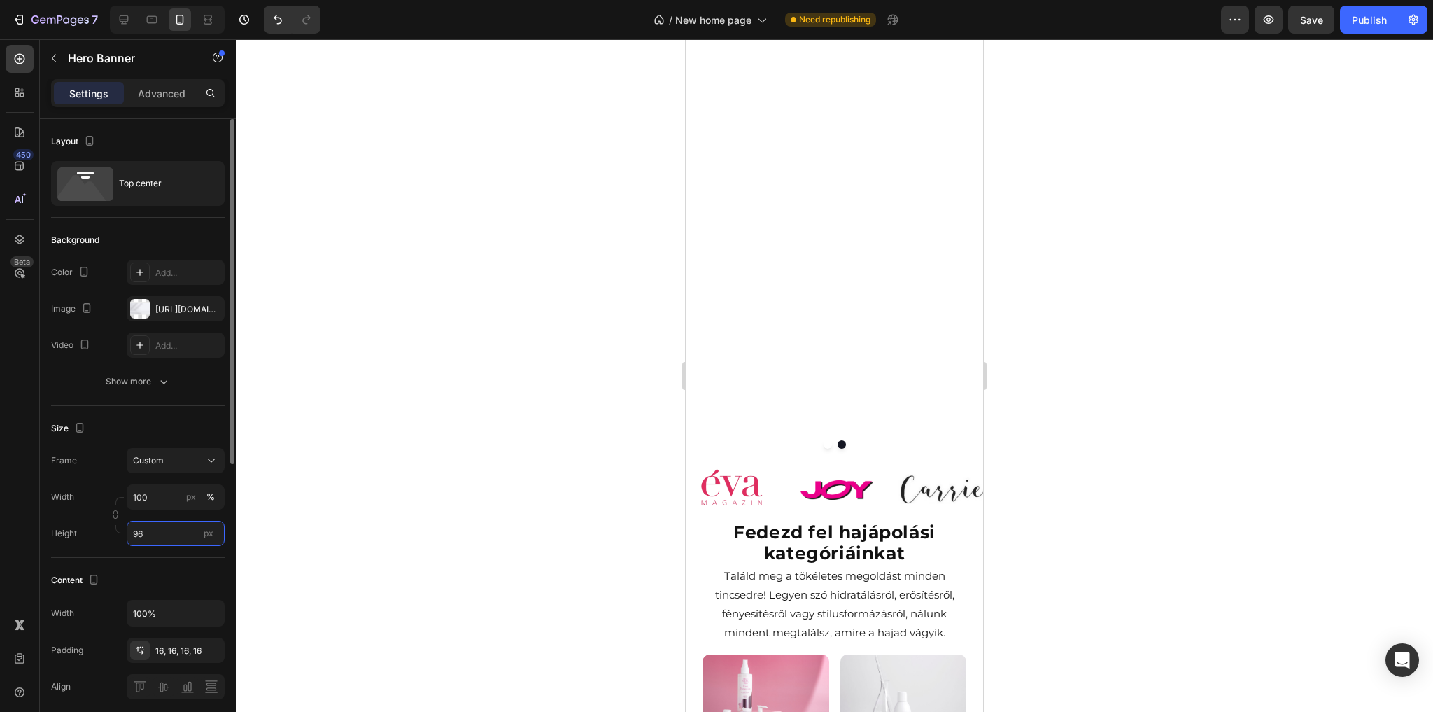
type input "960"
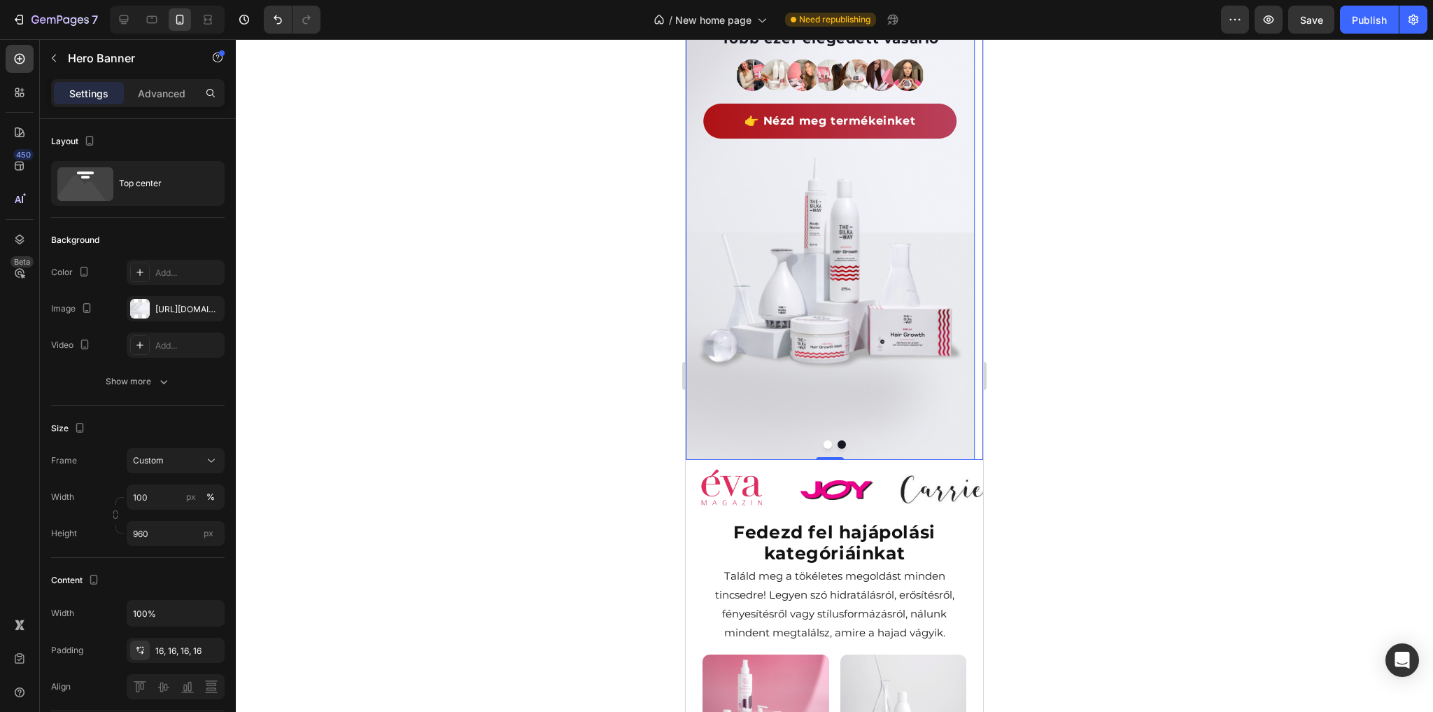
click at [824, 445] on button "Dot" at bounding box center [828, 444] width 8 height 8
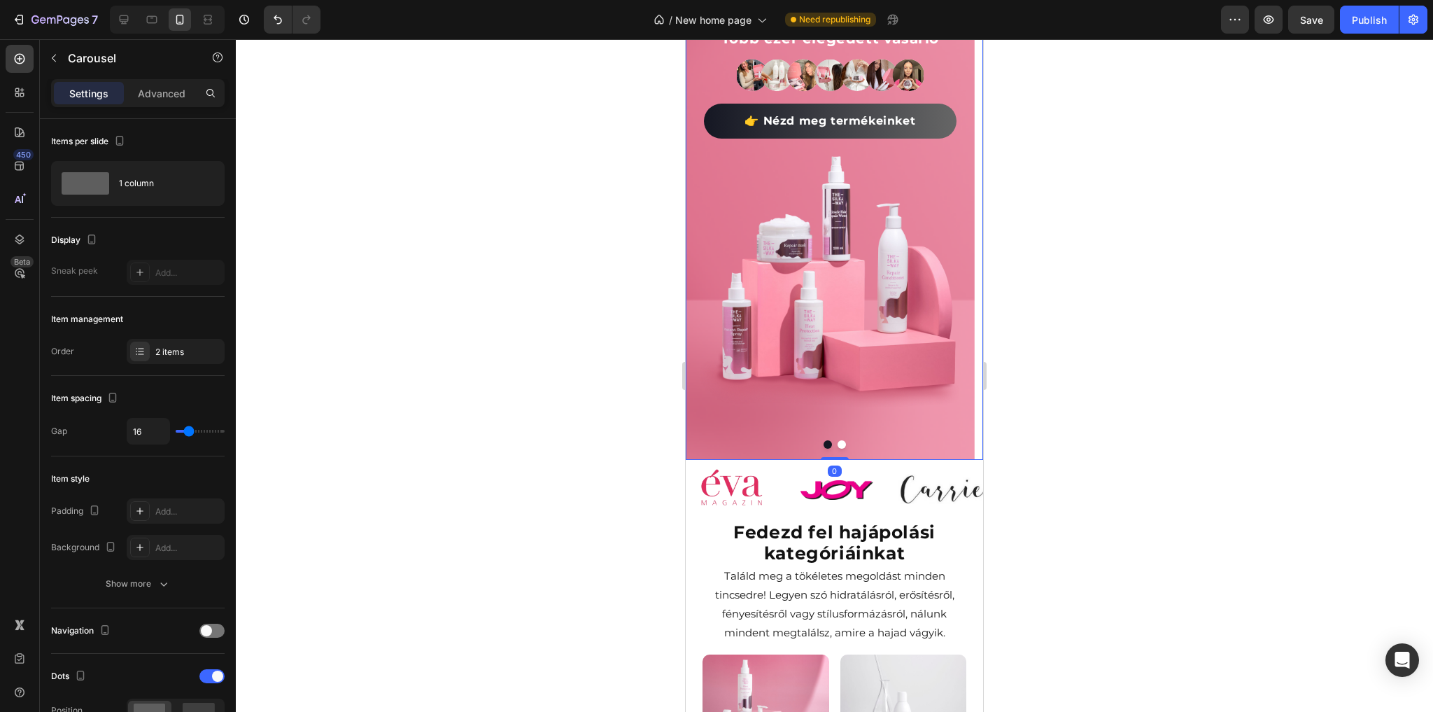
click at [838, 445] on button "Dot" at bounding box center [842, 444] width 8 height 8
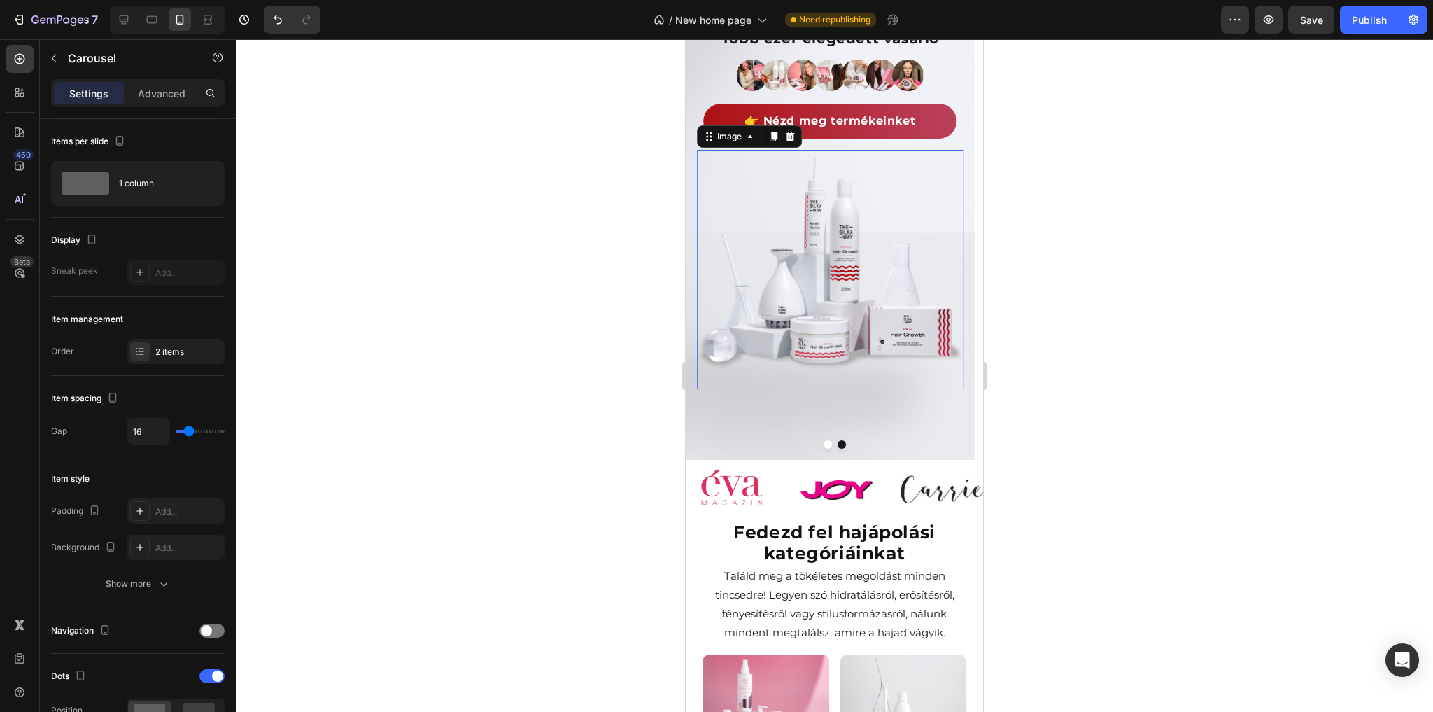
click at [851, 304] on img at bounding box center [830, 270] width 267 height 240
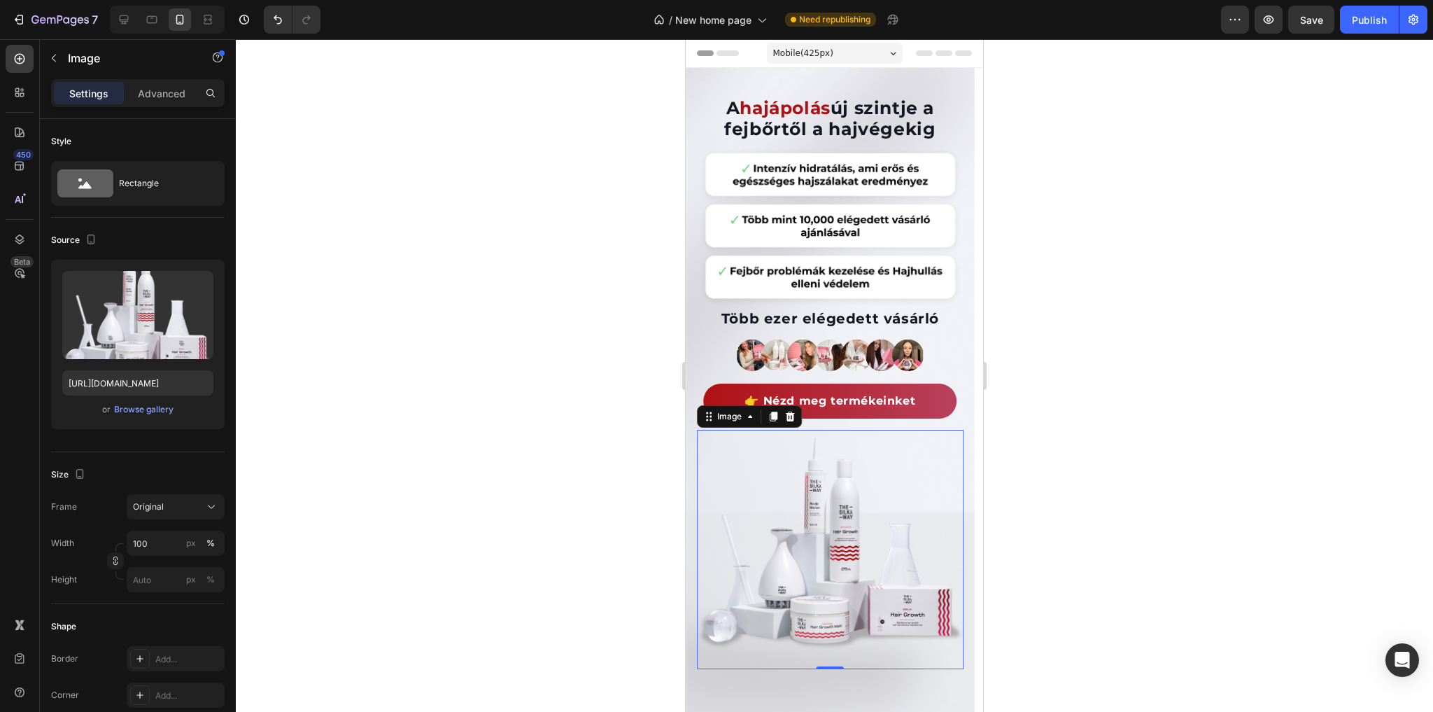
scroll to position [224, 0]
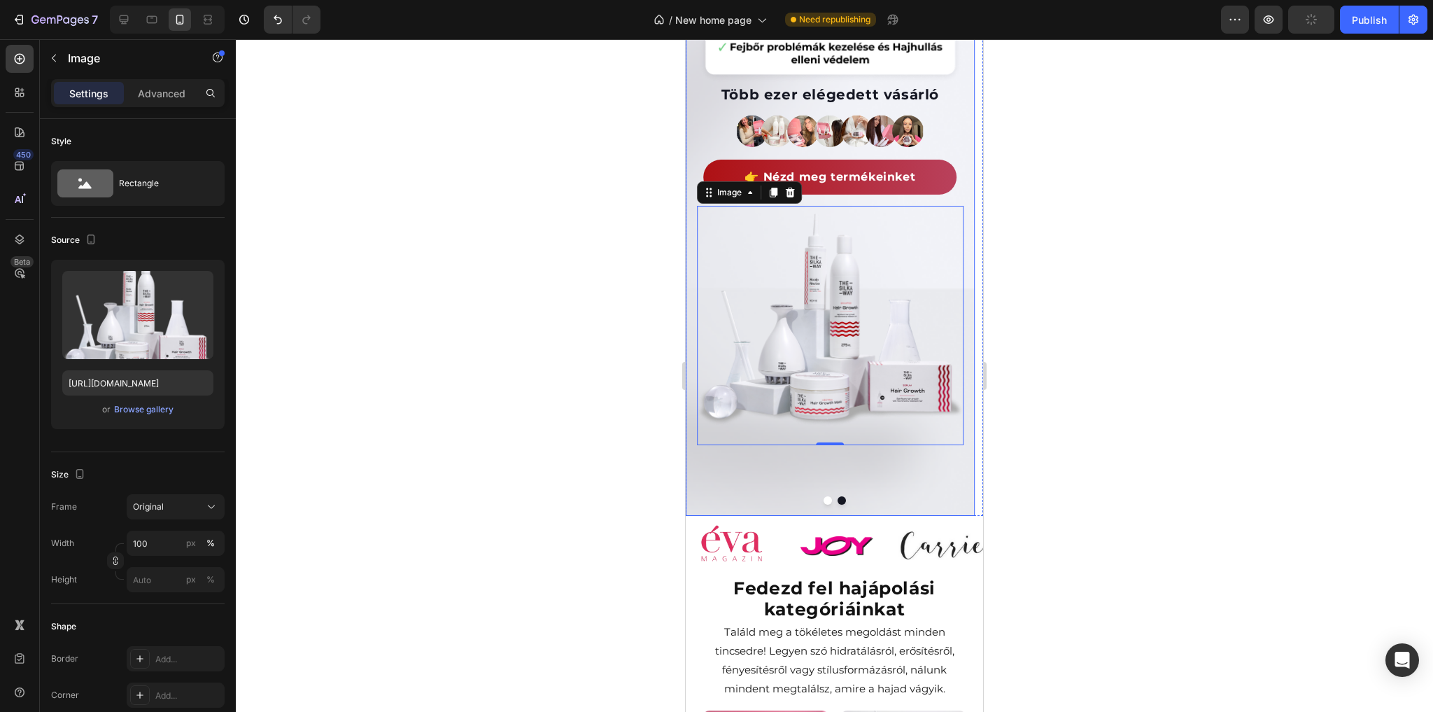
click at [928, 477] on div "Background Image" at bounding box center [830, 180] width 289 height 672
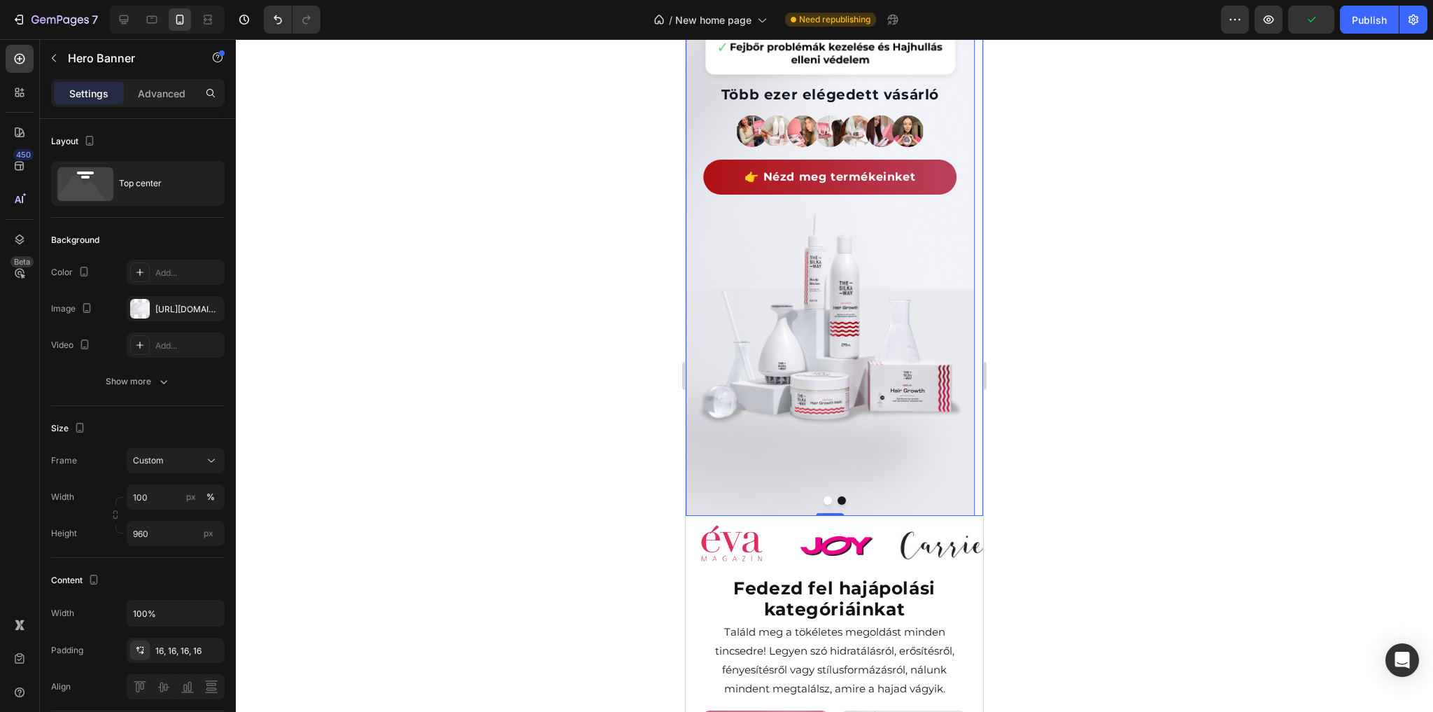
click at [824, 497] on button "Dot" at bounding box center [828, 500] width 8 height 8
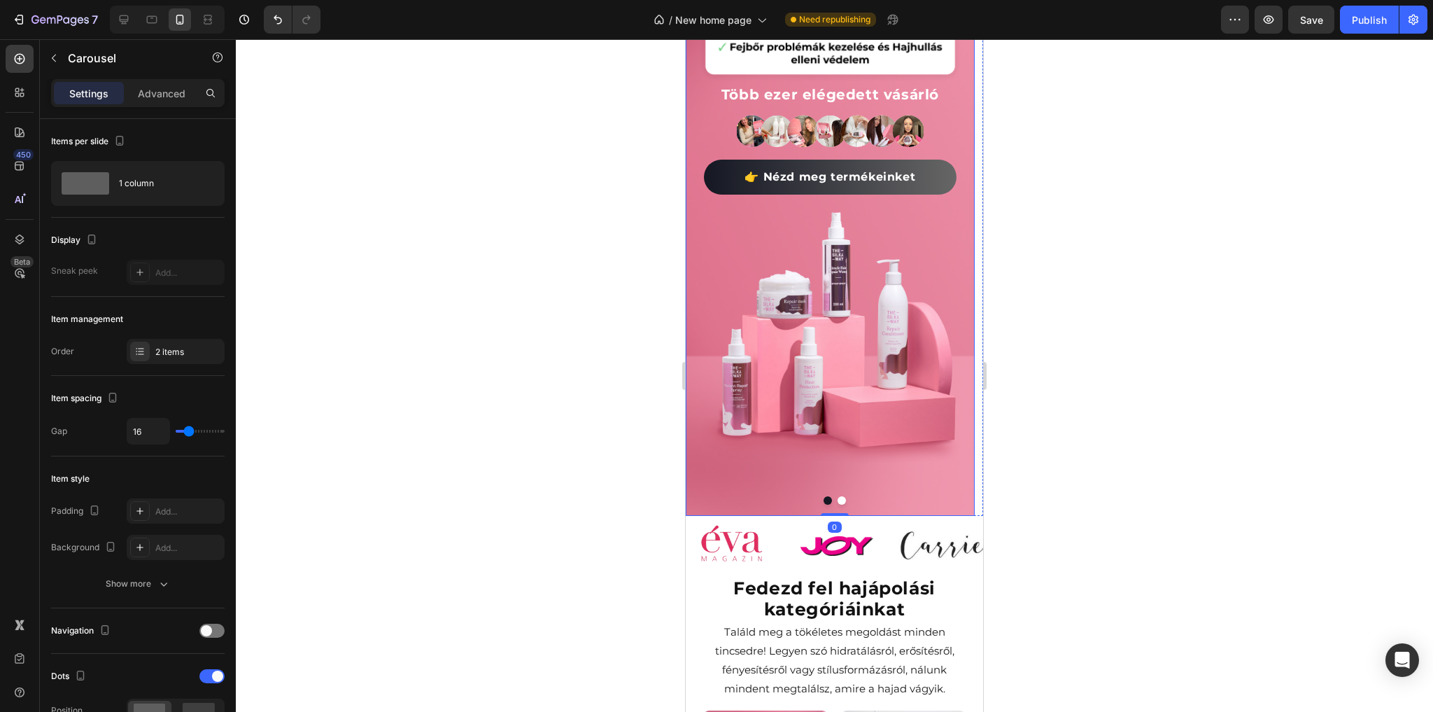
click at [840, 472] on div "Válaszd a Hajregeneráló kúrát és újítsd meg hajad Heading Fedezd fel a hajápolá…" at bounding box center [830, 160] width 289 height 633
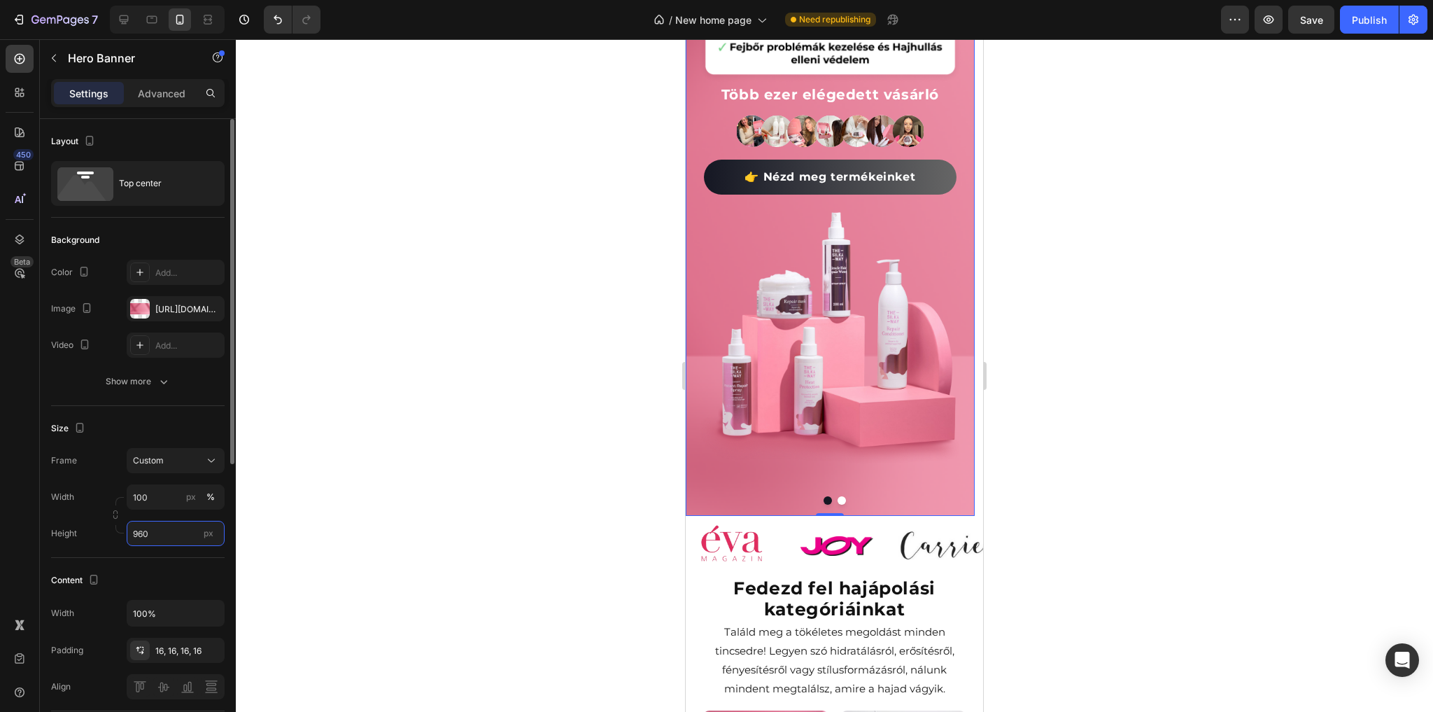
click at [171, 530] on input "960" at bounding box center [176, 533] width 98 height 25
click at [171, 530] on input "950" at bounding box center [176, 533] width 98 height 25
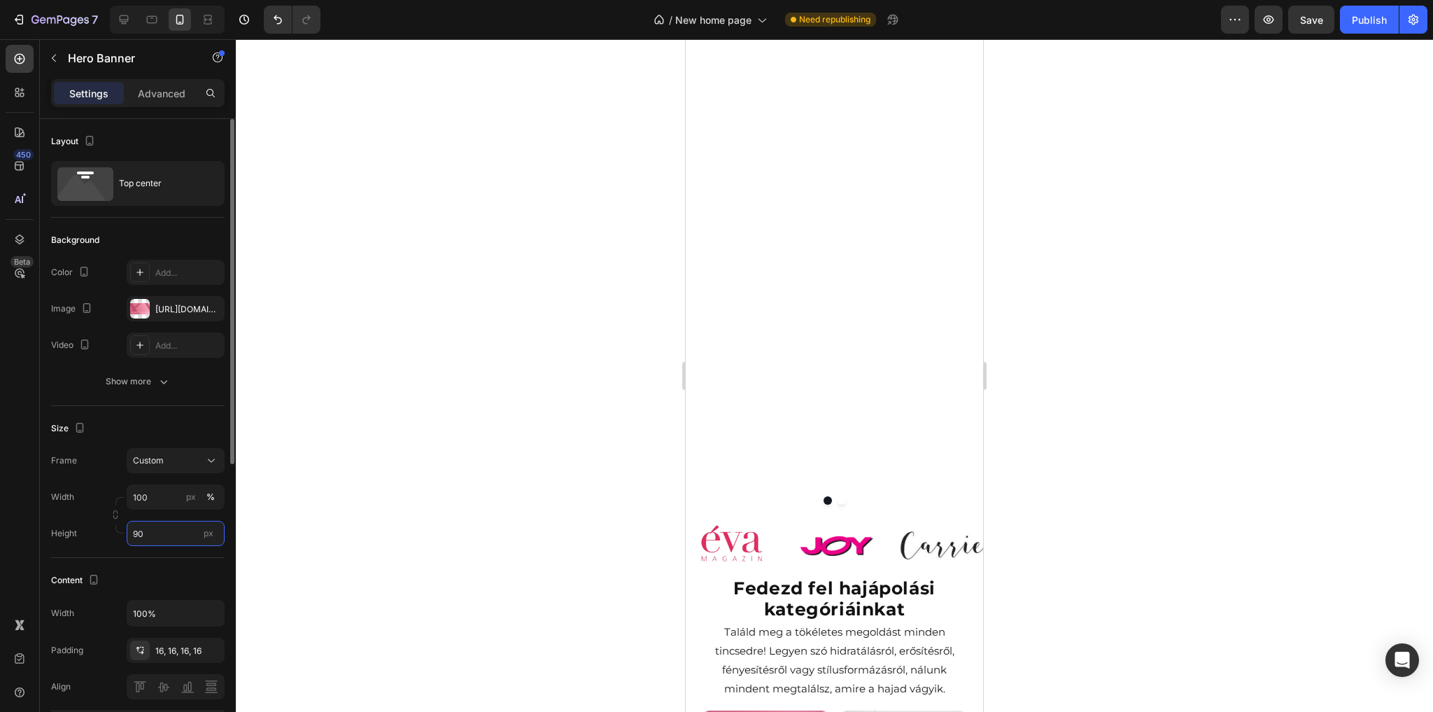
type input "900"
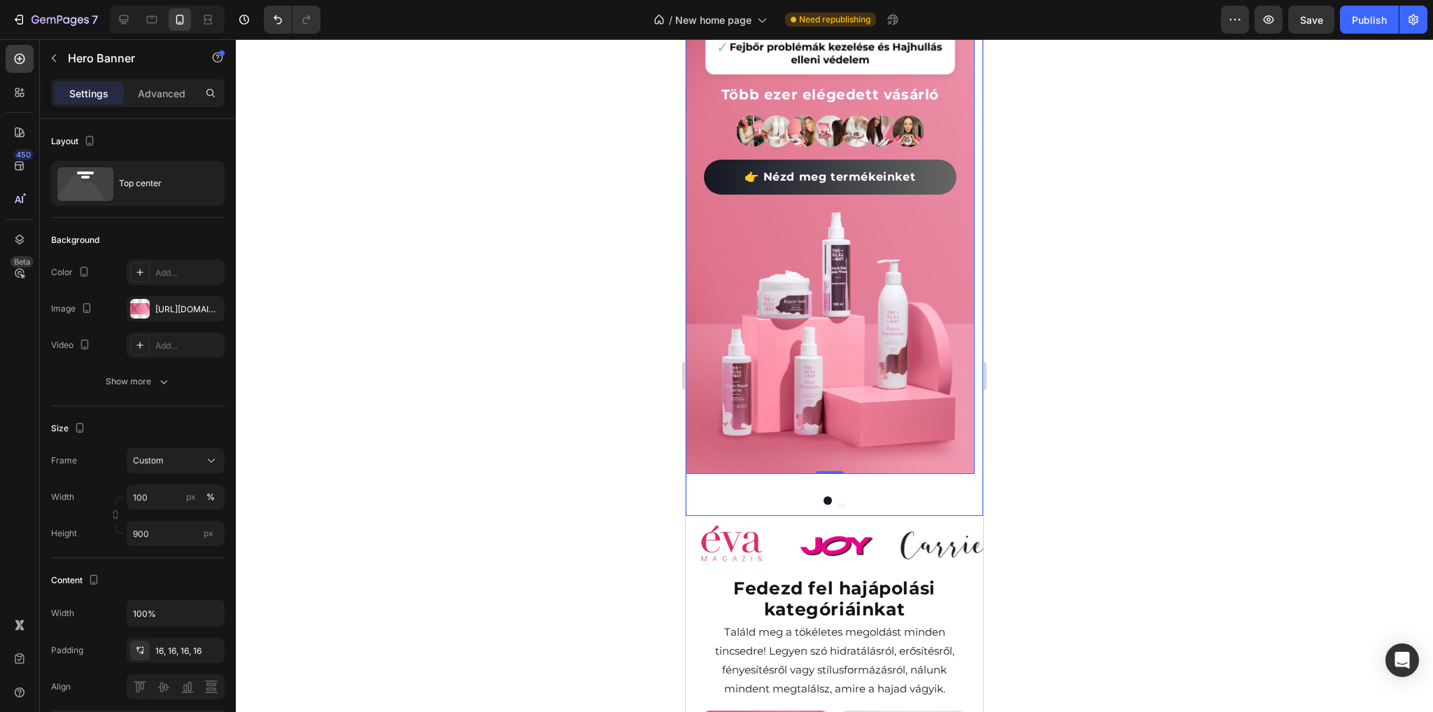
click at [838, 502] on button "Dot" at bounding box center [842, 500] width 8 height 8
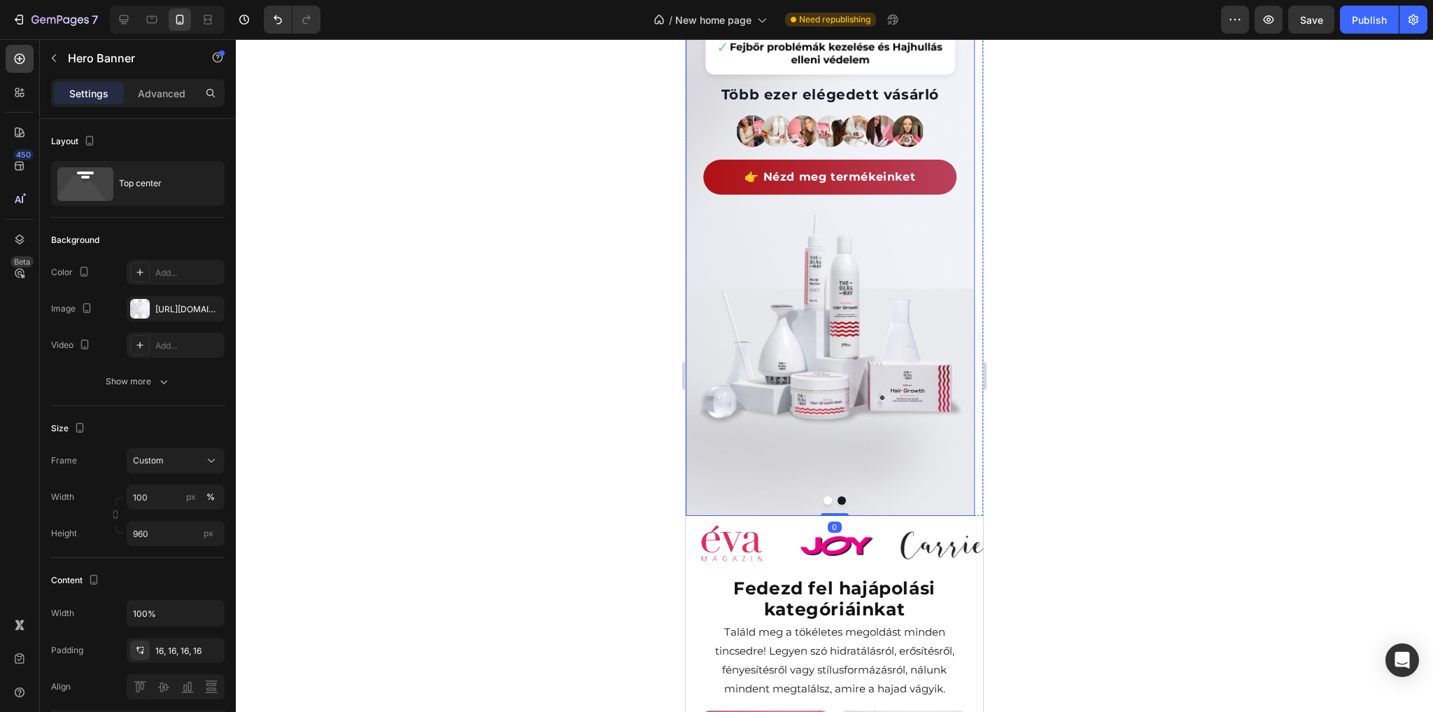
click at [840, 460] on div "Background Image" at bounding box center [830, 180] width 289 height 672
click at [166, 530] on input "960" at bounding box center [176, 533] width 98 height 25
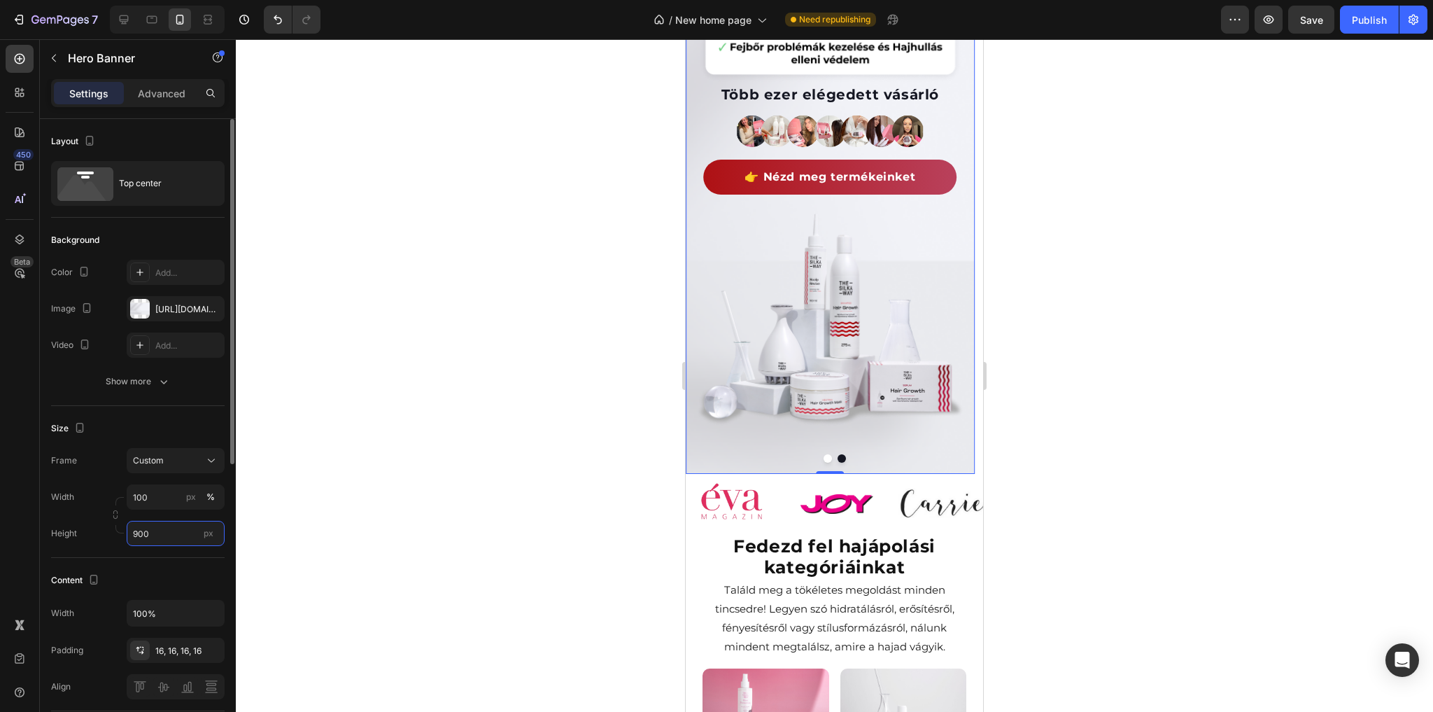
click at [174, 535] on input "900" at bounding box center [176, 533] width 98 height 25
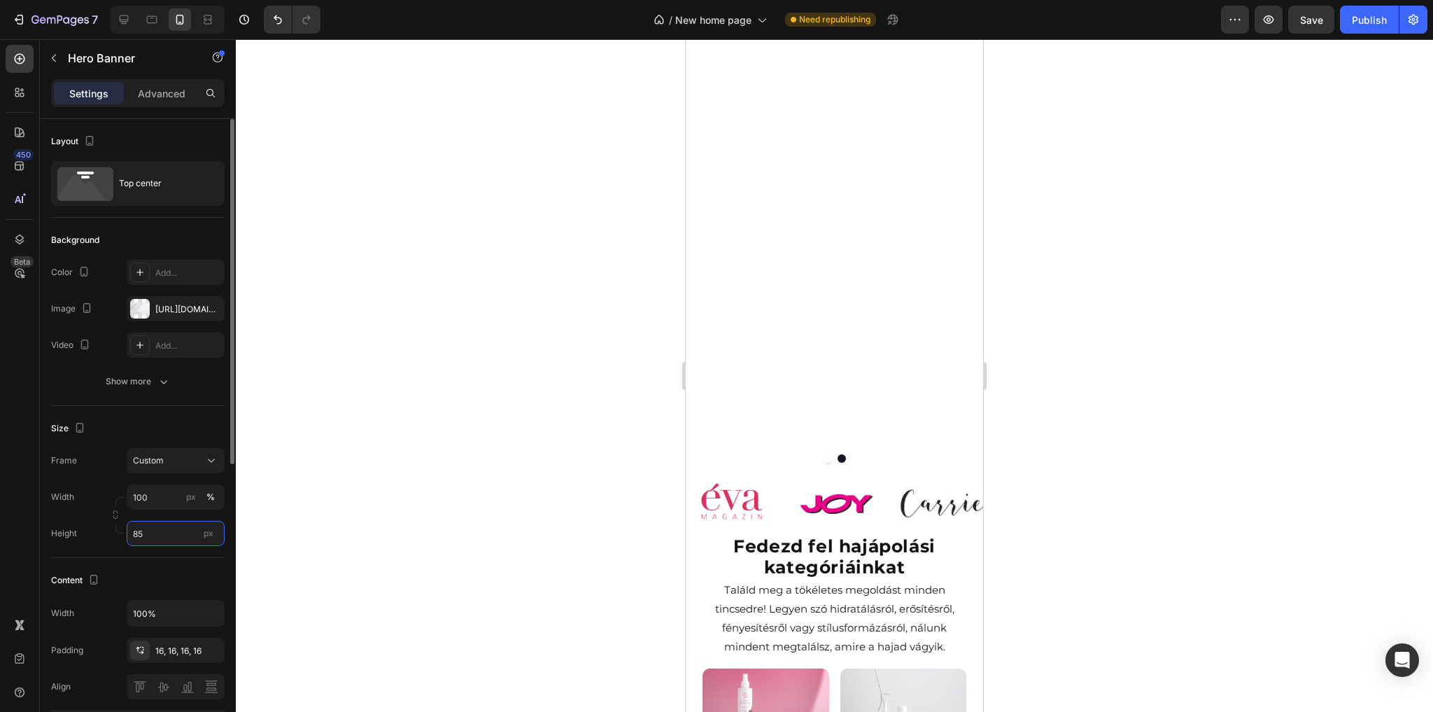
type input "850"
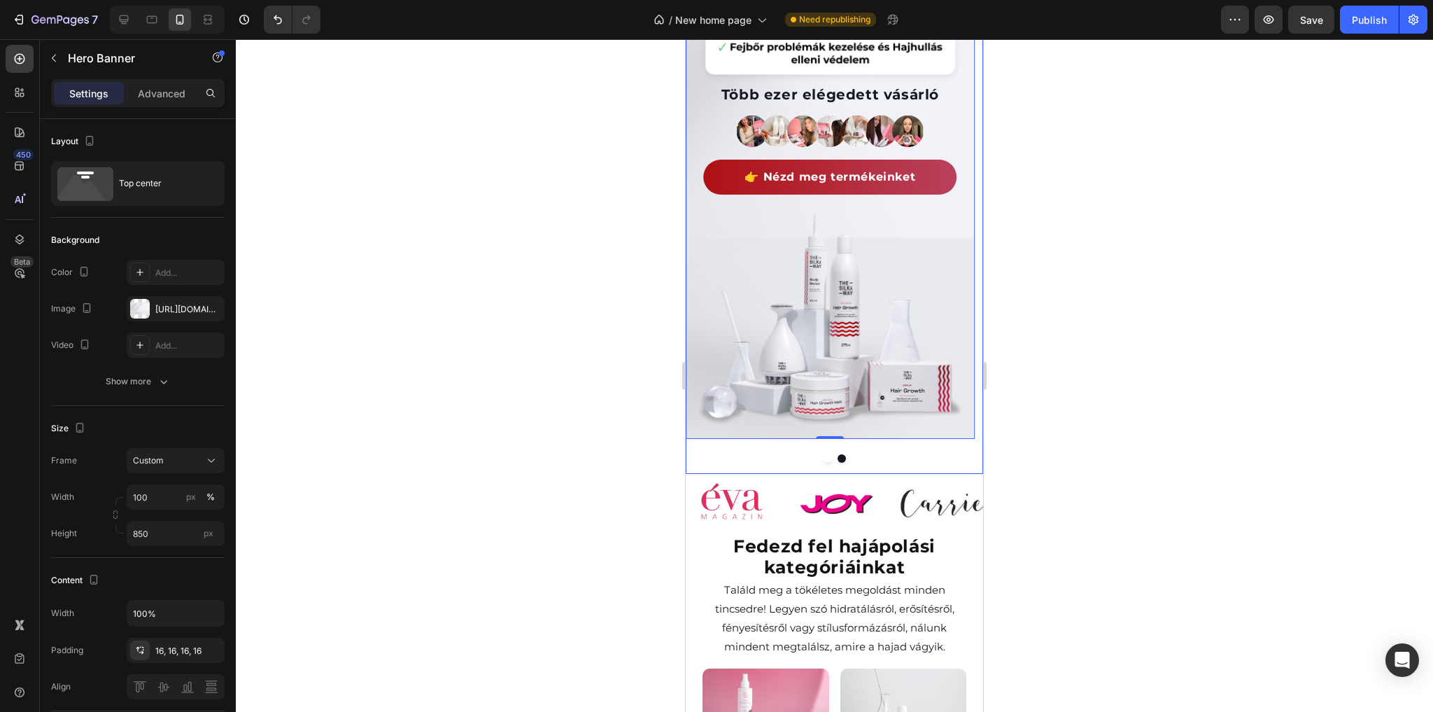
click at [824, 460] on button "Dot" at bounding box center [828, 458] width 8 height 8
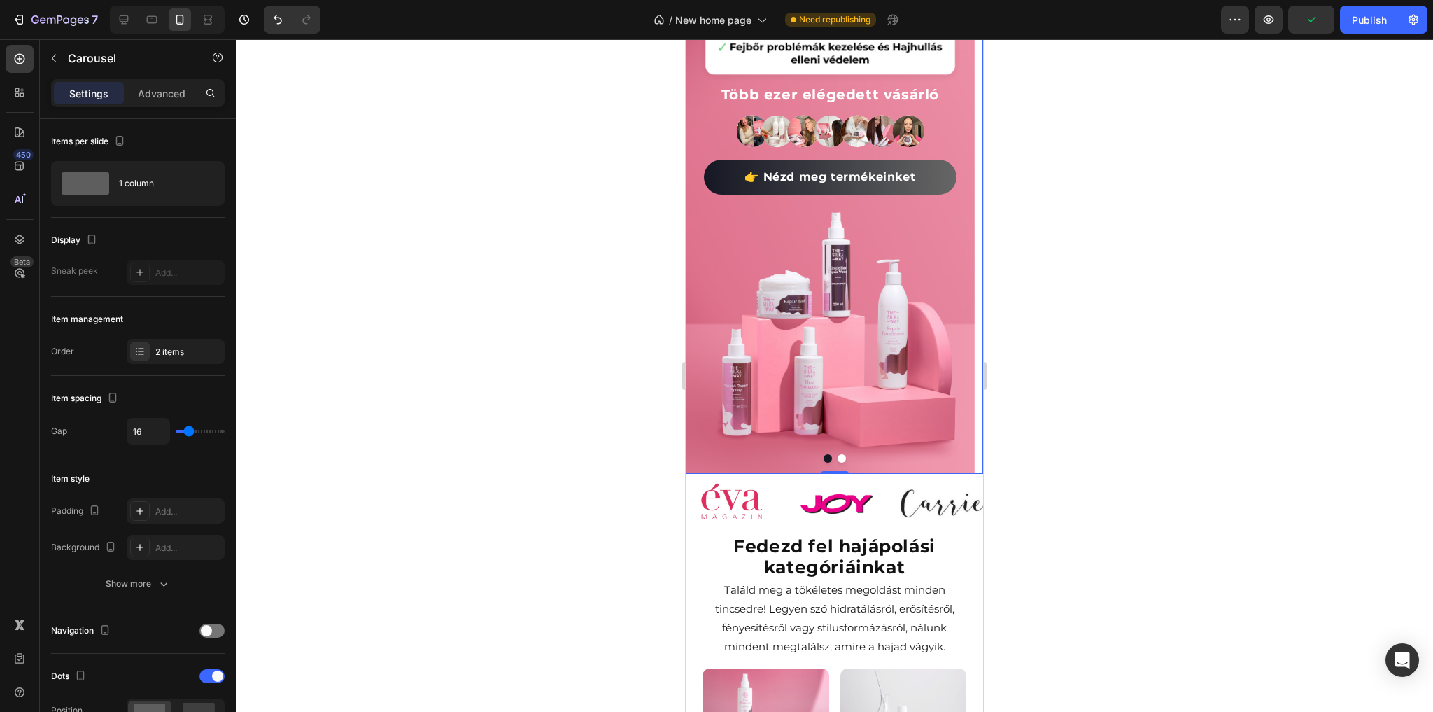
click at [790, 455] on div at bounding box center [834, 458] width 297 height 8
click at [714, 425] on img at bounding box center [830, 336] width 267 height 260
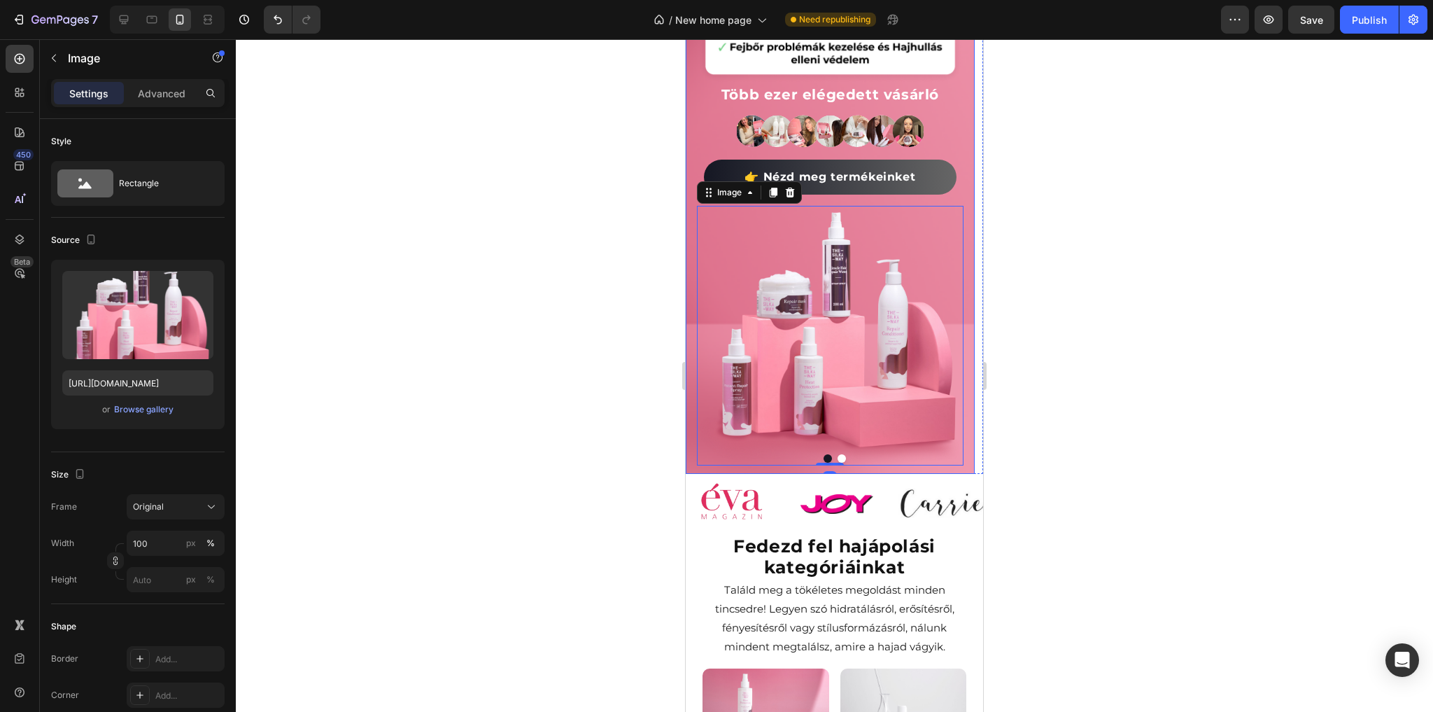
click at [691, 407] on div "Válaszd a Hajregeneráló kúrát és újítsd meg hajad Heading Fedezd fel a hajápolá…" at bounding box center [830, 160] width 289 height 633
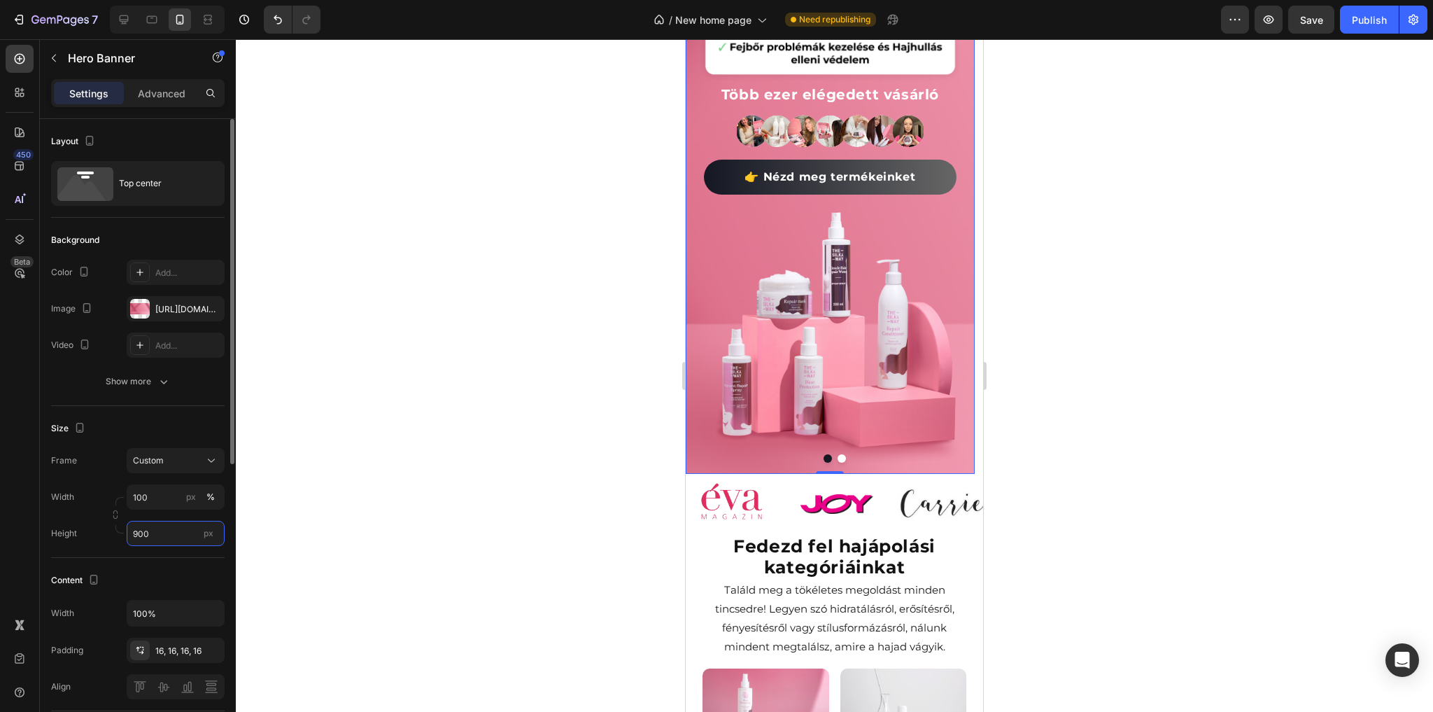
click at [163, 535] on input "900" at bounding box center [176, 533] width 98 height 25
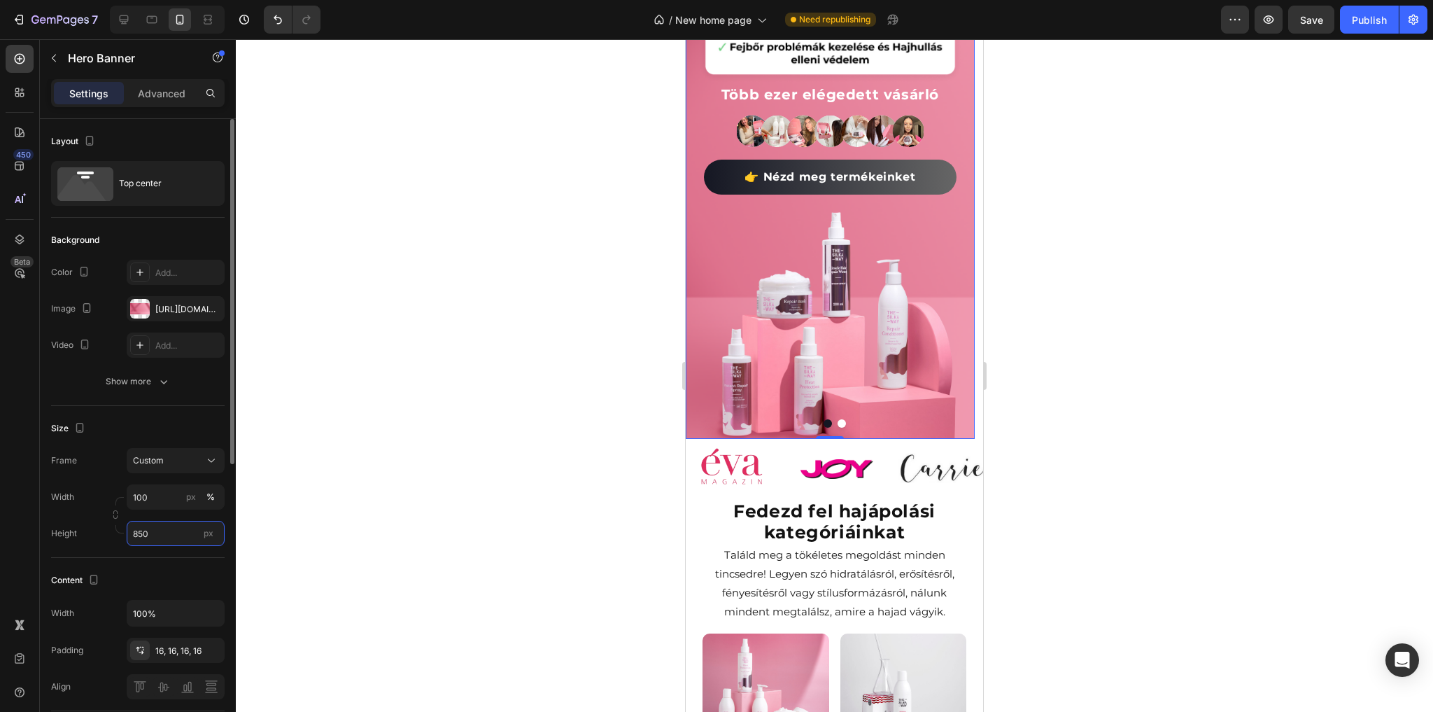
click at [169, 530] on input "850" at bounding box center [176, 533] width 98 height 25
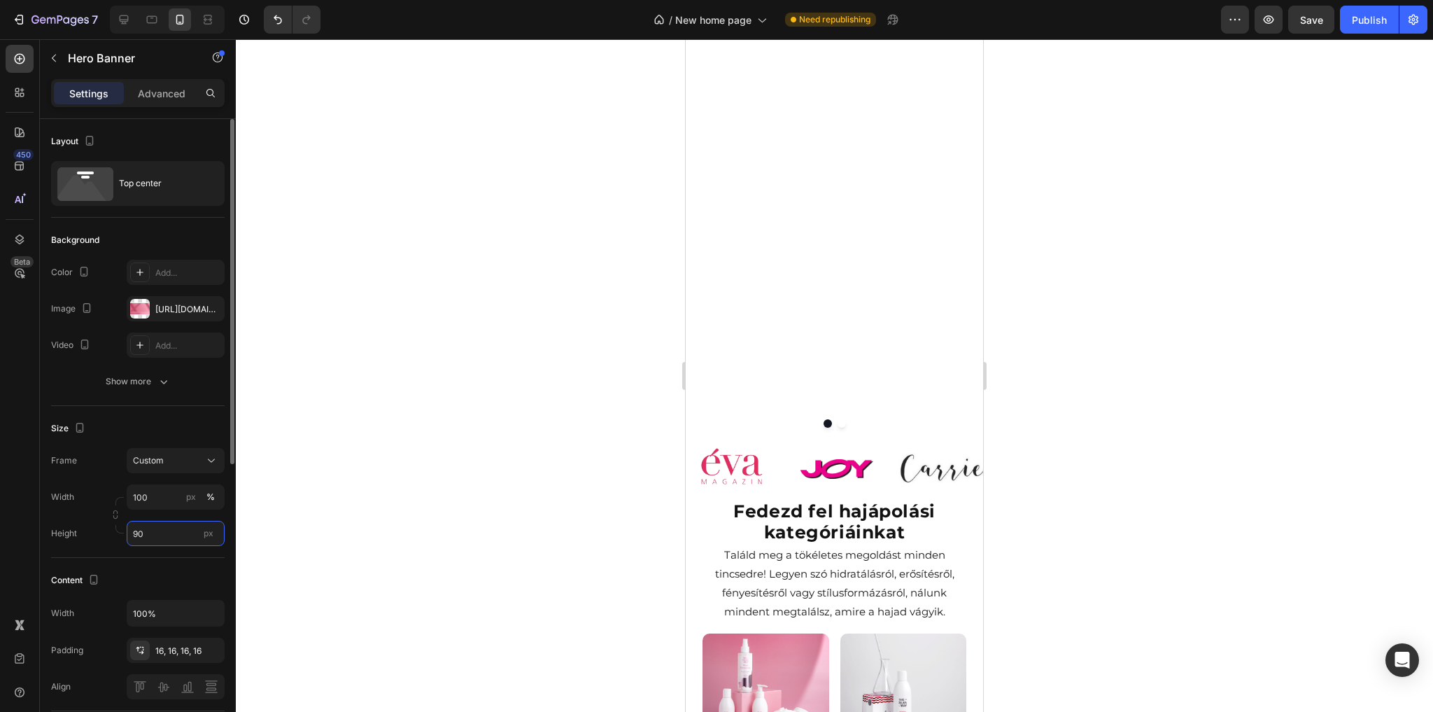
type input "900"
click at [709, 430] on div "Válaszd a Hajregeneráló kúrát és újítsd meg hajad Heading Fedezd fel a hajápolá…" at bounding box center [830, 141] width 289 height 595
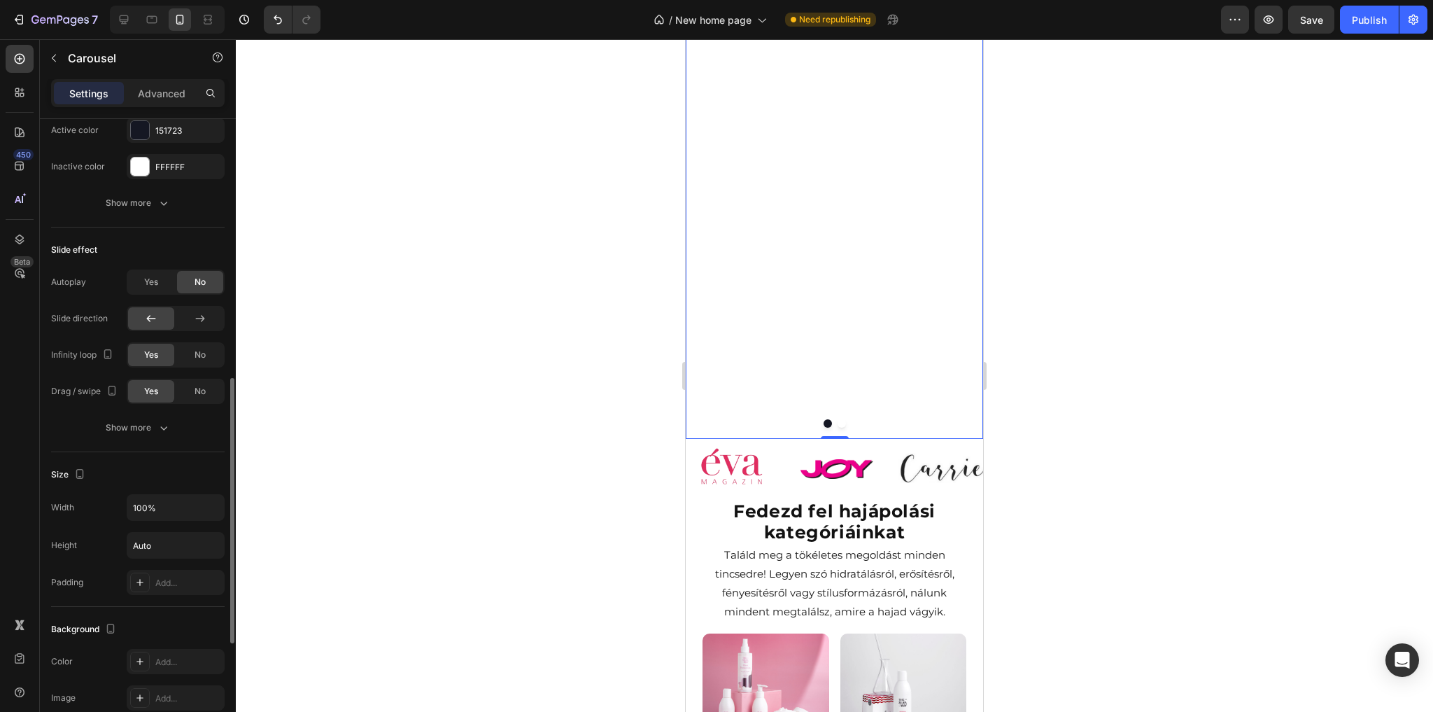
scroll to position [875, 0]
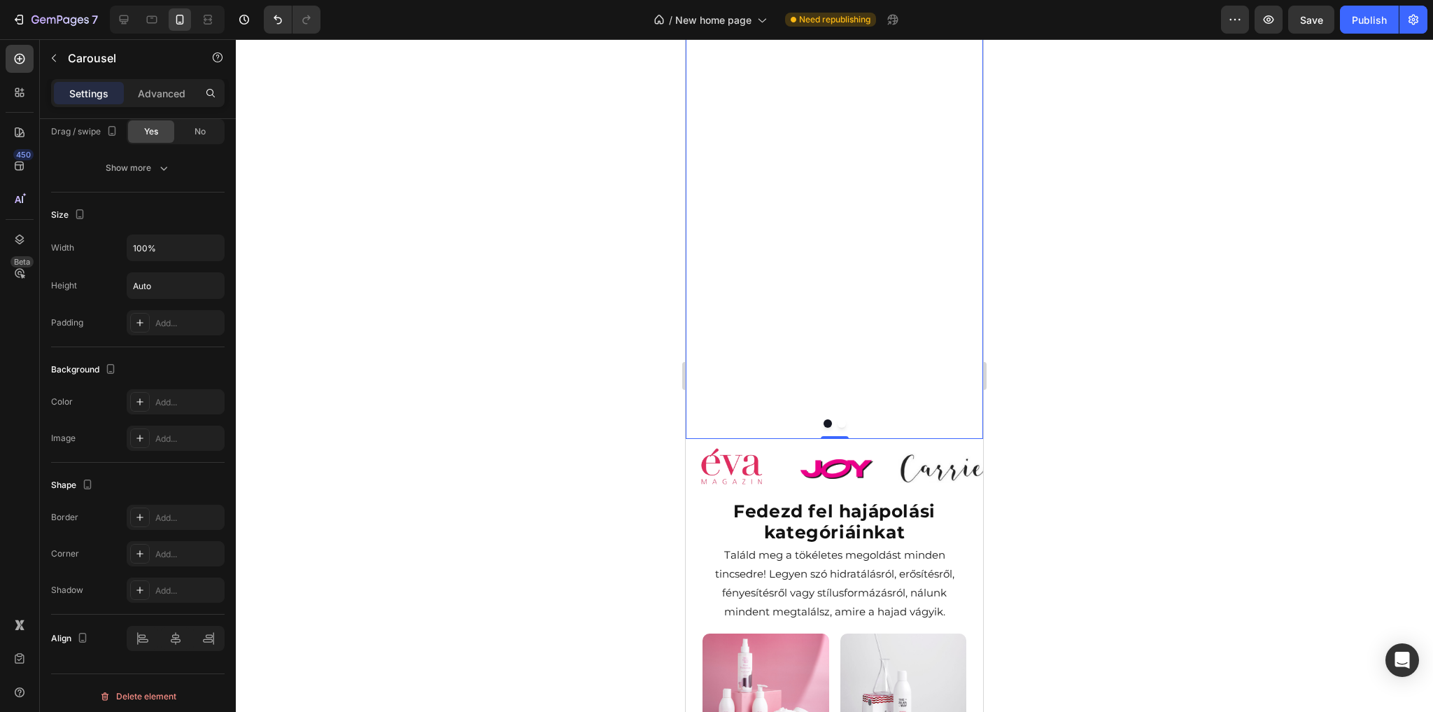
click at [695, 414] on div "Válaszd a Hajregeneráló kúrát és újítsd meg hajad Heading Fedezd fel a hajápolá…" at bounding box center [830, 141] width 289 height 595
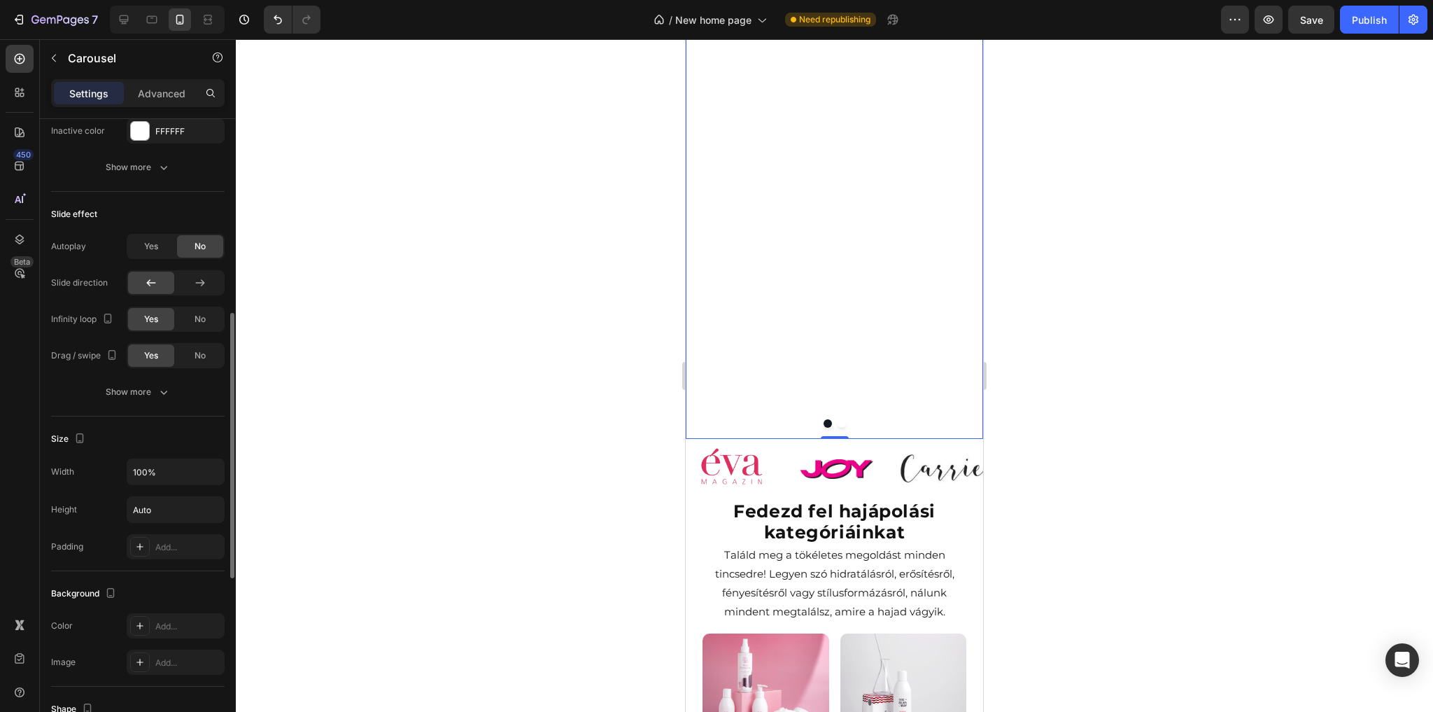
scroll to position [595, 0]
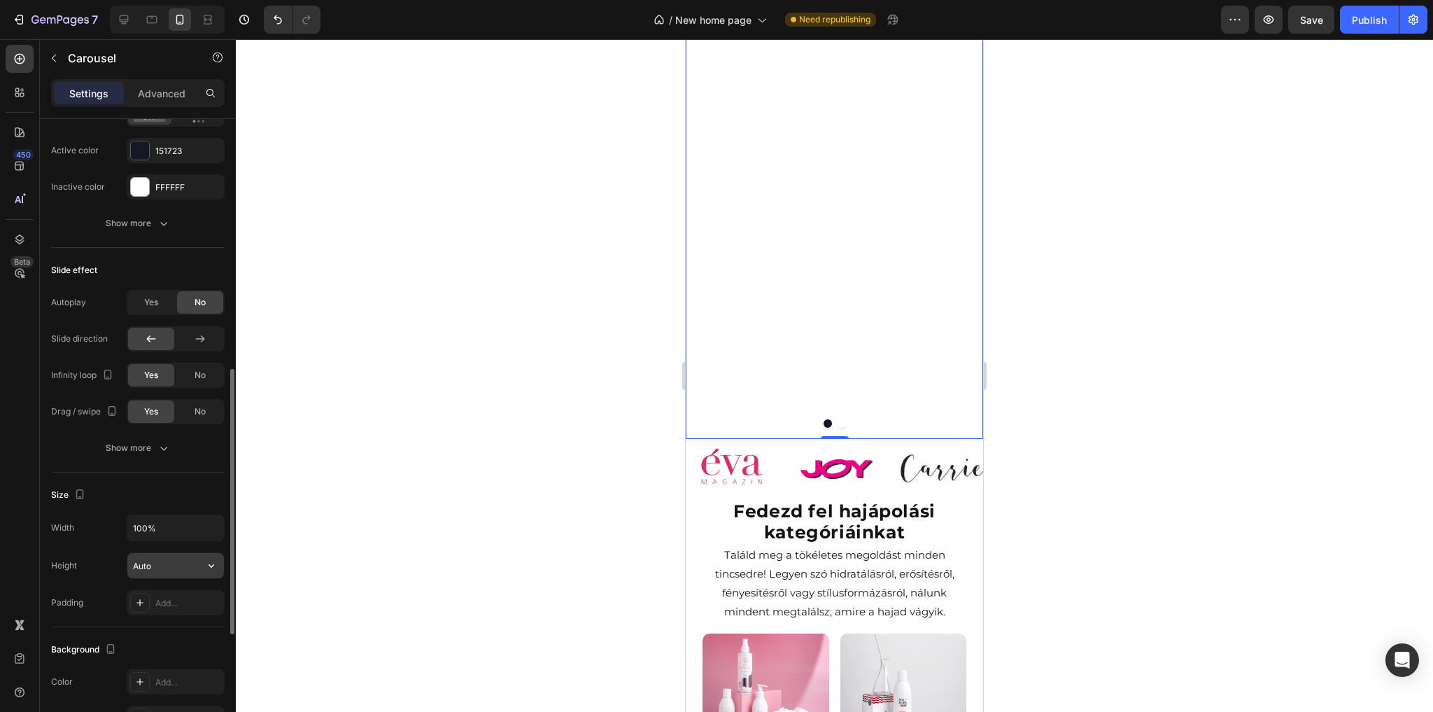
click at [162, 560] on input "Auto" at bounding box center [175, 565] width 97 height 25
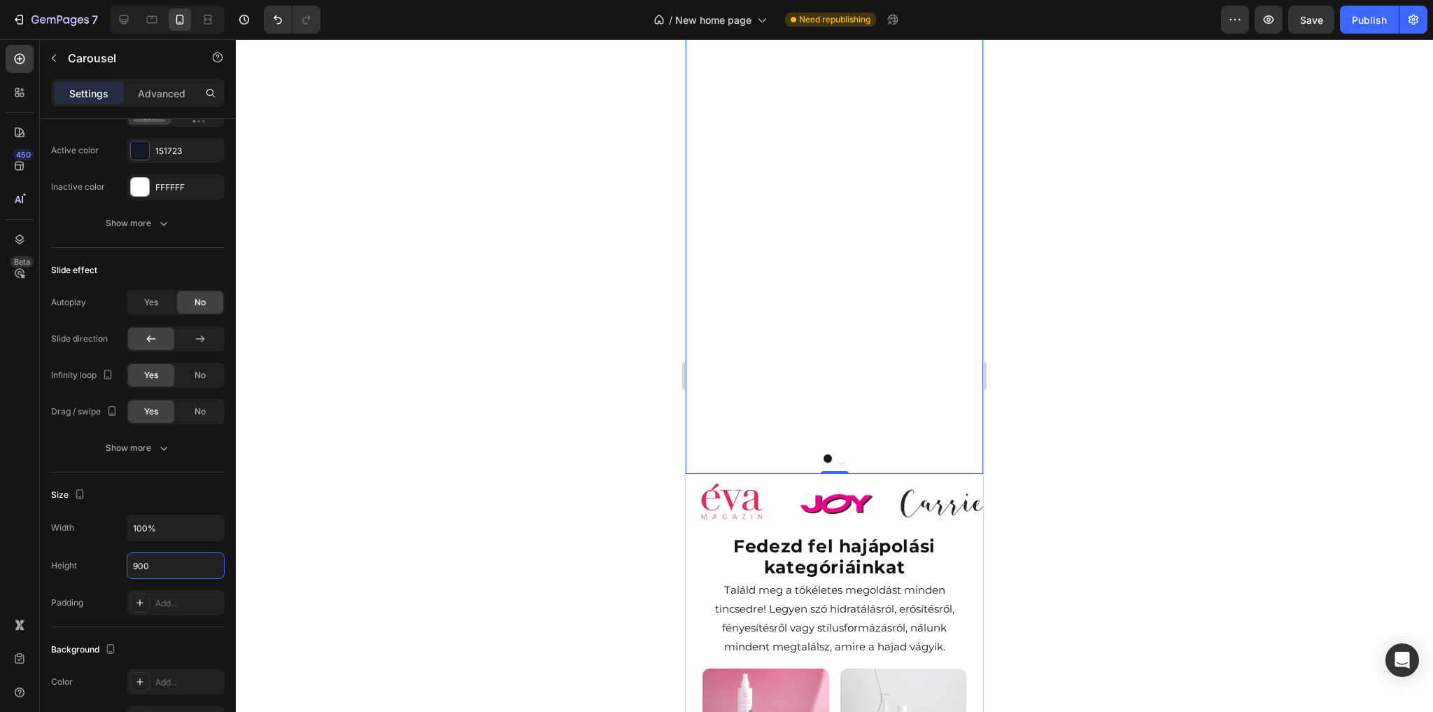
click at [838, 459] on button "Dot" at bounding box center [842, 458] width 8 height 8
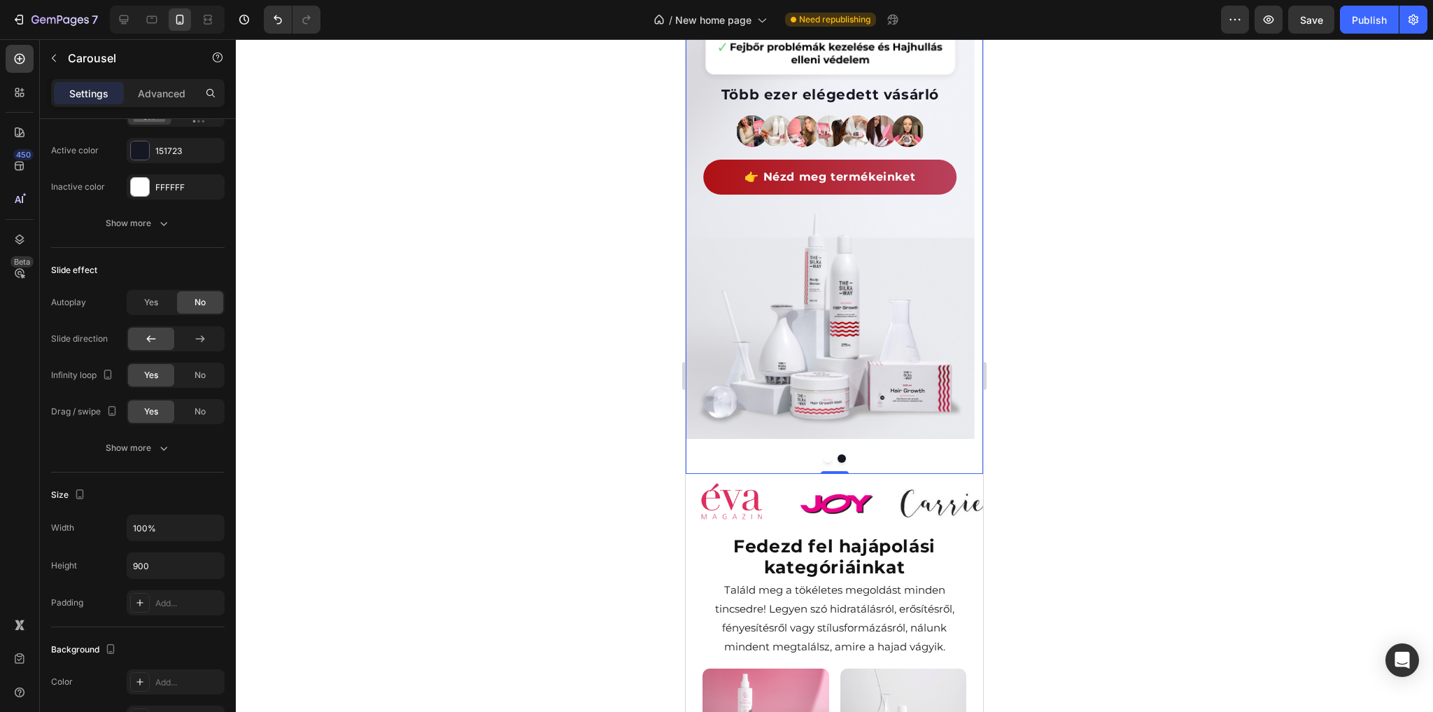
click at [825, 460] on button "Dot" at bounding box center [828, 458] width 8 height 8
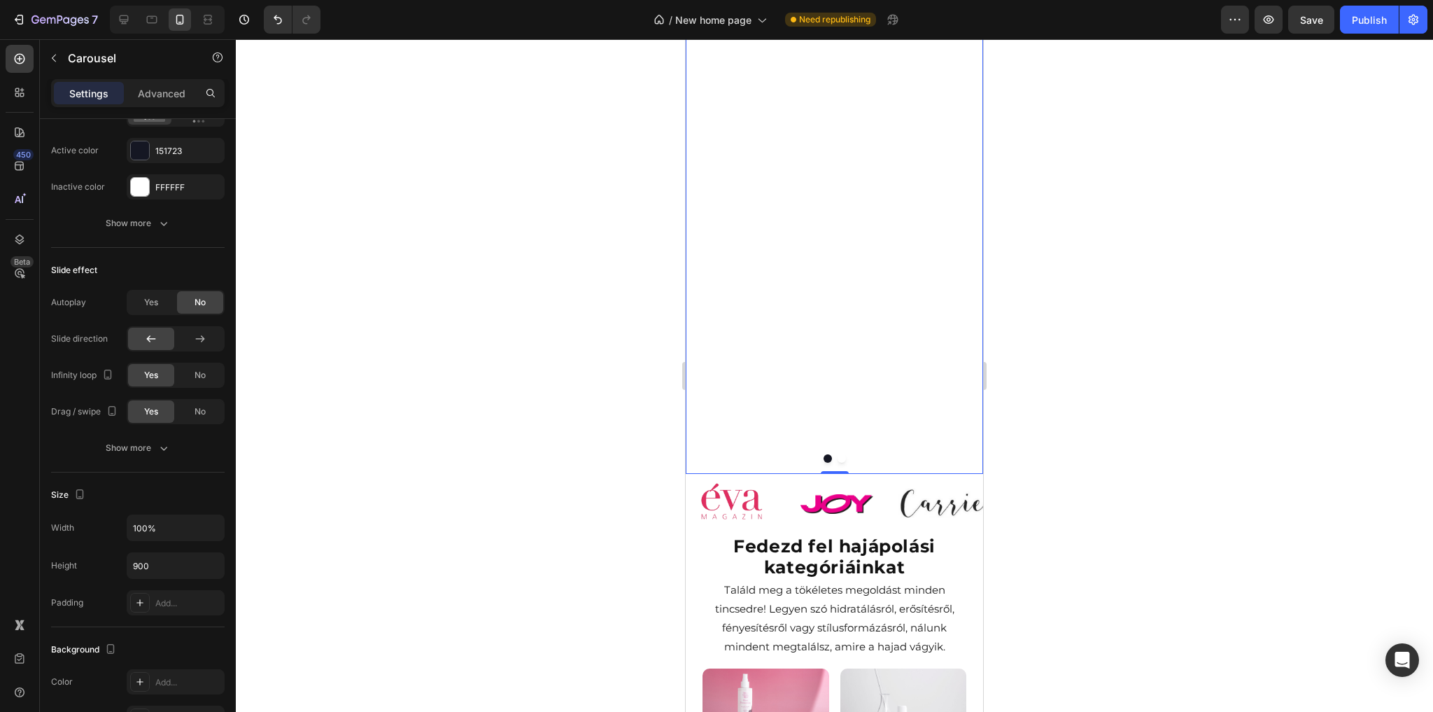
click at [842, 458] on div at bounding box center [834, 458] width 297 height 8
click at [286, 20] on button "Undo/Redo" at bounding box center [278, 20] width 28 height 28
type input "Auto"
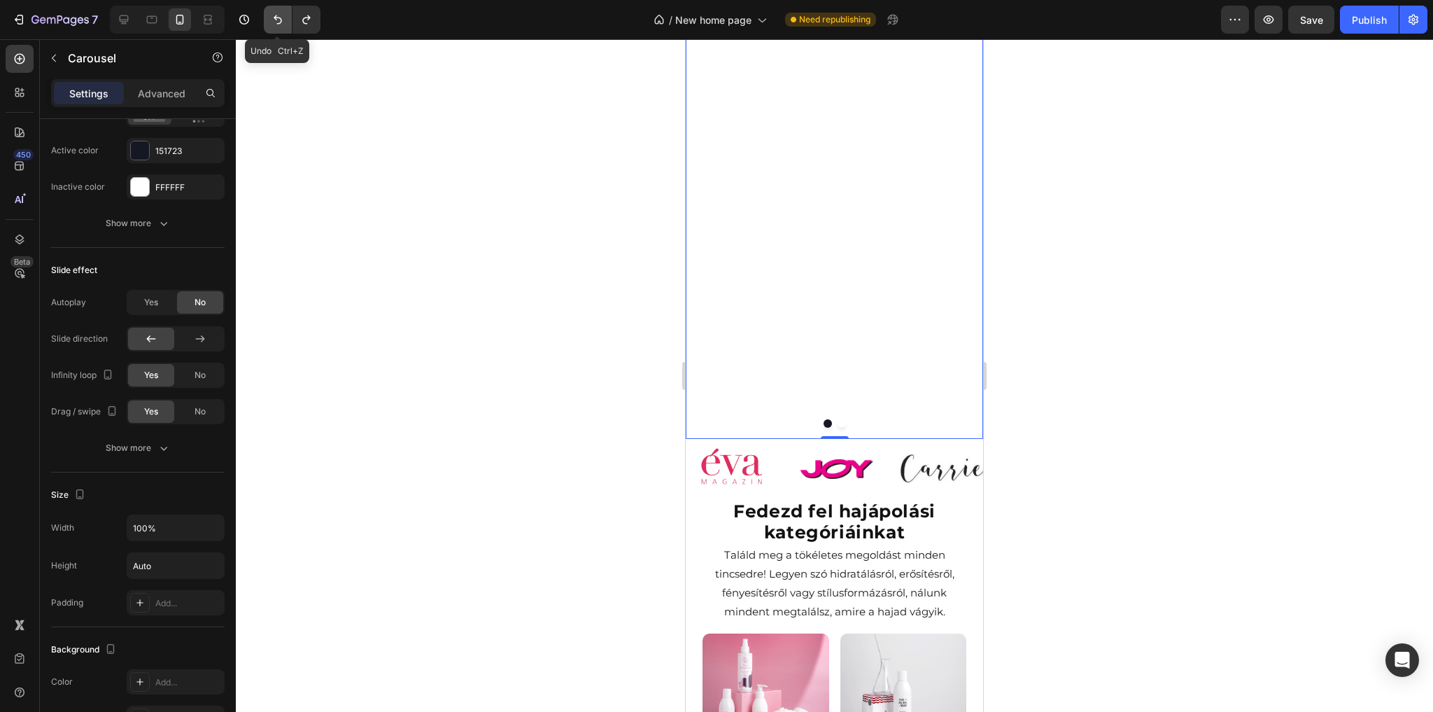
click at [278, 20] on icon "Undo/Redo" at bounding box center [278, 20] width 14 height 14
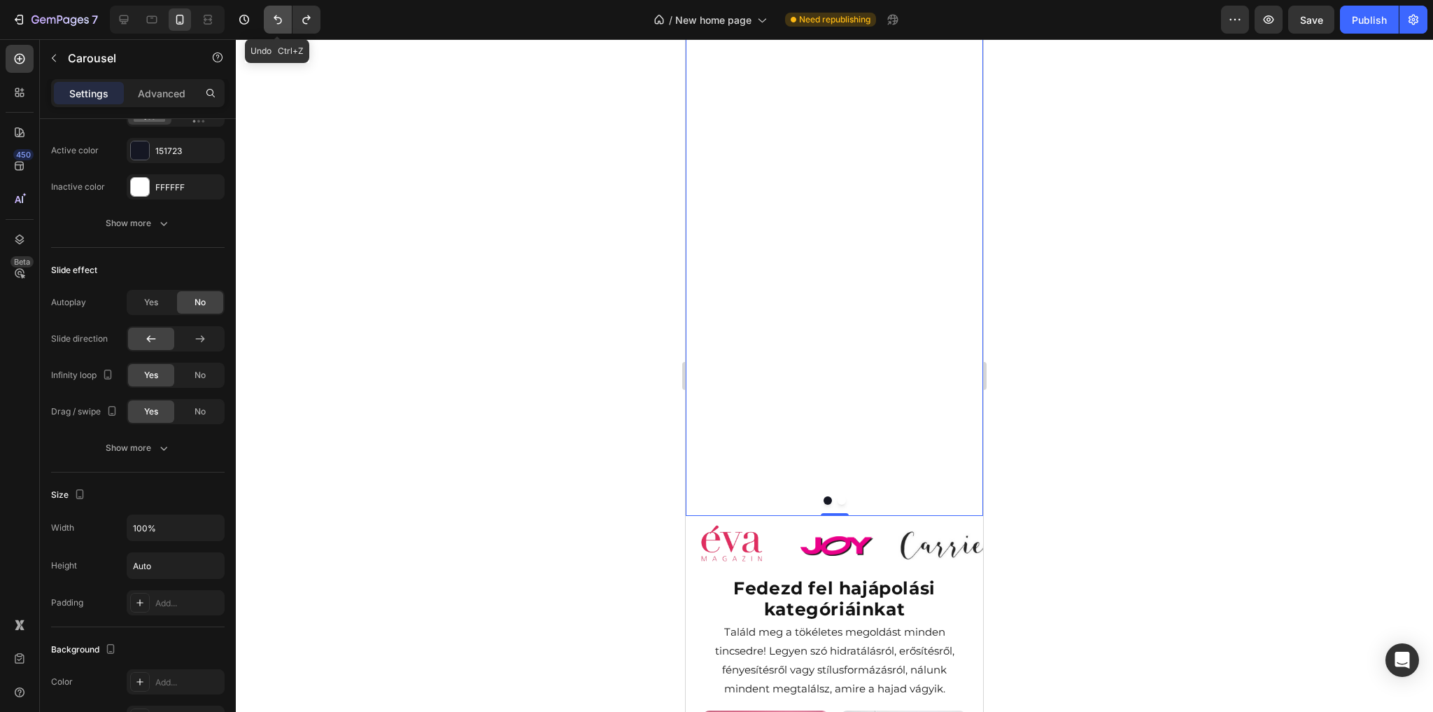
click at [278, 20] on icon "Undo/Redo" at bounding box center [278, 20] width 14 height 14
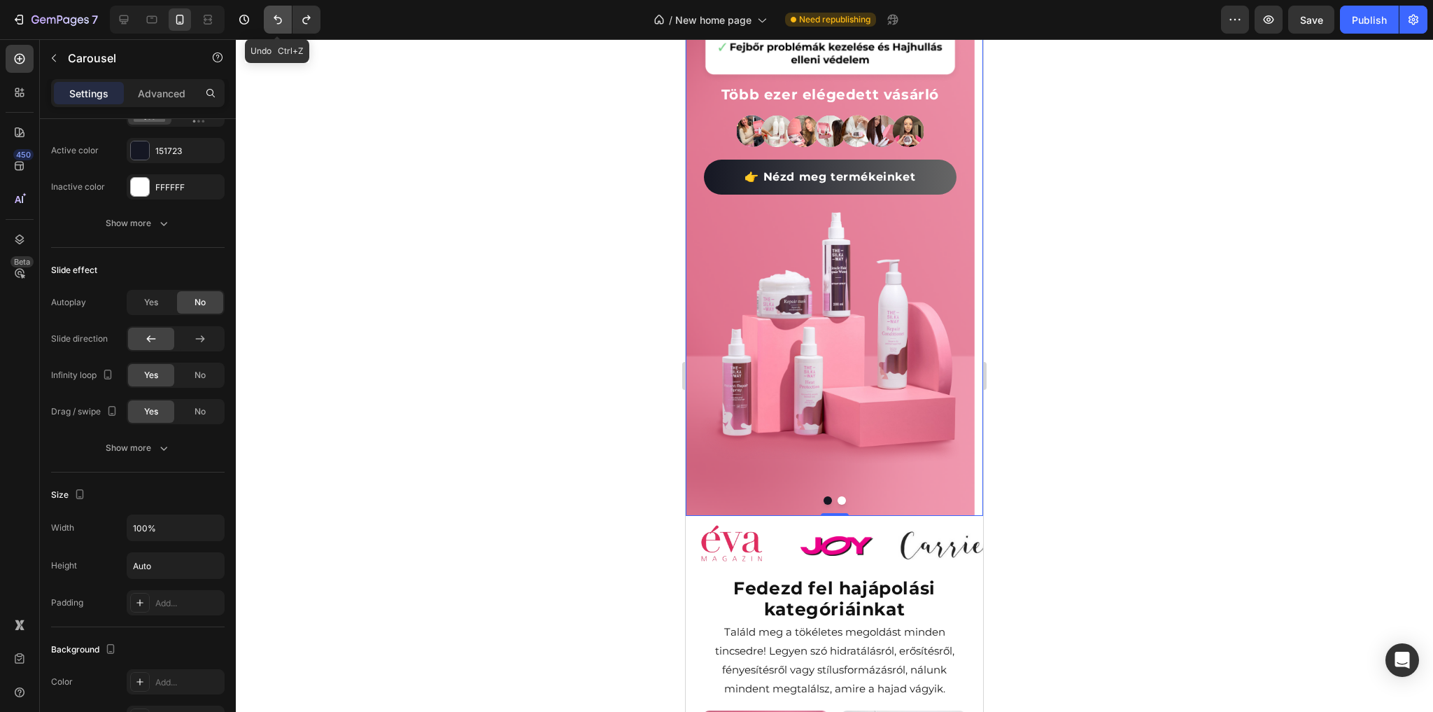
click at [278, 20] on icon "Undo/Redo" at bounding box center [278, 20] width 14 height 14
click at [838, 501] on button "Dot" at bounding box center [842, 501] width 8 height 8
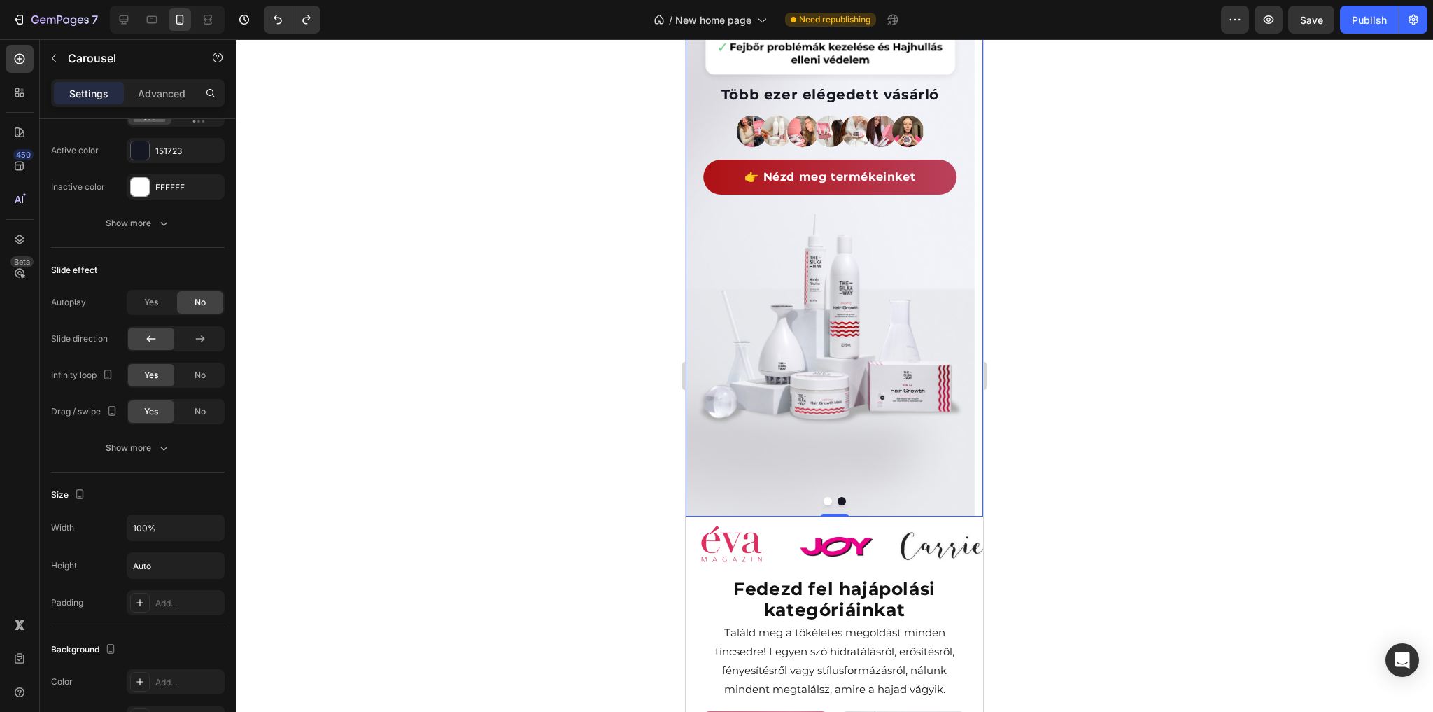
click at [824, 500] on button "Dot" at bounding box center [828, 501] width 8 height 8
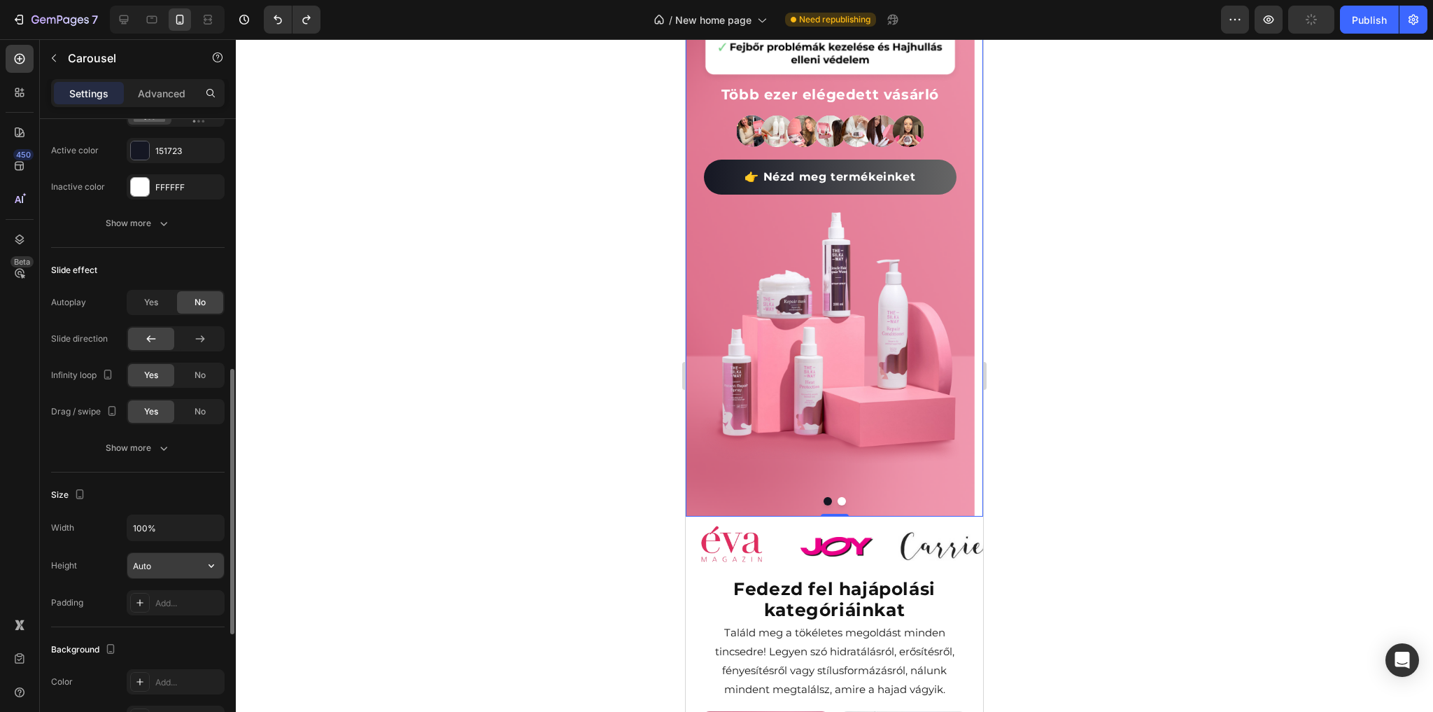
click at [188, 565] on input "Auto" at bounding box center [175, 565] width 97 height 25
click at [220, 568] on button "button" at bounding box center [211, 565] width 25 height 25
click at [162, 598] on span "Fit content" at bounding box center [153, 595] width 42 height 13
click at [775, 490] on div "Background Image" at bounding box center [830, 180] width 289 height 672
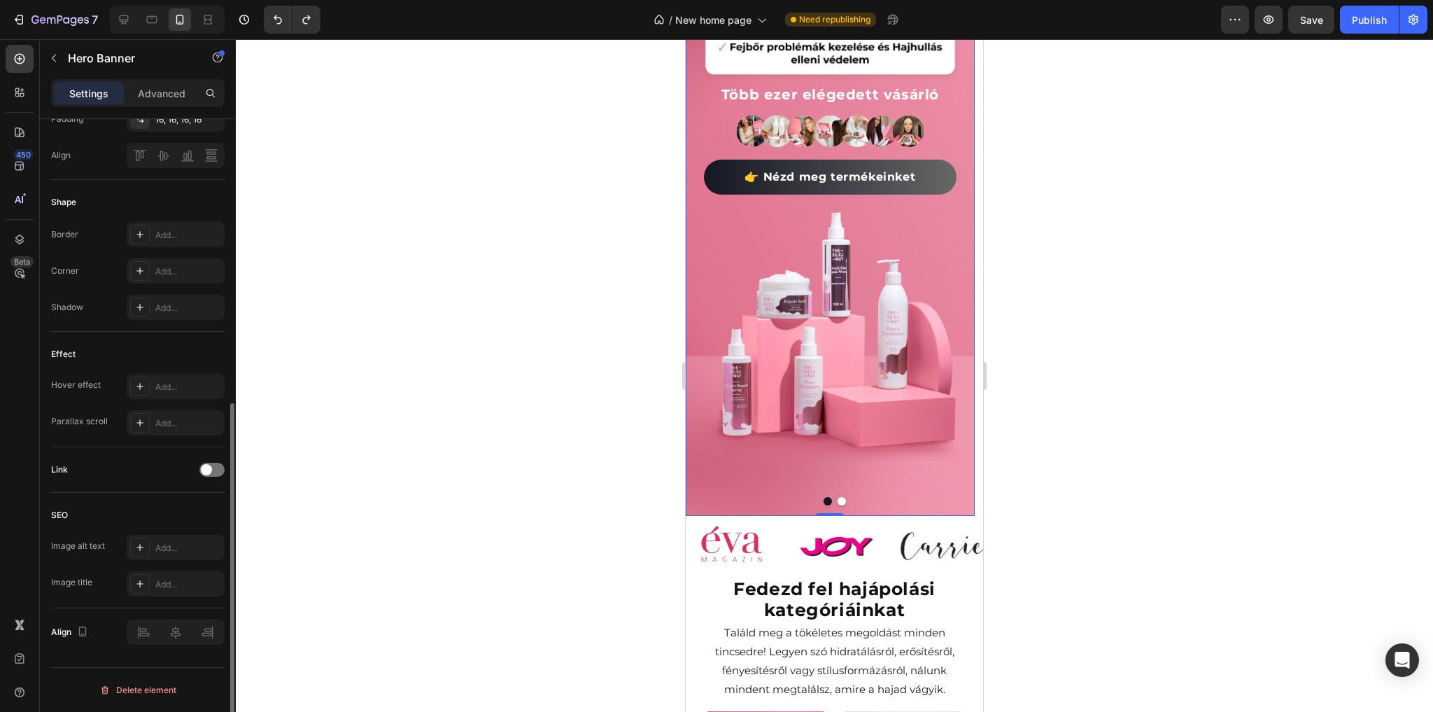
scroll to position [0, 0]
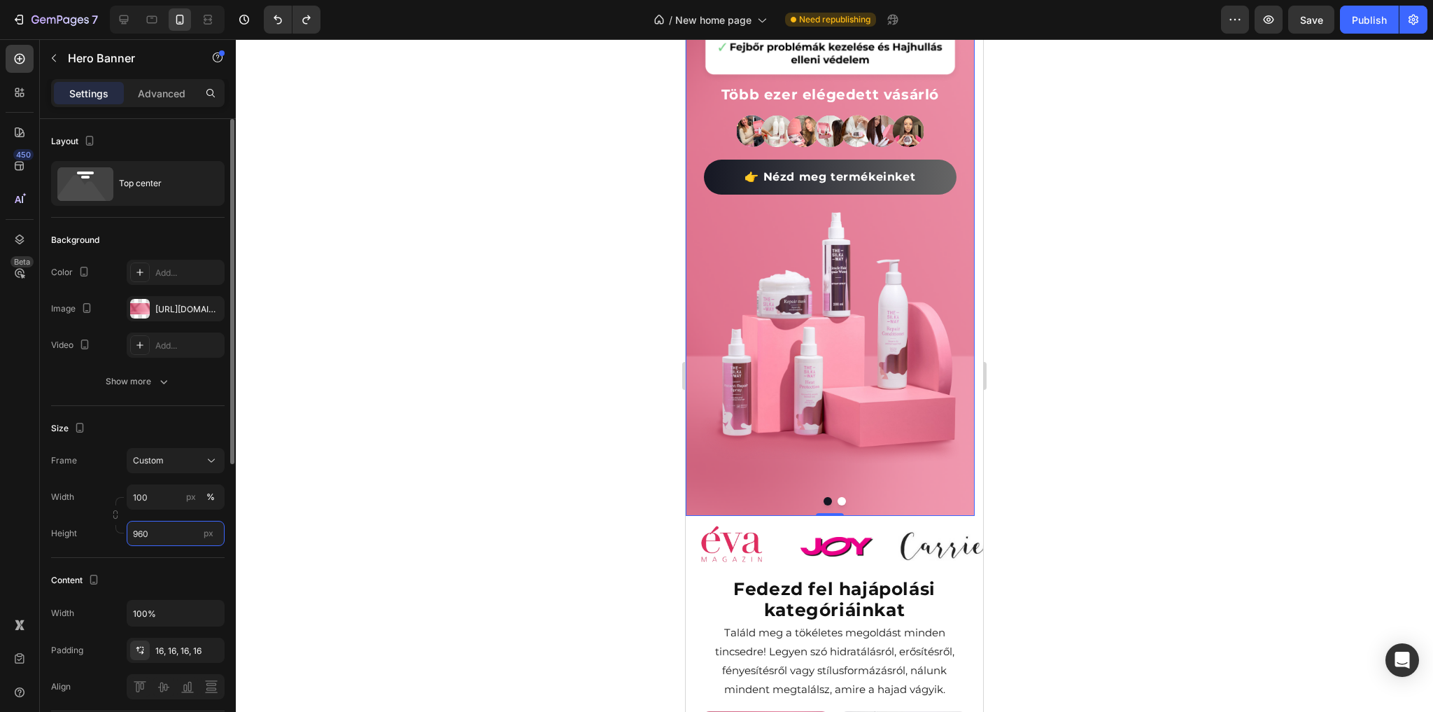
click at [192, 536] on input "960" at bounding box center [176, 533] width 98 height 25
click at [156, 564] on span "Fit content" at bounding box center [153, 565] width 42 height 13
type input "Auto"
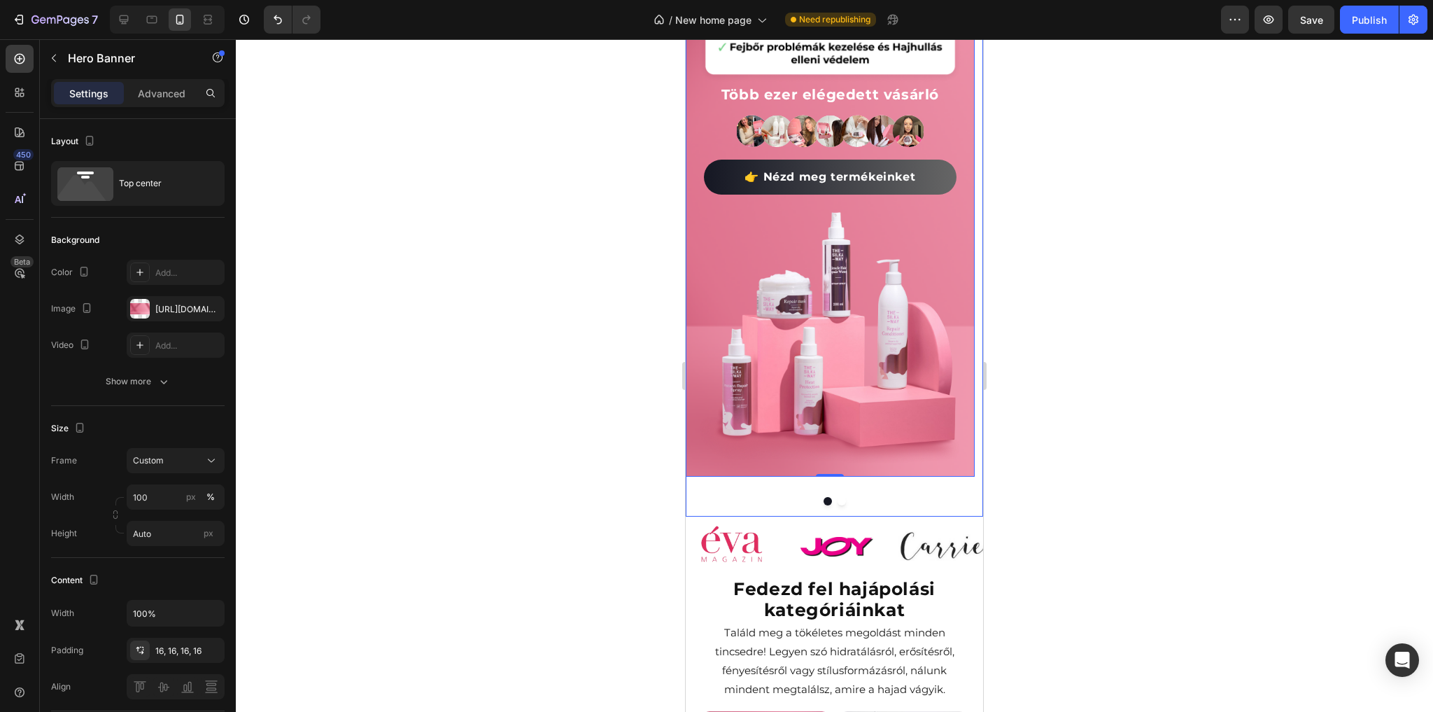
click at [838, 501] on button "Dot" at bounding box center [842, 501] width 8 height 8
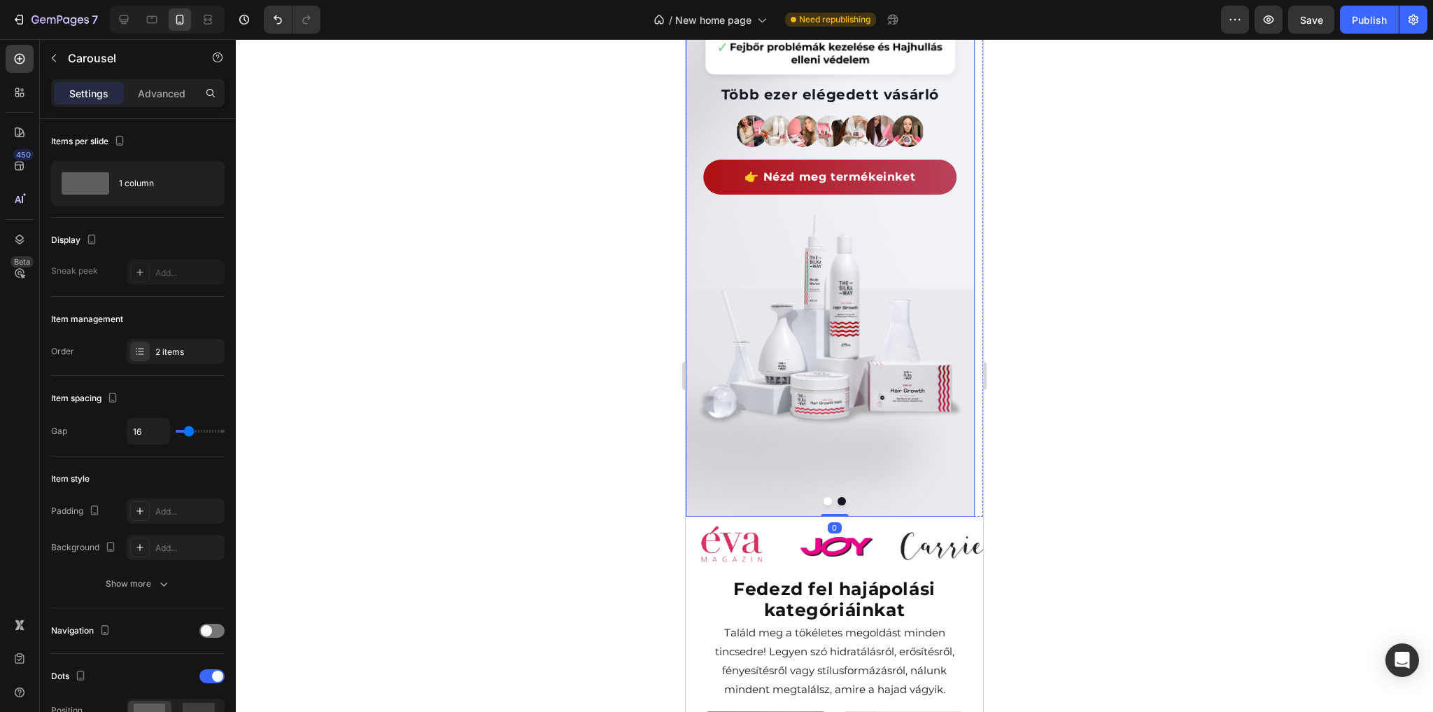
click at [782, 465] on div "Background Image" at bounding box center [830, 180] width 289 height 672
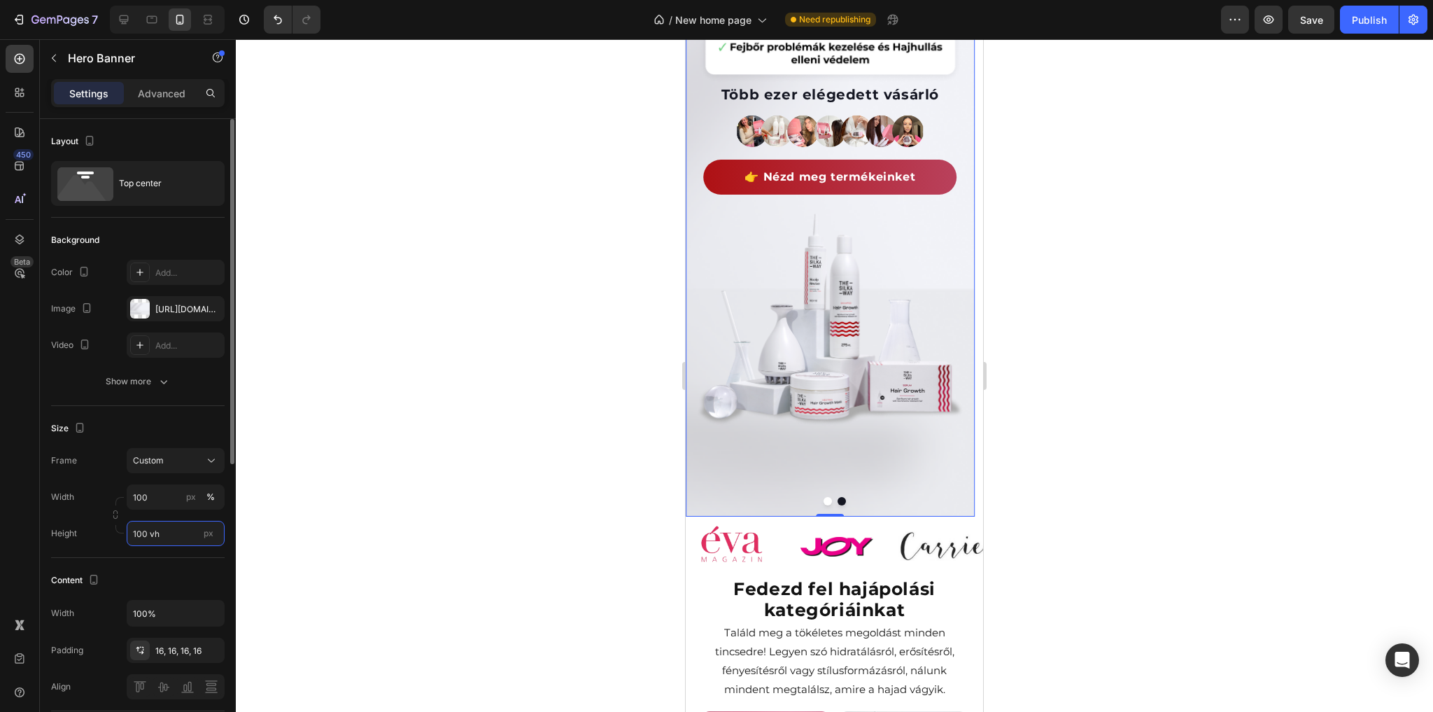
click at [192, 536] on input "100 vh" at bounding box center [176, 533] width 98 height 25
click at [170, 566] on span "Fit content" at bounding box center [153, 565] width 42 height 13
type input "Auto"
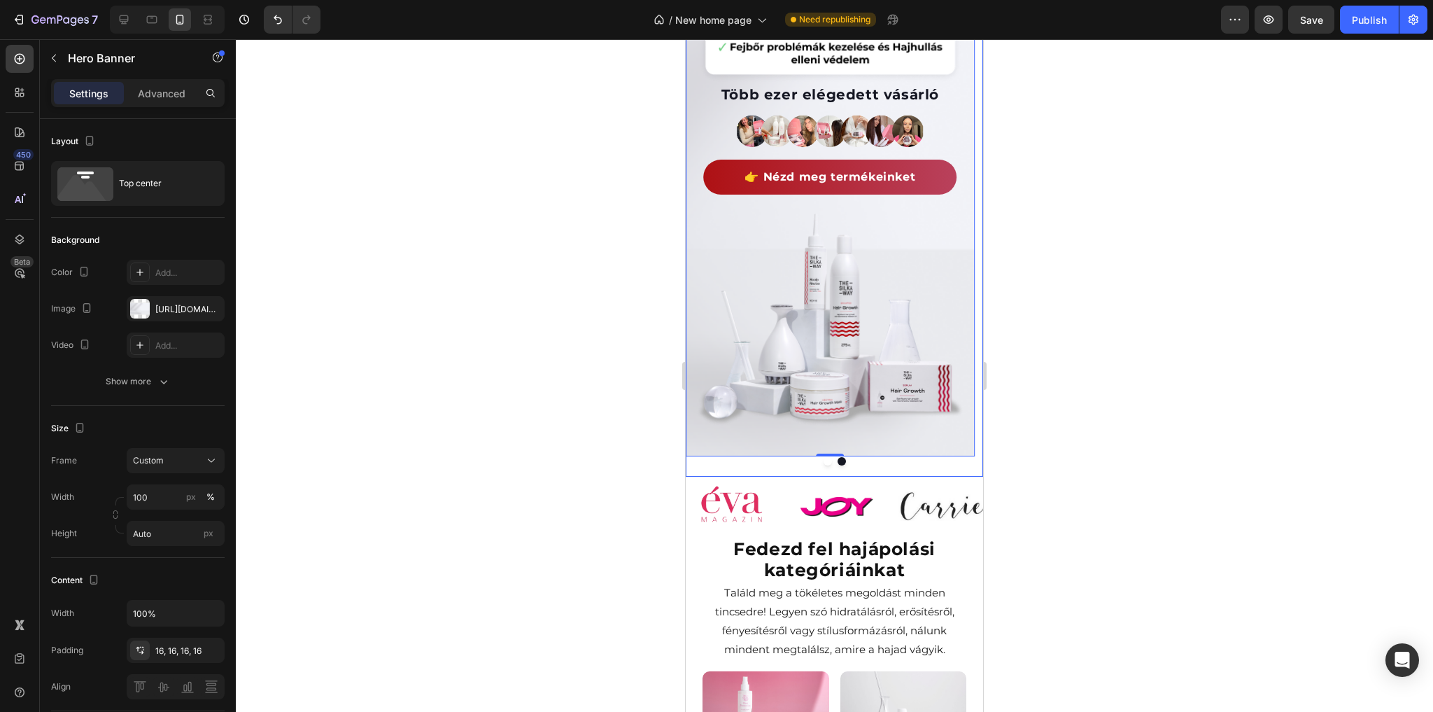
click at [824, 462] on button "Dot" at bounding box center [828, 461] width 8 height 8
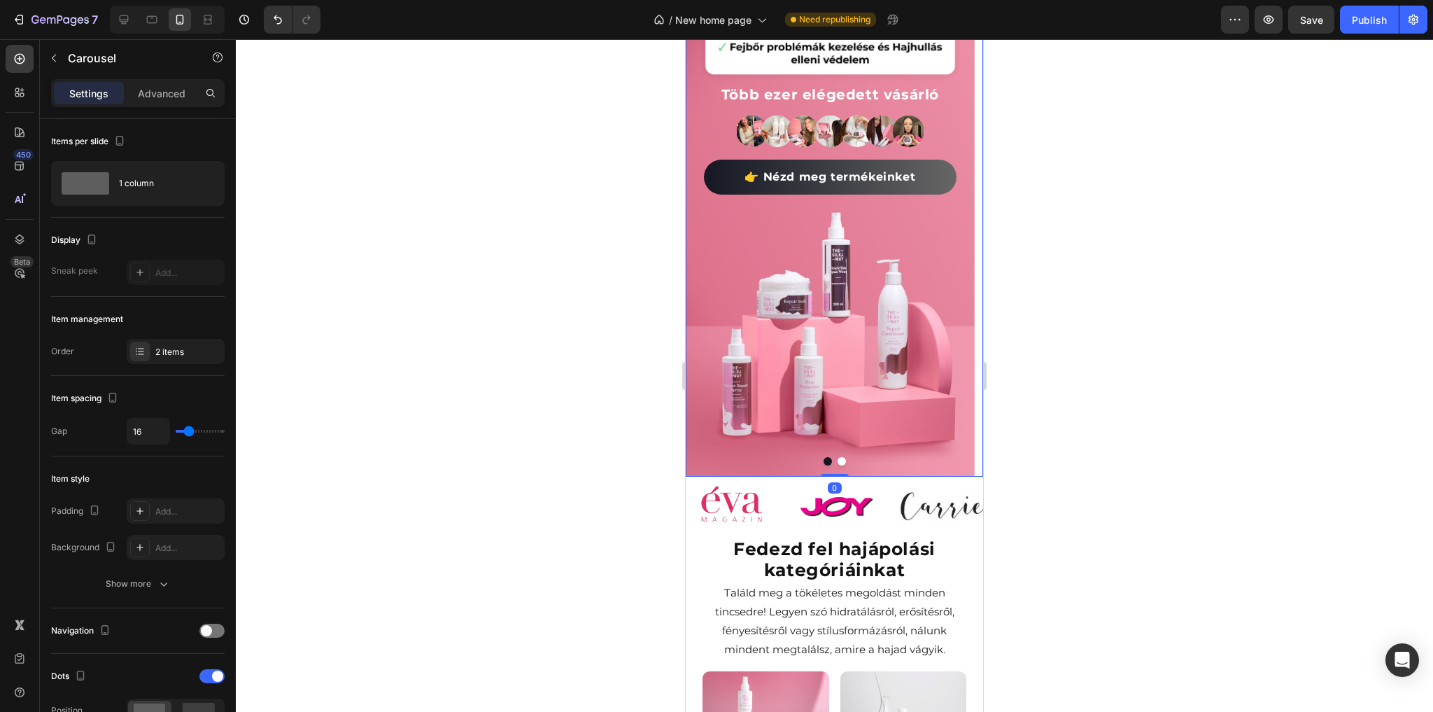
click at [1171, 376] on div at bounding box center [834, 375] width 1197 height 672
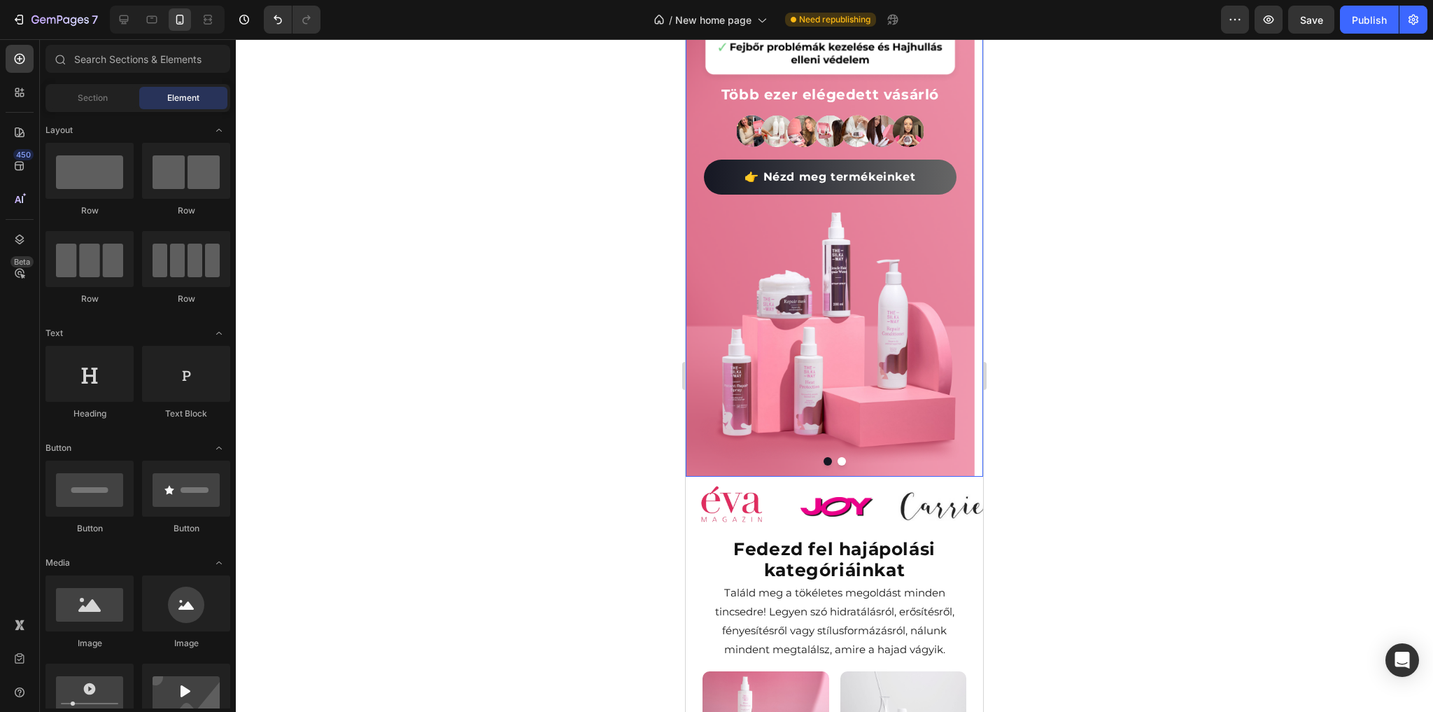
click at [798, 462] on div at bounding box center [834, 461] width 297 height 8
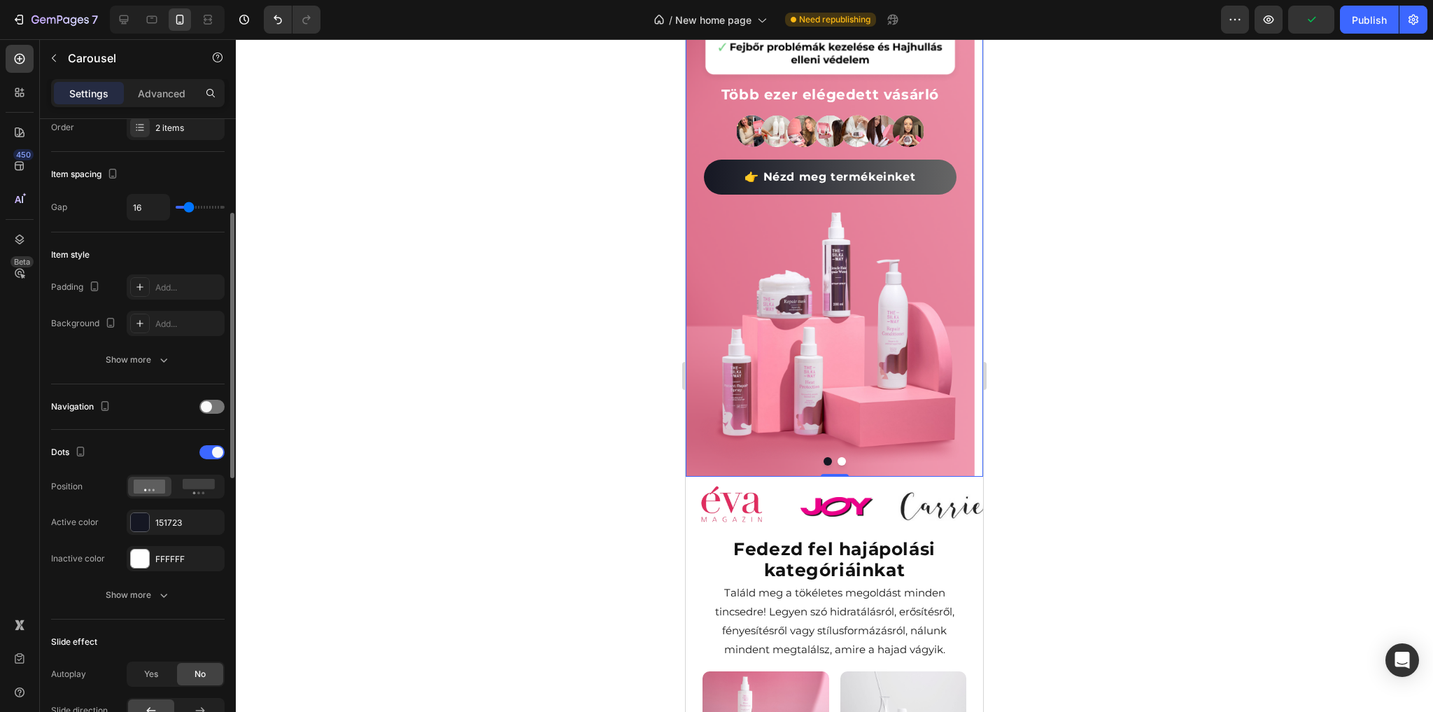
scroll to position [392, 0]
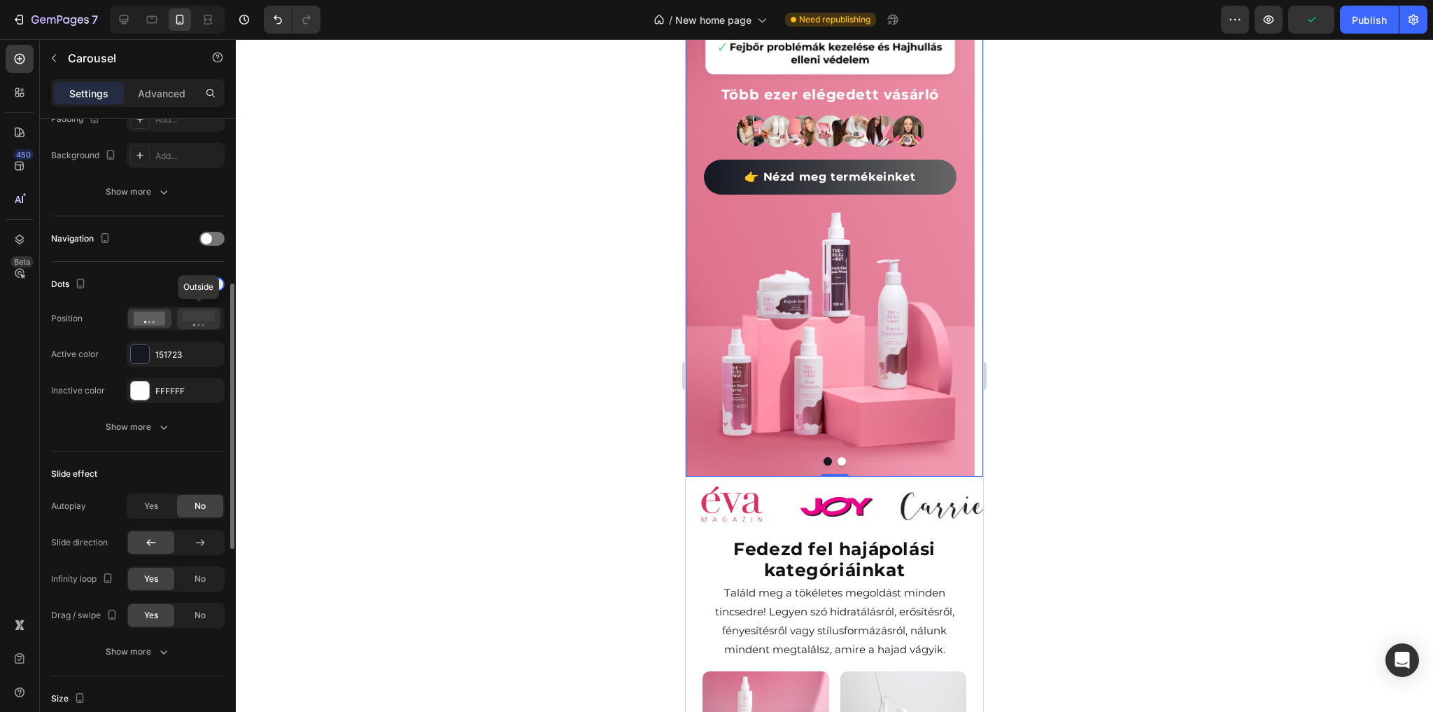
click at [191, 316] on rect at bounding box center [199, 316] width 32 height 10
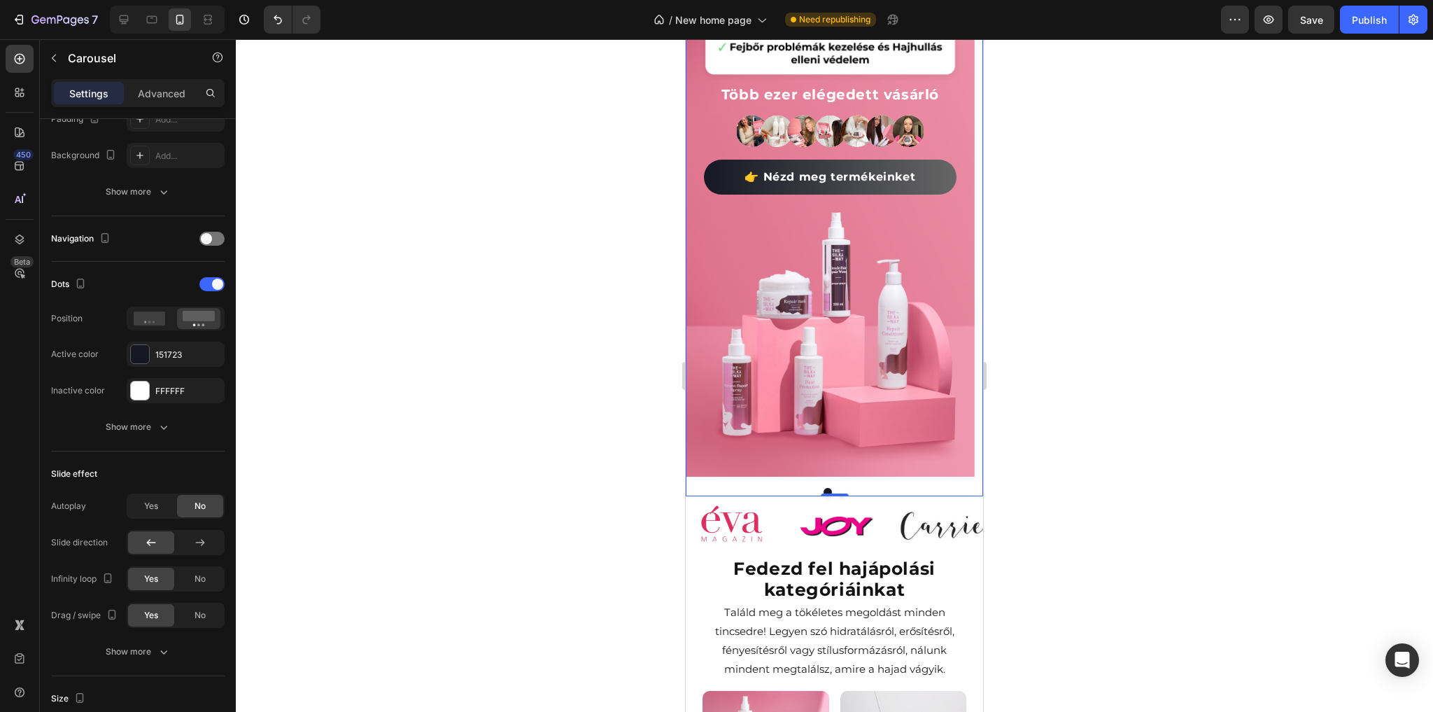
click at [1067, 426] on div at bounding box center [834, 375] width 1197 height 672
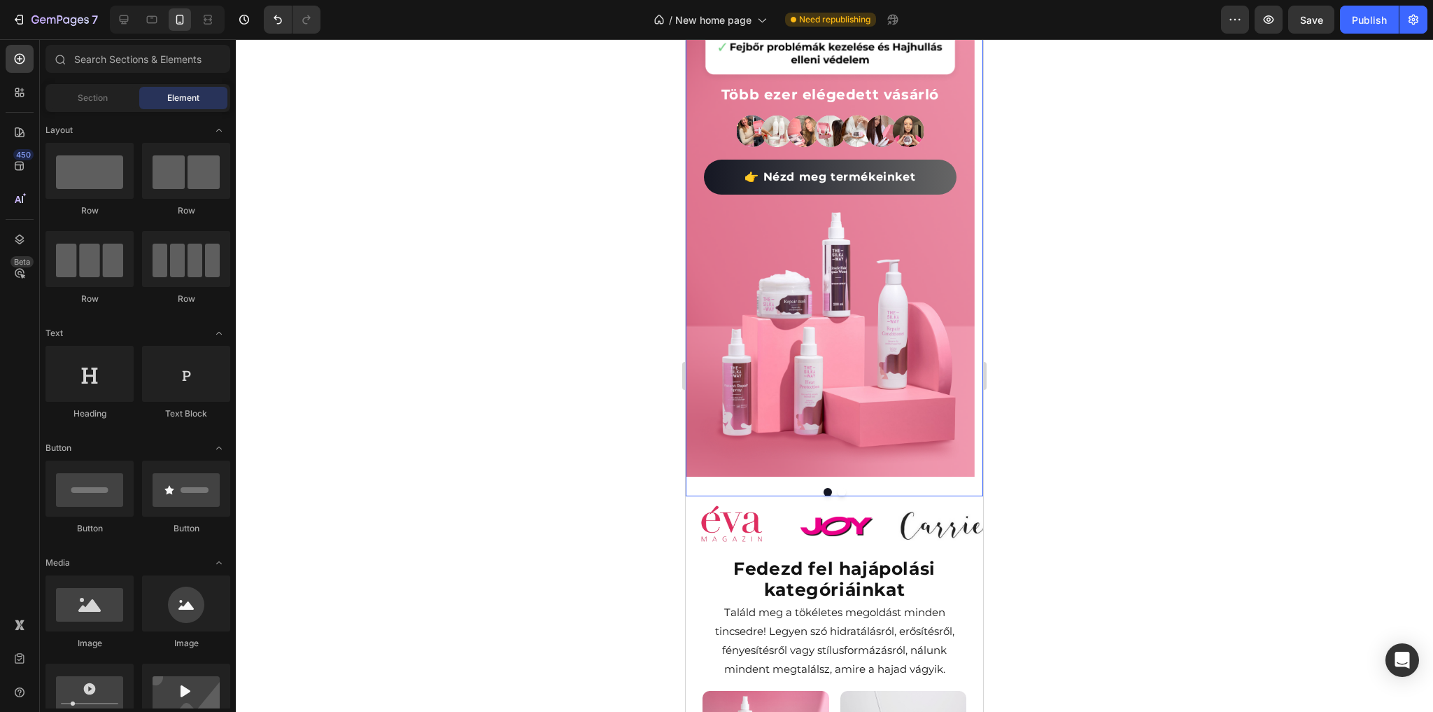
click at [838, 492] on button "Dot" at bounding box center [842, 492] width 8 height 8
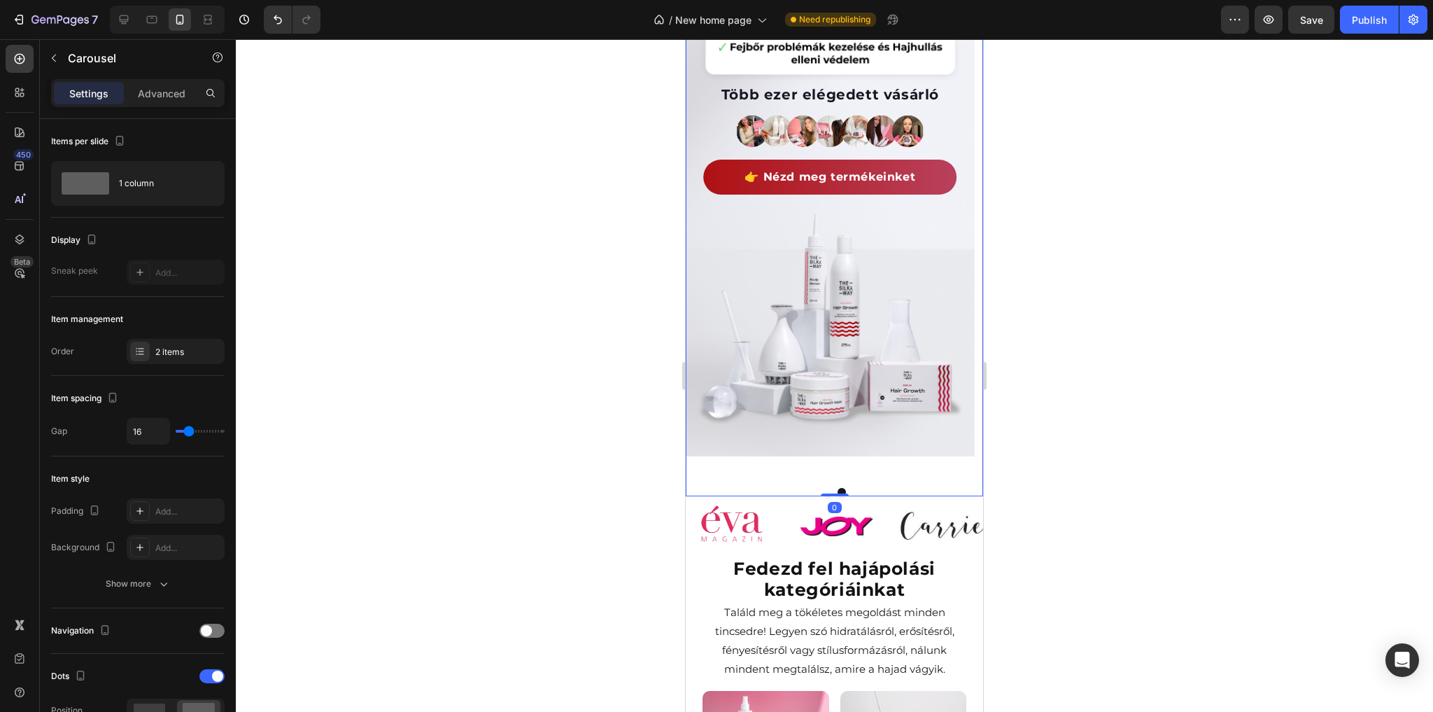
click at [824, 490] on button "Dot" at bounding box center [828, 492] width 8 height 8
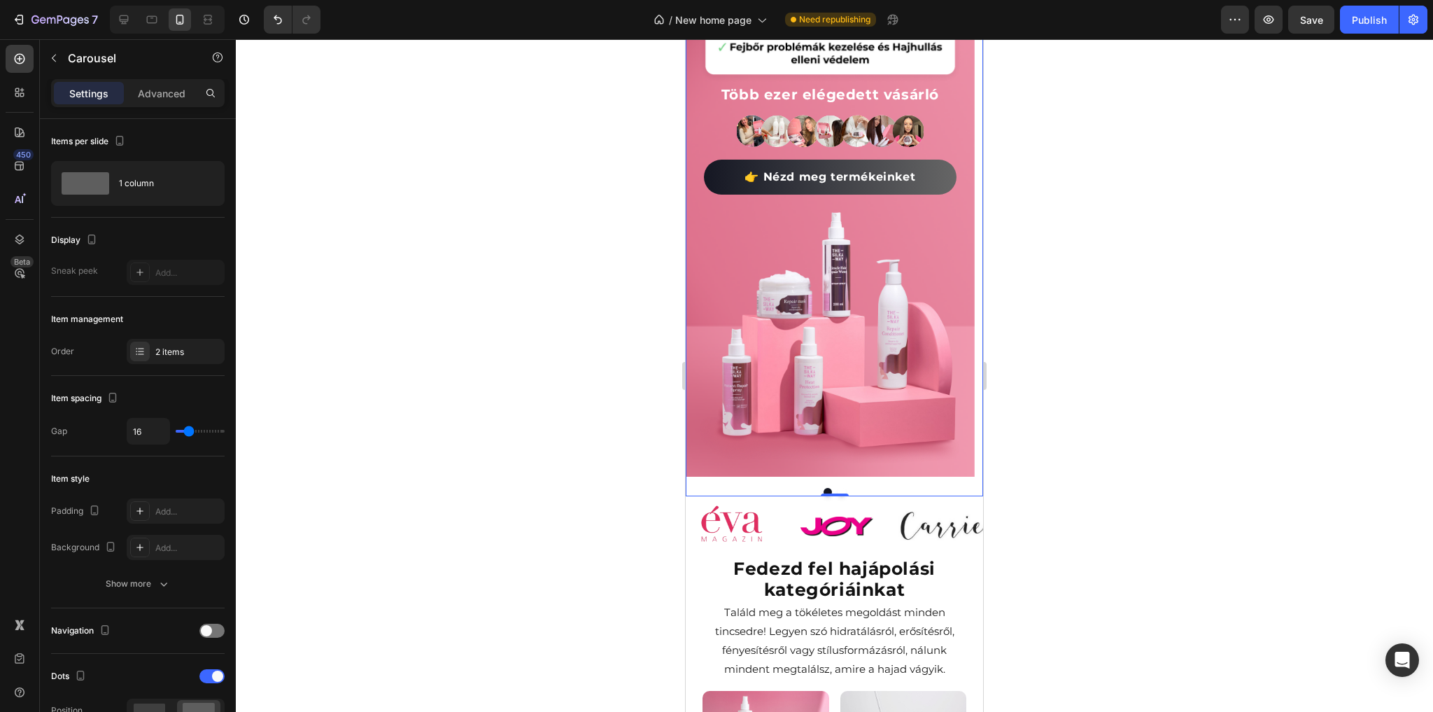
click at [838, 490] on button "Dot" at bounding box center [842, 492] width 8 height 8
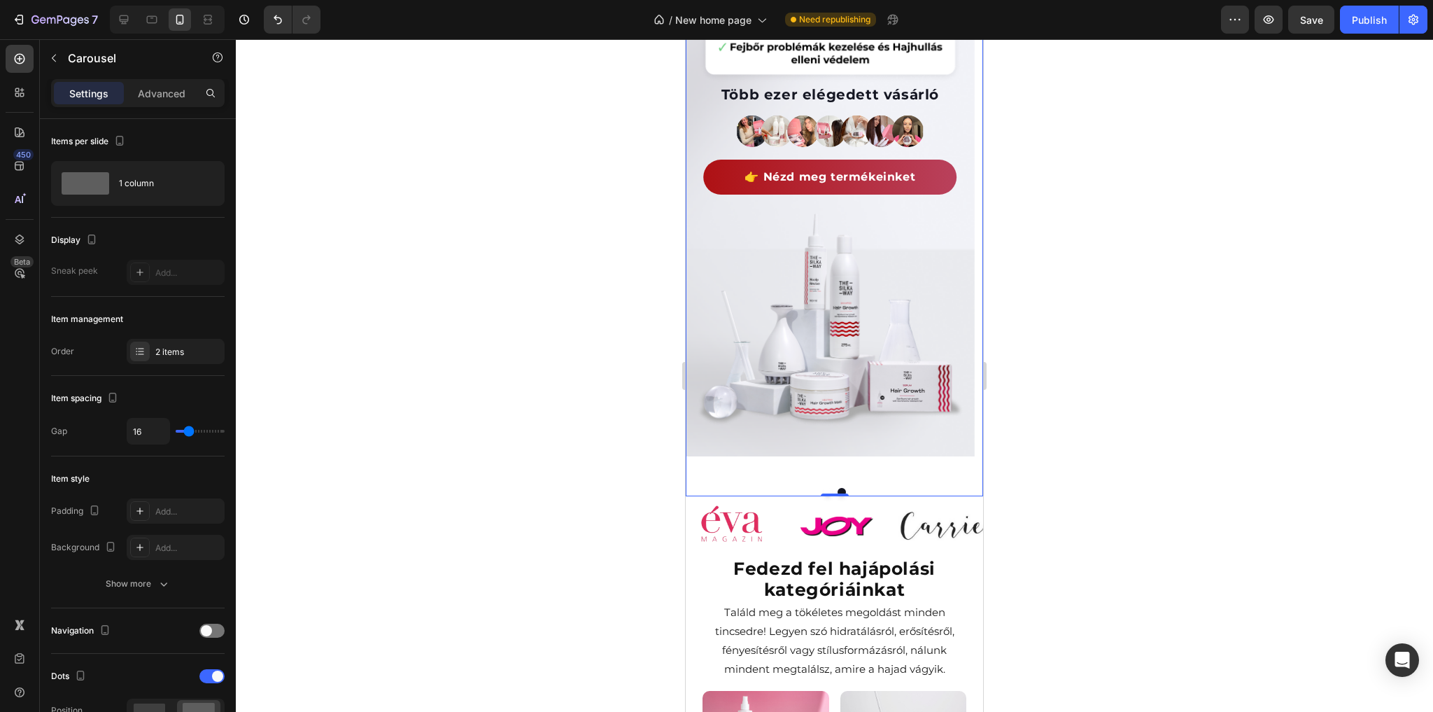
click at [826, 490] on button "Dot" at bounding box center [828, 492] width 8 height 8
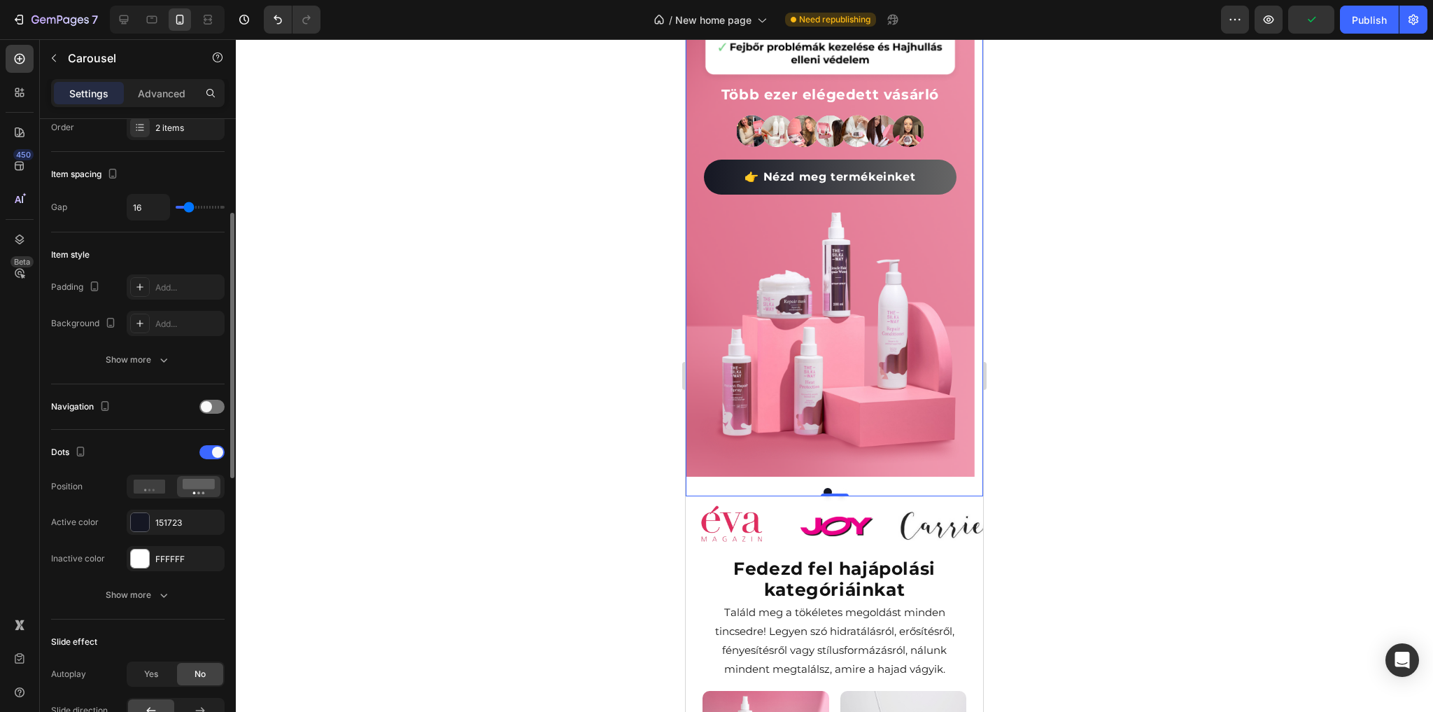
scroll to position [336, 0]
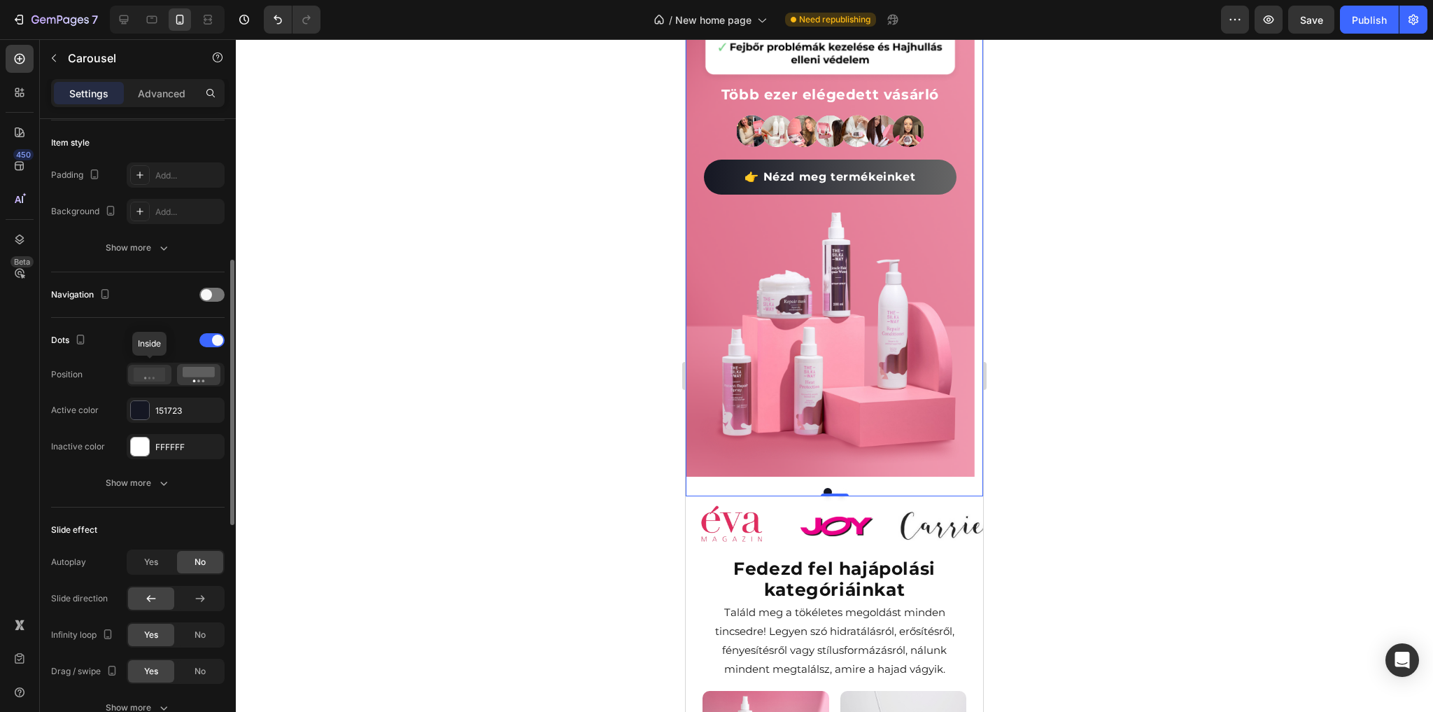
click at [155, 376] on circle at bounding box center [154, 377] width 2 height 2
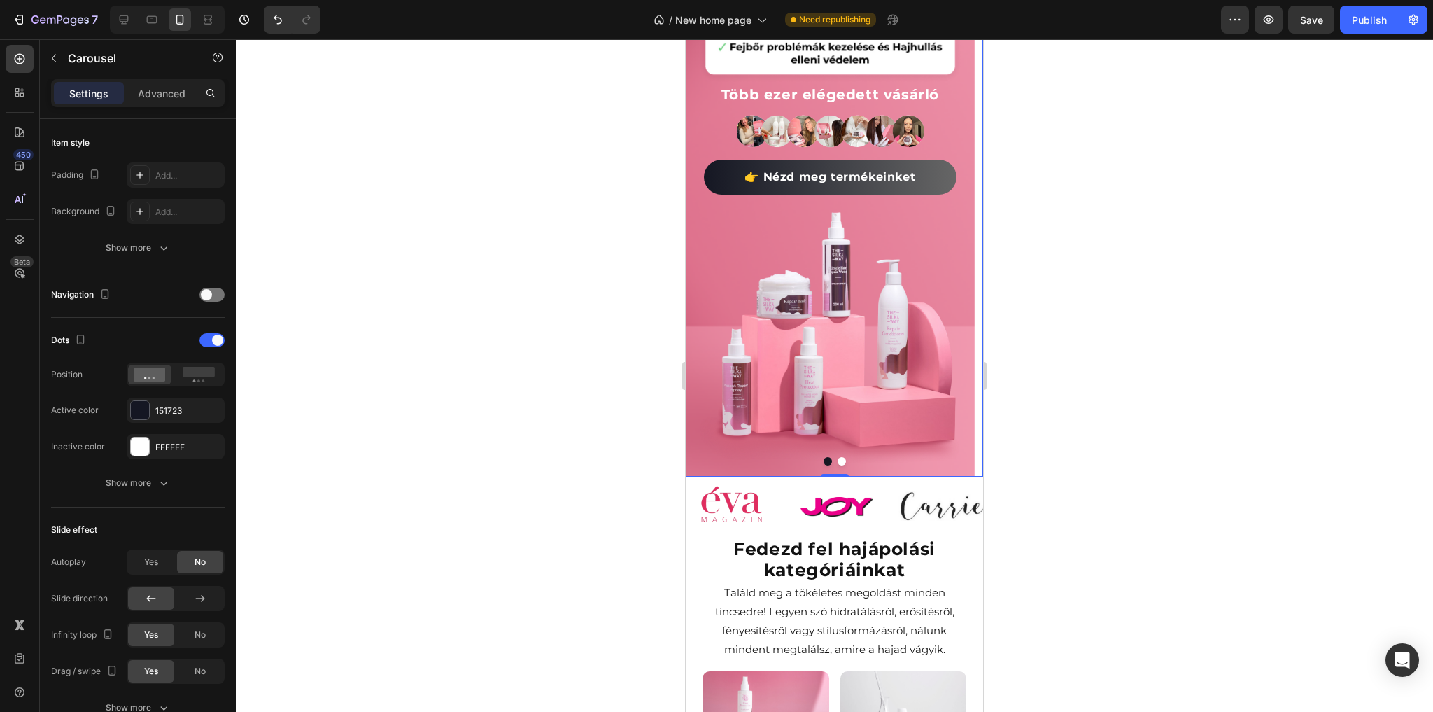
click at [838, 461] on button "Dot" at bounding box center [842, 461] width 8 height 8
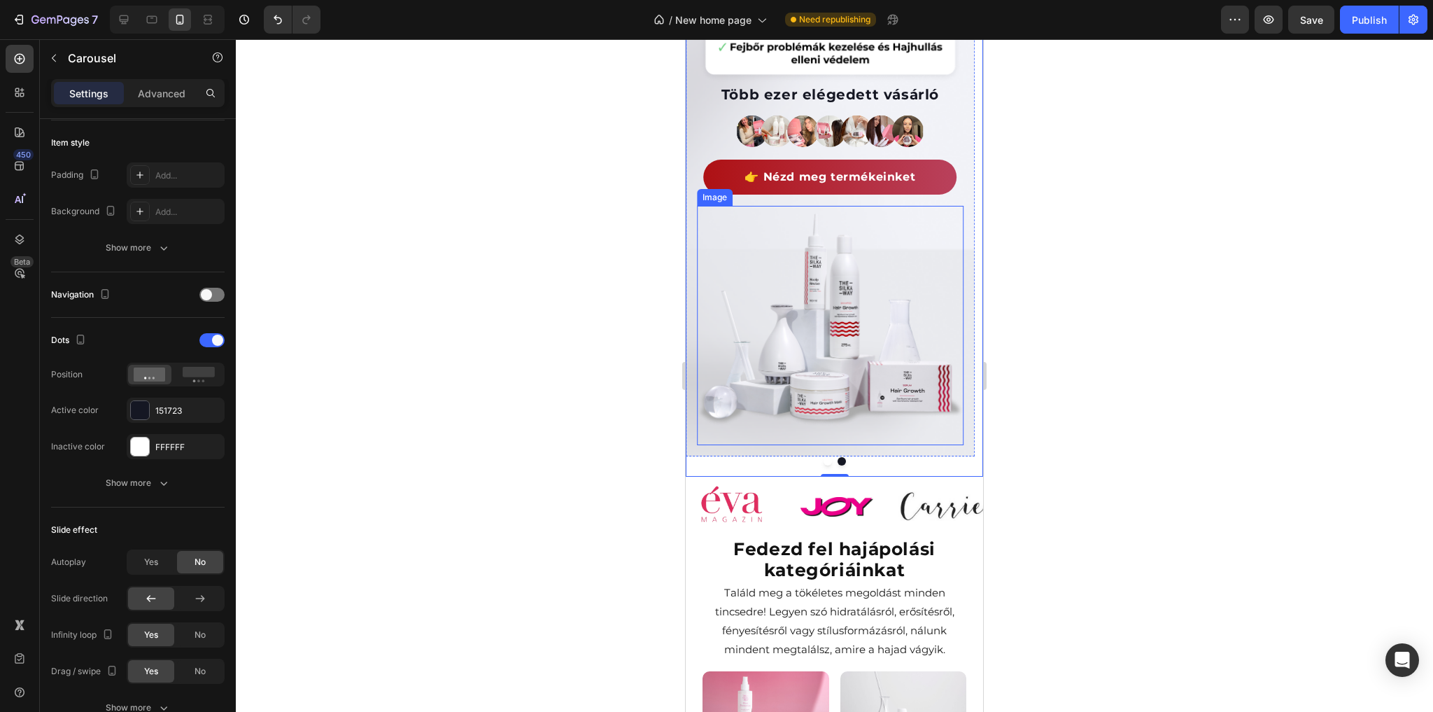
click at [754, 443] on img at bounding box center [830, 326] width 267 height 240
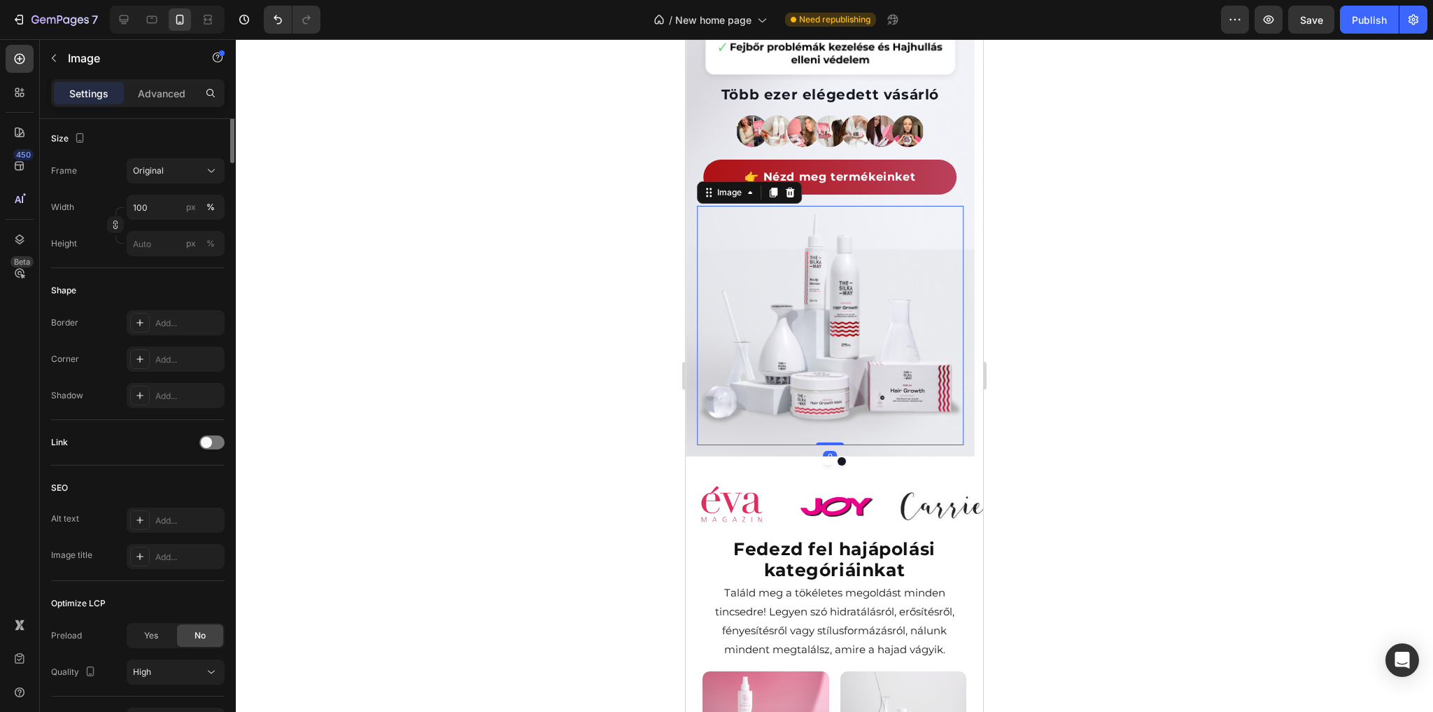
scroll to position [0, 0]
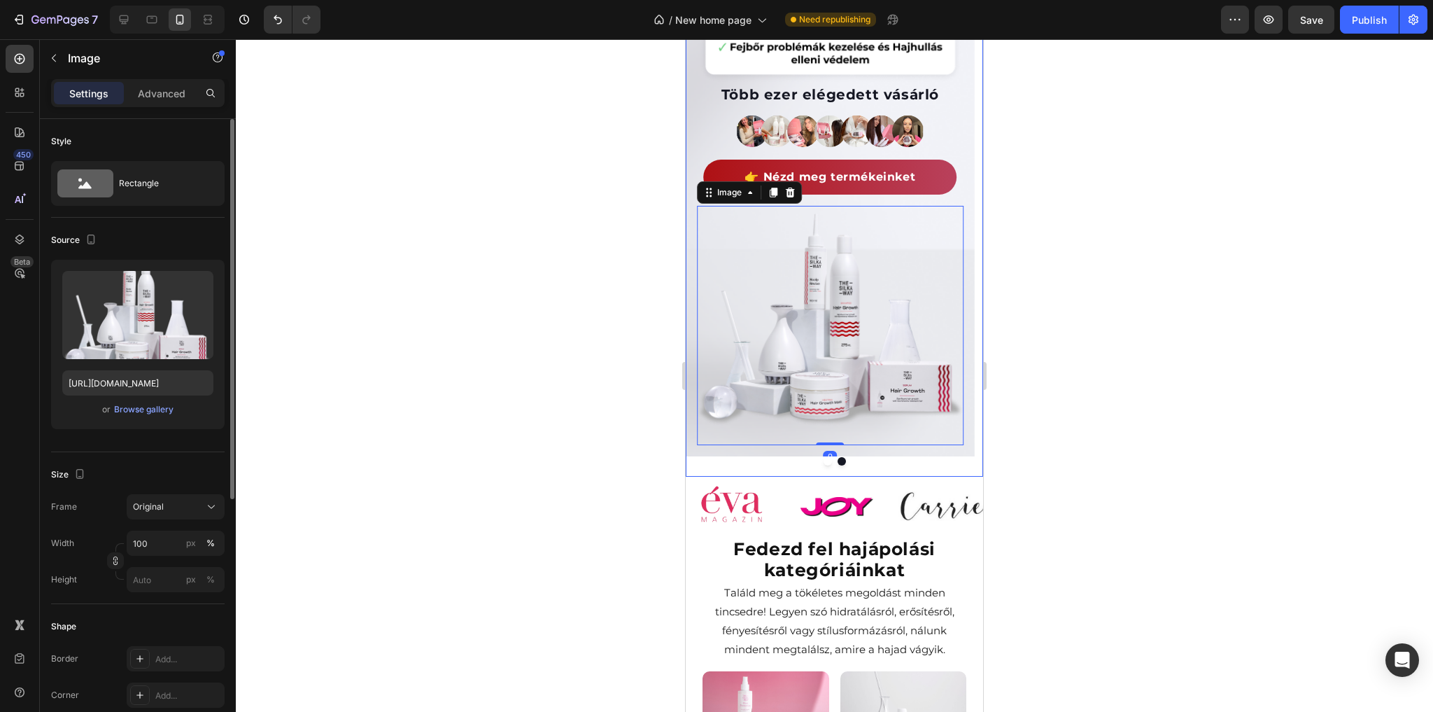
click at [745, 457] on div at bounding box center [834, 461] width 297 height 8
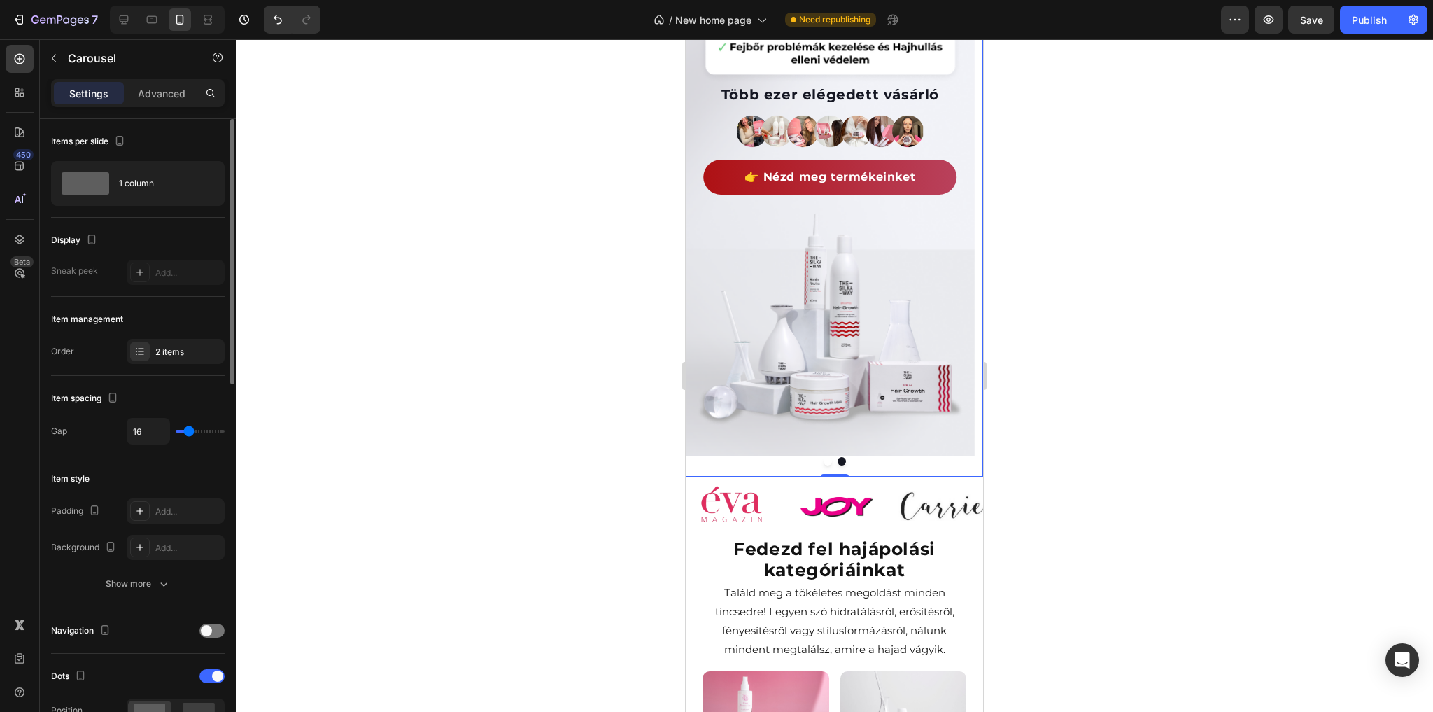
scroll to position [168, 0]
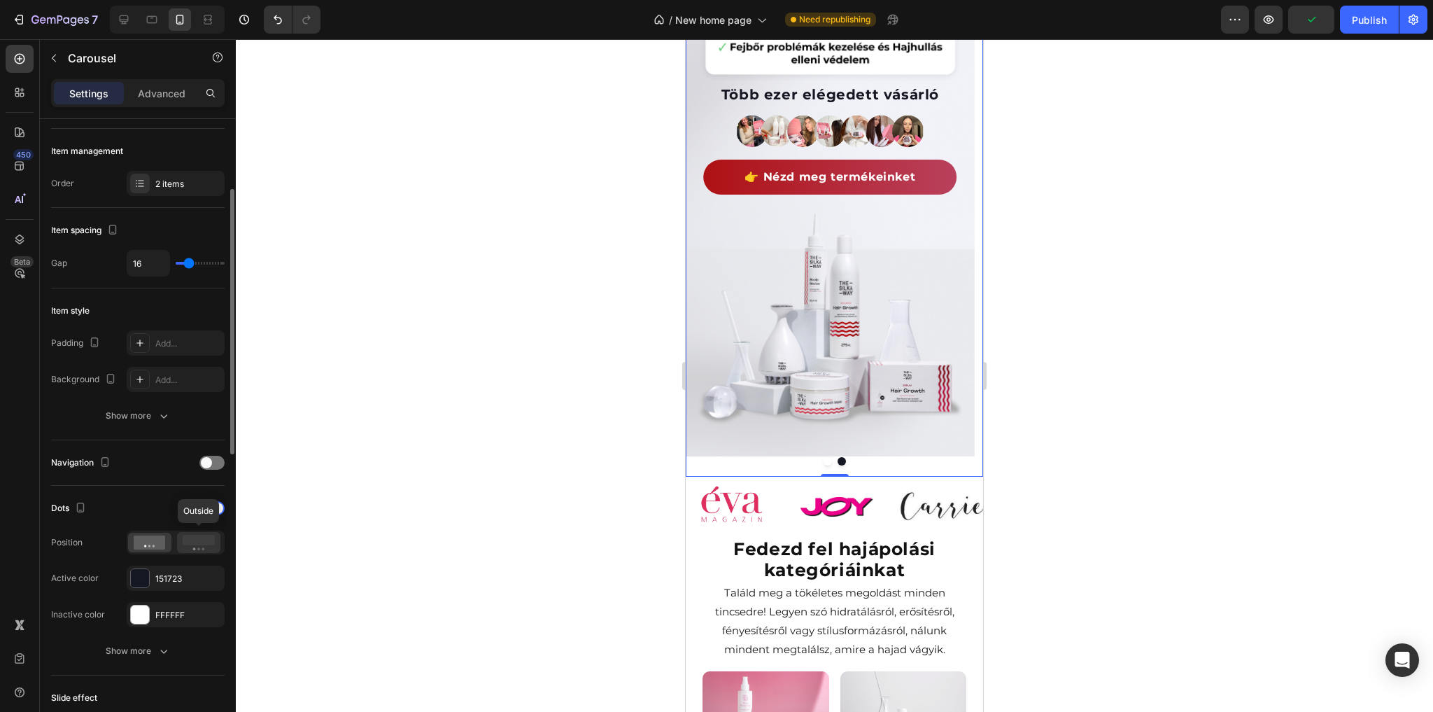
click at [197, 535] on rect at bounding box center [199, 540] width 32 height 10
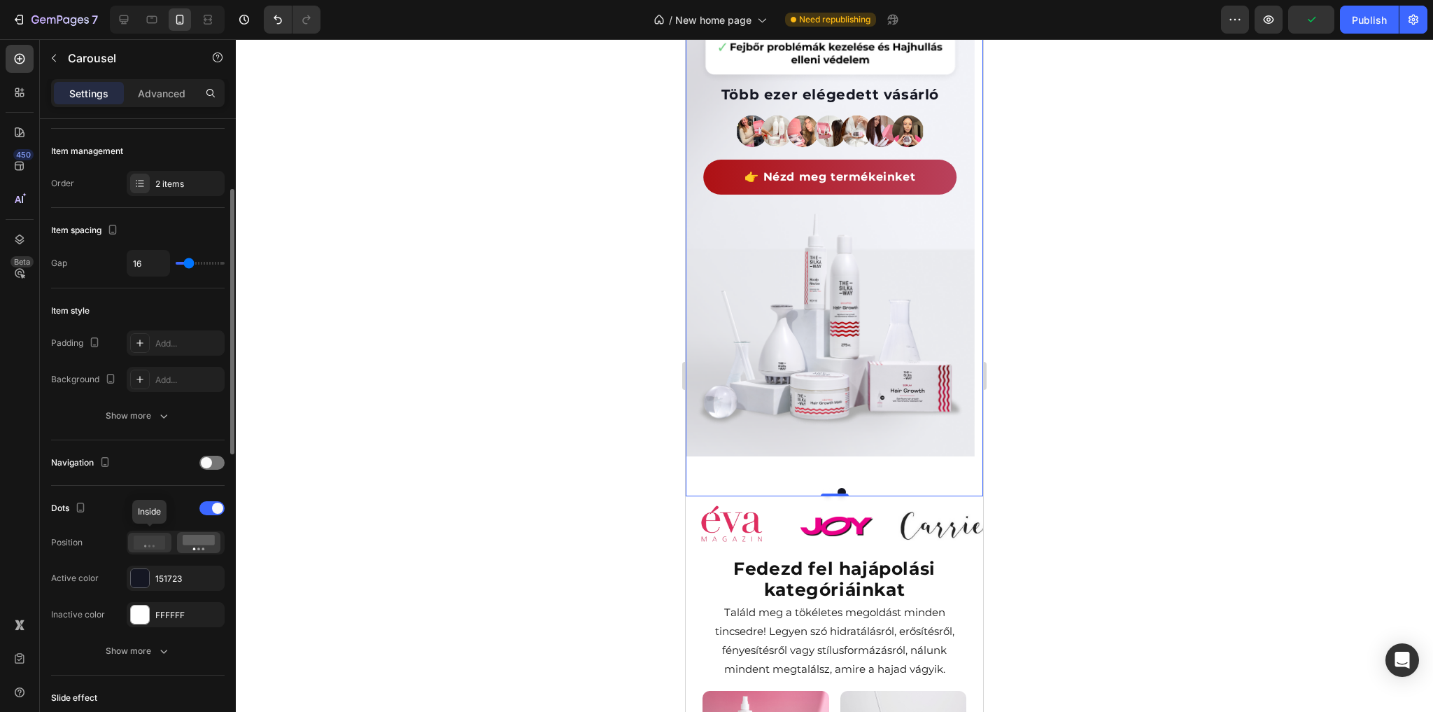
click at [153, 535] on icon at bounding box center [150, 542] width 32 height 14
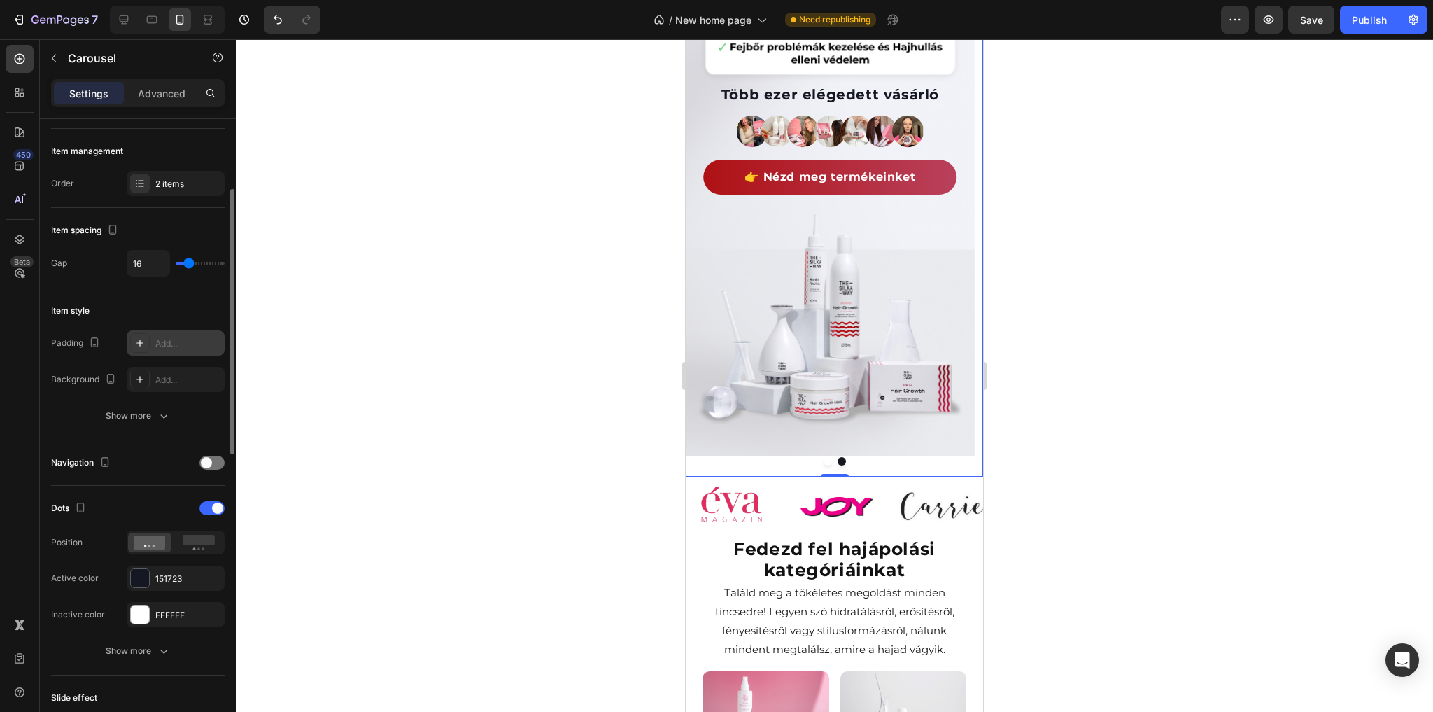
scroll to position [0, 0]
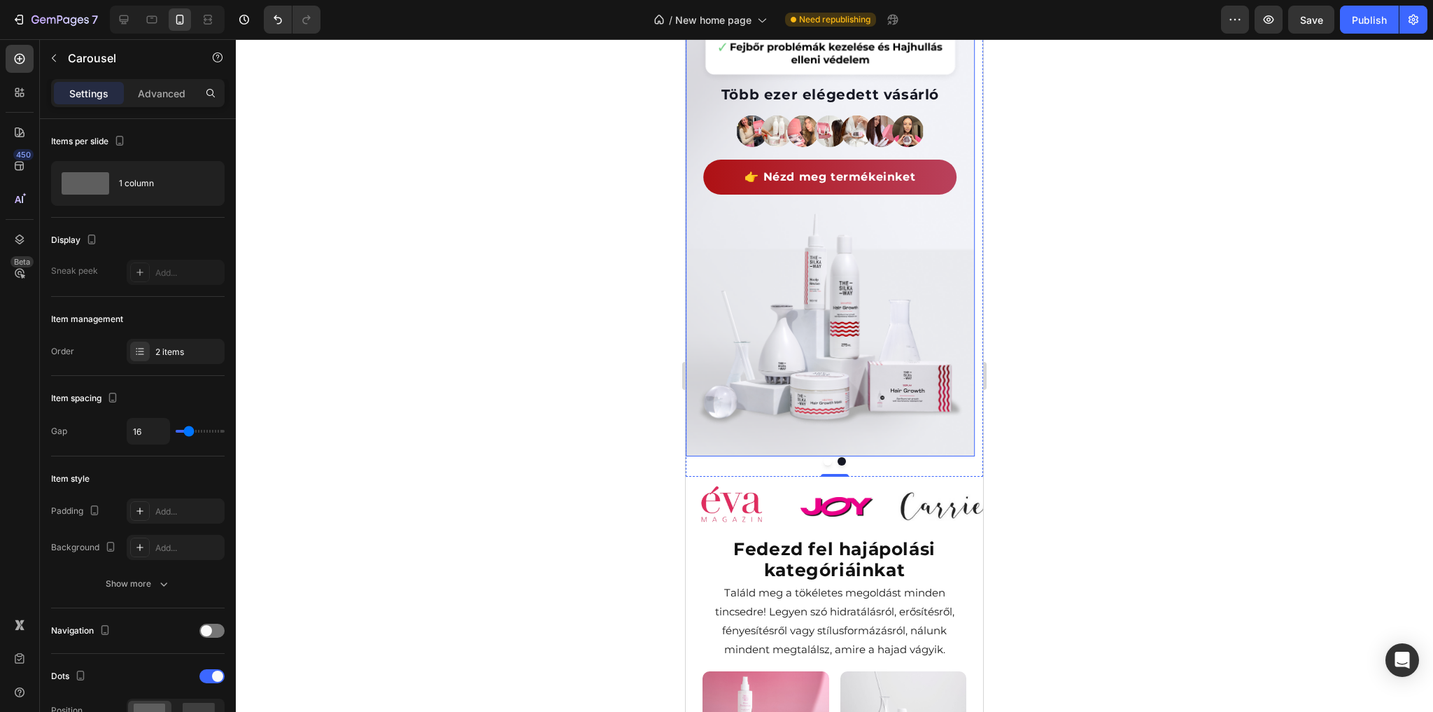
click at [696, 446] on div "A hajápolás új szintje a fejbőrtől a hajvégekig Heading Lépj be a hajmegújulás …" at bounding box center [830, 150] width 289 height 612
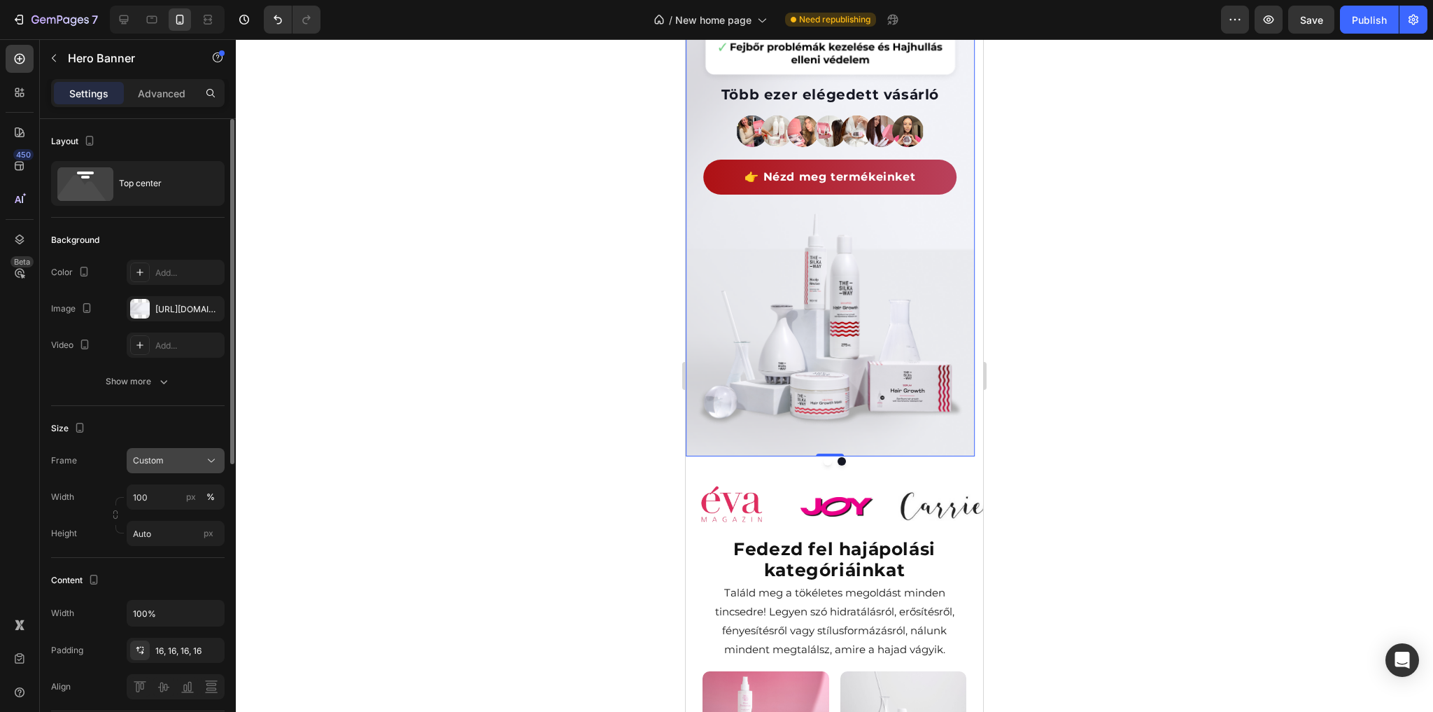
click at [187, 457] on div "Custom" at bounding box center [167, 460] width 69 height 13
click at [184, 493] on span "As banner source" at bounding box center [166, 494] width 69 height 13
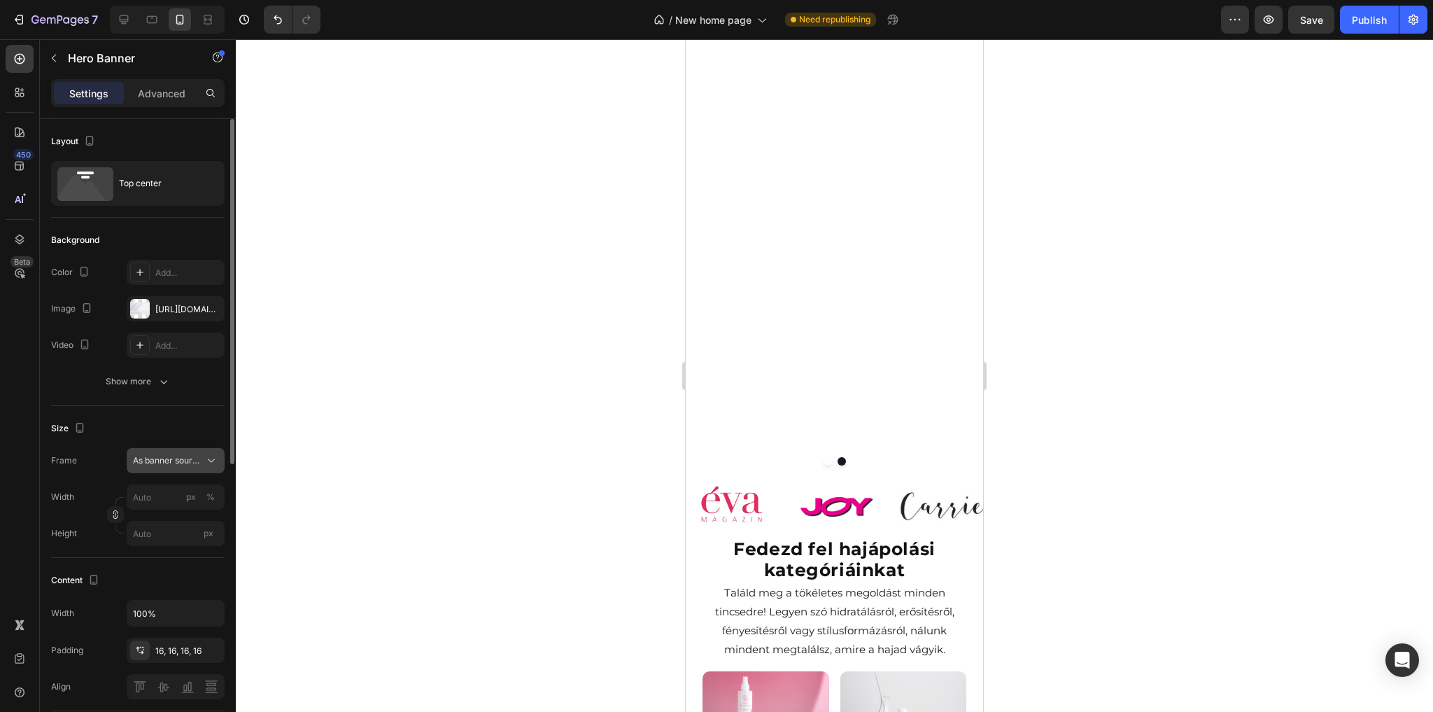
click at [185, 455] on span "As banner source" at bounding box center [167, 460] width 69 height 13
click at [181, 514] on div "Custom" at bounding box center [172, 519] width 81 height 13
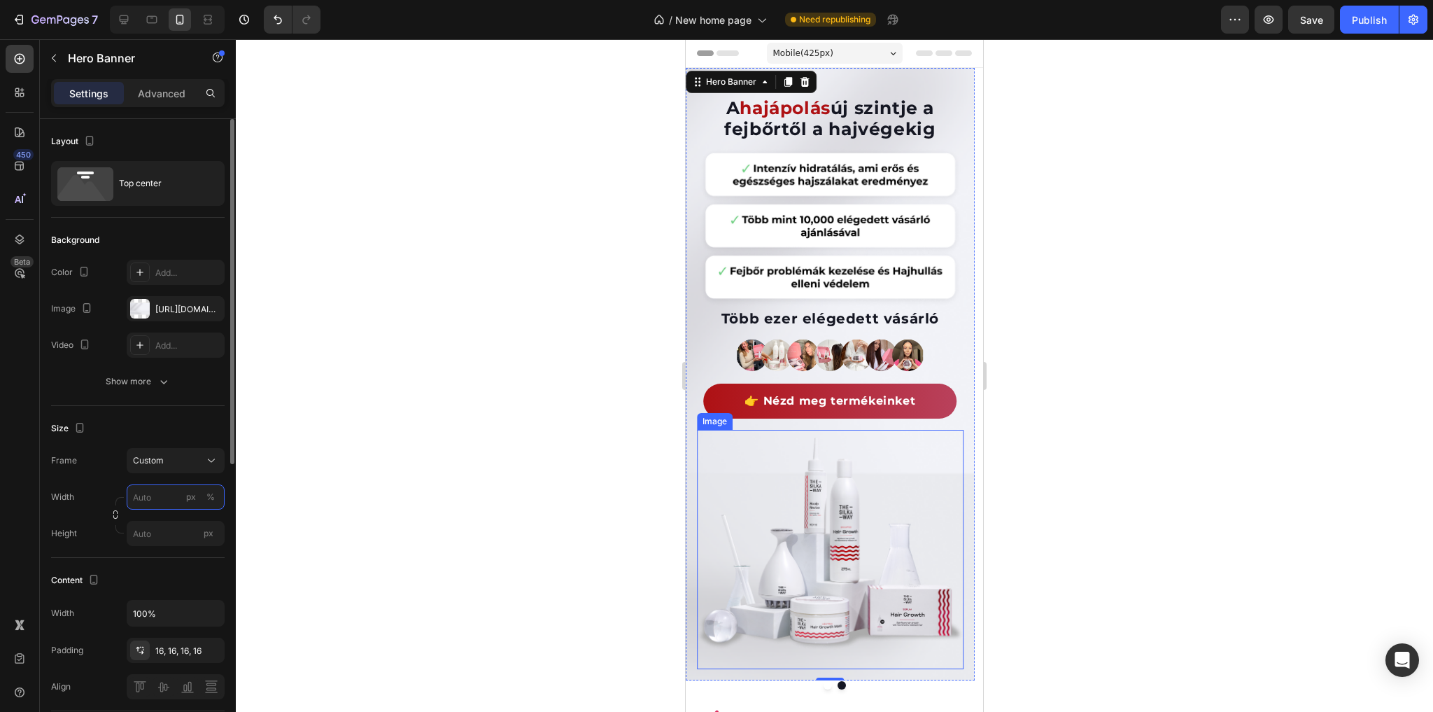
scroll to position [168, 0]
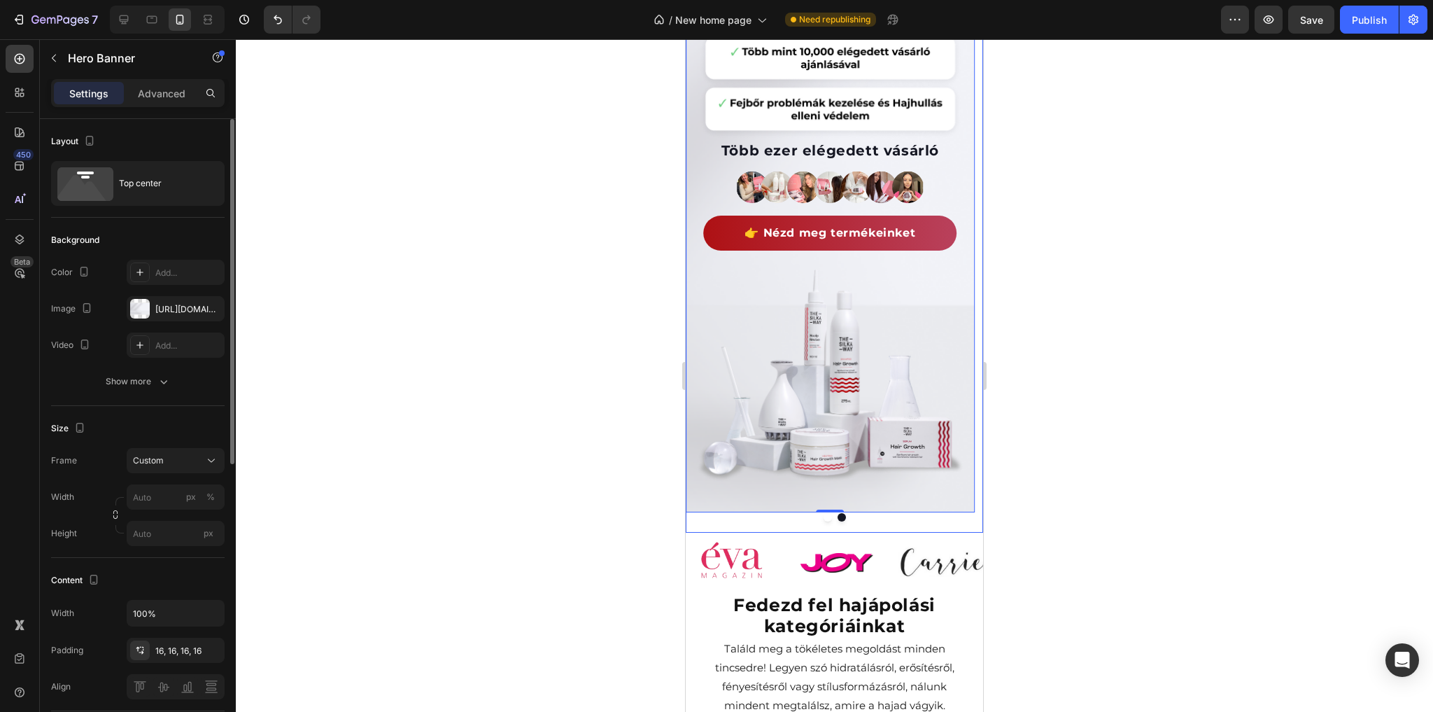
click at [824, 521] on div "A hajápolás új szintje a fejbőrtől a hajvégekig Heading Lépj be a hajmegújulás …" at bounding box center [830, 216] width 289 height 633
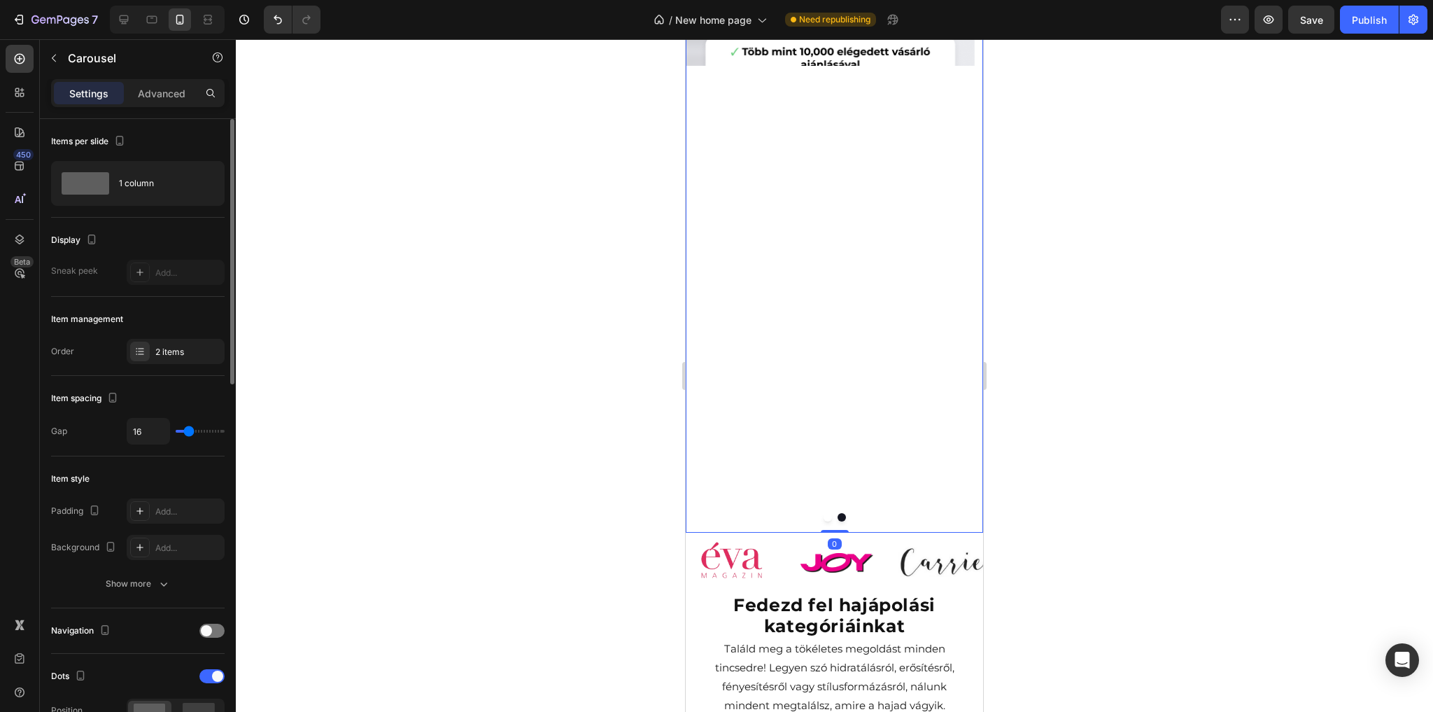
click at [824, 518] on button "Dot" at bounding box center [828, 517] width 8 height 8
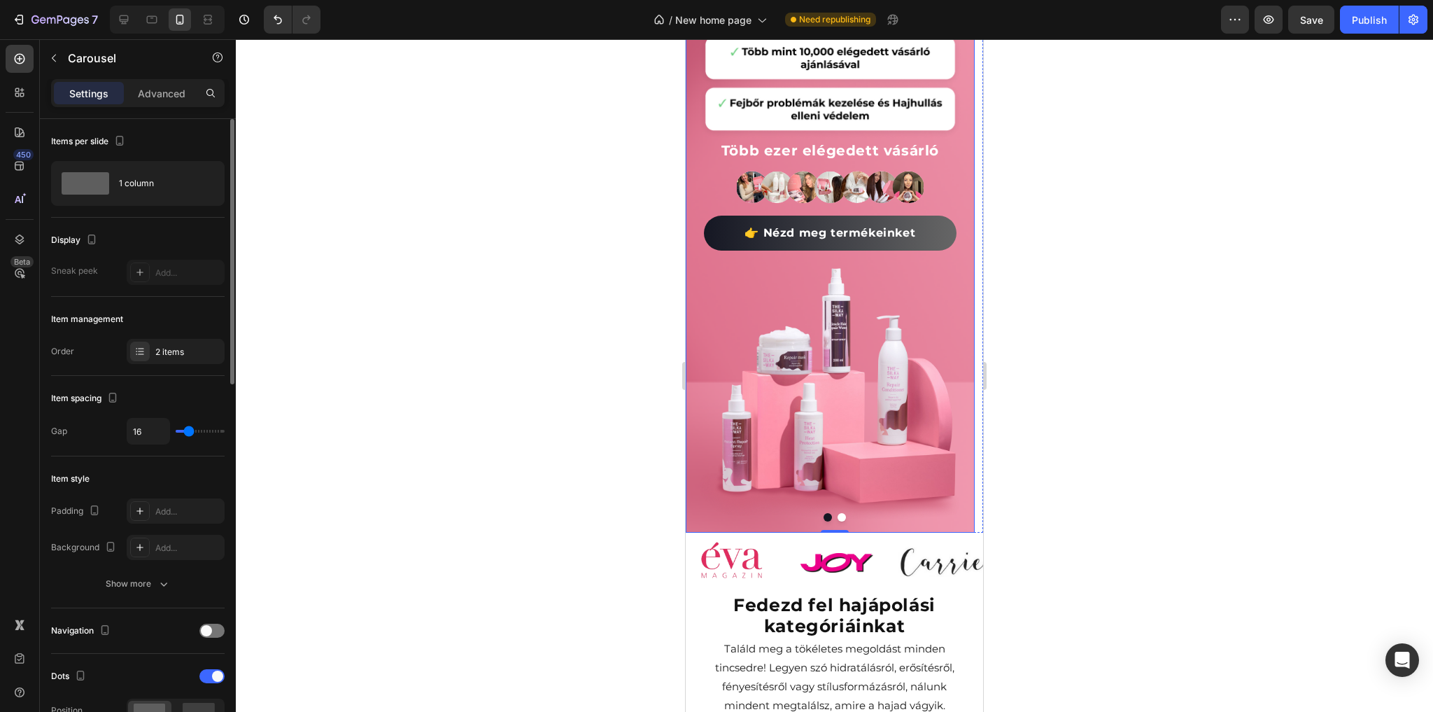
click at [689, 449] on div "Válaszd a Hajregeneráló kúrát és újítsd meg hajad Heading Fedezd fel a hajápolá…" at bounding box center [830, 216] width 289 height 633
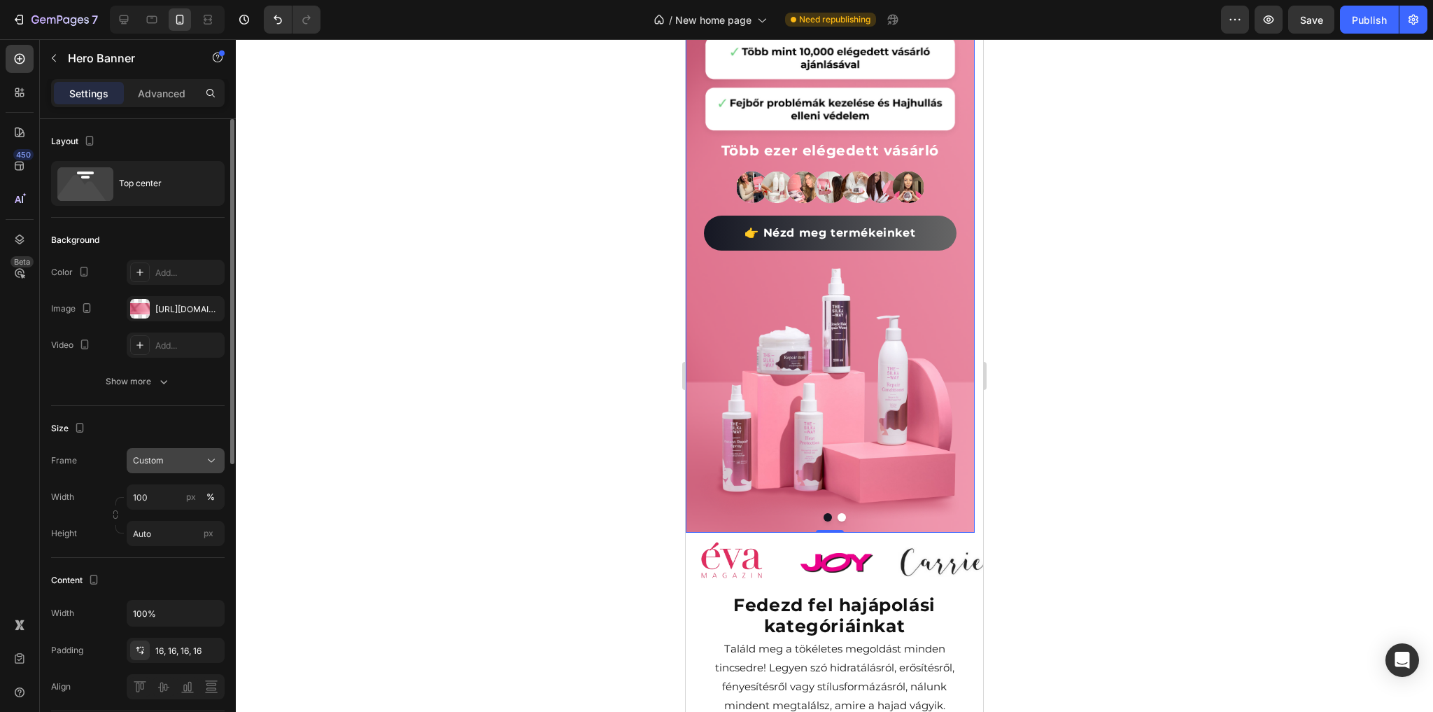
click at [169, 459] on div "Custom" at bounding box center [167, 460] width 69 height 13
click at [168, 499] on div "As banner source" at bounding box center [163, 493] width 112 height 25
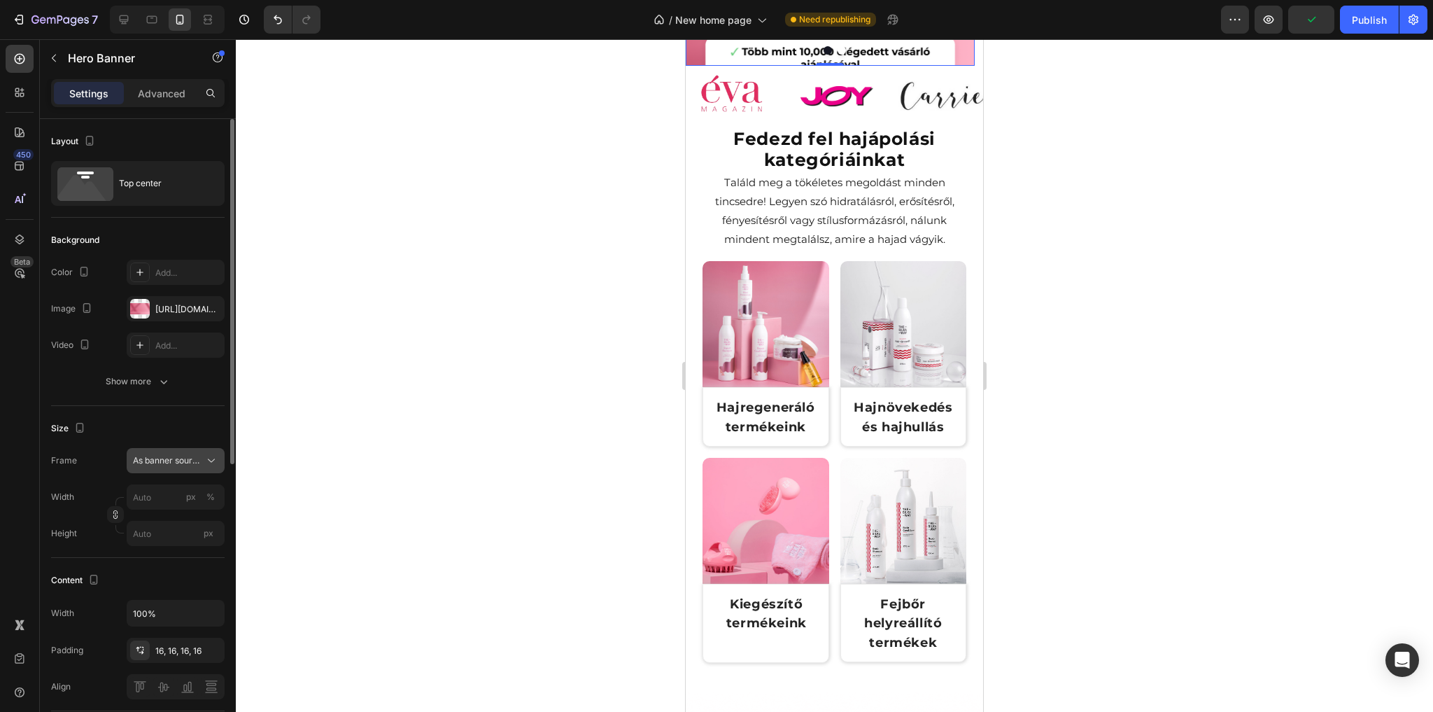
click at [174, 465] on div "As banner source" at bounding box center [175, 460] width 85 height 14
click at [162, 515] on span "Custom" at bounding box center [147, 519] width 31 height 13
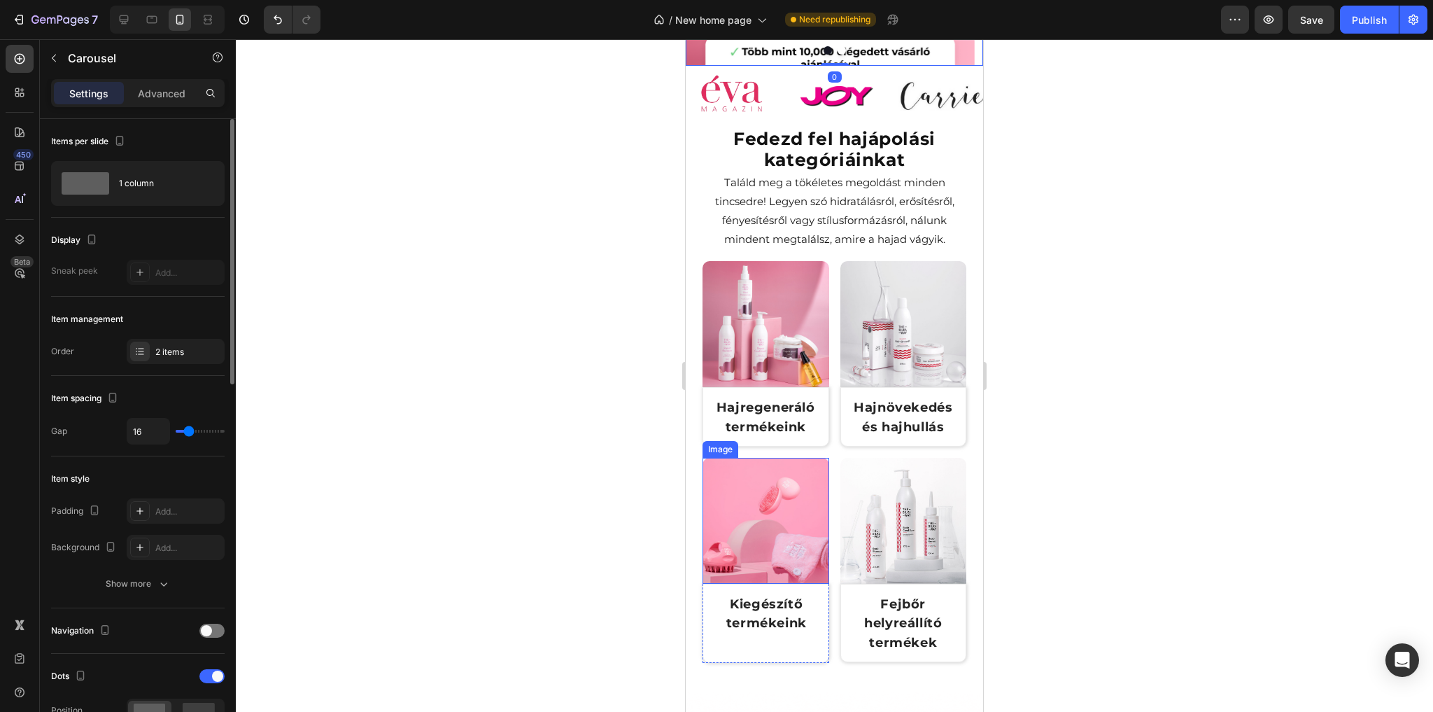
scroll to position [0, 0]
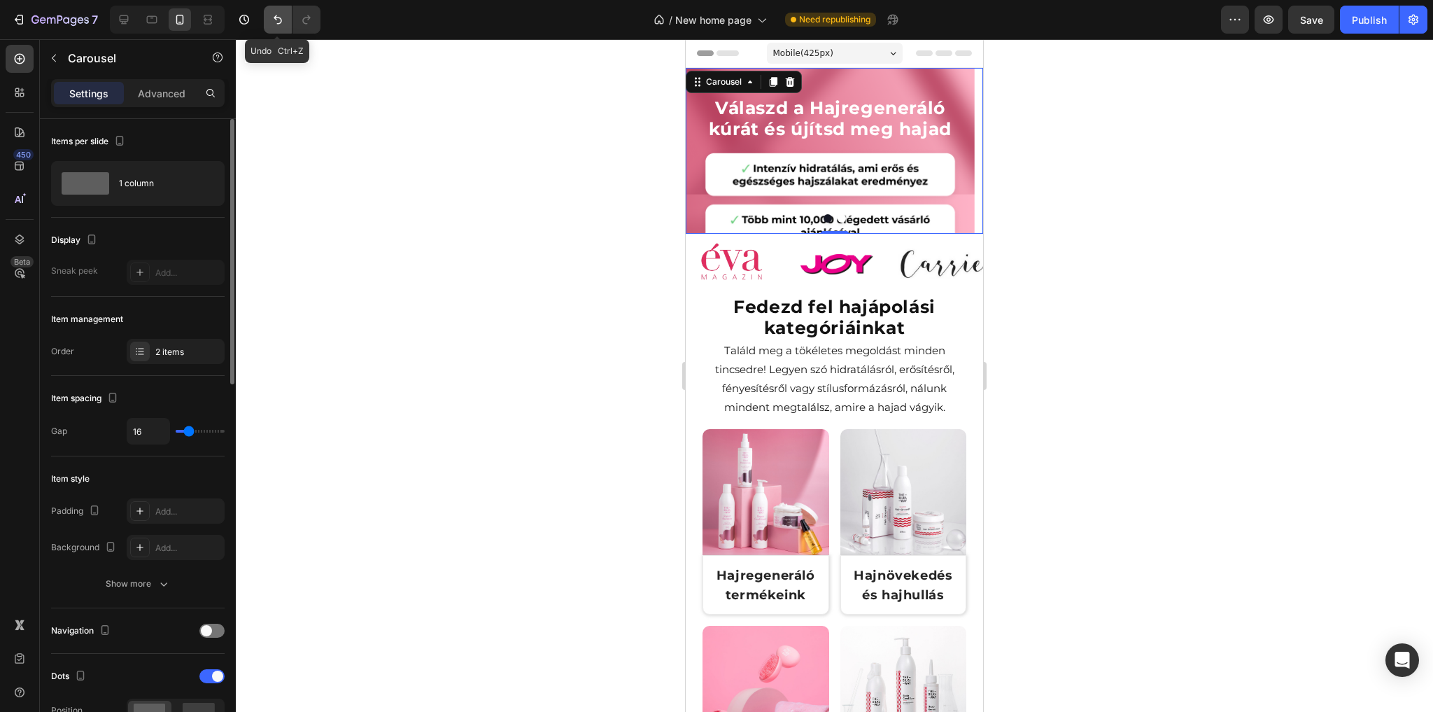
click at [273, 20] on icon "Undo/Redo" at bounding box center [278, 20] width 14 height 14
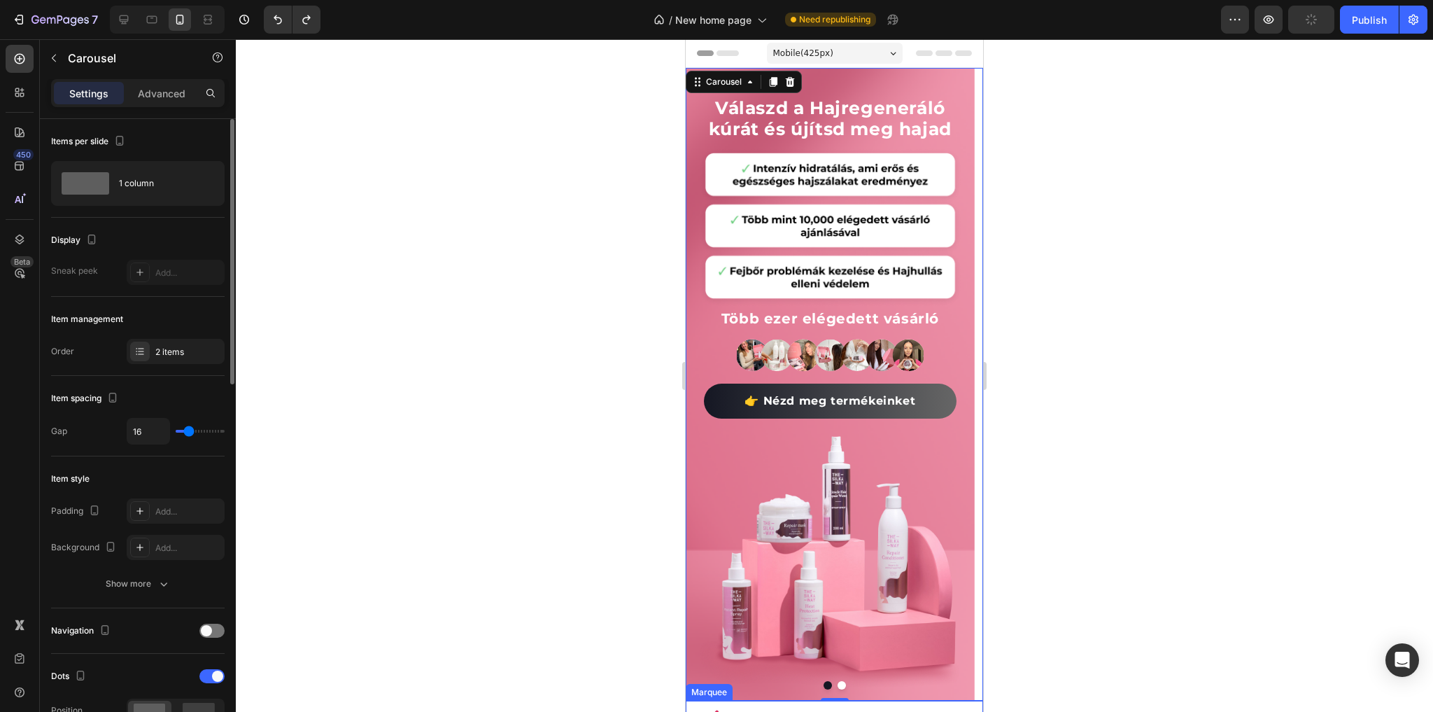
scroll to position [224, 0]
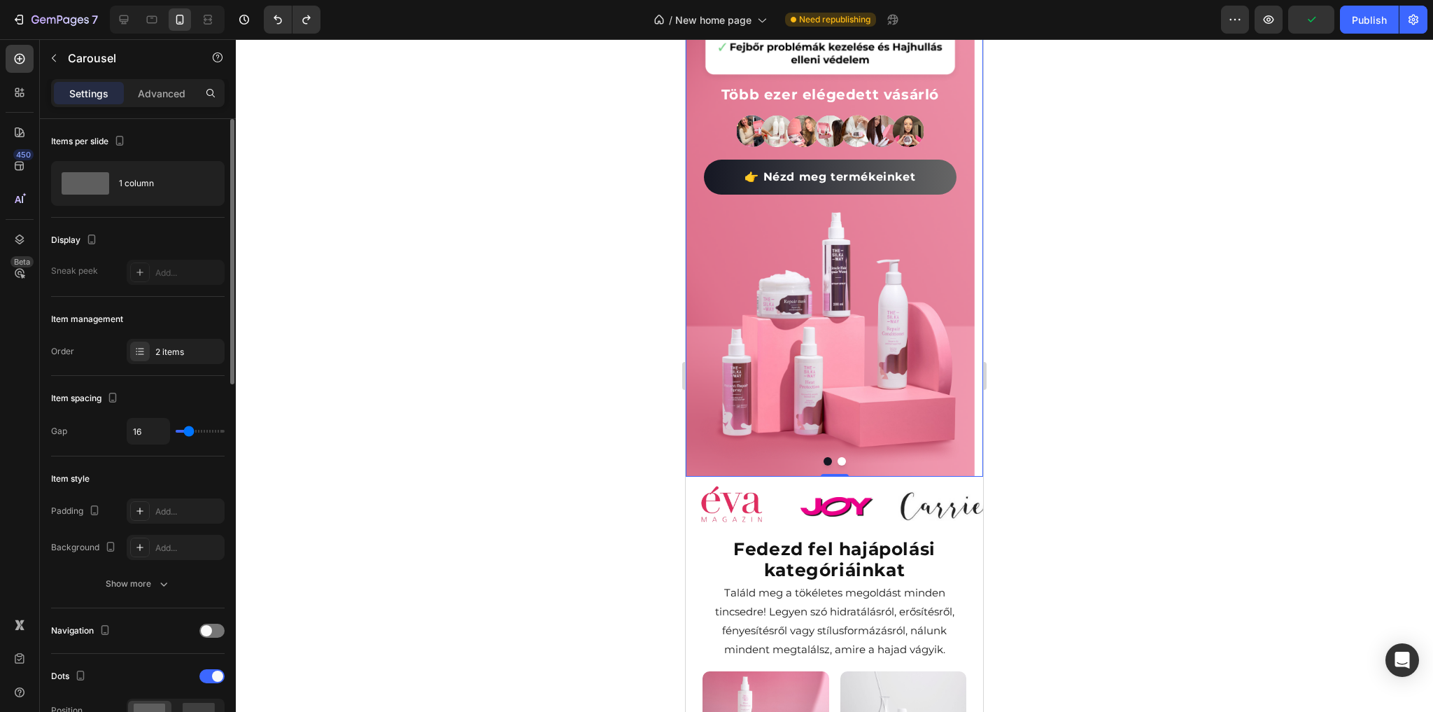
click at [838, 458] on button "Dot" at bounding box center [842, 461] width 8 height 8
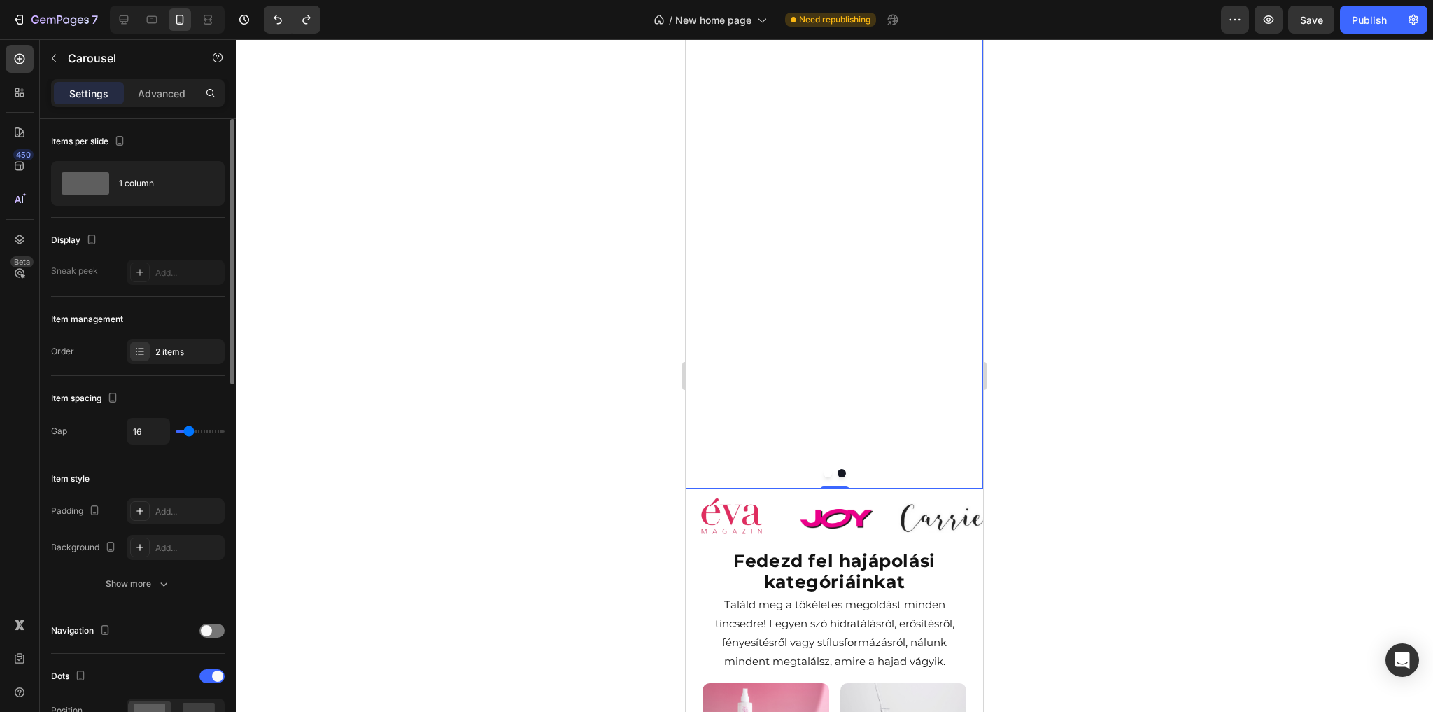
scroll to position [0, 0]
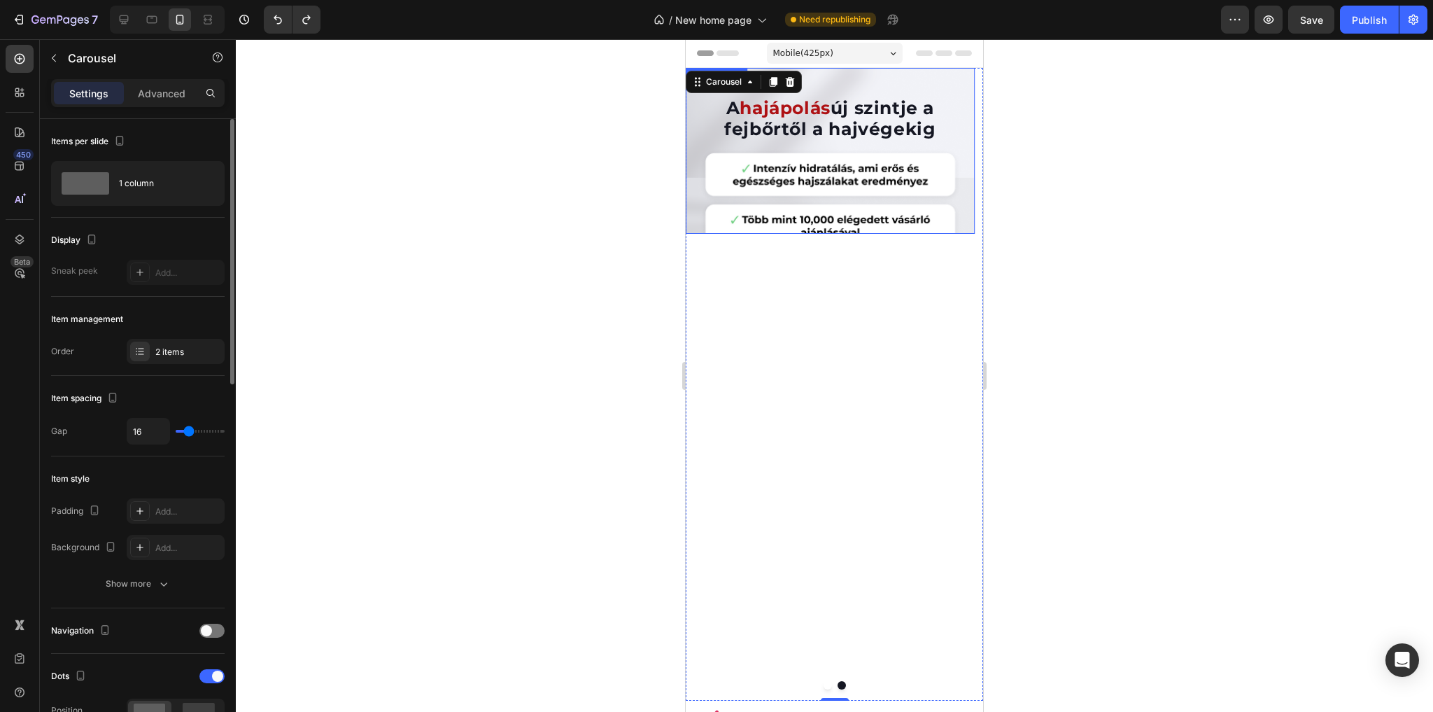
click at [690, 218] on div "A hajápolás új szintje a fejbőrtől a hajvégekig Heading Lépj be a hajmegújulás …" at bounding box center [830, 374] width 289 height 612
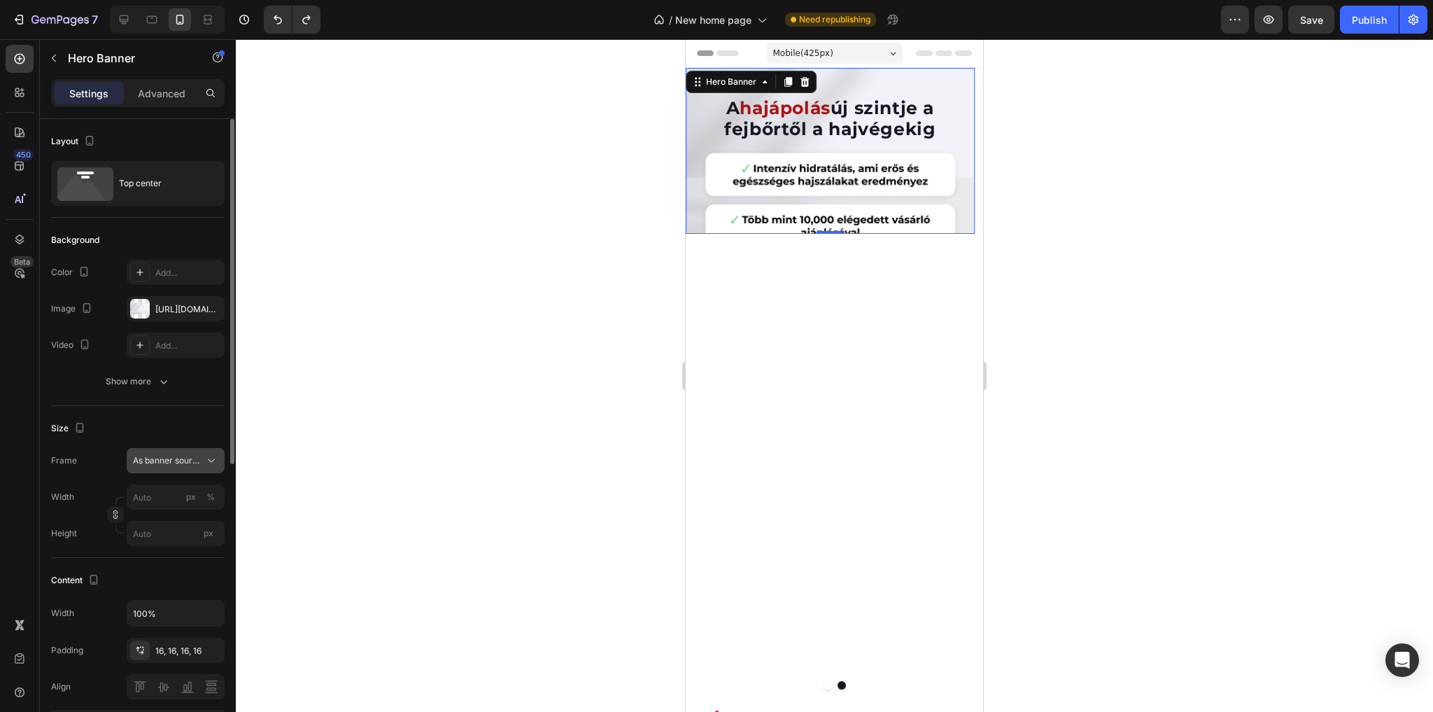
click at [207, 454] on icon at bounding box center [211, 460] width 14 height 14
click at [169, 519] on div "Custom" at bounding box center [172, 519] width 81 height 13
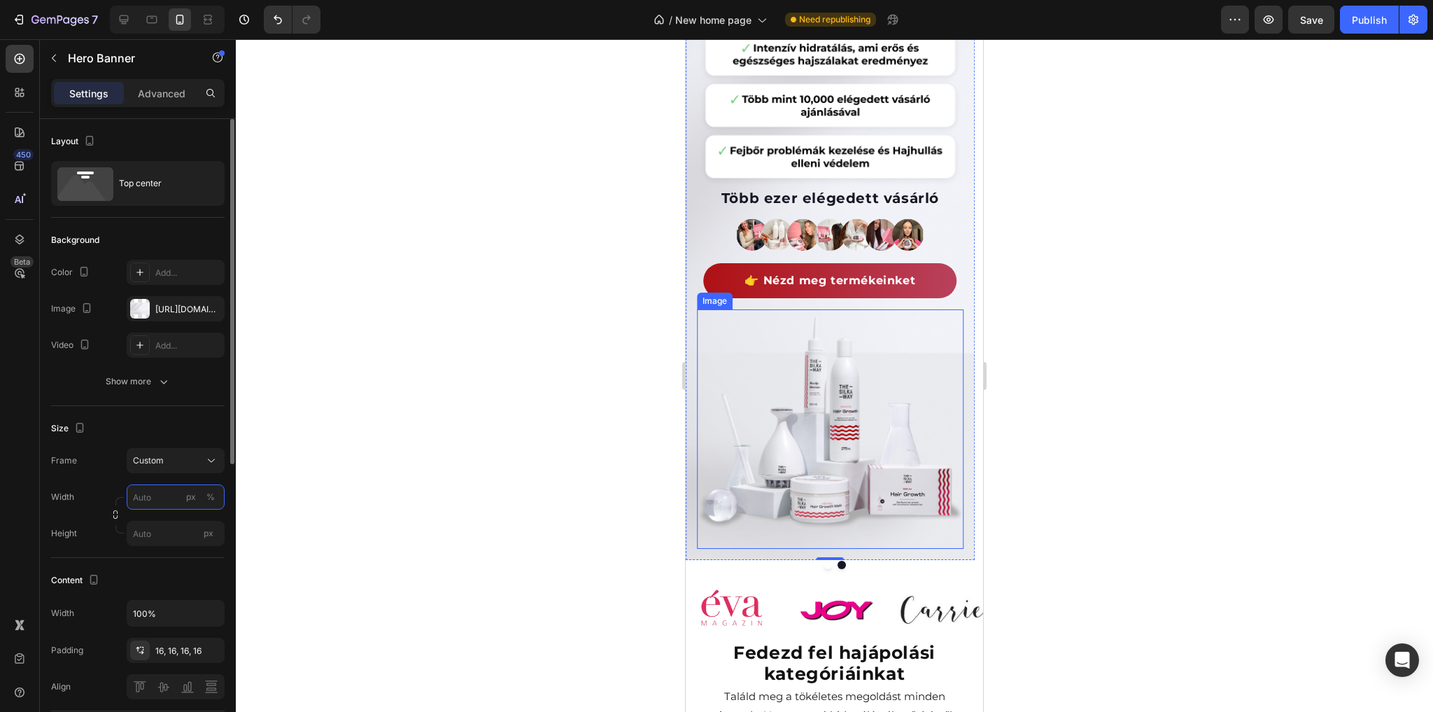
scroll to position [168, 0]
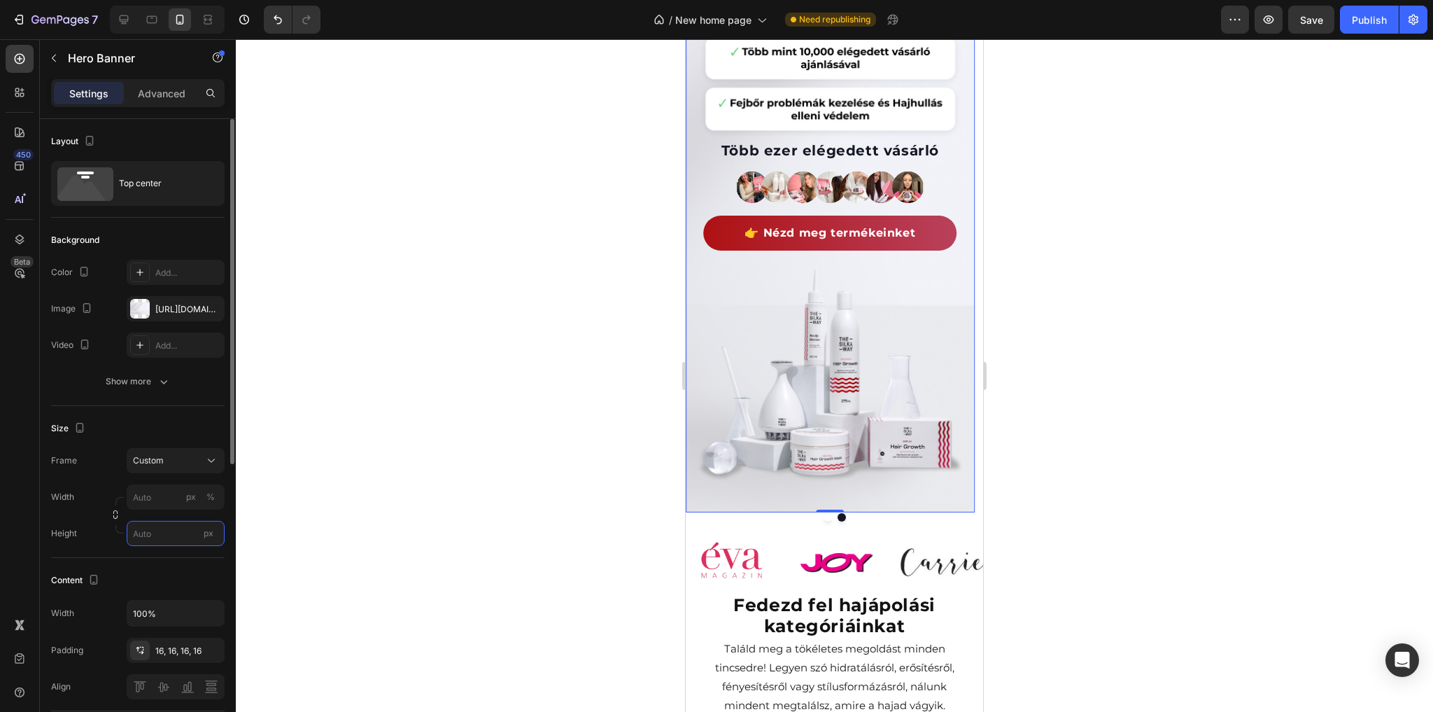
click at [153, 536] on input "px" at bounding box center [176, 533] width 98 height 25
click at [175, 589] on p "Fit screen 100vh" at bounding box center [172, 590] width 81 height 13
type input "100"
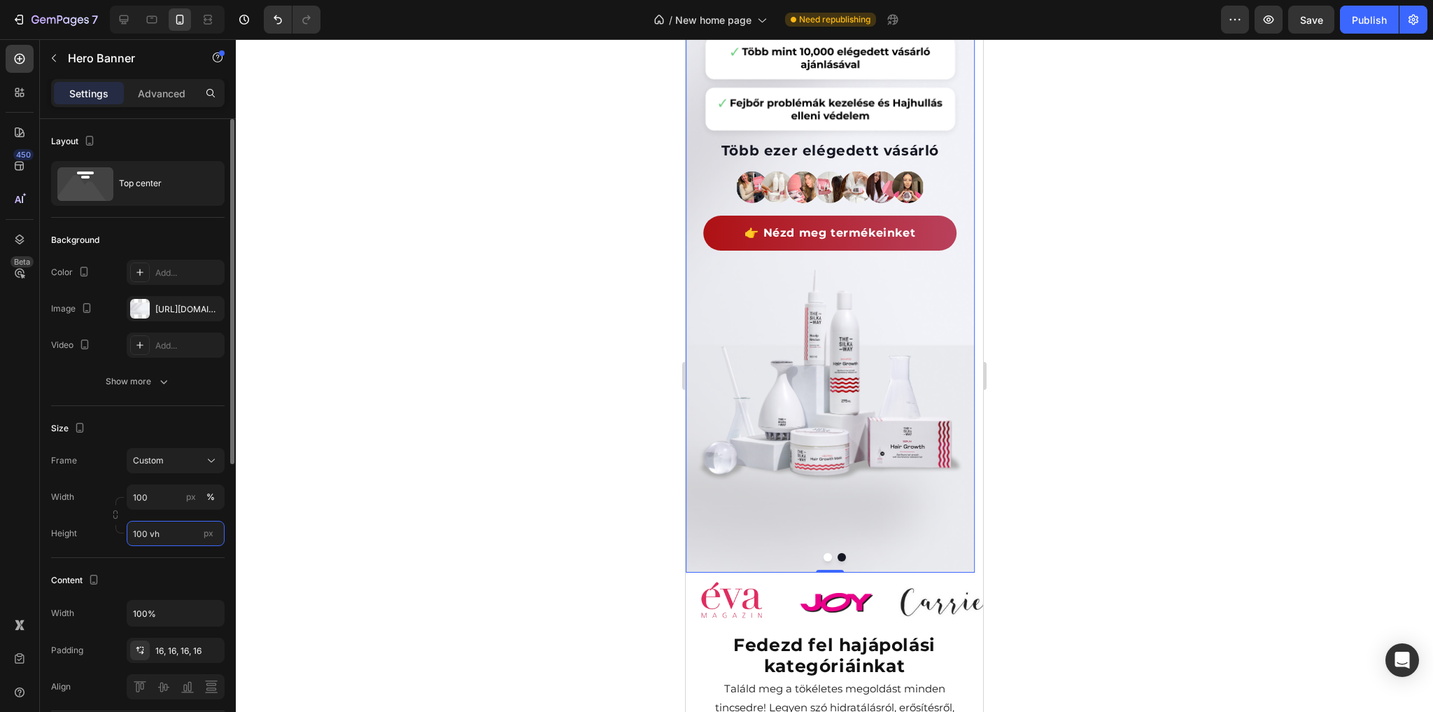
click at [170, 530] on input "100 vh" at bounding box center [176, 533] width 98 height 25
click at [160, 568] on span "Fit content" at bounding box center [153, 565] width 42 height 13
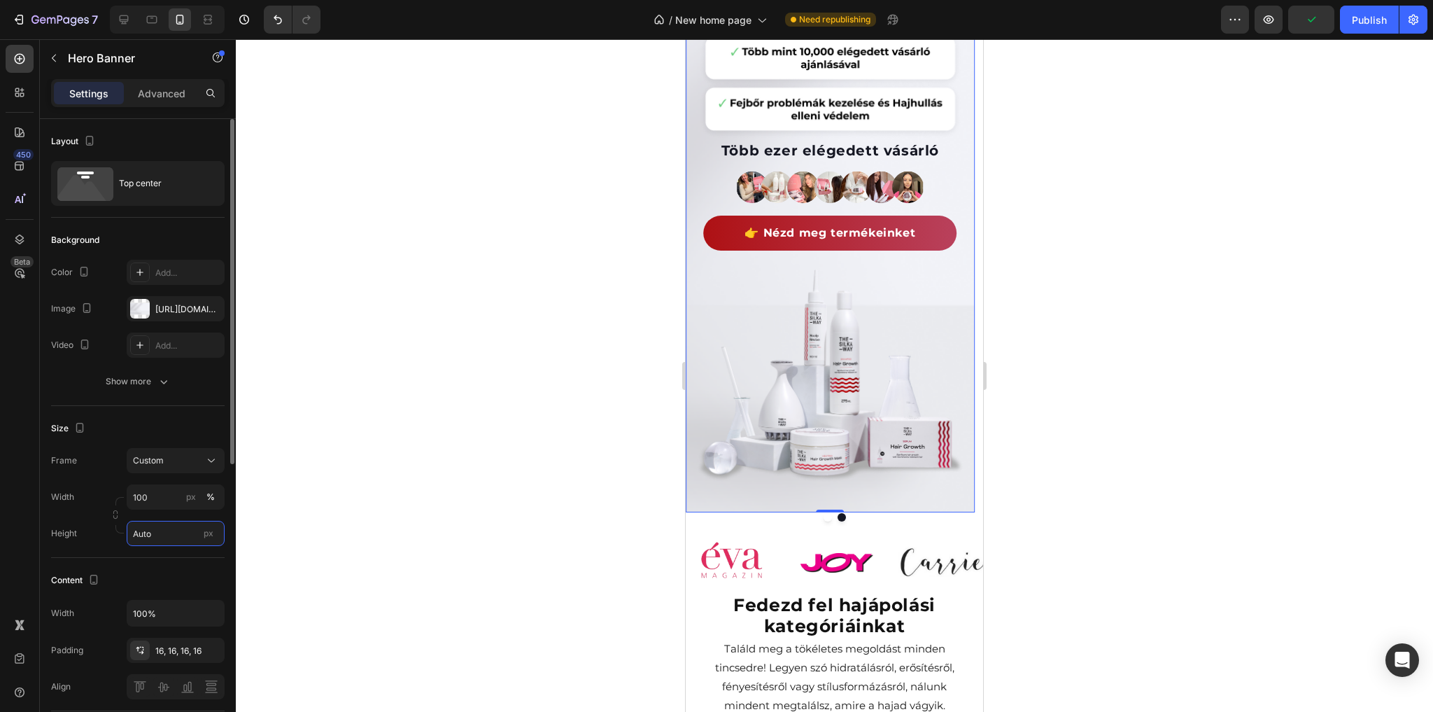
click at [168, 536] on input "Auto" at bounding box center [176, 533] width 98 height 25
click at [167, 536] on input "850" at bounding box center [176, 533] width 98 height 25
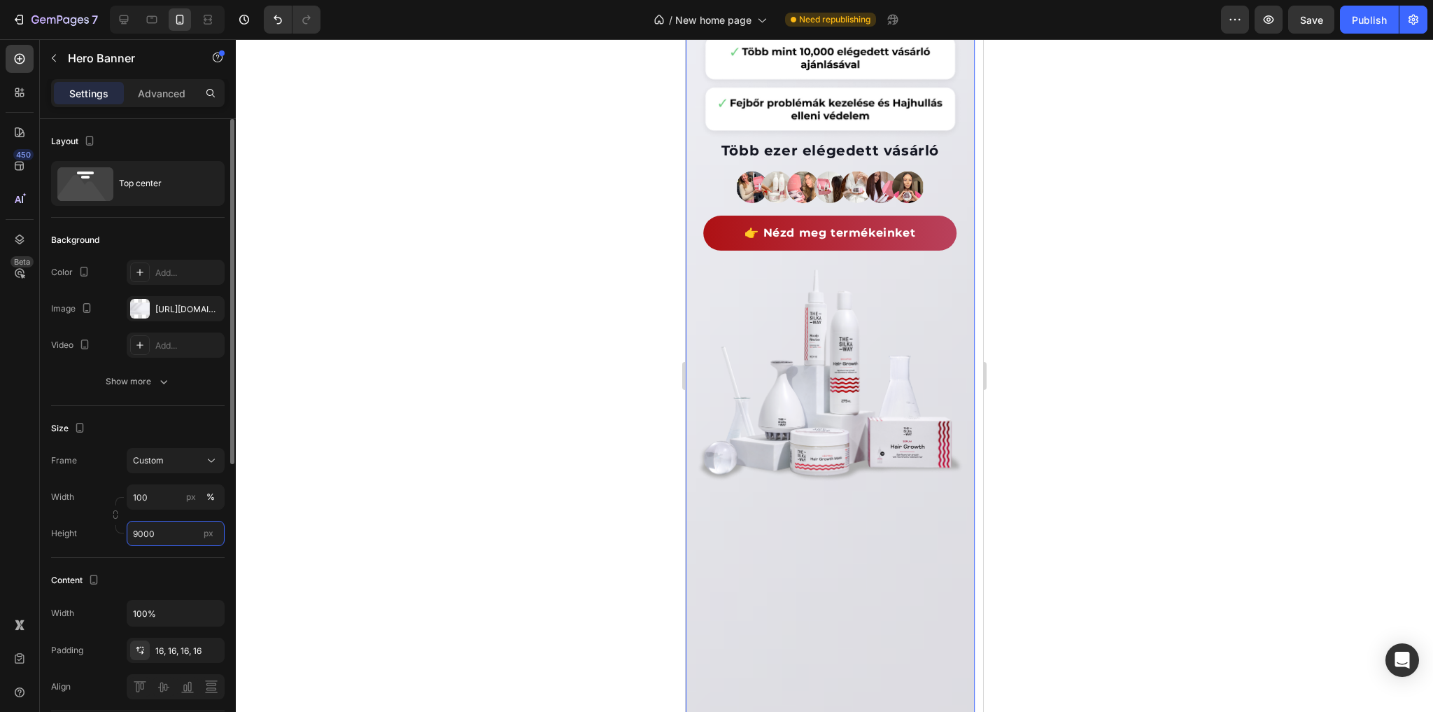
type input "900"
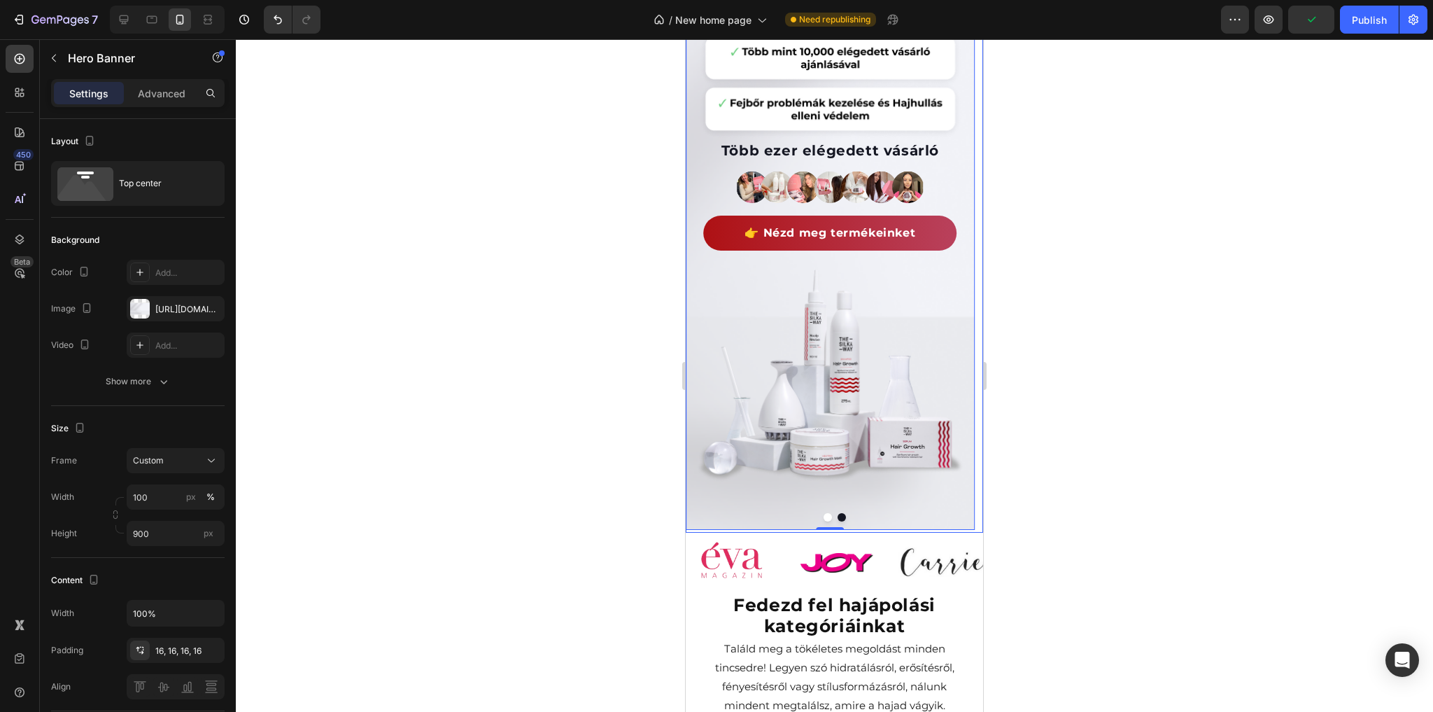
click at [824, 517] on button "Dot" at bounding box center [828, 517] width 8 height 8
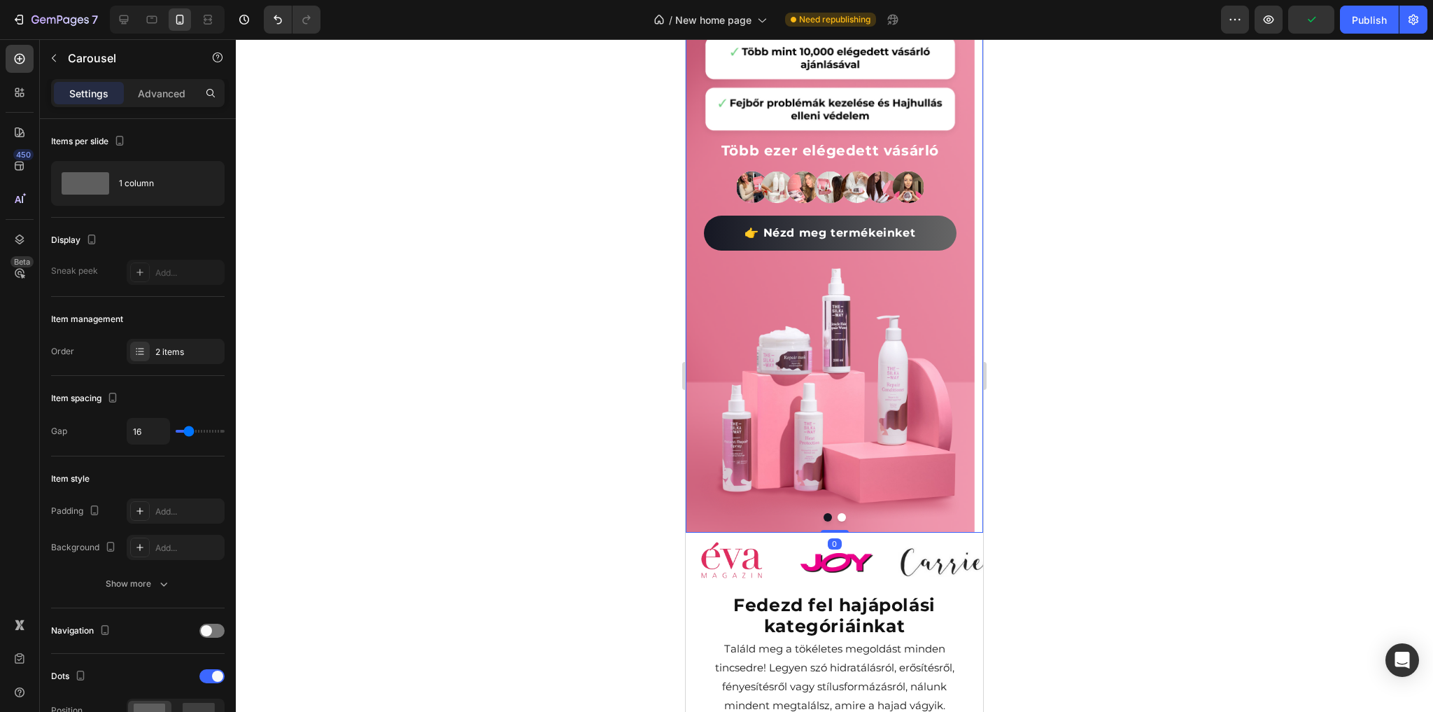
click at [838, 516] on button "Dot" at bounding box center [842, 517] width 8 height 8
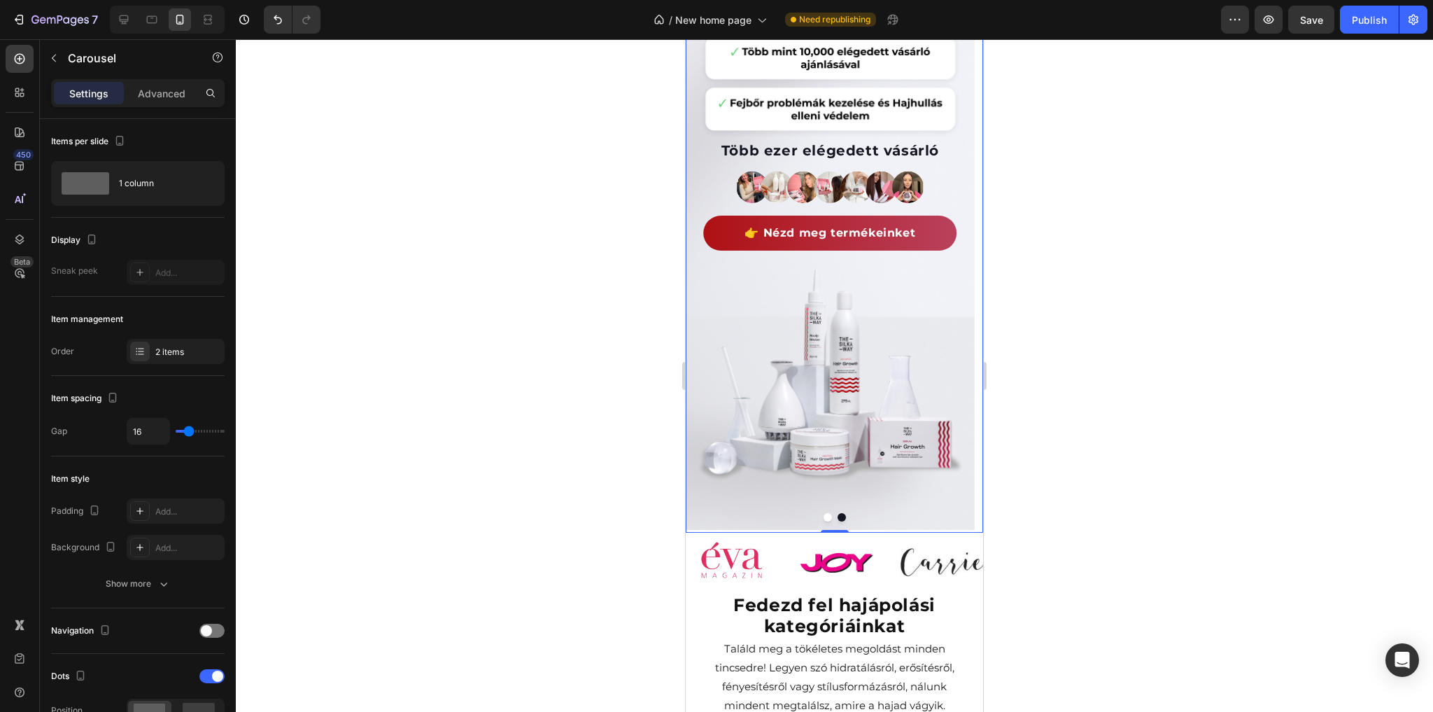
click at [824, 515] on button "Dot" at bounding box center [828, 517] width 8 height 8
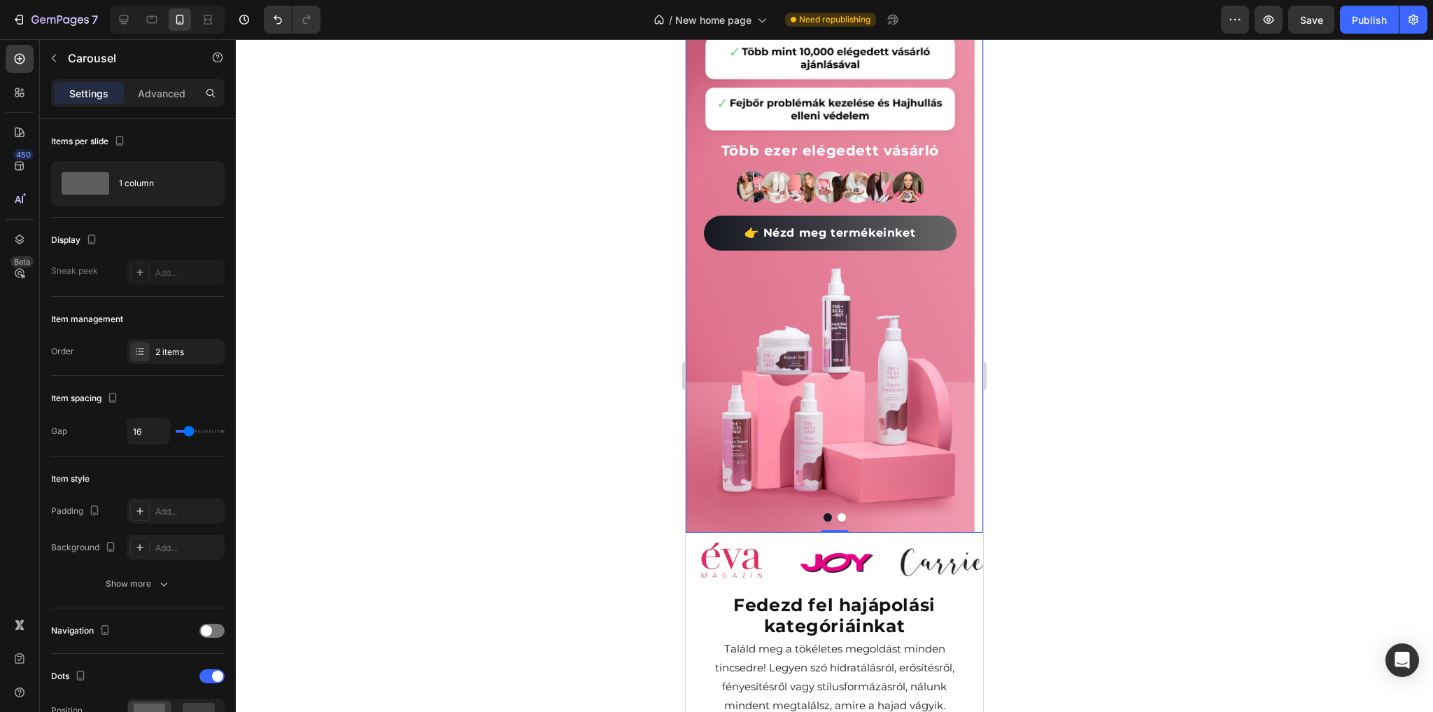
click at [840, 516] on button "Dot" at bounding box center [842, 517] width 8 height 8
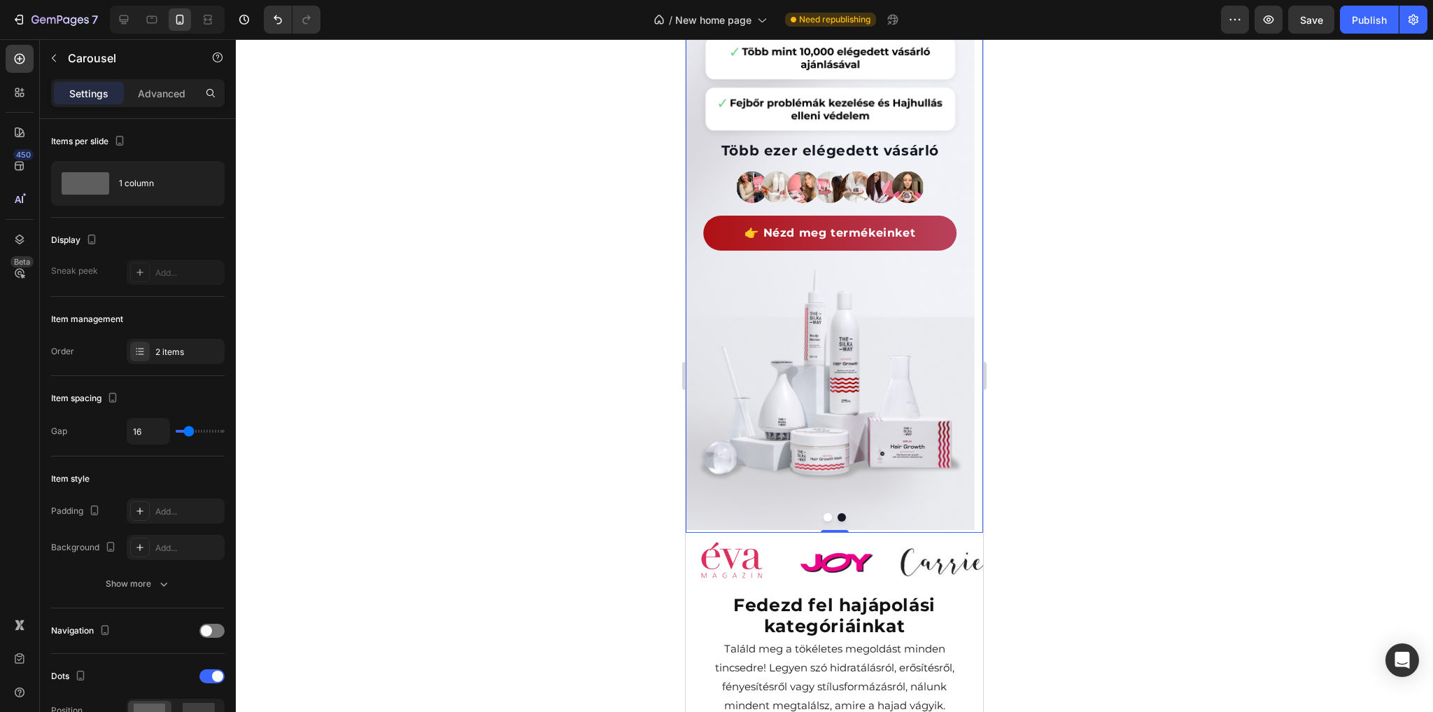
drag, startPoint x: 751, startPoint y: 513, endPoint x: 1266, endPoint y: 535, distance: 516.1
click at [751, 513] on div at bounding box center [834, 517] width 297 height 8
click at [698, 518] on div at bounding box center [834, 517] width 297 height 8
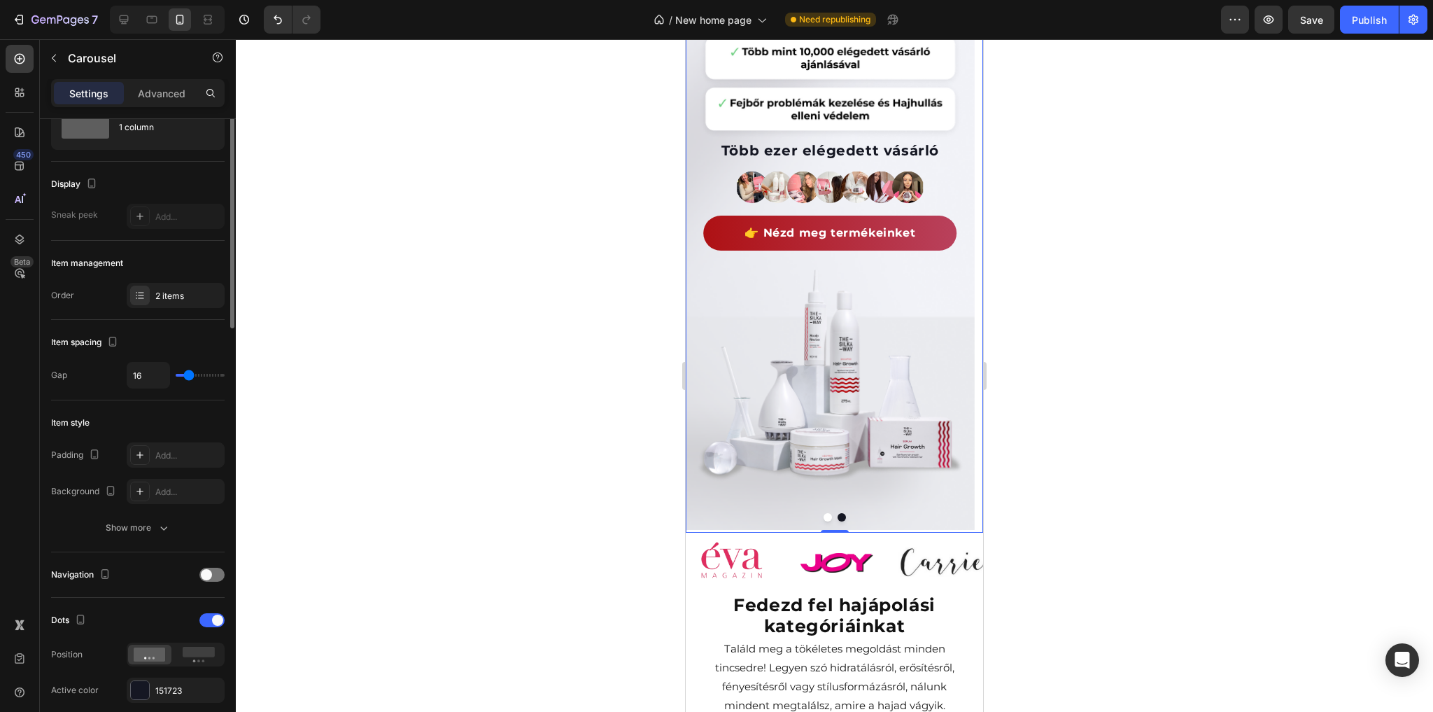
scroll to position [0, 0]
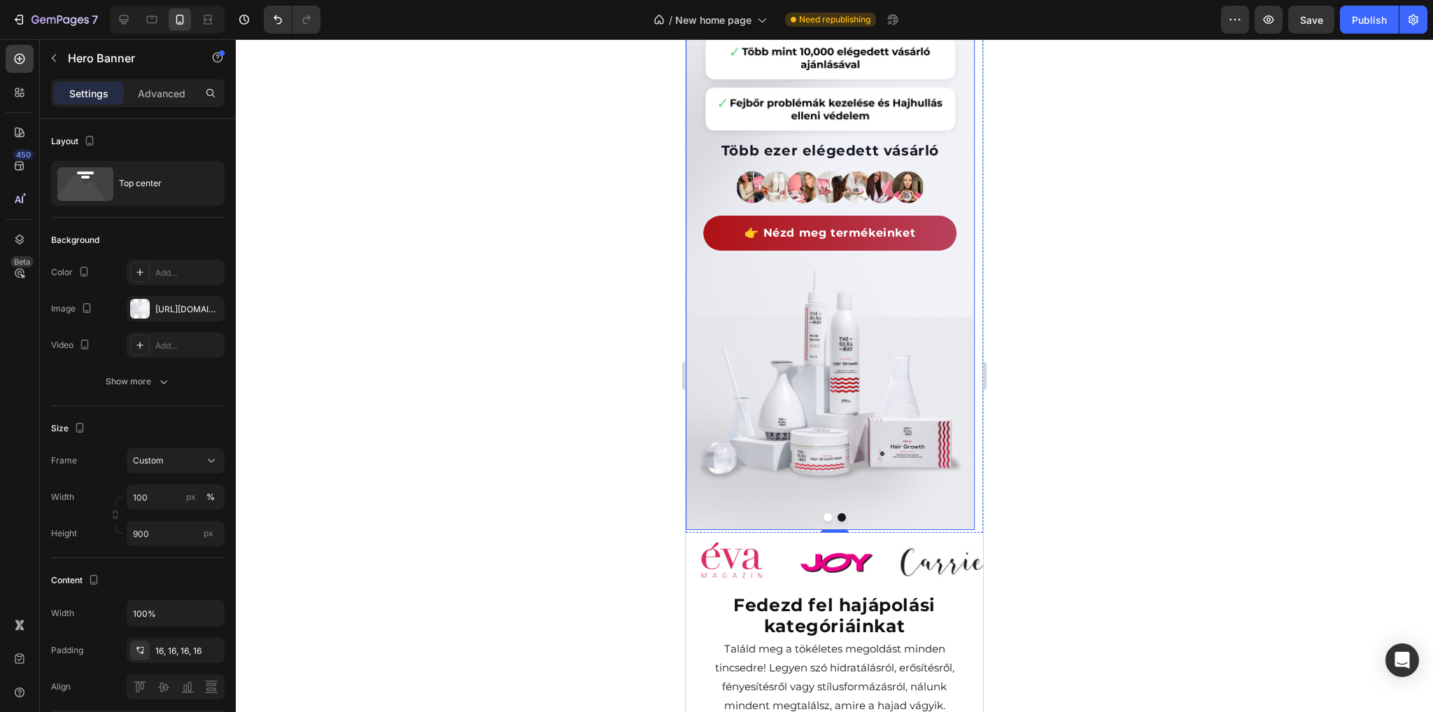
click at [694, 476] on div "A hajápolás új szintje a fejbőrtől a hajvégekig Heading Lépj be a hajmegújulás …" at bounding box center [830, 206] width 289 height 612
click at [167, 536] on input "900" at bounding box center [176, 533] width 98 height 25
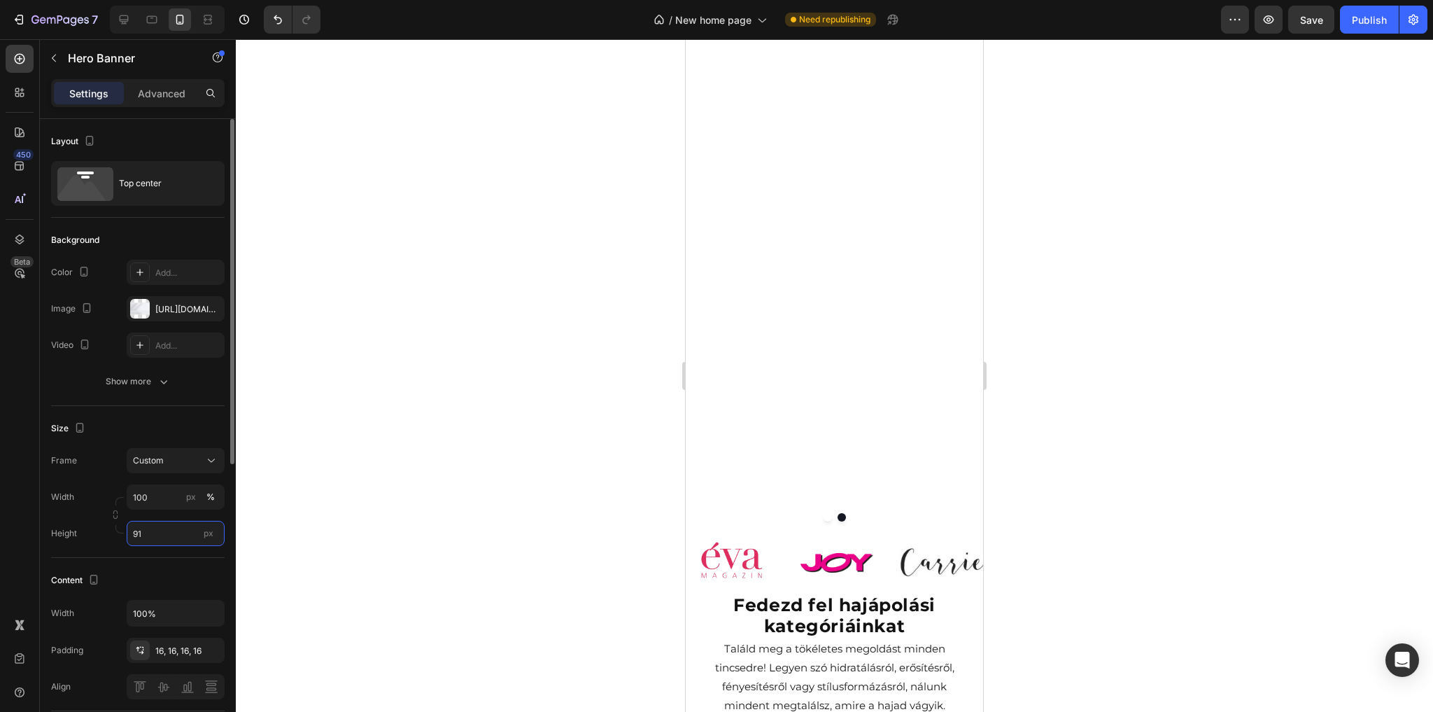
type input "910"
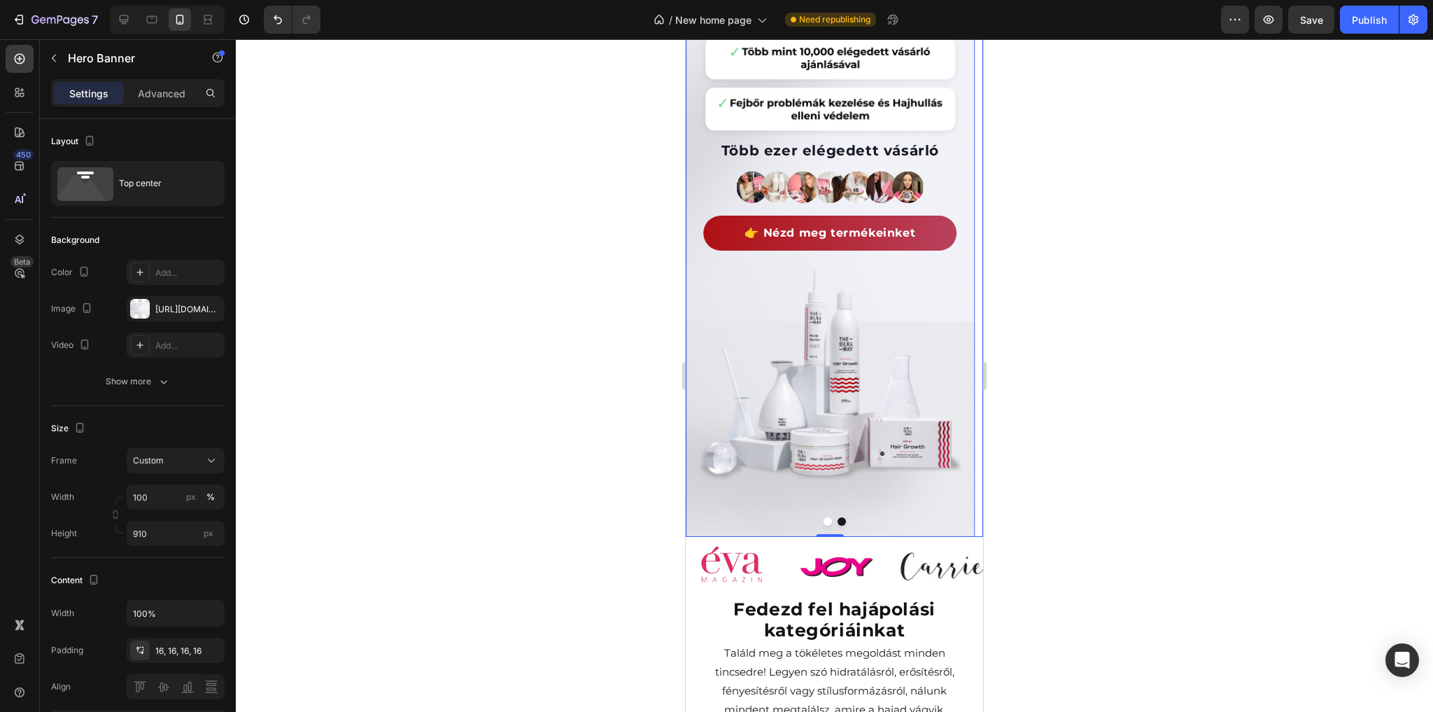
click at [824, 521] on button "Dot" at bounding box center [828, 521] width 8 height 8
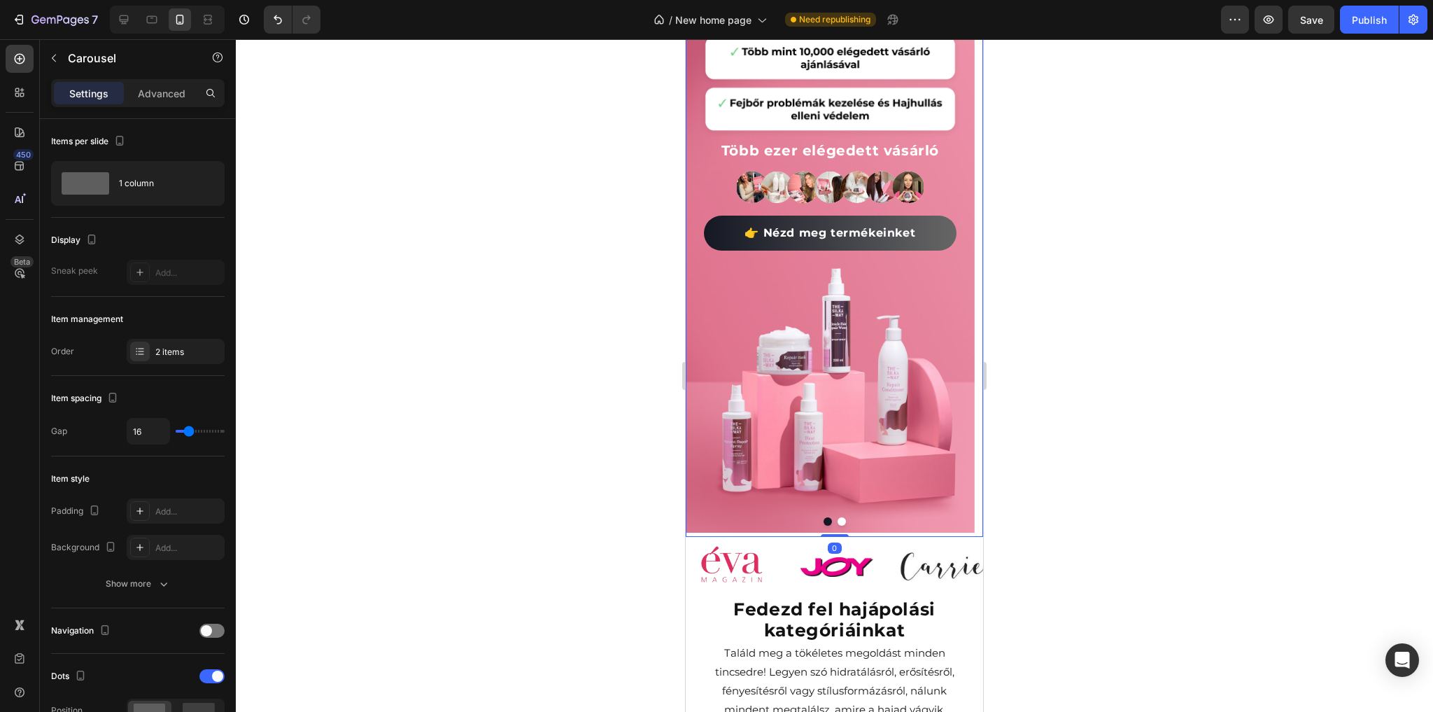
click at [838, 521] on button "Dot" at bounding box center [842, 521] width 8 height 8
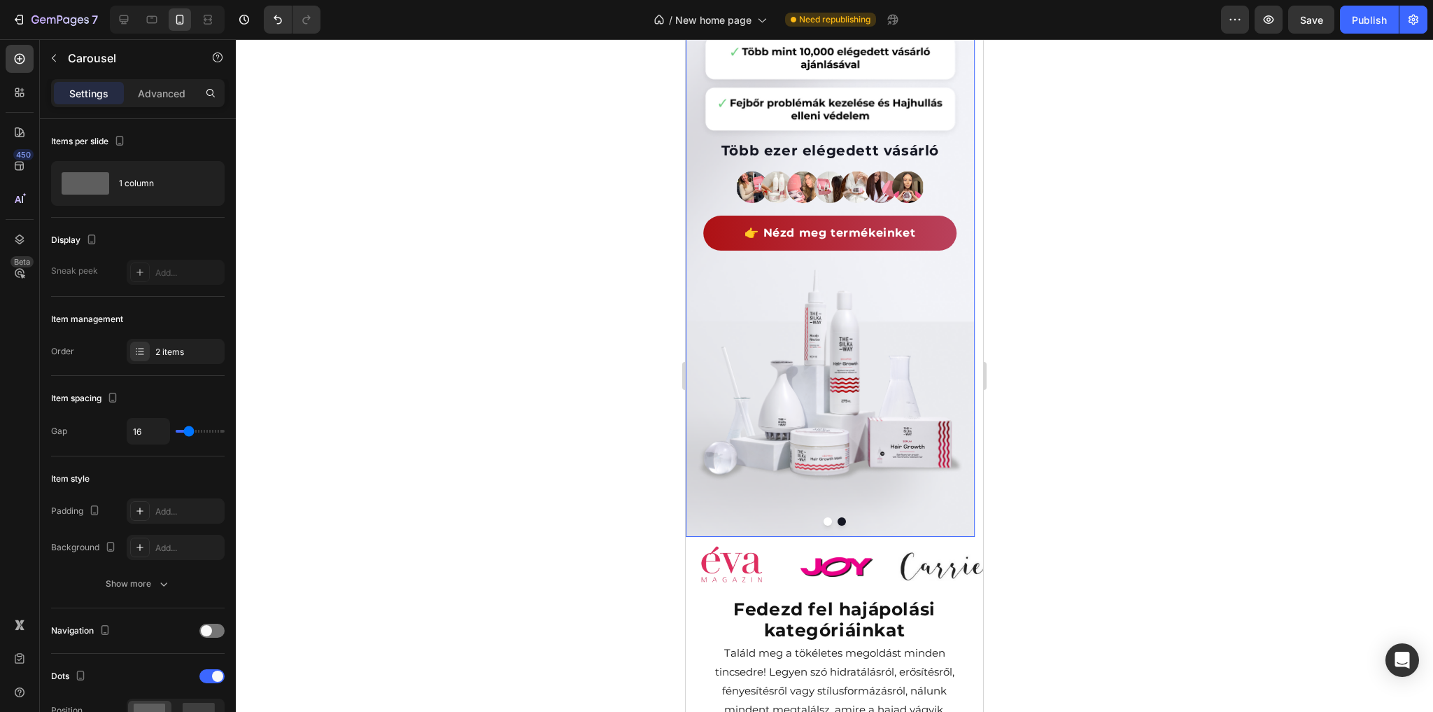
click at [715, 511] on div "A hajápolás új szintje a fejbőrtől a hajvégekig Heading Lépj be a hajmegújulás …" at bounding box center [830, 206] width 289 height 612
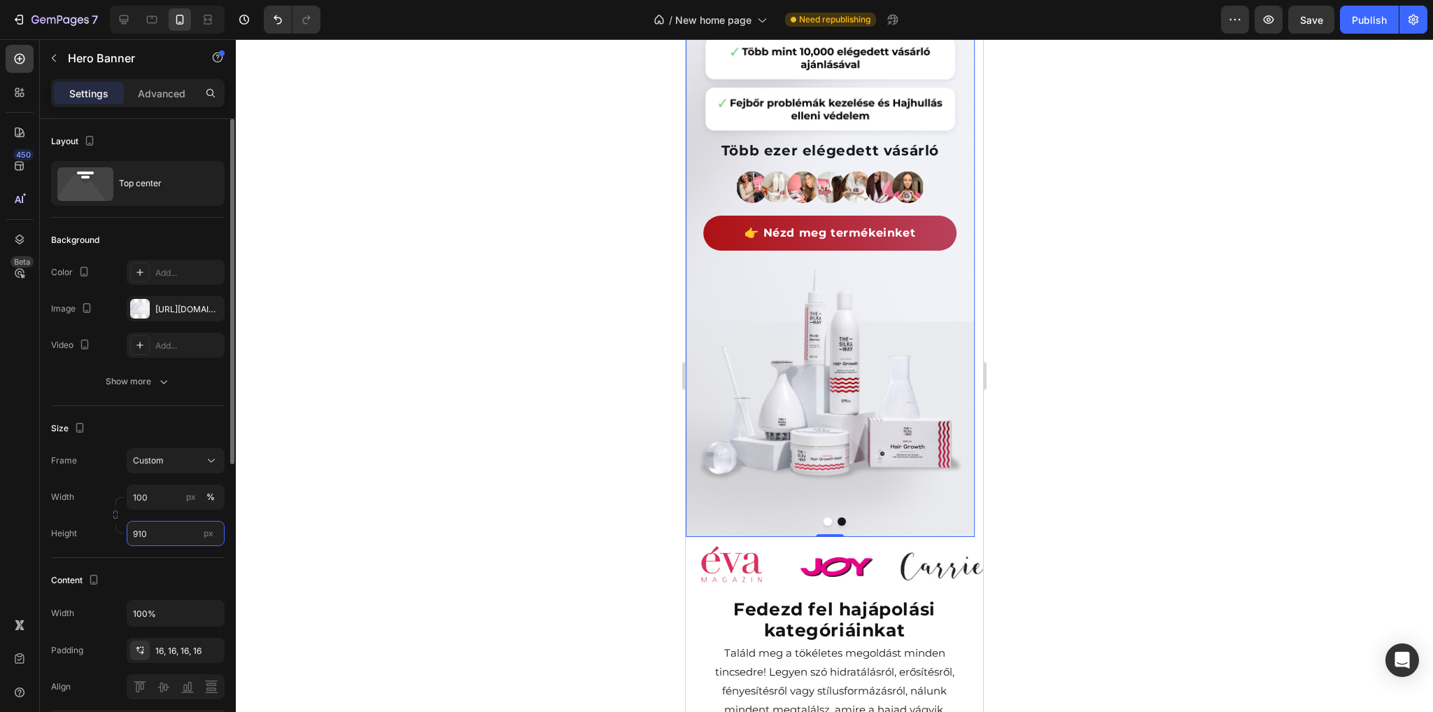
click at [162, 535] on input "910" at bounding box center [176, 533] width 98 height 25
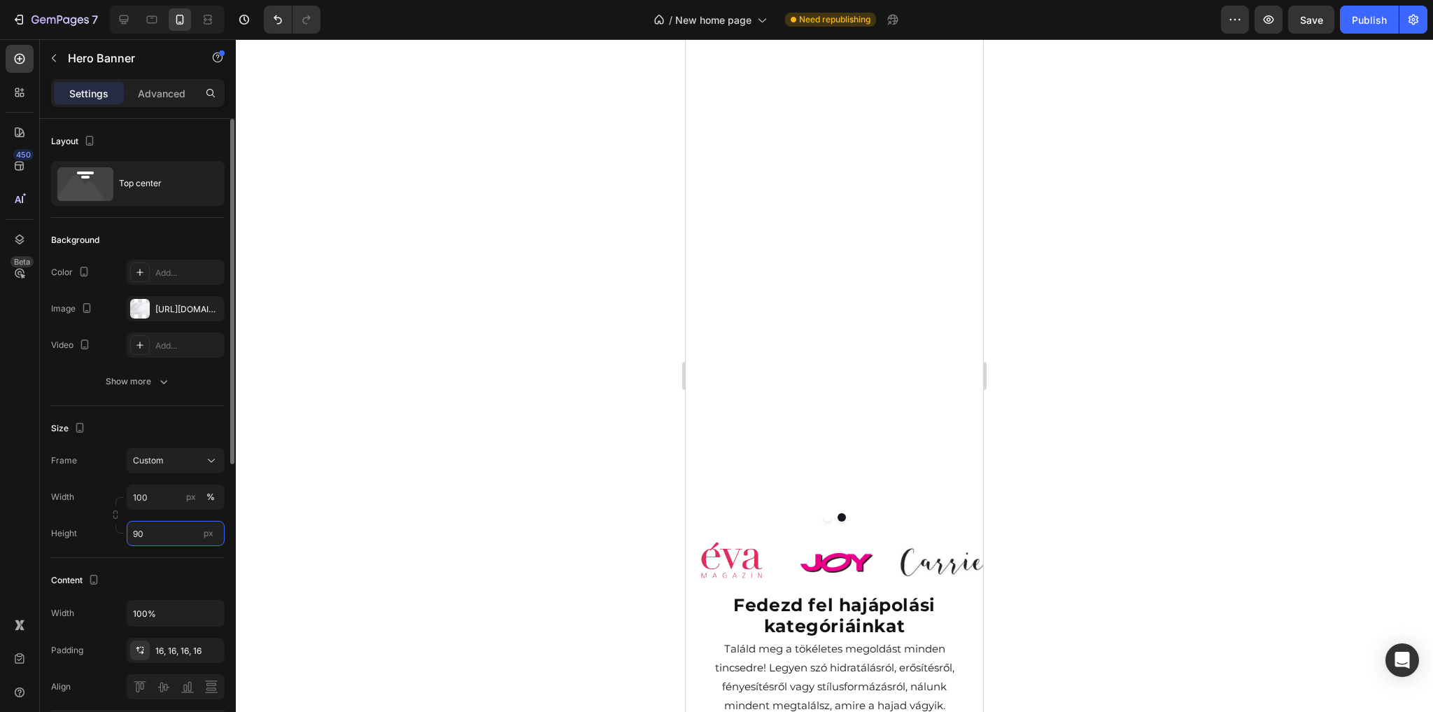
type input "905"
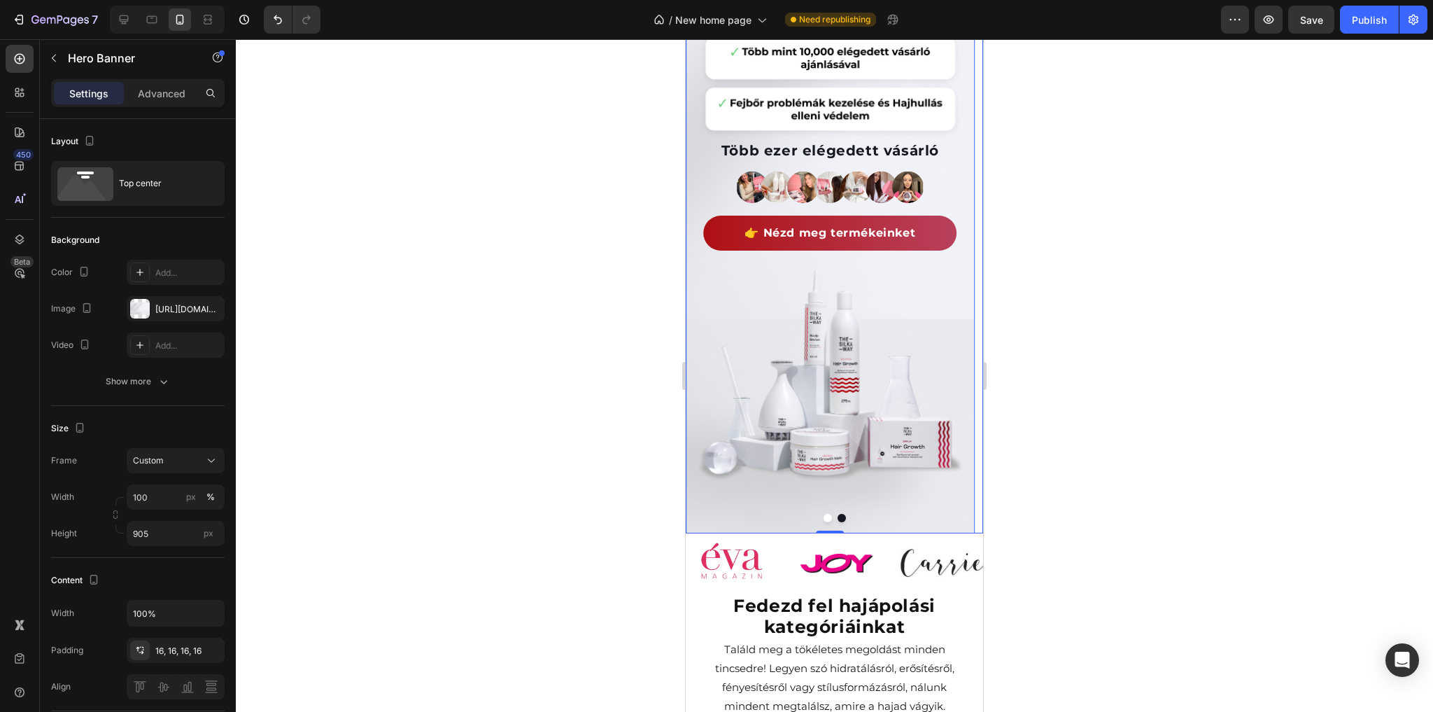
click at [824, 517] on button "Dot" at bounding box center [828, 518] width 8 height 8
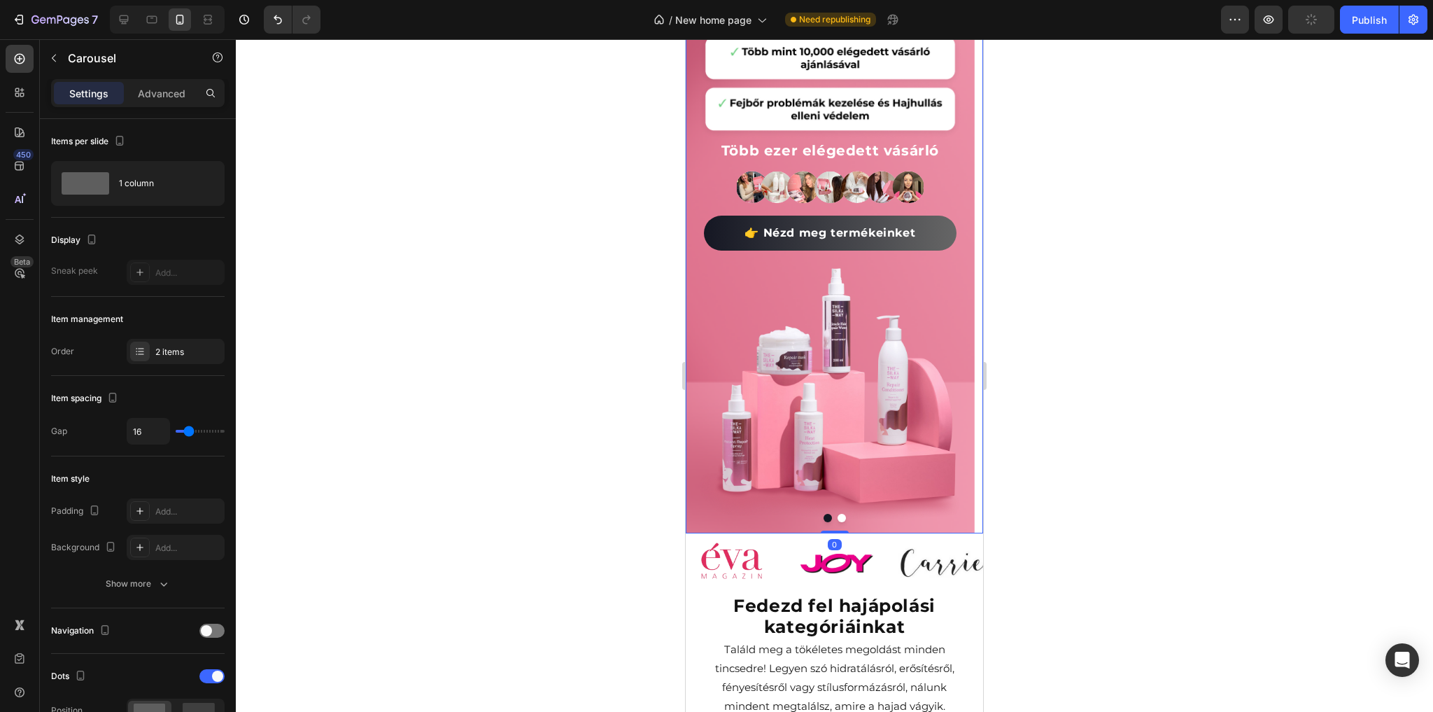
click at [838, 518] on button "Dot" at bounding box center [842, 518] width 8 height 8
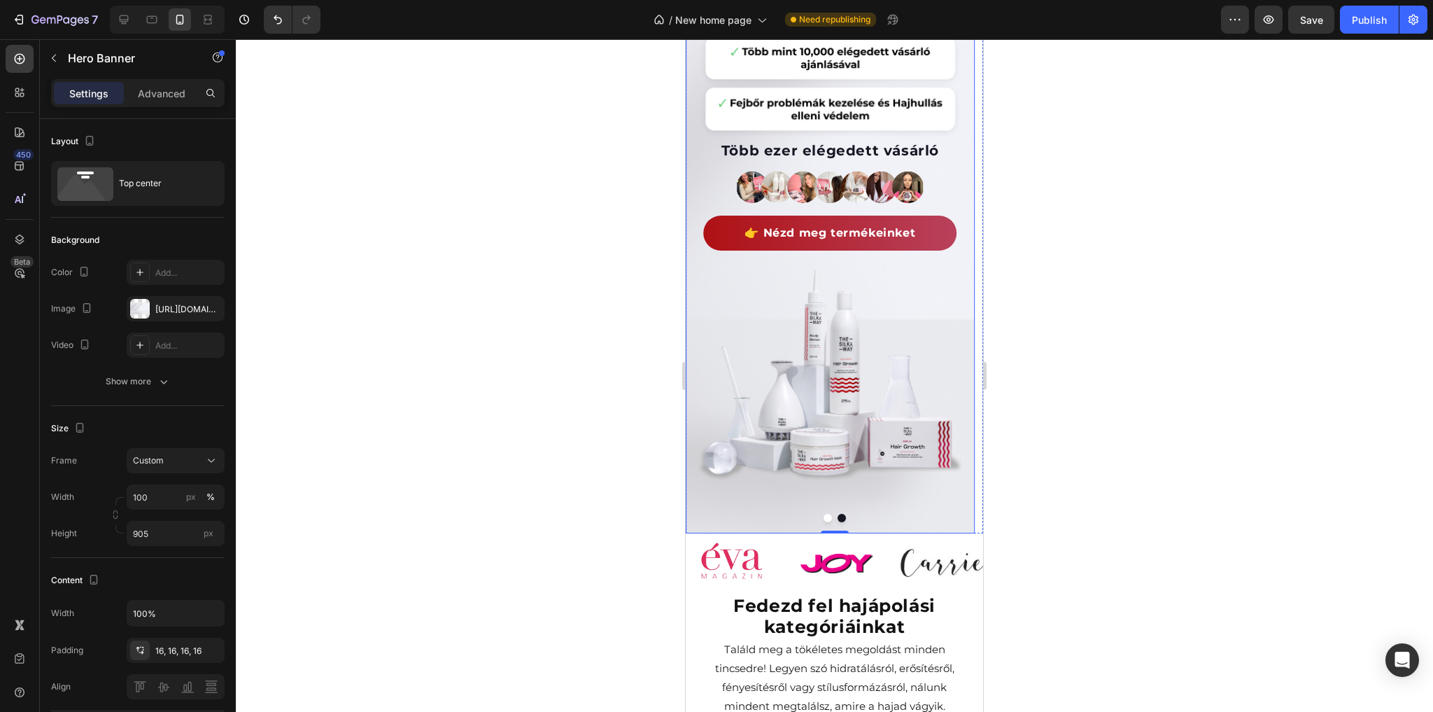
click at [711, 508] on div "A hajápolás új szintje a fejbőrtől a hajvégekig Heading Lépj be a hajmegújulás …" at bounding box center [830, 206] width 289 height 612
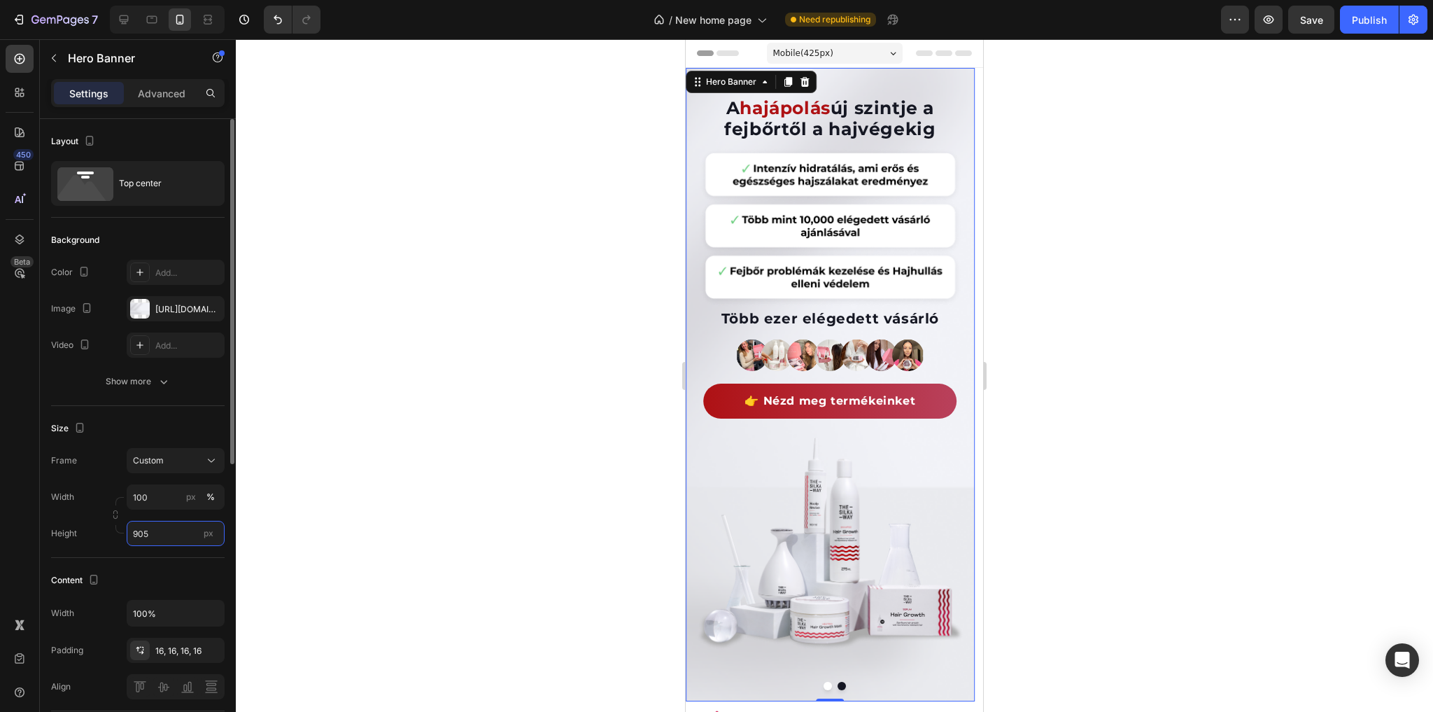
click at [178, 530] on input "905" at bounding box center [176, 533] width 98 height 25
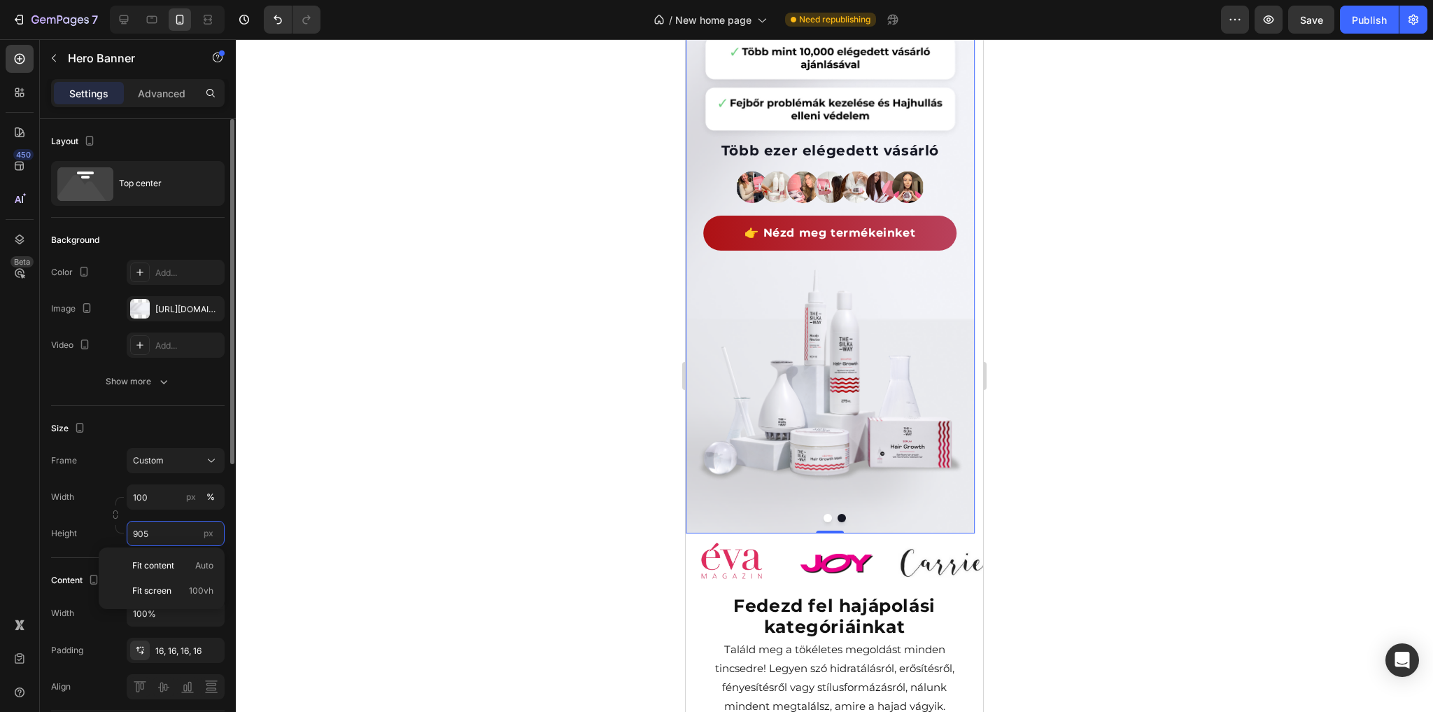
click at [188, 532] on input "905" at bounding box center [176, 533] width 98 height 25
click at [171, 531] on input "905" at bounding box center [176, 533] width 98 height 25
click at [154, 531] on input "905" at bounding box center [176, 533] width 98 height 25
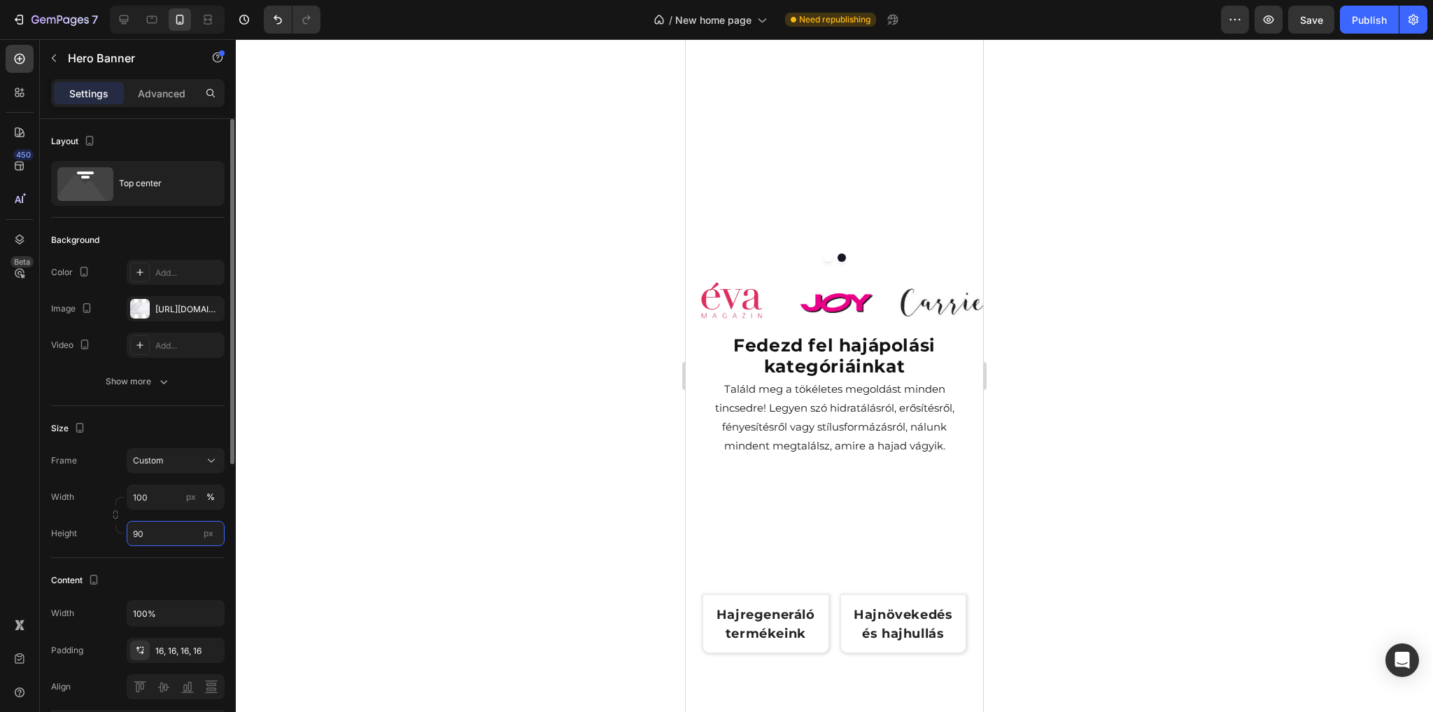
type input "904"
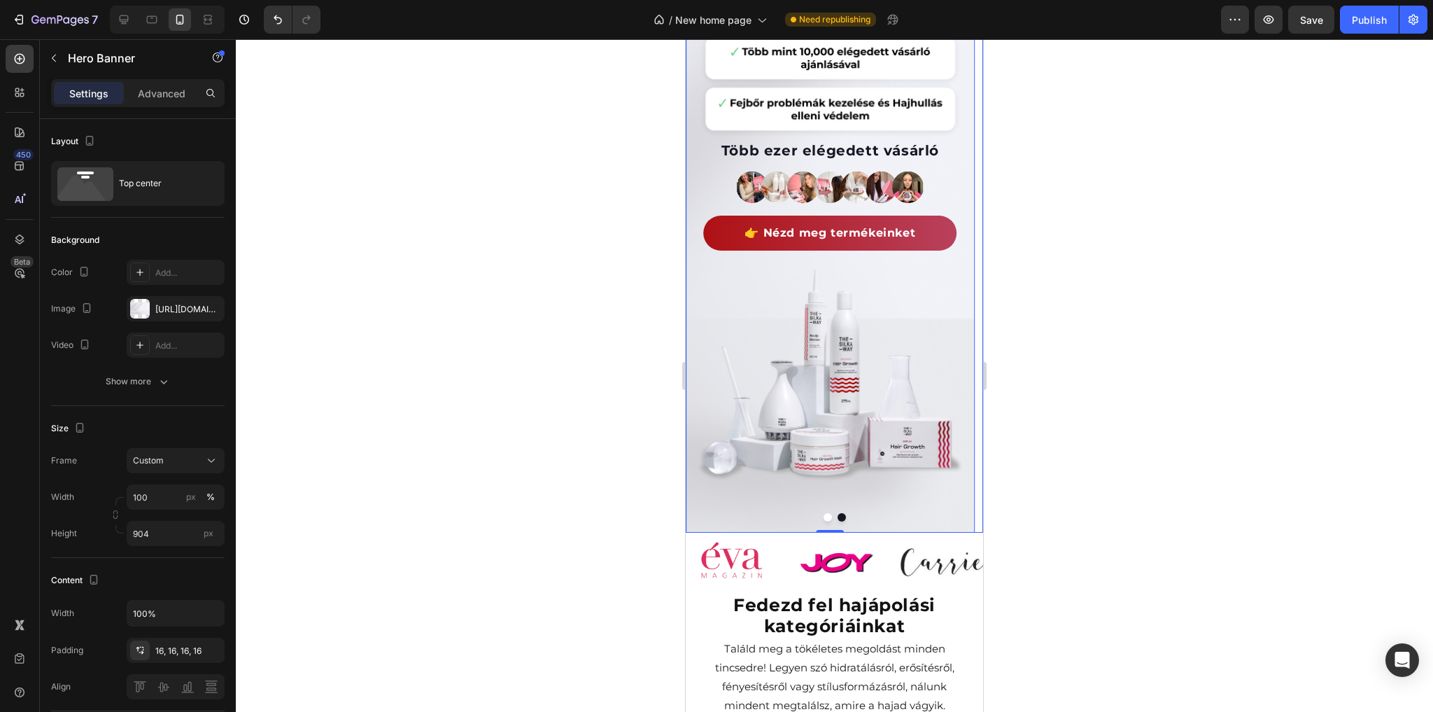
click at [824, 519] on button "Dot" at bounding box center [828, 517] width 8 height 8
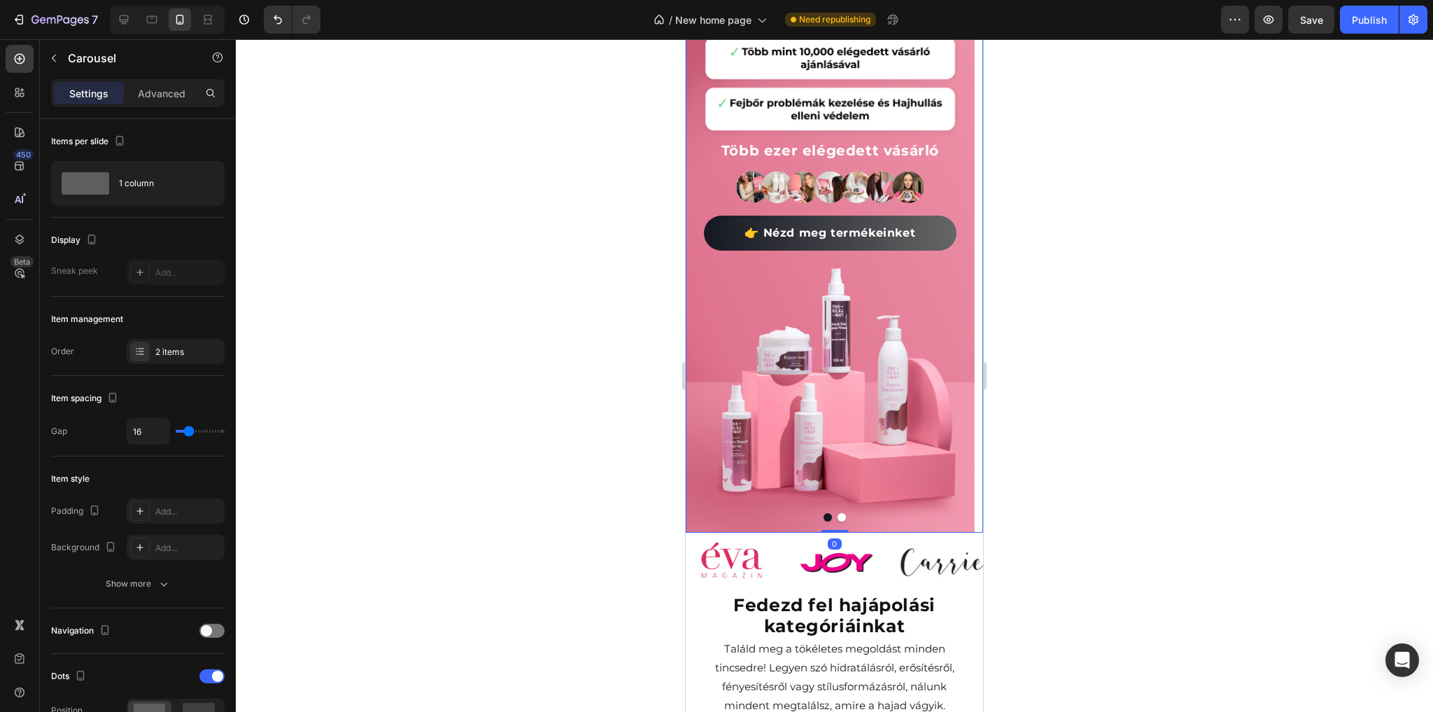
click at [838, 519] on button "Dot" at bounding box center [842, 517] width 8 height 8
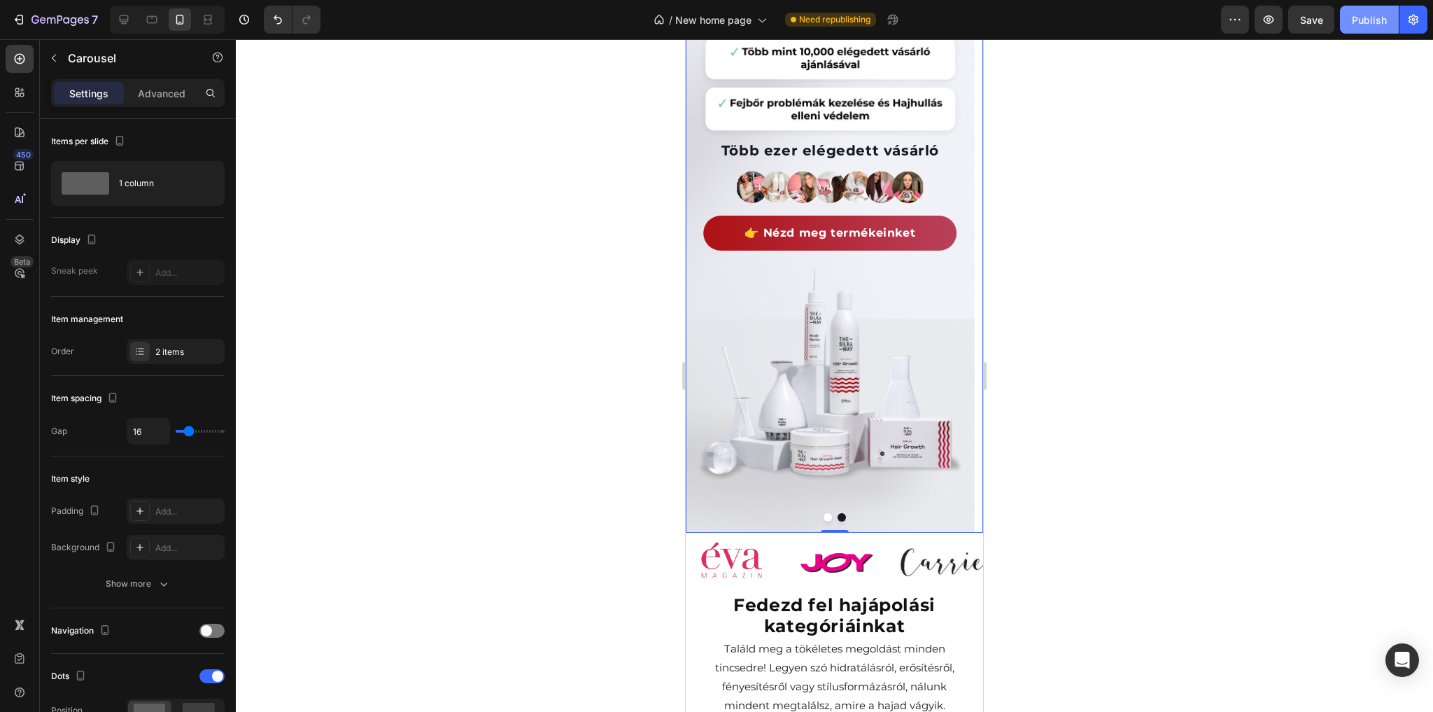
click at [1364, 20] on div "Publish" at bounding box center [1369, 20] width 35 height 15
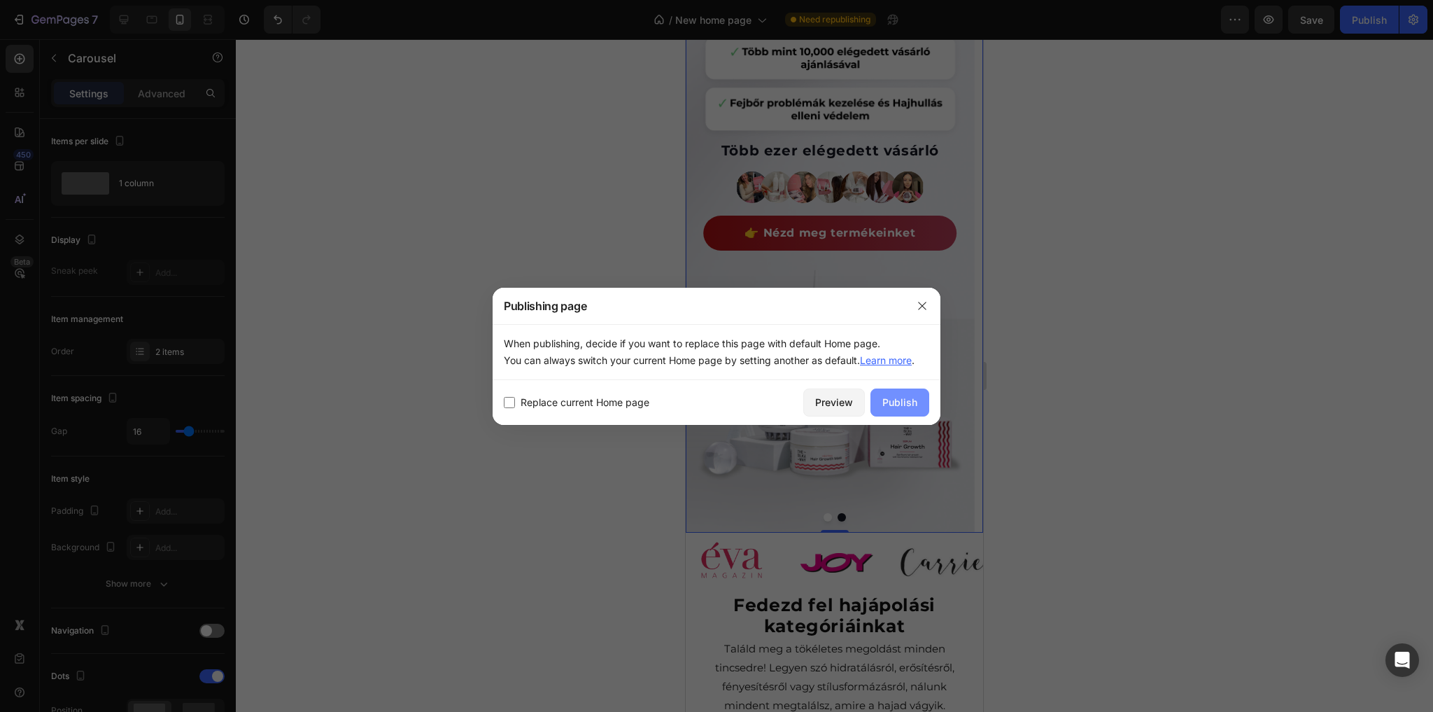
click at [898, 402] on div "Publish" at bounding box center [899, 402] width 35 height 15
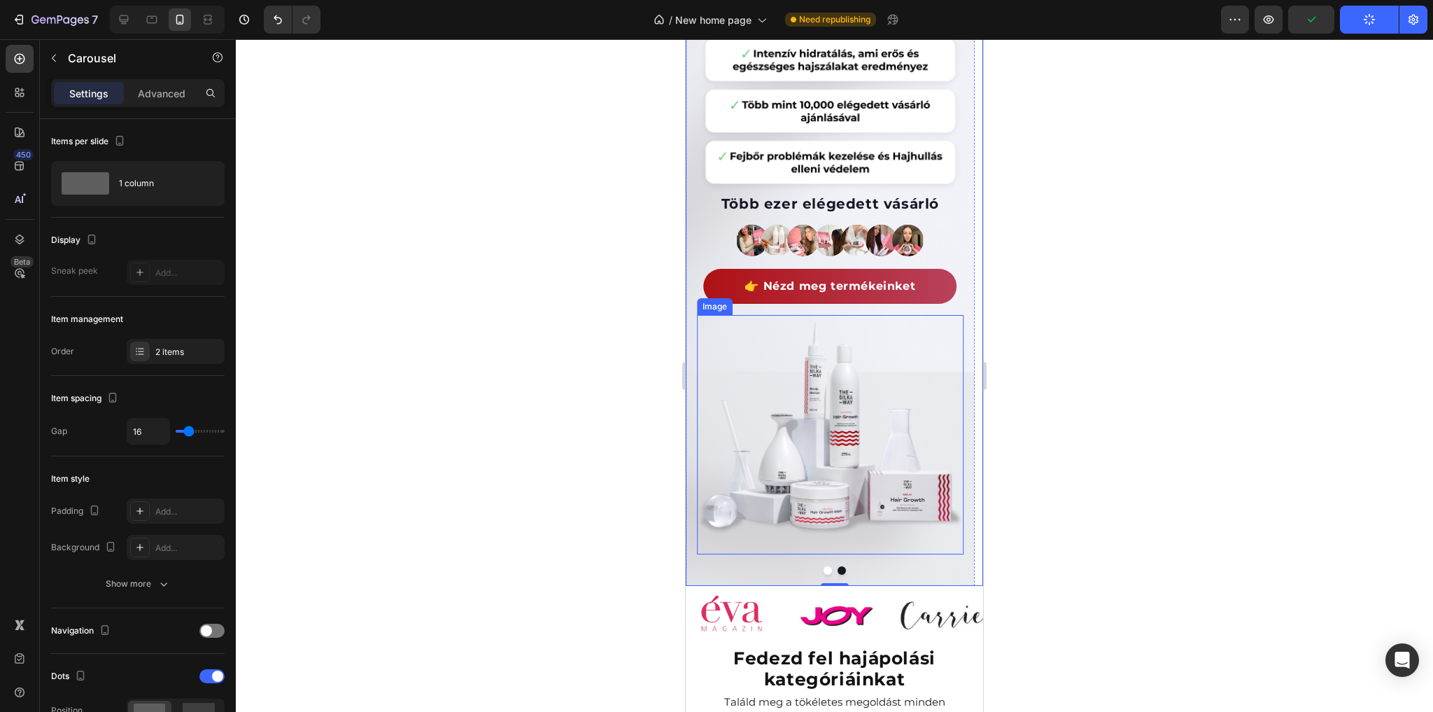
scroll to position [0, 0]
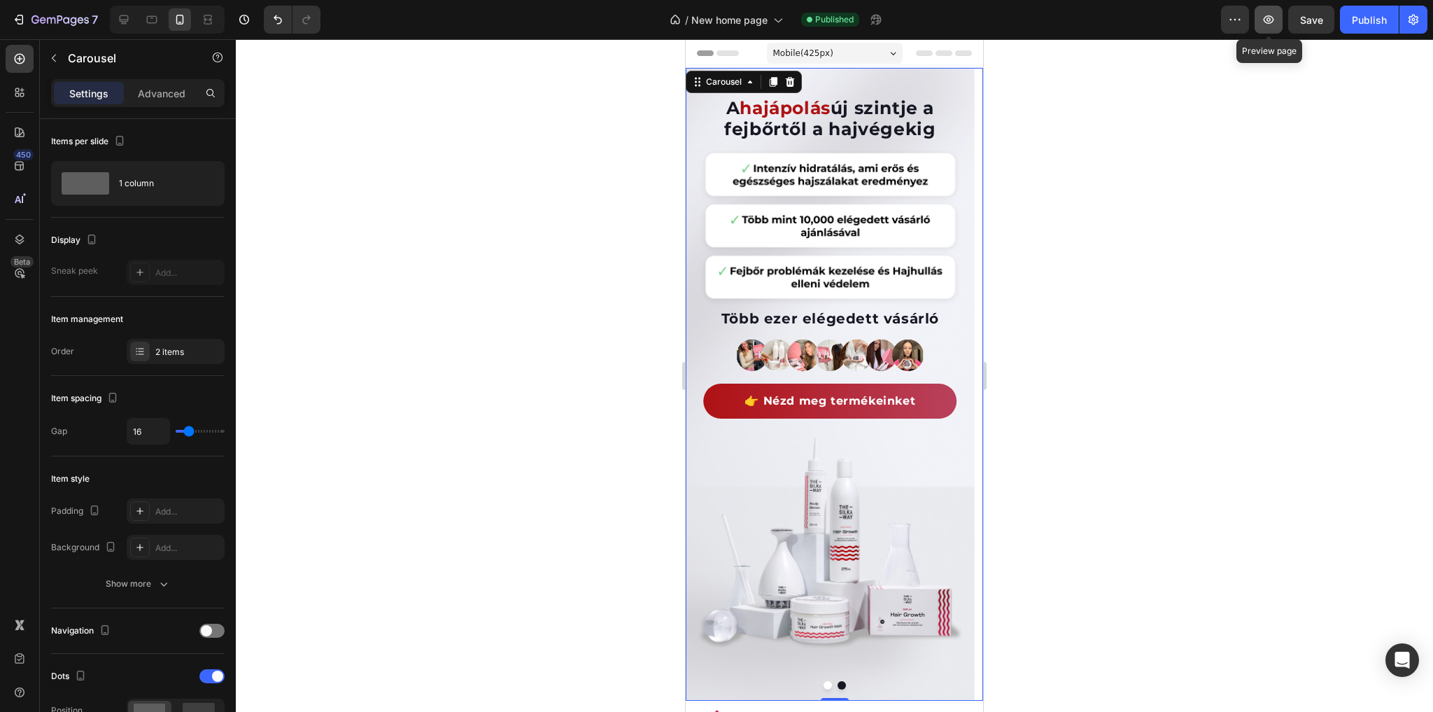
click at [1269, 20] on icon "button" at bounding box center [1269, 19] width 10 height 8
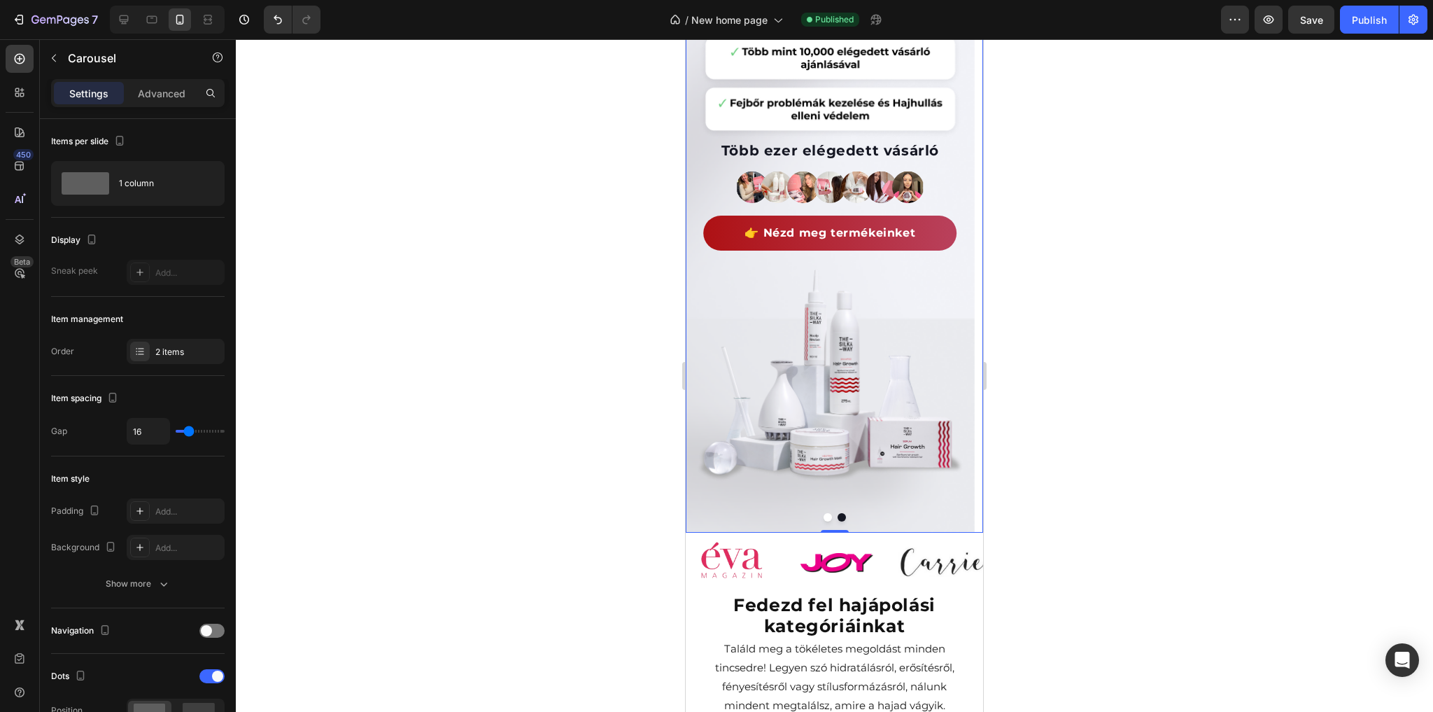
click at [824, 520] on button "Dot" at bounding box center [828, 517] width 8 height 8
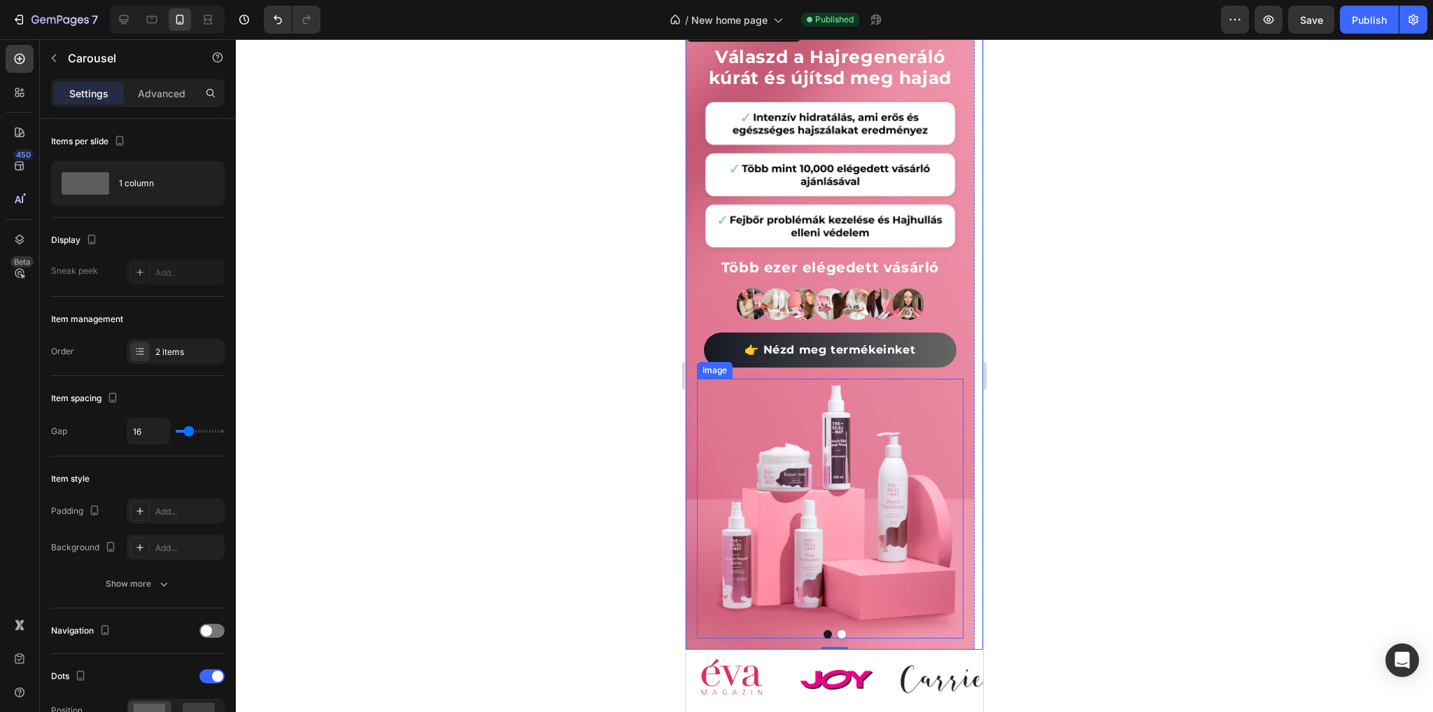
scroll to position [56, 0]
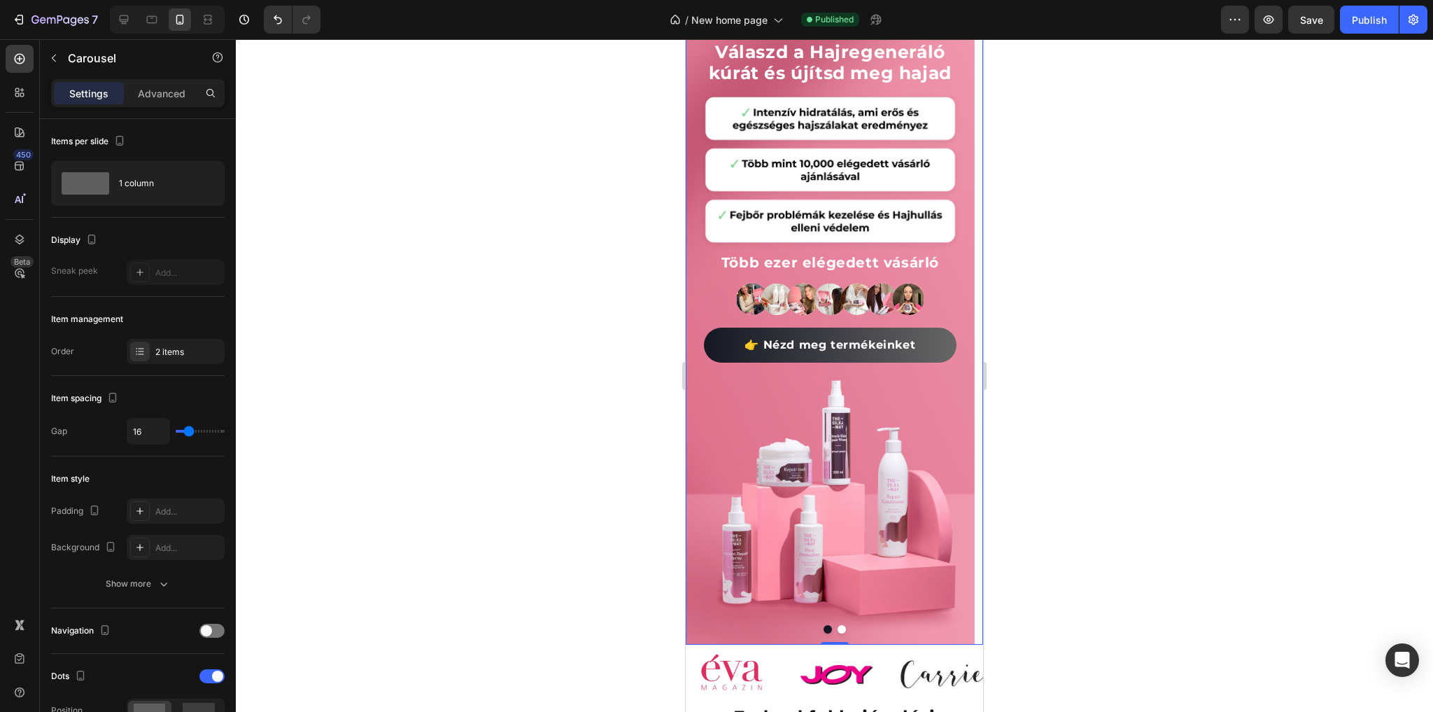
click at [838, 632] on button "Dot" at bounding box center [842, 629] width 8 height 8
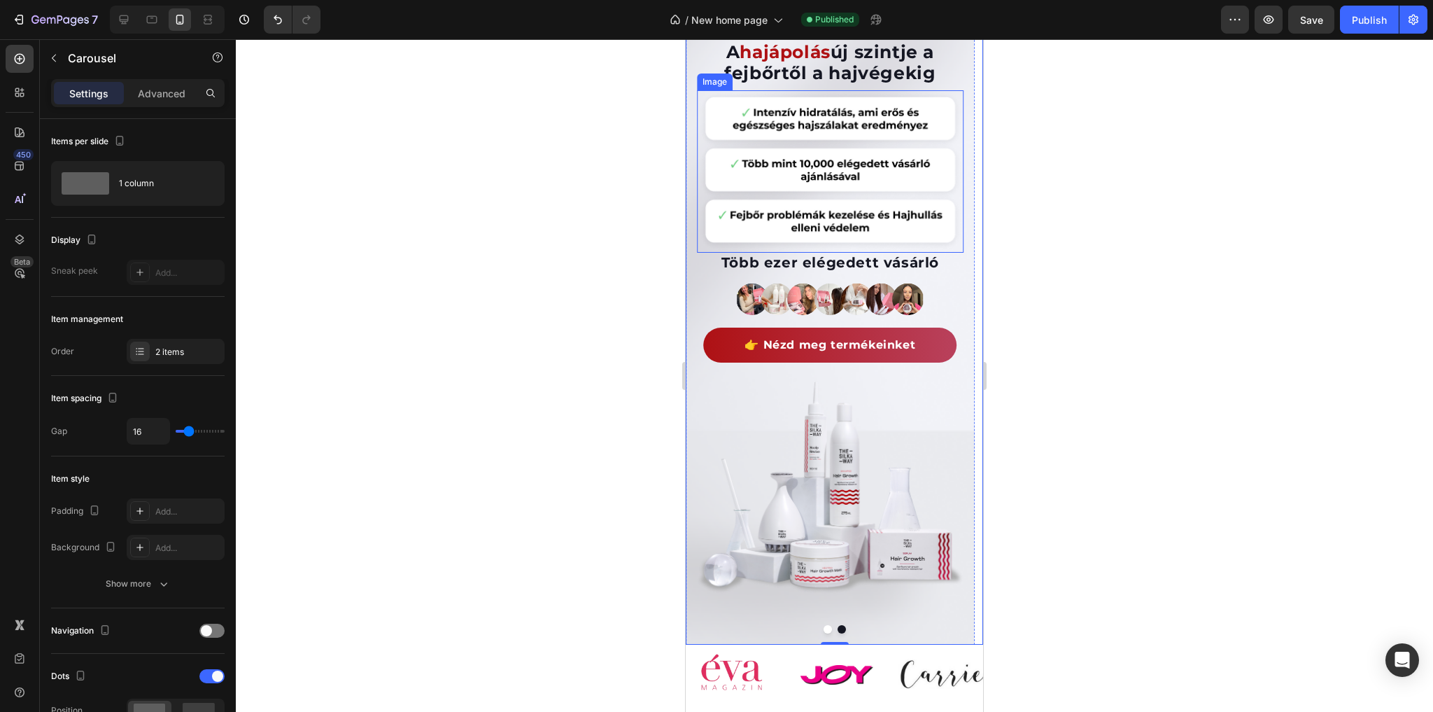
scroll to position [0, 0]
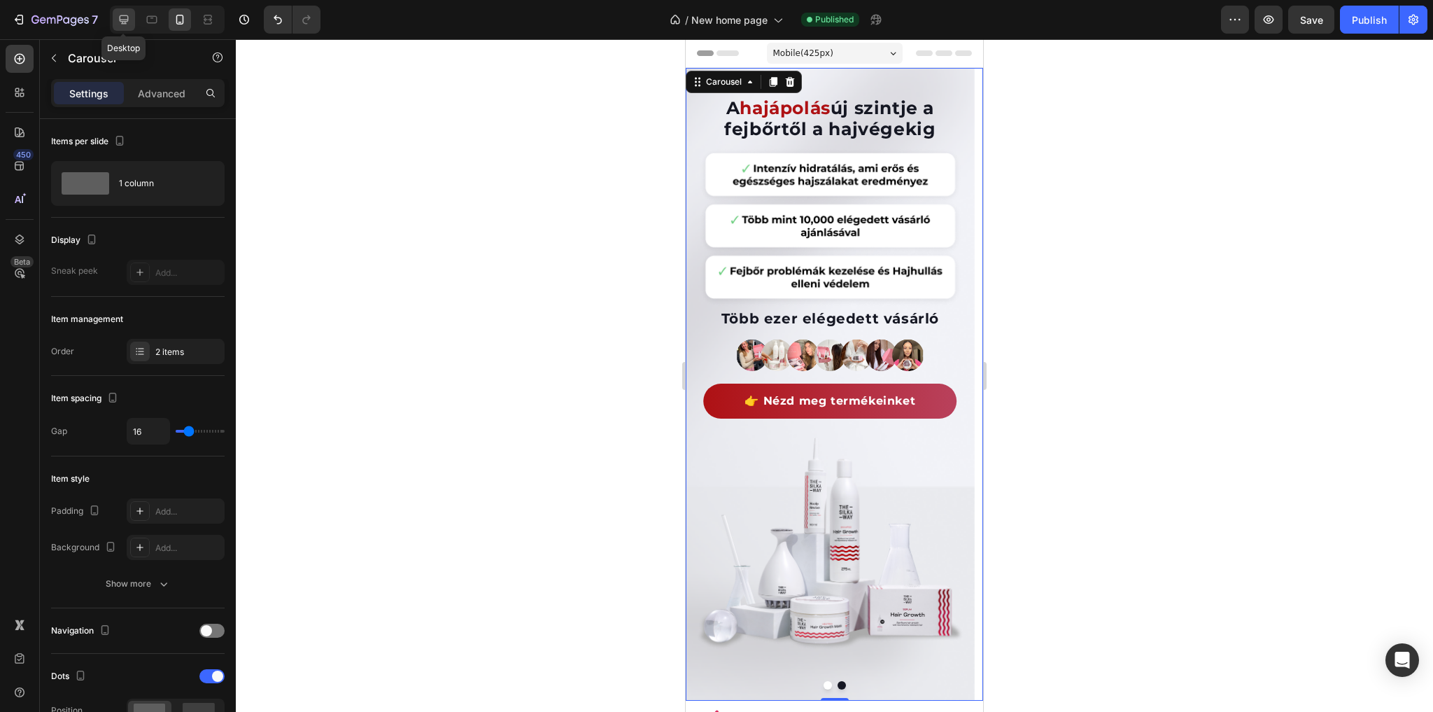
click at [130, 26] on div at bounding box center [124, 19] width 22 height 22
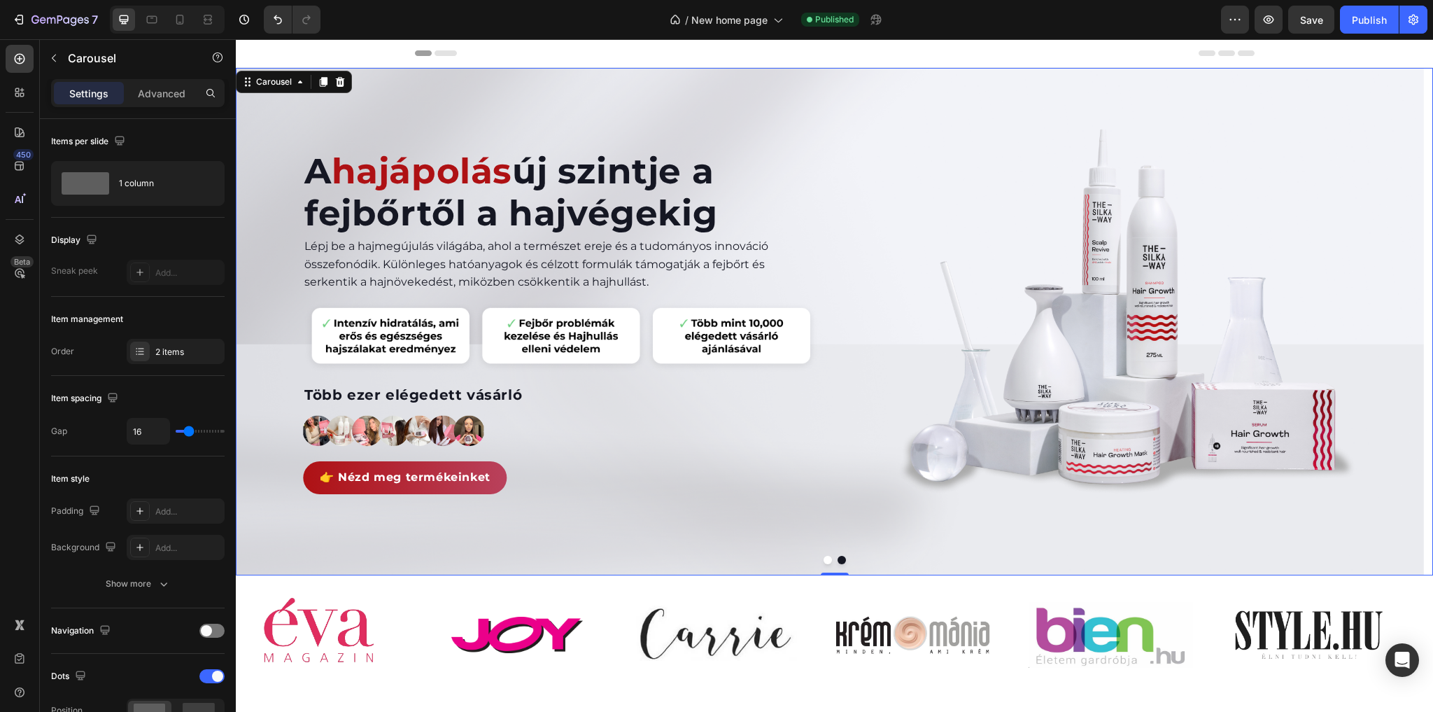
click at [824, 560] on button "Dot" at bounding box center [828, 560] width 8 height 8
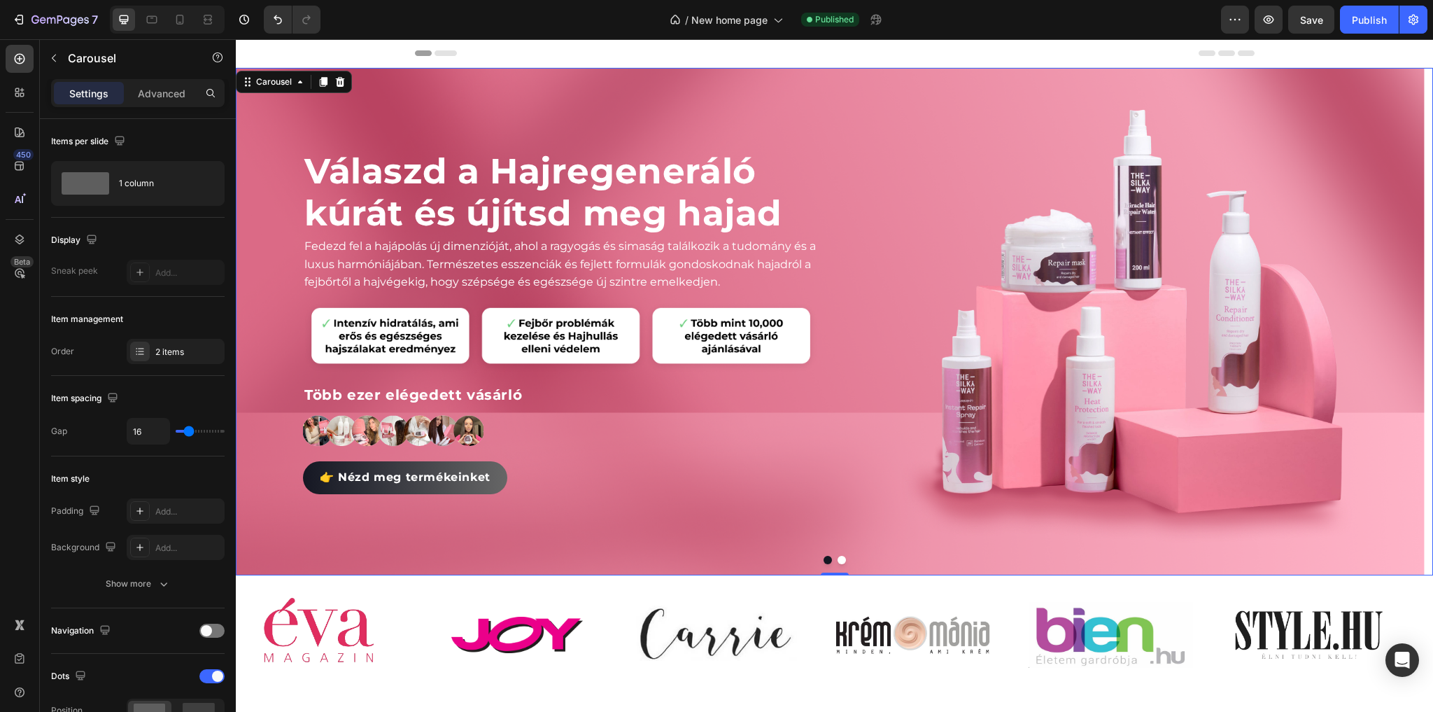
click at [838, 558] on button "Dot" at bounding box center [842, 560] width 8 height 8
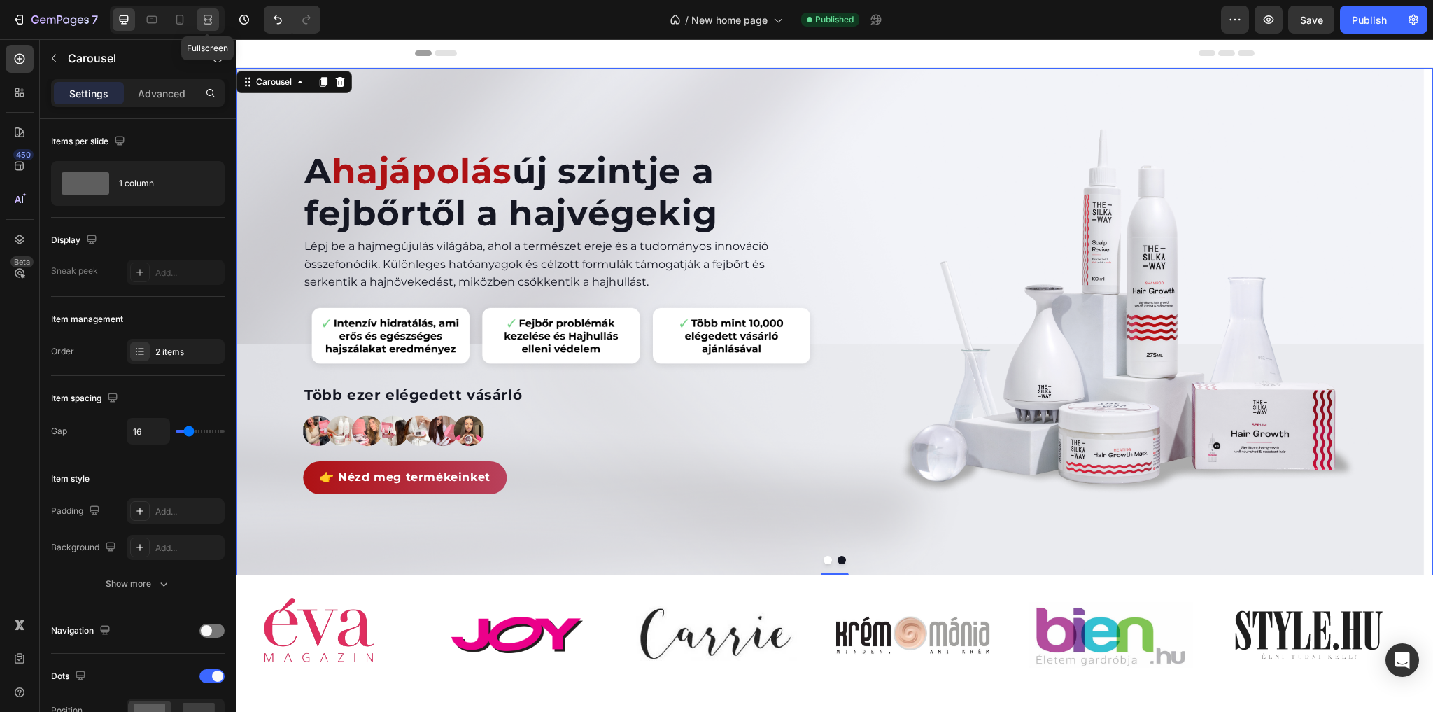
click at [205, 17] on icon at bounding box center [208, 20] width 14 height 14
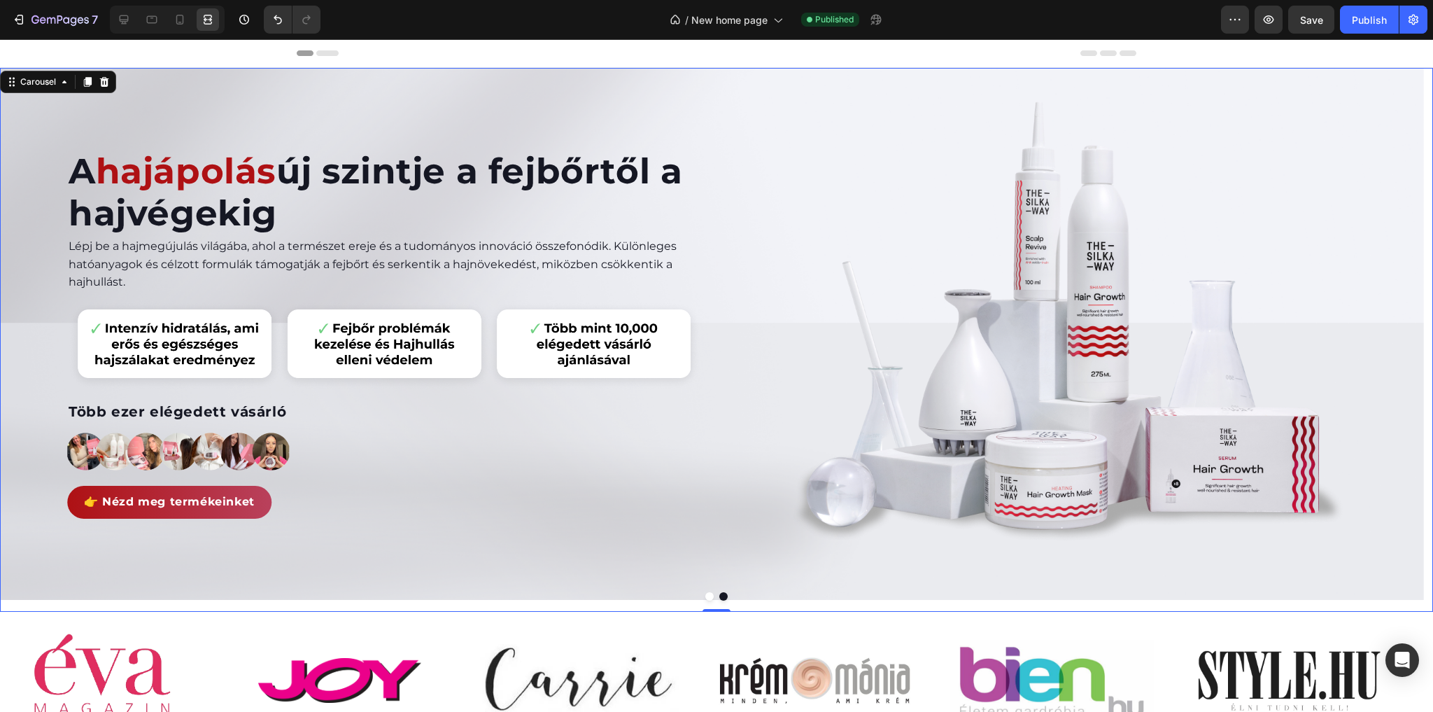
click at [706, 597] on button "Dot" at bounding box center [709, 596] width 8 height 8
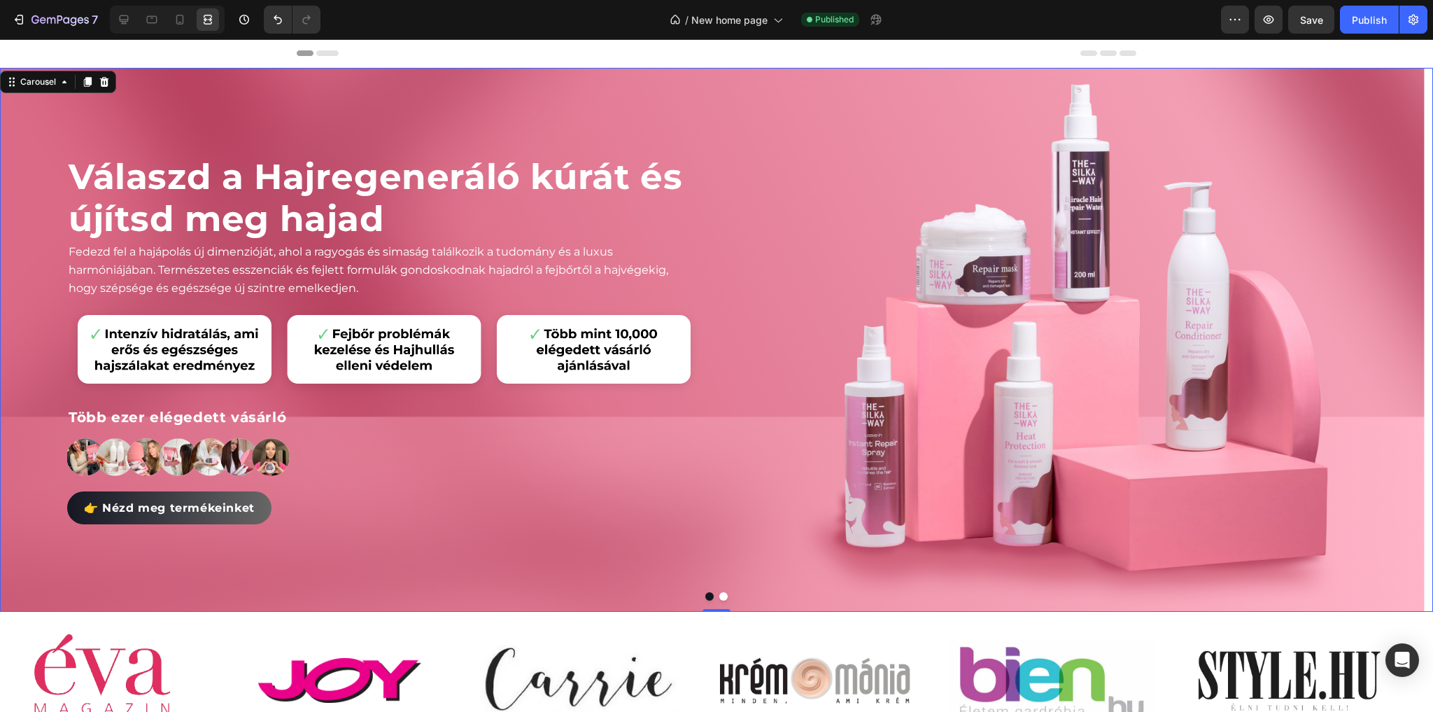
click at [719, 598] on button "Dot" at bounding box center [723, 596] width 8 height 8
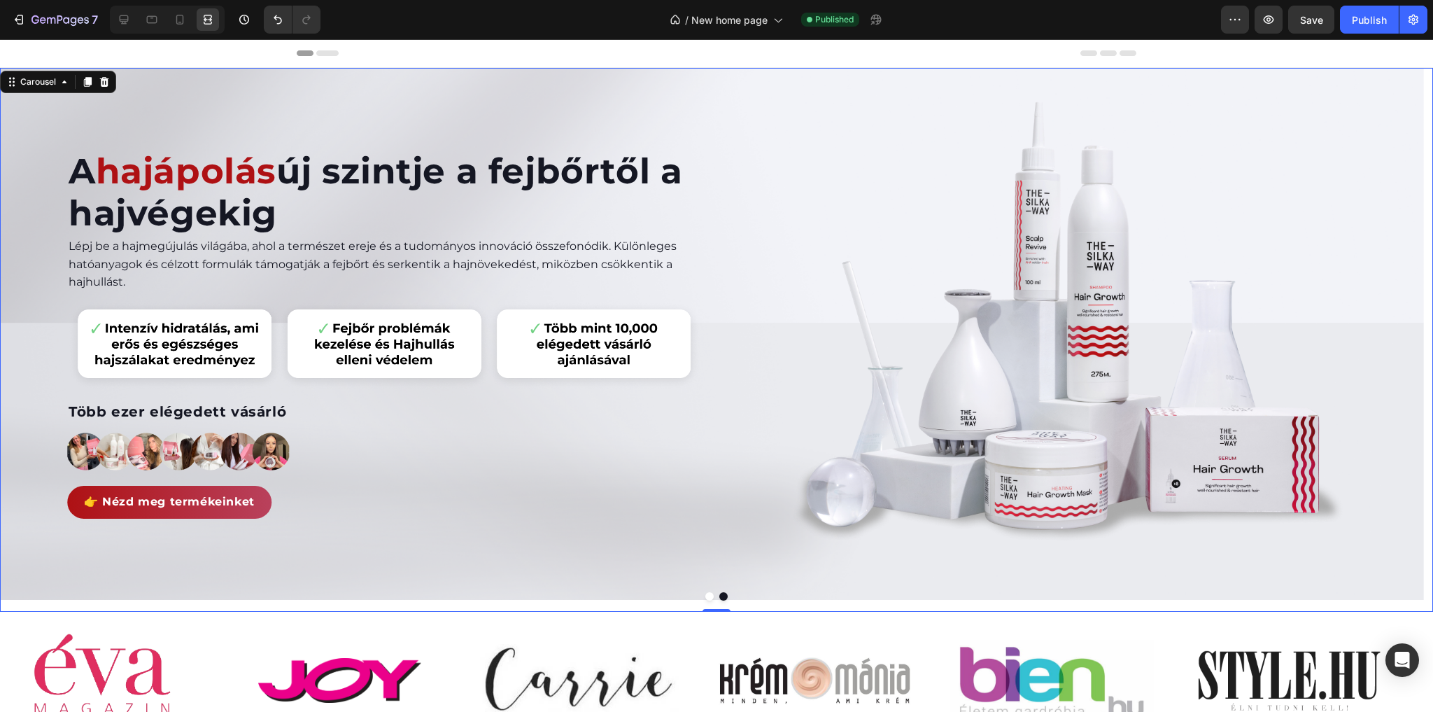
click at [705, 597] on button "Dot" at bounding box center [709, 596] width 8 height 8
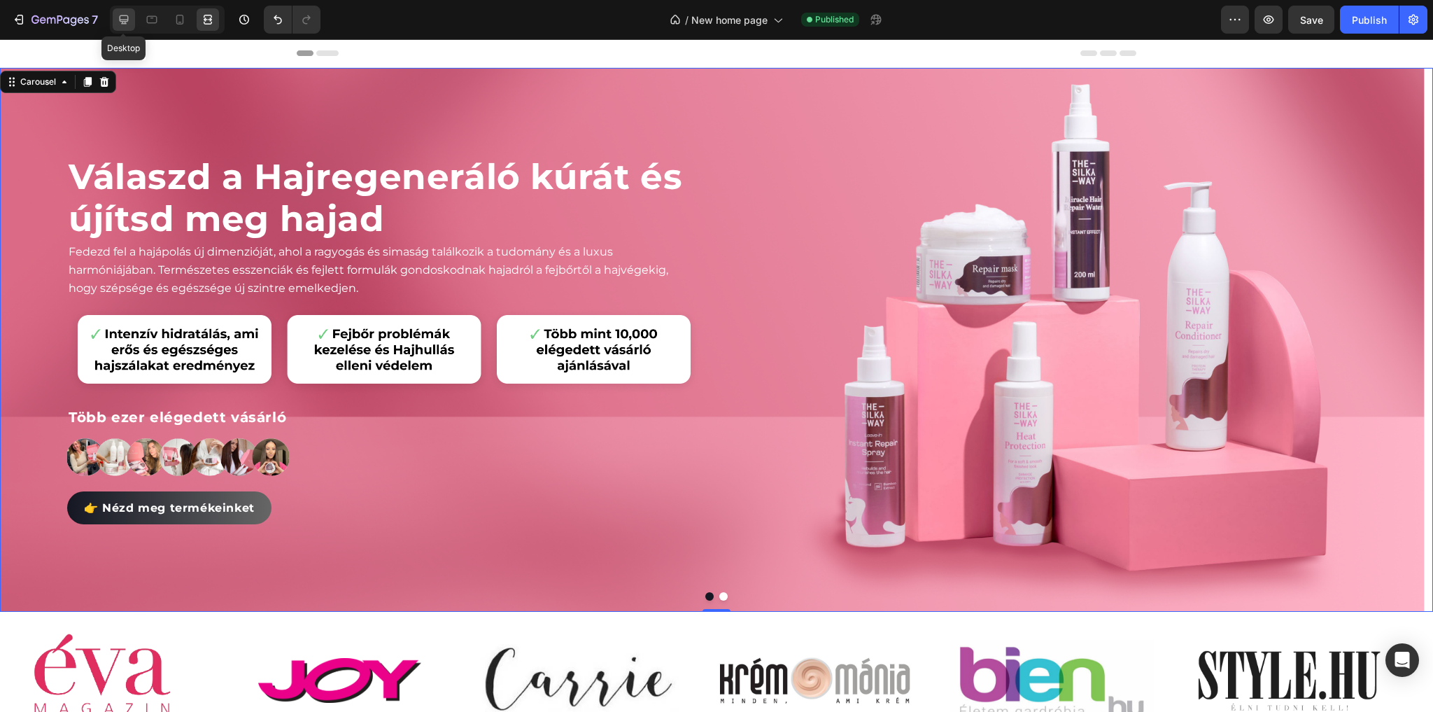
click at [132, 12] on div at bounding box center [124, 19] width 22 height 22
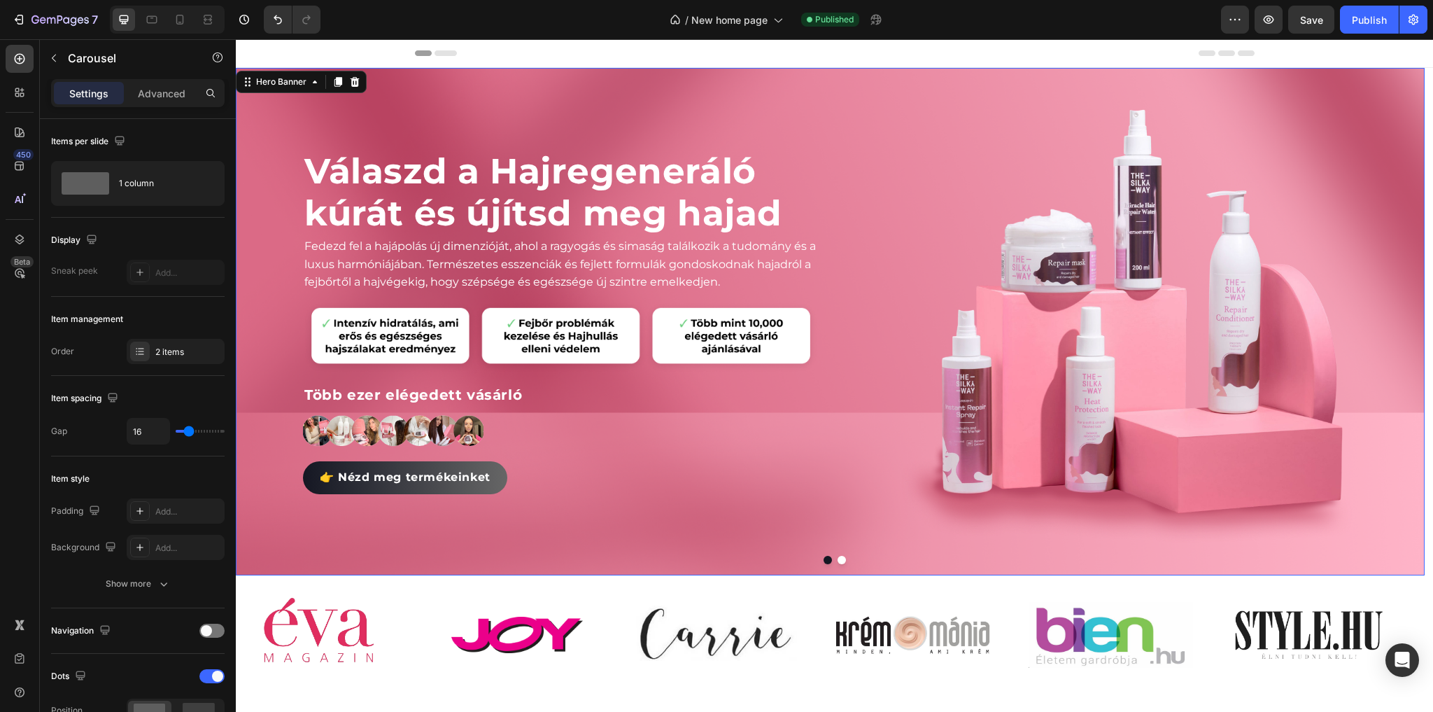
click at [824, 409] on div "Válaszd a Hajregeneráló kúrát és újítsd meg hajad Heading Fedezd fel a hajápolá…" at bounding box center [830, 321] width 1189 height 507
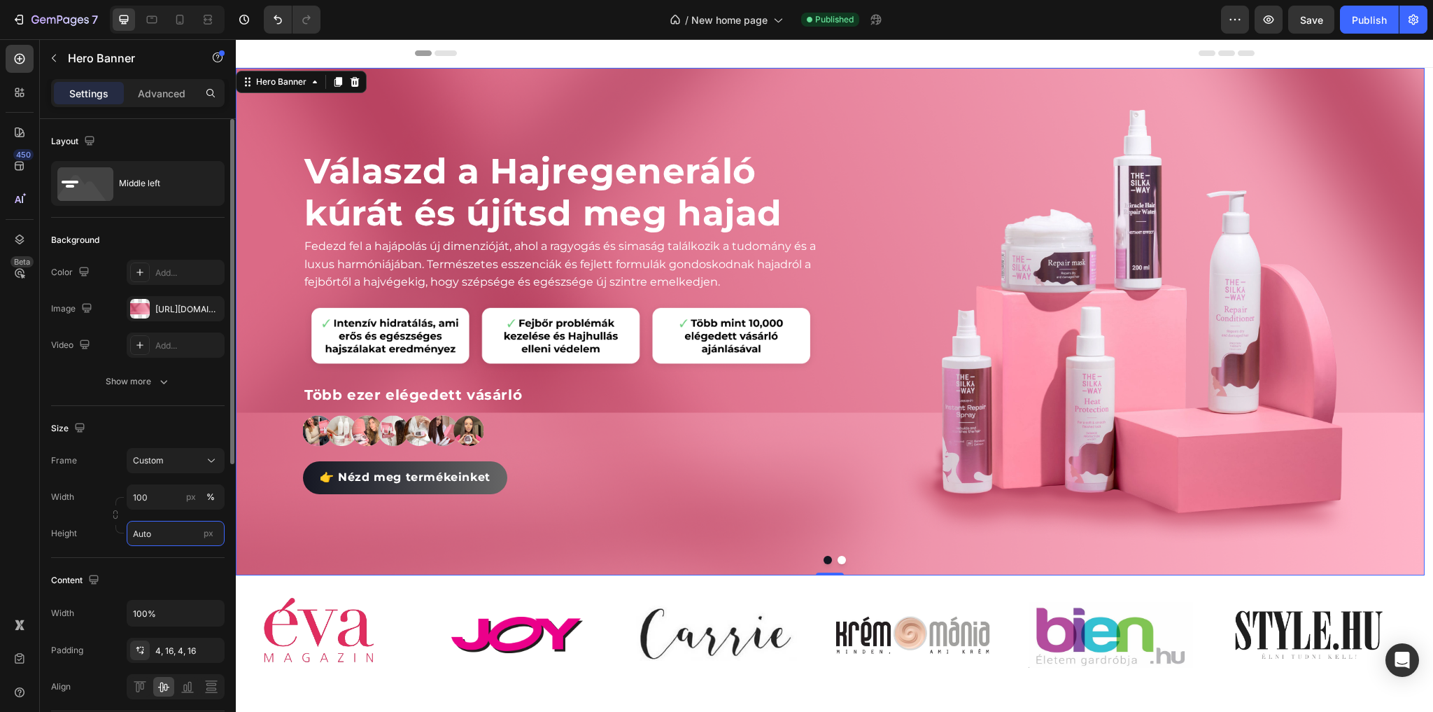
click at [178, 531] on input "Auto" at bounding box center [176, 533] width 98 height 25
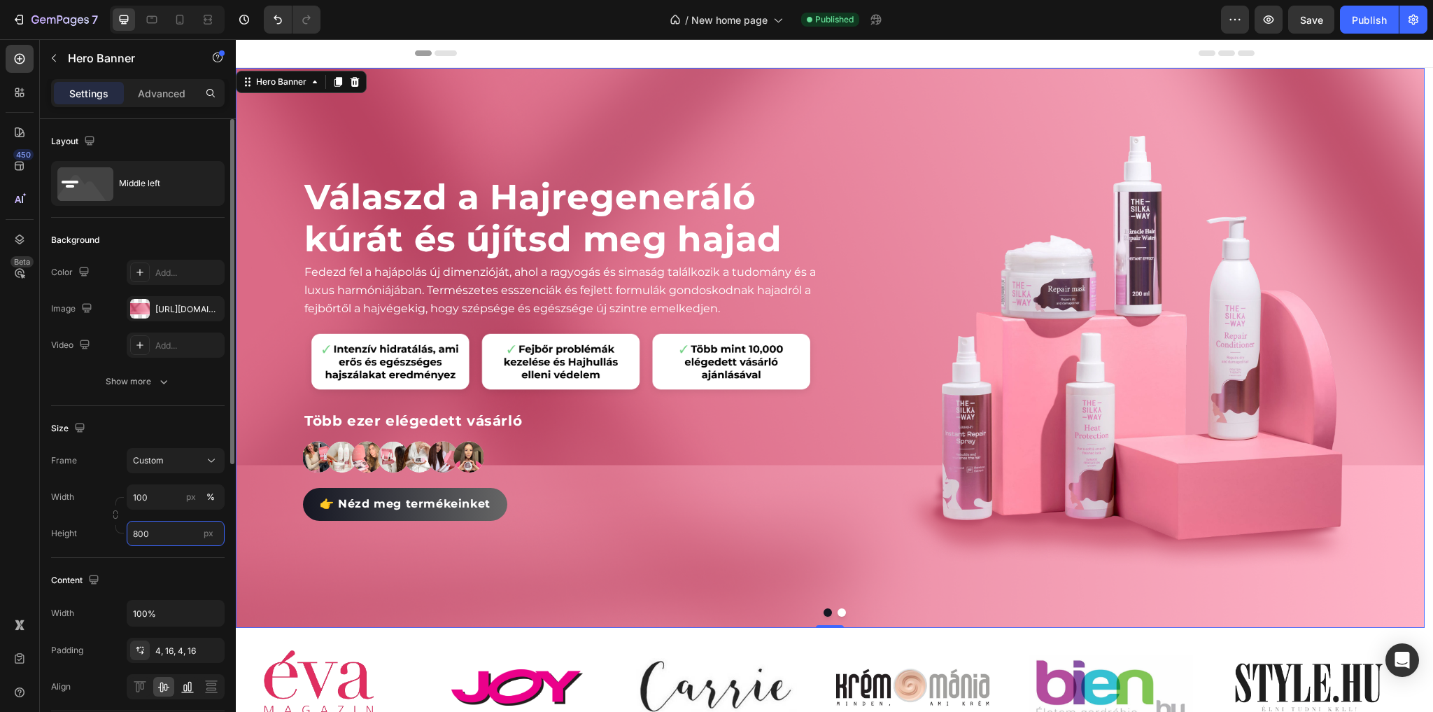
type input "800"
click at [187, 685] on icon at bounding box center [188, 686] width 14 height 14
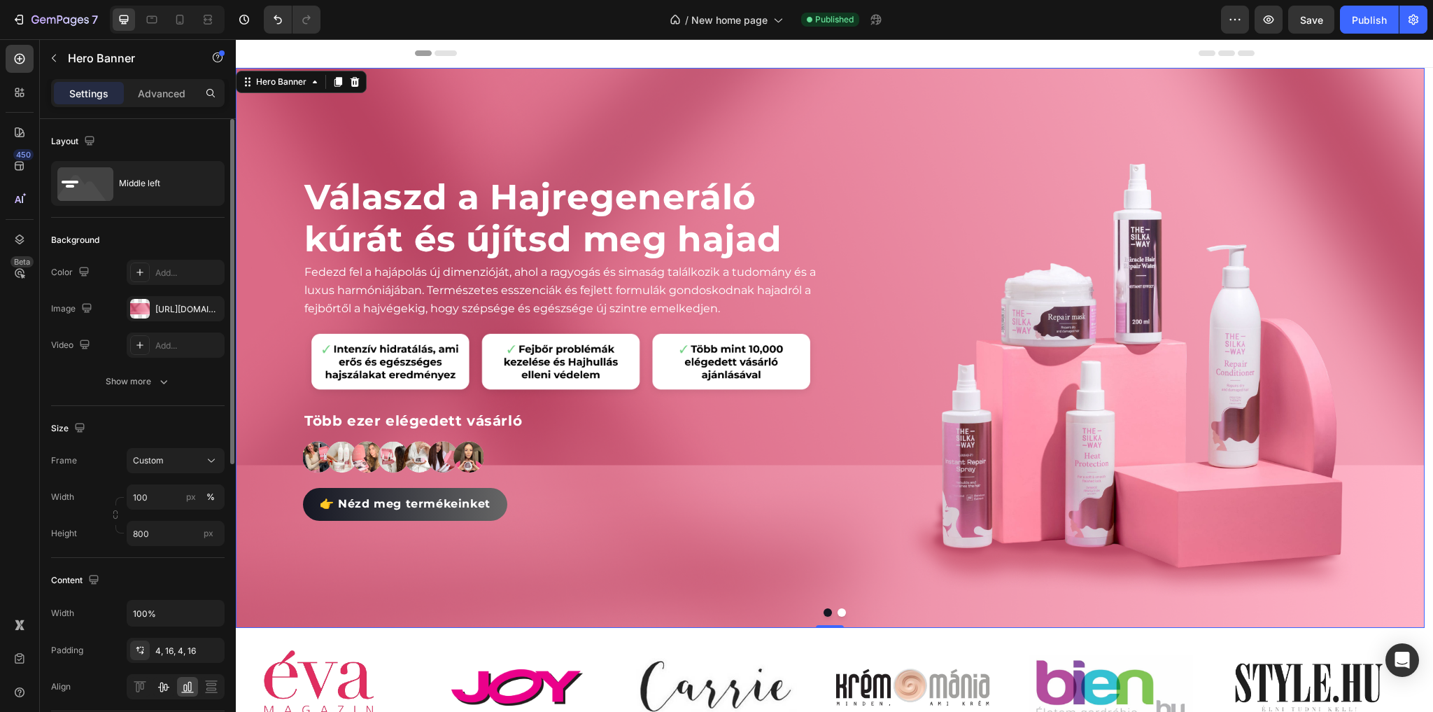
click at [169, 684] on icon at bounding box center [163, 687] width 11 height 10
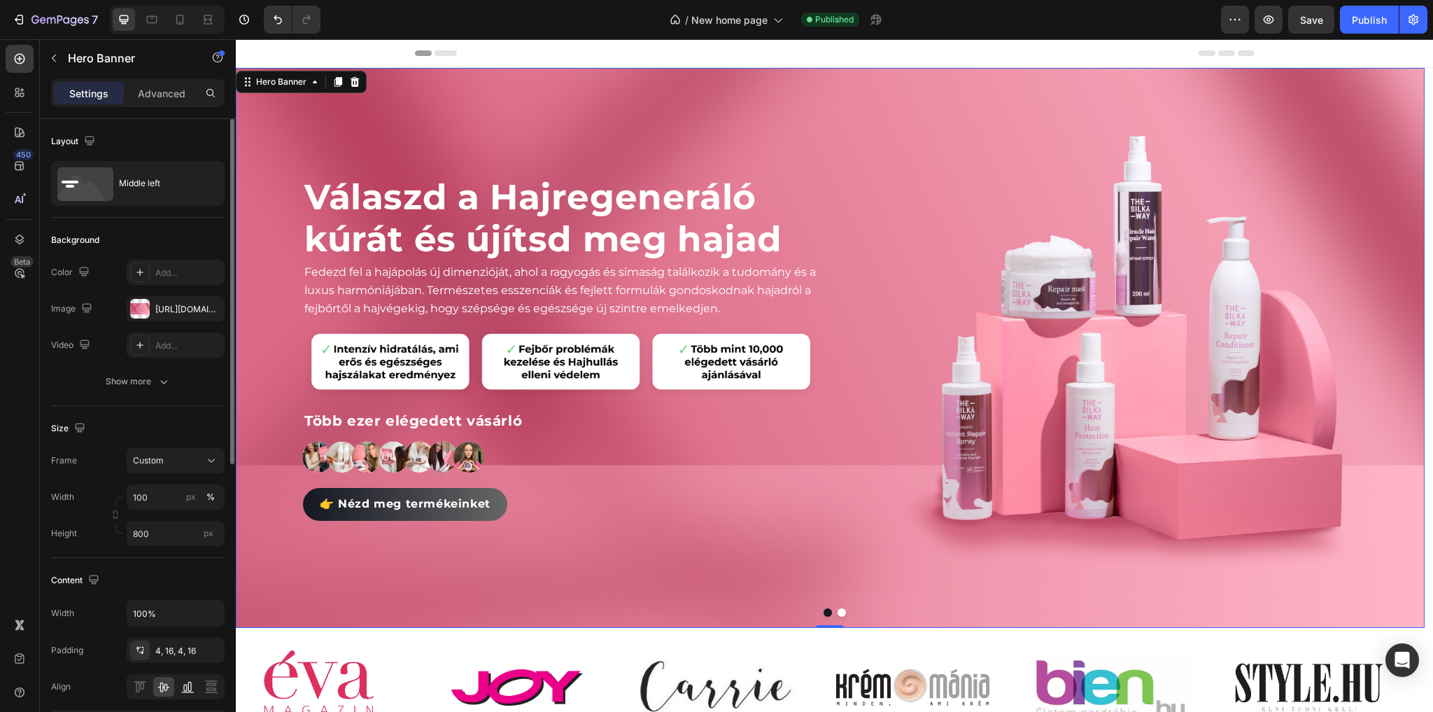
click at [183, 687] on icon at bounding box center [188, 686] width 14 height 14
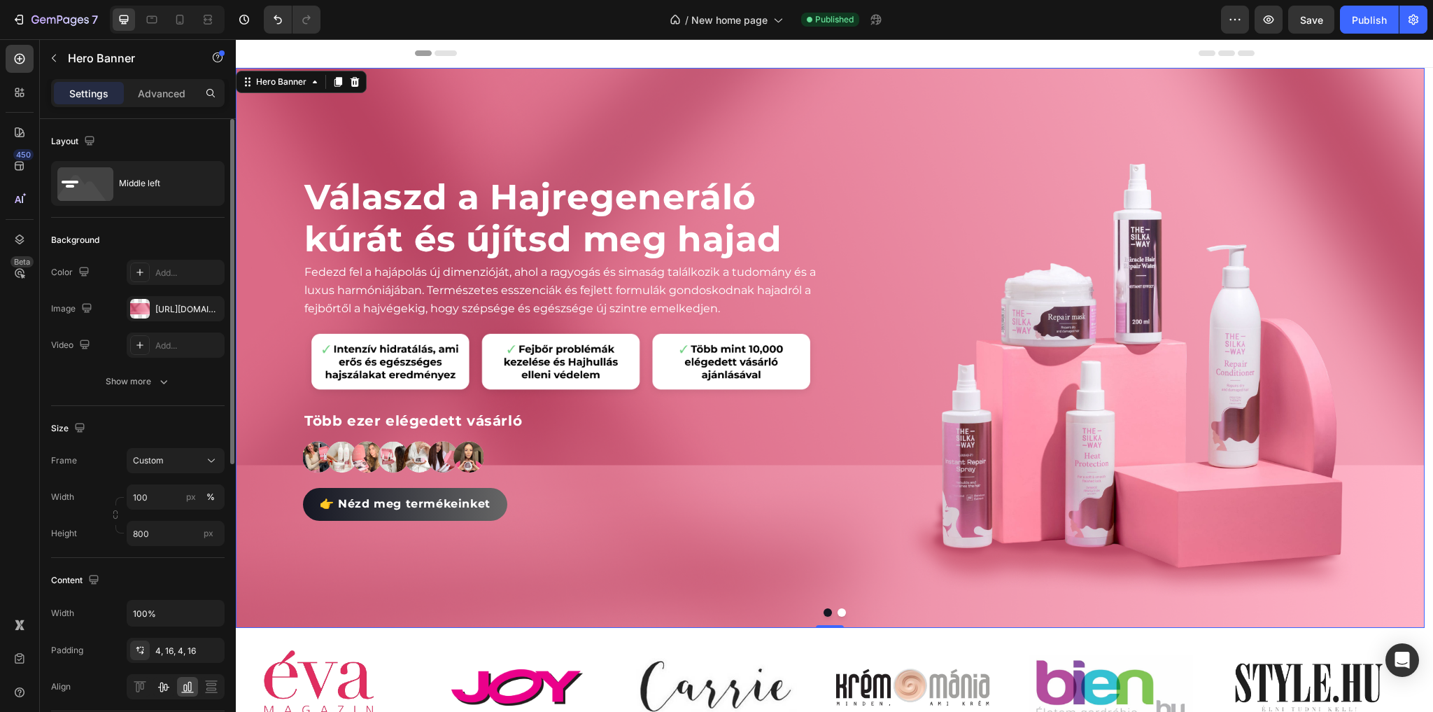
click at [164, 682] on icon at bounding box center [164, 686] width 14 height 14
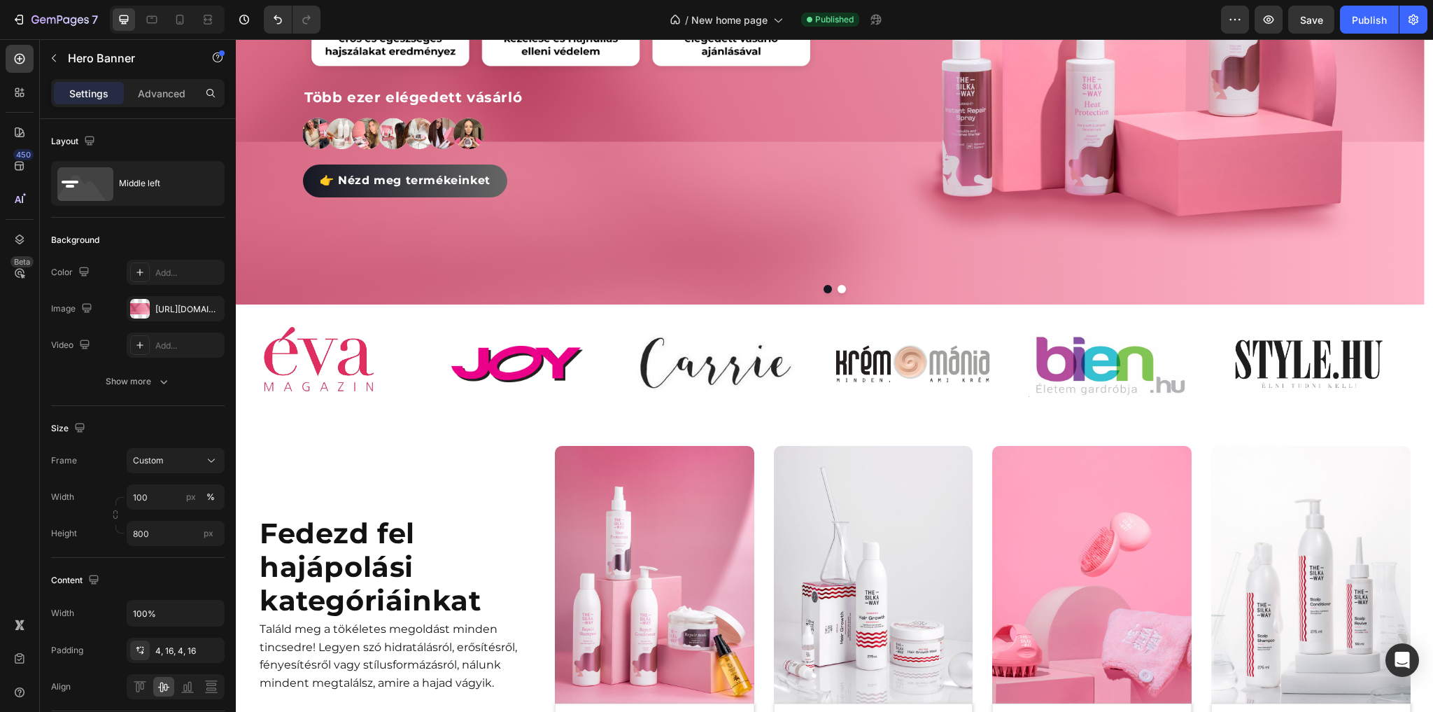
scroll to position [112, 0]
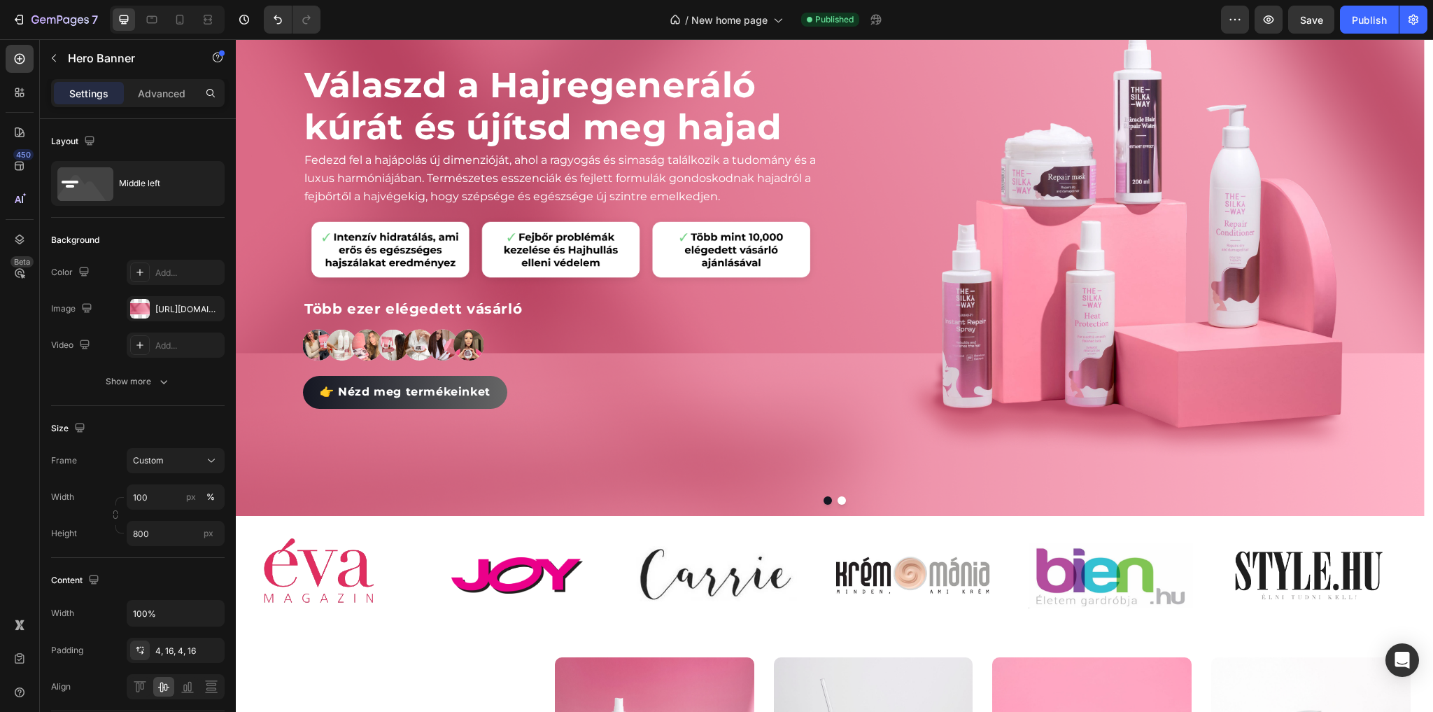
click at [834, 441] on div "Válaszd a Hajregeneráló kúrát és újítsd meg hajad Heading Fedezd fel a hajápolá…" at bounding box center [830, 235] width 1189 height 507
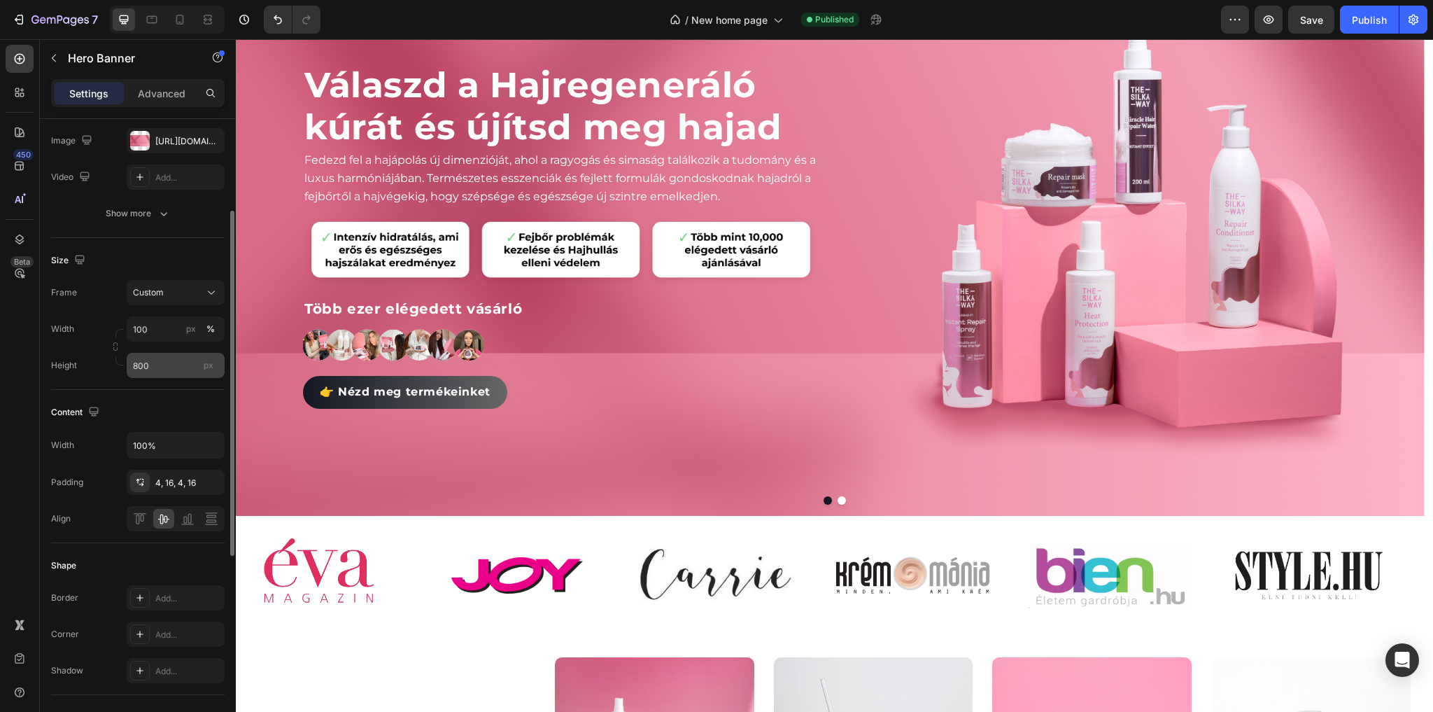
scroll to position [0, 0]
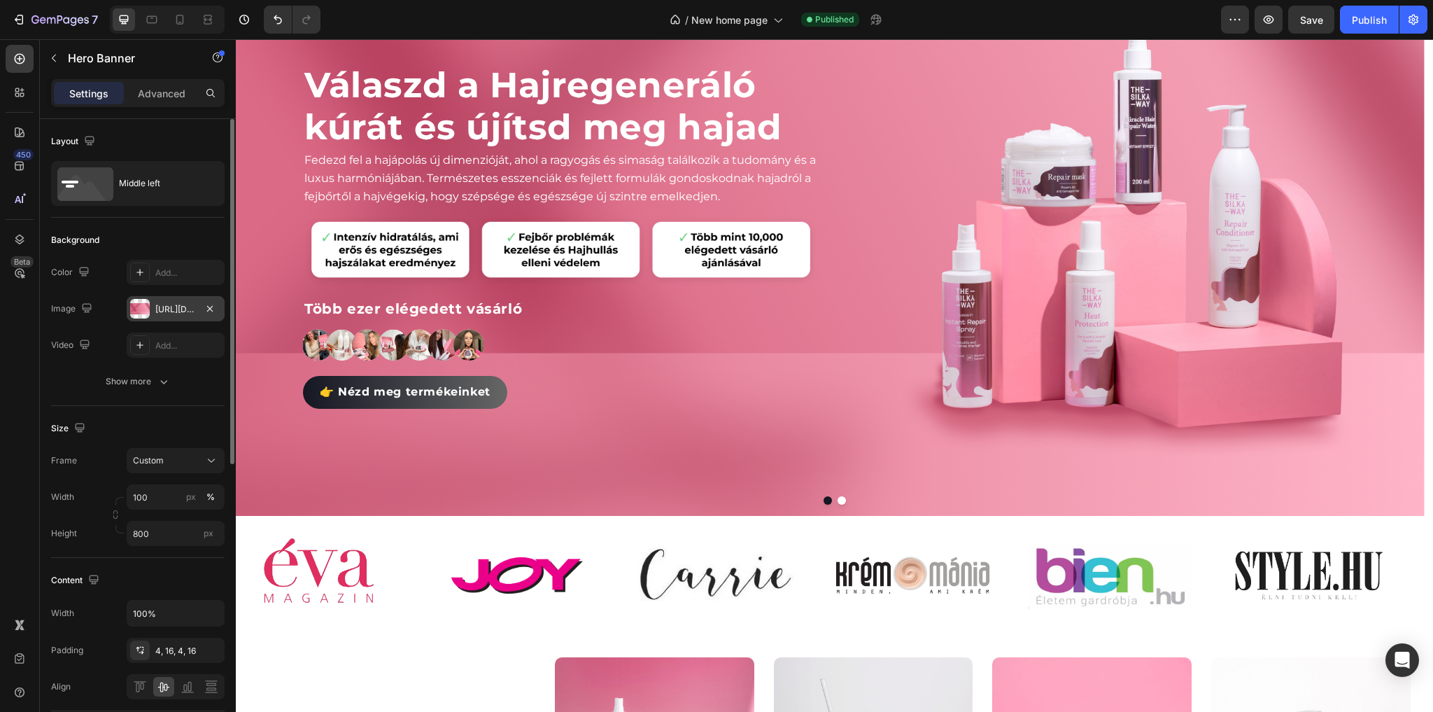
click at [137, 311] on div at bounding box center [140, 309] width 20 height 20
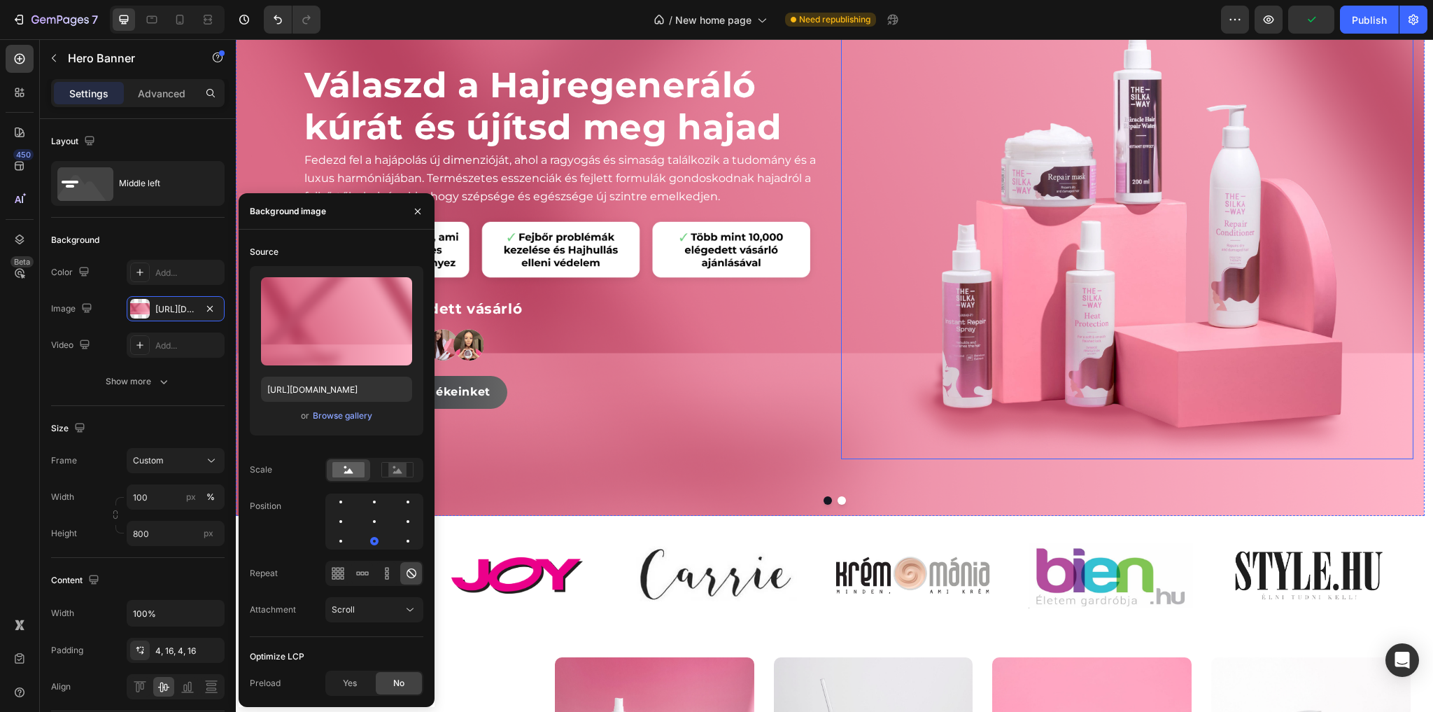
click at [882, 388] on div at bounding box center [1127, 236] width 572 height 446
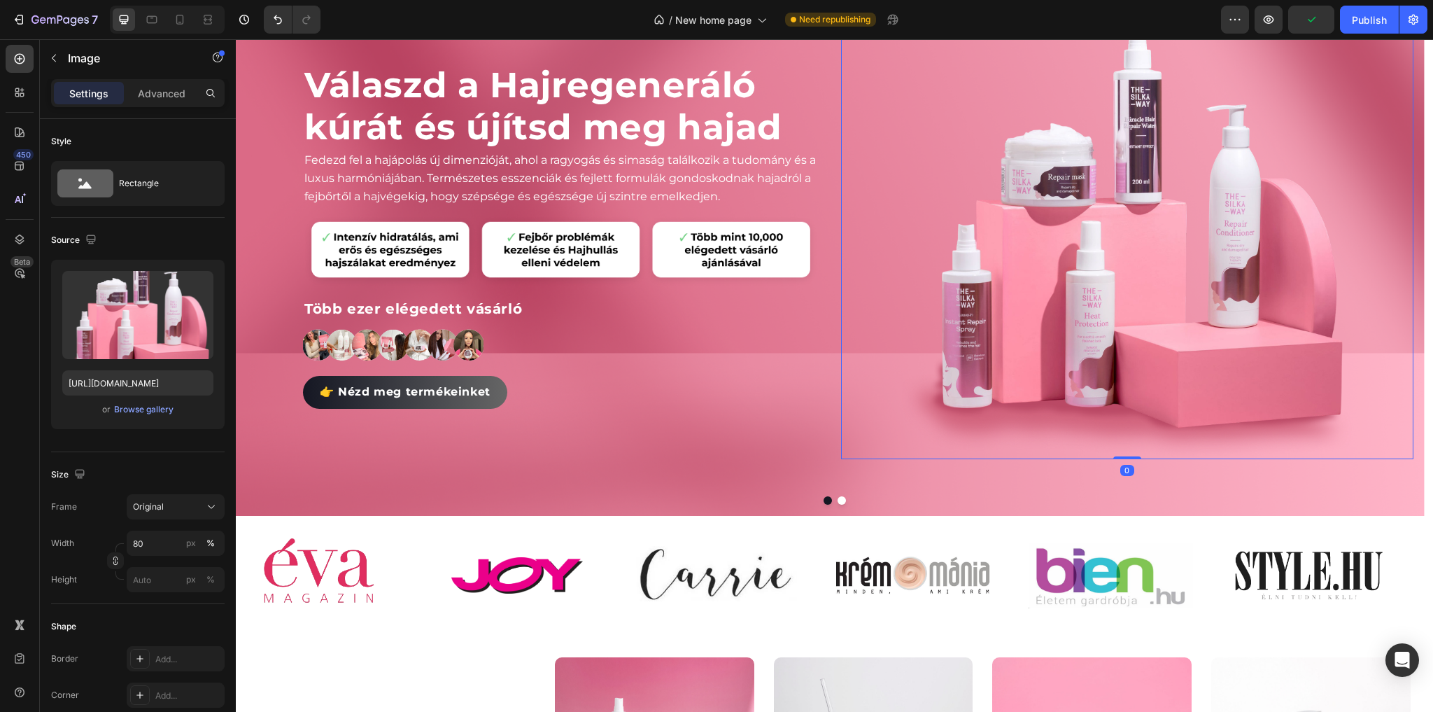
click at [1055, 368] on img at bounding box center [1127, 236] width 458 height 446
click at [823, 444] on div "Válaszd a Hajregeneráló kúrát és újítsd meg hajad Heading Fedezd fel a hajápolá…" at bounding box center [830, 235] width 1189 height 507
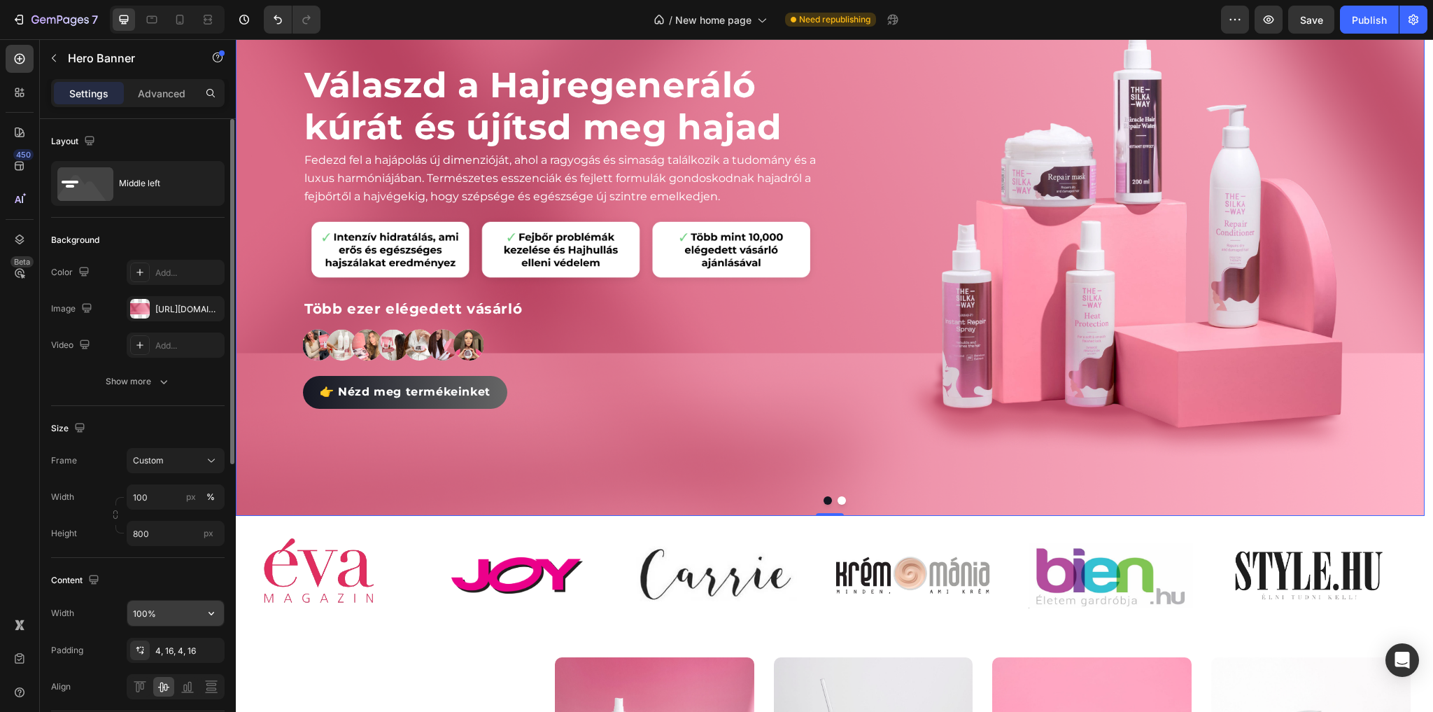
scroll to position [112, 0]
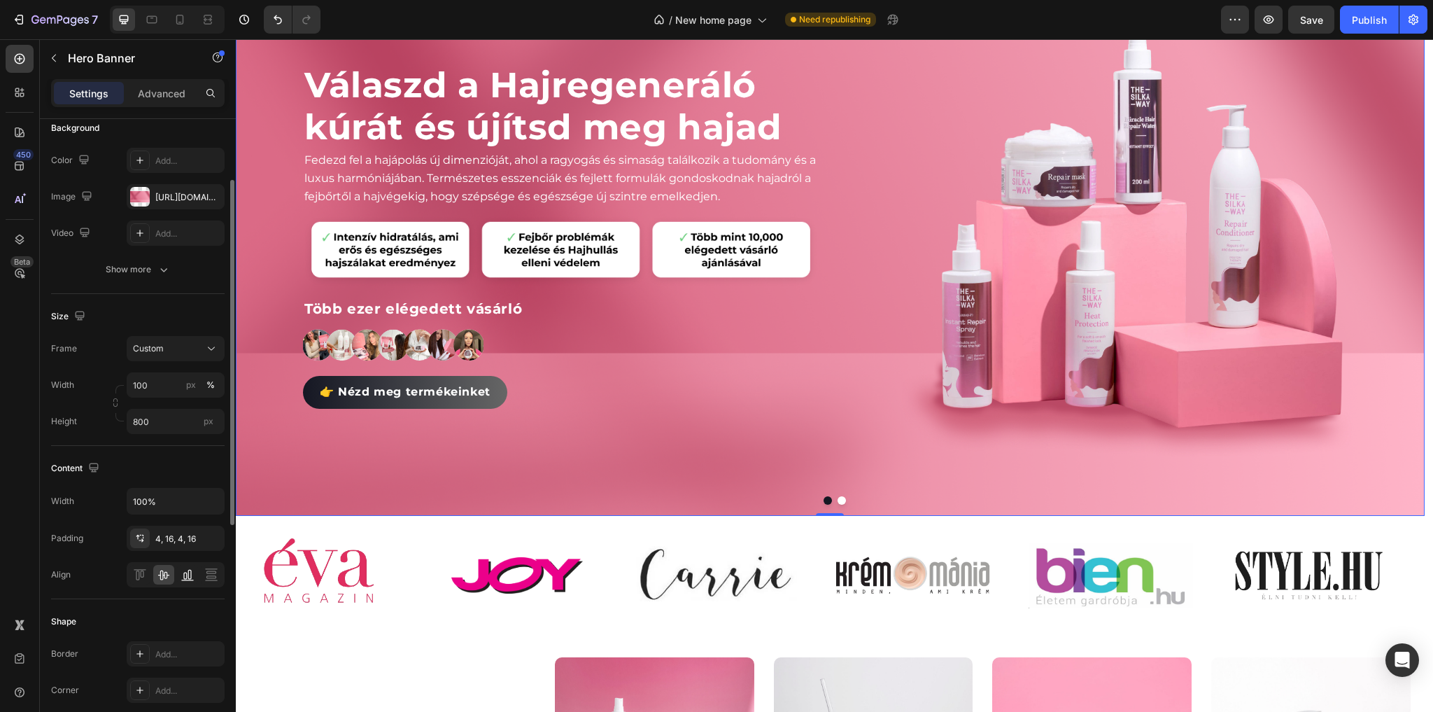
click at [183, 579] on icon at bounding box center [187, 579] width 13 height 1
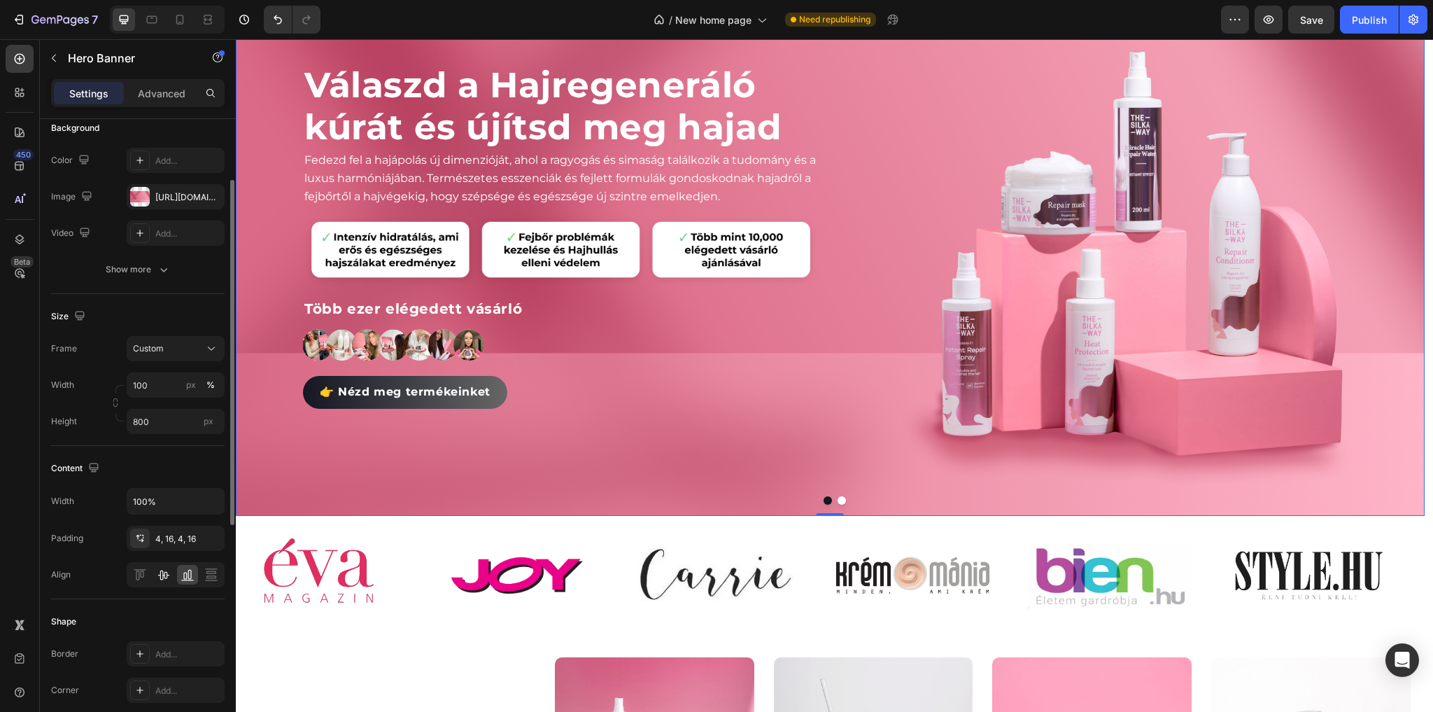
click at [162, 576] on icon at bounding box center [163, 575] width 11 height 10
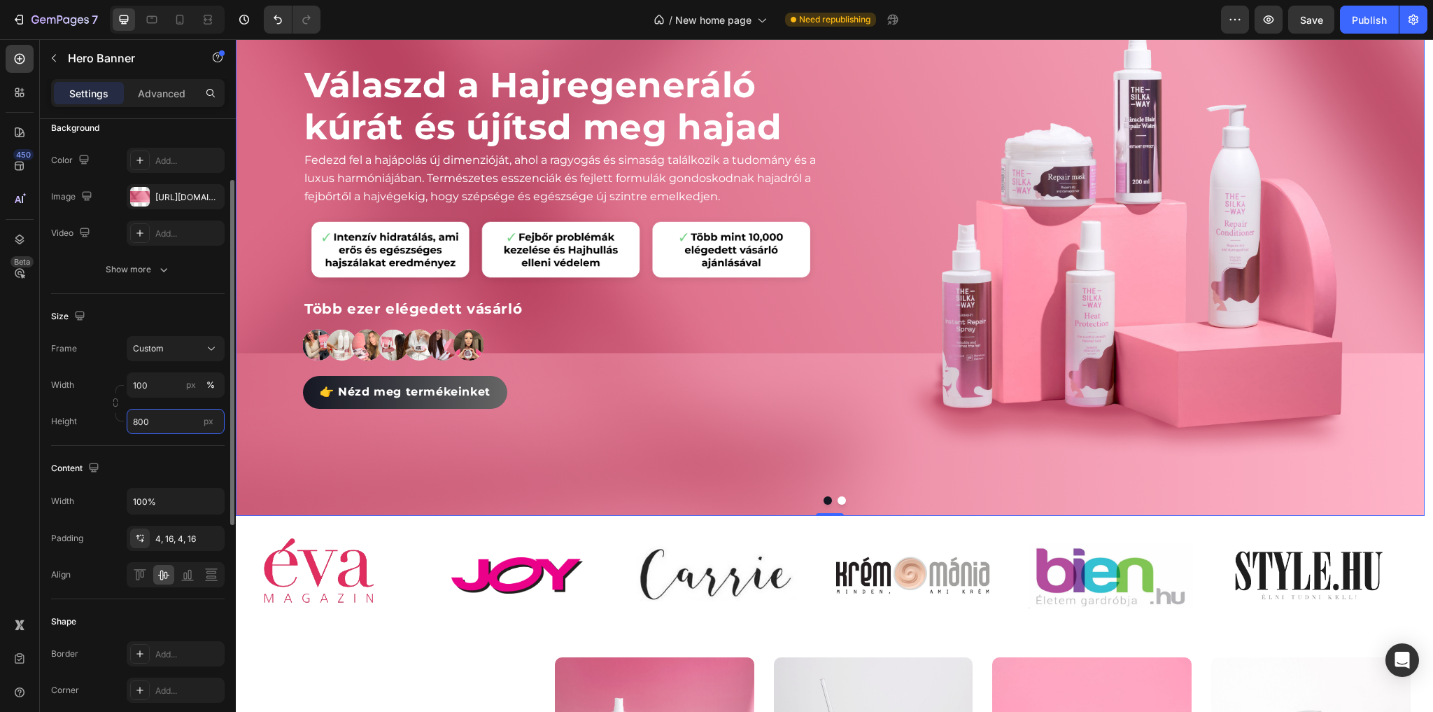
click at [183, 418] on input "800" at bounding box center [176, 421] width 98 height 25
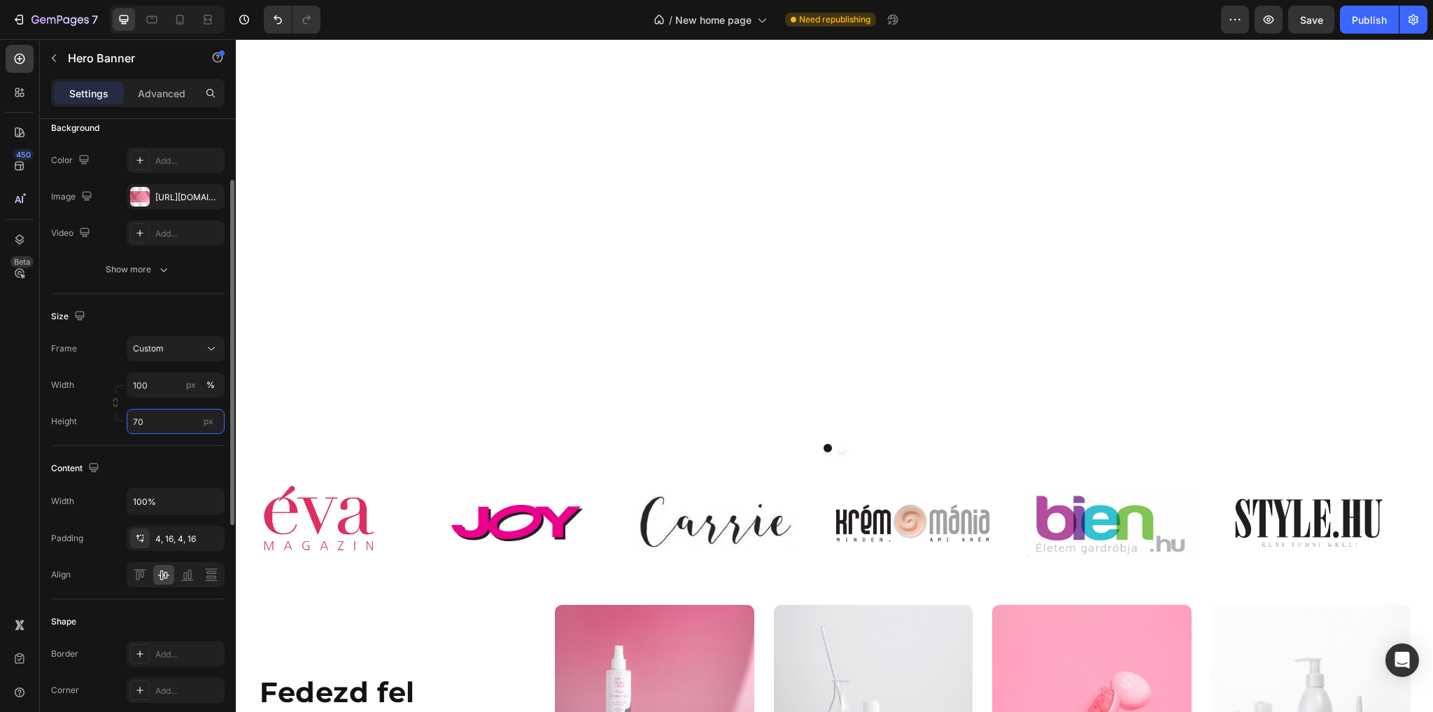
type input "700"
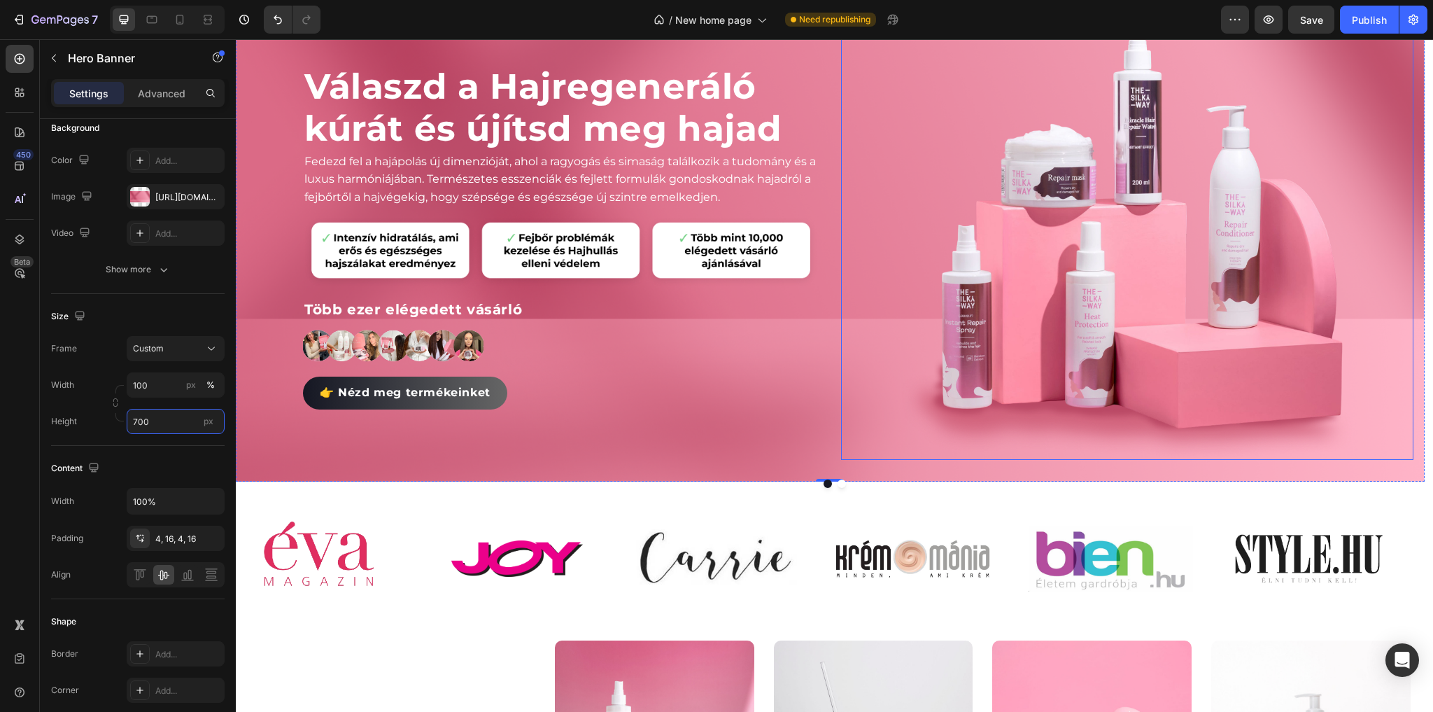
scroll to position [0, 0]
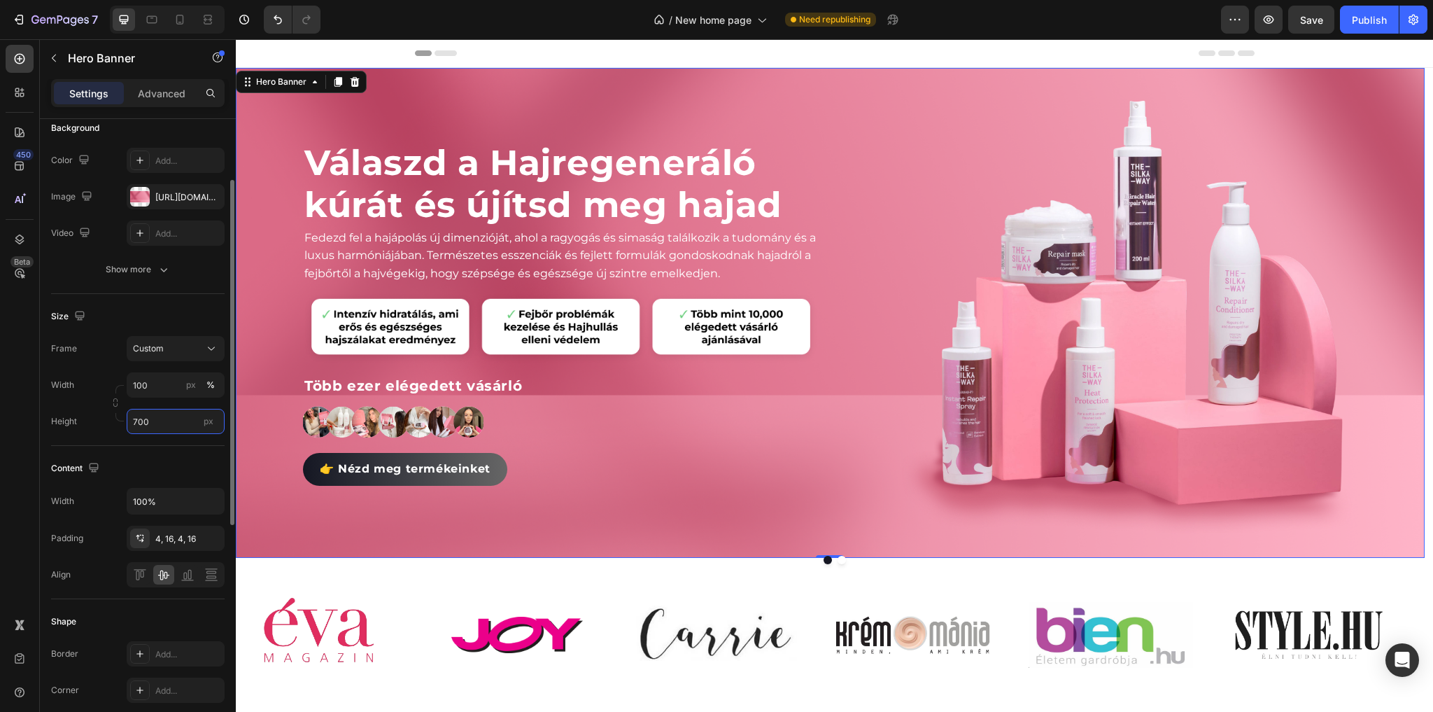
click at [168, 424] on input "700" at bounding box center [176, 421] width 98 height 25
click at [838, 560] on button "Dot" at bounding box center [842, 560] width 8 height 8
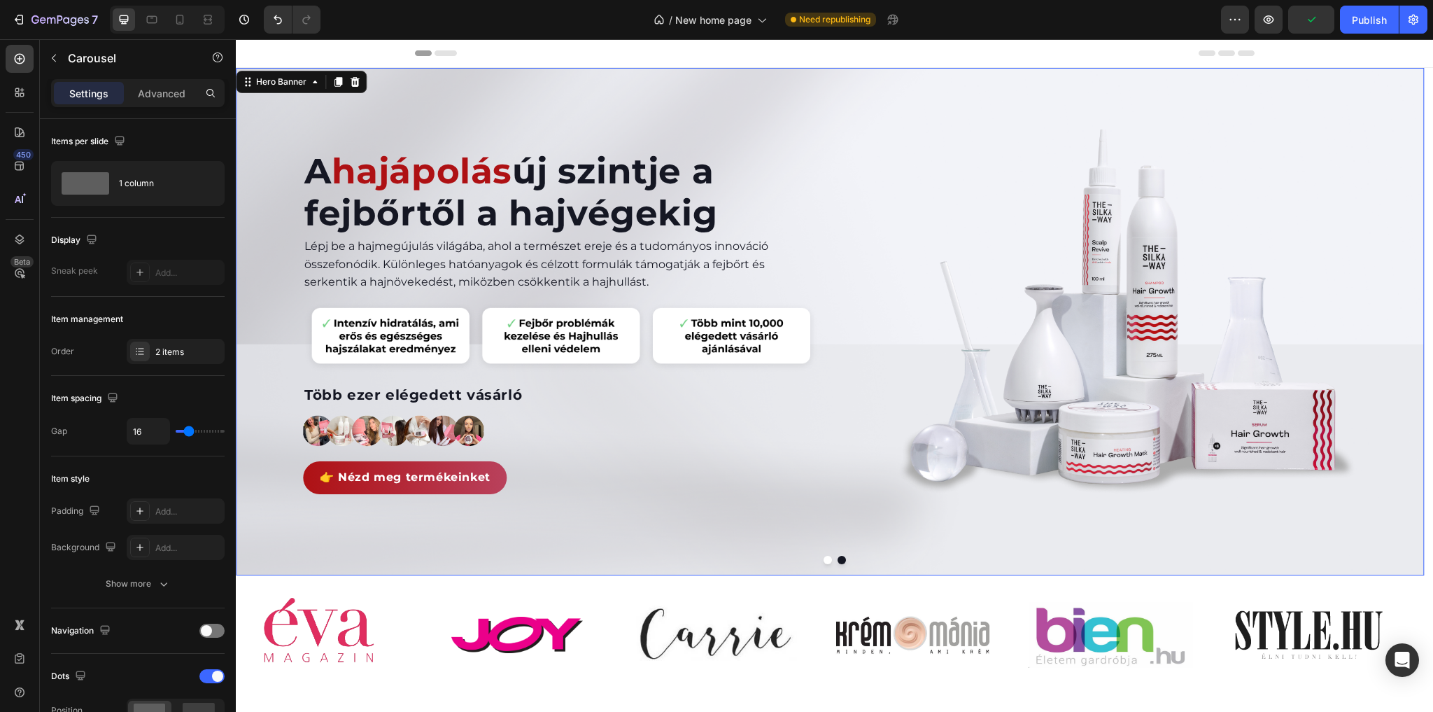
click at [826, 460] on div "A hajápolás új szintje a fejbőrtől a hajvégekig Heading Lépj be a hajmegújulás …" at bounding box center [830, 321] width 1189 height 507
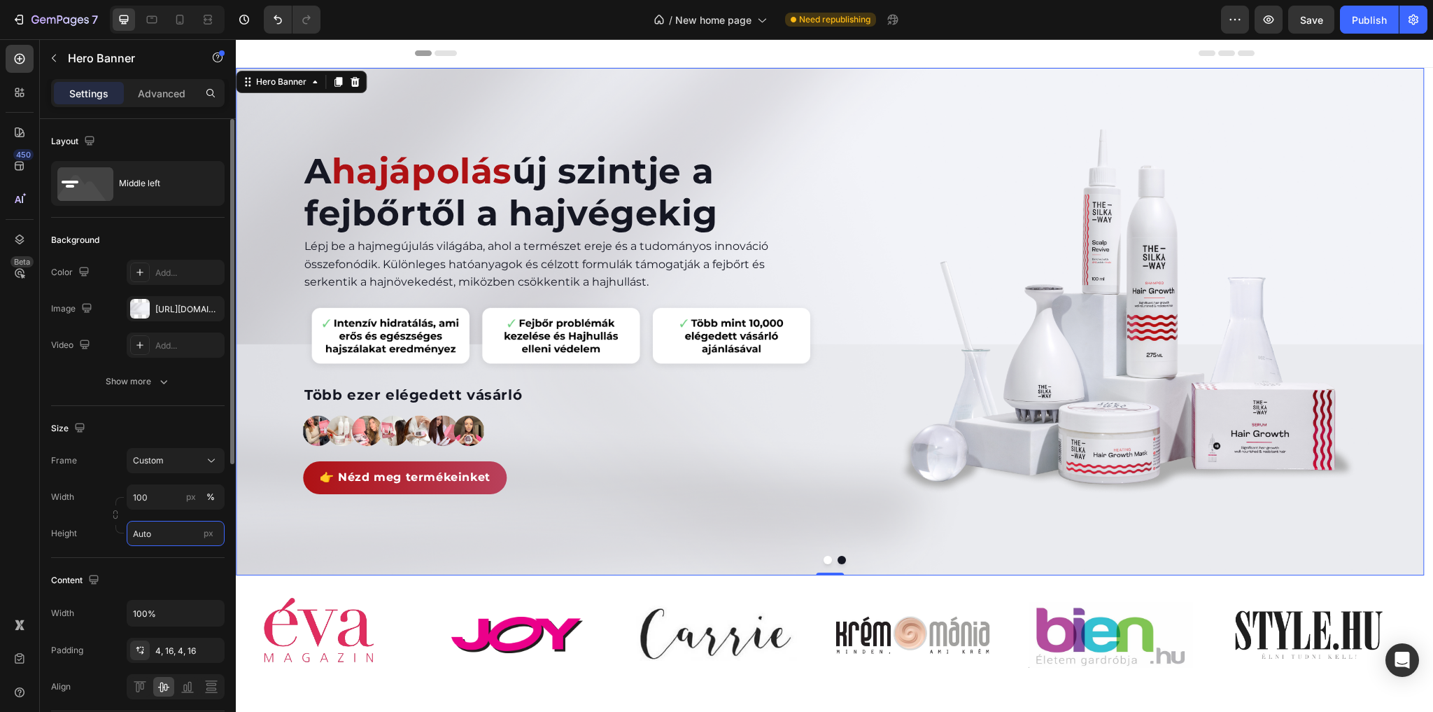
click at [165, 532] on input "Auto" at bounding box center [176, 533] width 98 height 25
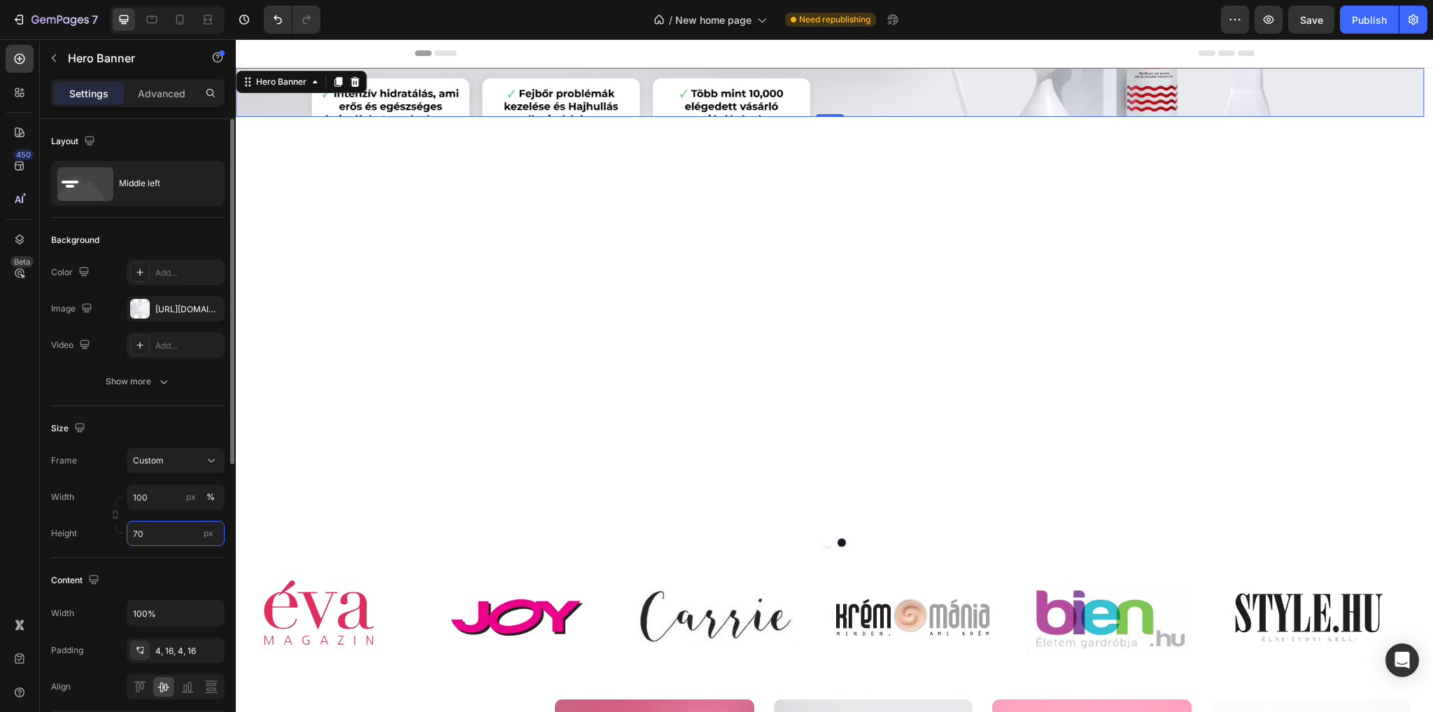
type input "700"
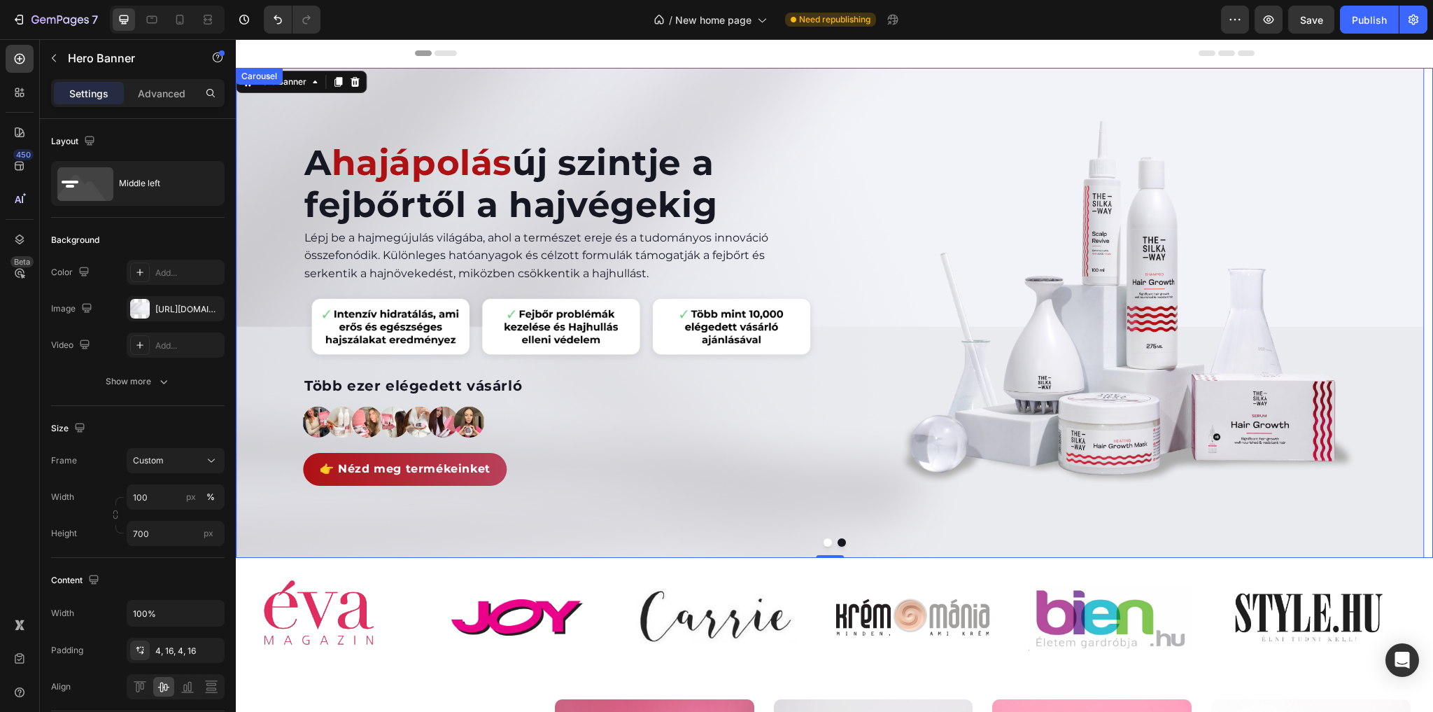
click at [824, 543] on button "Dot" at bounding box center [828, 542] width 8 height 8
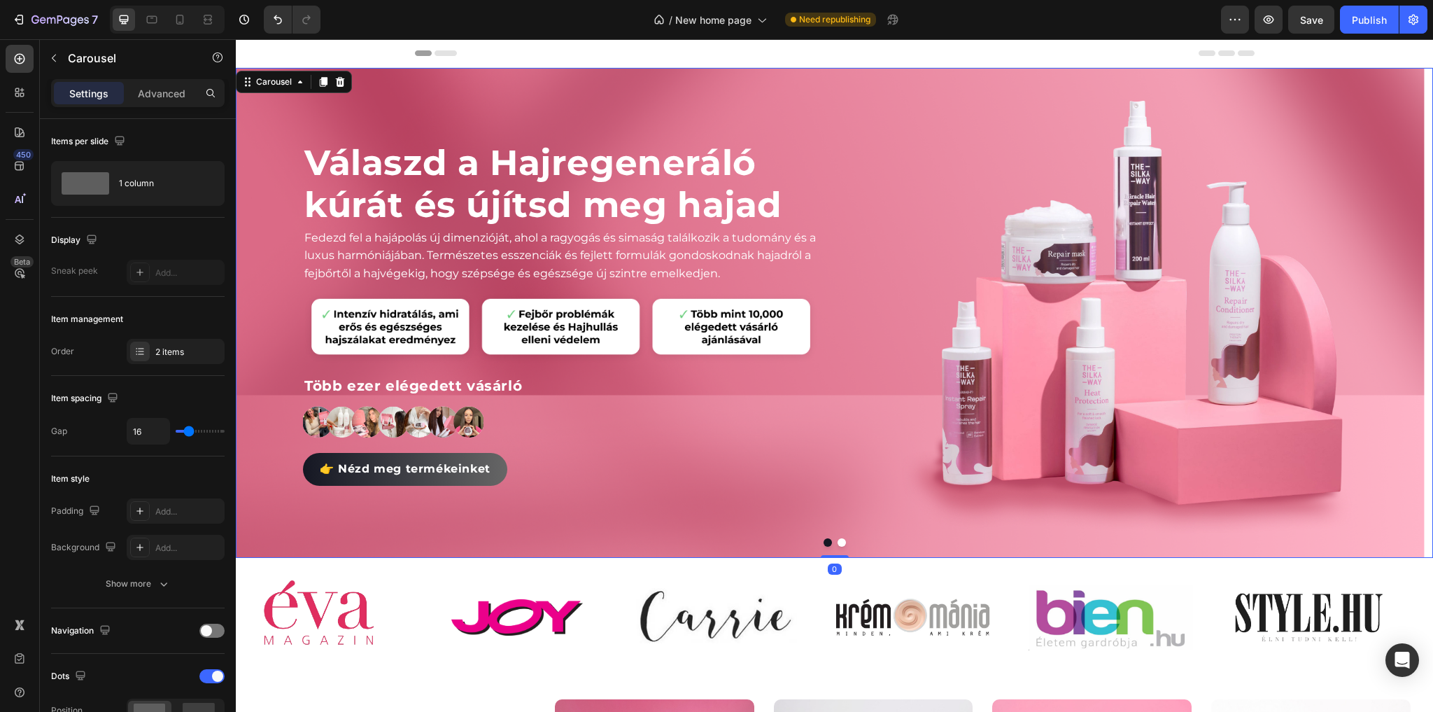
click at [838, 543] on button "Dot" at bounding box center [842, 542] width 8 height 8
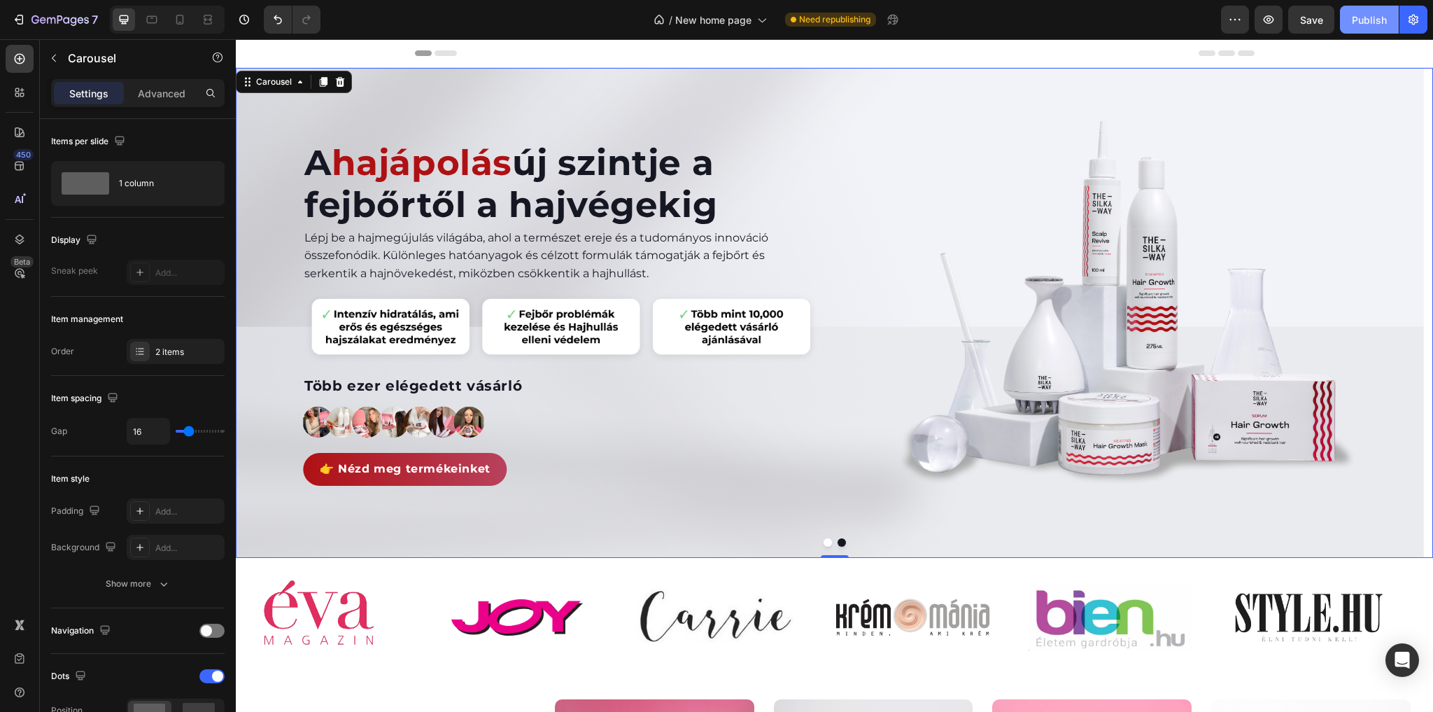
click at [1373, 15] on div "Publish" at bounding box center [1369, 20] width 35 height 15
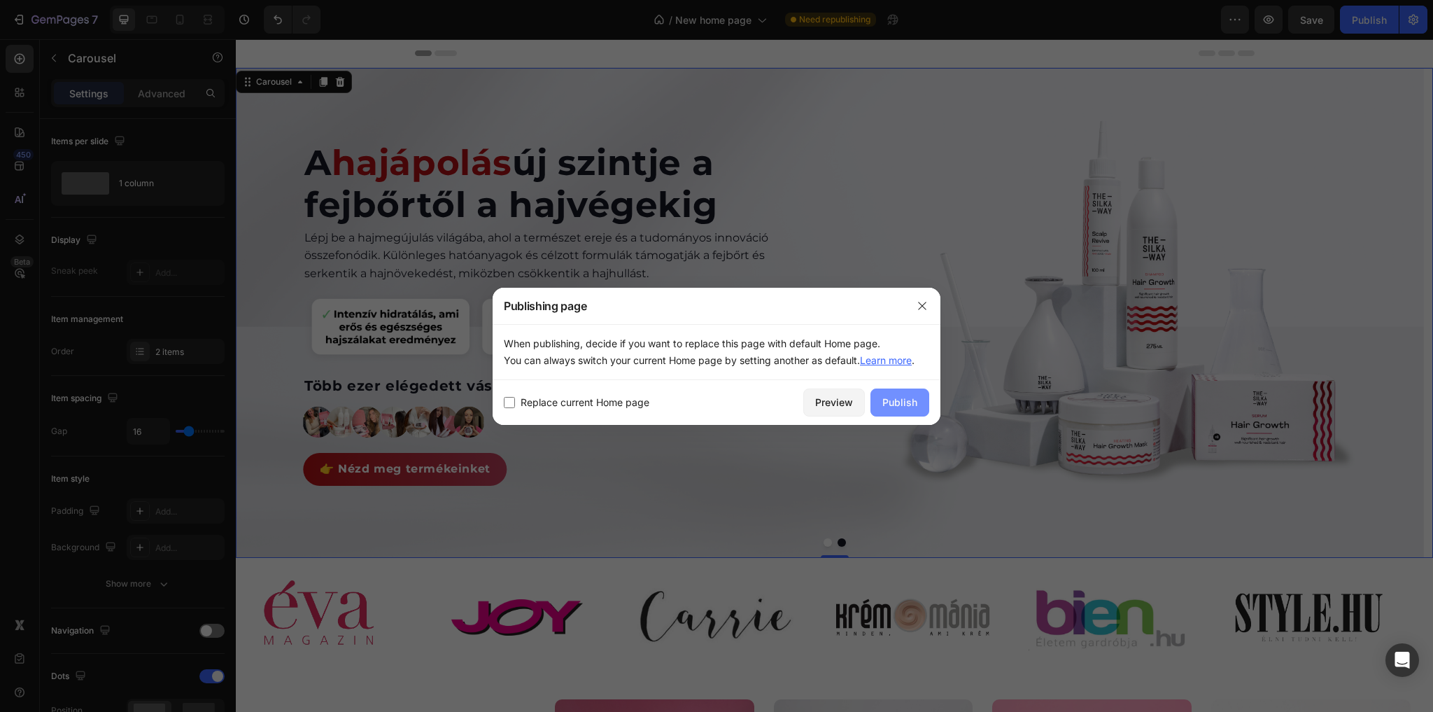
click at [896, 403] on div "Publish" at bounding box center [899, 402] width 35 height 15
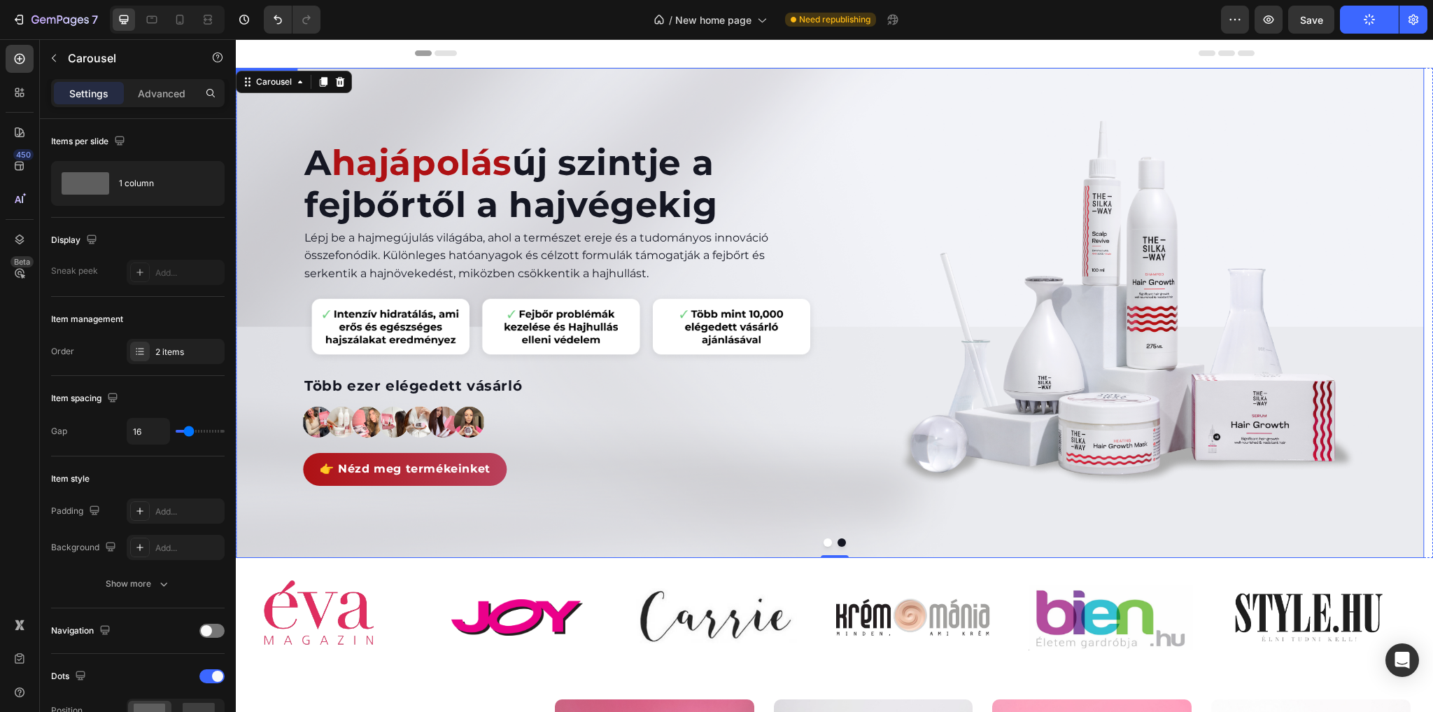
click at [838, 360] on div "A hajápolás új szintje a fejbőrtől a hajvégekig Heading Lépj be a hajmegújulás …" at bounding box center [830, 312] width 1189 height 507
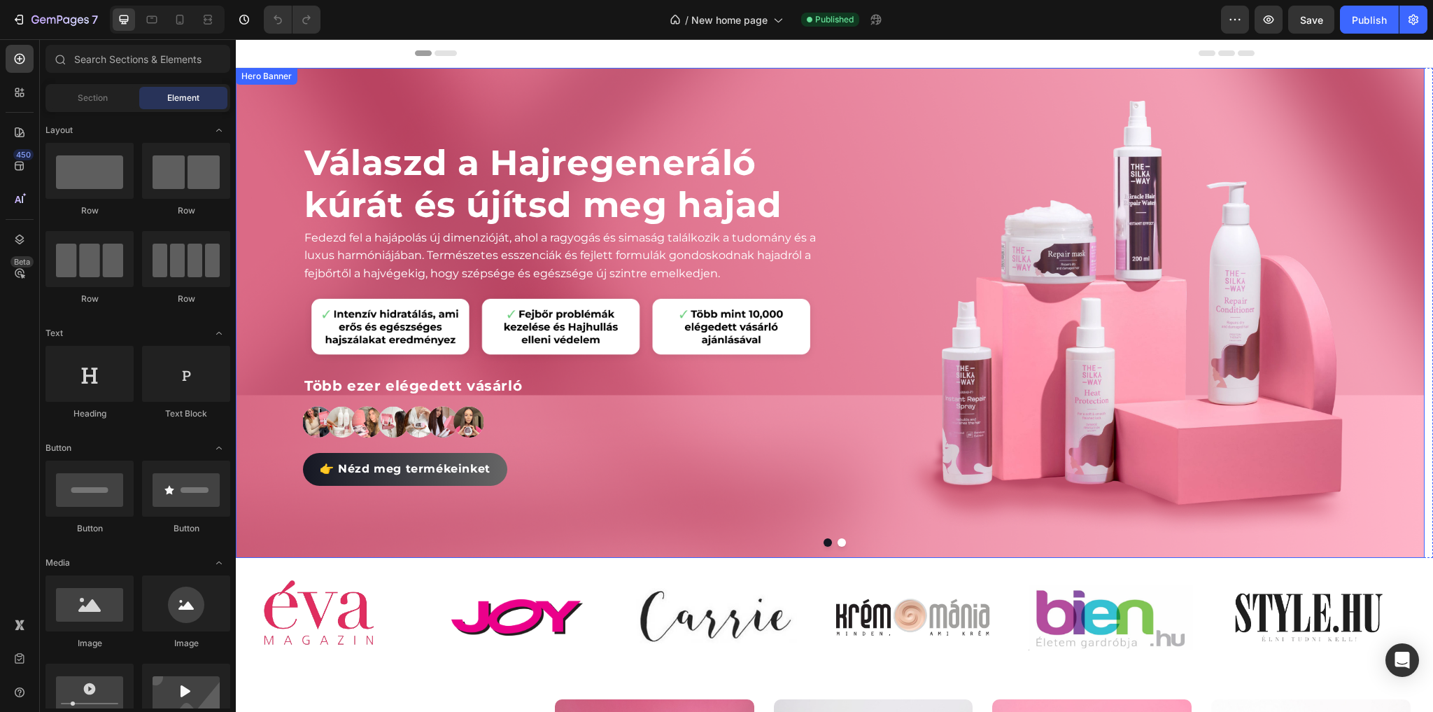
click at [838, 541] on button "Dot" at bounding box center [842, 542] width 8 height 8
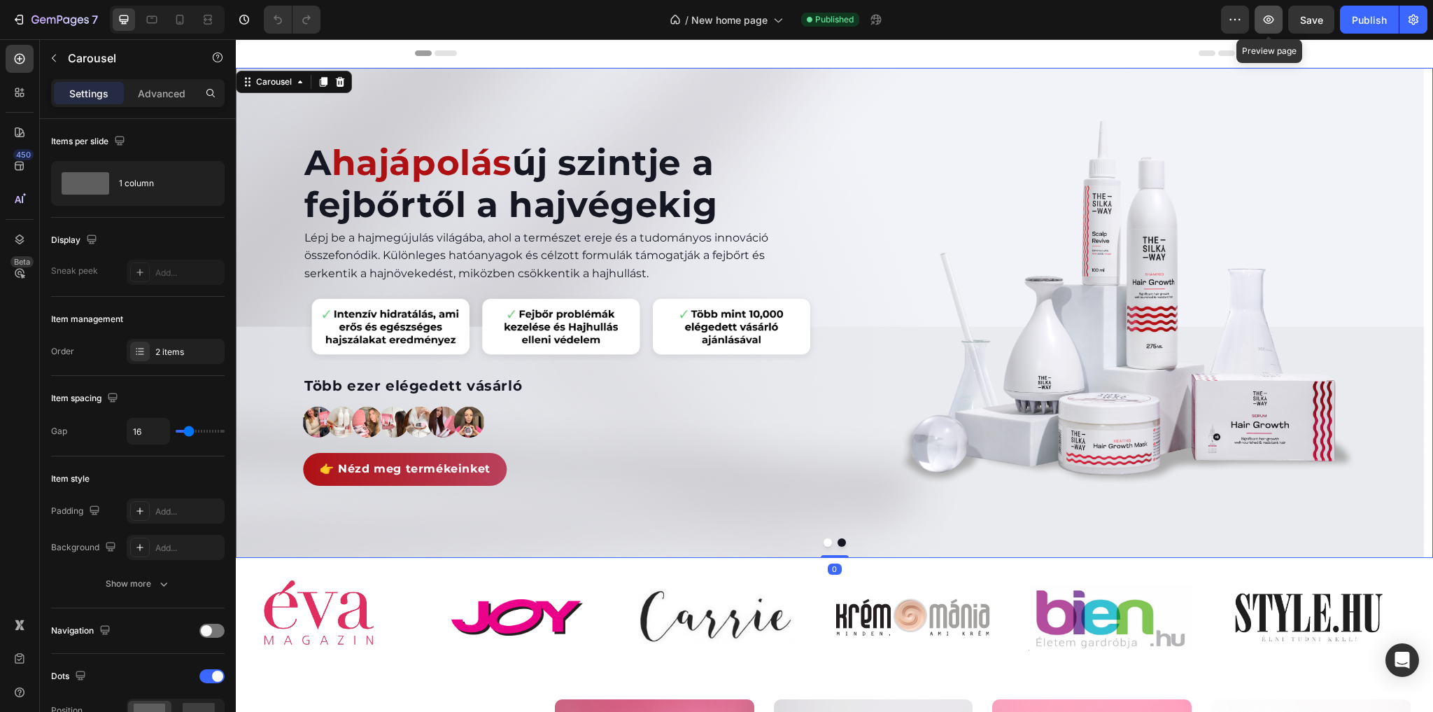
click at [1262, 17] on button "button" at bounding box center [1269, 20] width 28 height 28
click at [1357, 17] on div "Publish" at bounding box center [1369, 20] width 35 height 15
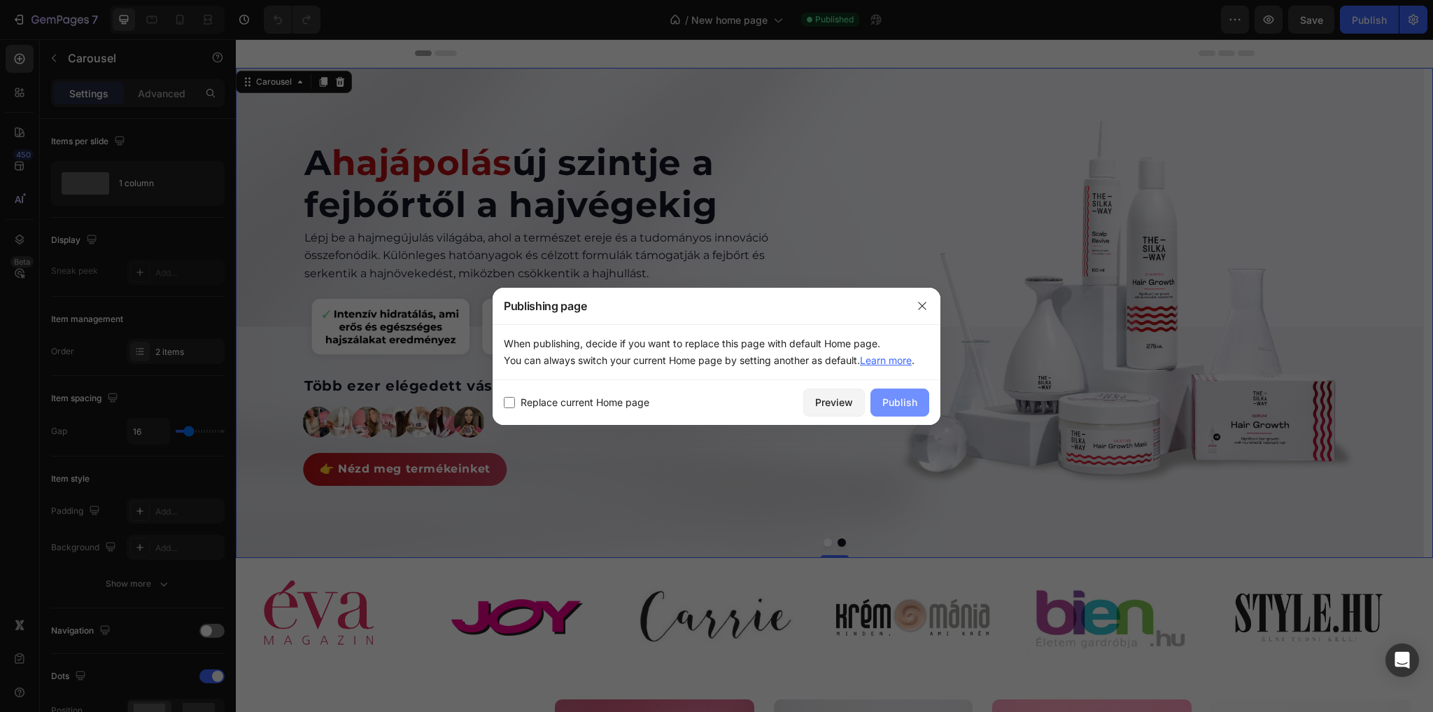
click at [913, 400] on div "Publish" at bounding box center [899, 402] width 35 height 15
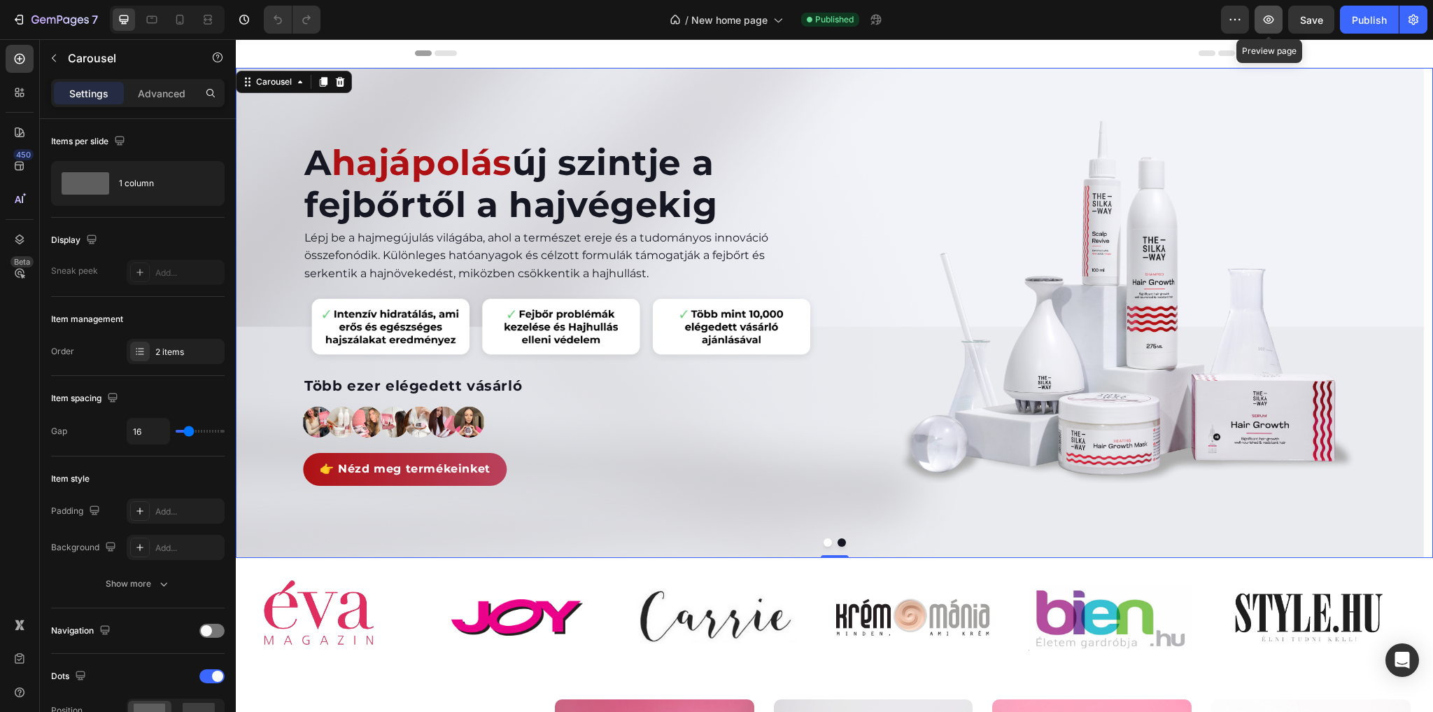
click at [1271, 21] on icon "button" at bounding box center [1269, 19] width 10 height 8
